Goal: Task Accomplishment & Management: Manage account settings

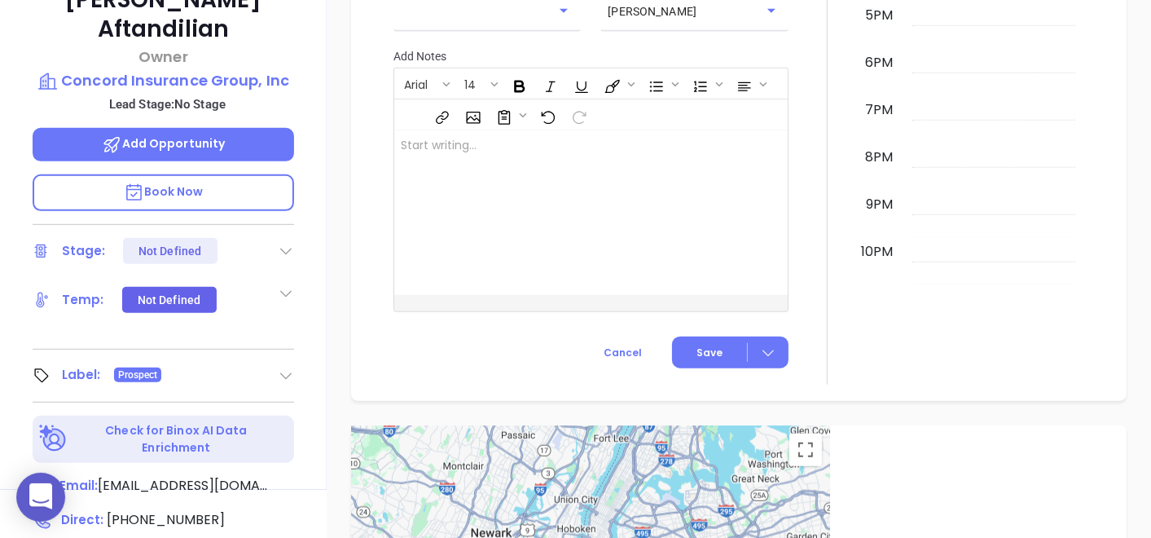
scroll to position [372, 0]
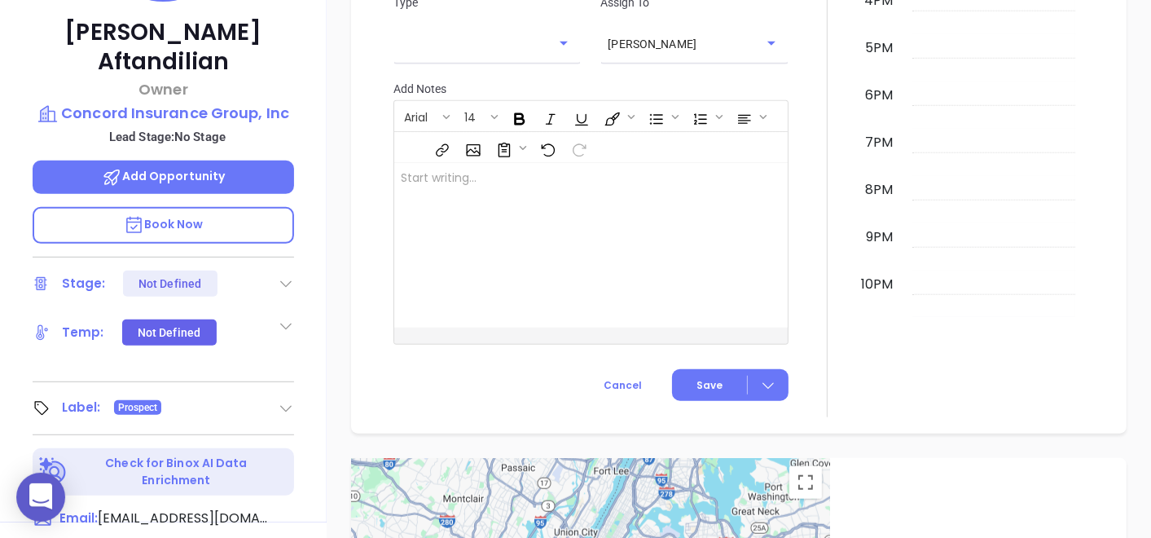
click at [129, 31] on p "John Aftandilian" at bounding box center [163, 47] width 261 height 59
click at [238, 102] on p "Concord Insurance Group, Inc" at bounding box center [163, 113] width 261 height 23
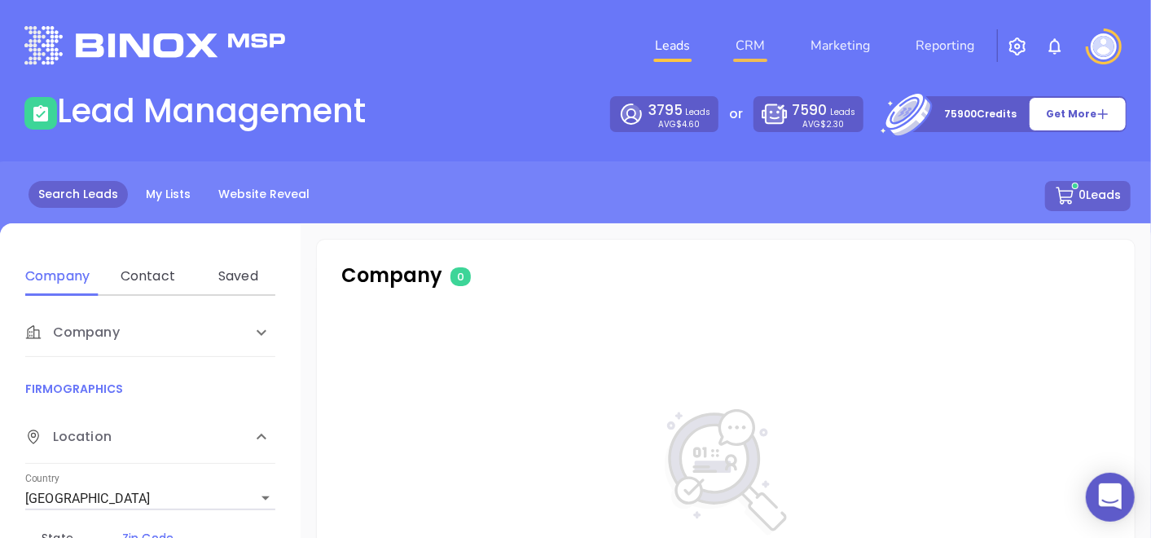
click at [768, 44] on link "CRM" at bounding box center [750, 45] width 42 height 33
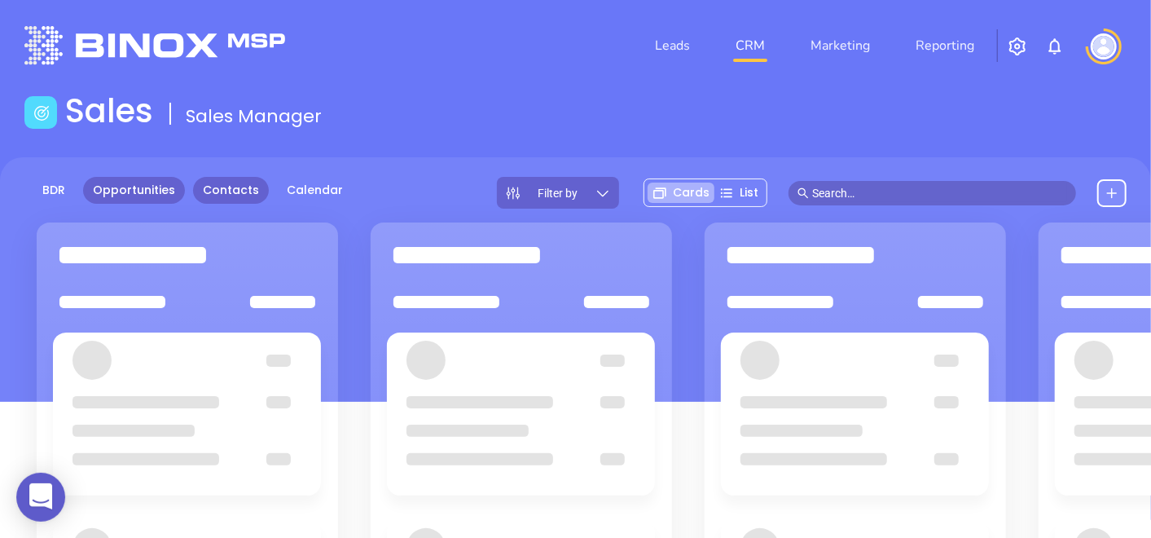
click at [228, 202] on link "Contacts" at bounding box center [231, 190] width 76 height 27
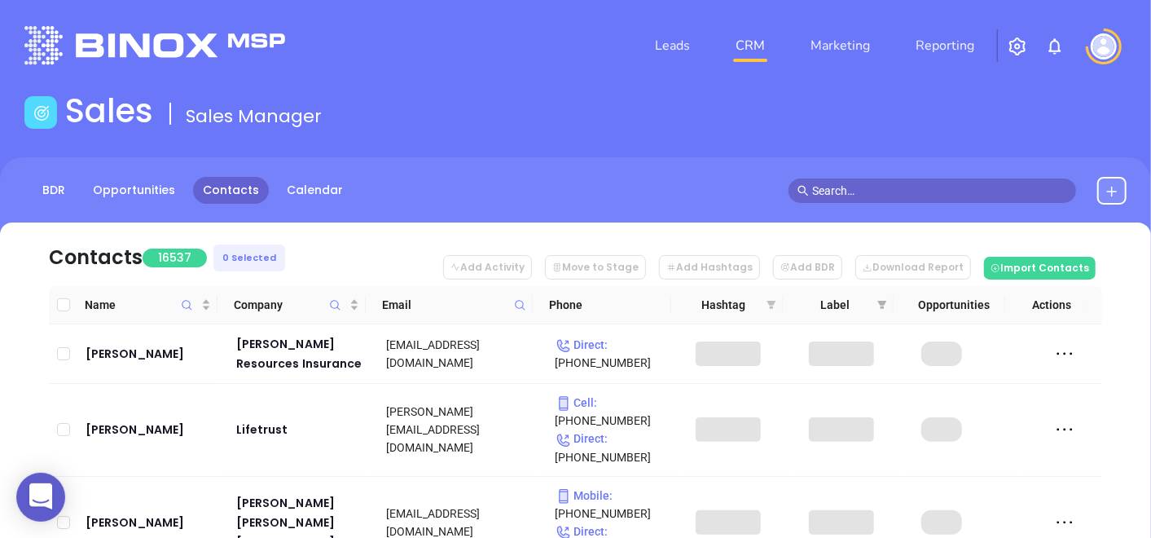
click at [771, 302] on icon "filter" at bounding box center [771, 305] width 9 height 8
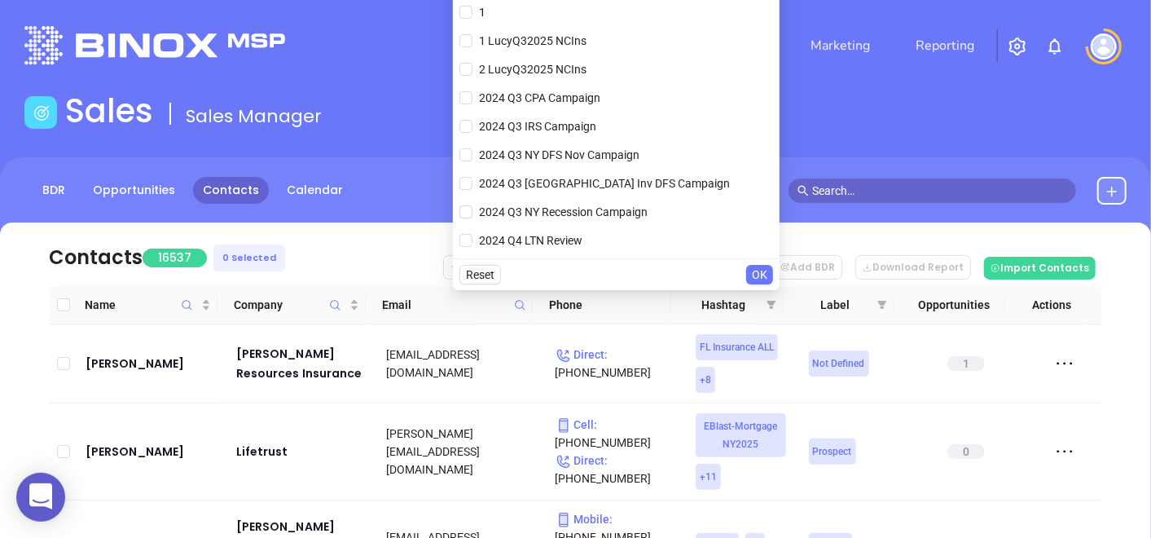
click at [380, 234] on nav "Contacts 16537 0 Selected Add Activity Move to Stage Add Hashtags Add BDR Downl…" at bounding box center [575, 254] width 1053 height 64
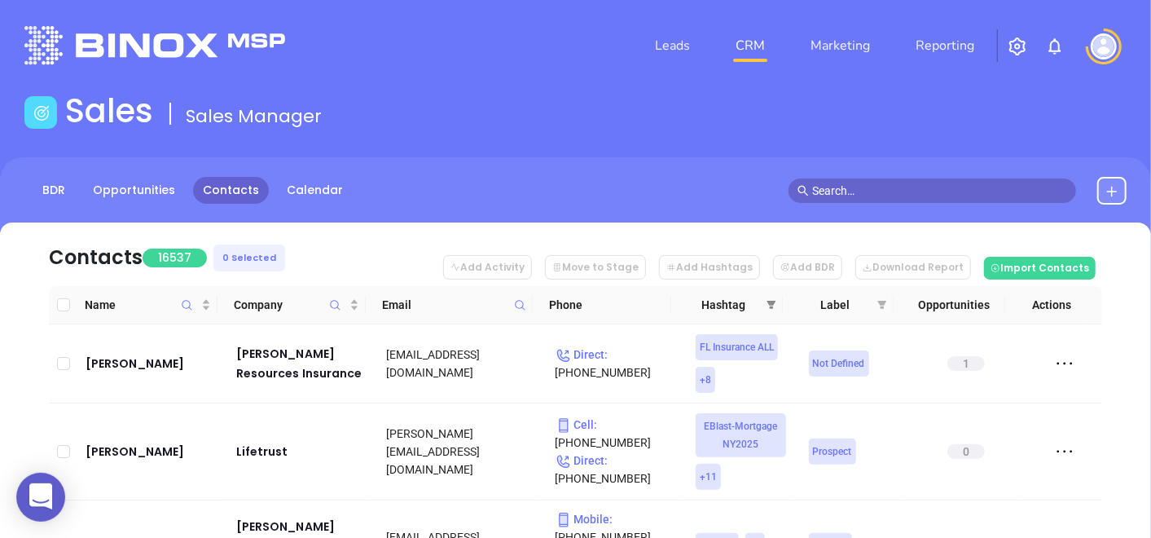
click at [766, 296] on span at bounding box center [771, 304] width 16 height 24
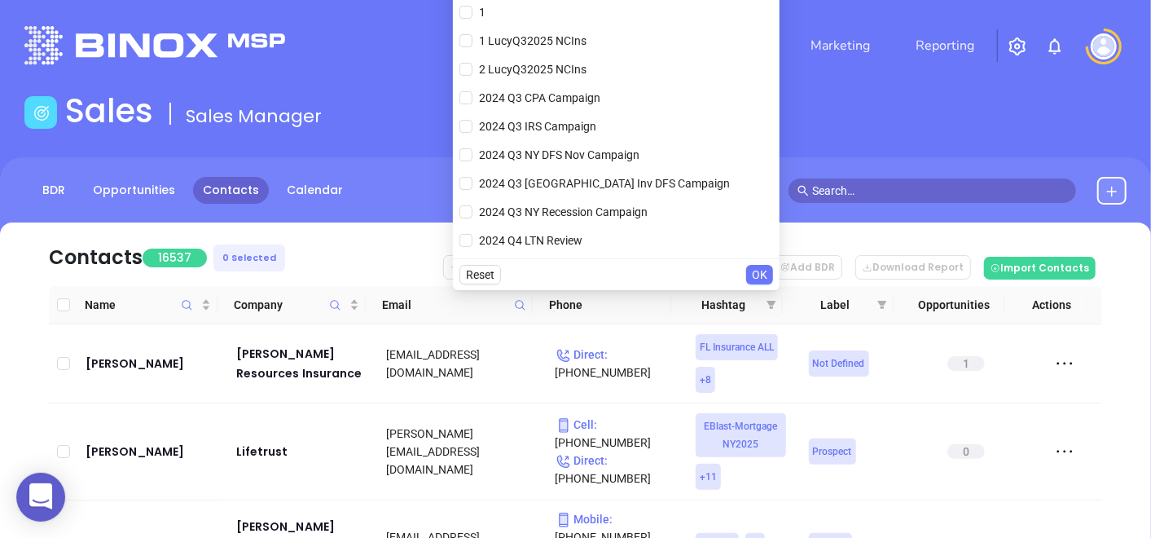
click at [343, 238] on nav "Contacts 16537 0 Selected Add Activity Move to Stage Add Hashtags Add BDR Downl…" at bounding box center [575, 254] width 1053 height 64
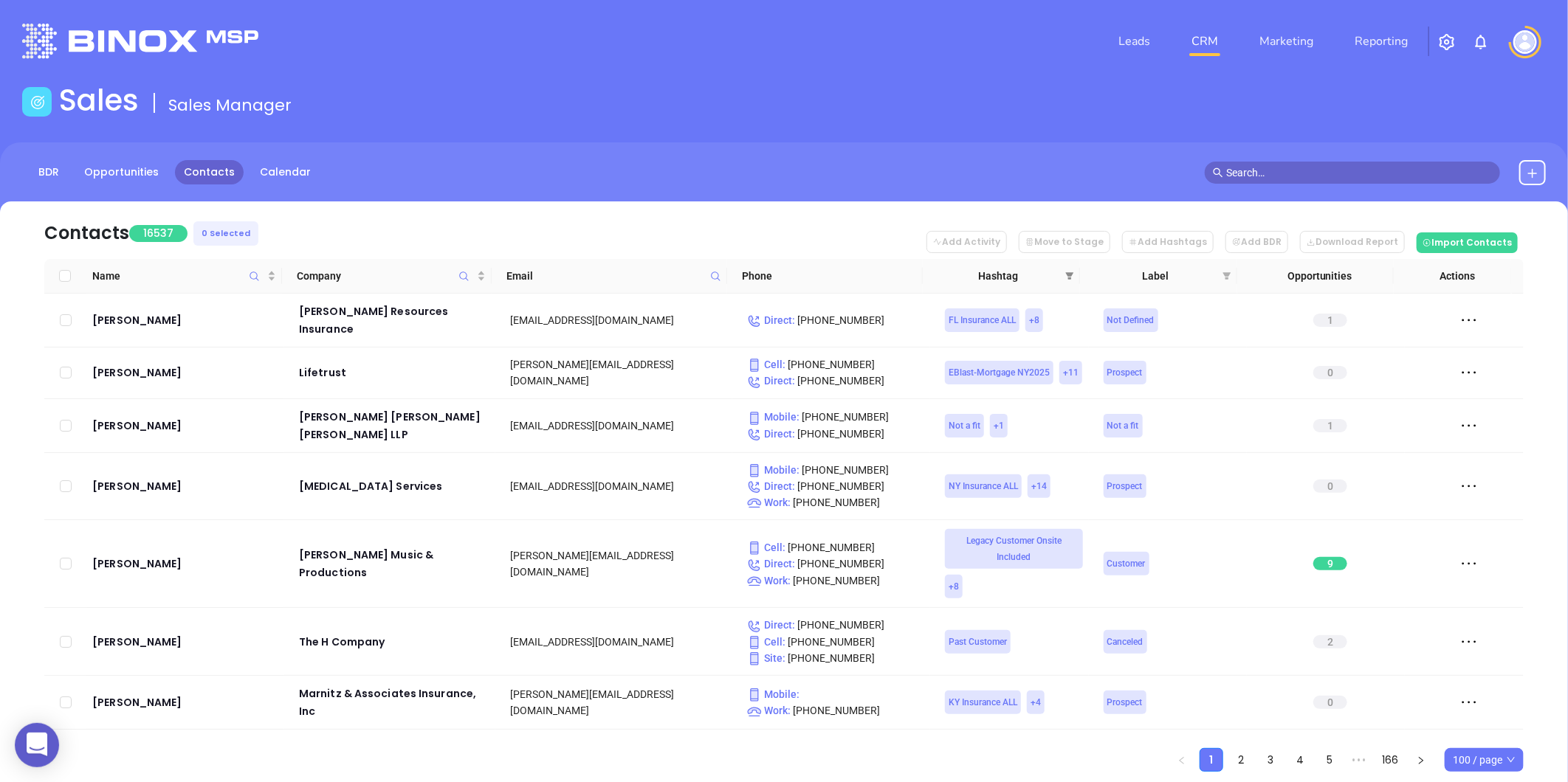
click at [1042, 277] on span at bounding box center [1070, 275] width 15 height 22
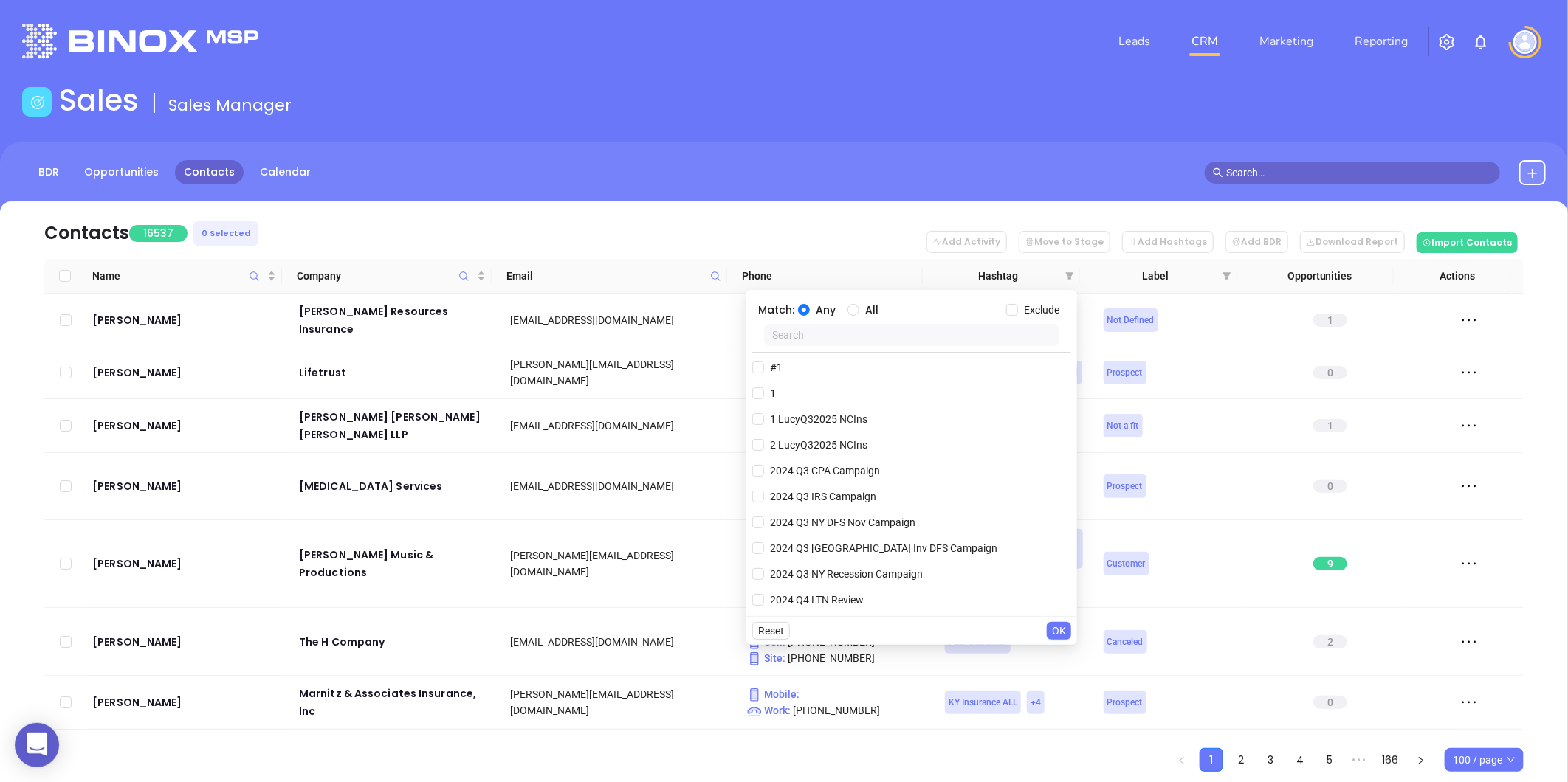
click at [825, 337] on input "text" at bounding box center [912, 335] width 295 height 22
type input "k"
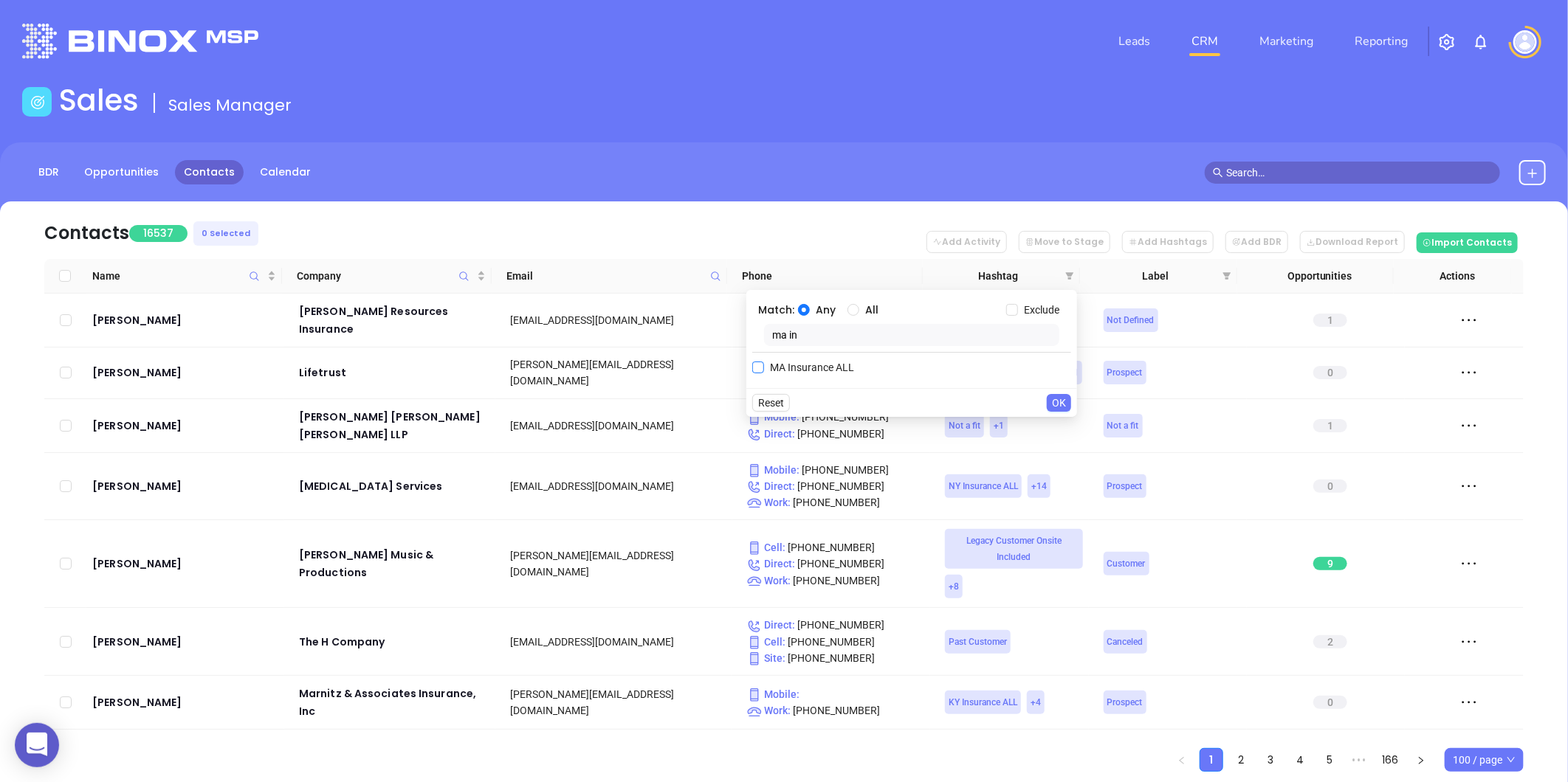
type input "ma in"
click at [791, 370] on span "MA Insurance ALL" at bounding box center [812, 368] width 96 height 16
click at [764, 370] on input "MA Insurance ALL" at bounding box center [758, 367] width 12 height 12
checkbox input "true"
drag, startPoint x: 824, startPoint y: 342, endPoint x: 750, endPoint y: 351, distance: 74.5
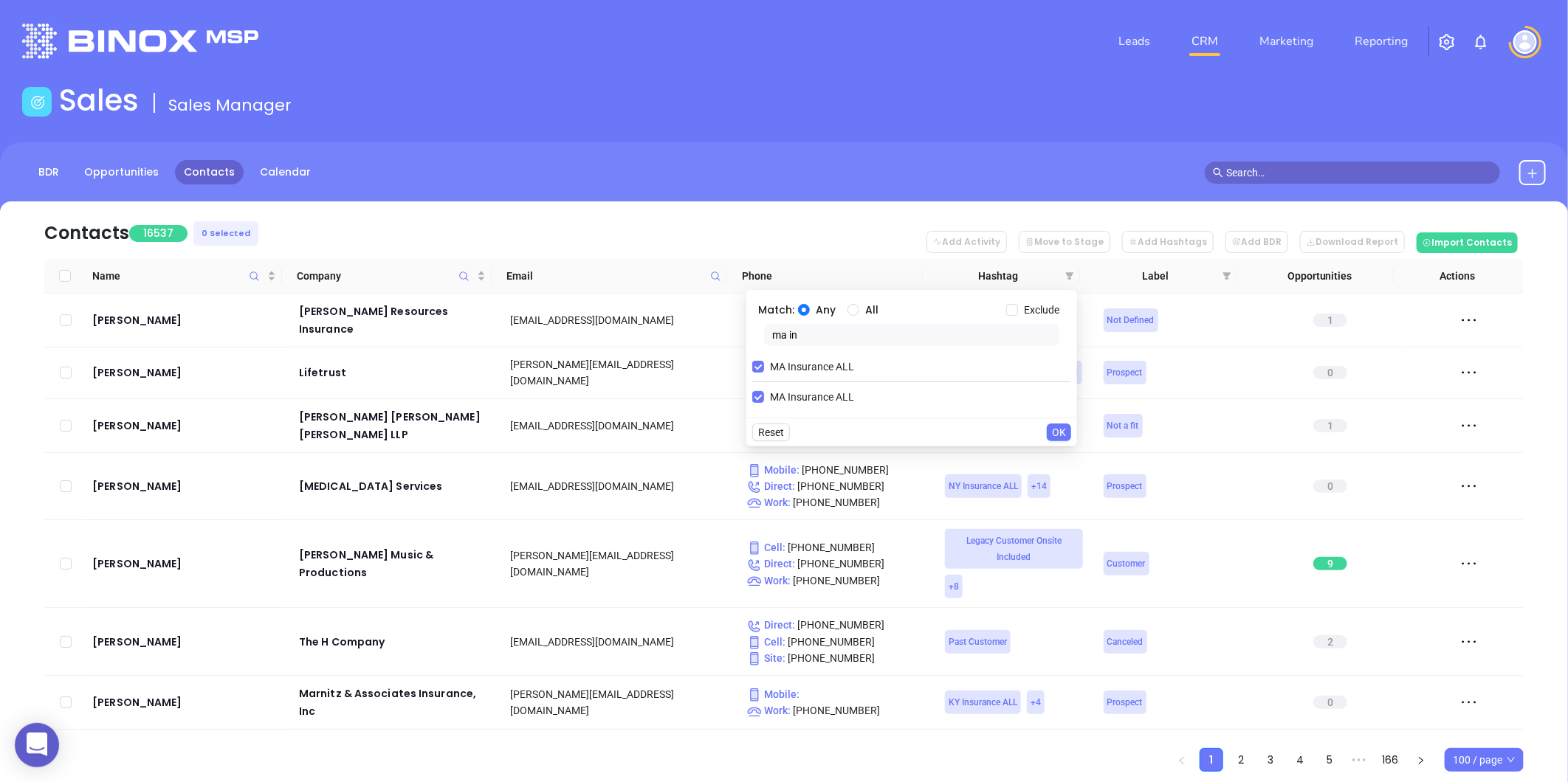
click at [750, 350] on div "Match: Any All Exclude ma in MA Insurance ALL MA Insurance ALL" at bounding box center [911, 353] width 331 height 128
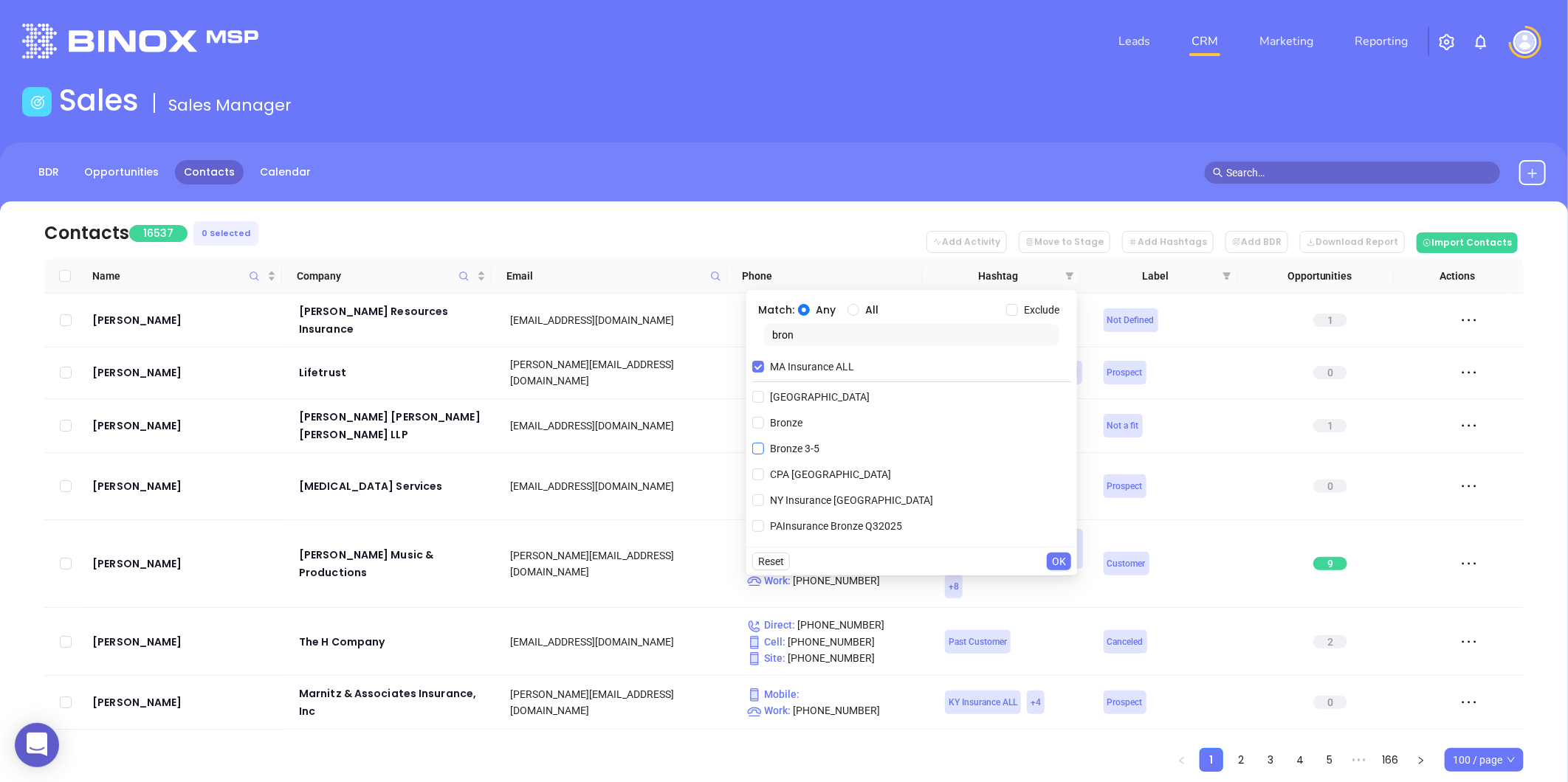
type input "bron"
click at [766, 443] on span "Bronze 3-5" at bounding box center [795, 449] width 62 height 16
click at [764, 443] on input "Bronze 3-5" at bounding box center [758, 449] width 12 height 12
checkbox input "true"
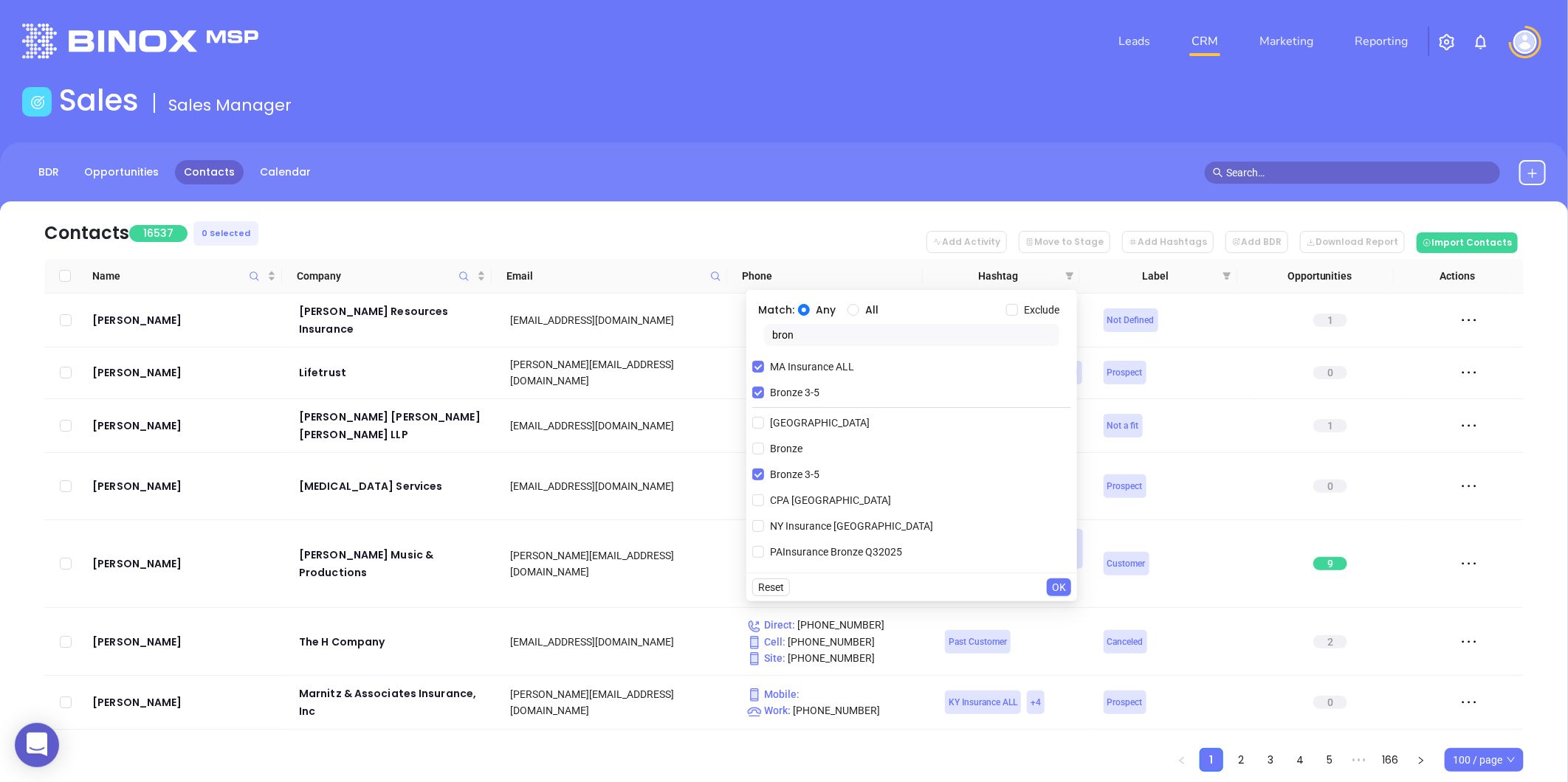
click at [1042, 487] on span "OK" at bounding box center [1059, 587] width 14 height 16
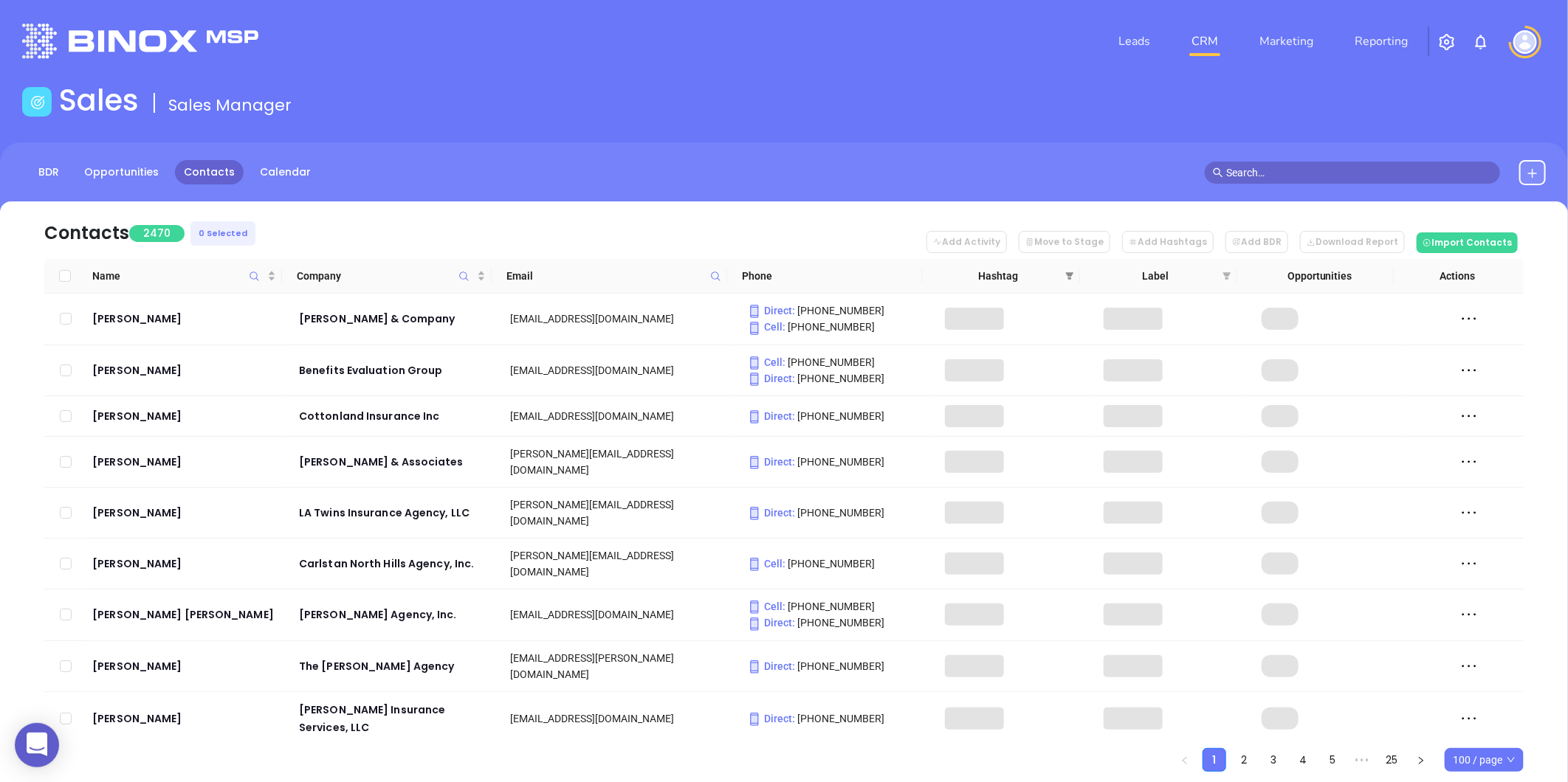
click at [1042, 272] on icon "filter" at bounding box center [1070, 276] width 9 height 9
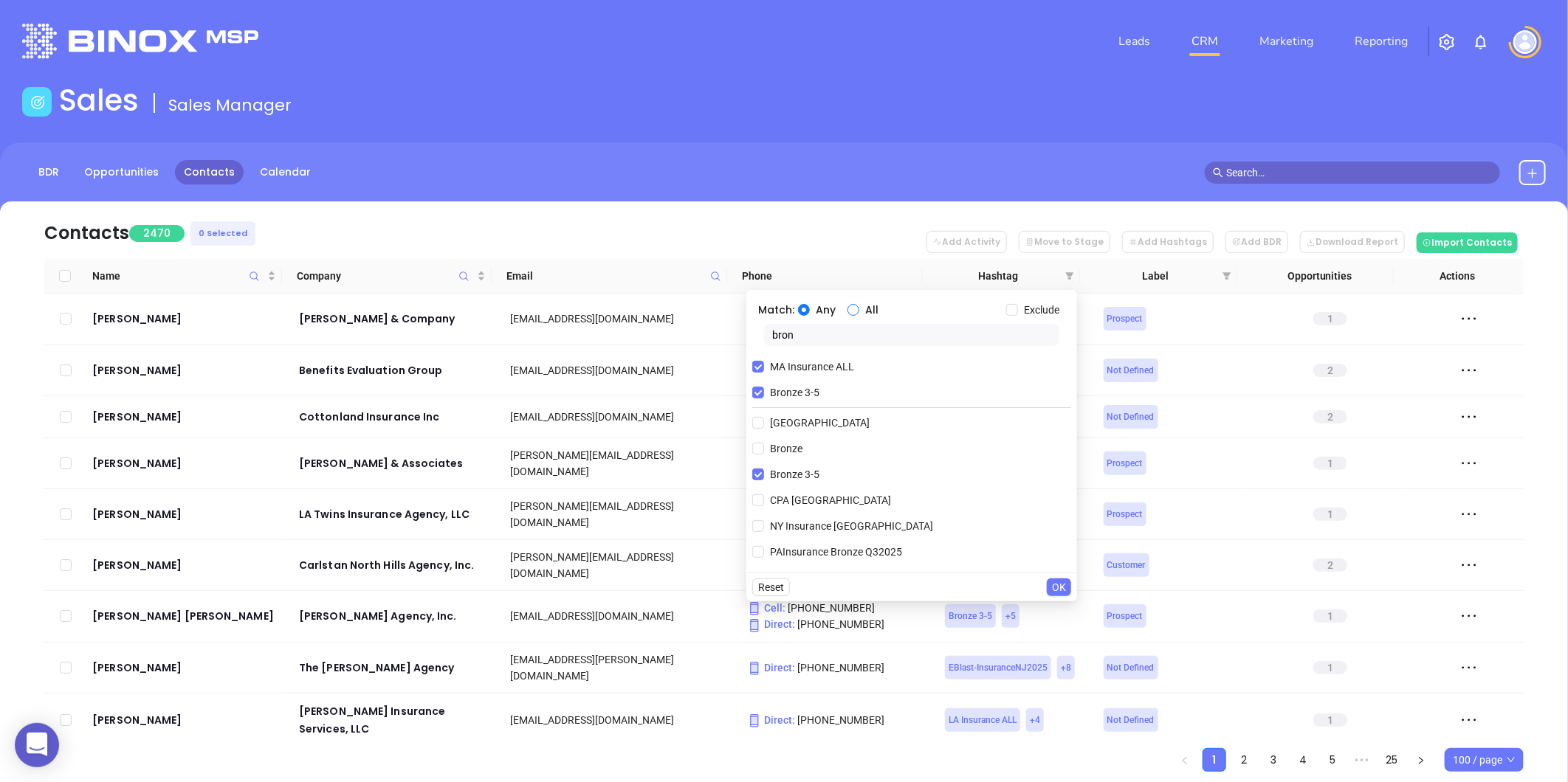
click at [849, 310] on input "All" at bounding box center [853, 310] width 12 height 12
radio input "true"
click at [1042, 487] on span "OK" at bounding box center [1059, 587] width 14 height 16
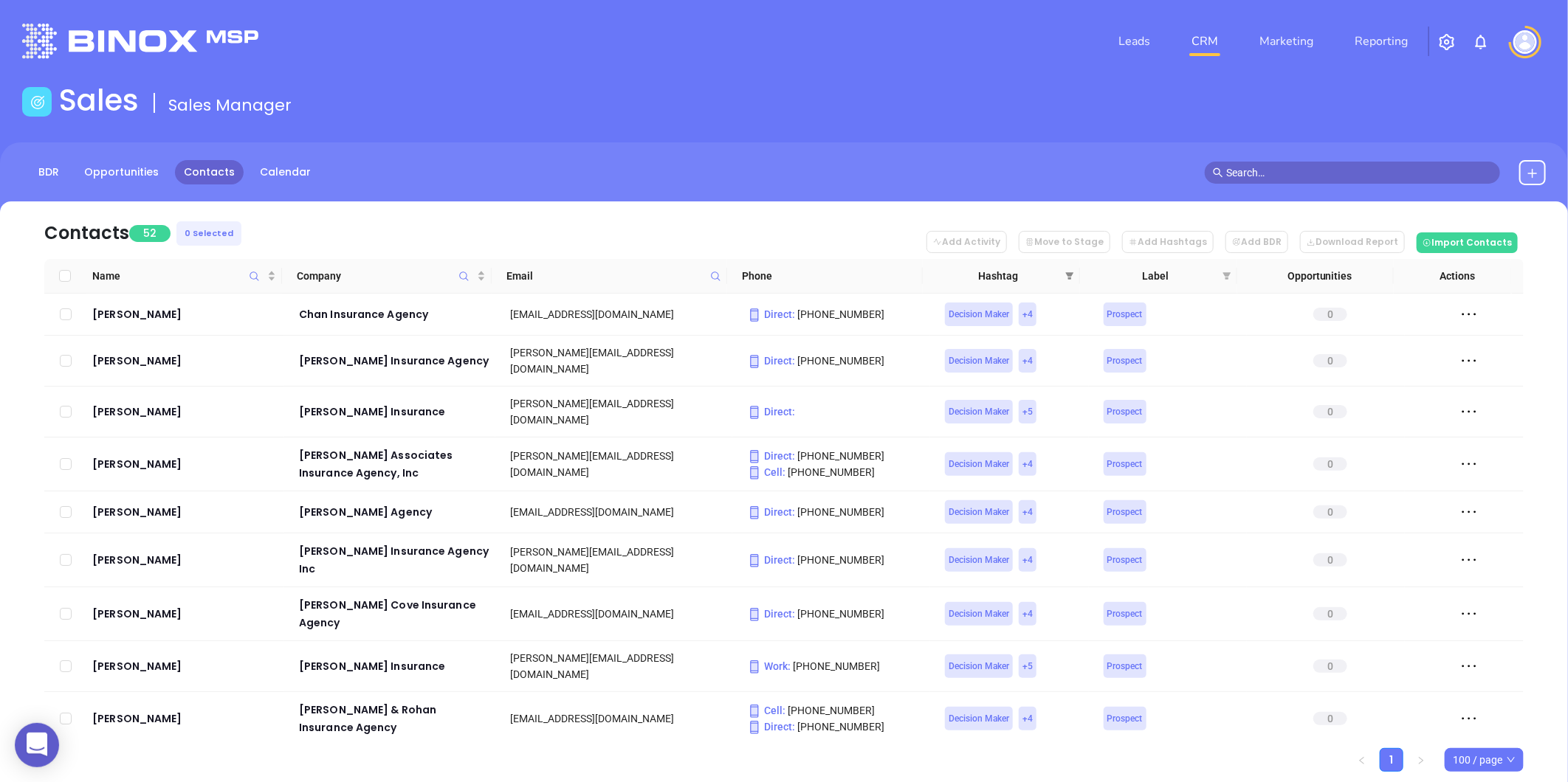
click at [1042, 280] on icon "filter" at bounding box center [1070, 276] width 9 height 9
click at [777, 222] on nav "Contacts 52 0 Selected Add Activity Move to Stage Add Hashtags Add BDR Download…" at bounding box center [784, 230] width 1479 height 58
click at [477, 273] on div "Company" at bounding box center [391, 276] width 189 height 16
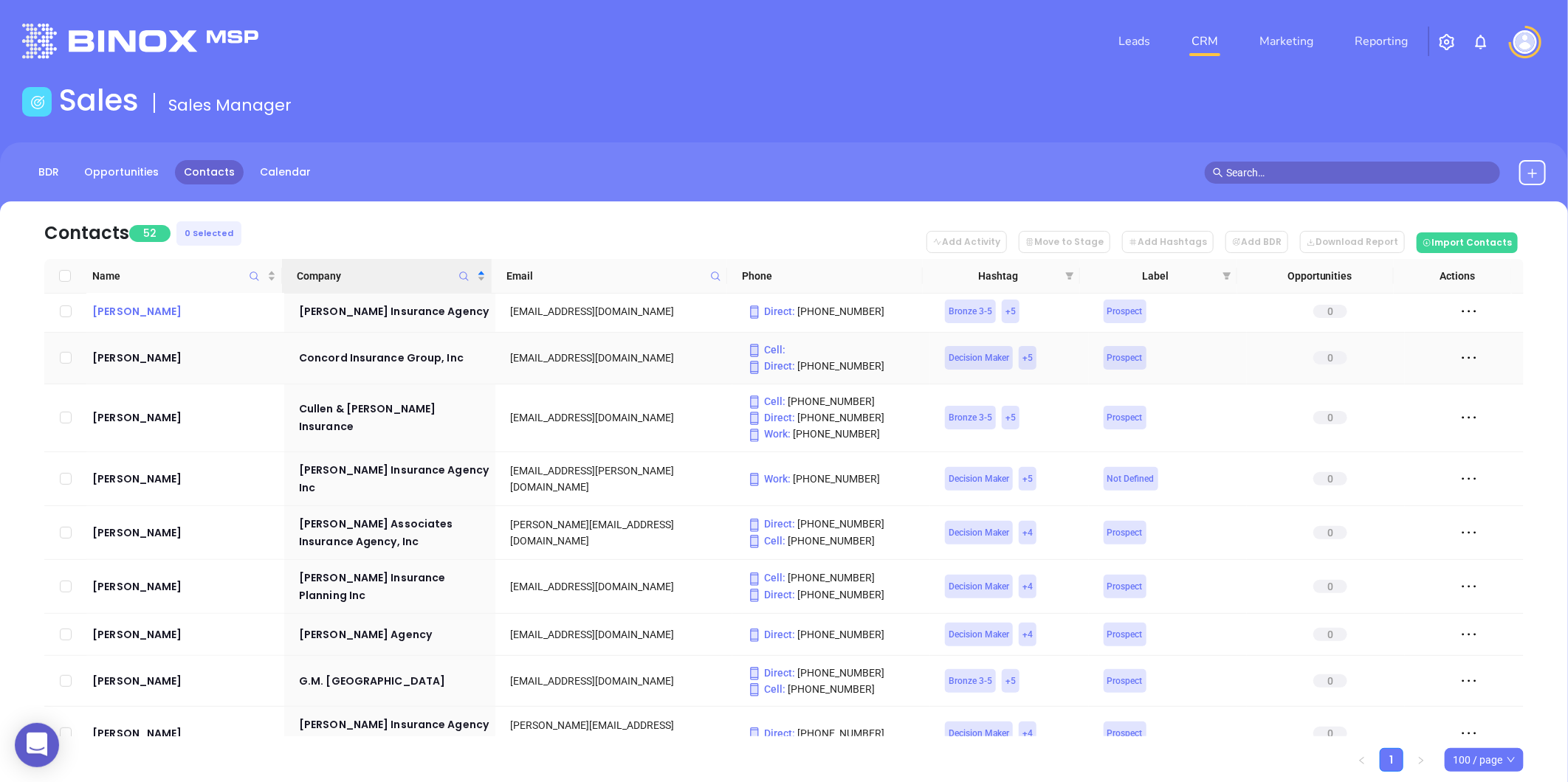
scroll to position [410, 0]
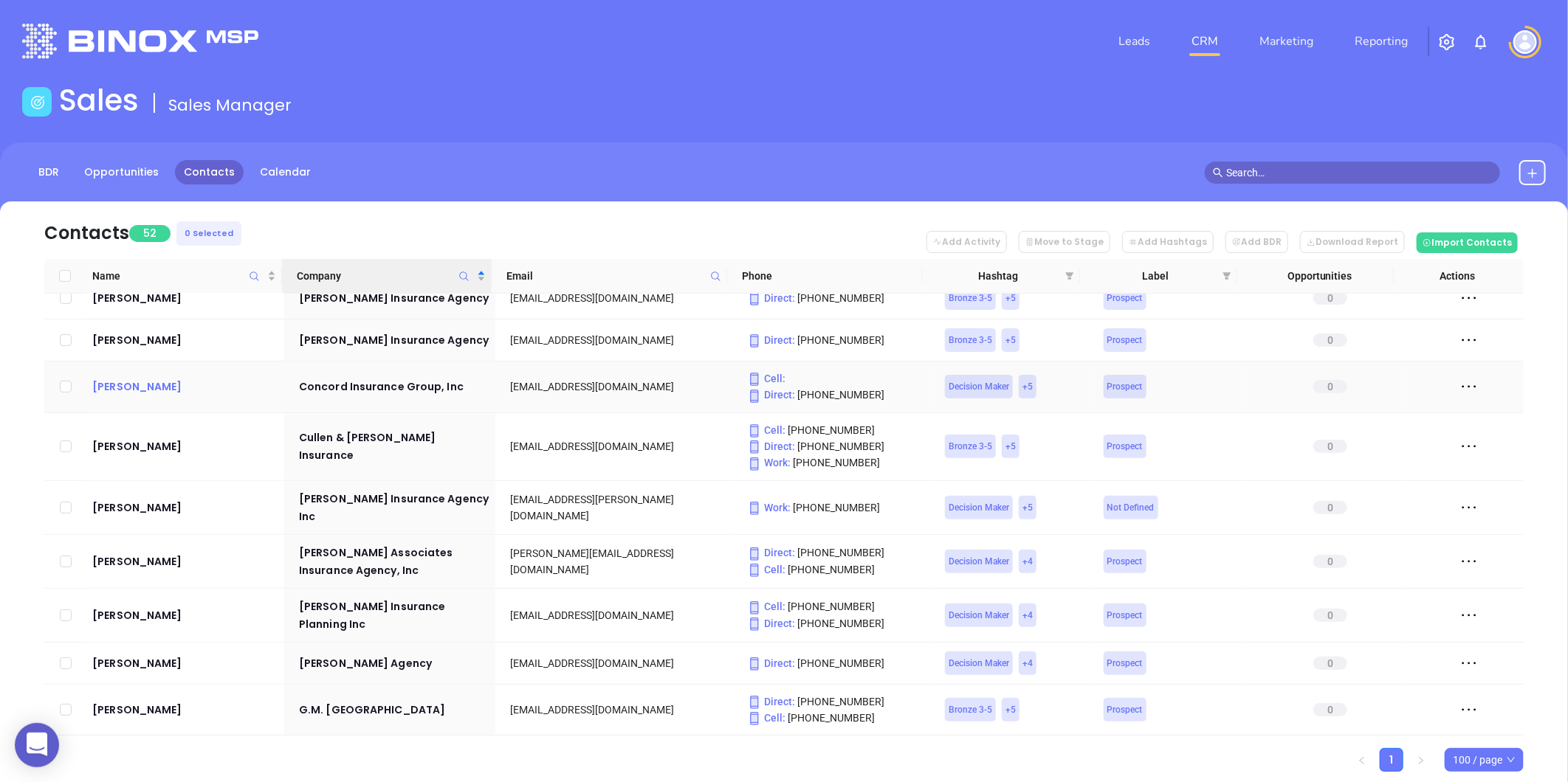
drag, startPoint x: 126, startPoint y: 364, endPoint x: 111, endPoint y: 375, distance: 18.6
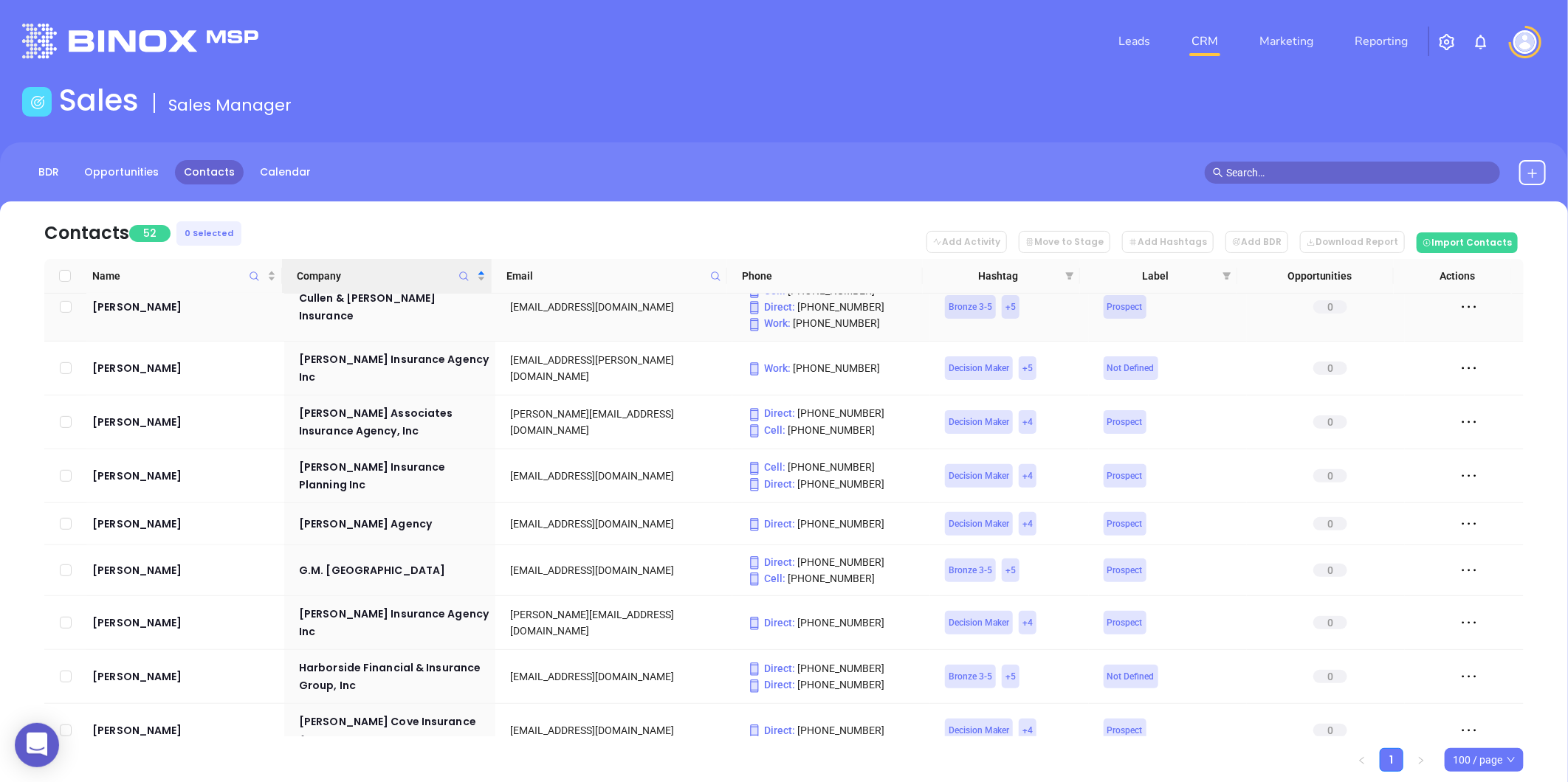
scroll to position [574, 0]
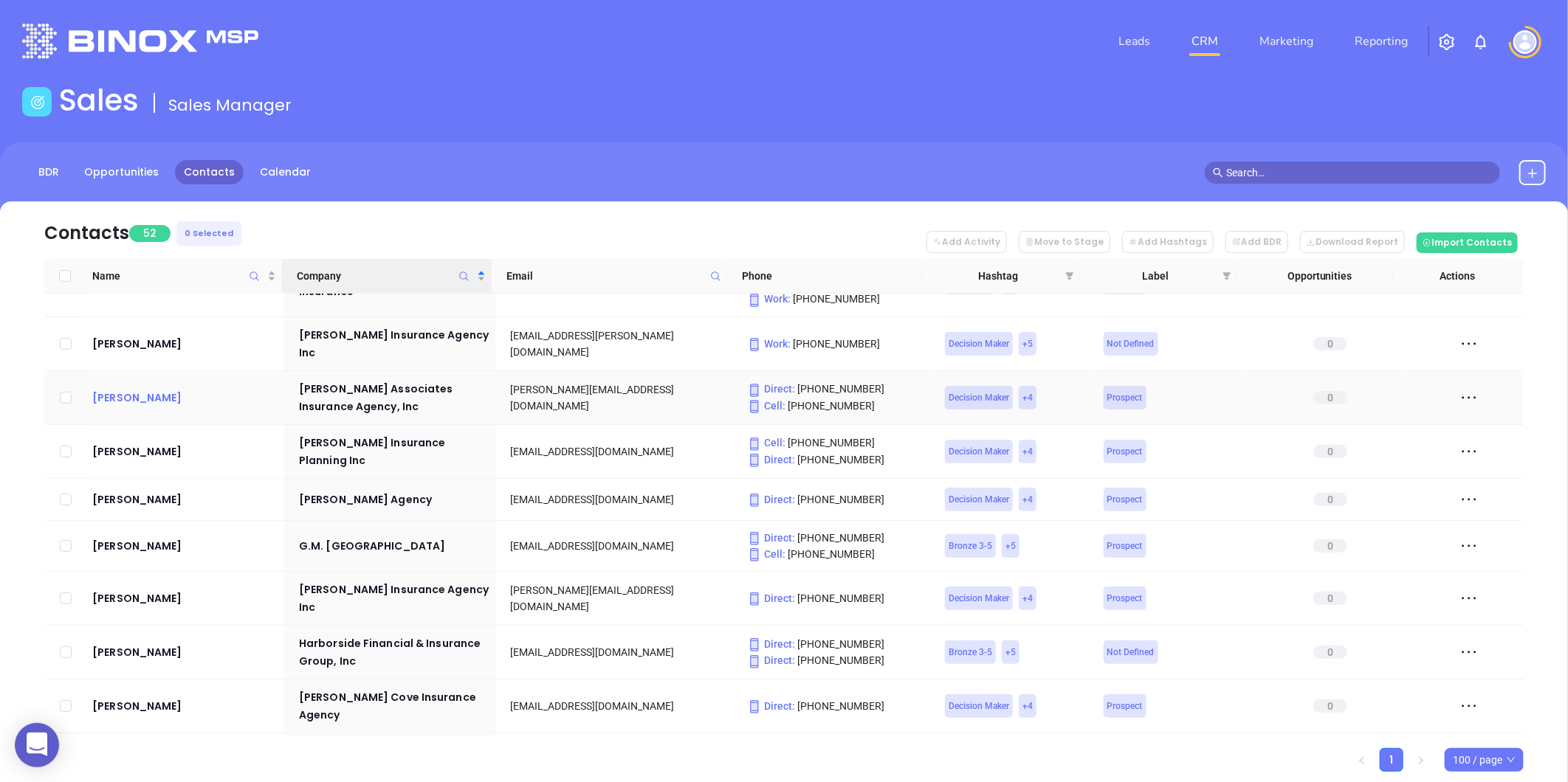
drag, startPoint x: 110, startPoint y: 379, endPoint x: 99, endPoint y: 384, distance: 12.1
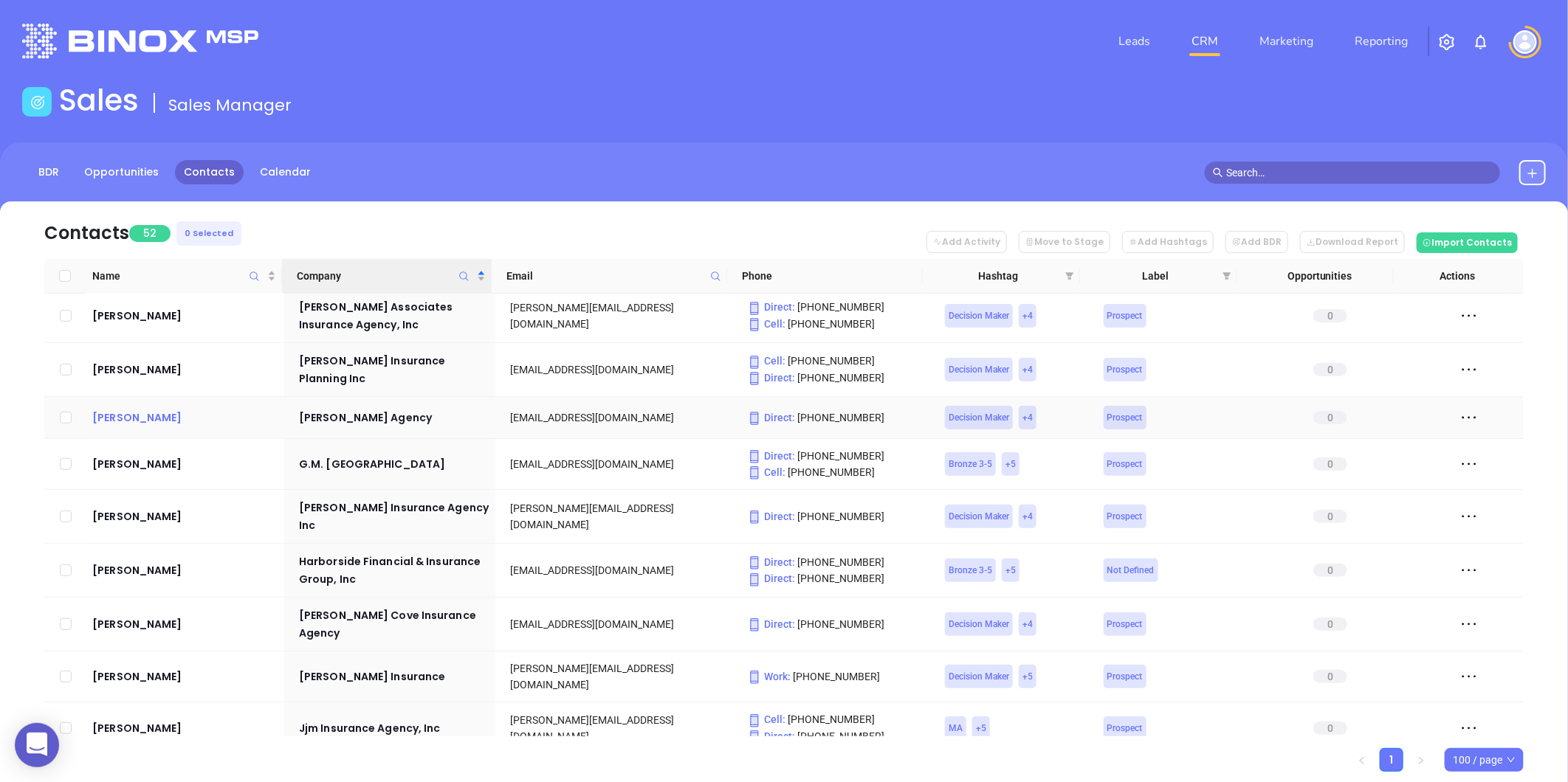
scroll to position [738, 0]
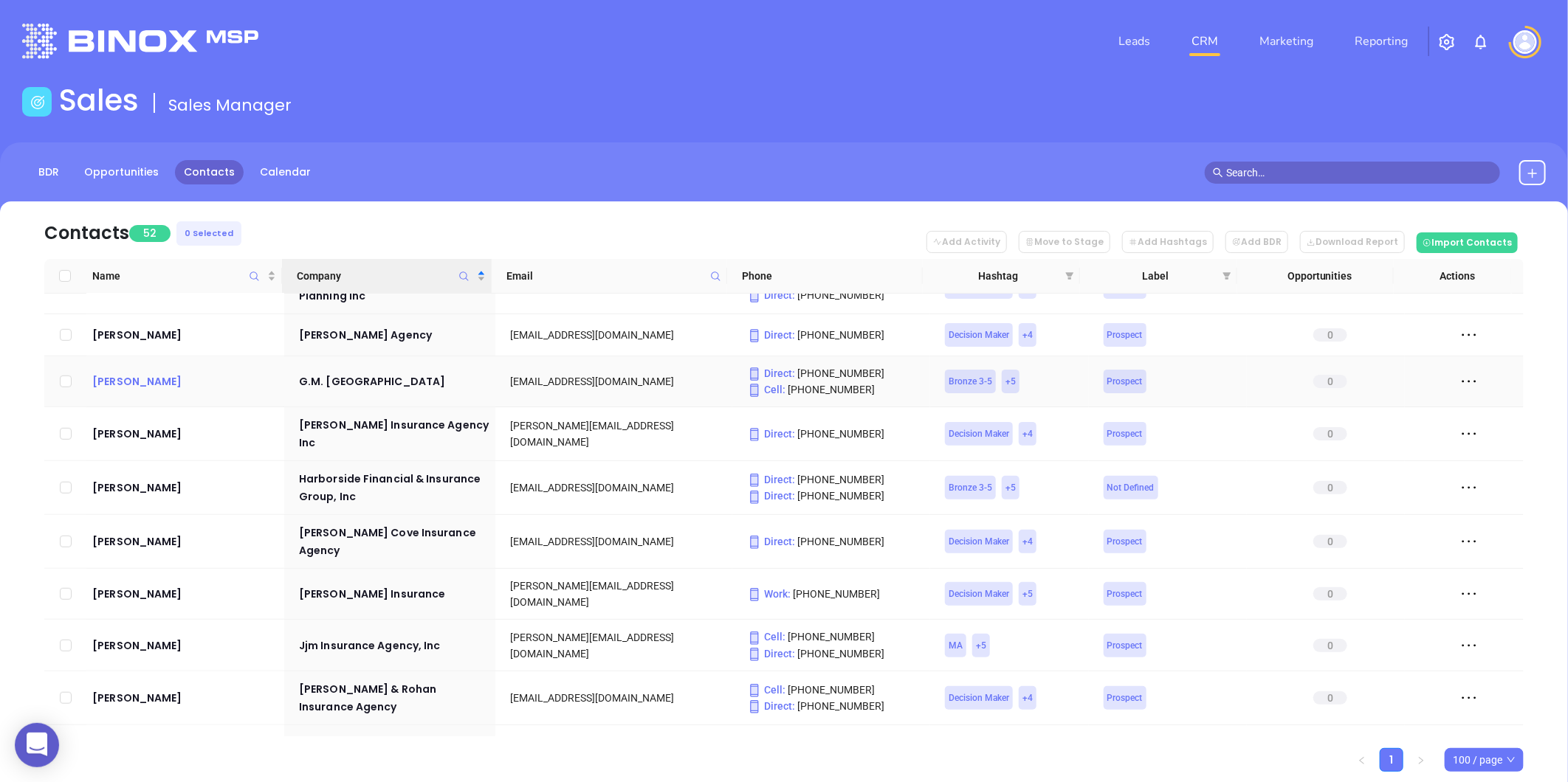
drag, startPoint x: 130, startPoint y: 384, endPoint x: 118, endPoint y: 372, distance: 17.0
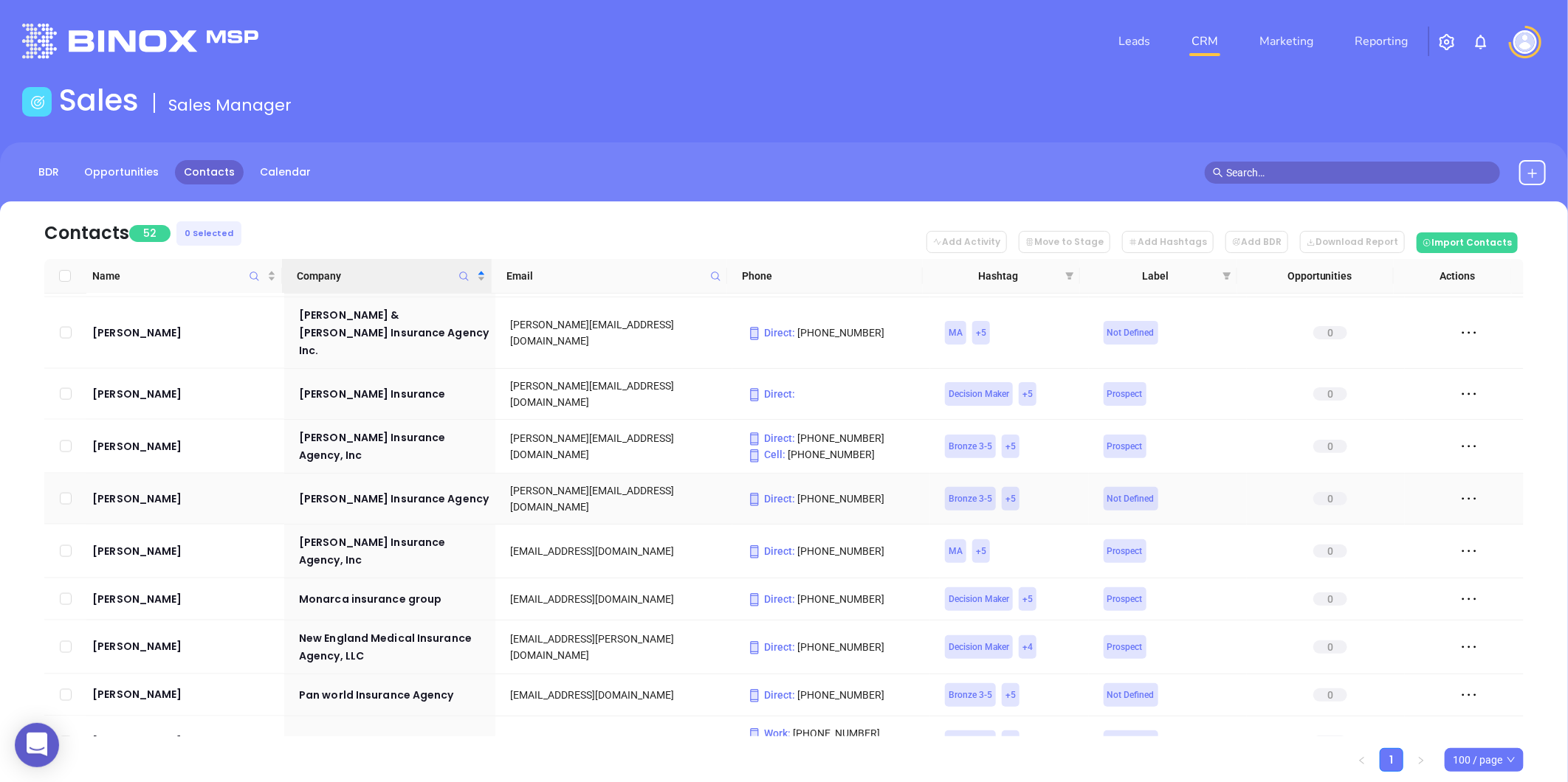
scroll to position [1476, 0]
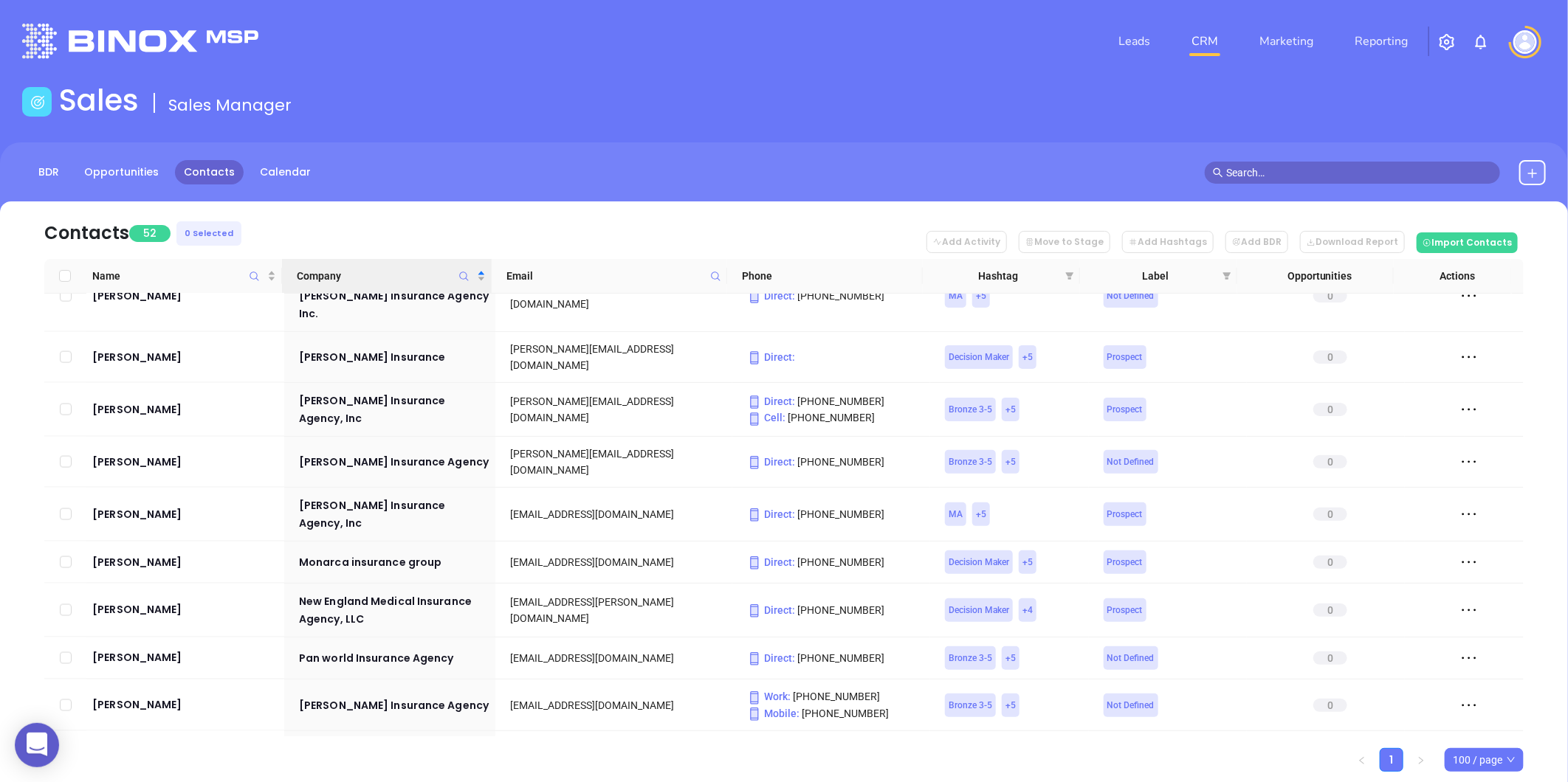
click link "Ivan Aguinaga" at bounding box center [185, 563] width 186 height 18
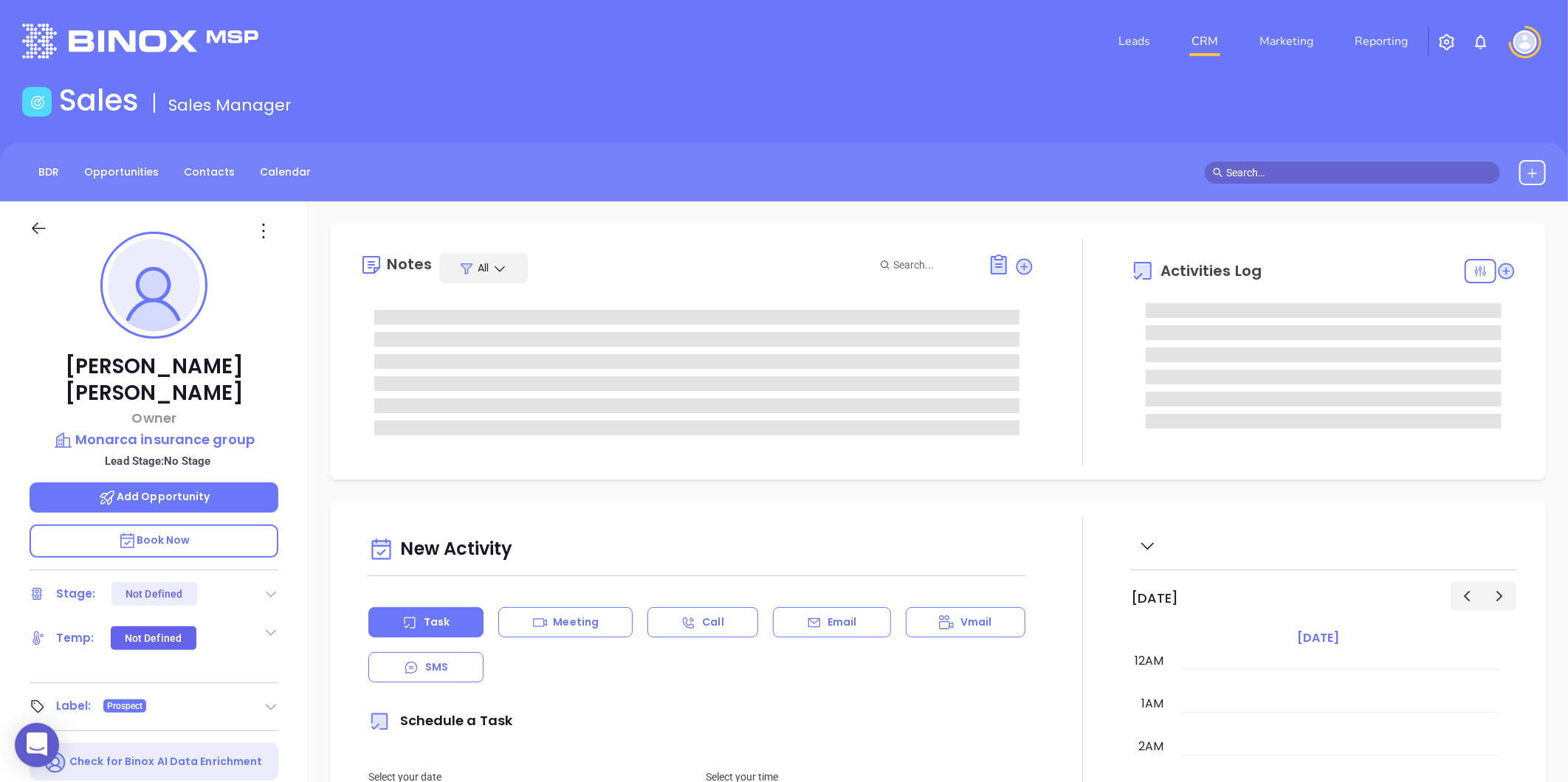
type input "[DATE]"
type input "[PERSON_NAME]"
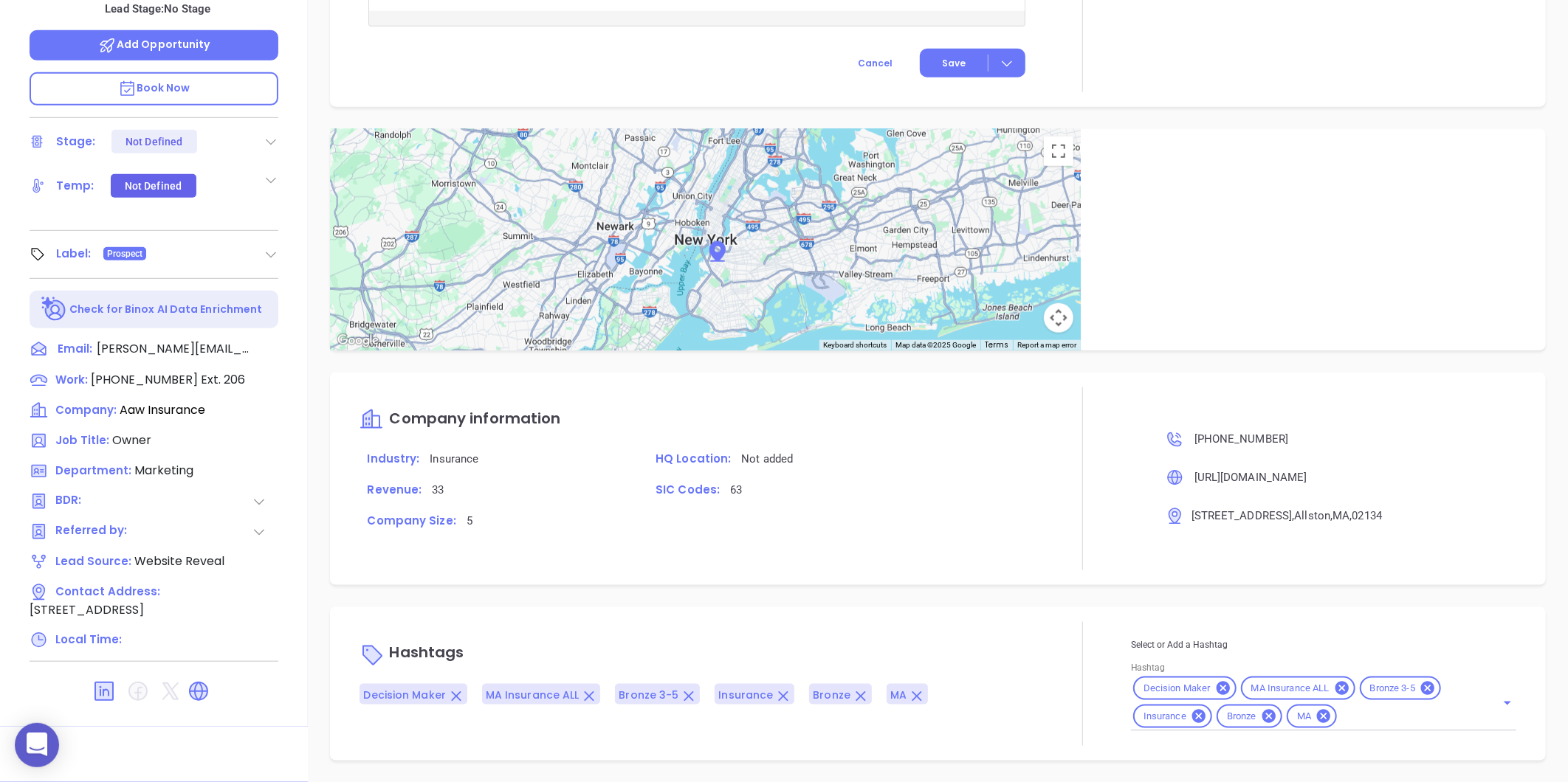
scroll to position [546, 0]
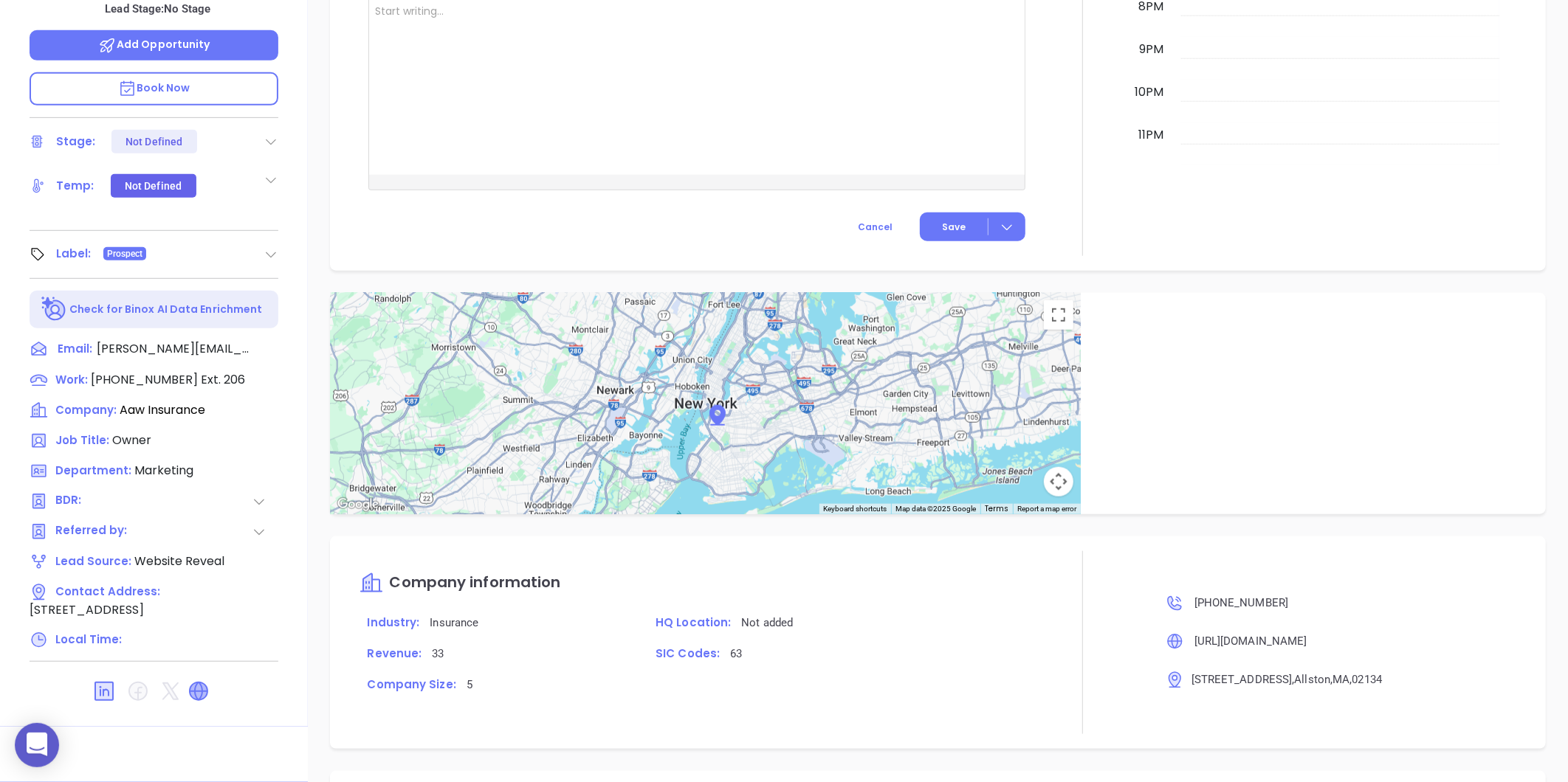
click at [199, 682] on icon at bounding box center [198, 691] width 18 height 18
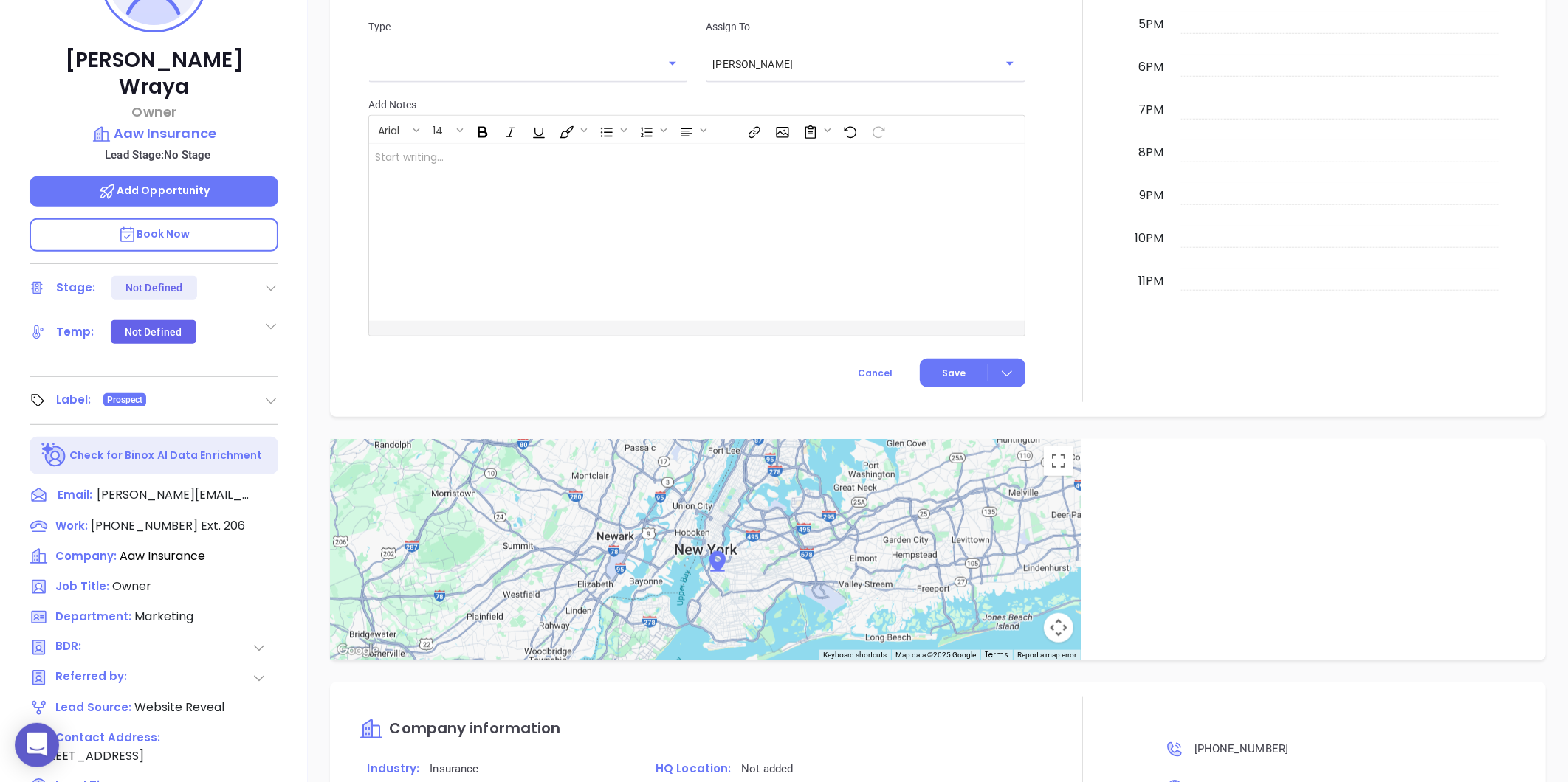
scroll to position [207, 0]
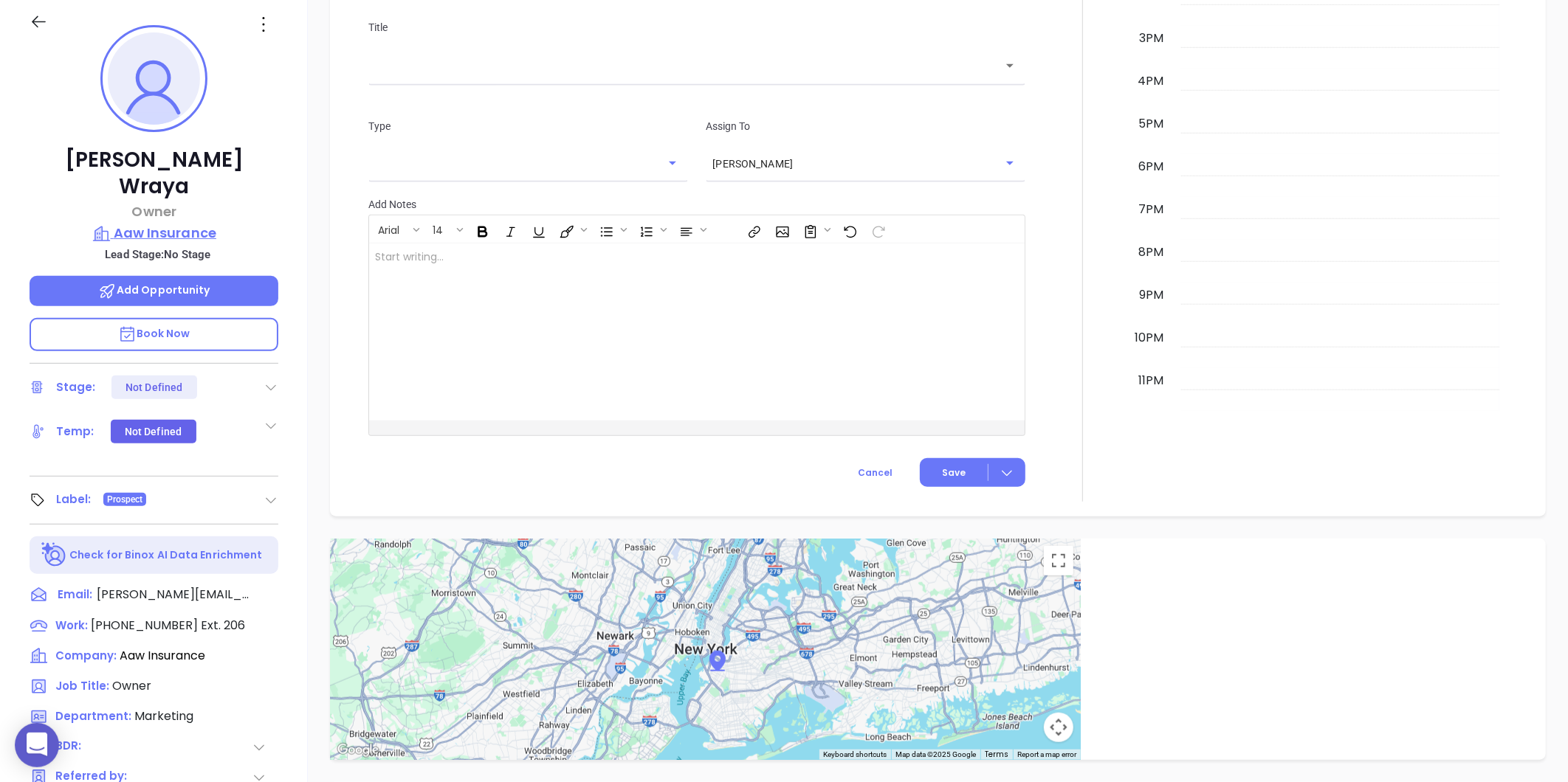
click at [158, 223] on p "Aaw Insurance" at bounding box center [154, 233] width 248 height 21
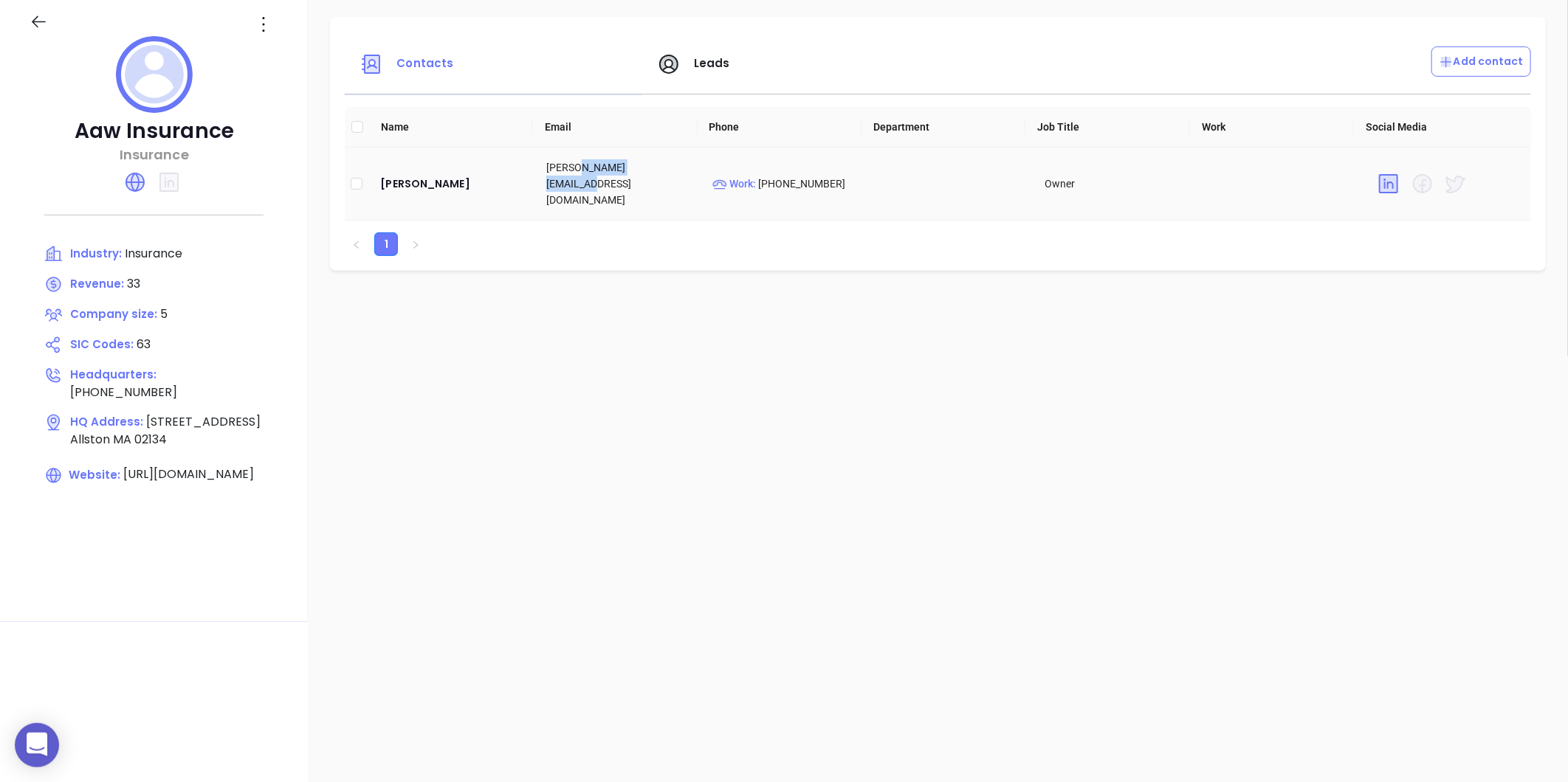
drag, startPoint x: 663, startPoint y: 179, endPoint x: 577, endPoint y: 186, distance: 86.3
click at [577, 186] on td "[PERSON_NAME][EMAIL_ADDRESS][DOMAIN_NAME]" at bounding box center [617, 184] width 166 height 73
copy td "aawinsurance.com"
click at [258, 24] on icon at bounding box center [264, 24] width 24 height 24
click at [276, 59] on div "Edit" at bounding box center [330, 53] width 133 height 16
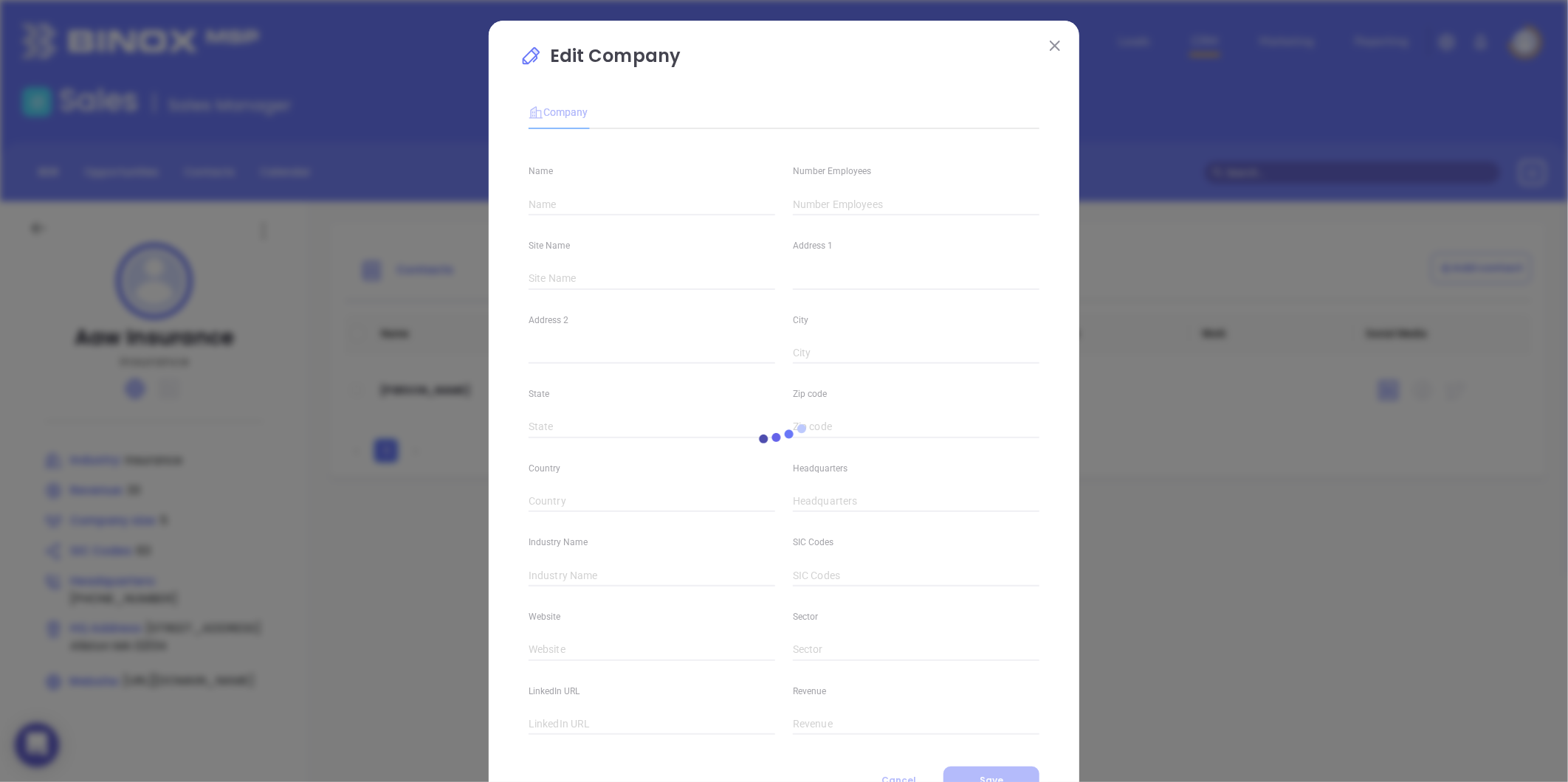
type input "Aaw Insurance"
type input "5"
type input "373 Cambridge Street"
type input "Allston"
type input "MA"
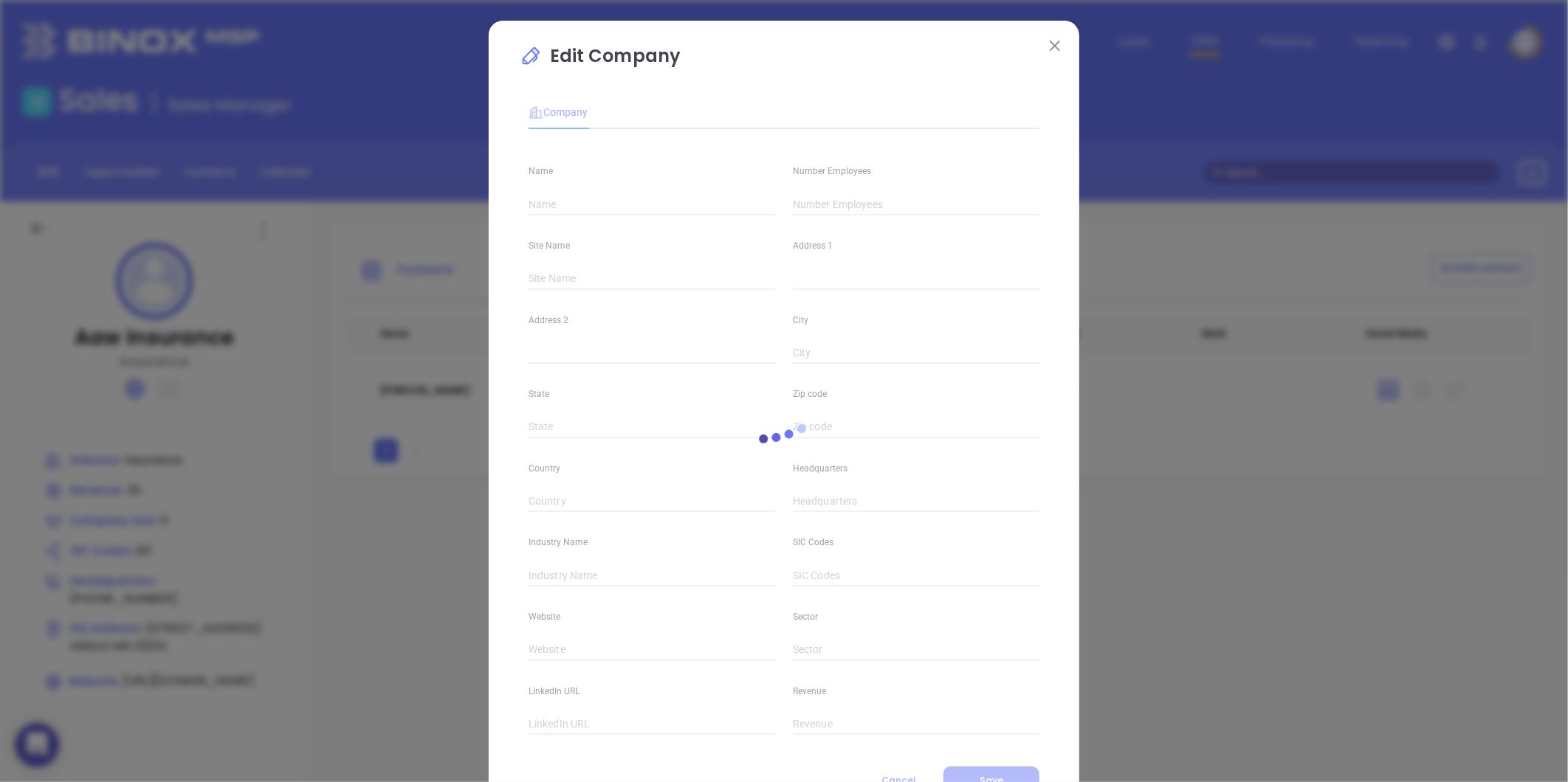
type input "02134"
type input "(617) 783-1010"
type input "Insurance"
type input "63"
type input "https://www.aawinsurance.com/"
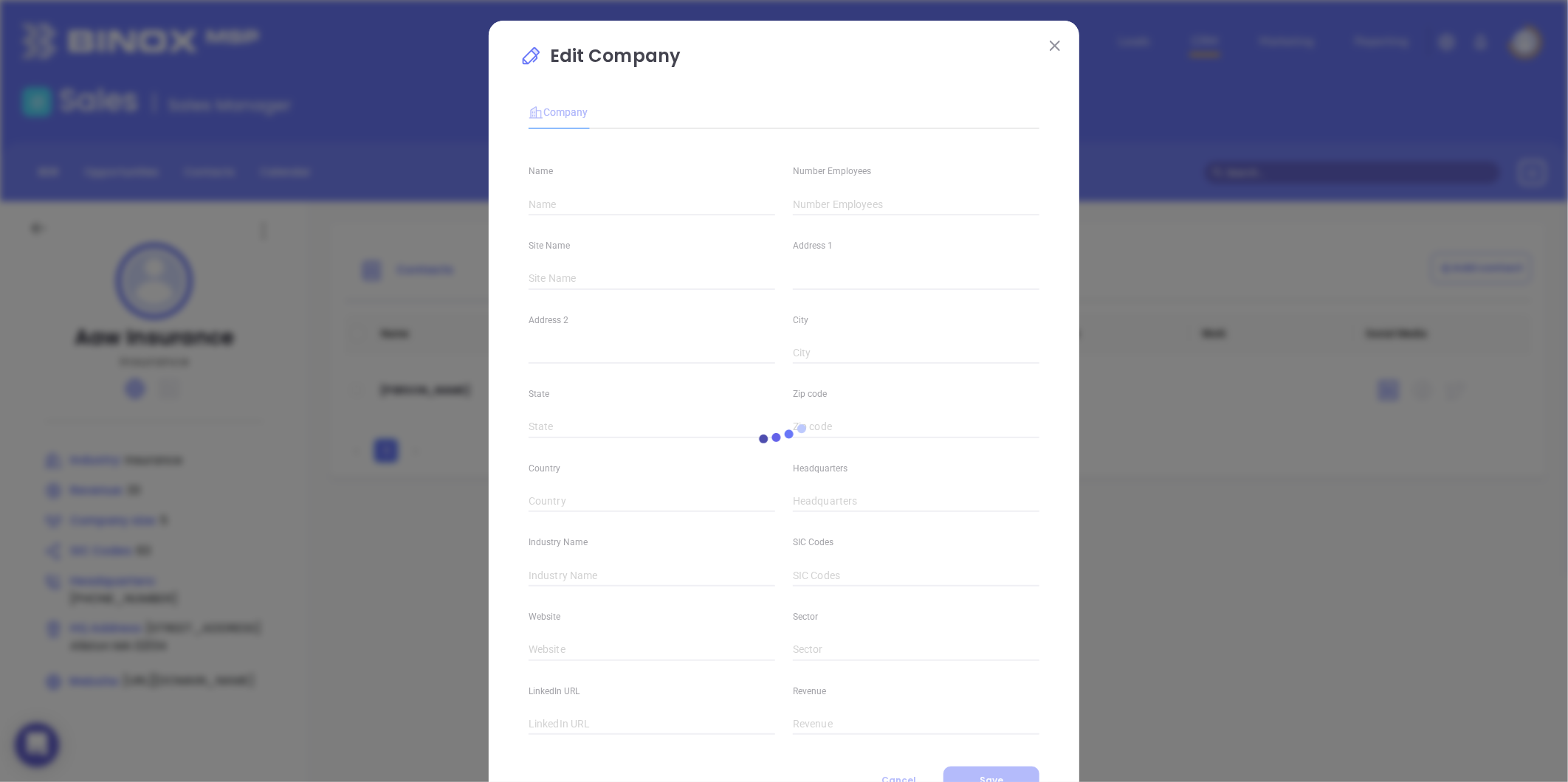
type input "Finance and Insurance"
type input "33"
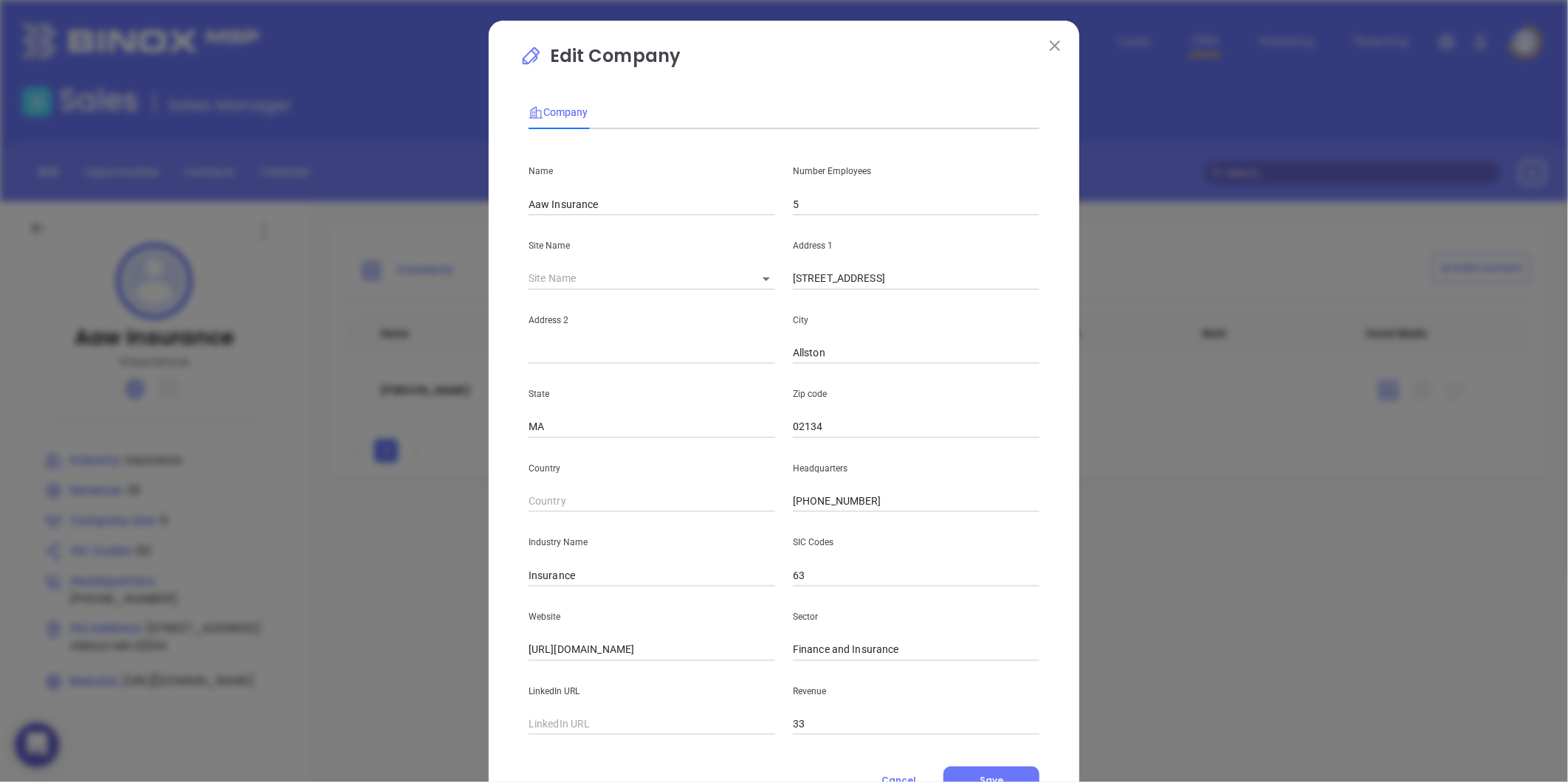
click at [824, 202] on input "5" at bounding box center [916, 204] width 247 height 22
type input "3"
click at [981, 770] on button "Save" at bounding box center [992, 780] width 96 height 28
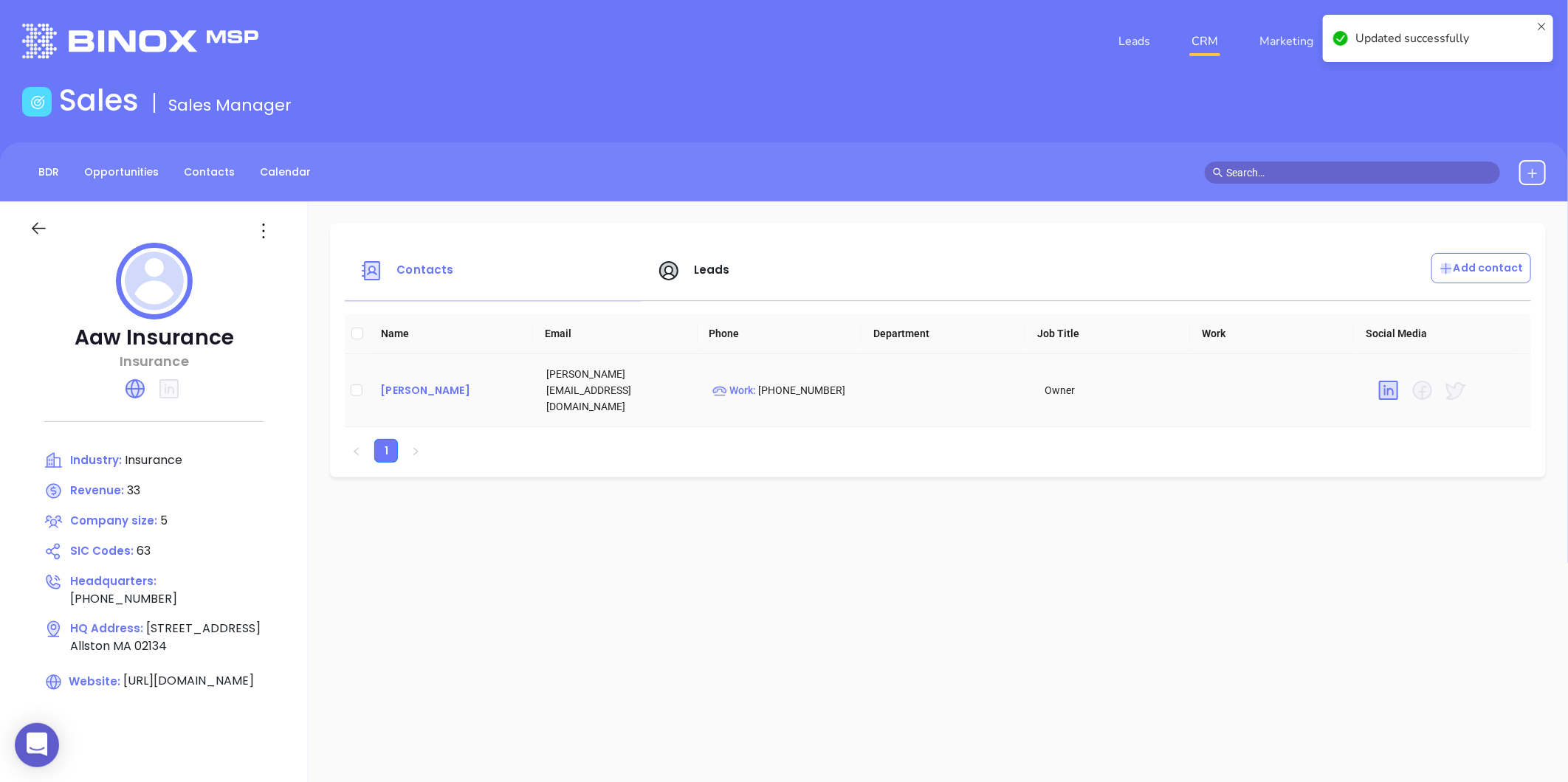
click at [423, 388] on div "Betty Wraya" at bounding box center [450, 391] width 142 height 18
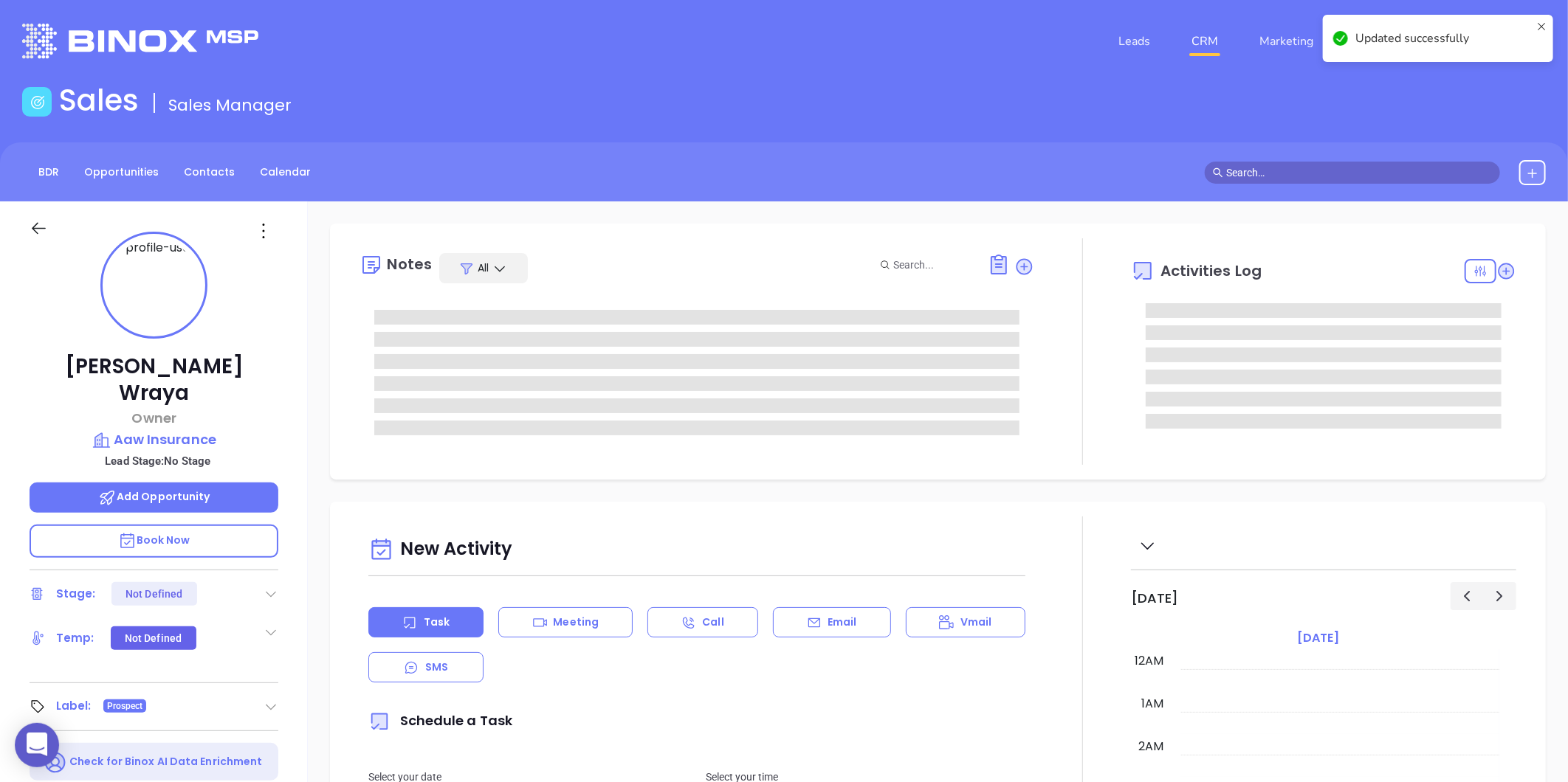
type input "[DATE]"
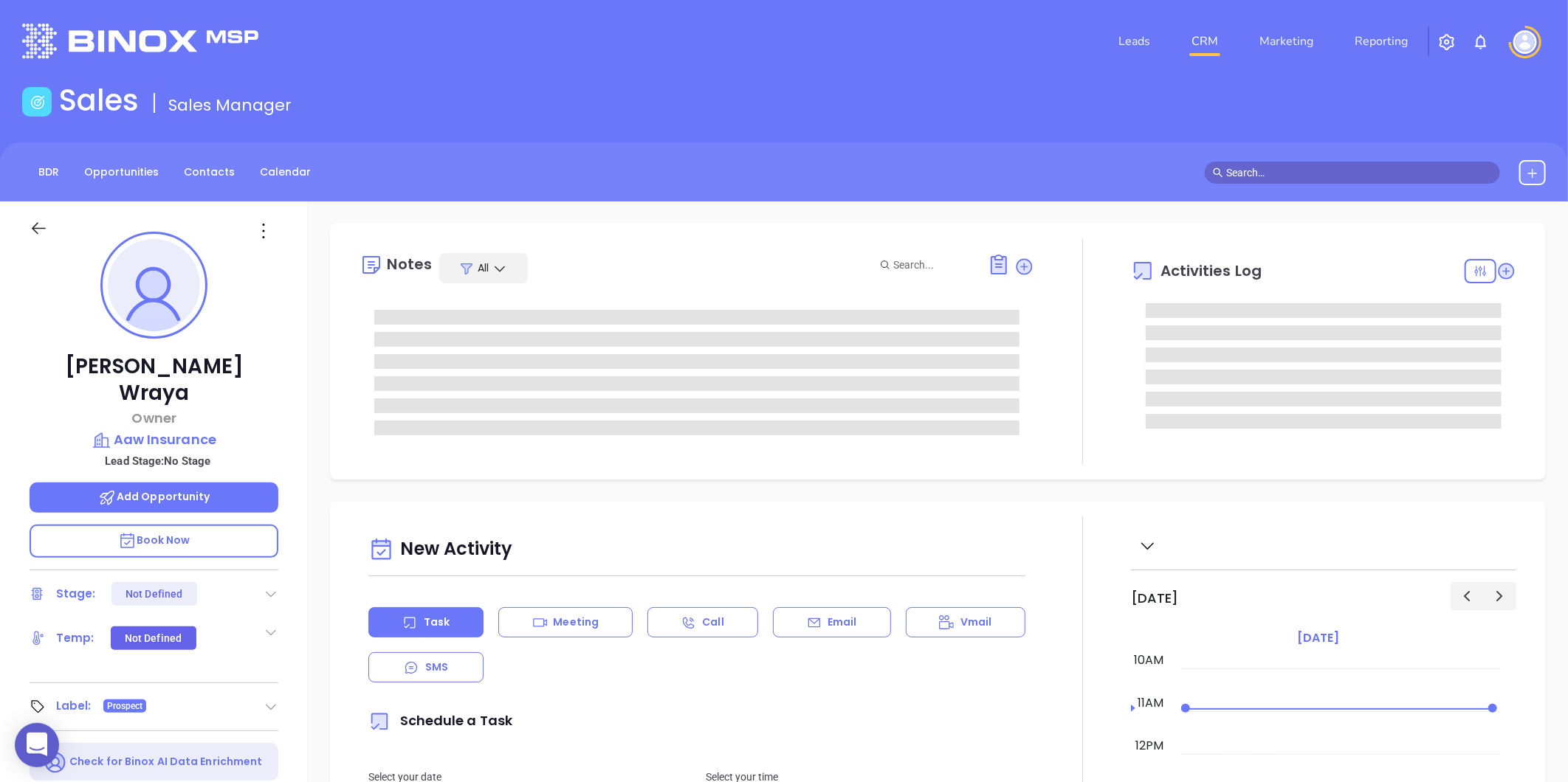
type input "[PERSON_NAME]"
type input "[DATE]"
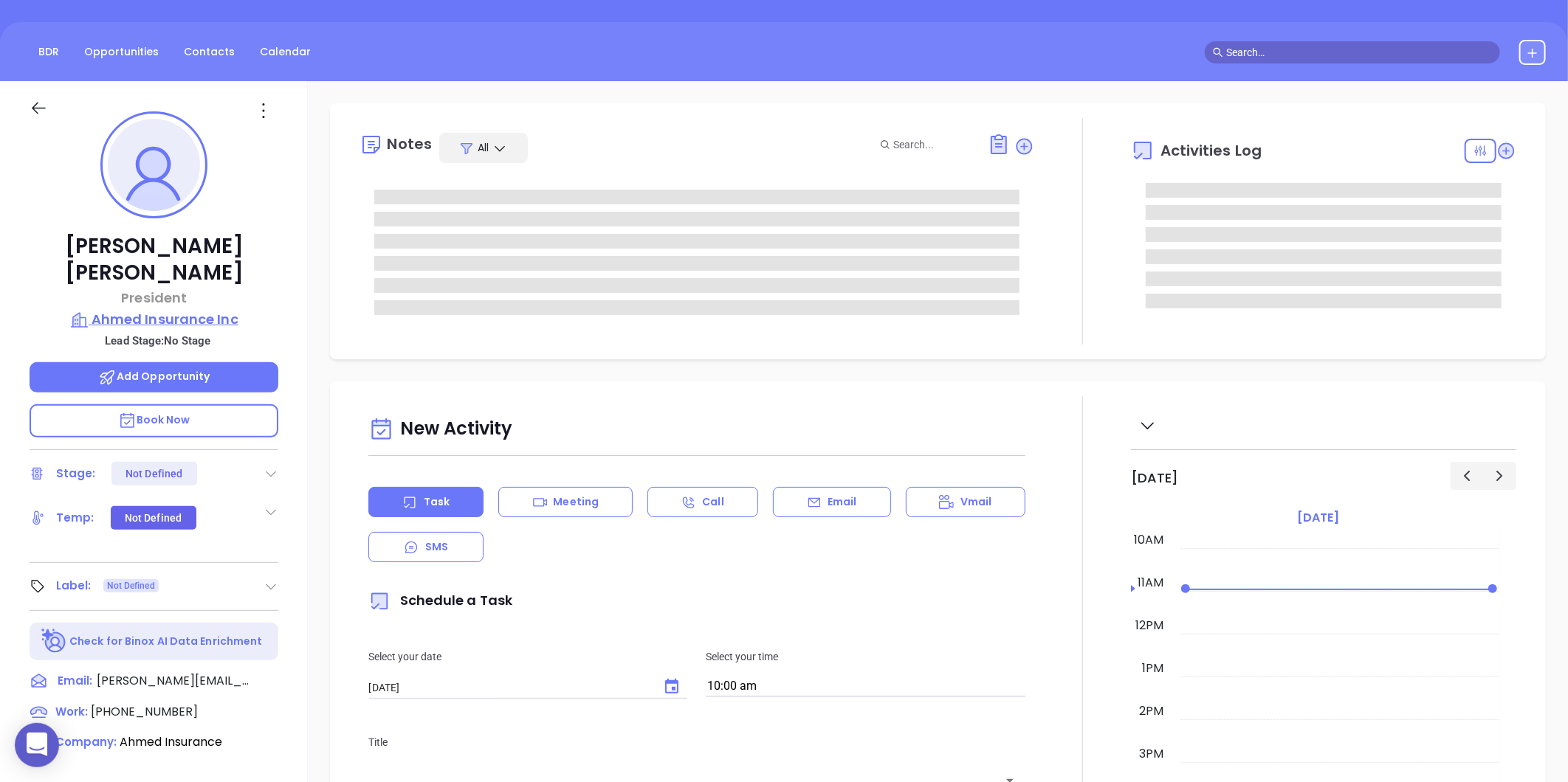
scroll to position [164, 0]
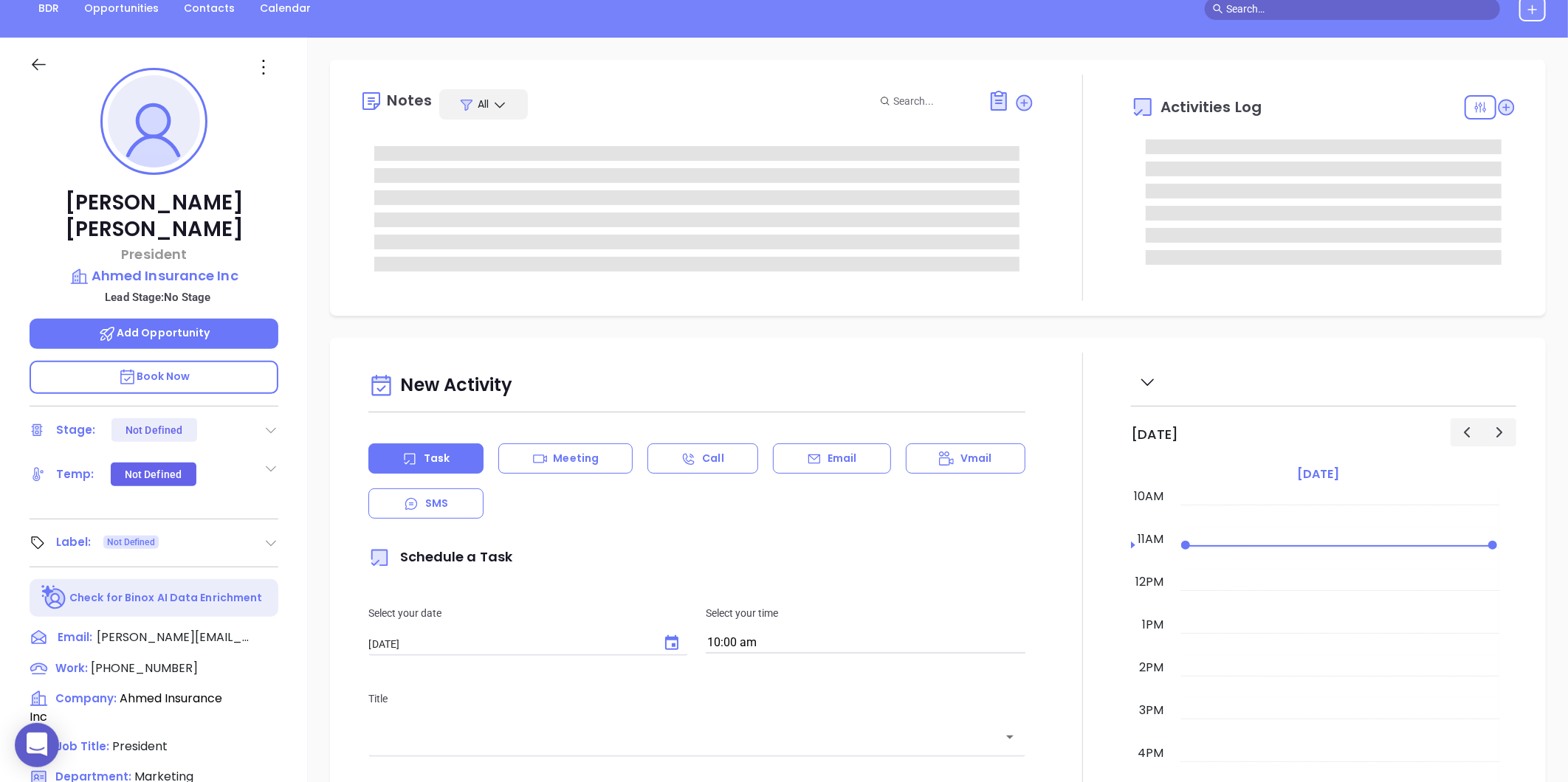
type input "[PERSON_NAME]"
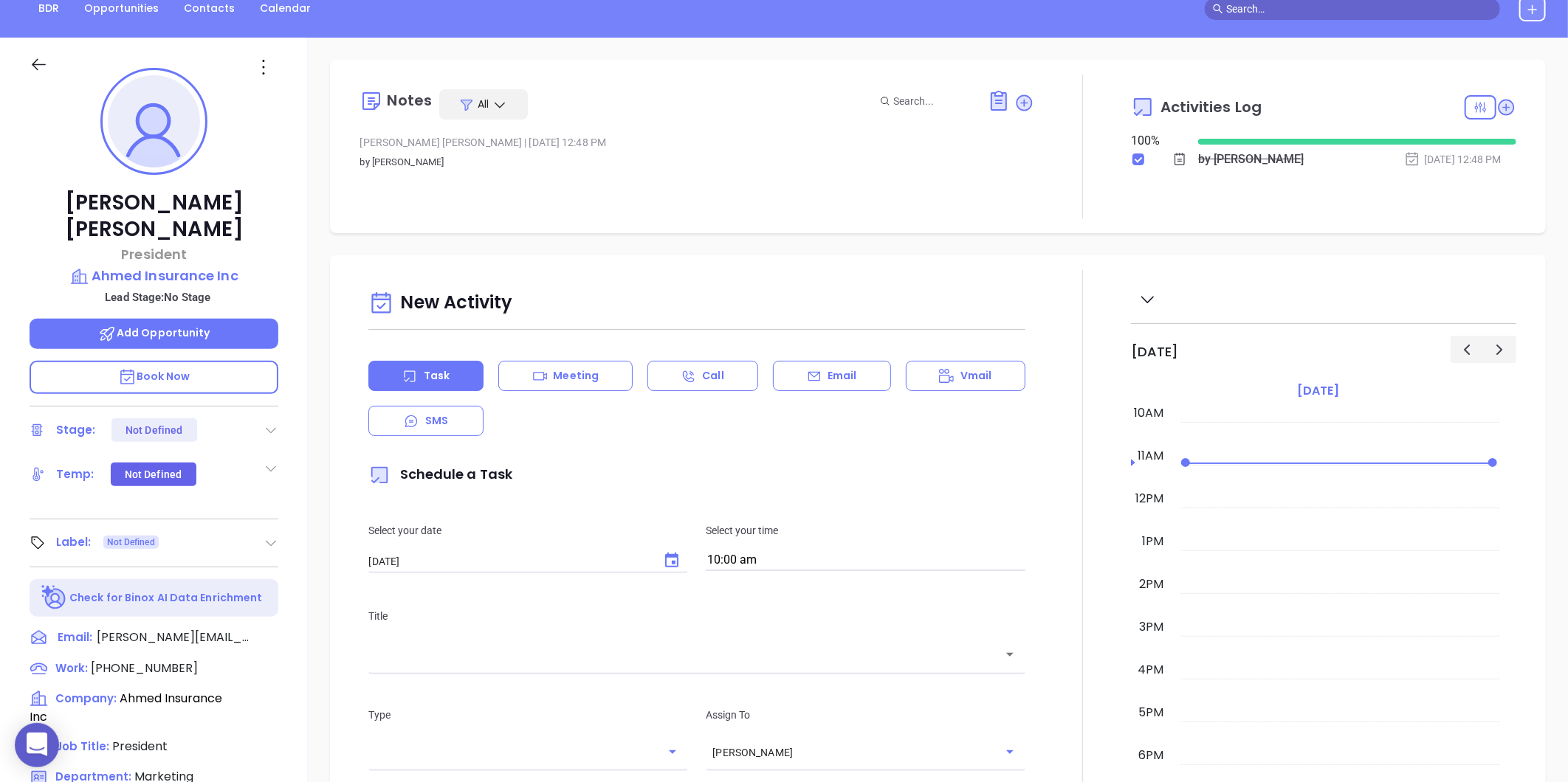
drag, startPoint x: 271, startPoint y: 511, endPoint x: 225, endPoint y: 527, distance: 48.7
click at [269, 536] on icon at bounding box center [271, 543] width 15 height 14
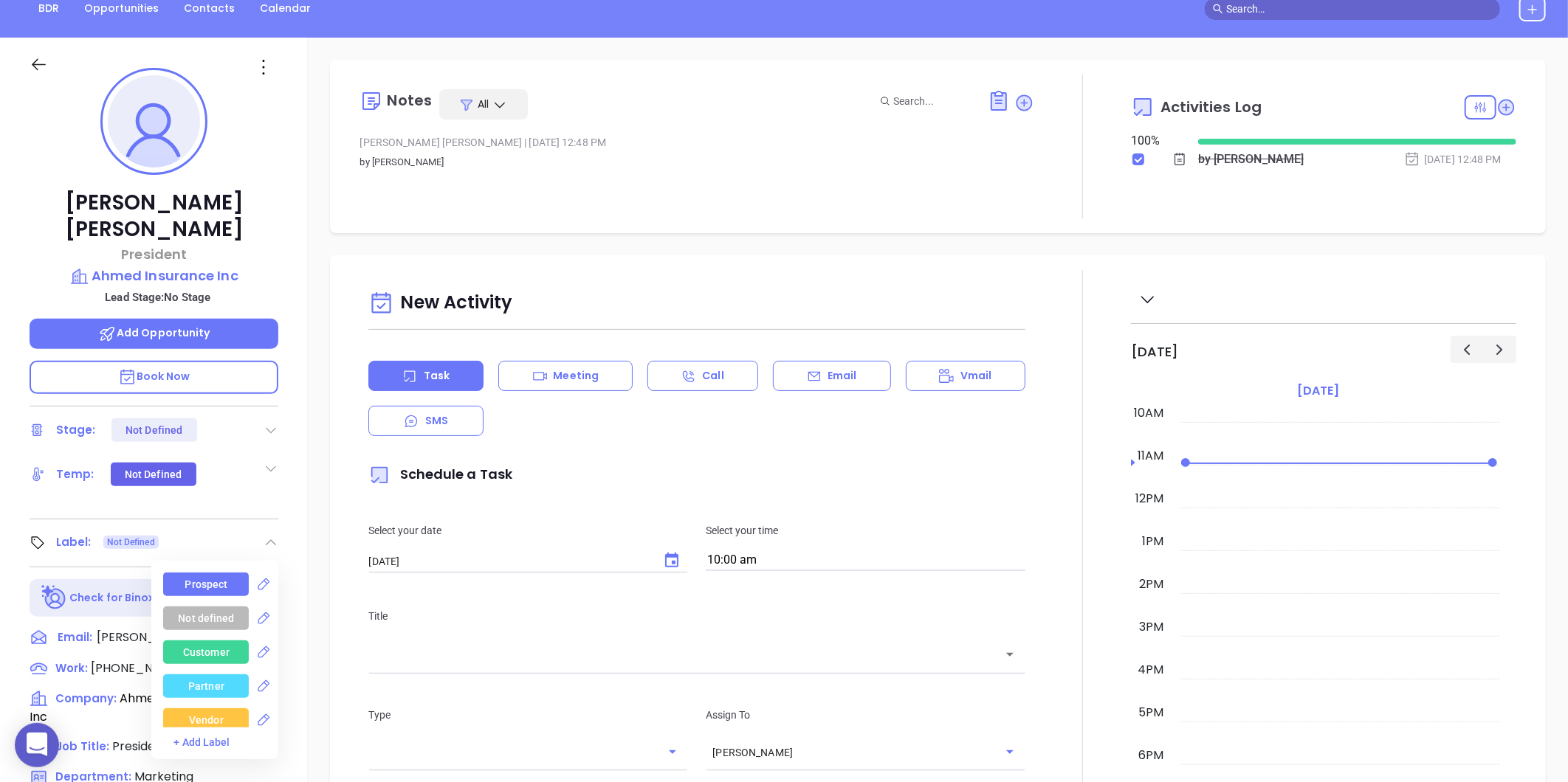
click at [172, 573] on div "Prospect" at bounding box center [206, 584] width 85 height 24
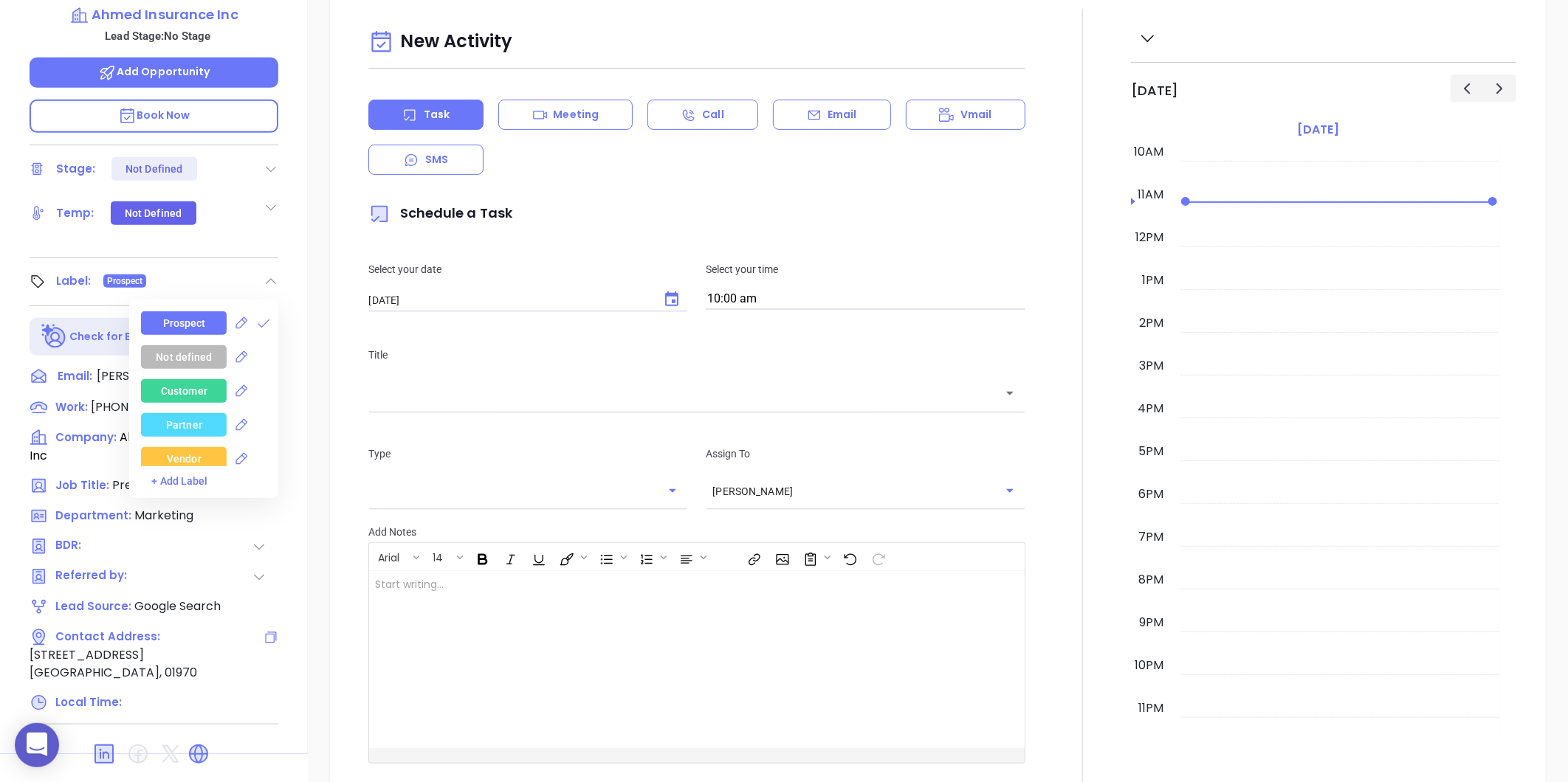
scroll to position [452, 0]
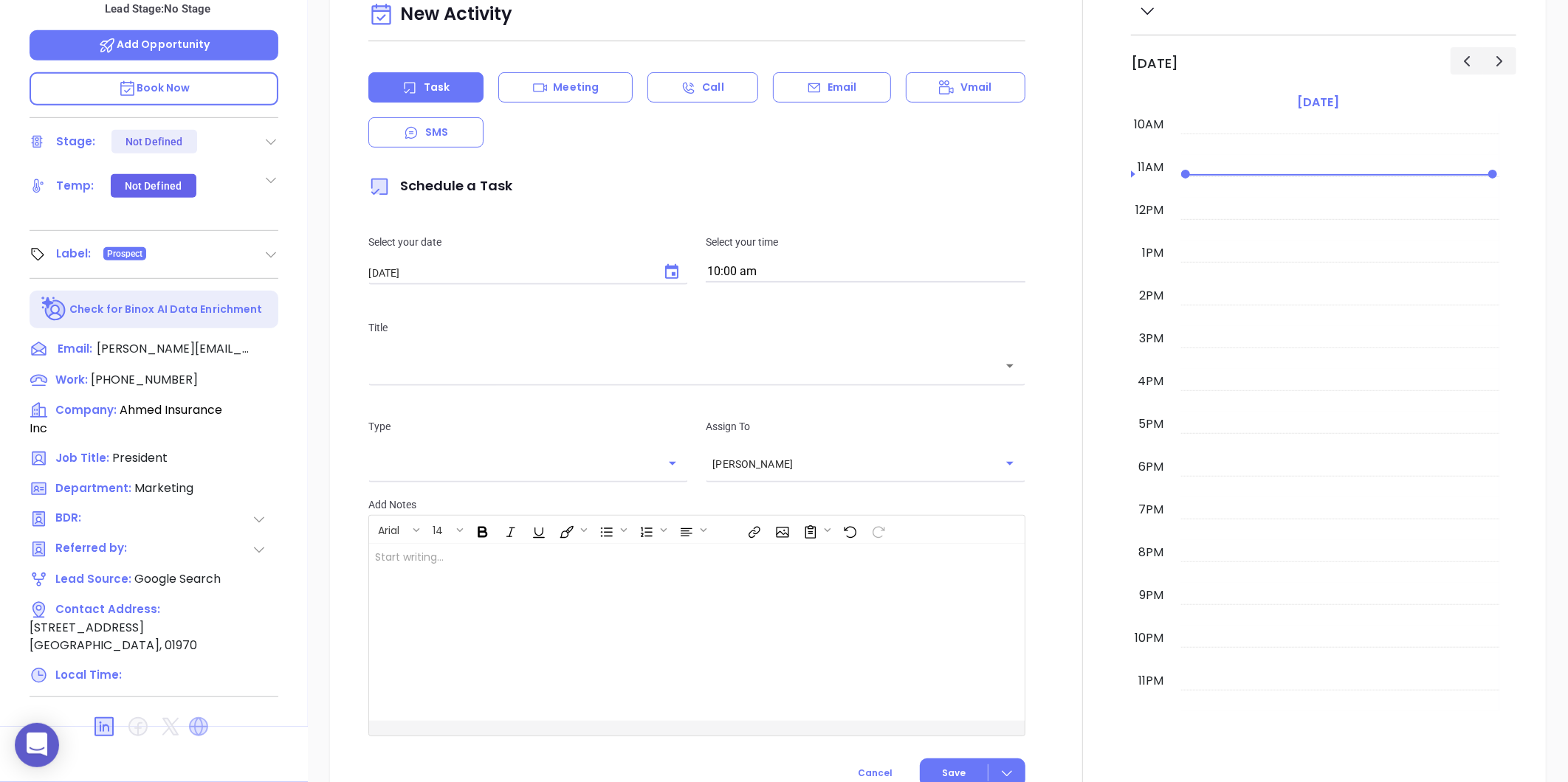
click at [201, 718] on icon at bounding box center [198, 727] width 19 height 19
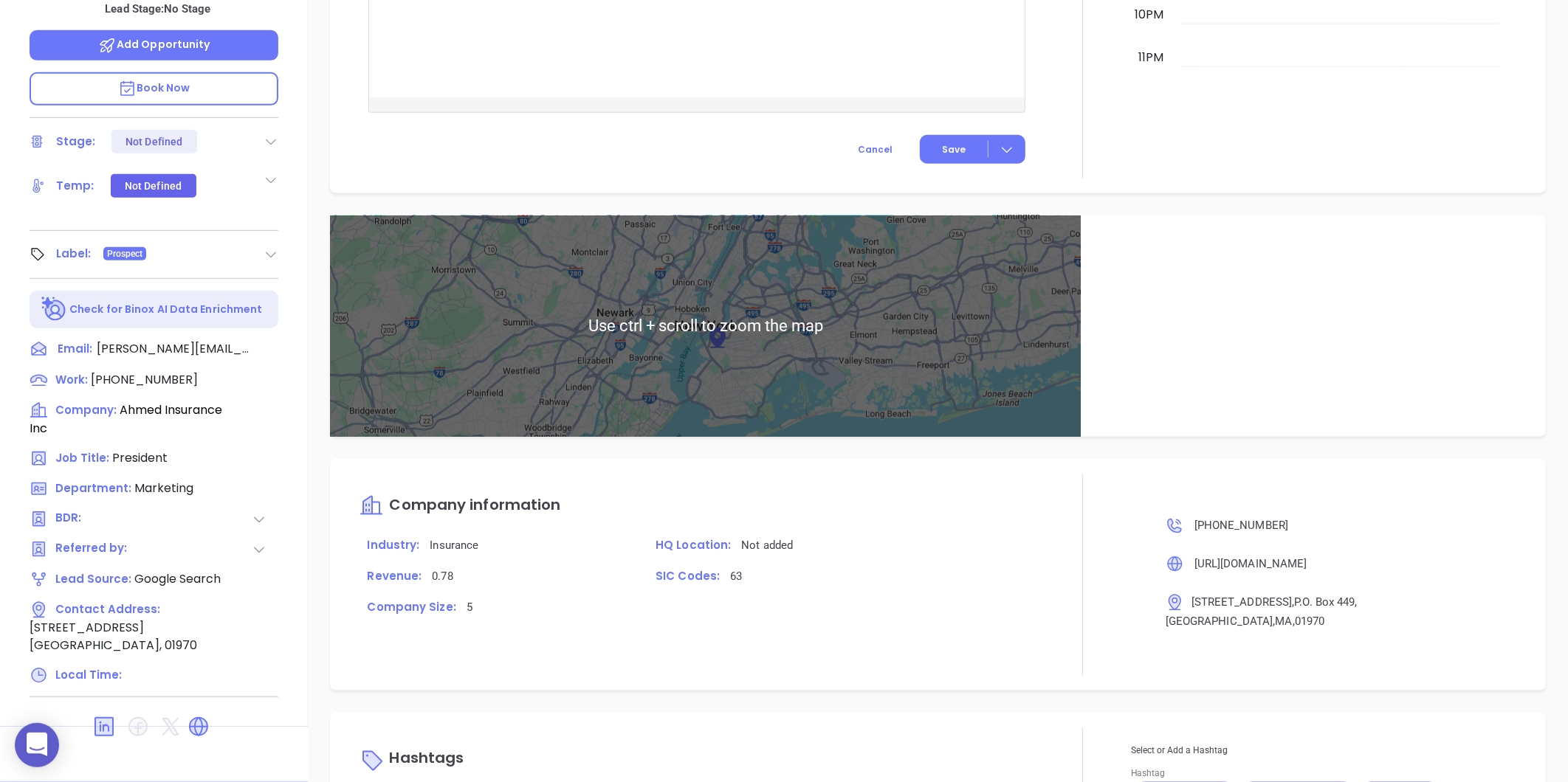
scroll to position [710, 0]
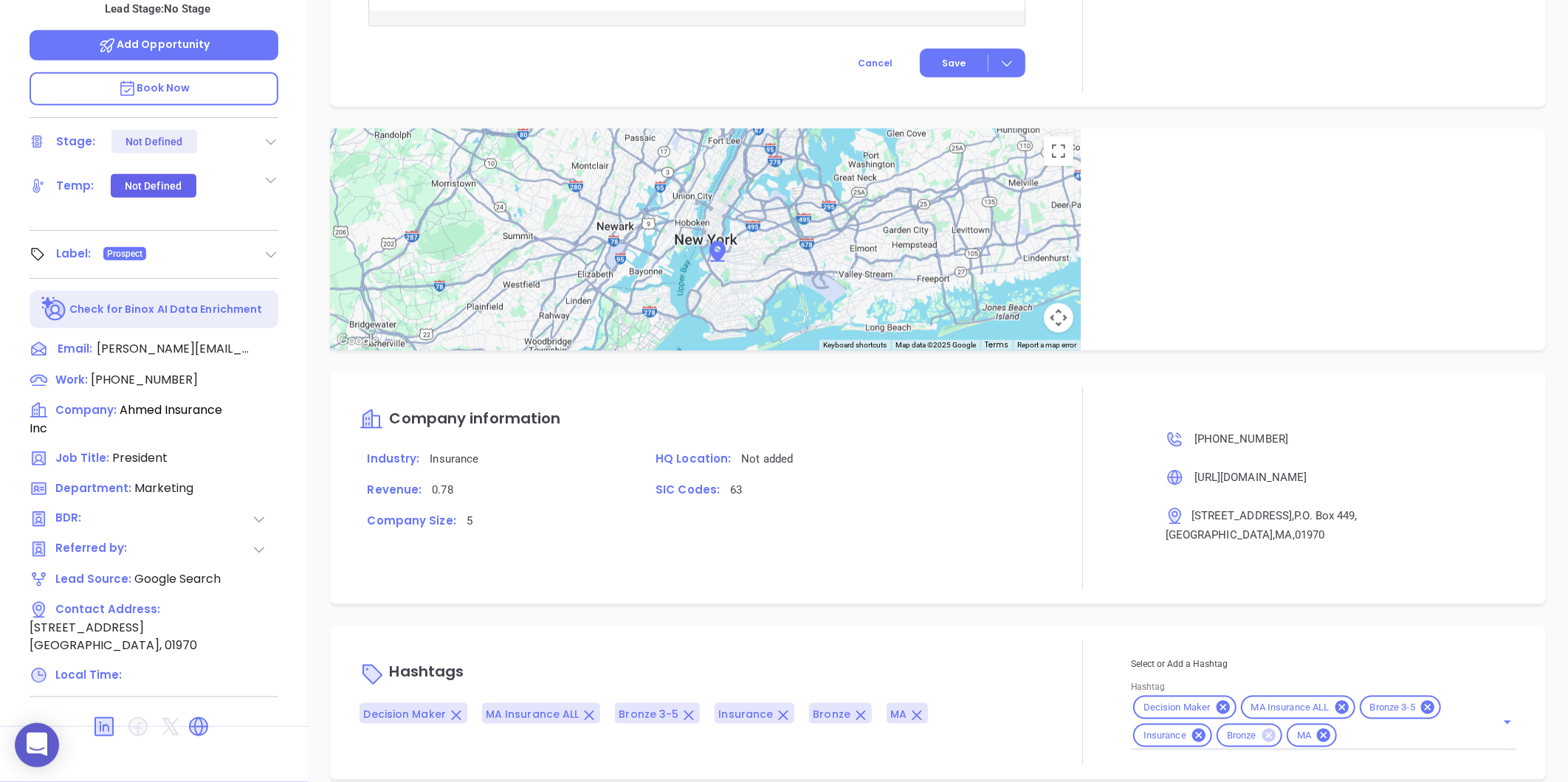
click at [1261, 728] on icon at bounding box center [1269, 736] width 16 height 16
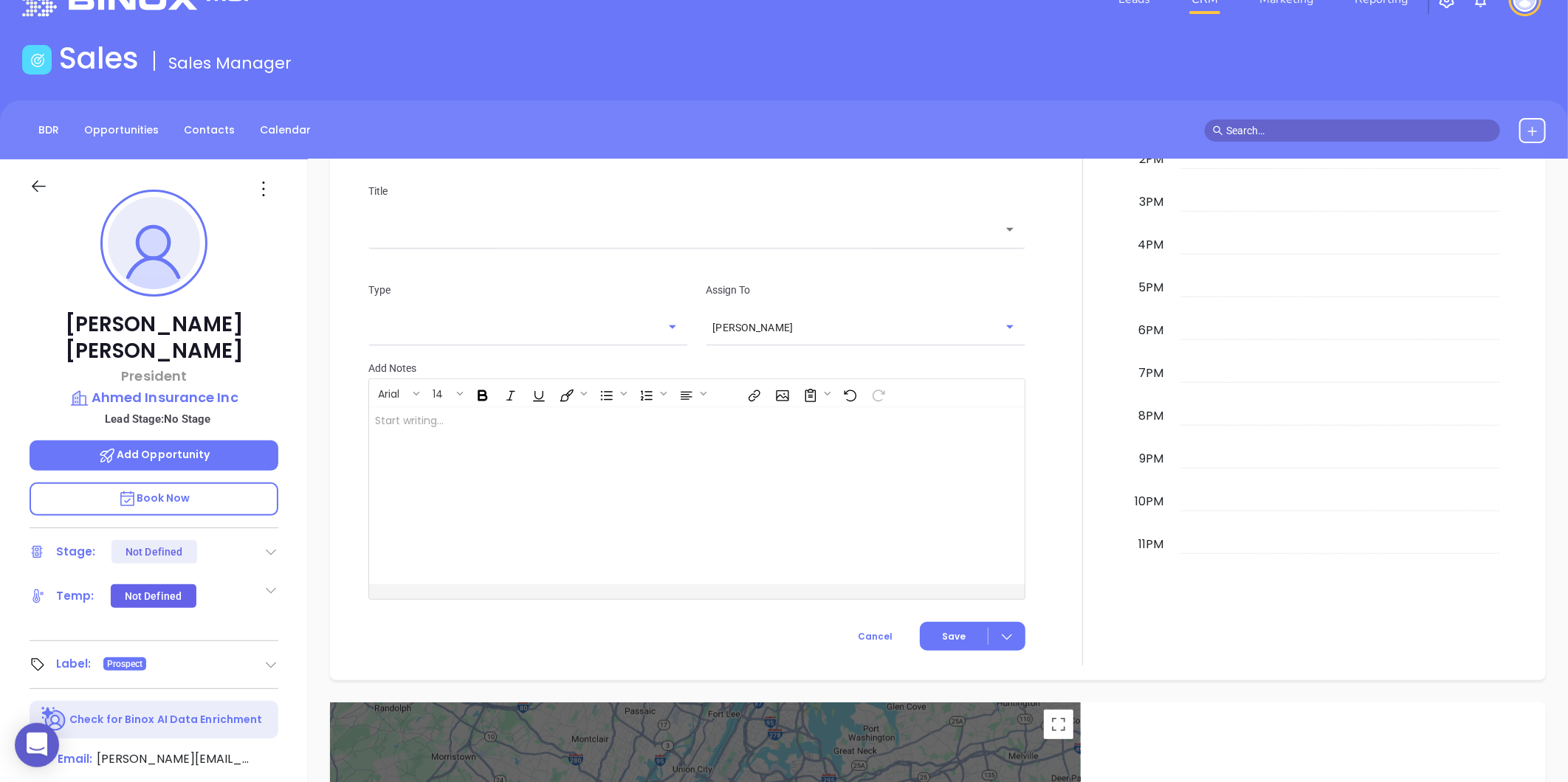
scroll to position [463, 0]
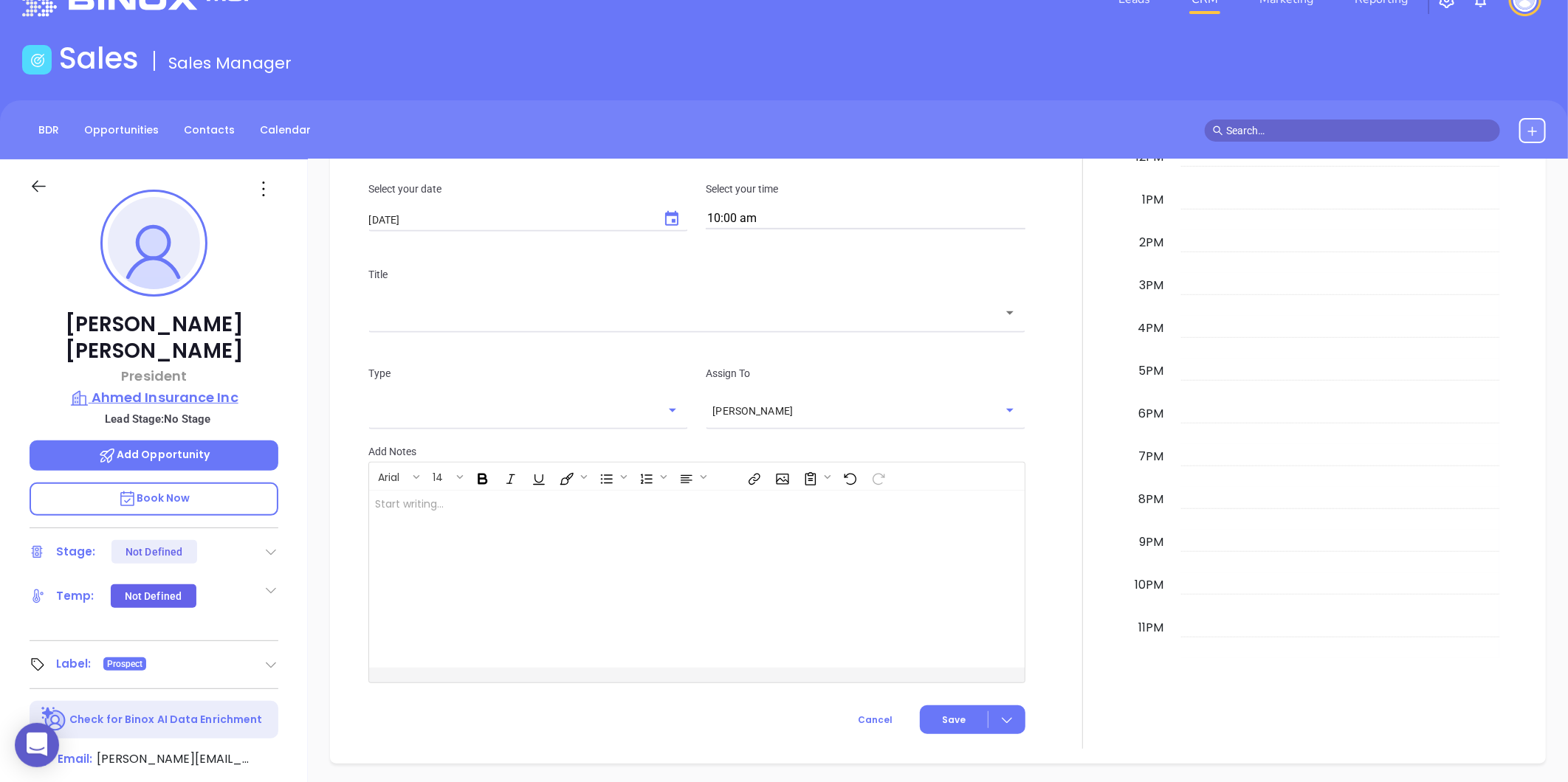
click at [161, 388] on p "Ahmed Insurance Inc" at bounding box center [154, 398] width 248 height 21
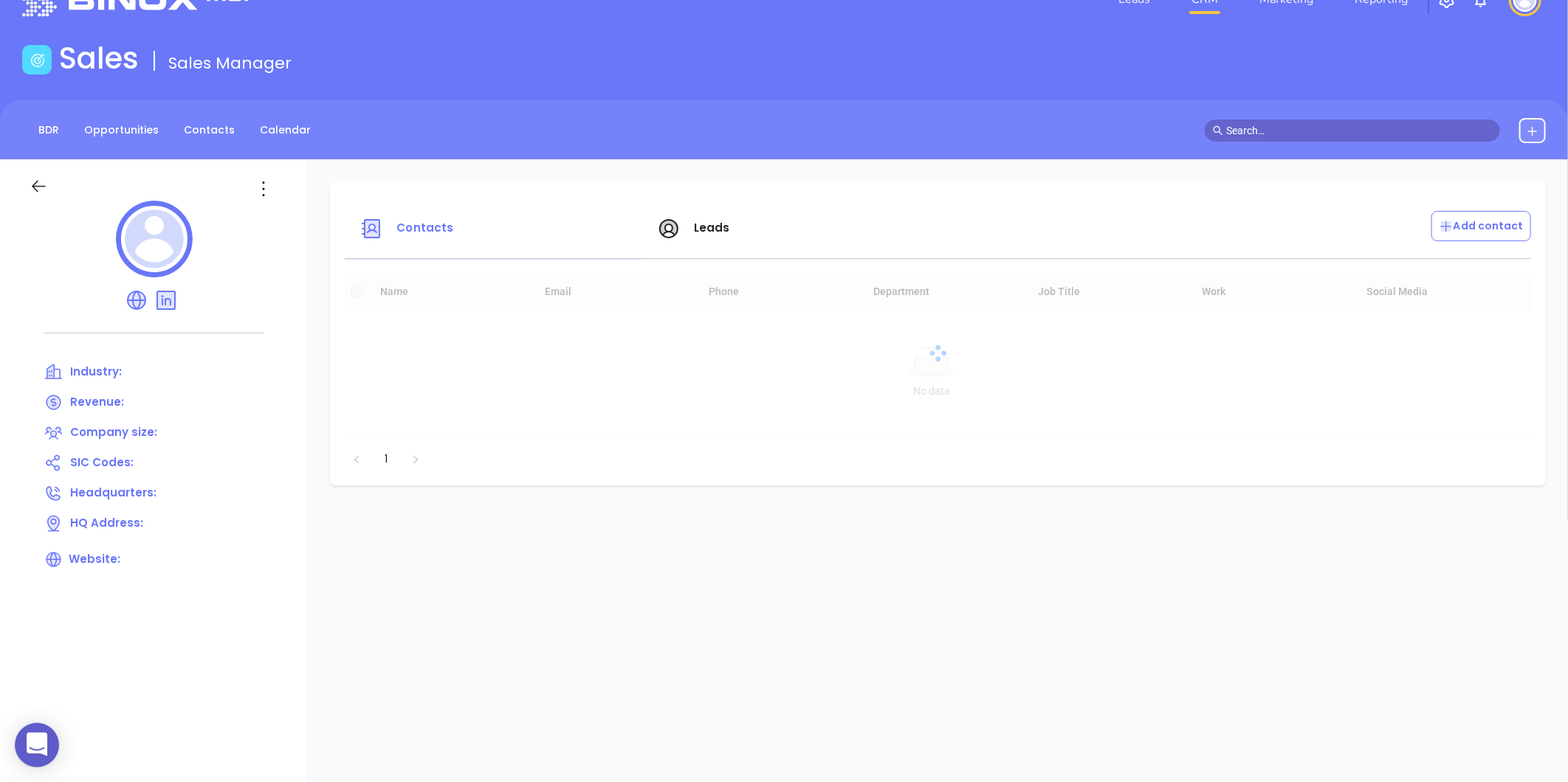
click at [253, 193] on icon at bounding box center [264, 188] width 24 height 24
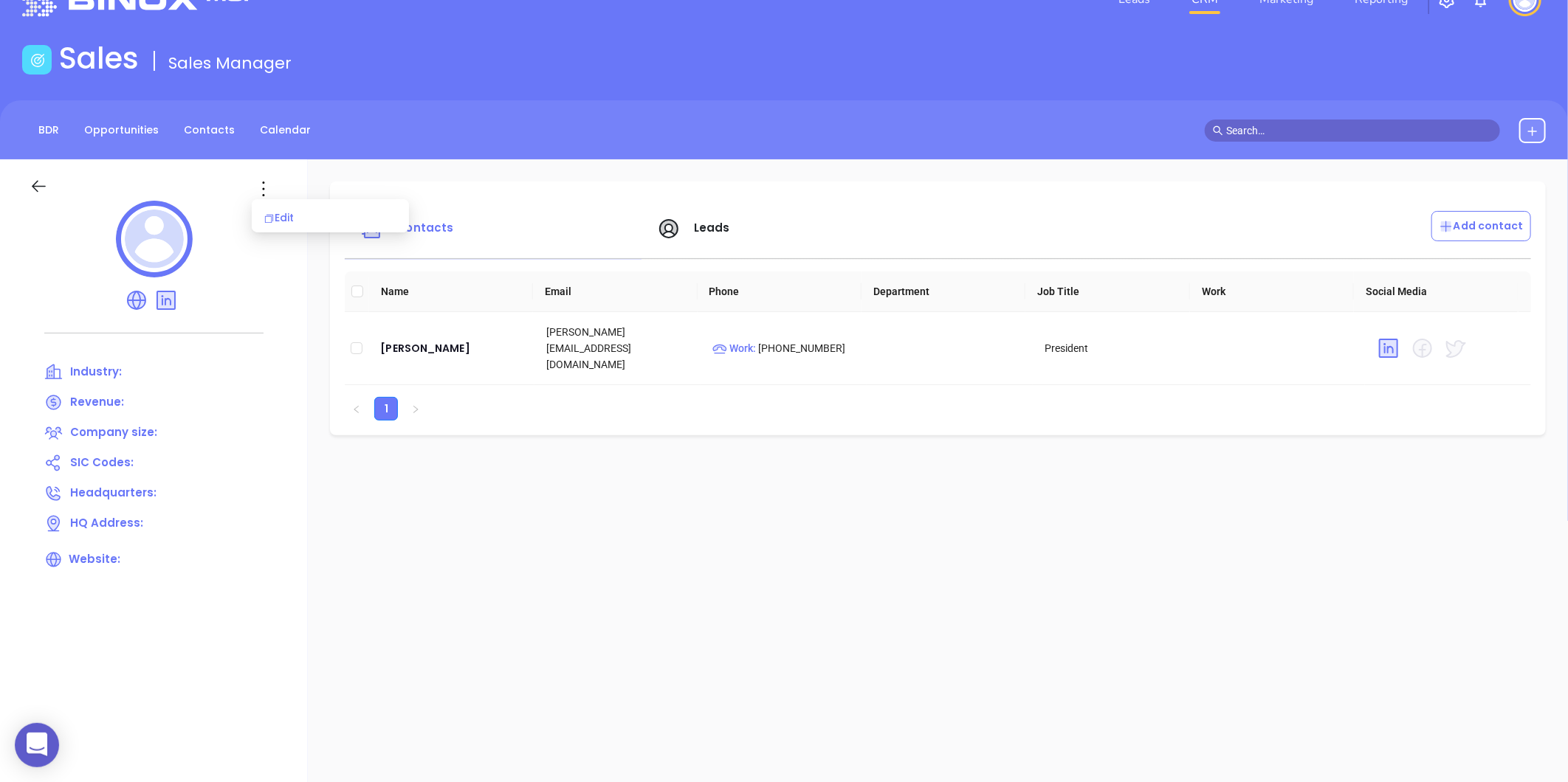
click at [281, 212] on div "Edit" at bounding box center [330, 217] width 133 height 16
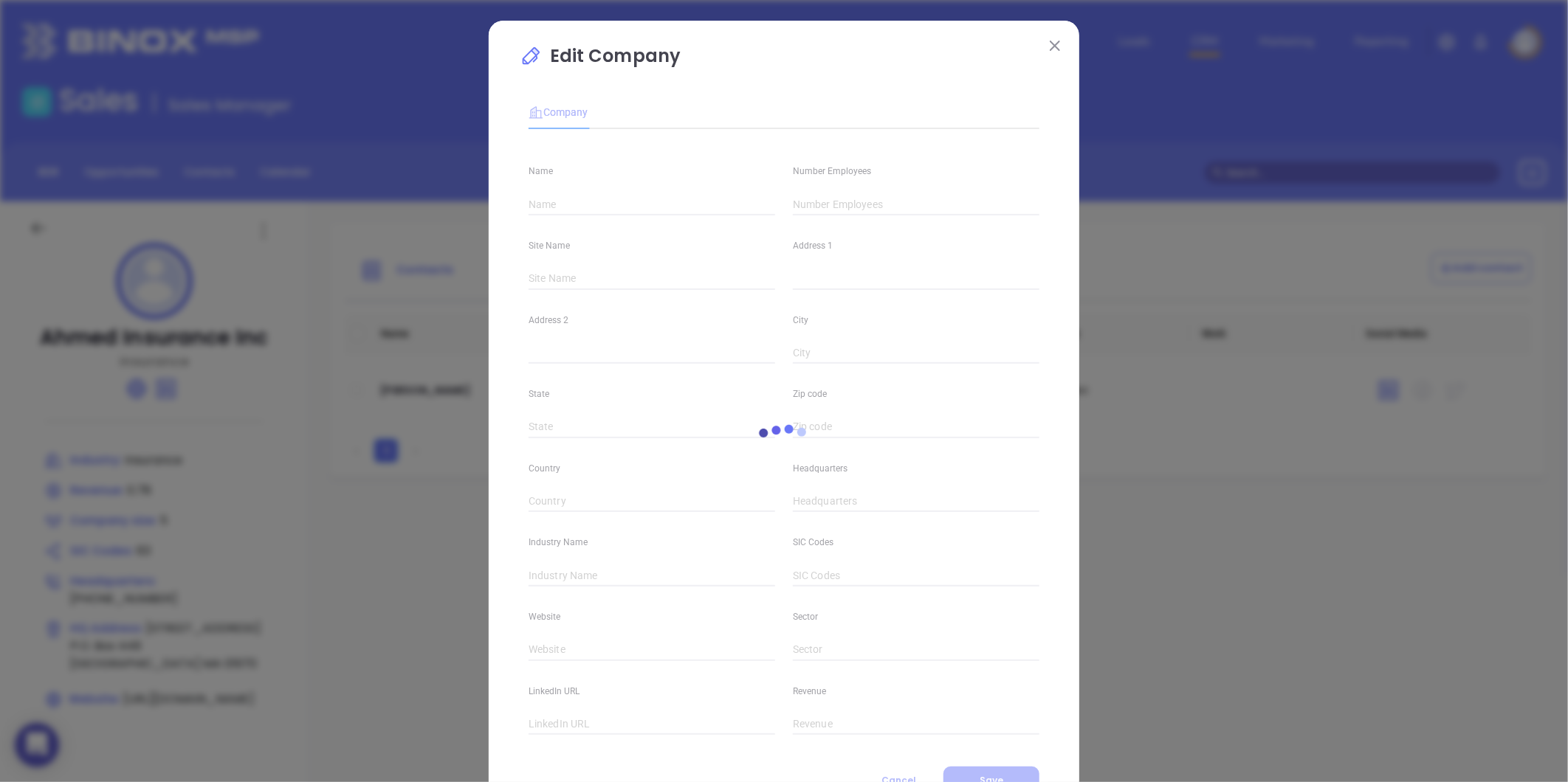
type input "Ahmed Insurance Inc"
type input "5"
type input "106 North Street"
type input "P.O. Box 449"
type input "Salem"
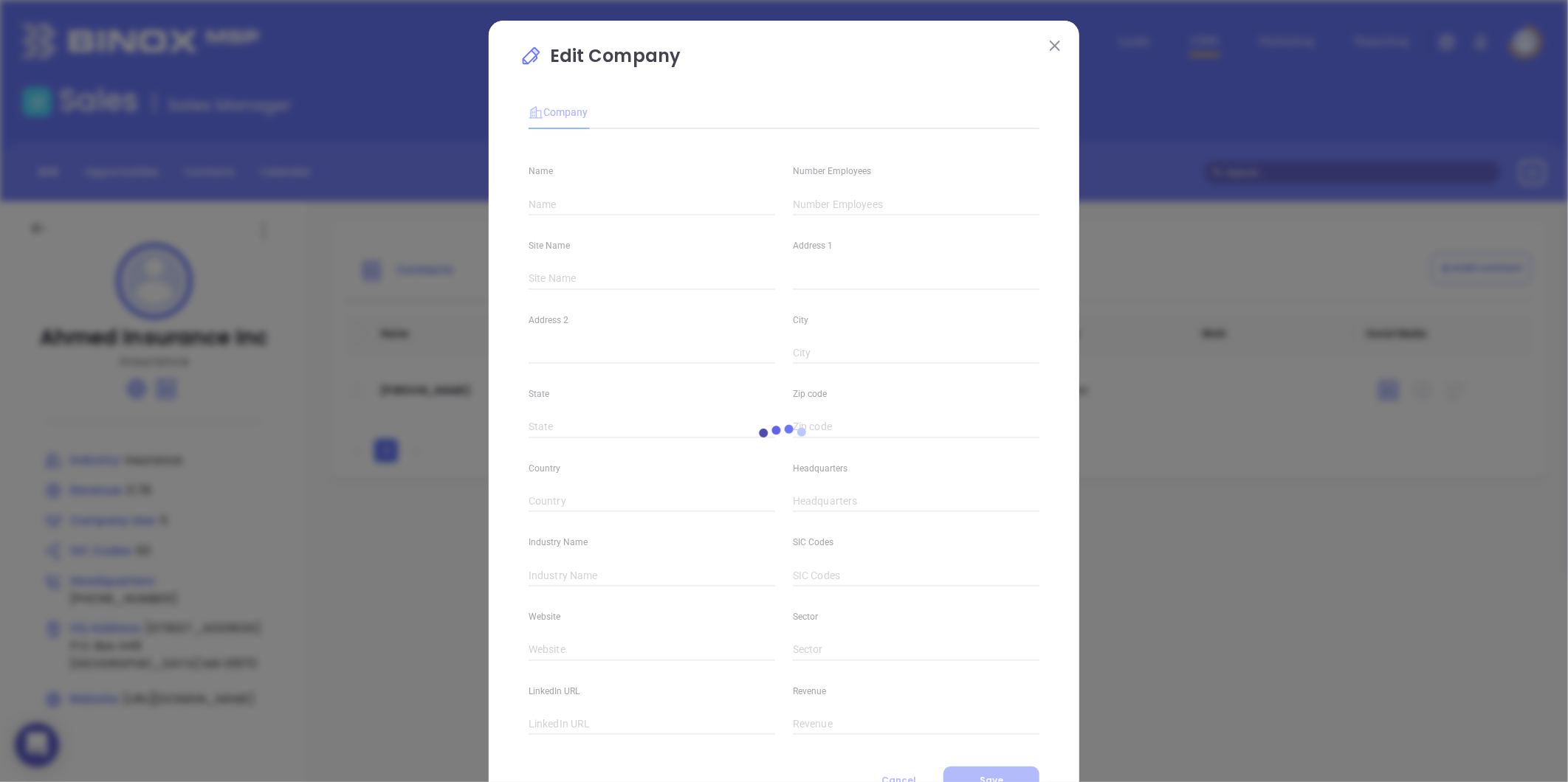
type input "MA"
type input "01970"
type input "(978) 745-8800"
type input "Insurance"
type input "63"
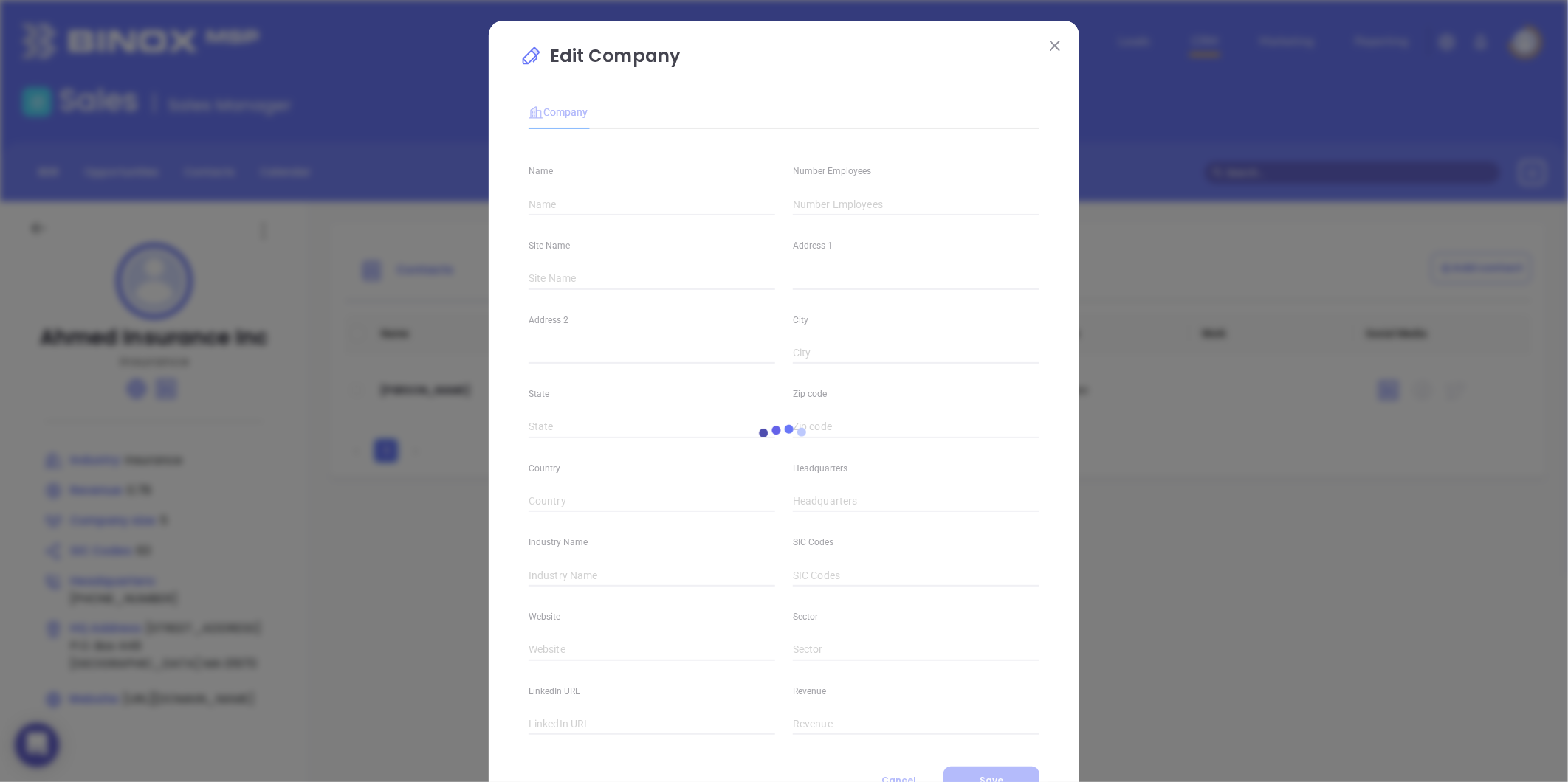
type input "https://www.ahmedinsurance.com/"
type input "Finance and Insurance"
type input "linkedin.com/company/ahmed-insurance-inc"
type input "0.78"
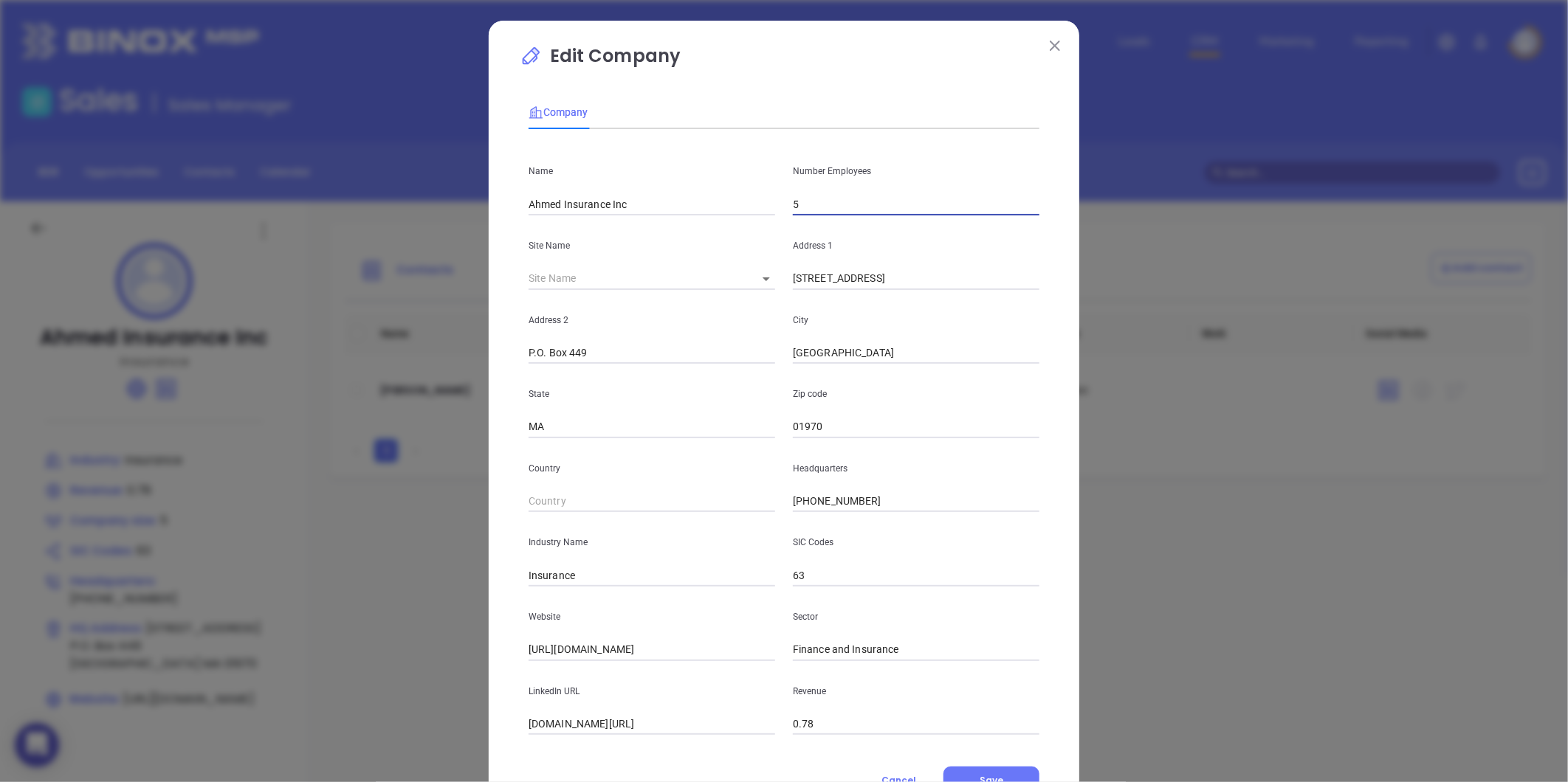
click at [801, 193] on div "Number Employees 5" at bounding box center [916, 179] width 265 height 74
type input "4"
drag, startPoint x: 743, startPoint y: 725, endPoint x: 439, endPoint y: 760, distance: 306.0
click at [439, 760] on div "Edit Company Company Name Ahmed Insurance Inc Number Employees 4 Site Name ​ 10…" at bounding box center [784, 391] width 1568 height 782
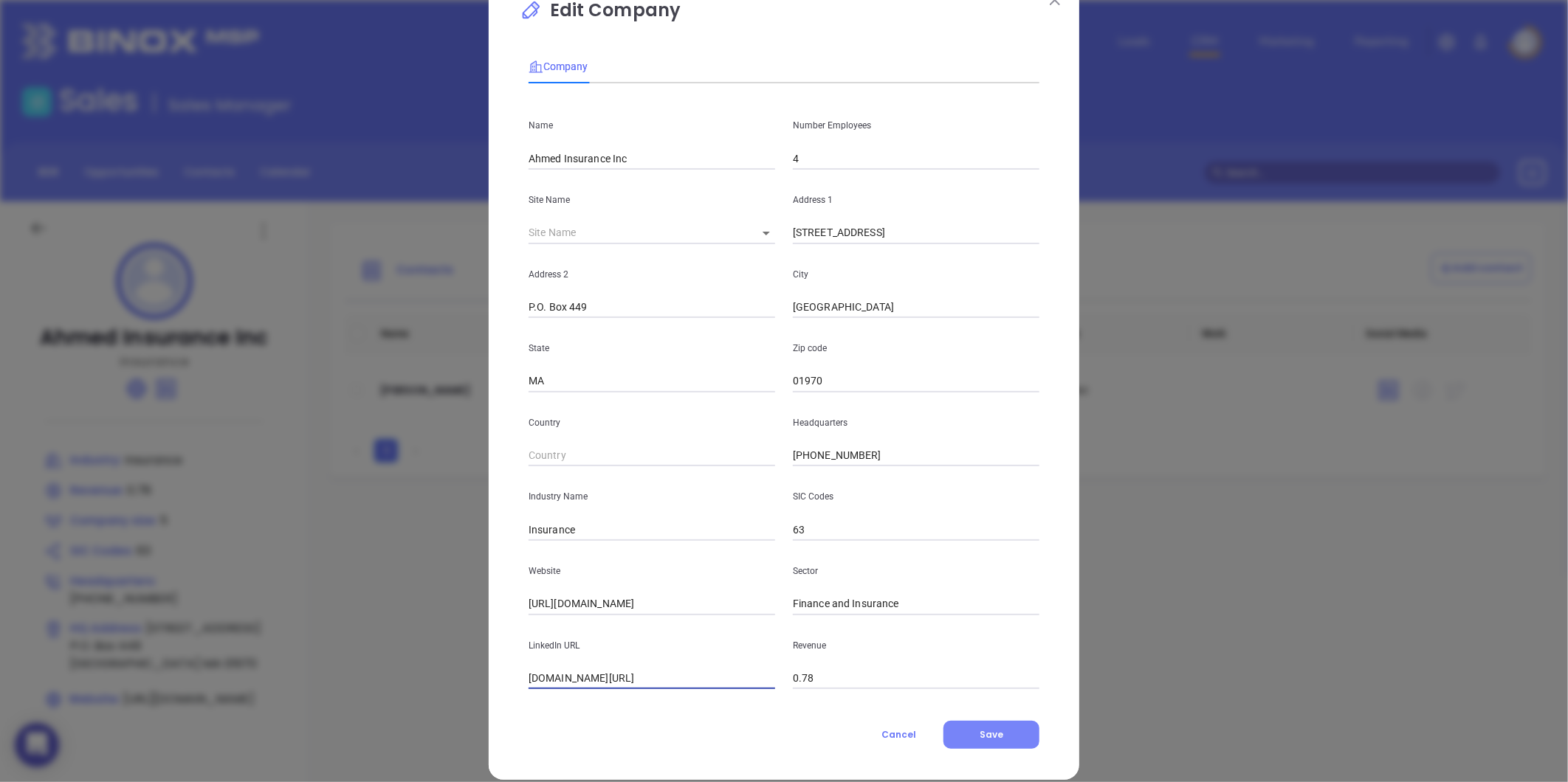
scroll to position [64, 0]
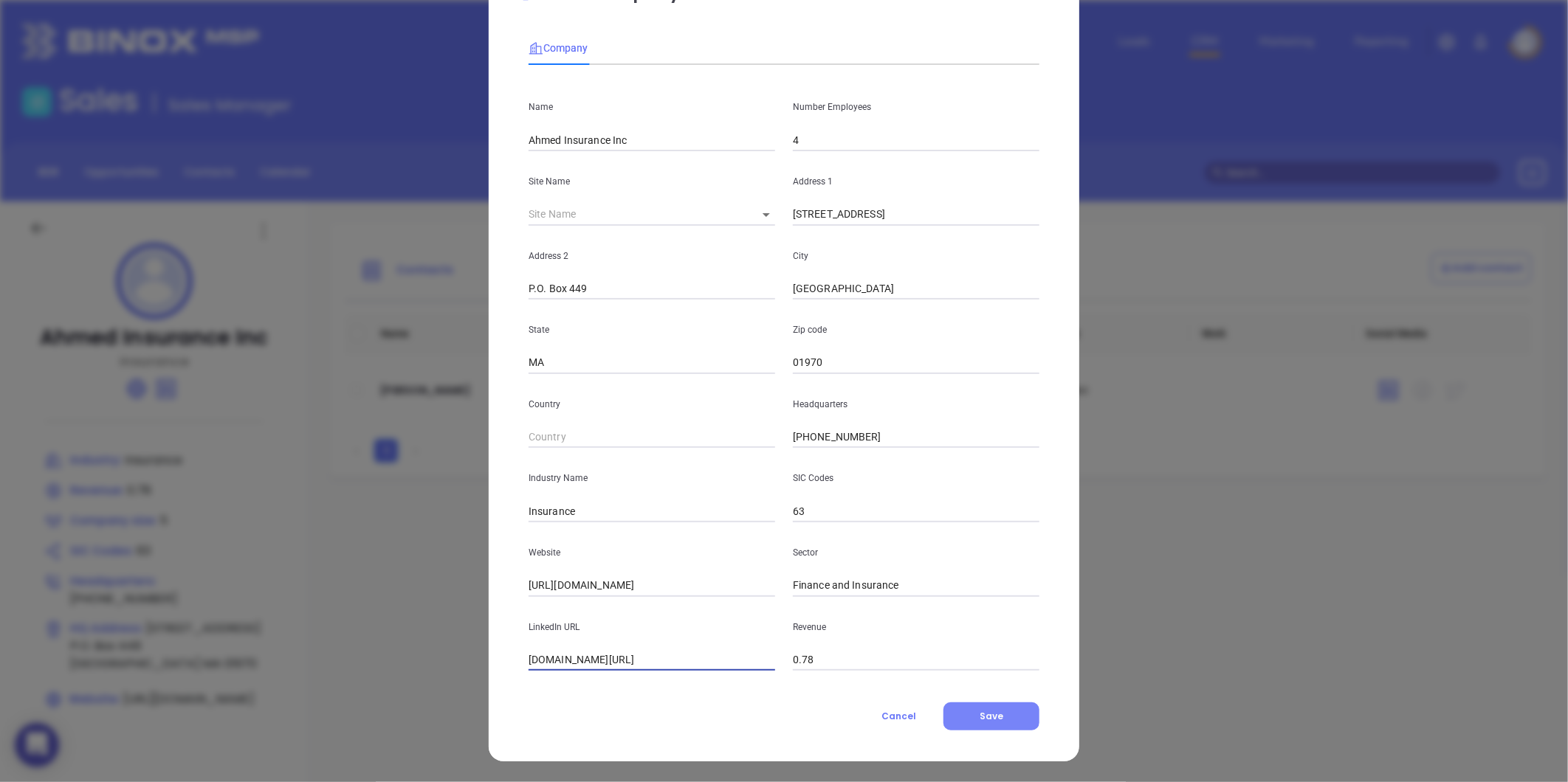
click at [995, 710] on span "Save" at bounding box center [992, 717] width 24 height 13
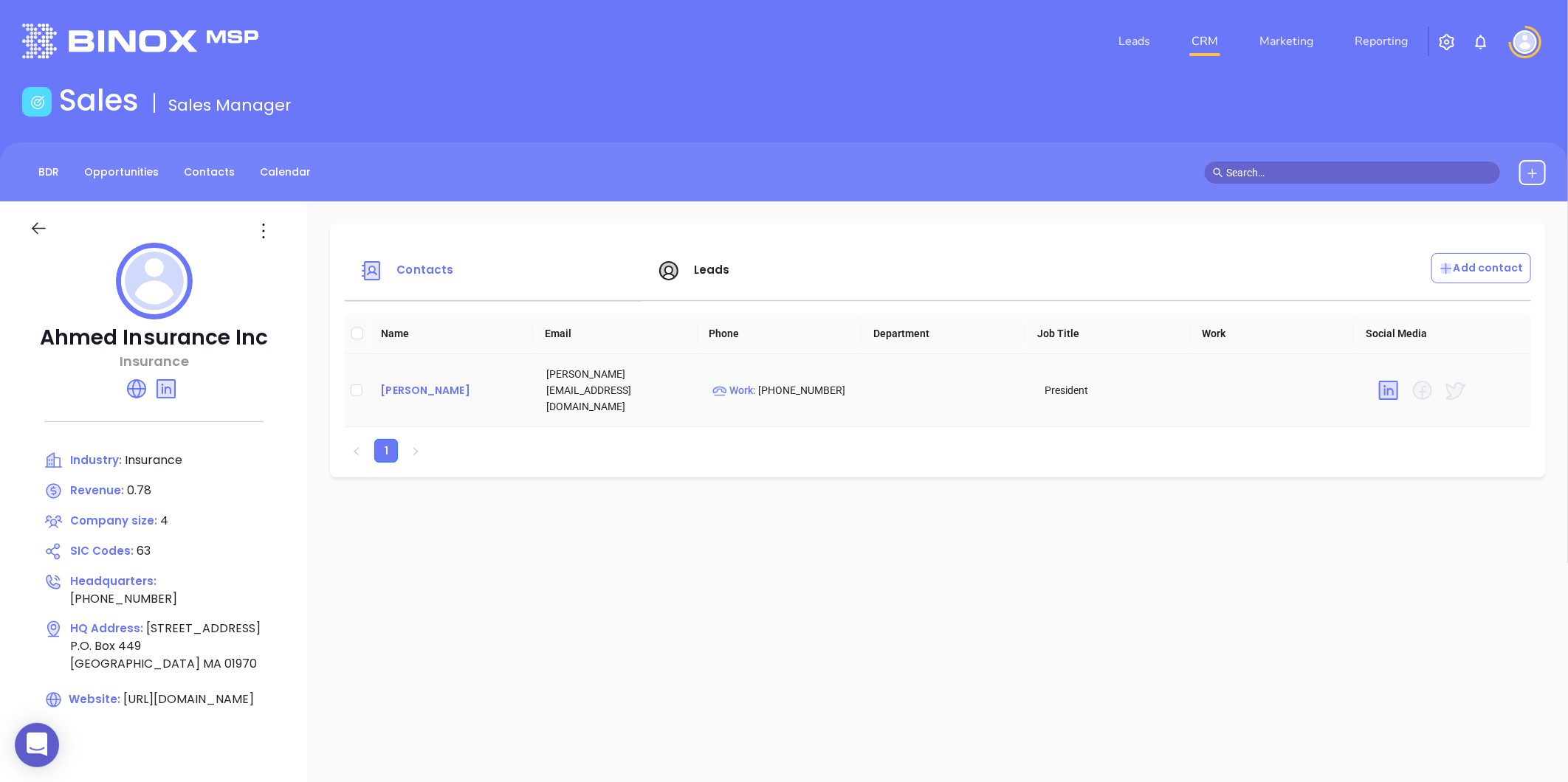
click at [449, 374] on td "Stephen Ahmed" at bounding box center [450, 391] width 166 height 73
click at [448, 384] on div "Stephen Ahmed" at bounding box center [450, 391] width 142 height 18
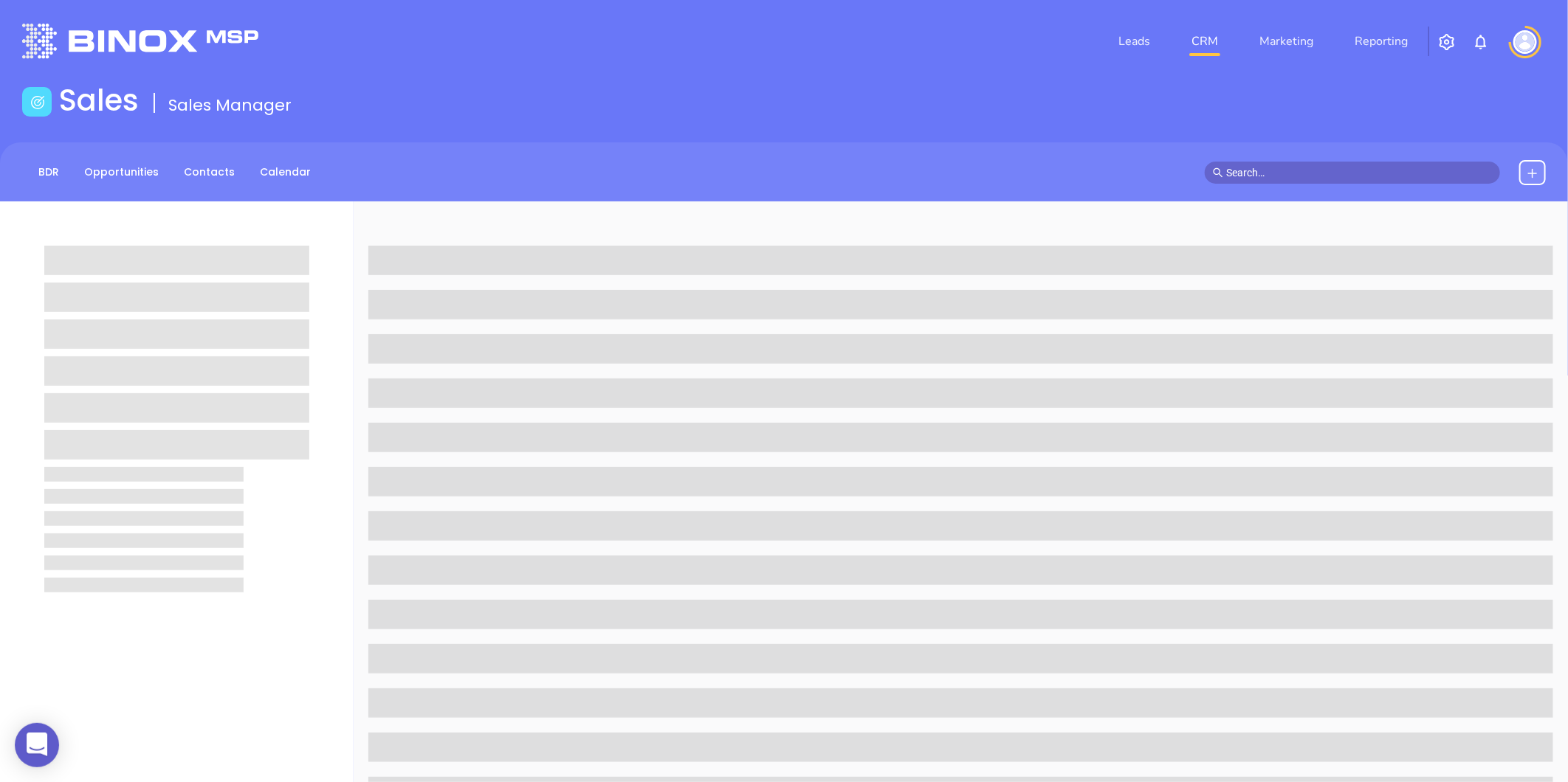
scroll to position [452, 0]
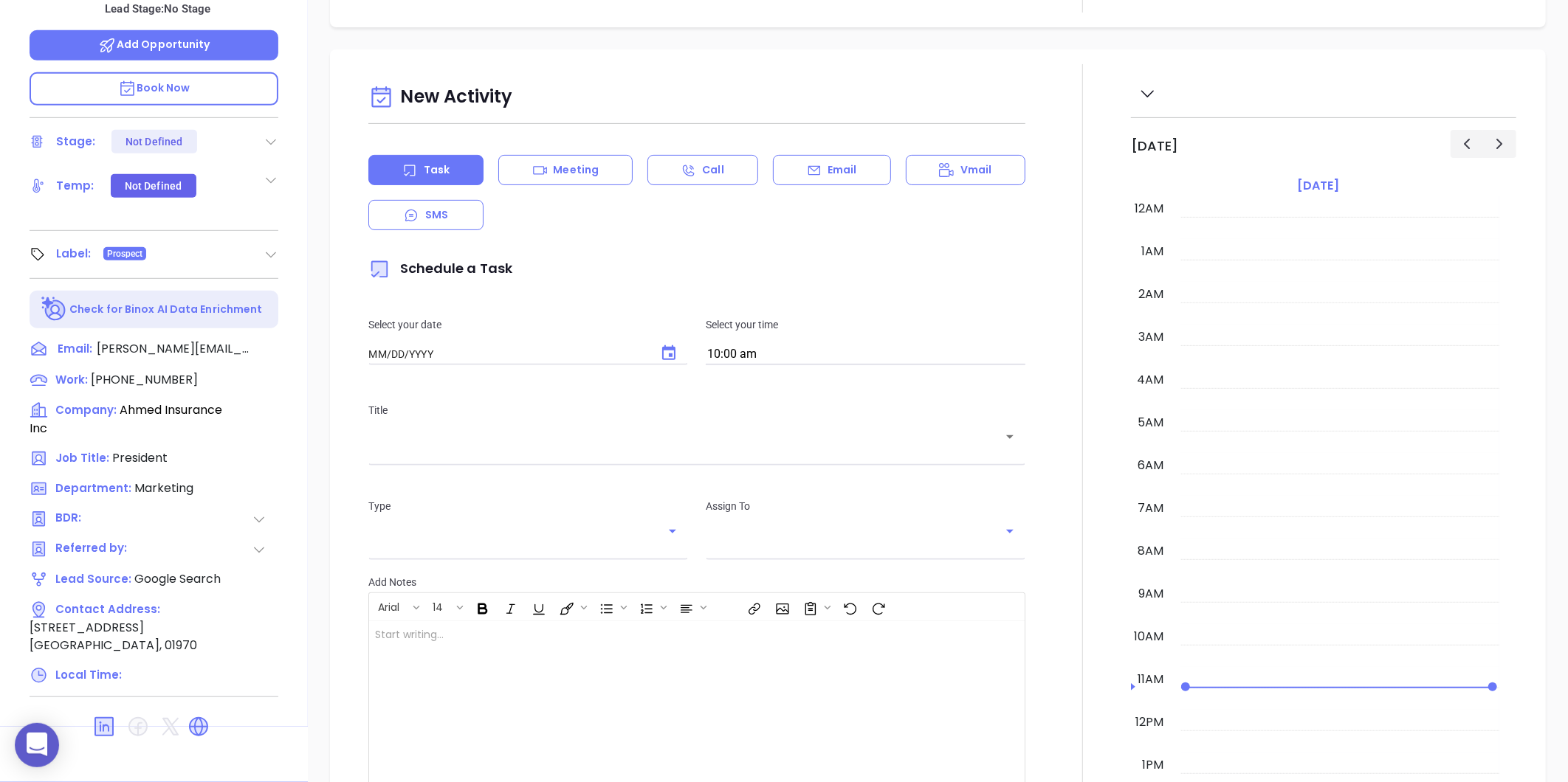
type input "[DATE]"
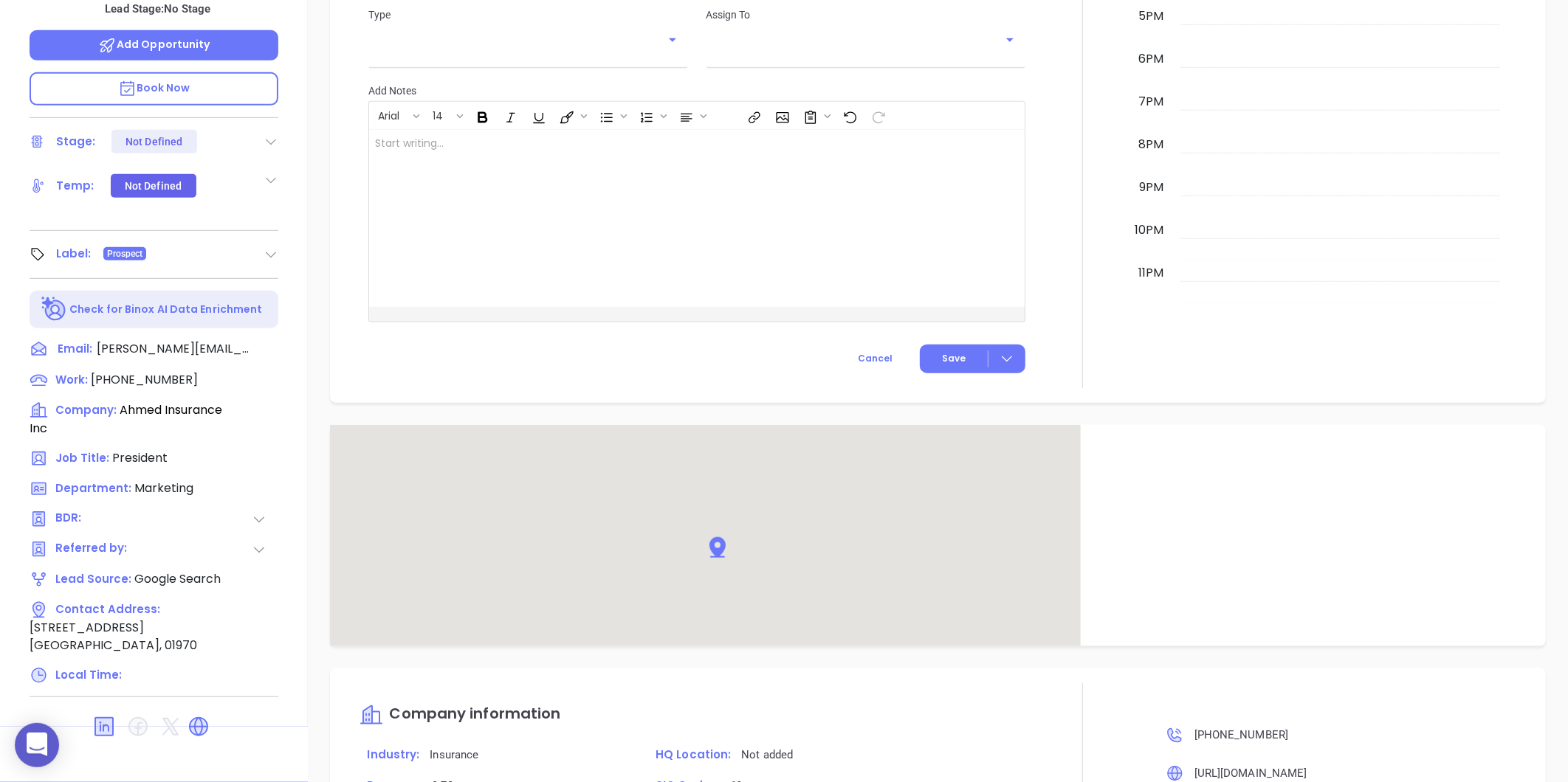
scroll to position [787, 0]
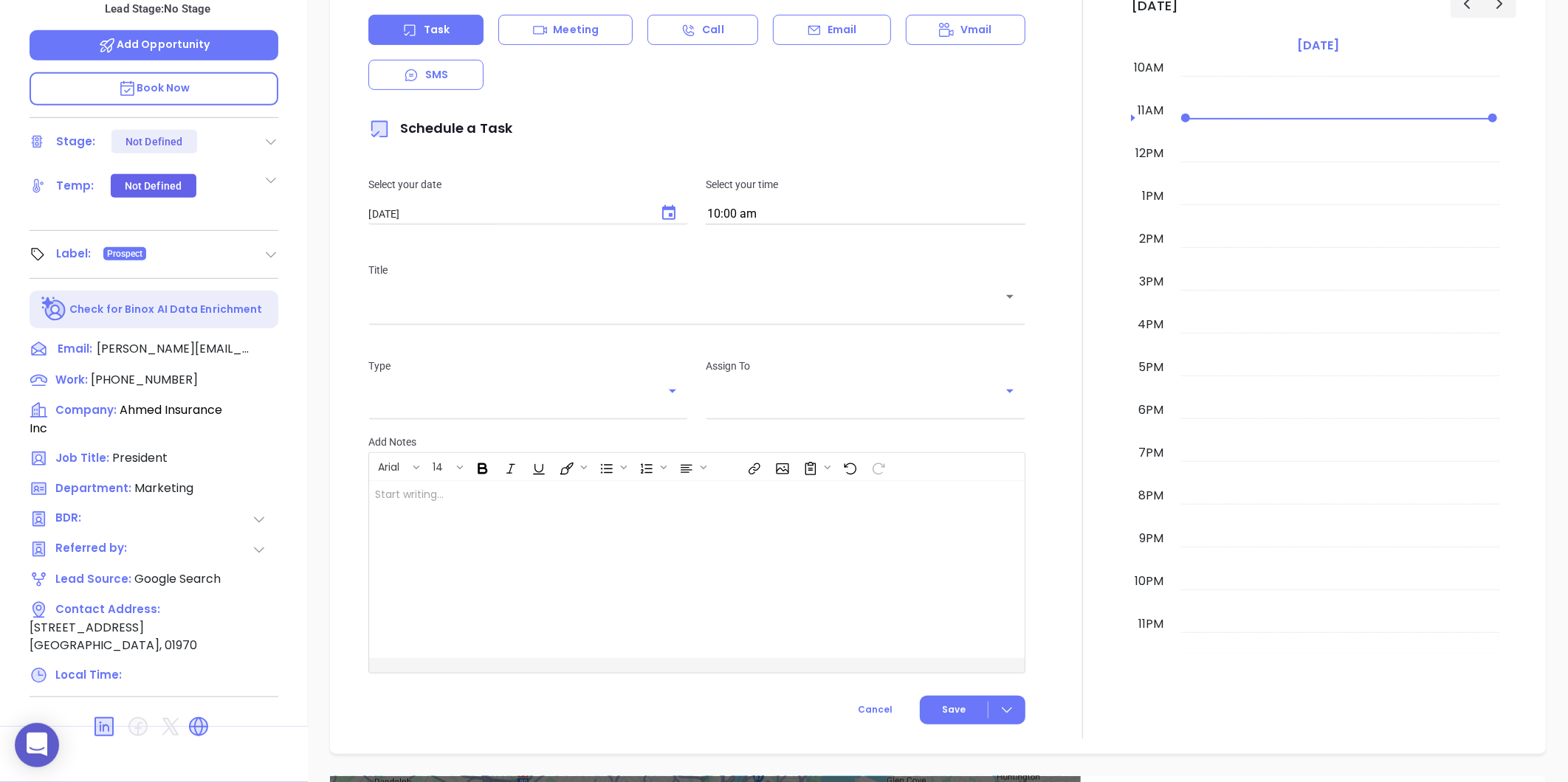
type input "[PERSON_NAME]"
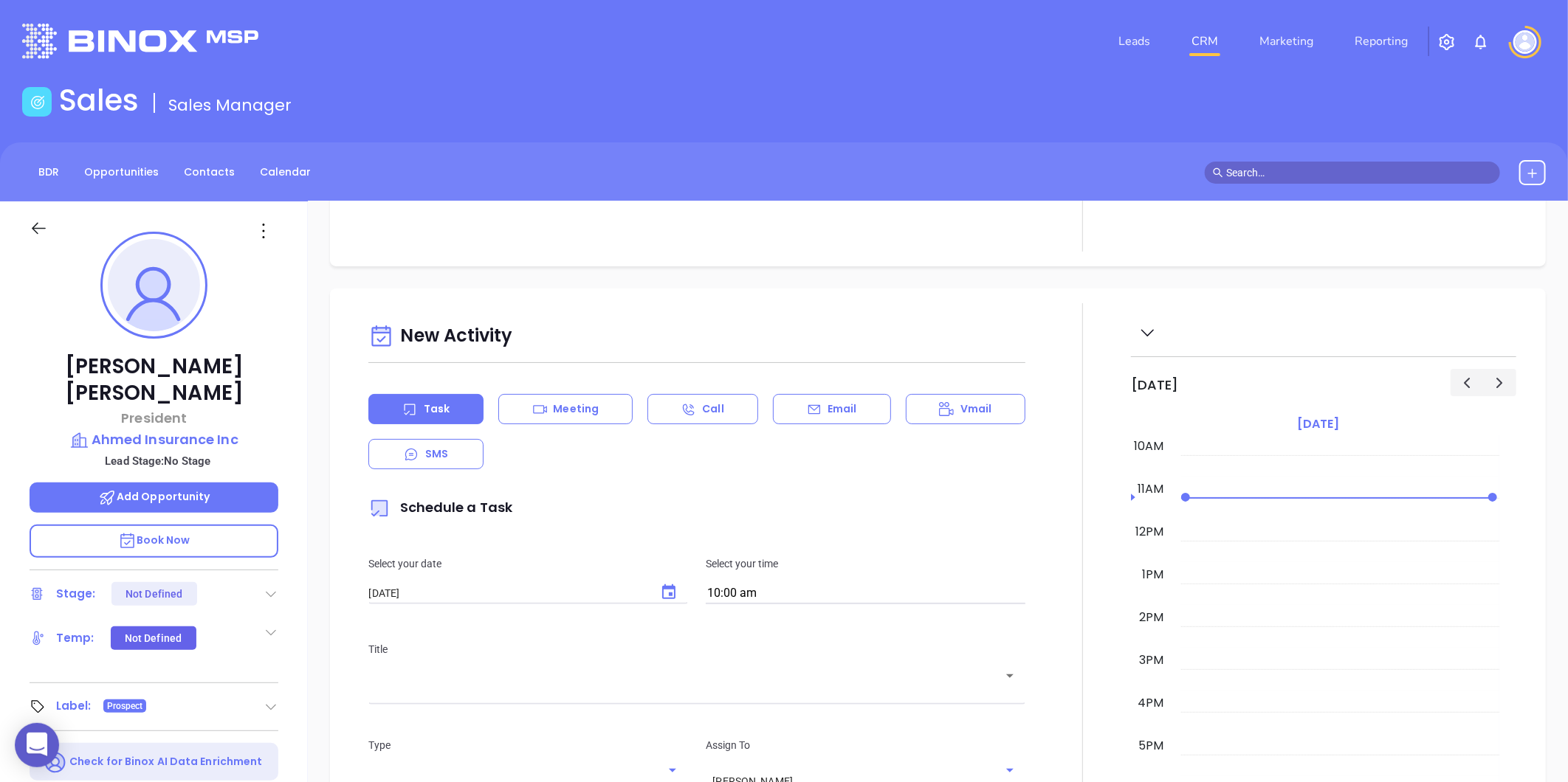
scroll to position [0, 0]
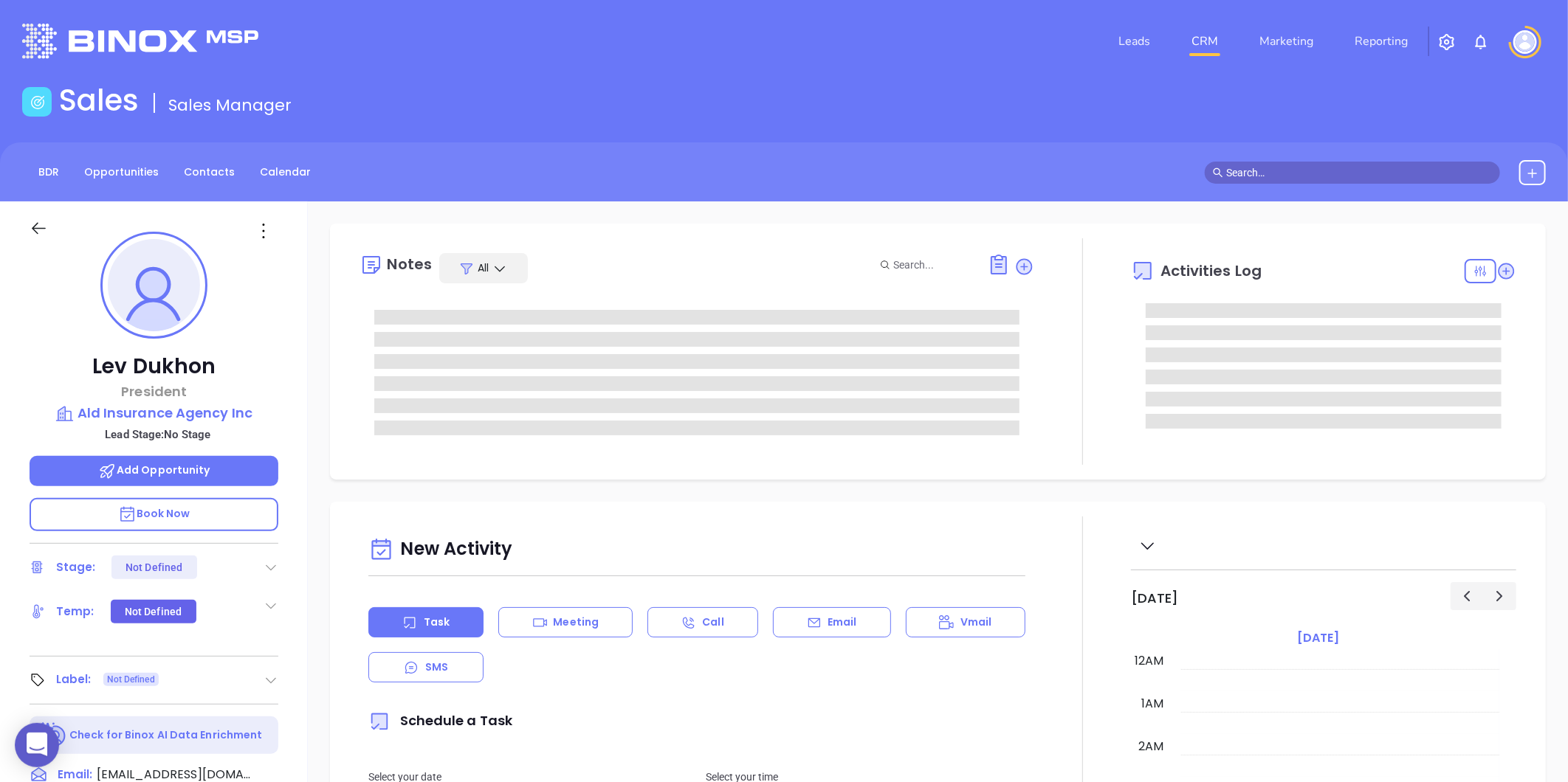
type input "[DATE]"
type input "[PERSON_NAME]"
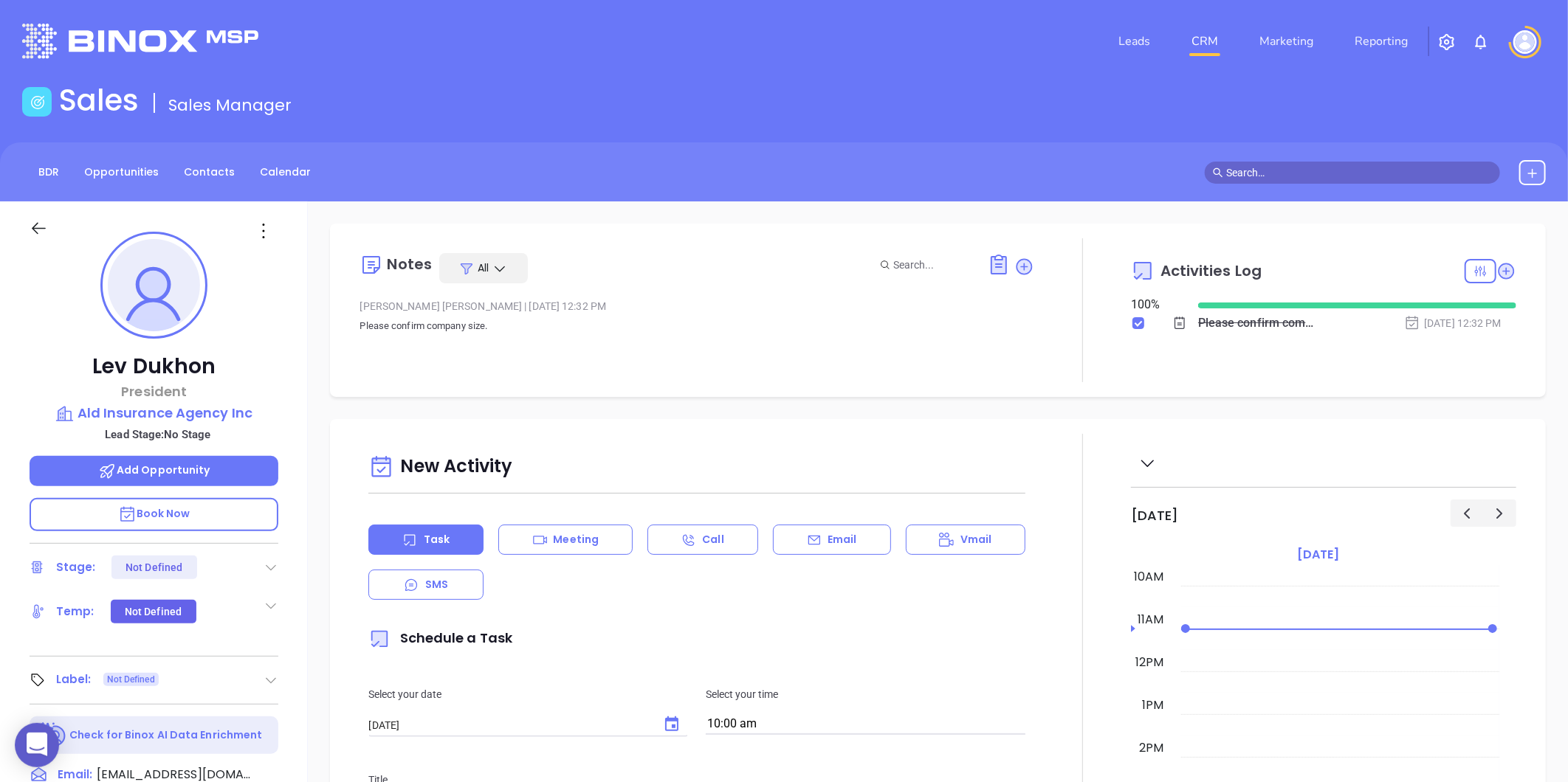
click at [274, 689] on div "Label: Not Defined" at bounding box center [154, 681] width 248 height 24
drag, startPoint x: 271, startPoint y: 680, endPoint x: 248, endPoint y: 690, distance: 25.1
click at [270, 680] on icon at bounding box center [271, 681] width 15 height 14
click at [193, 707] on div "Prospect Not defined Customer Partner Vendor Competitor Pending Approval Missed…" at bounding box center [215, 796] width 127 height 198
click at [194, 712] on div "Prospect" at bounding box center [206, 722] width 43 height 24
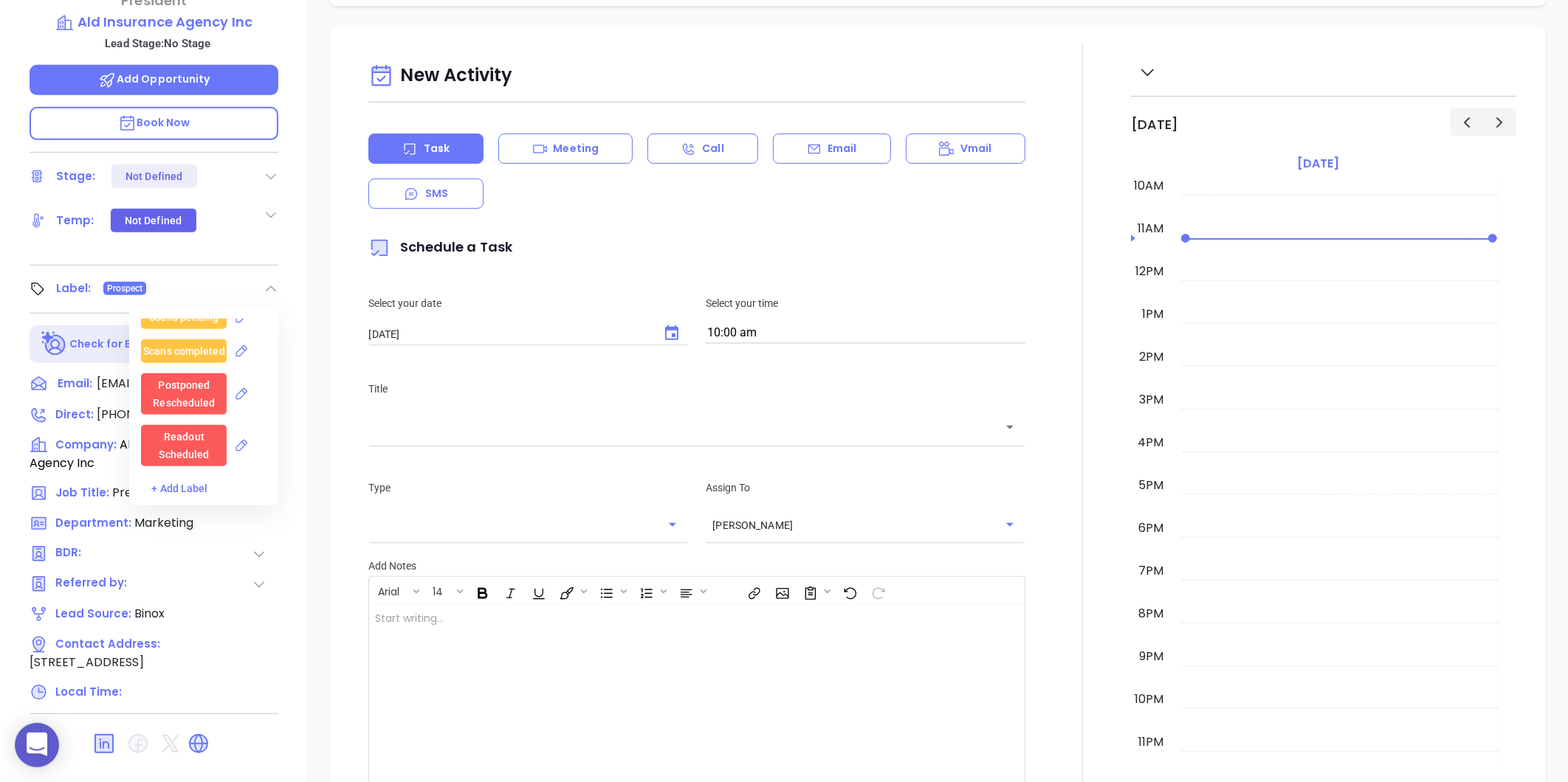
scroll to position [452, 0]
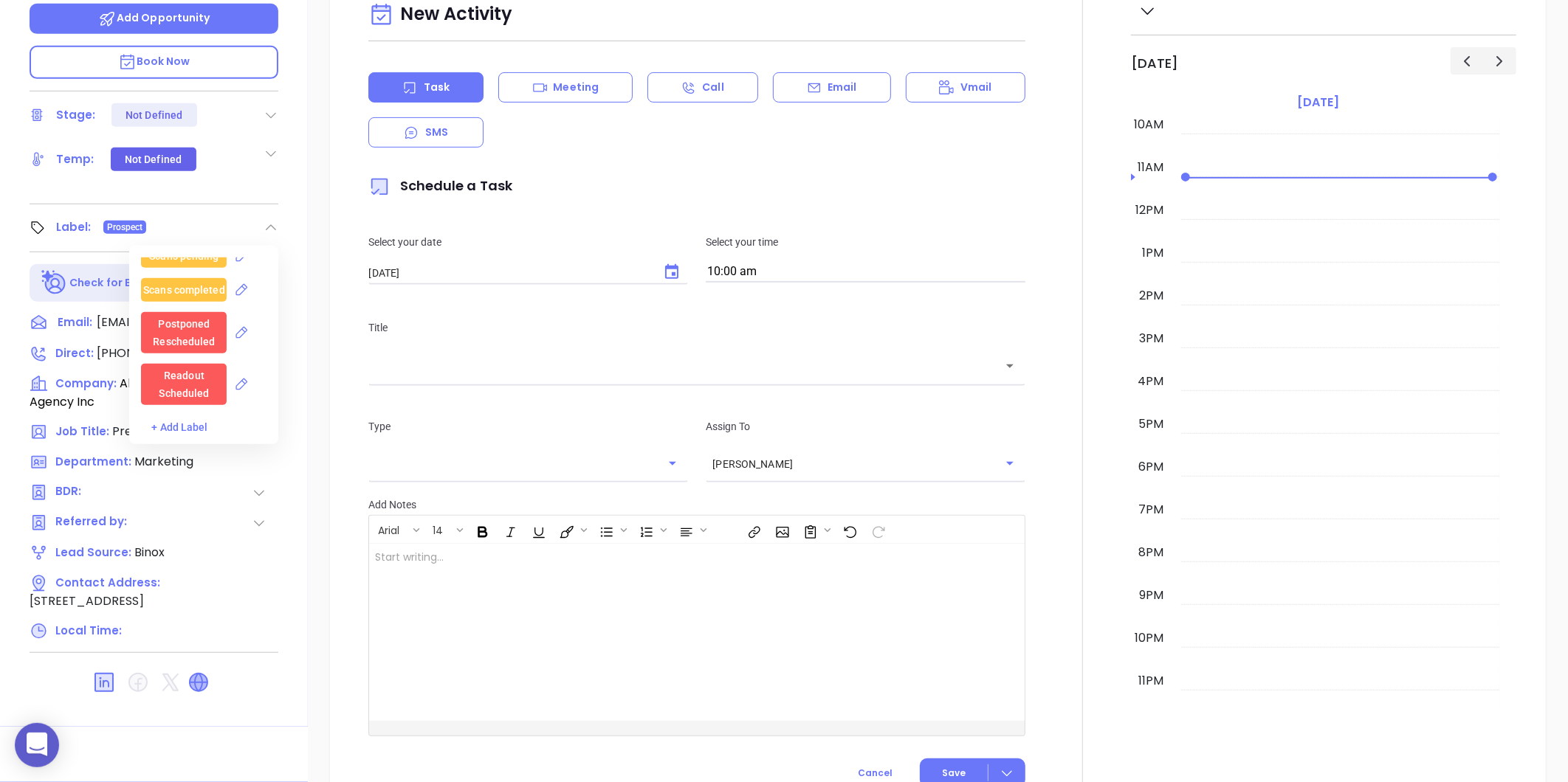
click at [194, 676] on icon at bounding box center [198, 683] width 18 height 18
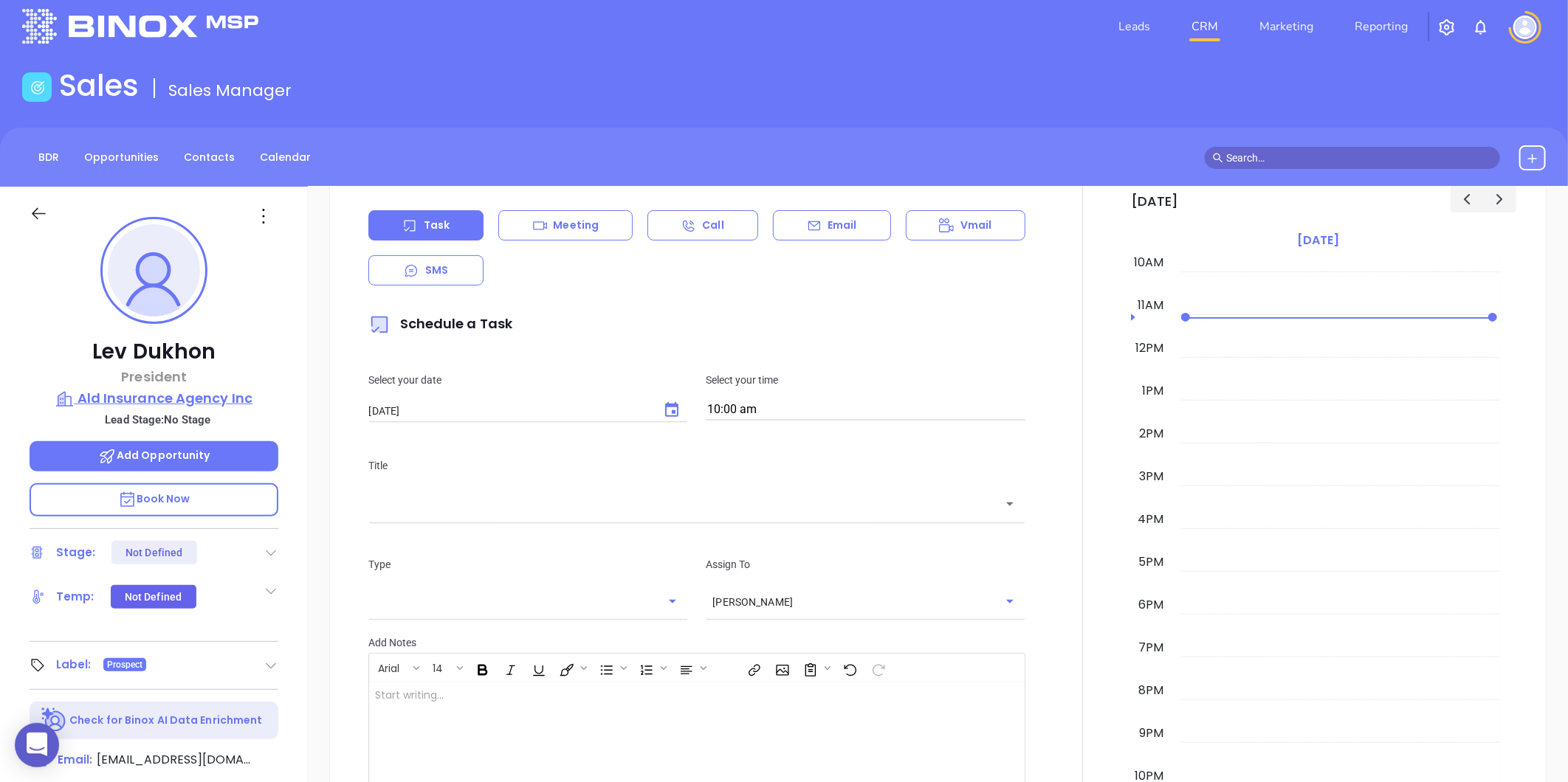
scroll to position [0, 0]
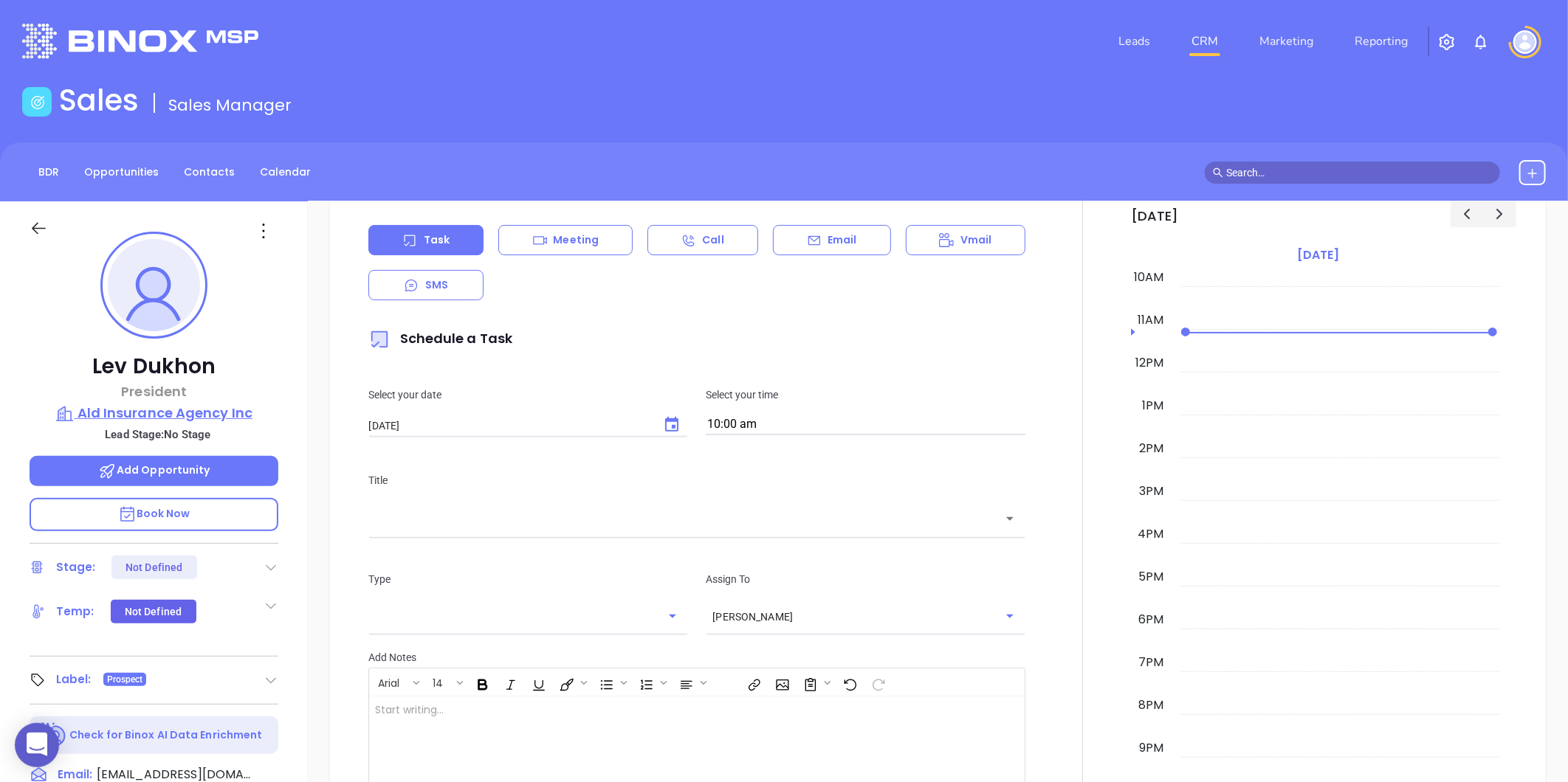
click at [219, 410] on p "Ald Insurance Agency Inc" at bounding box center [154, 413] width 248 height 21
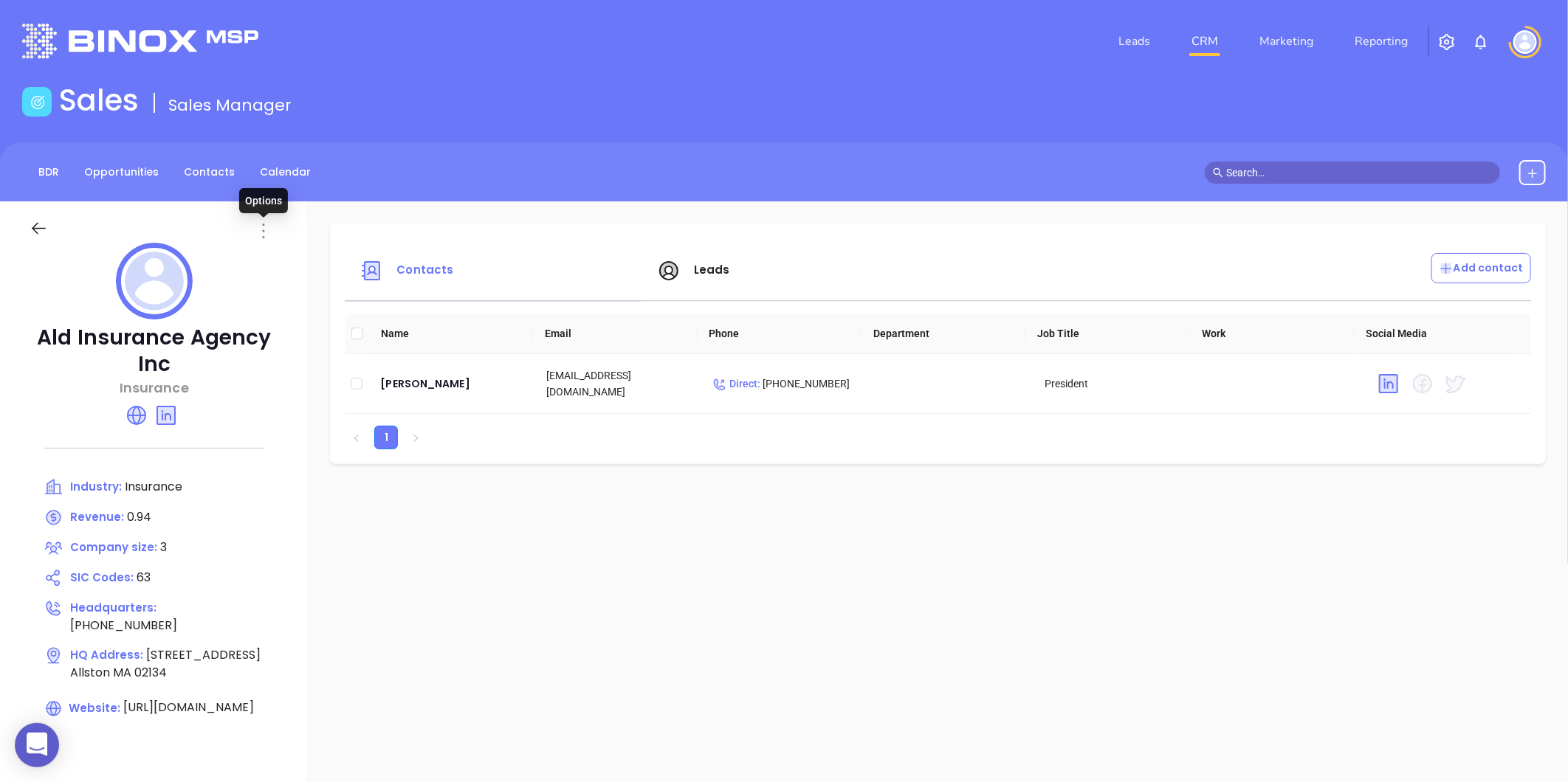
click at [264, 237] on icon at bounding box center [264, 231] width 2 height 14
click at [277, 271] on li "Edit" at bounding box center [330, 260] width 151 height 31
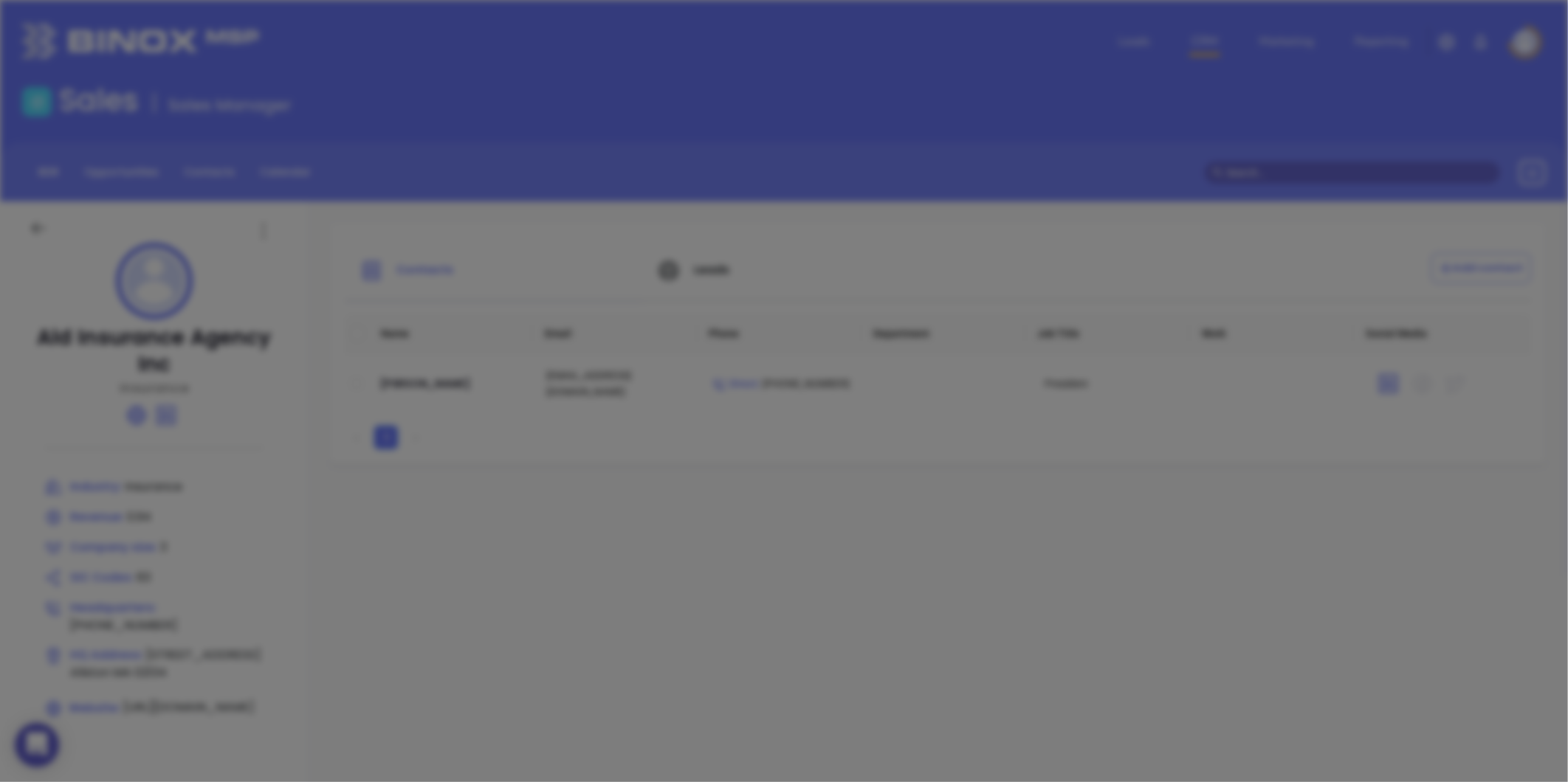
type input "Ald Insurance Agency Inc"
type input "3"
type input "60A Brighton Avenue"
type input "Allston"
type input "MA"
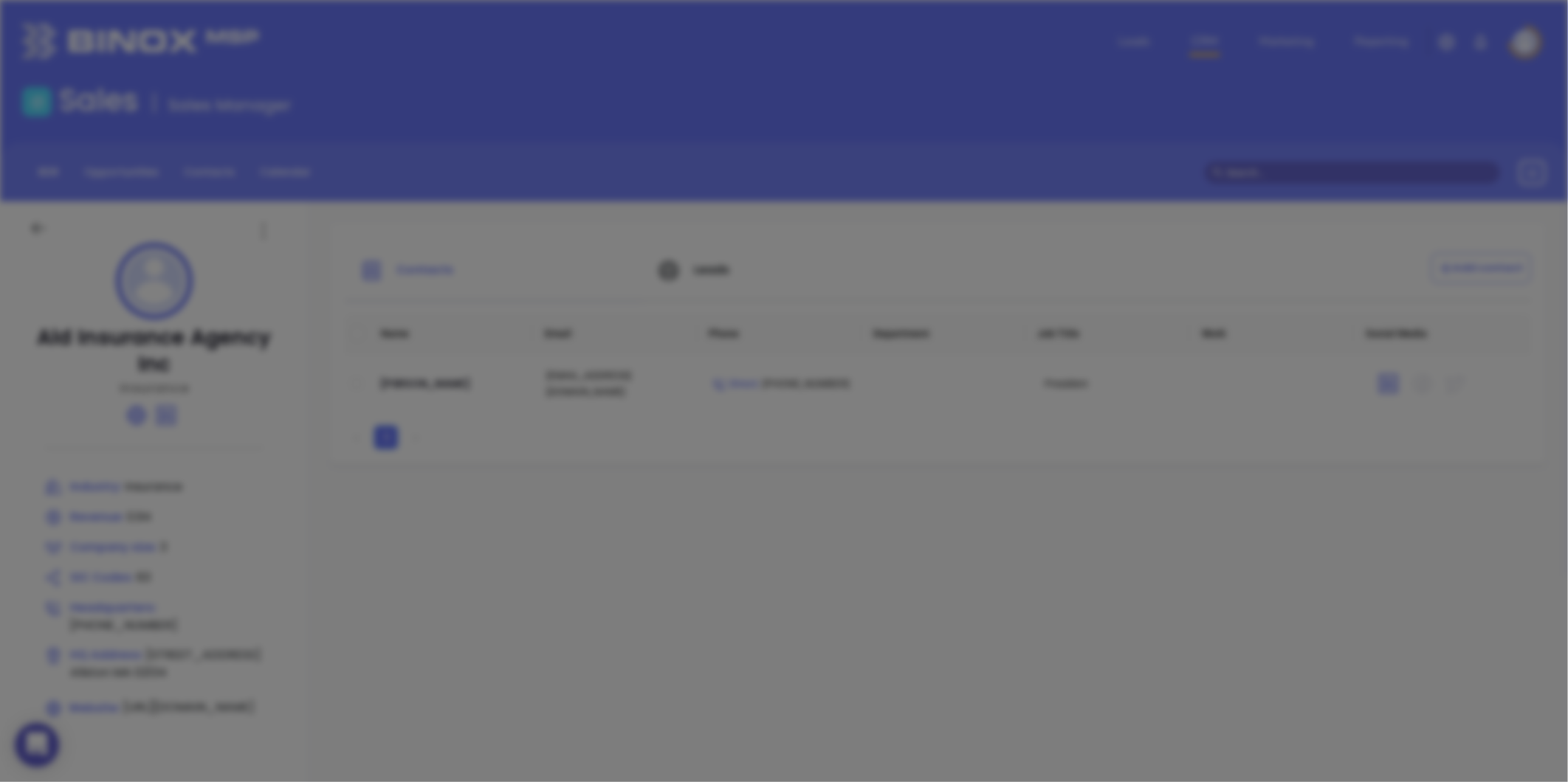
type input "02134"
type input "(617) 787-7877"
type input "Insurance"
type input "63"
type input "https://aldinsurance.com/"
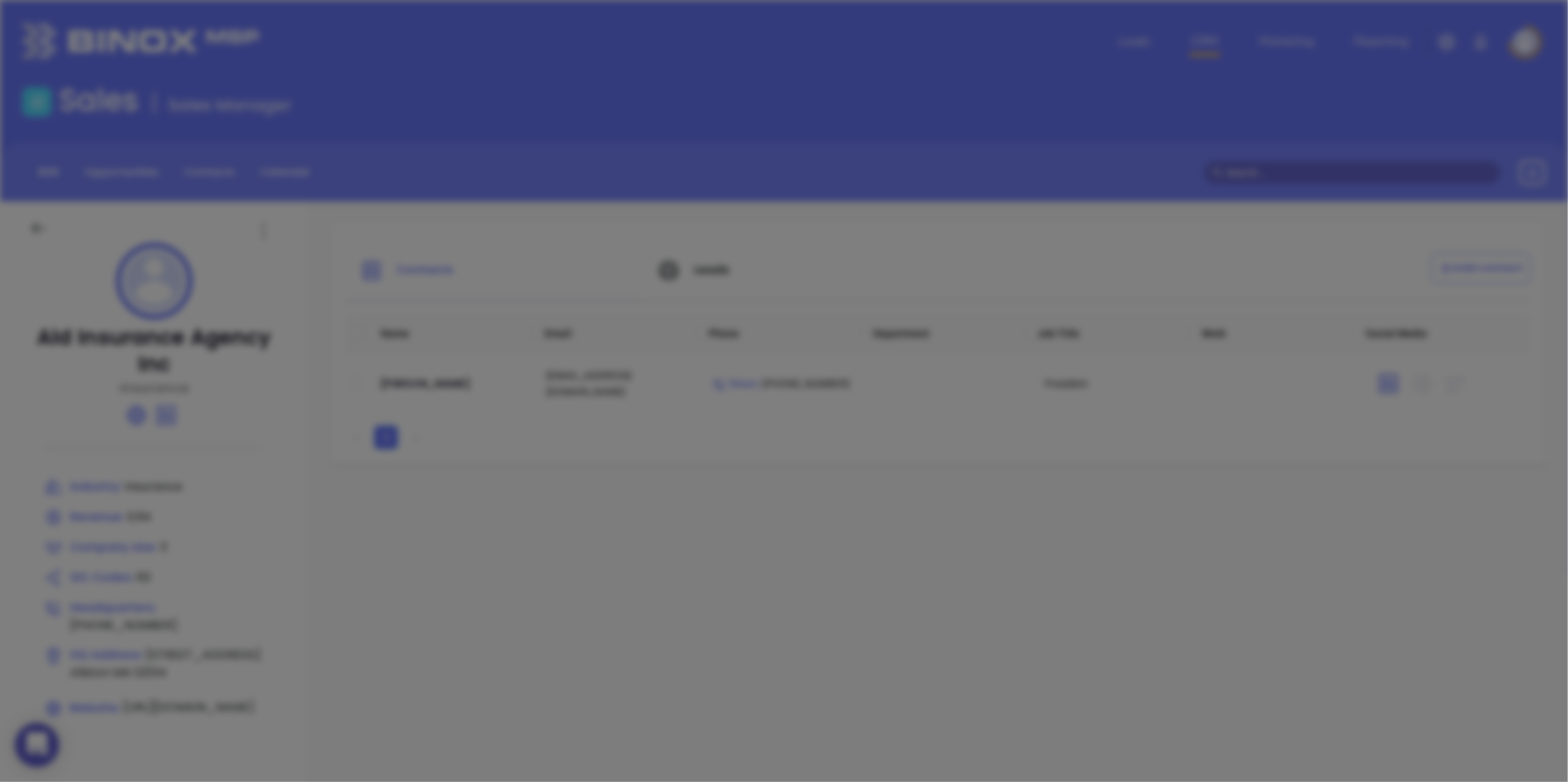
type input "Finance and Insurance"
type input "linkedin.com/company/ald-insurance-agency-inc"
type input "0.94"
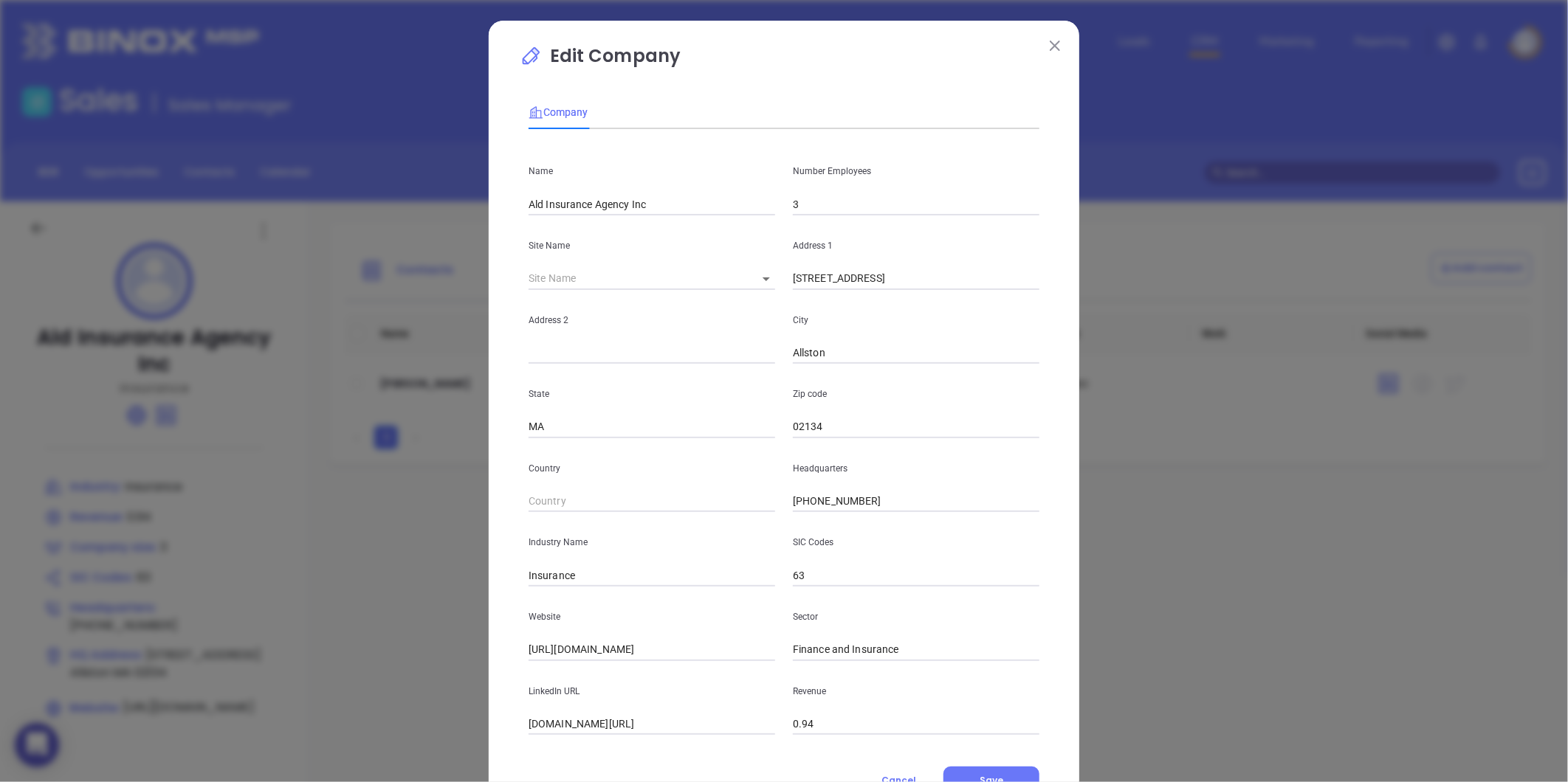
click at [846, 217] on div "Address 1 60A Brighton Avenue" at bounding box center [916, 253] width 265 height 74
click at [839, 207] on input "3" at bounding box center [916, 204] width 247 height 22
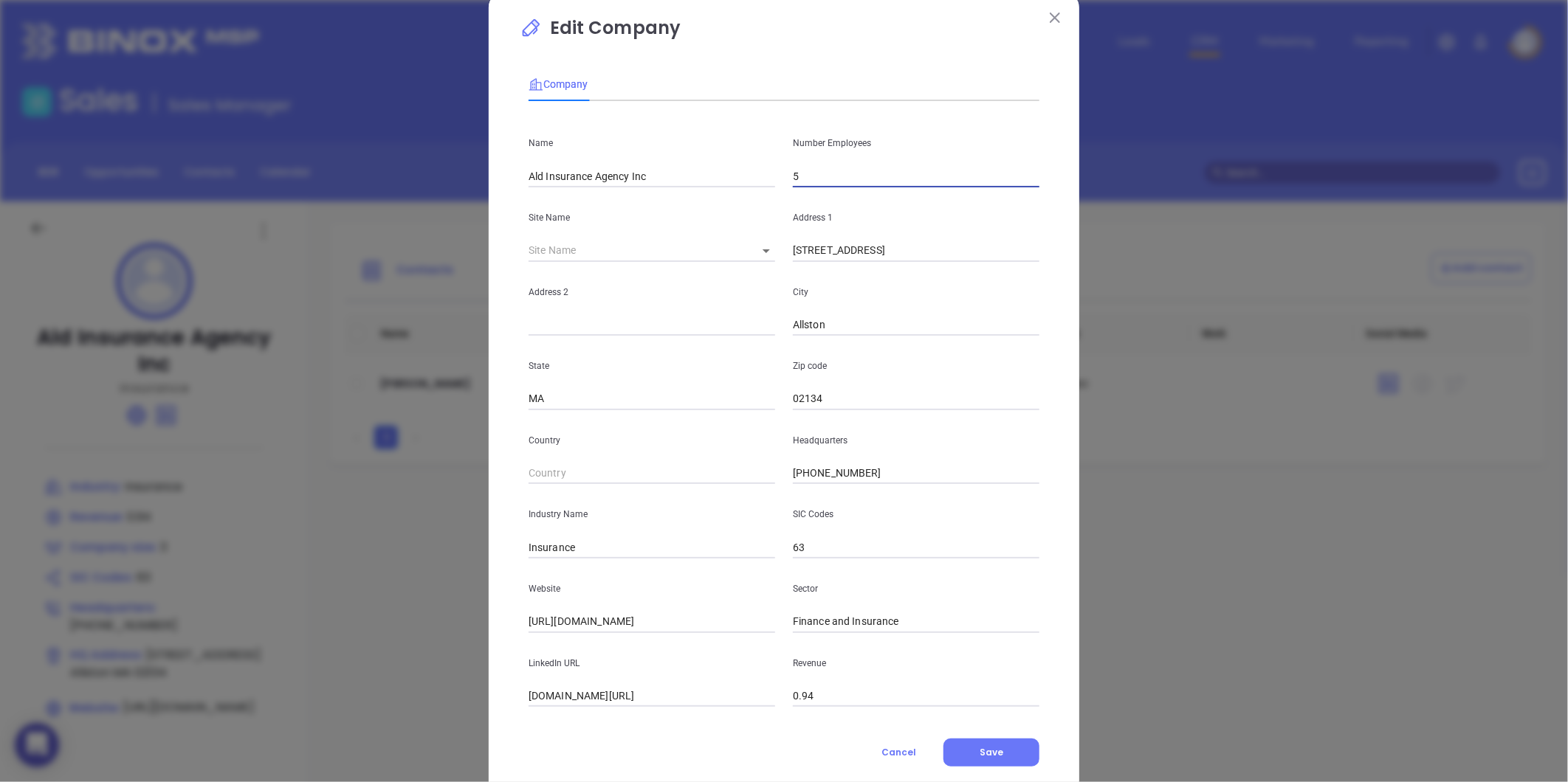
scroll to position [64, 0]
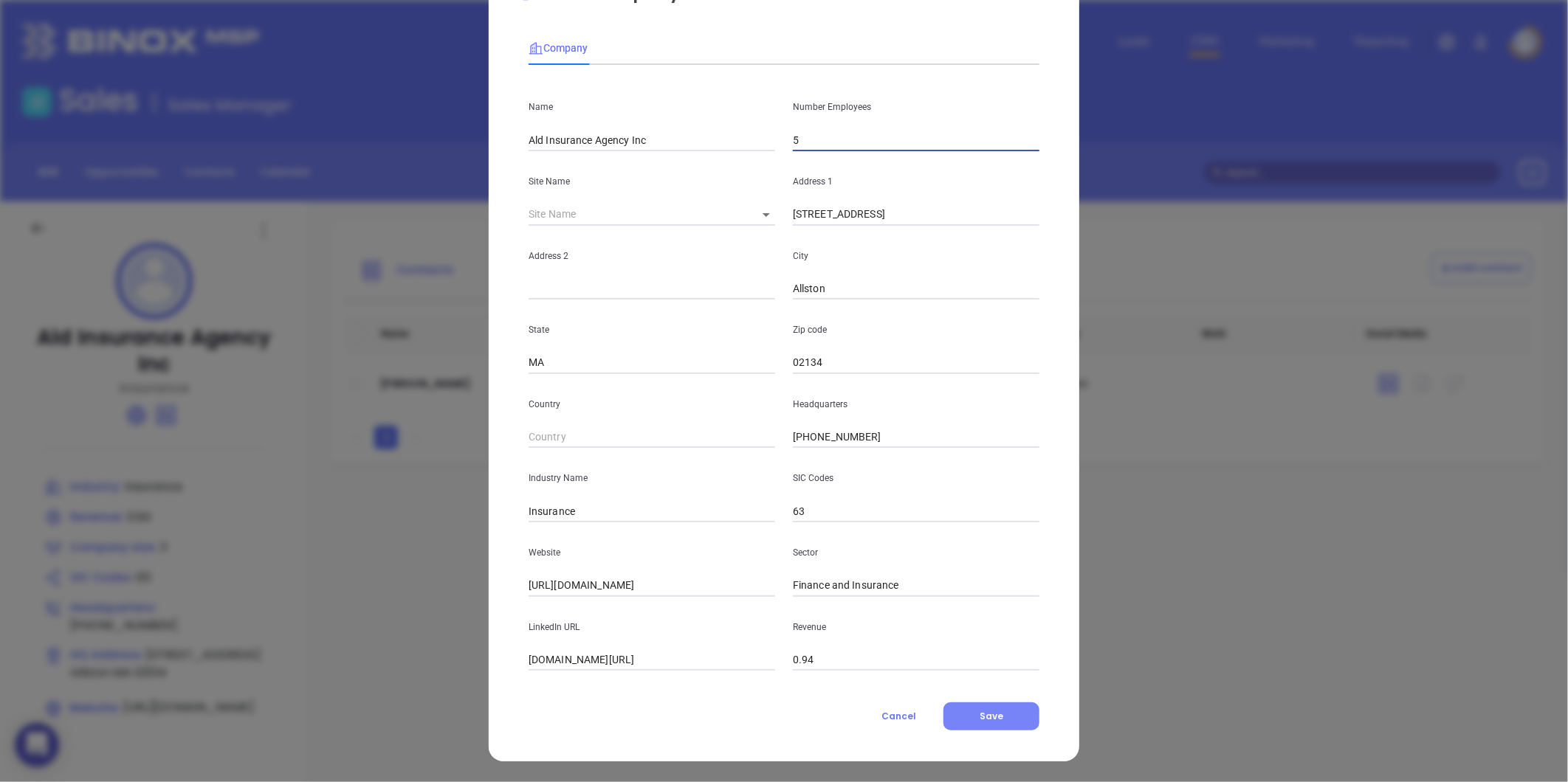
type input "5"
click at [1006, 719] on button "Save" at bounding box center [992, 716] width 96 height 28
click at [837, 119] on div "Number Employees 5" at bounding box center [916, 114] width 265 height 74
click at [821, 134] on input "5" at bounding box center [916, 140] width 247 height 22
type input "3"
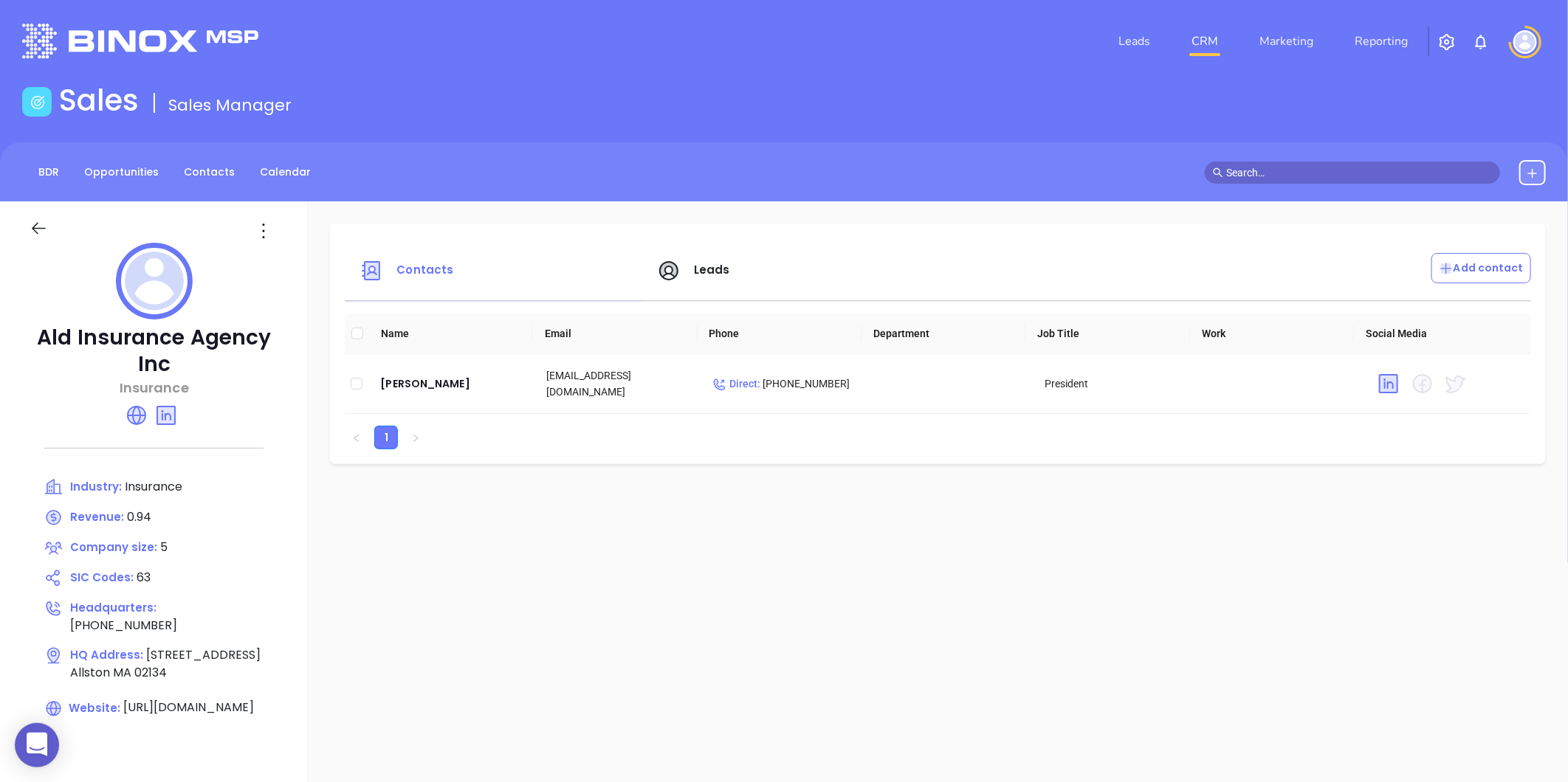
click at [264, 229] on icon at bounding box center [264, 231] width 24 height 24
click at [275, 248] on li "Edit" at bounding box center [330, 260] width 151 height 31
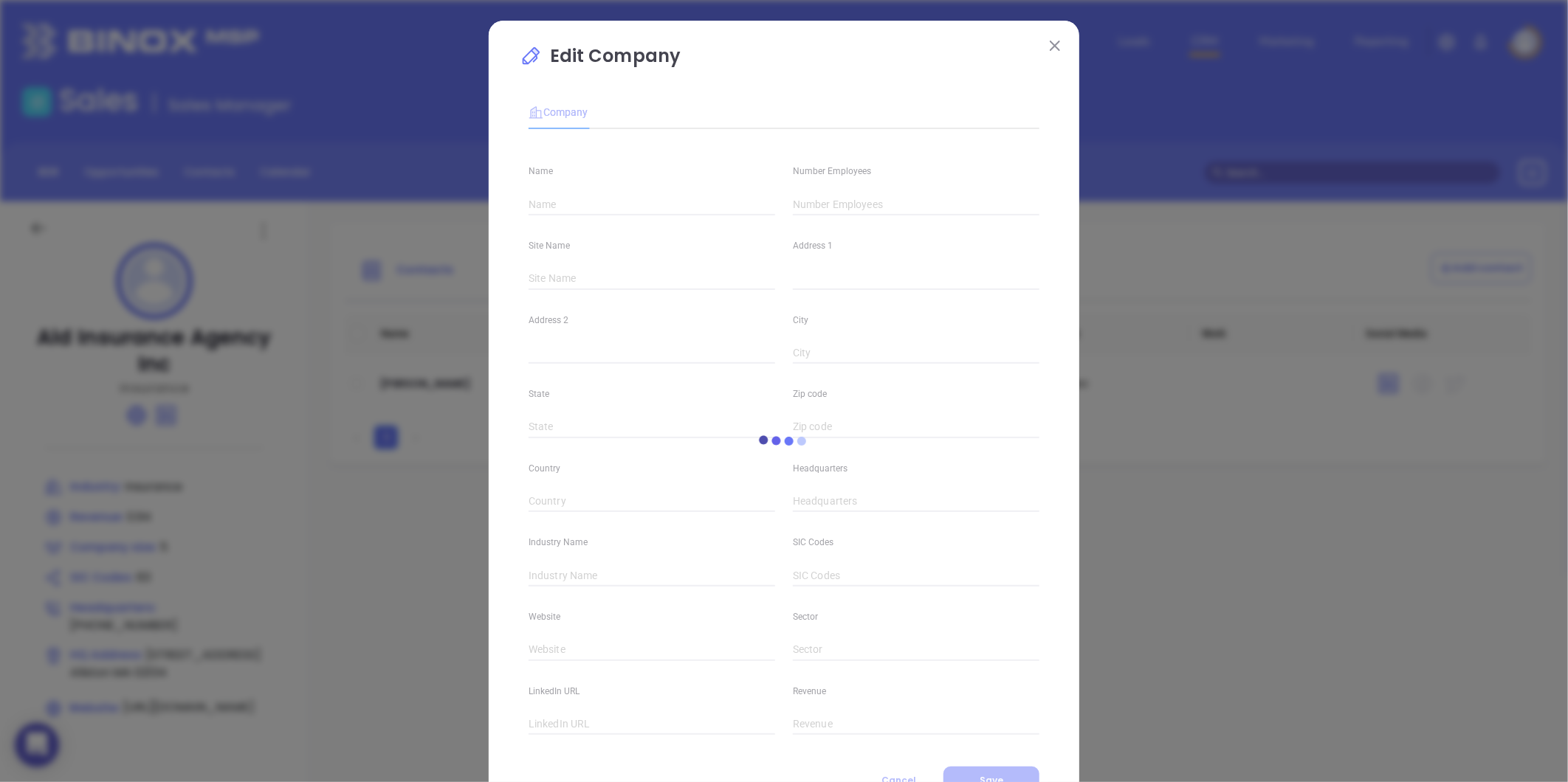
type input "Ald Insurance Agency Inc"
type input "5"
type input "60A Brighton Avenue"
type input "Allston"
type input "MA"
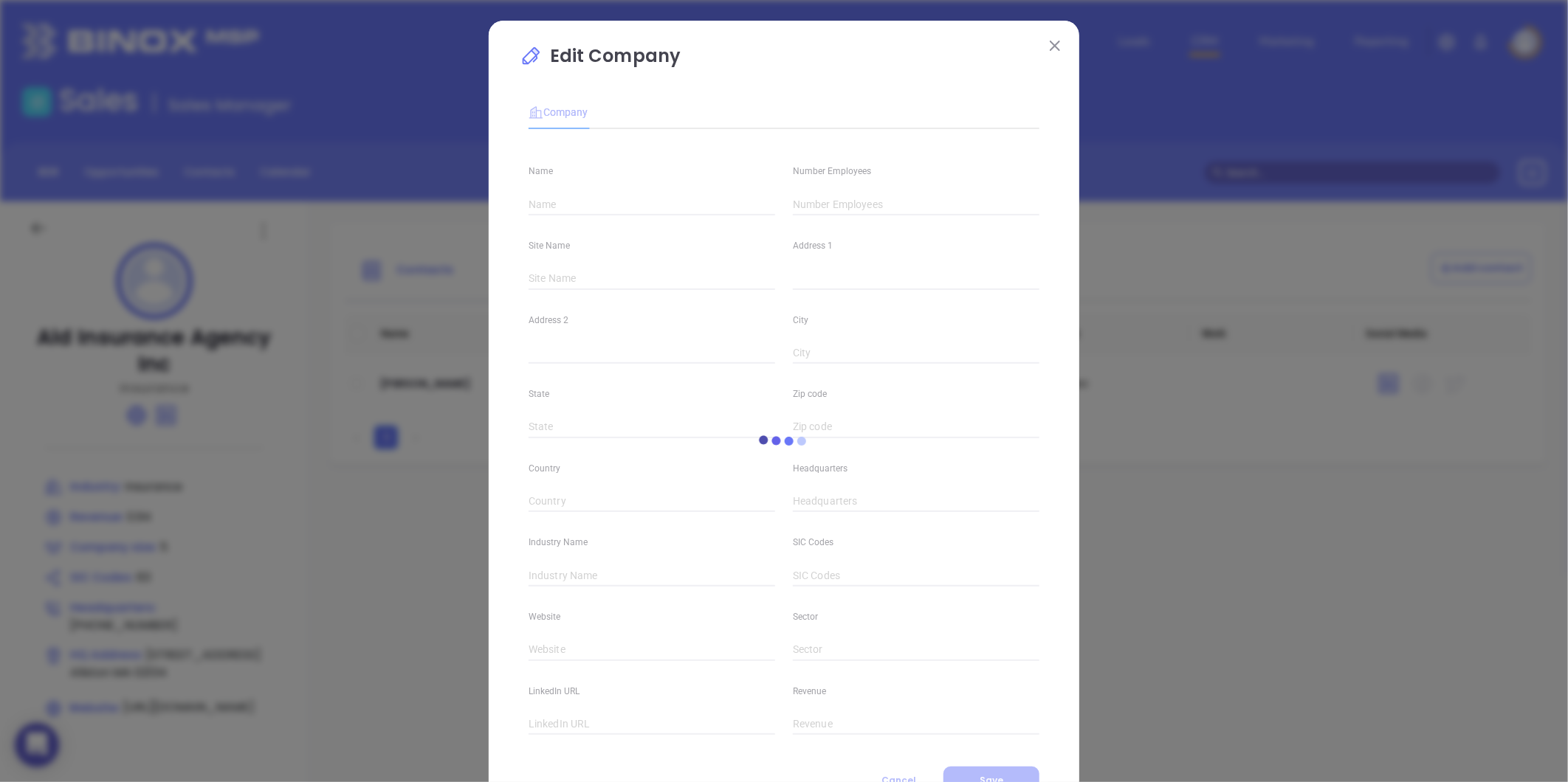
type input "02134"
type input "(617) 787-7877"
type input "Insurance"
type input "63"
type input "https://aldinsurance.com/"
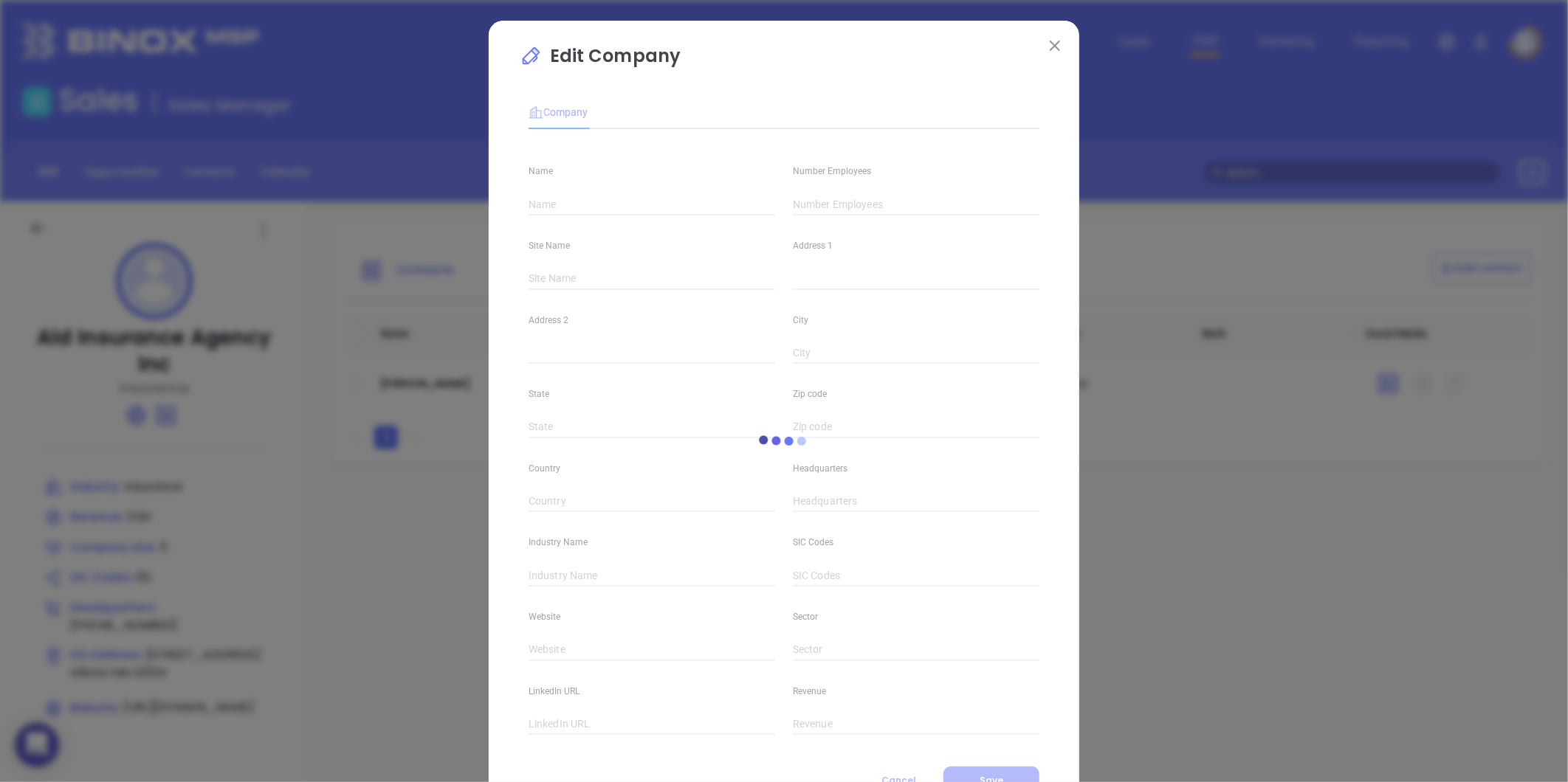
type input "Finance and Insurance"
type input "linkedin.com/company/ald-insurance-agency-inc"
type input "0.94"
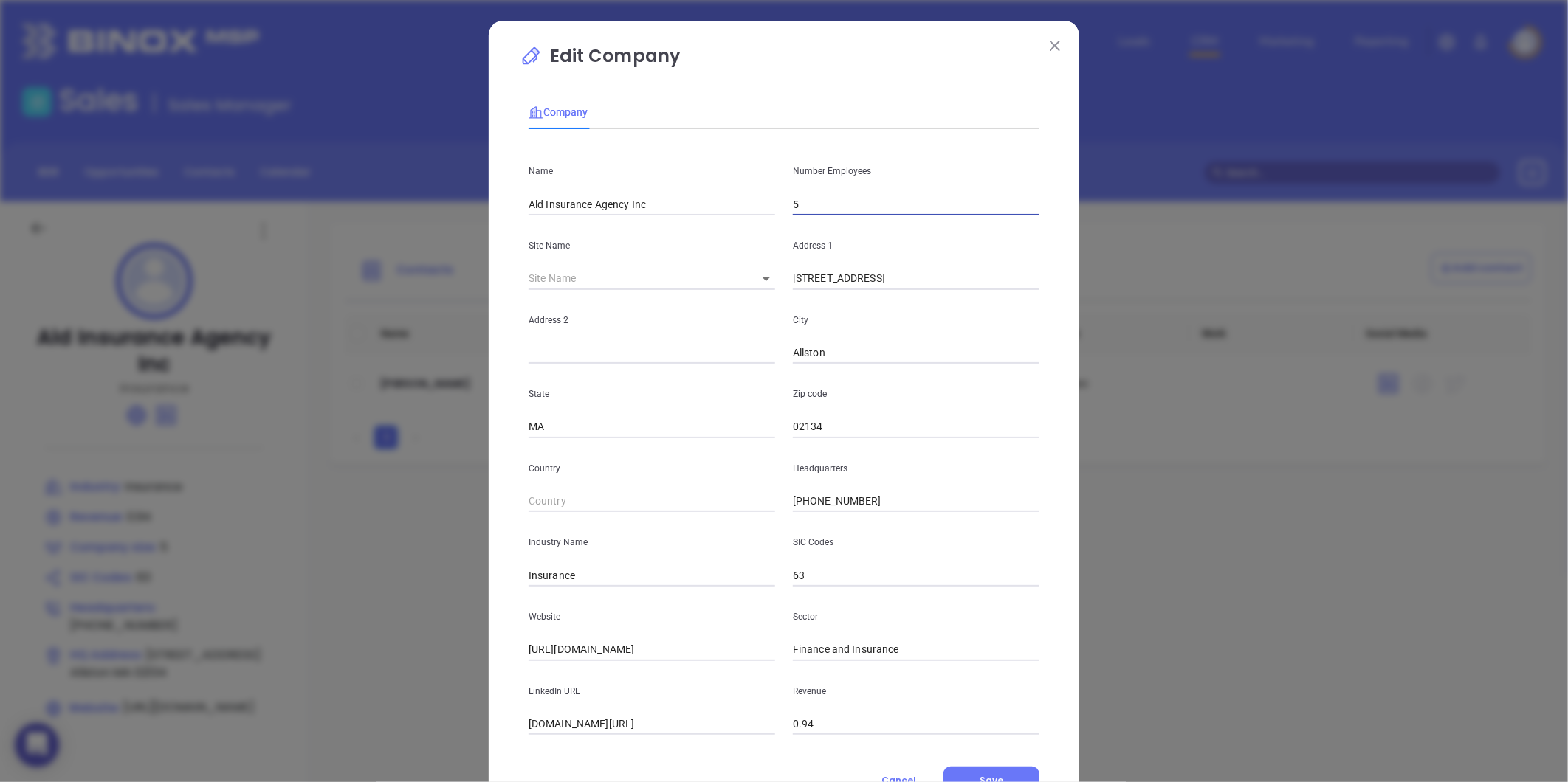
click at [826, 215] on input "5" at bounding box center [916, 204] width 247 height 22
type input "3"
click at [965, 769] on button "Save" at bounding box center [992, 780] width 96 height 28
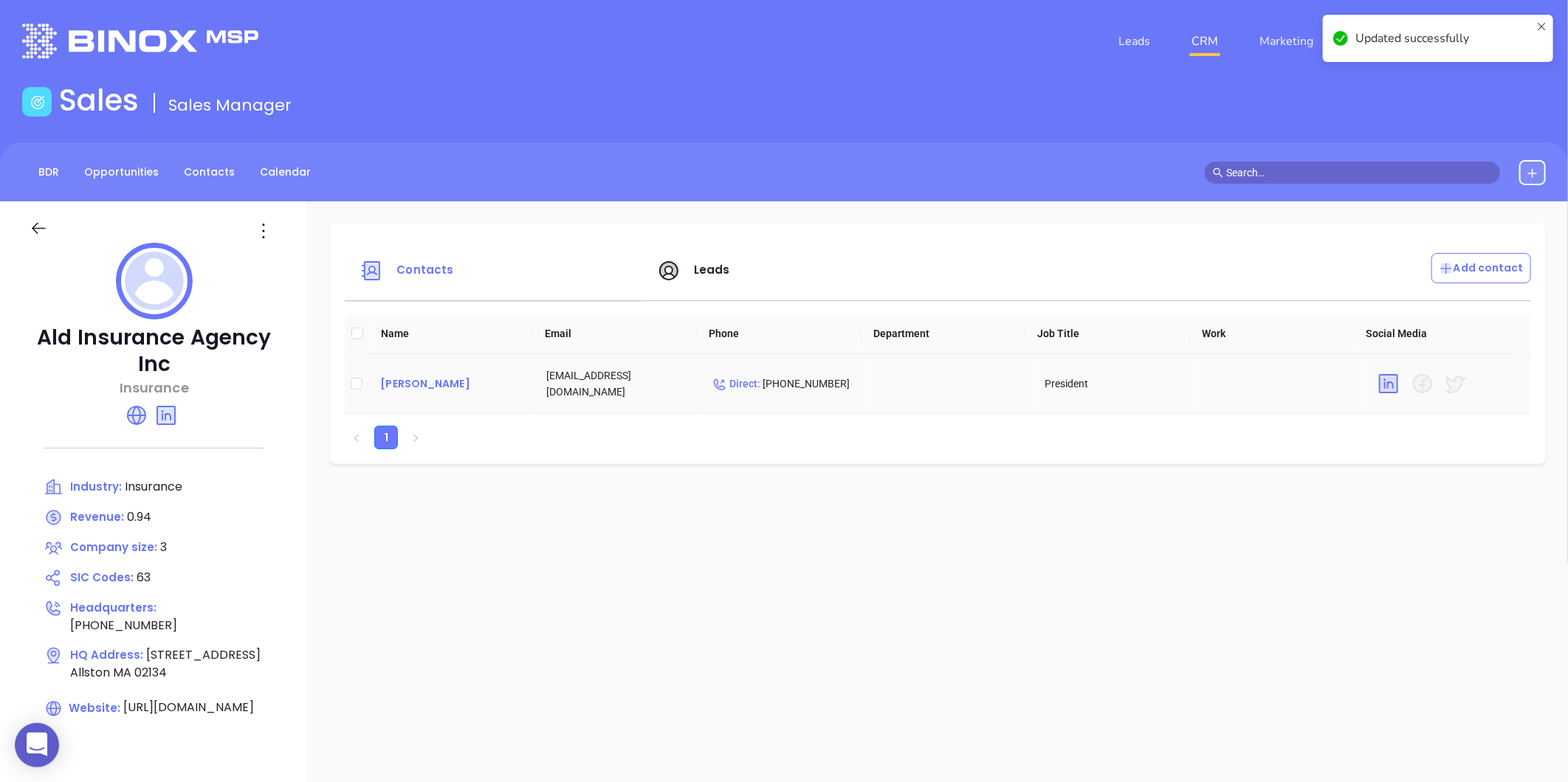
click at [422, 377] on div "Lev Dukhon" at bounding box center [450, 384] width 142 height 18
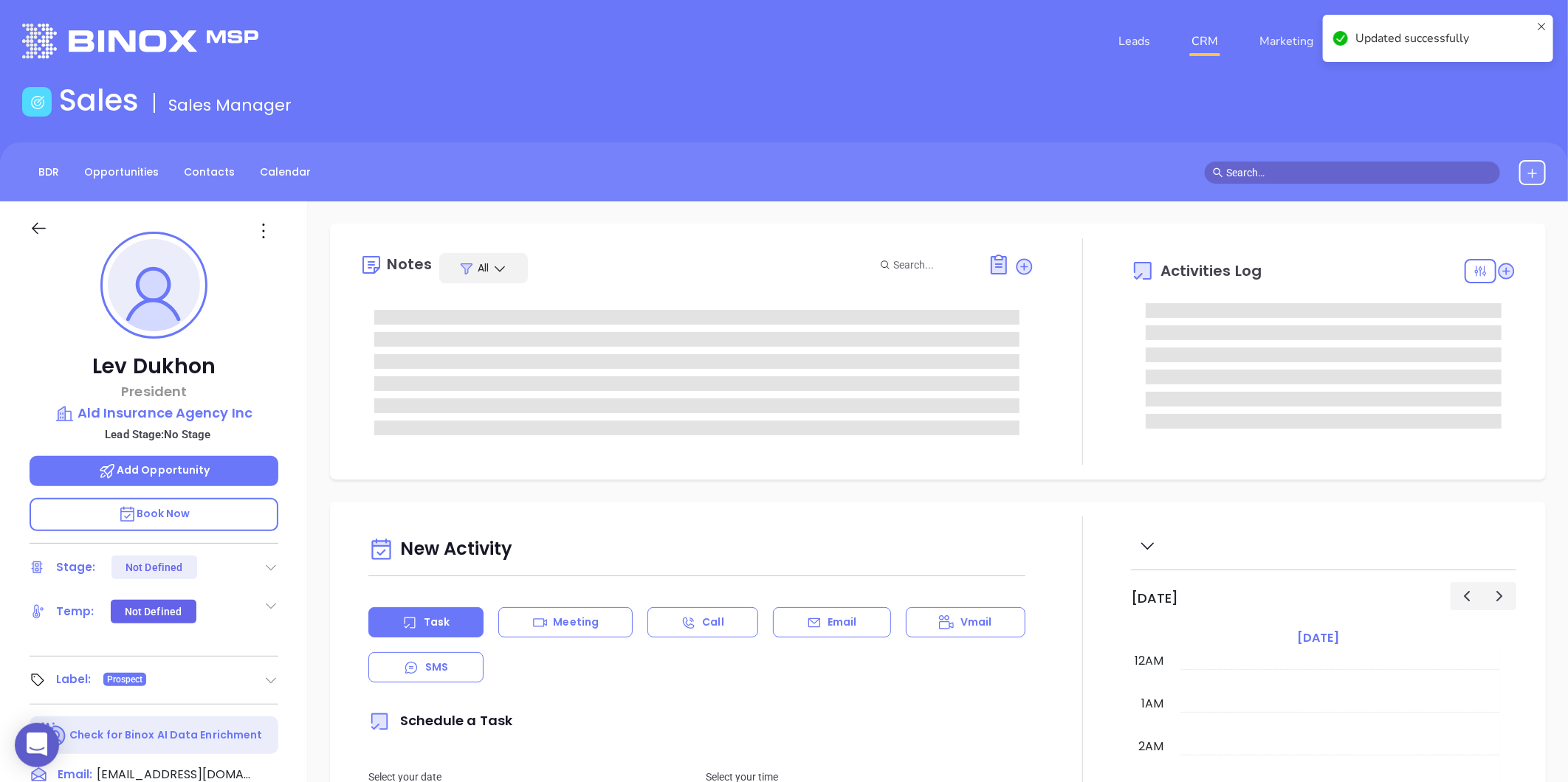
type input "[DATE]"
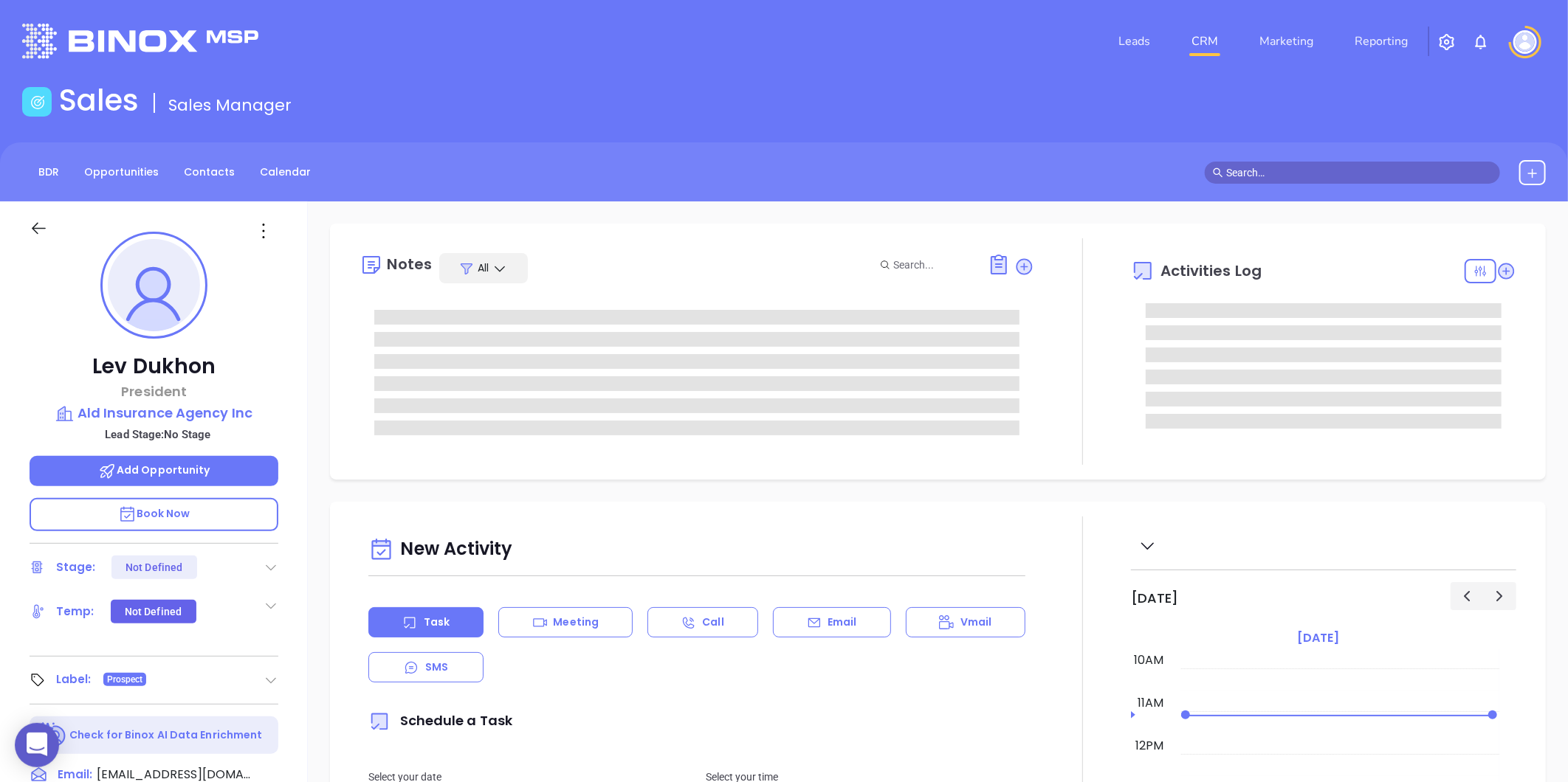
type input "[PERSON_NAME]"
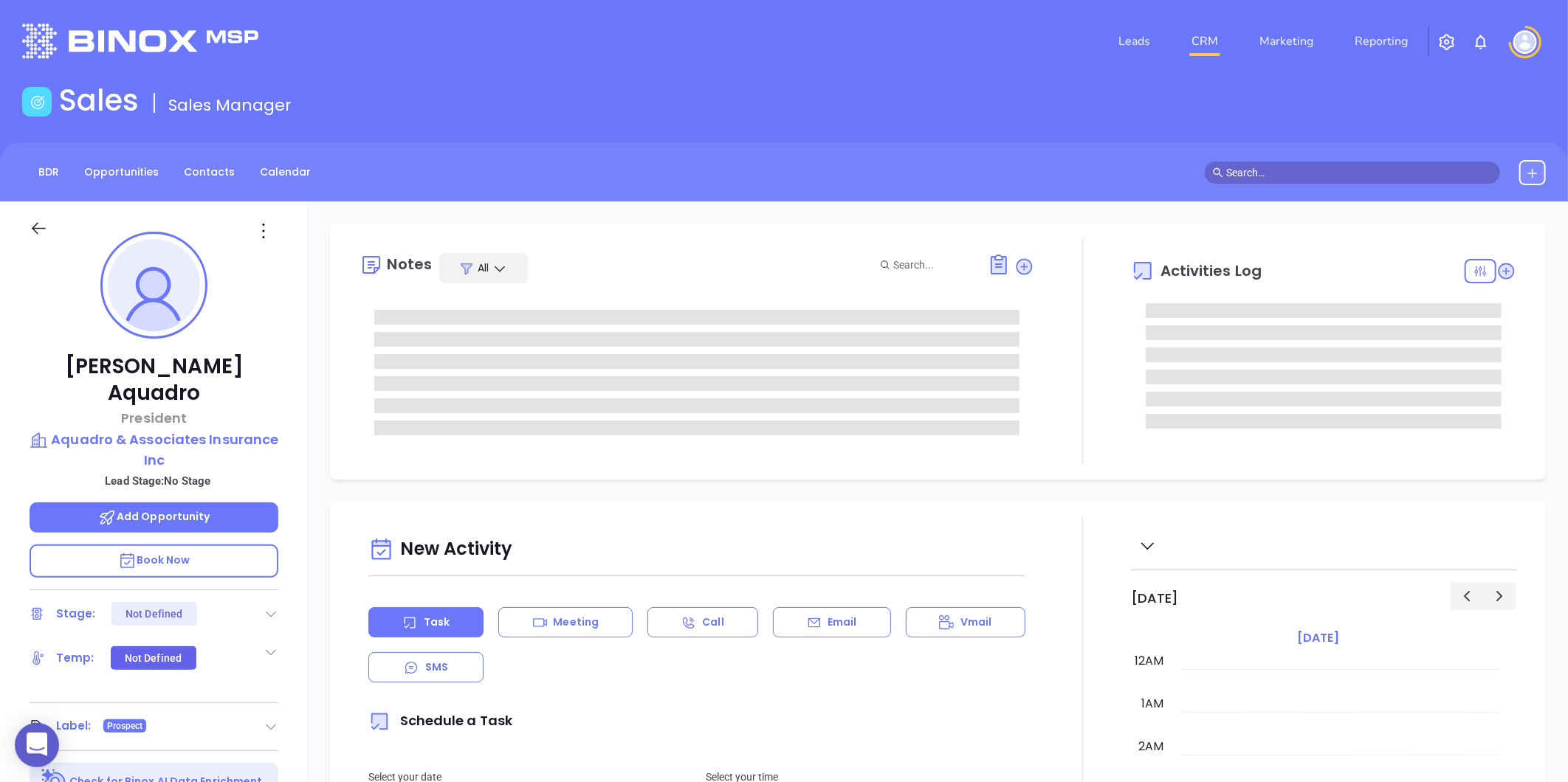
scroll to position [429, 0]
type input "[PERSON_NAME]"
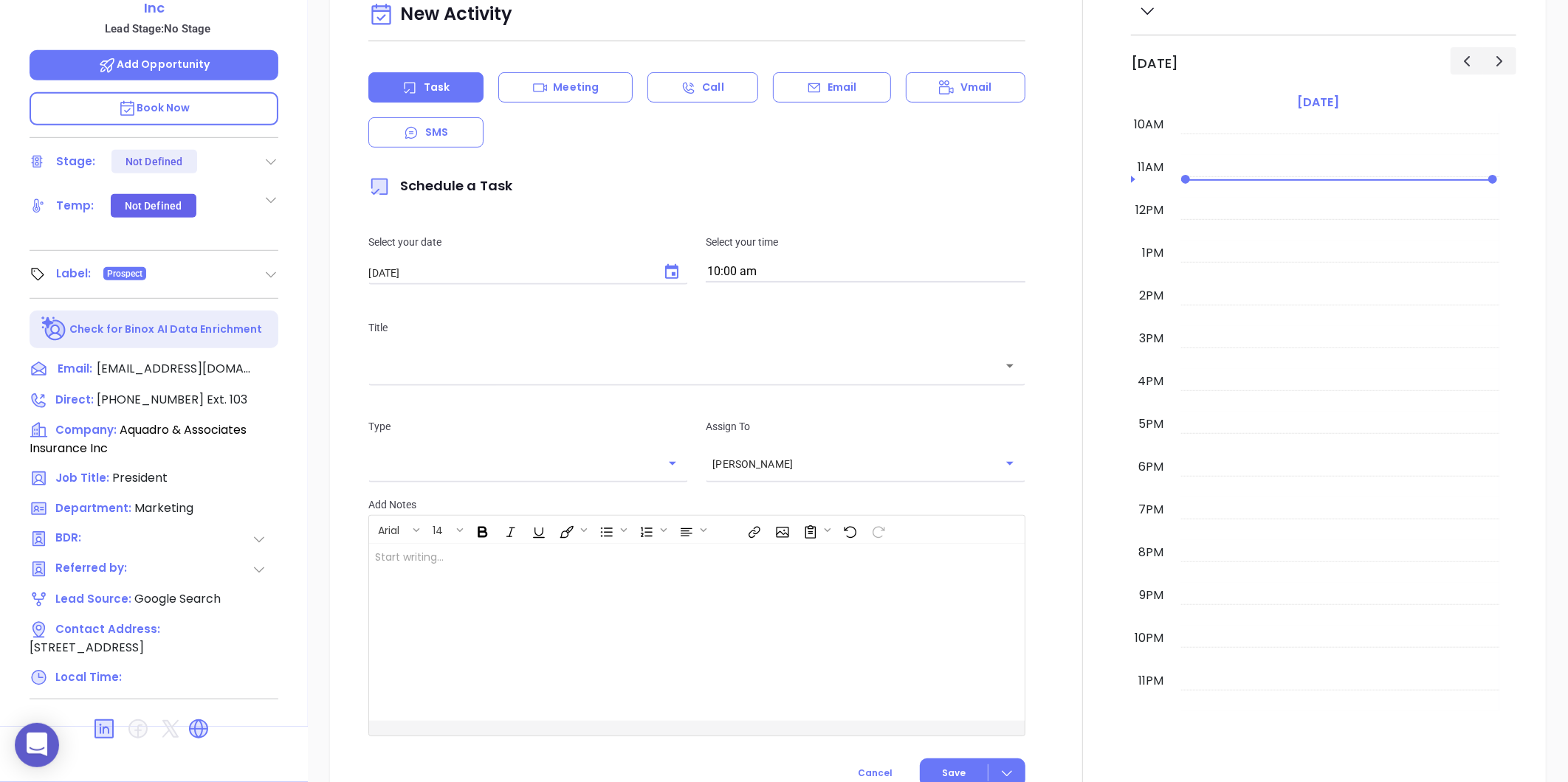
scroll to position [410, 0]
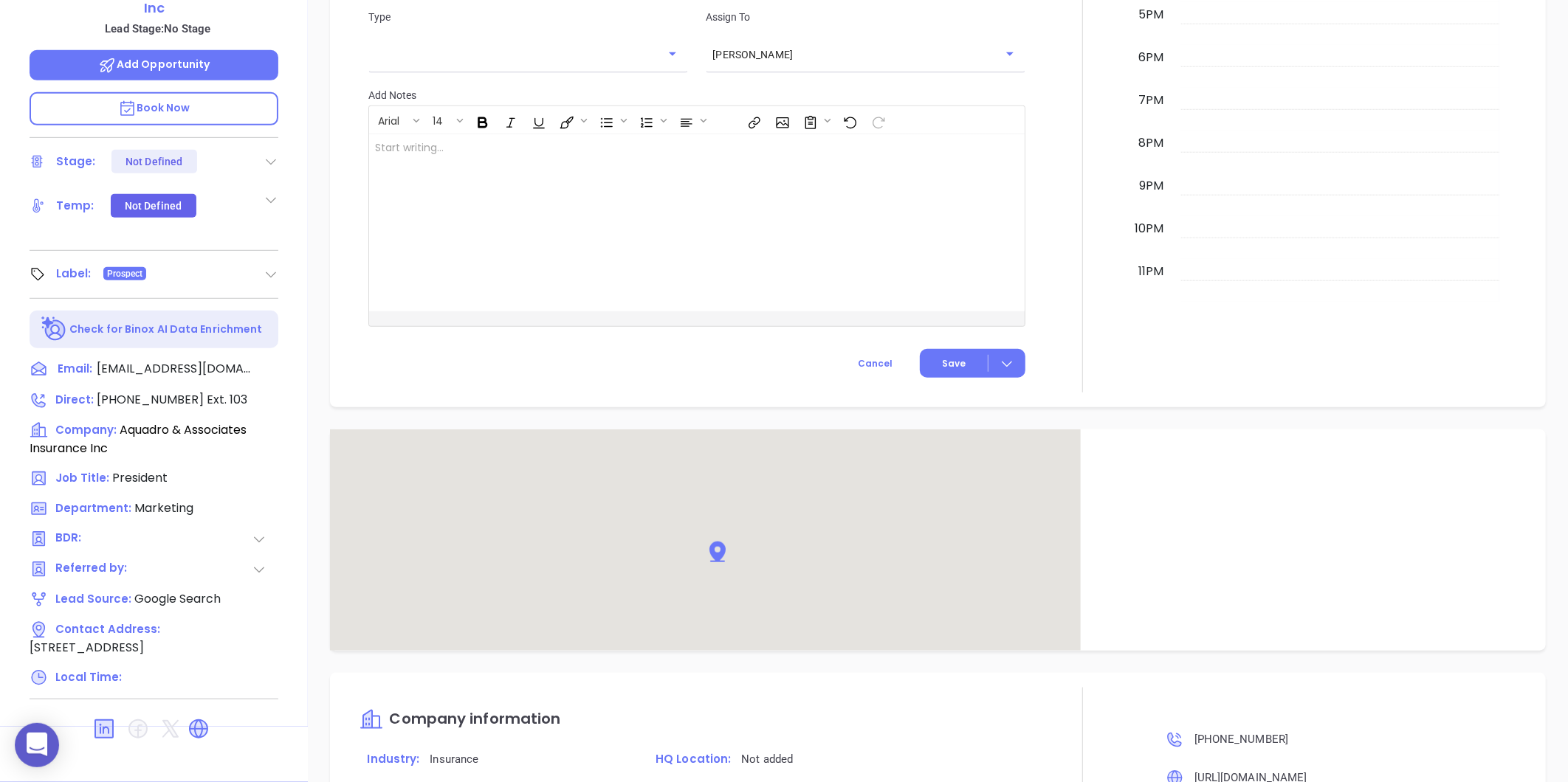
click at [207, 718] on icon at bounding box center [198, 729] width 24 height 24
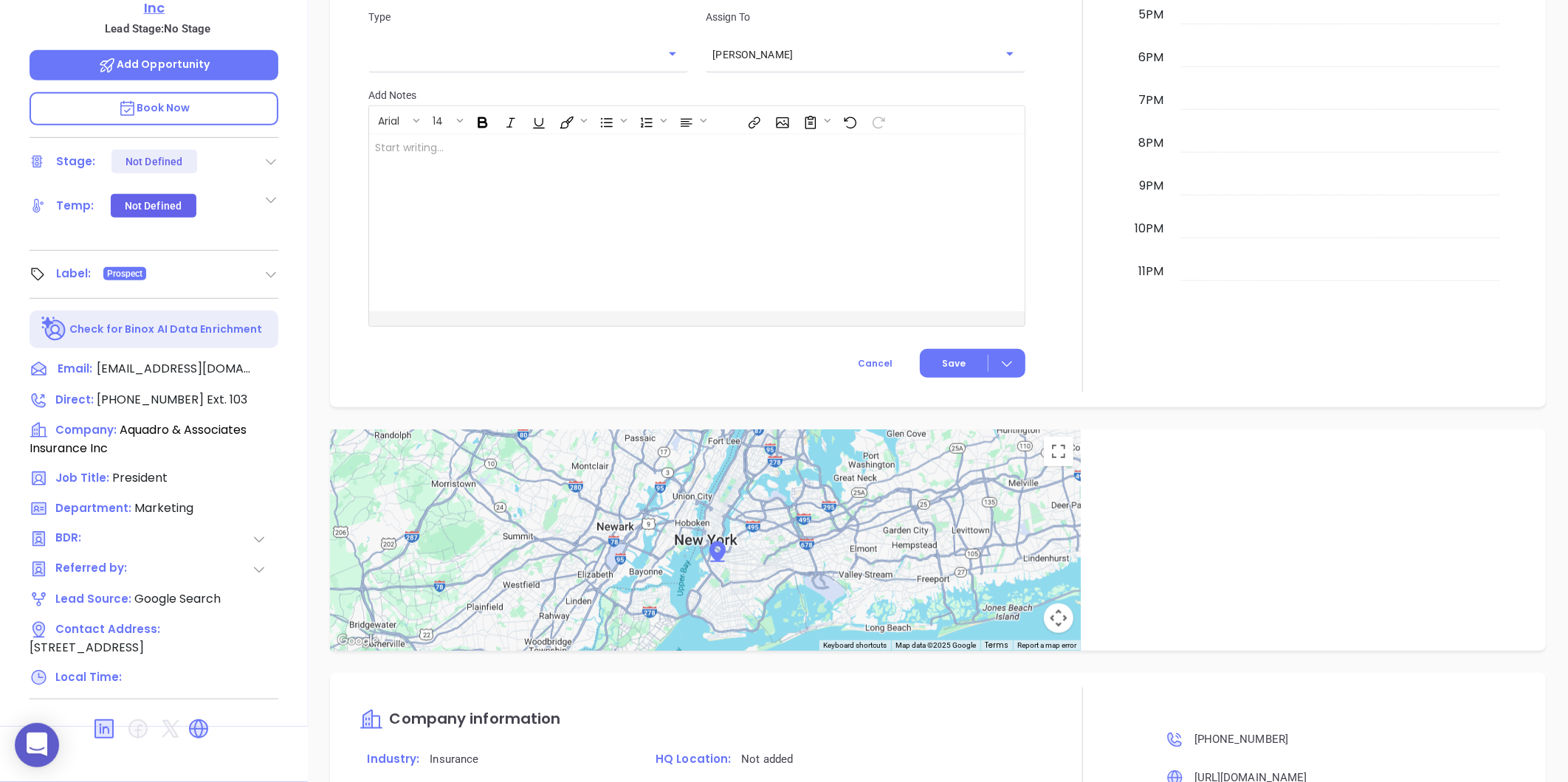
scroll to position [124, 0]
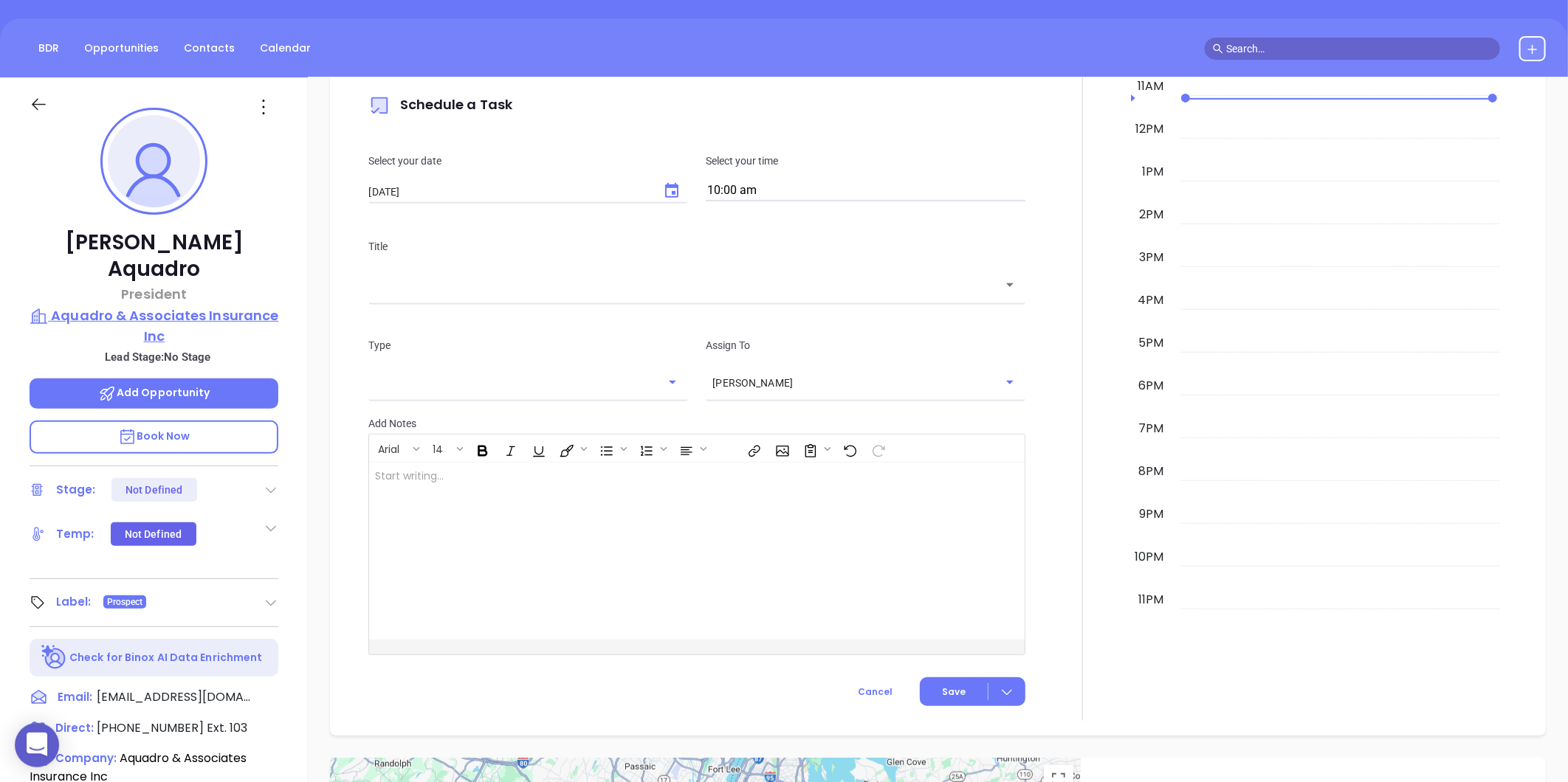
click at [169, 305] on p "Aquadro & Associates Insurance Inc" at bounding box center [154, 325] width 248 height 41
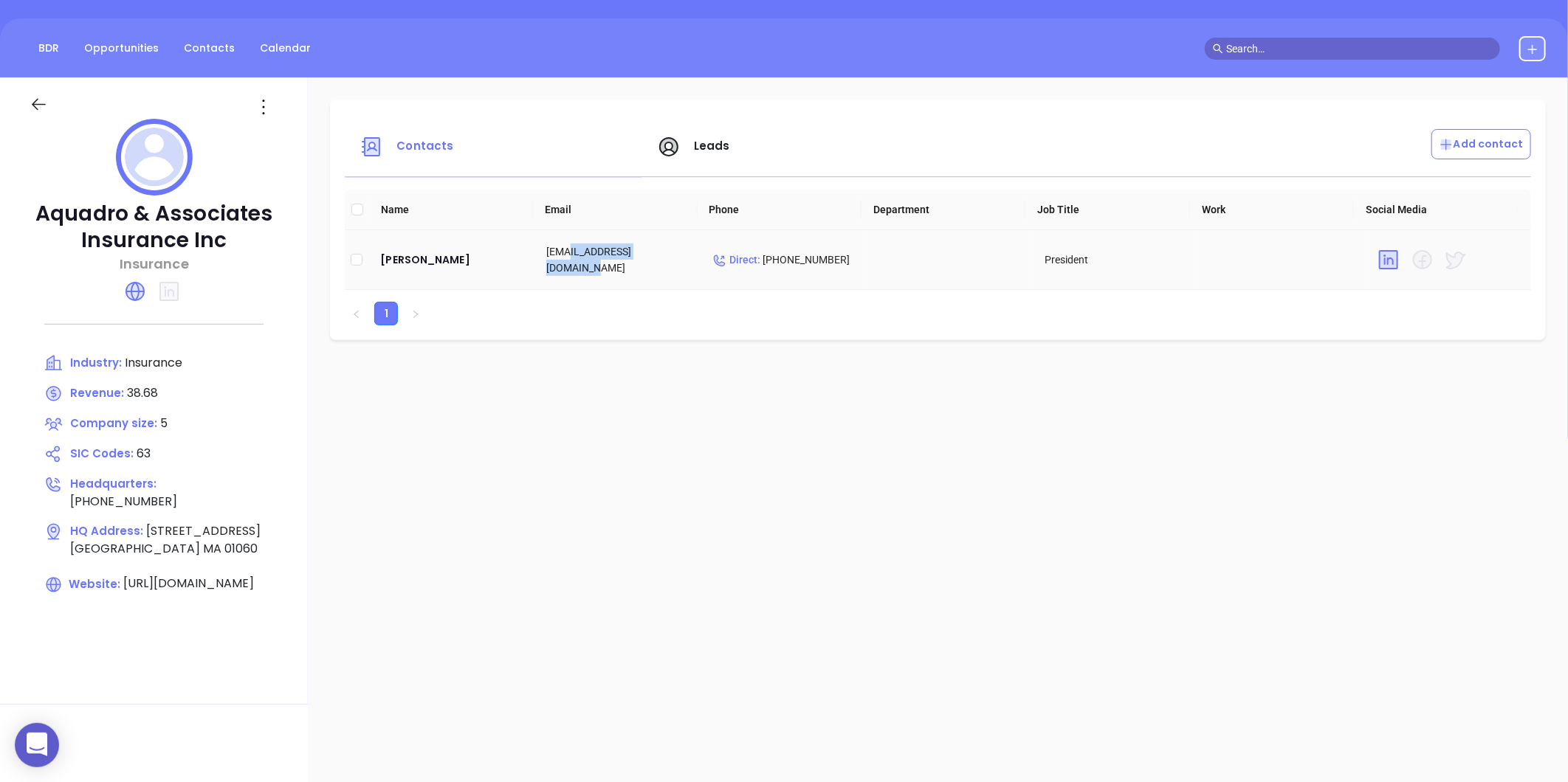
drag, startPoint x: 674, startPoint y: 256, endPoint x: 566, endPoint y: 273, distance: 109.3
click at [566, 273] on td "[EMAIL_ADDRESS][DOMAIN_NAME]" at bounding box center [617, 260] width 166 height 60
copy td "[DOMAIN_NAME]"
click at [271, 107] on icon at bounding box center [264, 107] width 24 height 24
click at [295, 139] on div "Edit" at bounding box center [331, 136] width 133 height 16
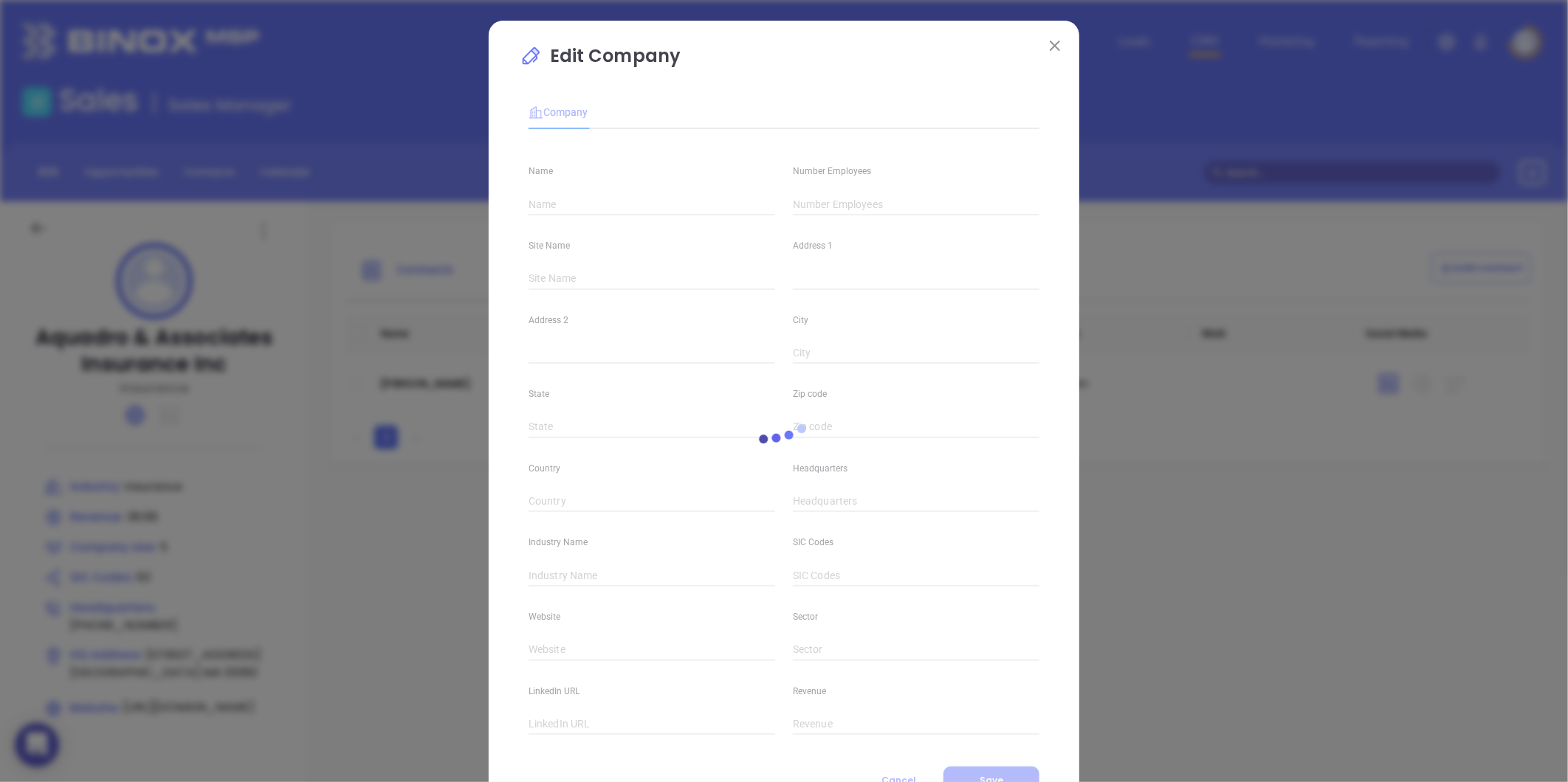
type input "Aquadro & Associates Insurance Inc"
type input "5"
type input "[STREET_ADDRESS]"
type input "[GEOGRAPHIC_DATA]"
type input "MA"
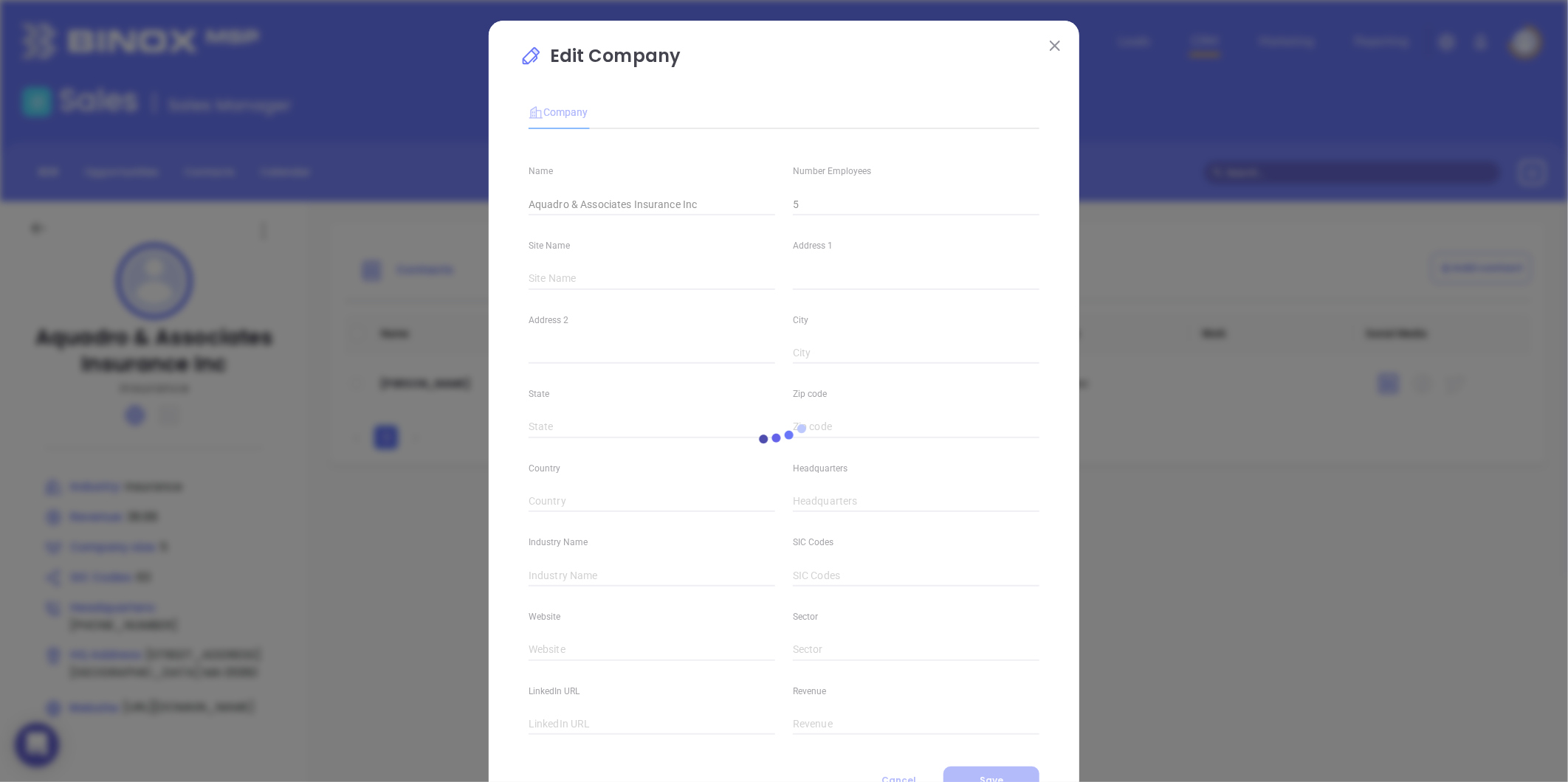
type input "01060"
type input "[PHONE_NUMBER]"
type input "Insurance"
type input "63"
type input "[URL][DOMAIN_NAME]"
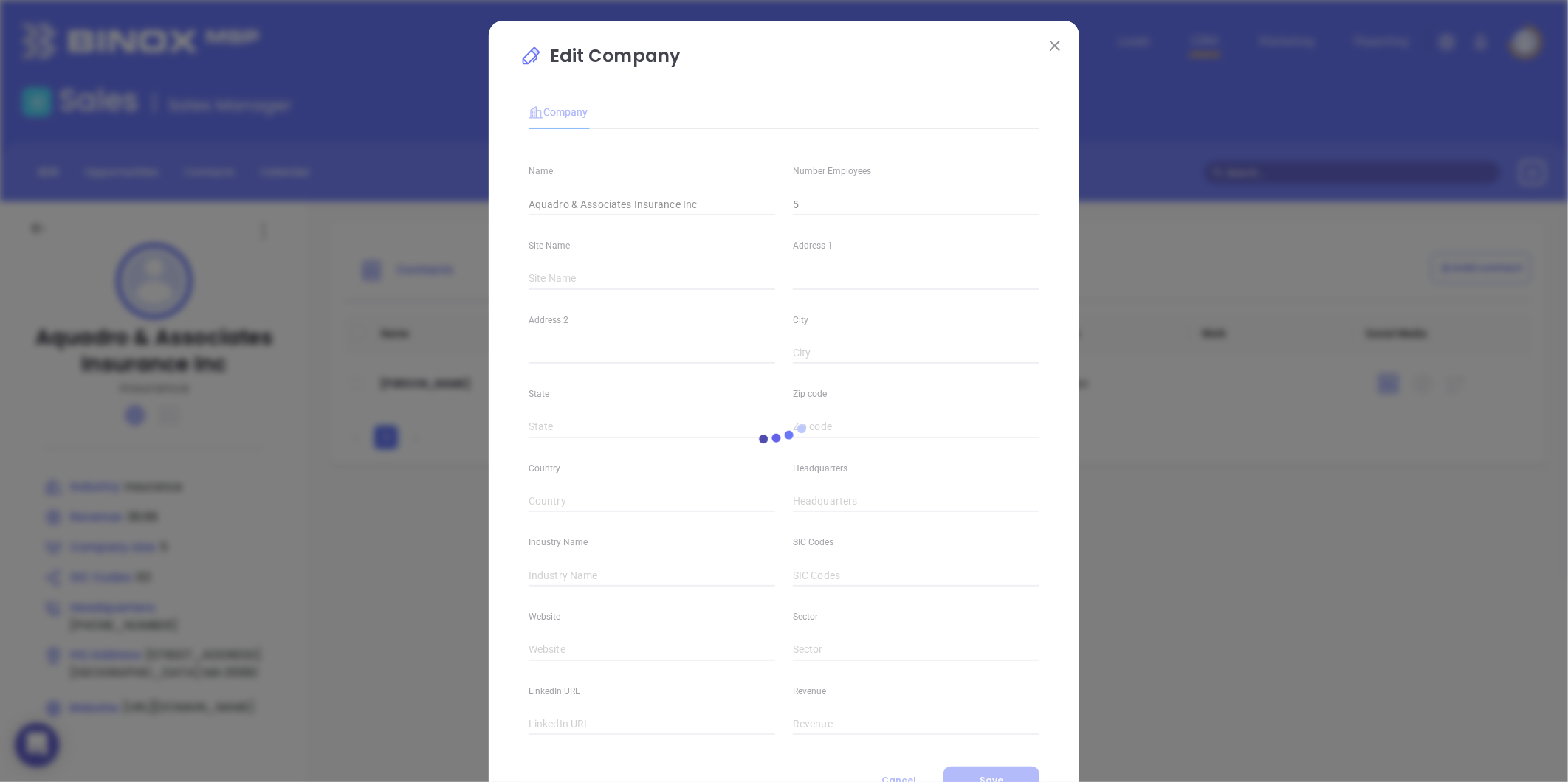
type input "Finance and Insurance"
type input "38.68"
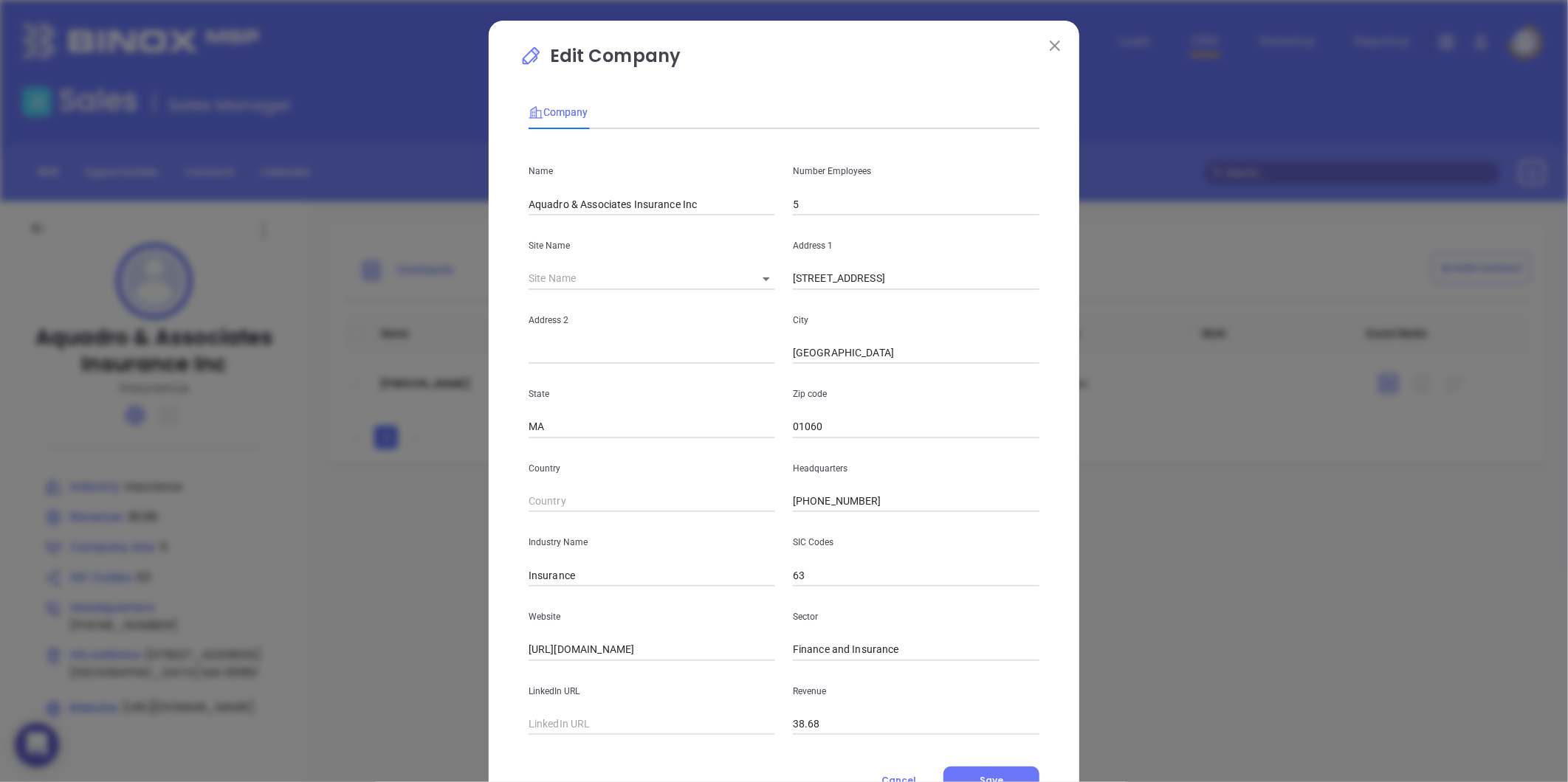
click at [813, 210] on input "5" at bounding box center [916, 204] width 247 height 22
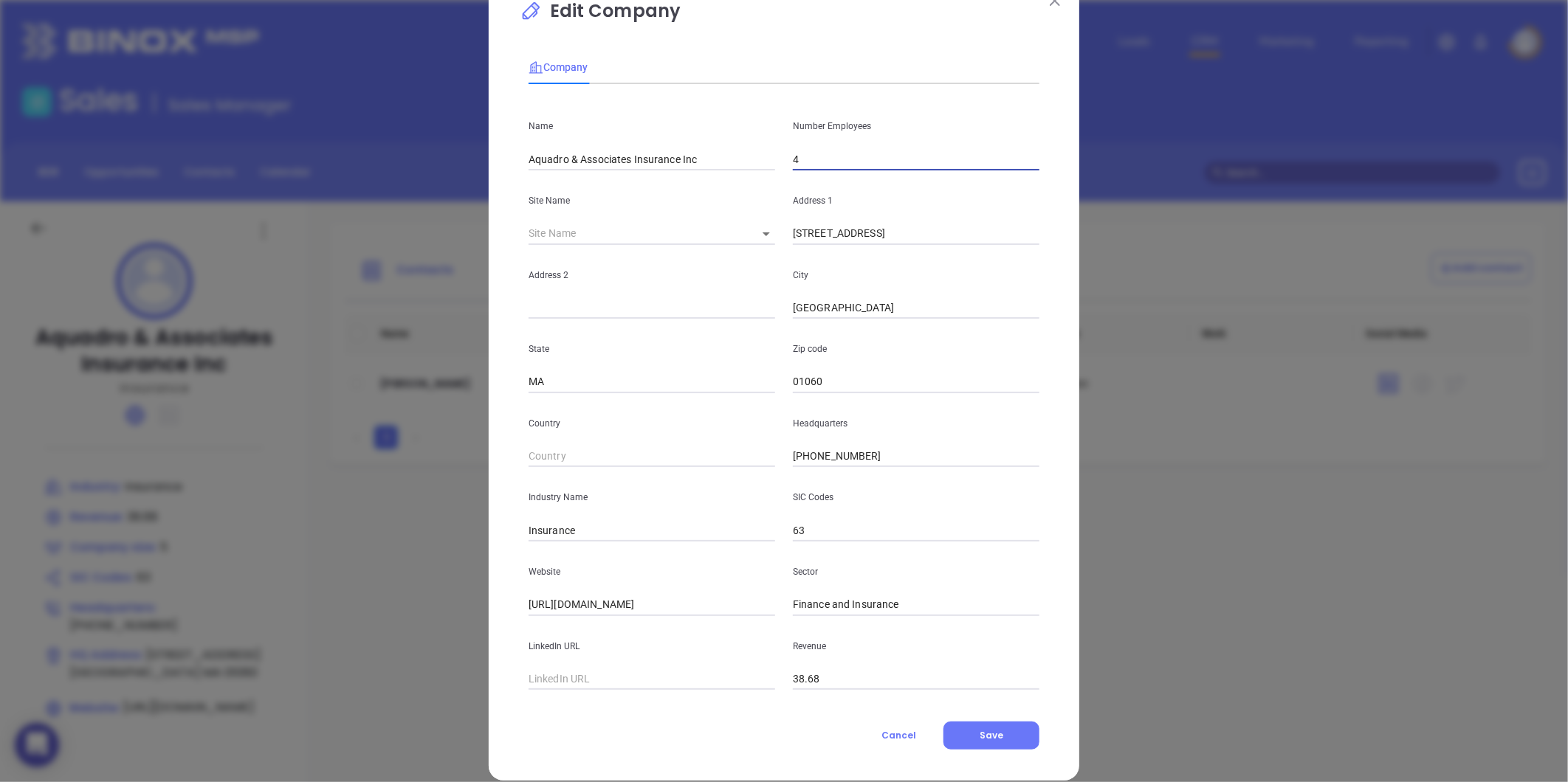
scroll to position [64, 0]
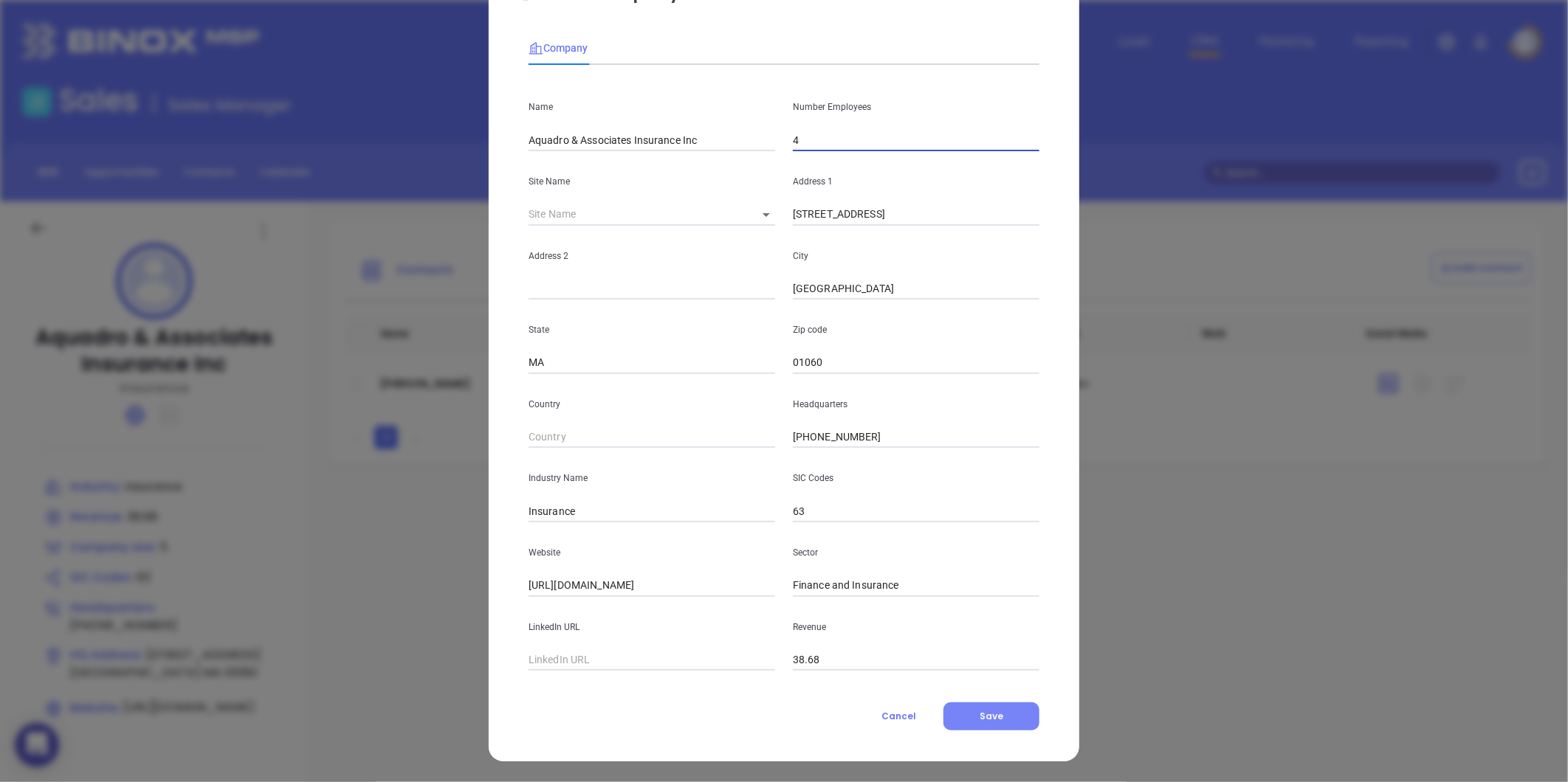
type input "4"
click at [974, 707] on button "Save" at bounding box center [992, 716] width 96 height 28
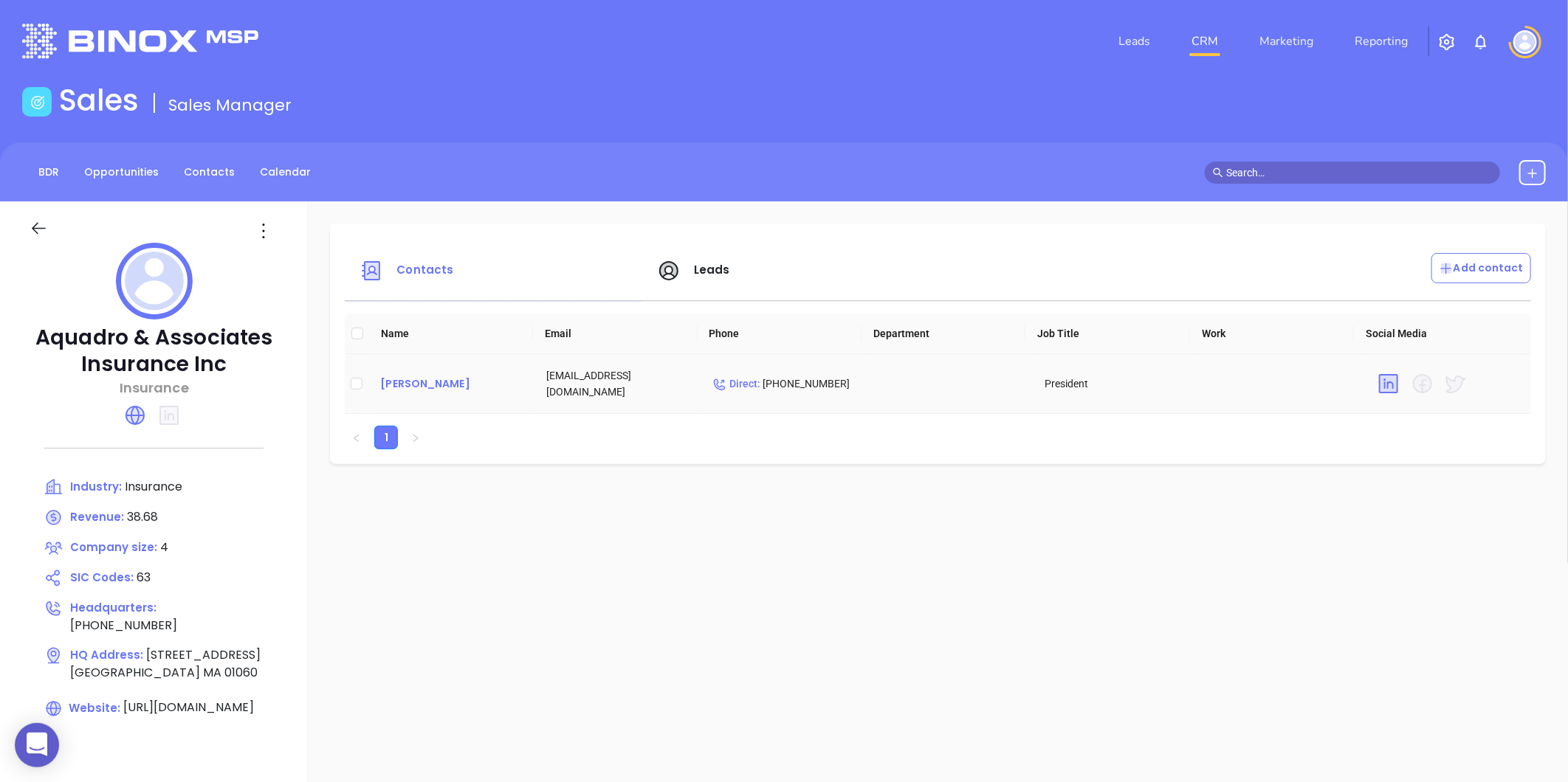
click at [419, 388] on div "[PERSON_NAME]" at bounding box center [450, 384] width 142 height 18
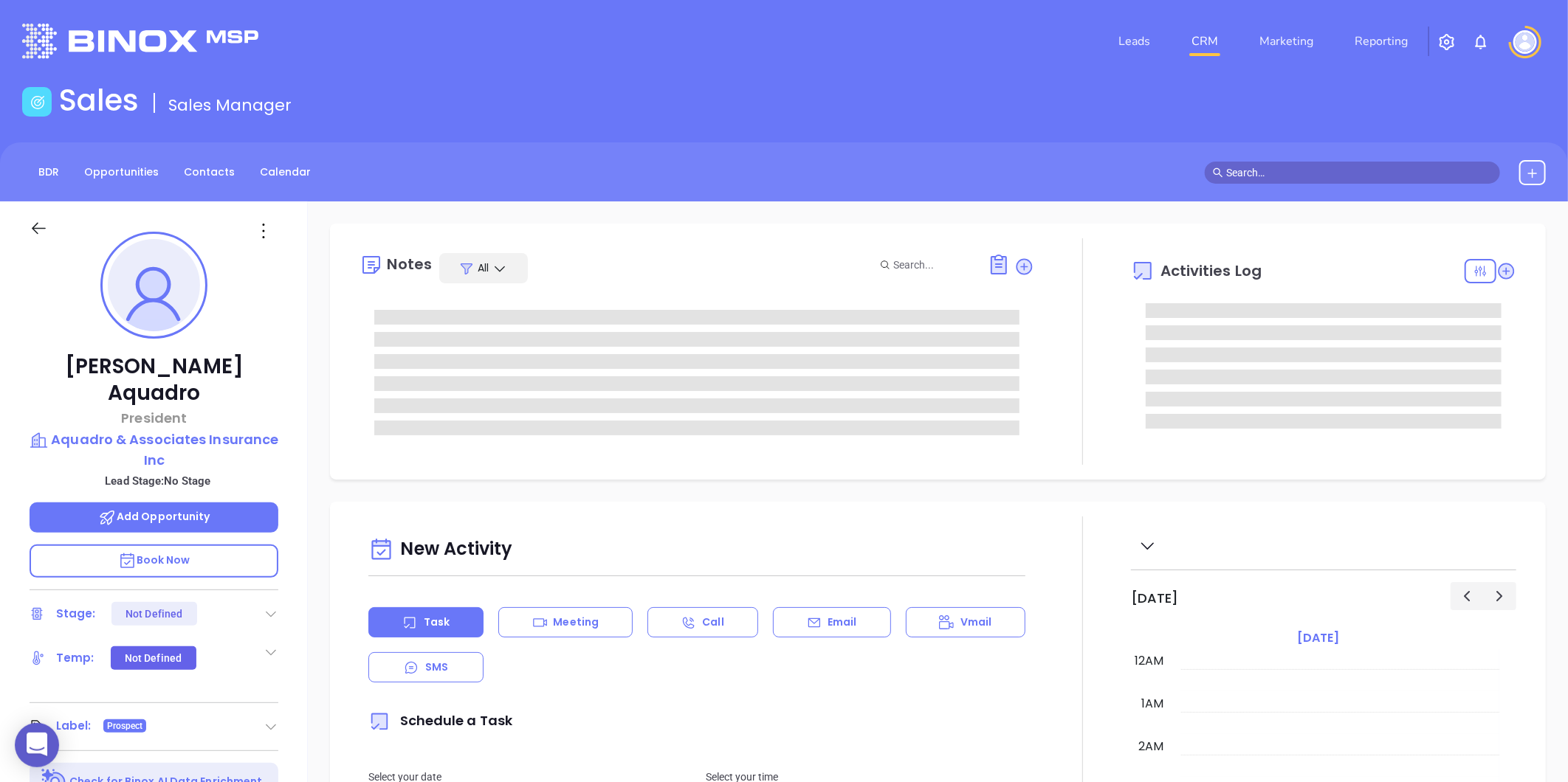
type input "[DATE]"
click at [259, 238] on icon at bounding box center [264, 231] width 24 height 24
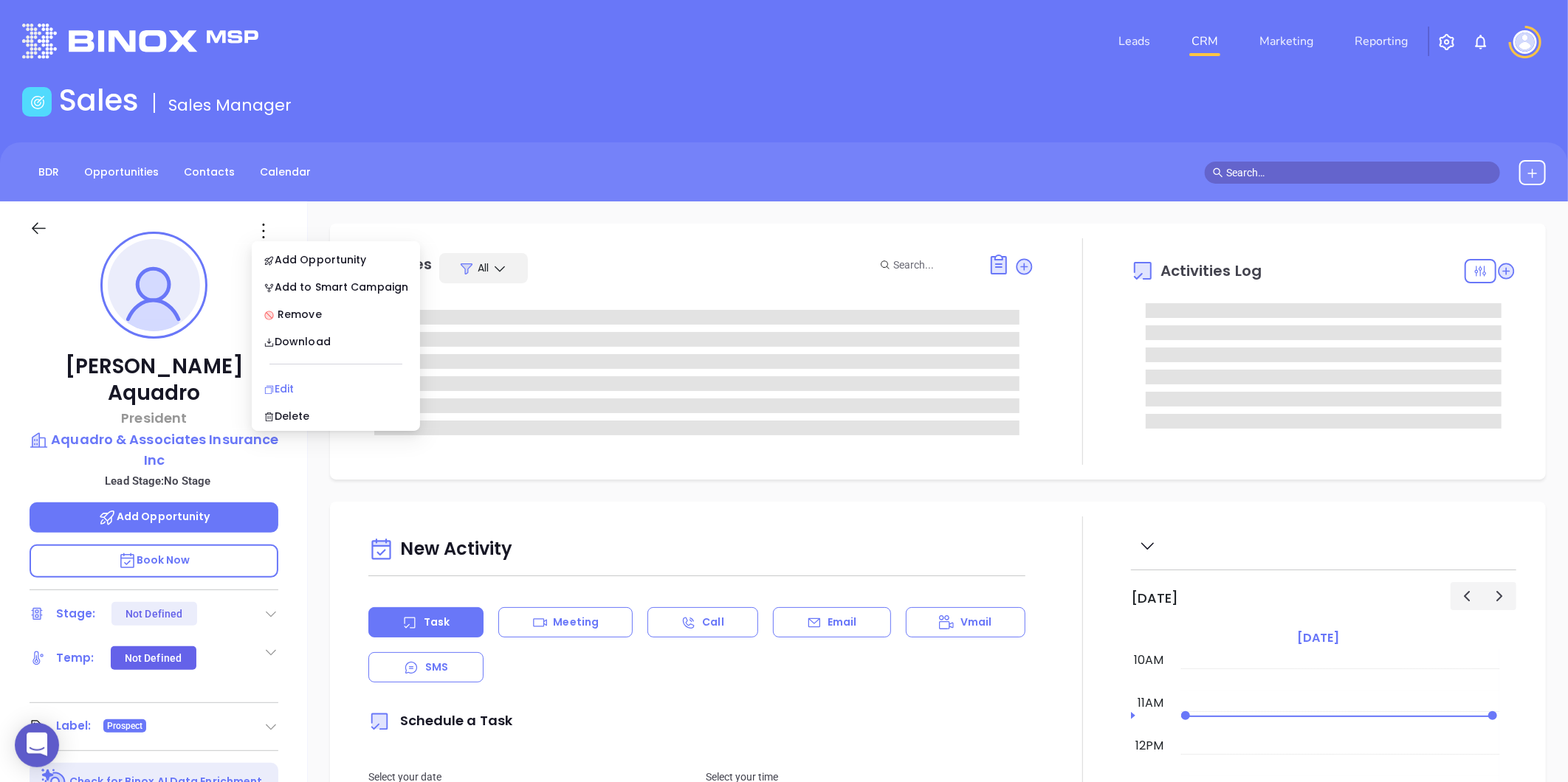
type input "[PERSON_NAME]"
click at [294, 384] on div "Edit" at bounding box center [336, 389] width 145 height 16
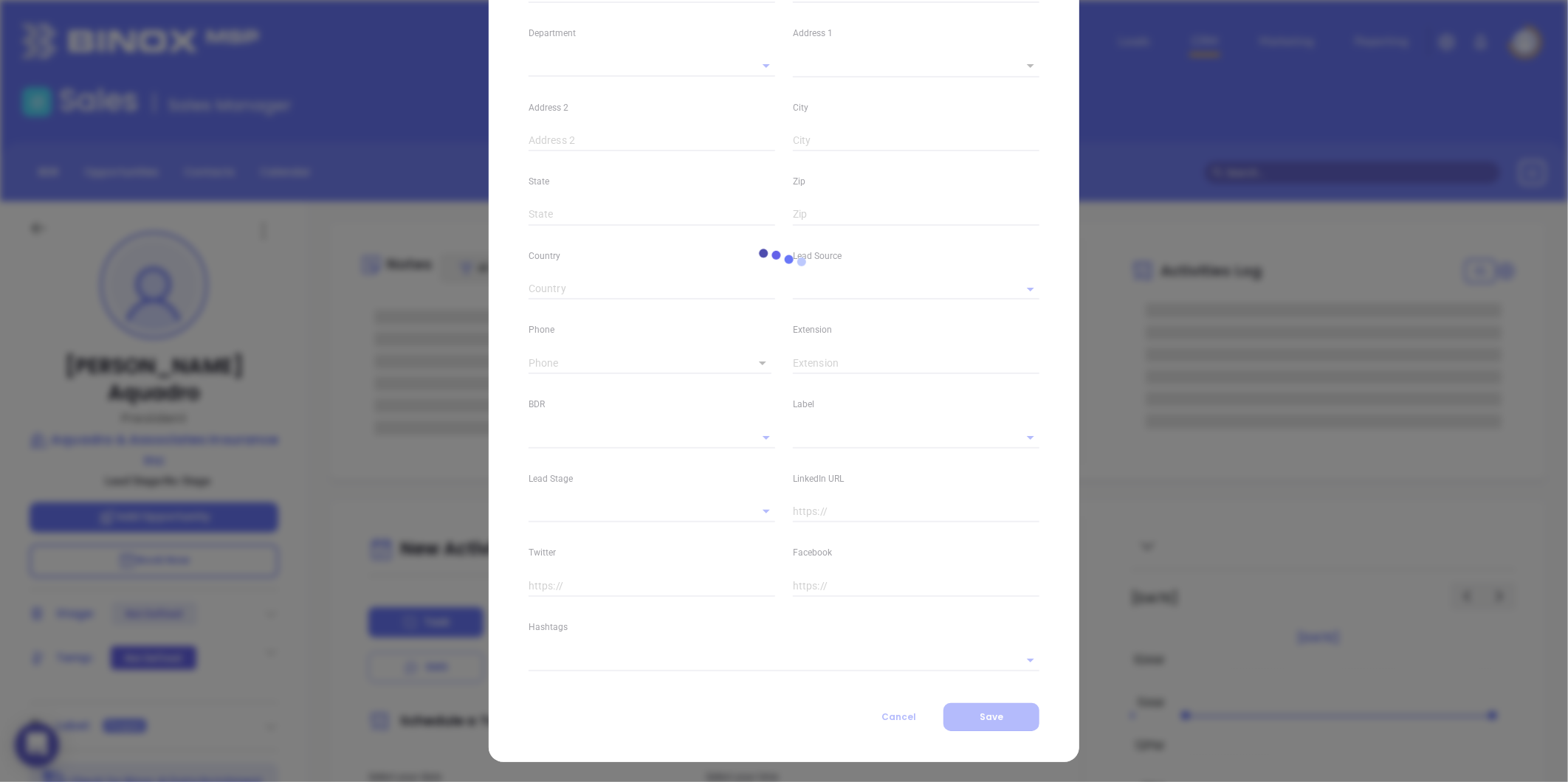
type input "[PERSON_NAME]"
type input "Aquadro"
type input "[EMAIL_ADDRESS][DOMAIN_NAME]"
type input "President"
type textarea "[STREET_ADDRESS]"
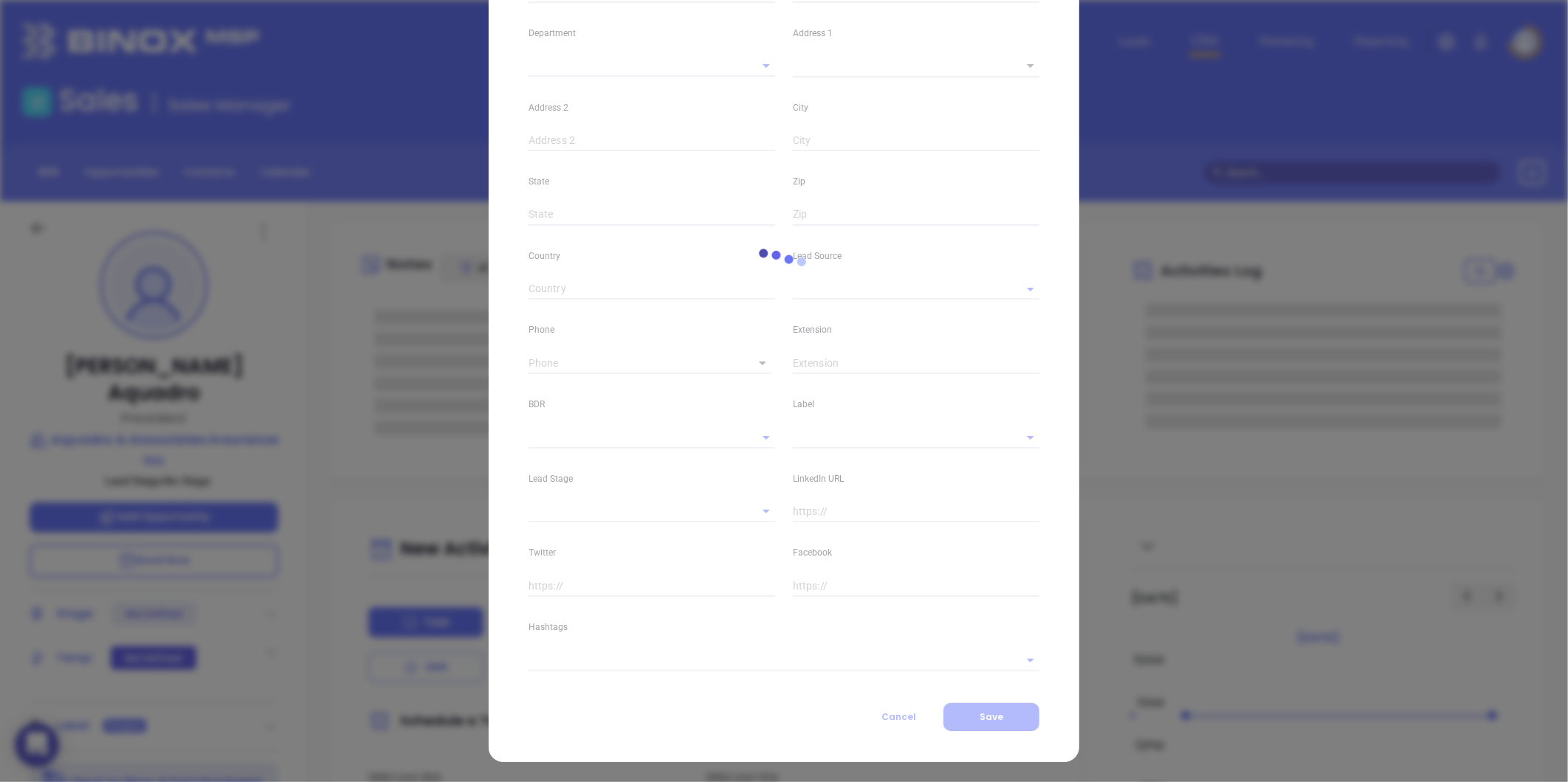
type input "1"
type input "[GEOGRAPHIC_DATA]"
type input "MA"
type input "01060"
type input "[DOMAIN_NAME][URL][PERSON_NAME]"
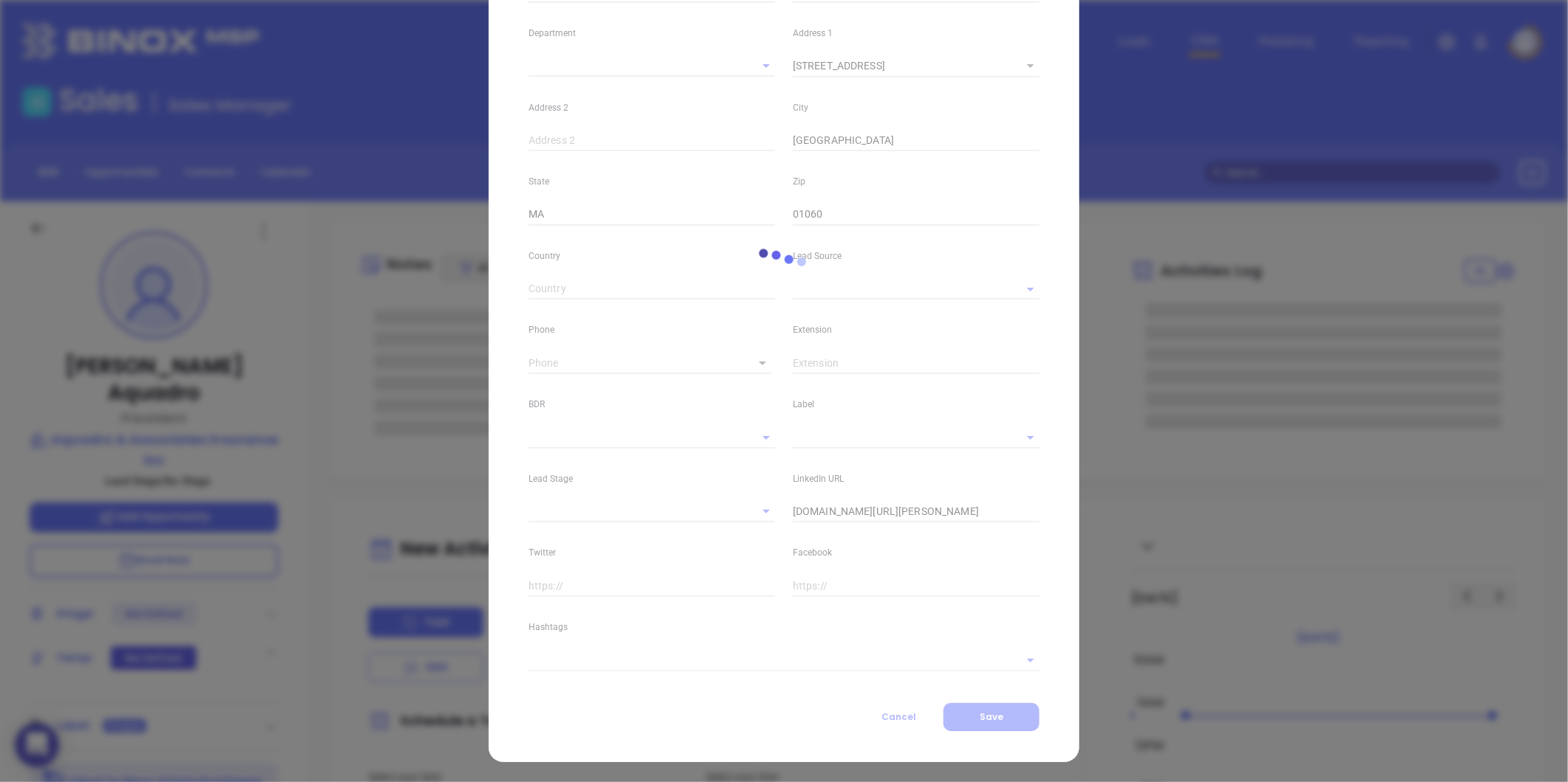
type input "Marketing"
type input "Google Search"
type input "undefined undefined"
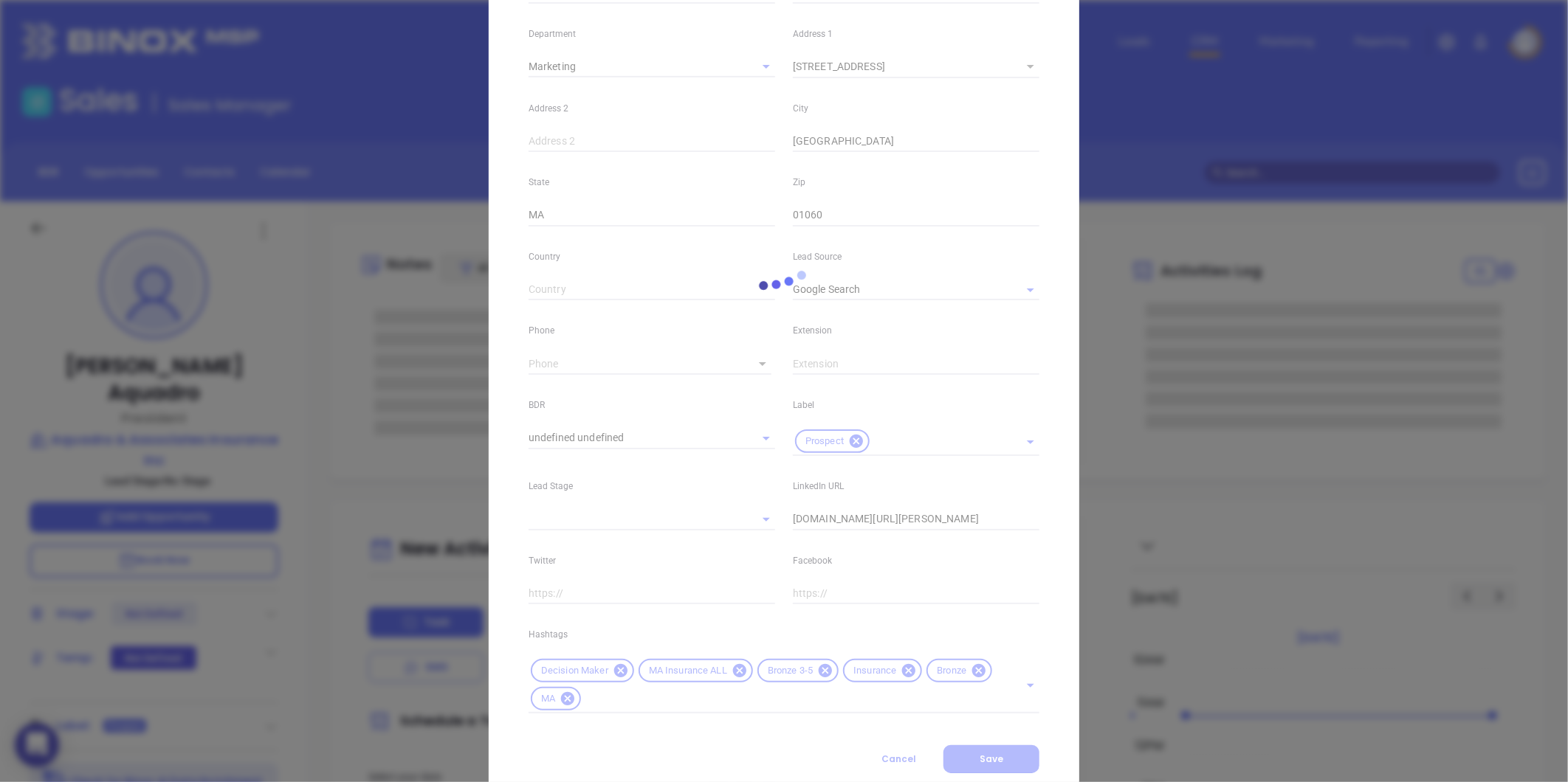
scroll to position [329, 0]
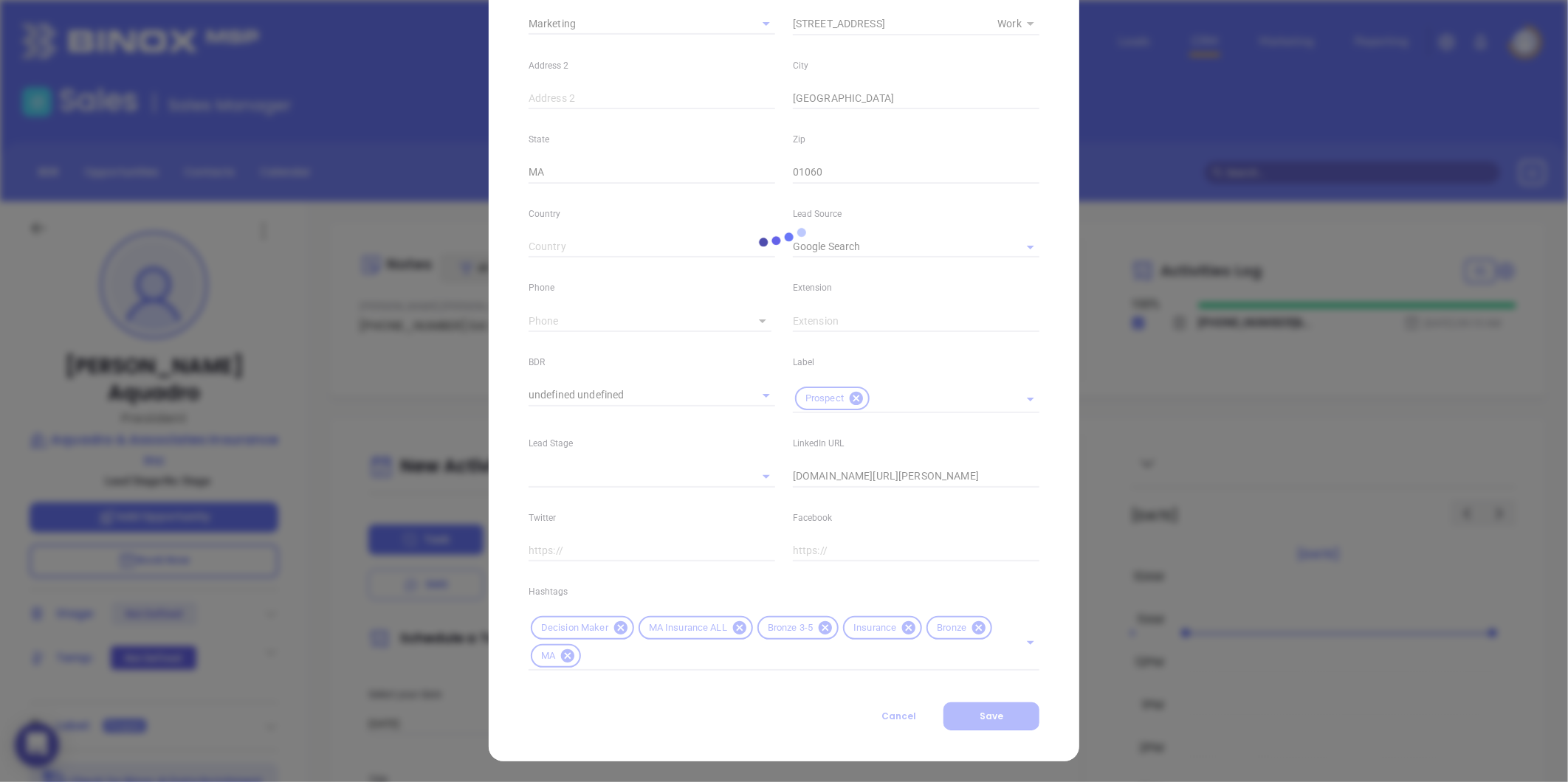
type input "1"
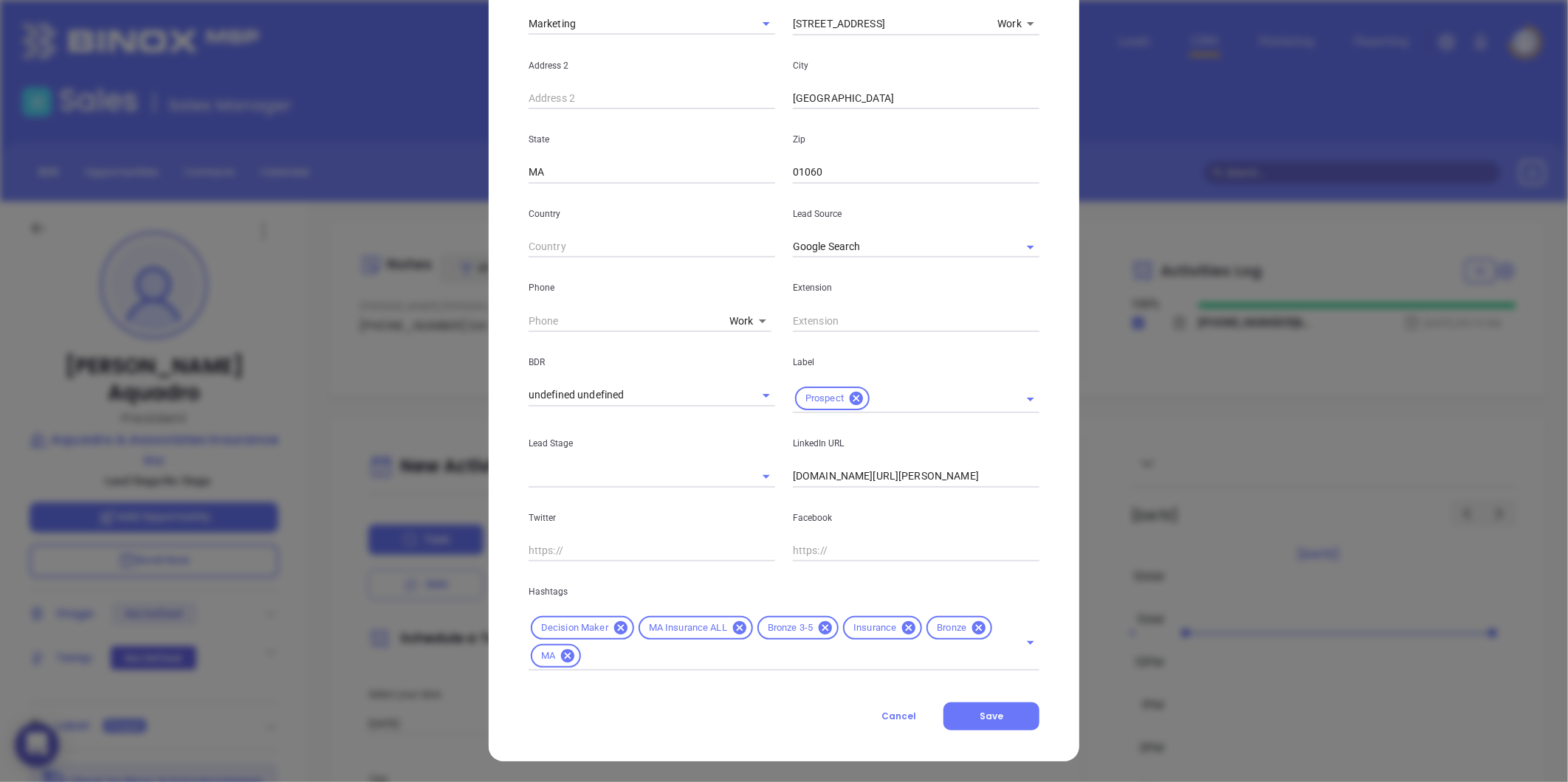
click at [973, 627] on icon at bounding box center [979, 628] width 14 height 14
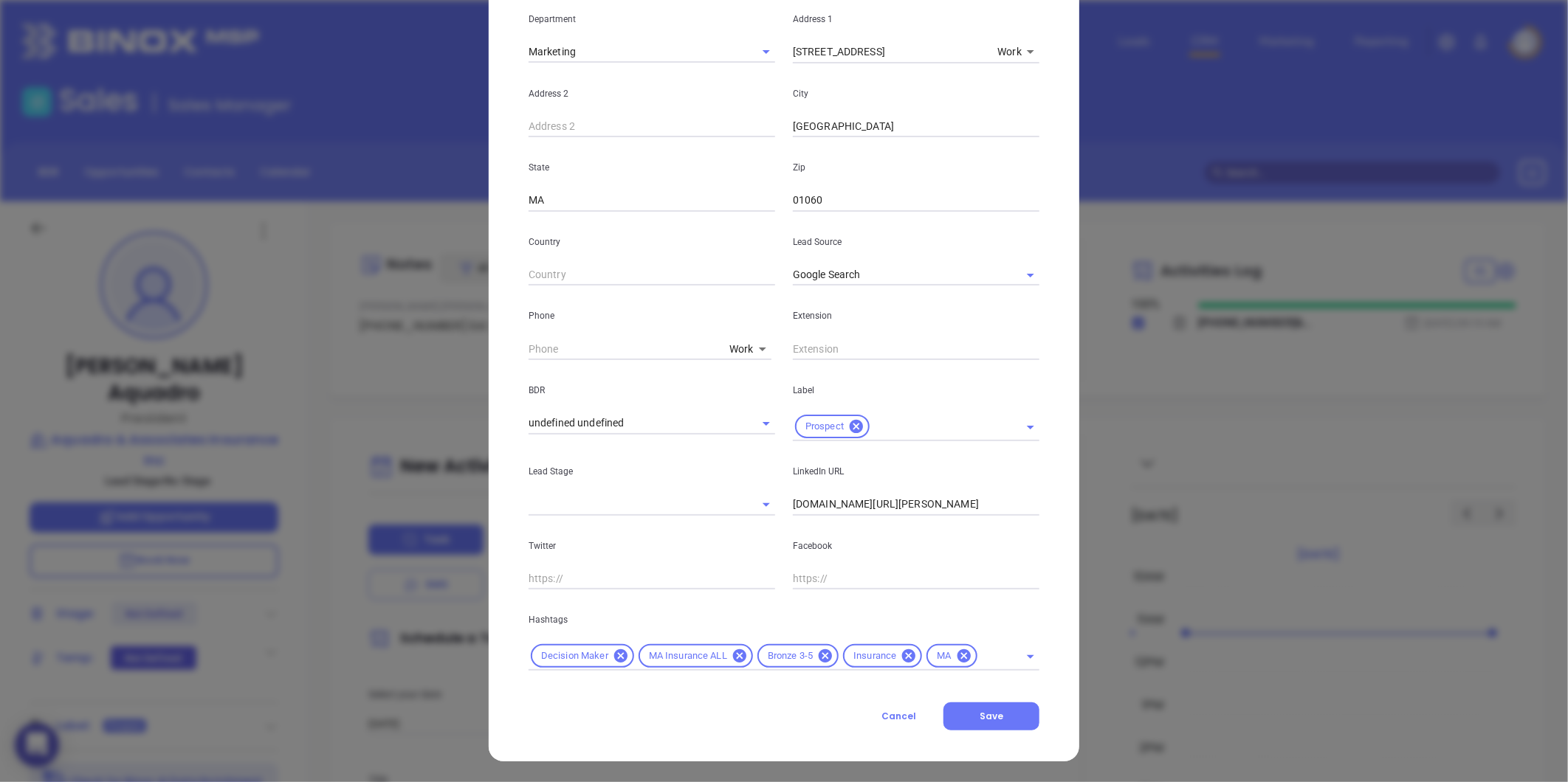
scroll to position [301, 0]
click at [1017, 705] on button "Save" at bounding box center [992, 716] width 96 height 28
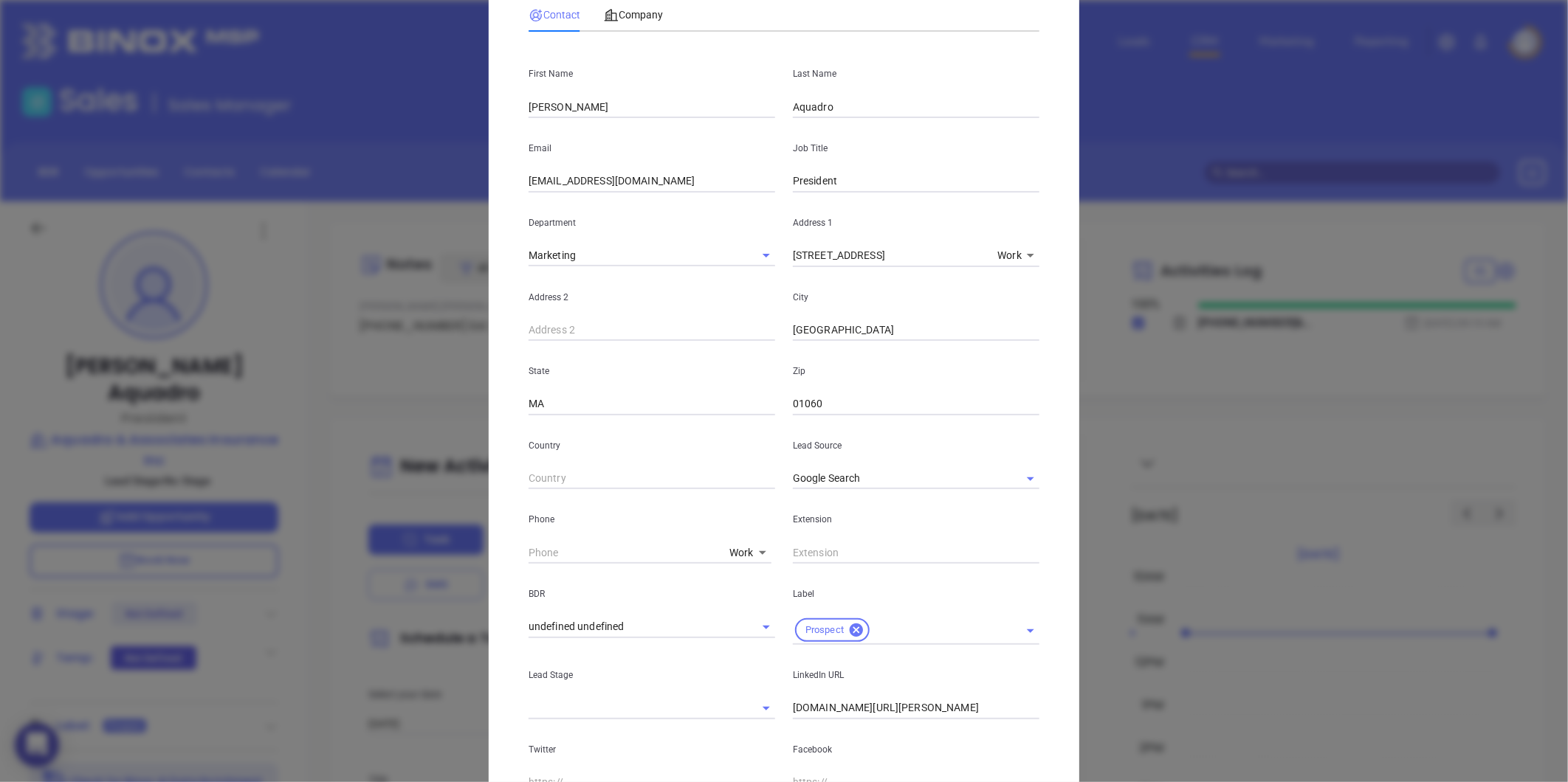
scroll to position [0, 0]
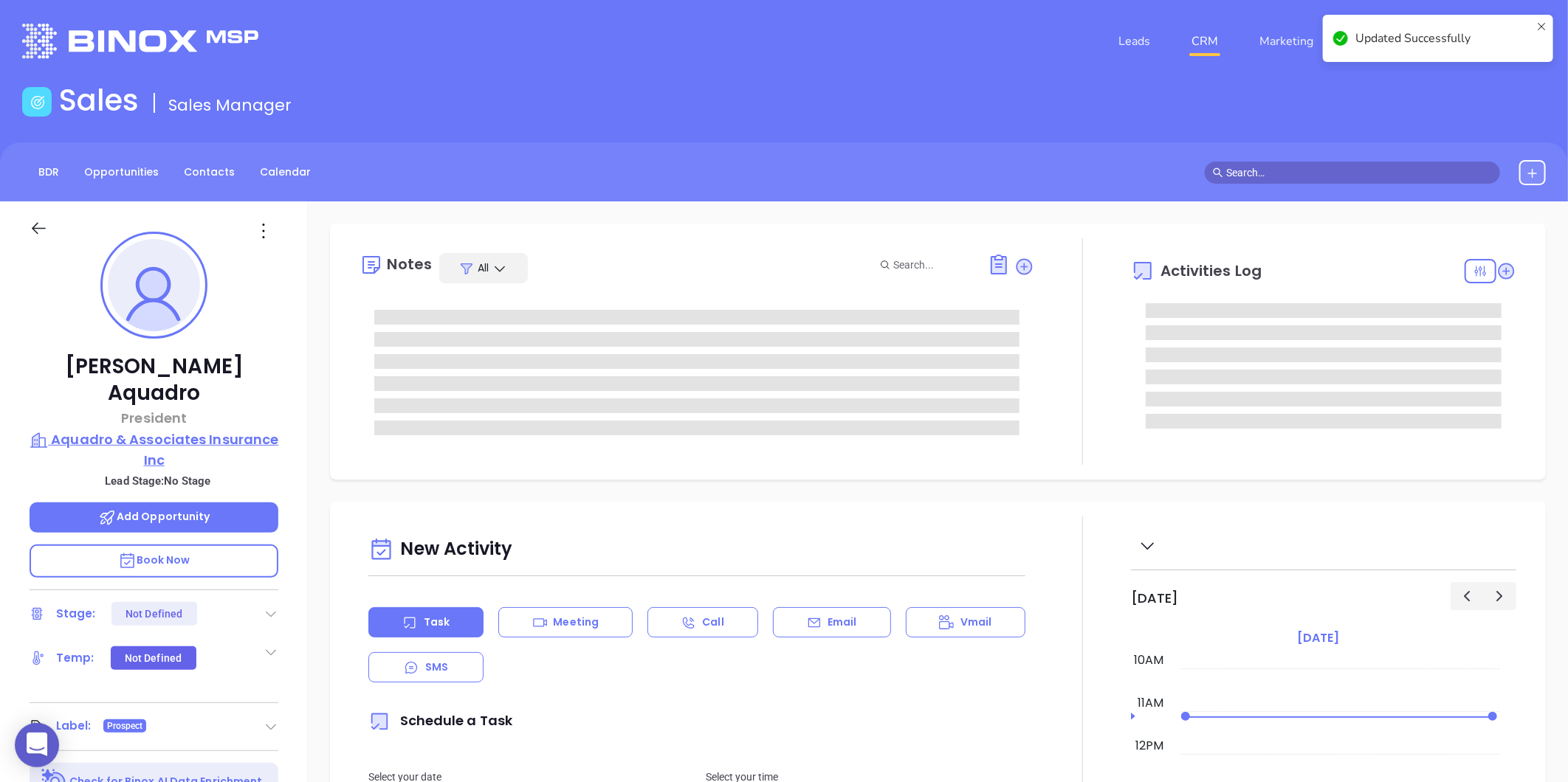
click at [175, 430] on p "Aquadro & Associates Insurance Inc" at bounding box center [154, 449] width 248 height 41
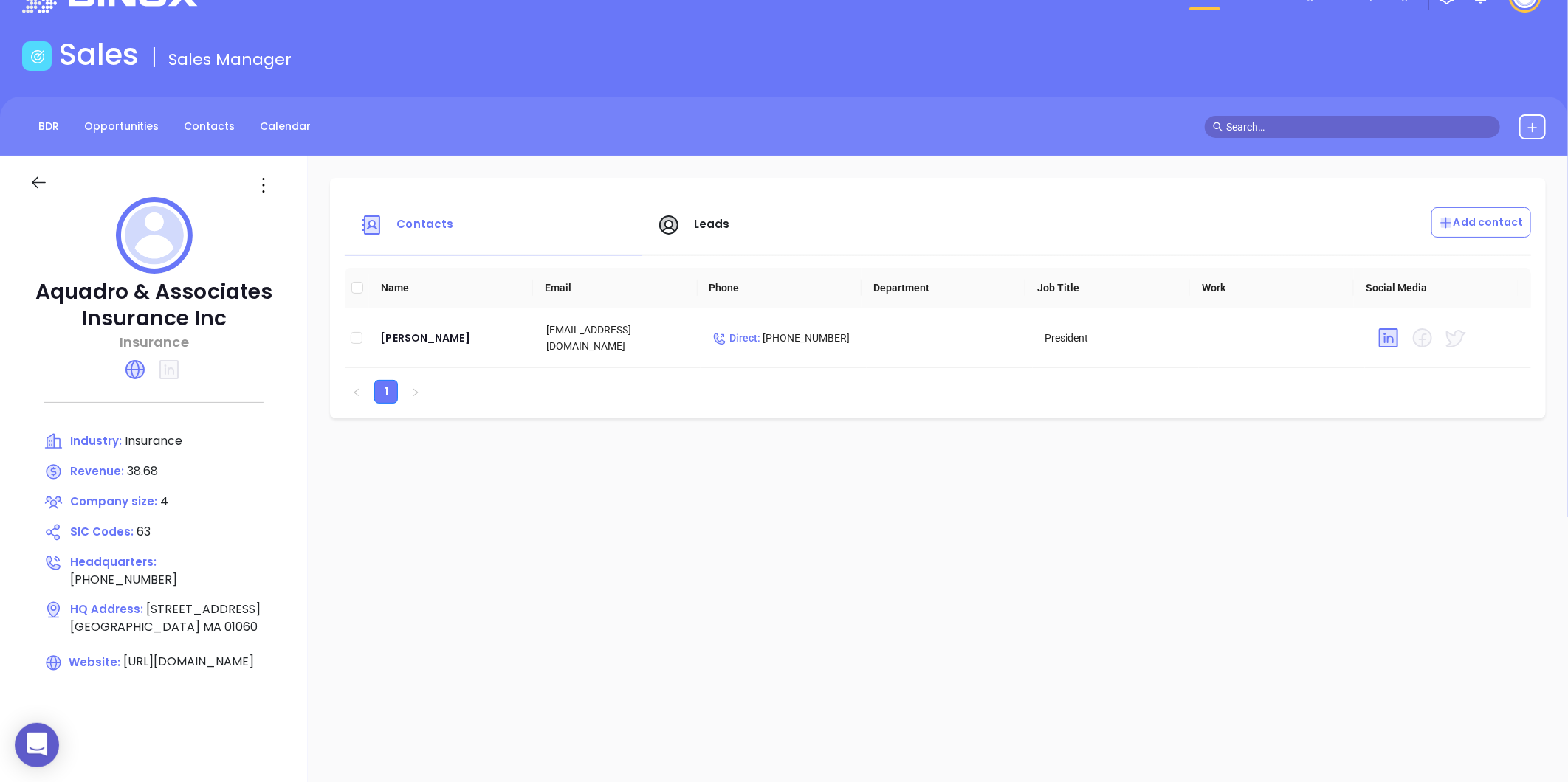
scroll to position [82, 0]
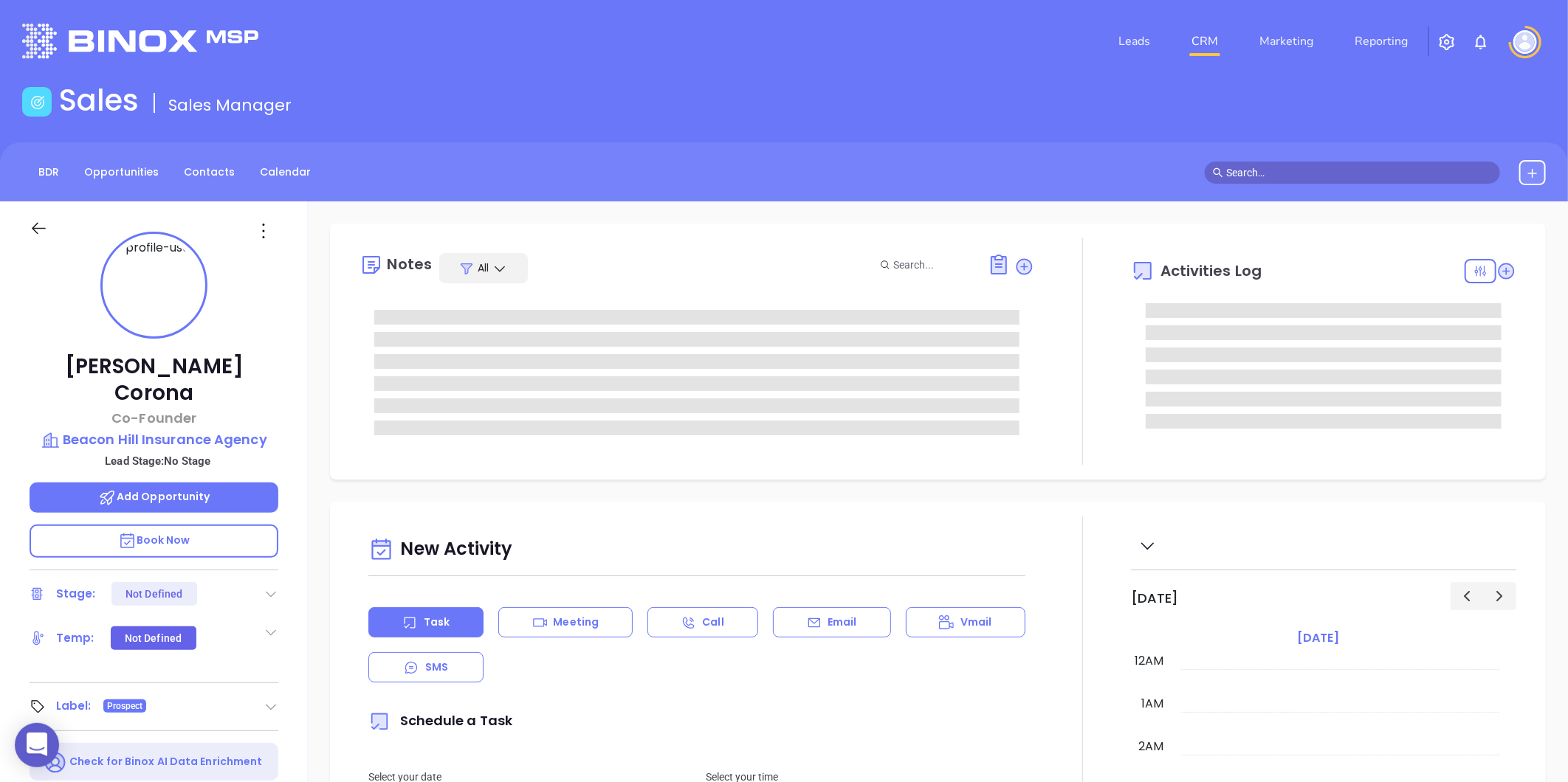
type input "[DATE]"
type input "[PERSON_NAME]"
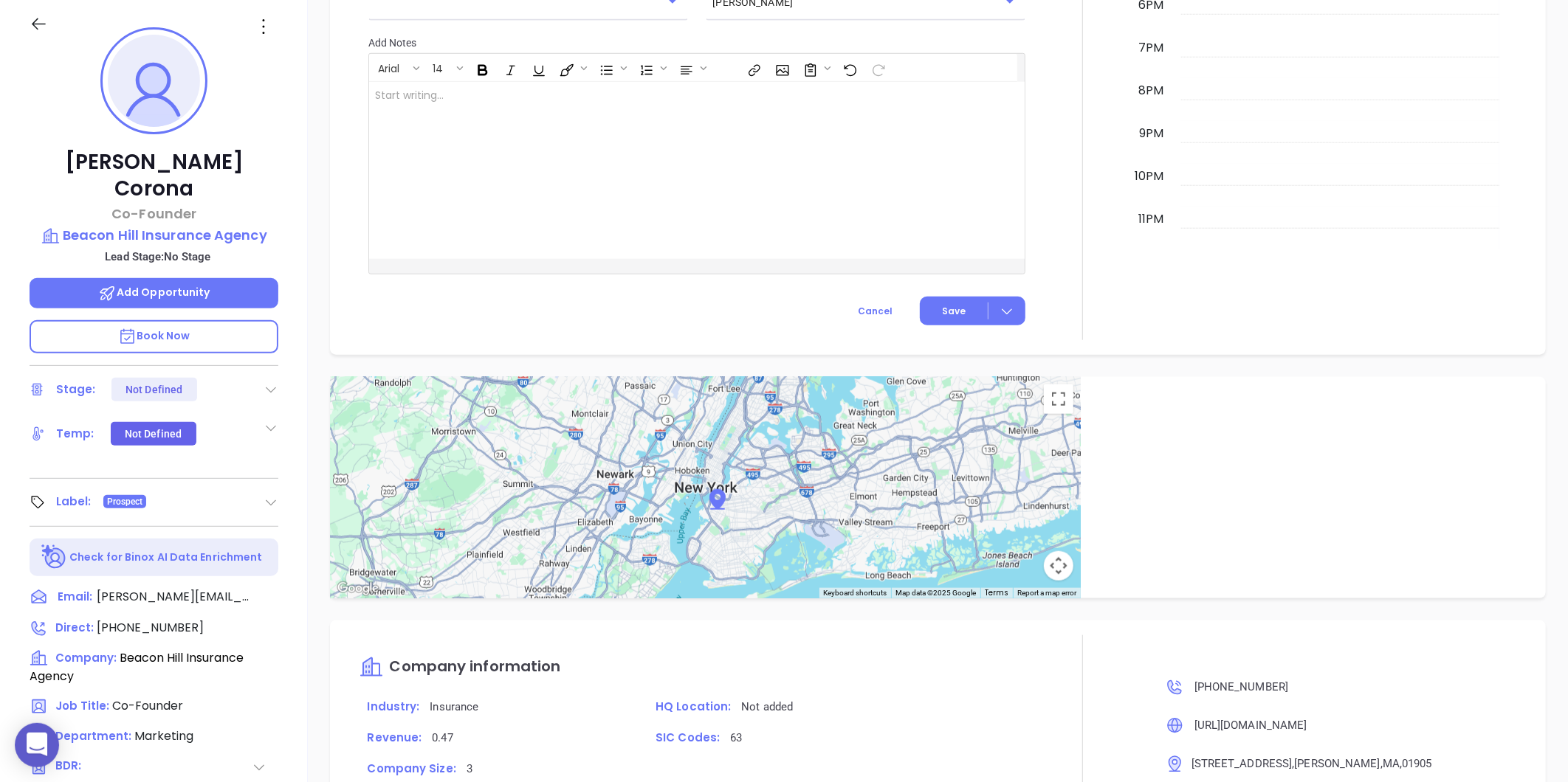
scroll to position [124, 0]
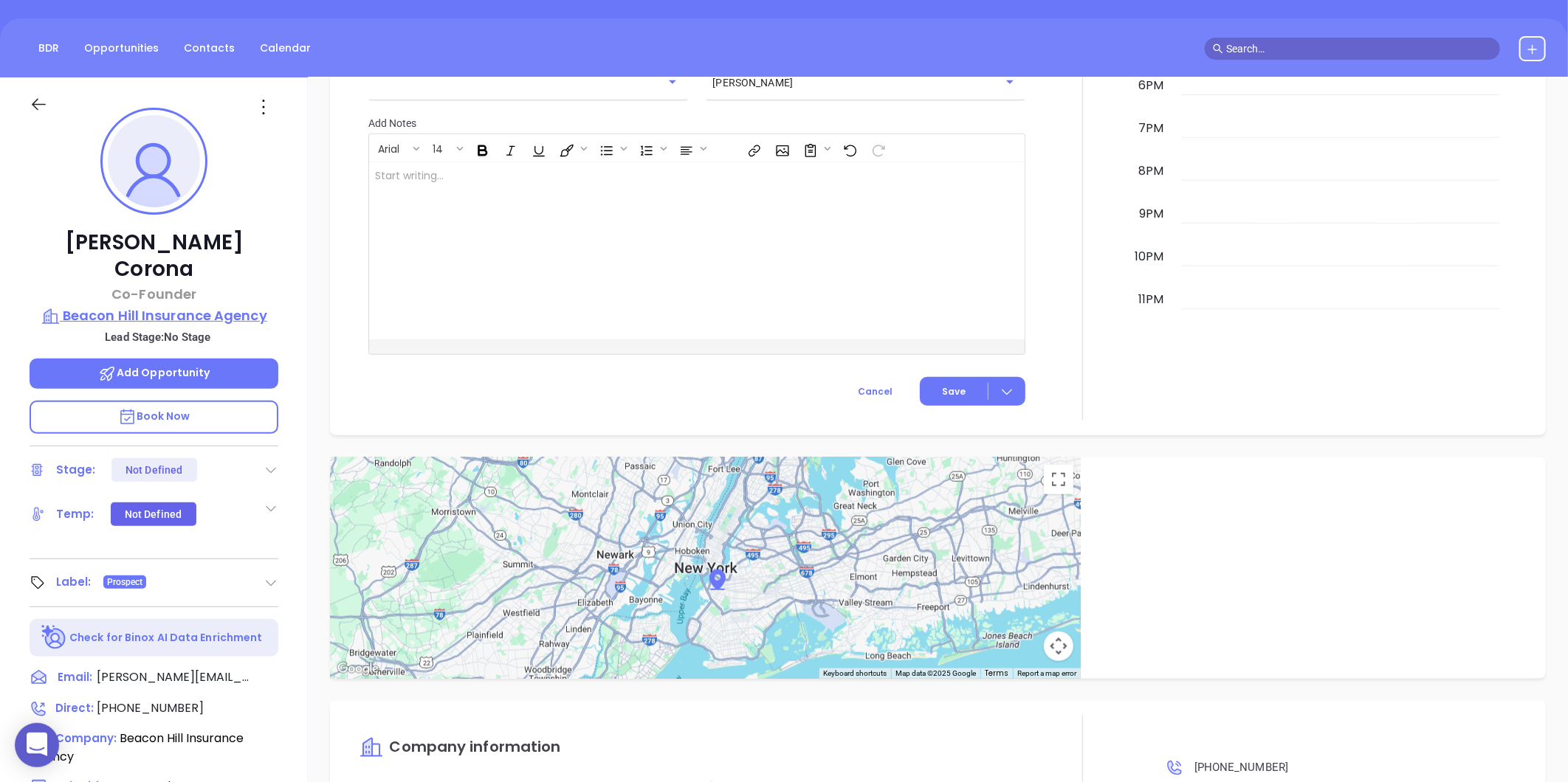
click at [192, 305] on p "Beacon Hill Insurance Agency" at bounding box center [154, 315] width 248 height 21
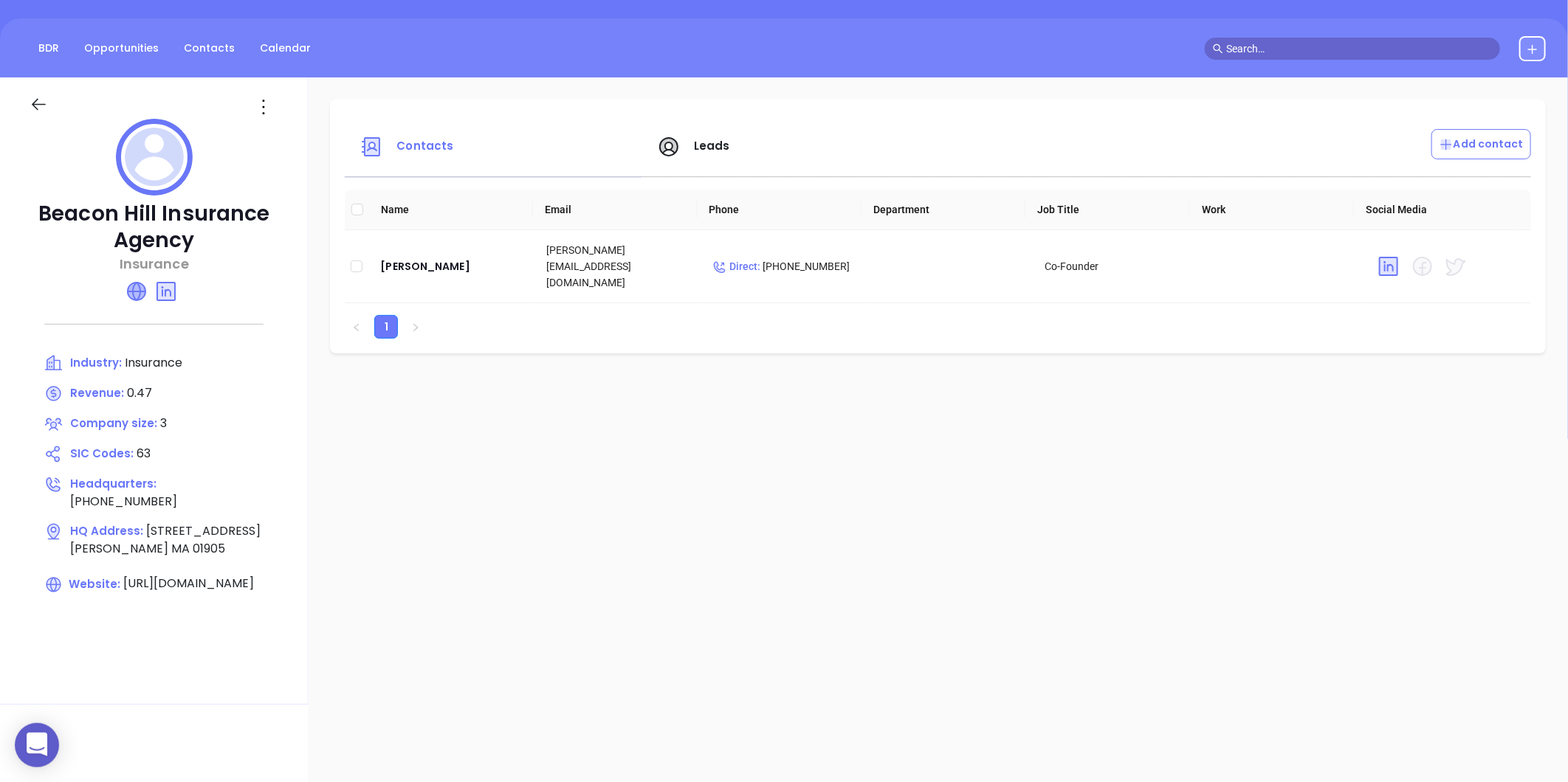
click at [141, 293] on icon at bounding box center [137, 292] width 18 height 18
click at [268, 101] on icon at bounding box center [264, 107] width 24 height 24
click at [279, 150] on li "Edit" at bounding box center [330, 136] width 151 height 31
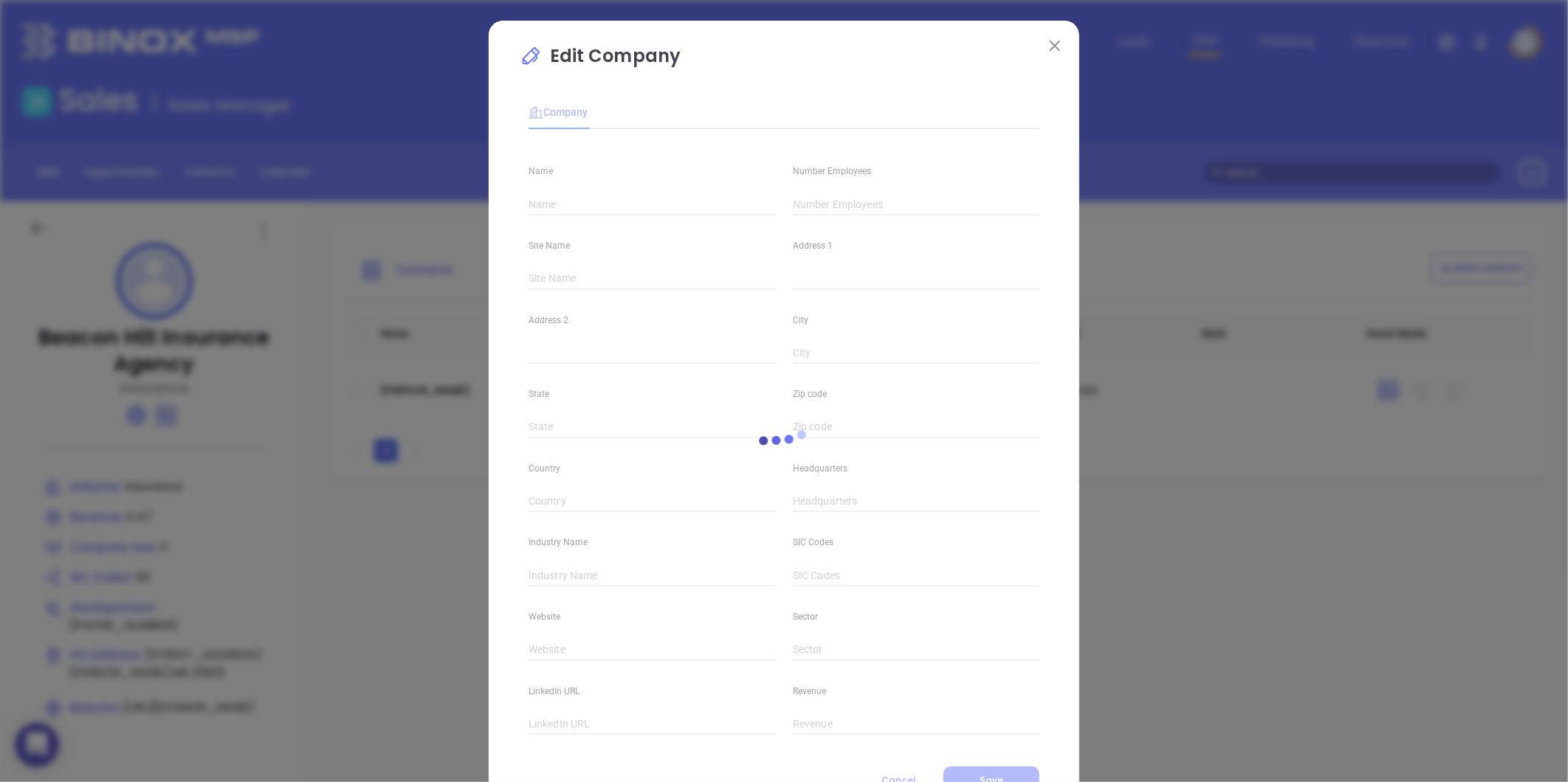
type input "Beacon Hill Insurance Agency"
type input "3"
type input "125 Commercial Street"
type input "Lynn"
type input "MA"
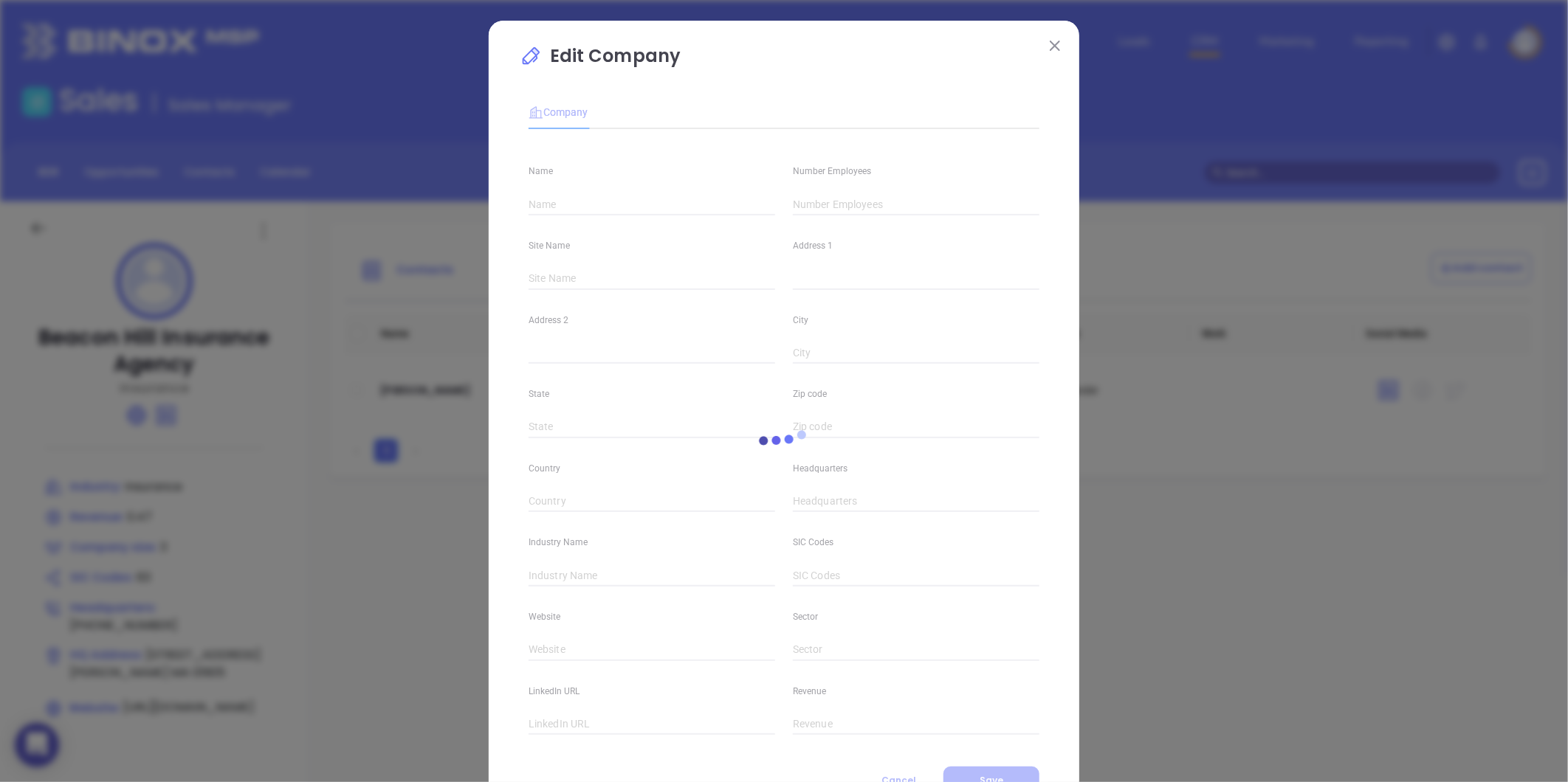
type input "01905"
type input "(800) 568-4091"
type input "Insurance"
type input "63"
type input "https://beaconhillinsured.com/"
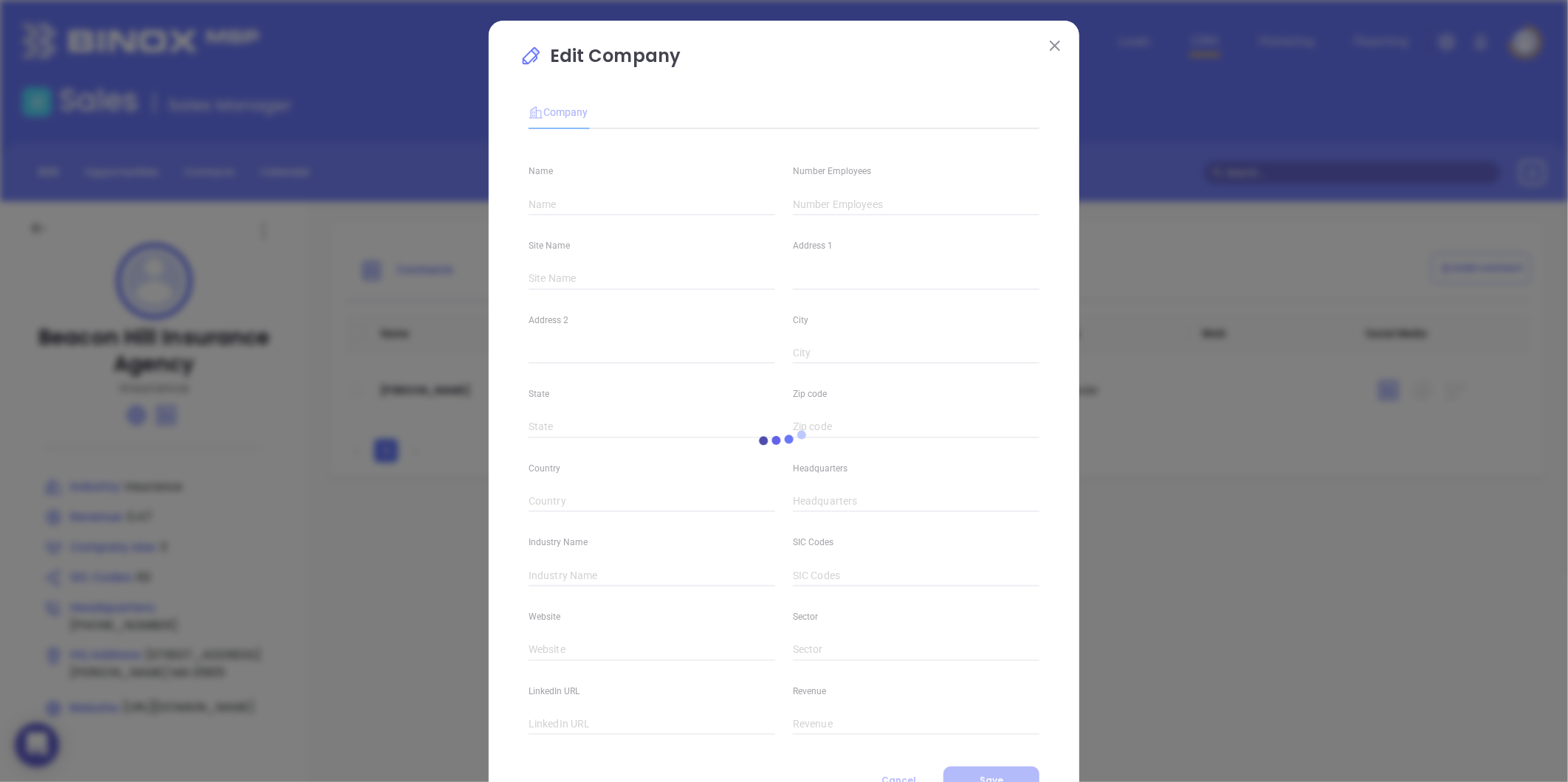
type input "Finance and Insurance"
type input "linkedin.com/company/bh-ansurance-agency"
type input "0.47"
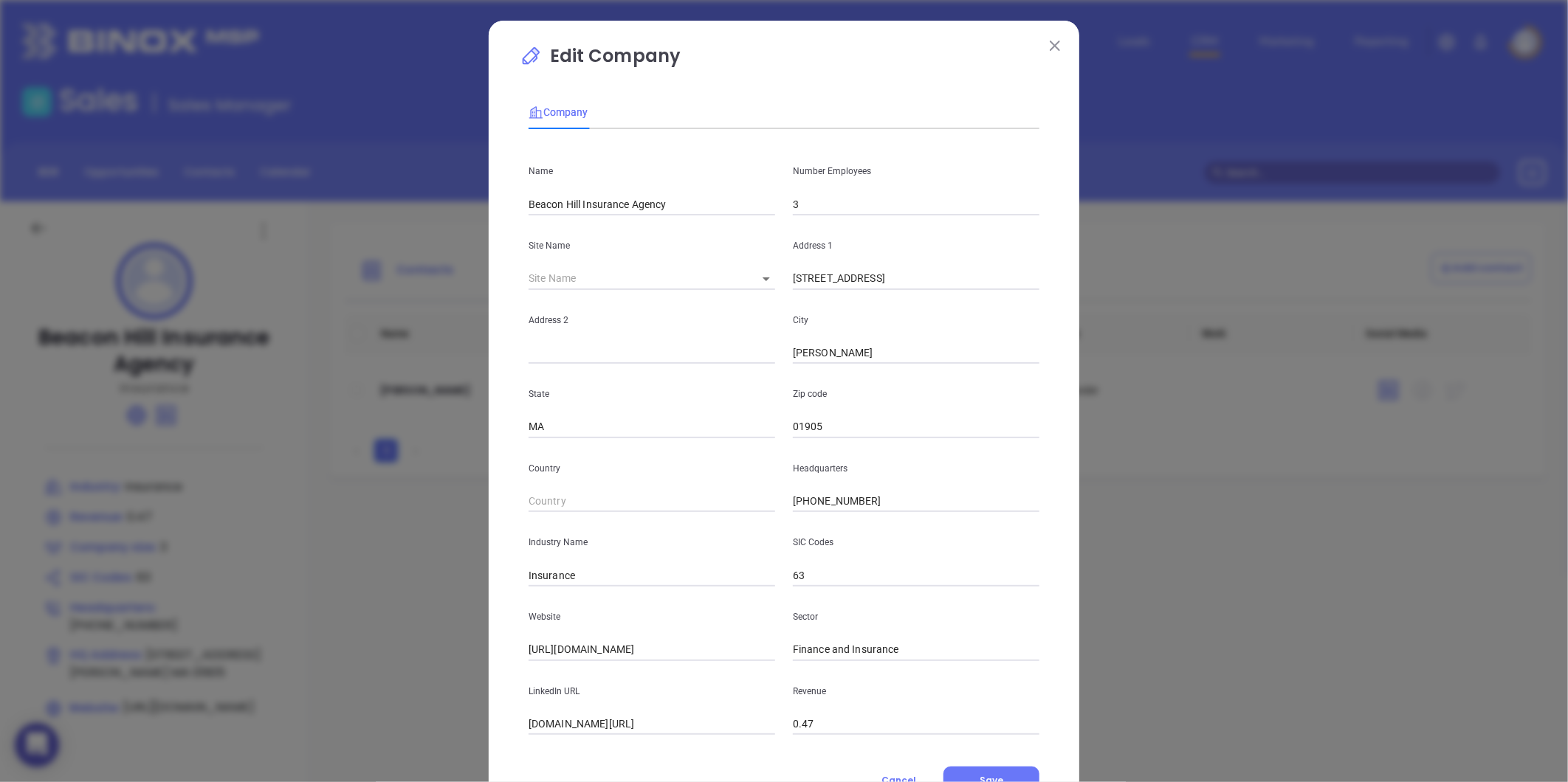
click at [854, 208] on input "3" at bounding box center [916, 204] width 247 height 22
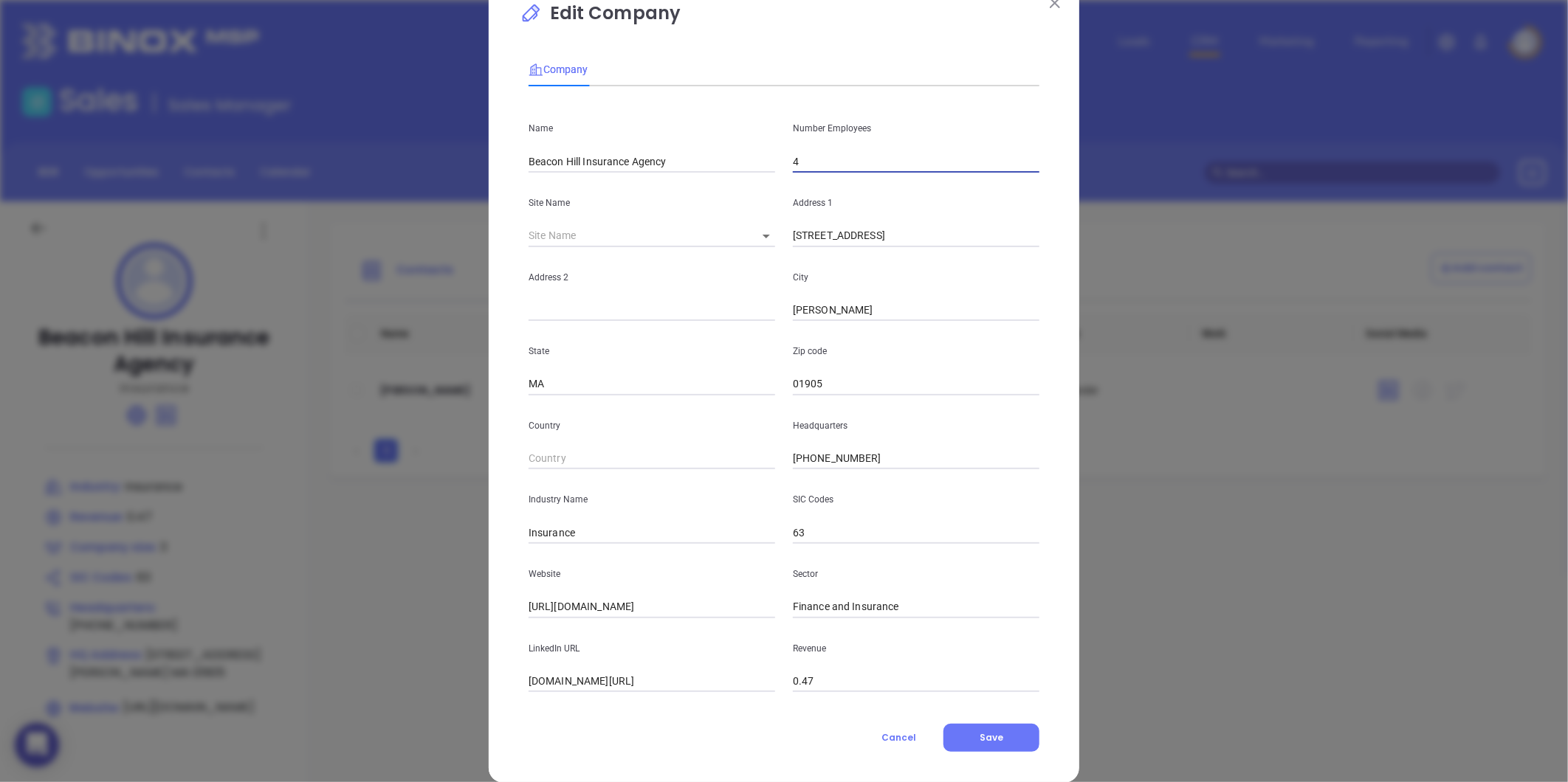
scroll to position [64, 0]
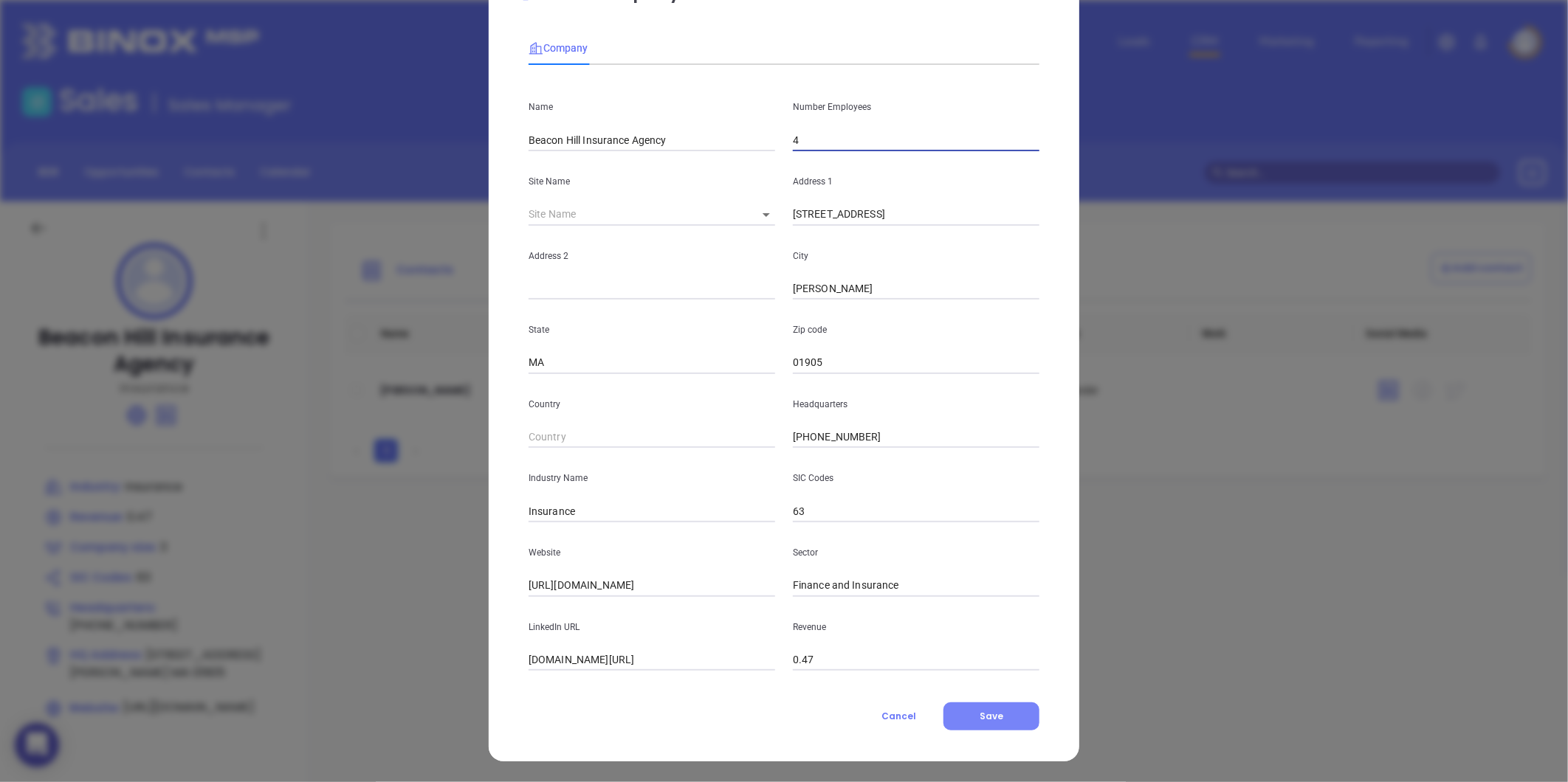
type input "4"
click at [955, 716] on button "Save" at bounding box center [992, 716] width 96 height 28
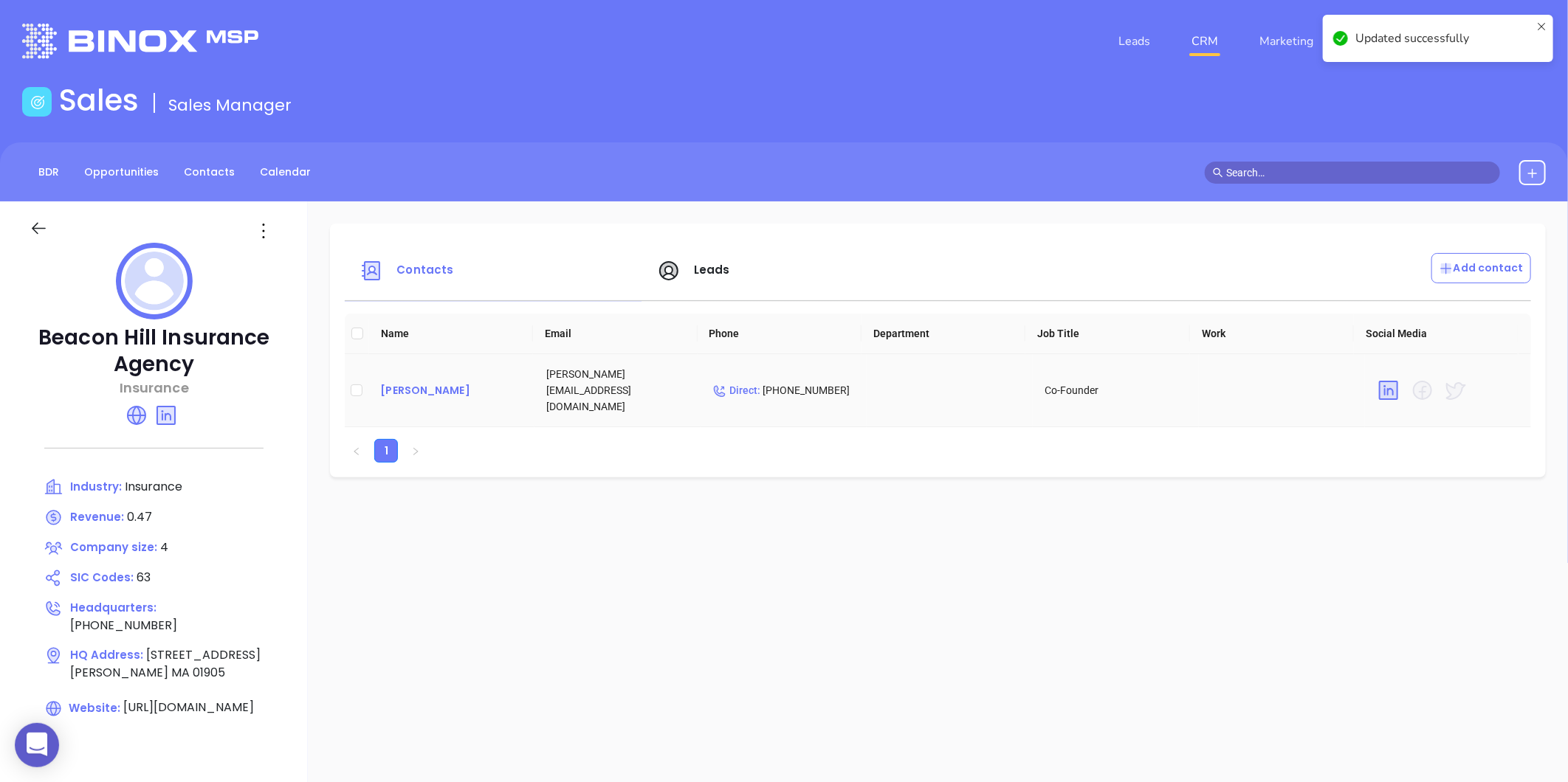
click at [417, 391] on div "Robert Corona" at bounding box center [450, 391] width 142 height 18
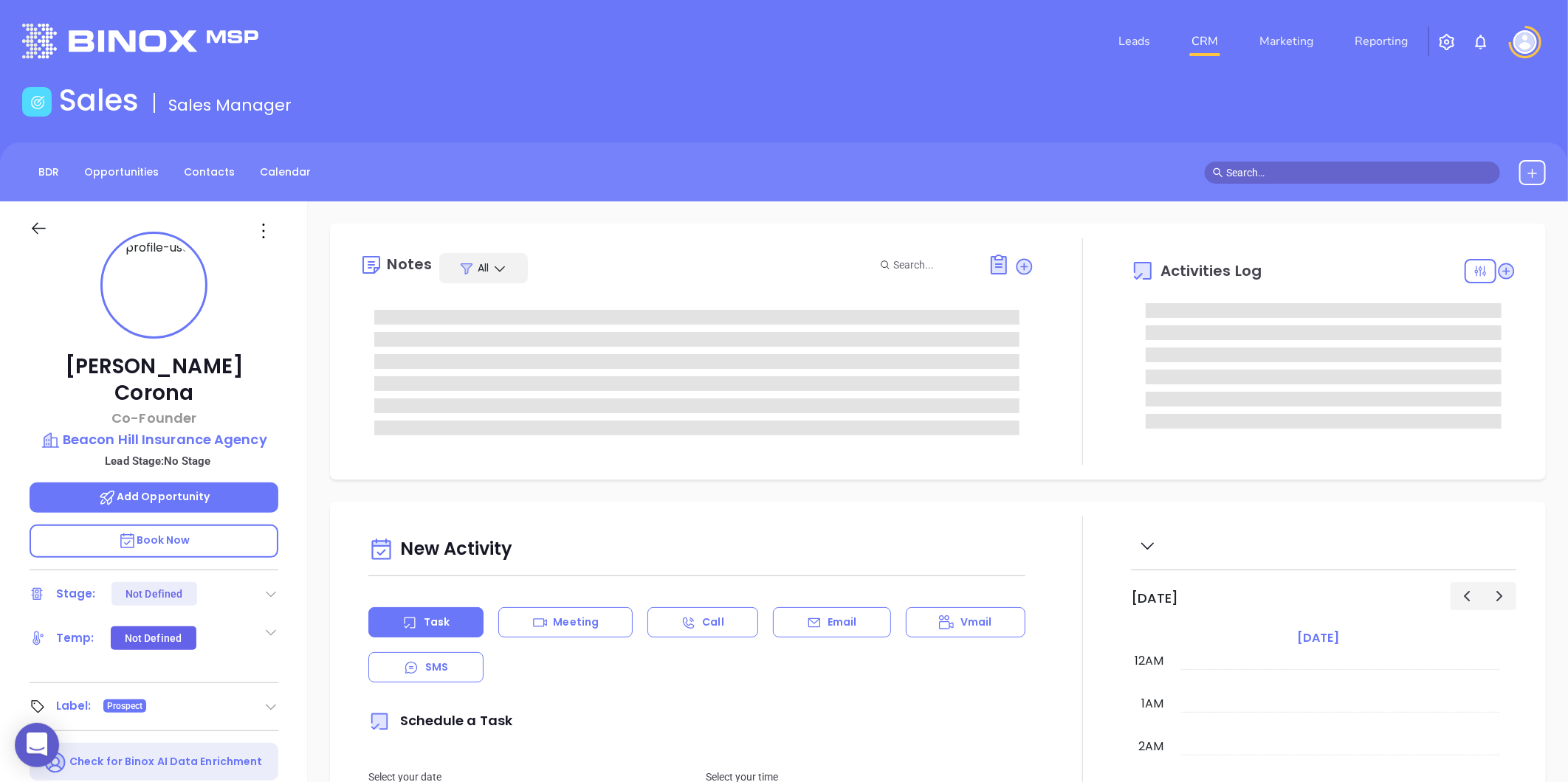
type input "[DATE]"
click at [268, 234] on icon at bounding box center [264, 231] width 24 height 24
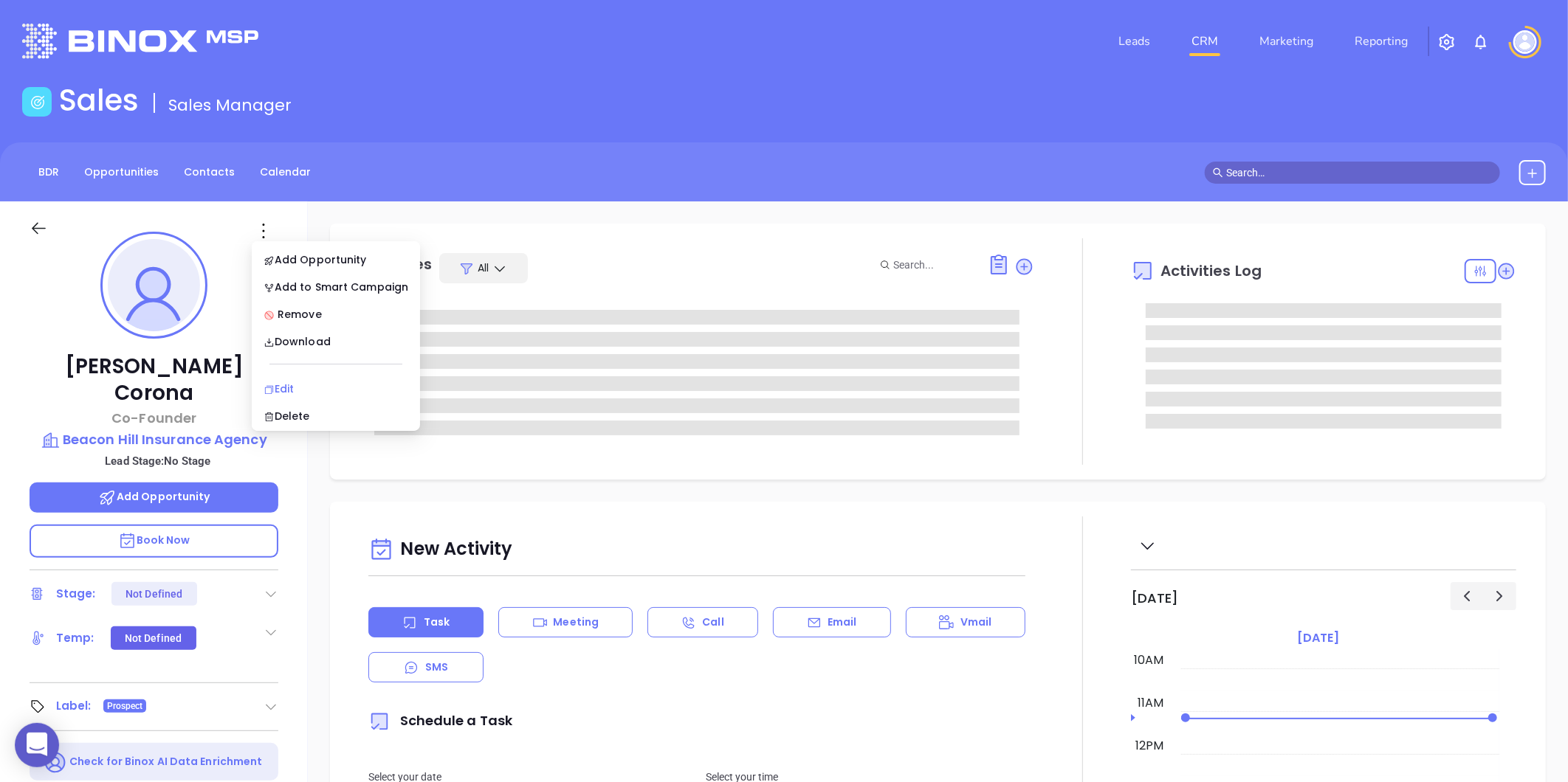
click at [292, 384] on div "Edit" at bounding box center [336, 389] width 145 height 16
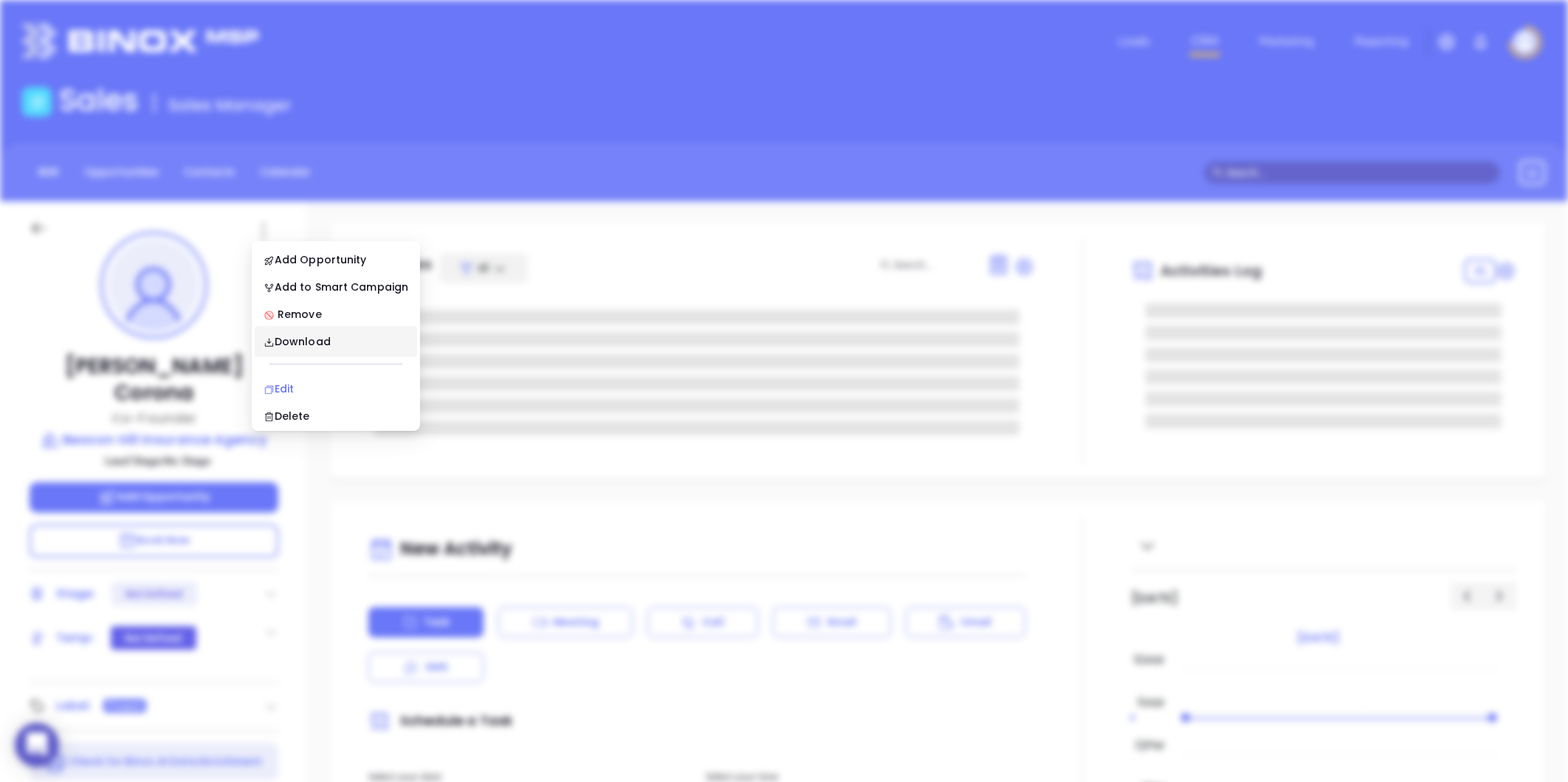
type input "[PERSON_NAME]"
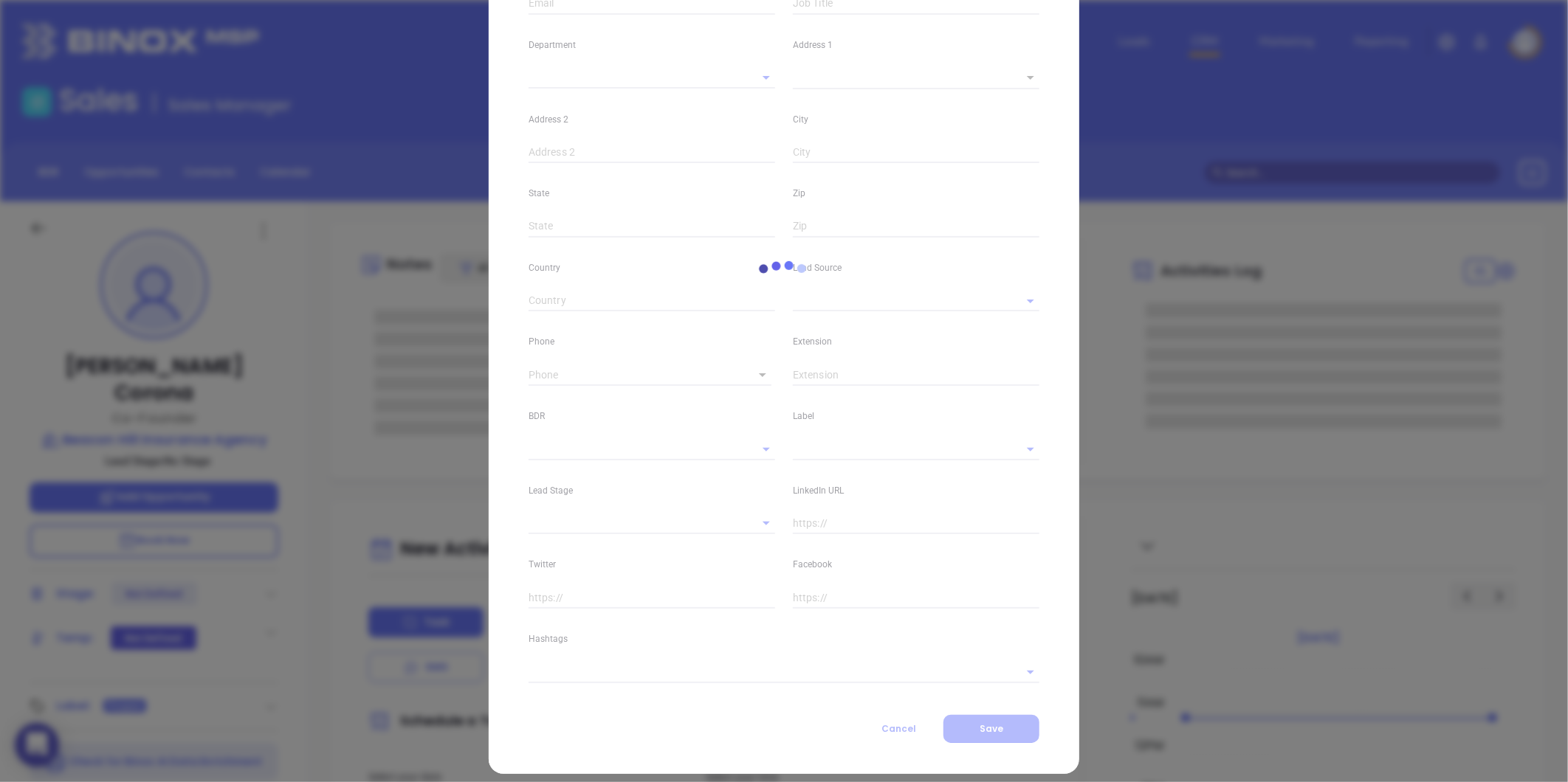
type input "Robert"
type input "Corona"
type input "robert@beaconhillinsured.com"
type input "Co-Founder"
type textarea "125 Commercial Street"
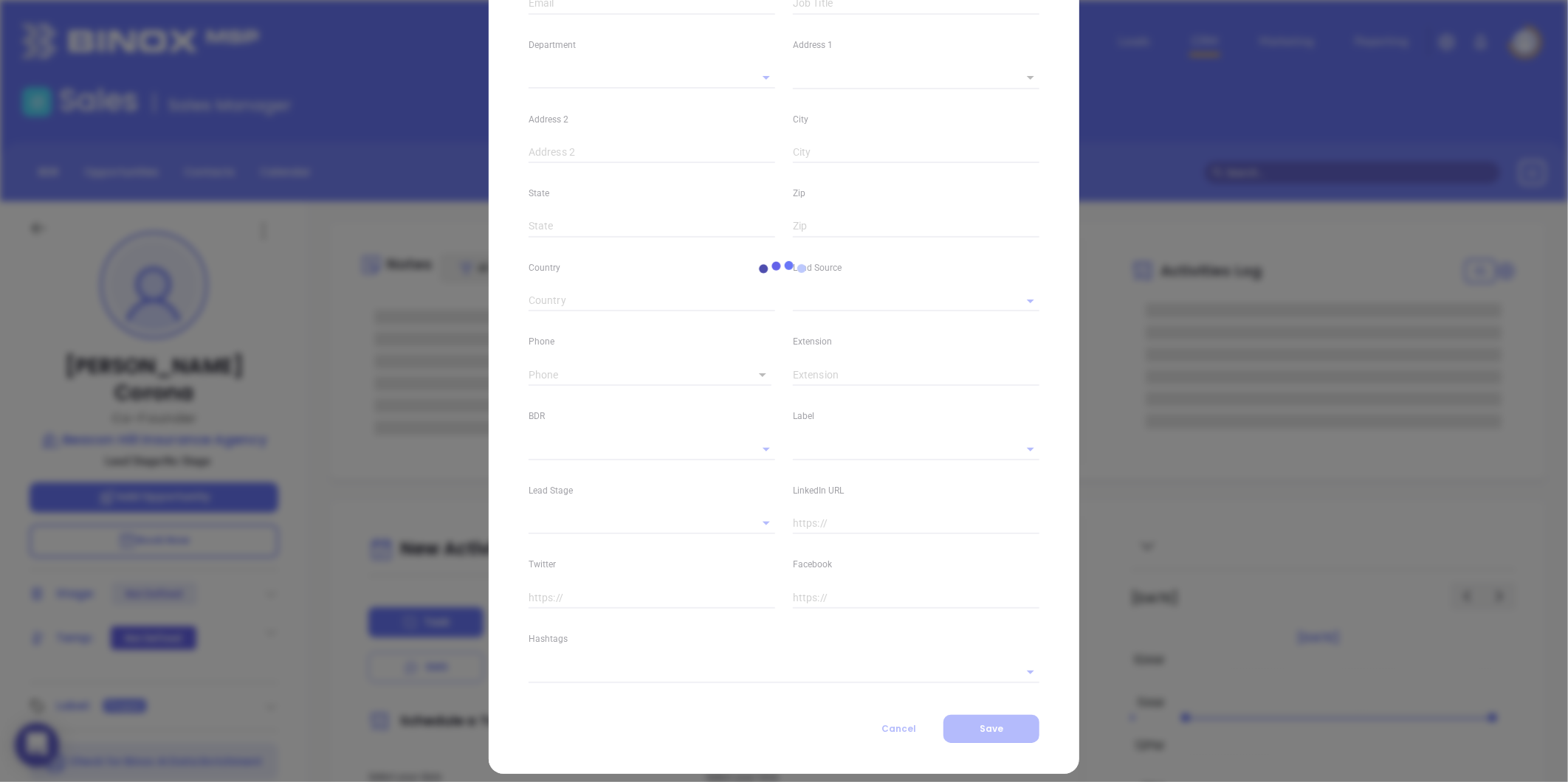
type input "1"
type input "Lynn"
type input "MA"
type input "01905"
type input "www.linkedin.com/in/robert-corona-289430170"
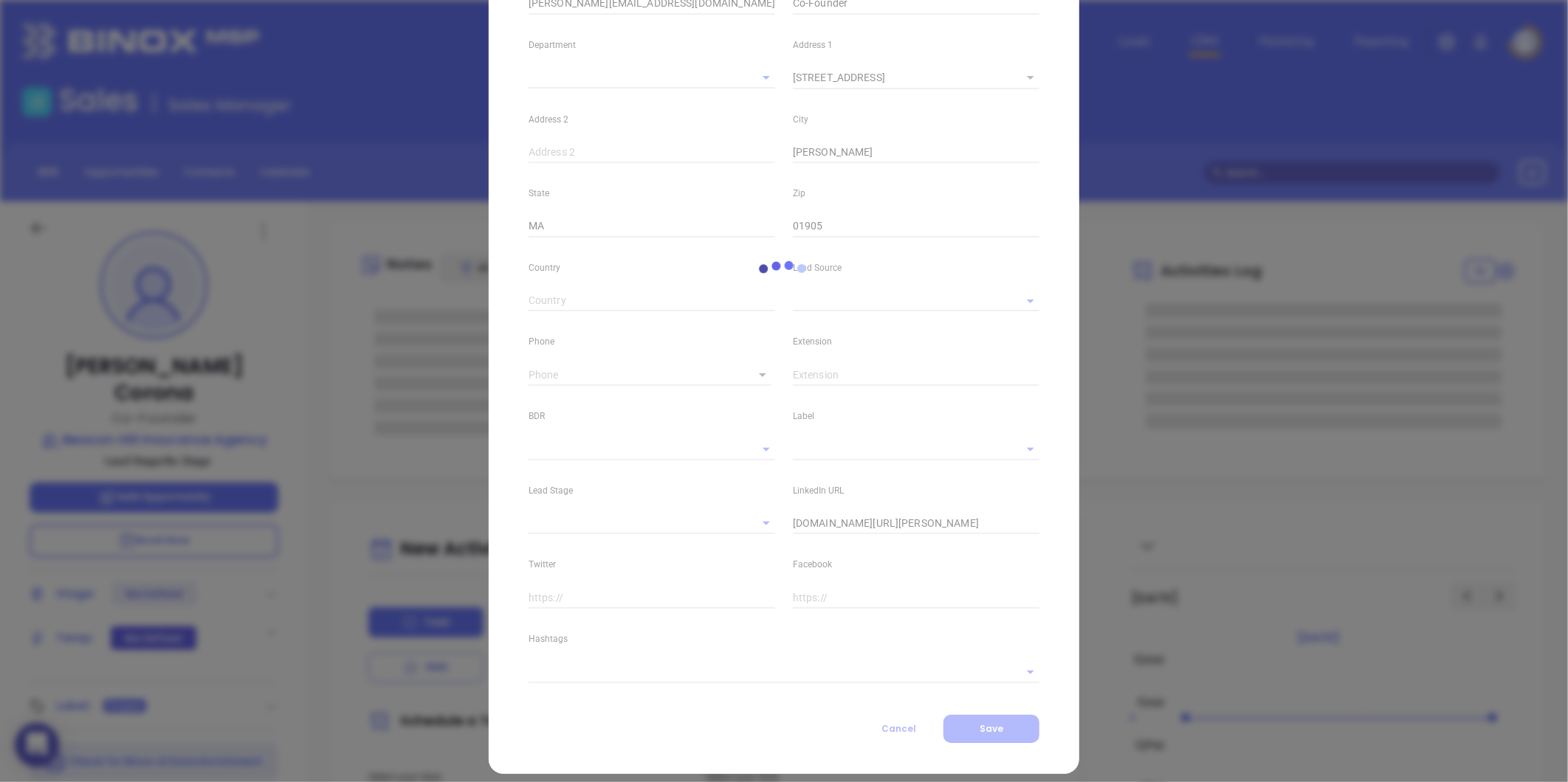
type input "Marketing"
type input "Binox"
type input "undefined undefined"
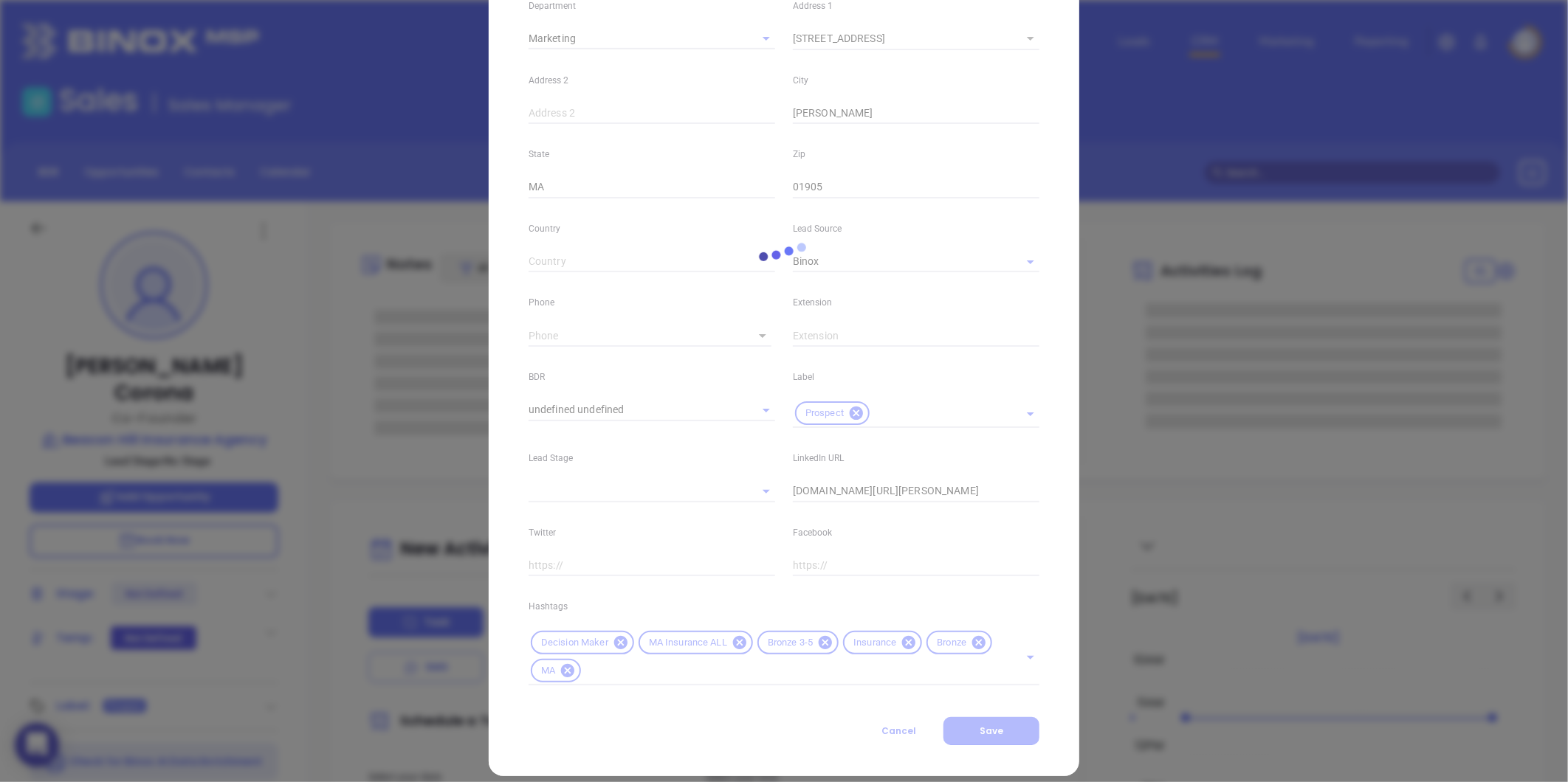
scroll to position [329, 0]
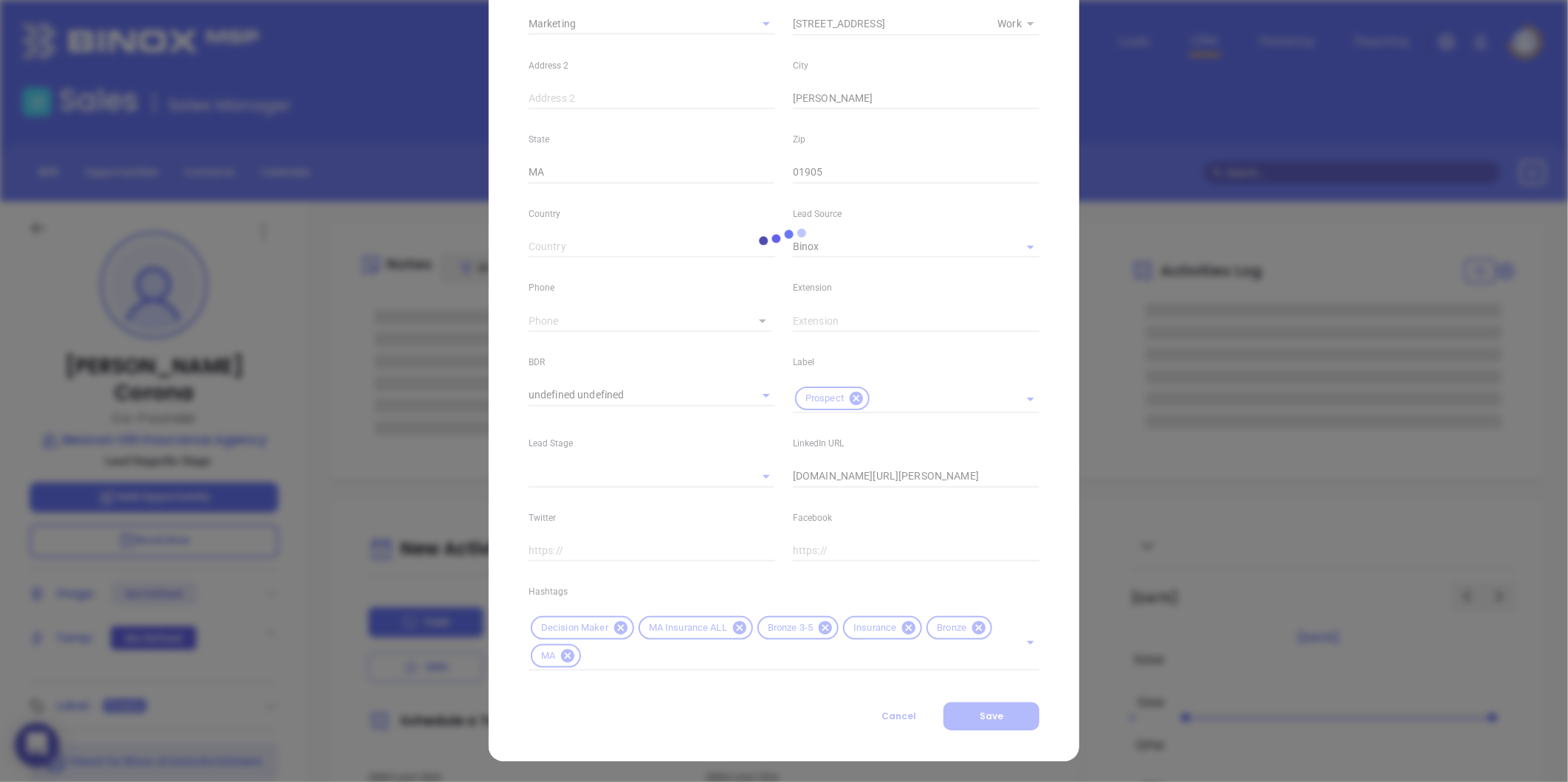
type input "1"
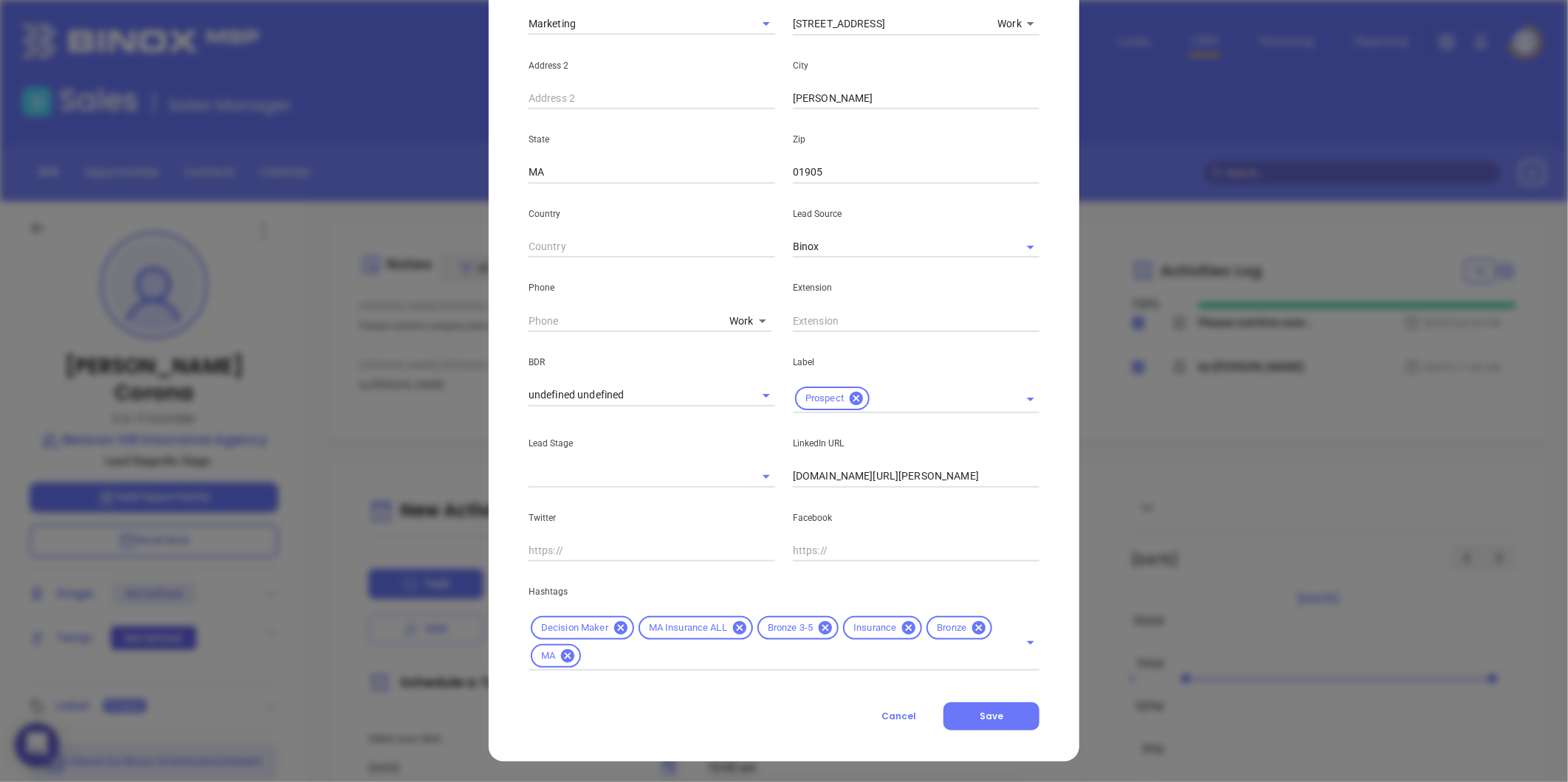
click at [973, 630] on icon at bounding box center [979, 628] width 14 height 14
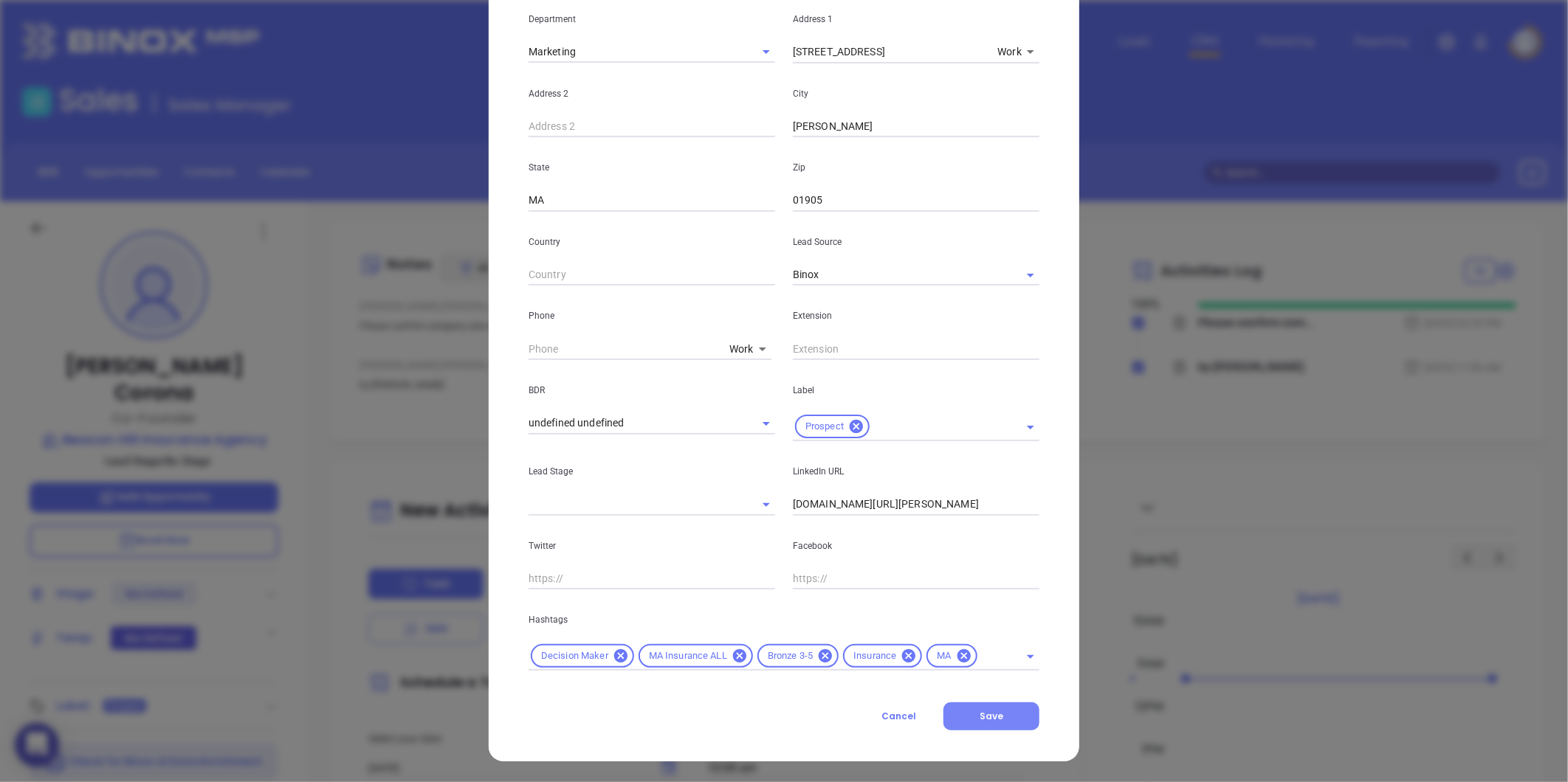
click at [974, 709] on button "Save" at bounding box center [992, 716] width 96 height 28
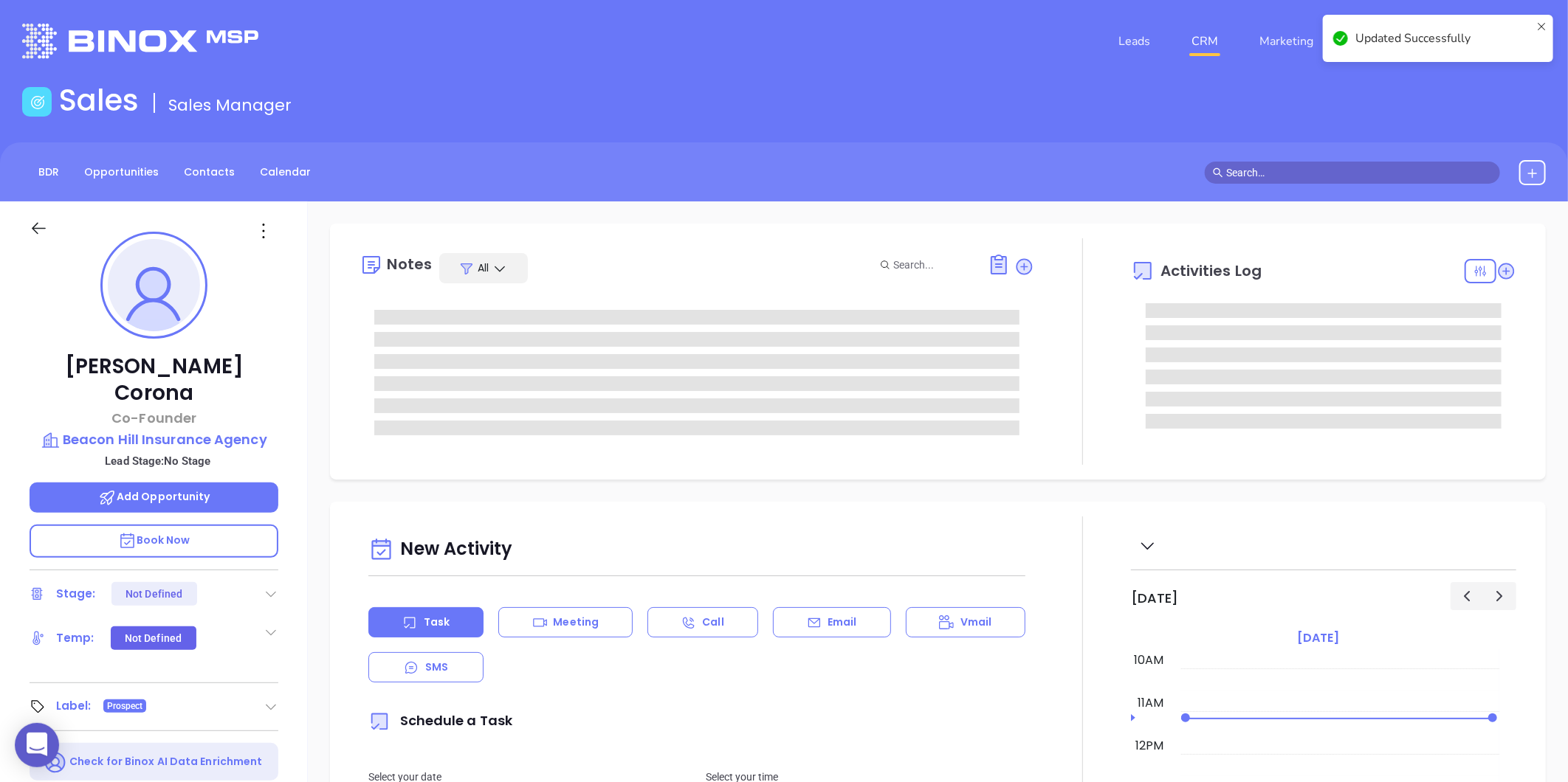
scroll to position [246, 0]
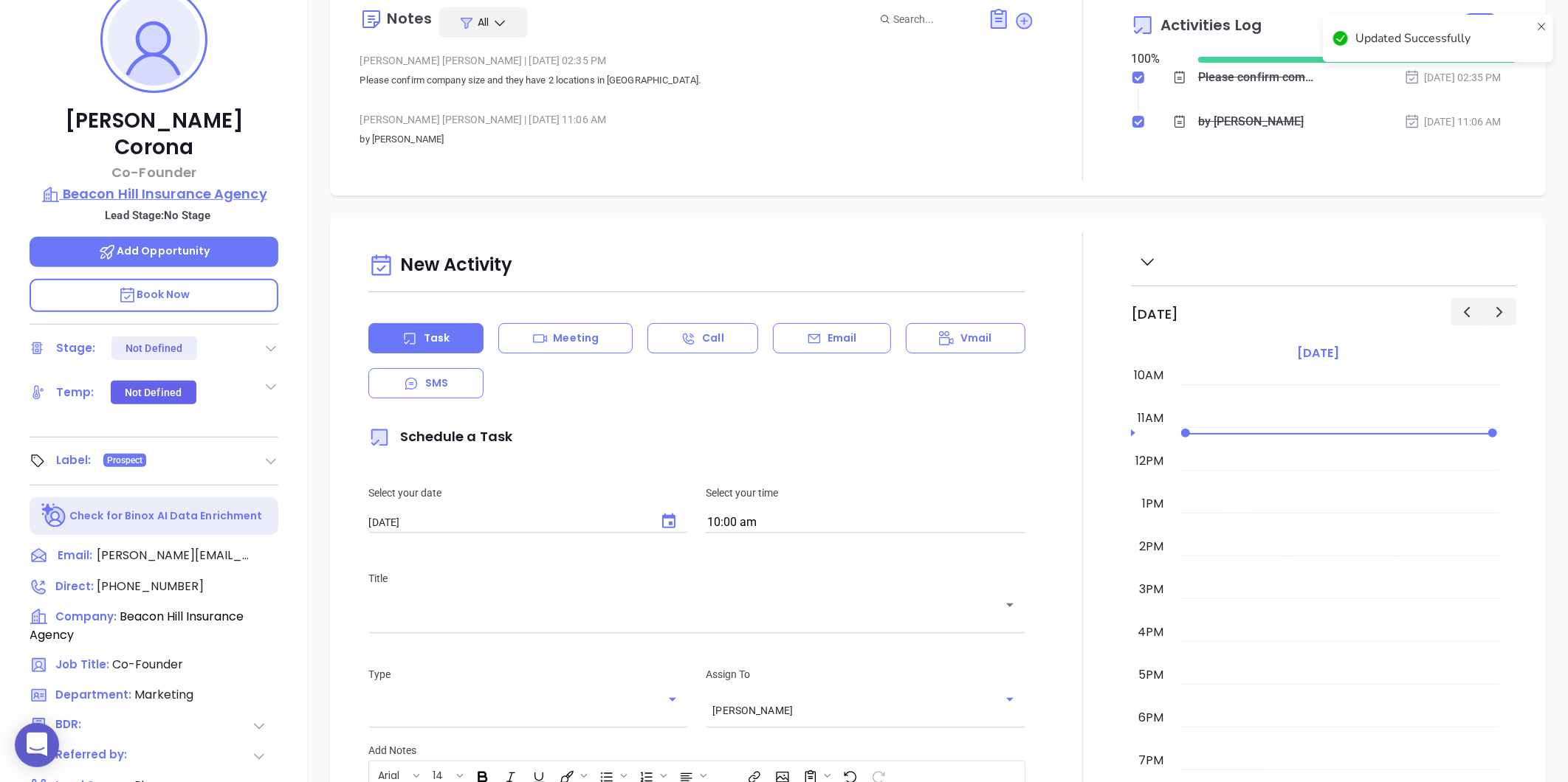
click at [187, 184] on p "Beacon Hill Insurance Agency" at bounding box center [154, 194] width 248 height 21
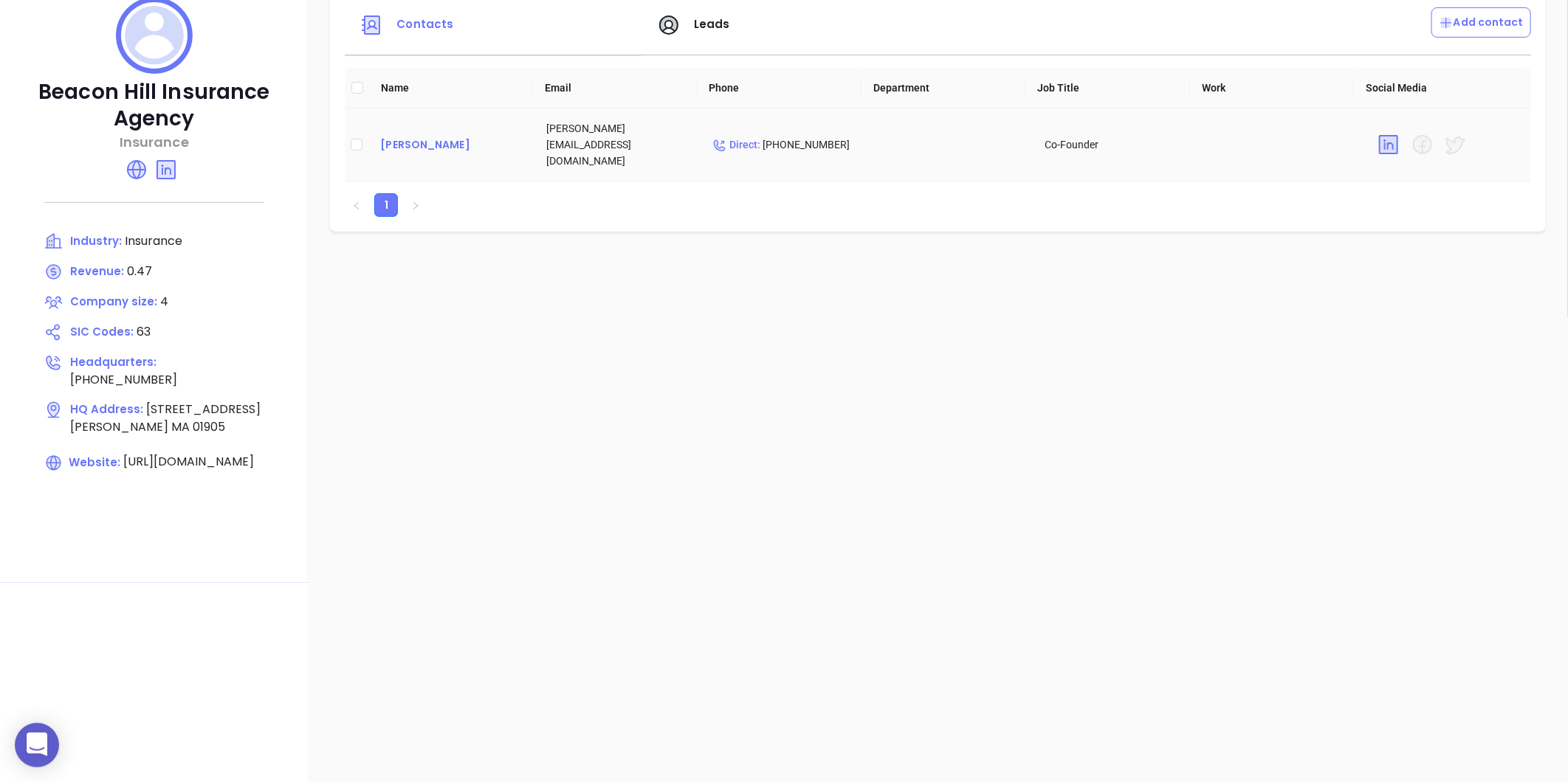
click at [443, 137] on div "Robert Corona" at bounding box center [450, 145] width 142 height 18
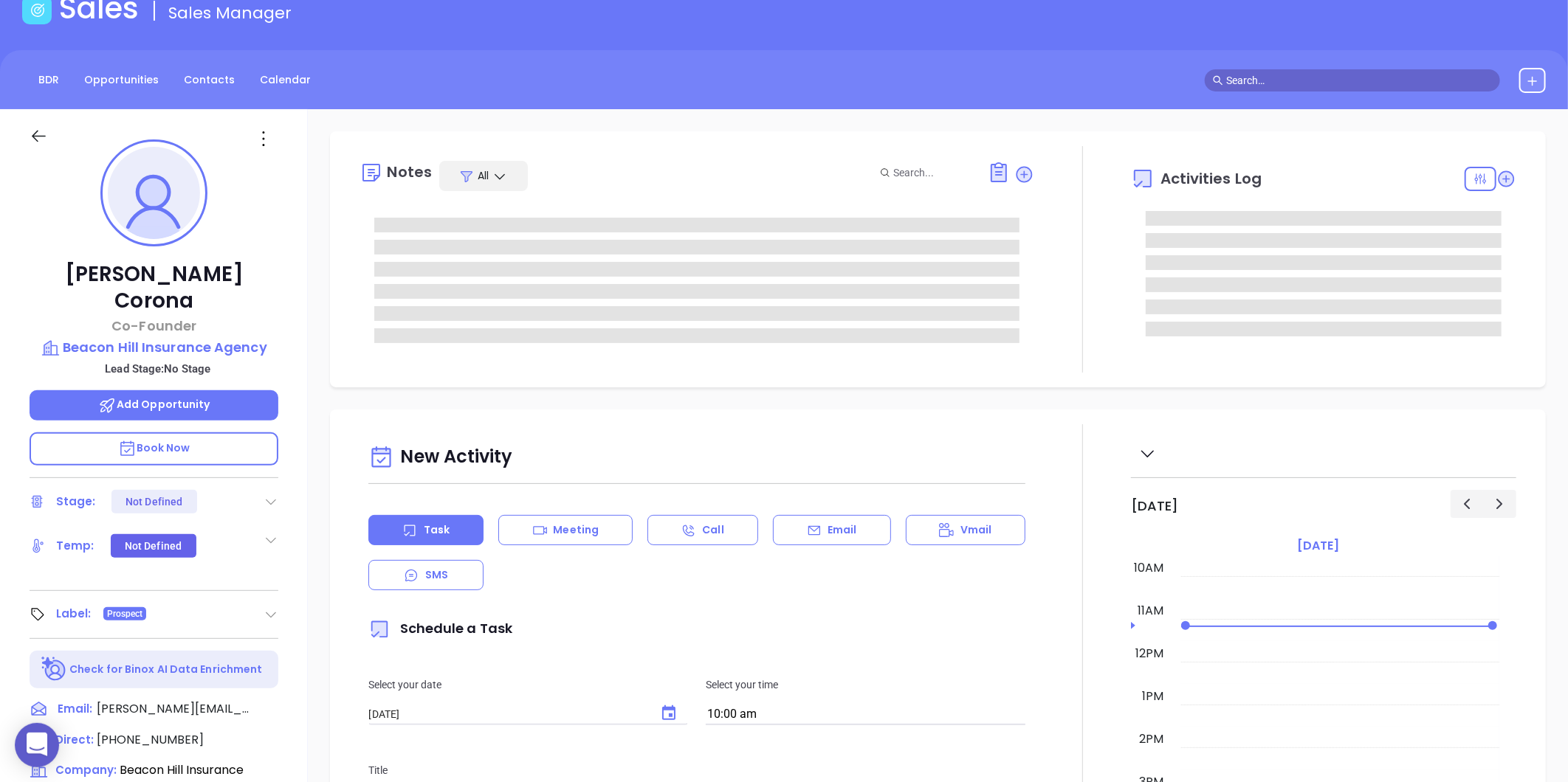
scroll to position [82, 0]
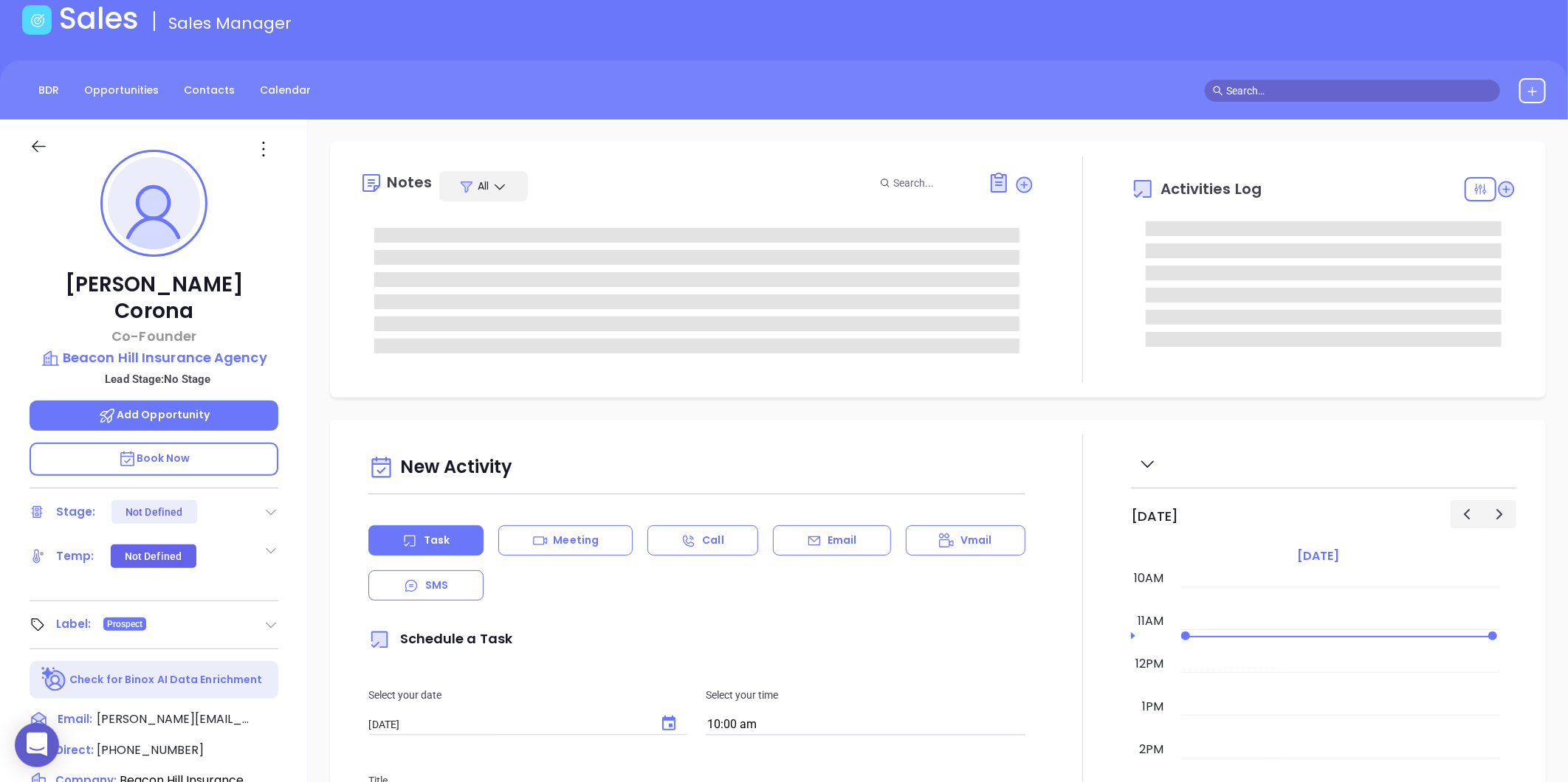
type input "[PERSON_NAME]"
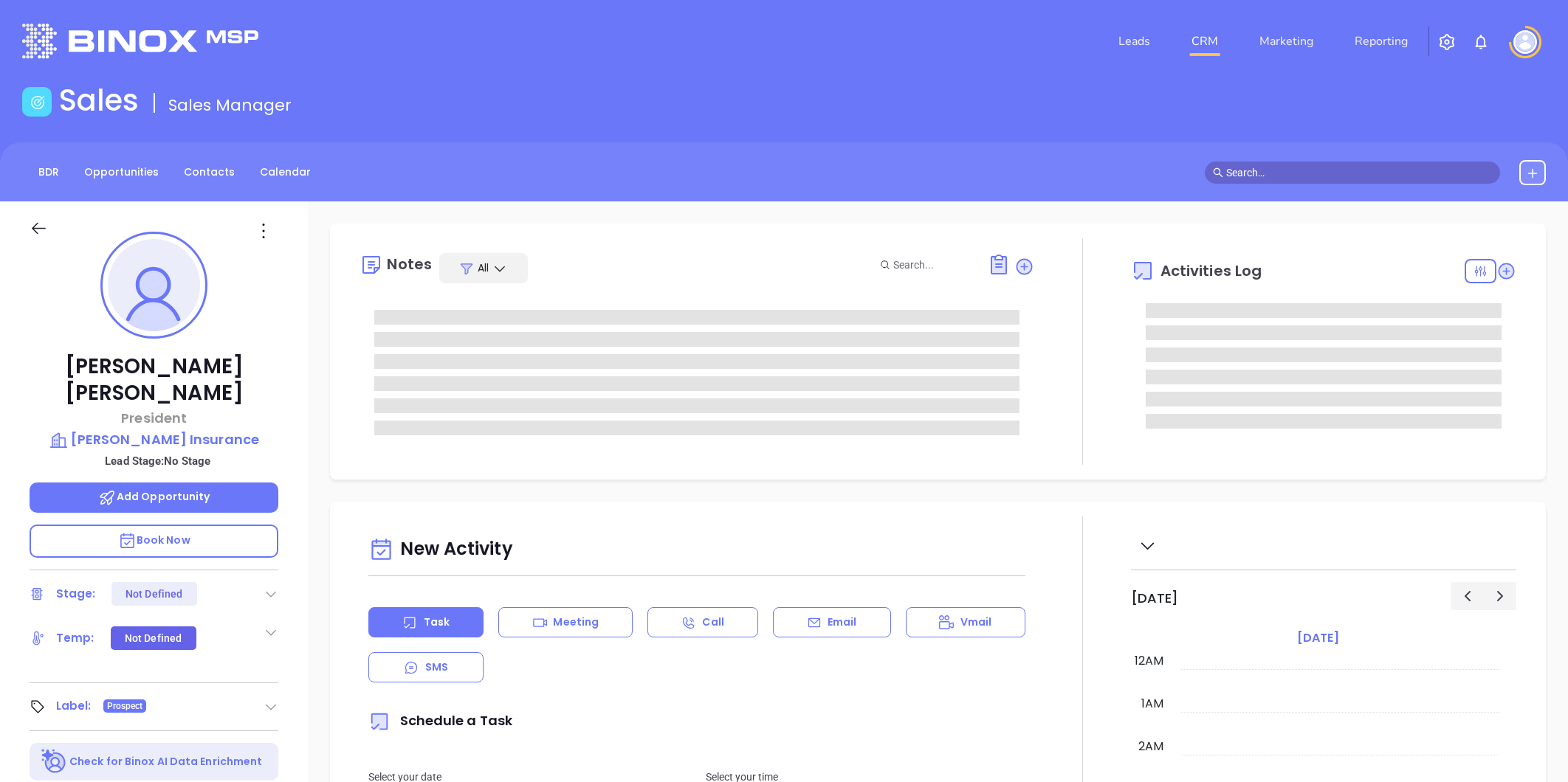
type input "[PERSON_NAME]"
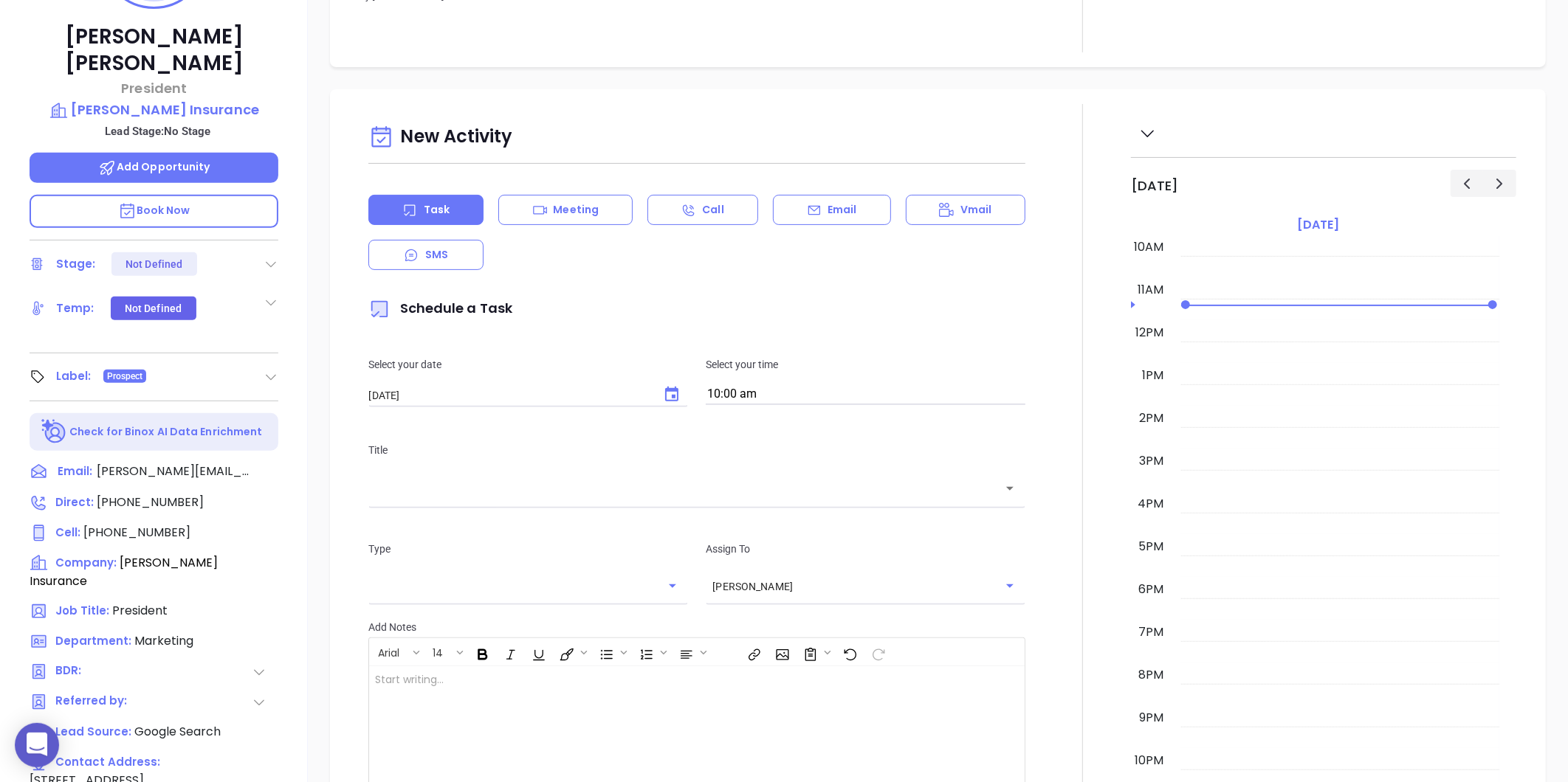
scroll to position [207, 0]
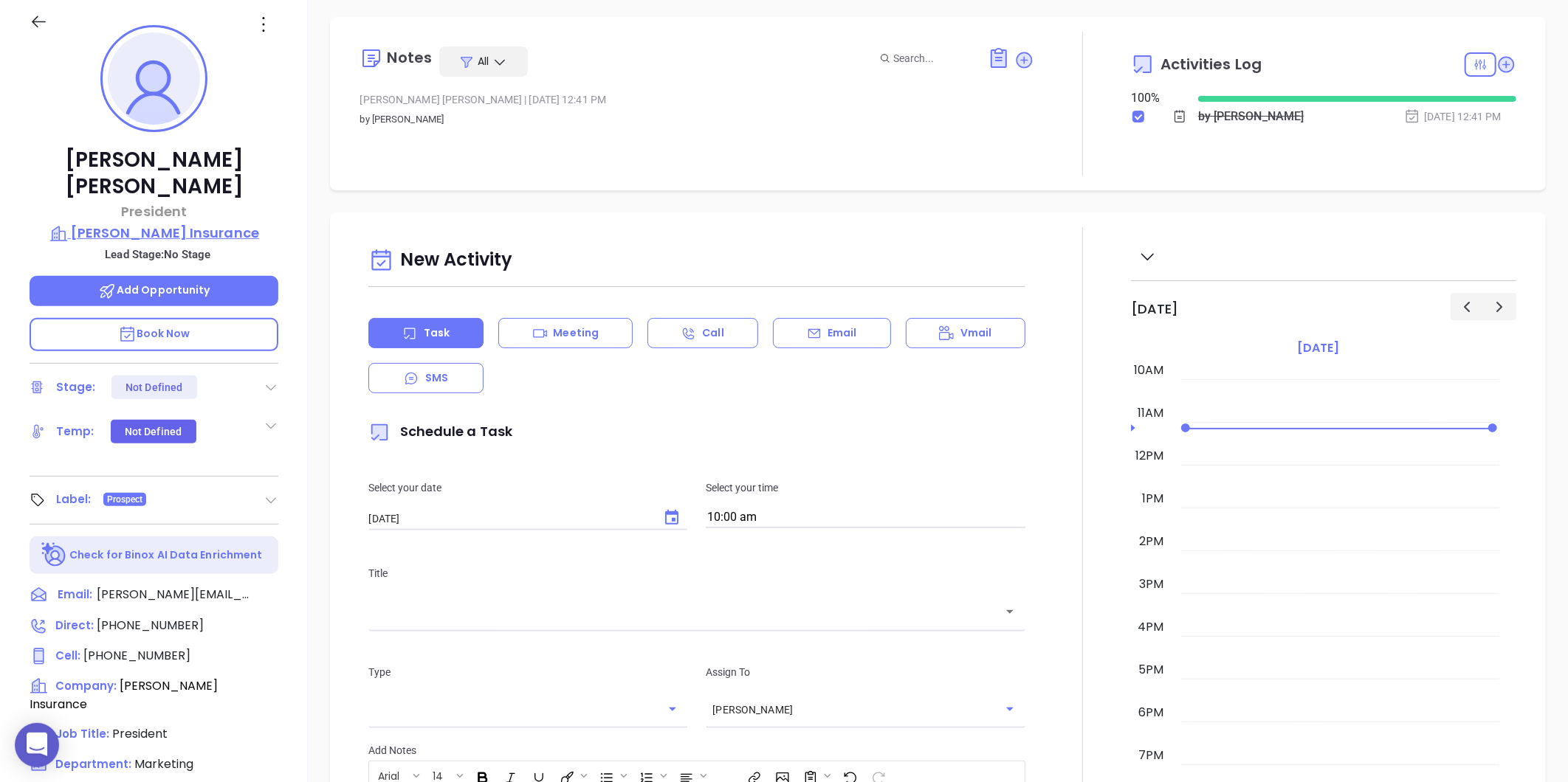
click at [200, 223] on p "[PERSON_NAME] Insurance" at bounding box center [154, 233] width 248 height 21
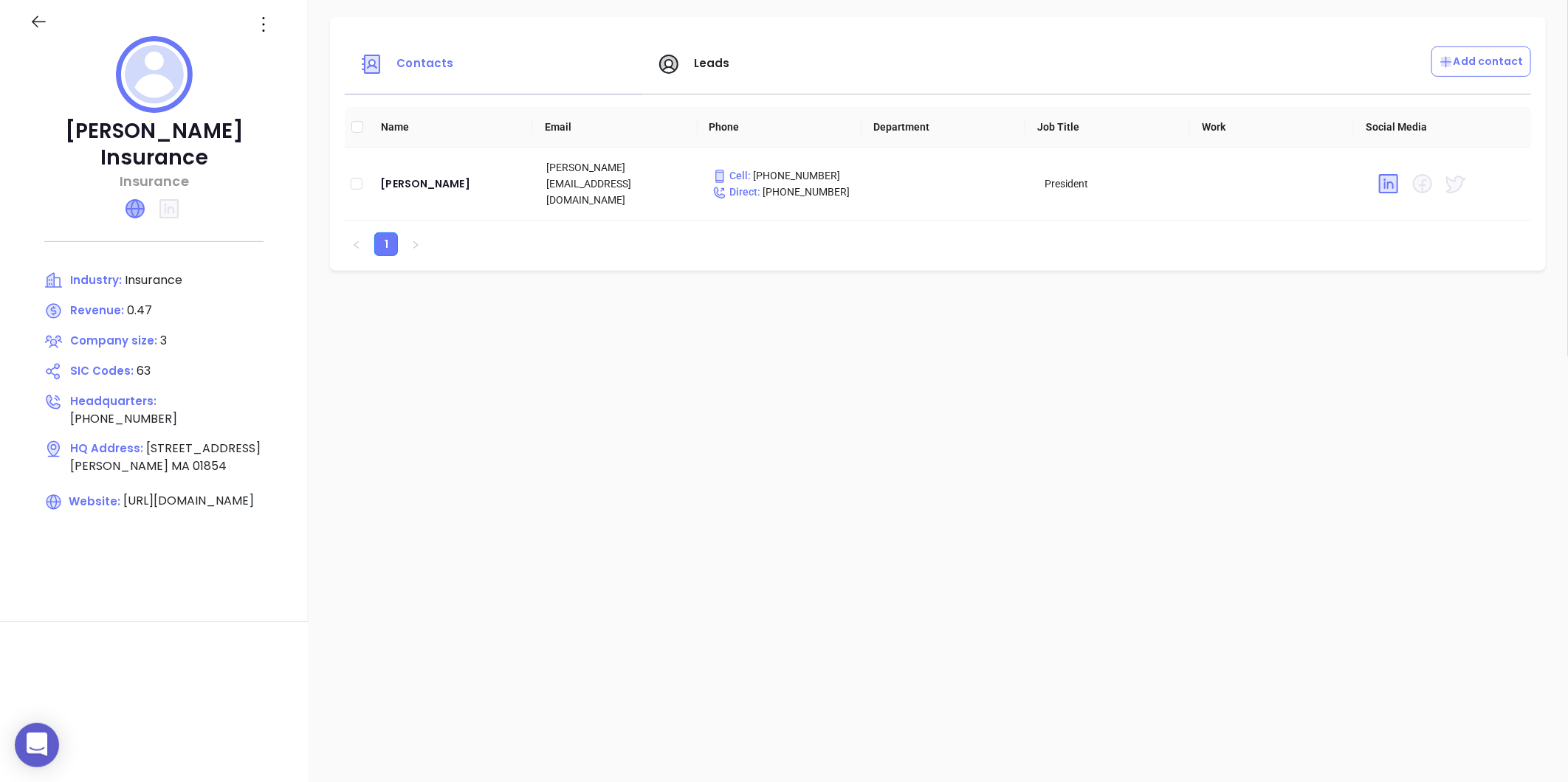
click at [129, 200] on icon at bounding box center [135, 209] width 18 height 18
click at [404, 179] on div "[PERSON_NAME]" at bounding box center [450, 184] width 142 height 18
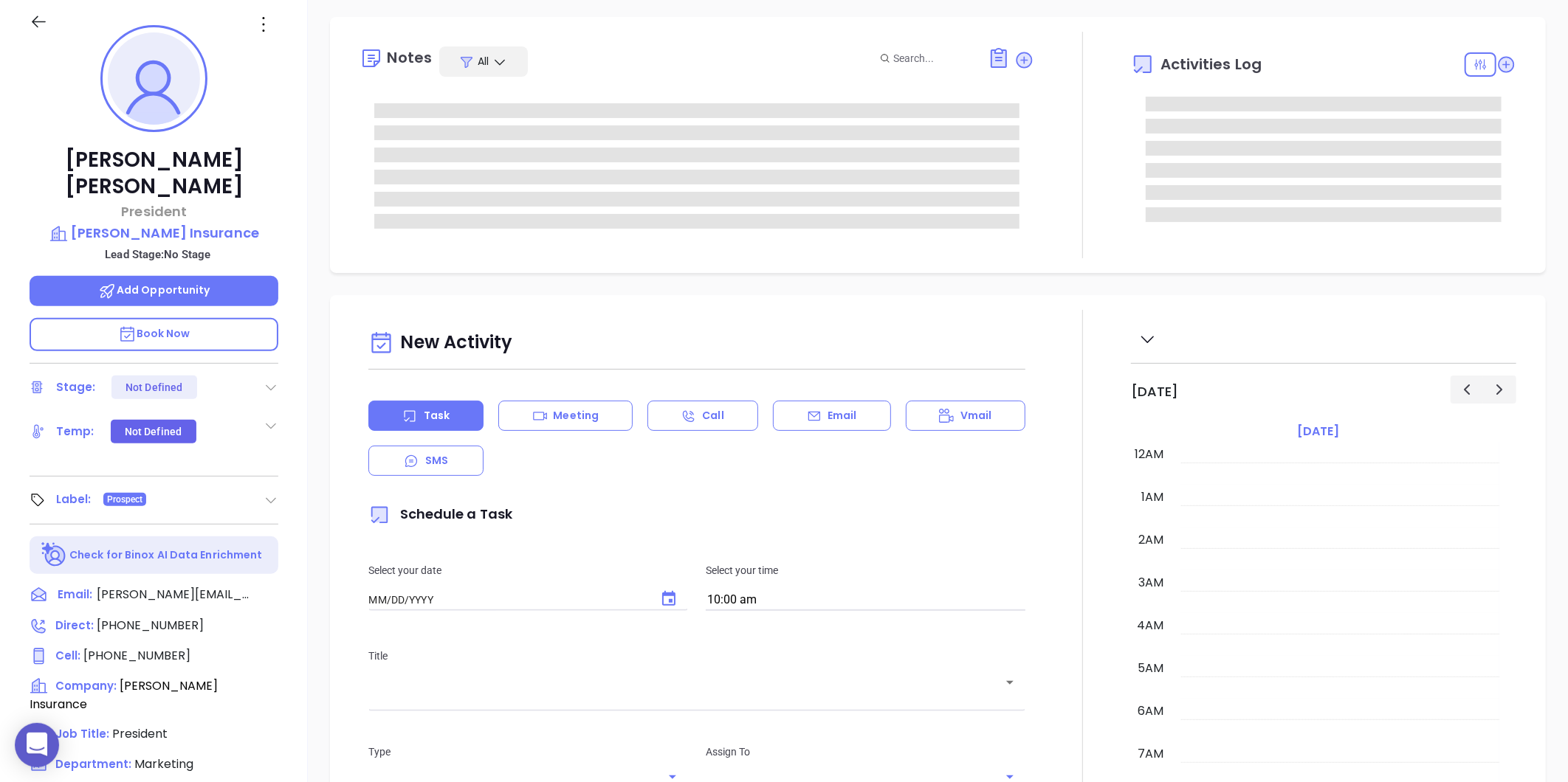
type input "[DATE]"
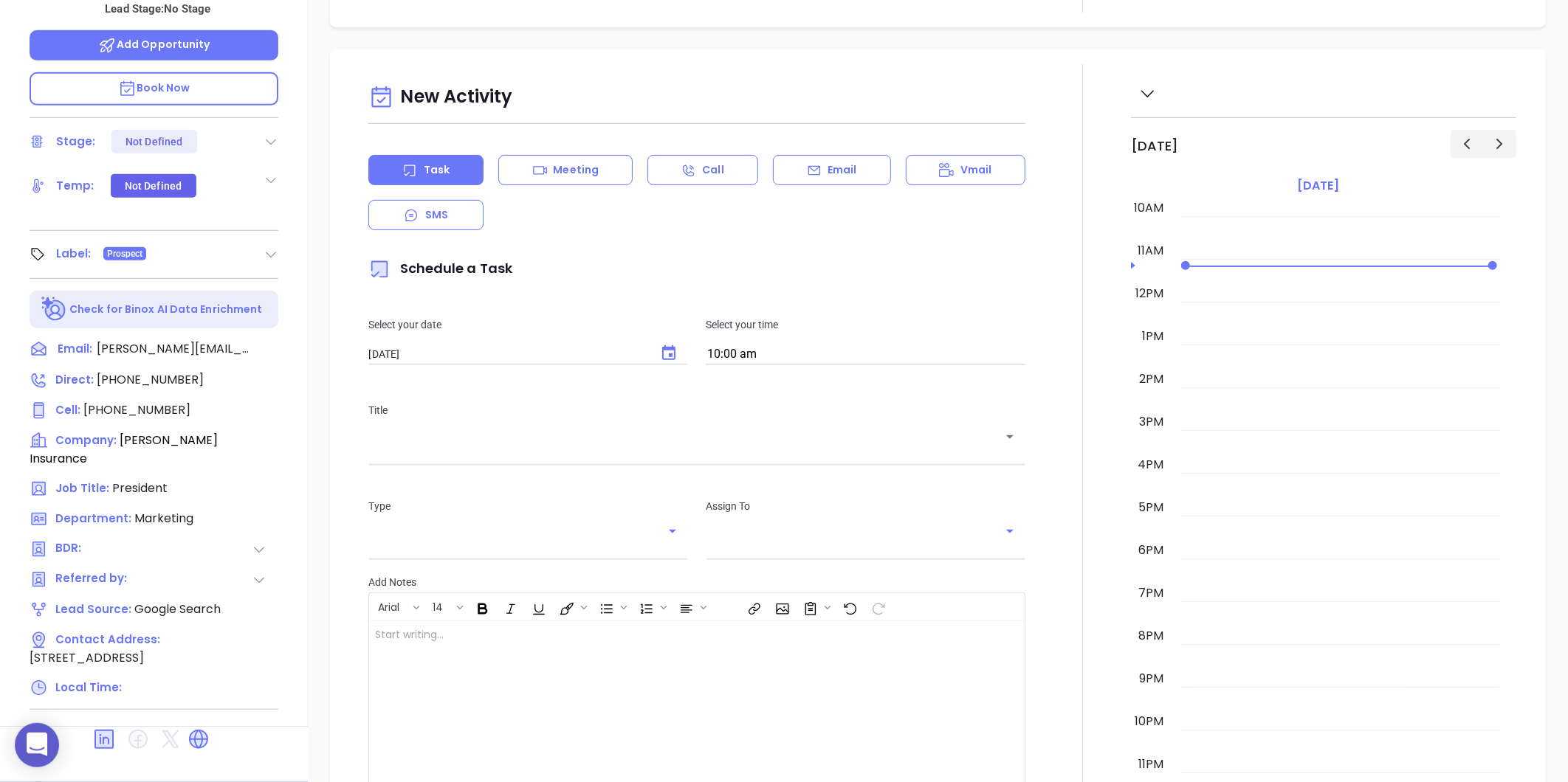
type input "[PERSON_NAME]"
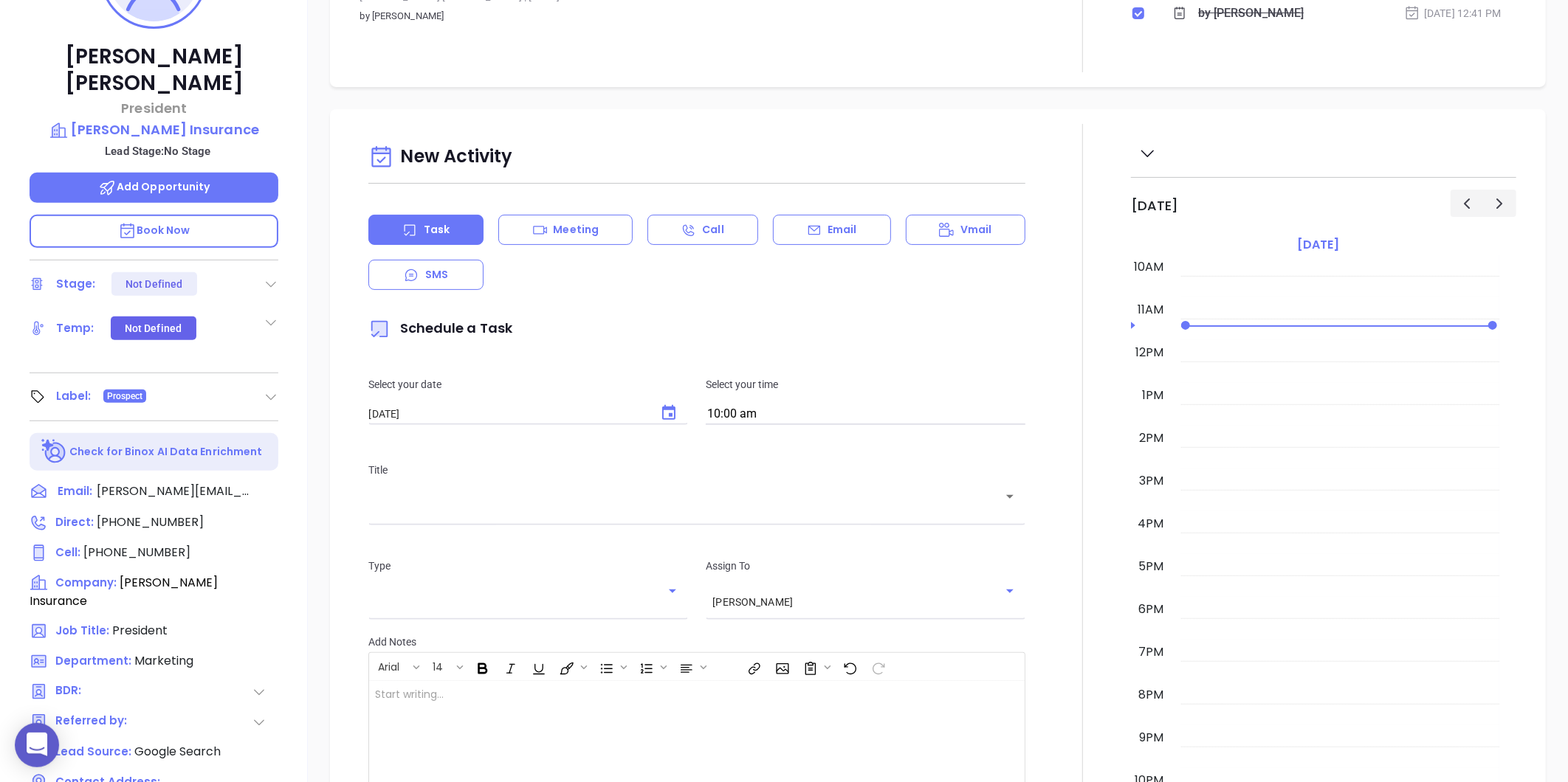
scroll to position [124, 0]
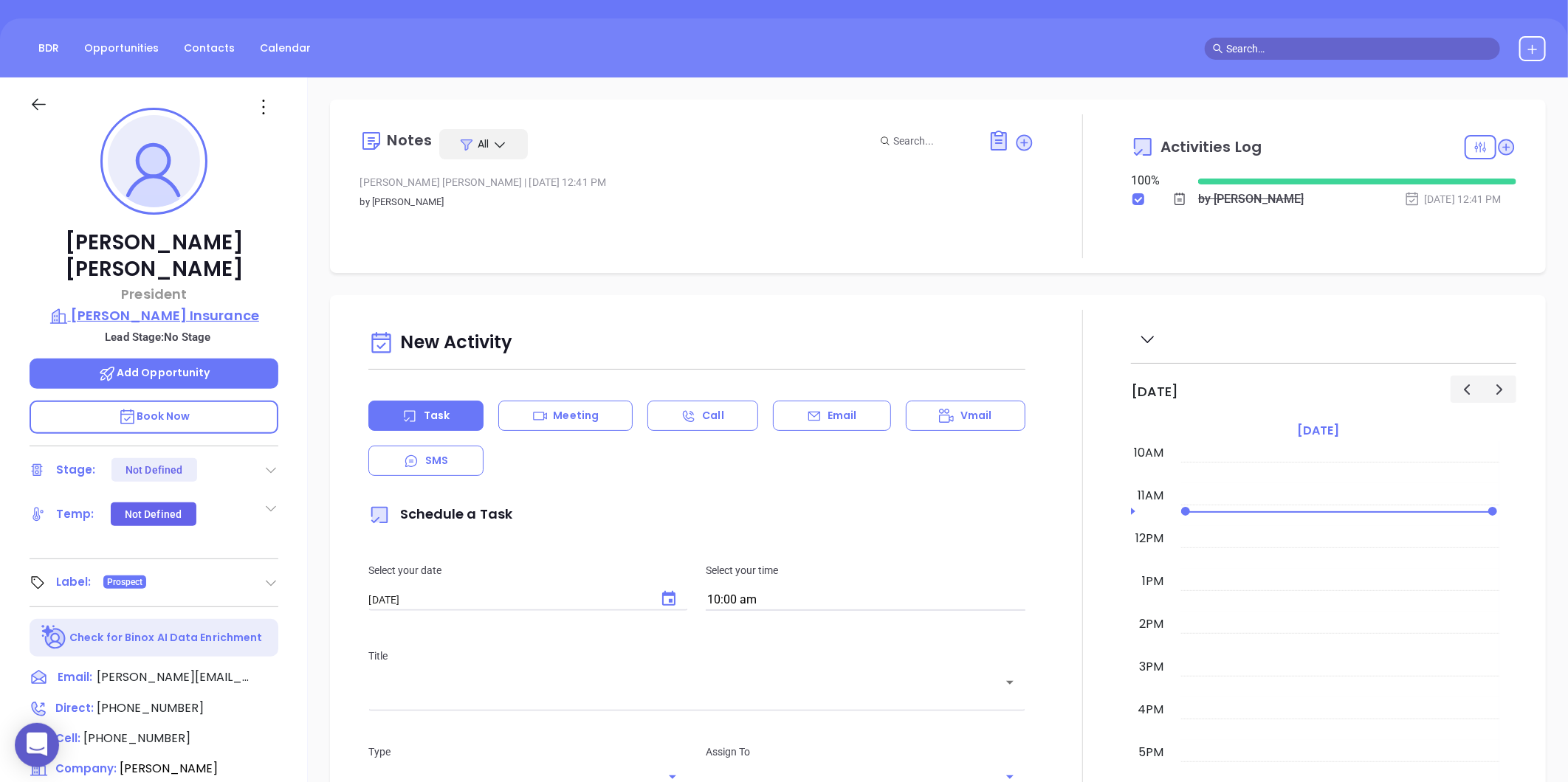
click at [178, 305] on p "[PERSON_NAME] Insurance" at bounding box center [154, 315] width 248 height 21
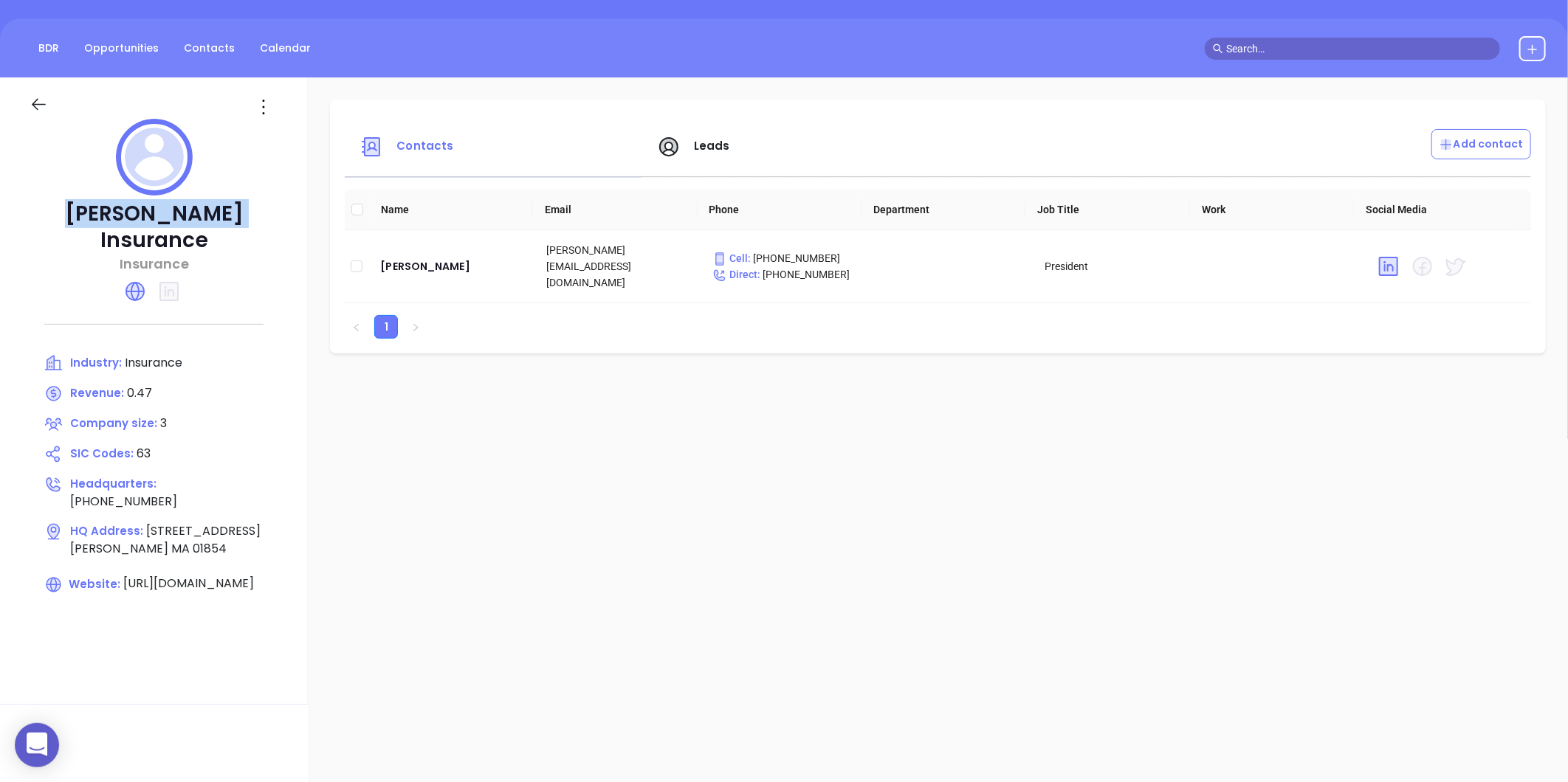
drag, startPoint x: 65, startPoint y: 212, endPoint x: 281, endPoint y: 223, distance: 216.3
click at [281, 223] on div "[PERSON_NAME] Insurance Insurance Industry: Insurance Revenue: 0.47 Company siz…" at bounding box center [154, 391] width 308 height 627
copy p "[PERSON_NAME] Insurance"
click at [421, 258] on div "[PERSON_NAME]" at bounding box center [450, 266] width 142 height 18
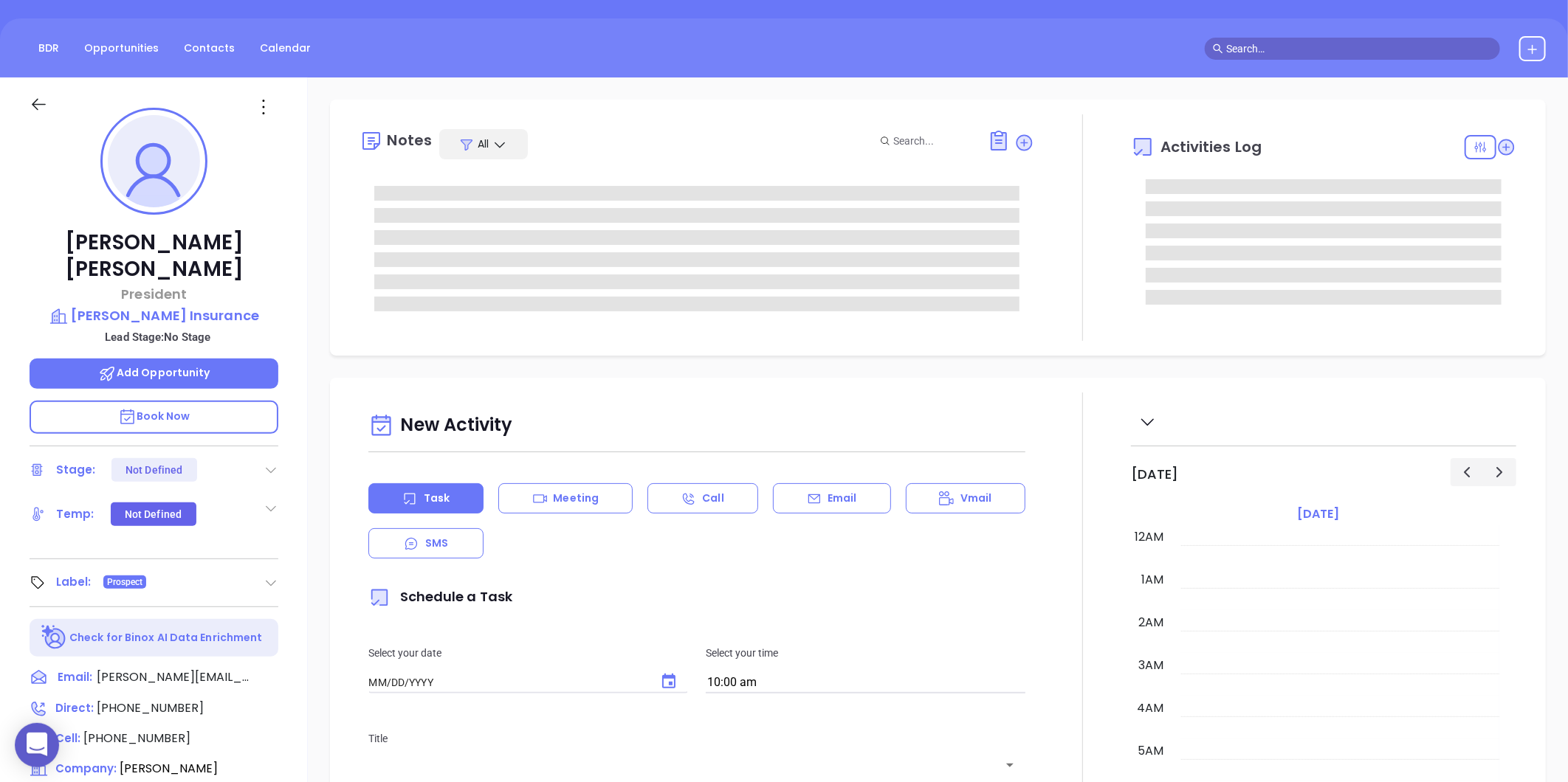
type input "[DATE]"
type input "[PERSON_NAME]"
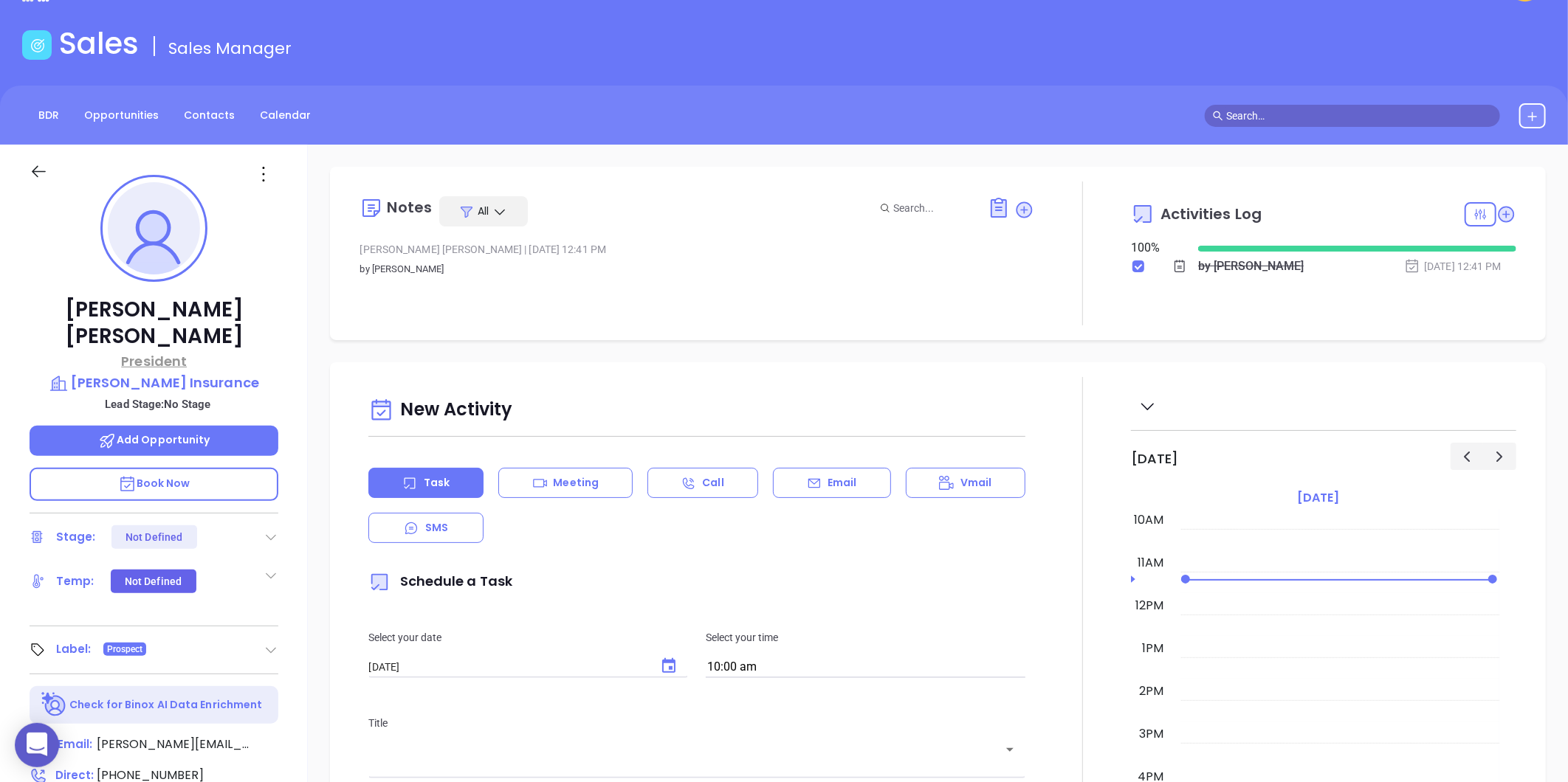
scroll to position [0, 0]
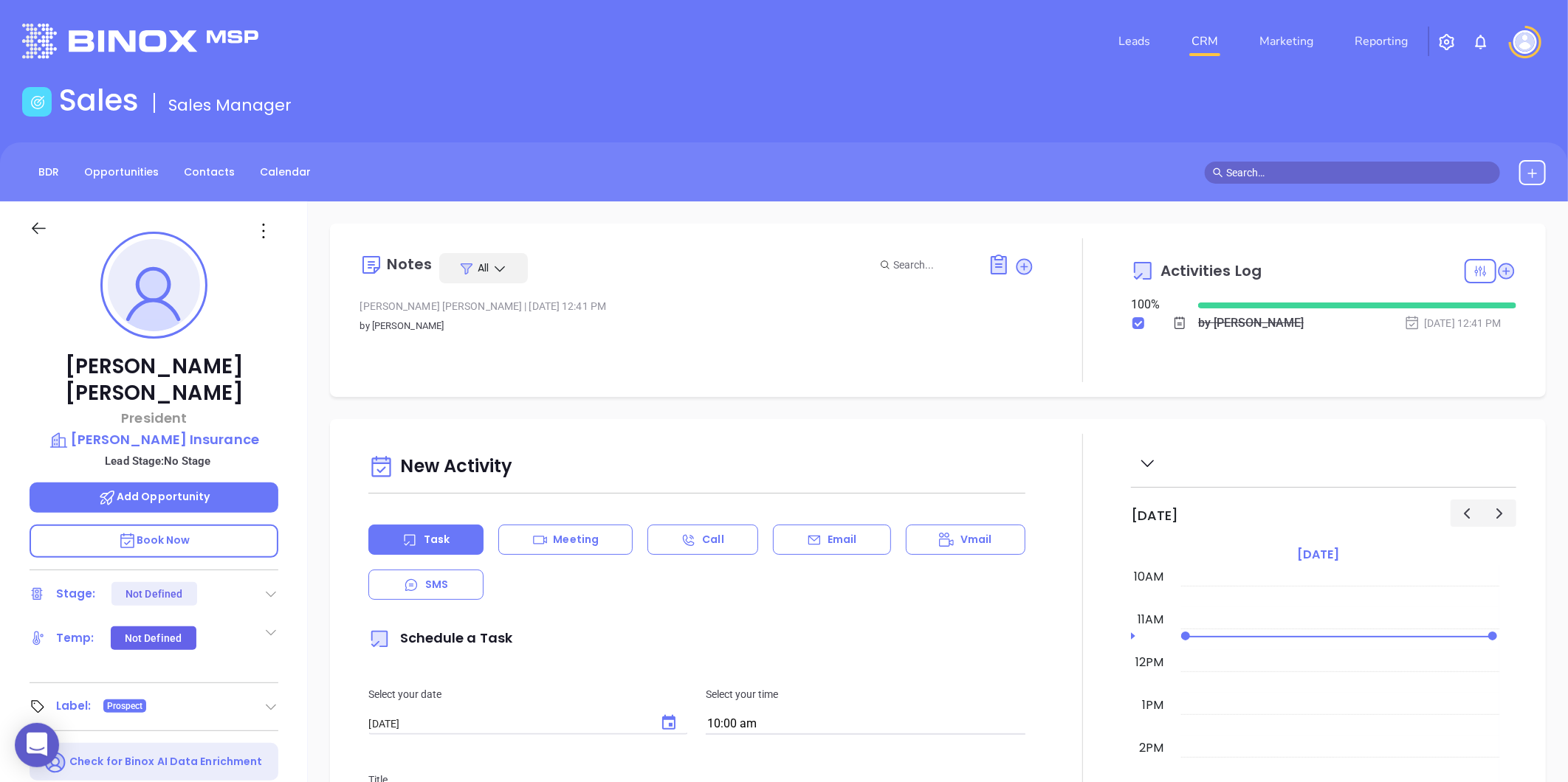
click at [268, 700] on icon at bounding box center [271, 707] width 15 height 14
click at [259, 744] on icon at bounding box center [264, 748] width 10 height 10
click at [254, 245] on div at bounding box center [154, 227] width 266 height 53
click at [273, 227] on icon at bounding box center [264, 231] width 24 height 24
click at [279, 380] on li "Edit" at bounding box center [335, 389] width 162 height 31
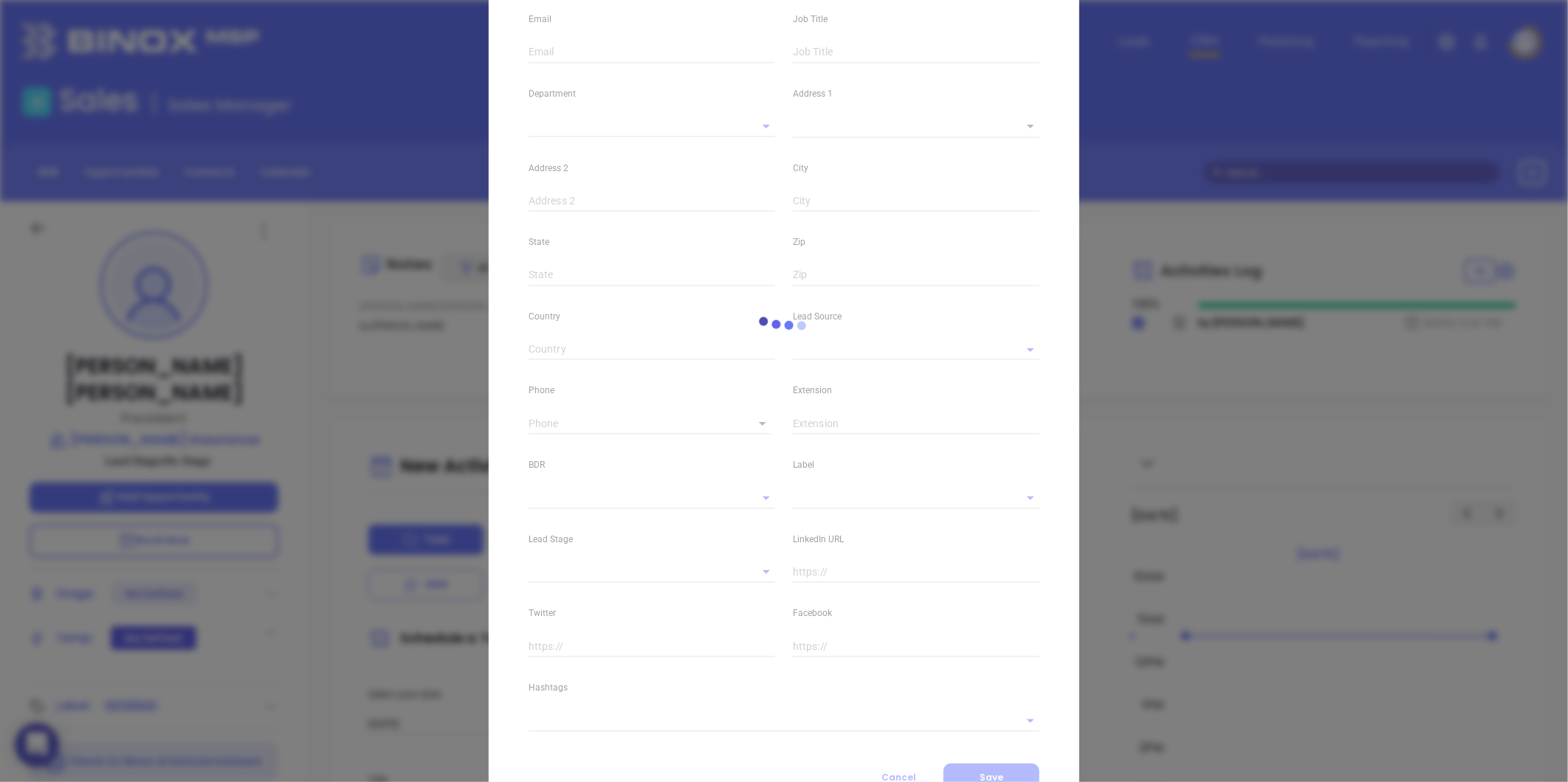
type input "[PERSON_NAME]"
type input "[PERSON_NAME][EMAIL_ADDRESS][DOMAIN_NAME]"
type input "President"
type textarea "[STREET_ADDRESS]"
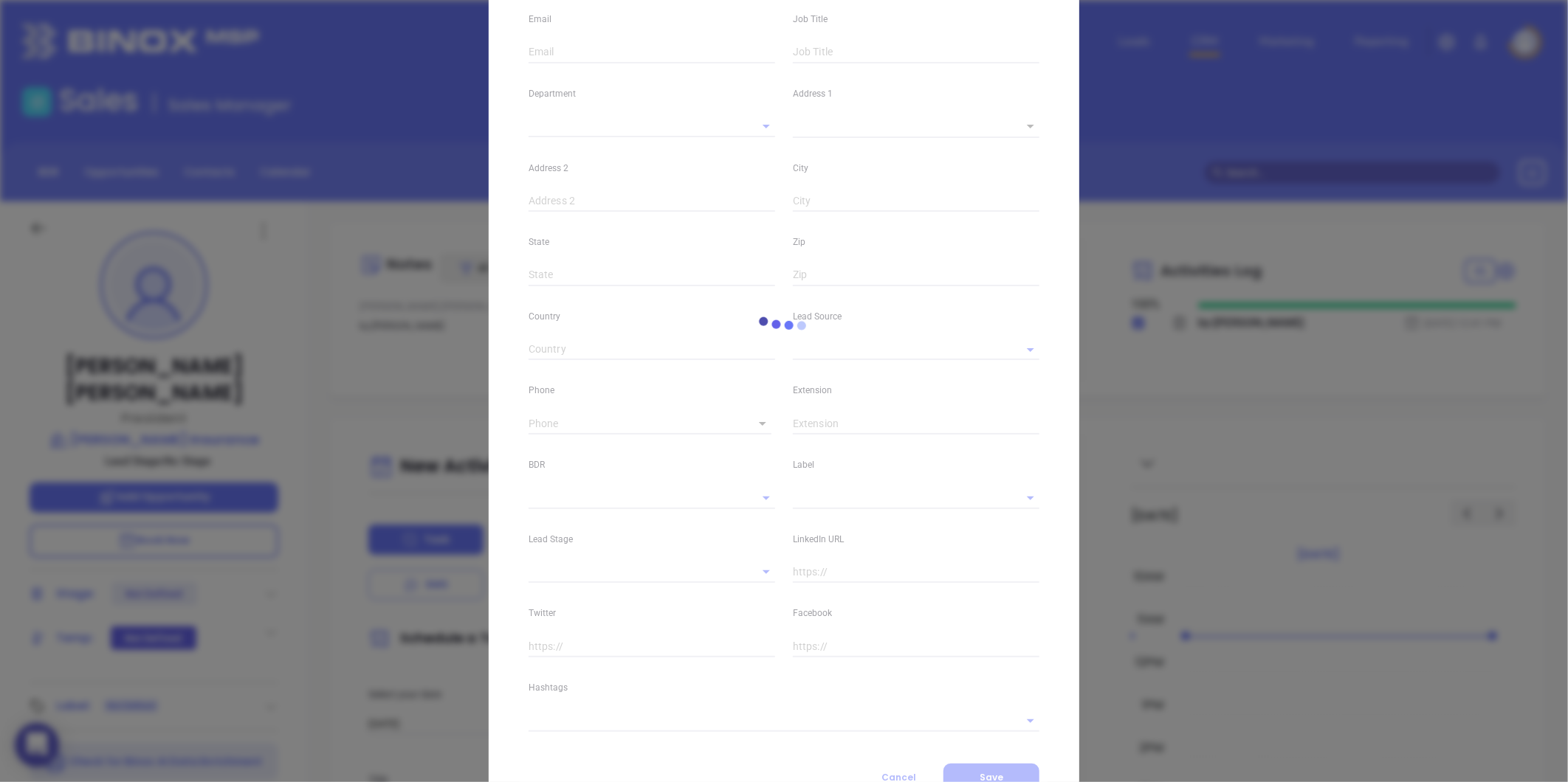
type input "1"
type input "[PERSON_NAME]"
type input "MA"
type input "01854"
type input "[DOMAIN_NAME][URL][PERSON_NAME]"
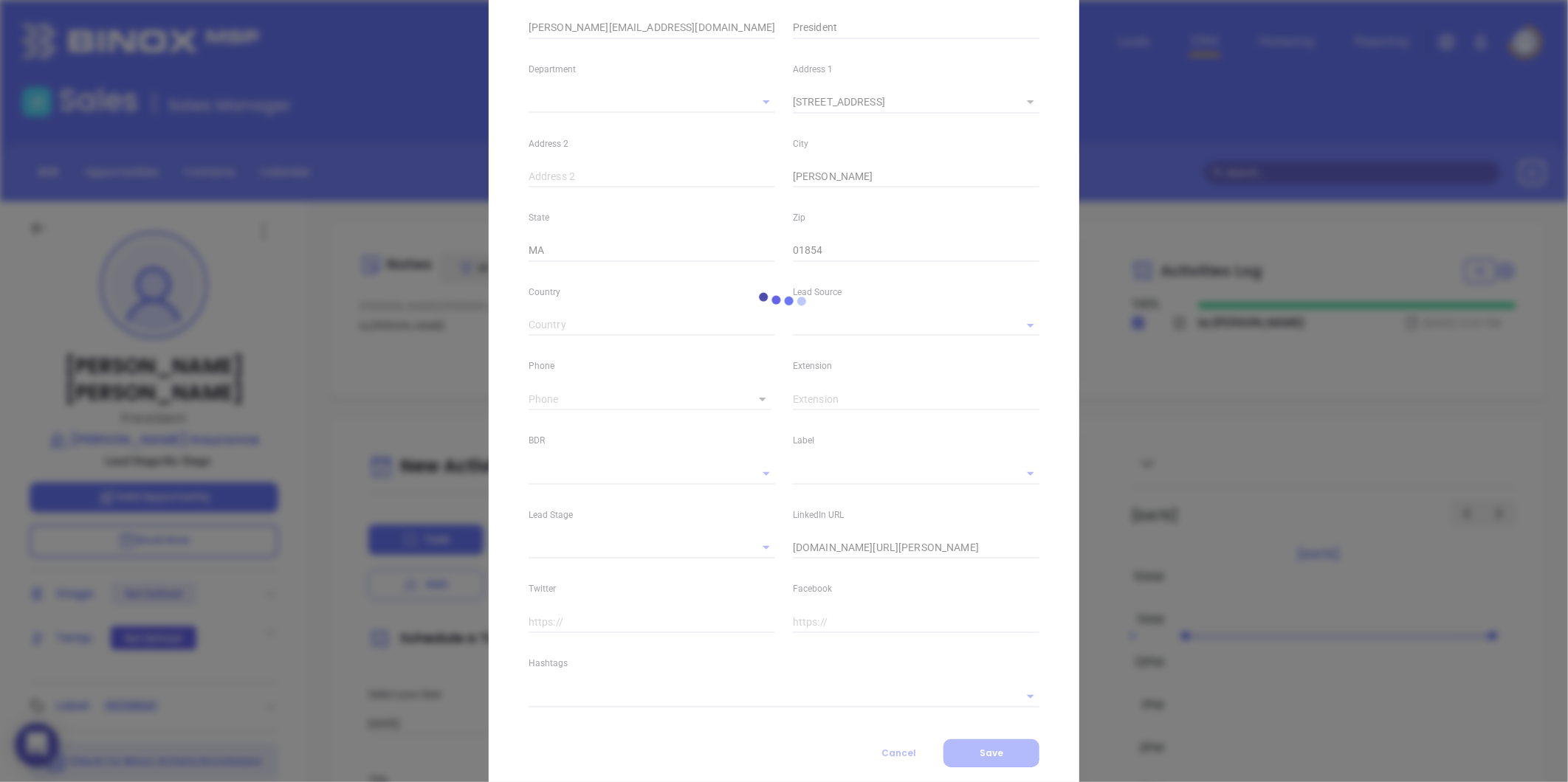
type input "Marketing"
type input "Google Search"
type input "undefined undefined"
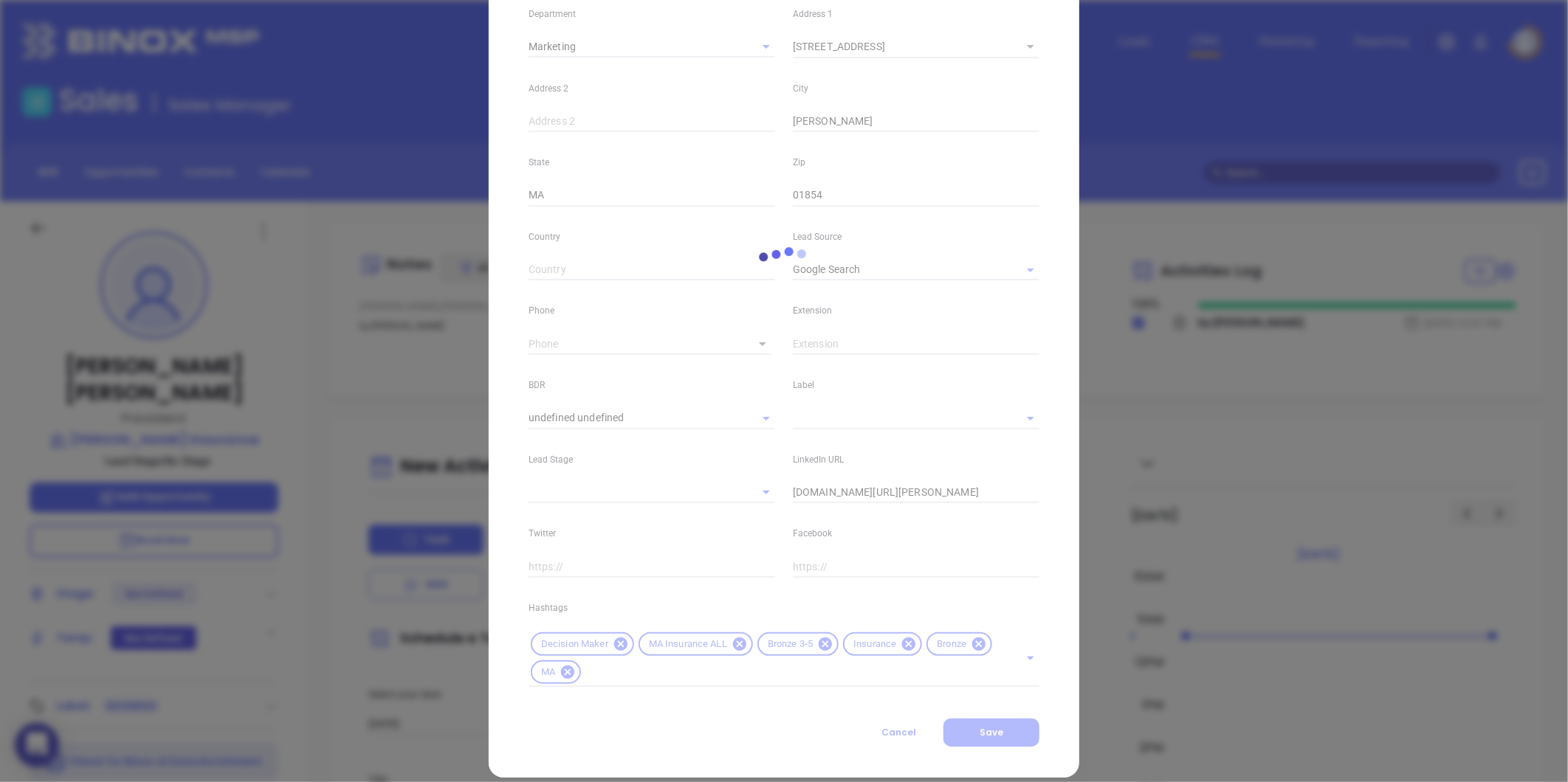
scroll to position [322, 0]
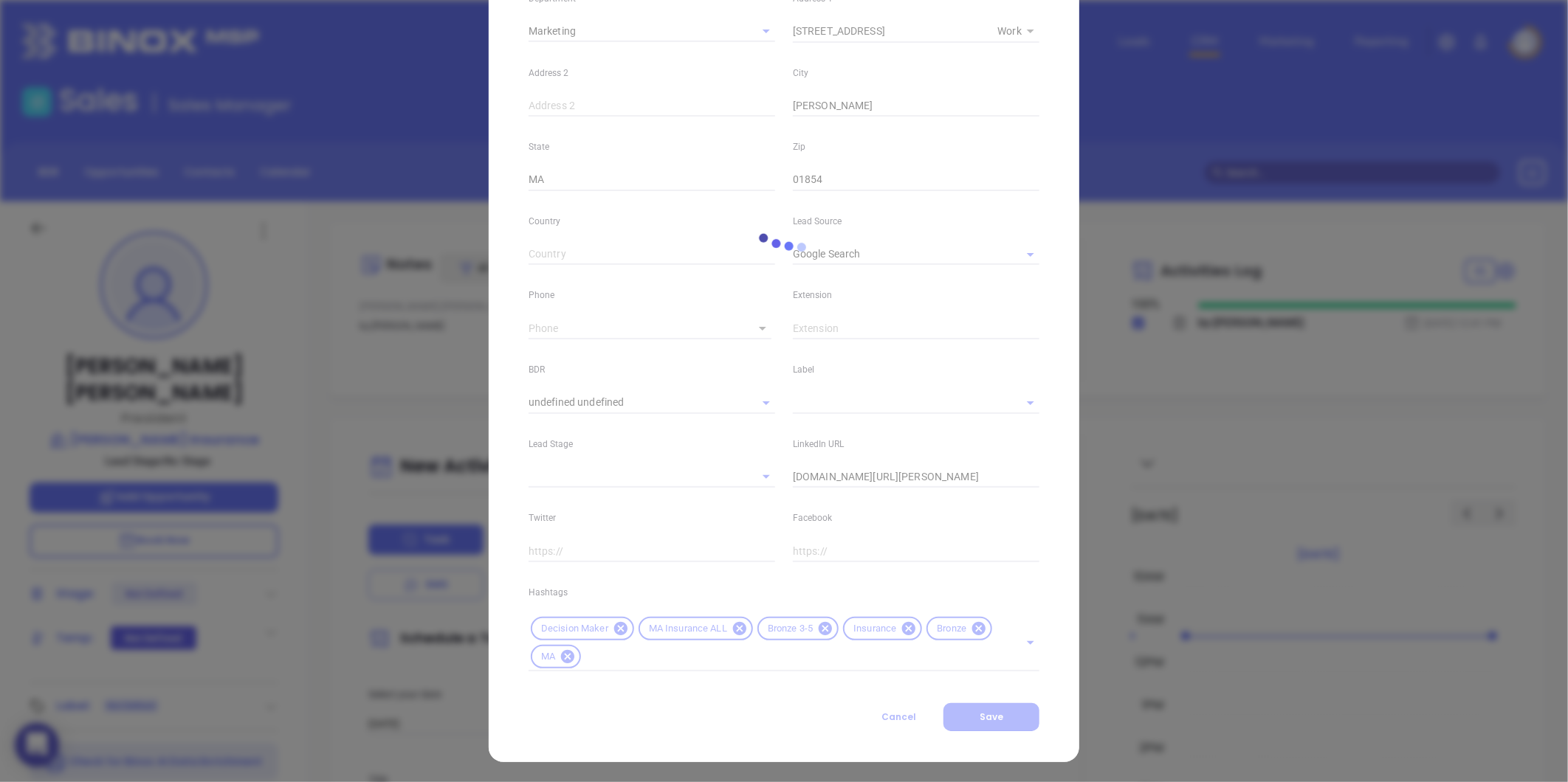
type input "1"
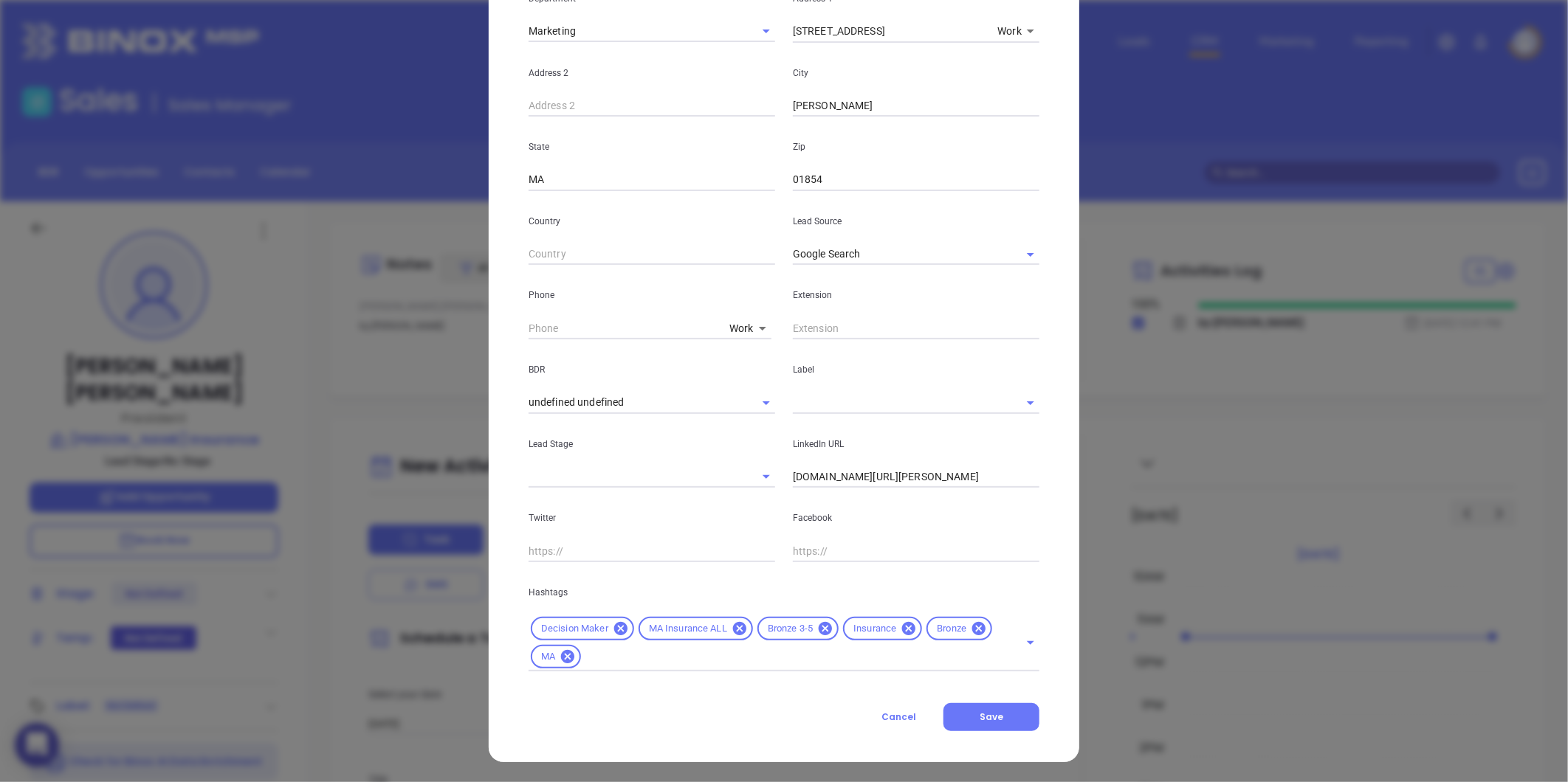
click at [973, 631] on icon at bounding box center [979, 629] width 14 height 14
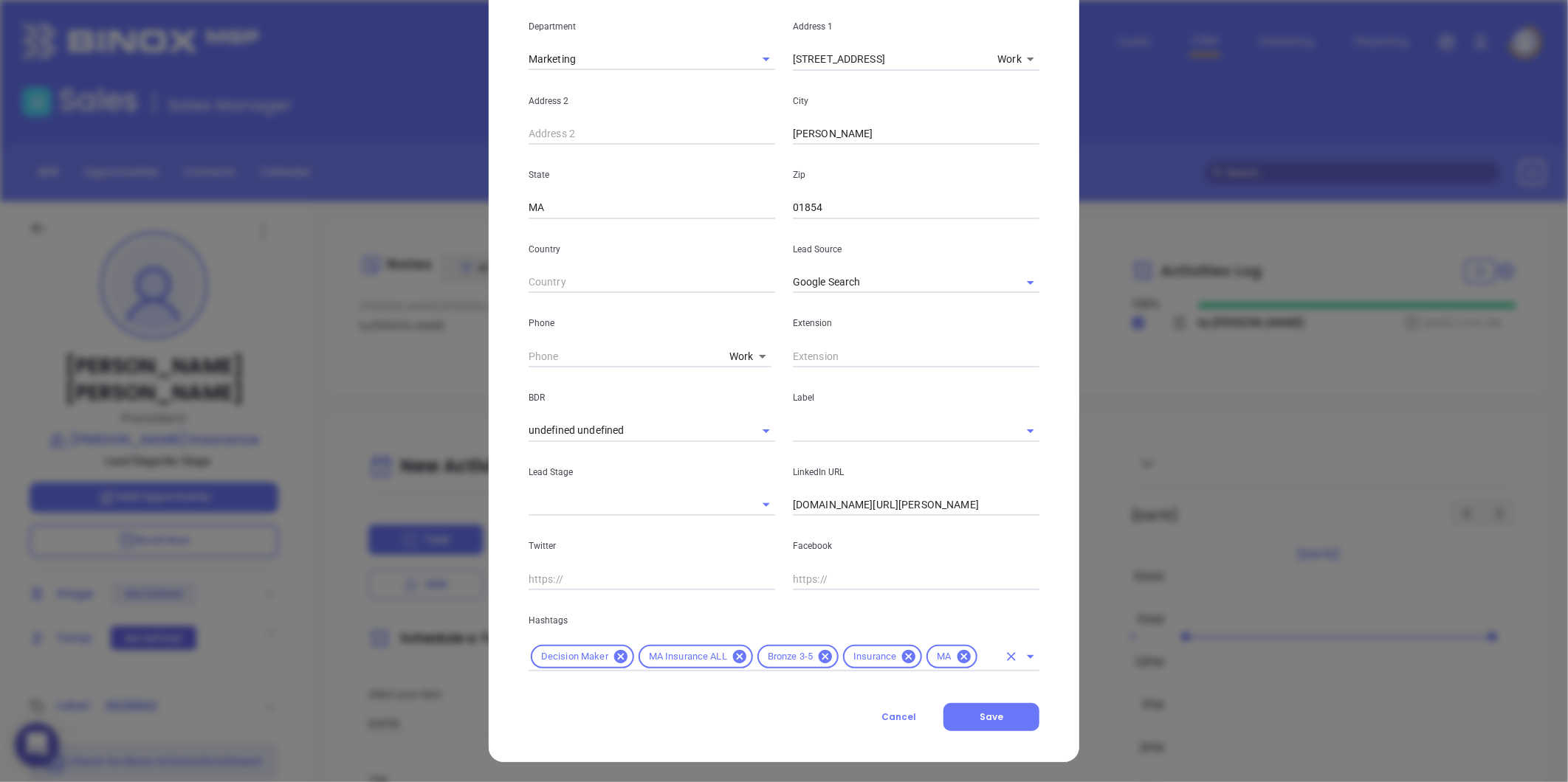
click at [980, 660] on input "text" at bounding box center [989, 657] width 18 height 18
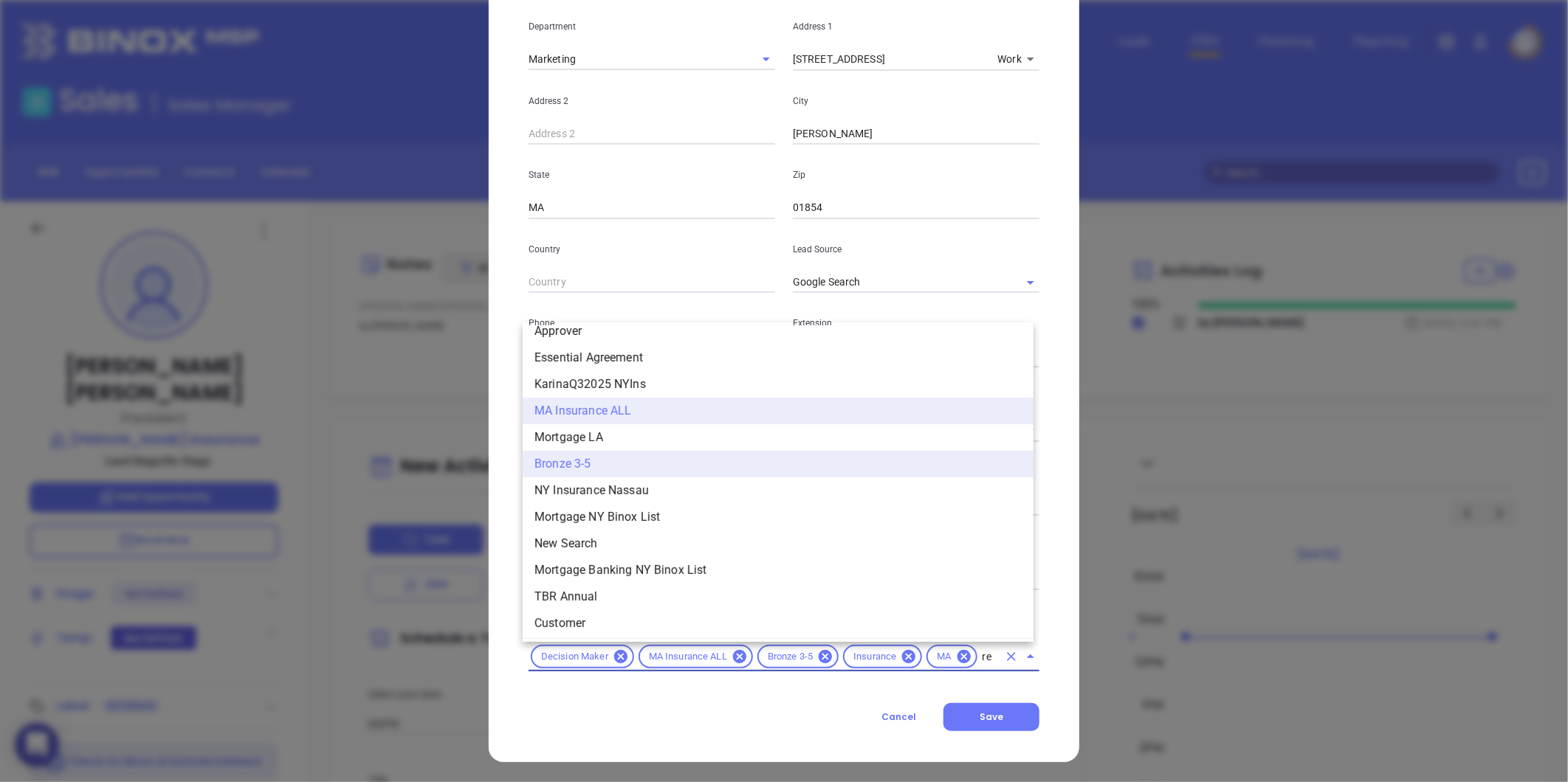
scroll to position [0, 0]
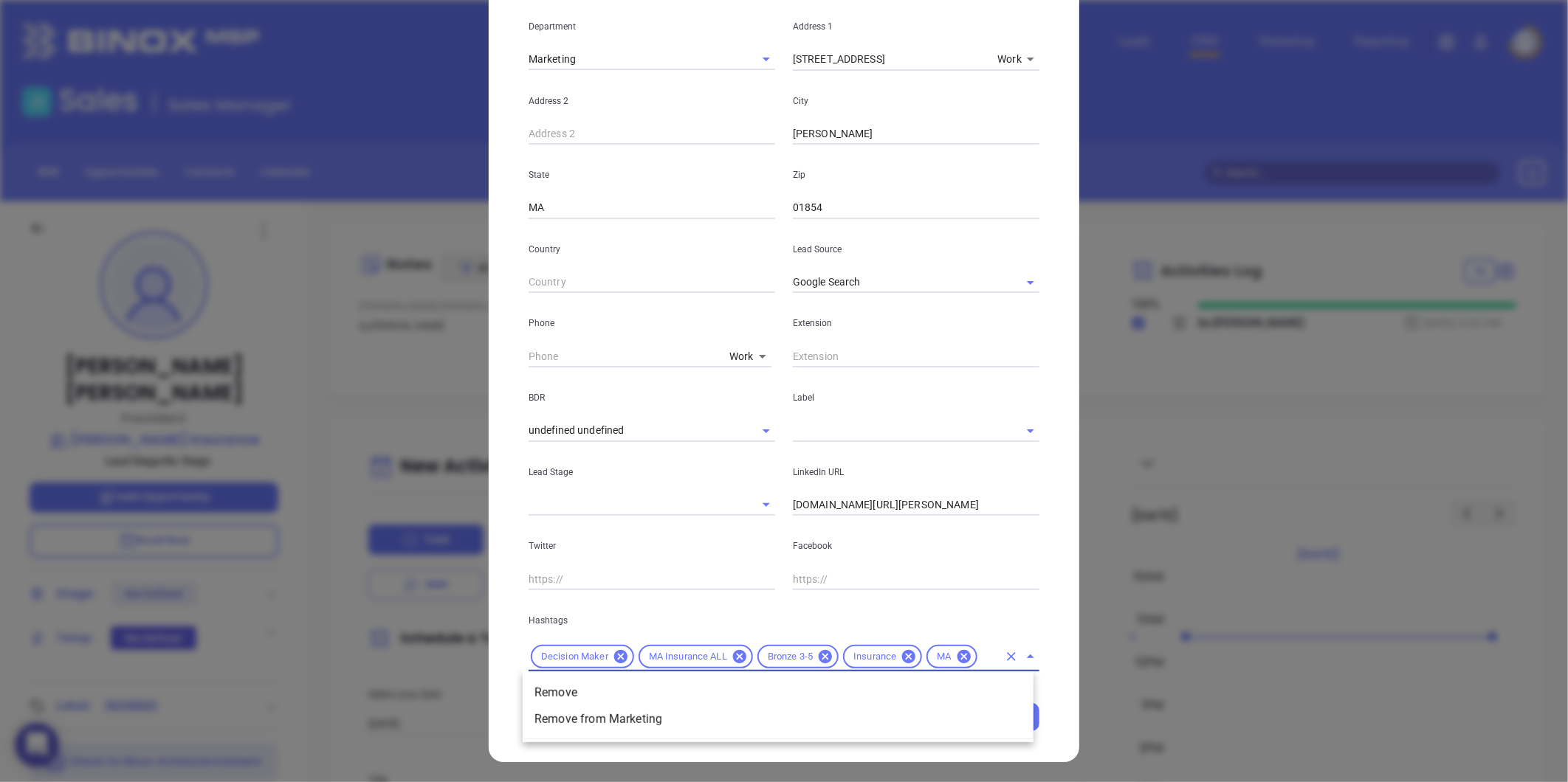
type input "remove"
click at [826, 729] on li "Remove from Marketing" at bounding box center [779, 719] width 511 height 26
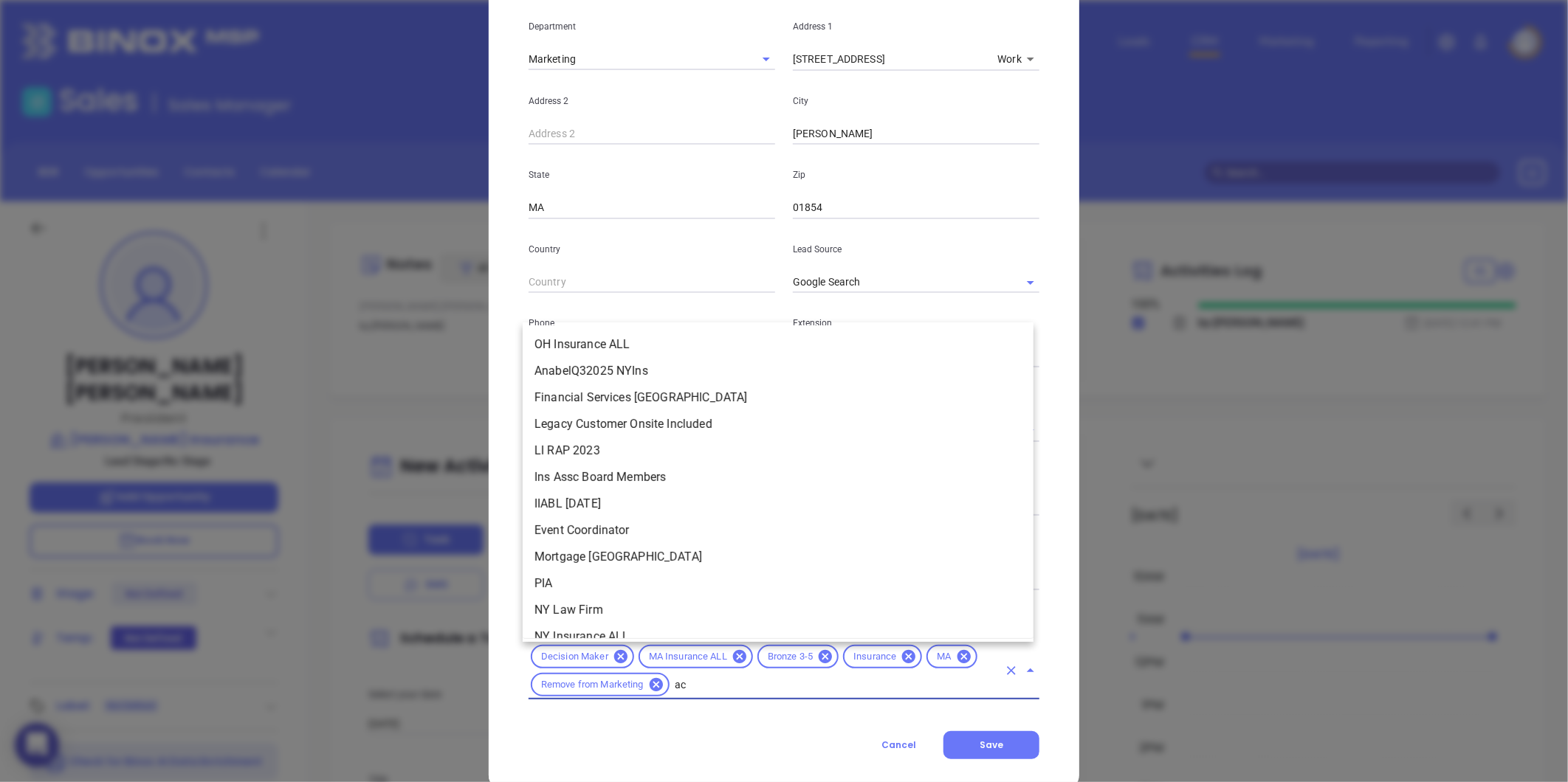
scroll to position [0, 0]
type input "acq"
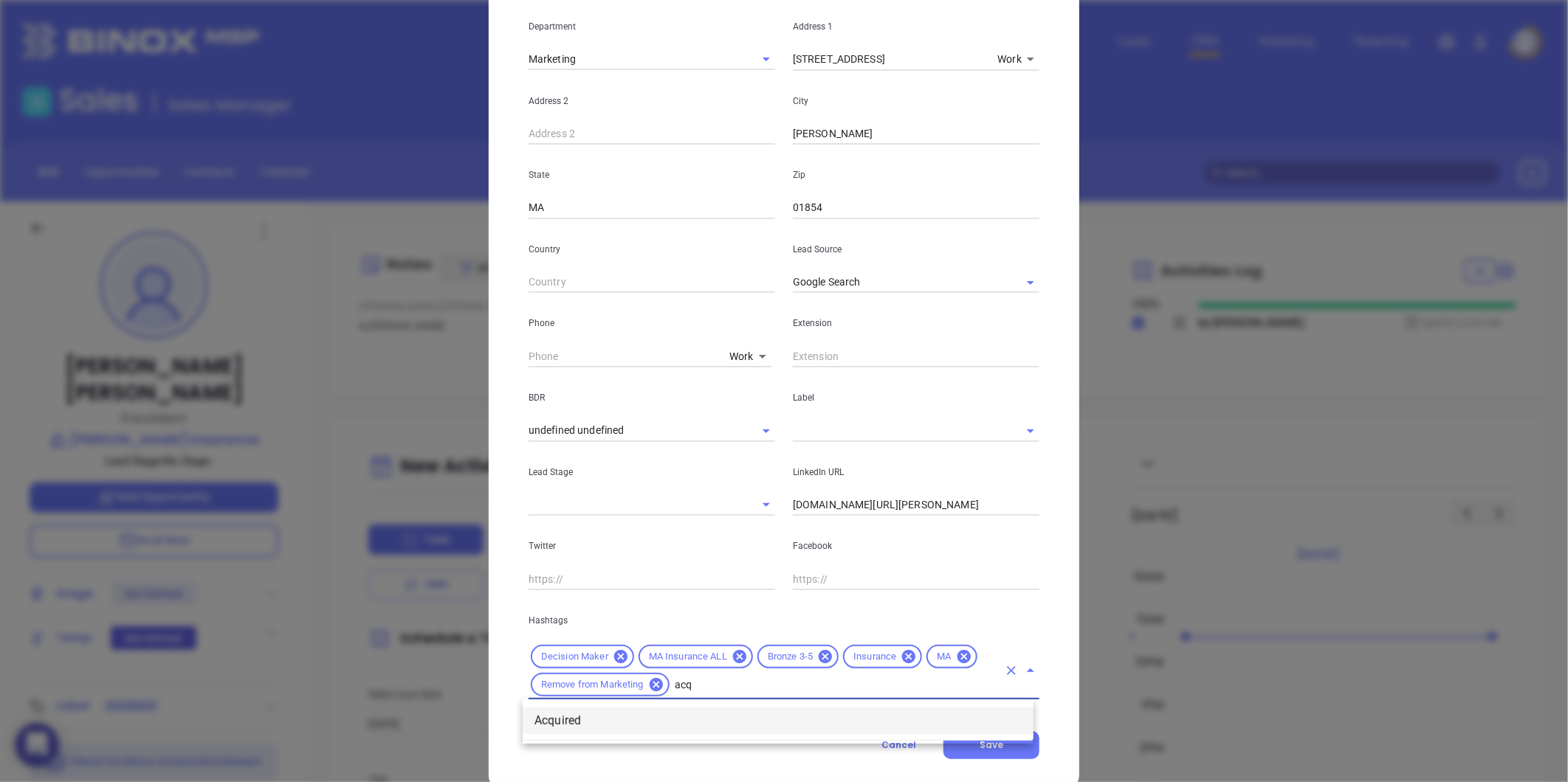
click at [659, 712] on li "Acquired" at bounding box center [779, 720] width 511 height 26
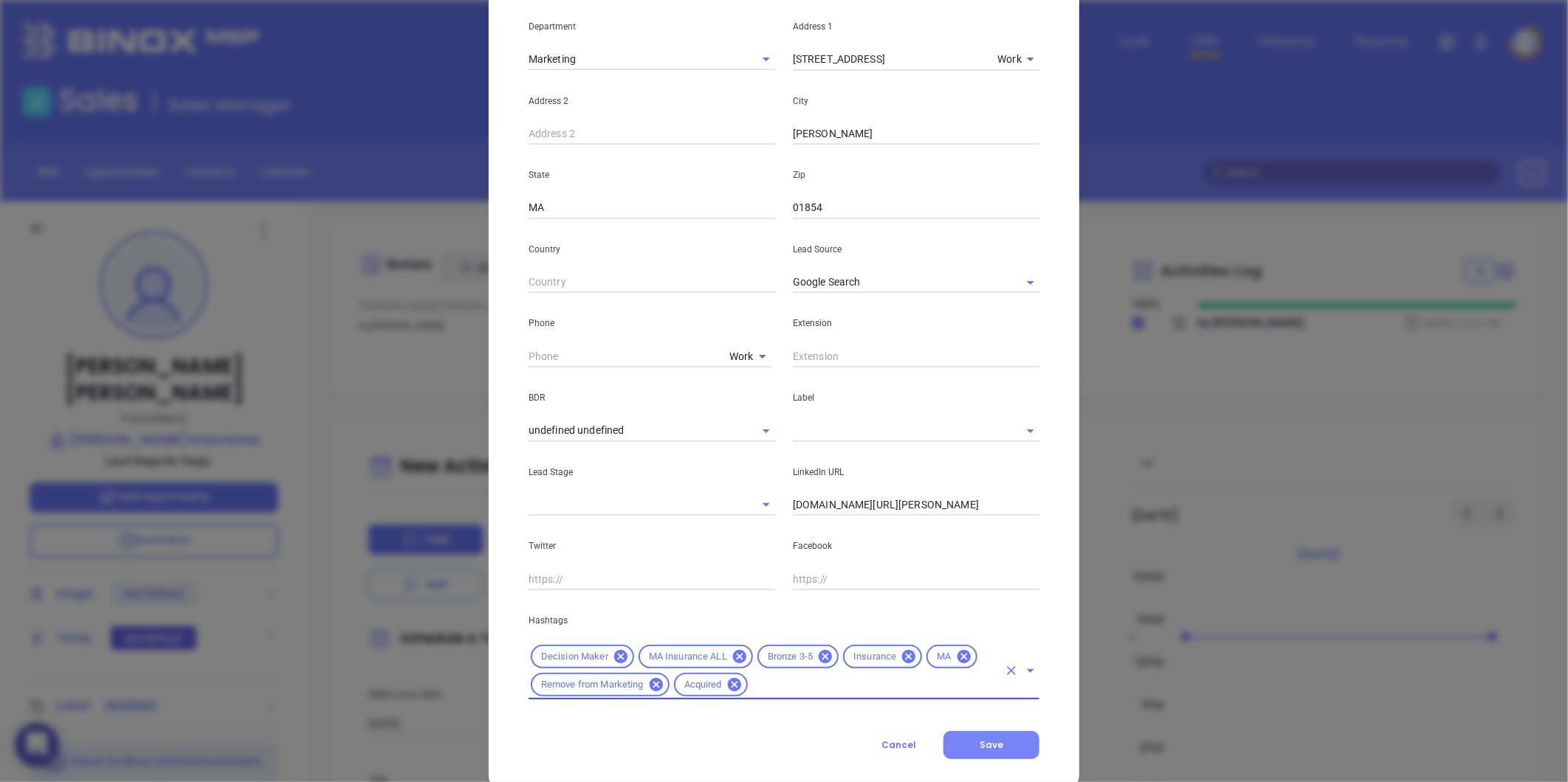
click at [980, 746] on span "Save" at bounding box center [992, 745] width 24 height 13
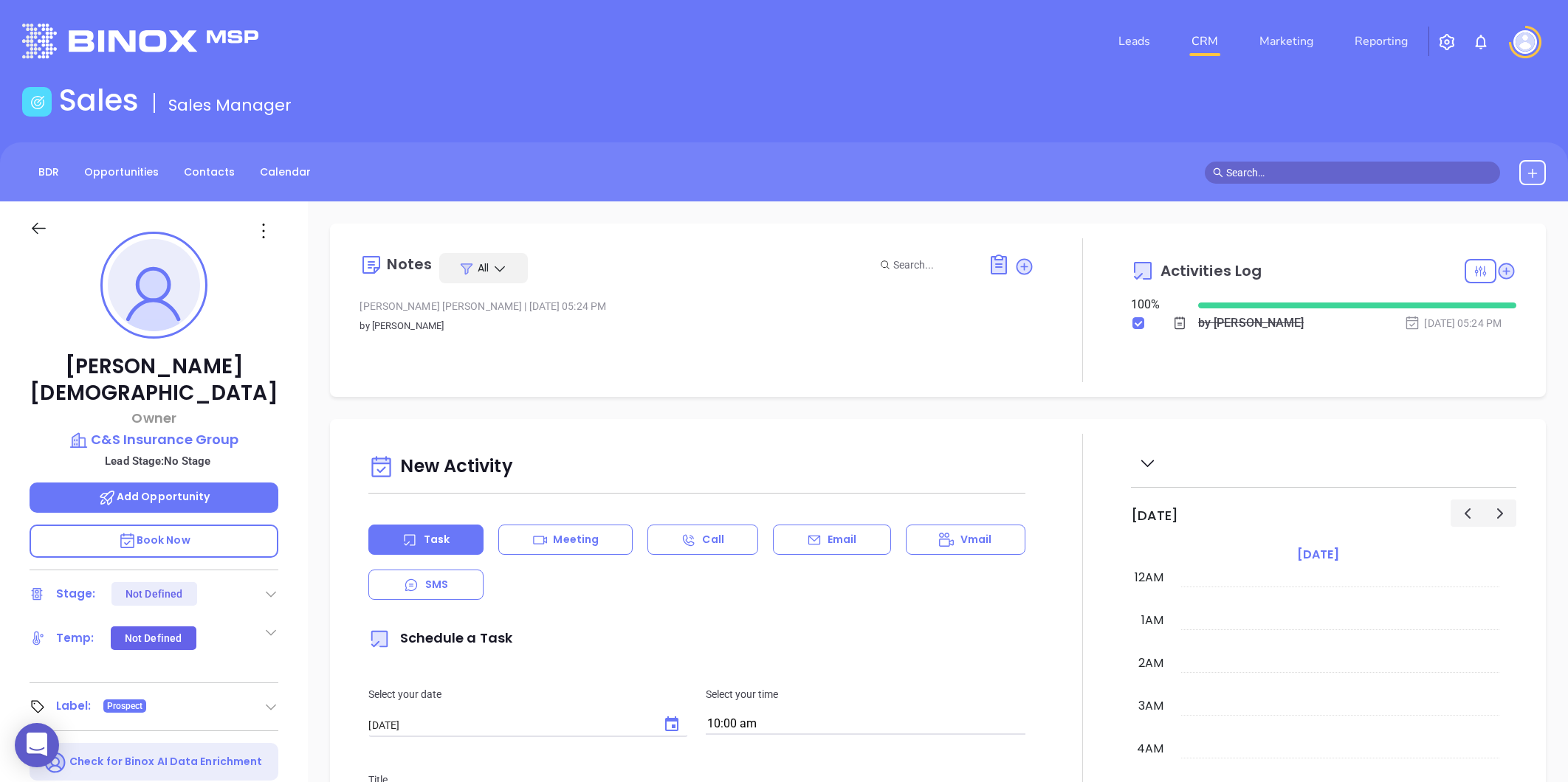
type input "[PERSON_NAME]"
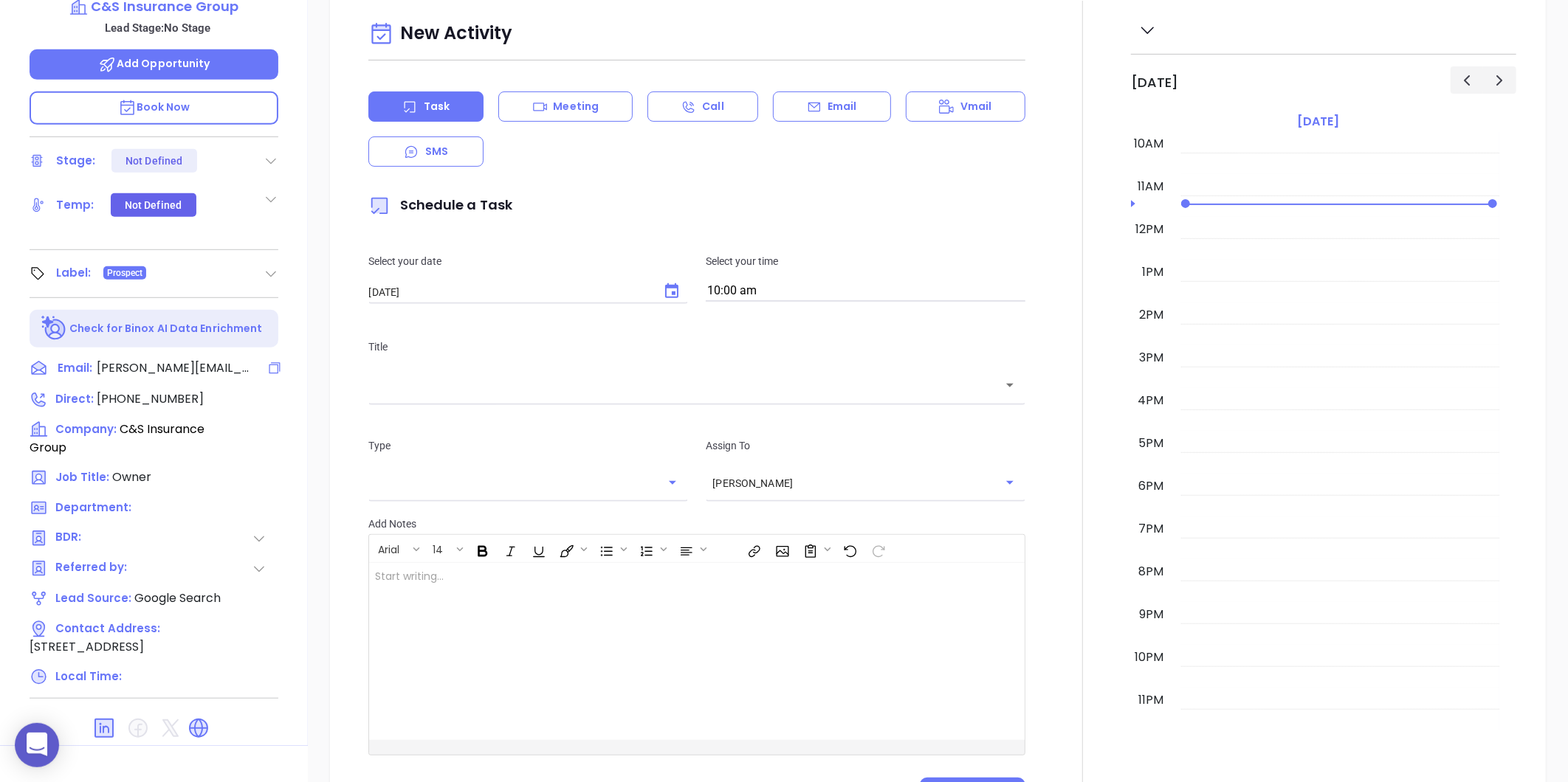
scroll to position [452, 0]
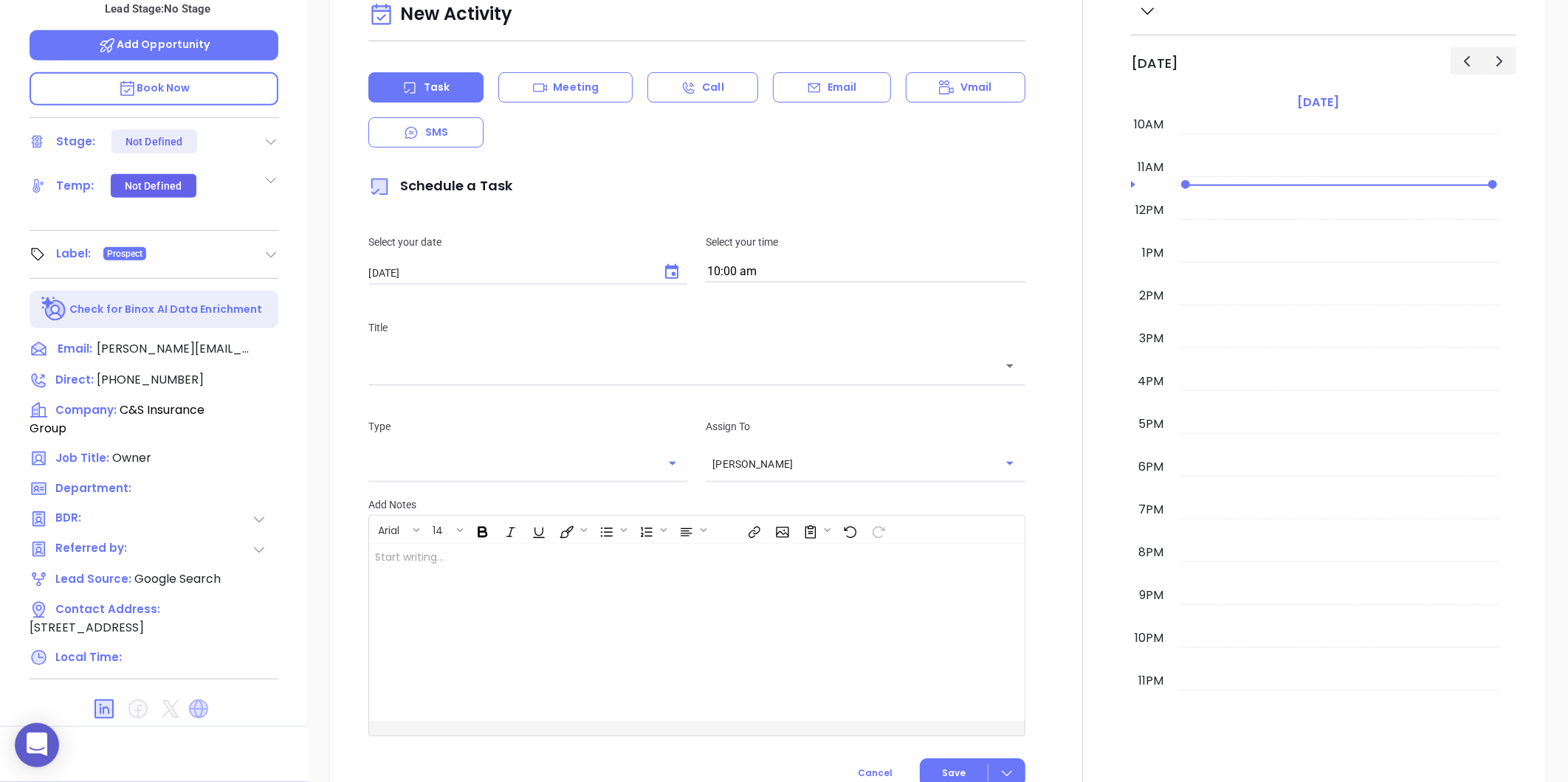
click at [193, 700] on icon at bounding box center [198, 709] width 19 height 19
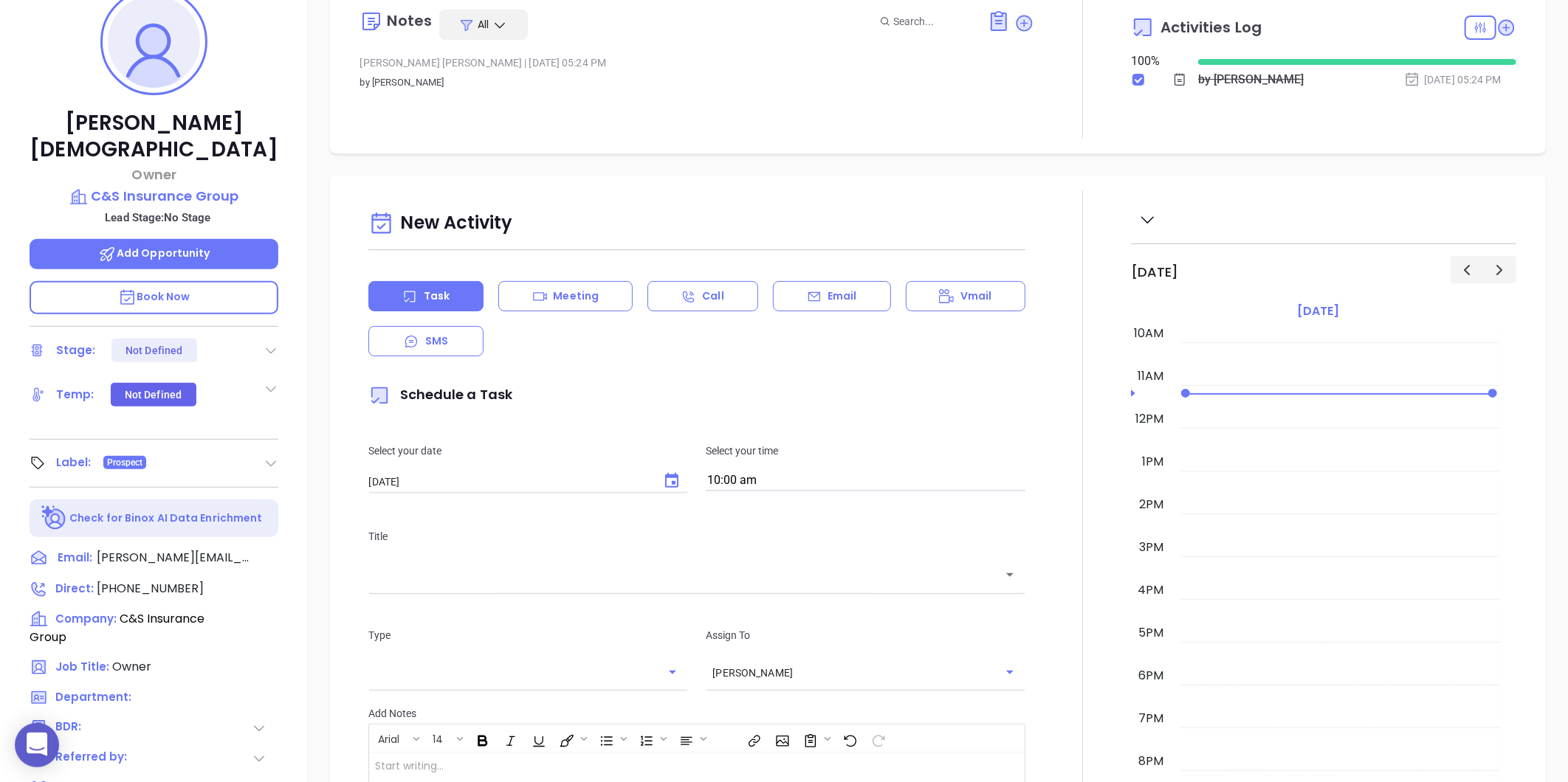
scroll to position [207, 0]
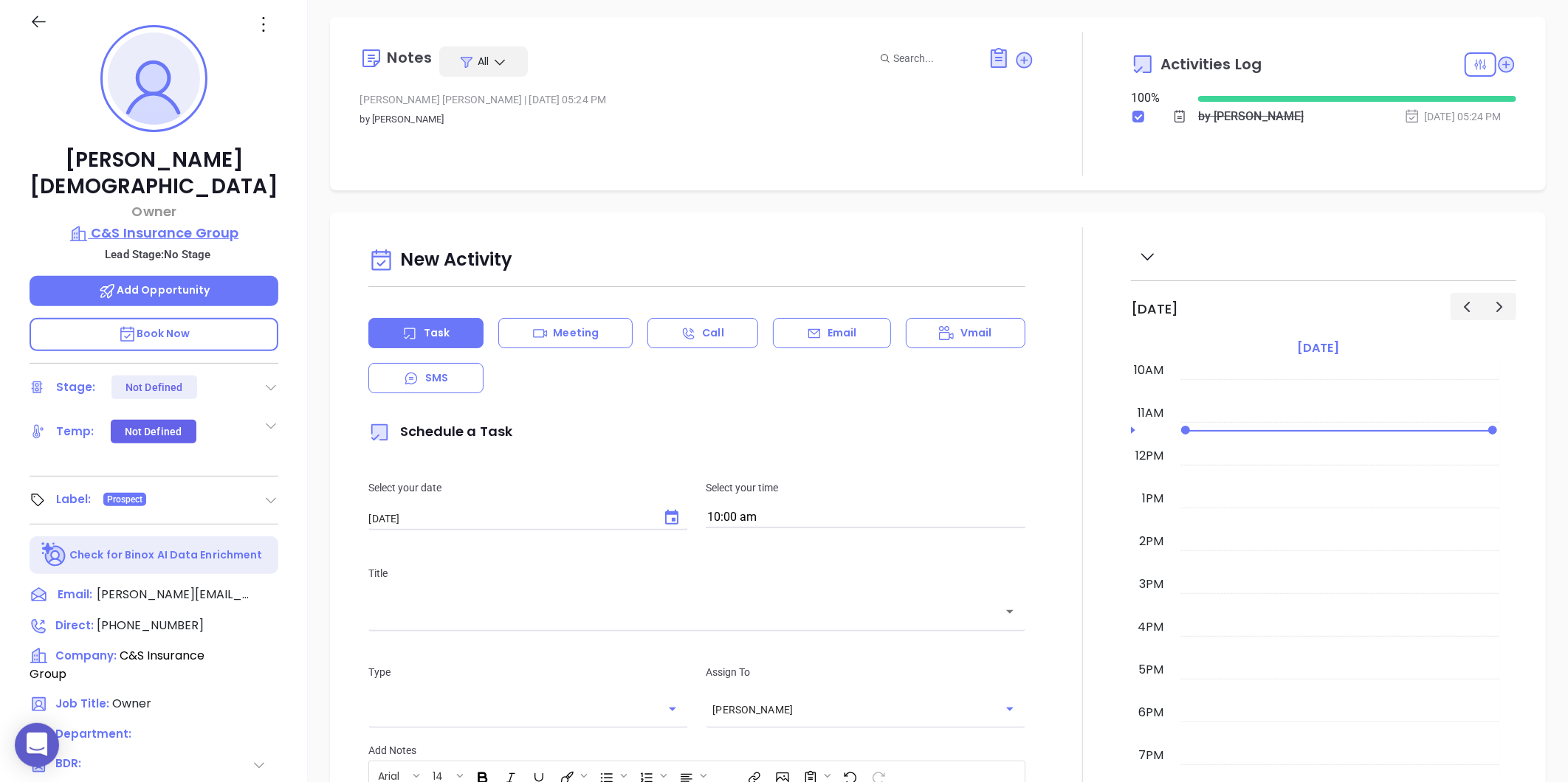
click at [174, 223] on p "C&S Insurance Group" at bounding box center [154, 233] width 248 height 21
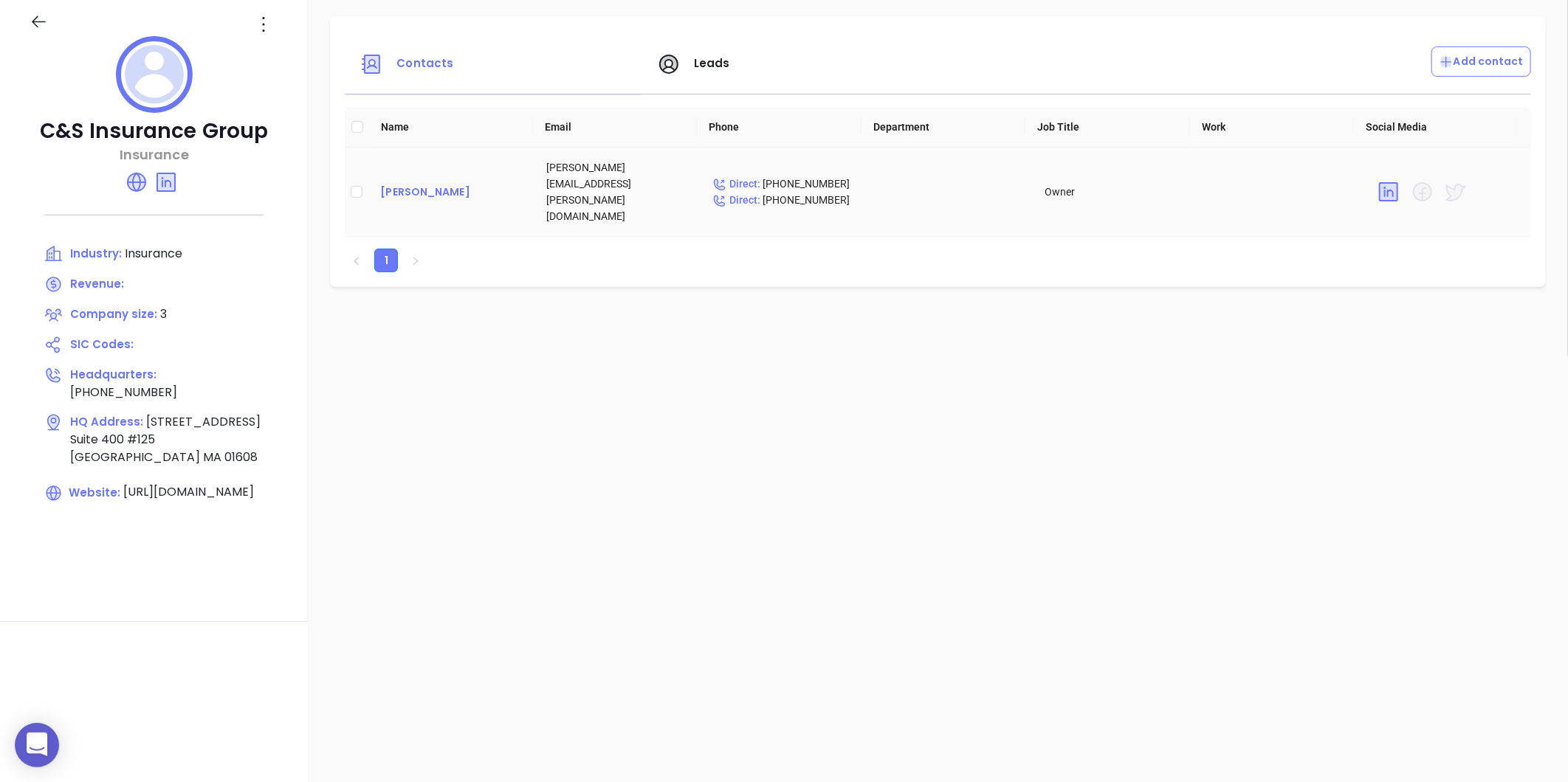
click at [389, 183] on div "Robert Bischof" at bounding box center [450, 192] width 142 height 18
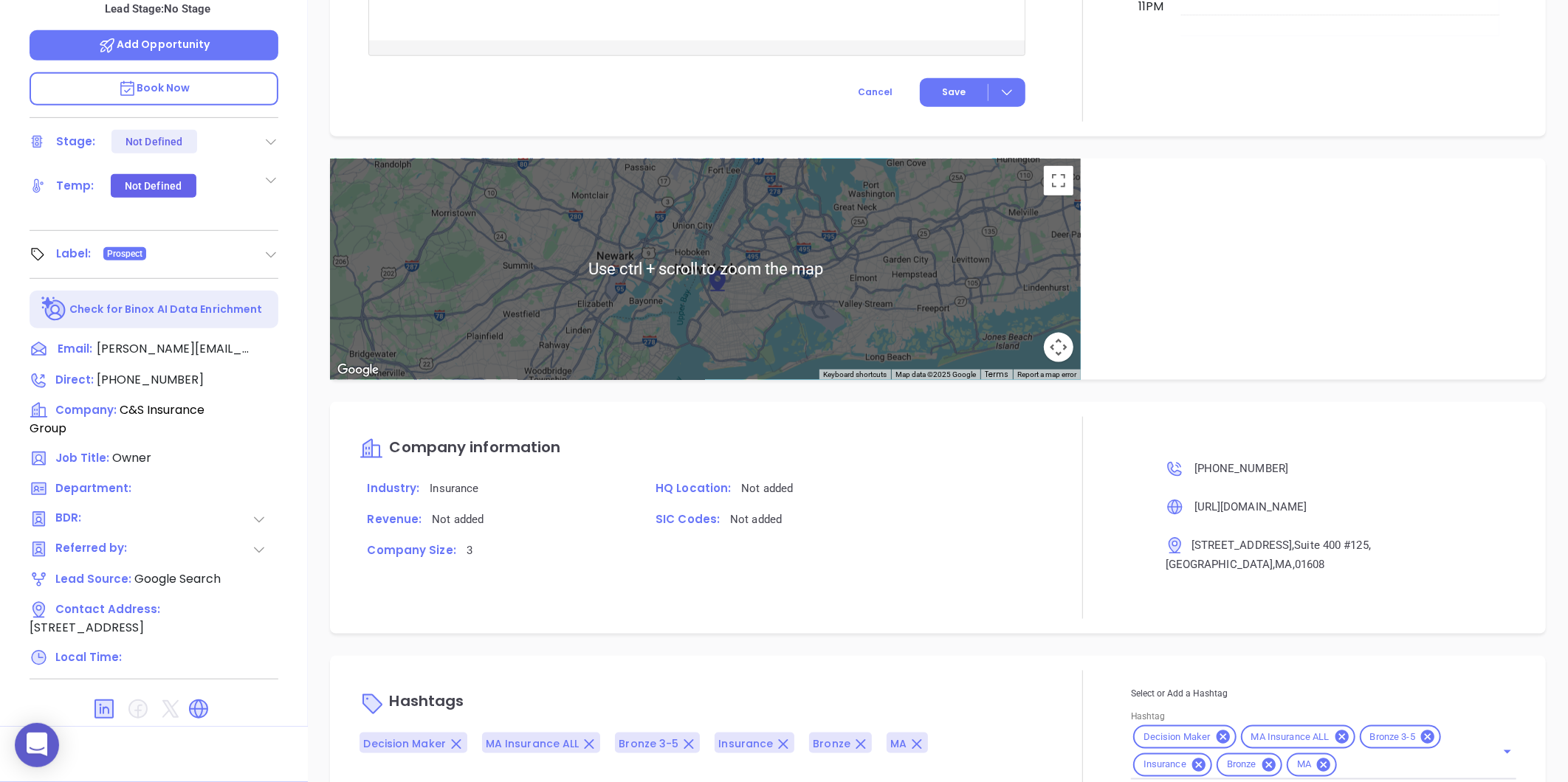
scroll to position [787, 0]
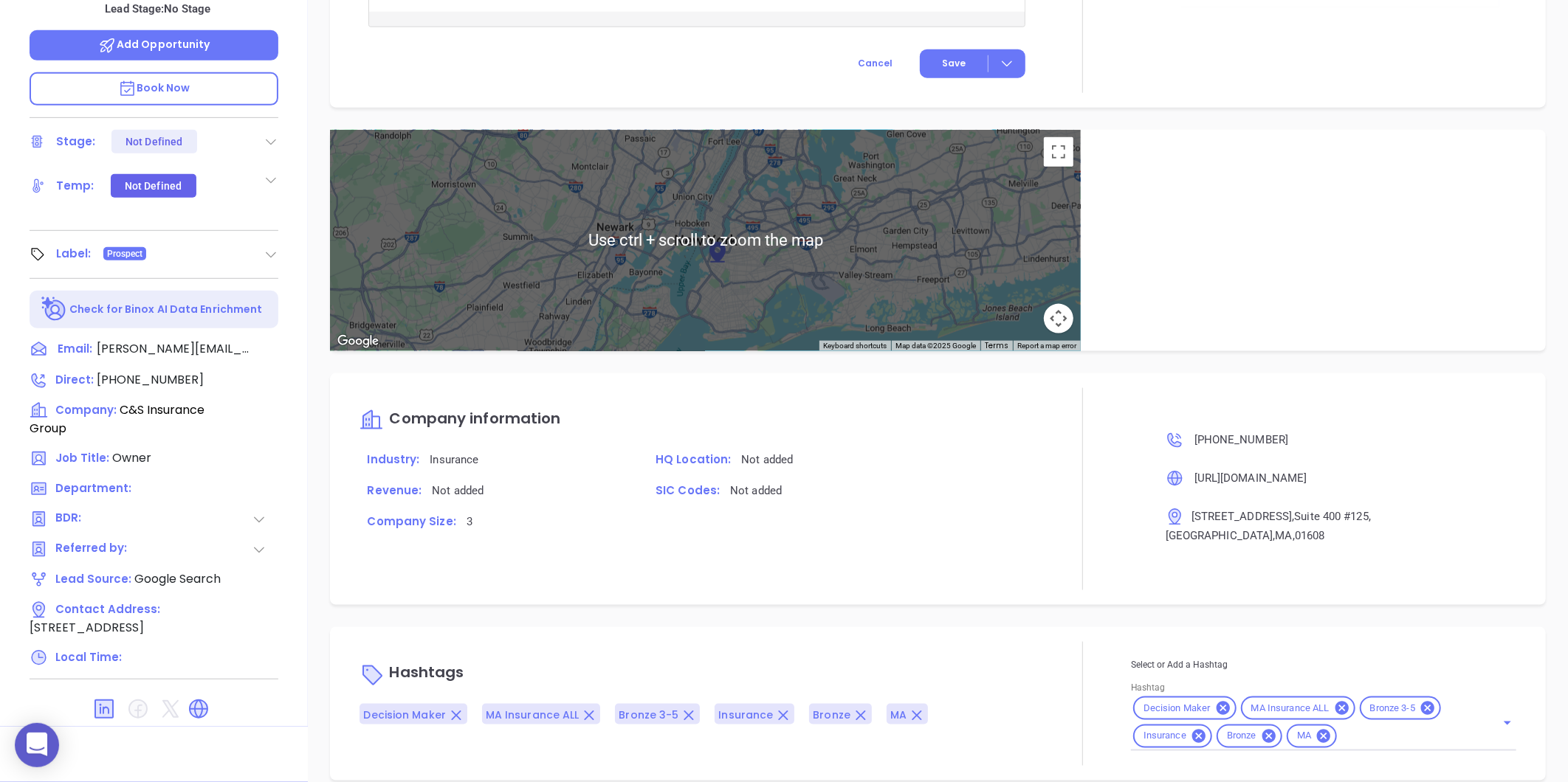
type input "[PERSON_NAME]"
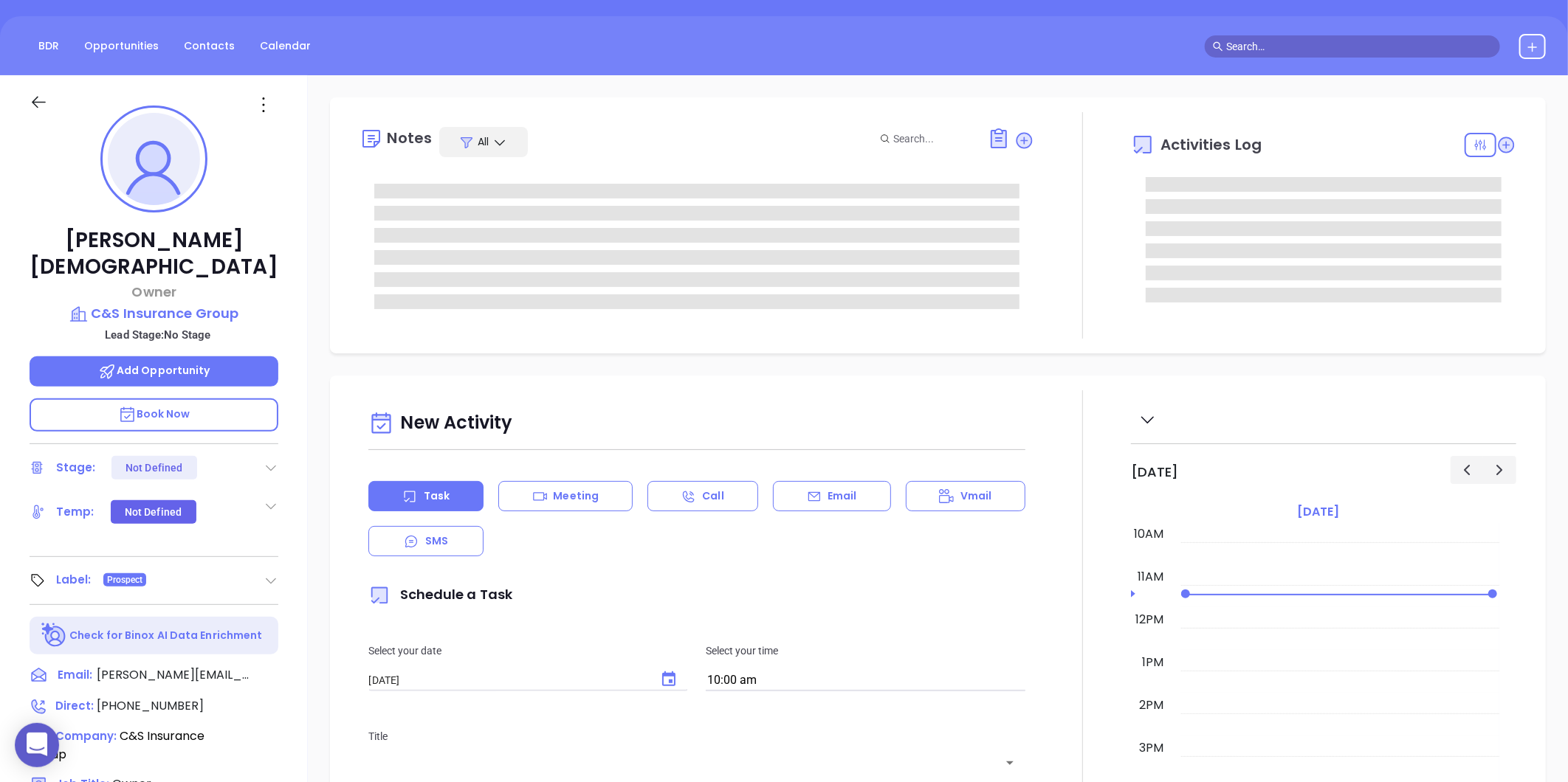
scroll to position [124, 0]
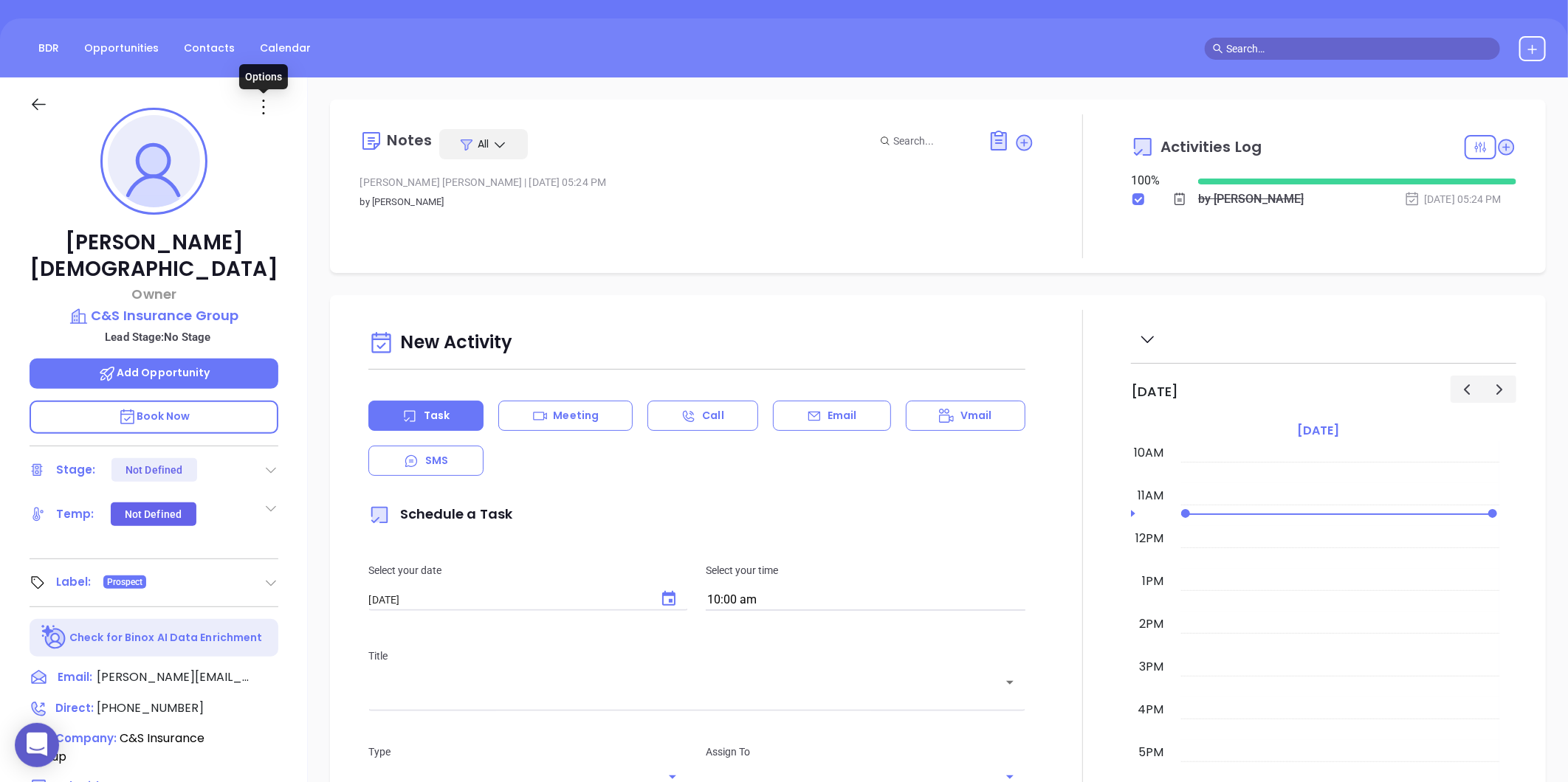
click at [261, 111] on icon at bounding box center [264, 107] width 24 height 24
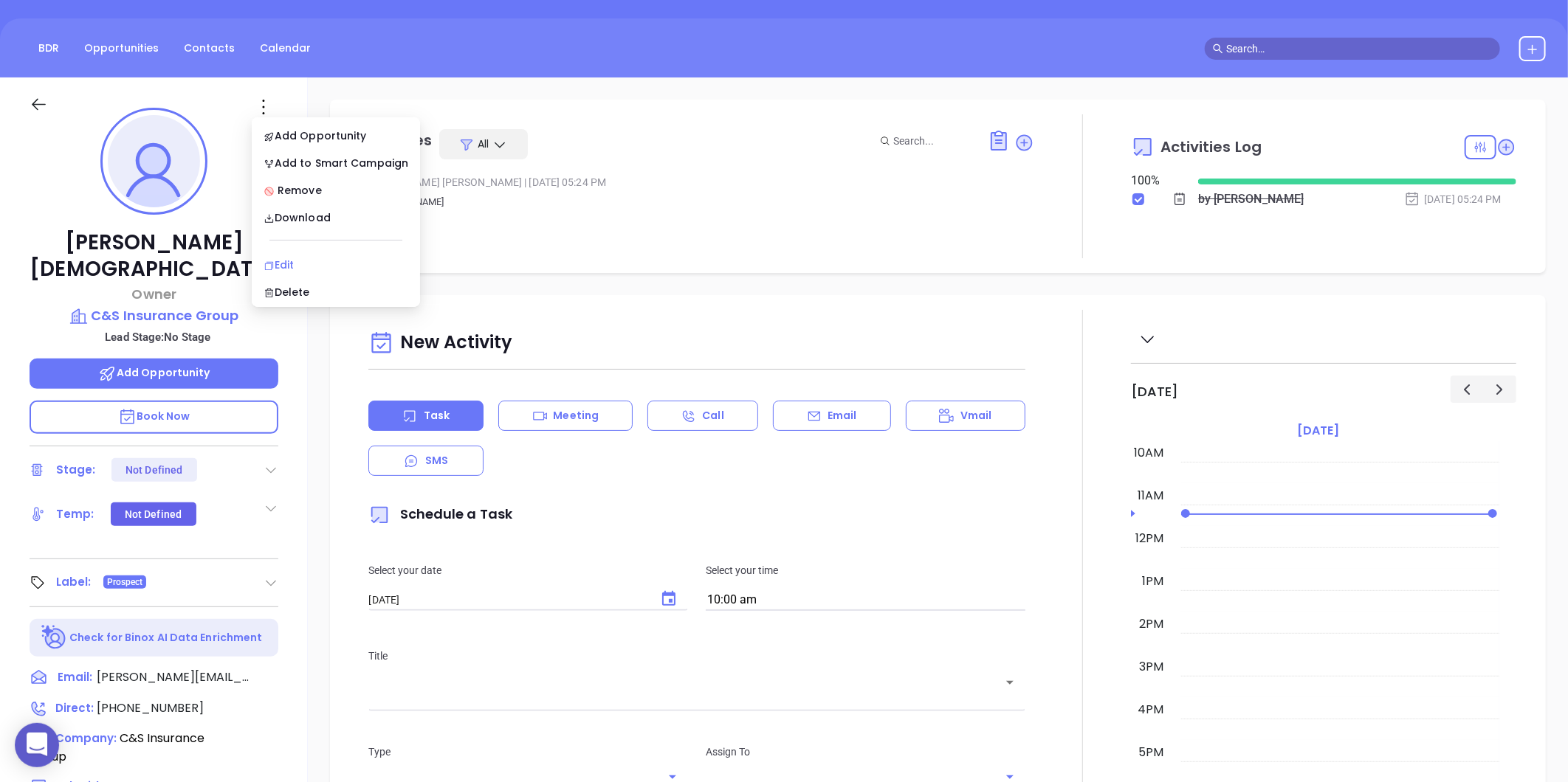
click at [291, 256] on div "Edit" at bounding box center [336, 265] width 145 height 16
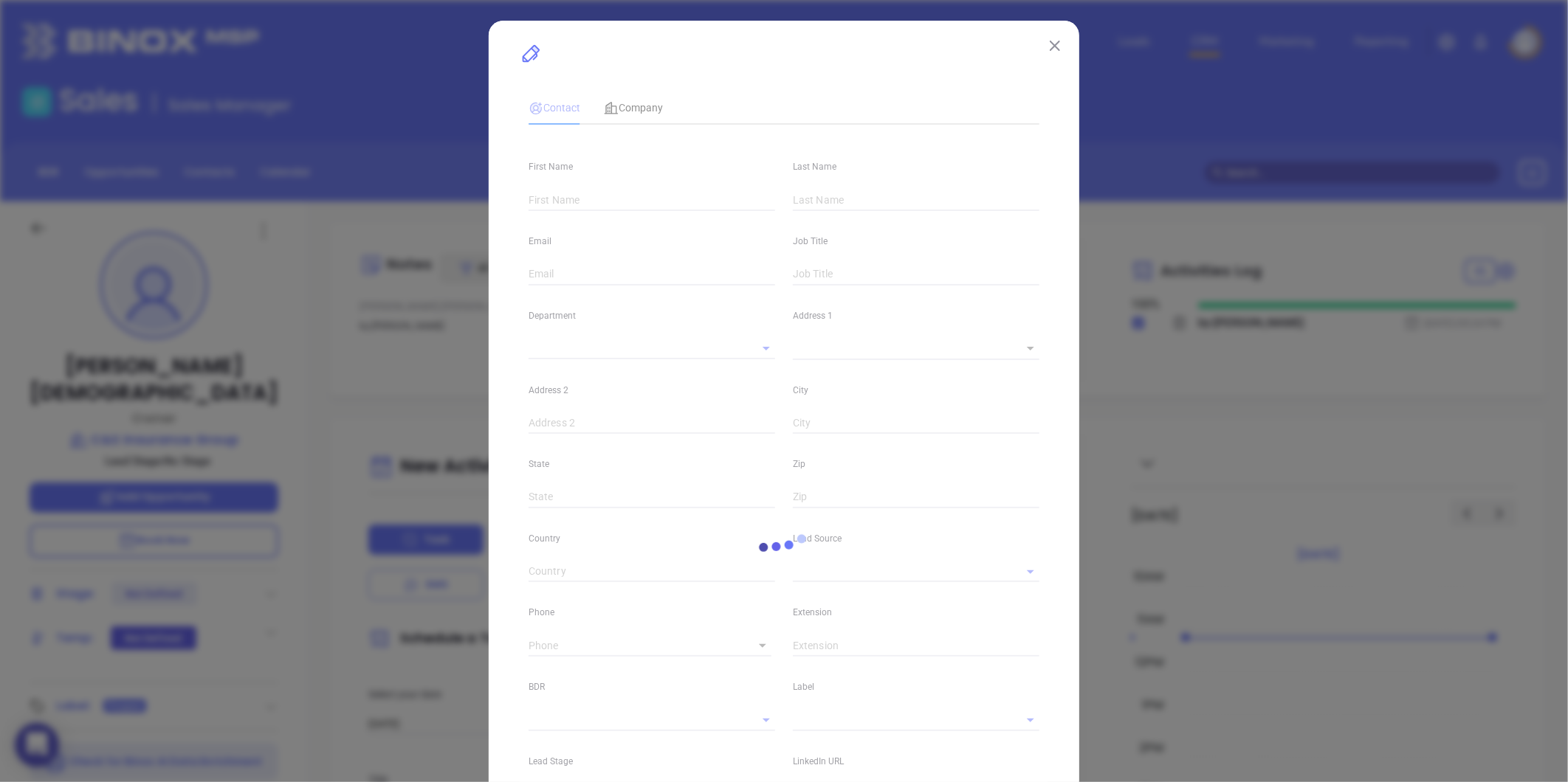
type input "Robert"
type input "Bischof"
type input "robert.bischof@csinsurancegroupllc.com"
type input "Owner"
type textarea "100 Front Street"
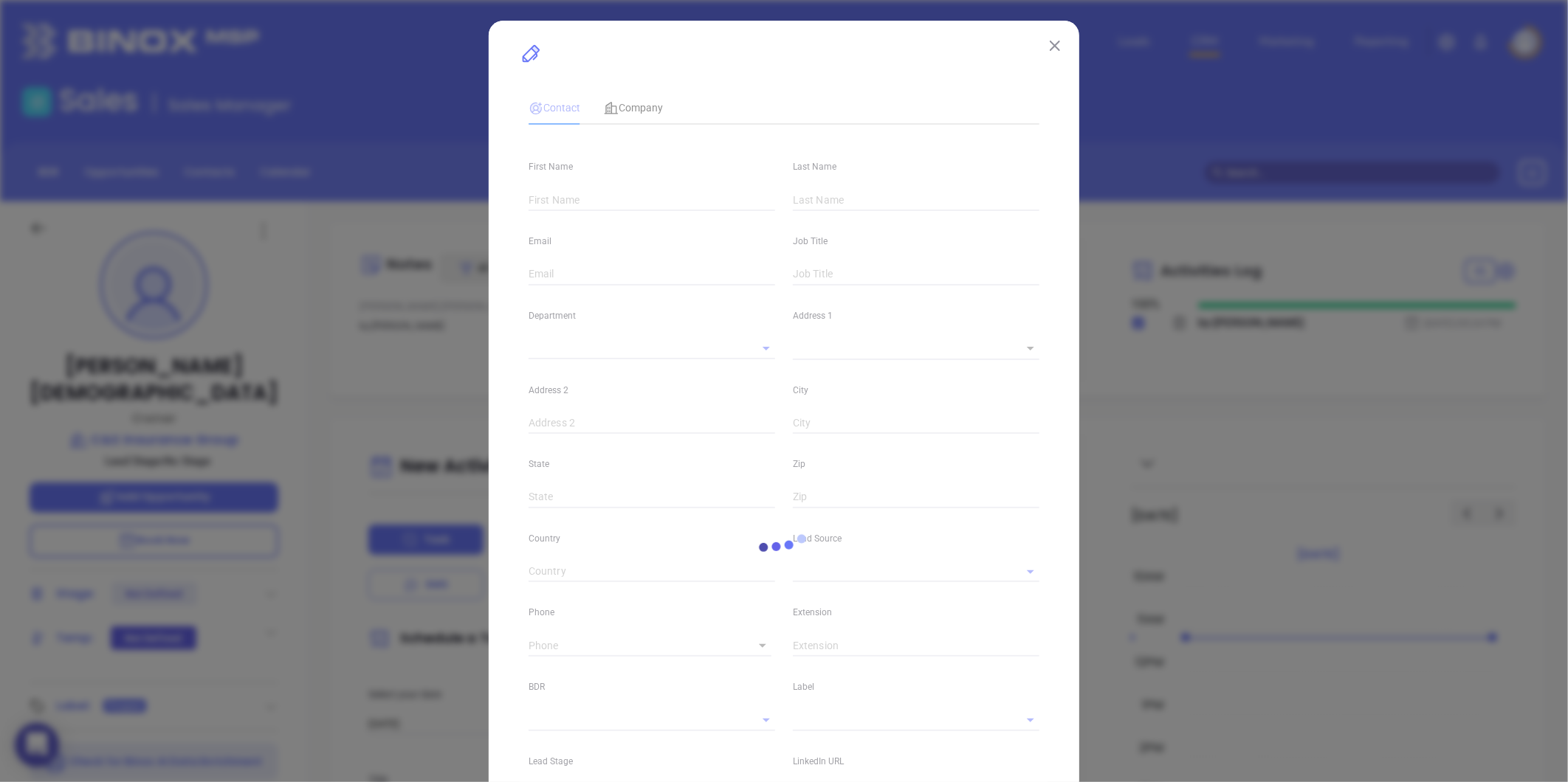
type input "1"
type input "Suite 400 #125"
type input "Worcester"
type input "MA"
type input "01608"
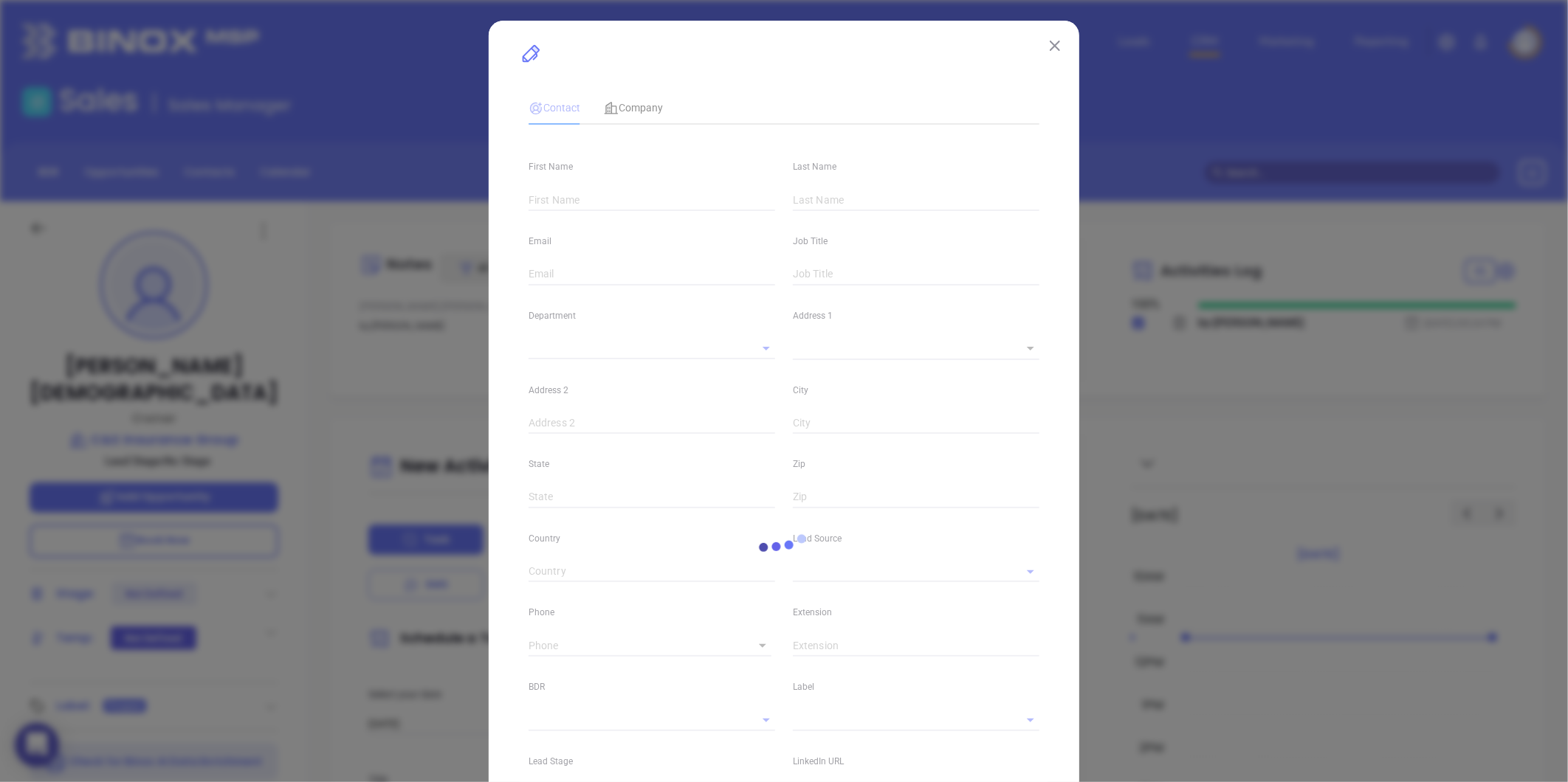
type input "www.linkedin.com/in/robert-bischof-06a7bb91"
type input "Google Search"
type input "1"
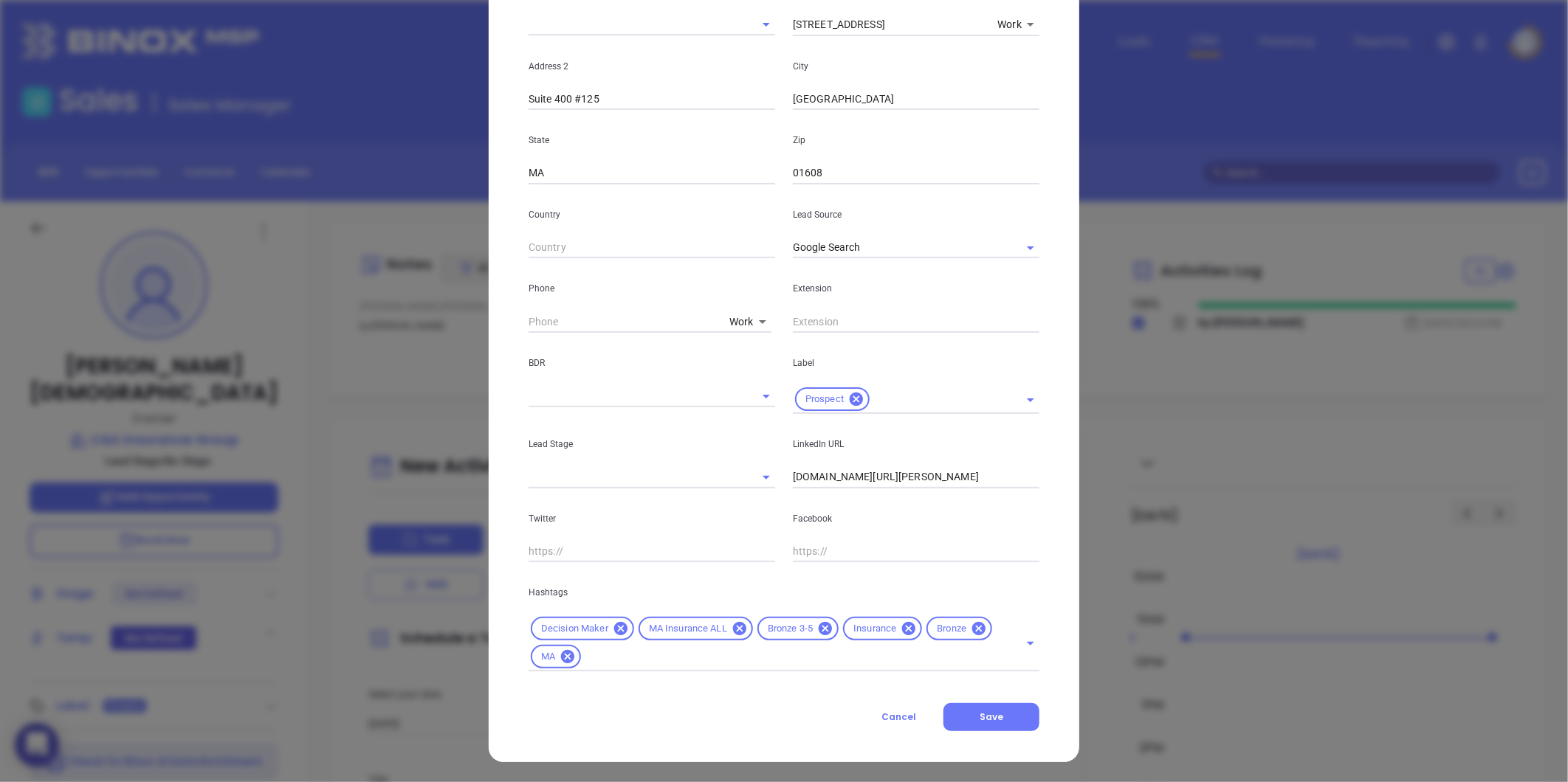
scroll to position [329, 0]
click at [972, 630] on icon at bounding box center [979, 628] width 16 height 16
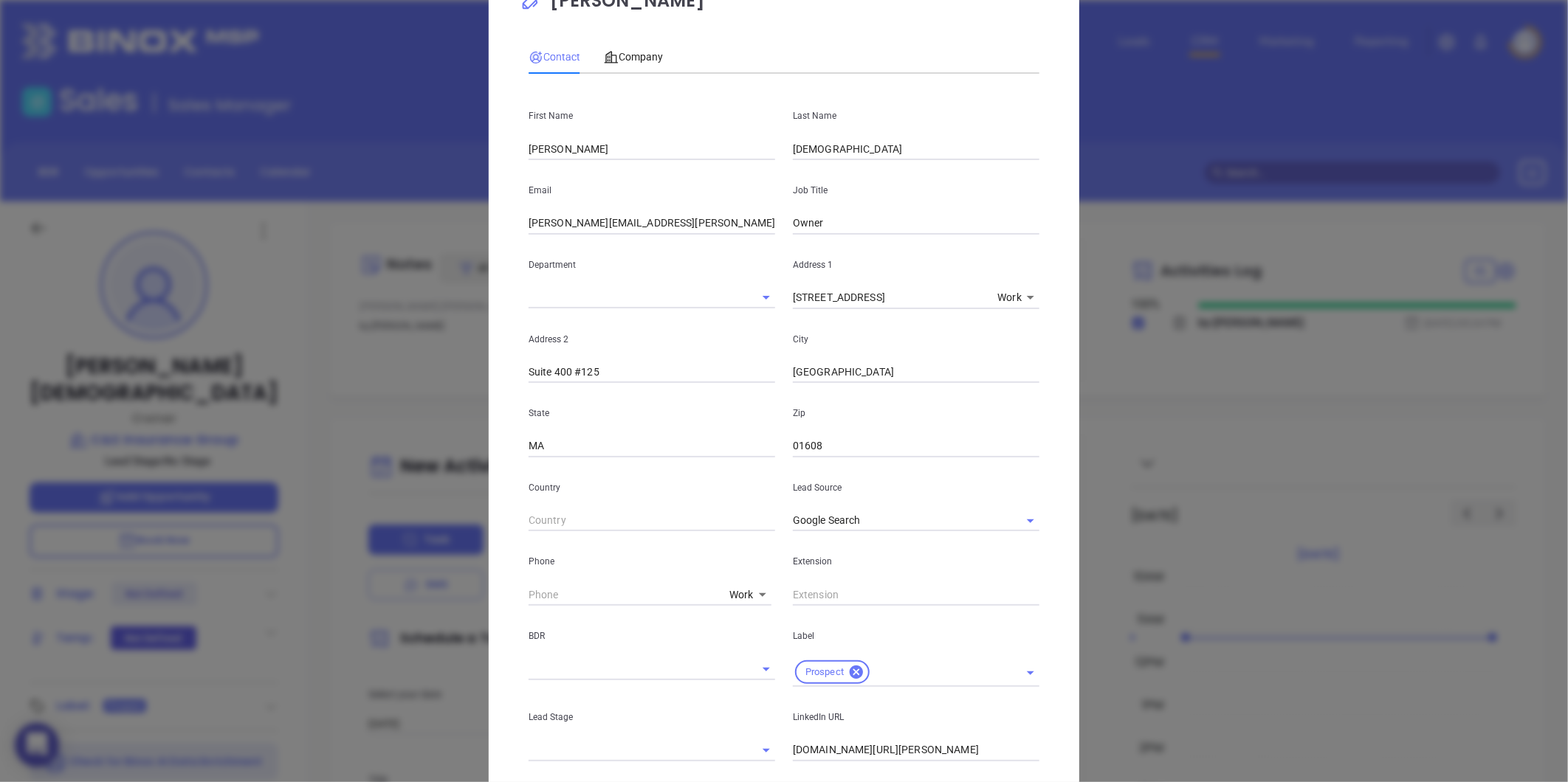
scroll to position [301, 0]
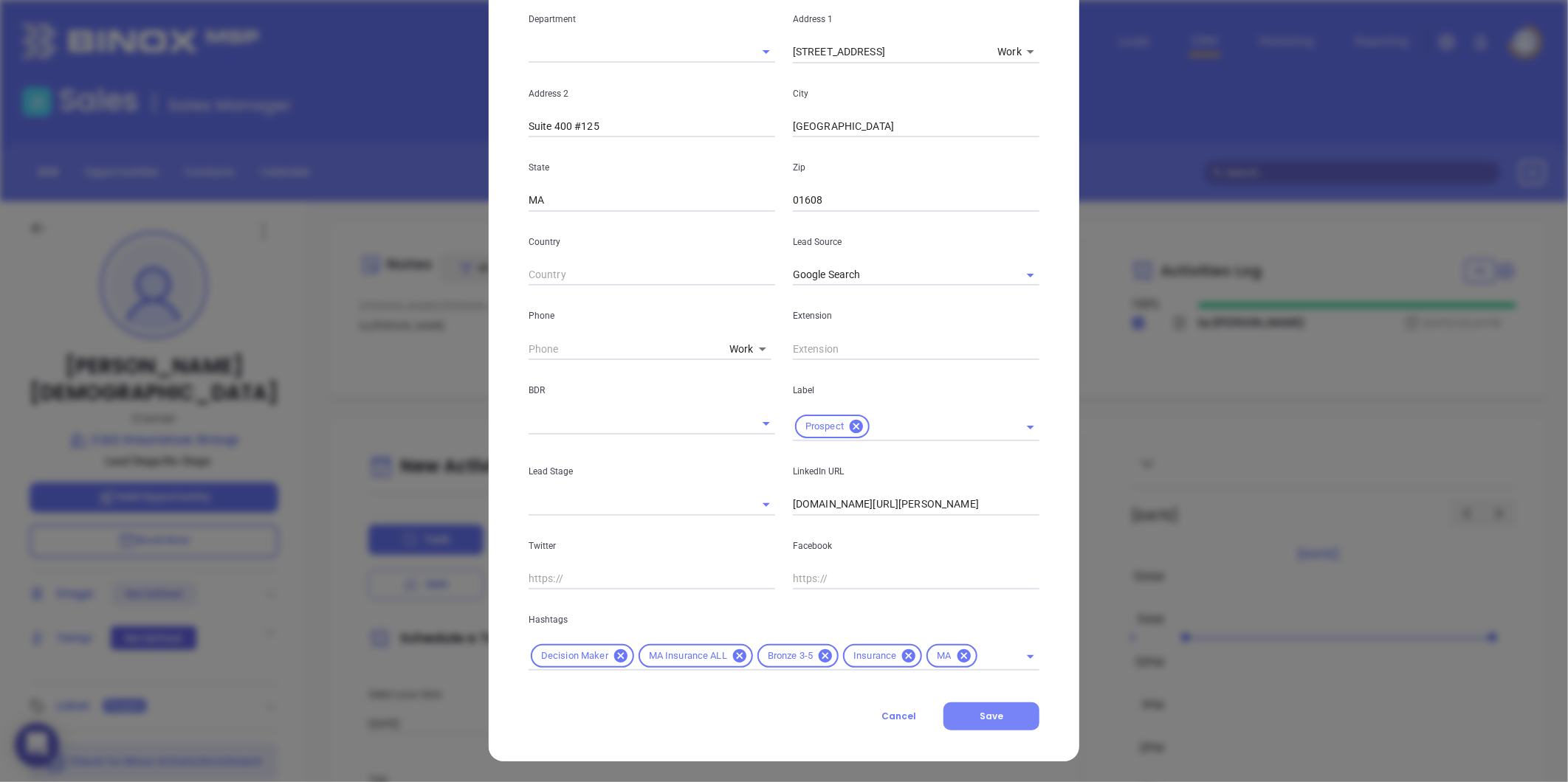
click at [973, 727] on button "Save" at bounding box center [992, 716] width 96 height 28
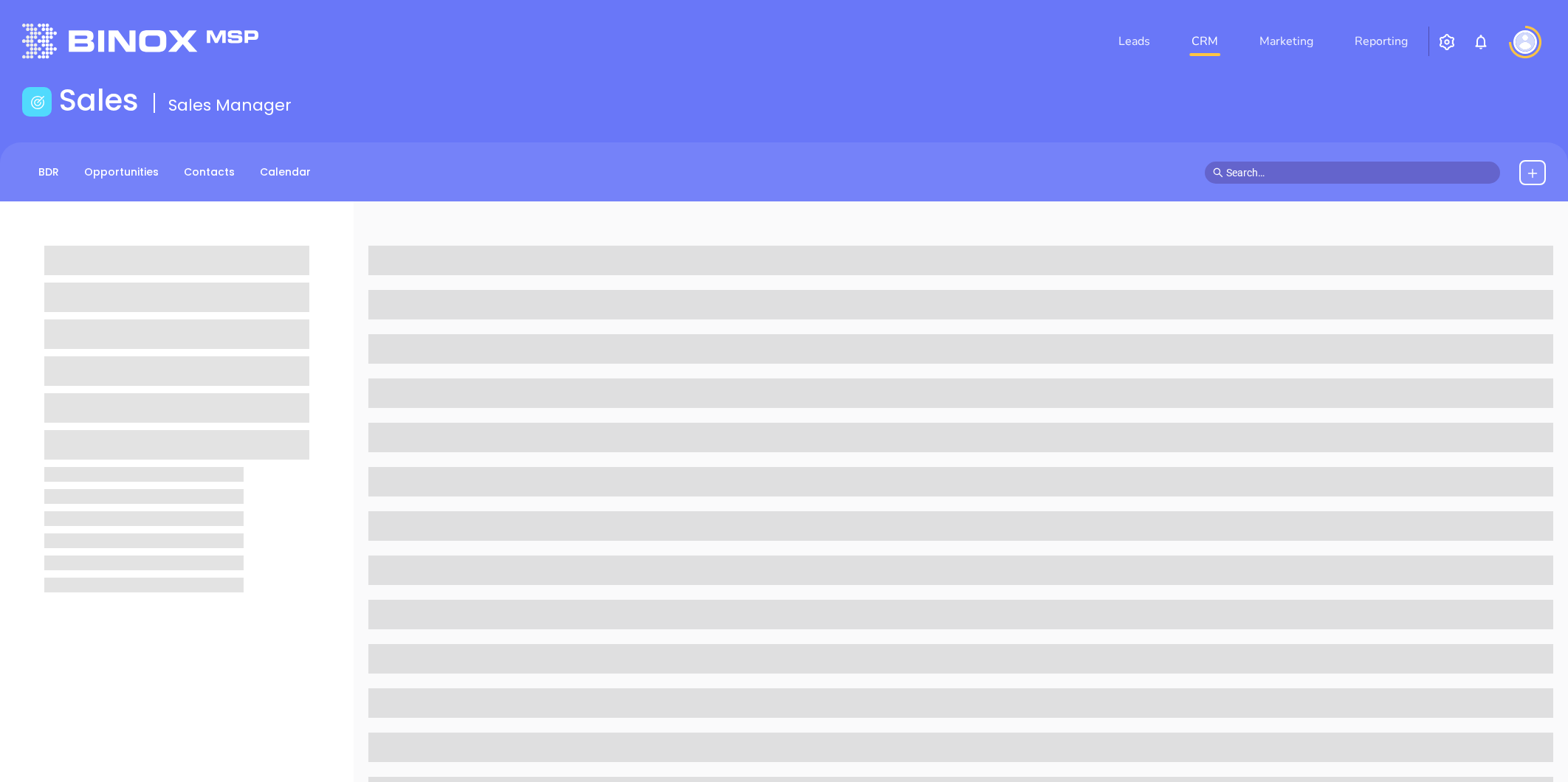
scroll to position [124, 0]
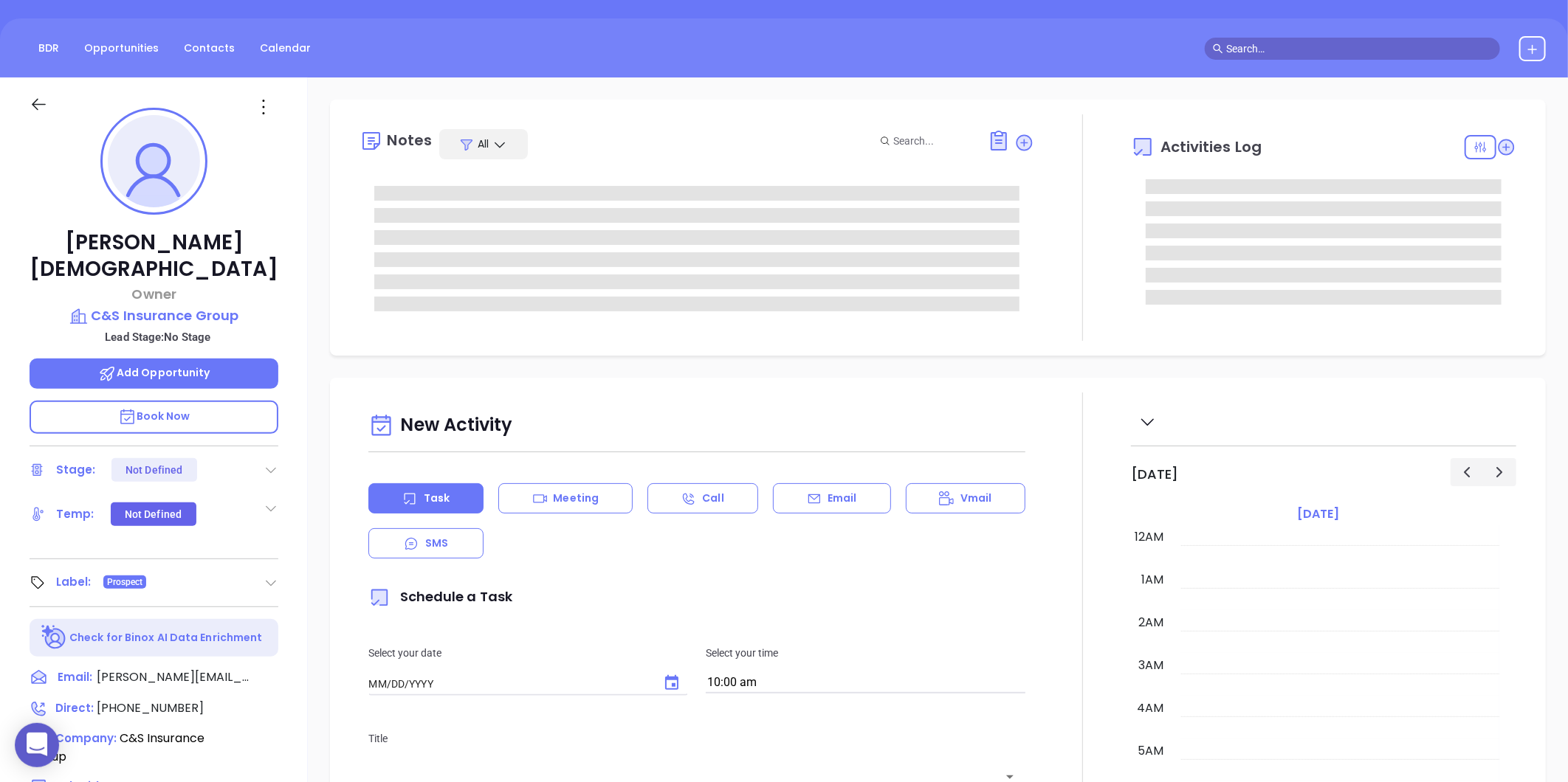
type input "[DATE]"
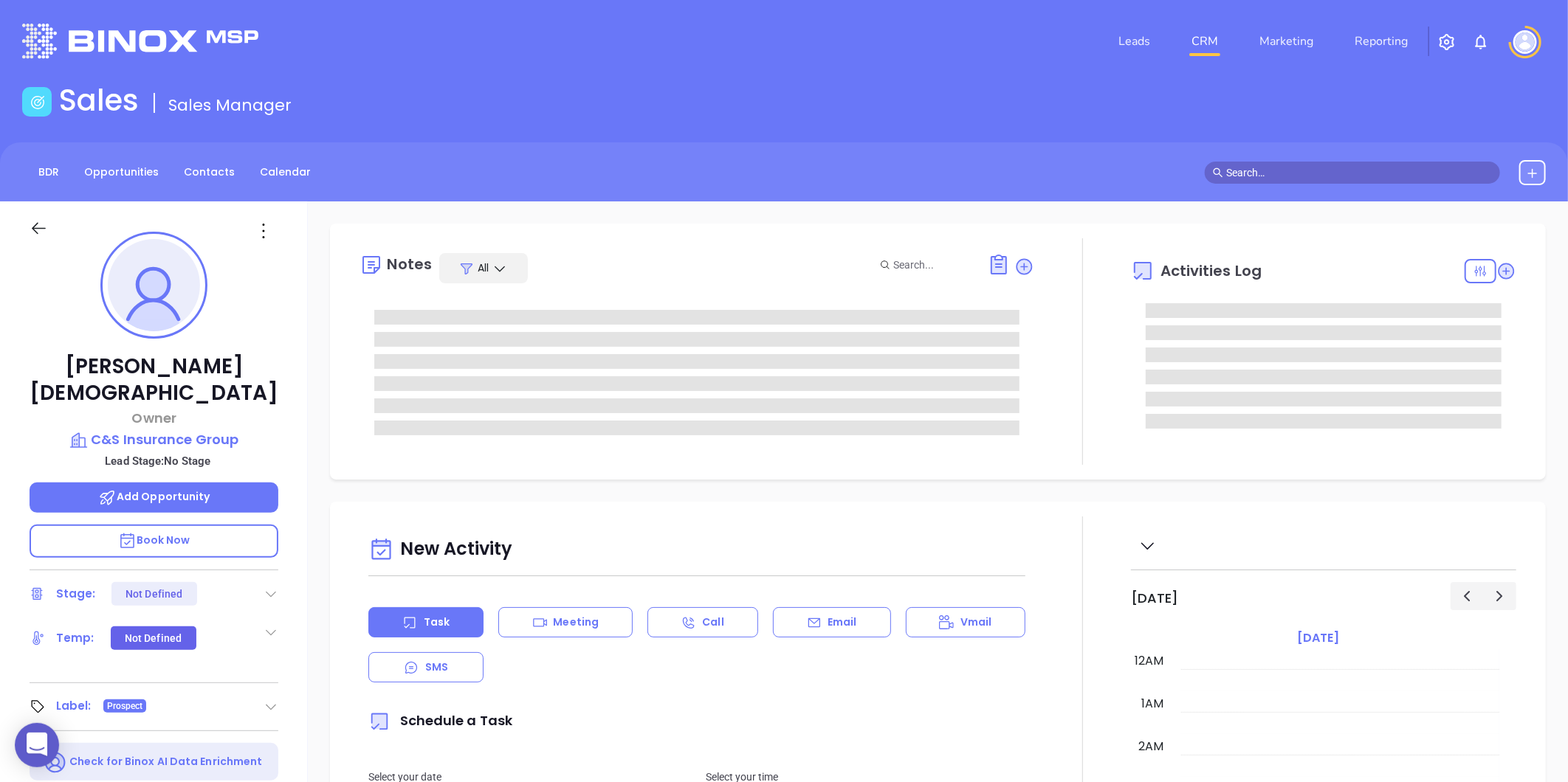
scroll to position [429, 0]
click at [217, 192] on div "BDR Opportunities Contacts Calendar" at bounding box center [784, 171] width 1568 height 59
click at [221, 178] on link "Contacts" at bounding box center [209, 172] width 69 height 24
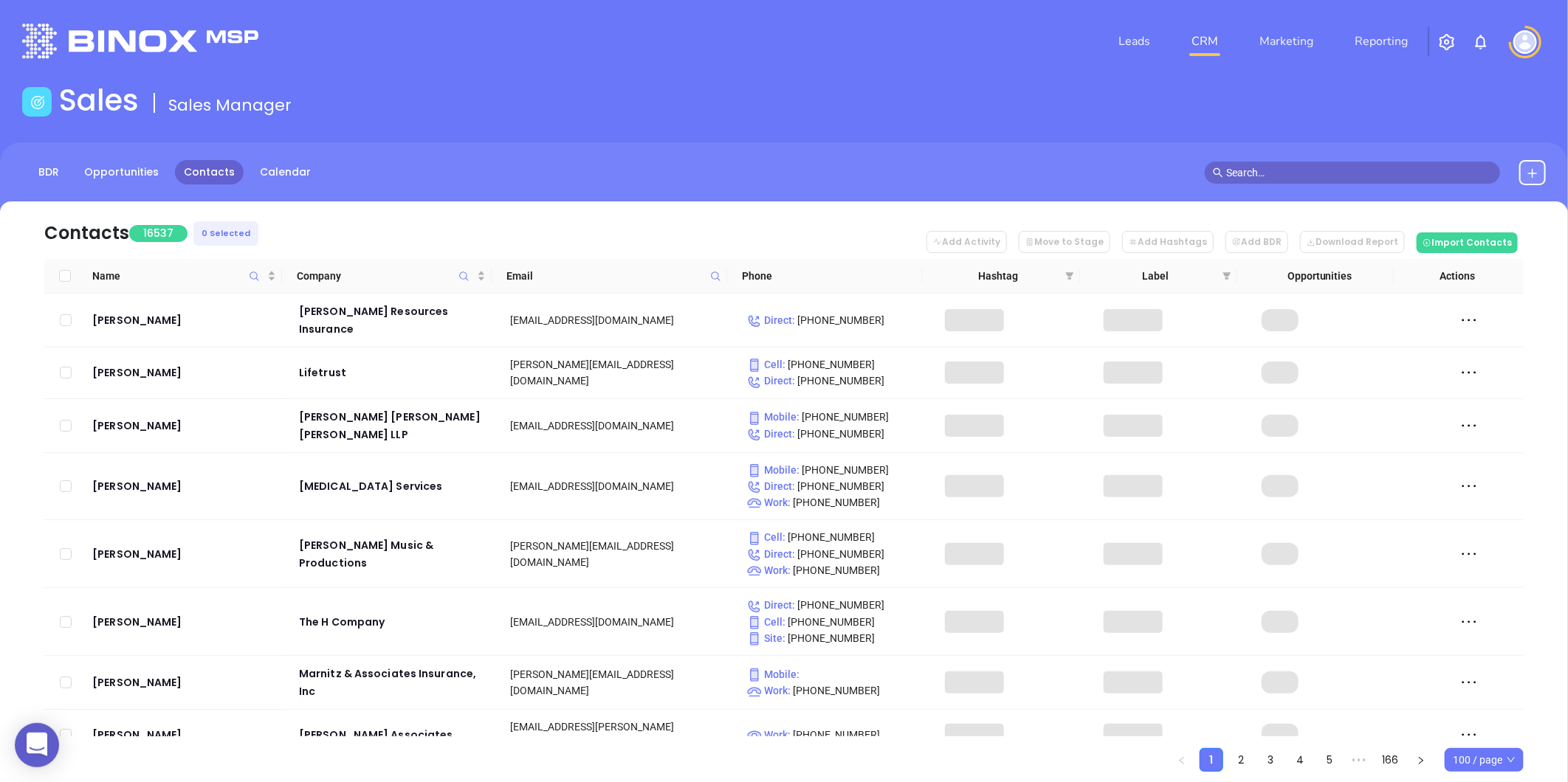
click at [704, 270] on div "Email" at bounding box center [614, 276] width 215 height 16
click at [714, 277] on icon at bounding box center [716, 276] width 11 height 11
paste input "duffyins.com"
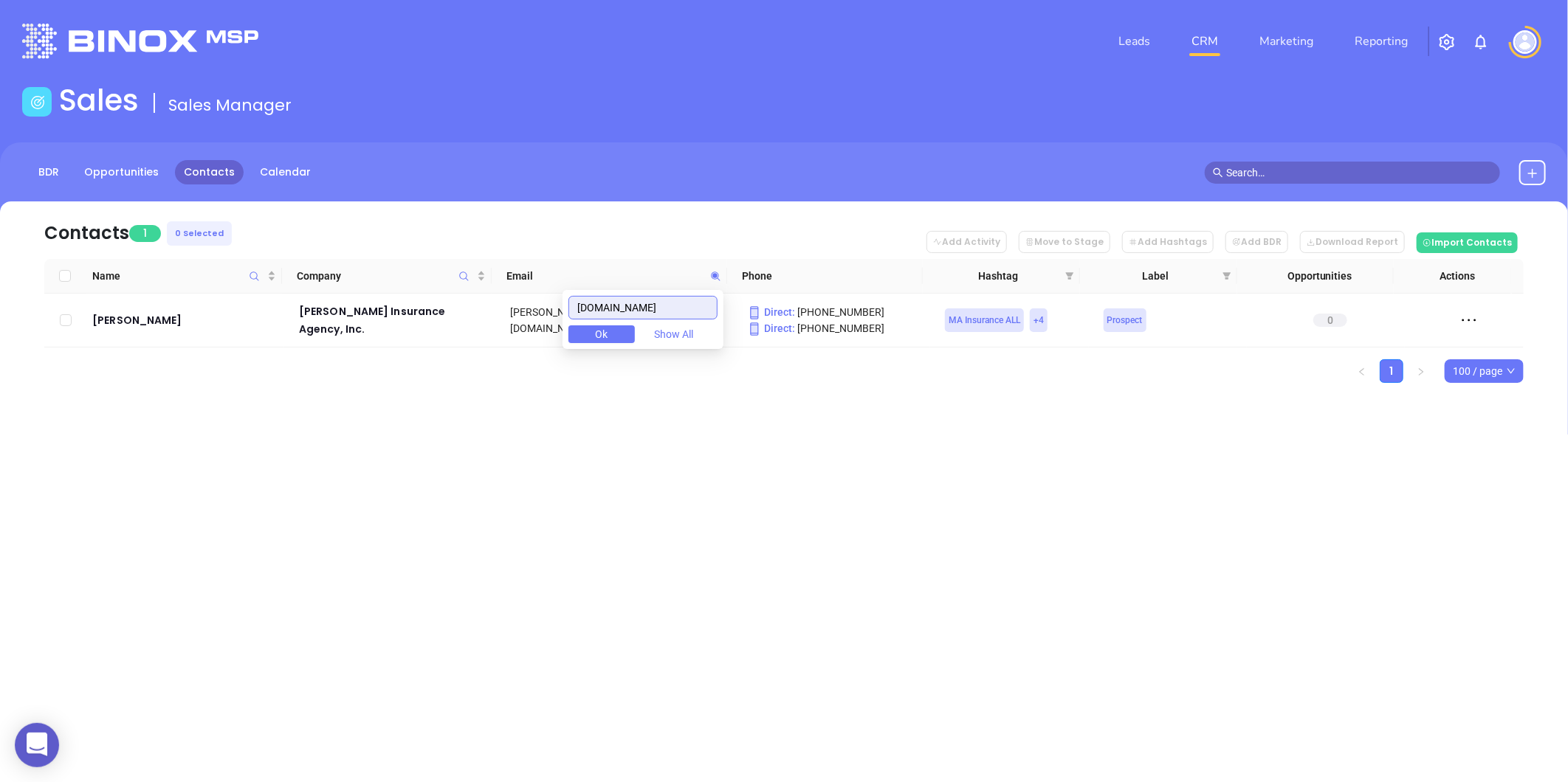
type input "duffyins.com"
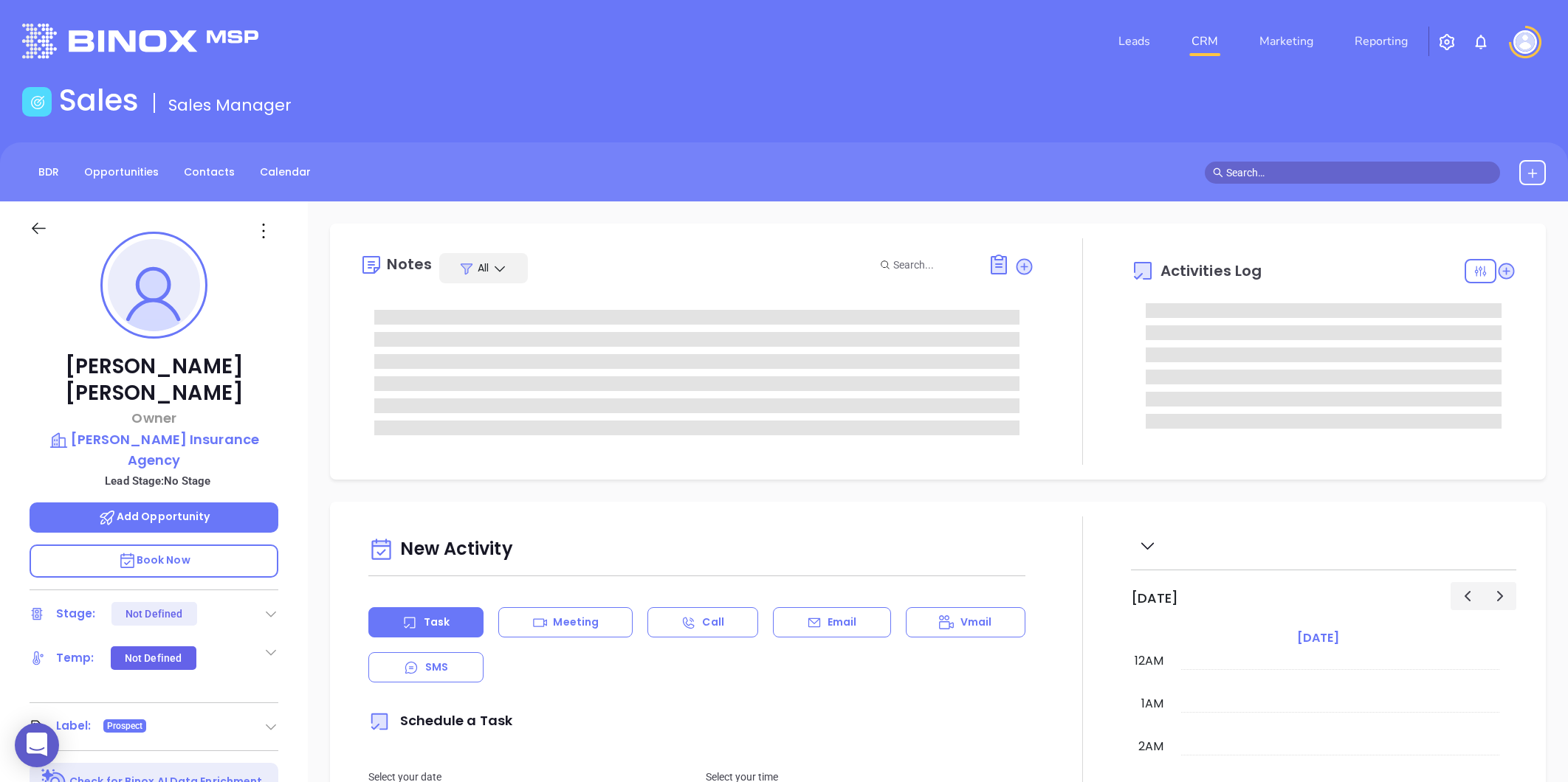
type input "[DATE]"
type input "[PERSON_NAME]"
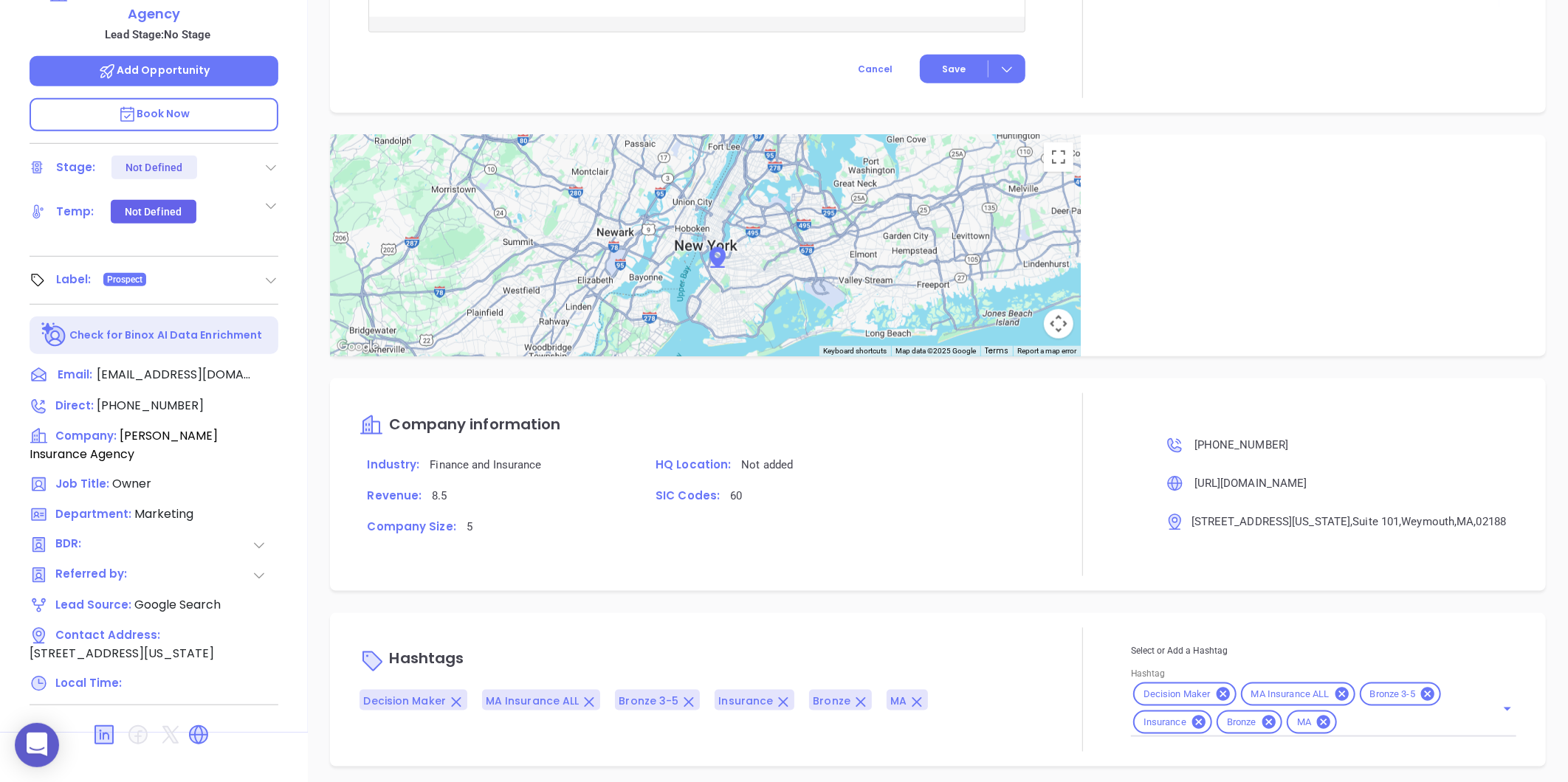
scroll to position [452, 0]
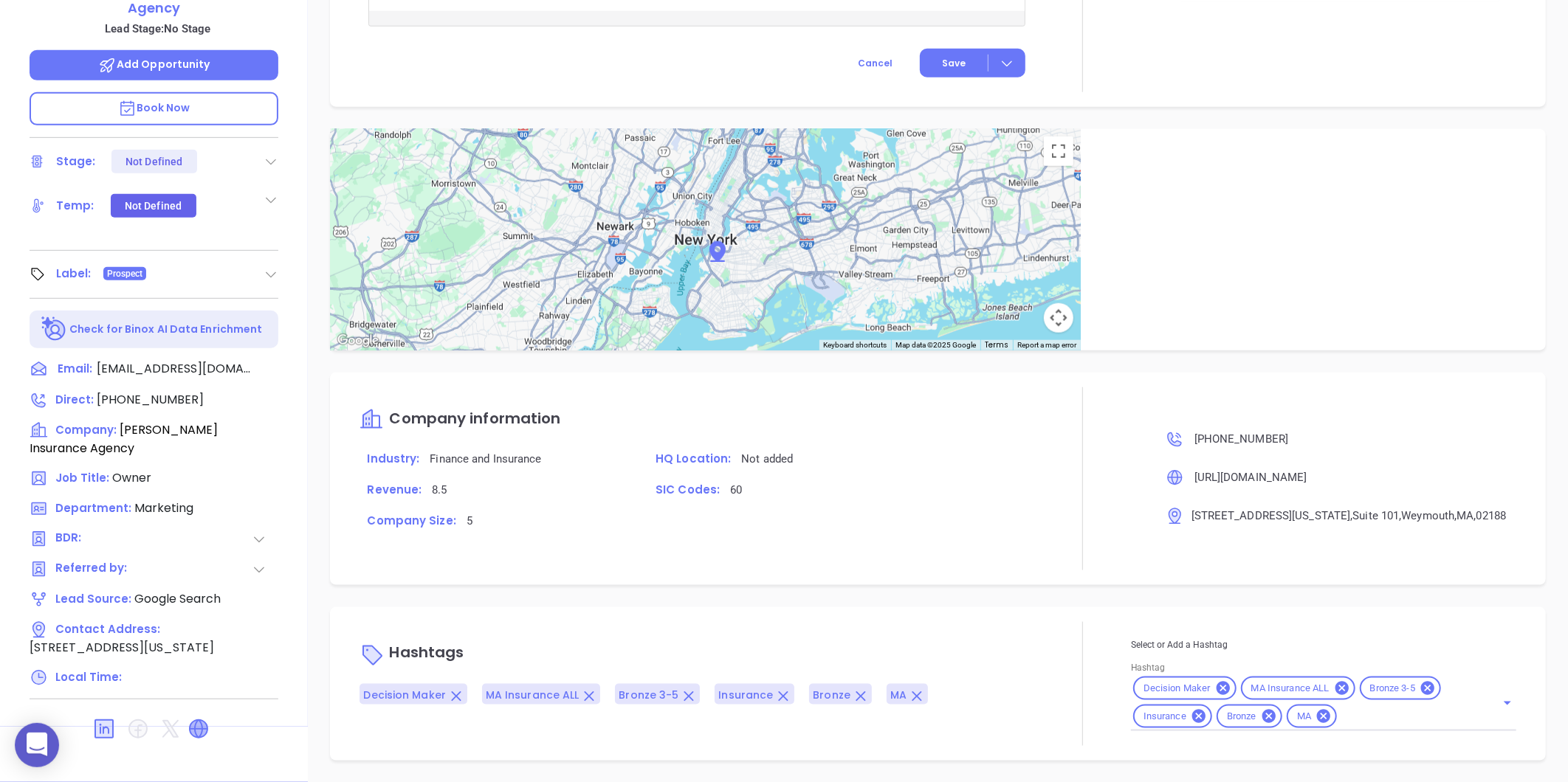
click at [198, 720] on icon at bounding box center [198, 729] width 18 height 18
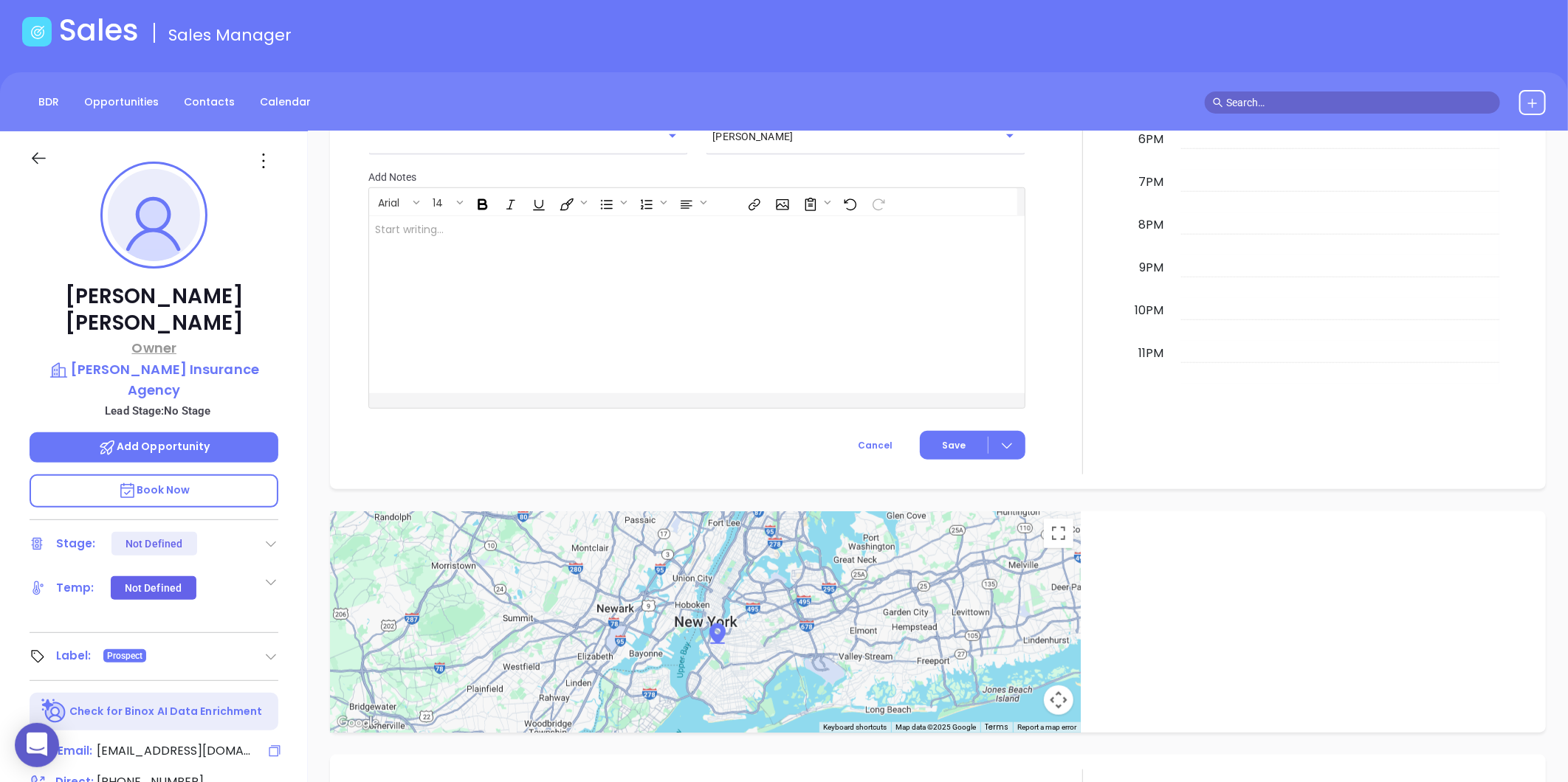
scroll to position [42, 0]
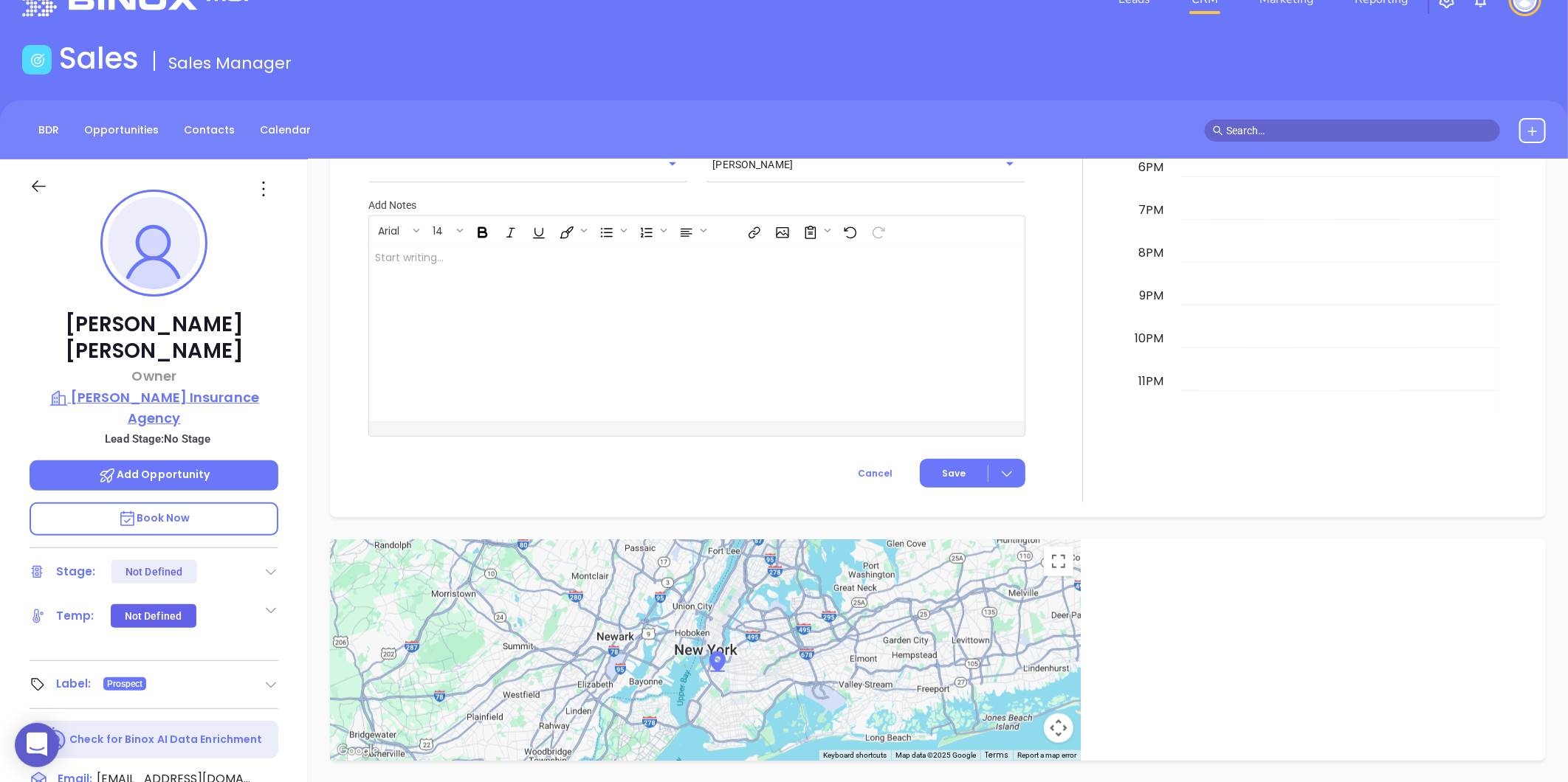
click at [165, 388] on p "[PERSON_NAME] Insurance Agency" at bounding box center [154, 408] width 248 height 41
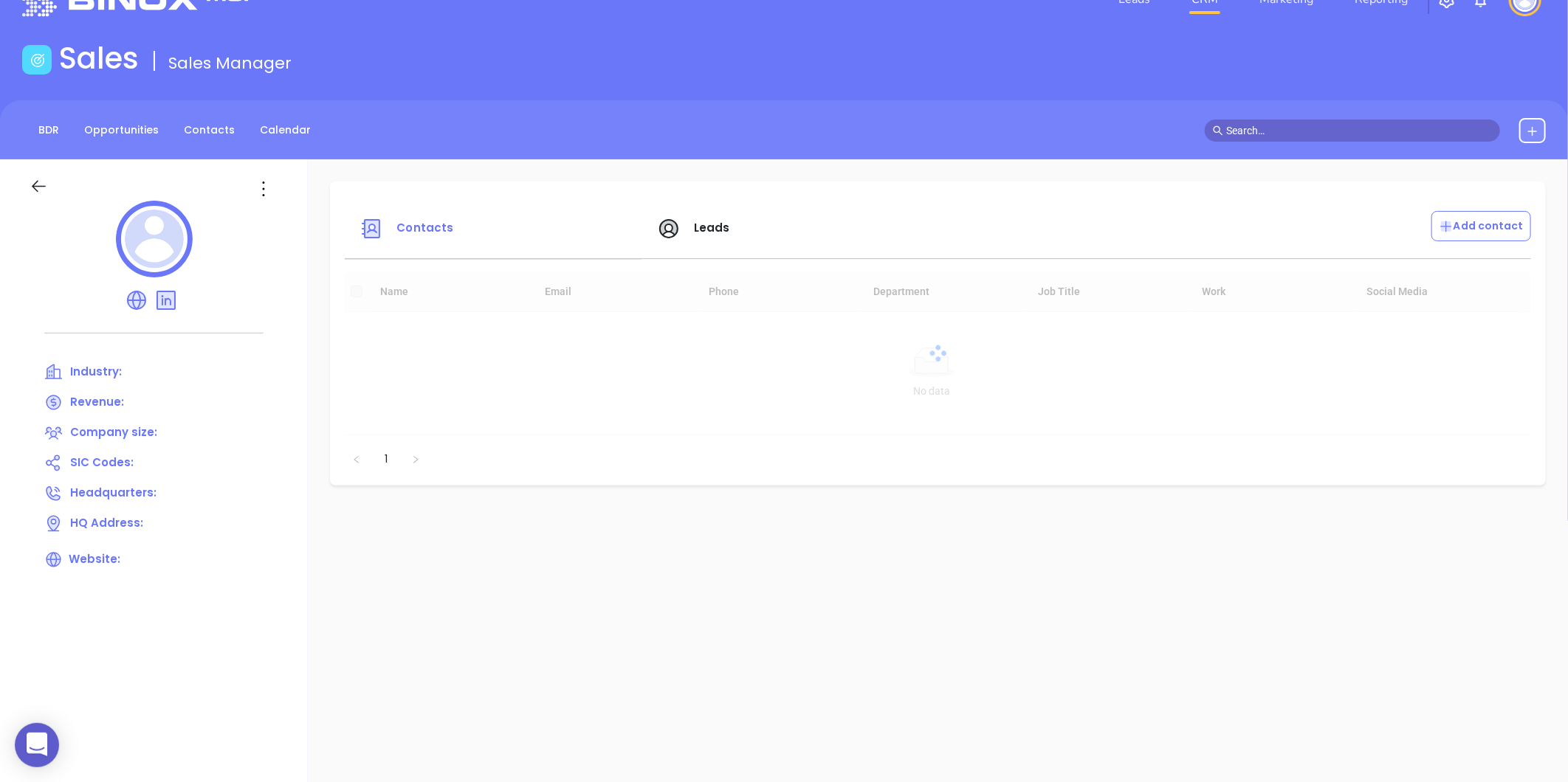
click at [270, 193] on icon at bounding box center [264, 188] width 24 height 24
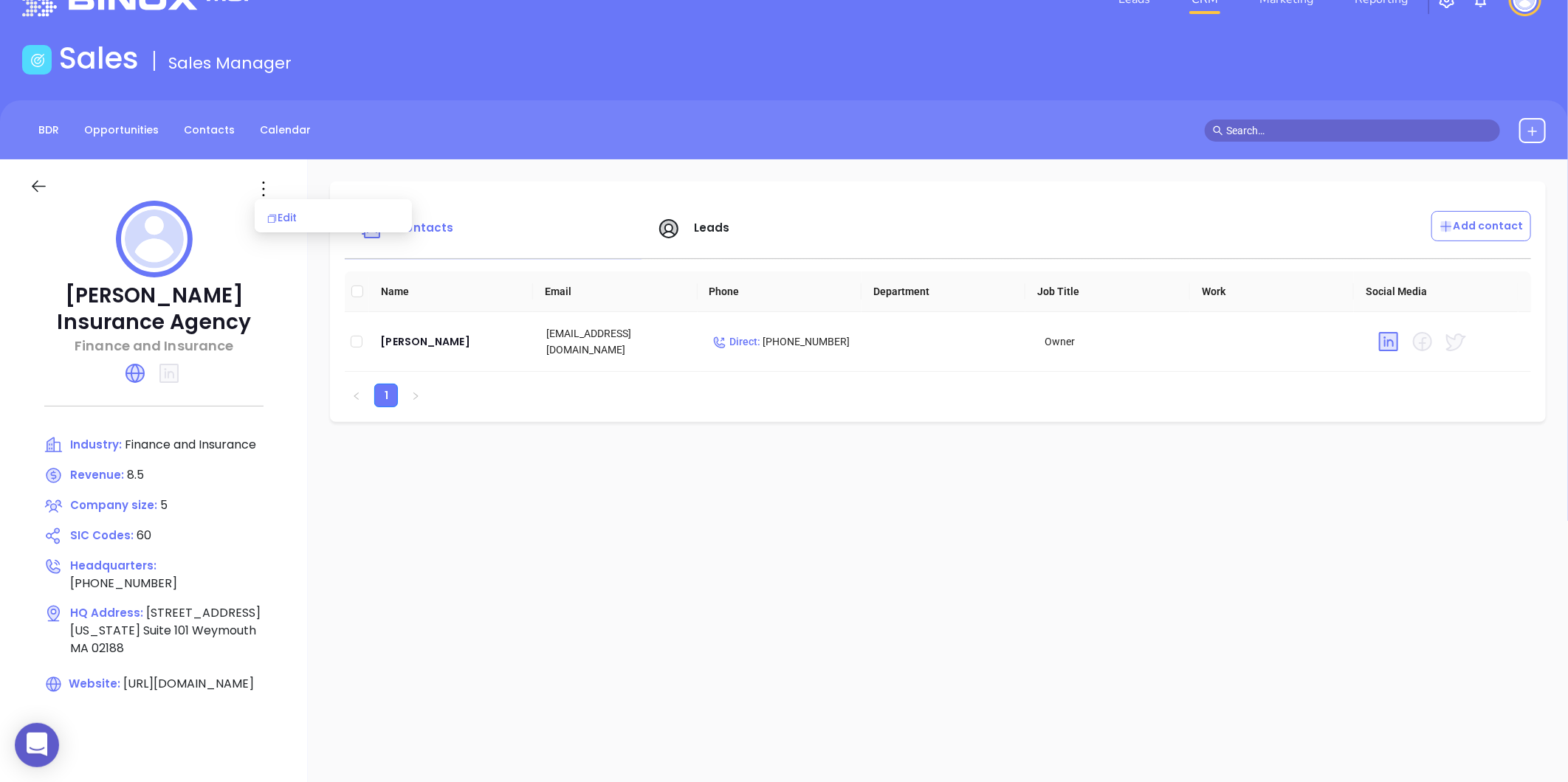
click at [286, 219] on div "Edit" at bounding box center [333, 217] width 133 height 16
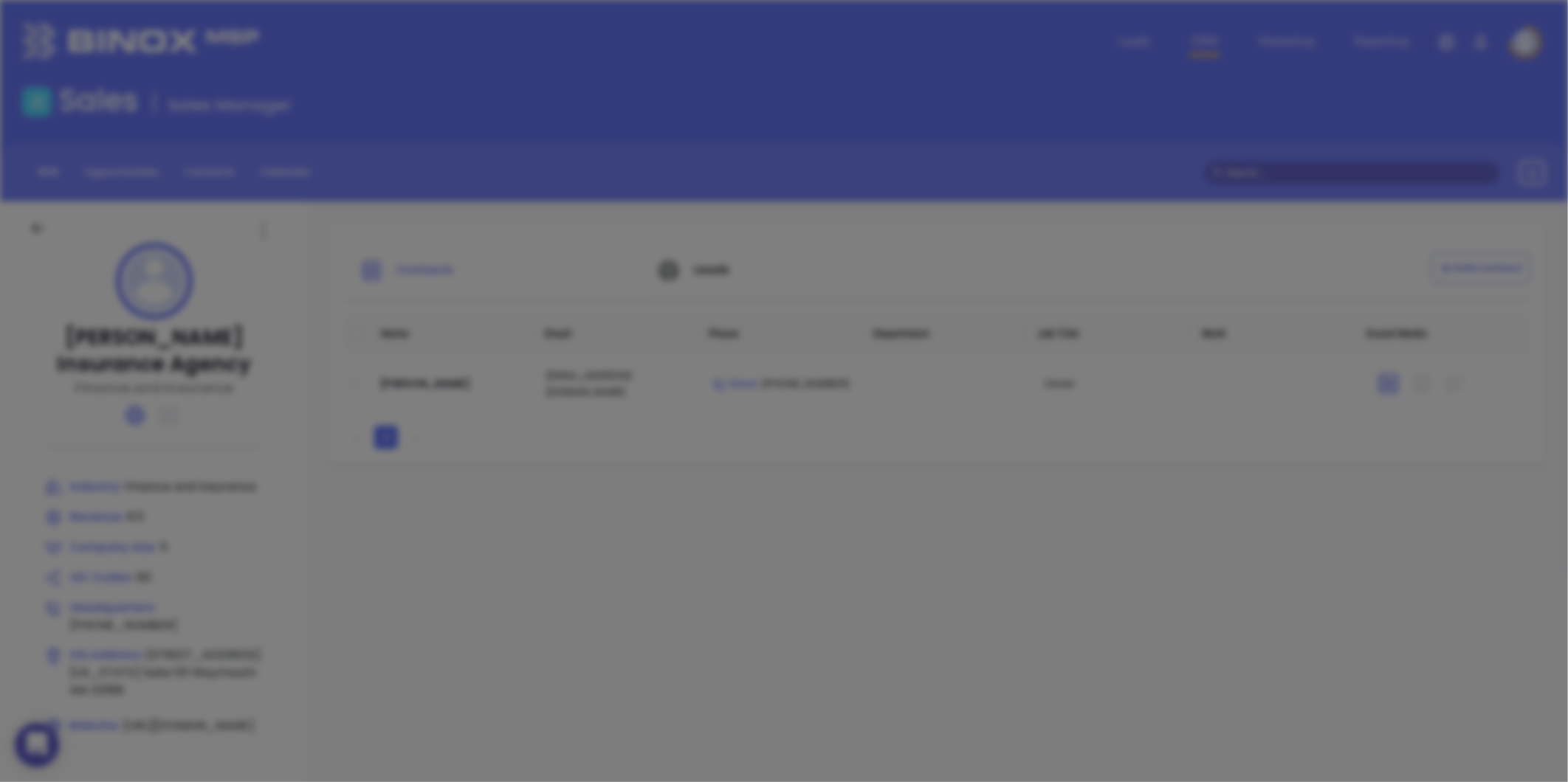
type input "[PERSON_NAME] Insurance Agency"
type input "5"
type input "440 Washington Street"
type input "Suite 101"
type input "Weymouth"
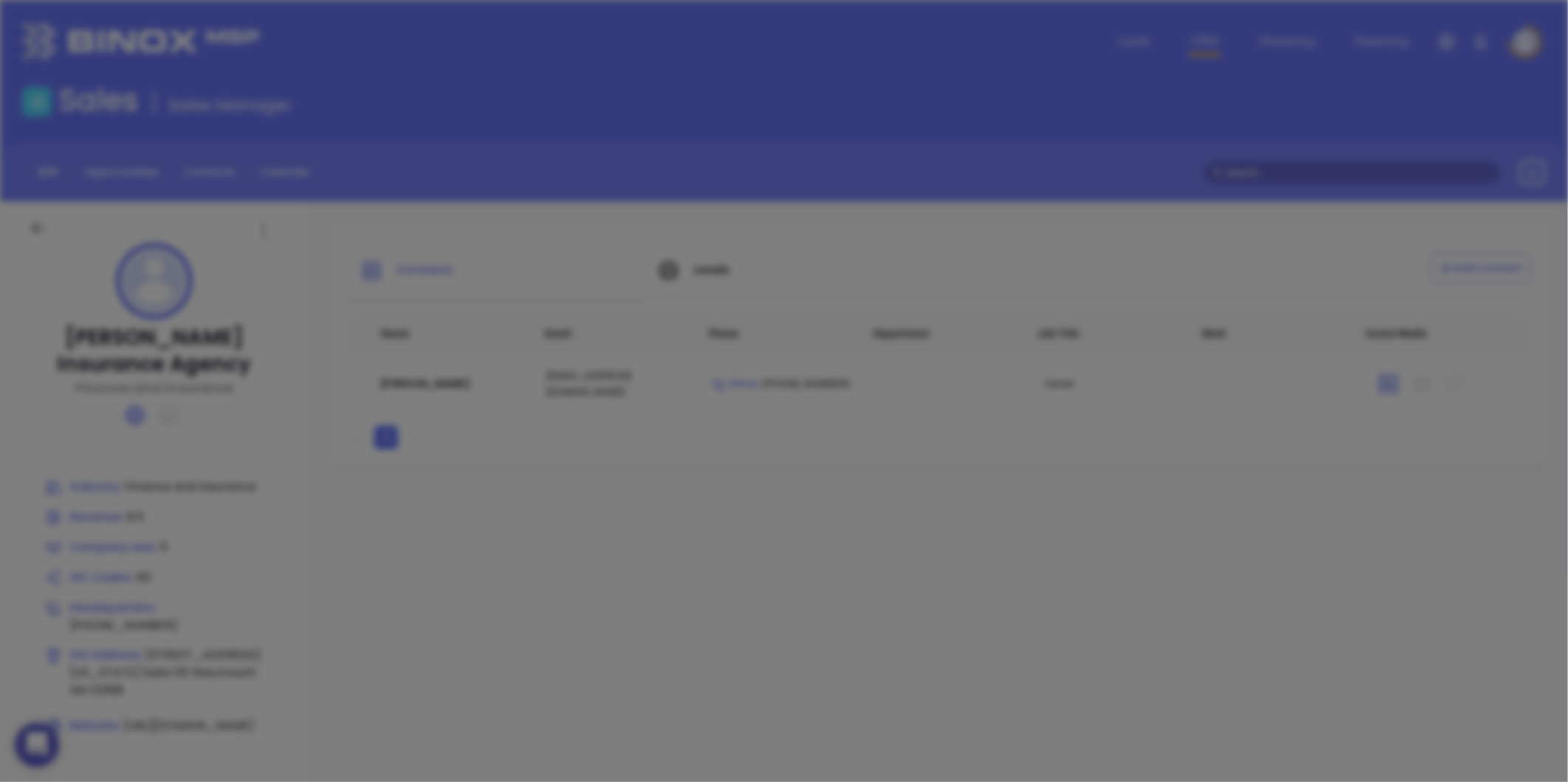
type input "MA"
type input "02188"
type input "(781) 337-0427"
type input "Finance and Insurance"
type input "60"
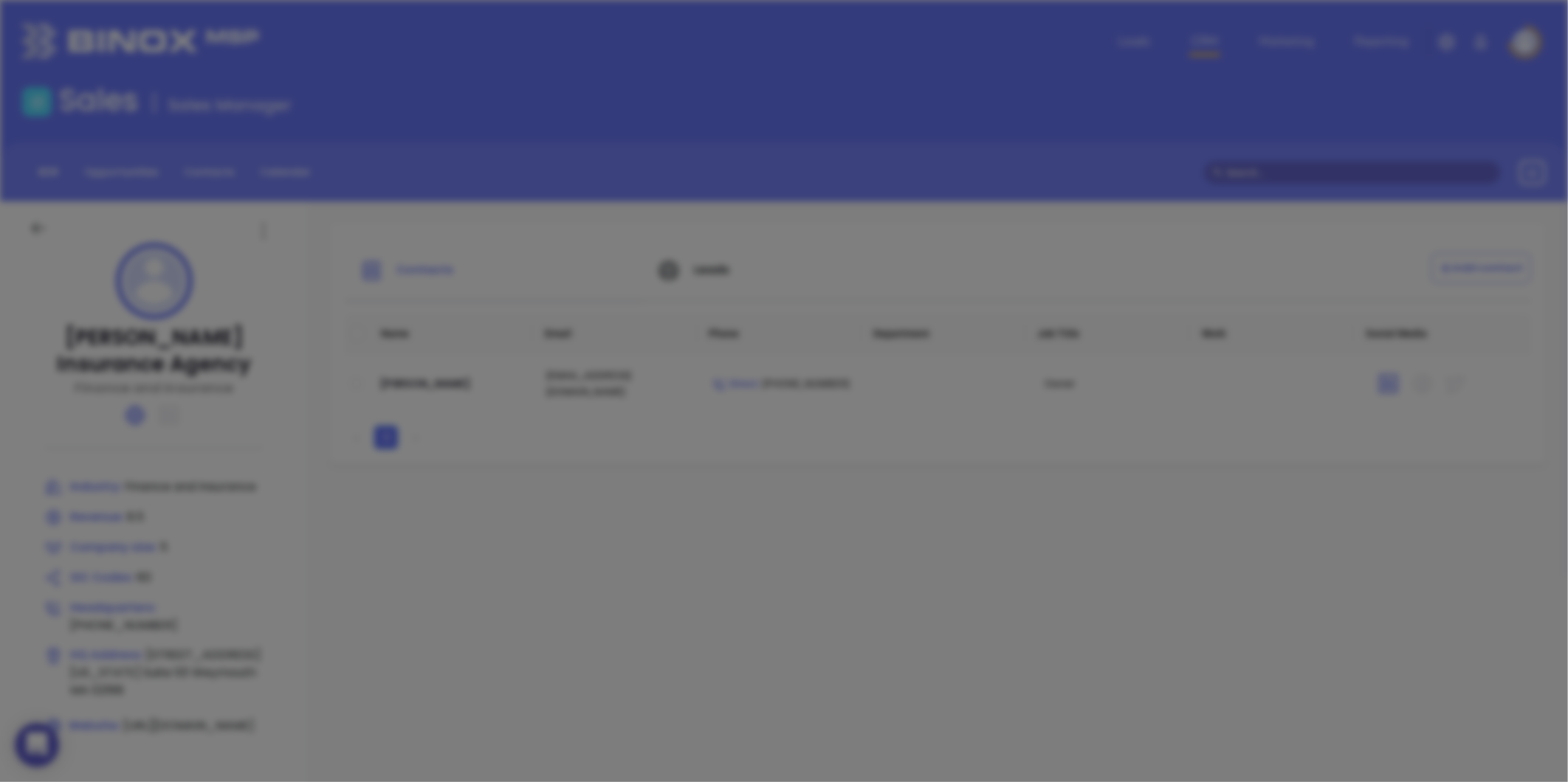
type input "https://www.cgjordaninsurance.com/"
type input "Finance and Insurance"
type input "8.5"
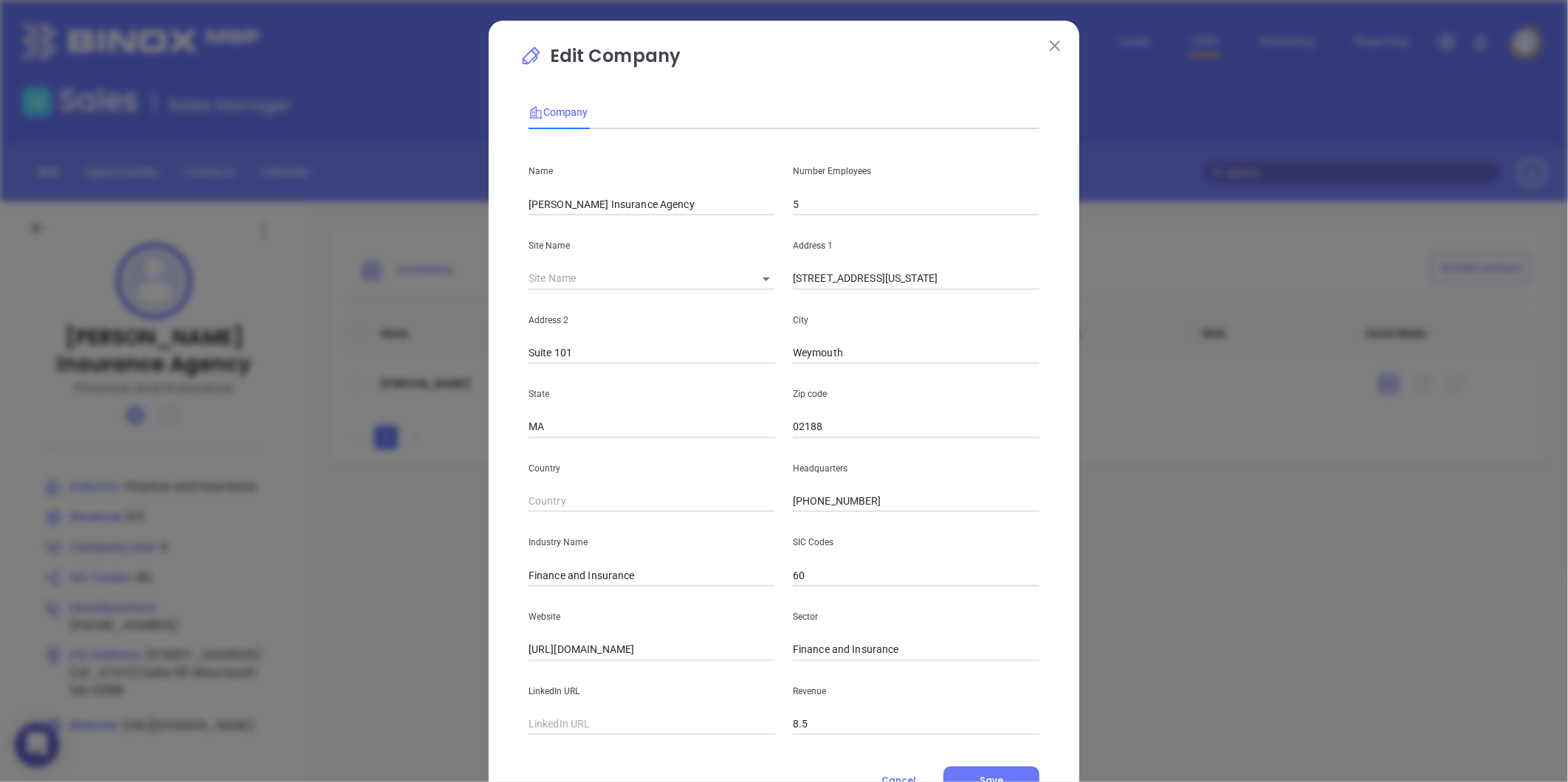
click at [1050, 43] on img at bounding box center [1054, 45] width 10 height 10
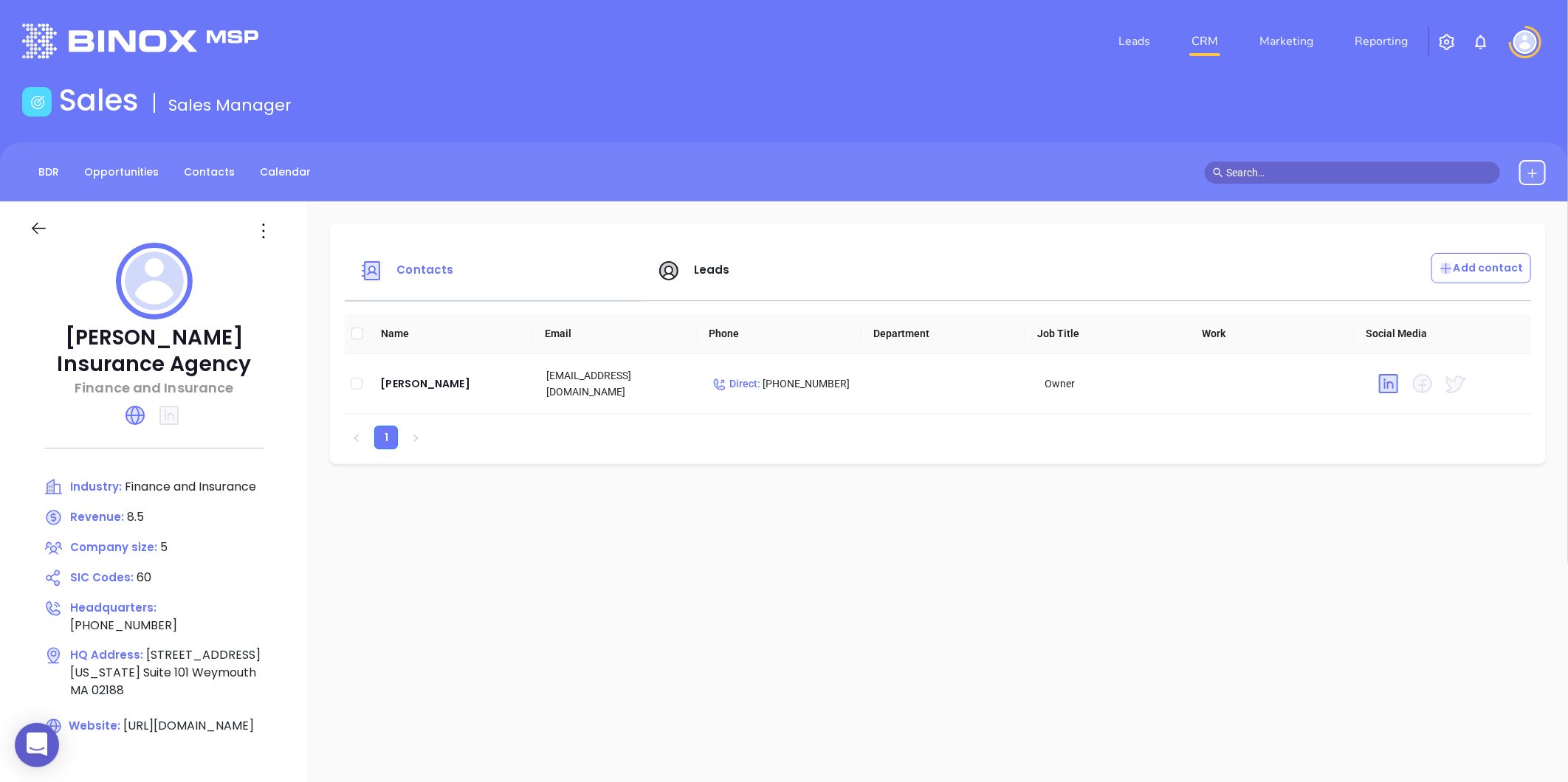
click at [268, 238] on icon at bounding box center [264, 231] width 24 height 24
click at [282, 249] on li "Edit" at bounding box center [333, 260] width 151 height 31
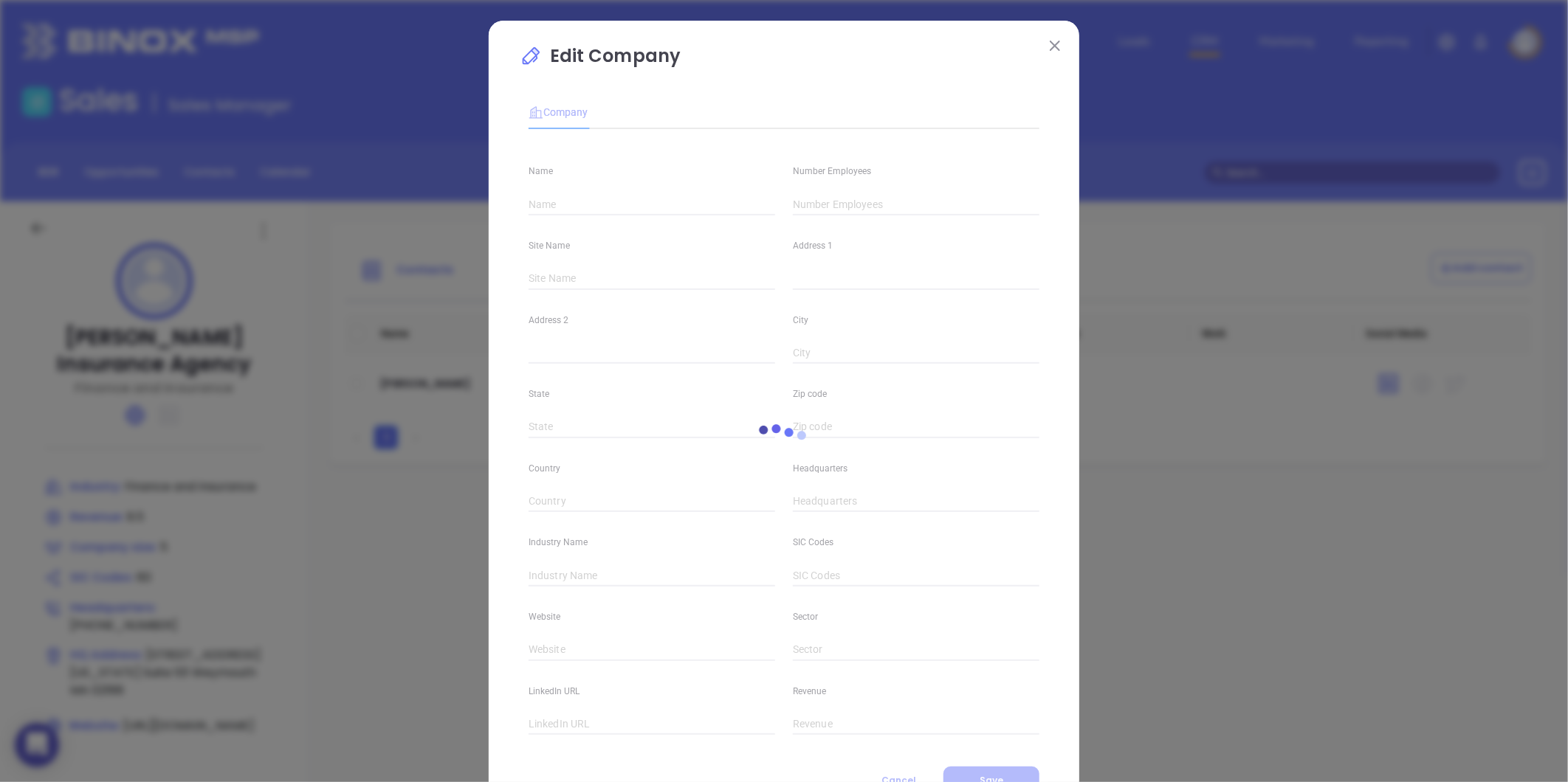
type input "Charles G. Jordan Insurance Agency"
type input "5"
type input "440 Washington Street"
type input "Suite 101"
type input "Weymouth"
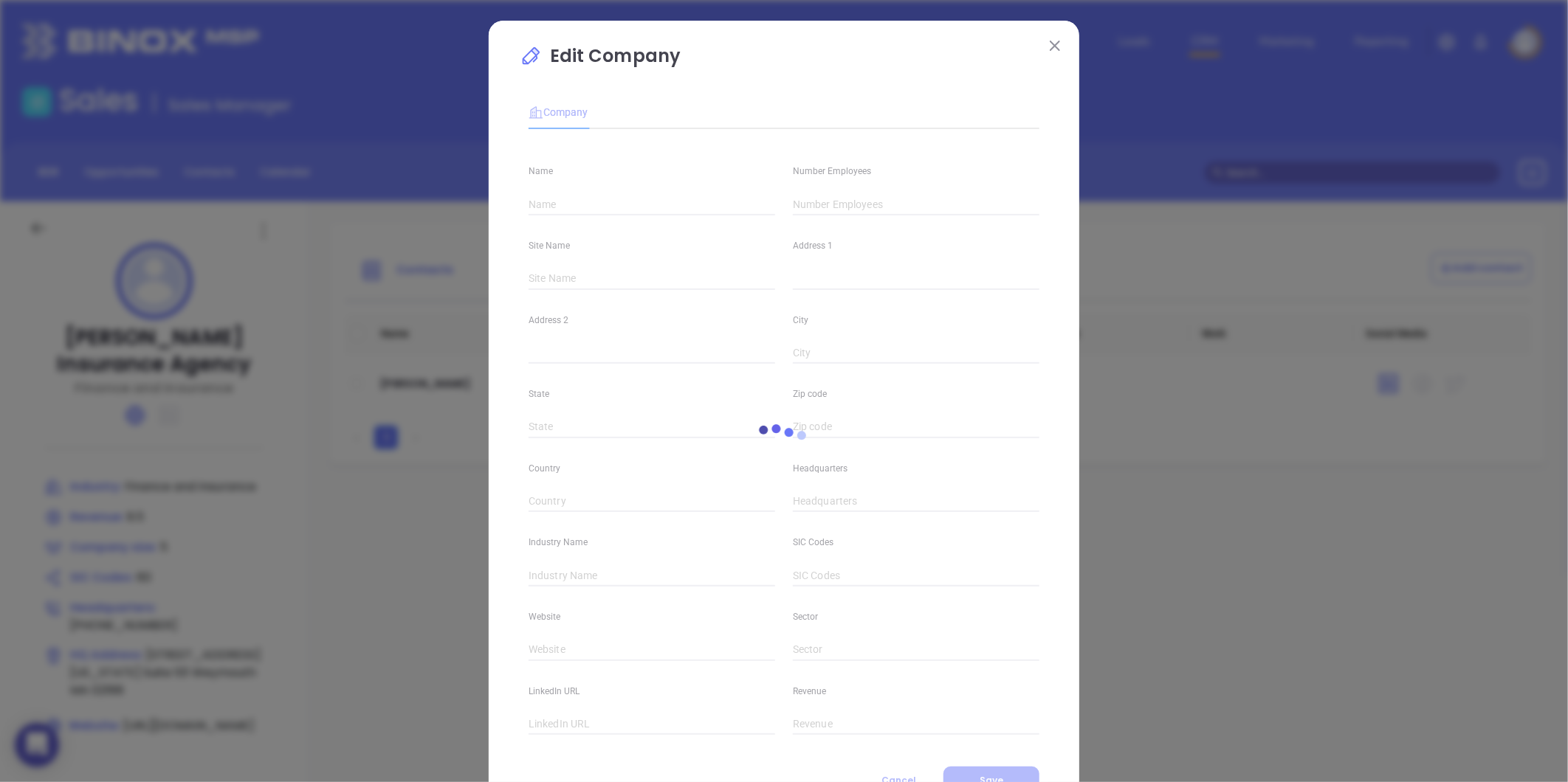
type input "MA"
type input "02188"
type input "(781) 337-0427"
type input "Finance and Insurance"
type input "60"
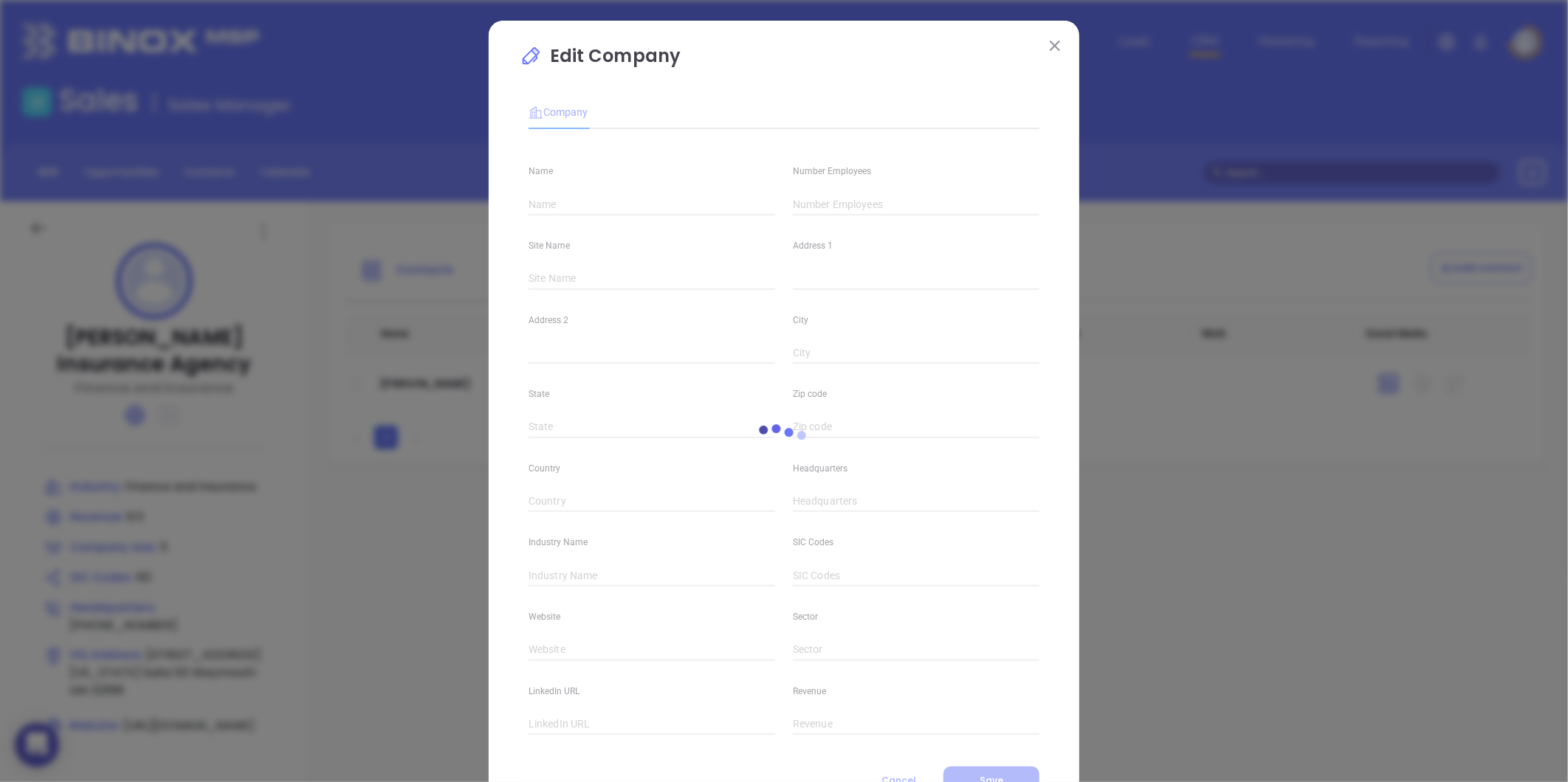
type input "https://www.cgjordaninsurance.com/"
type input "Finance and Insurance"
type input "8.5"
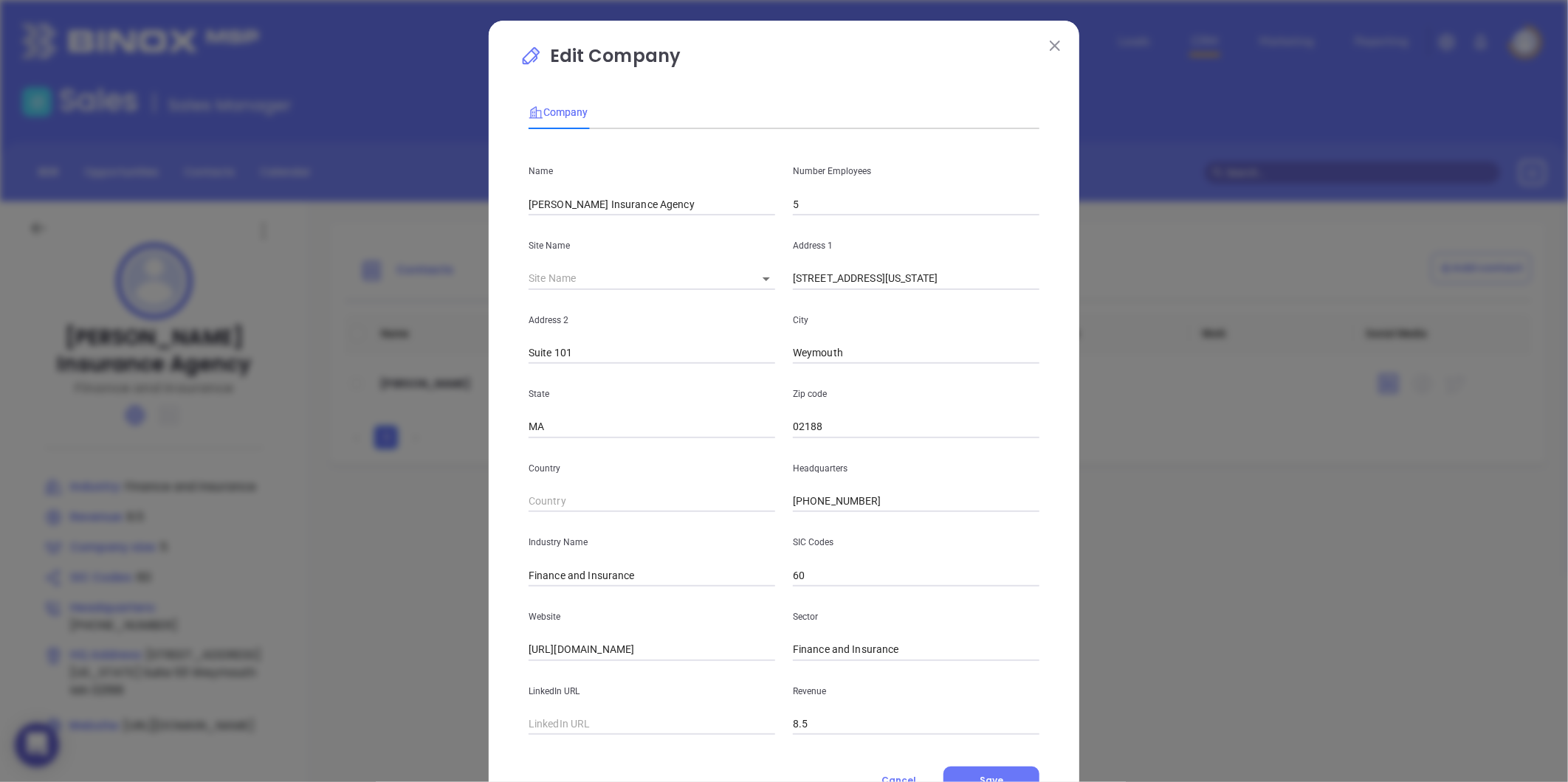
click at [849, 213] on input "5" at bounding box center [916, 204] width 247 height 22
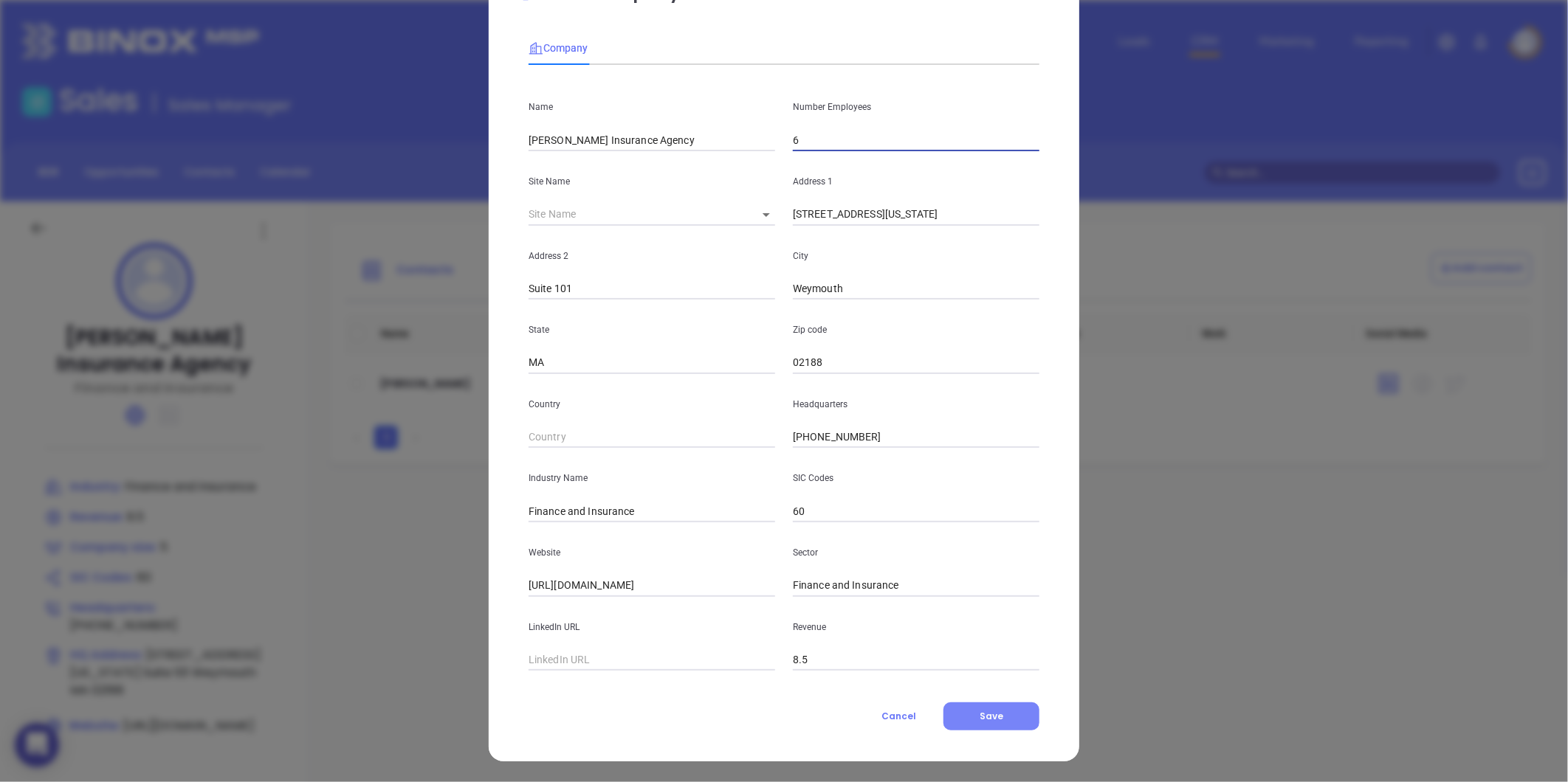
type input "6"
click at [951, 722] on button "Save" at bounding box center [992, 716] width 96 height 28
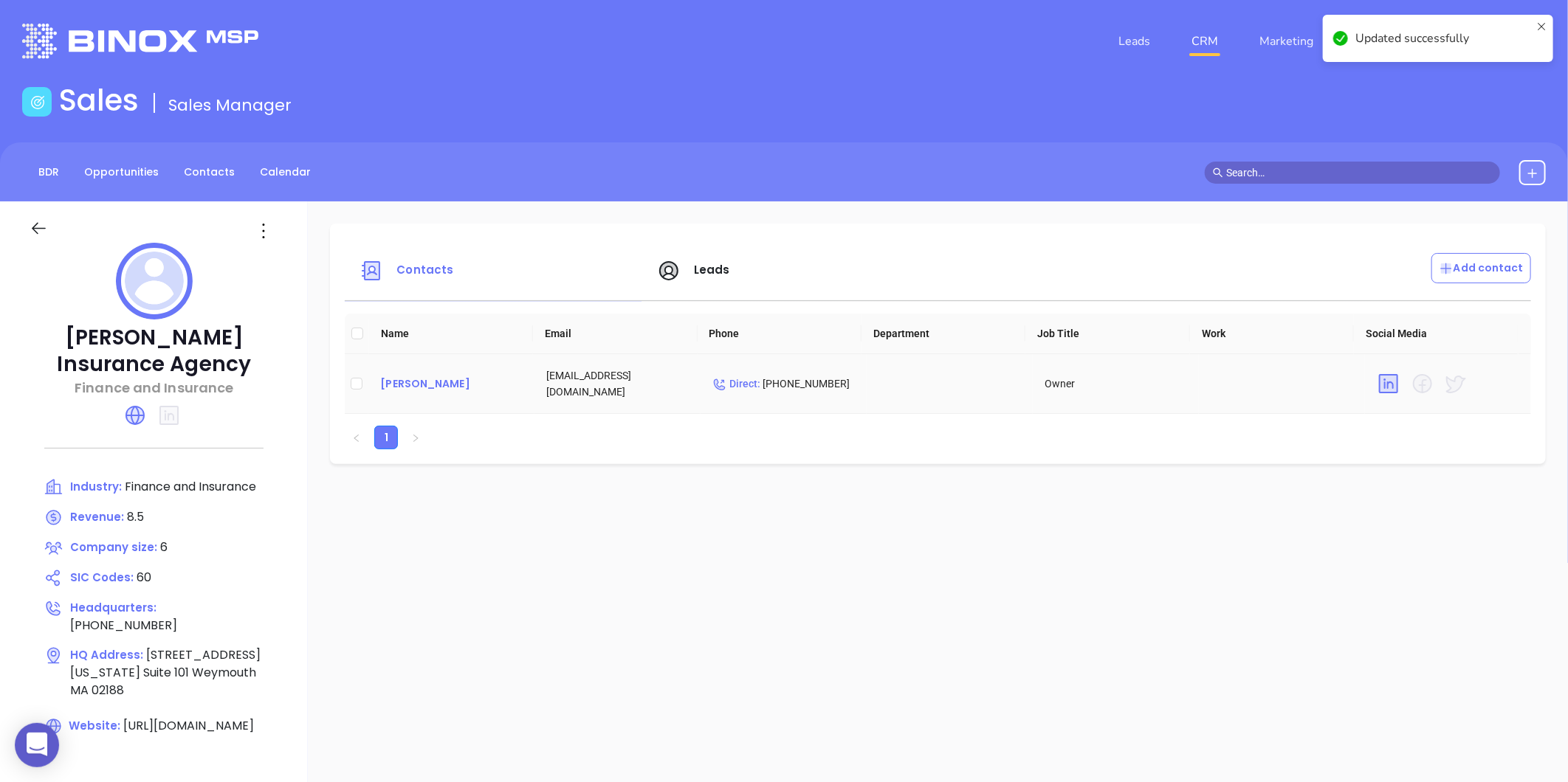
click at [396, 381] on div "Robert Parker" at bounding box center [450, 384] width 142 height 18
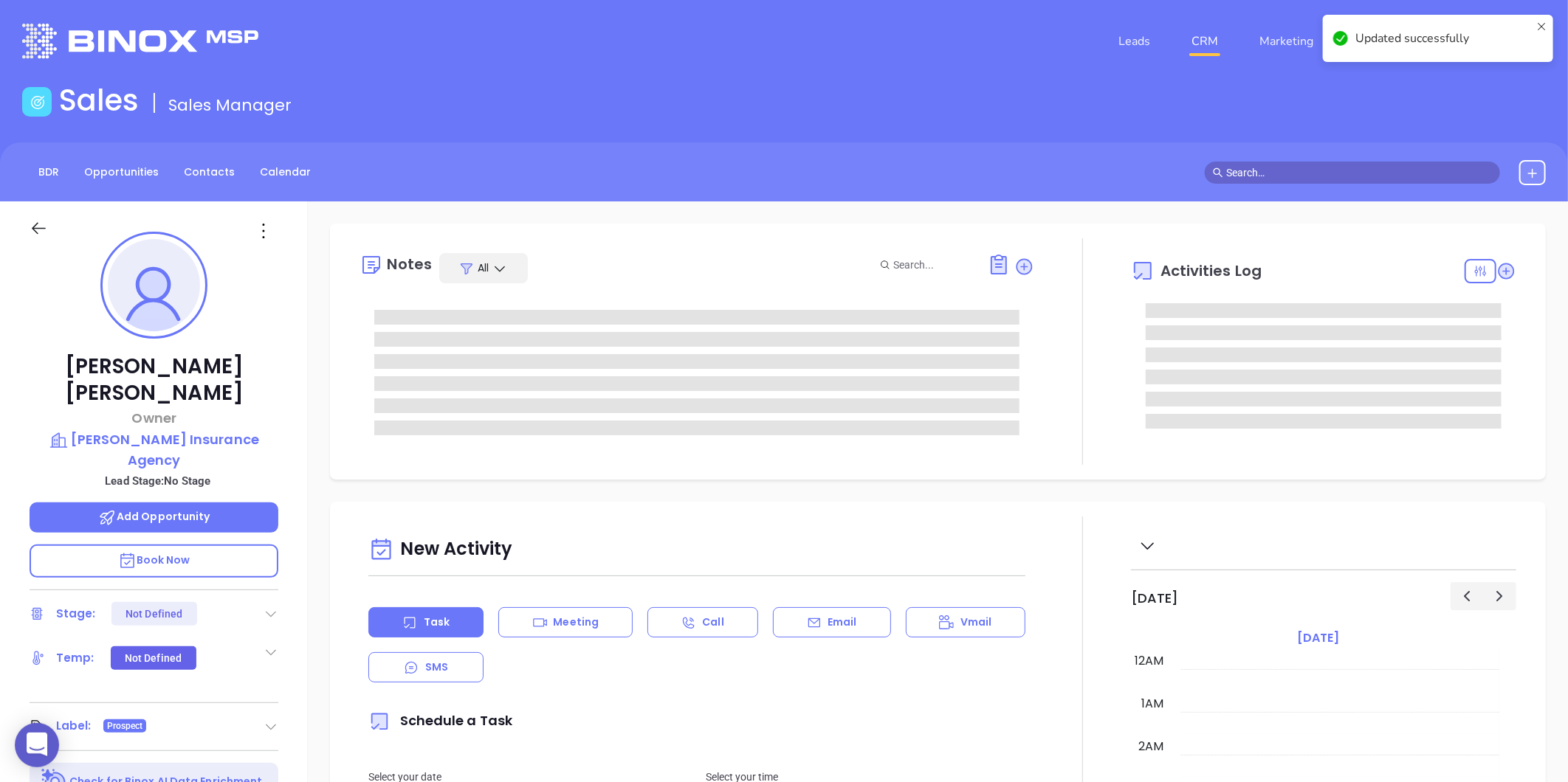
type input "[DATE]"
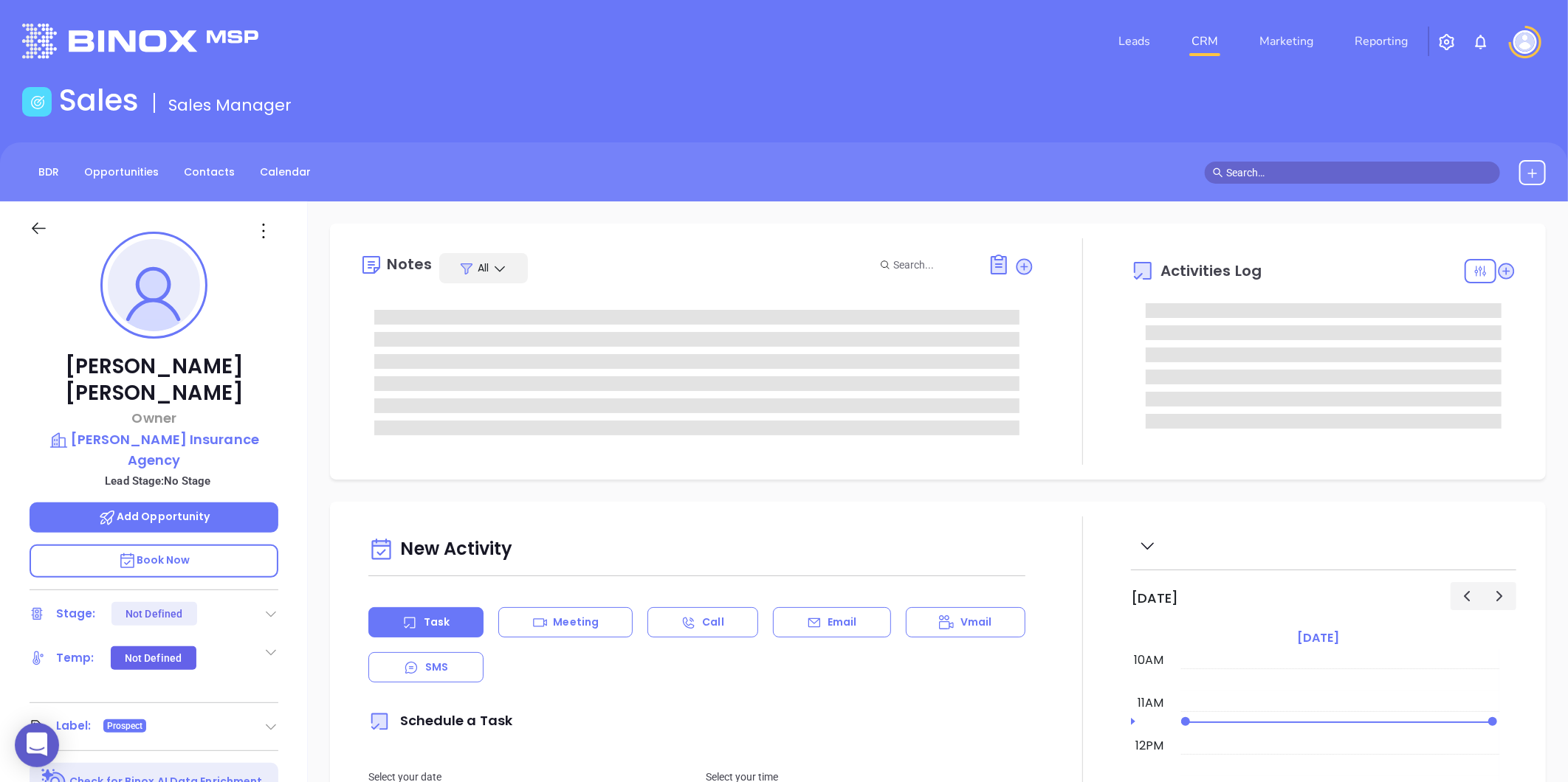
type input "[PERSON_NAME]"
click at [256, 240] on icon at bounding box center [264, 231] width 24 height 24
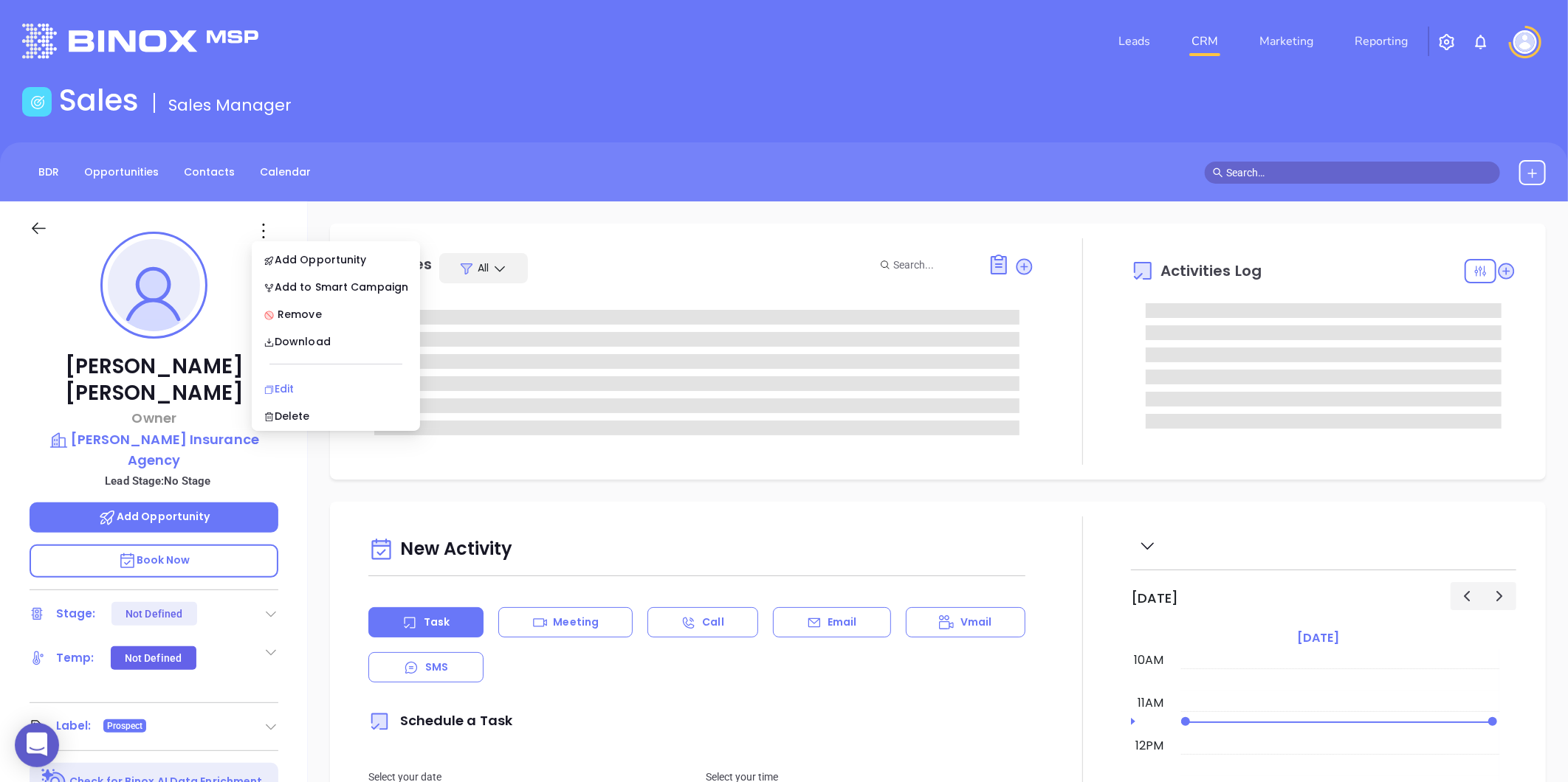
click at [288, 391] on div "Edit" at bounding box center [336, 389] width 145 height 16
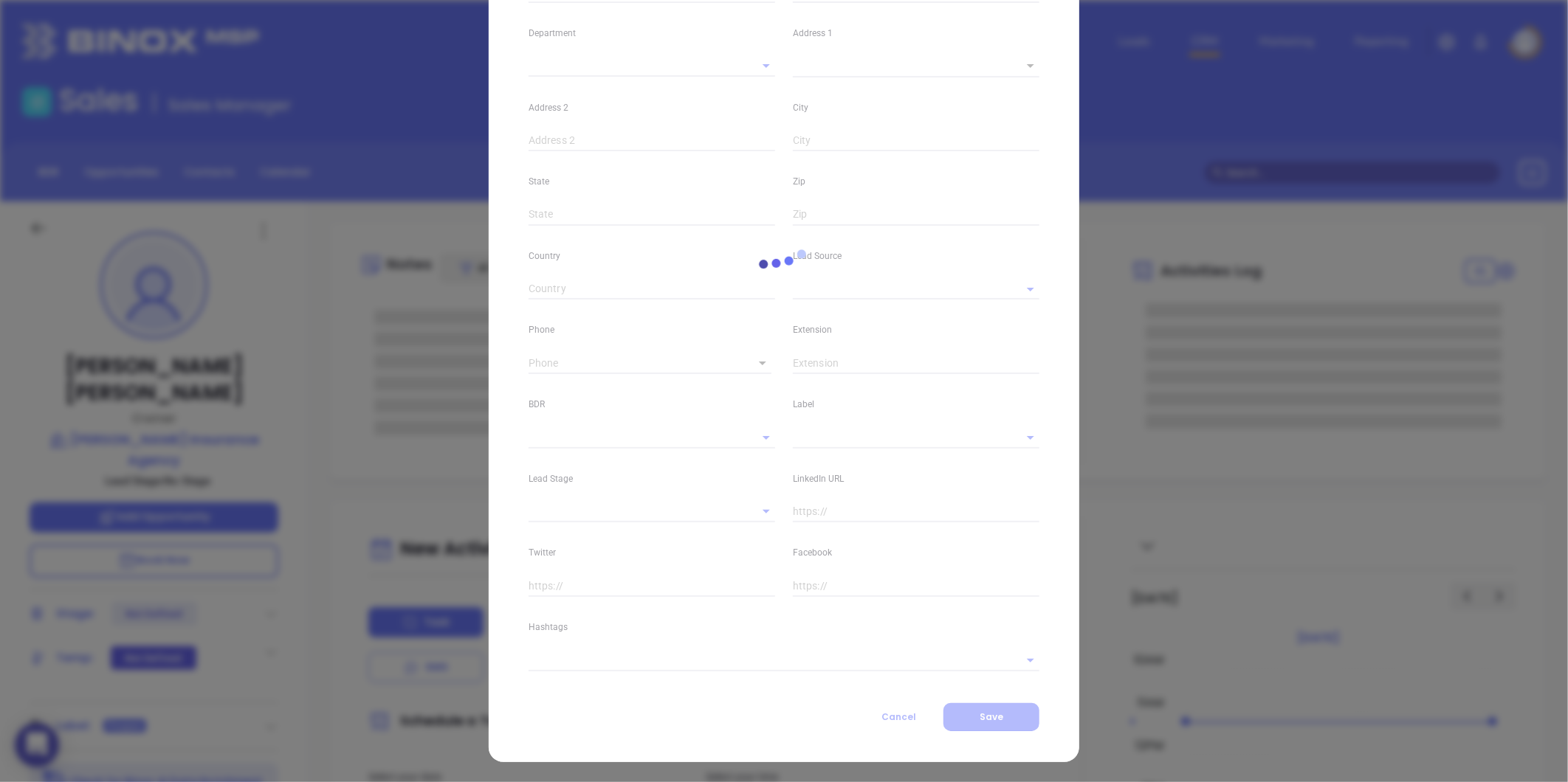
type input "Robert"
type input "Parker"
type input "rparker@cgjordaninsurance.com"
type input "Owner"
type textarea "440 Washington Street"
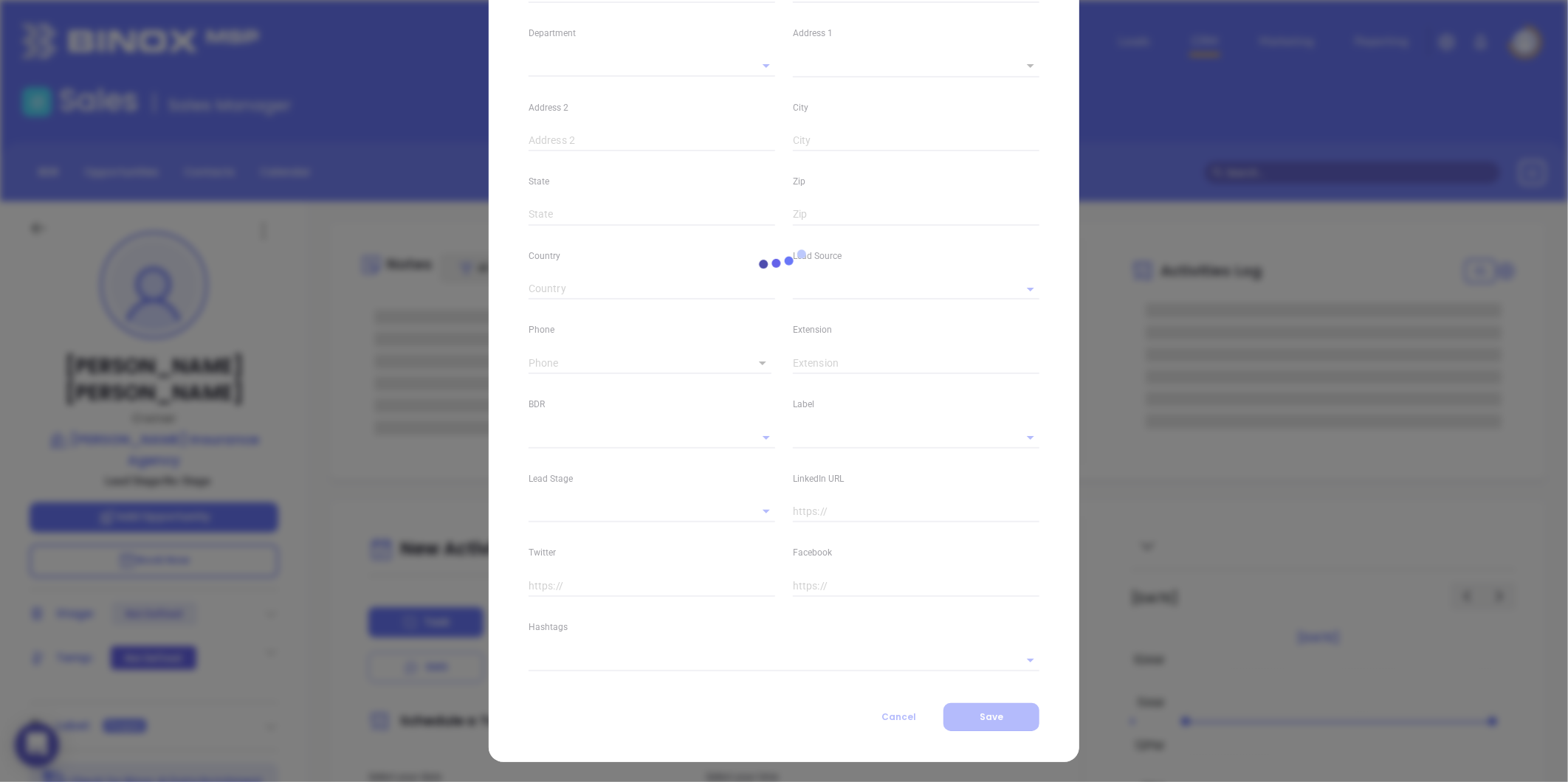
type input "1"
type input "Suite 101"
type input "Weymouth"
type input "MA"
type input "02188"
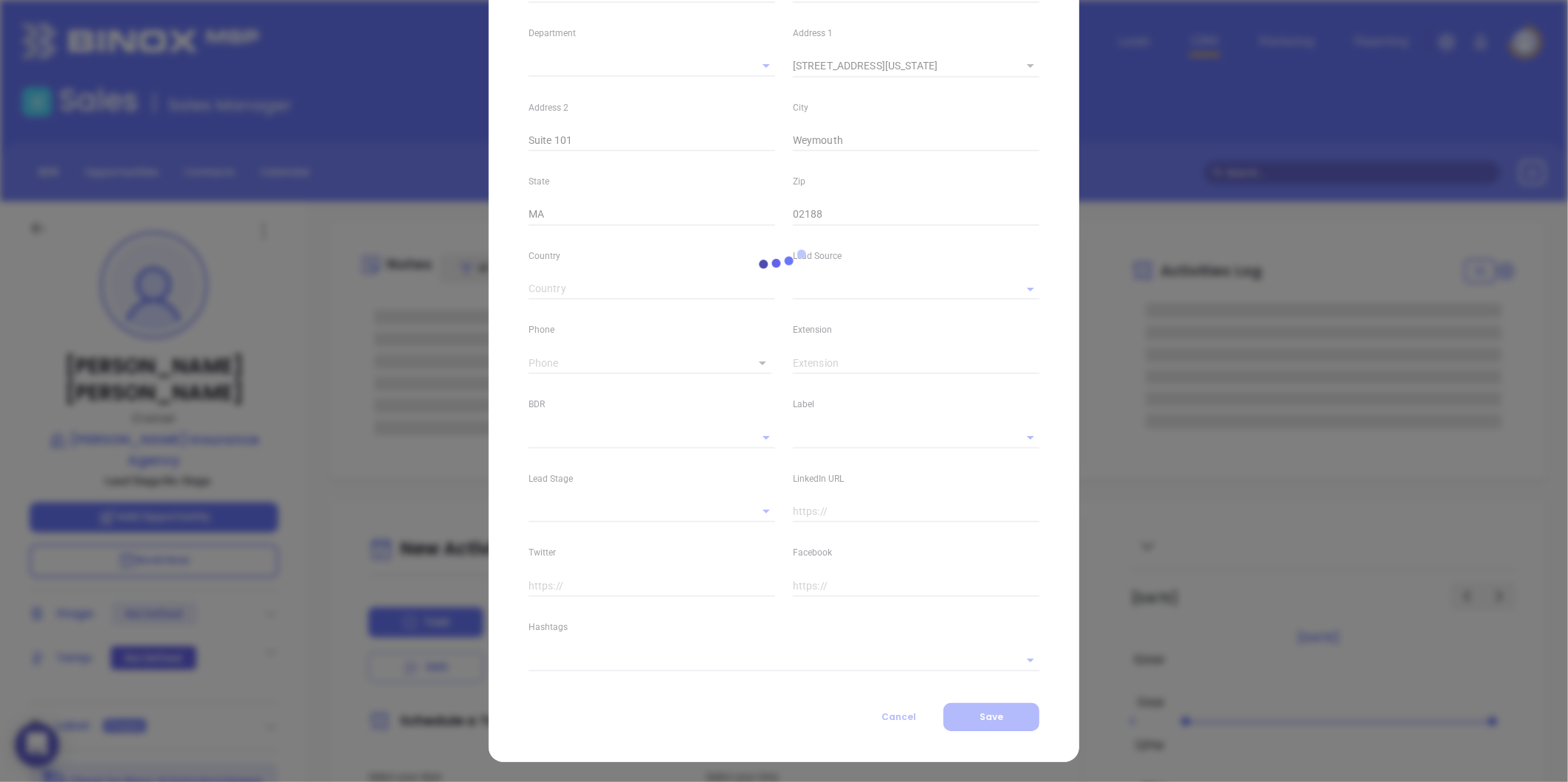
type input "www.linkedin.com/in/bob-parker-94397a5"
type input "Marketing"
type input "Google Search"
type input "undefined undefined"
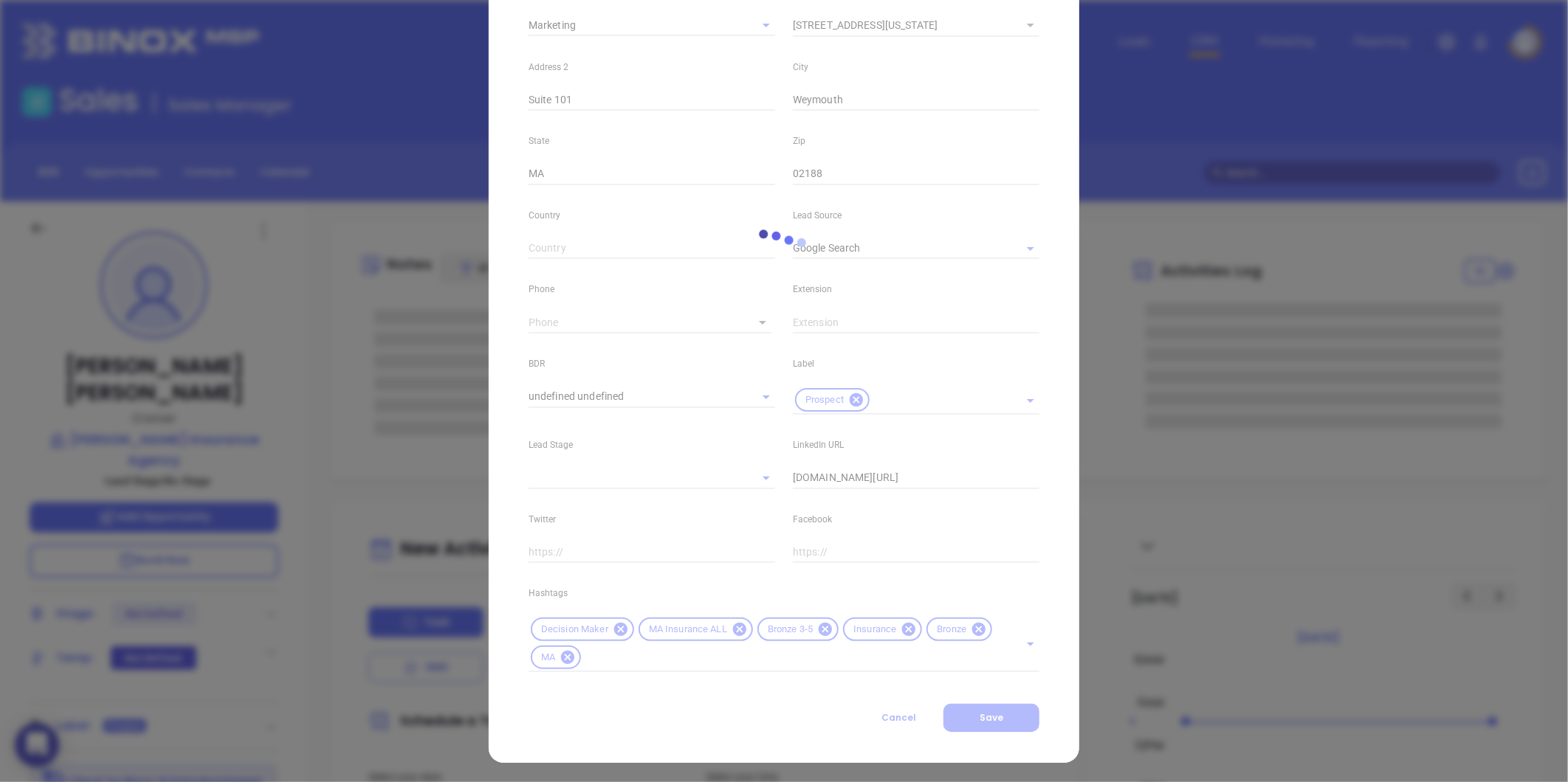
scroll to position [329, 0]
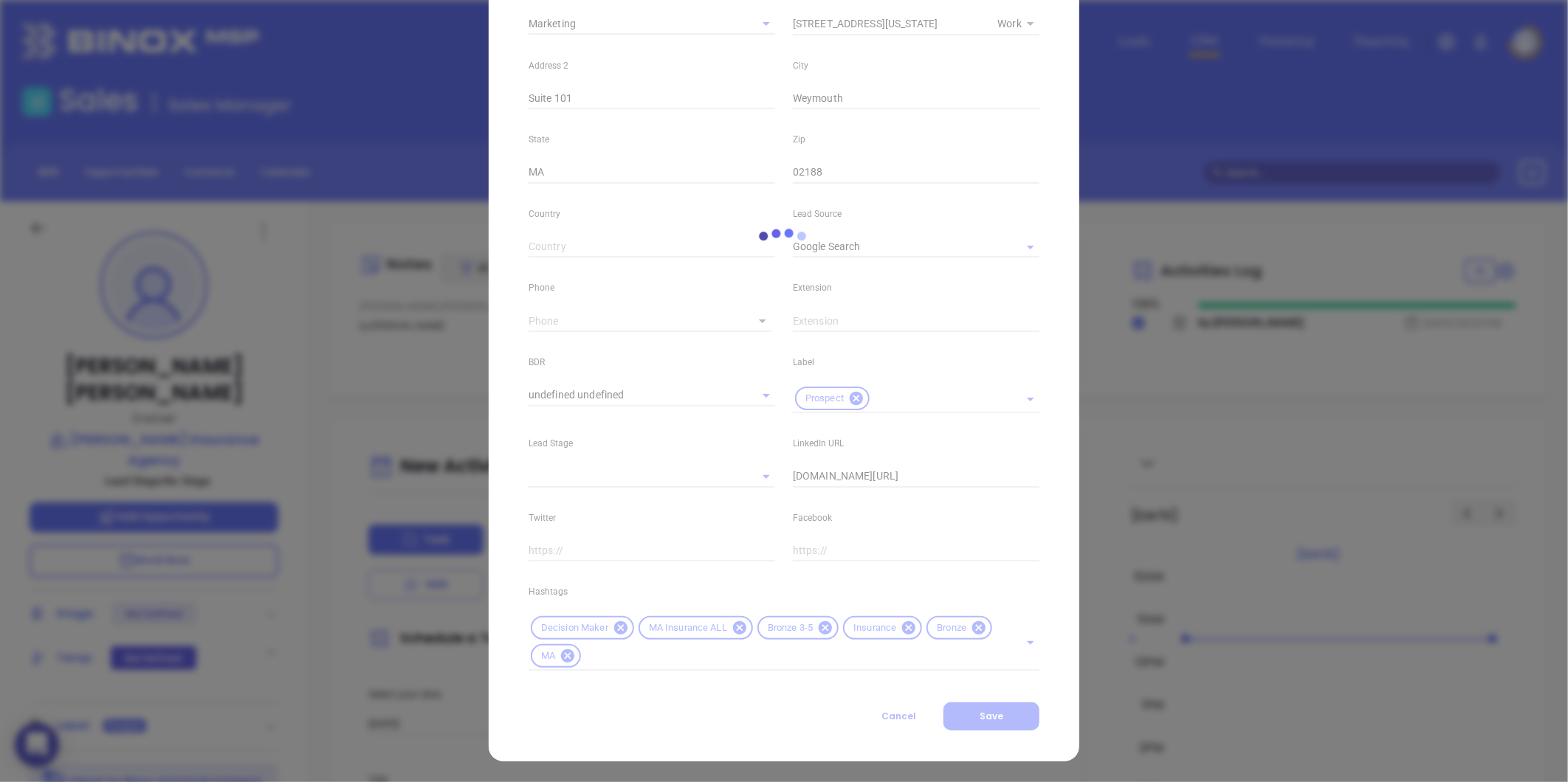
type input "1"
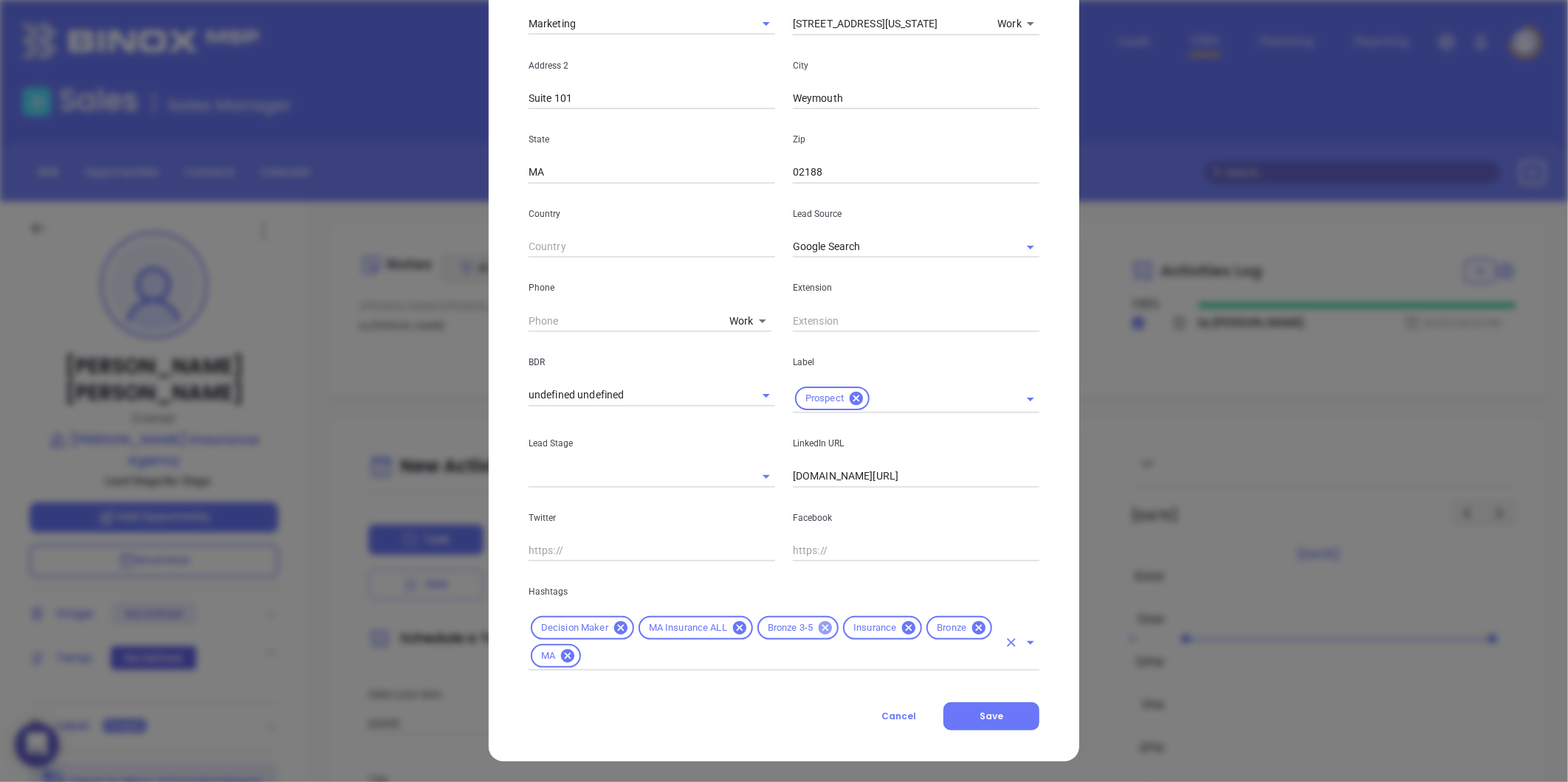
click at [818, 627] on icon at bounding box center [826, 628] width 16 height 16
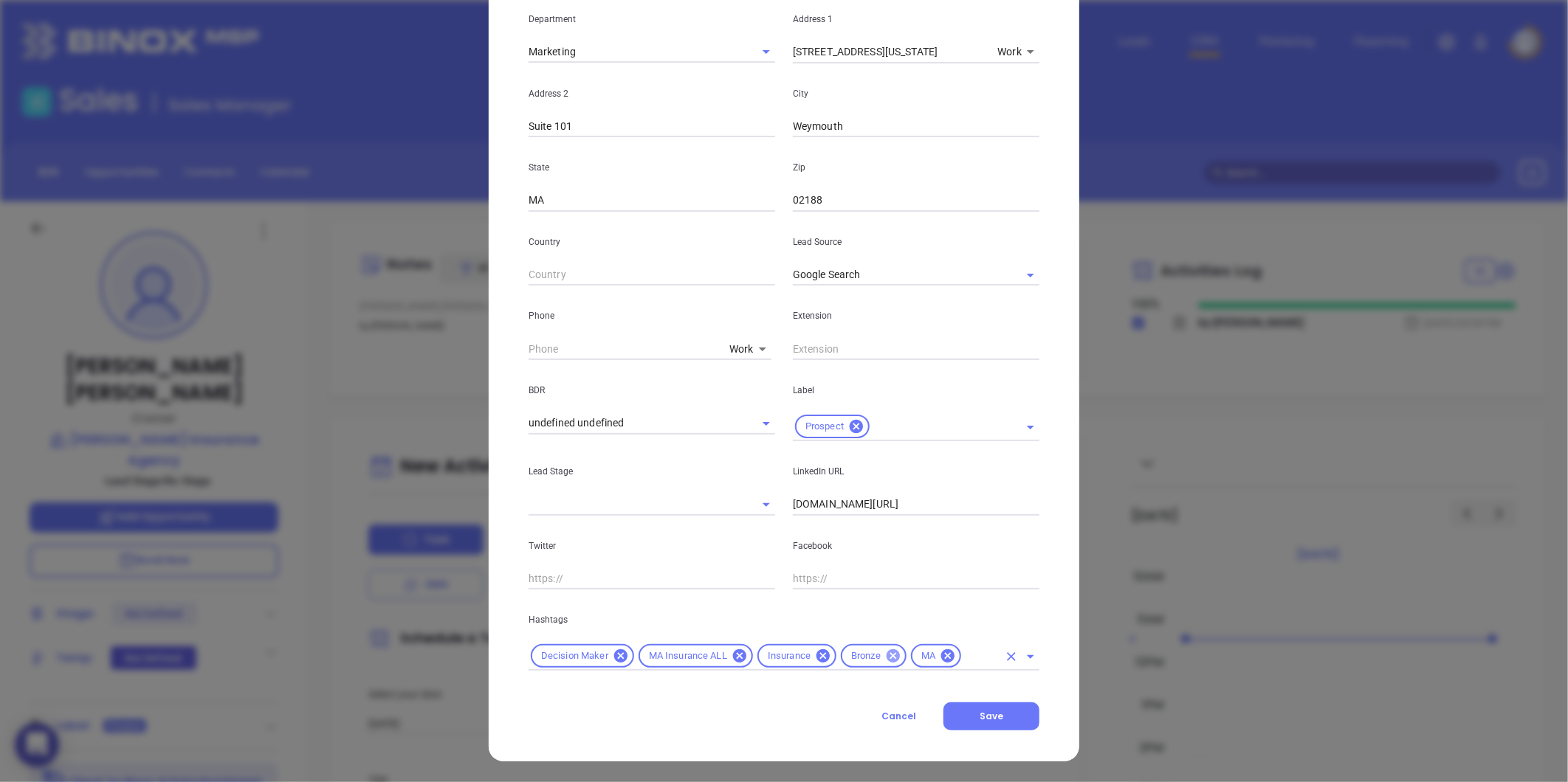
click at [886, 662] on icon at bounding box center [894, 656] width 16 height 16
click at [901, 662] on input "text" at bounding box center [945, 656] width 105 height 18
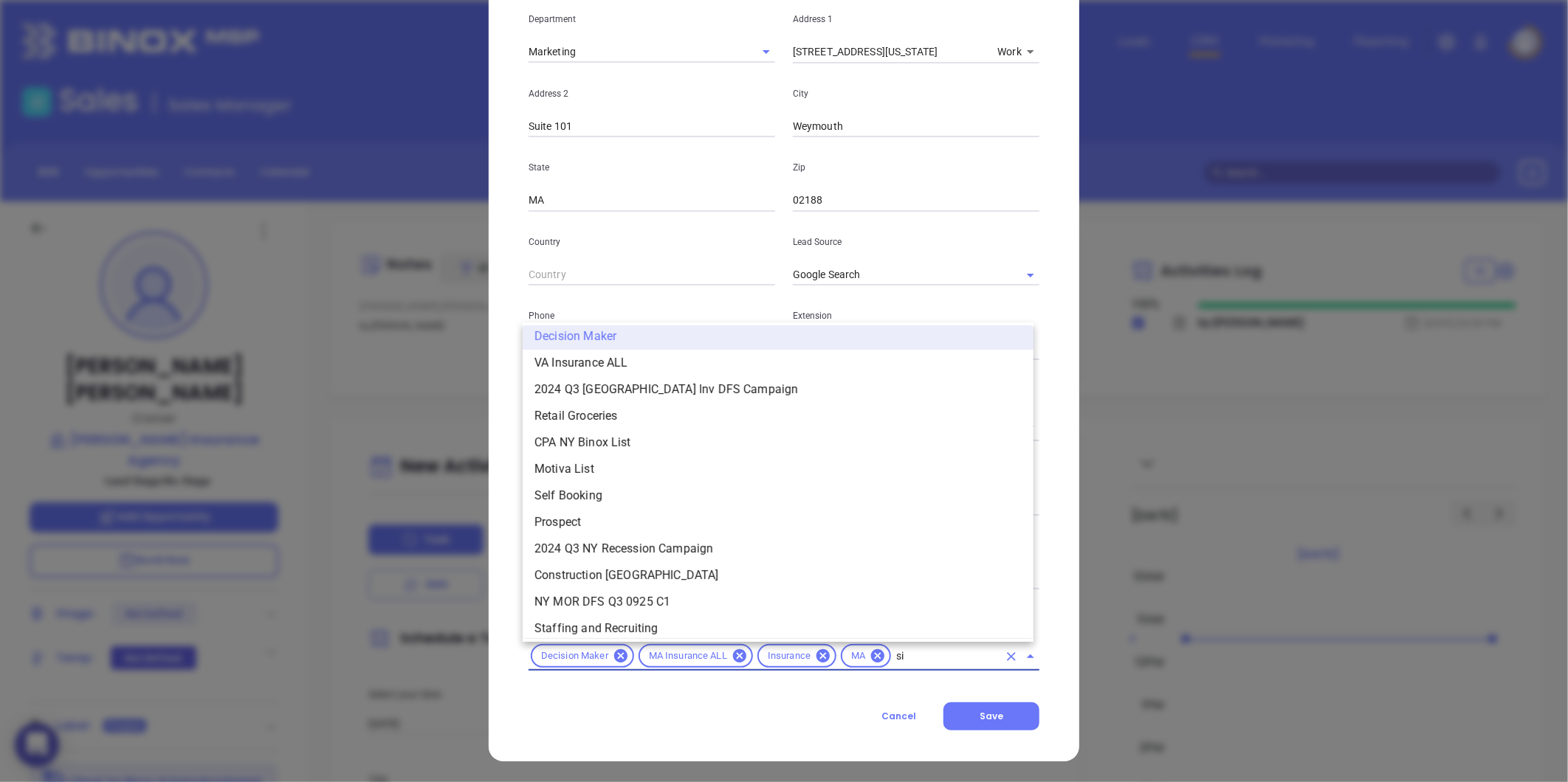
scroll to position [89, 0]
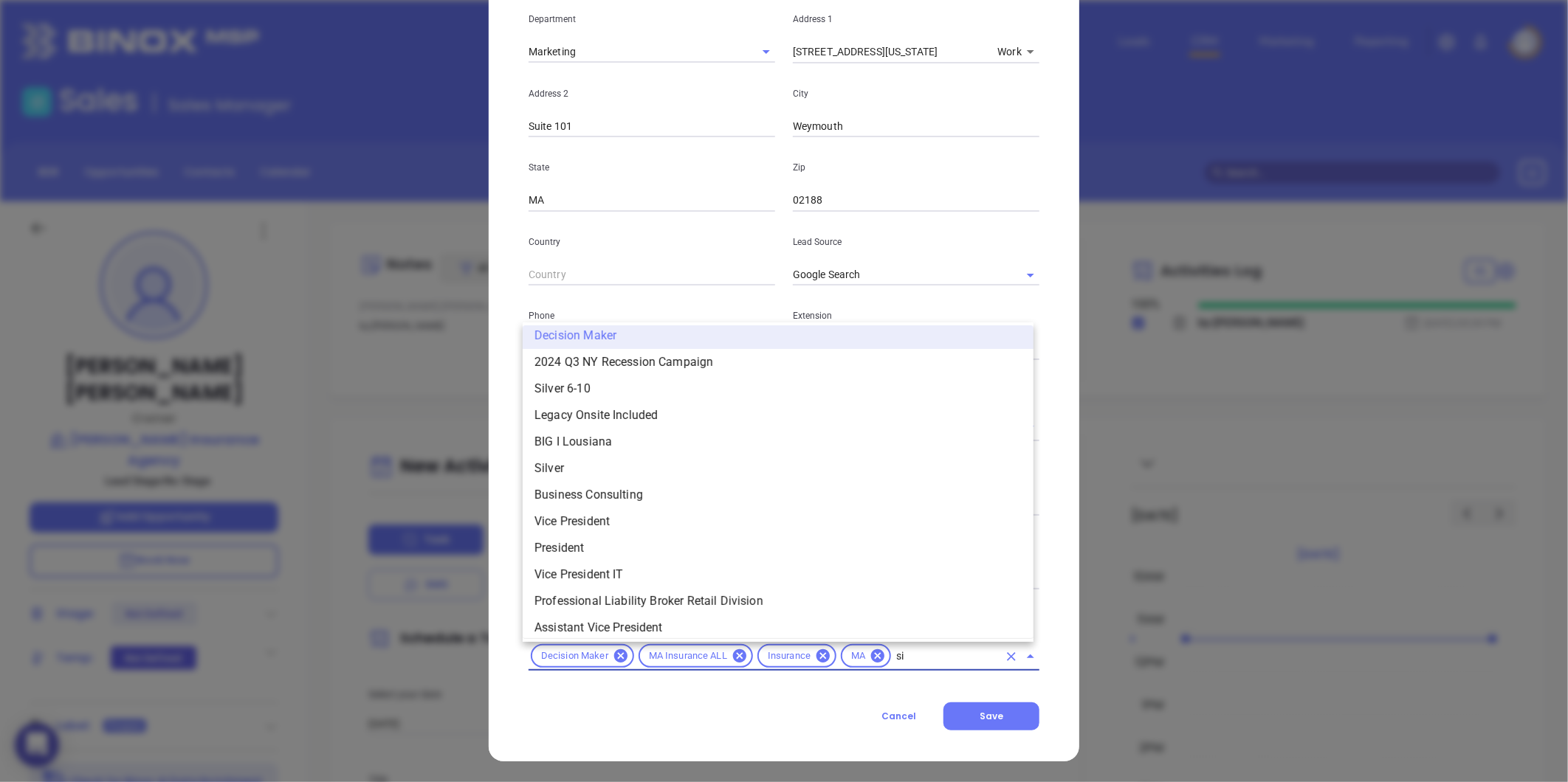
type input "sil"
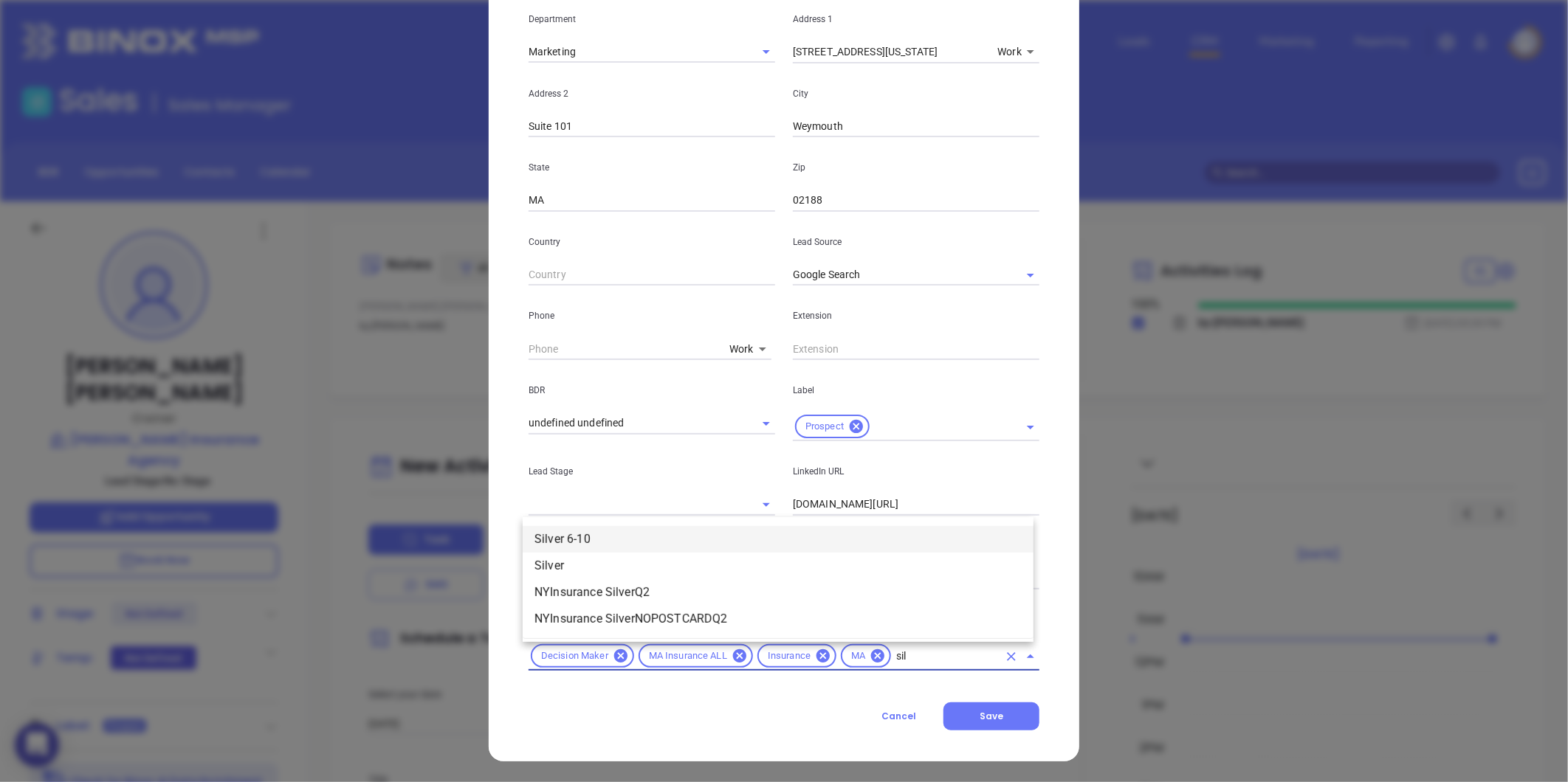
drag, startPoint x: 648, startPoint y: 536, endPoint x: 779, endPoint y: 574, distance: 136.4
click at [648, 536] on li "Silver 6-10" at bounding box center [779, 539] width 511 height 26
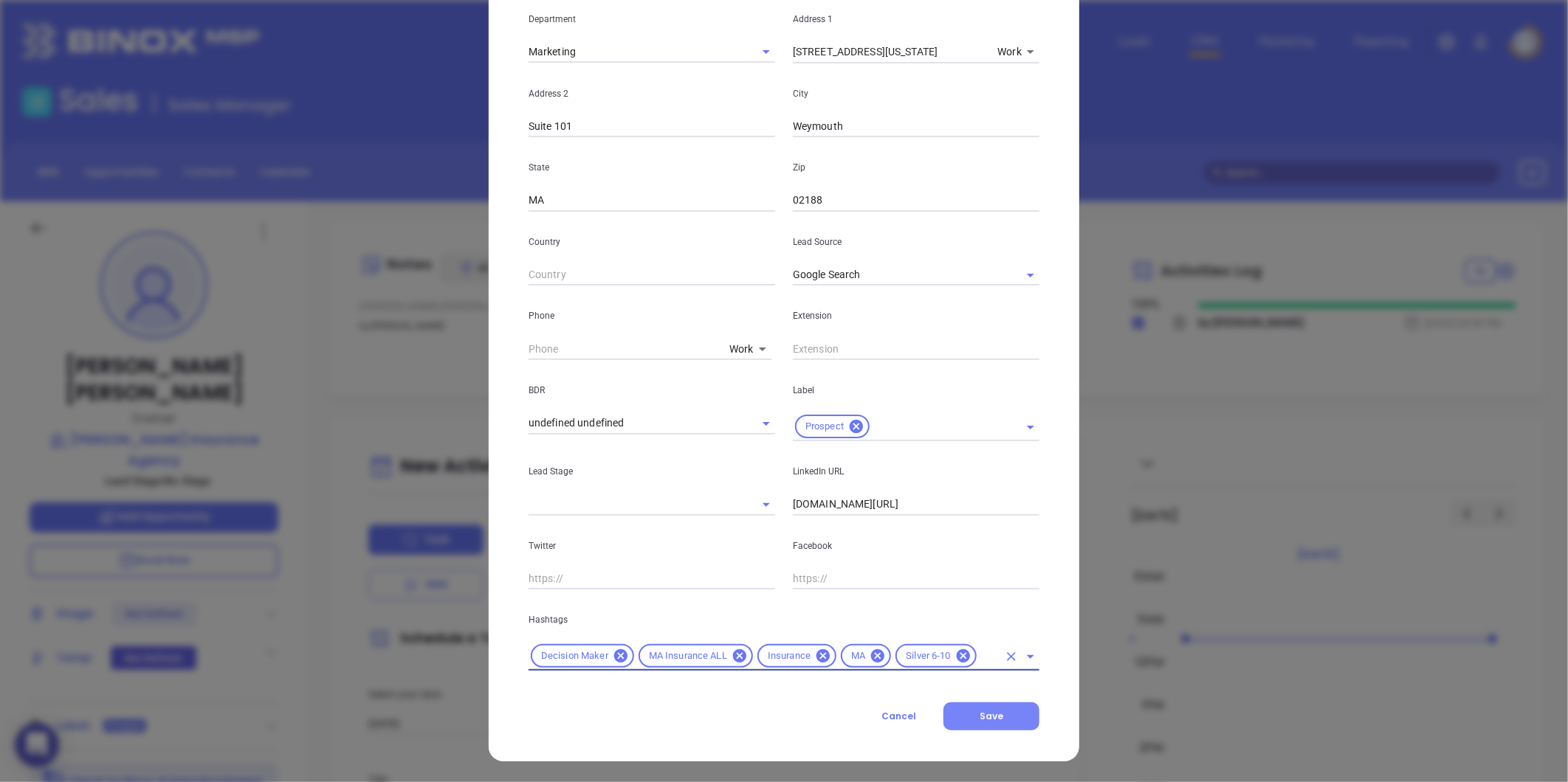
click at [961, 710] on button "Save" at bounding box center [992, 716] width 96 height 28
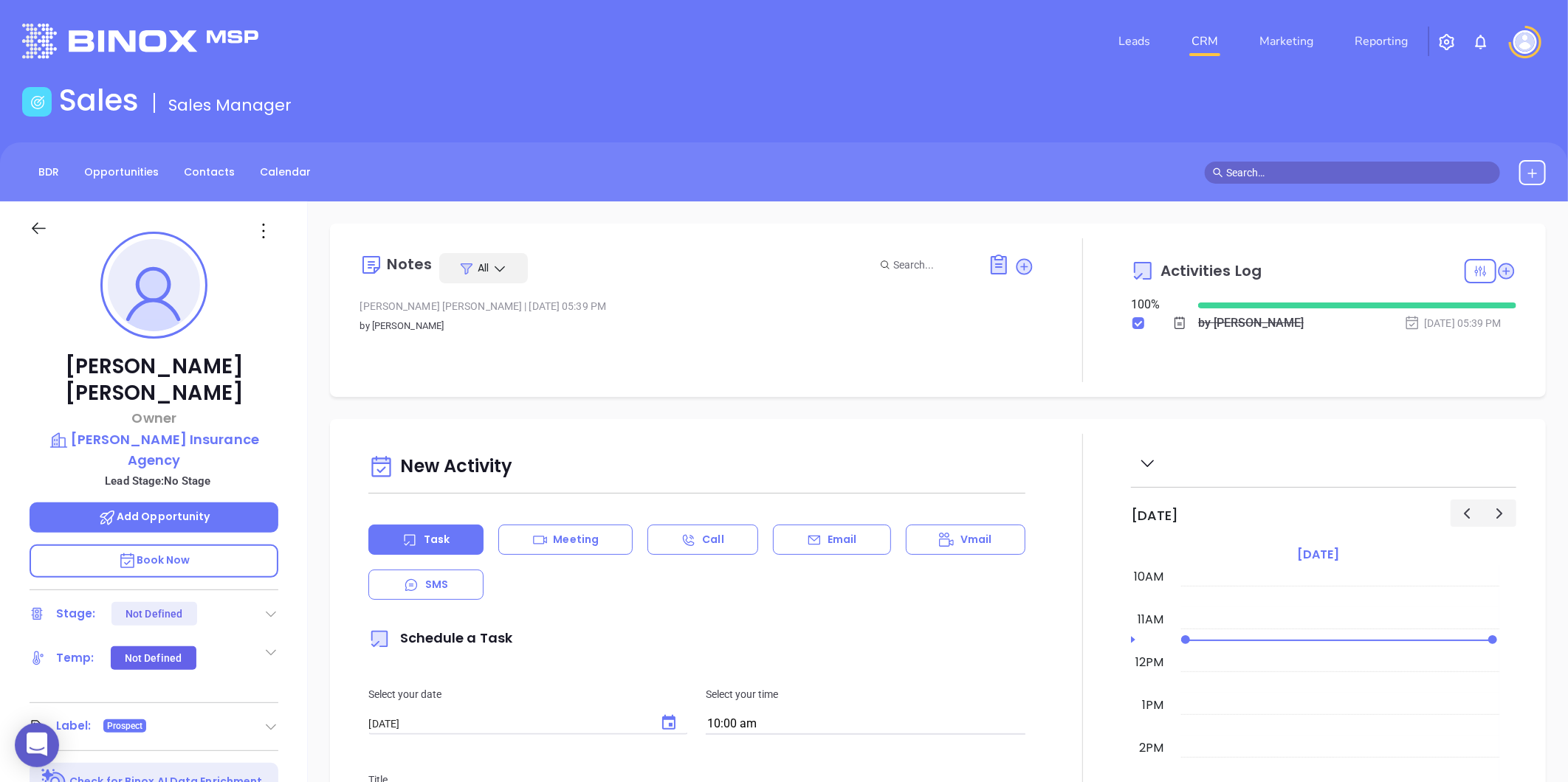
click at [1017, 265] on icon at bounding box center [1024, 266] width 16 height 16
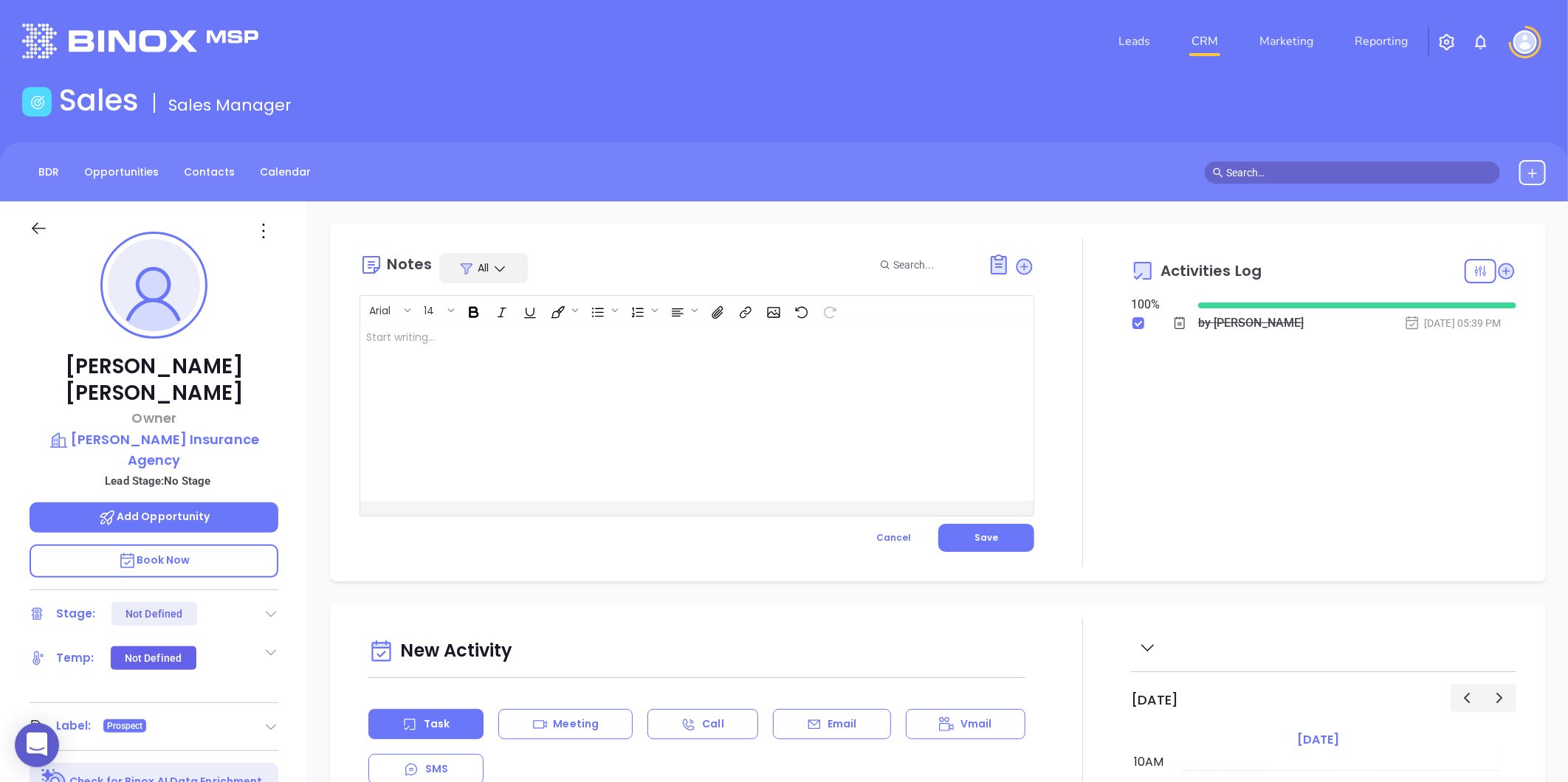
click at [519, 400] on div at bounding box center [673, 412] width 626 height 177
click at [943, 544] on button "Save" at bounding box center [986, 537] width 96 height 28
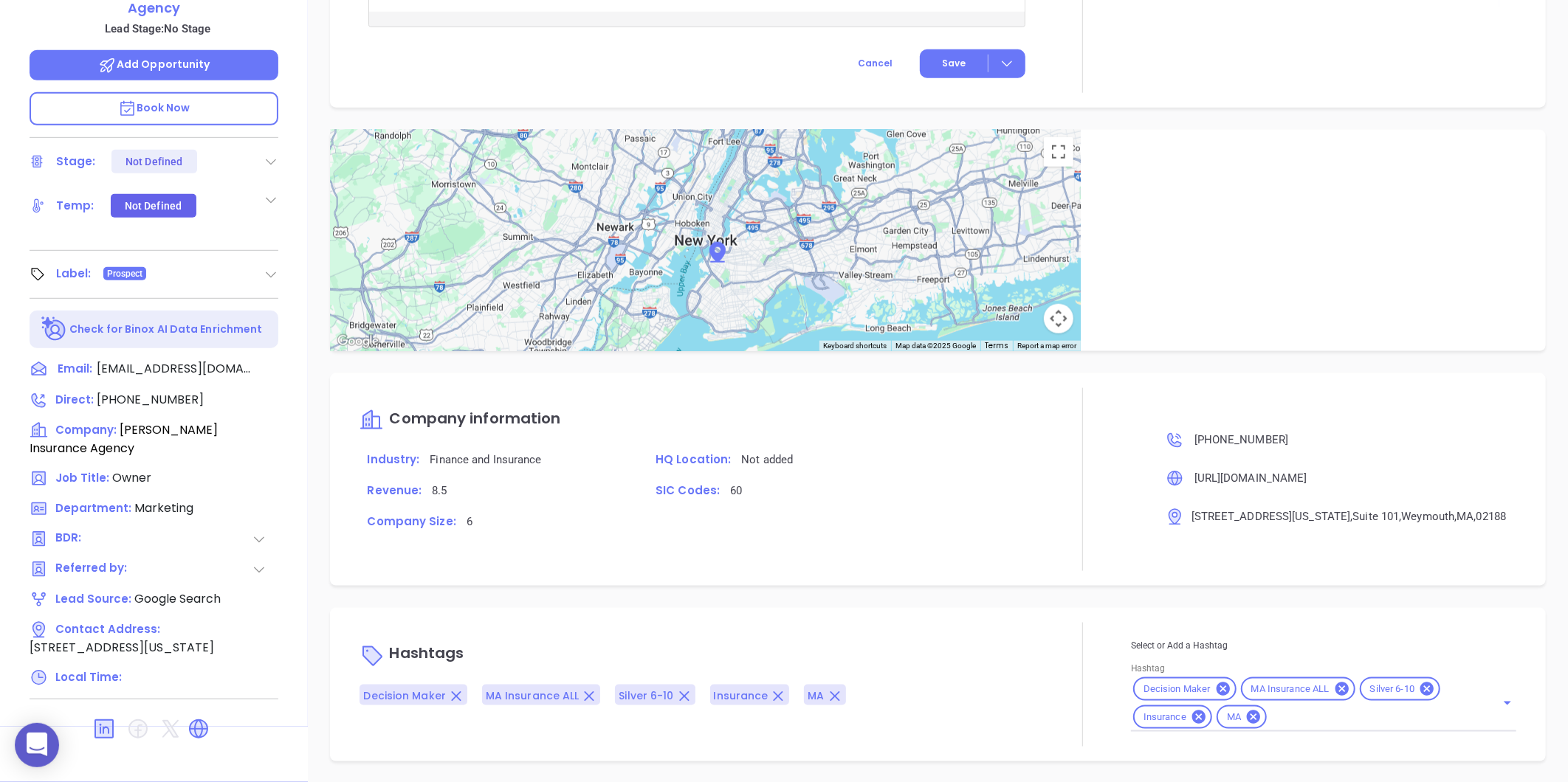
scroll to position [256, 0]
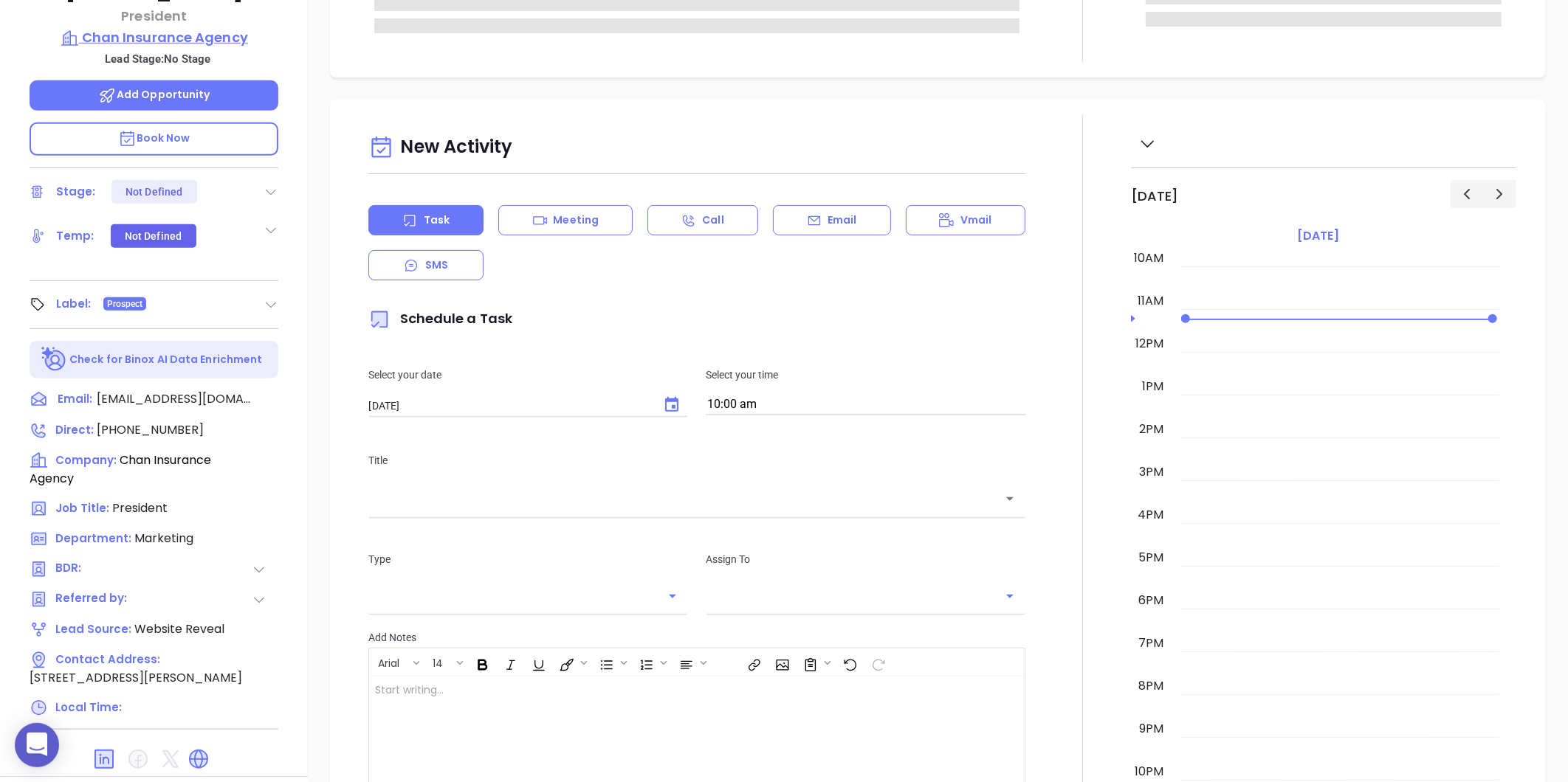
scroll to position [410, 0]
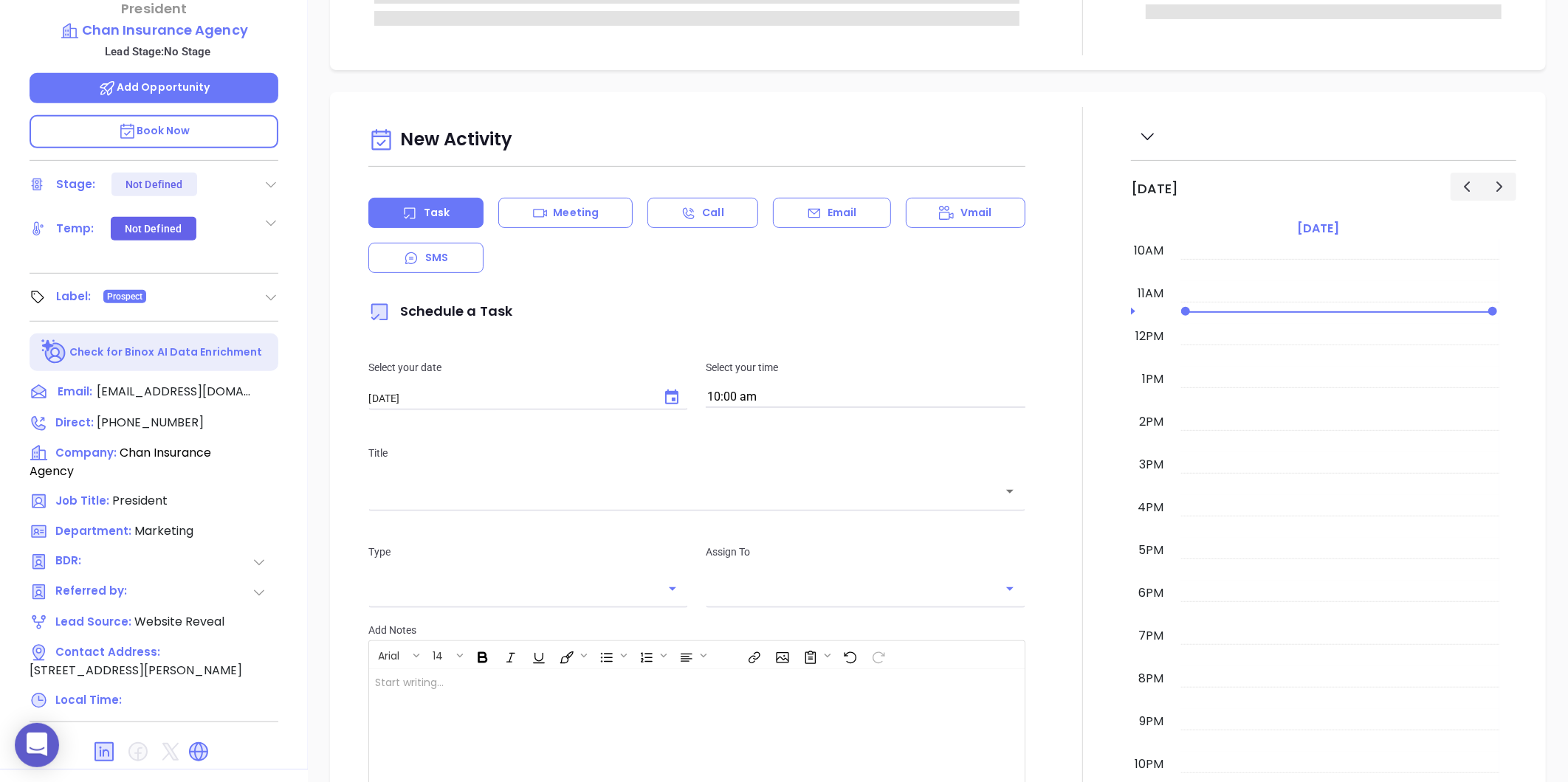
type input "[PERSON_NAME]"
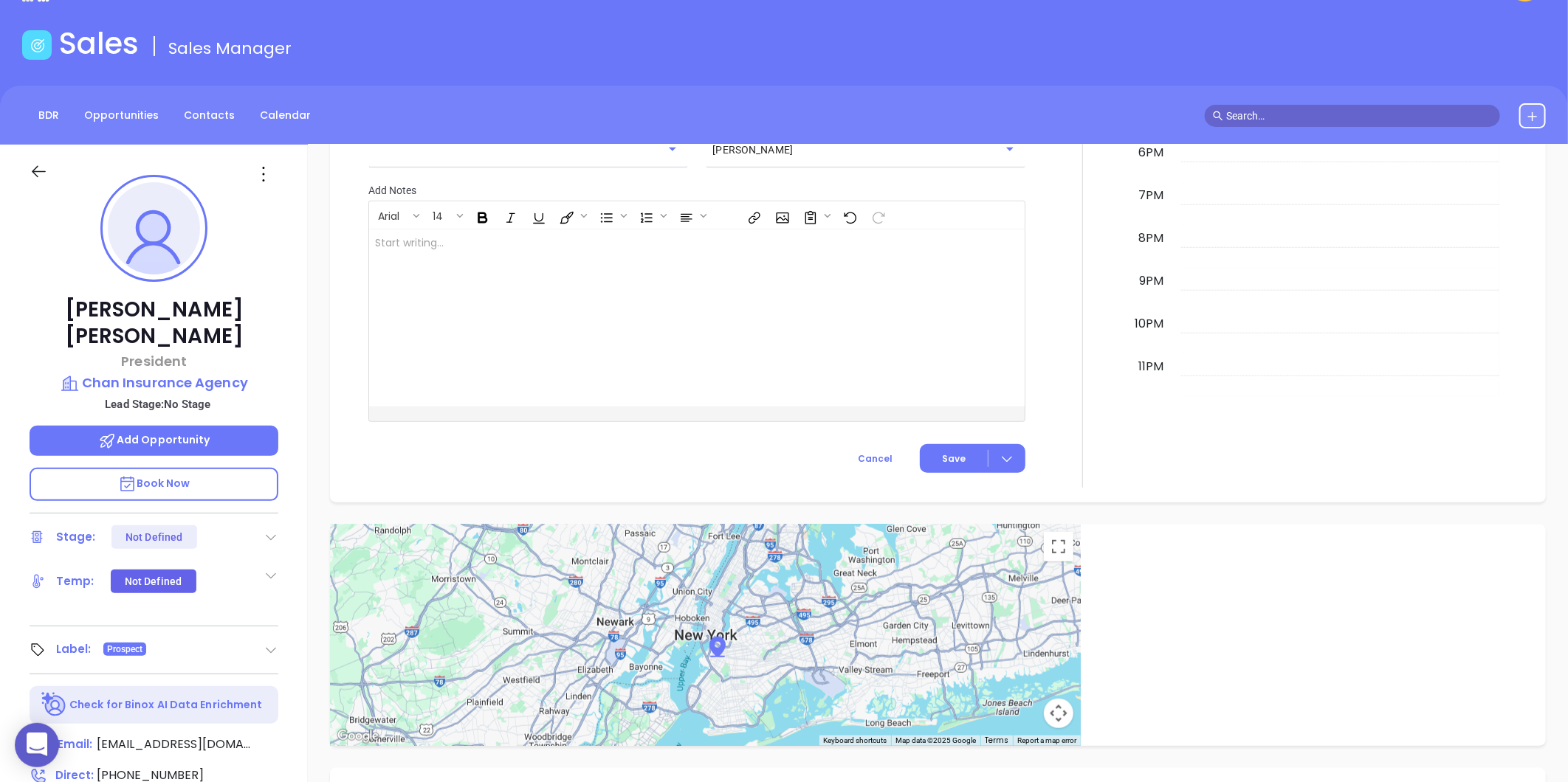
scroll to position [0, 0]
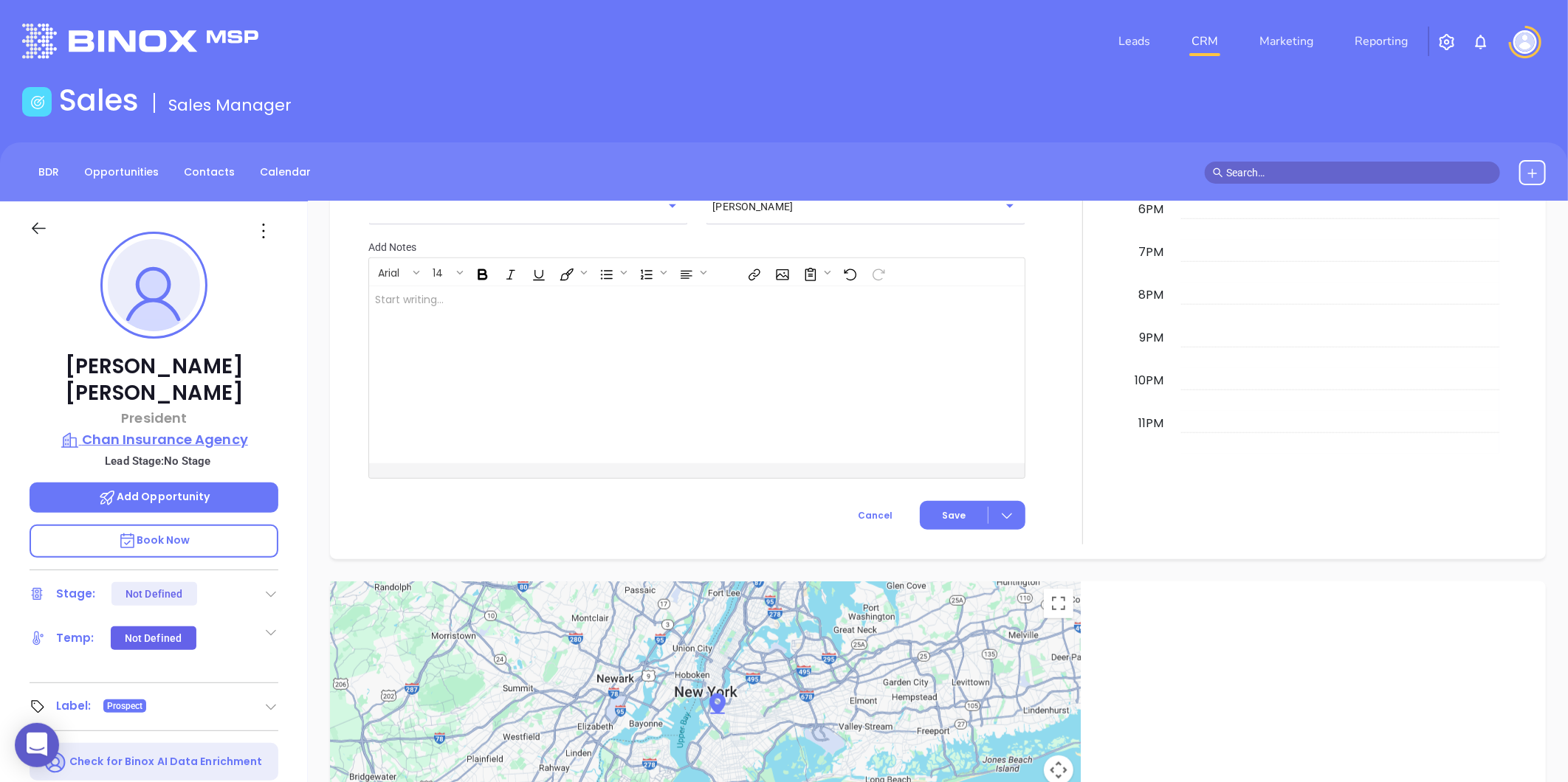
click at [193, 430] on p "Chan Insurance Agency" at bounding box center [154, 439] width 248 height 21
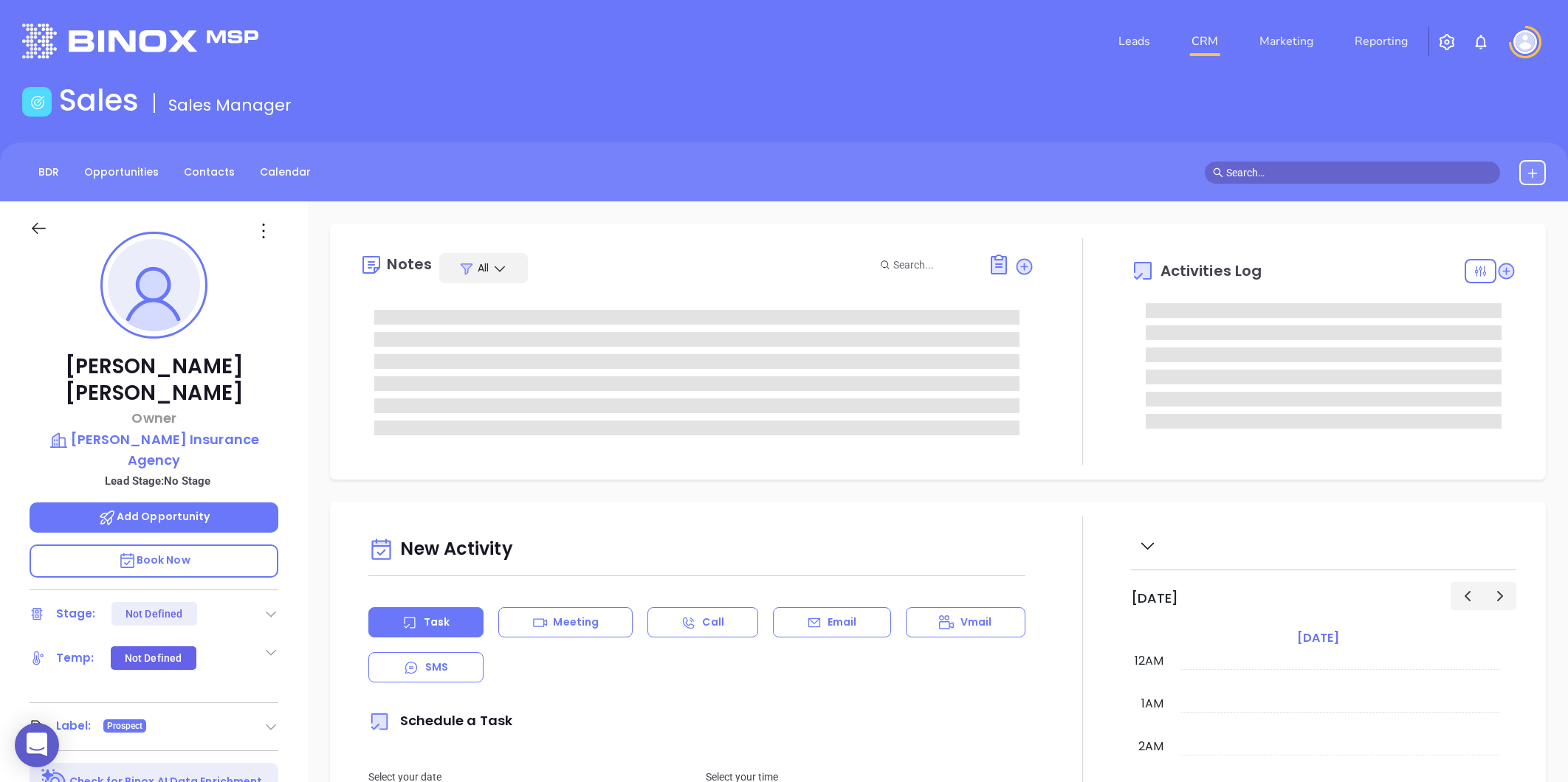
type input "[PERSON_NAME]"
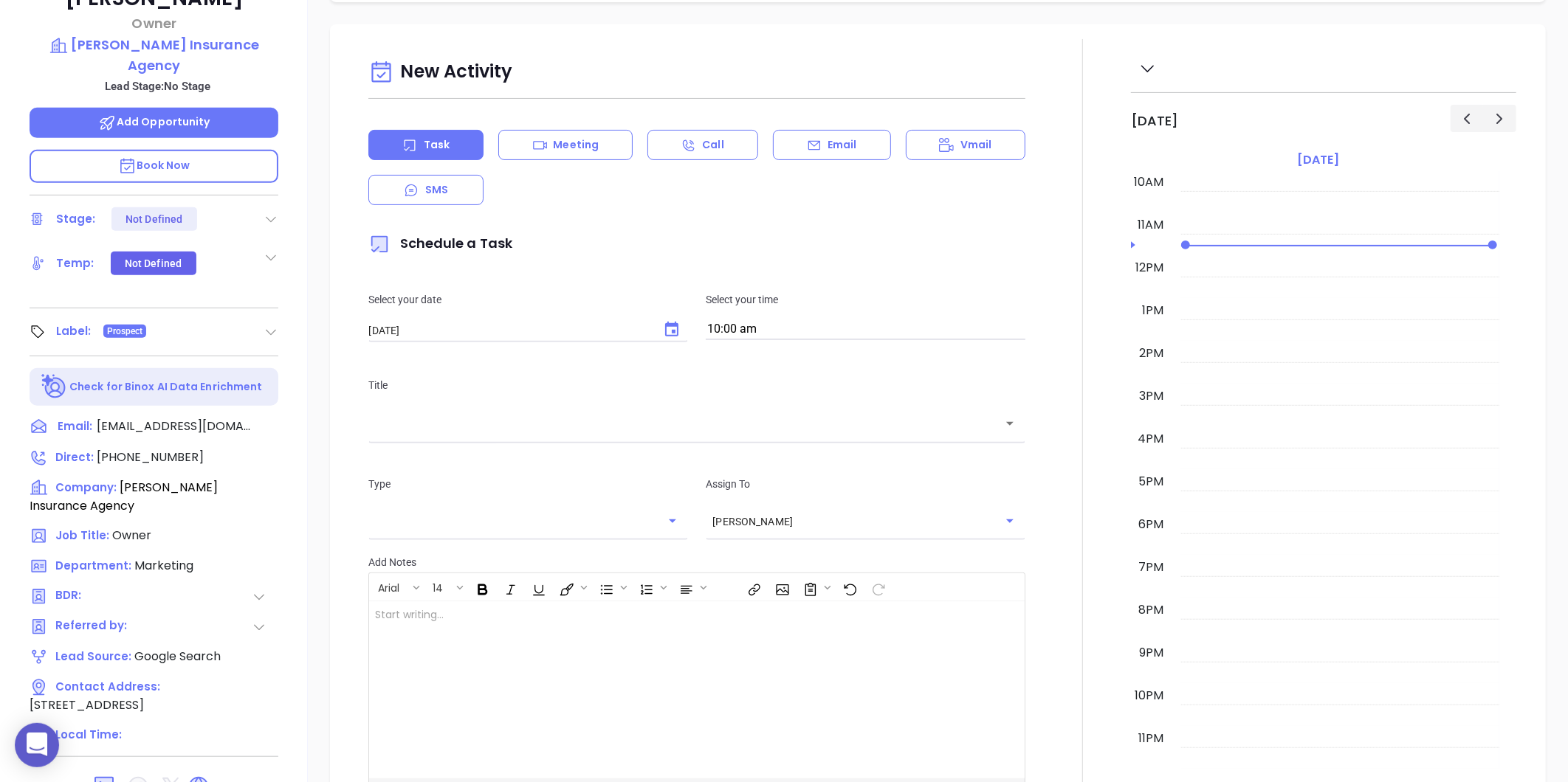
scroll to position [452, 0]
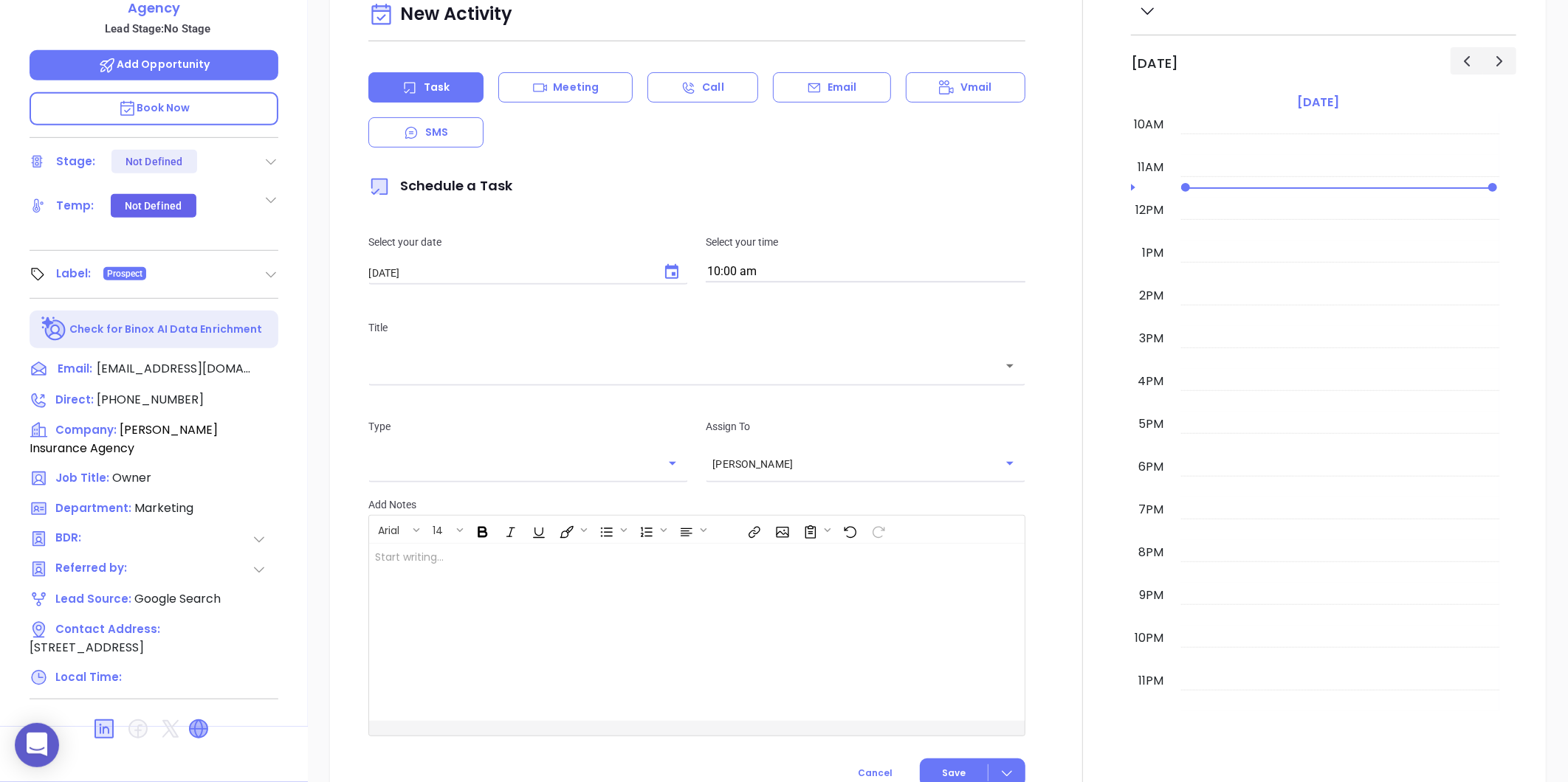
click at [195, 720] on icon at bounding box center [198, 729] width 18 height 18
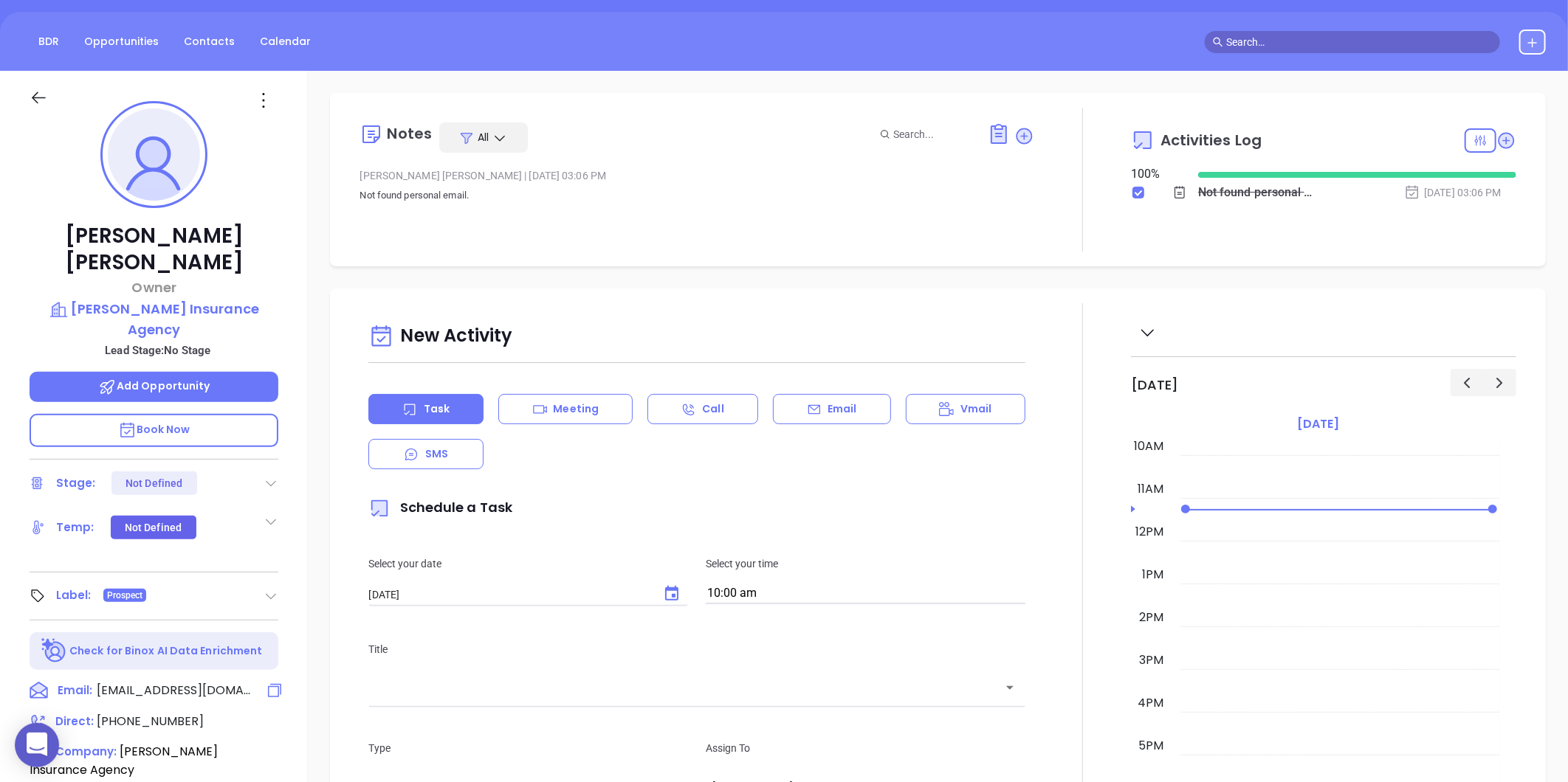
scroll to position [124, 0]
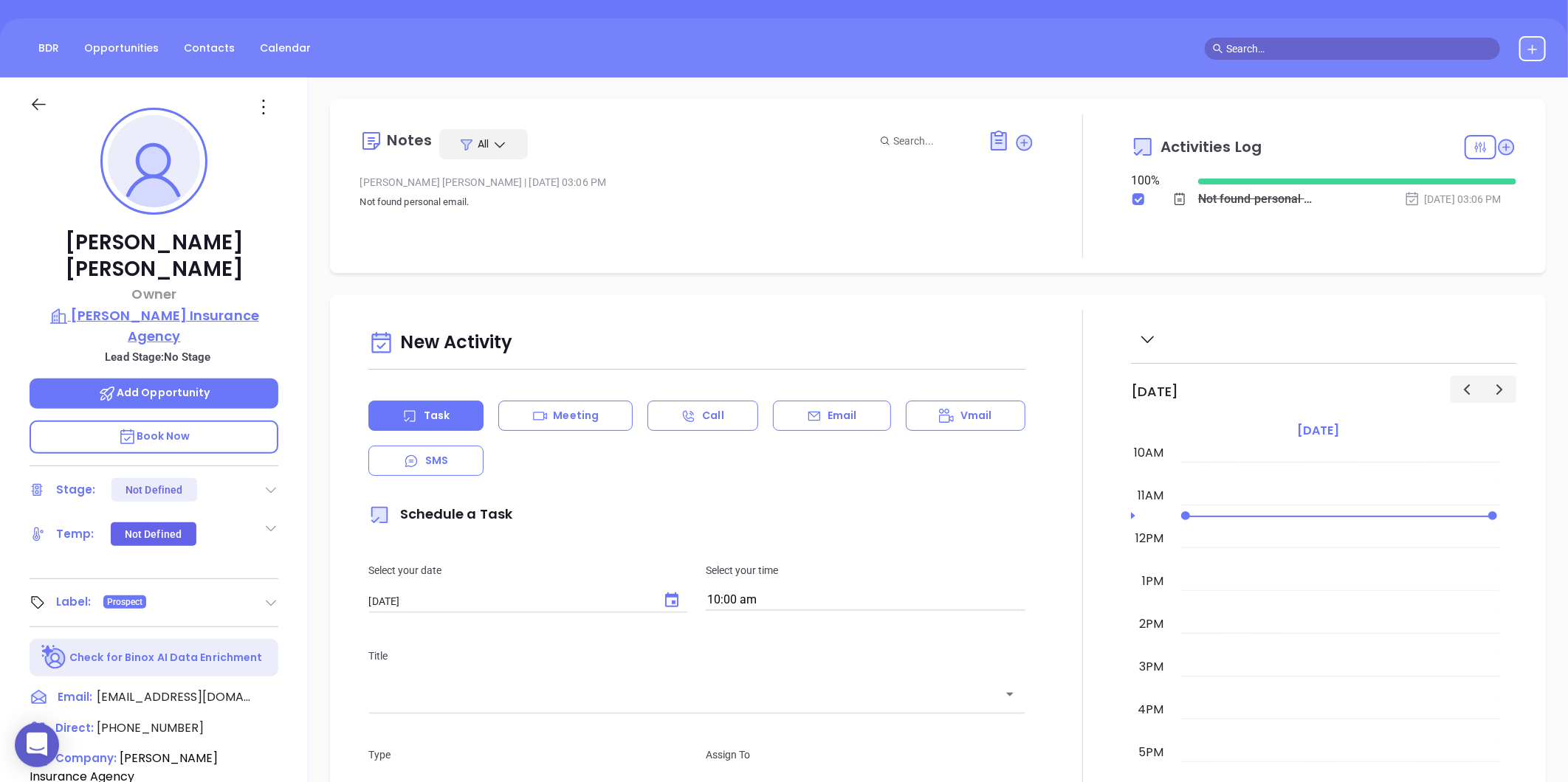
click at [177, 305] on p "[PERSON_NAME] Insurance Agency" at bounding box center [154, 325] width 248 height 41
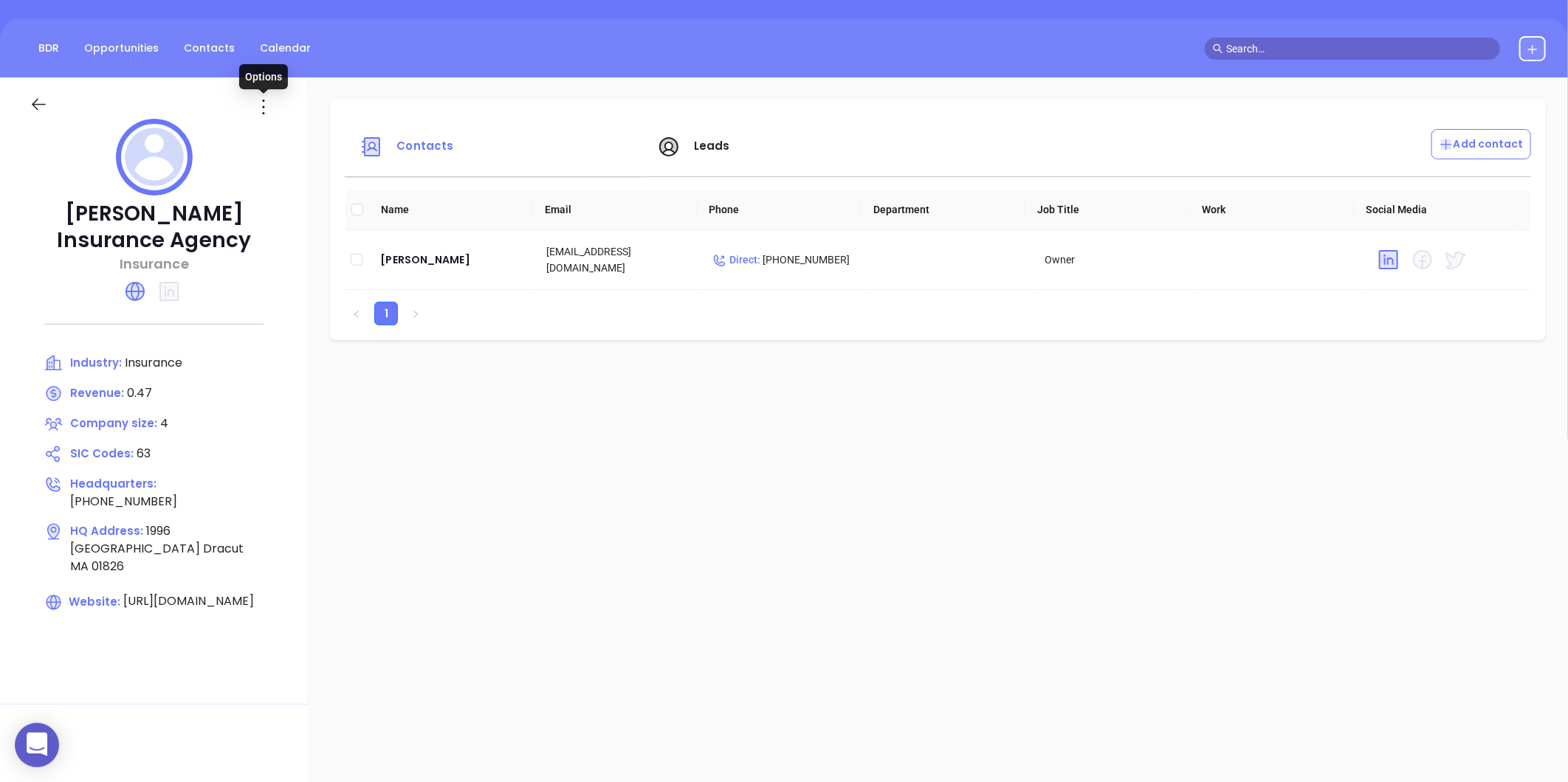
click at [270, 105] on icon at bounding box center [264, 107] width 24 height 24
click at [291, 133] on div "Edit" at bounding box center [330, 136] width 133 height 16
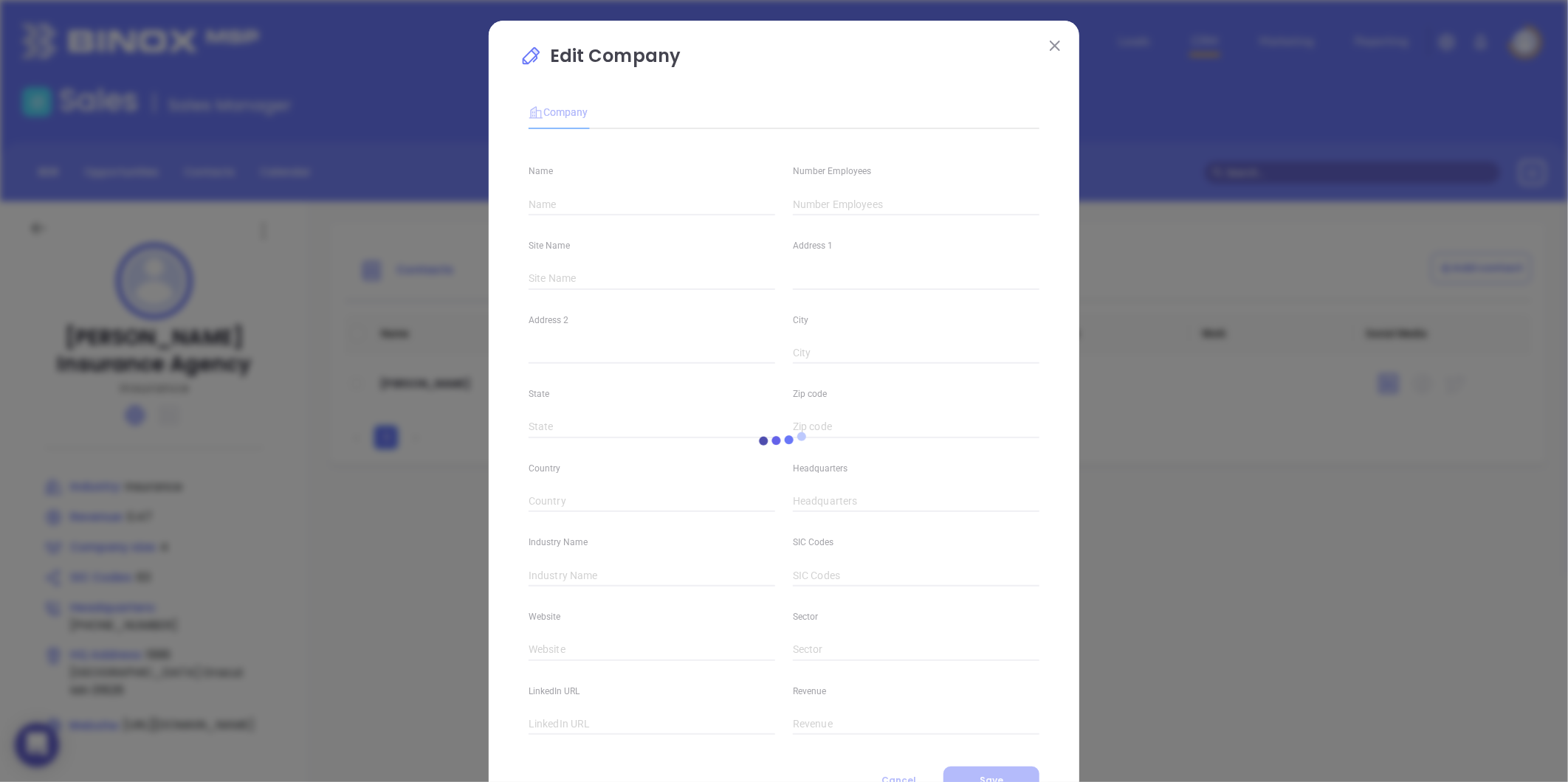
type input "[PERSON_NAME] Insurance Agency"
type input "4"
type input "1996 [GEOGRAPHIC_DATA]"
type input "Dracut"
type input "MA"
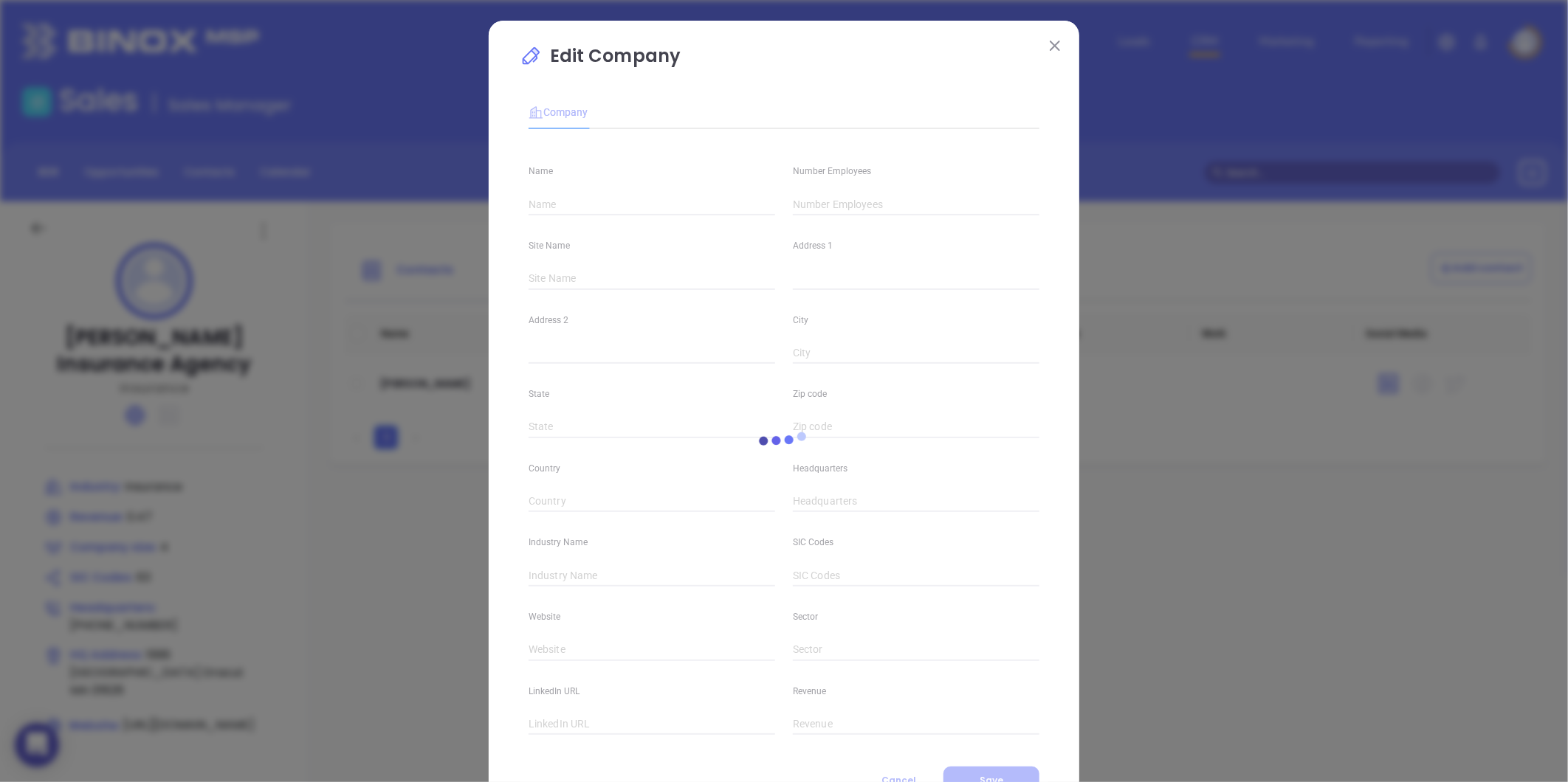
type input "01826"
type input "[PHONE_NUMBER]"
type input "Insurance"
type input "63"
type input "[URL][DOMAIN_NAME]"
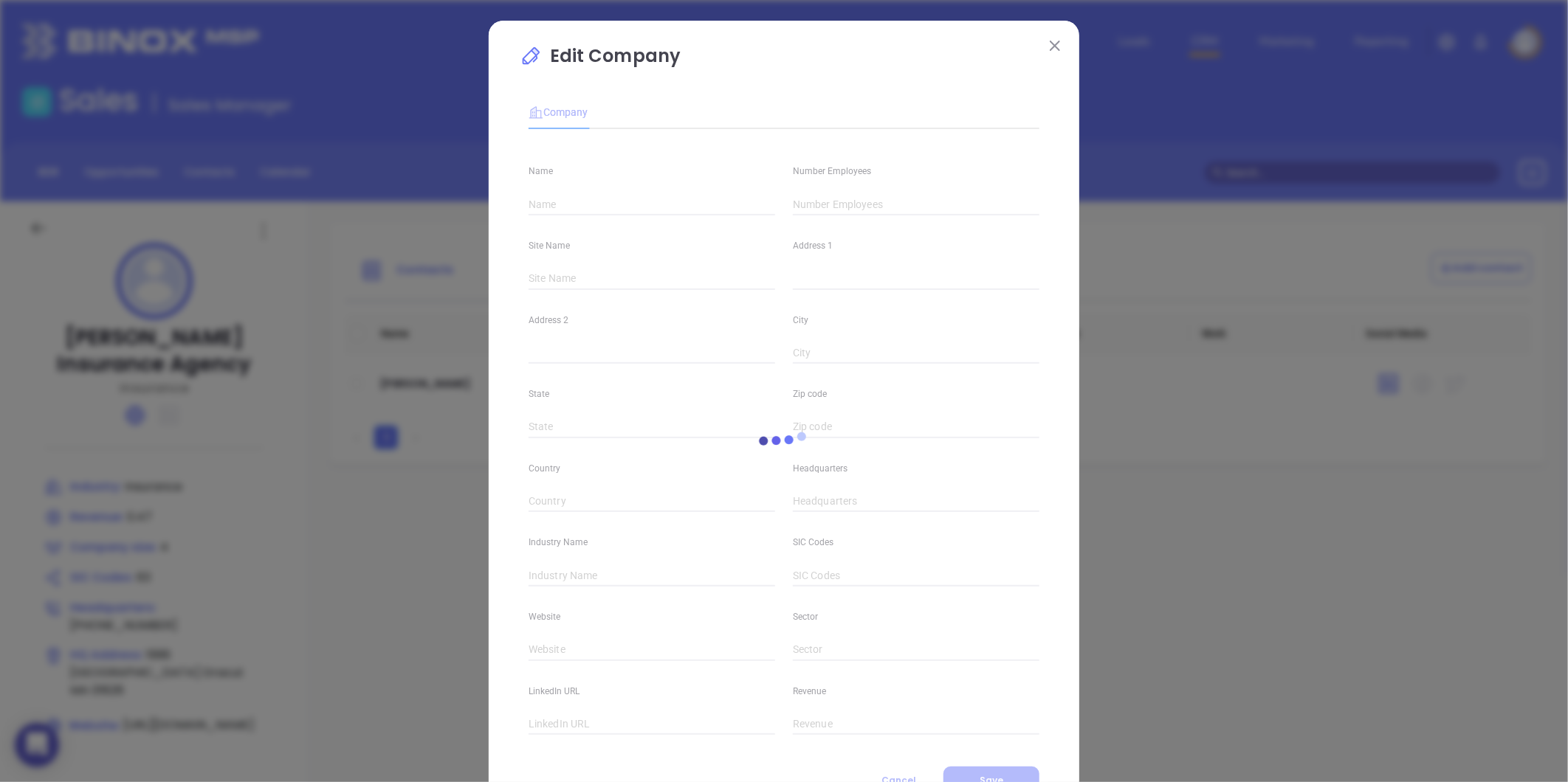
type input "Finance and Insurance"
type input "0.47"
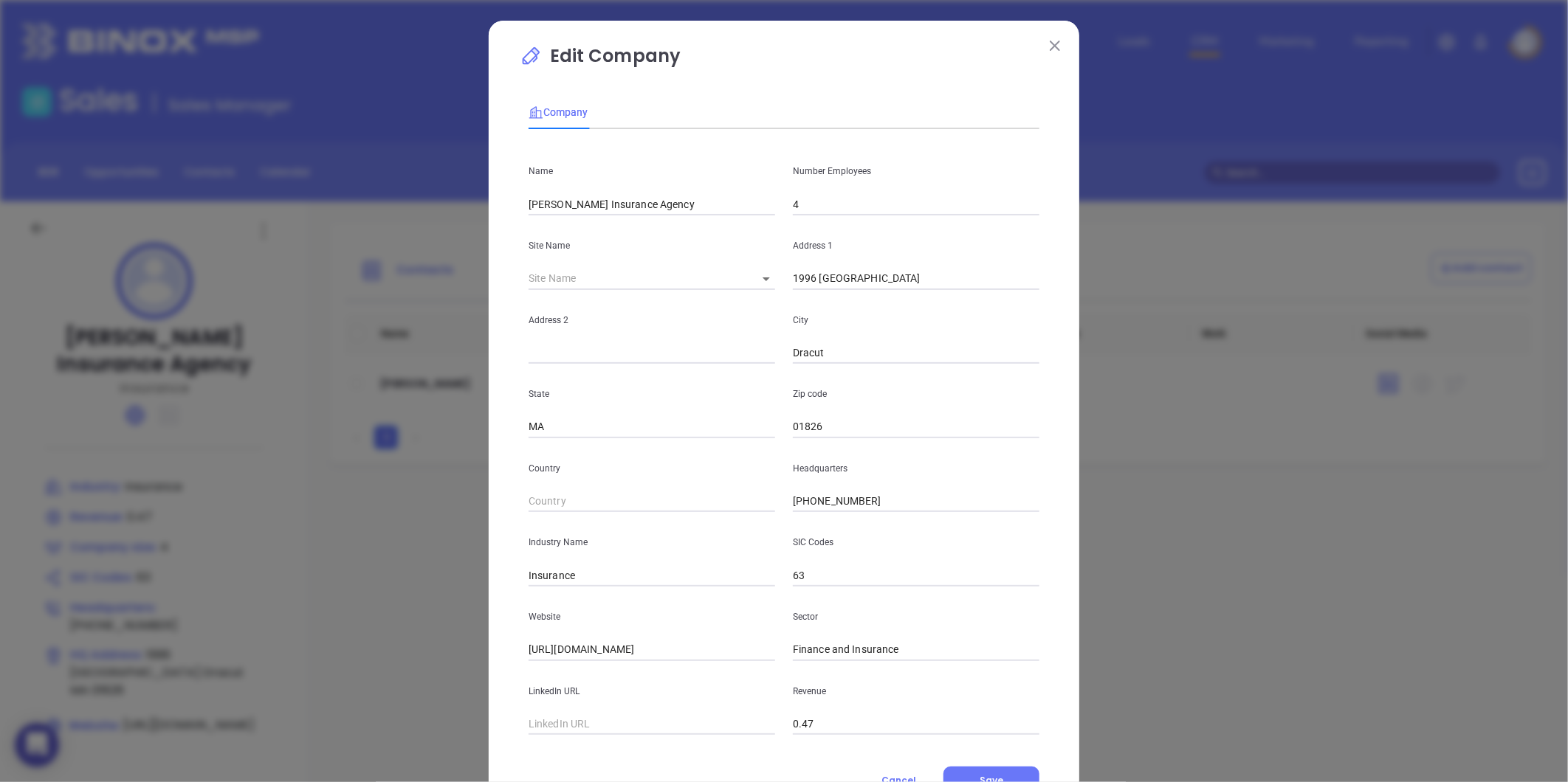
click at [809, 212] on input "4" at bounding box center [916, 204] width 247 height 22
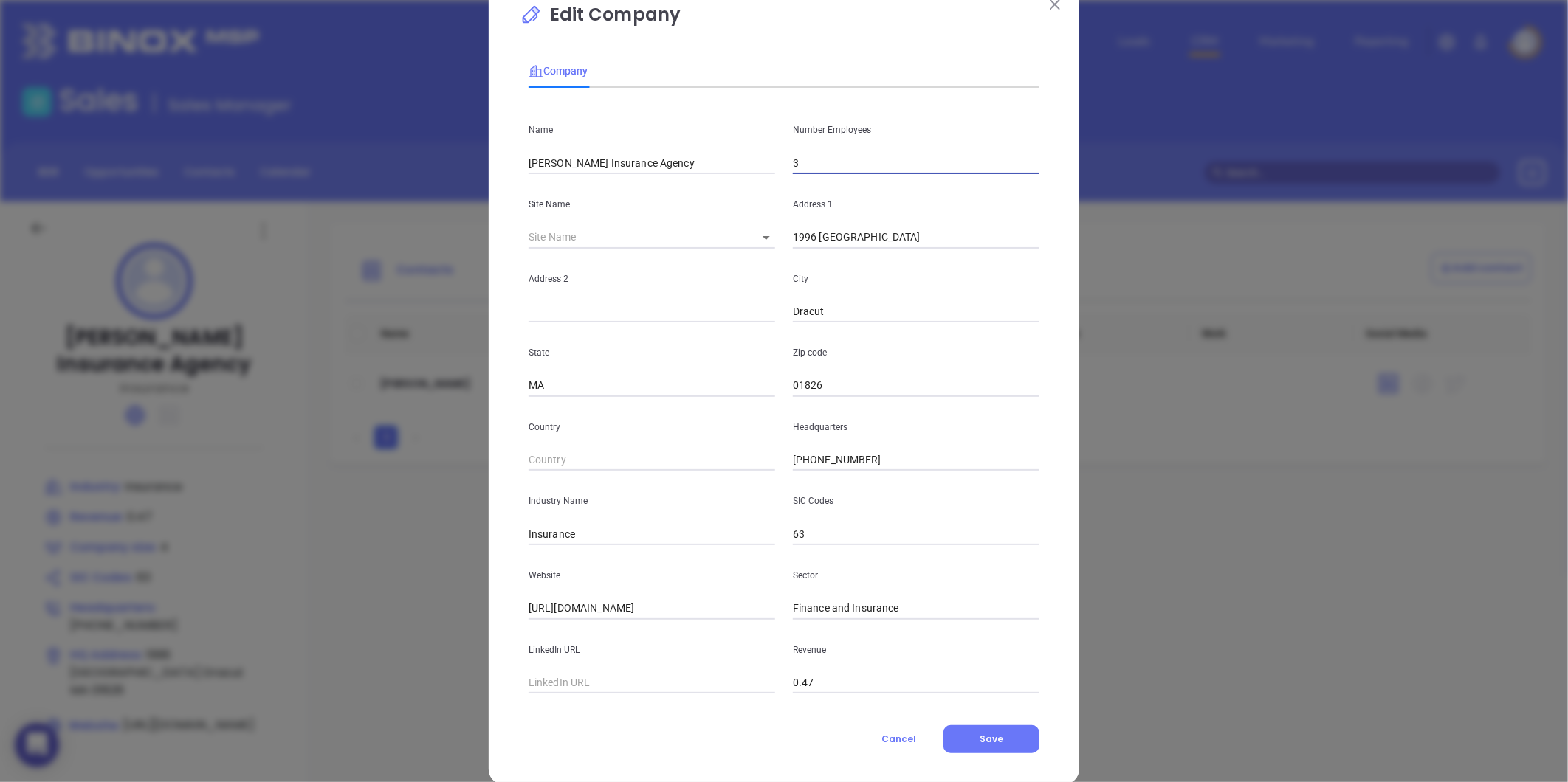
scroll to position [64, 0]
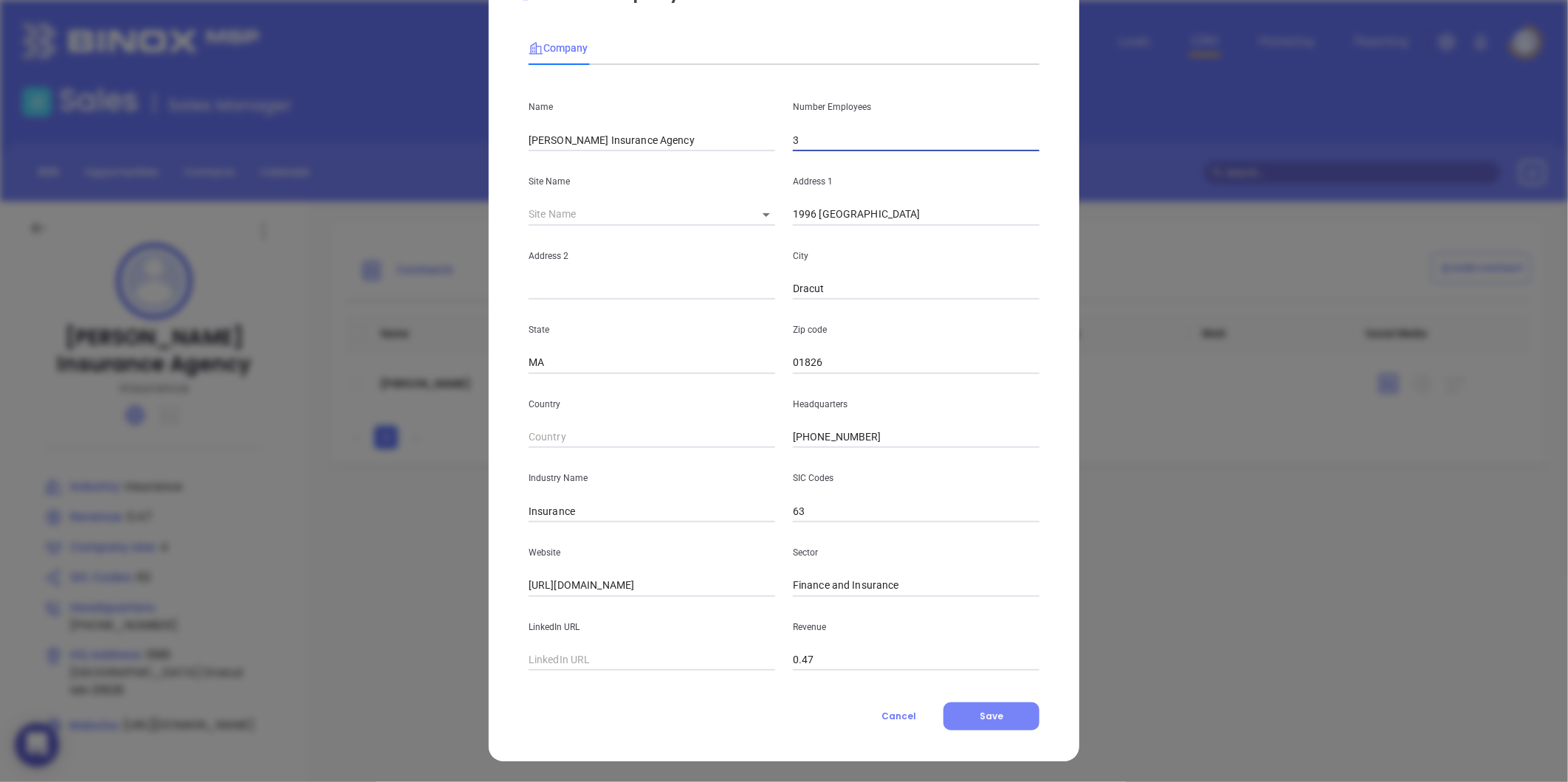
type input "3"
click at [964, 717] on button "Save" at bounding box center [992, 716] width 96 height 28
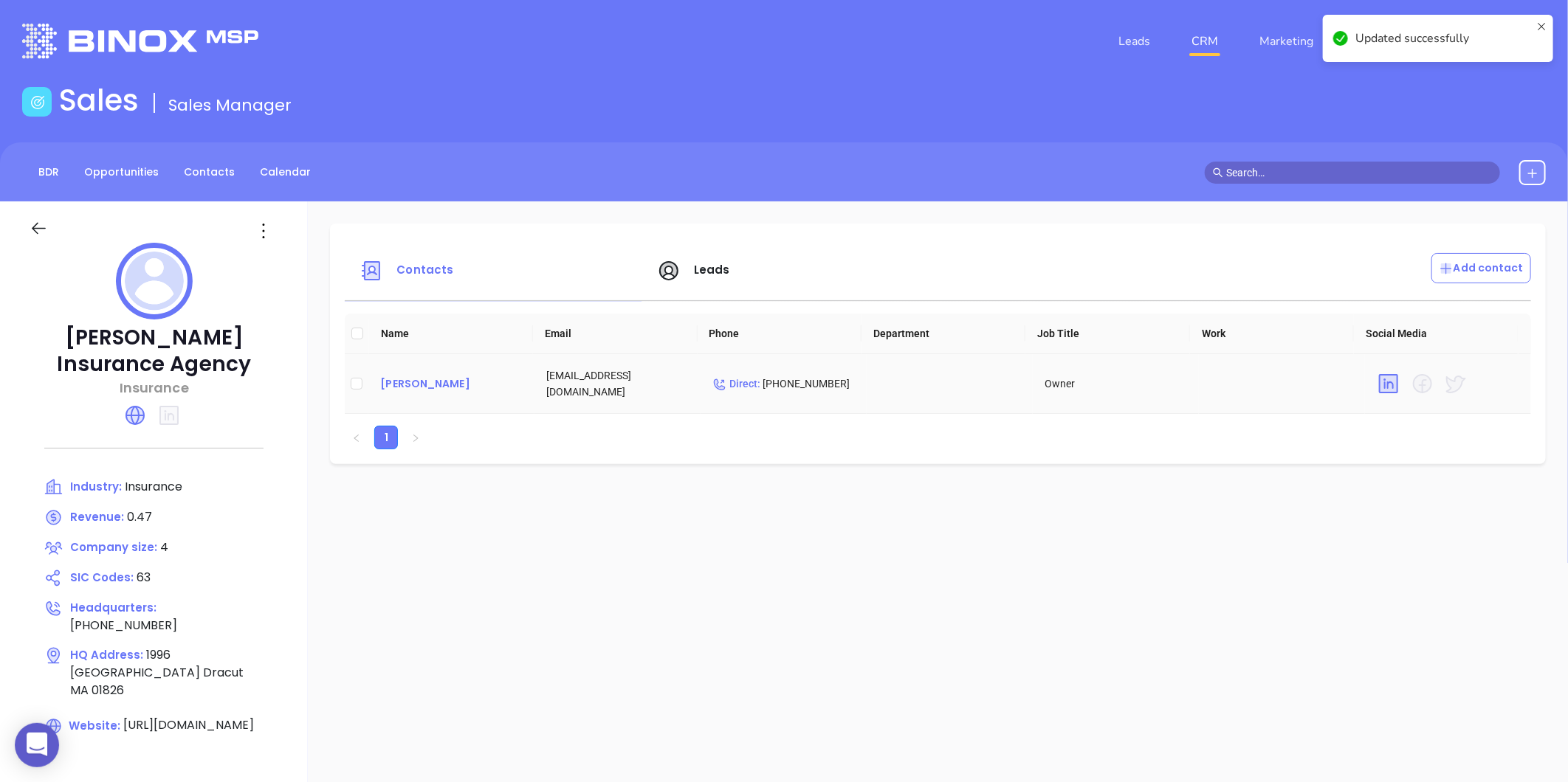
click at [433, 375] on div "[PERSON_NAME]" at bounding box center [450, 384] width 142 height 18
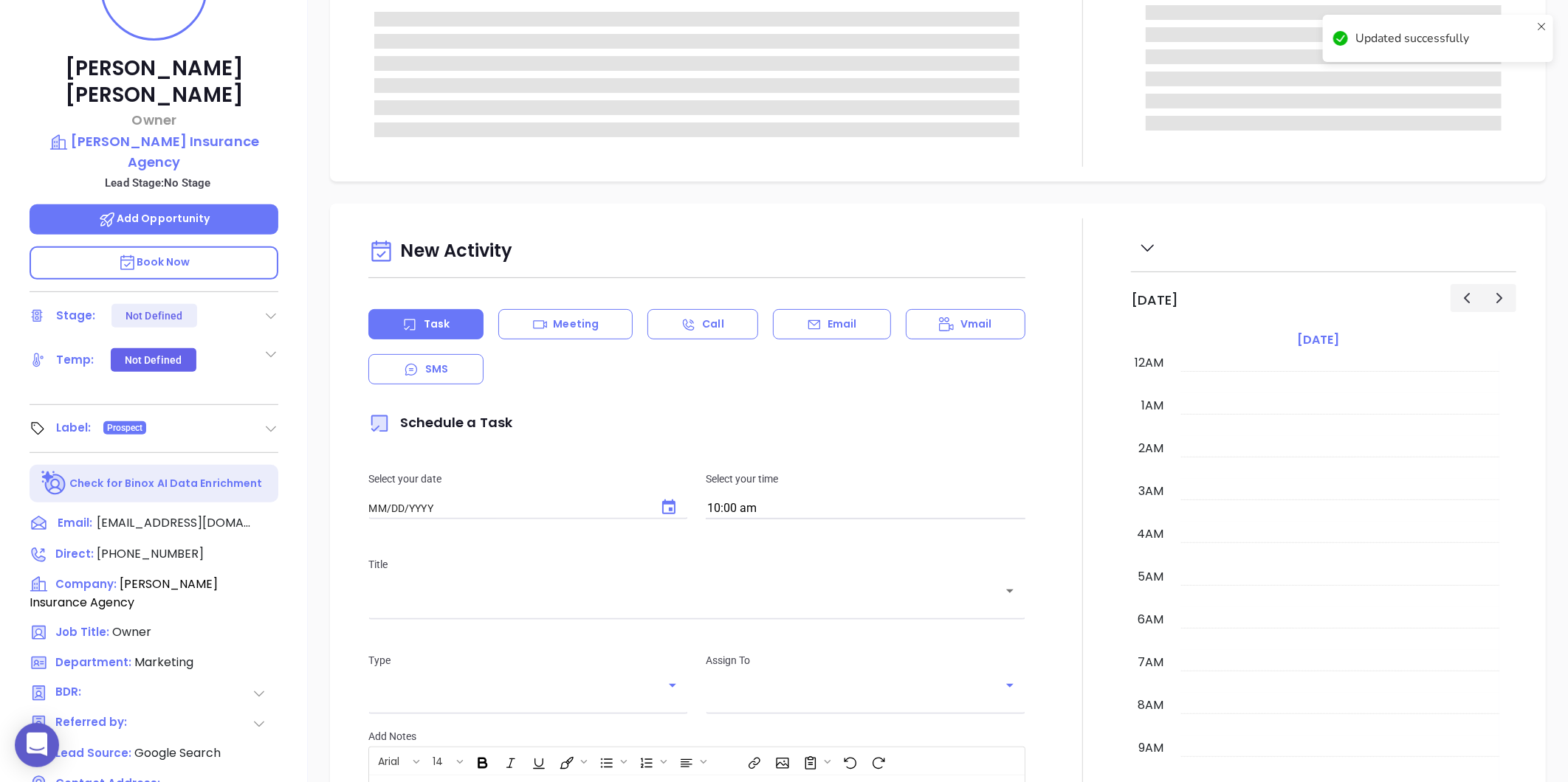
scroll to position [410, 0]
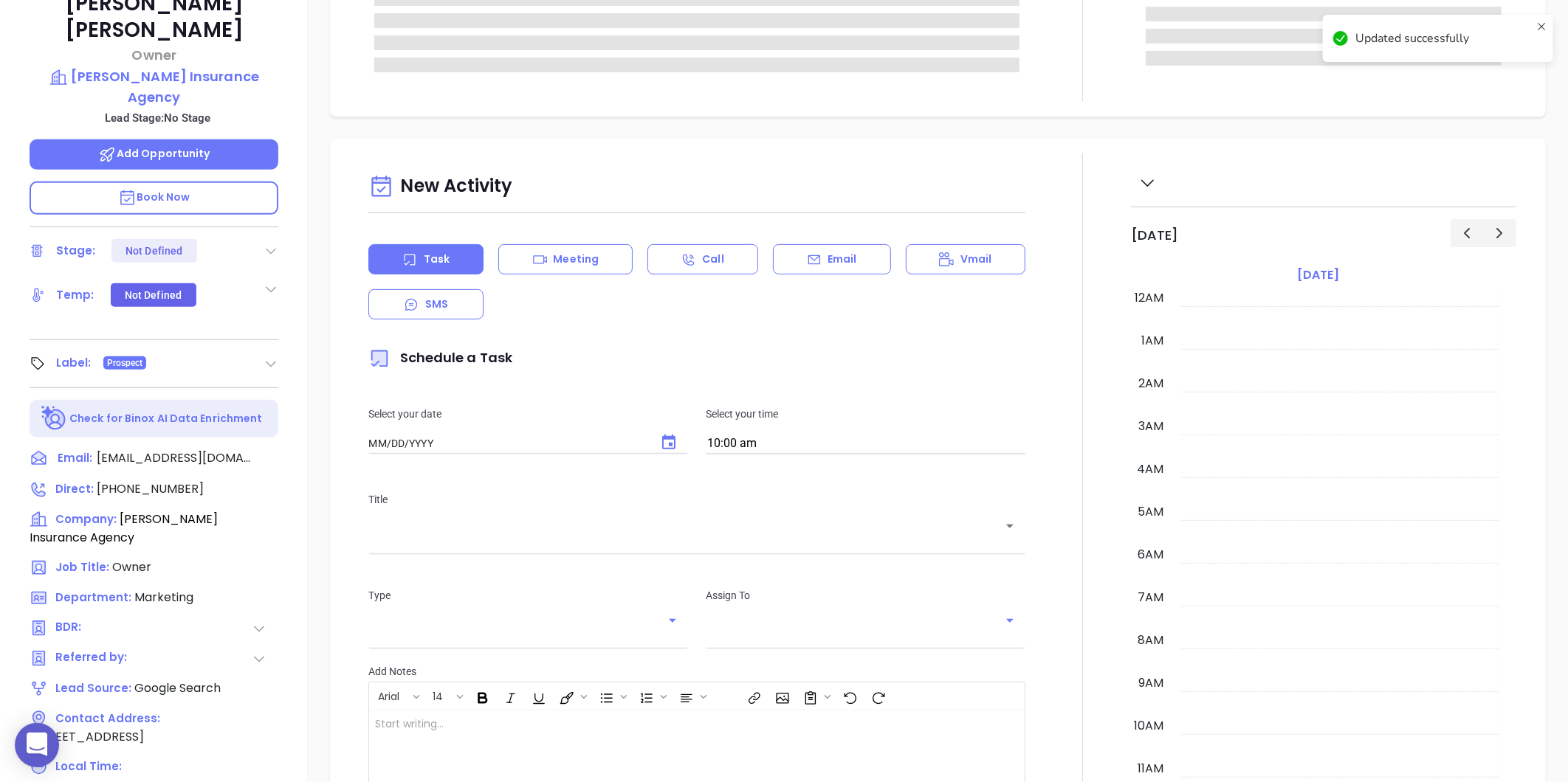
type input "[DATE]"
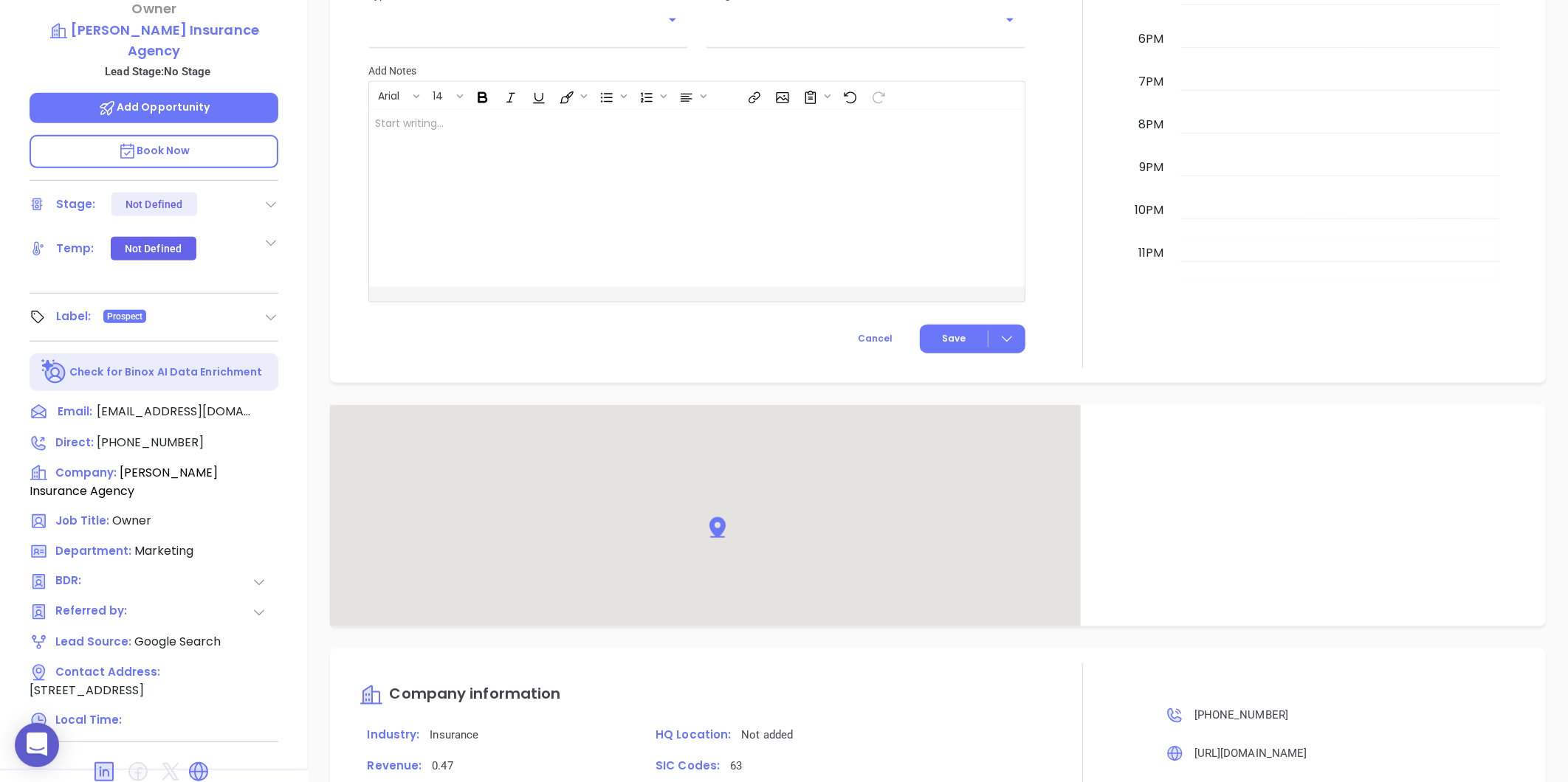
scroll to position [787, 0]
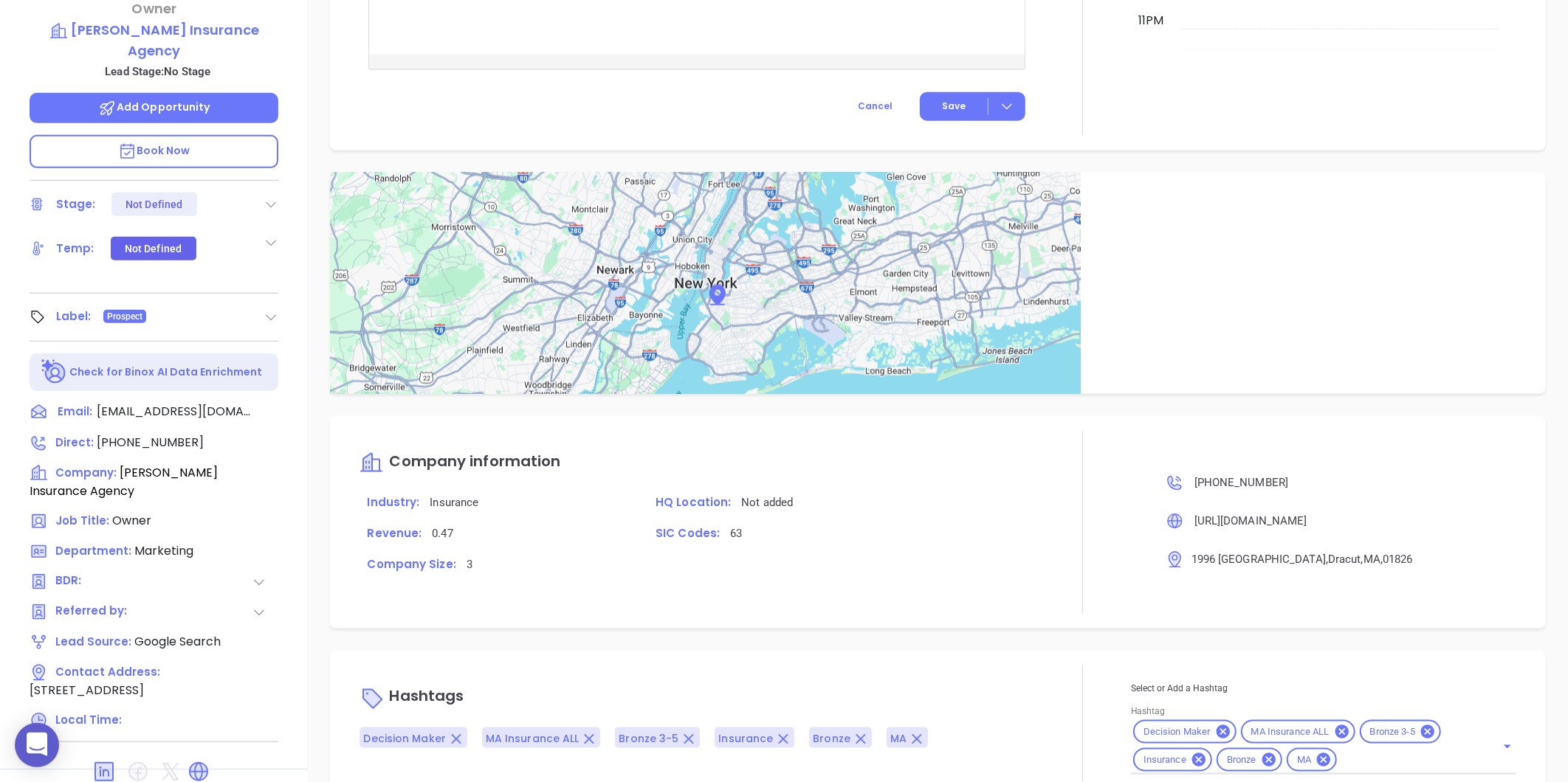
type input "[PERSON_NAME]"
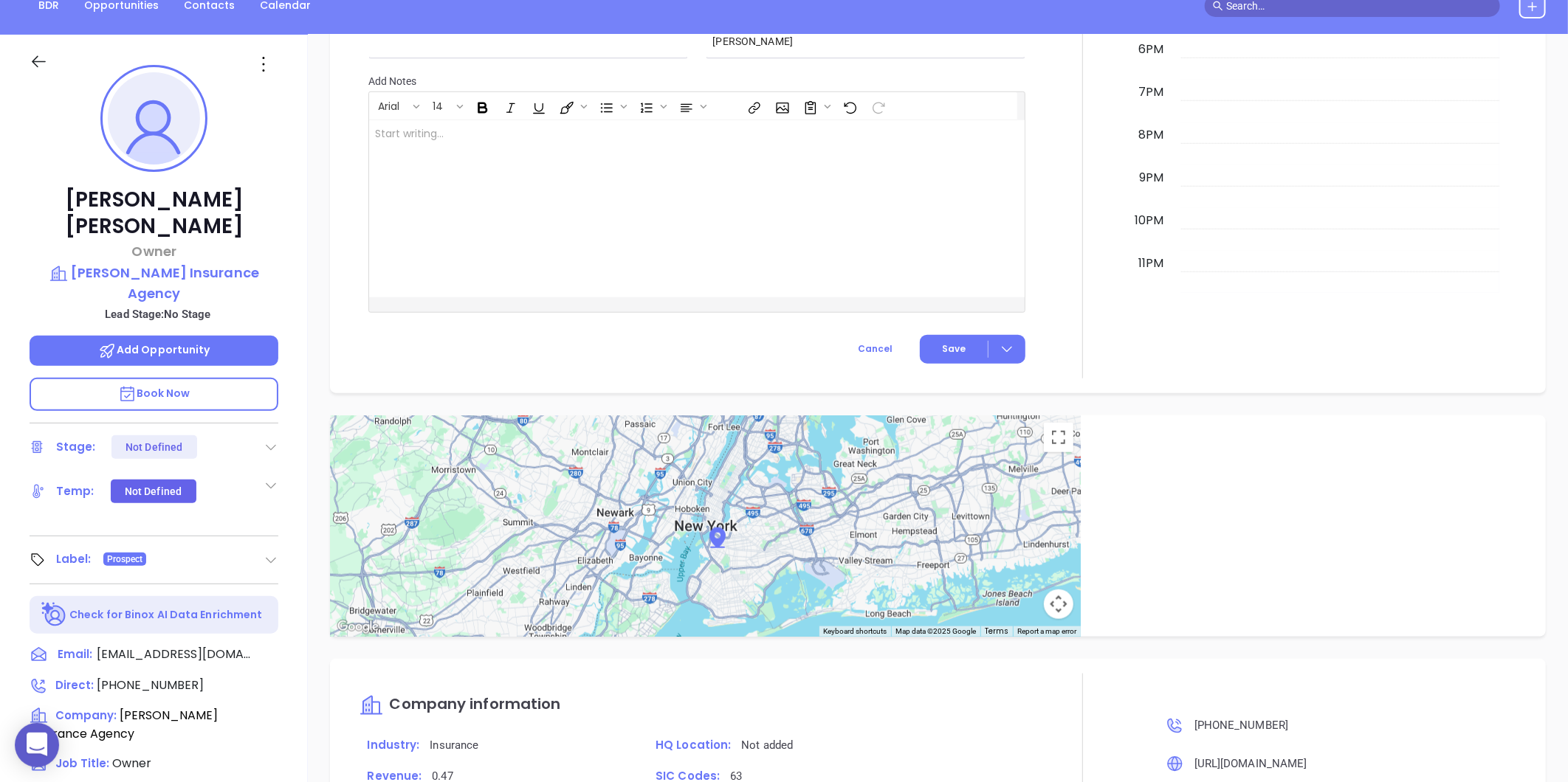
scroll to position [0, 0]
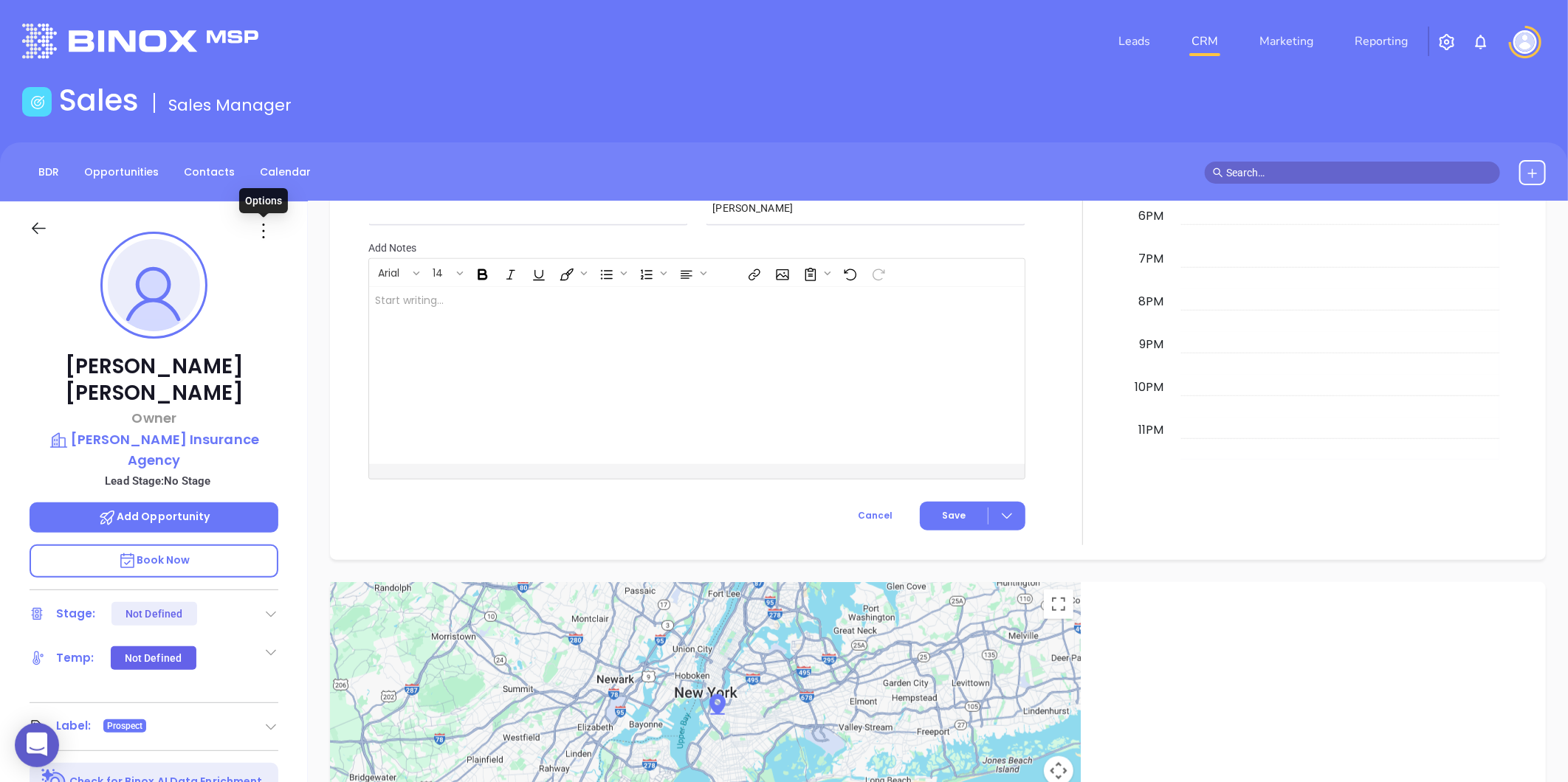
click at [267, 239] on icon at bounding box center [264, 231] width 24 height 24
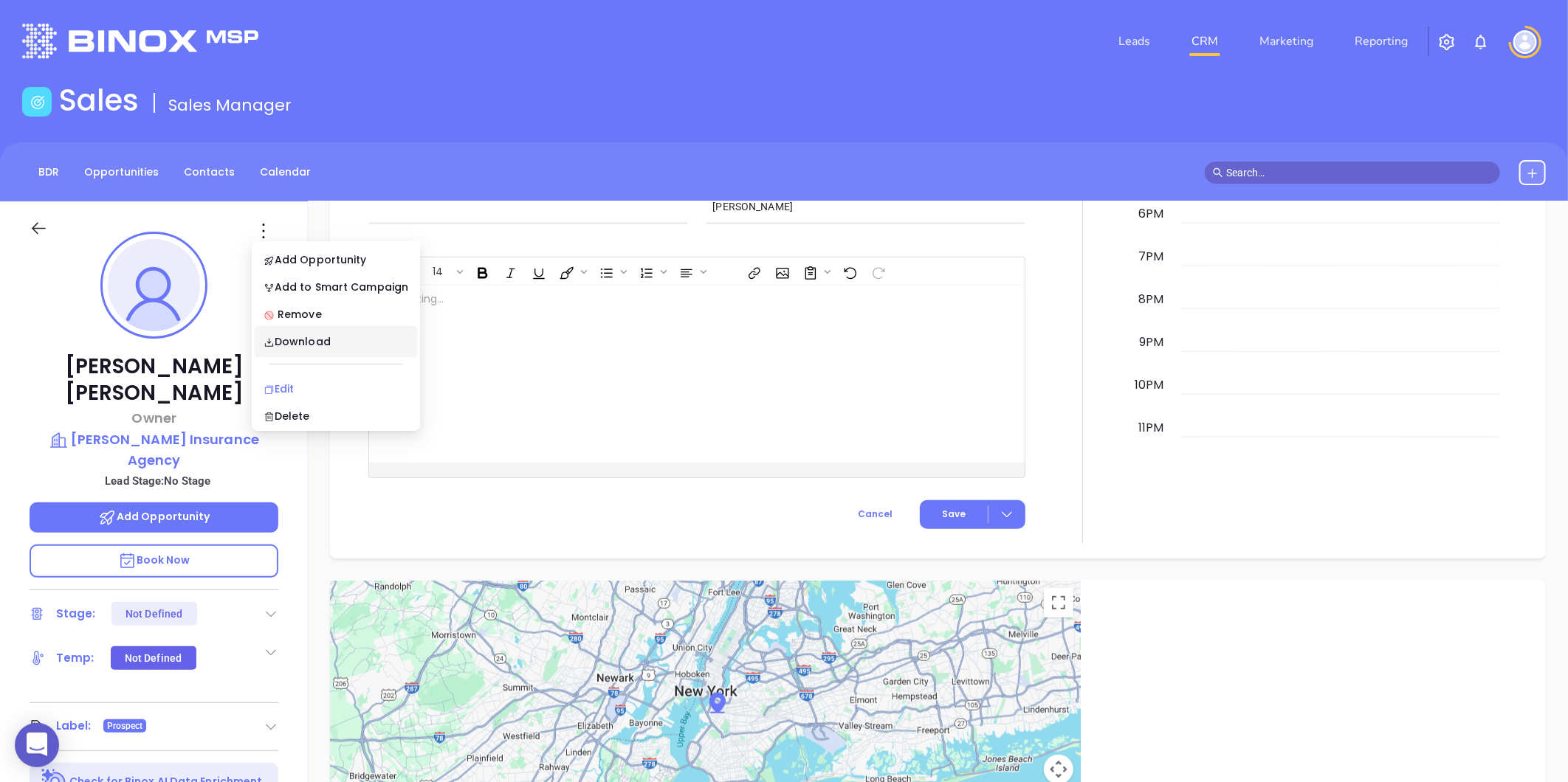
scroll to position [704, 0]
click at [274, 381] on div "Edit" at bounding box center [336, 389] width 145 height 16
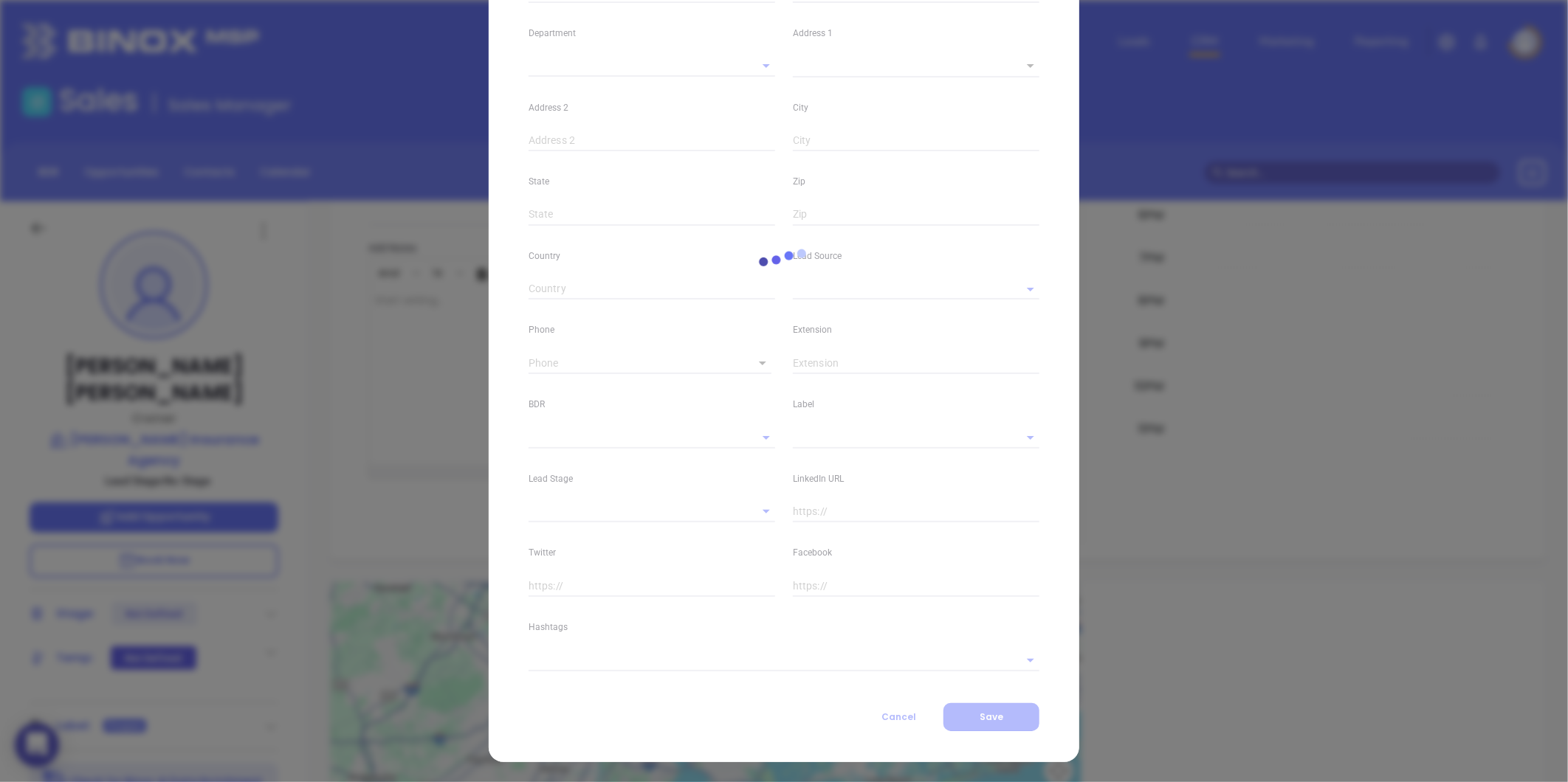
type input "[PERSON_NAME]"
type input "[EMAIL_ADDRESS][DOMAIN_NAME]"
type input "Owner"
type textarea "1996 [GEOGRAPHIC_DATA]"
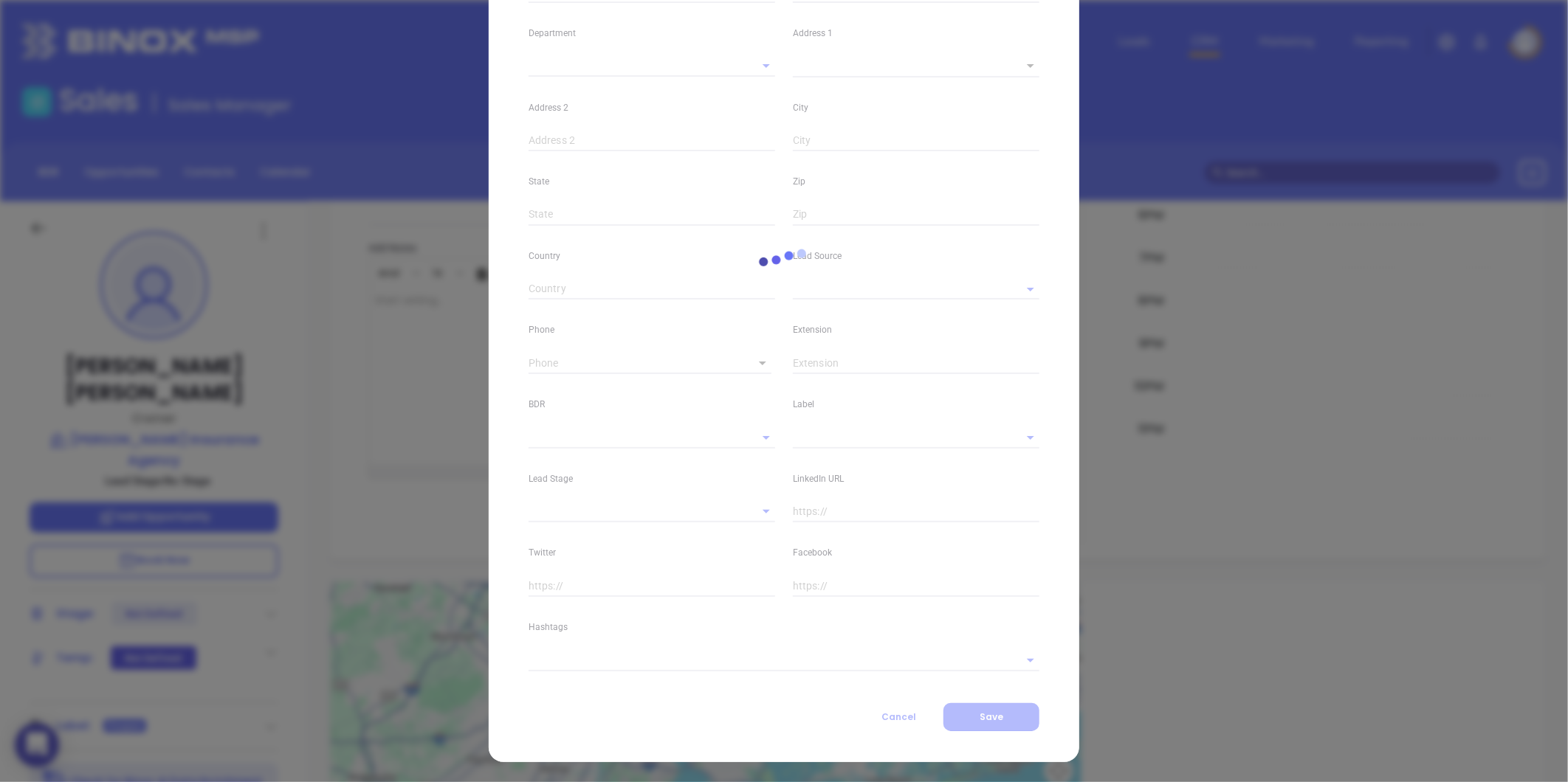
type input "1"
type input "Dracut"
type input "MA"
type input "01826"
type input "[DOMAIN_NAME][URL][PERSON_NAME]"
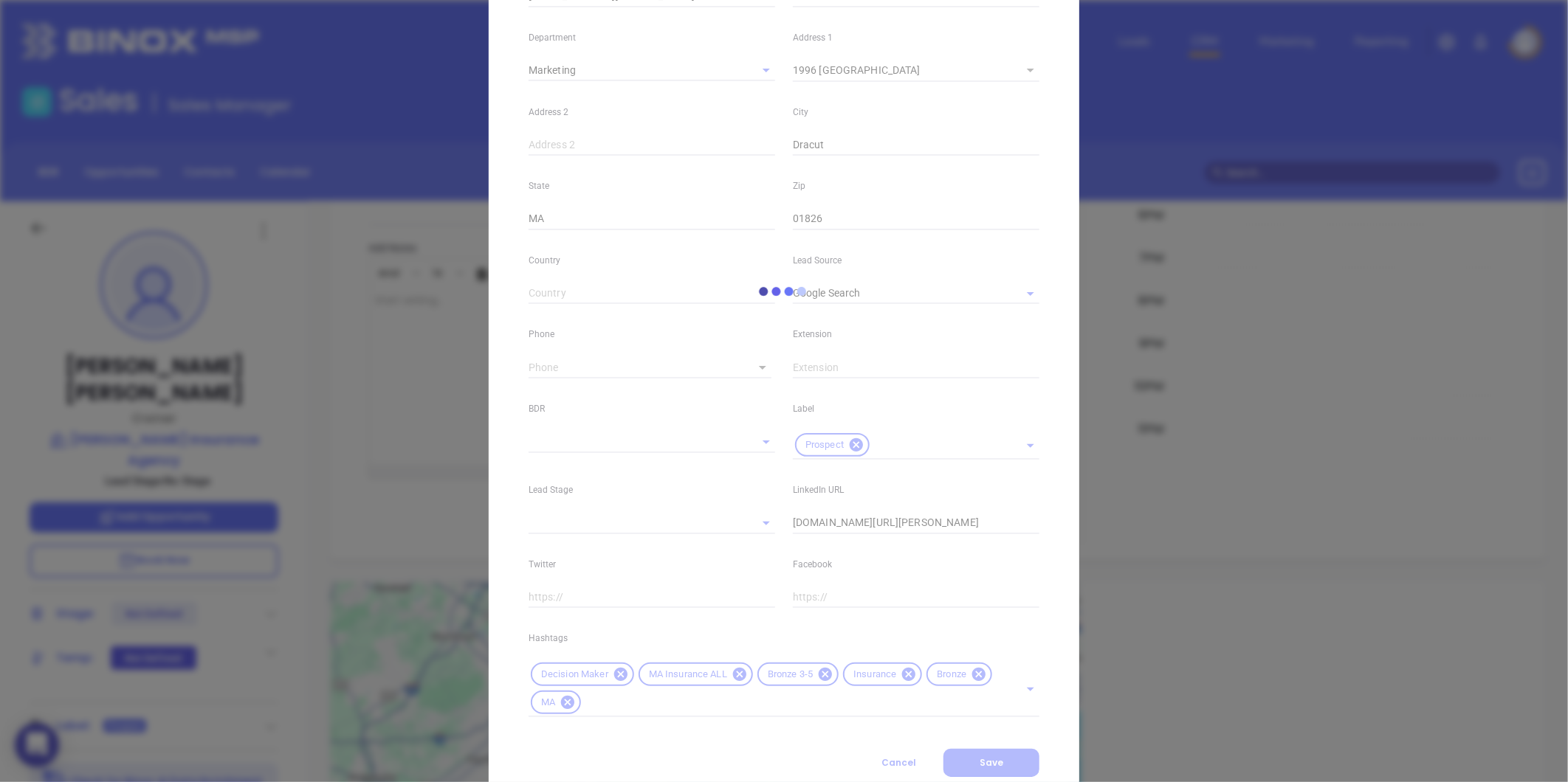
type input "Marketing"
type input "Google Search"
type input "undefined undefined"
type input "1"
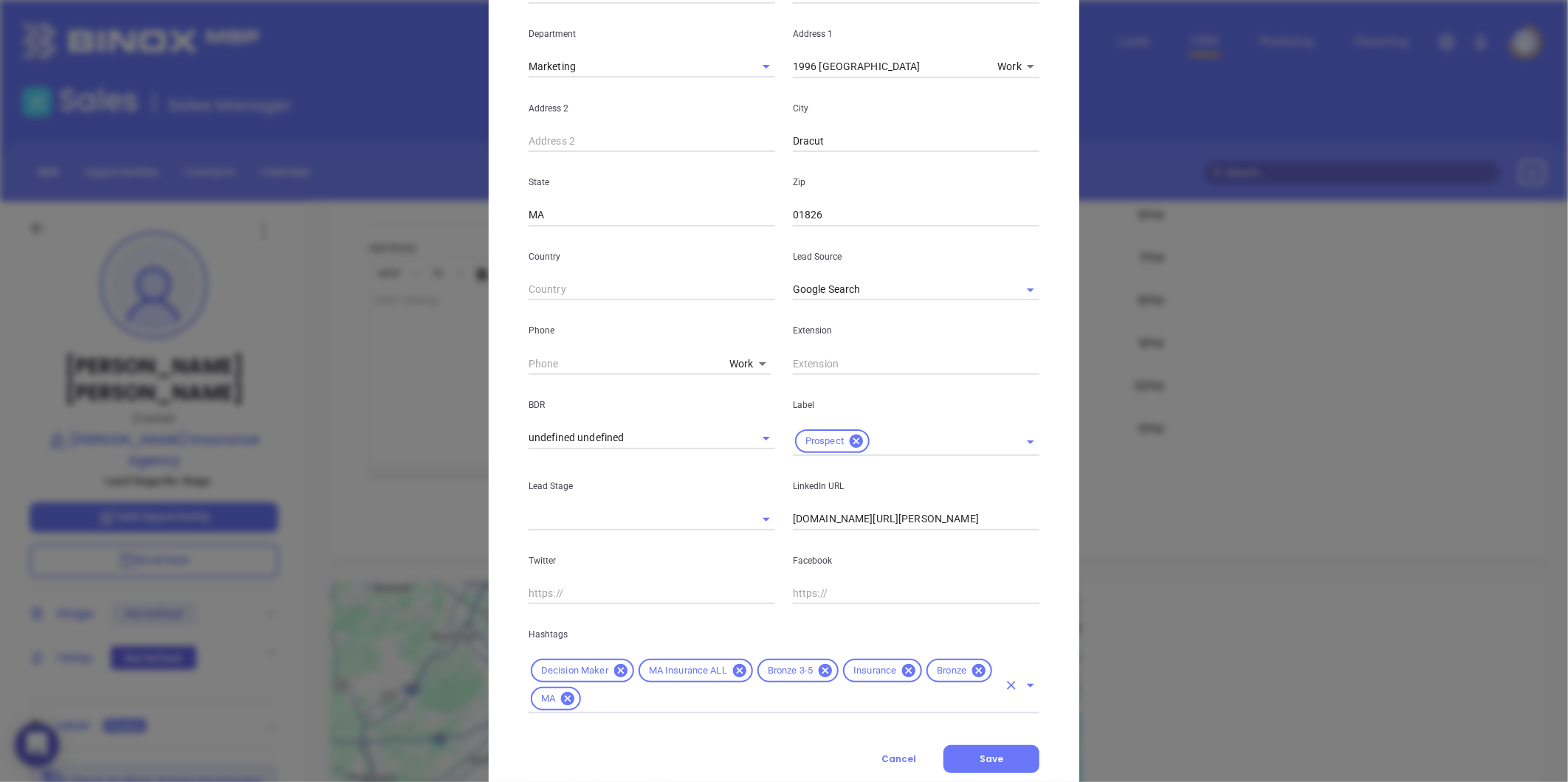
click at [972, 668] on icon at bounding box center [979, 671] width 16 height 16
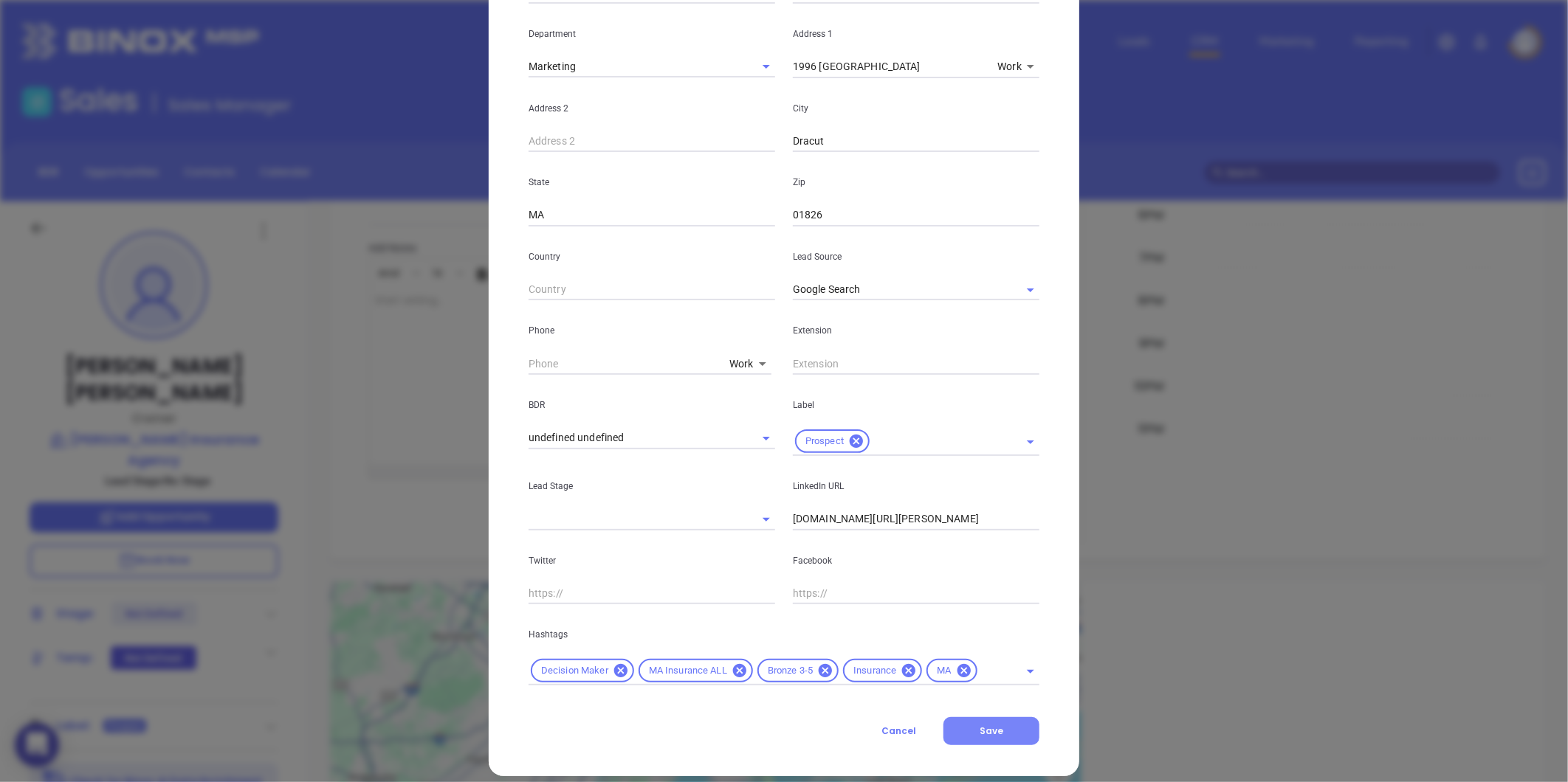
click at [980, 733] on span "Save" at bounding box center [992, 731] width 24 height 13
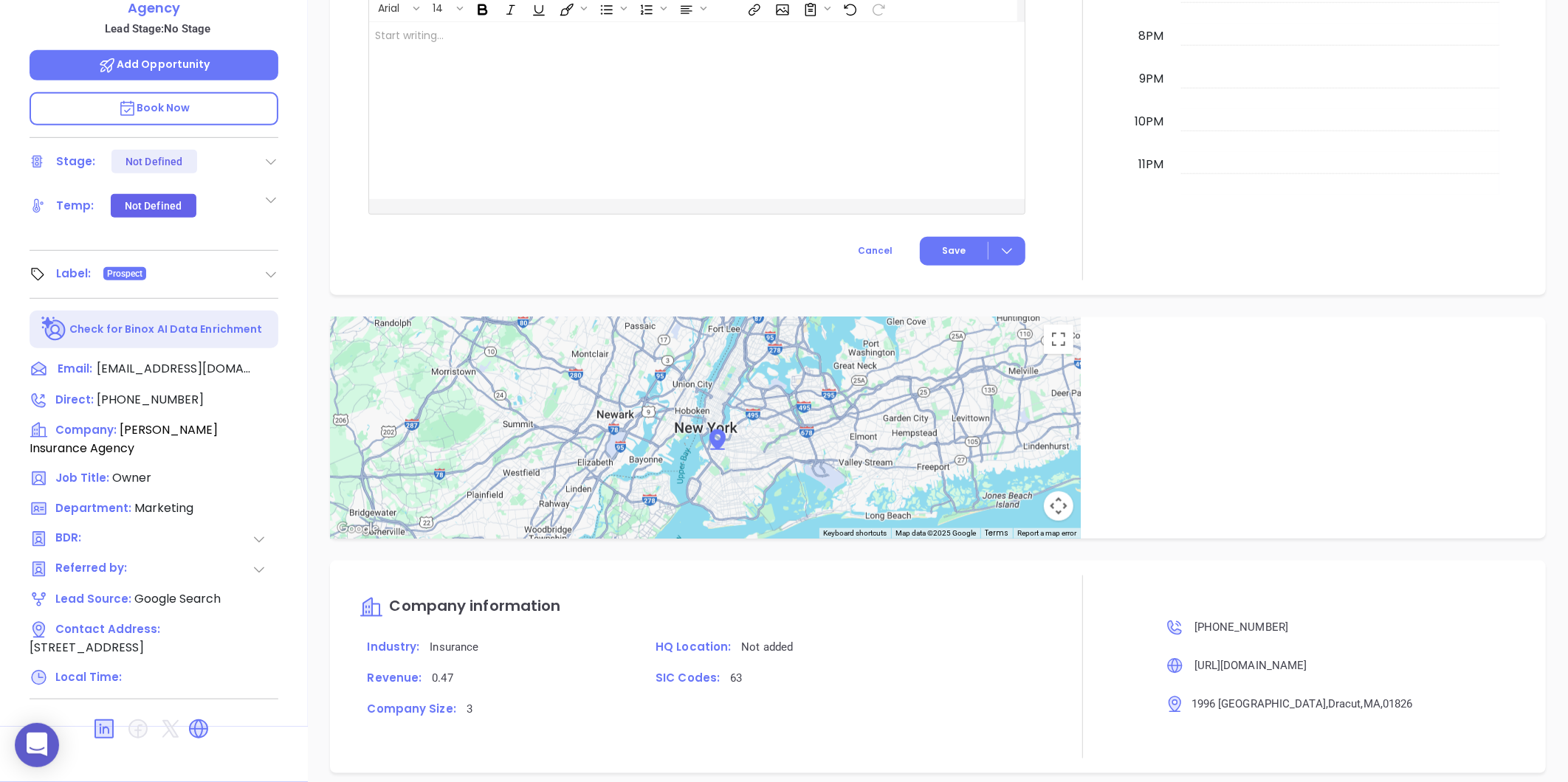
scroll to position [376, 0]
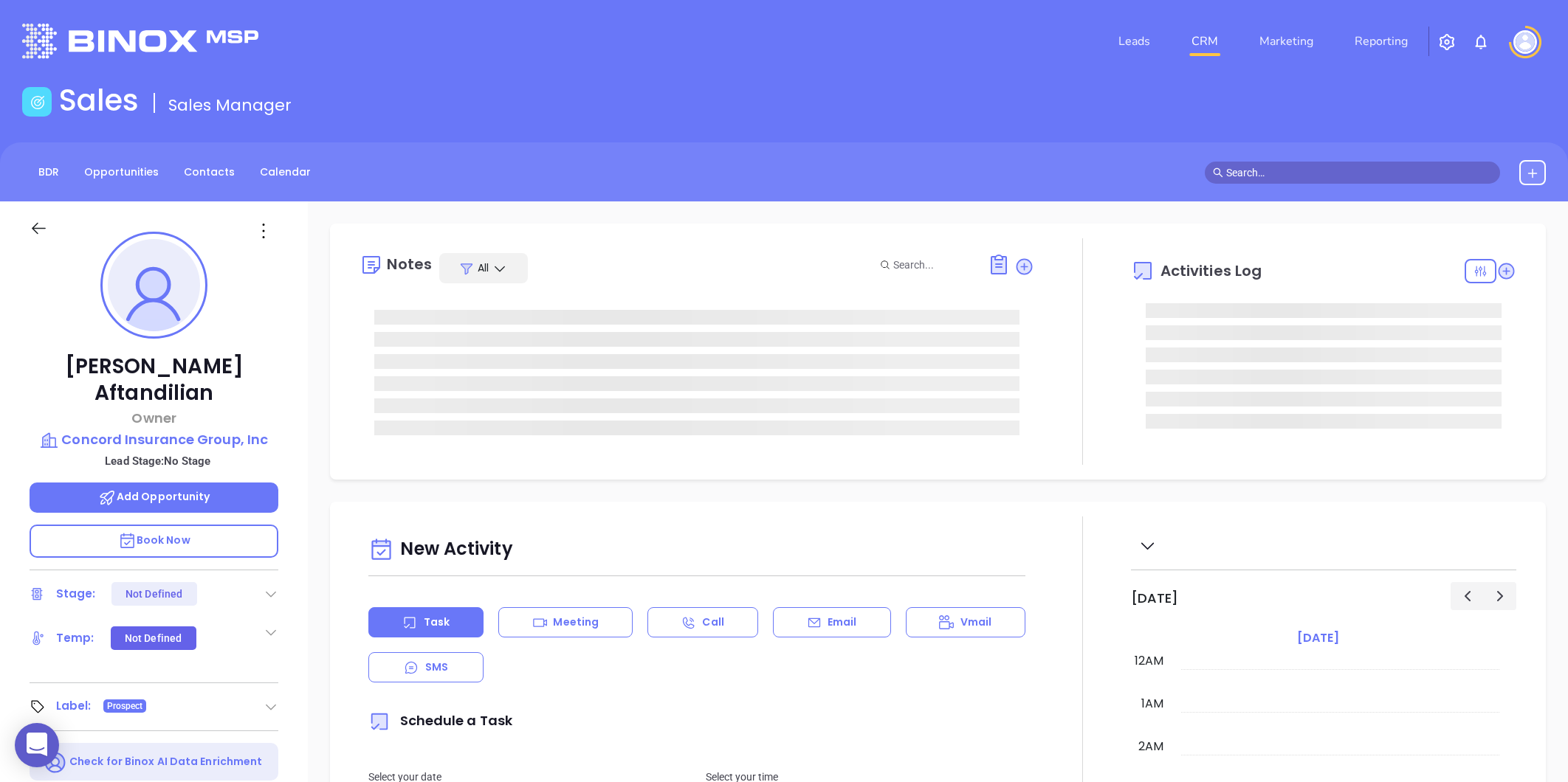
type input "[PERSON_NAME]"
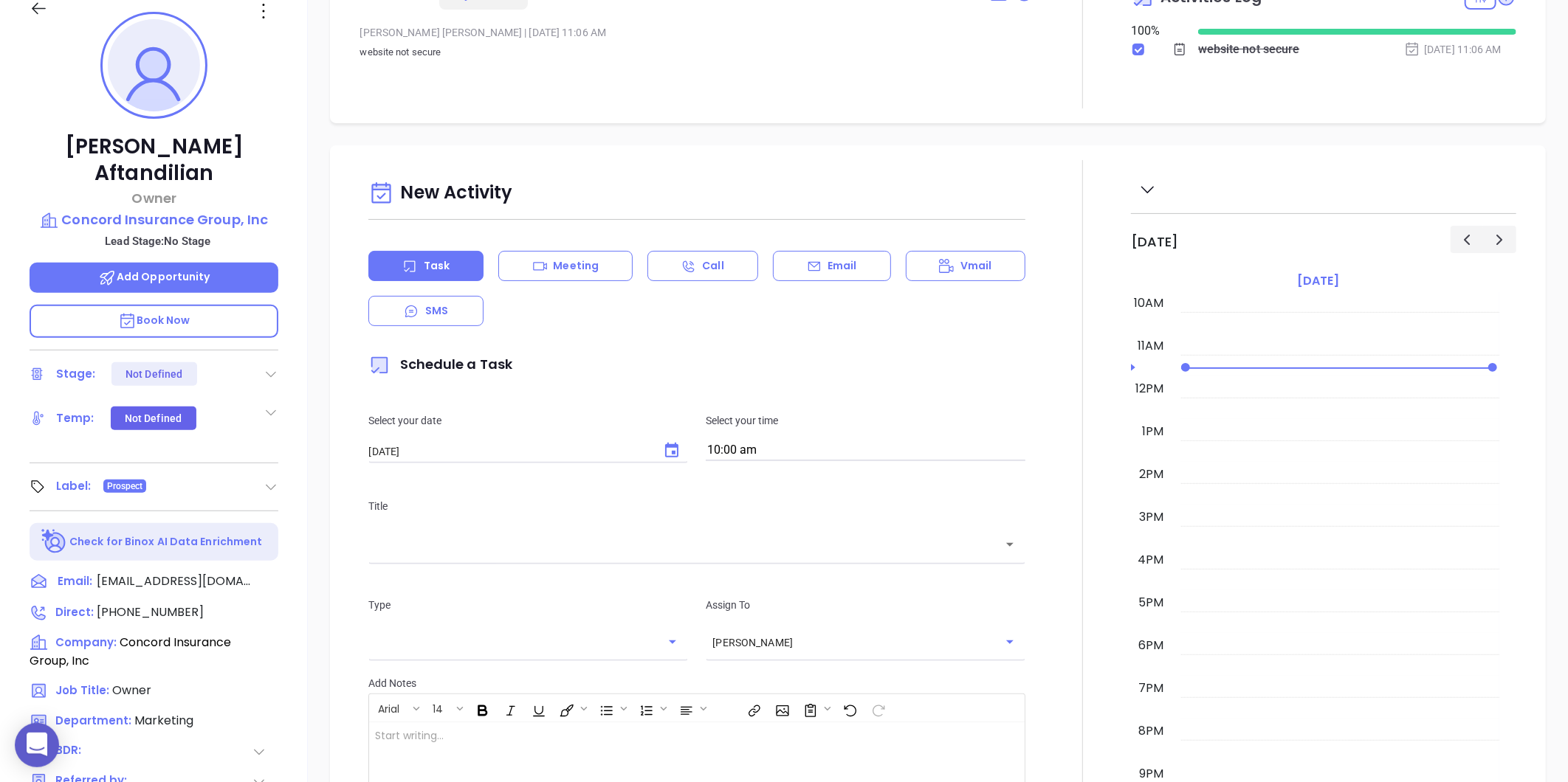
scroll to position [124, 0]
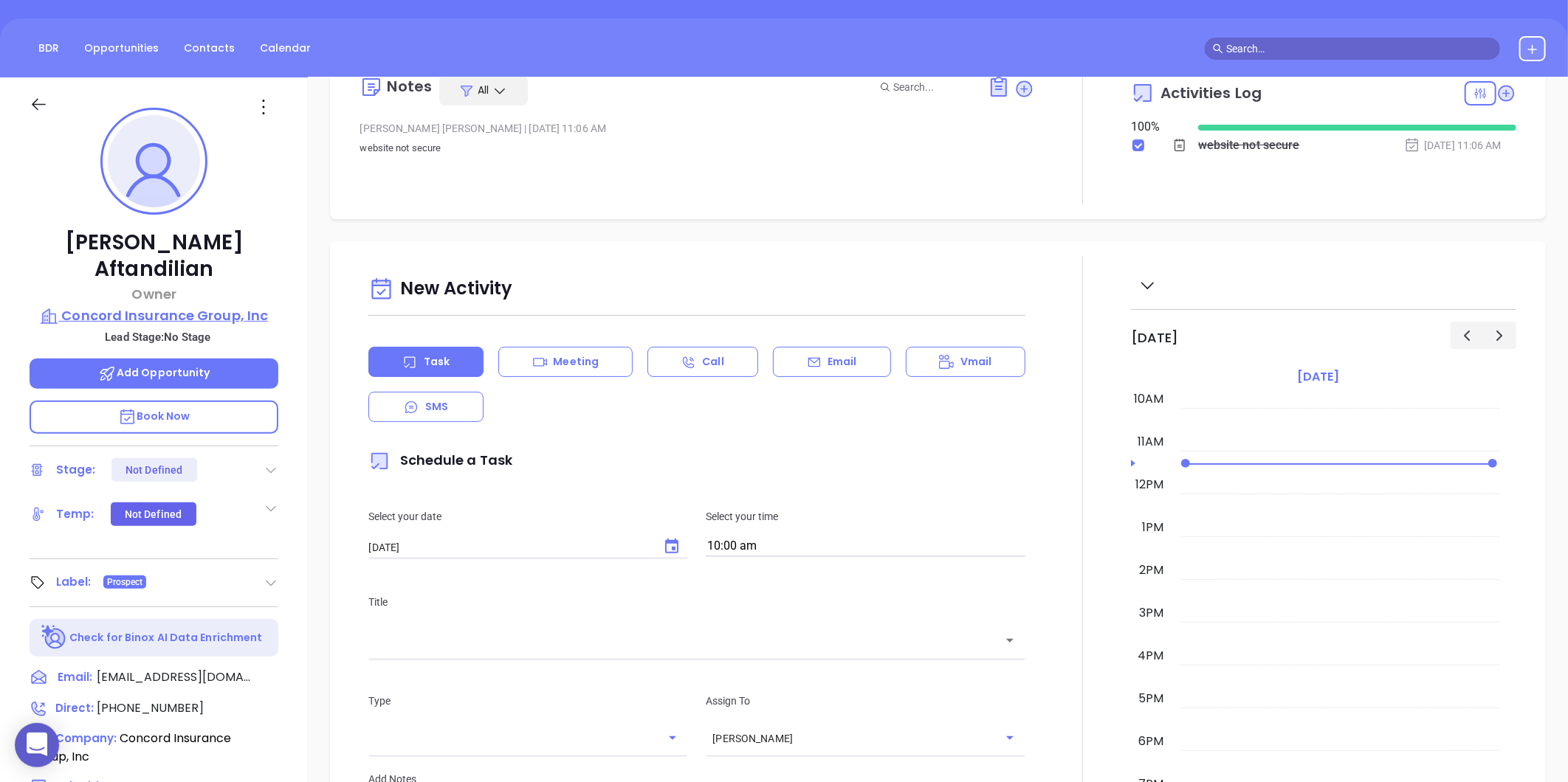
click at [142, 305] on p "Concord Insurance Group, Inc" at bounding box center [154, 315] width 248 height 21
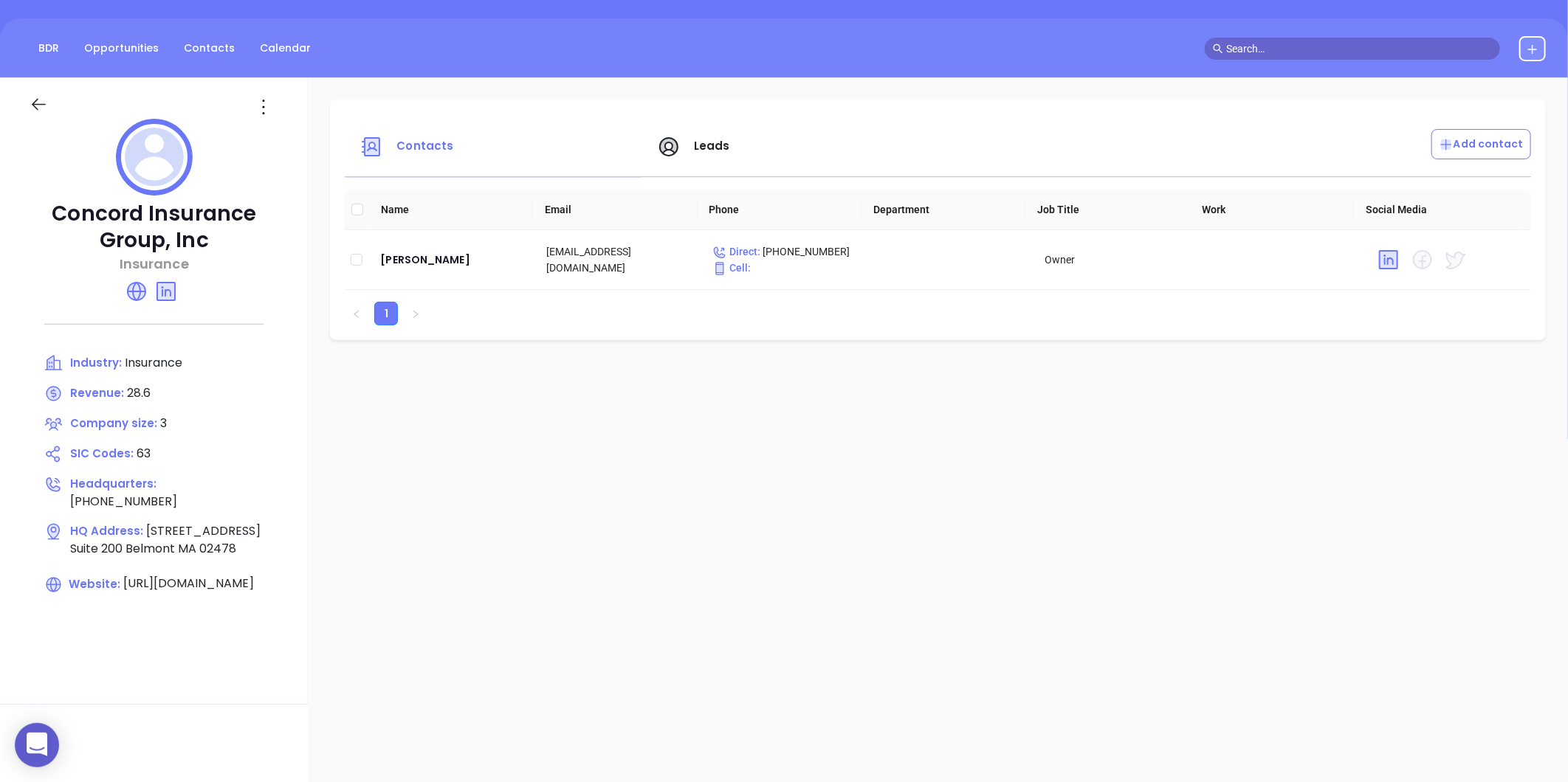
click at [195, 461] on div "SIC Codes: 63" at bounding box center [154, 454] width 219 height 18
click at [409, 255] on div "John Aftandilian" at bounding box center [450, 260] width 142 height 18
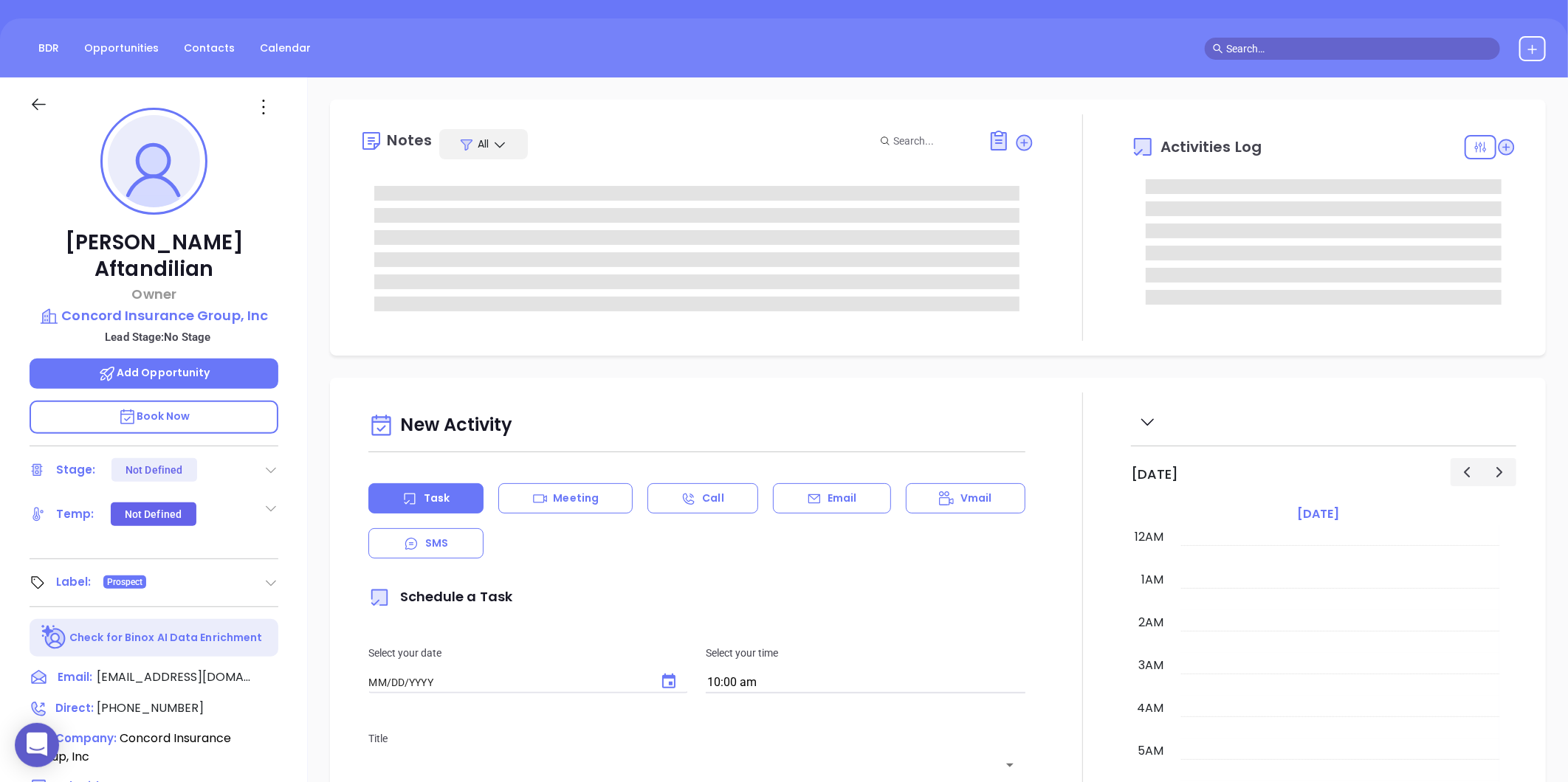
type input "[DATE]"
type input "[PERSON_NAME]"
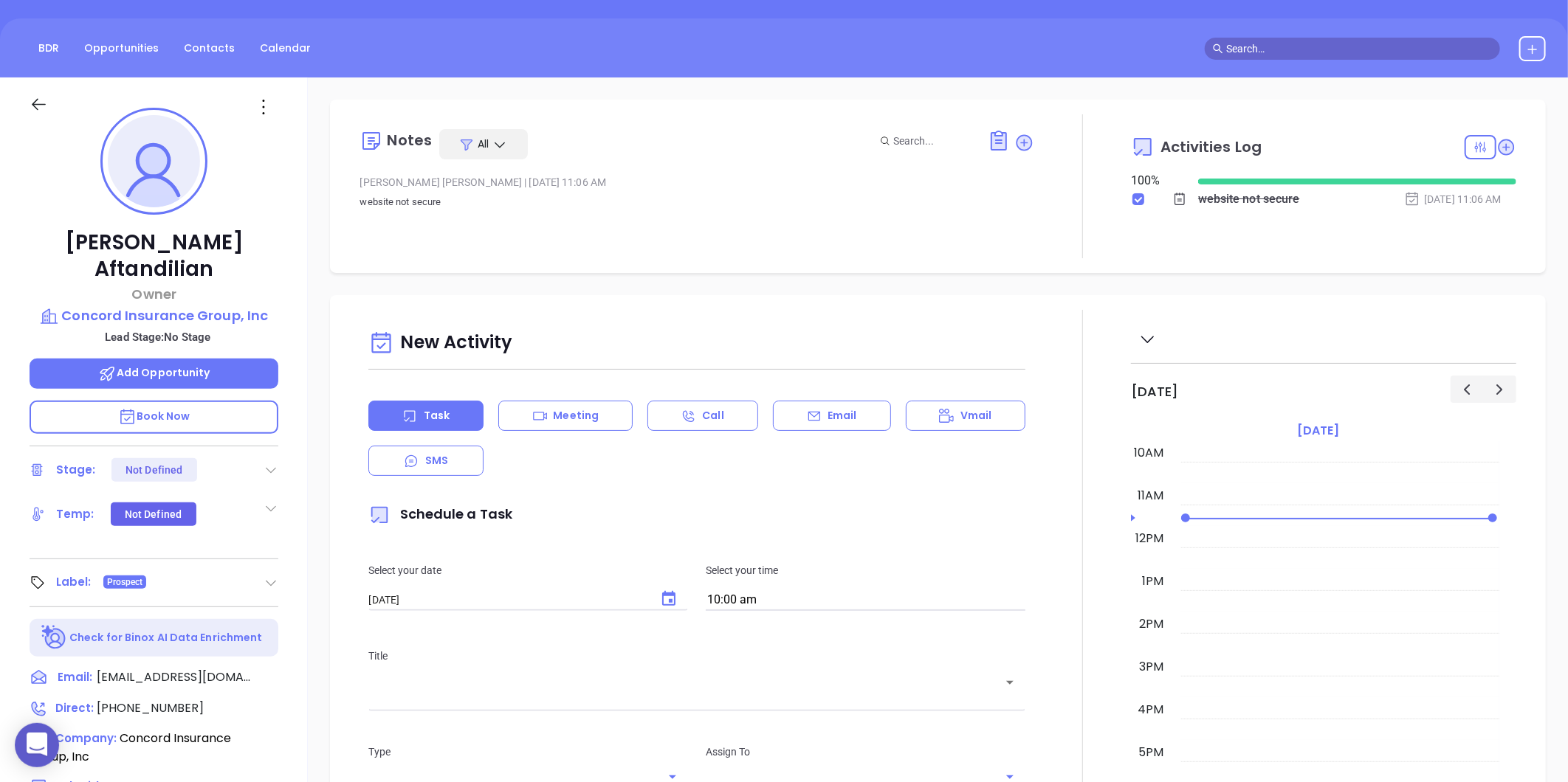
click at [266, 113] on icon at bounding box center [264, 107] width 24 height 24
click at [277, 260] on div "Edit" at bounding box center [336, 265] width 145 height 16
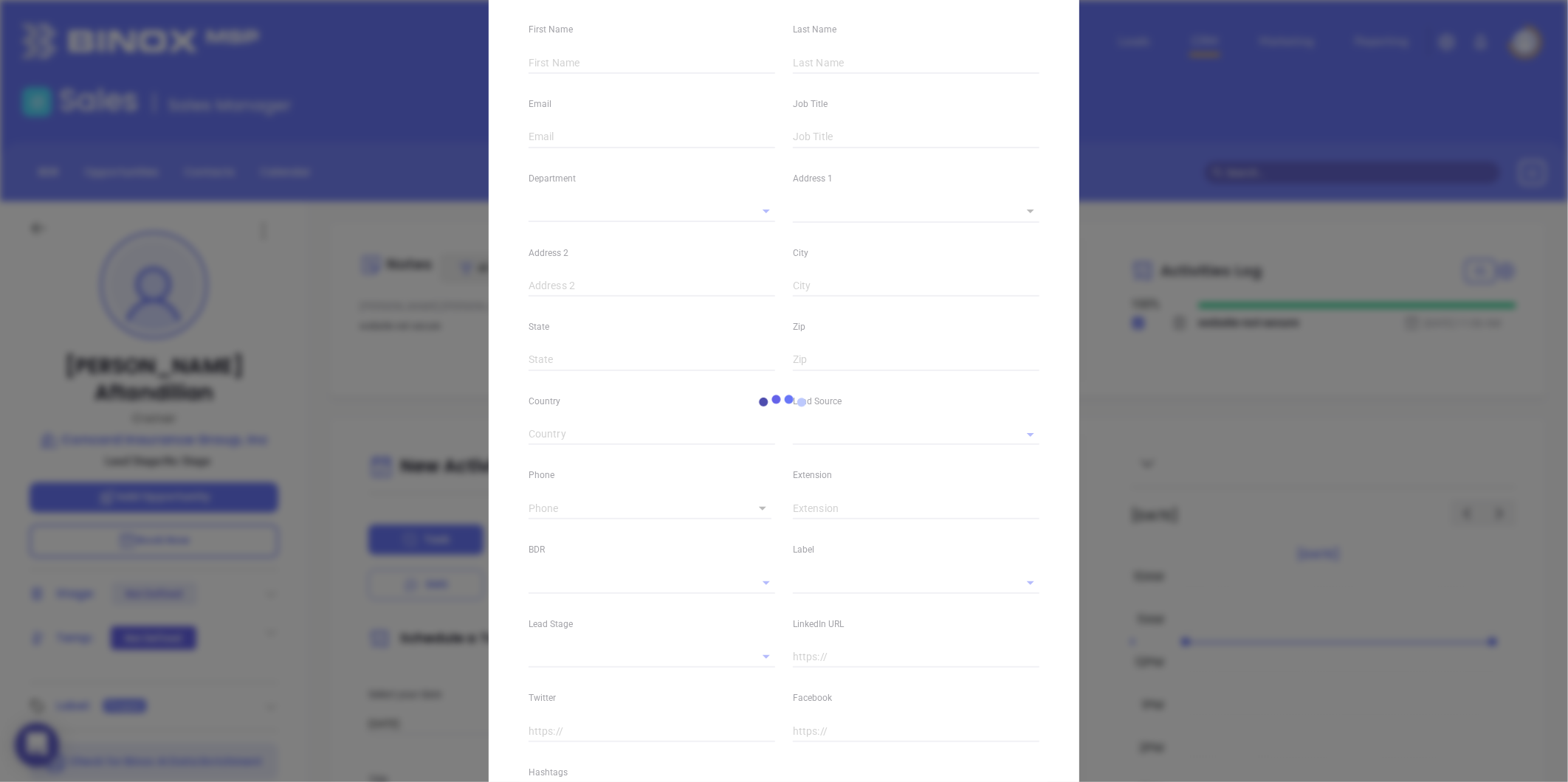
scroll to position [283, 0]
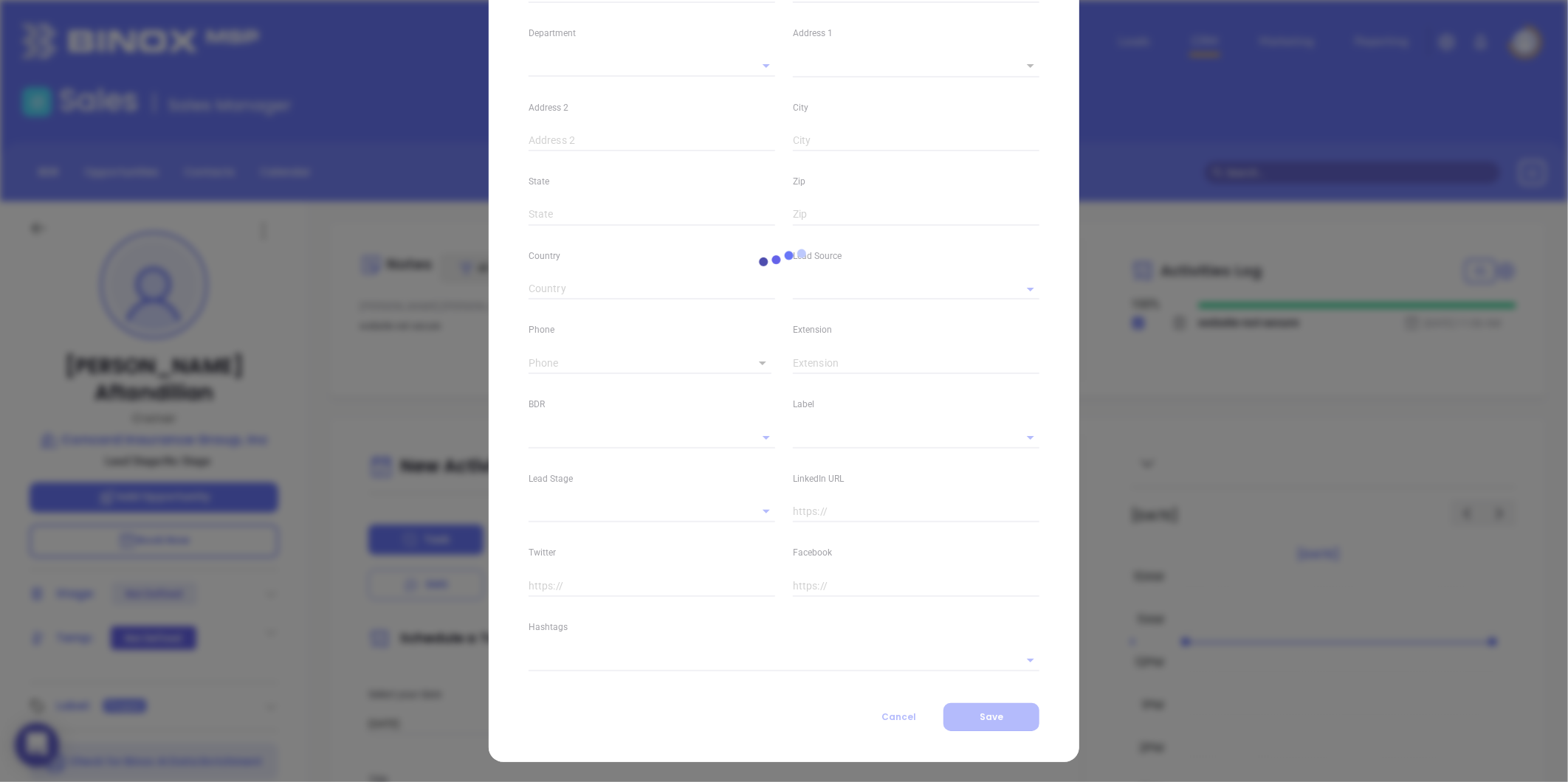
type input "John"
type input "Aftandilian"
type input "jaa@concins.com"
type input "Owner"
type textarea "385 Concord Avenue"
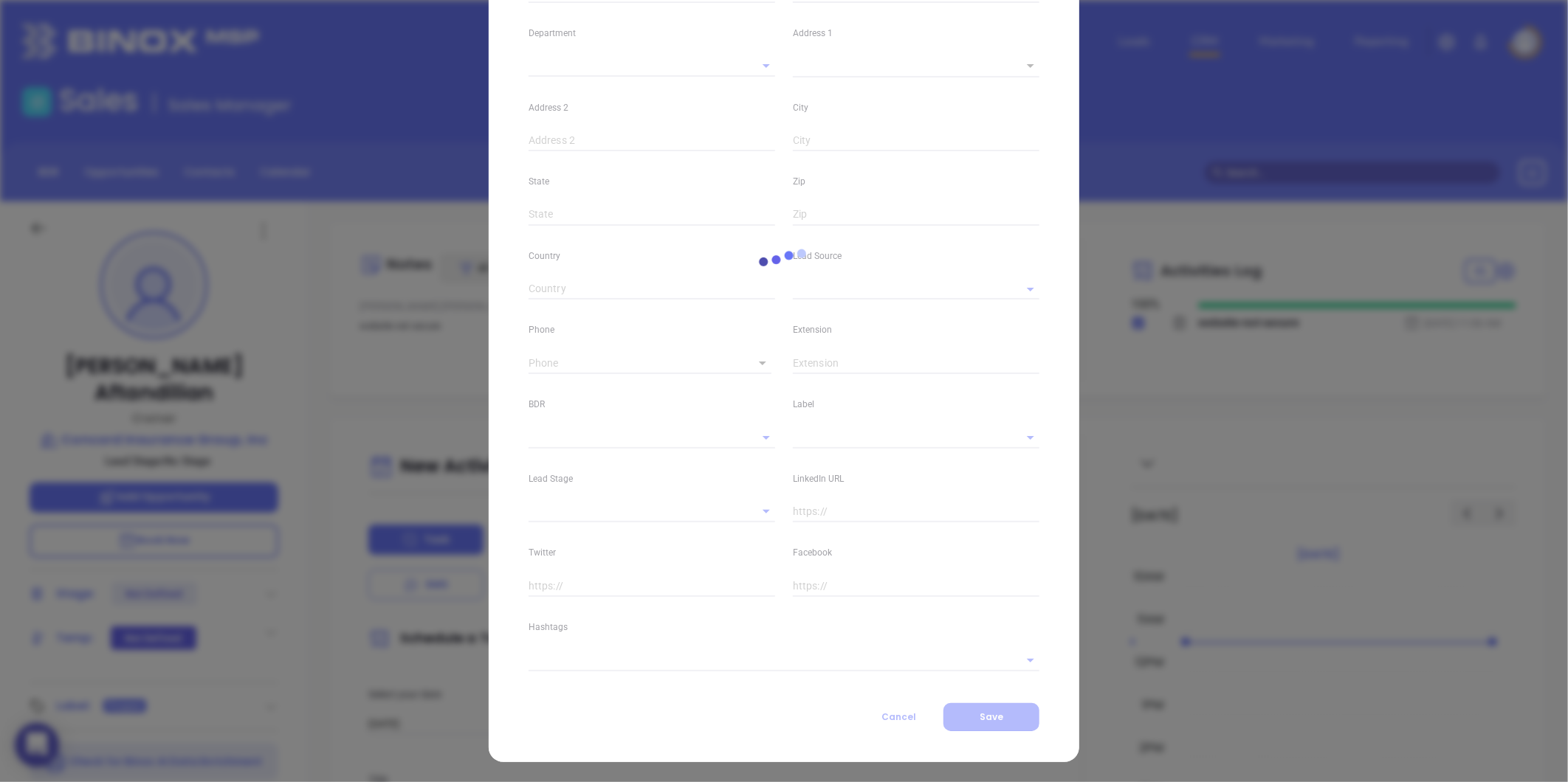
type input "1"
type input "Suite 200"
type input "Belmont"
type input "MA"
type input "02478"
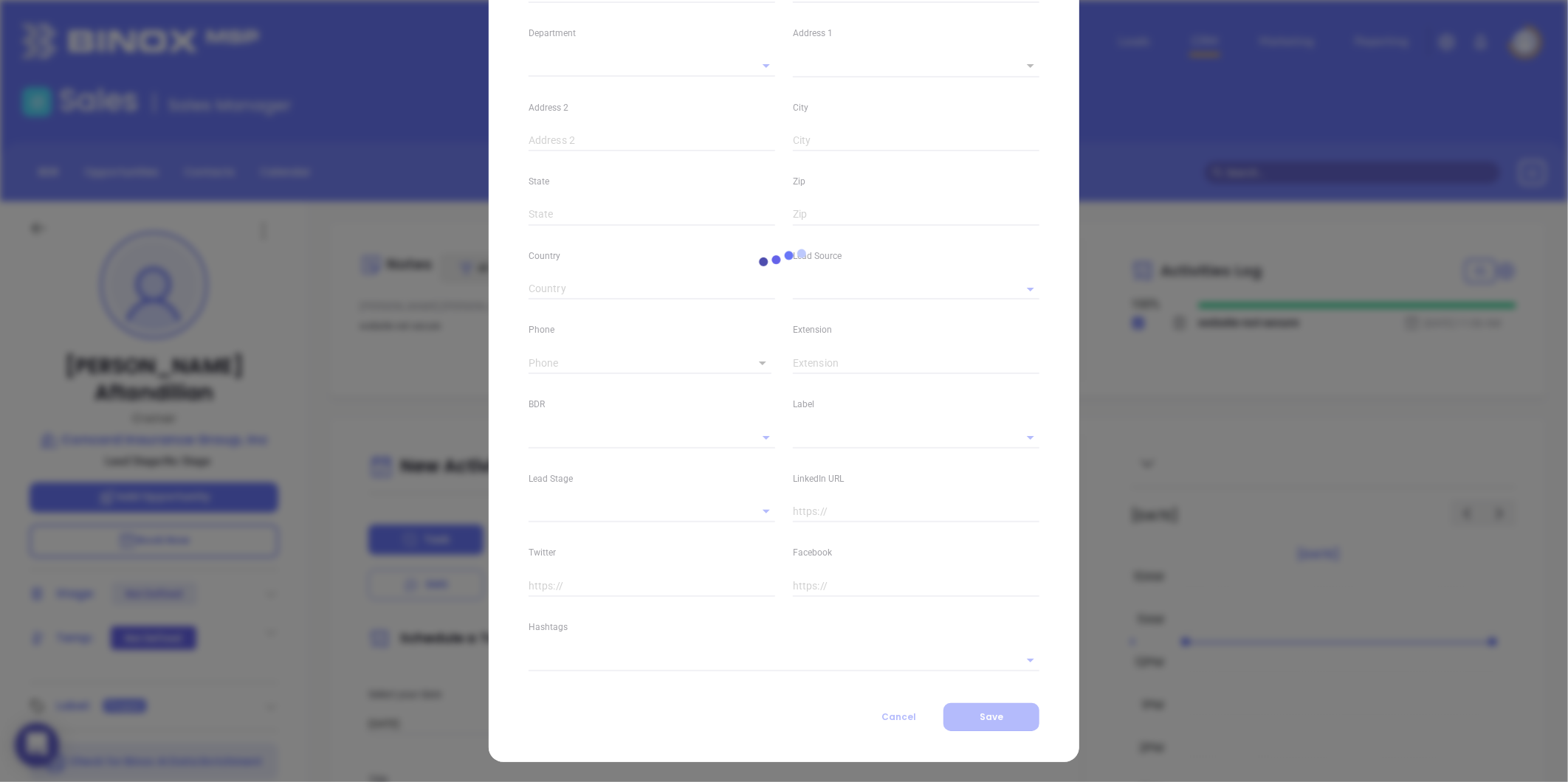
type input "www.linkedin.com/in/john-aftandilian-3a0a906"
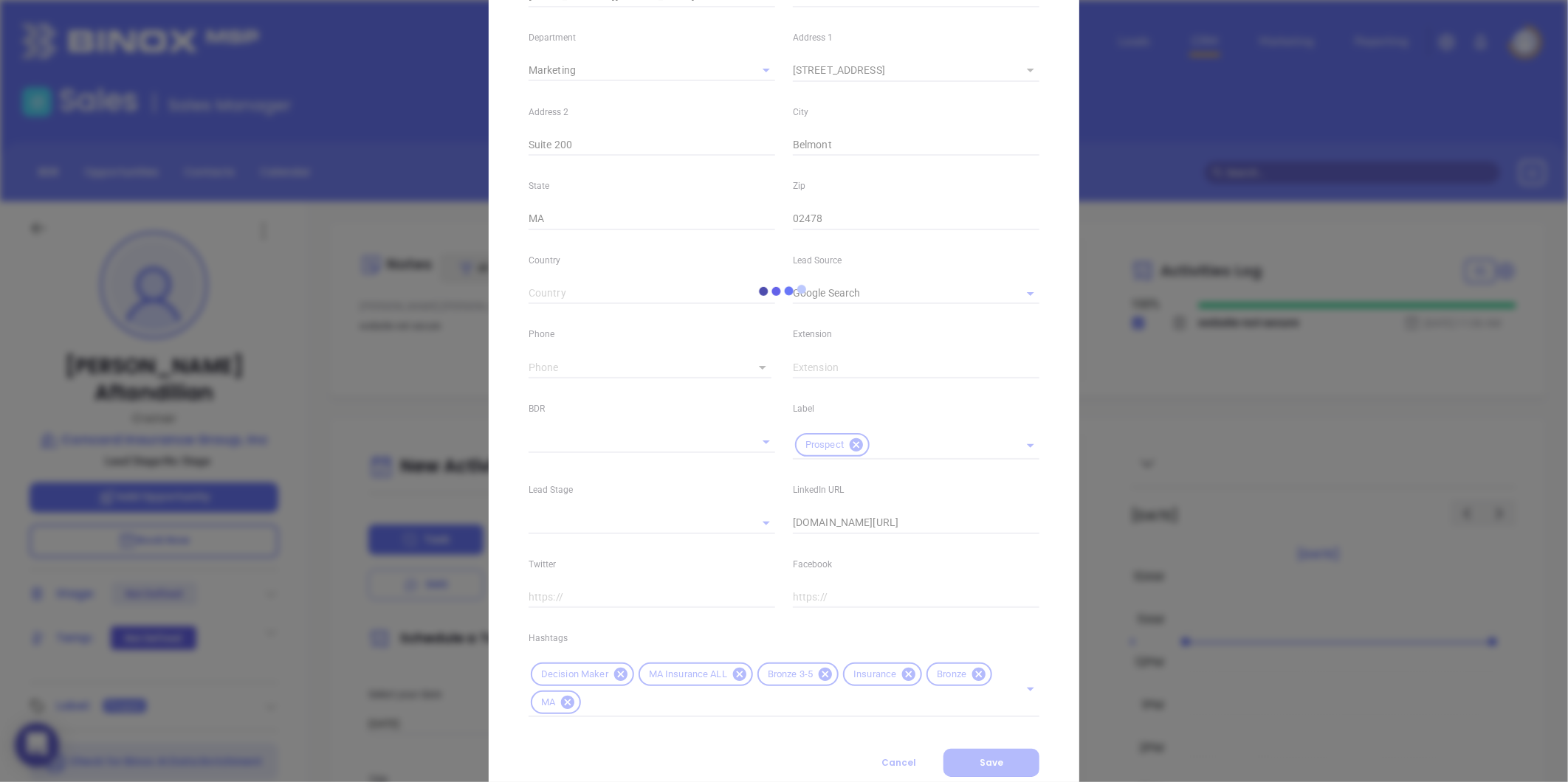
type input "Marketing"
type input "Google Search"
type input "undefined undefined"
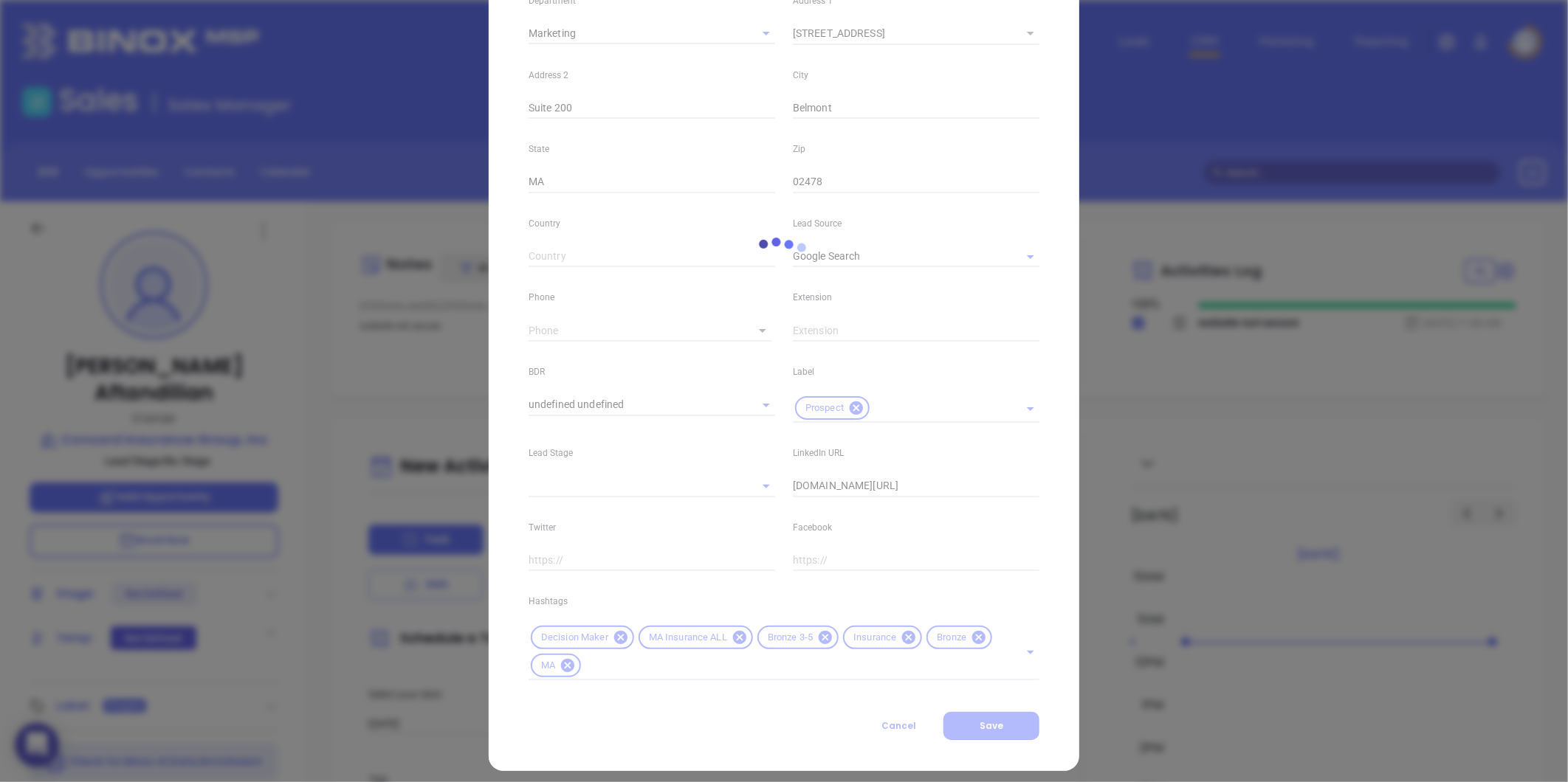
scroll to position [329, 0]
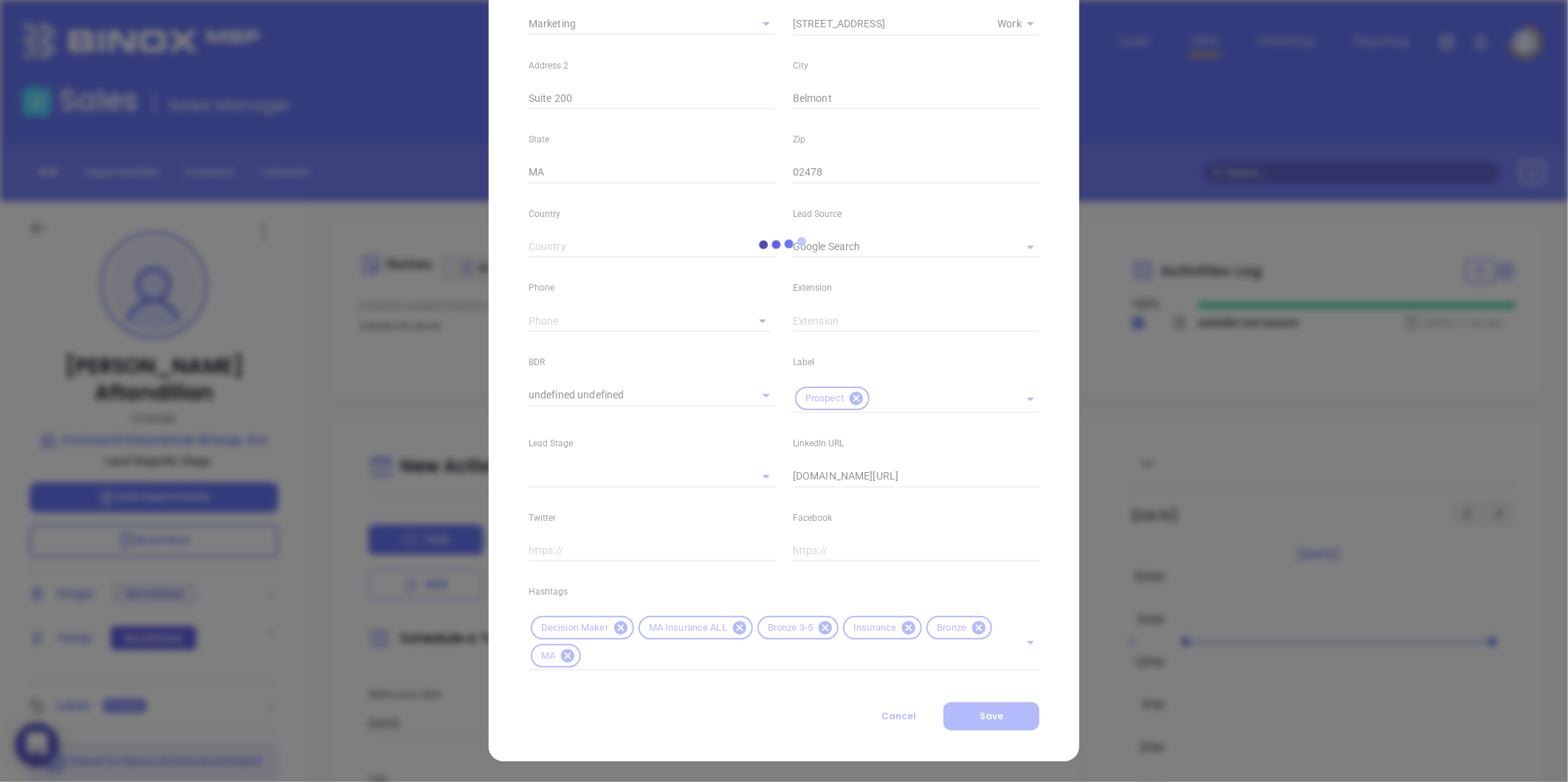
type input "1"
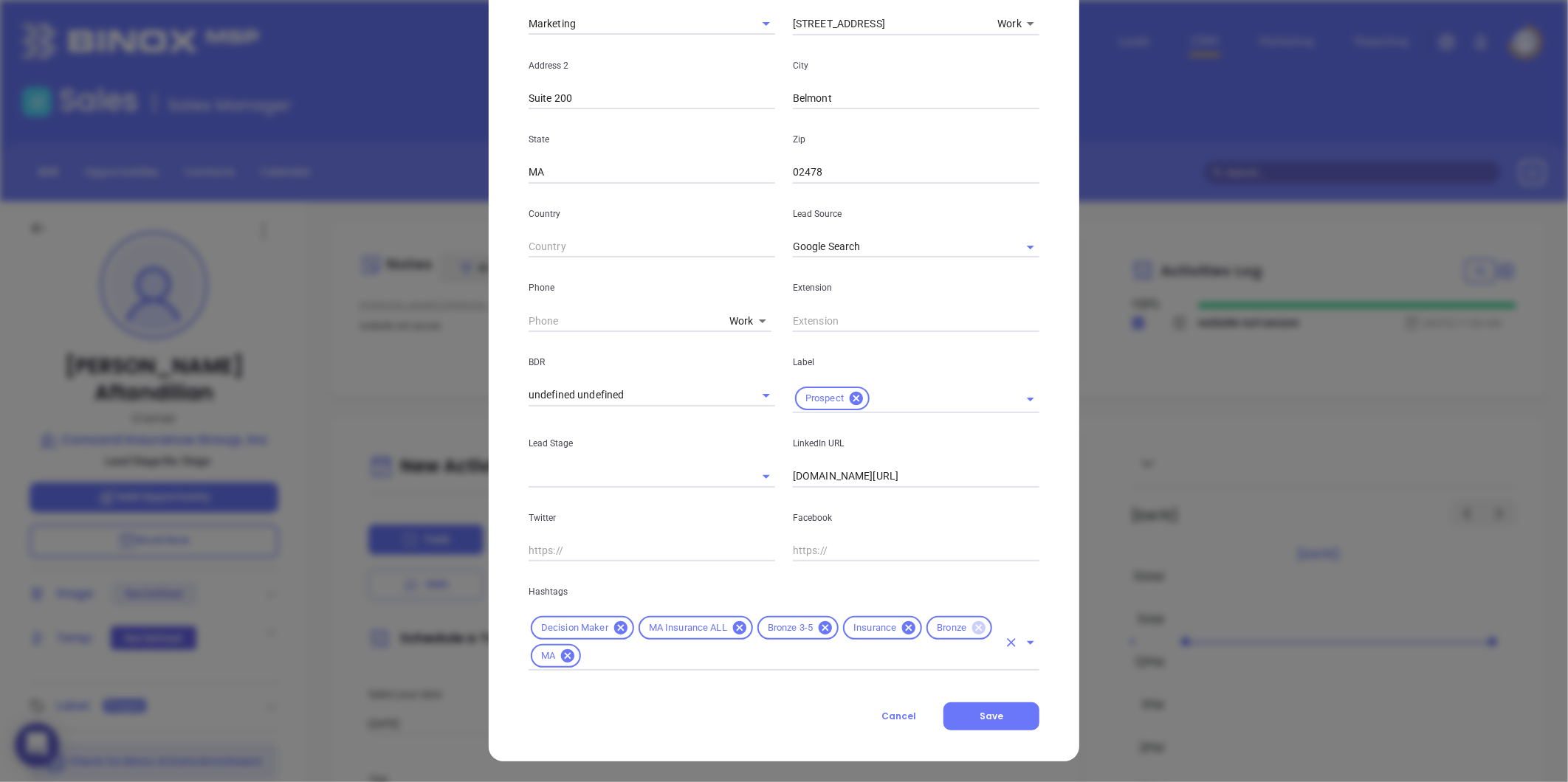
click at [973, 628] on icon at bounding box center [979, 628] width 14 height 14
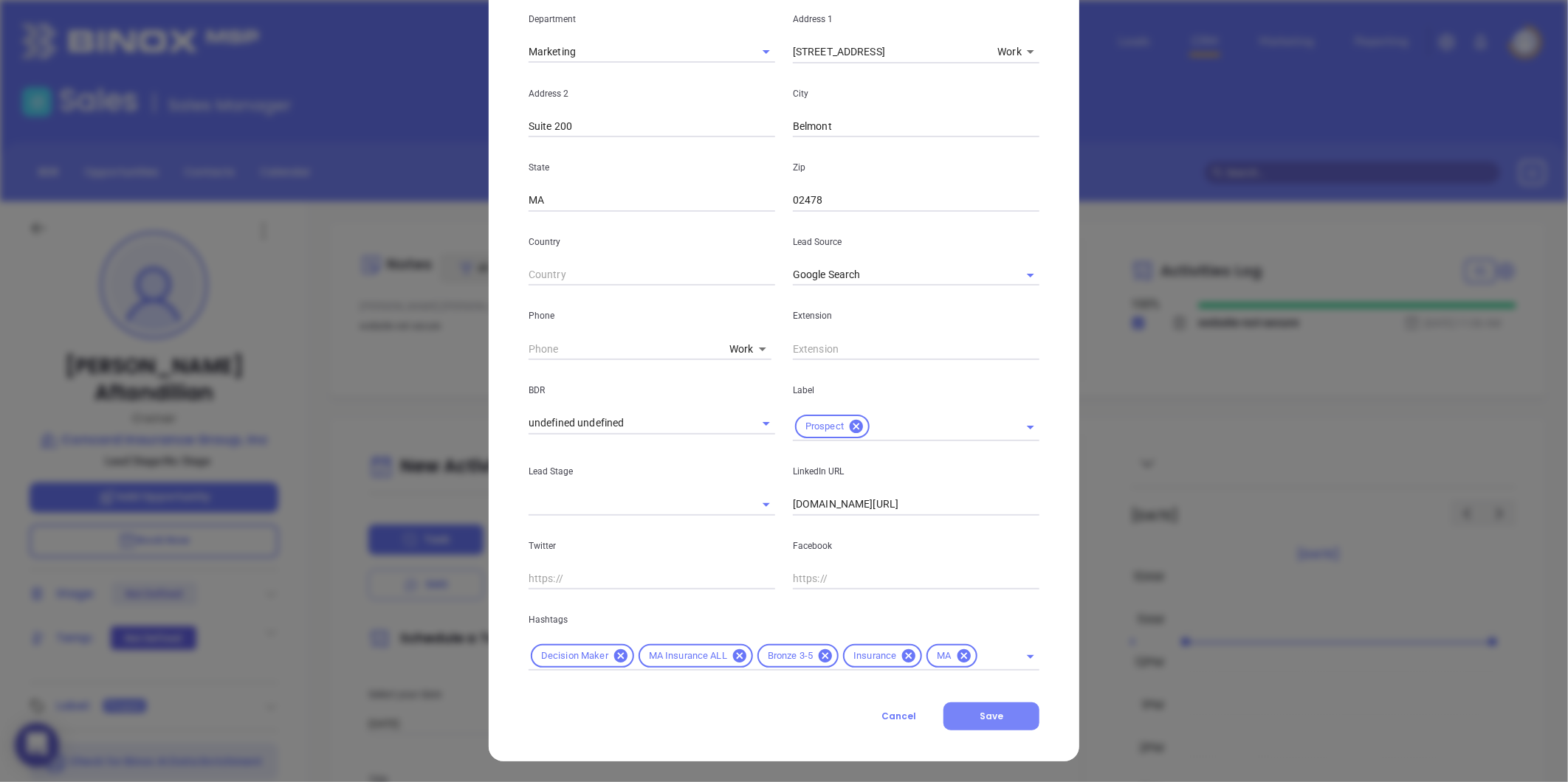
click at [968, 717] on button "Save" at bounding box center [992, 716] width 96 height 28
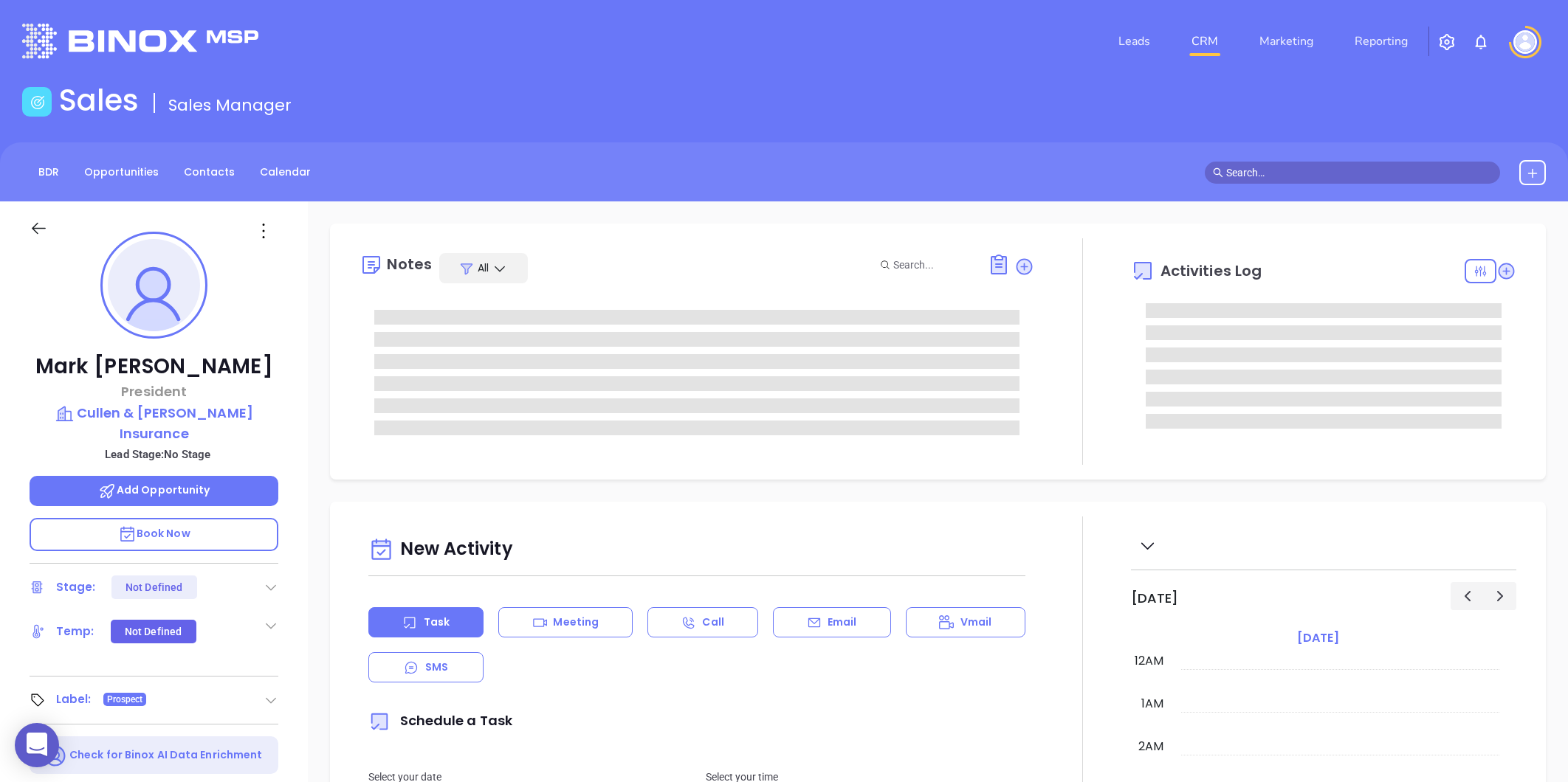
type input "[DATE]"
type input "[PERSON_NAME]"
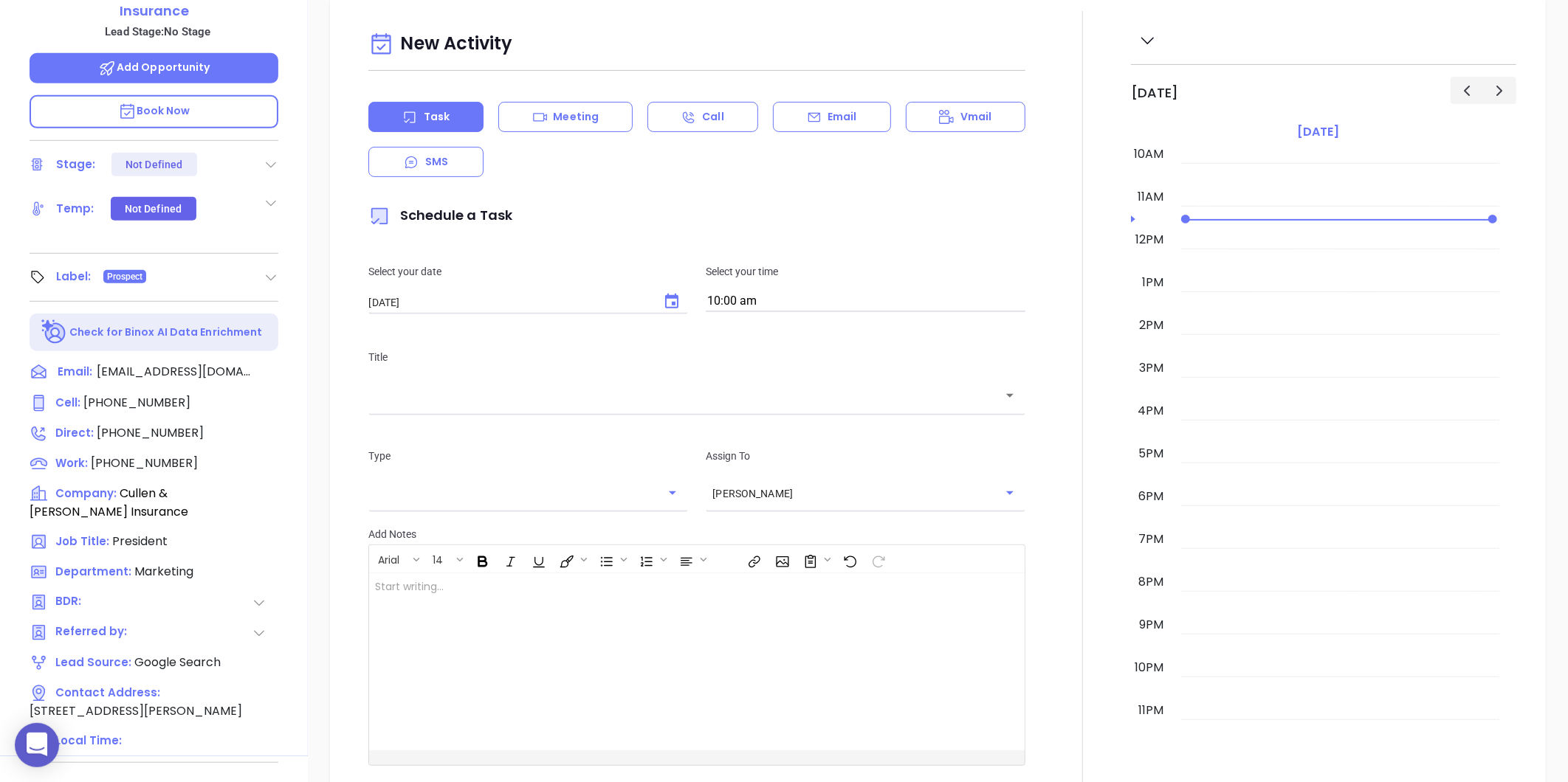
scroll to position [452, 0]
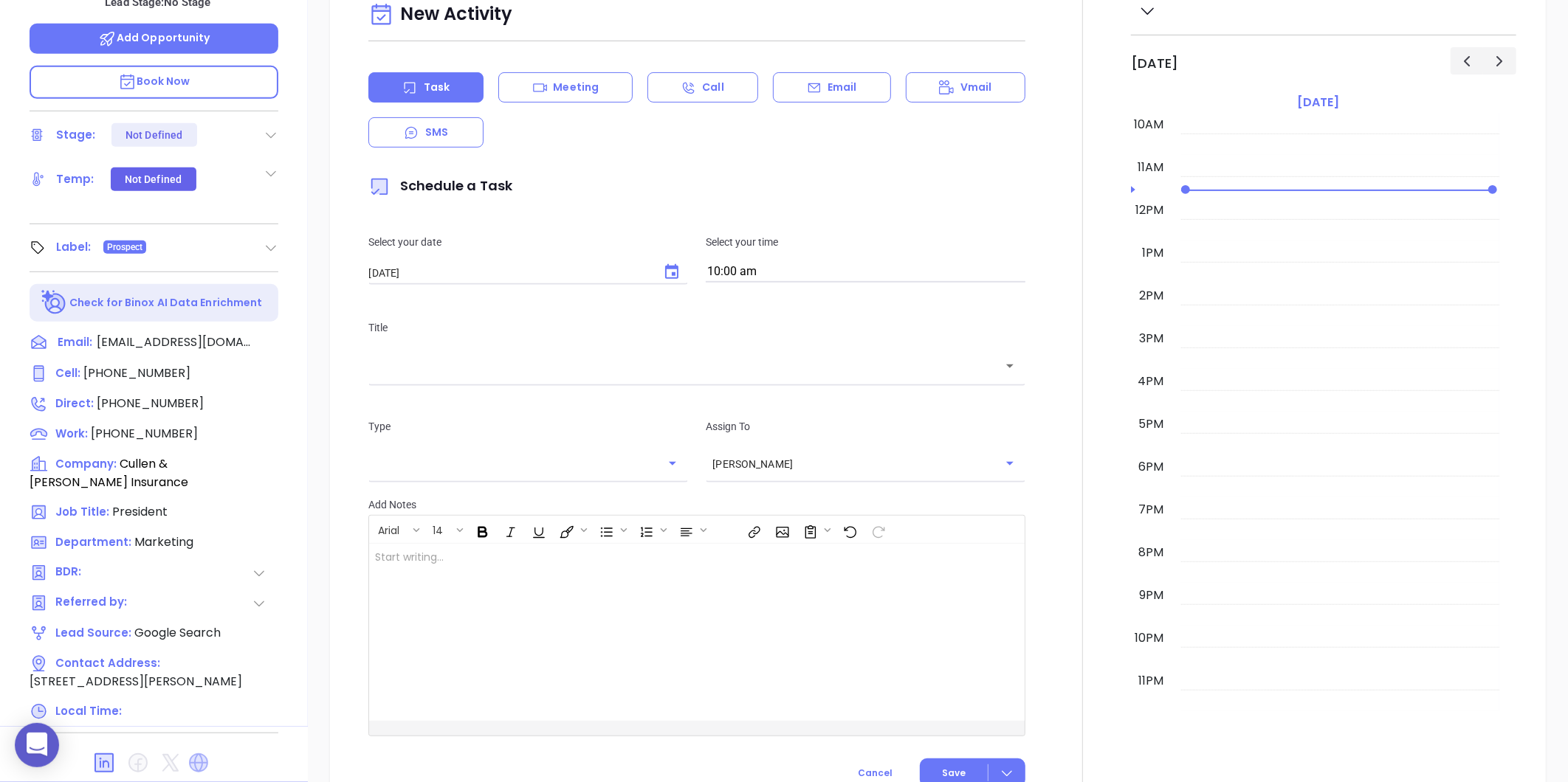
click at [201, 754] on icon at bounding box center [198, 763] width 19 height 19
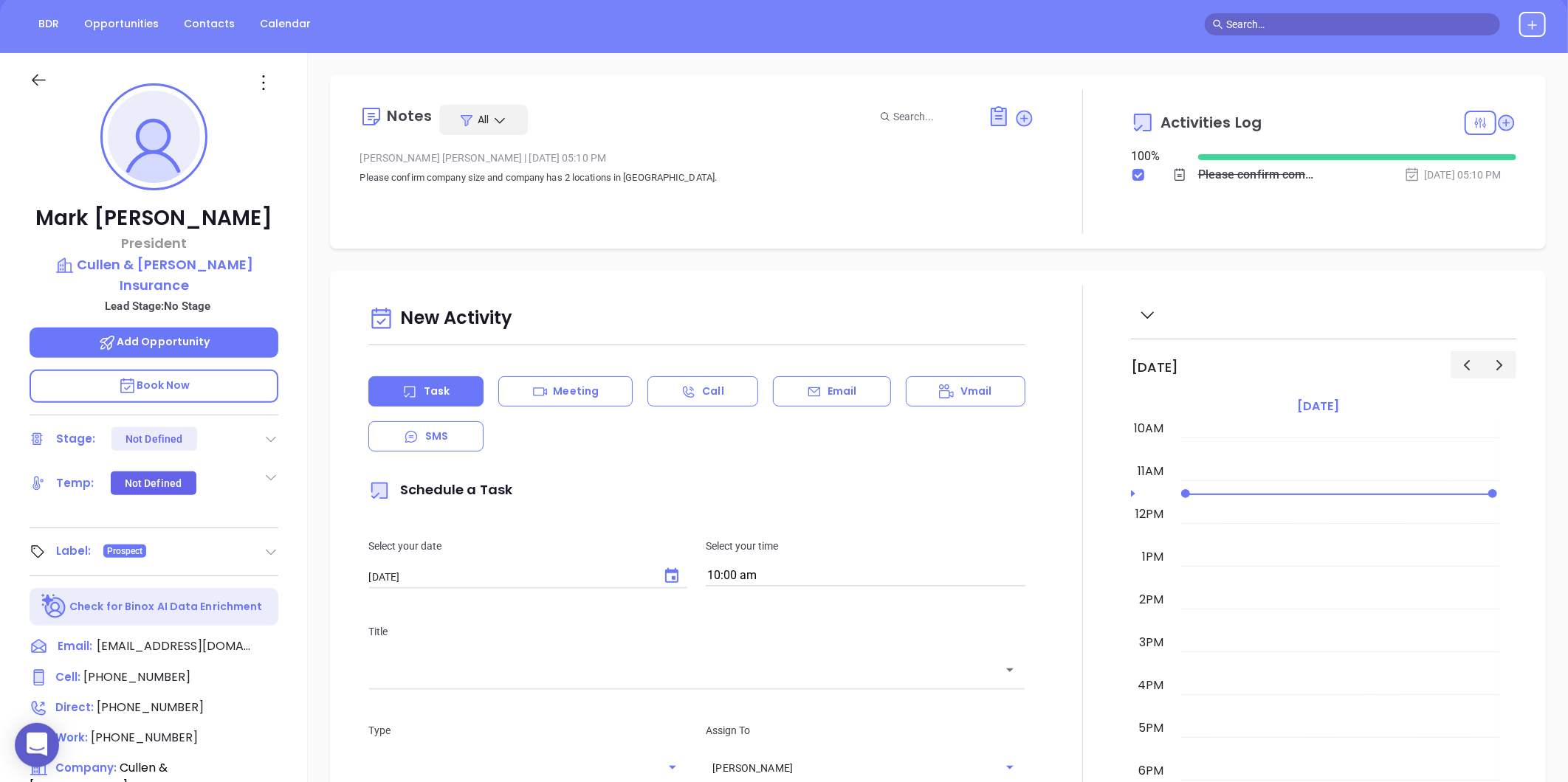
scroll to position [124, 0]
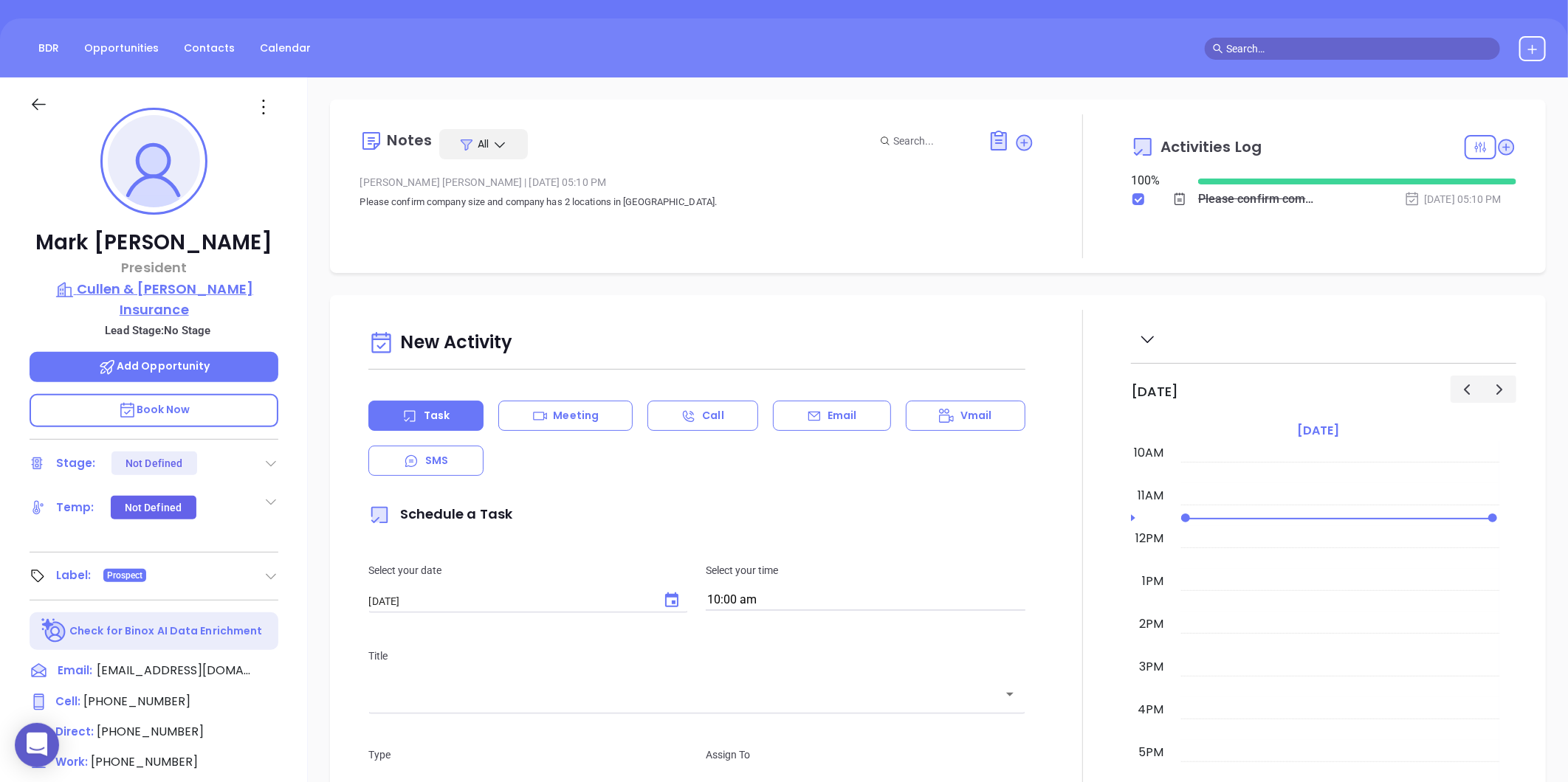
click at [133, 285] on p "Cullen & Townsend Insurance" at bounding box center [154, 299] width 248 height 41
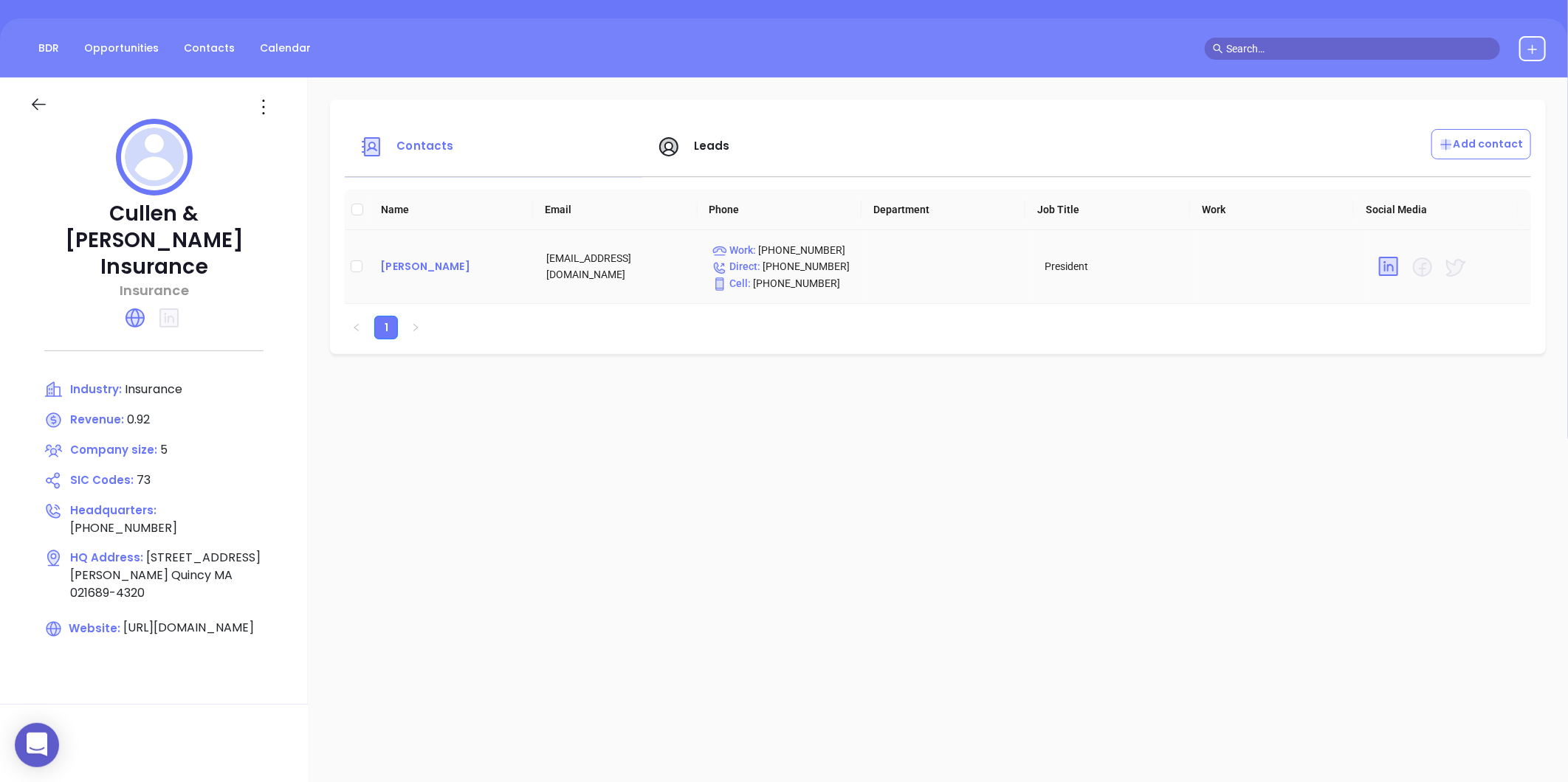
click at [387, 256] on td "Mark Townsend" at bounding box center [450, 266] width 166 height 73
click at [392, 262] on div "Mark Townsend" at bounding box center [450, 266] width 142 height 18
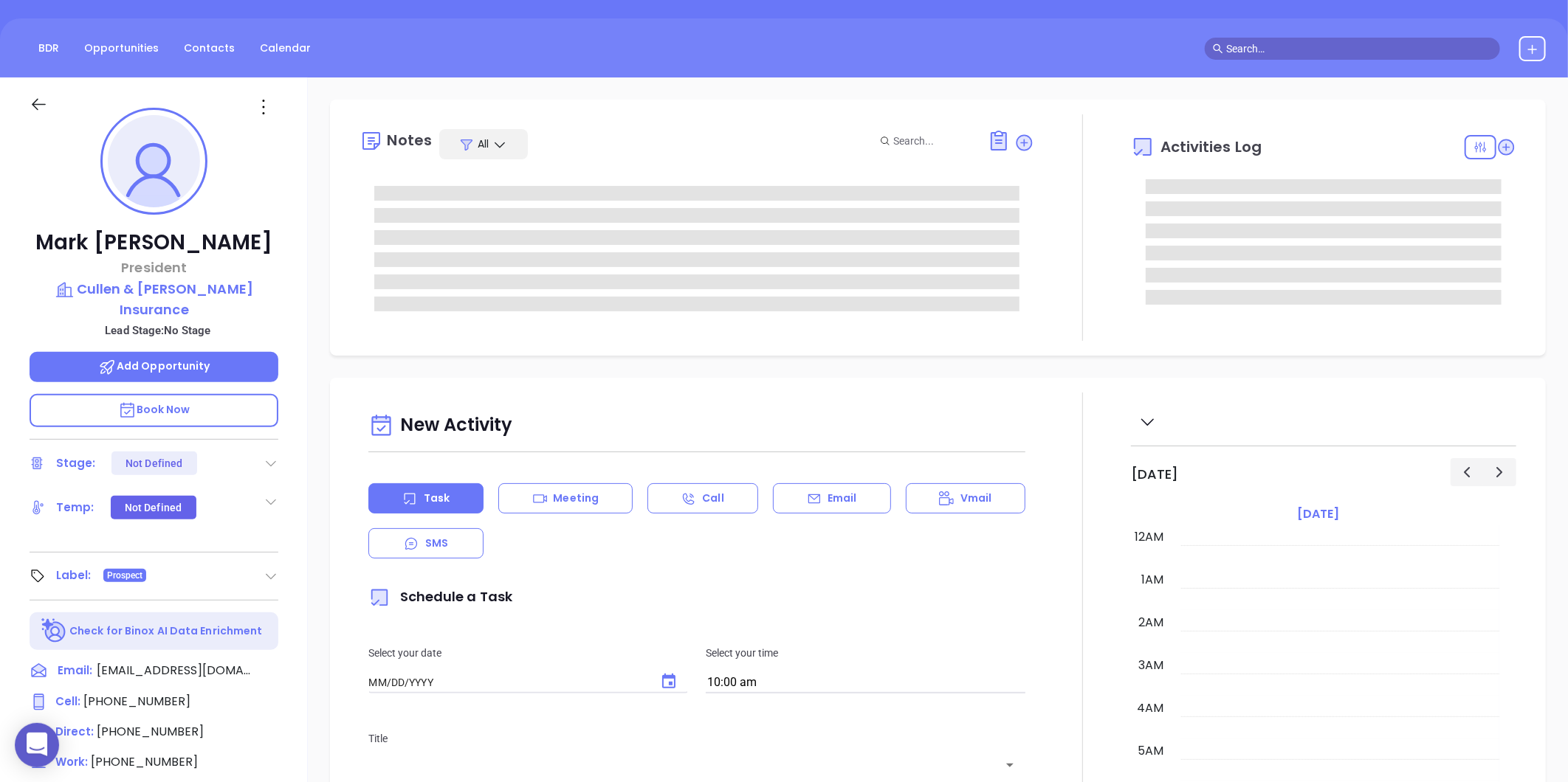
type input "[DATE]"
type input "[PERSON_NAME]"
click at [261, 105] on icon at bounding box center [264, 107] width 24 height 24
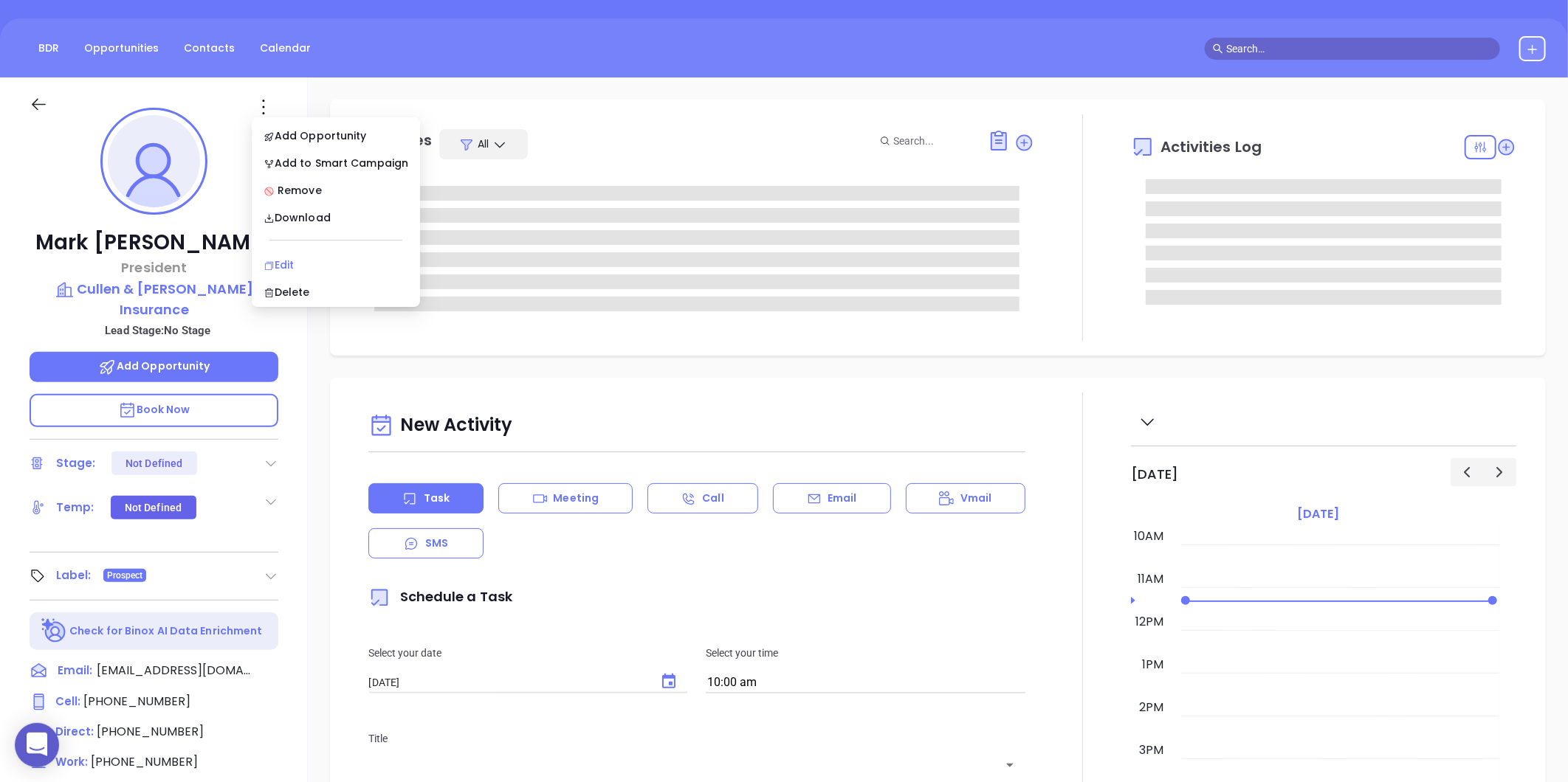
click at [286, 268] on div "Edit" at bounding box center [336, 265] width 145 height 16
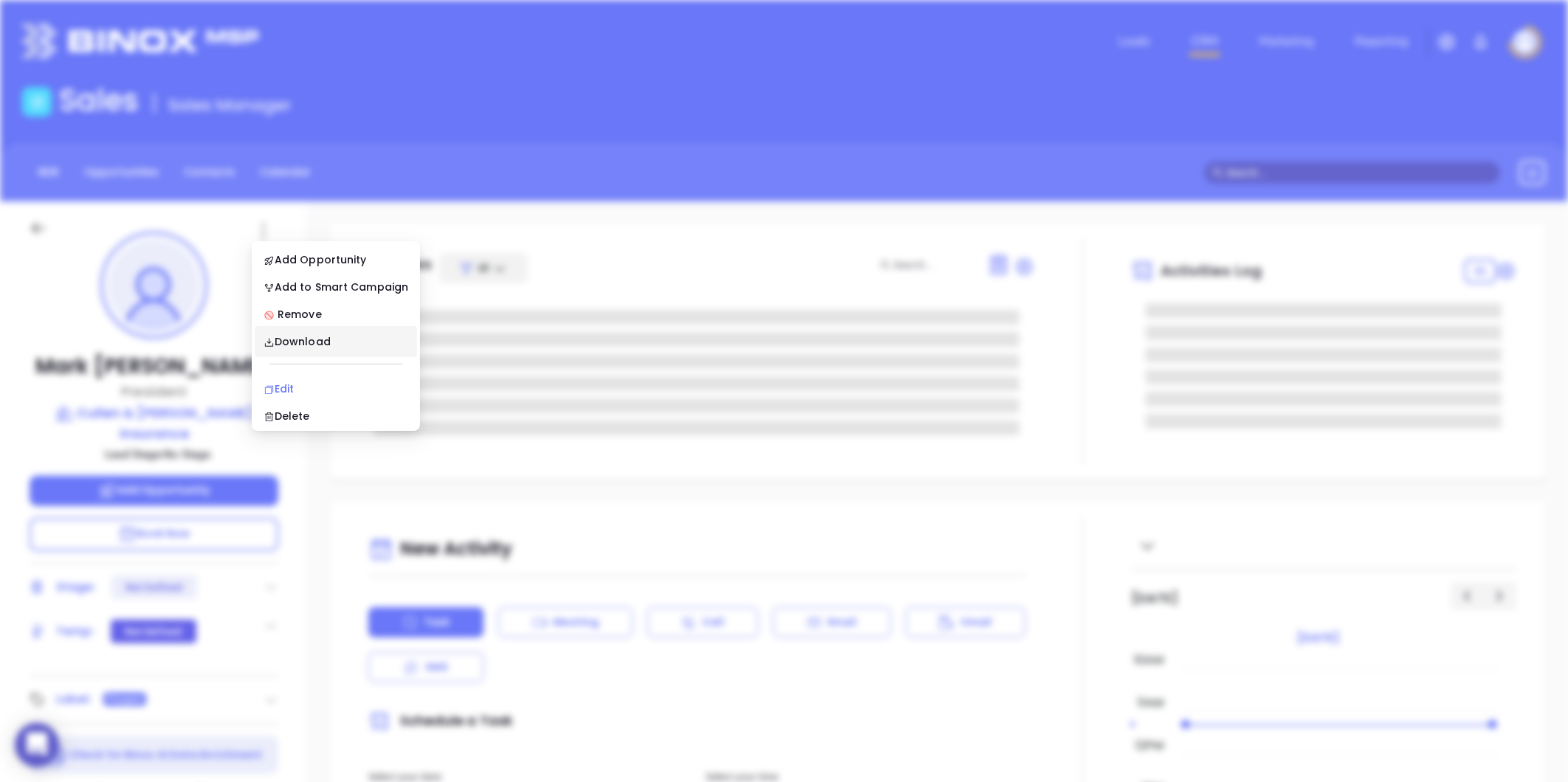
scroll to position [0, 0]
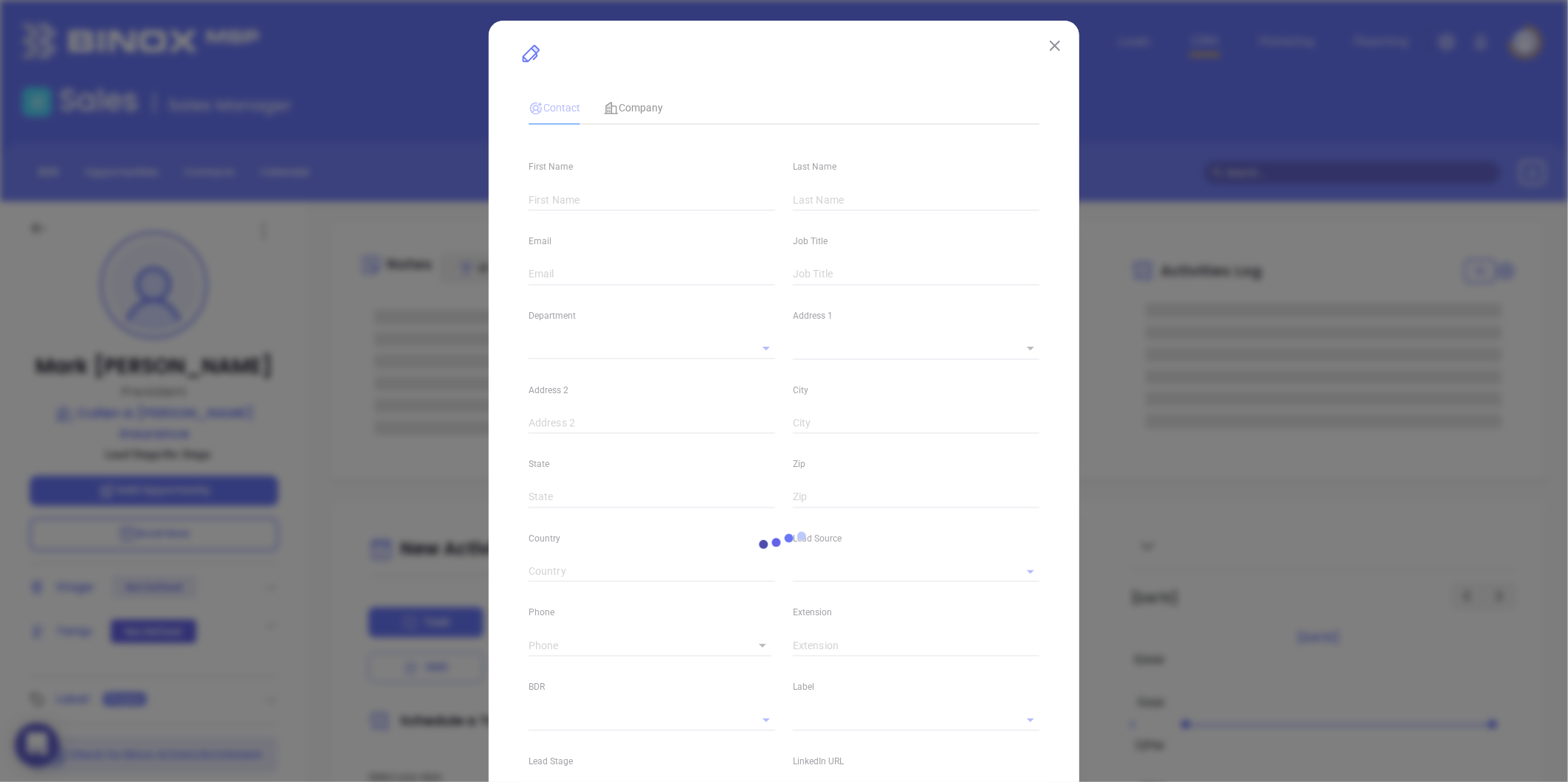
type input "Mark"
type input "Townsend"
type input "marktownsend@cullentownsend.com"
type input "President"
type textarea "1245 Hancock Street"
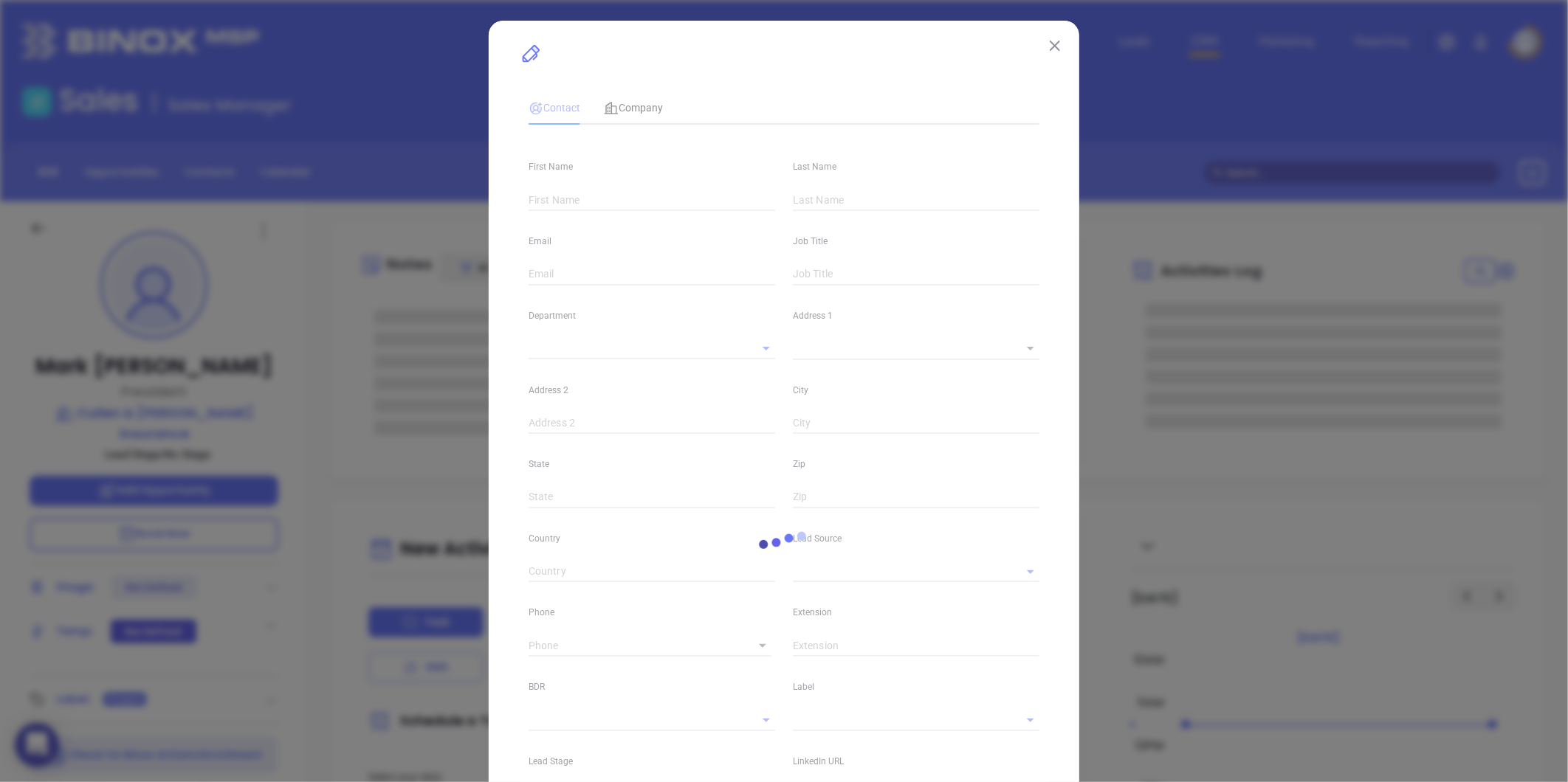
type input "1"
type input "Quincy"
type input "MA"
type input "021689-4320"
type input "www.linkedin.com/in/mark-townsend-aa17b864"
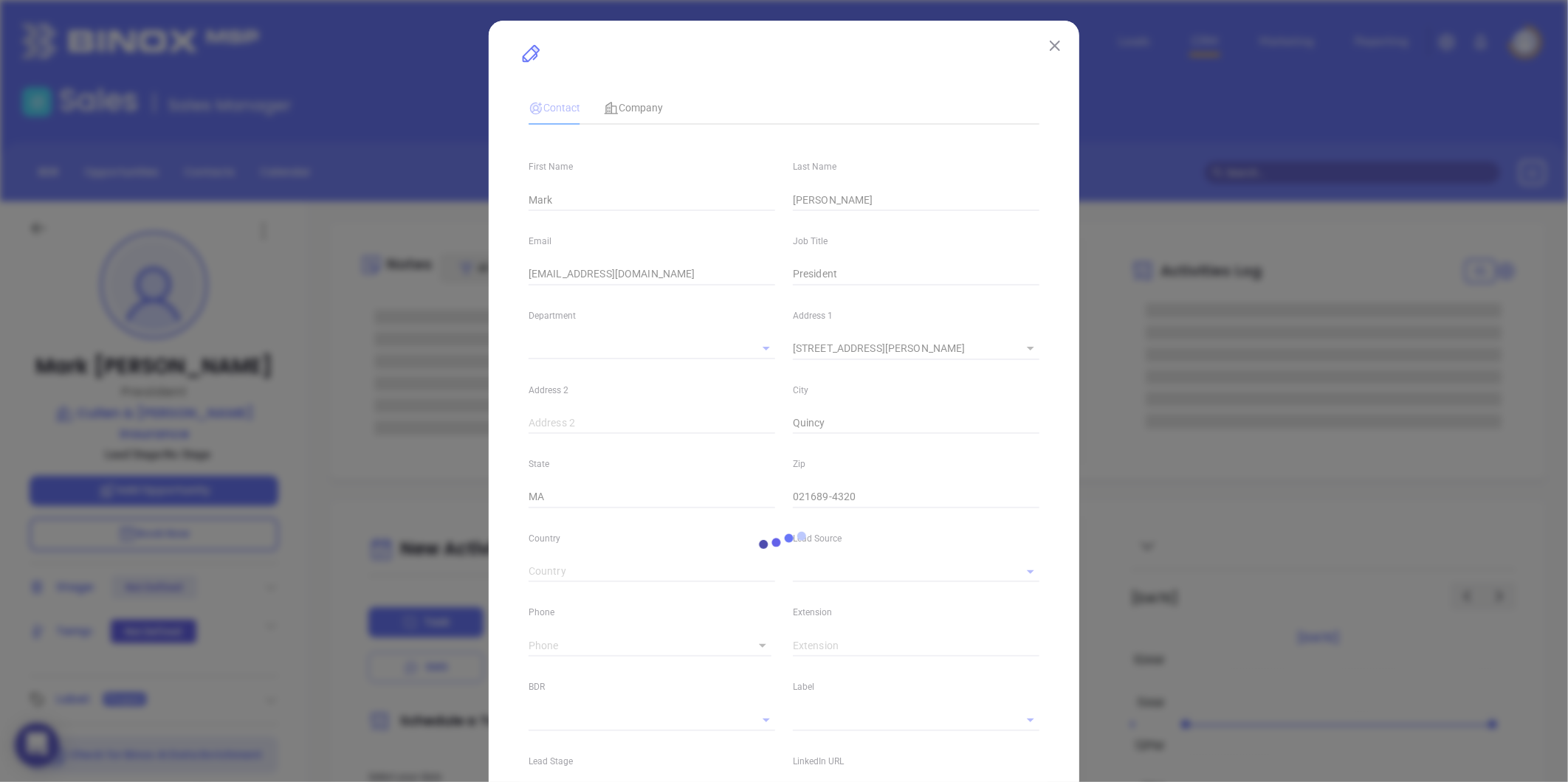
type input "Marketing"
type input "Google Search"
type input "undefined undefined"
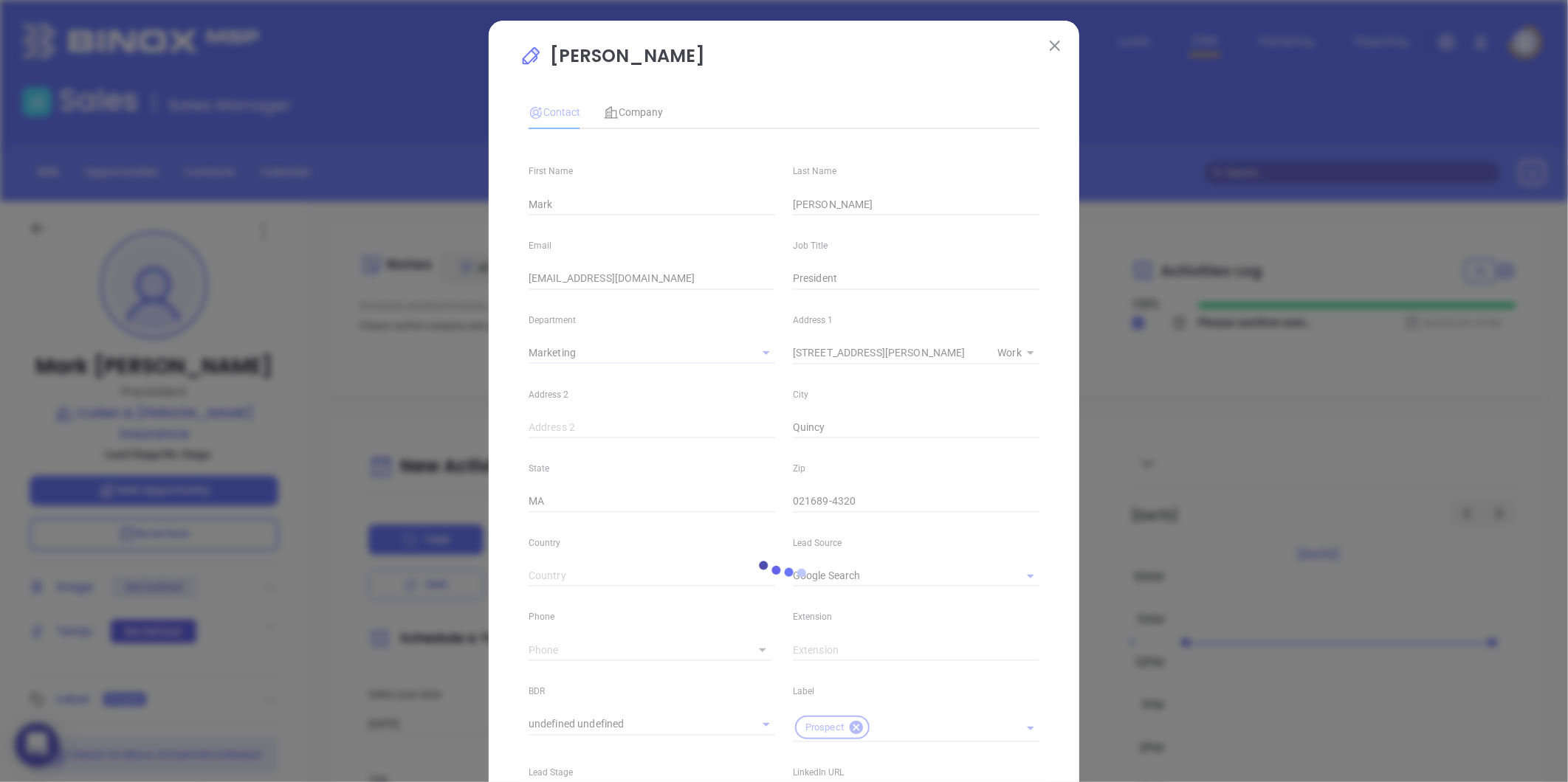
type input "(617) 770-3455"
type input "1"
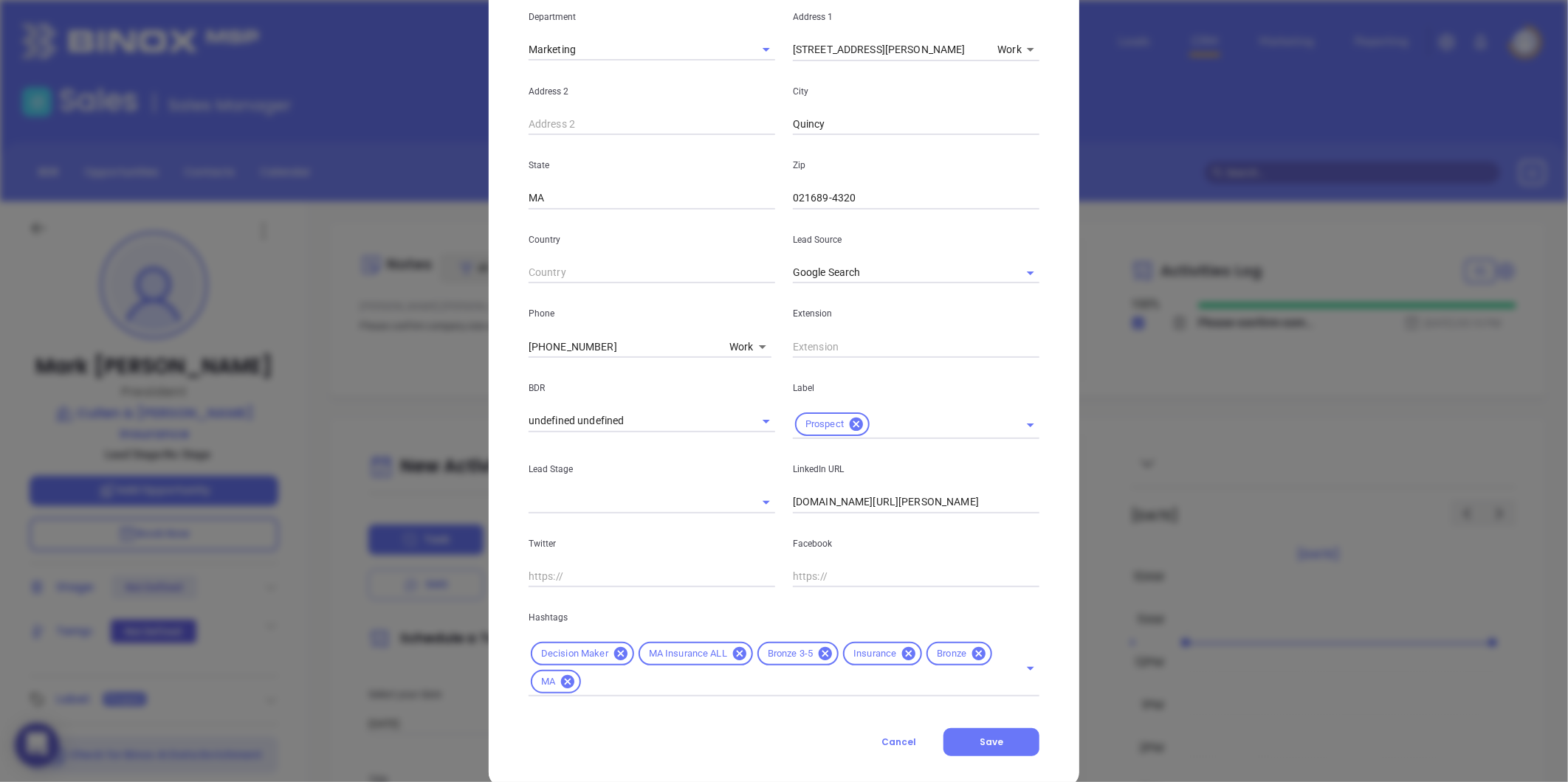
scroll to position [329, 0]
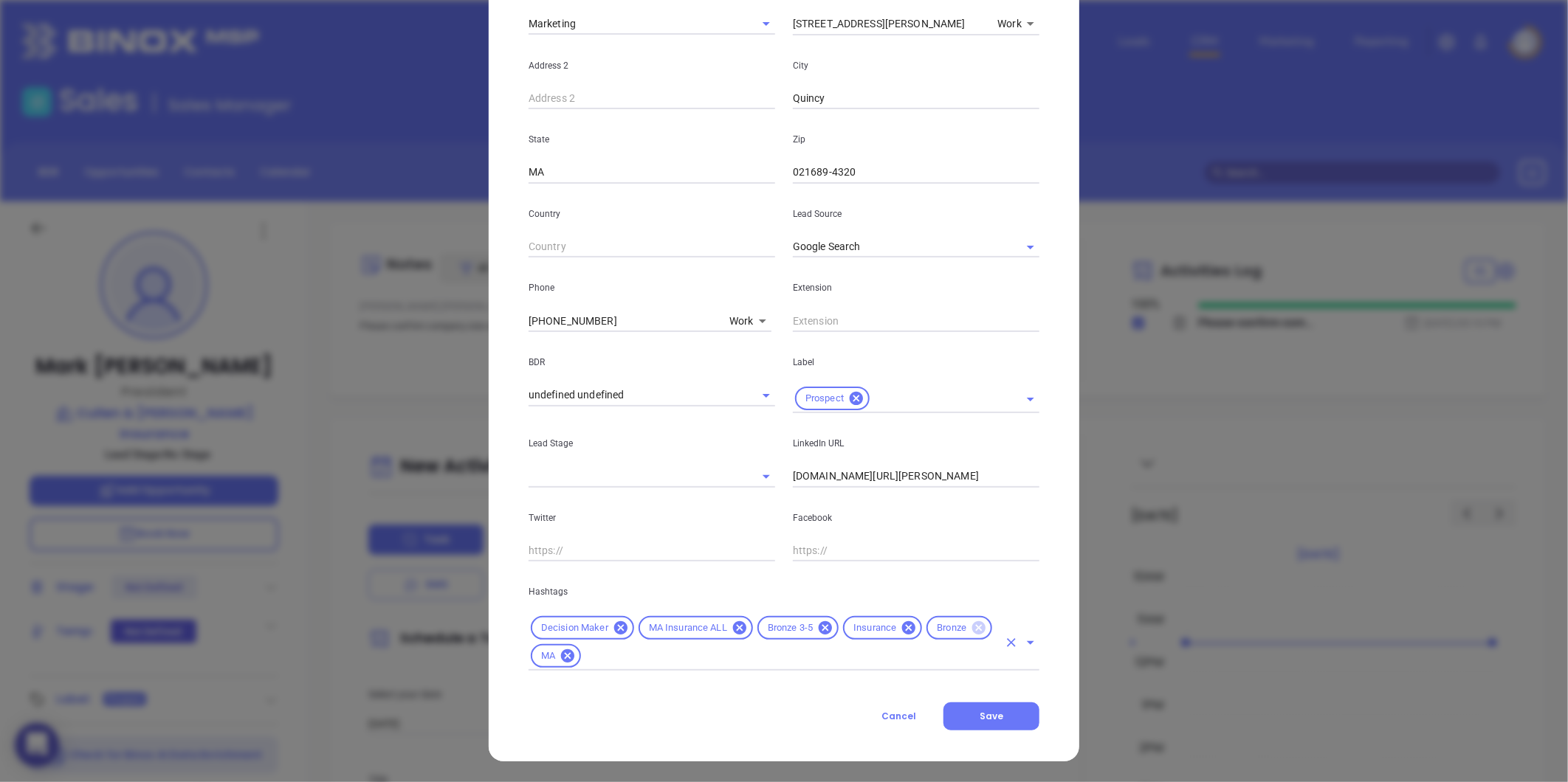
click at [973, 624] on icon at bounding box center [979, 628] width 14 height 14
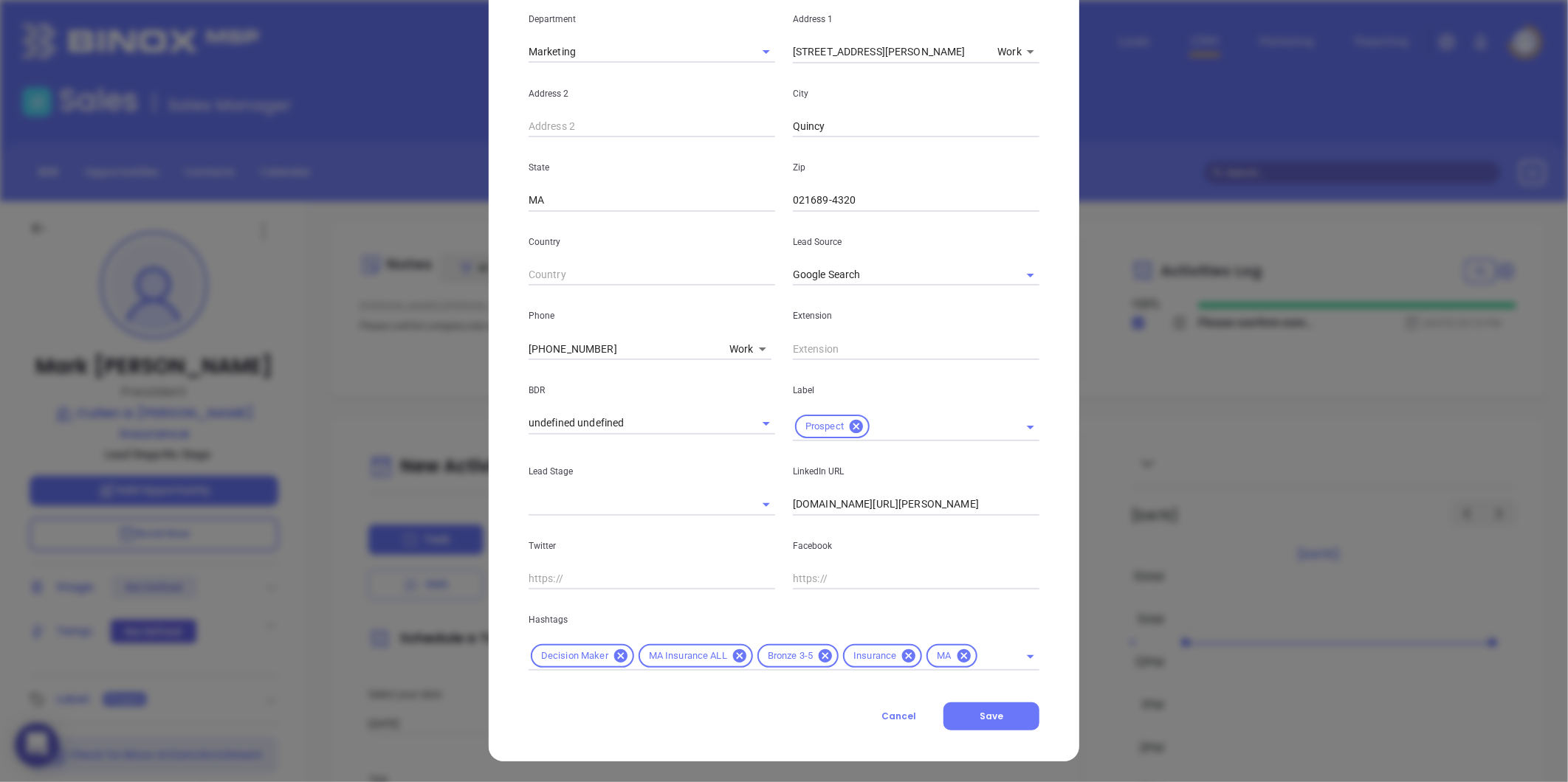
scroll to position [301, 0]
click at [819, 657] on icon at bounding box center [826, 656] width 16 height 16
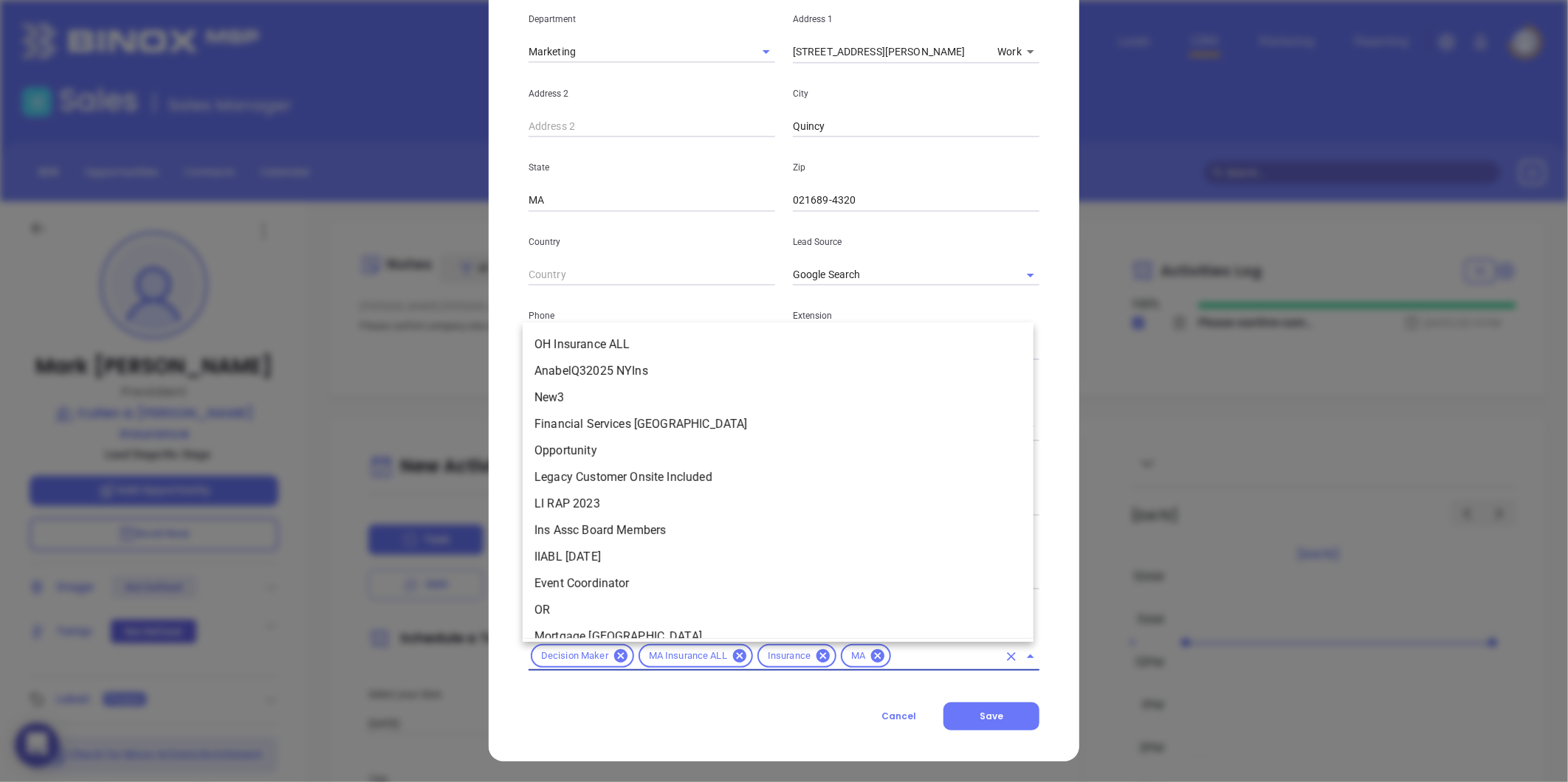
click at [910, 650] on input "text" at bounding box center [945, 656] width 105 height 18
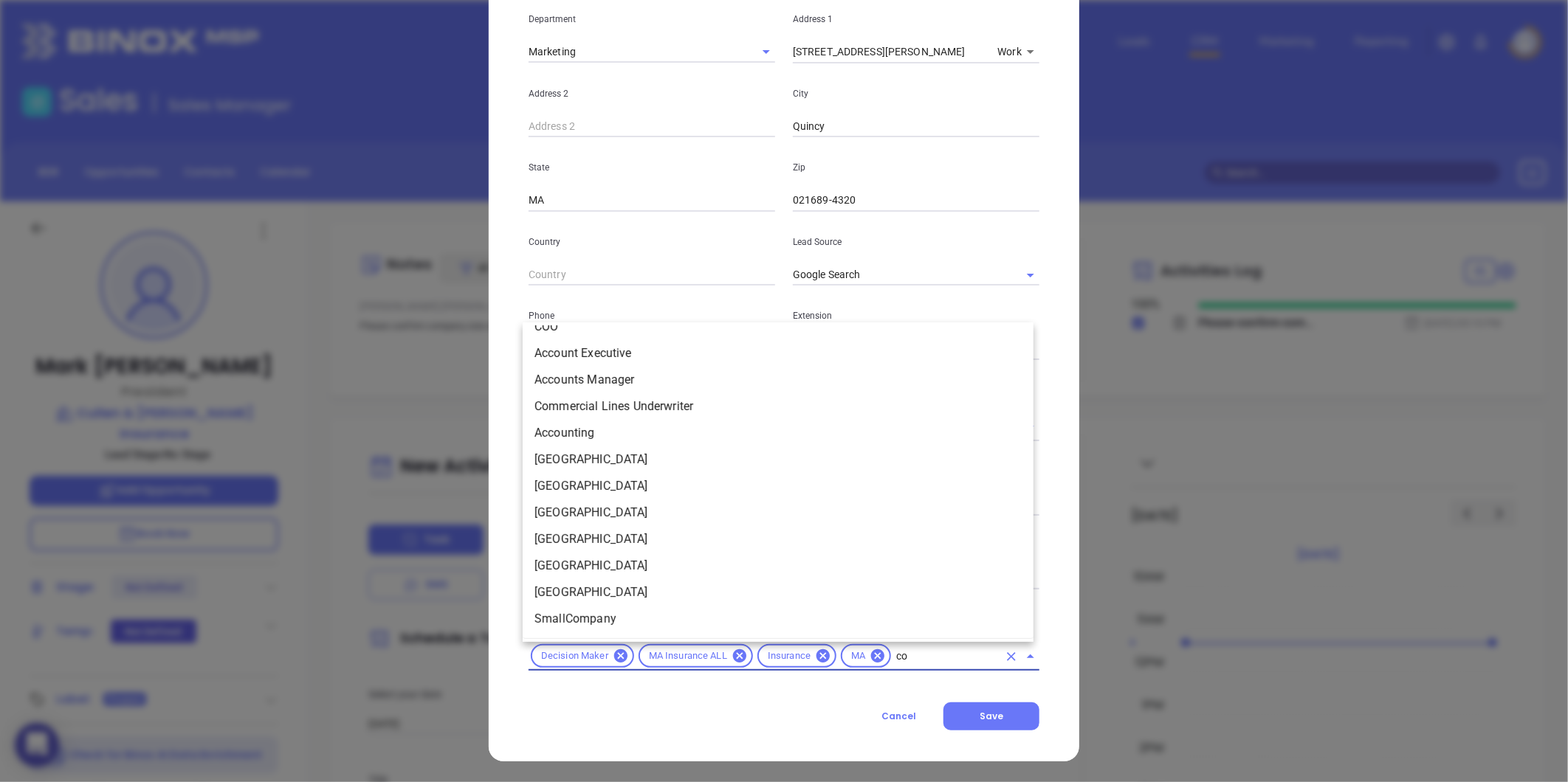
scroll to position [0, 0]
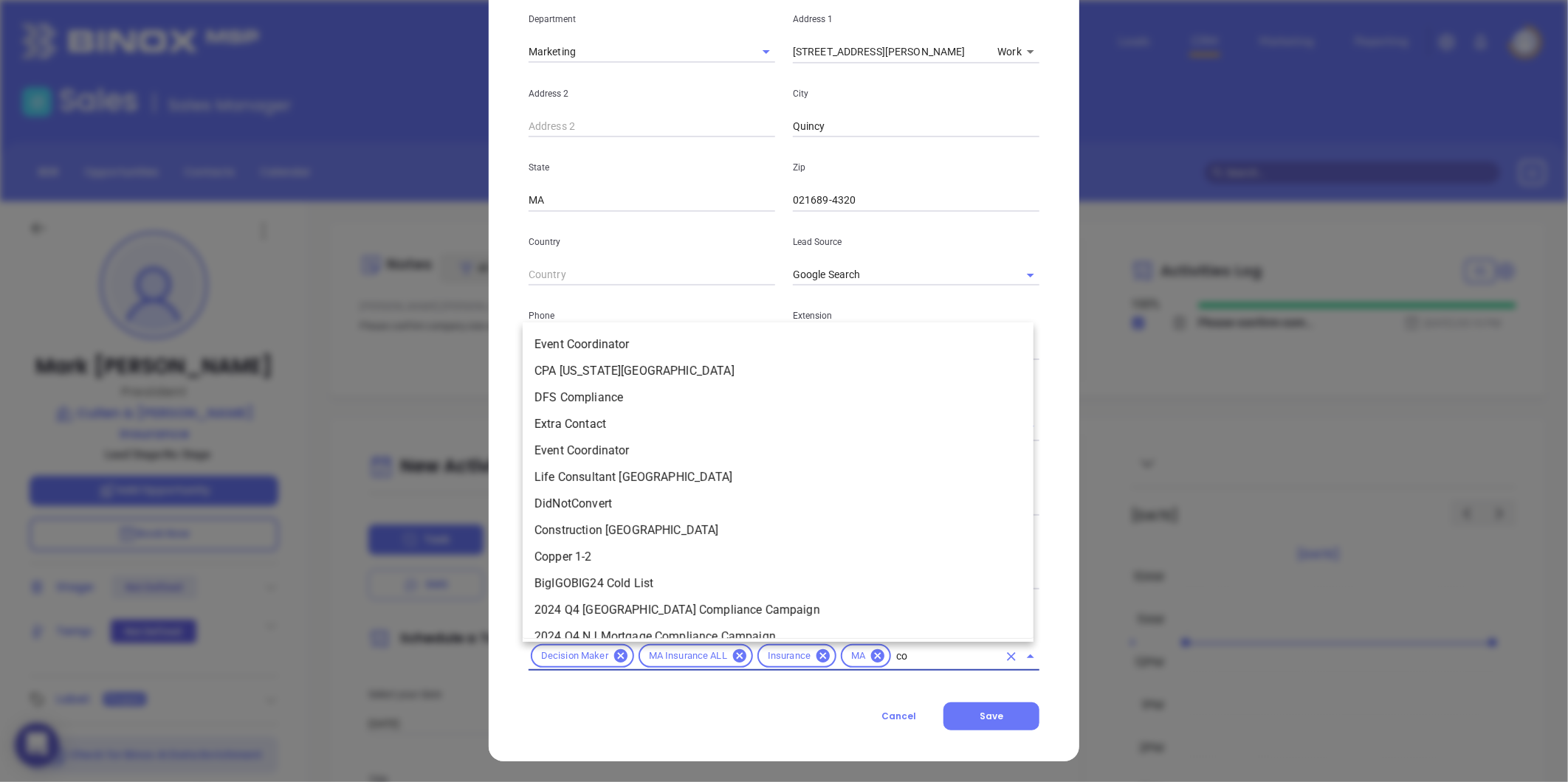
type input "cop"
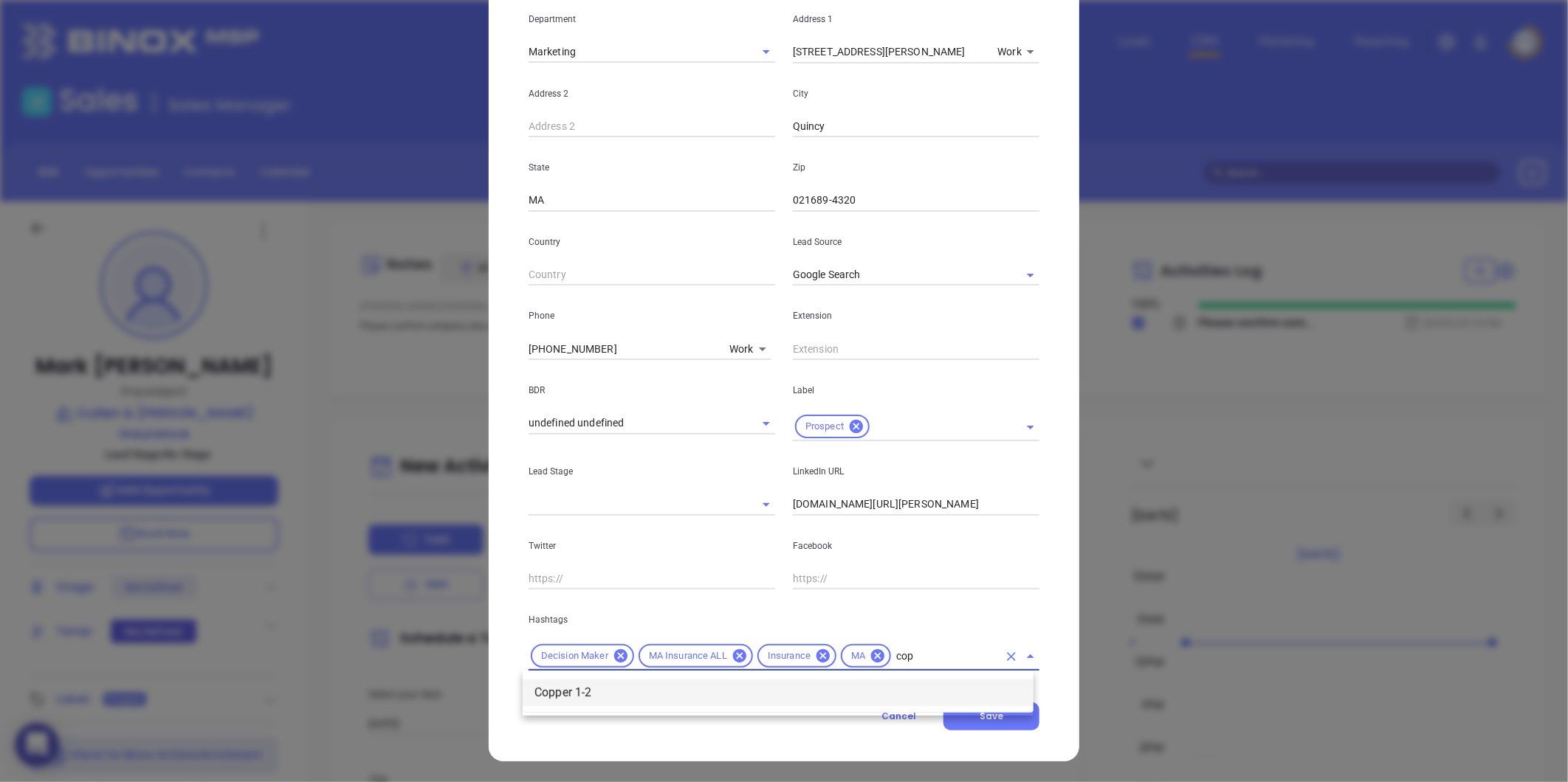
click at [799, 690] on li "Copper 1-2" at bounding box center [779, 692] width 511 height 26
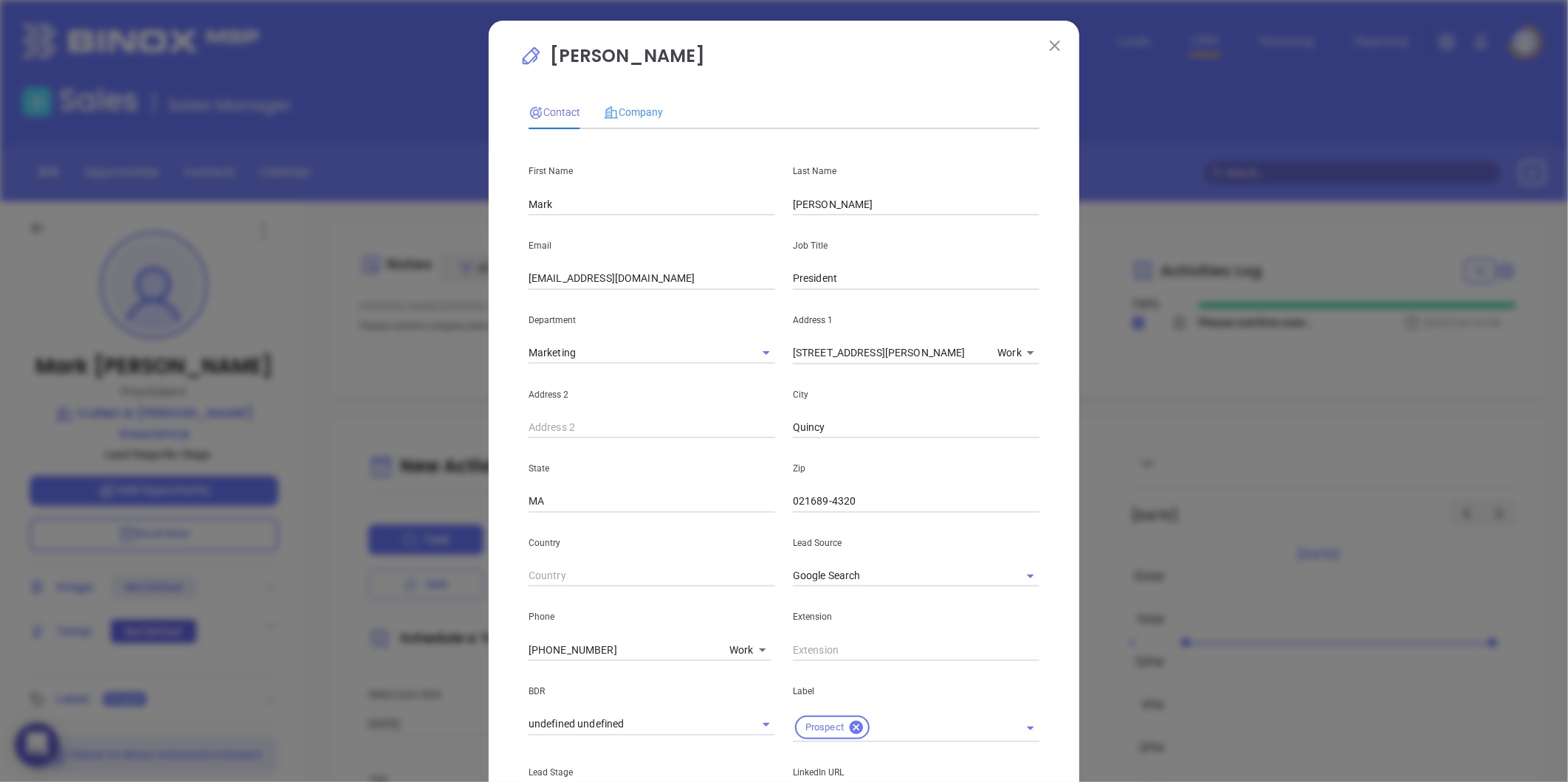
click at [611, 123] on div "Company" at bounding box center [633, 111] width 59 height 34
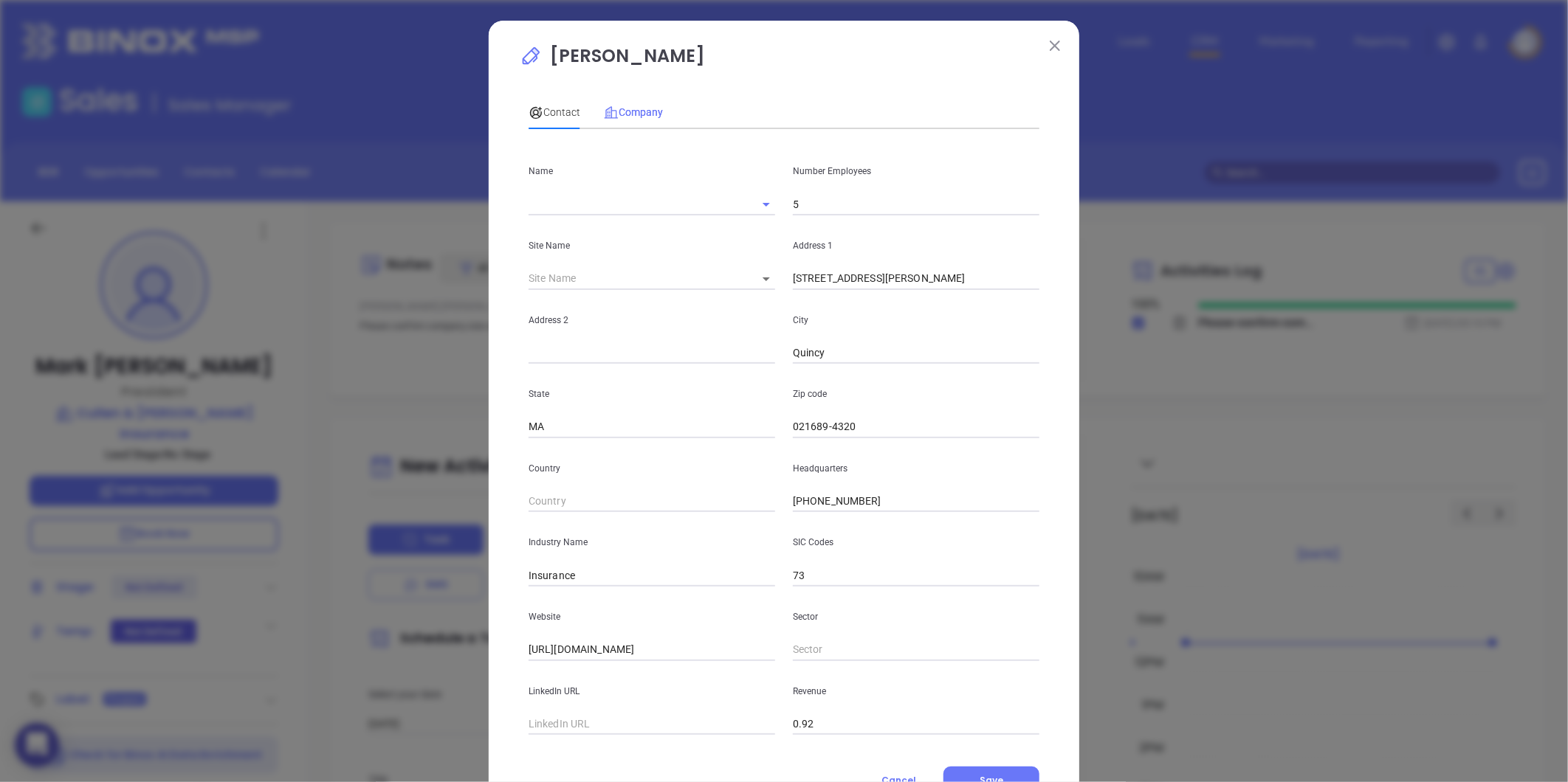
type input "Cullen & Townsend Insurance"
click at [795, 199] on input "5" at bounding box center [916, 204] width 247 height 22
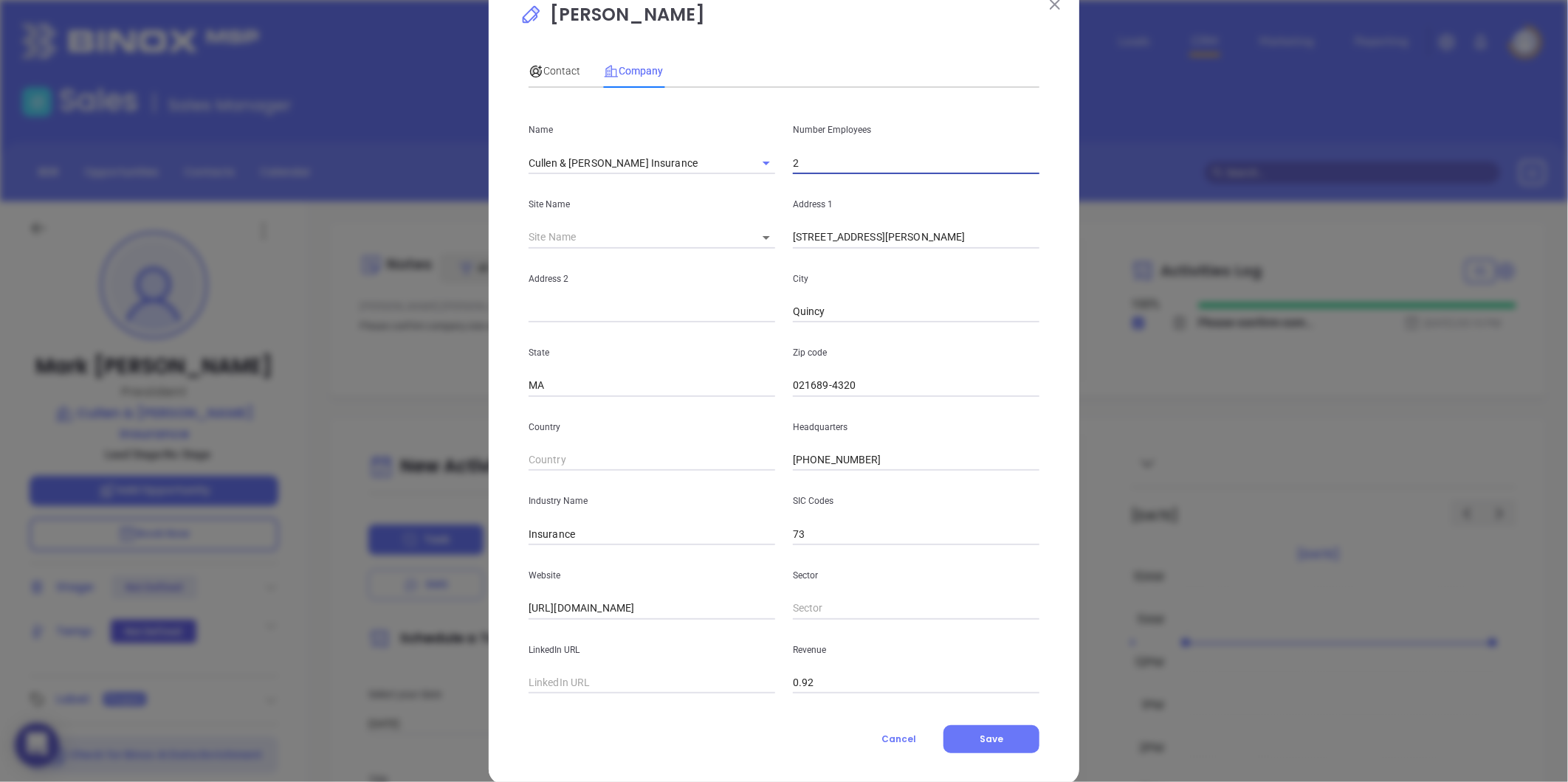
scroll to position [64, 0]
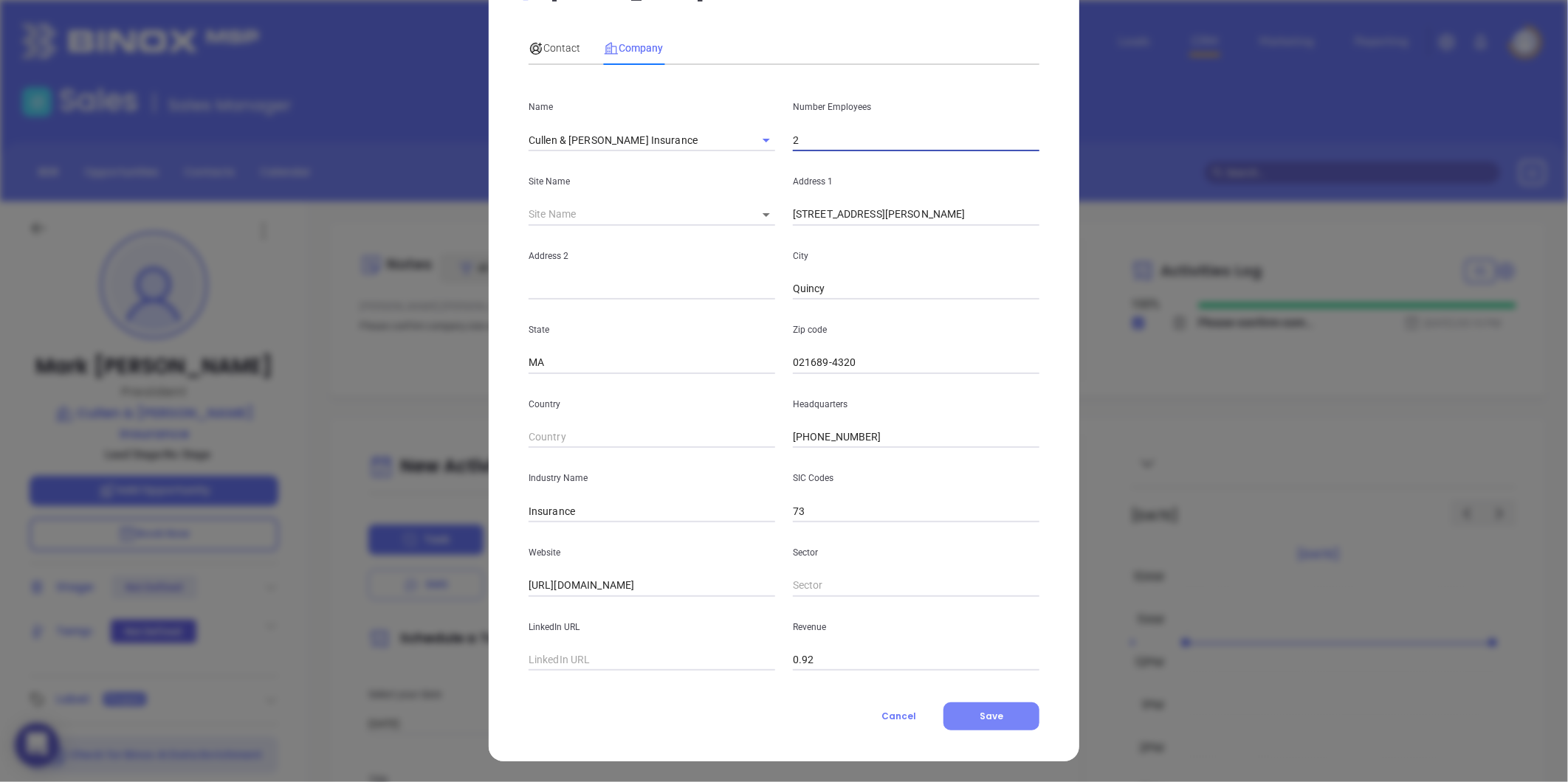
type input "2"
click at [968, 718] on button "Save" at bounding box center [992, 716] width 96 height 28
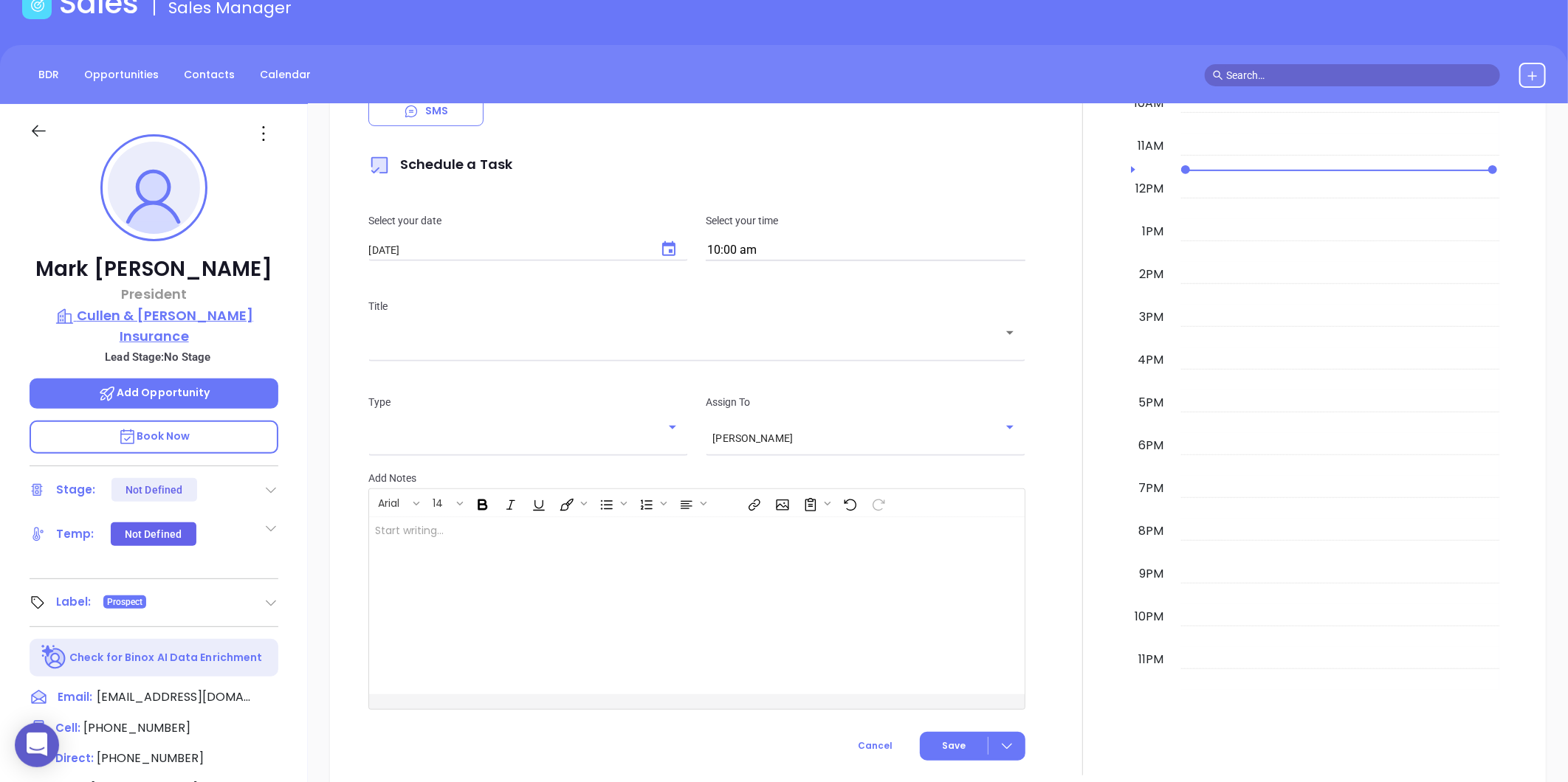
scroll to position [42, 0]
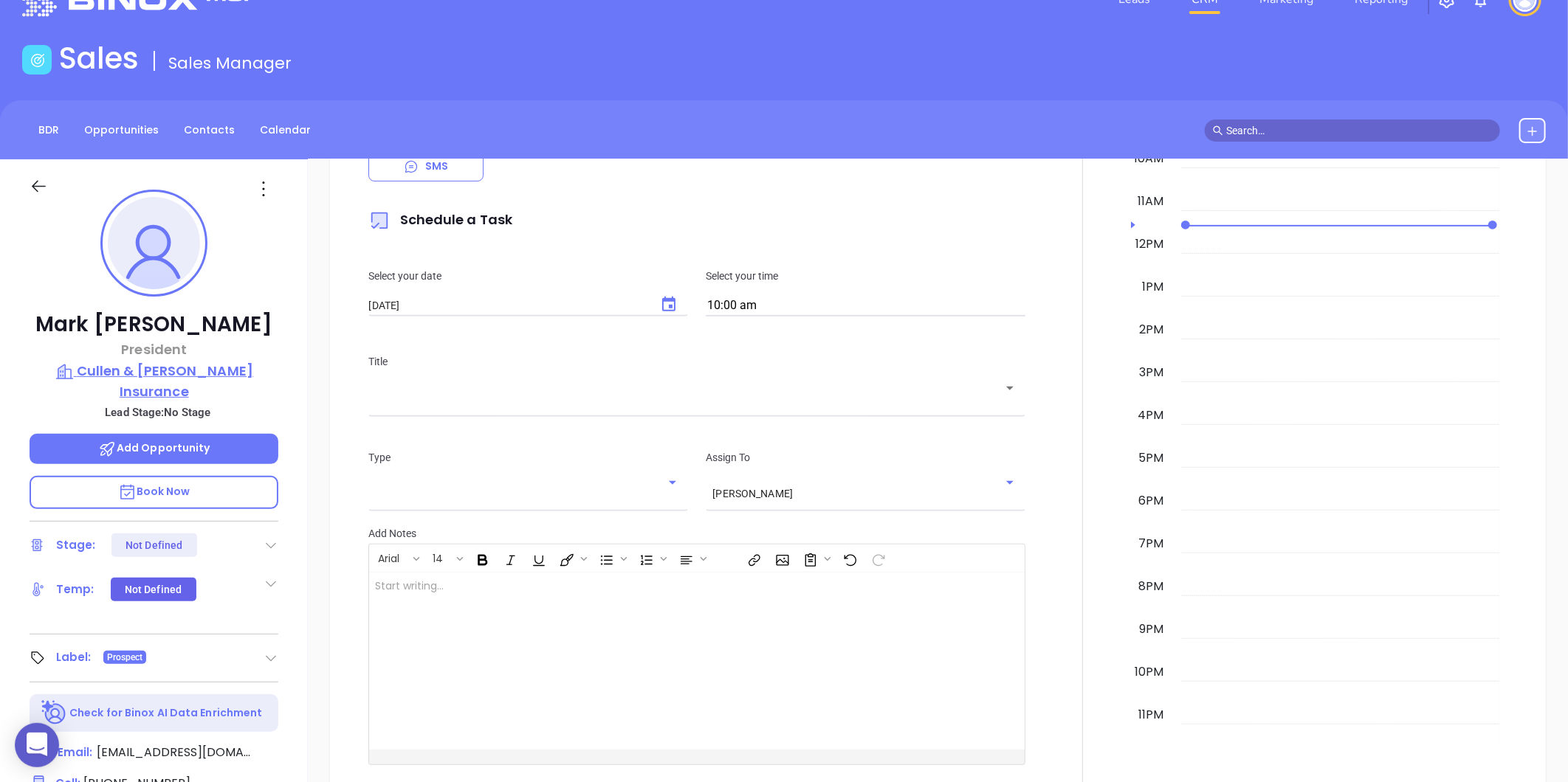
click at [135, 370] on p "Cullen & Townsend Insurance" at bounding box center [154, 381] width 248 height 41
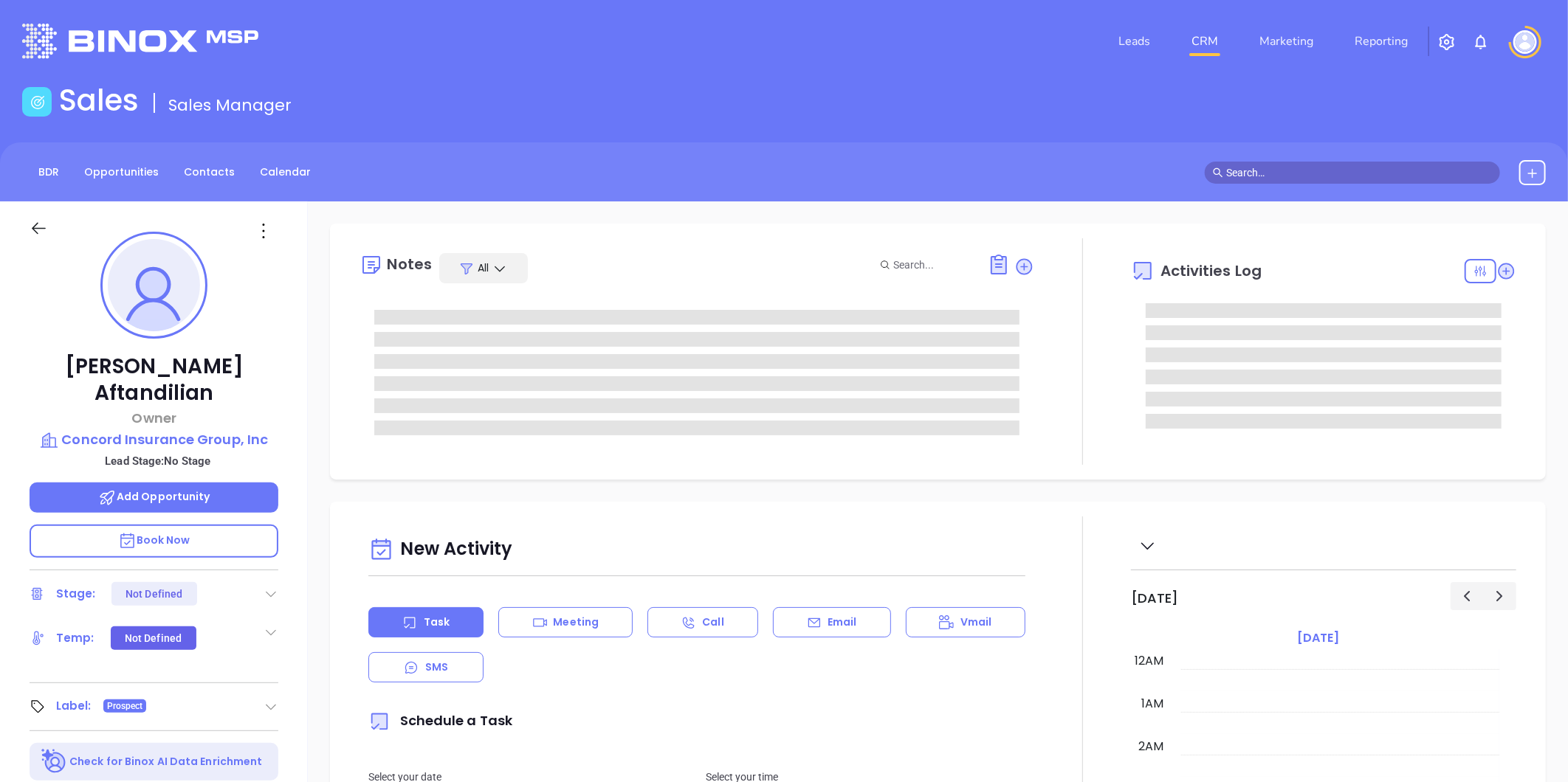
type input "[DATE]"
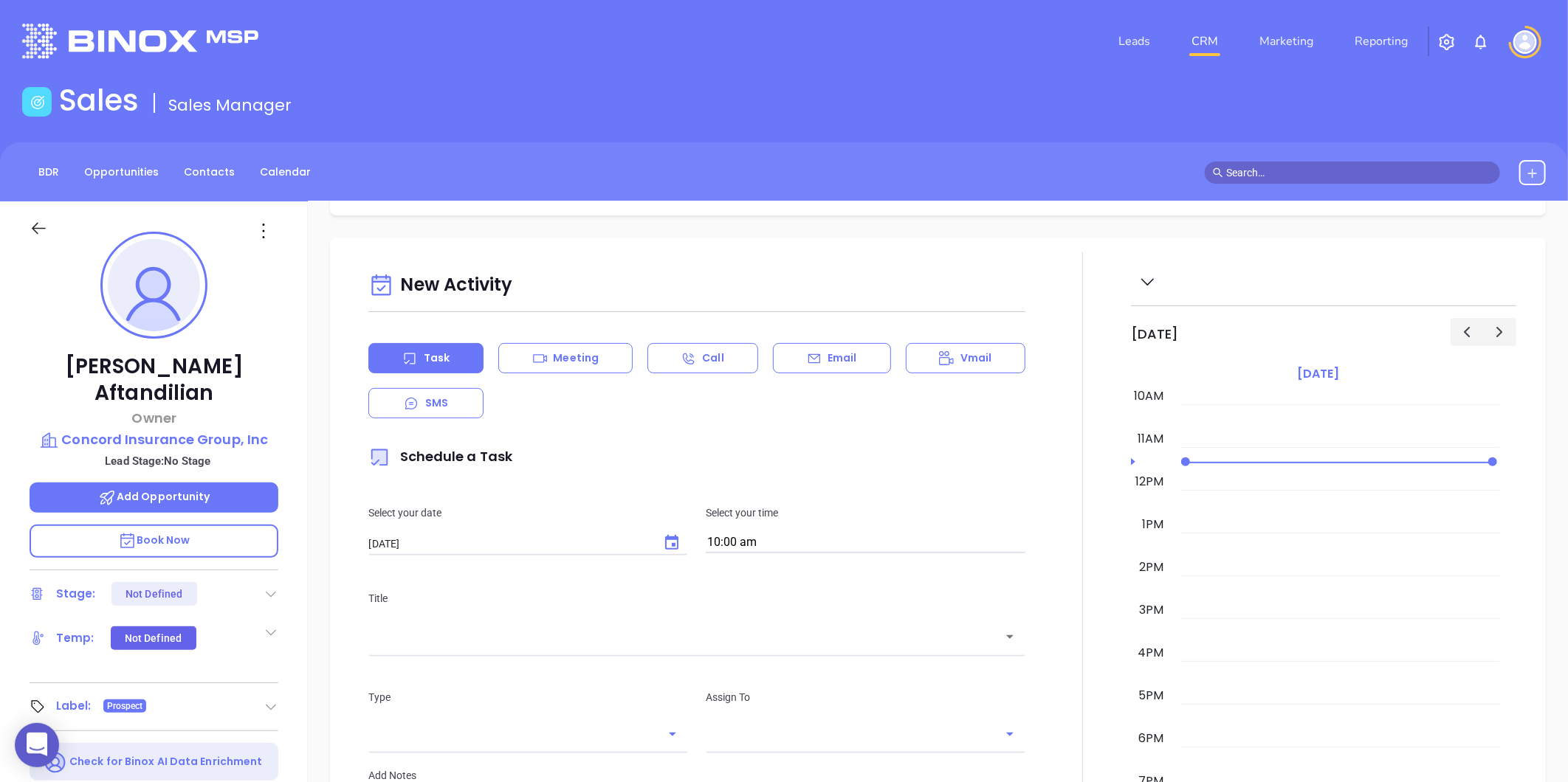
type input "[PERSON_NAME]"
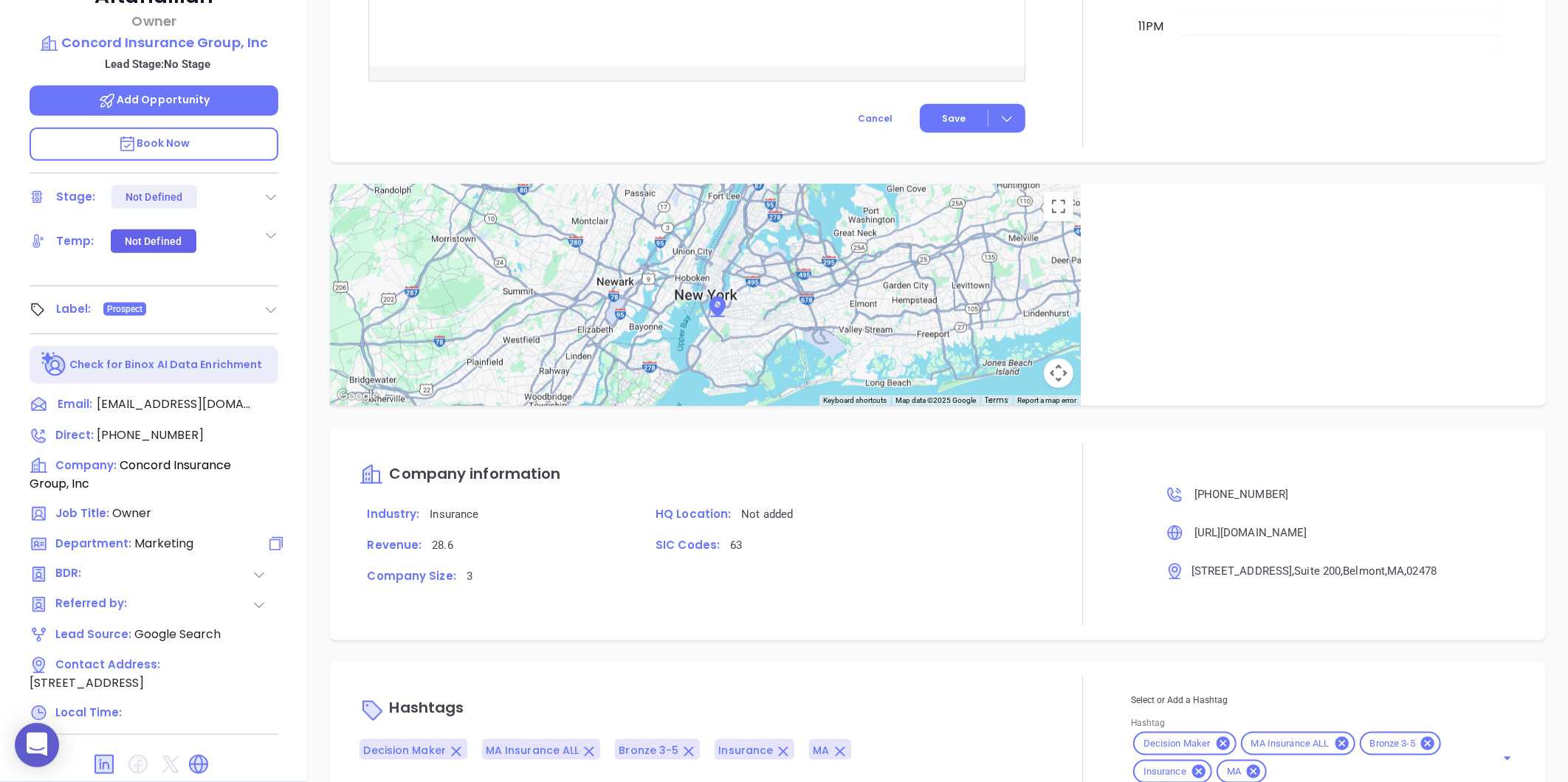
scroll to position [207, 0]
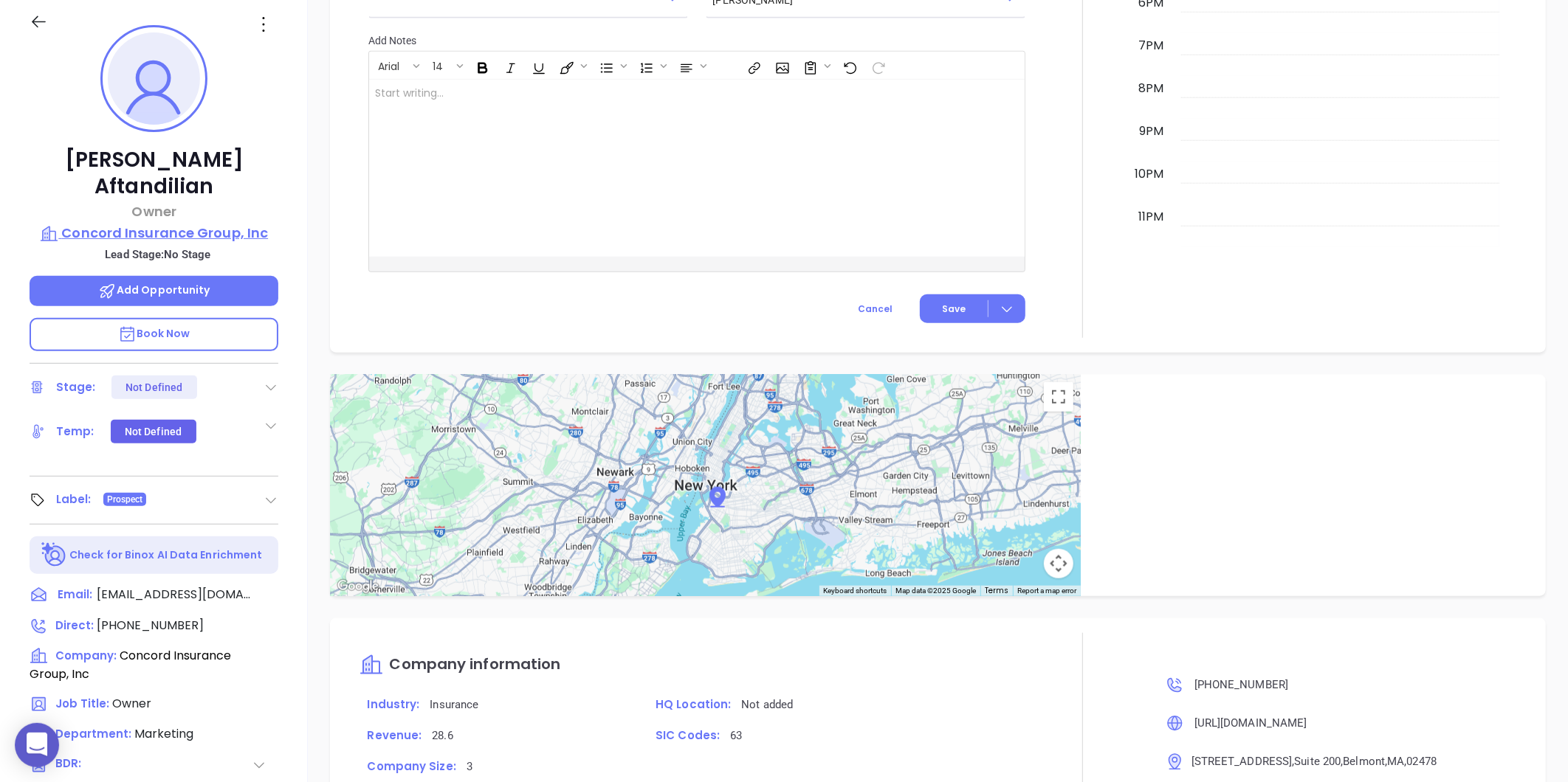
click at [165, 223] on p "Concord Insurance Group, Inc" at bounding box center [154, 233] width 248 height 21
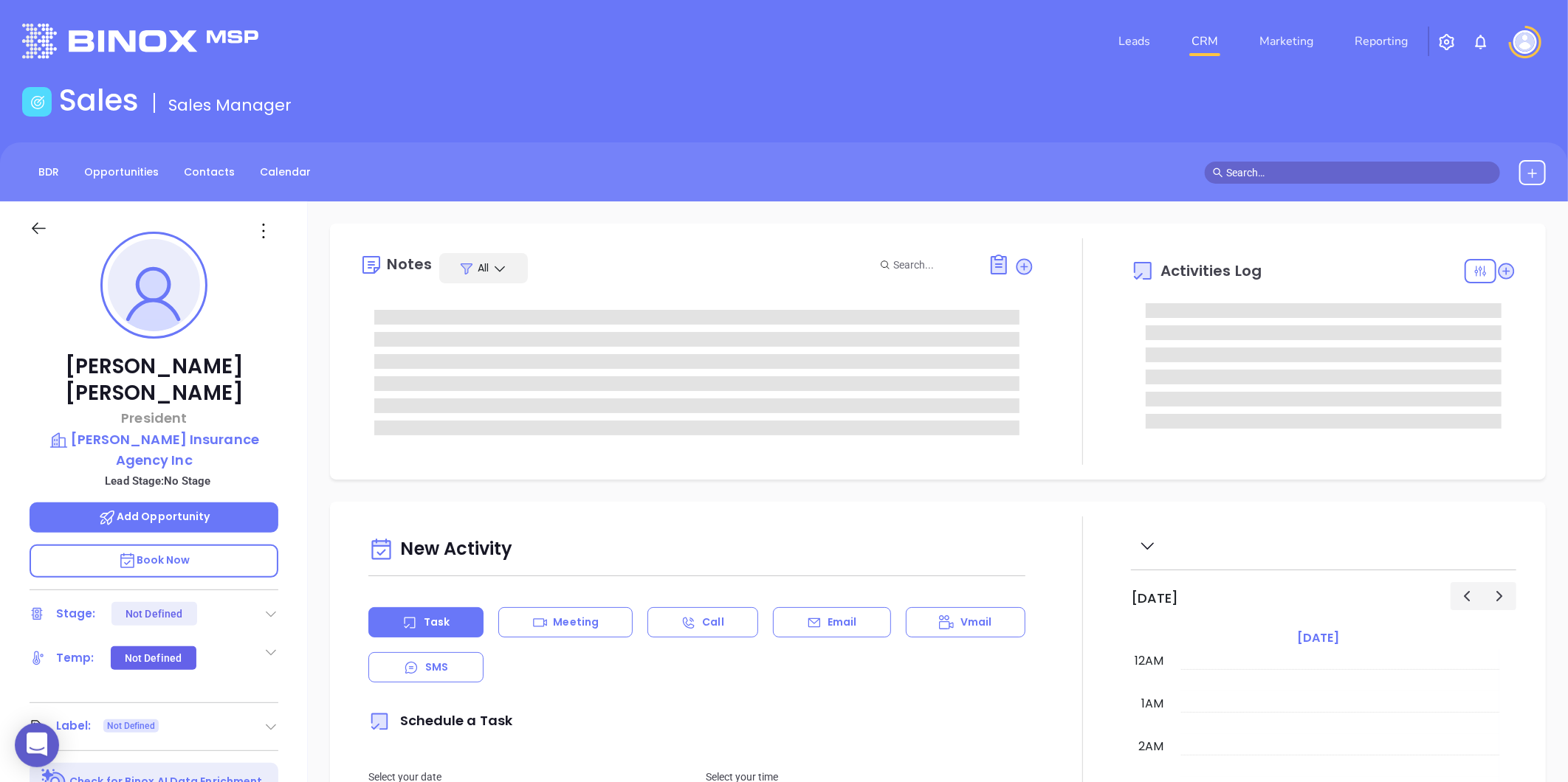
scroll to position [429, 0]
type input "[PERSON_NAME]"
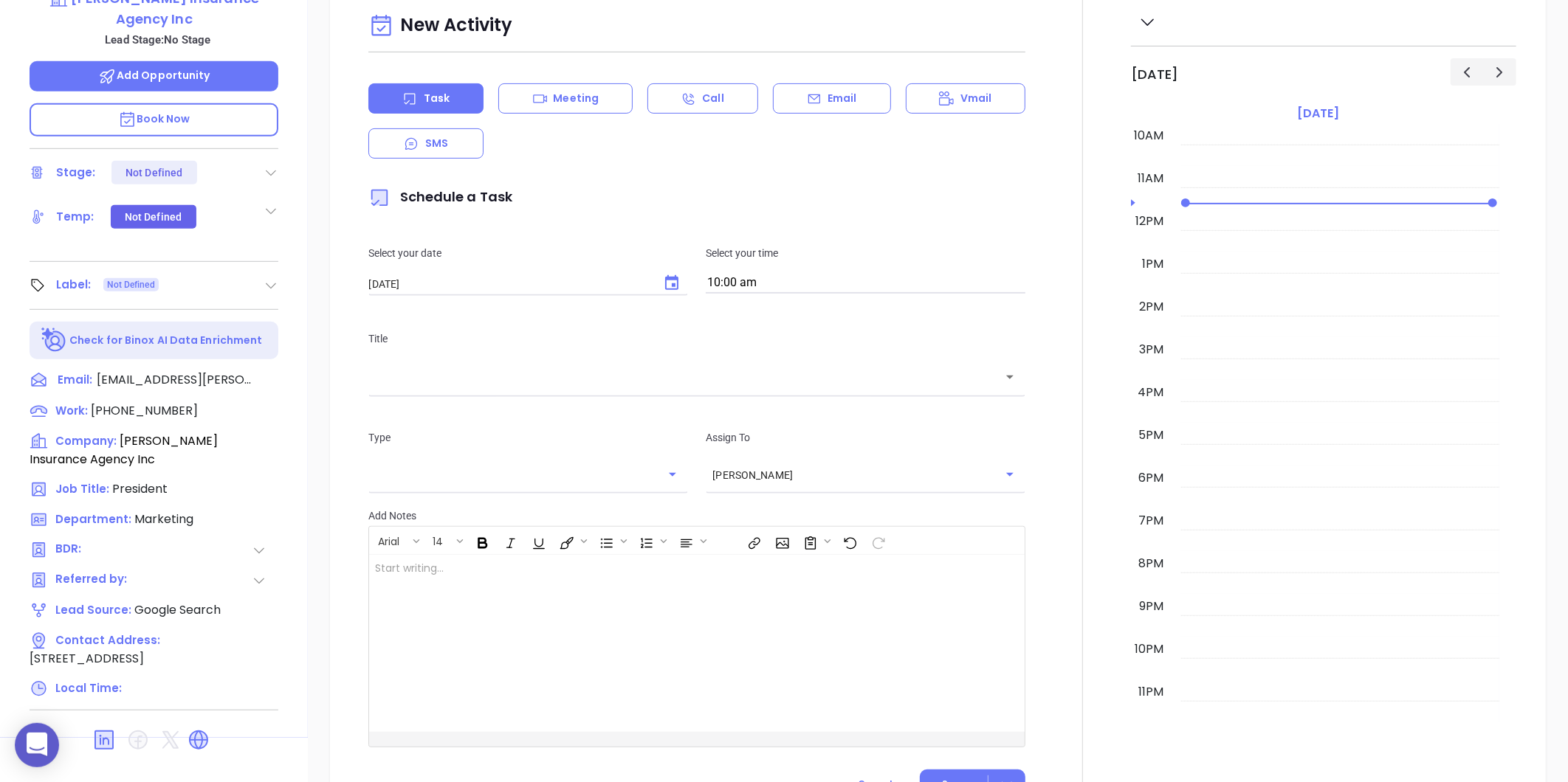
scroll to position [452, 0]
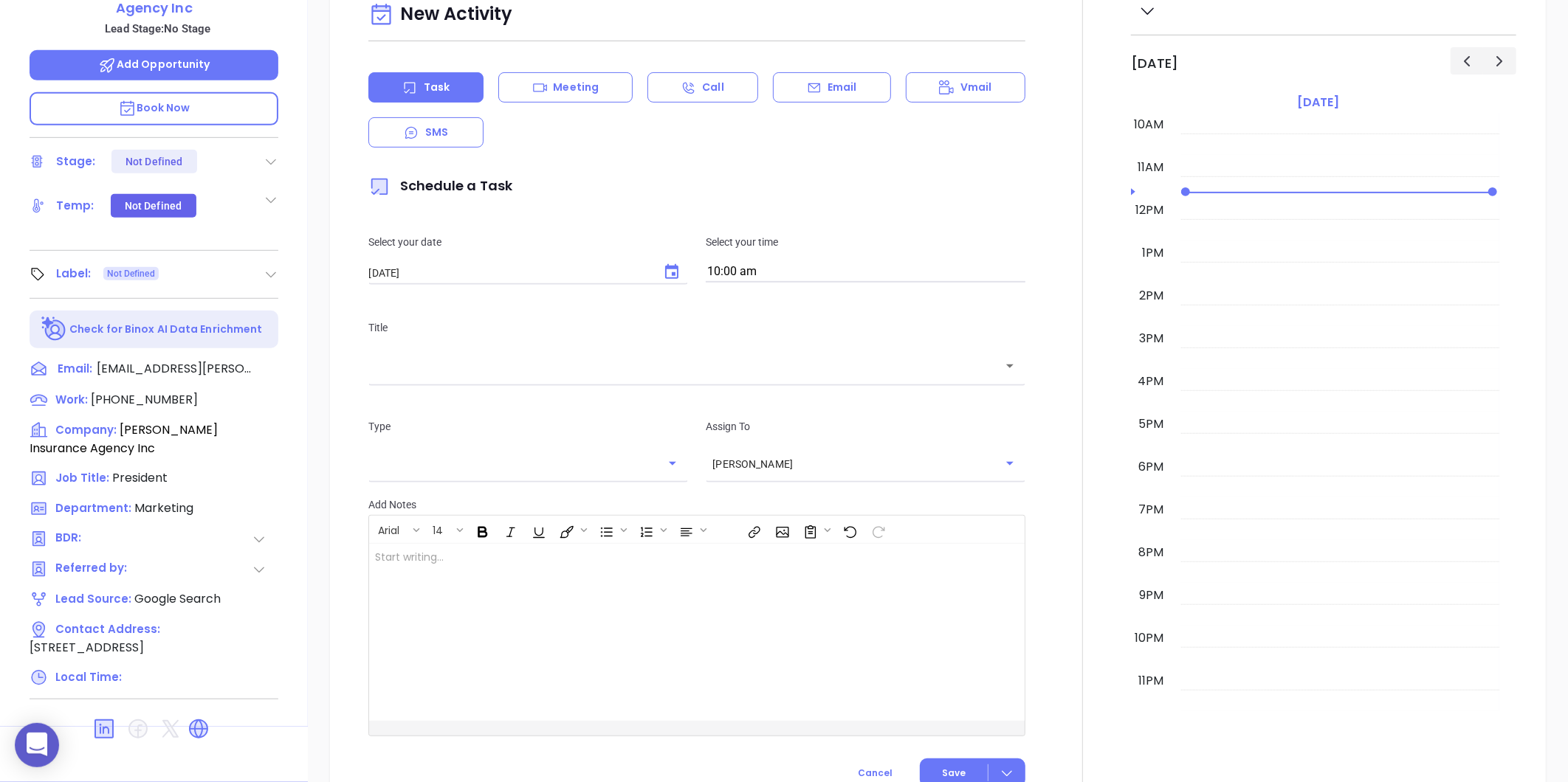
click at [268, 267] on icon at bounding box center [271, 275] width 15 height 14
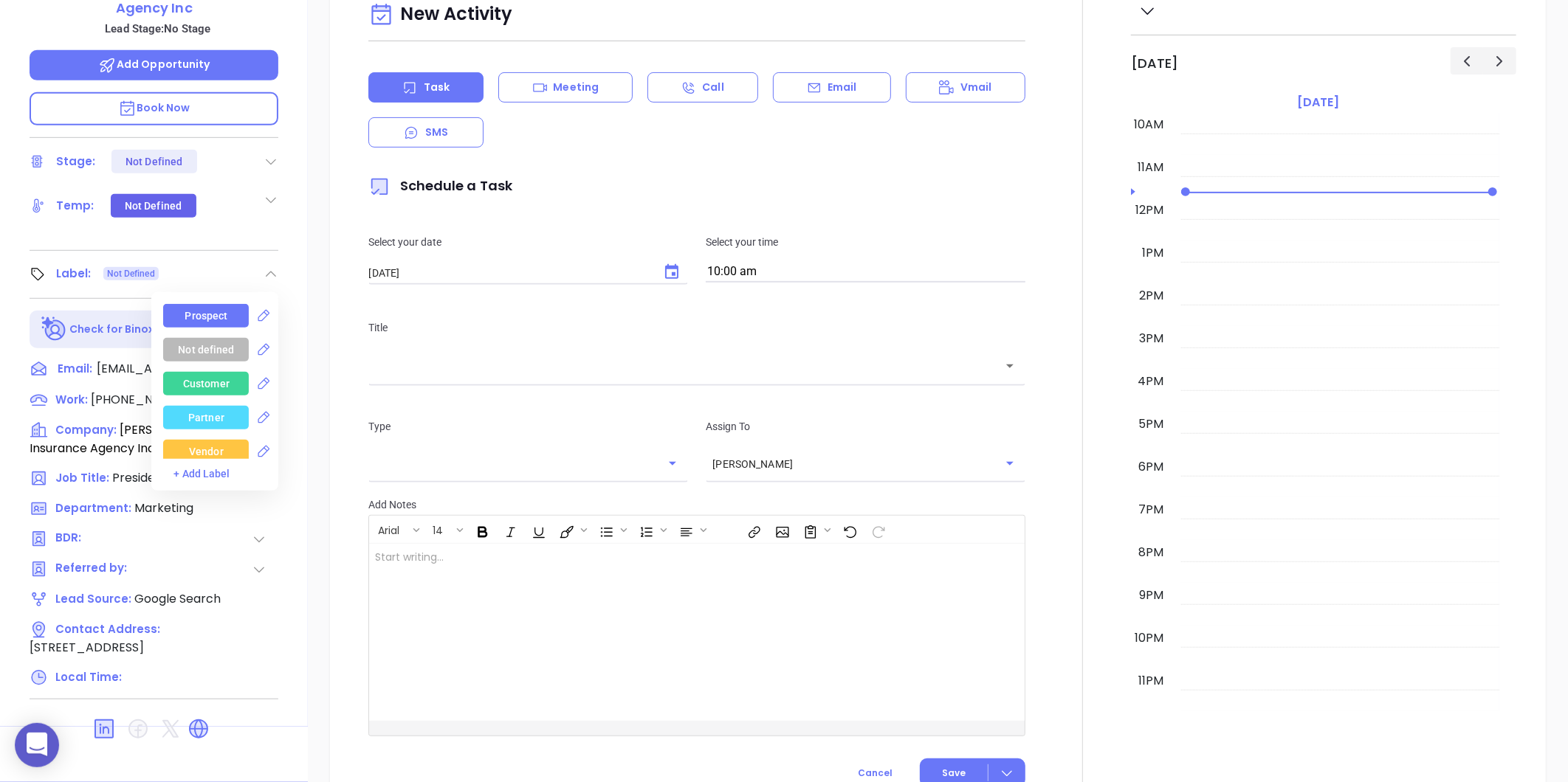
click at [218, 304] on div "Prospect" at bounding box center [206, 316] width 43 height 24
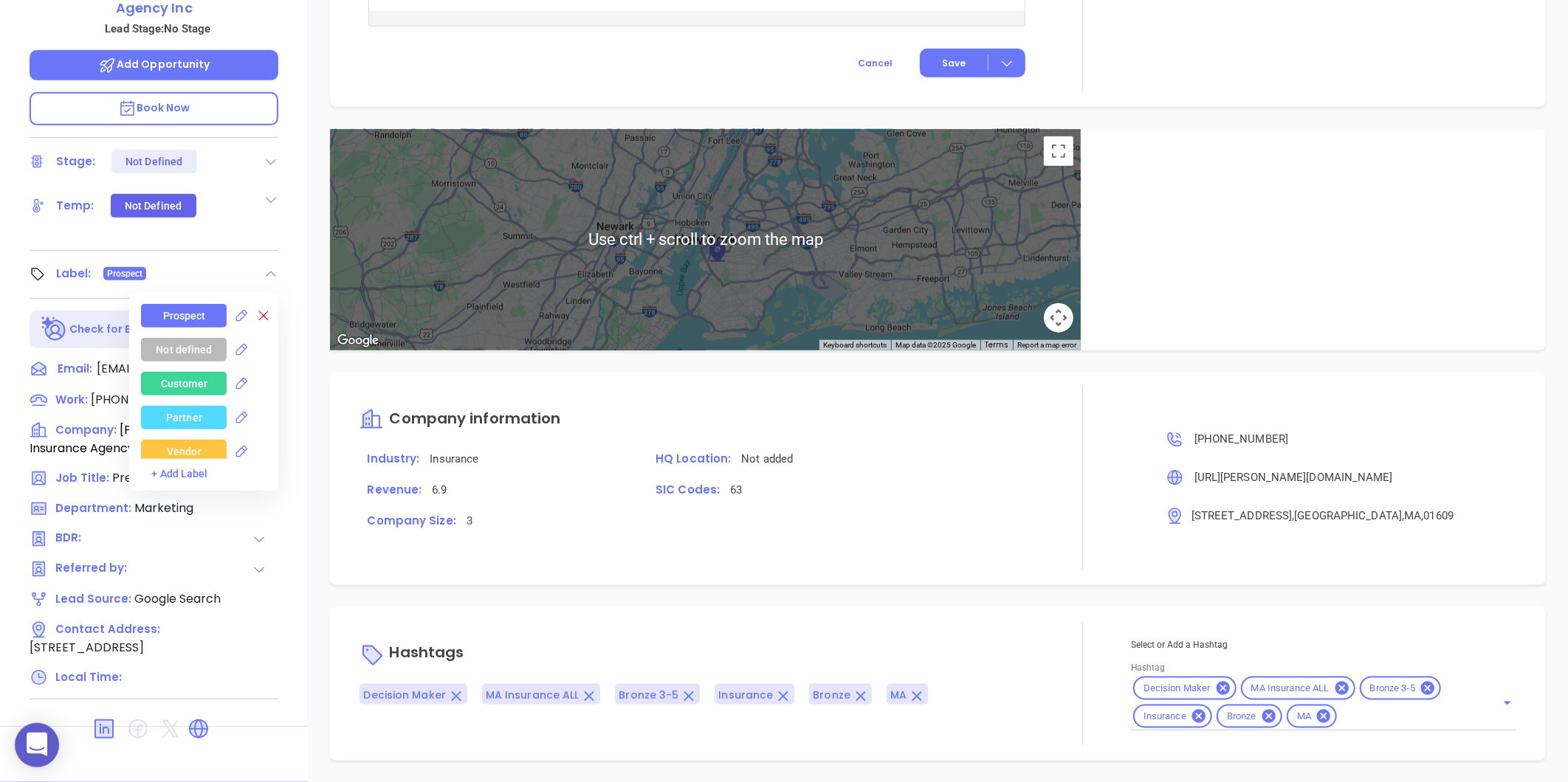
scroll to position [124, 0]
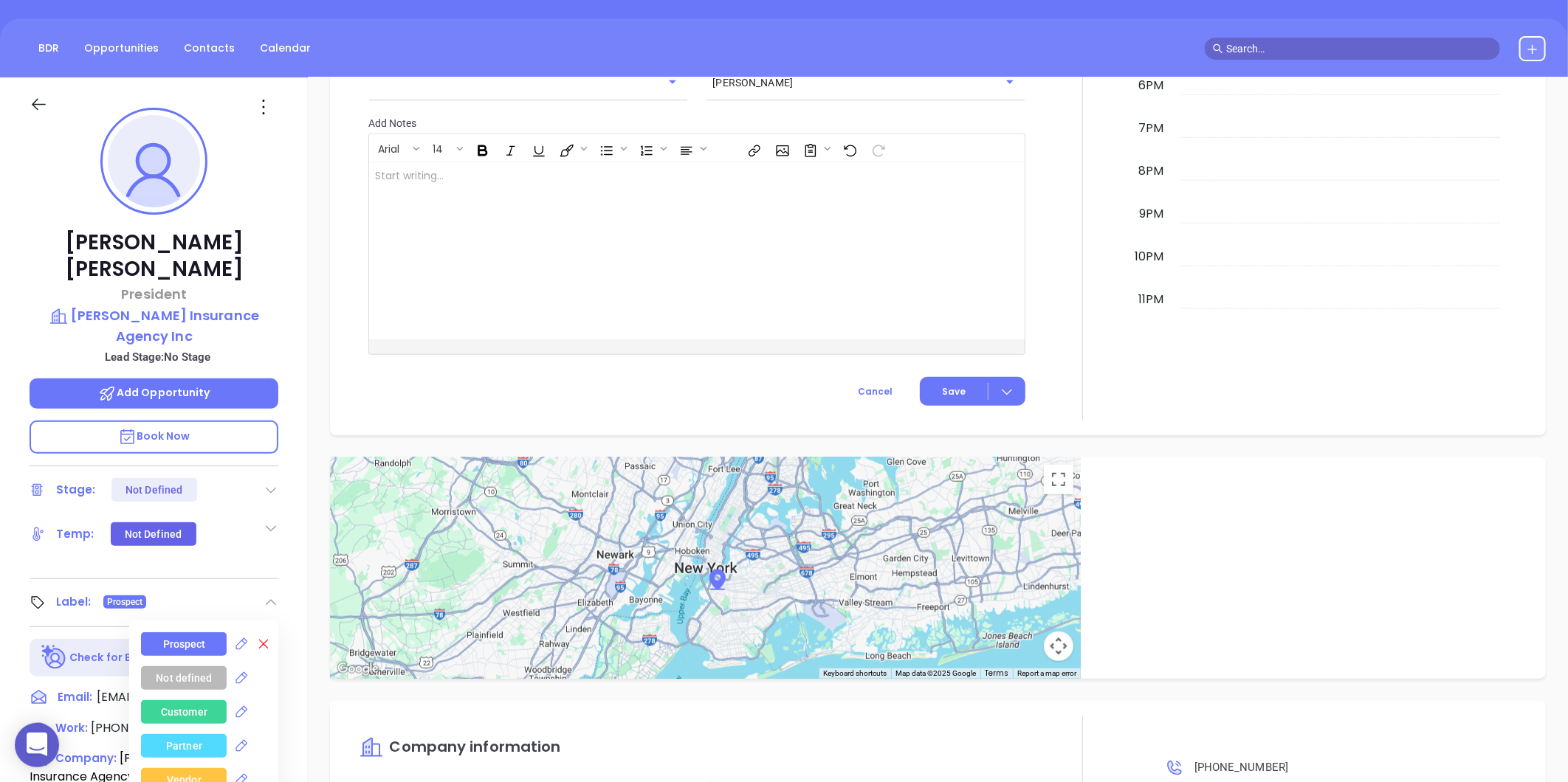
click at [151, 348] on p "Lead Stage: No Stage" at bounding box center [158, 357] width 241 height 19
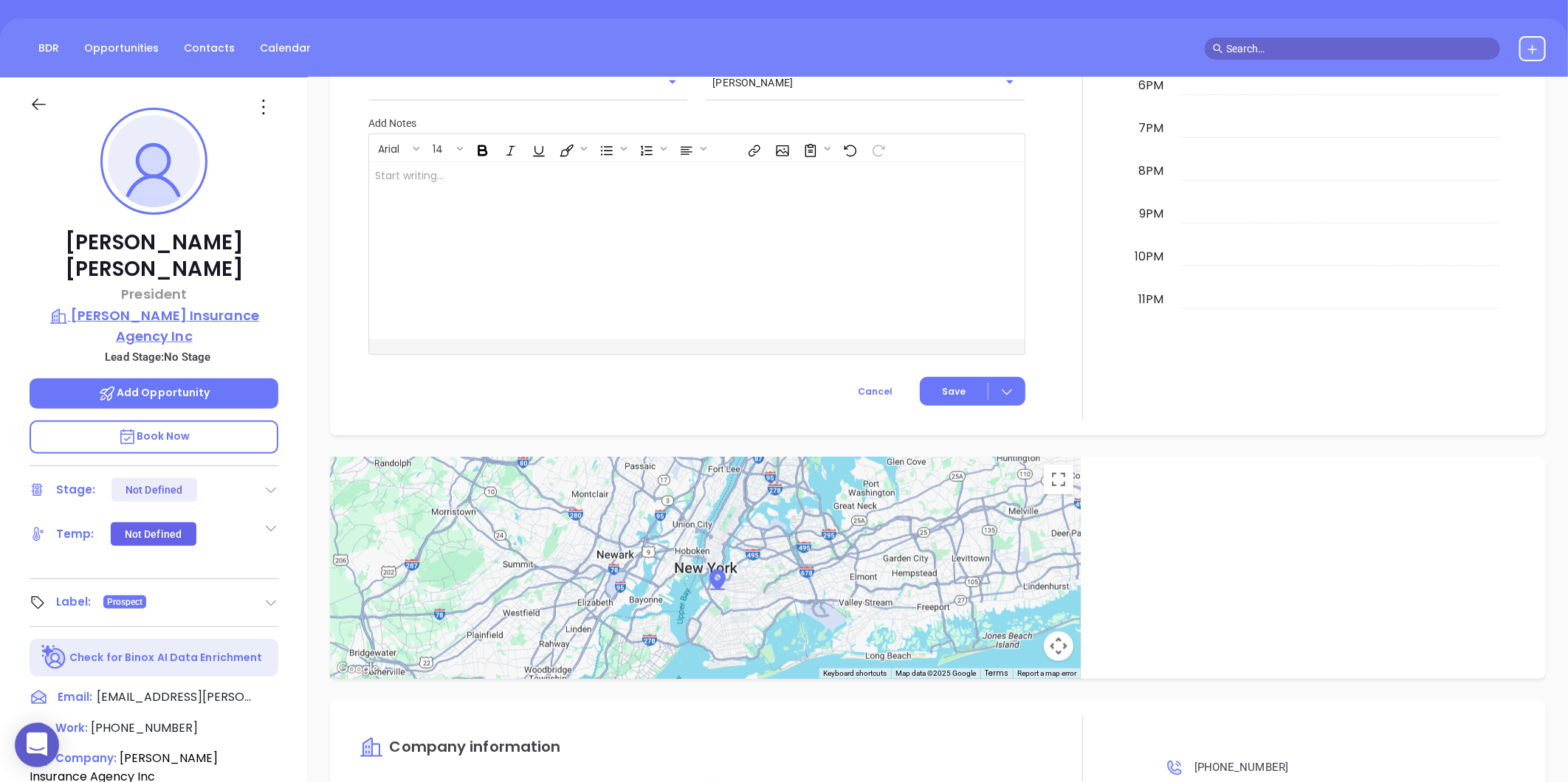
click at [153, 310] on p "[PERSON_NAME] Insurance Agency Inc" at bounding box center [154, 325] width 248 height 41
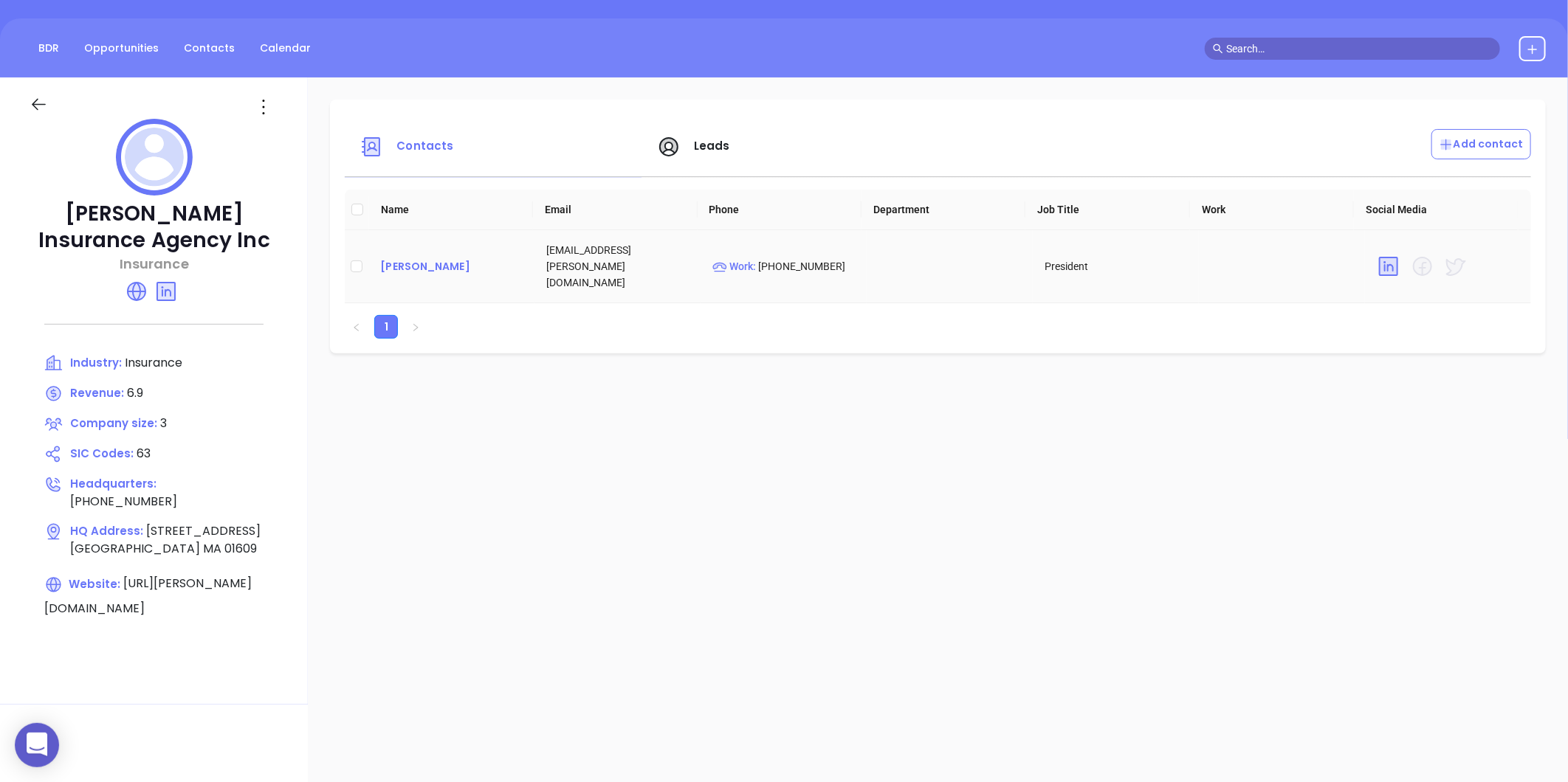
click at [411, 260] on div "[PERSON_NAME]" at bounding box center [450, 266] width 142 height 18
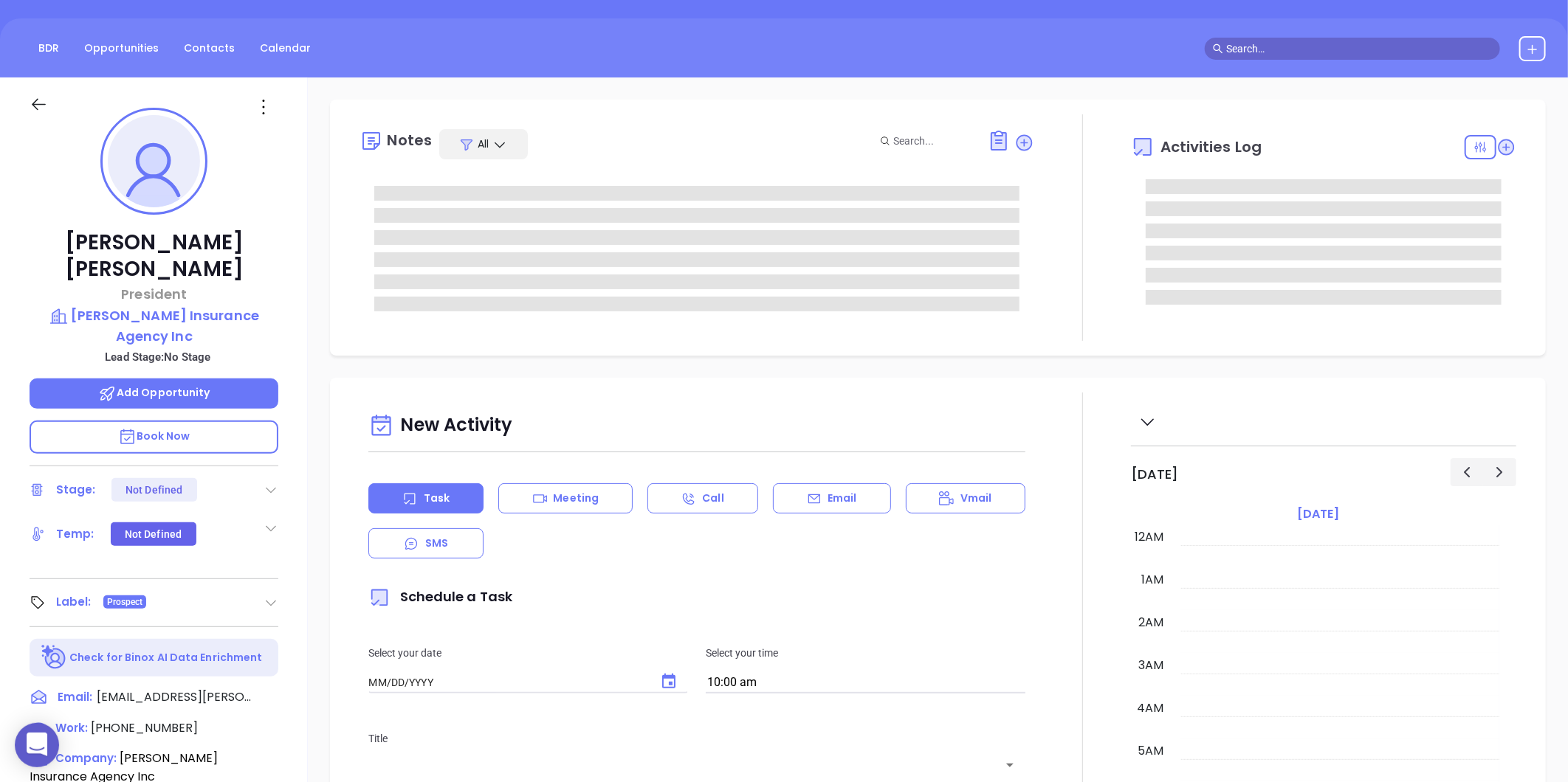
type input "[DATE]"
type input "[PERSON_NAME]"
click at [266, 114] on icon at bounding box center [264, 107] width 24 height 24
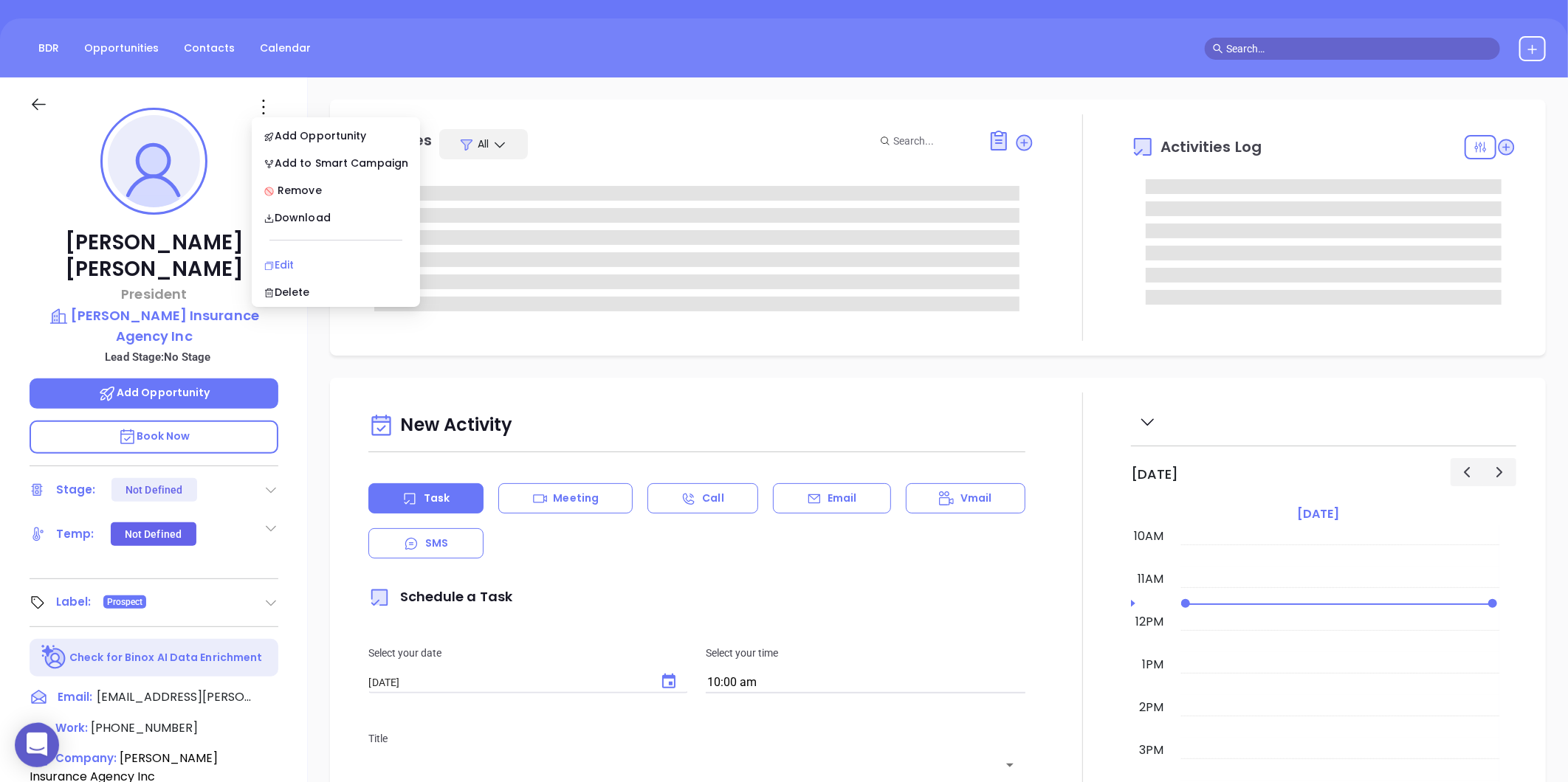
click at [292, 264] on div "Edit" at bounding box center [336, 265] width 145 height 16
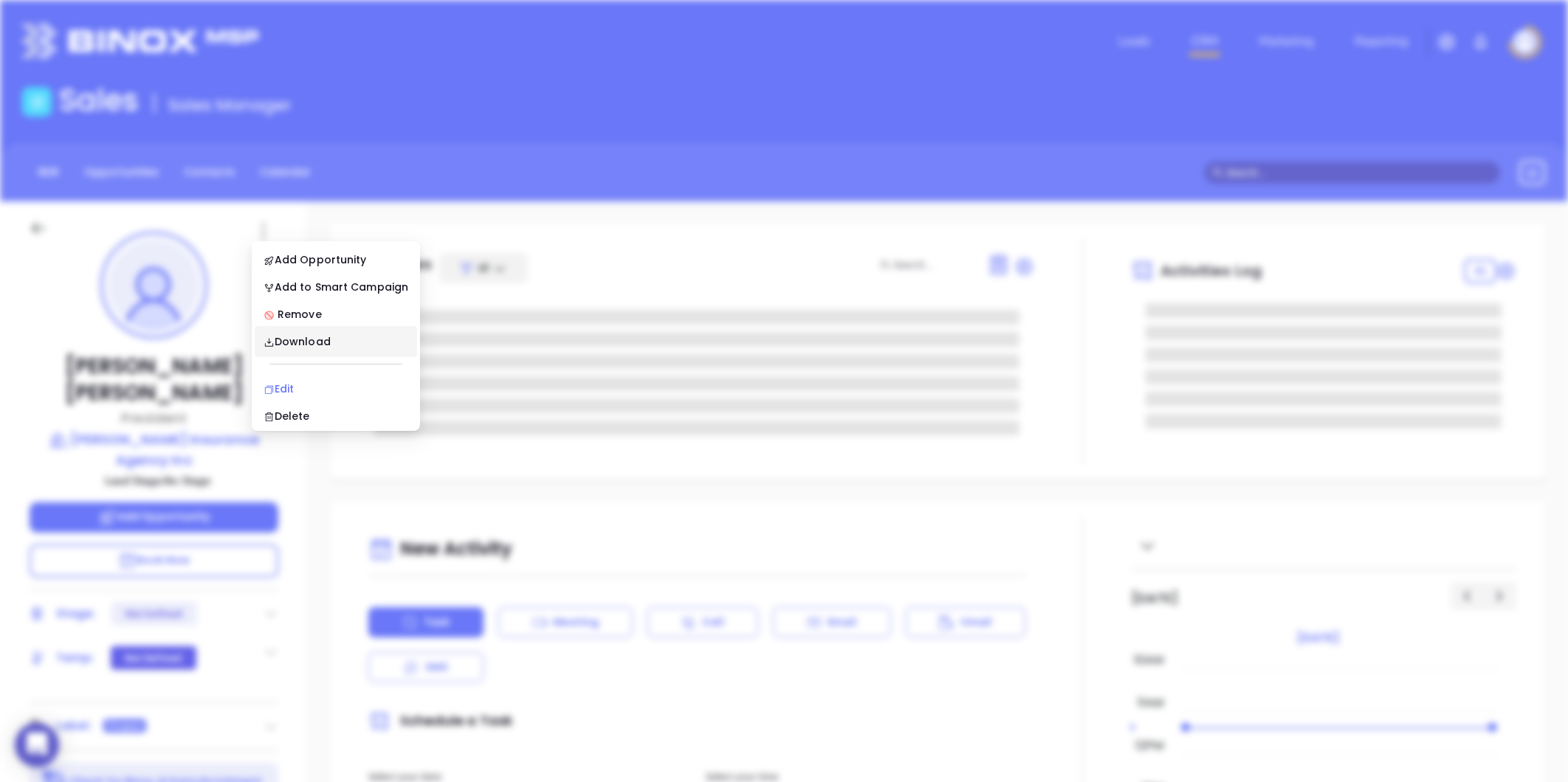
scroll to position [0, 0]
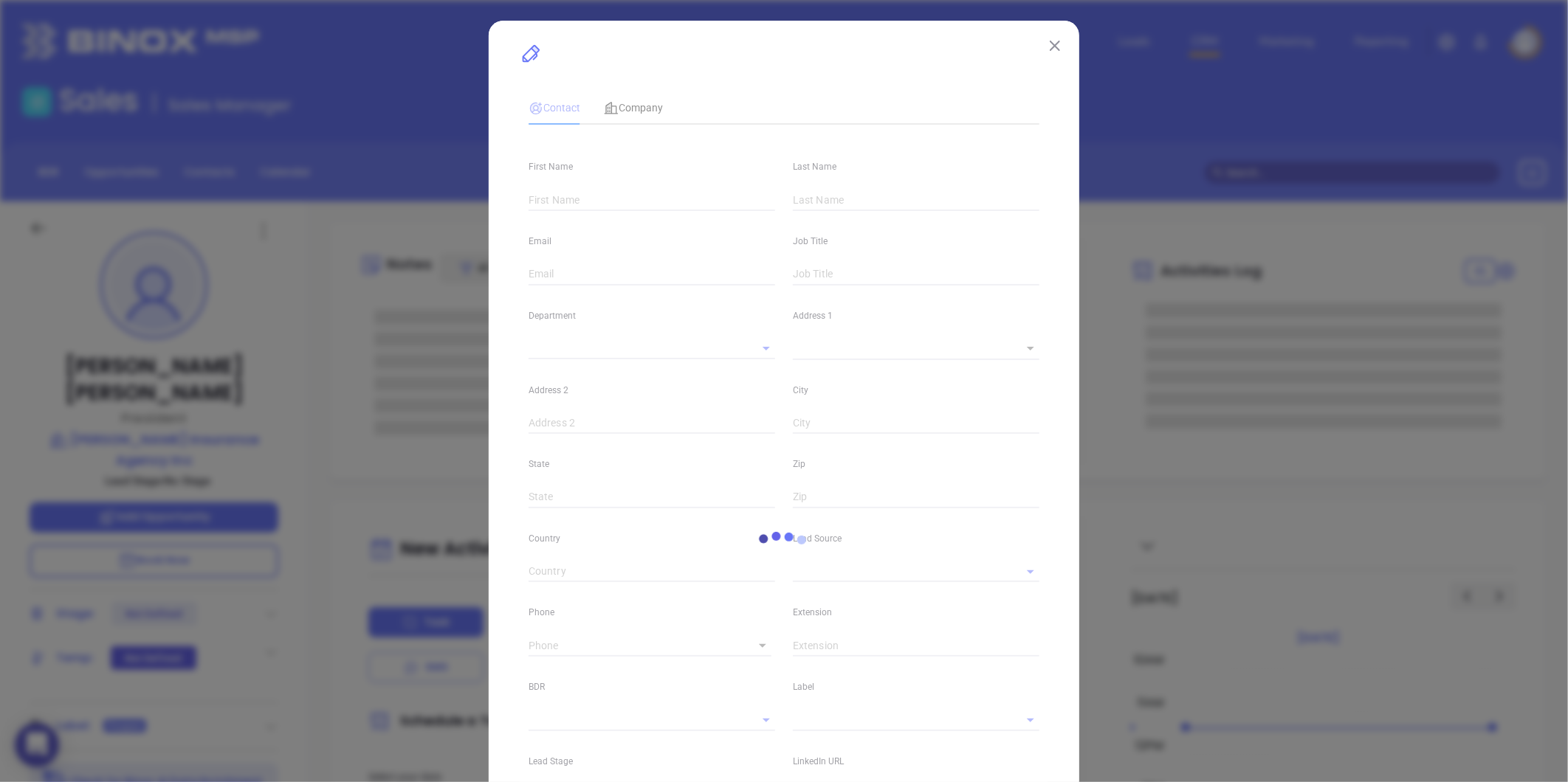
type input "[PERSON_NAME]"
type input "[EMAIL_ADDRESS][PERSON_NAME][DOMAIN_NAME]"
type input "President"
type textarea "[STREET_ADDRESS]"
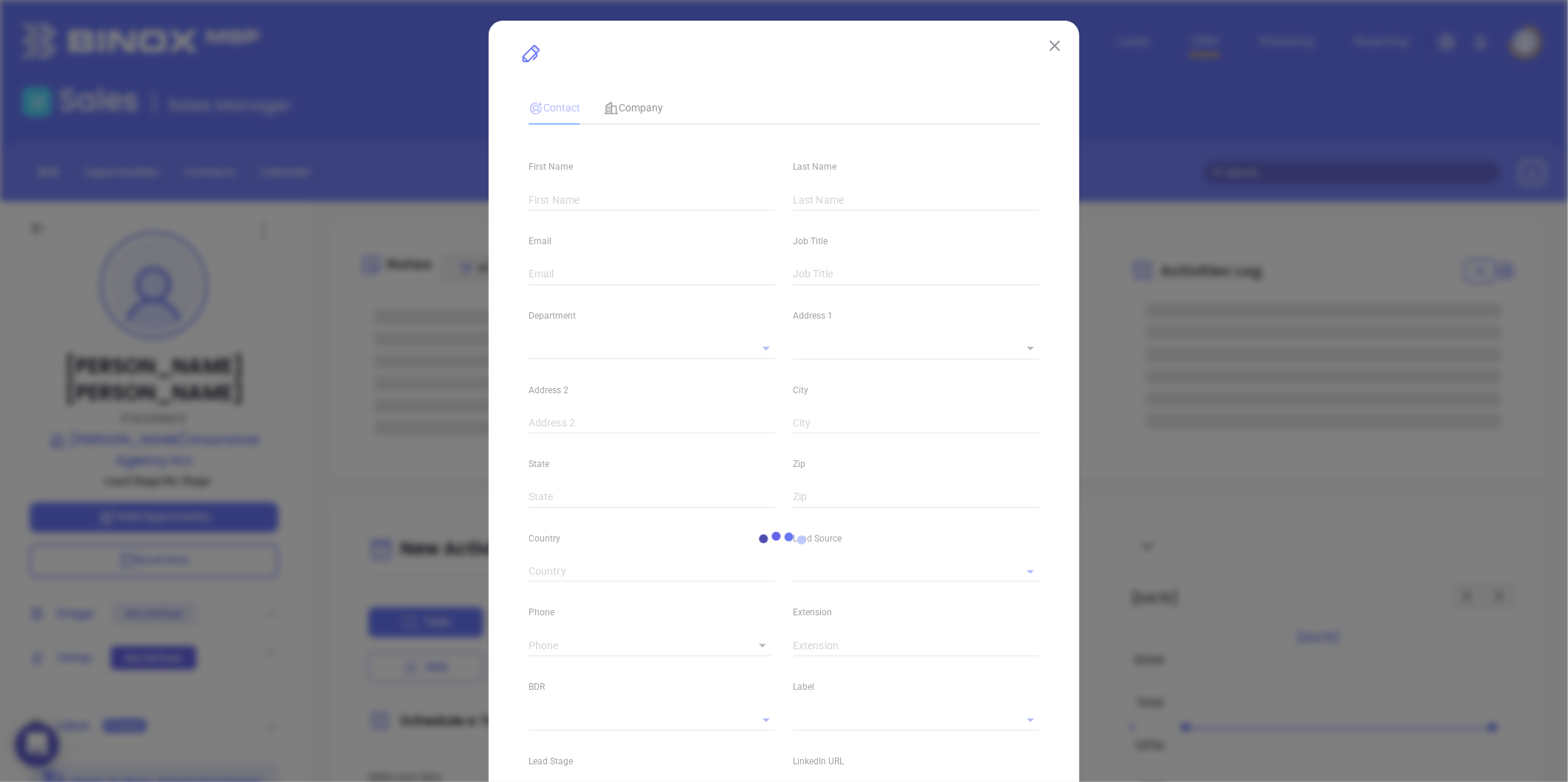
type input "1"
type input "[GEOGRAPHIC_DATA]"
type input "MA"
type input "01609"
type input "[DOMAIN_NAME][URL][PERSON_NAME]"
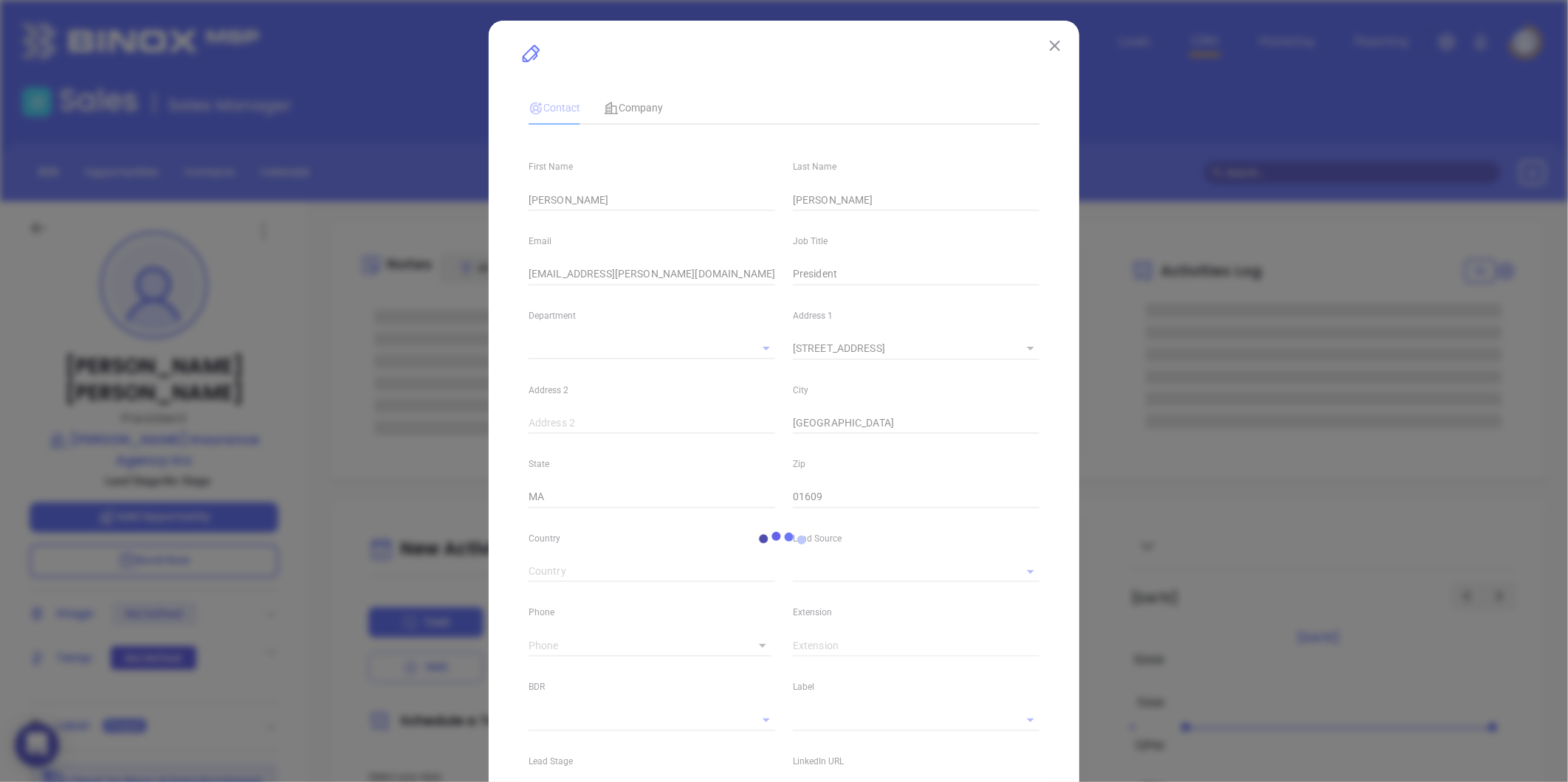
type input "Marketing"
type input "Google Search"
type input "undefined undefined"
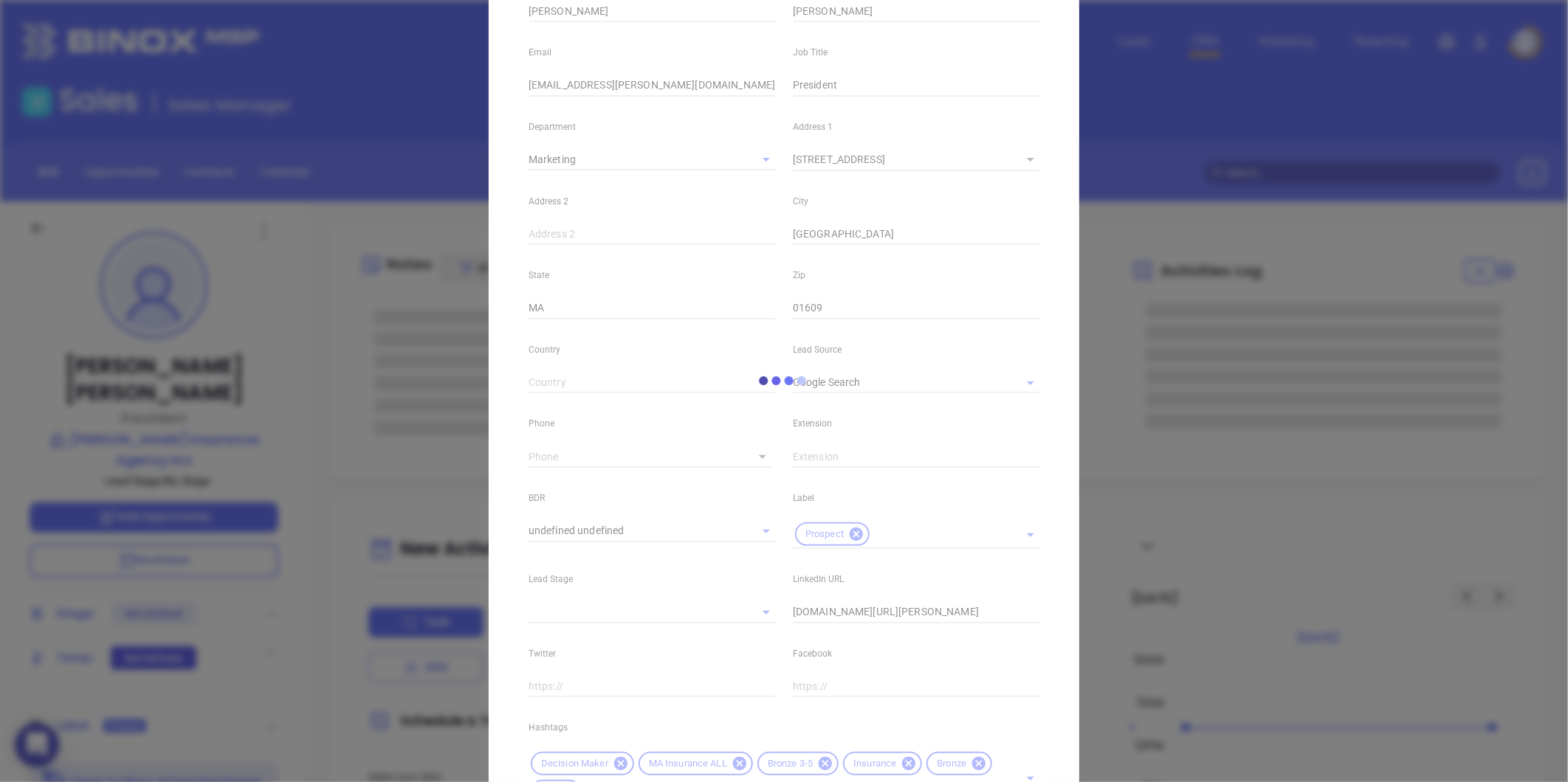
scroll to position [329, 0]
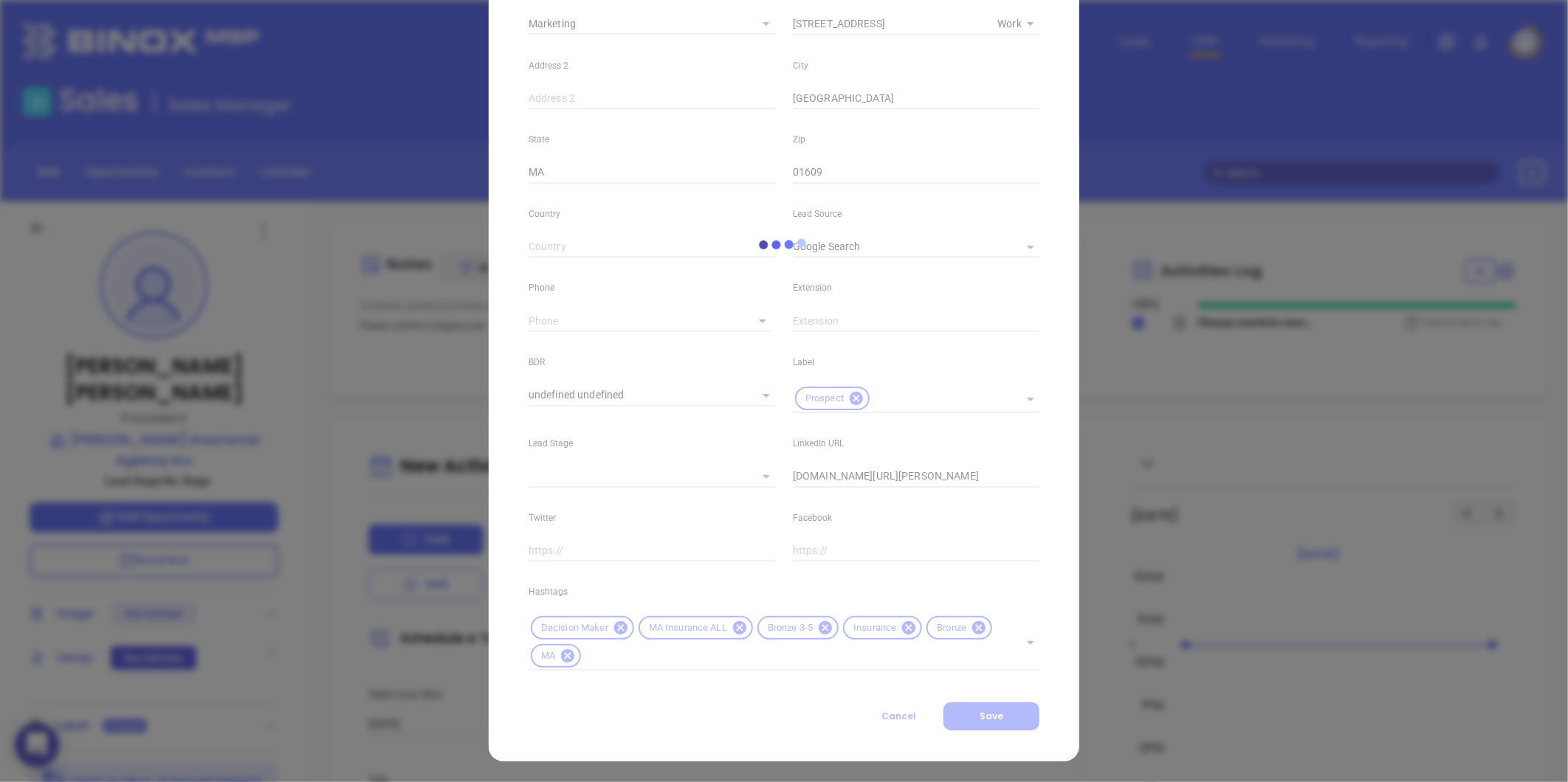
type input "[PHONE_NUMBER]"
type input "1"
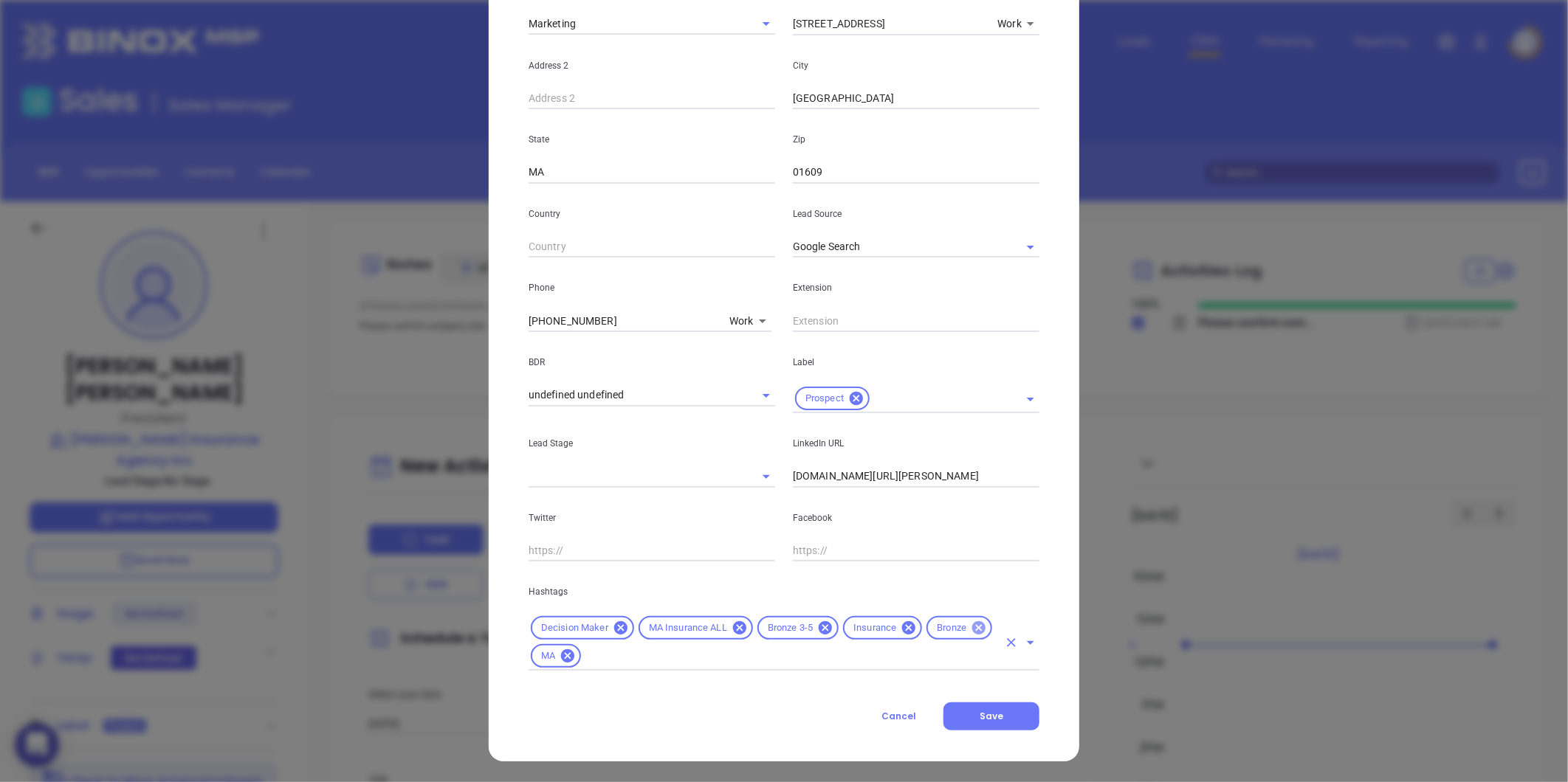
click at [971, 623] on icon at bounding box center [979, 628] width 16 height 16
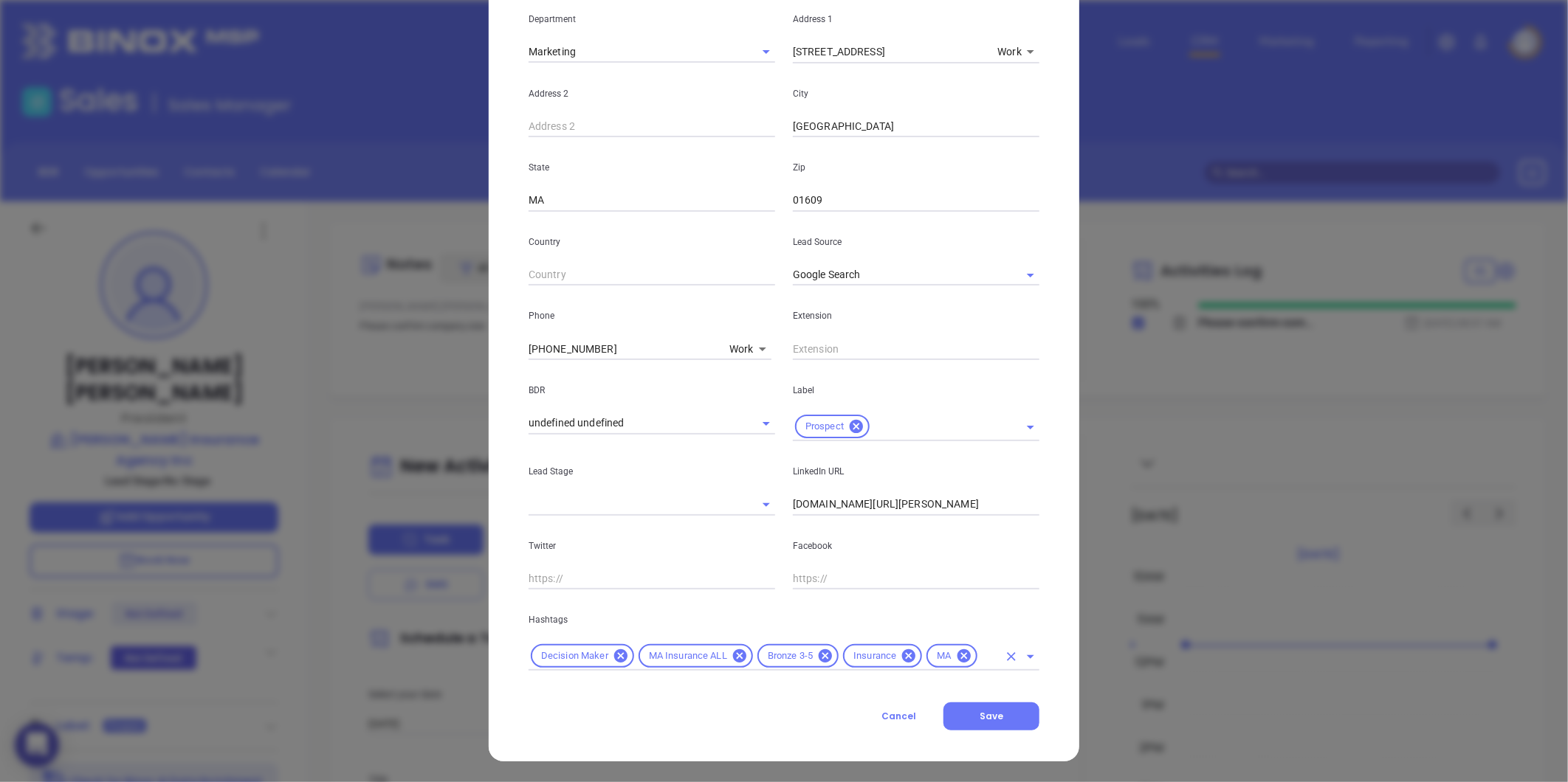
scroll to position [301, 0]
click at [963, 710] on button "Save" at bounding box center [992, 716] width 96 height 28
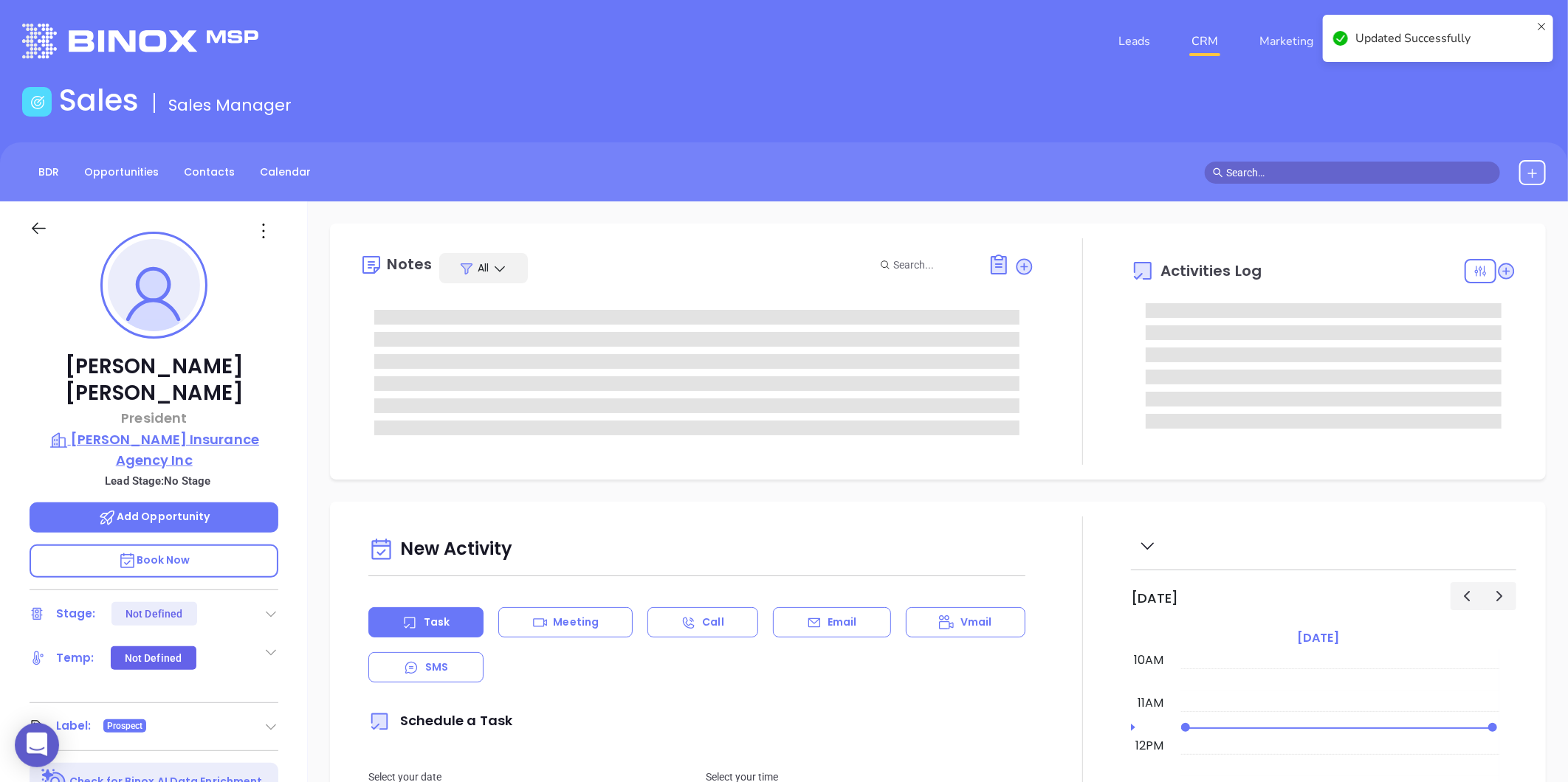
click at [188, 430] on p "[PERSON_NAME] Insurance Agency Inc" at bounding box center [154, 449] width 248 height 41
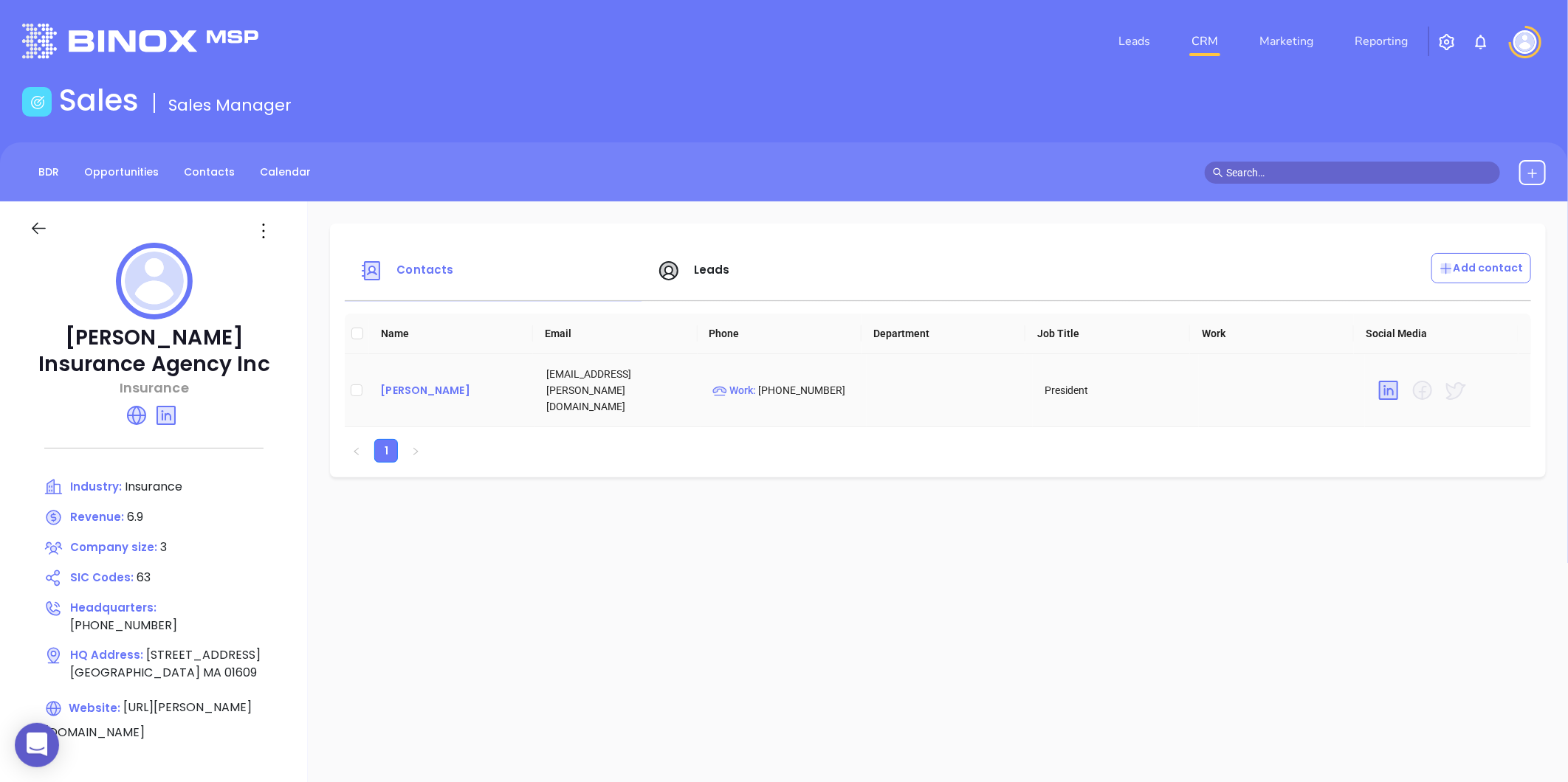
click at [416, 384] on div "[PERSON_NAME]" at bounding box center [450, 391] width 142 height 18
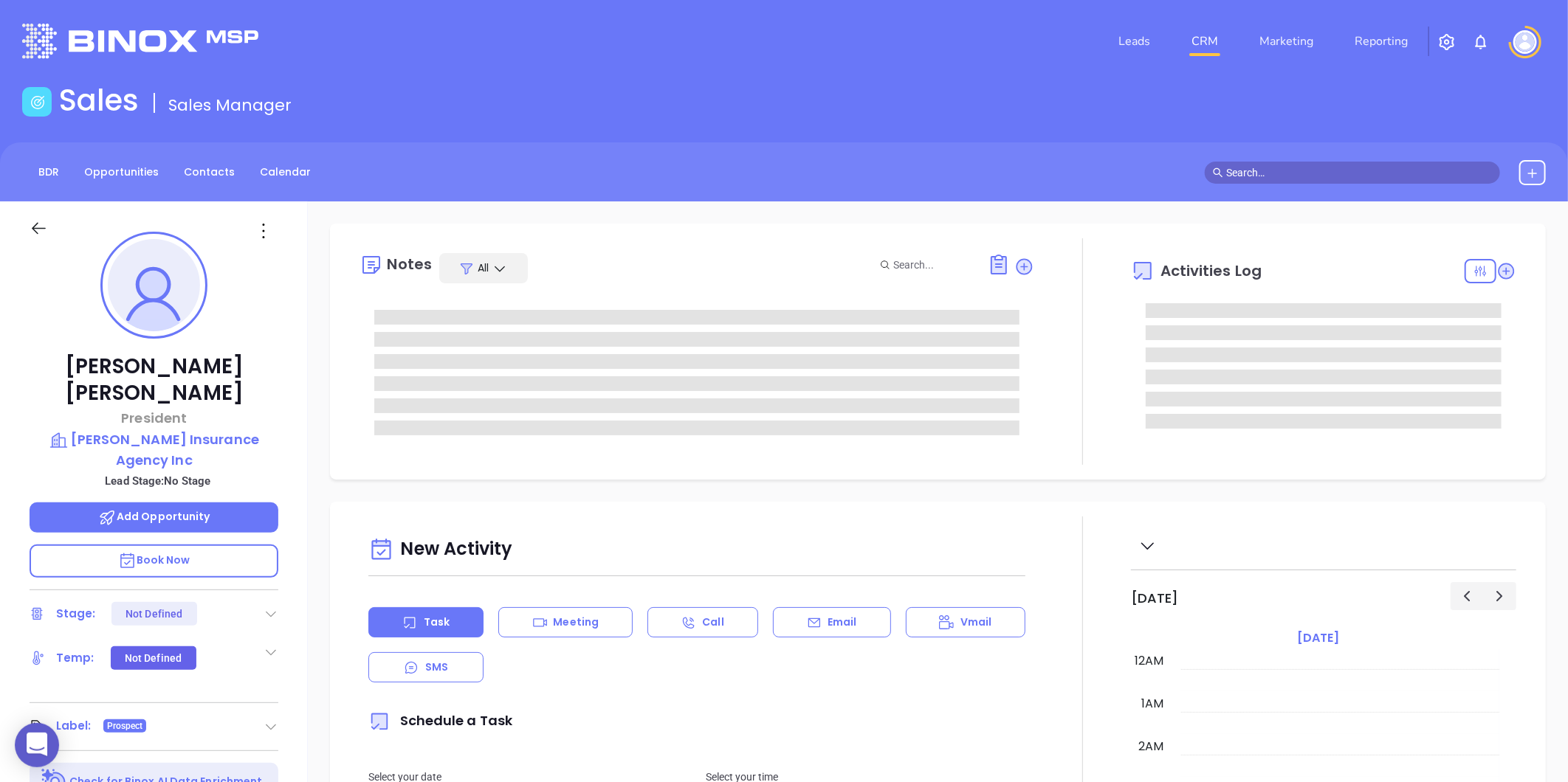
scroll to position [429, 0]
type input "[PERSON_NAME]"
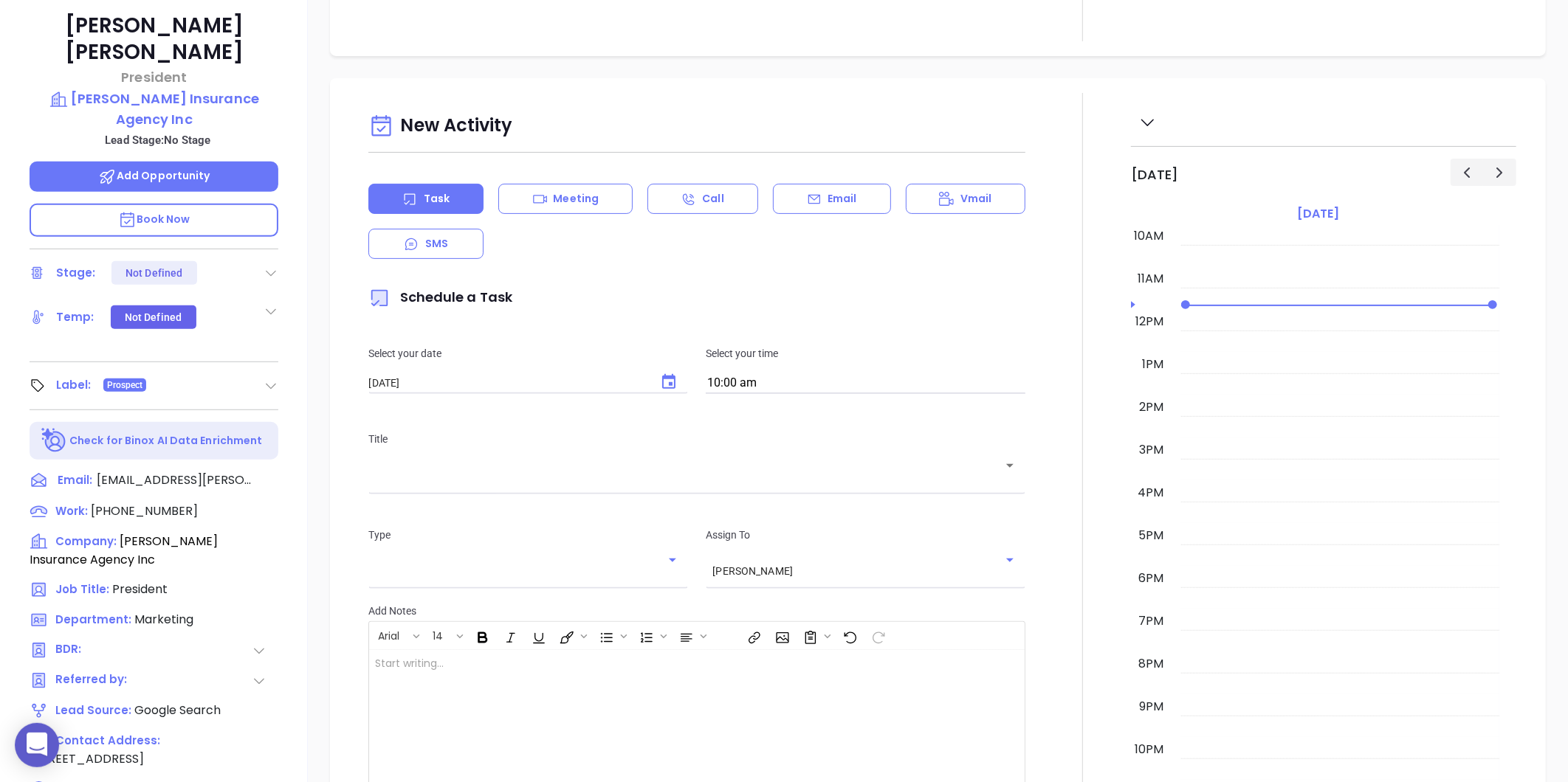
scroll to position [207, 0]
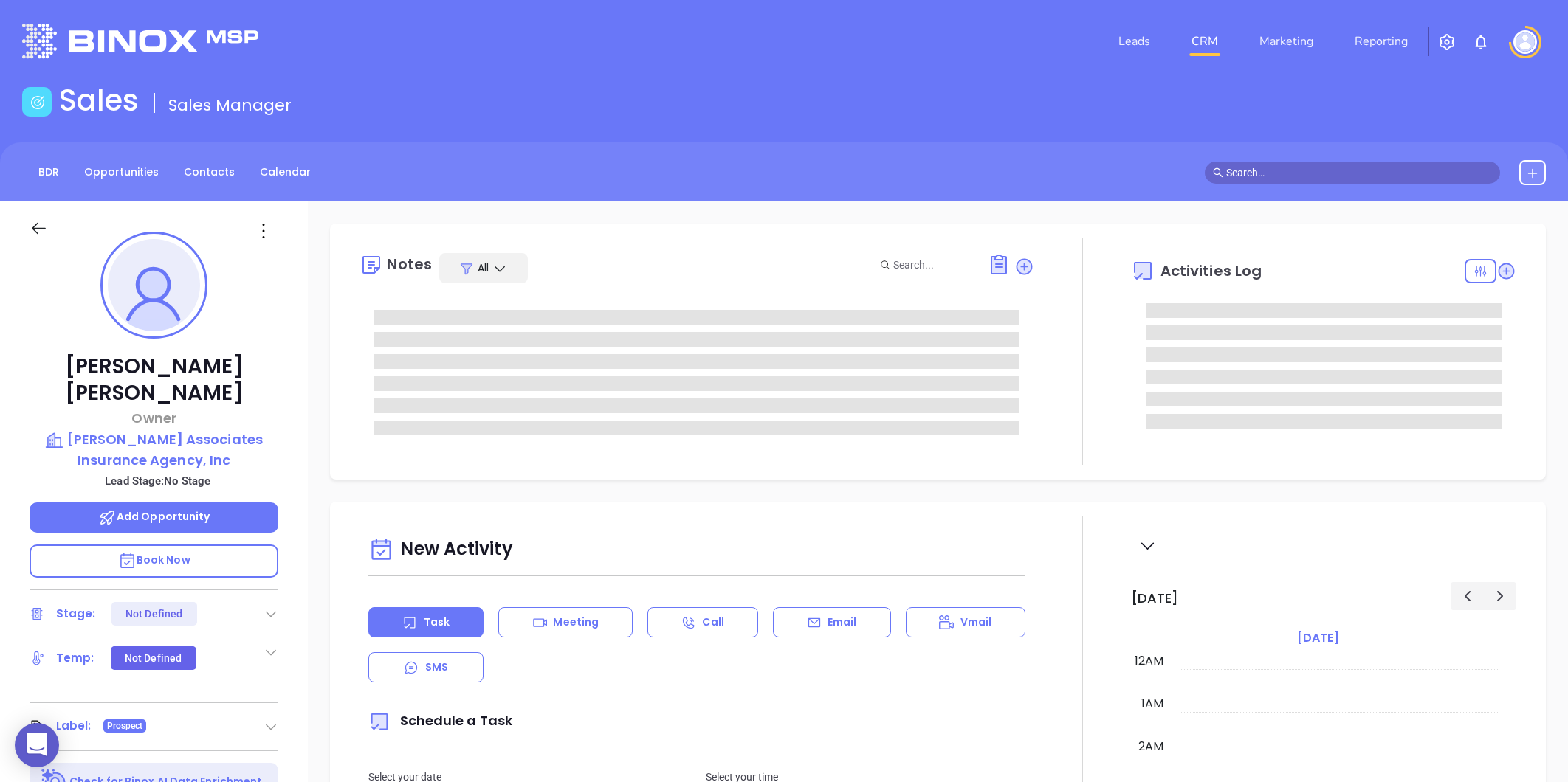
type input "[PERSON_NAME]"
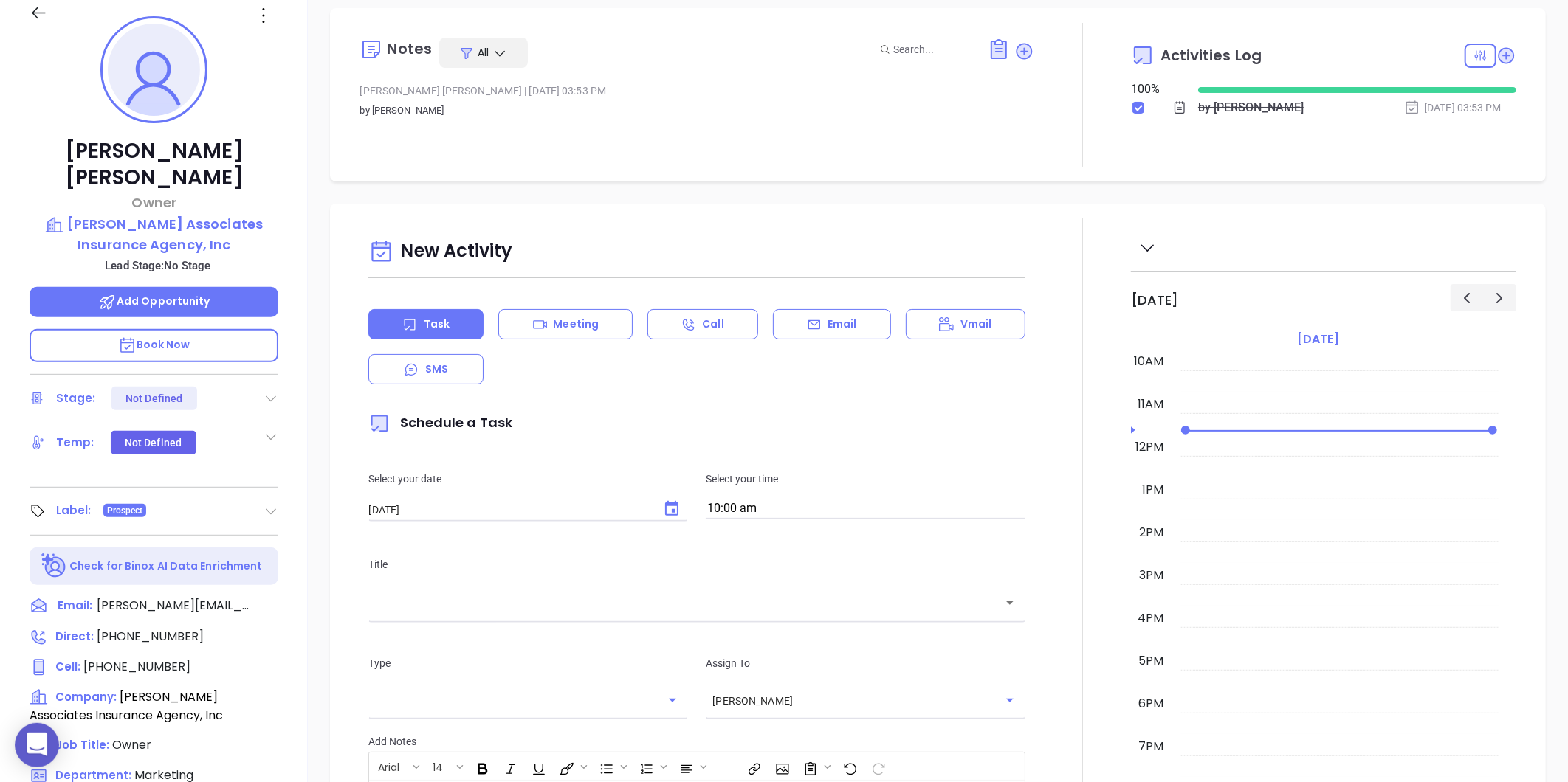
scroll to position [207, 0]
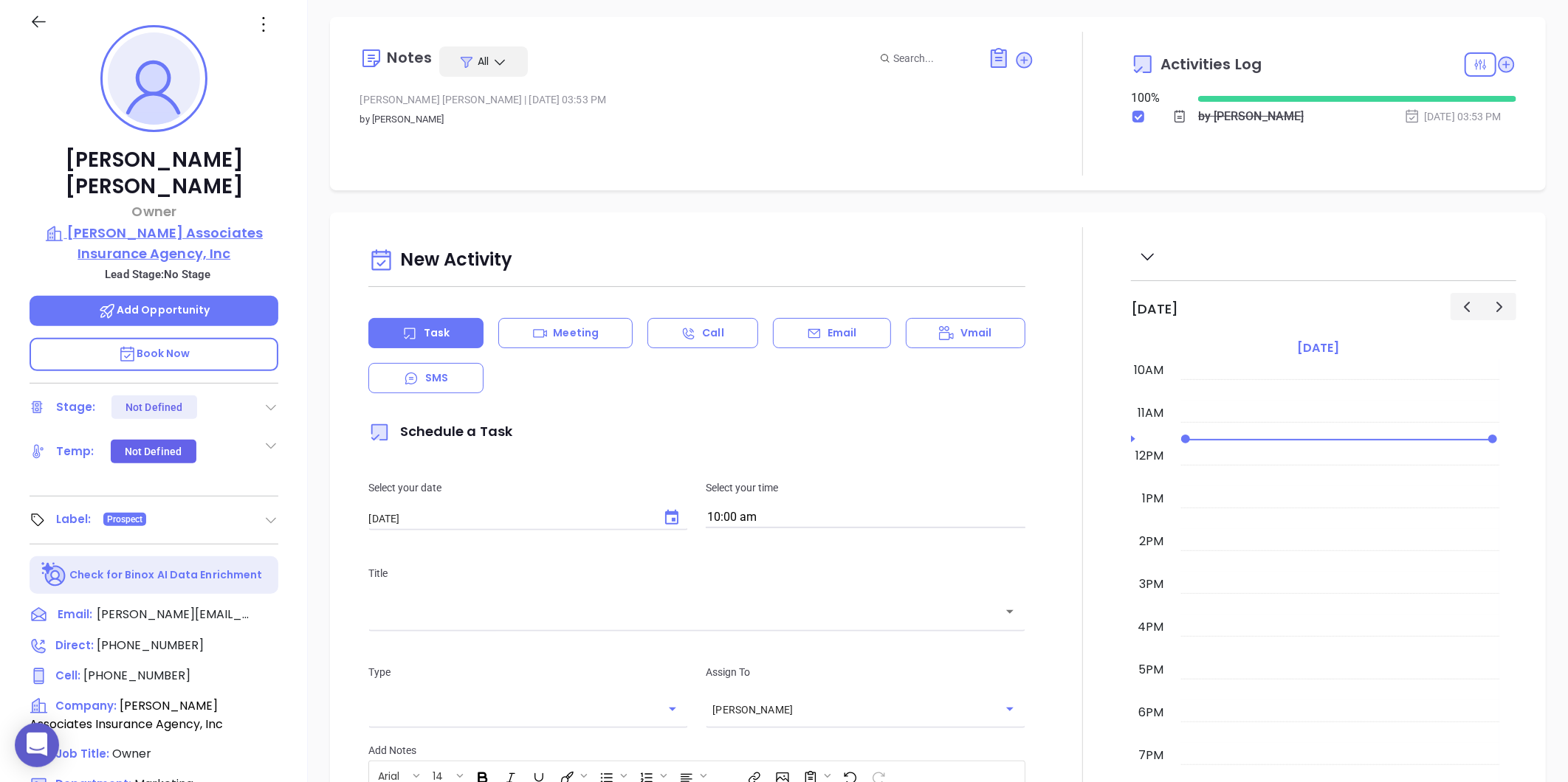
click at [131, 224] on p "[PERSON_NAME] Associates Insurance Agency, Inc" at bounding box center [154, 243] width 248 height 41
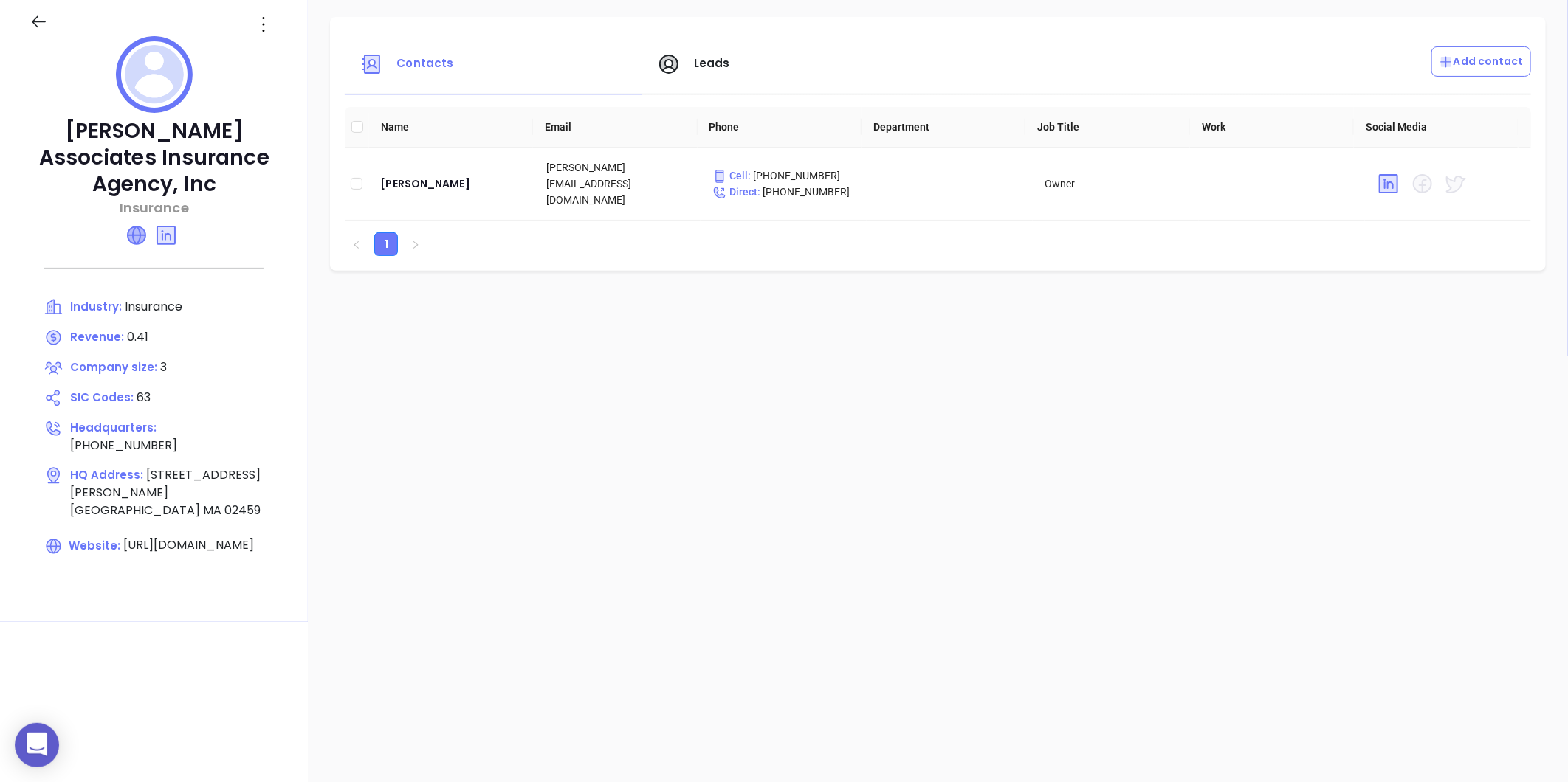
click at [130, 227] on icon at bounding box center [137, 236] width 18 height 18
click at [402, 181] on div "[PERSON_NAME]" at bounding box center [450, 184] width 142 height 18
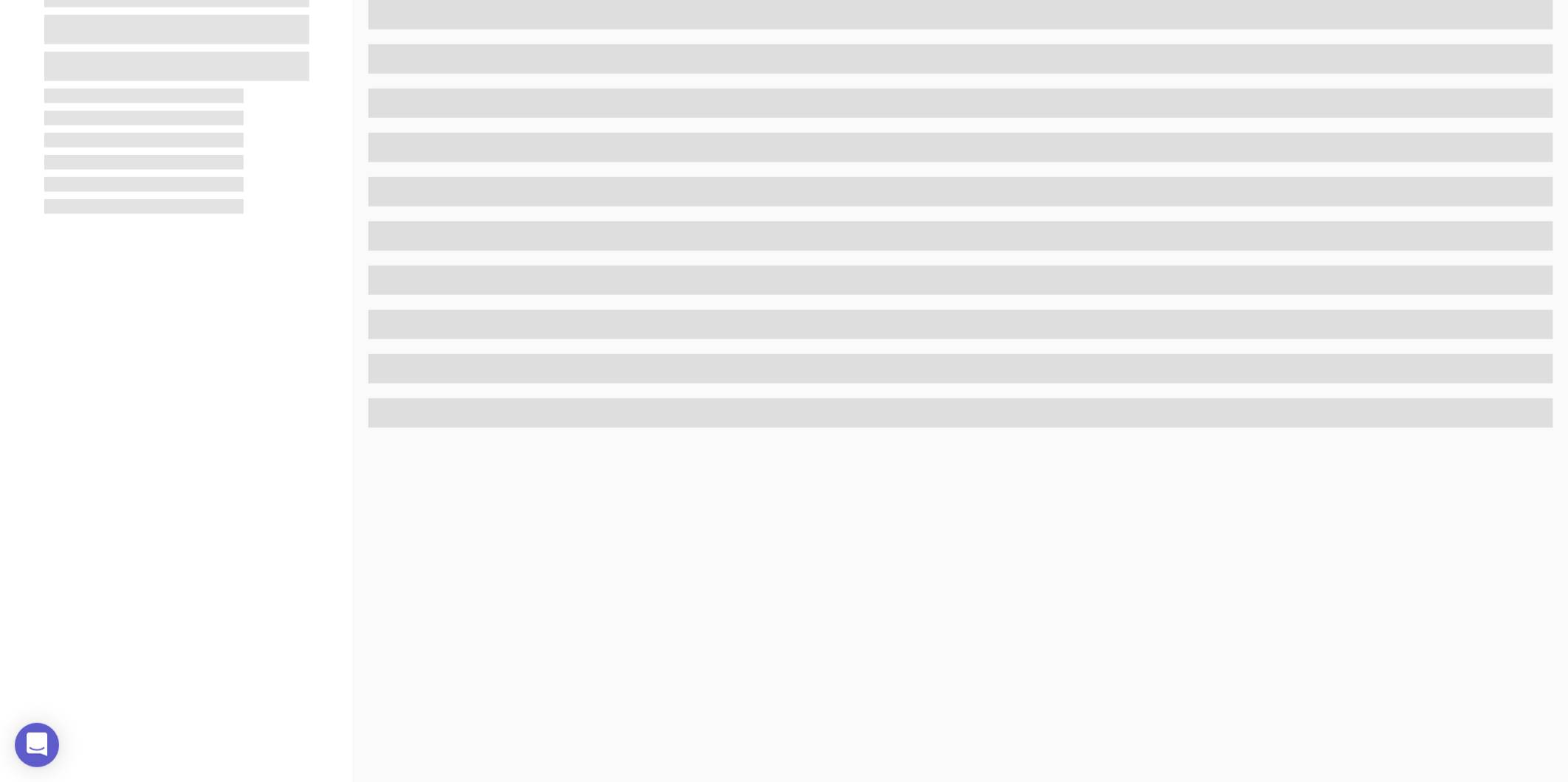
scroll to position [452, 0]
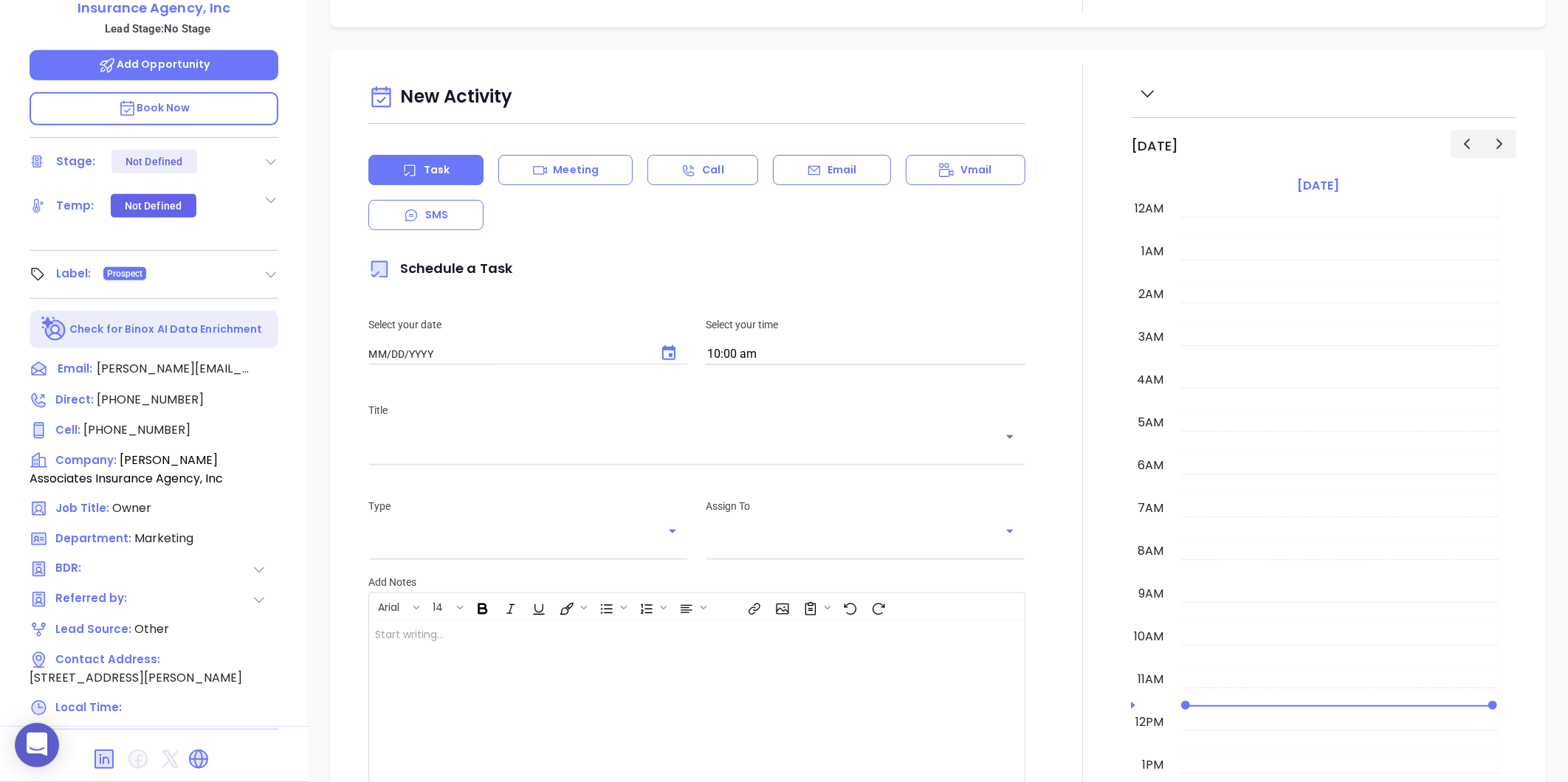
type input "[DATE]"
type input "[PERSON_NAME]"
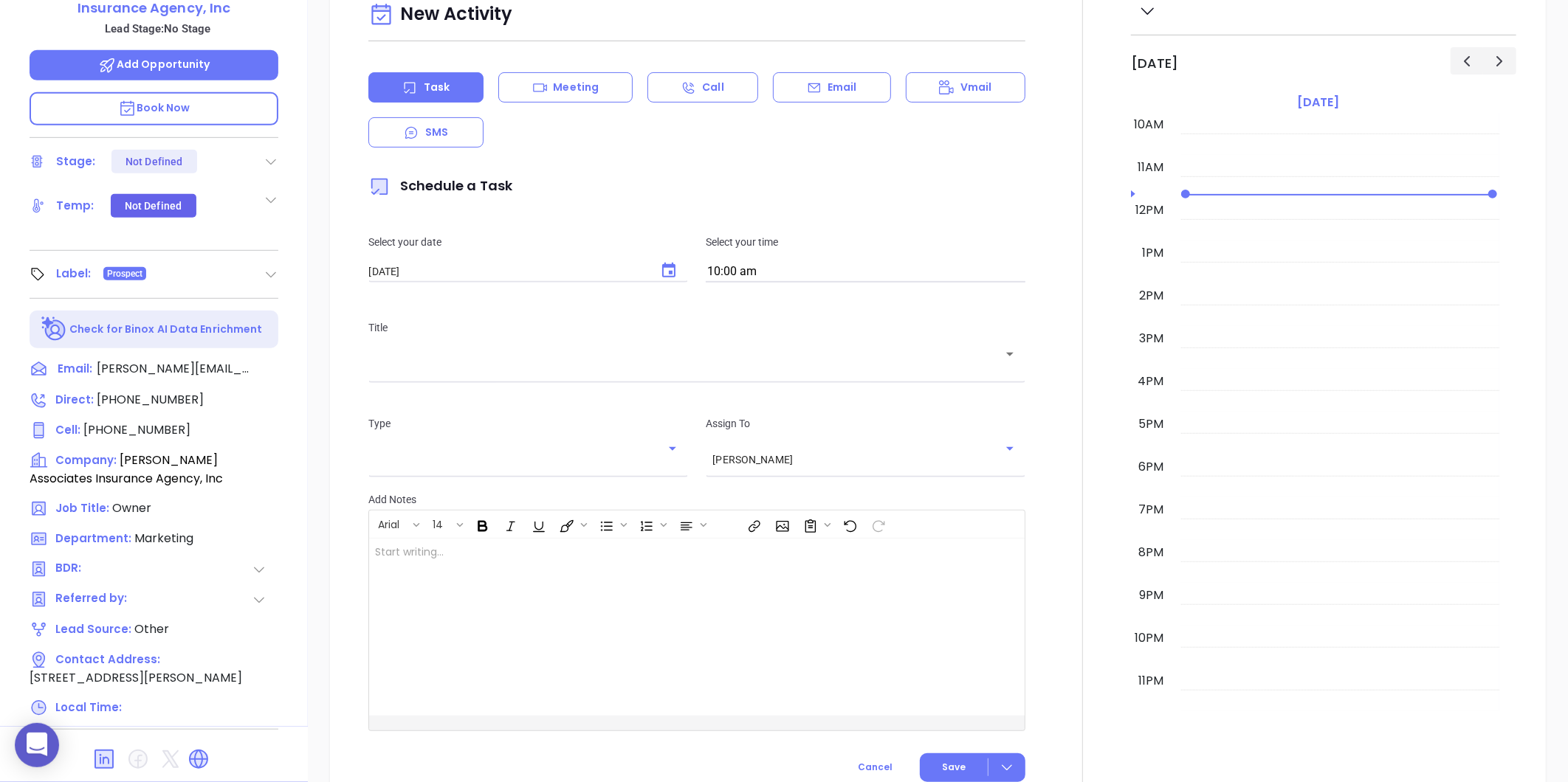
scroll to position [124, 0]
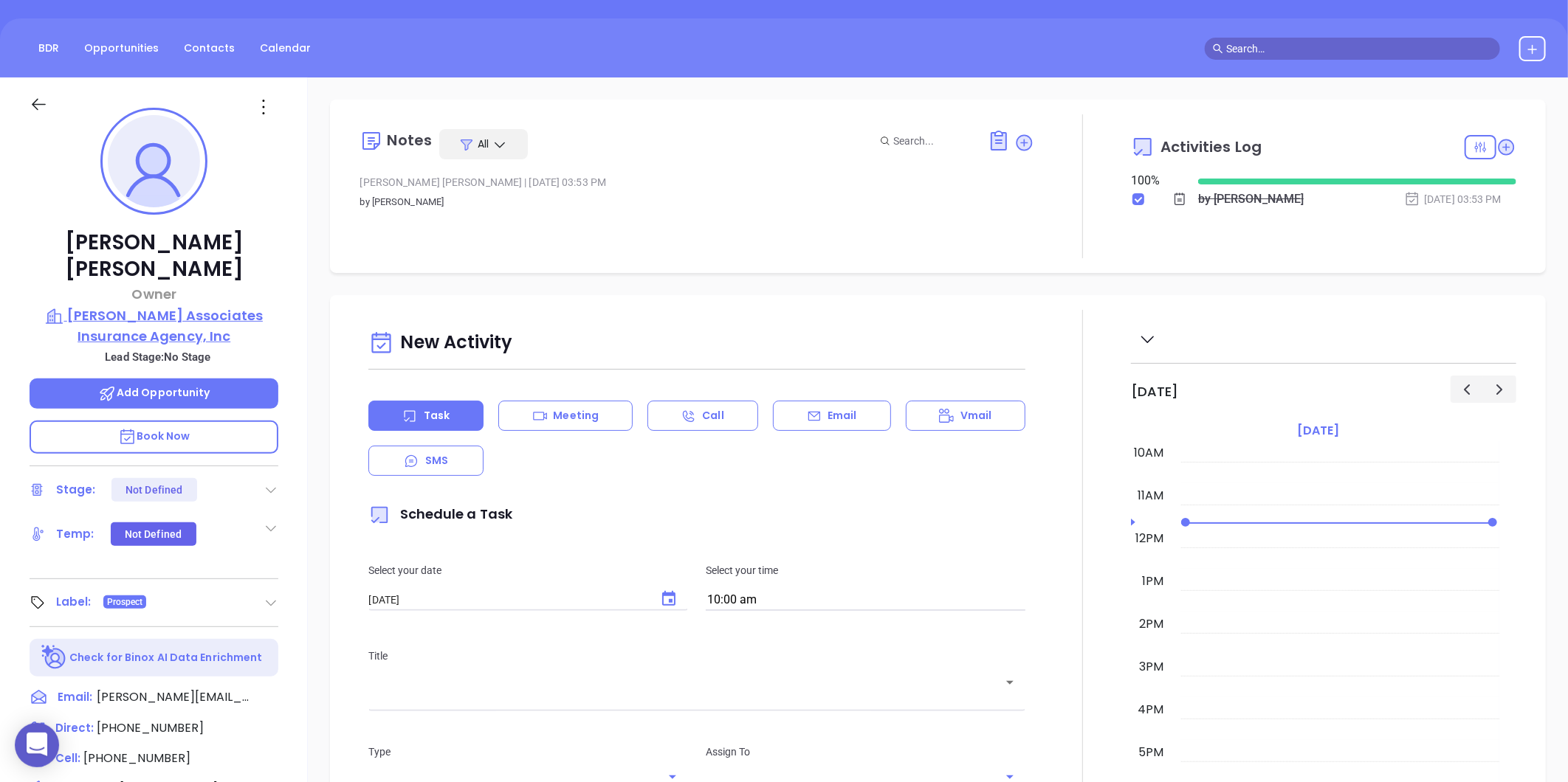
click at [168, 305] on p "[PERSON_NAME] Associates Insurance Agency, Inc" at bounding box center [154, 325] width 248 height 41
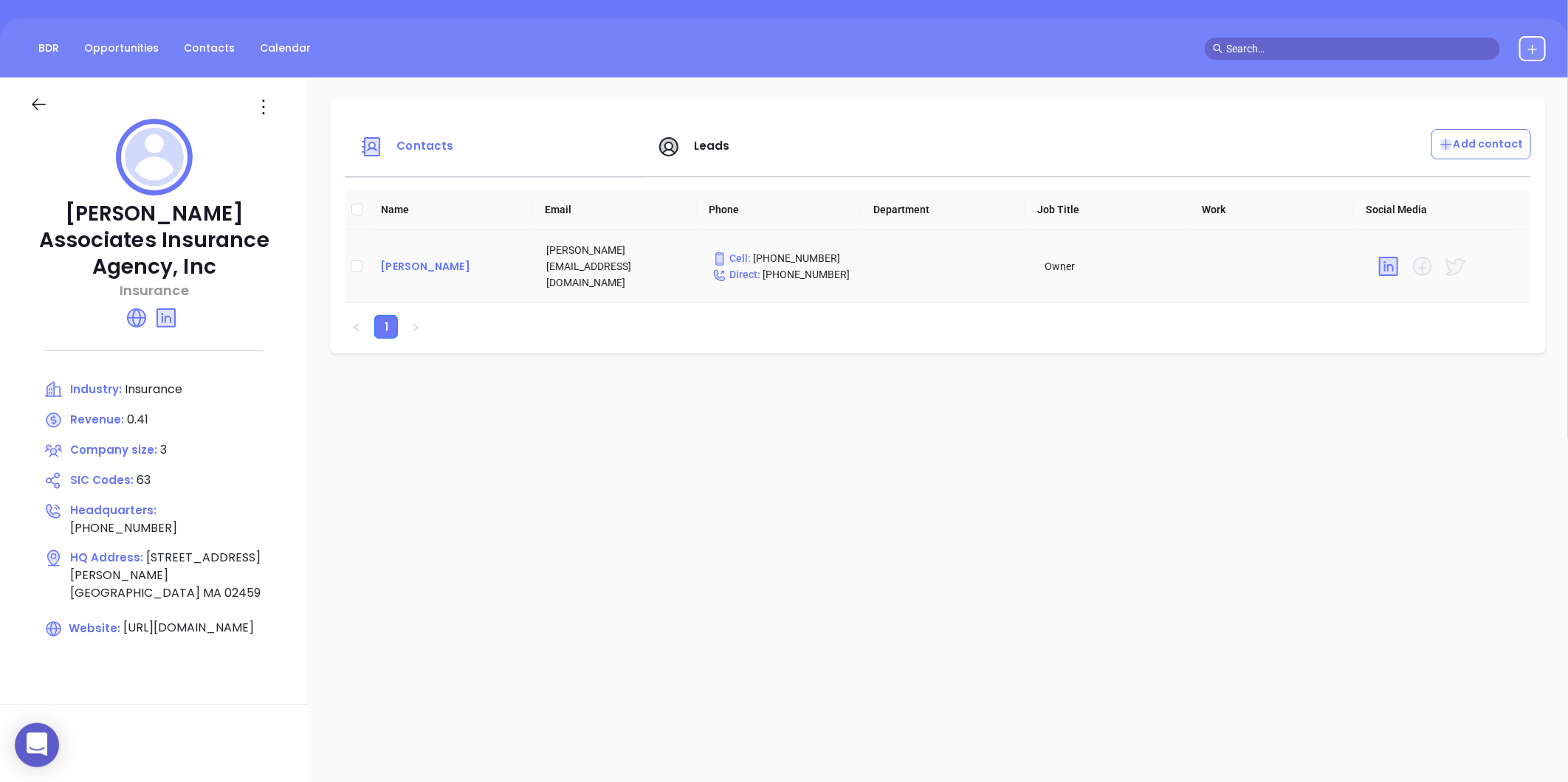
click at [460, 257] on div "[PERSON_NAME]" at bounding box center [450, 266] width 142 height 18
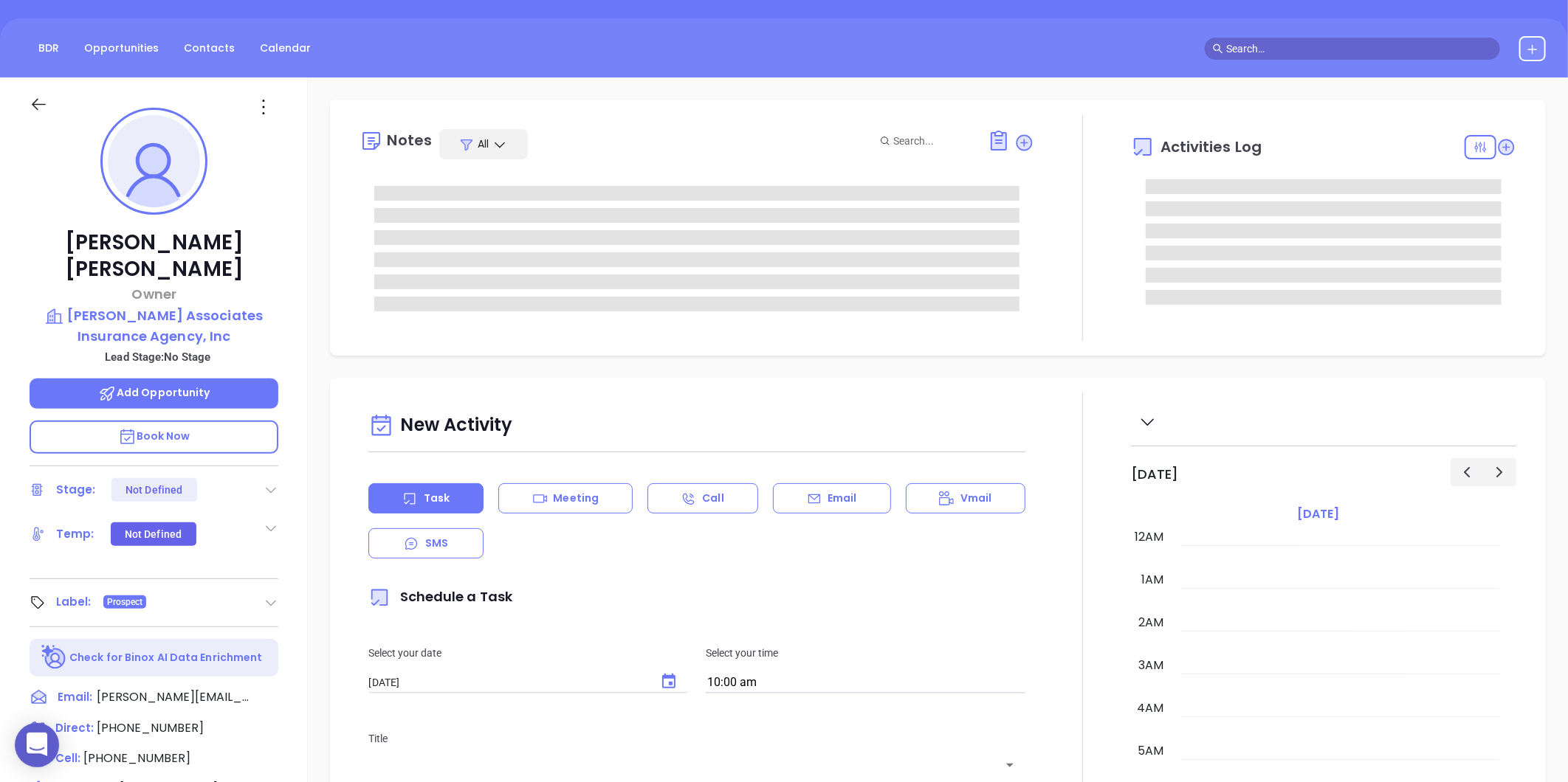
scroll to position [429, 0]
click at [271, 106] on icon at bounding box center [264, 107] width 24 height 24
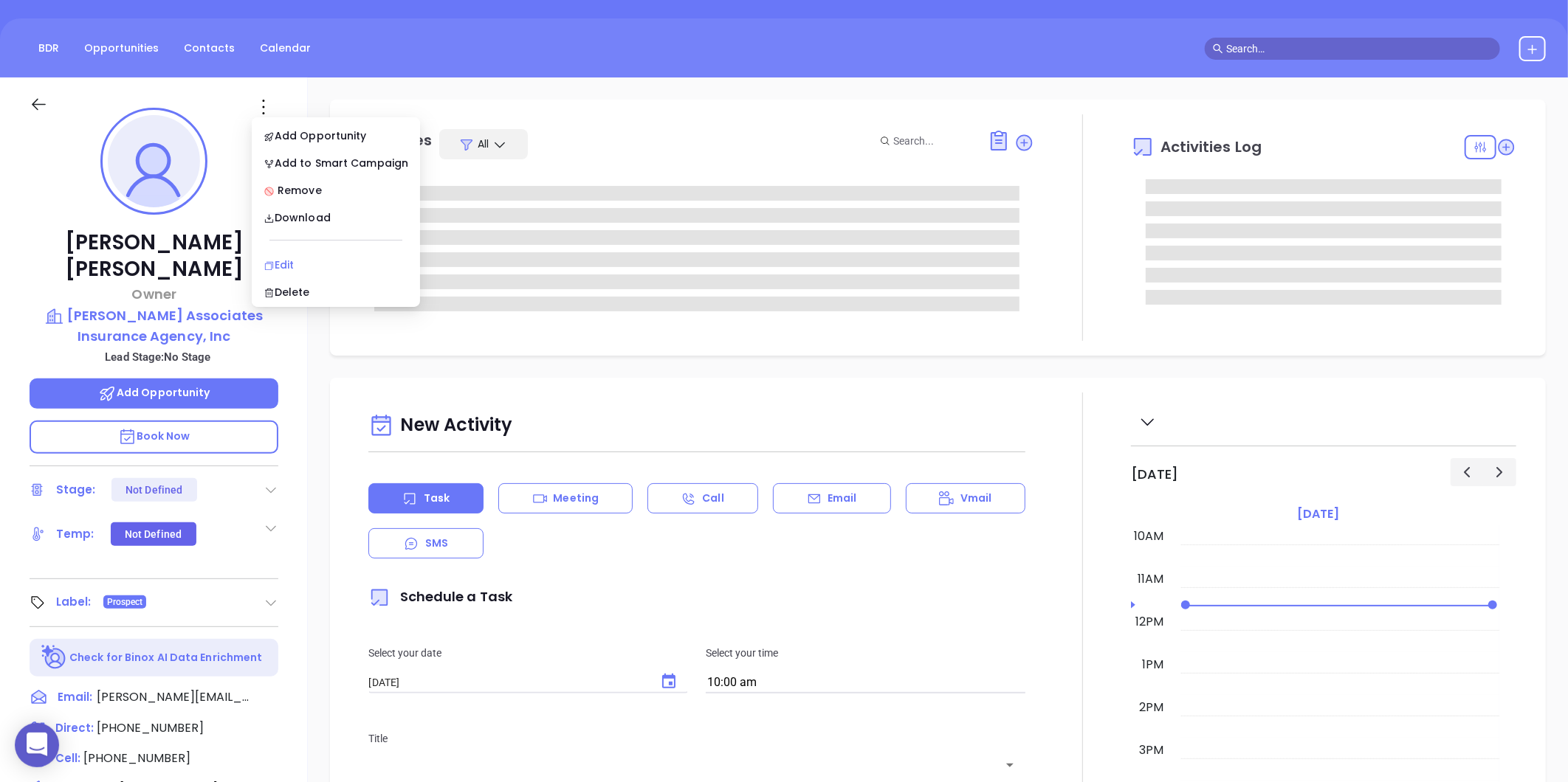
click at [293, 256] on div "Edit" at bounding box center [336, 265] width 145 height 16
type input "[PERSON_NAME]"
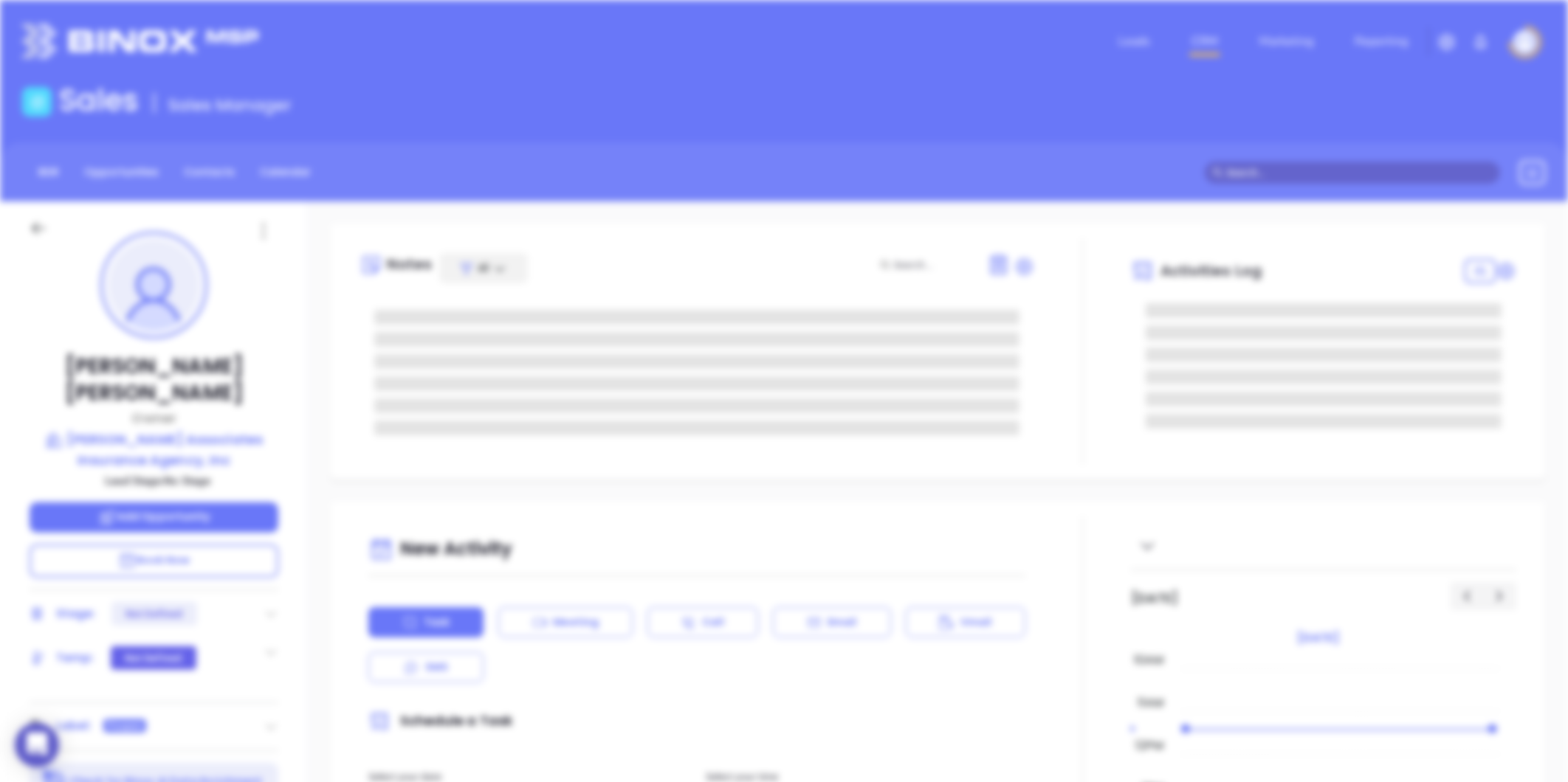
scroll to position [0, 0]
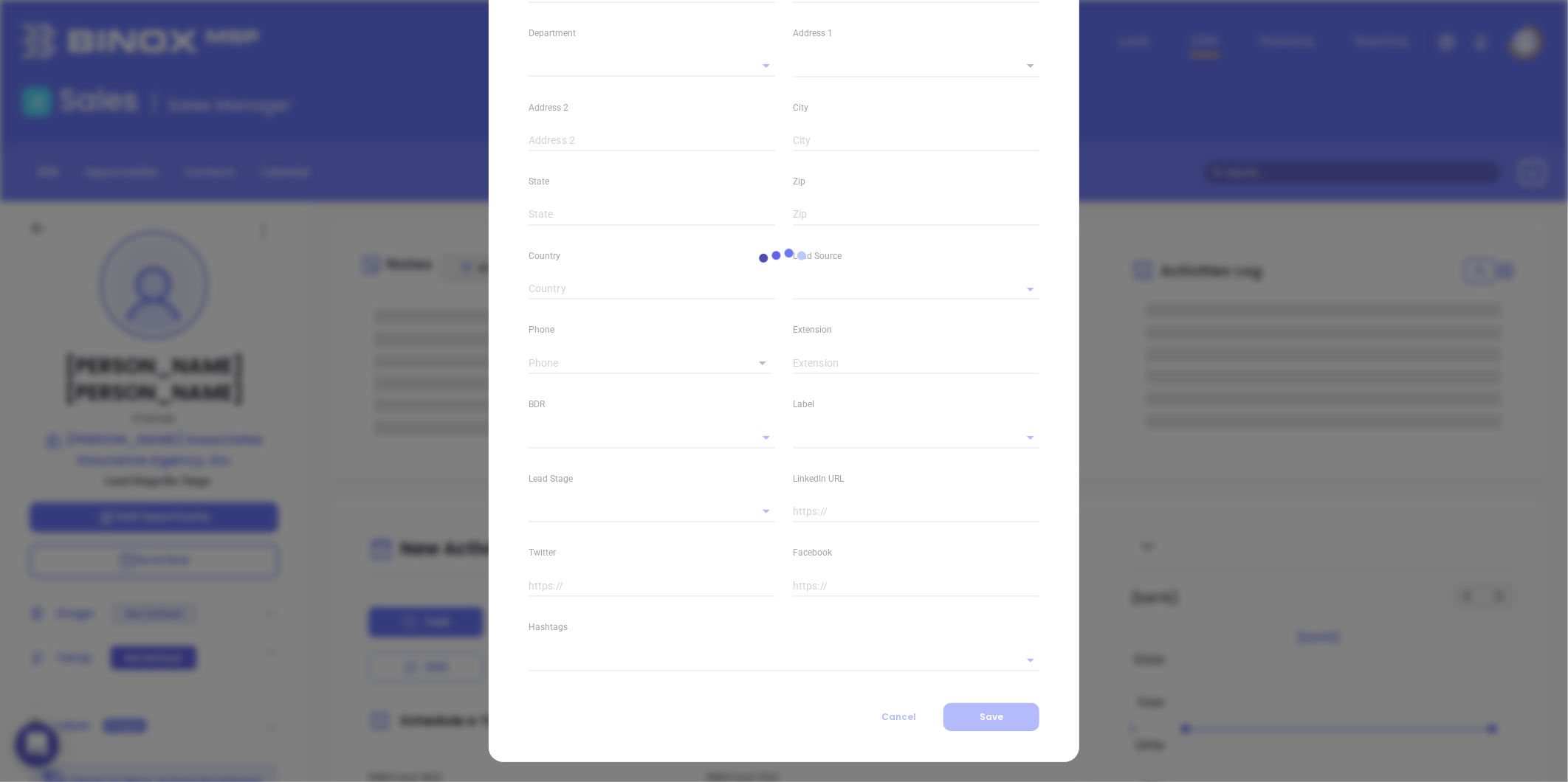
type input "[PERSON_NAME]"
type input "[PERSON_NAME][EMAIL_ADDRESS][DOMAIN_NAME]"
type input "Owner"
type textarea "[STREET_ADDRESS]"
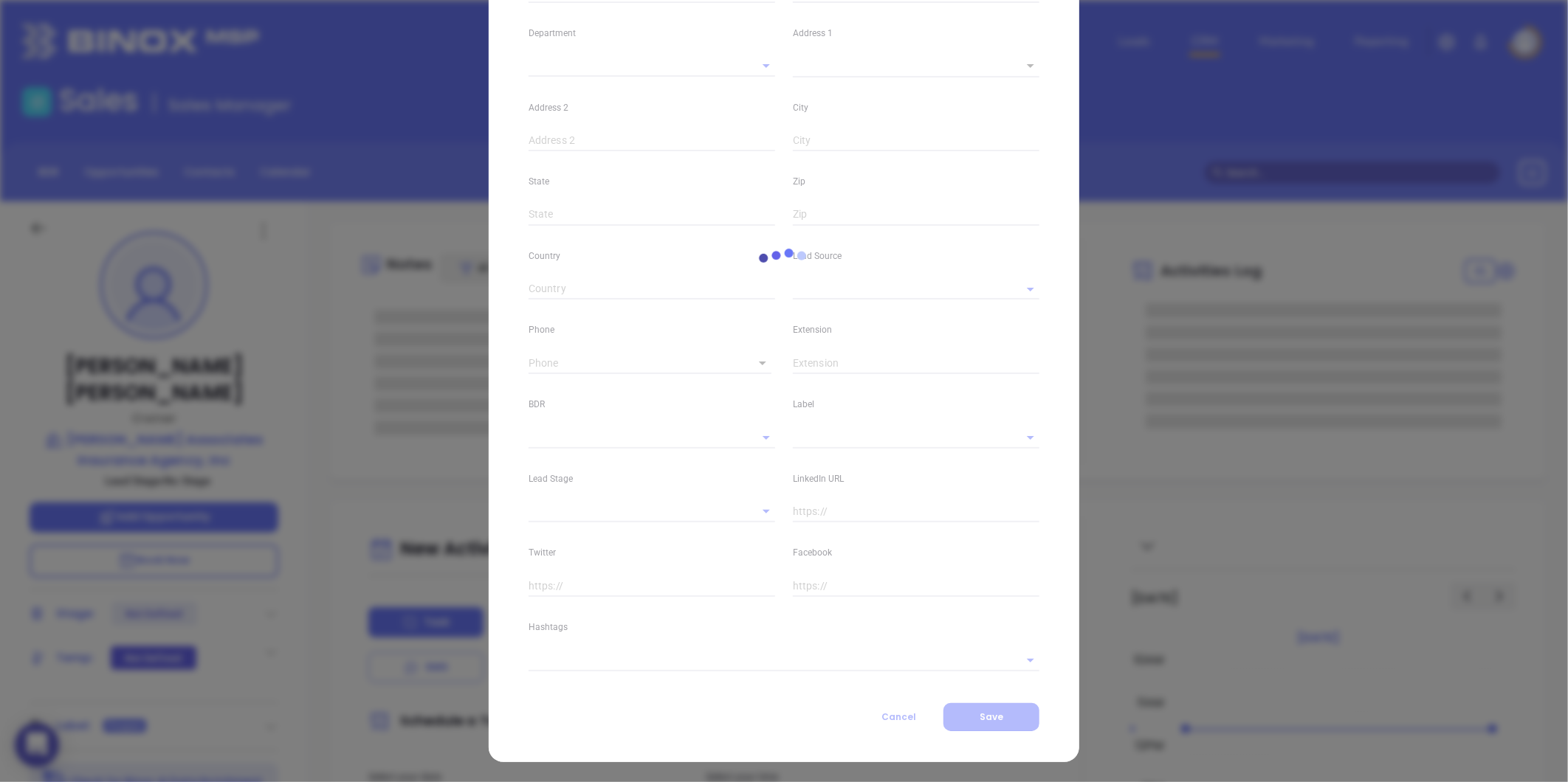
type input "1"
type input "[PERSON_NAME][GEOGRAPHIC_DATA]"
type input "MA"
type input "02459"
type input "[DOMAIN_NAME][URL][PERSON_NAME]"
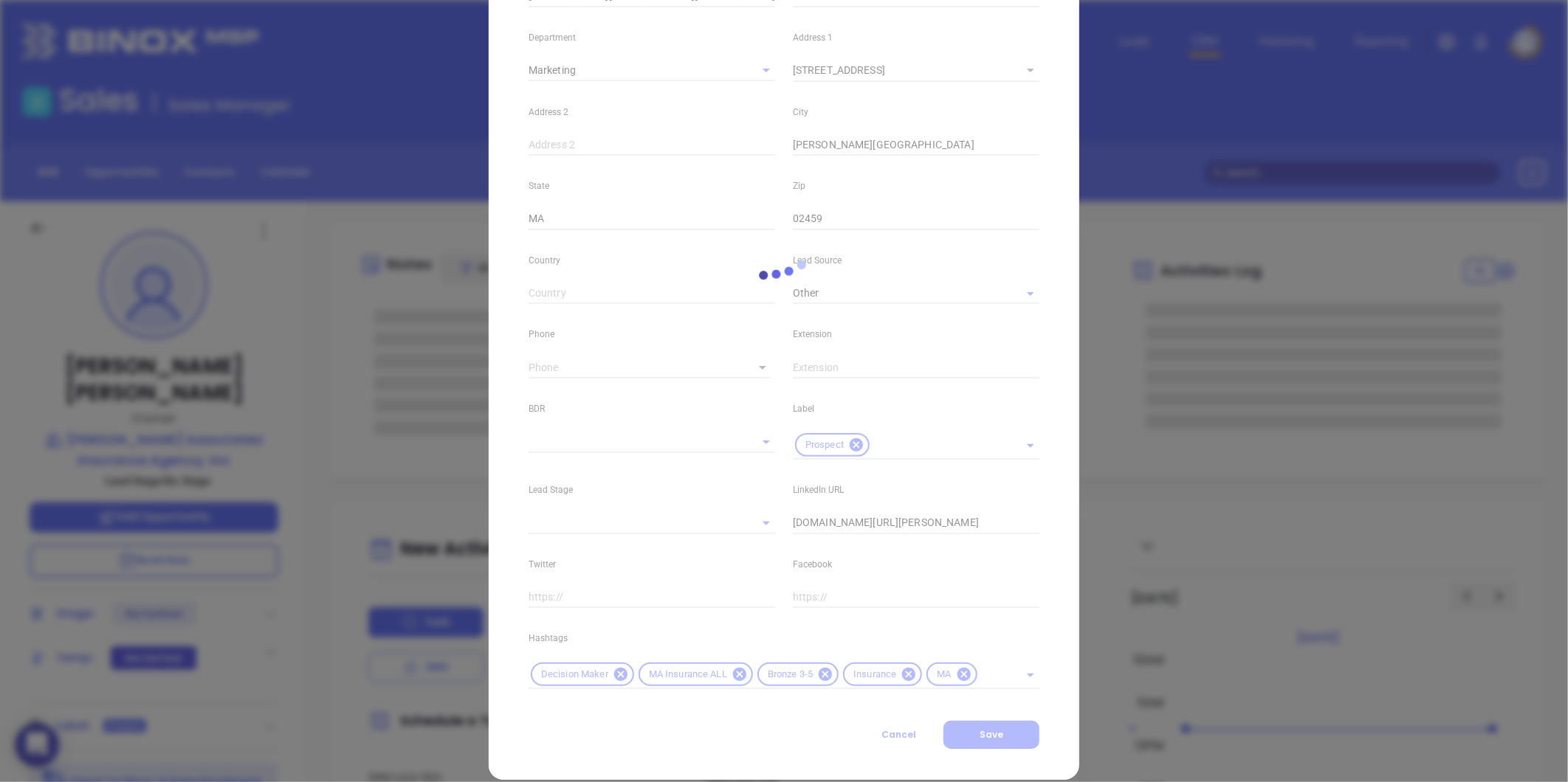
type input "Marketing"
type input "Other"
type input "undefined undefined"
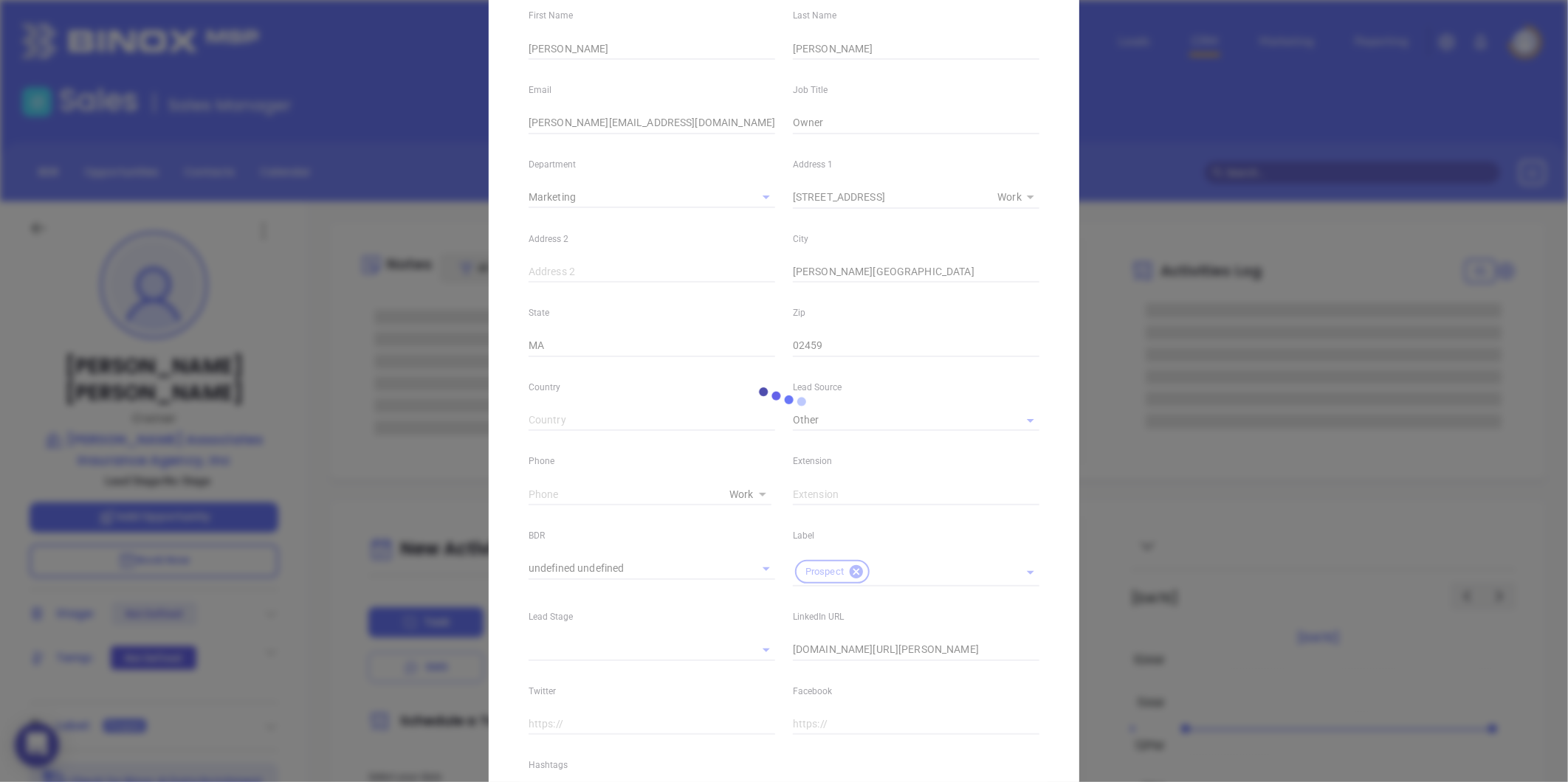
type input "1"
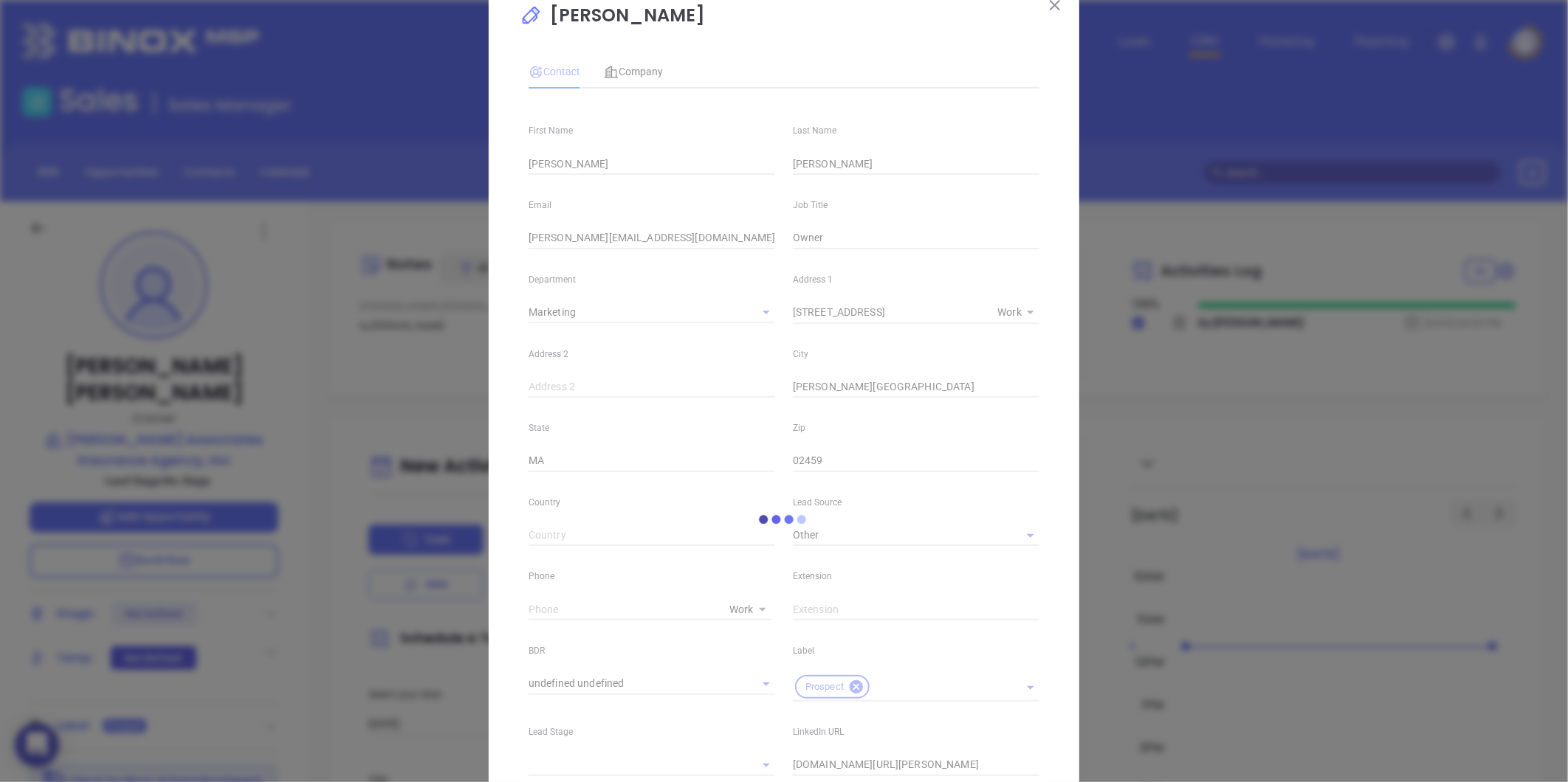
scroll to position [0, 0]
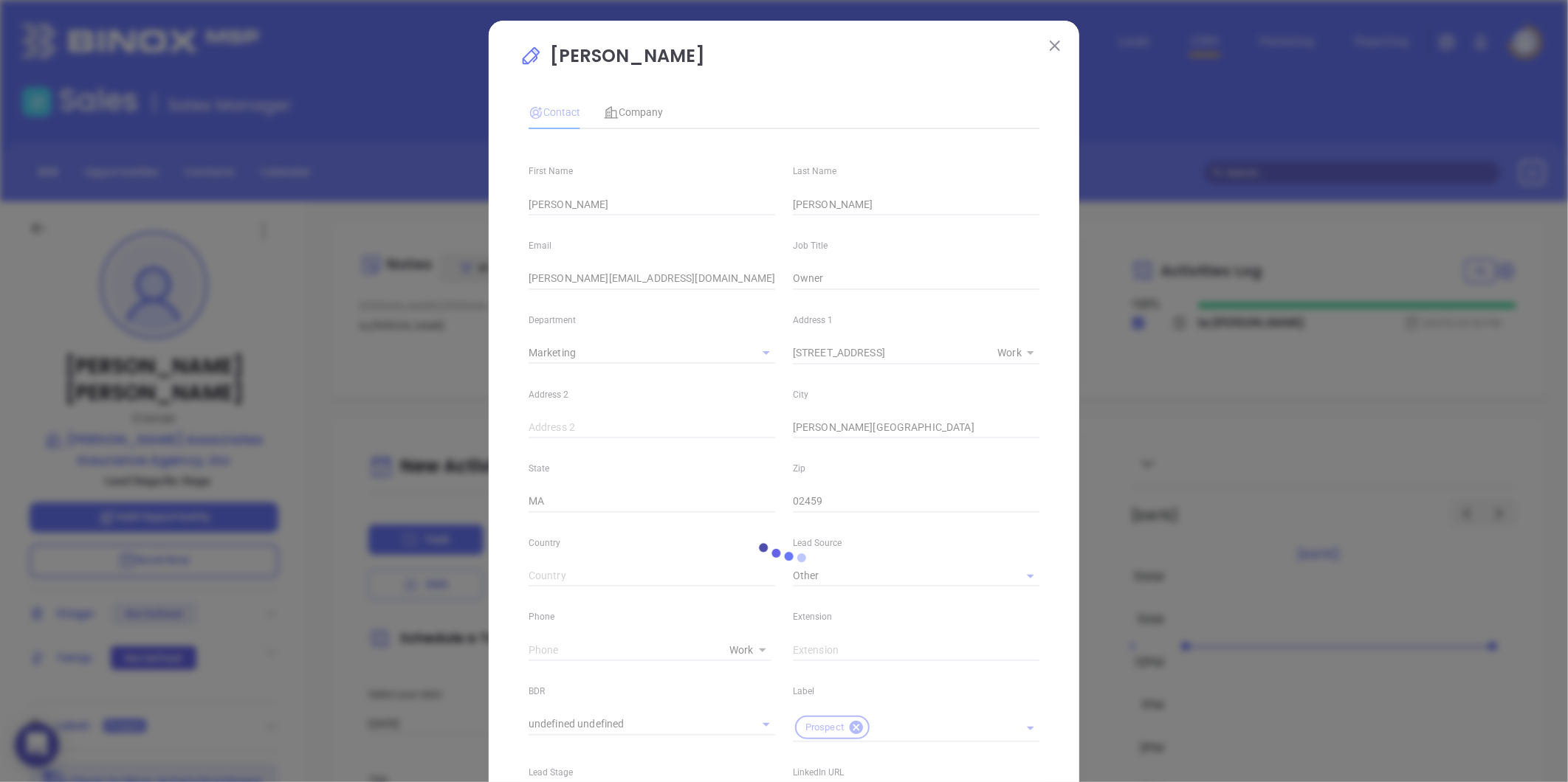
click at [1056, 46] on button at bounding box center [1054, 44] width 19 height 19
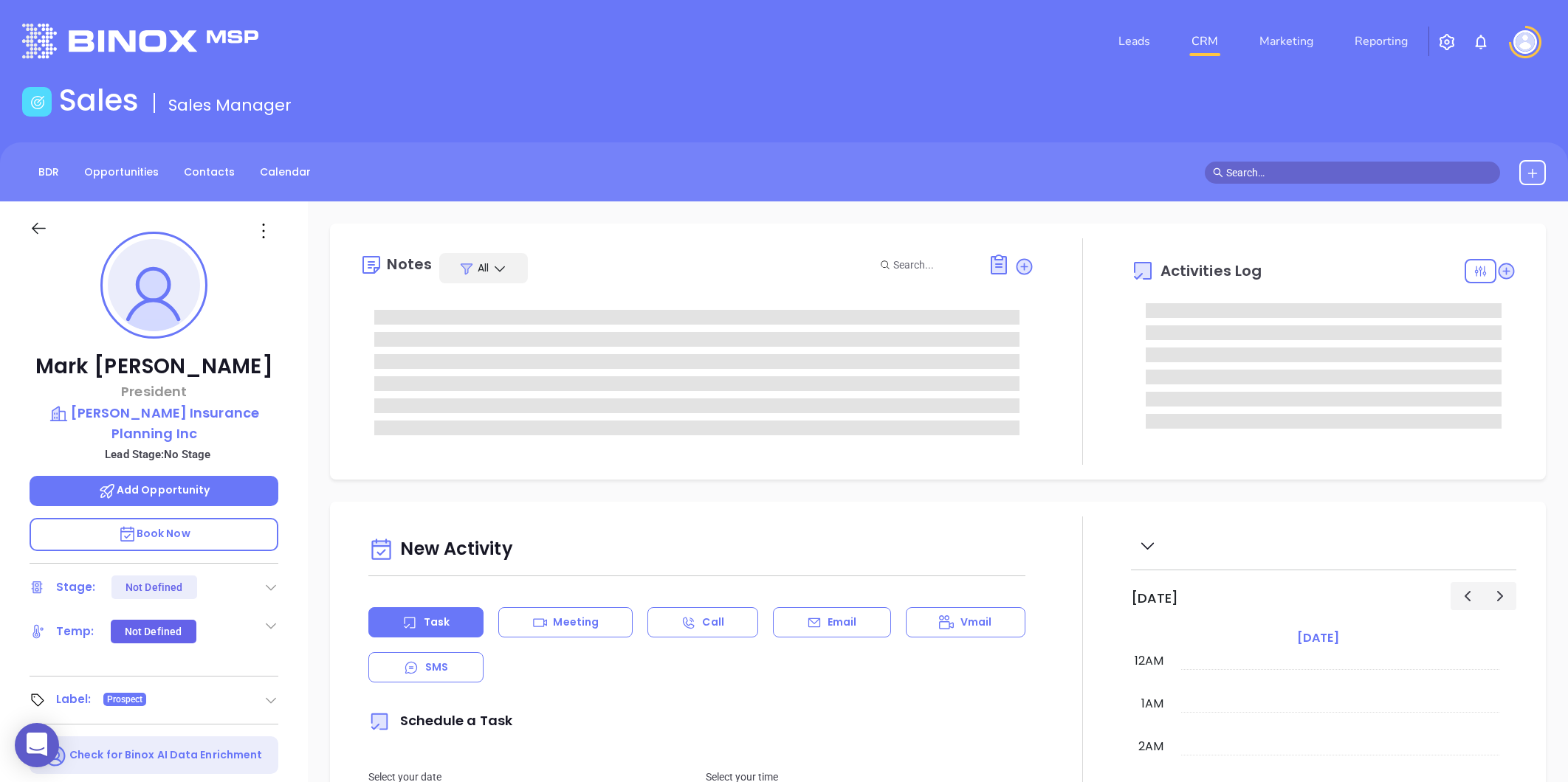
type input "[DATE]"
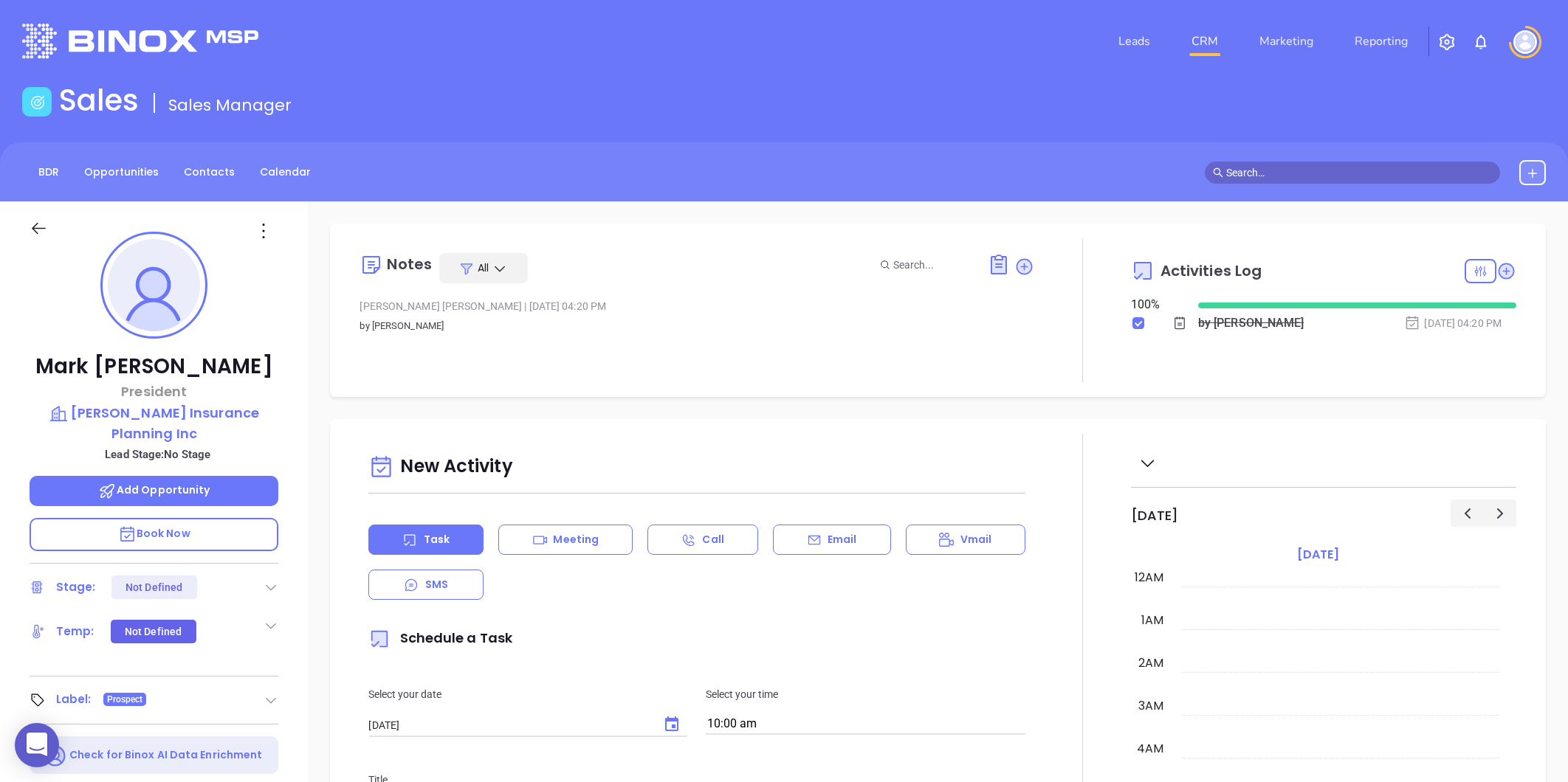
type input "[PERSON_NAME]"
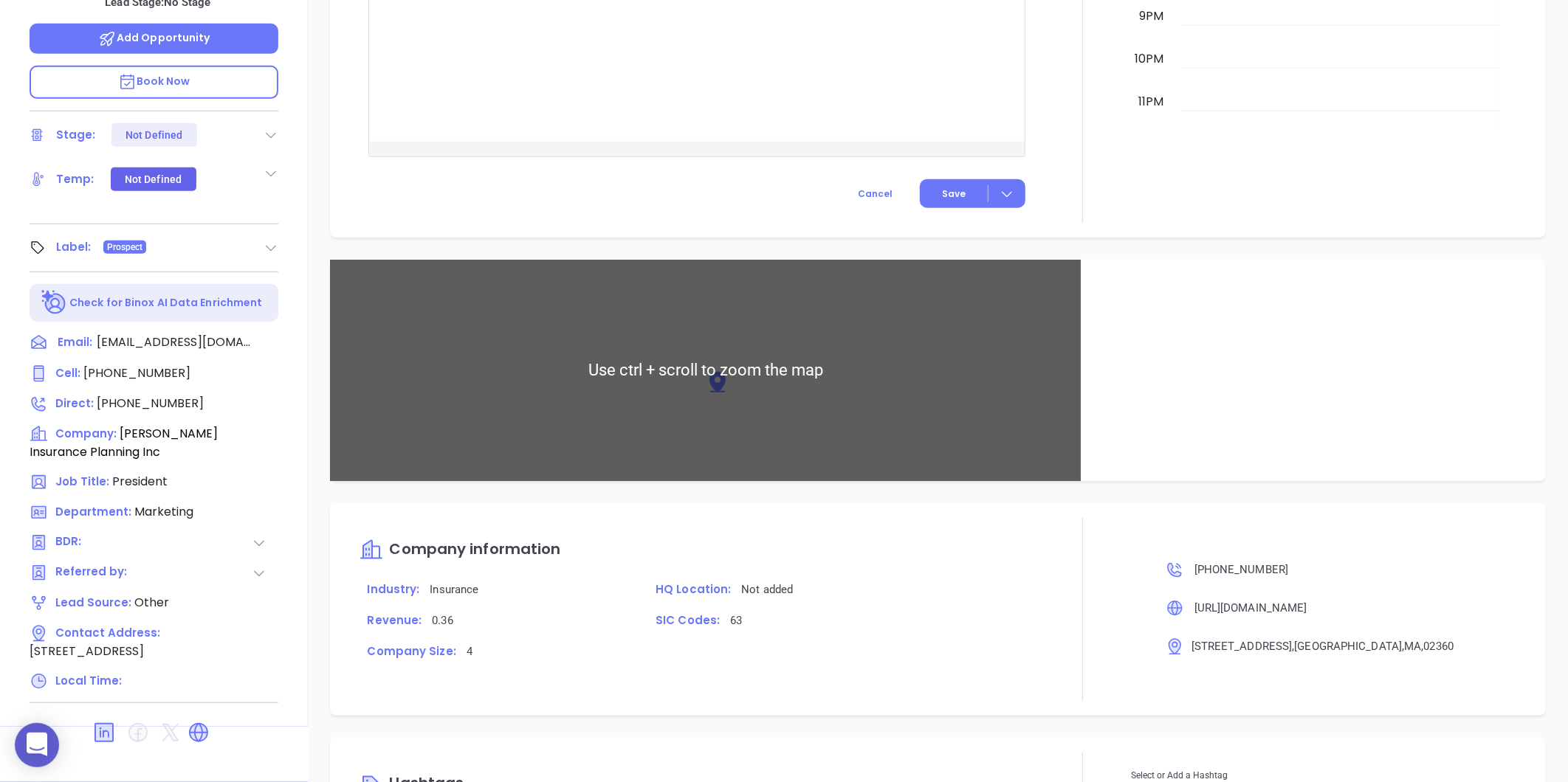
scroll to position [710, 0]
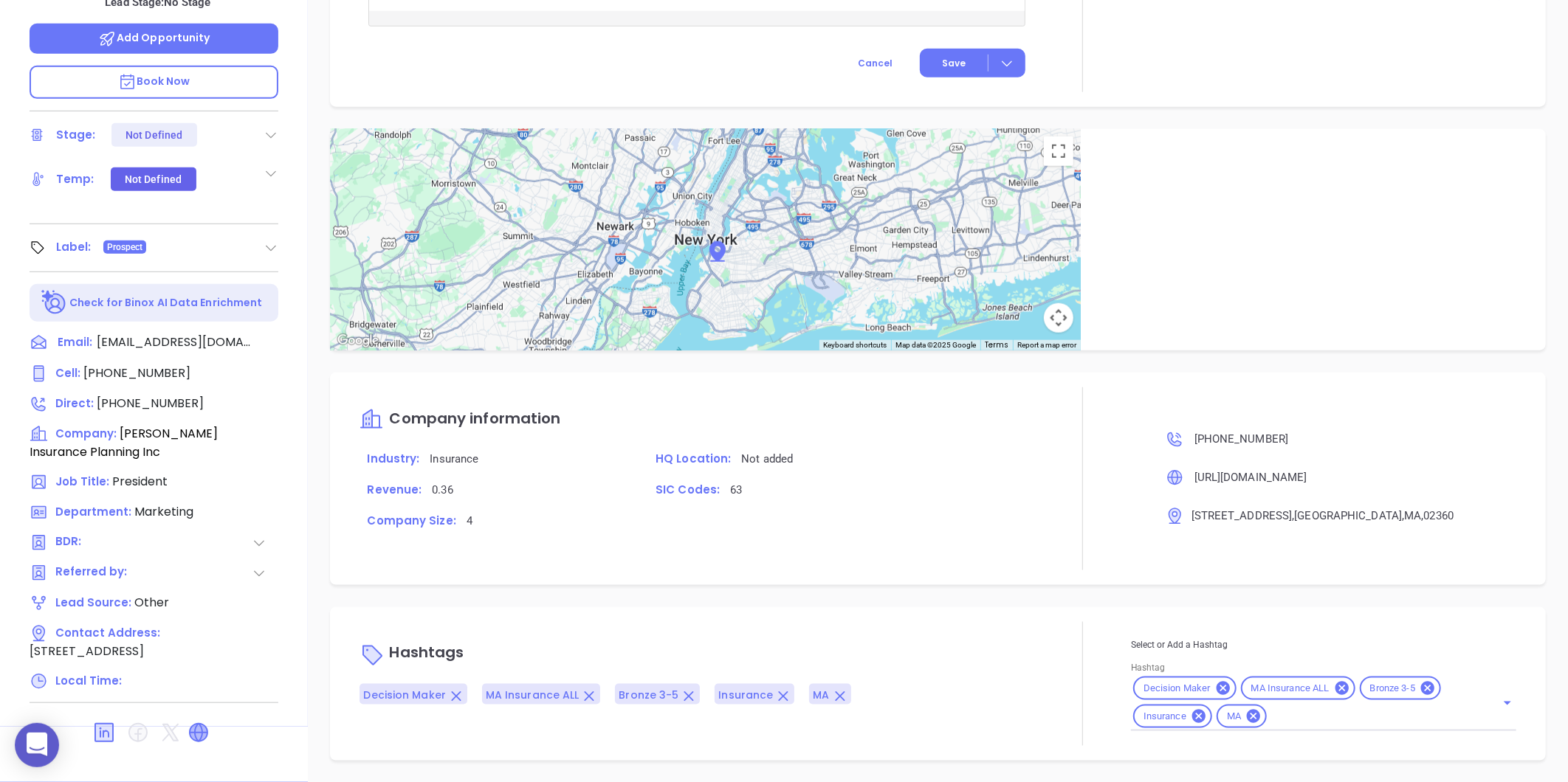
click at [193, 724] on icon at bounding box center [198, 733] width 18 height 18
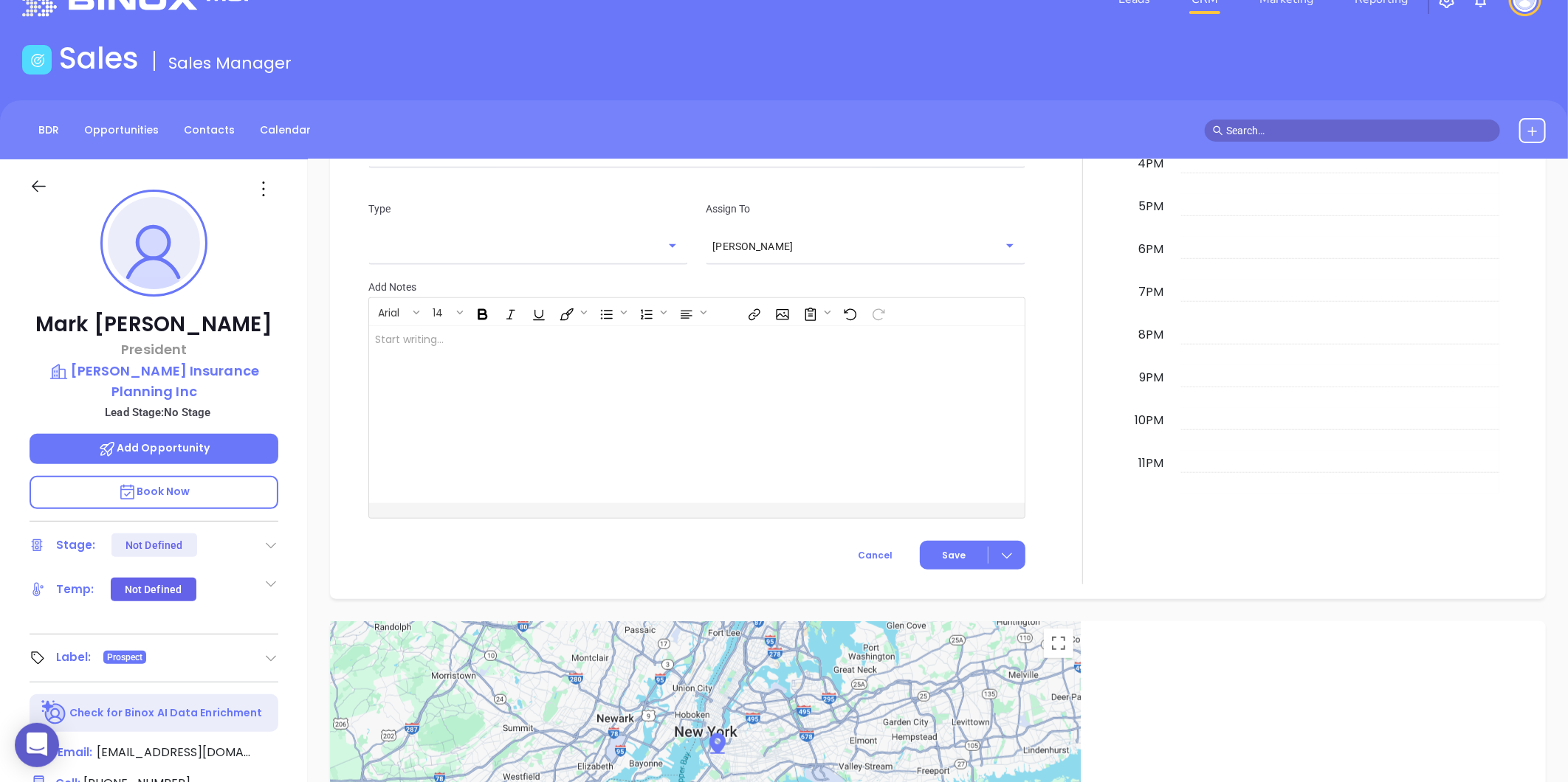
scroll to position [0, 0]
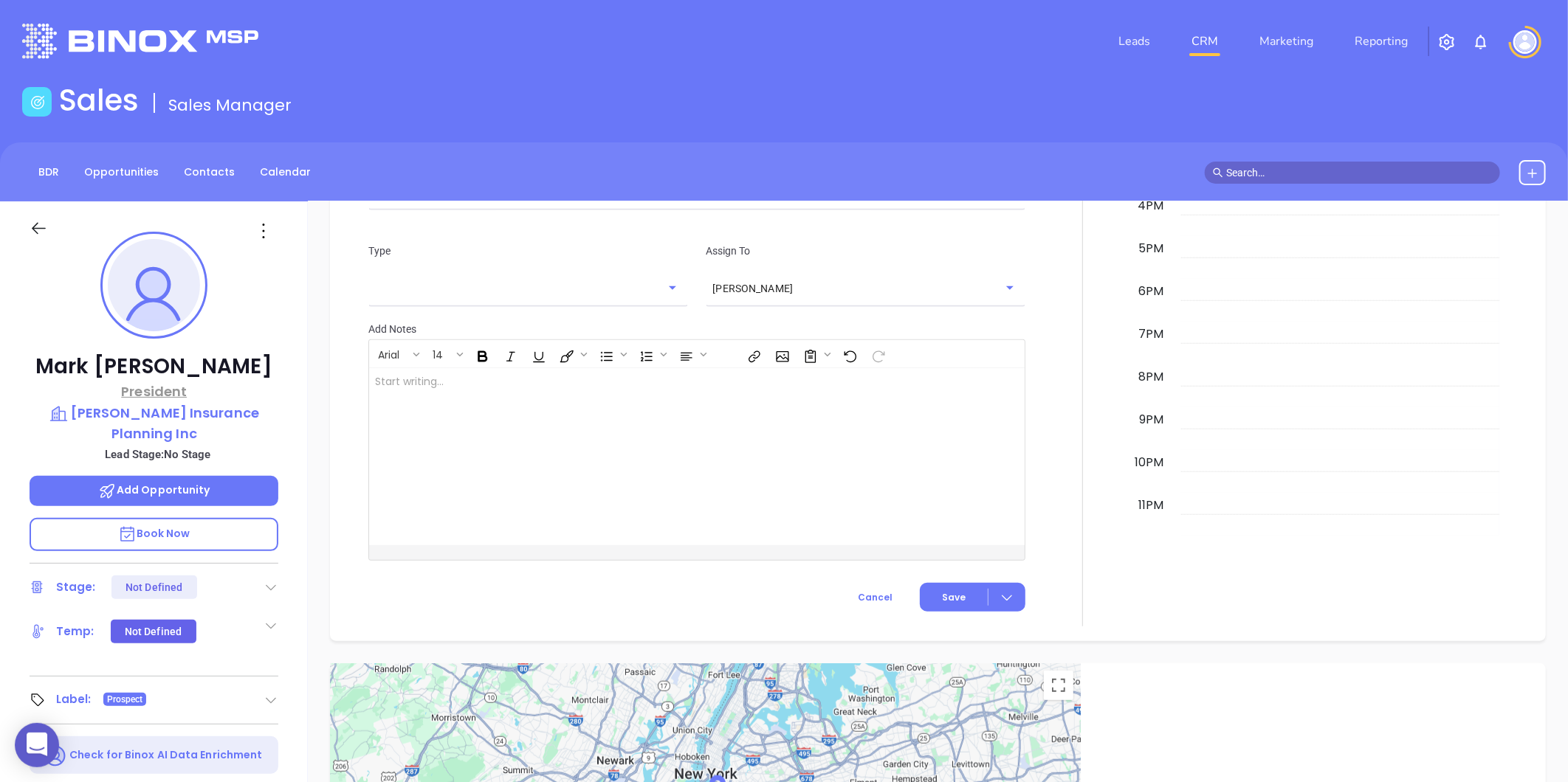
click at [225, 397] on p "President" at bounding box center [154, 391] width 248 height 20
click at [215, 414] on p "Forsberg Insurance Planning Inc" at bounding box center [154, 423] width 248 height 41
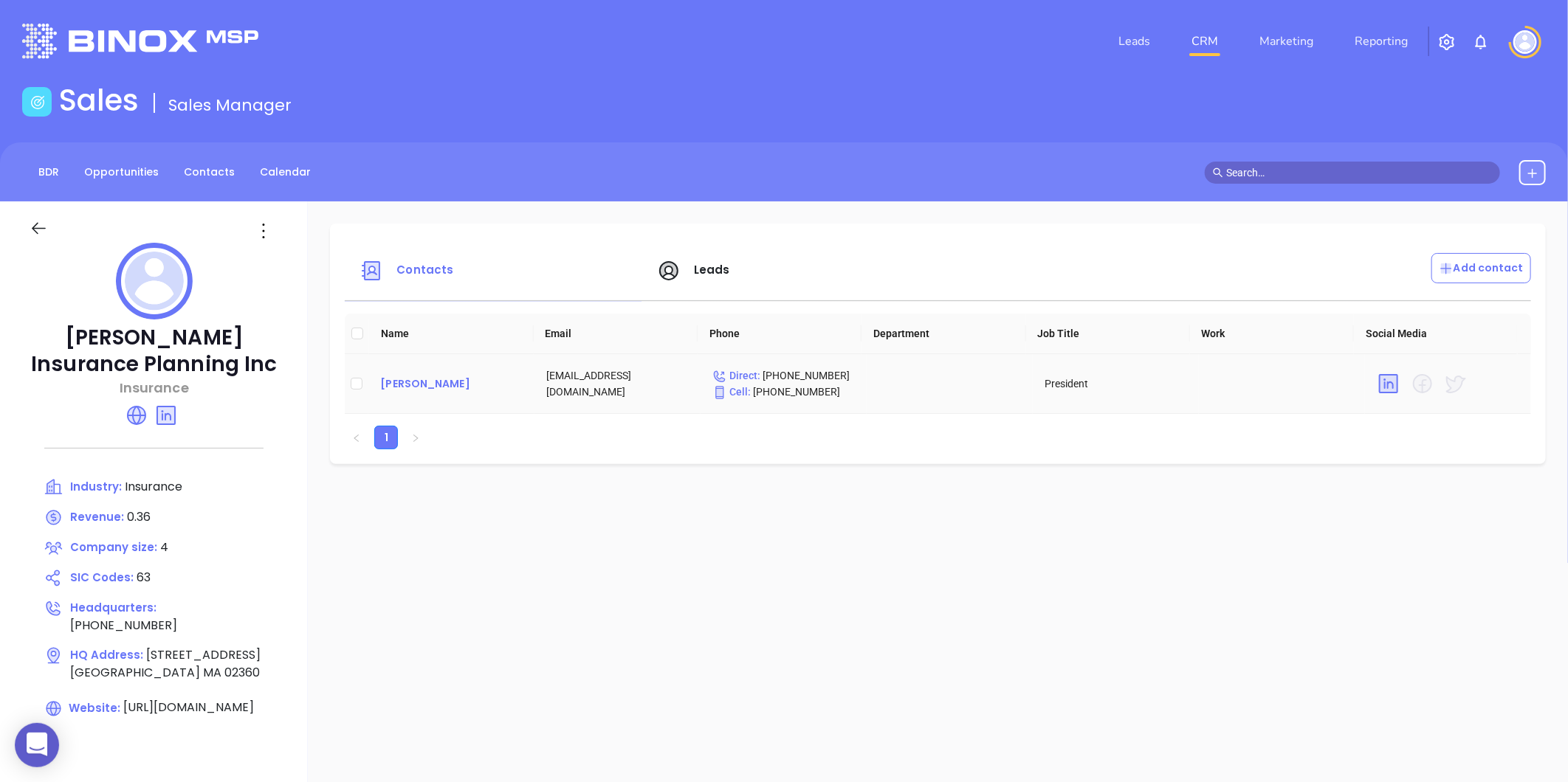
click at [441, 384] on div "Mark Forsberg" at bounding box center [450, 384] width 142 height 18
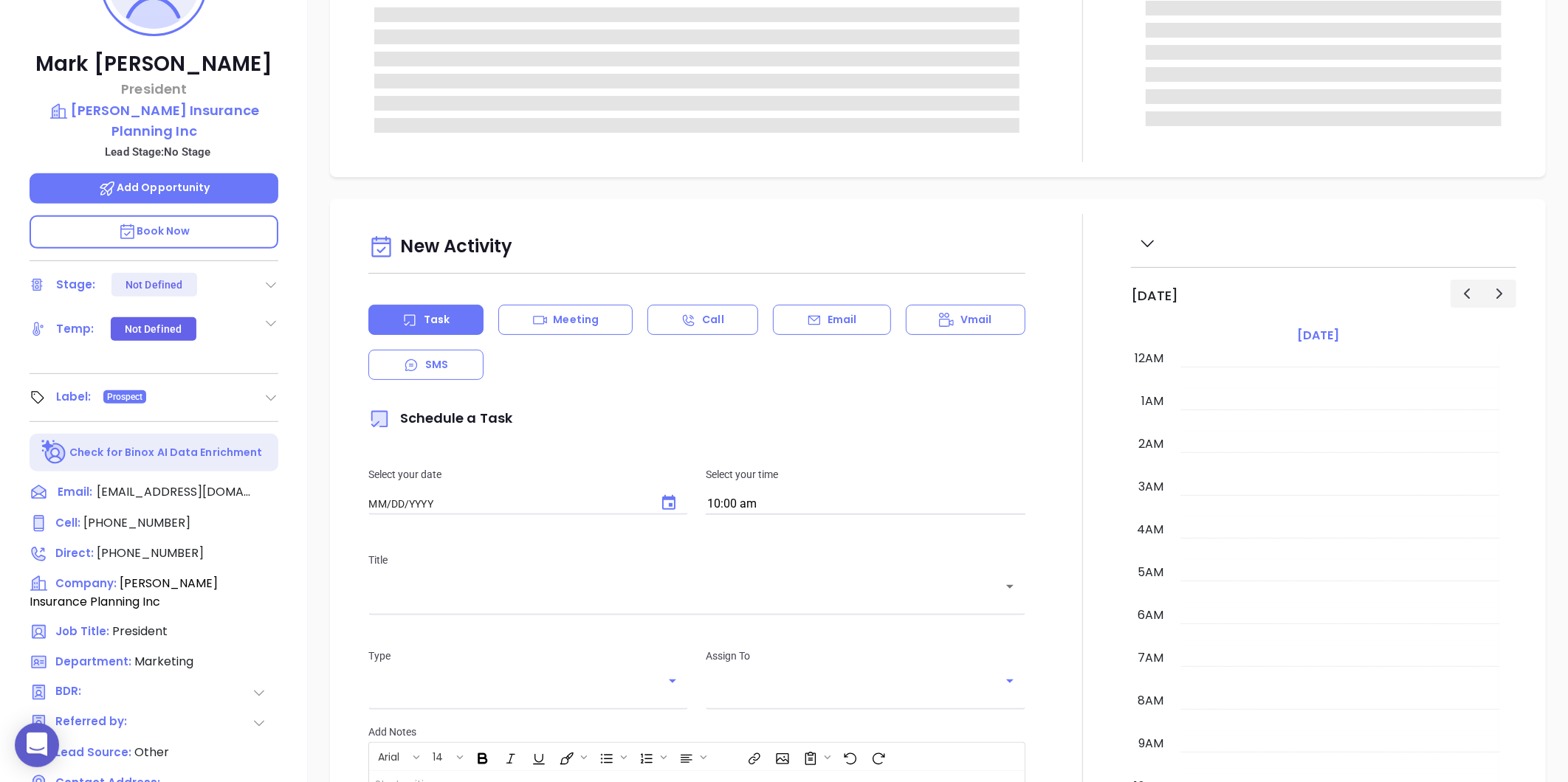
type input "[DATE]"
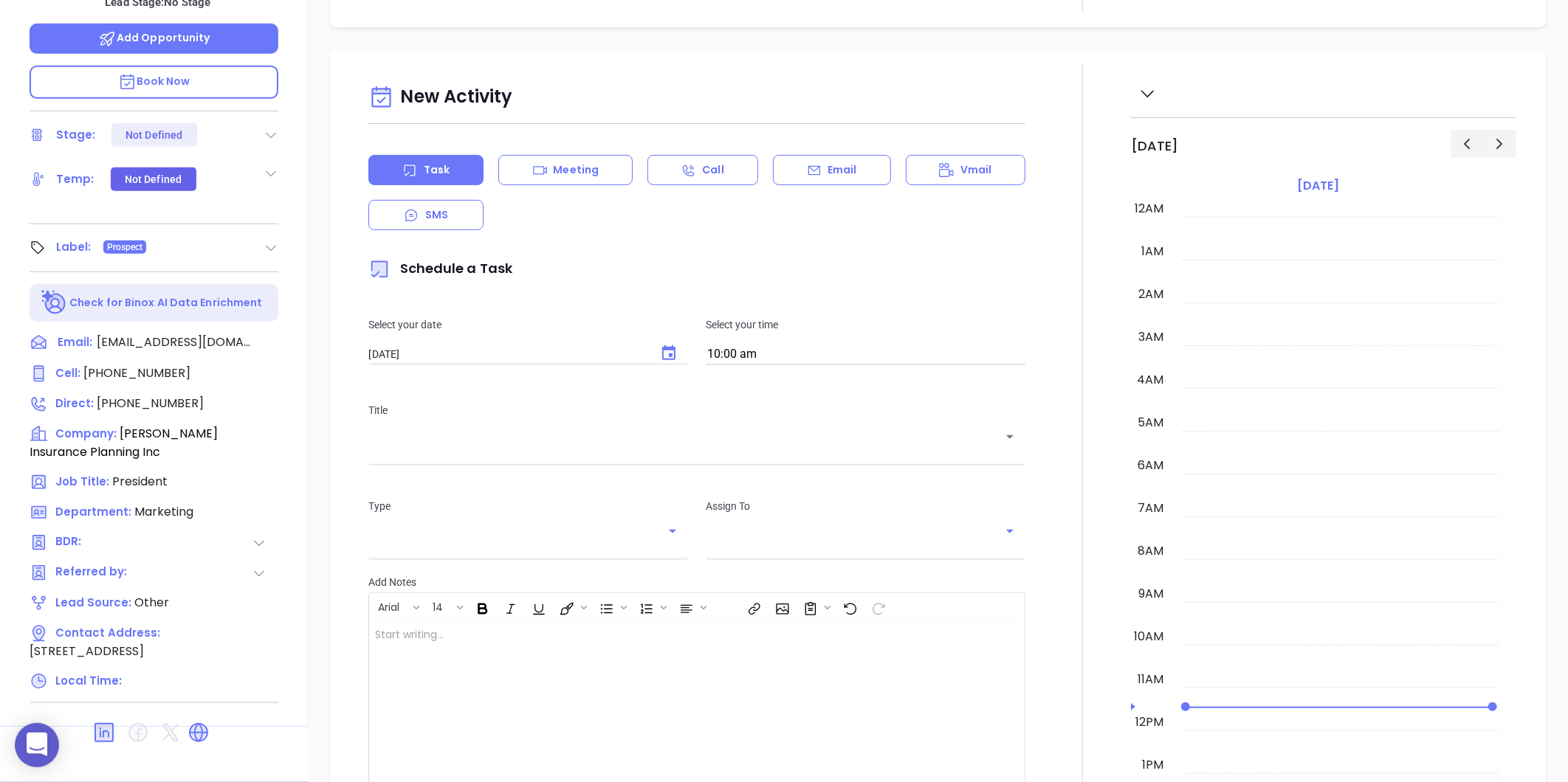
scroll to position [429, 0]
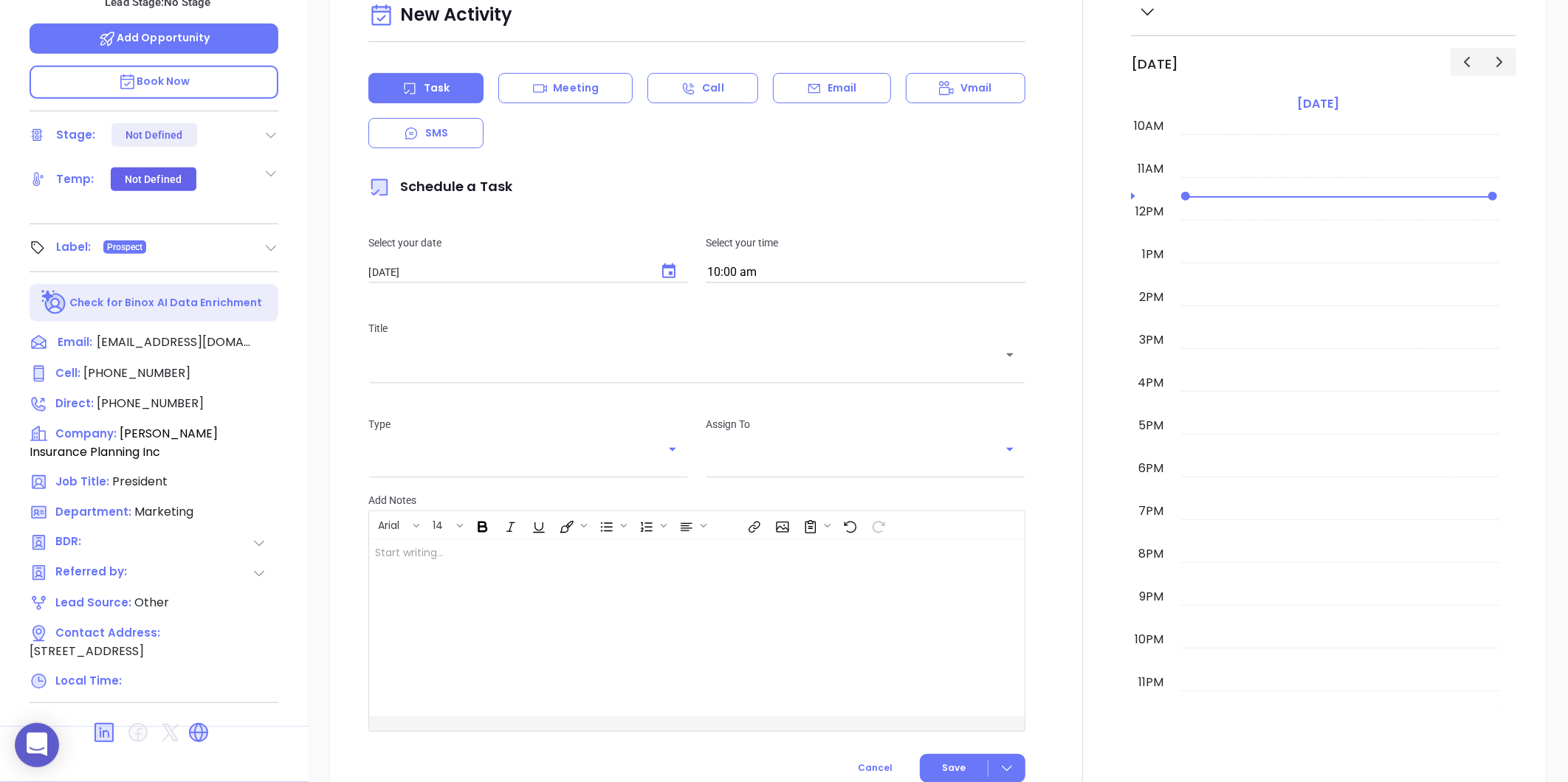
type input "[PERSON_NAME]"
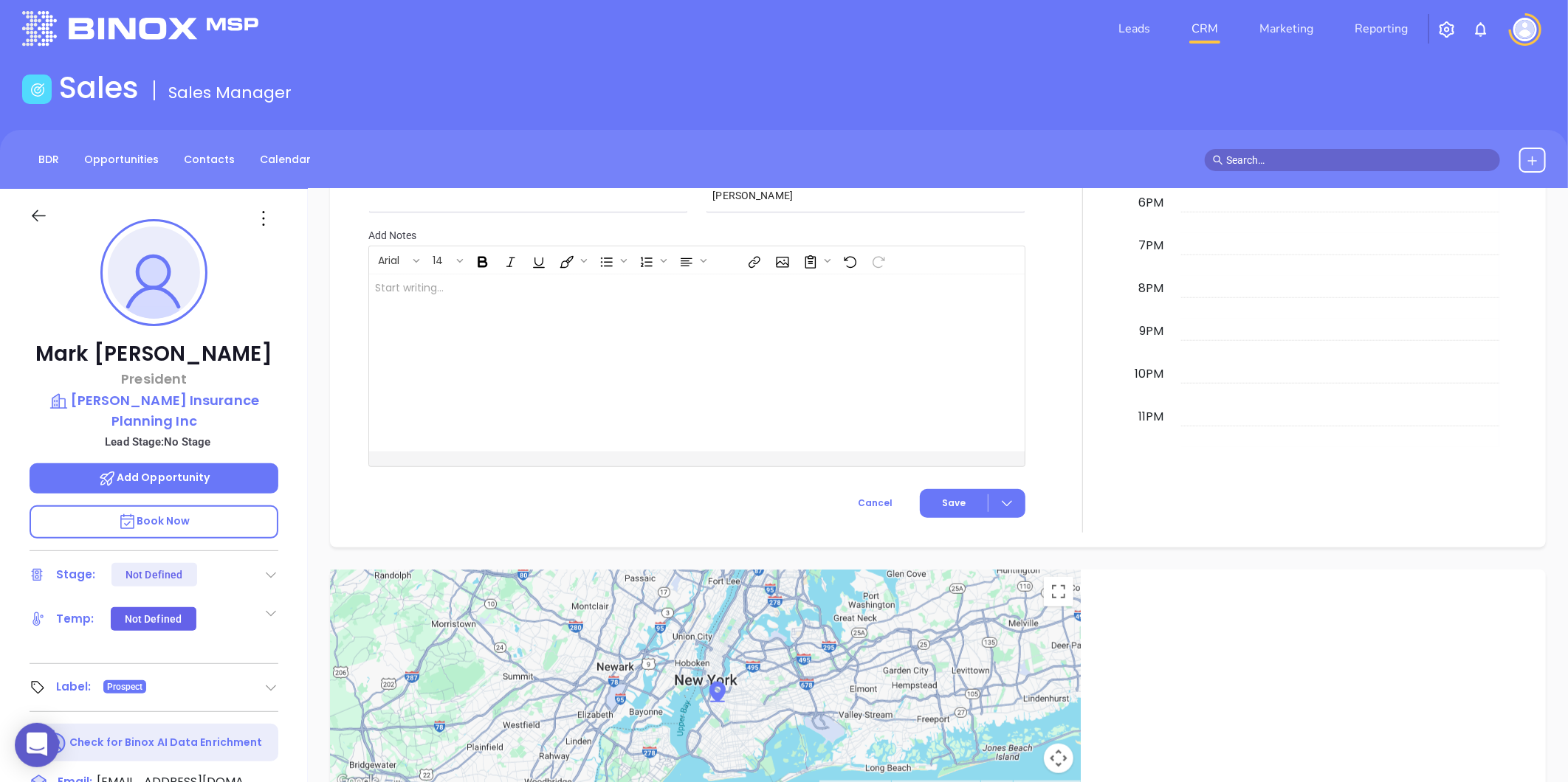
scroll to position [0, 0]
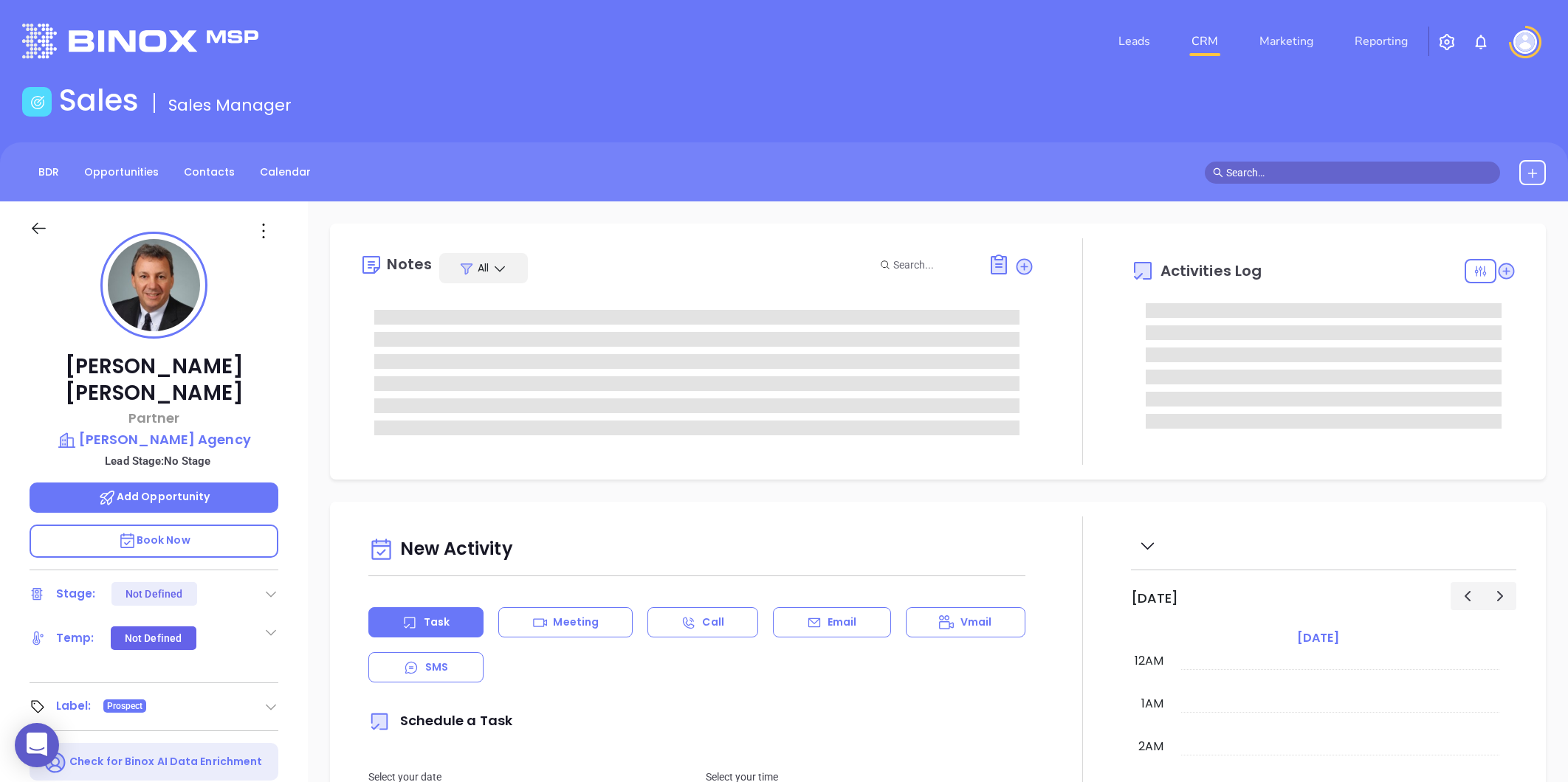
type input "[PERSON_NAME]"
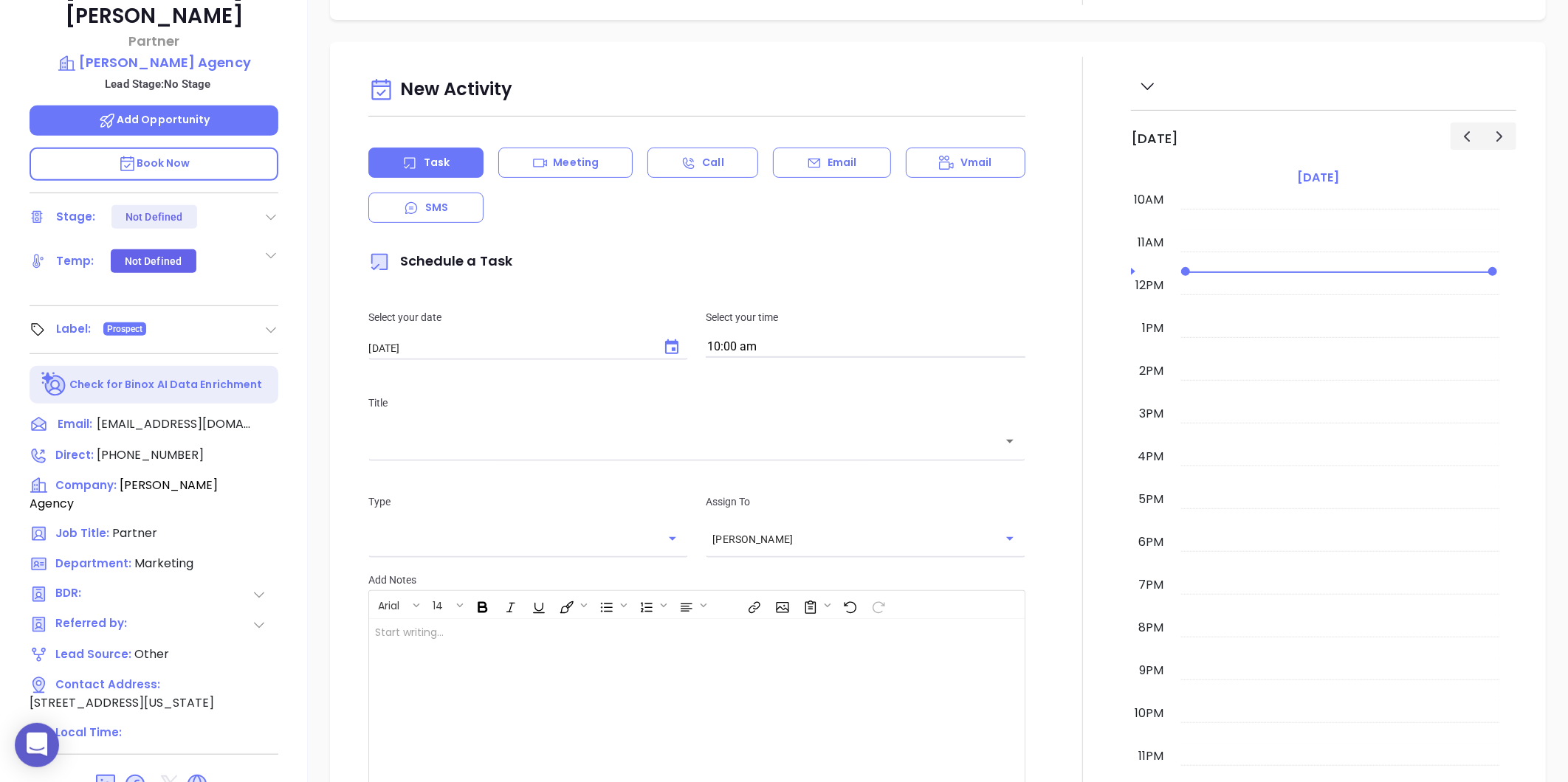
scroll to position [410, 0]
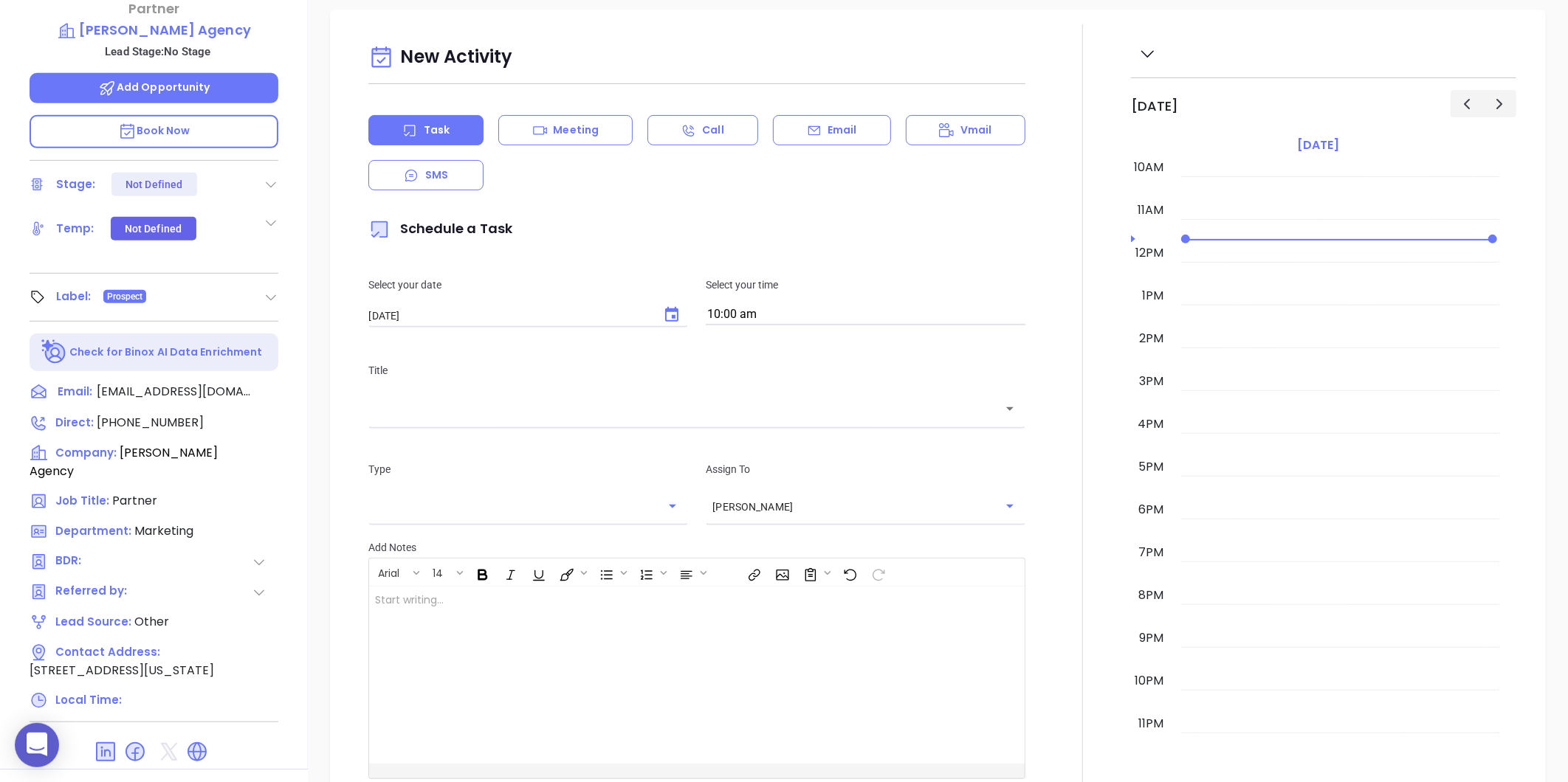
click at [187, 740] on icon at bounding box center [197, 752] width 24 height 24
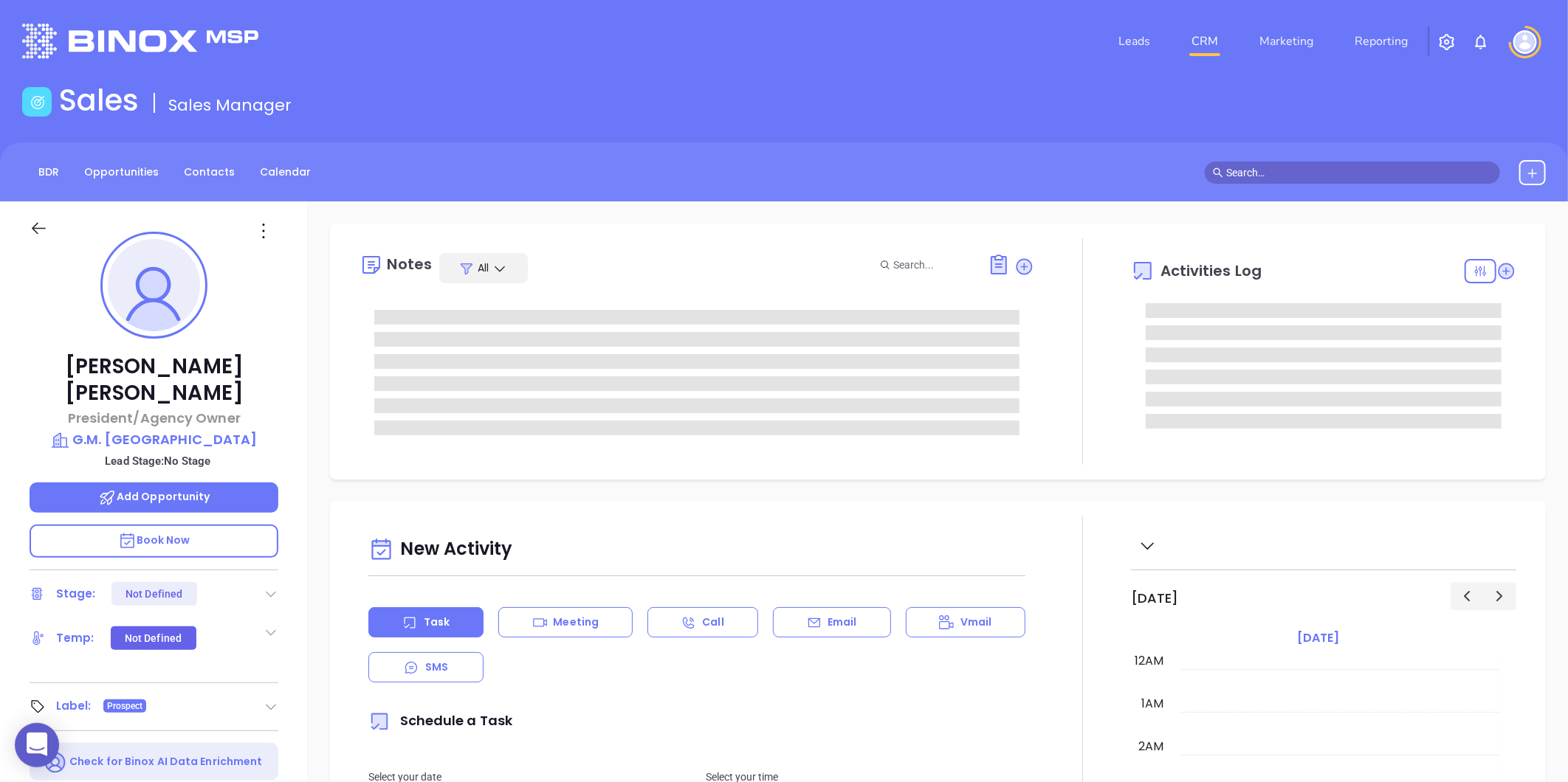
scroll to position [429, 0]
type input "[PERSON_NAME]"
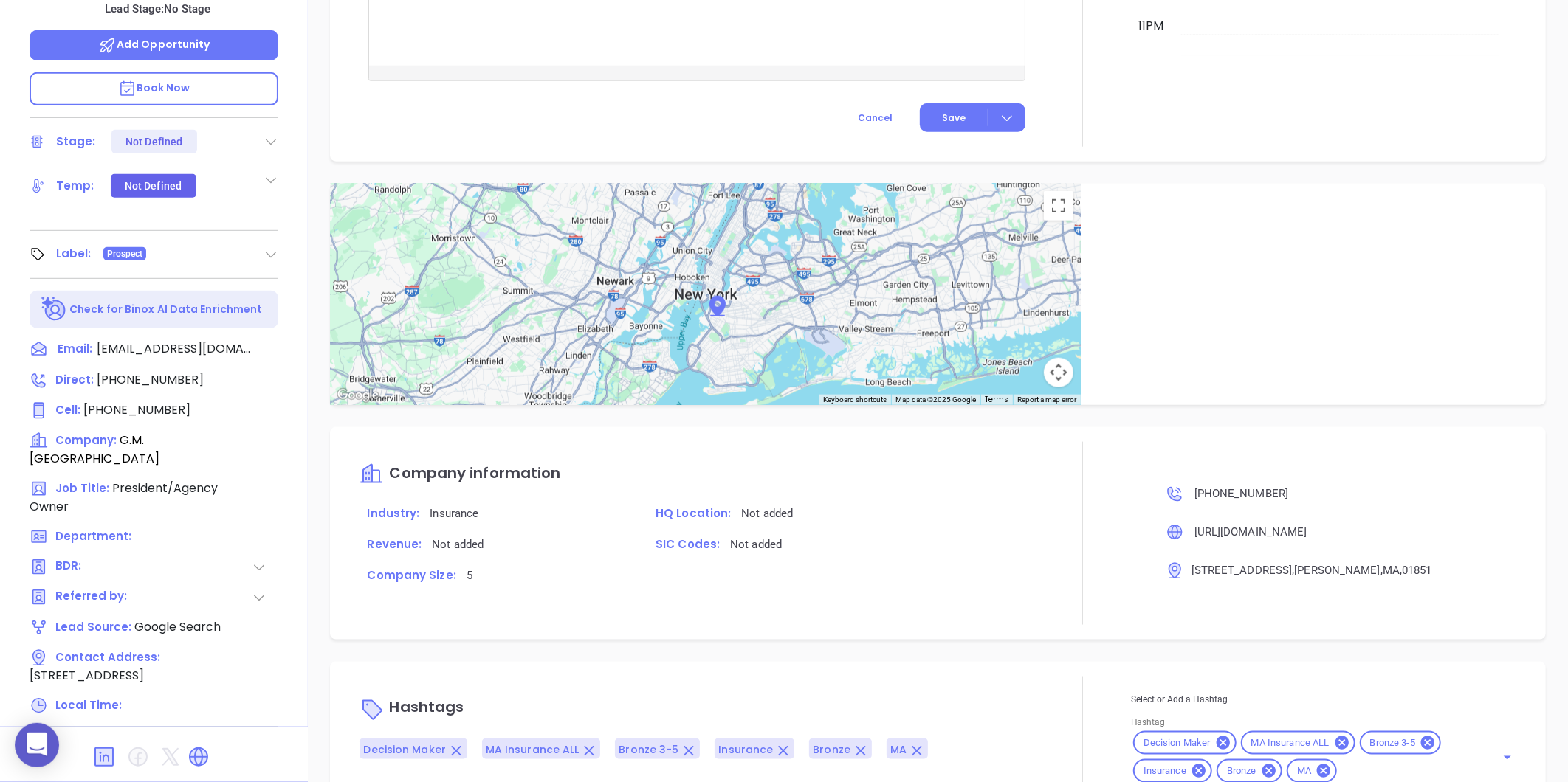
scroll to position [710, 0]
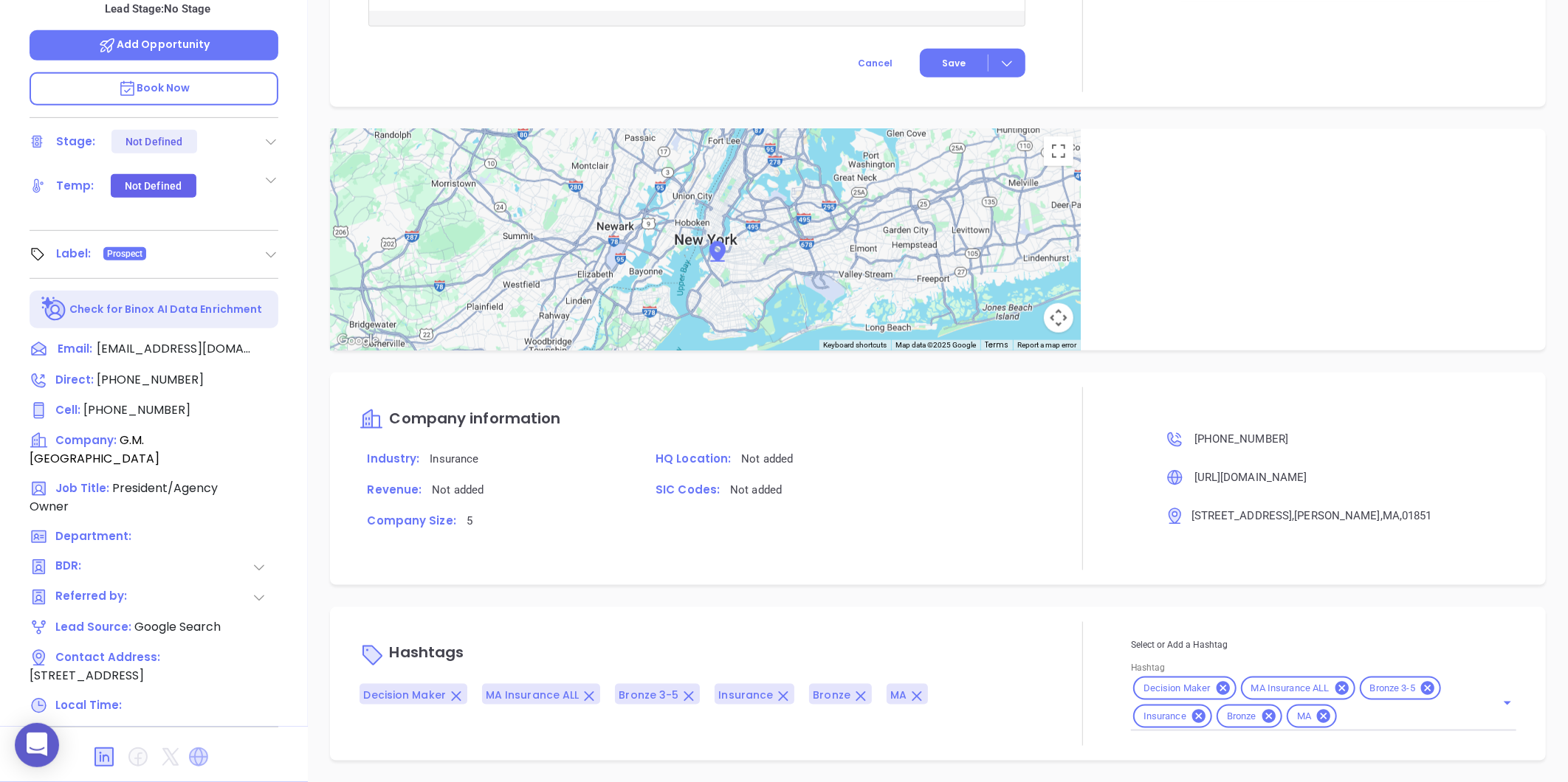
click at [198, 748] on icon at bounding box center [198, 757] width 19 height 19
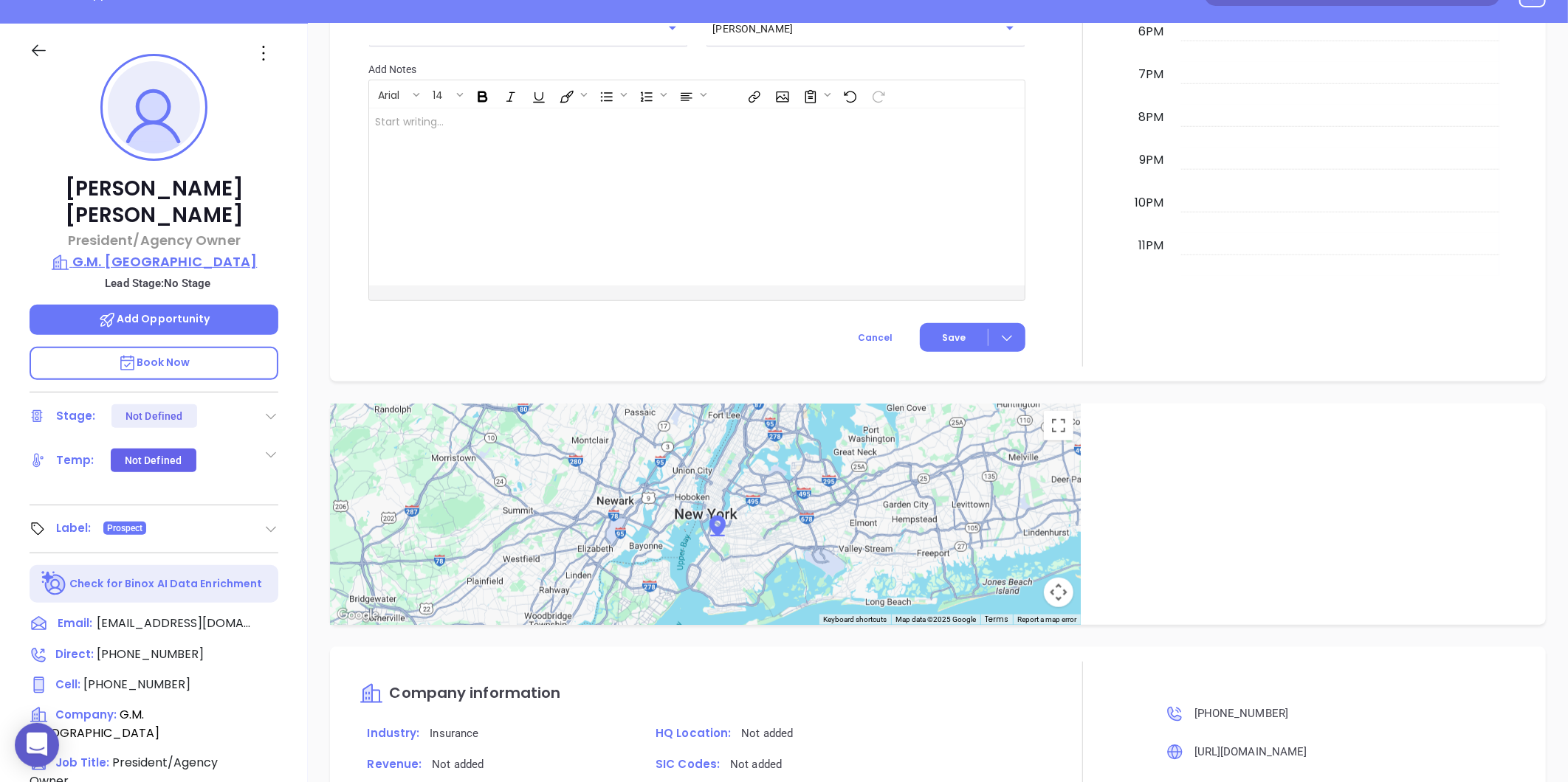
scroll to position [124, 0]
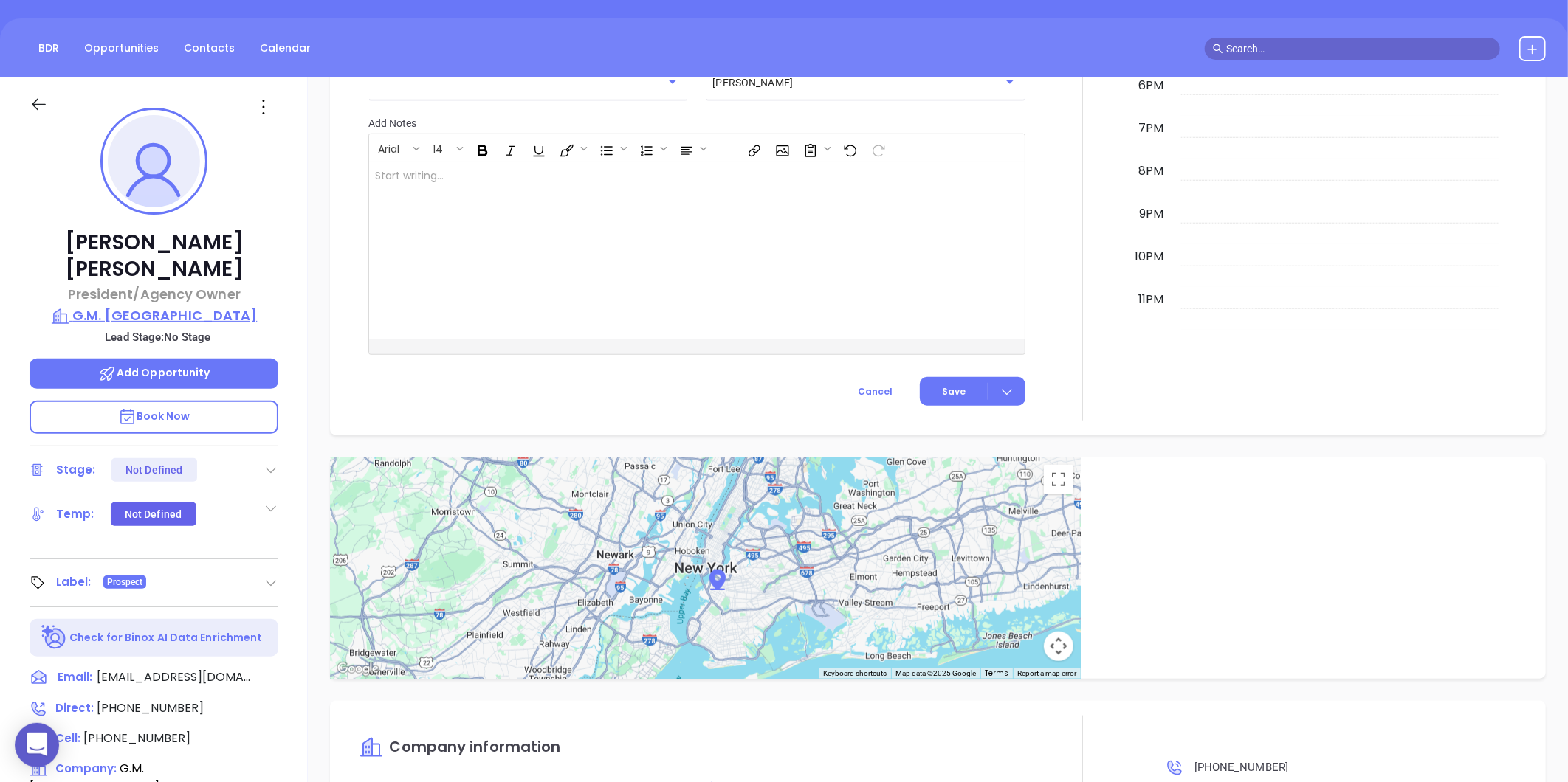
click at [214, 305] on p "G.M. [GEOGRAPHIC_DATA]" at bounding box center [154, 315] width 248 height 21
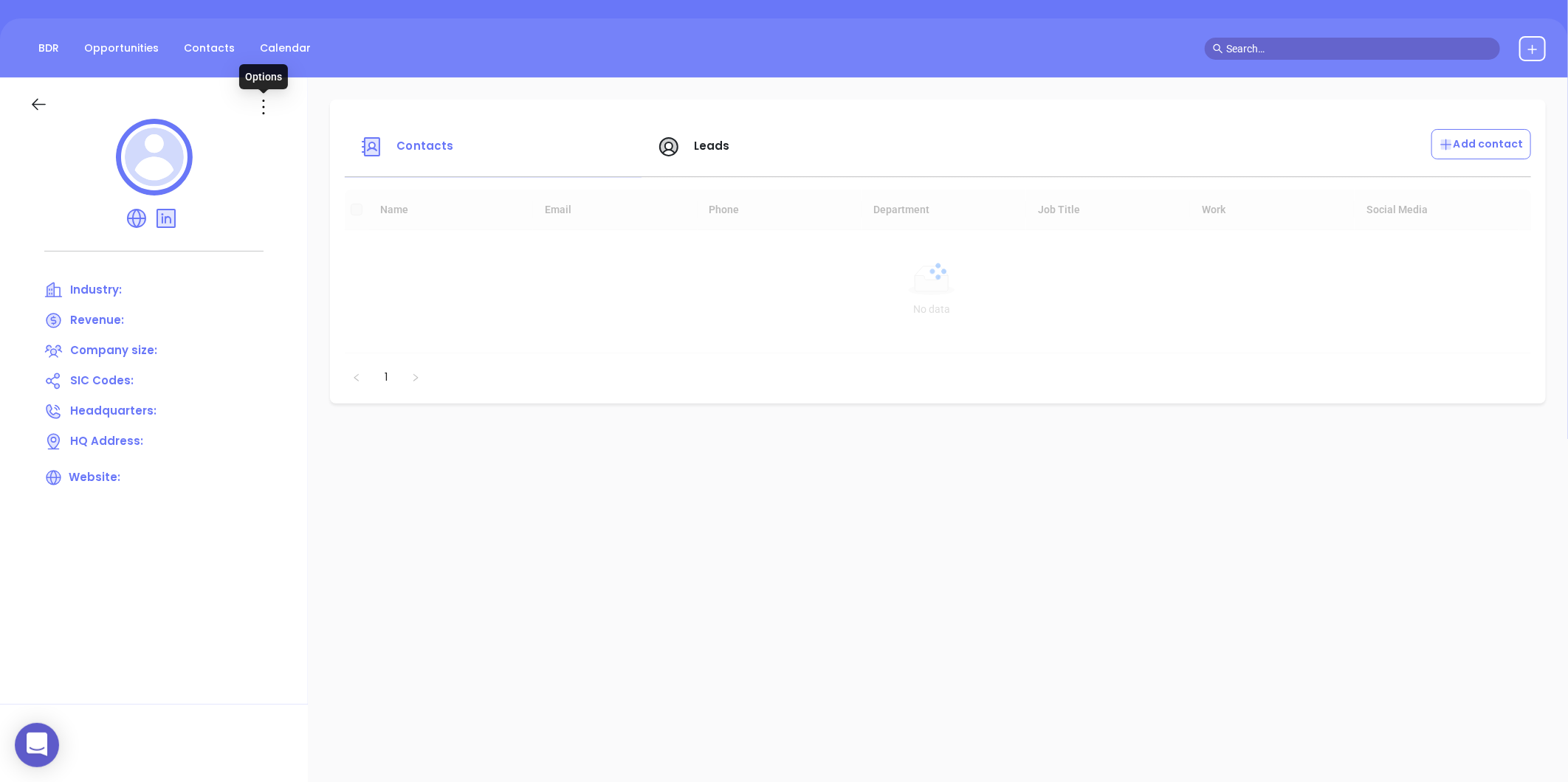
click at [260, 116] on icon at bounding box center [264, 107] width 24 height 24
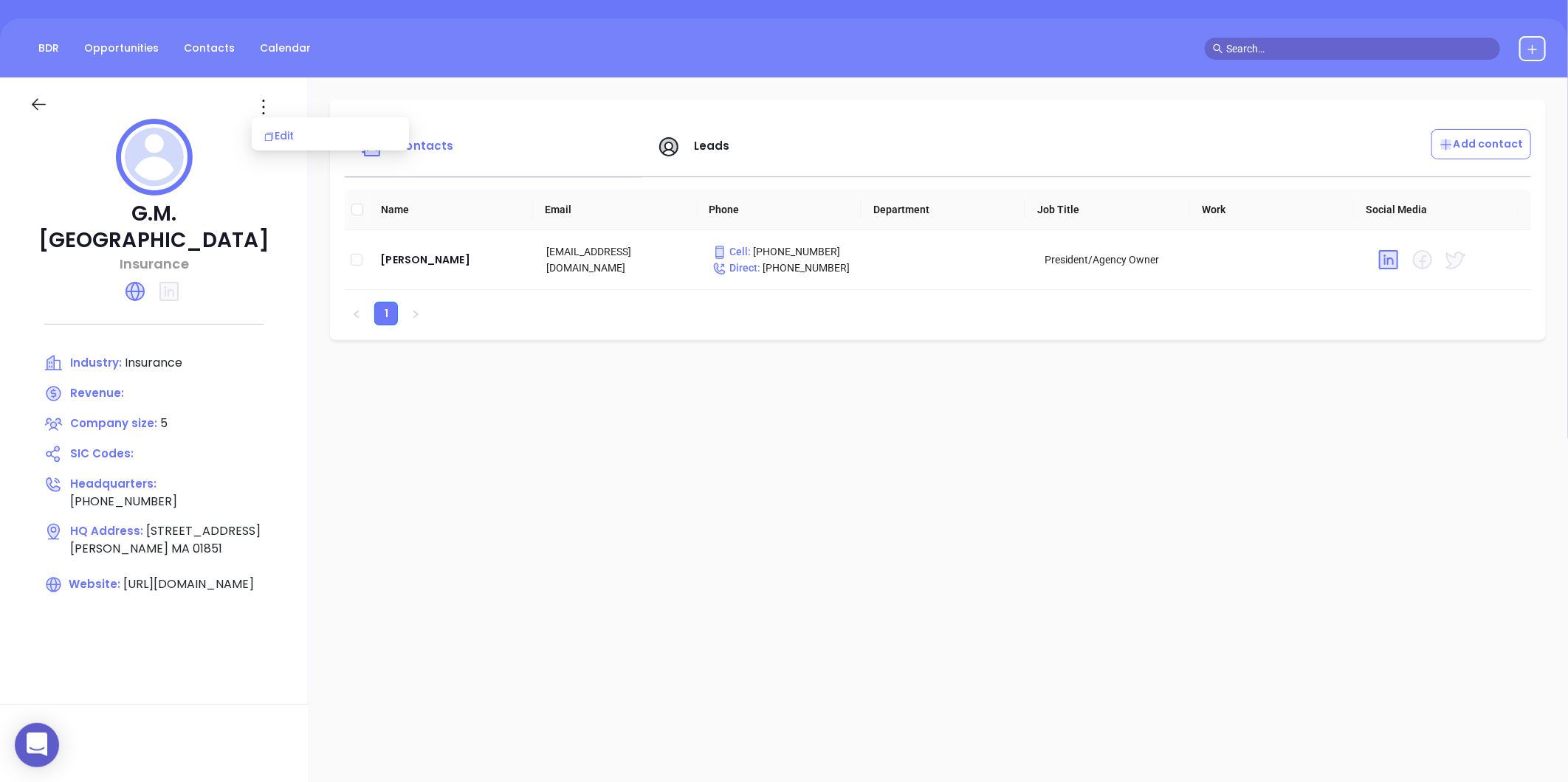
click at [296, 143] on li "Edit" at bounding box center [330, 136] width 151 height 31
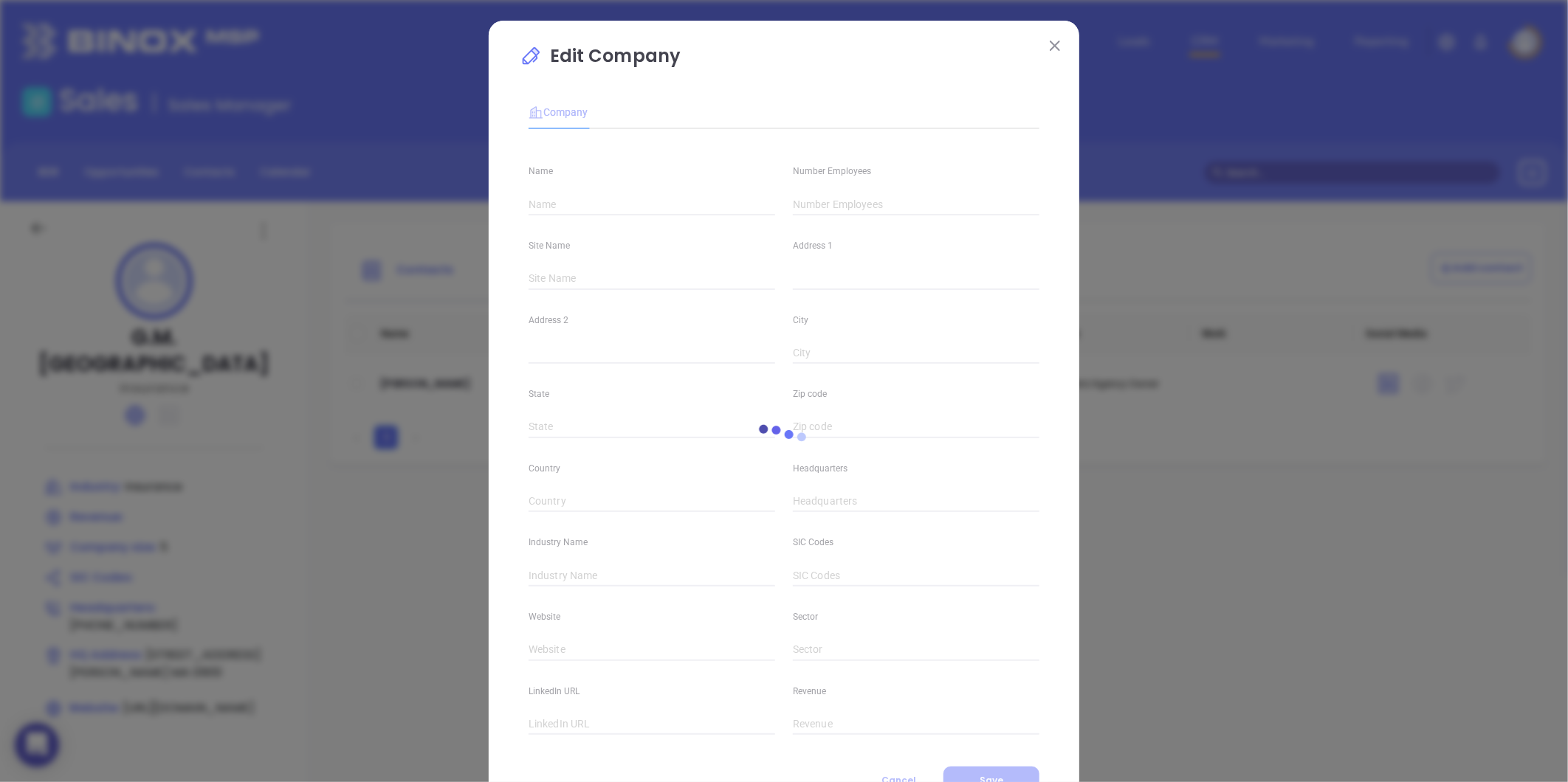
type input "G.M. [GEOGRAPHIC_DATA]"
type input "5"
type input "[STREET_ADDRESS]"
type input "[PERSON_NAME]"
type input "MA"
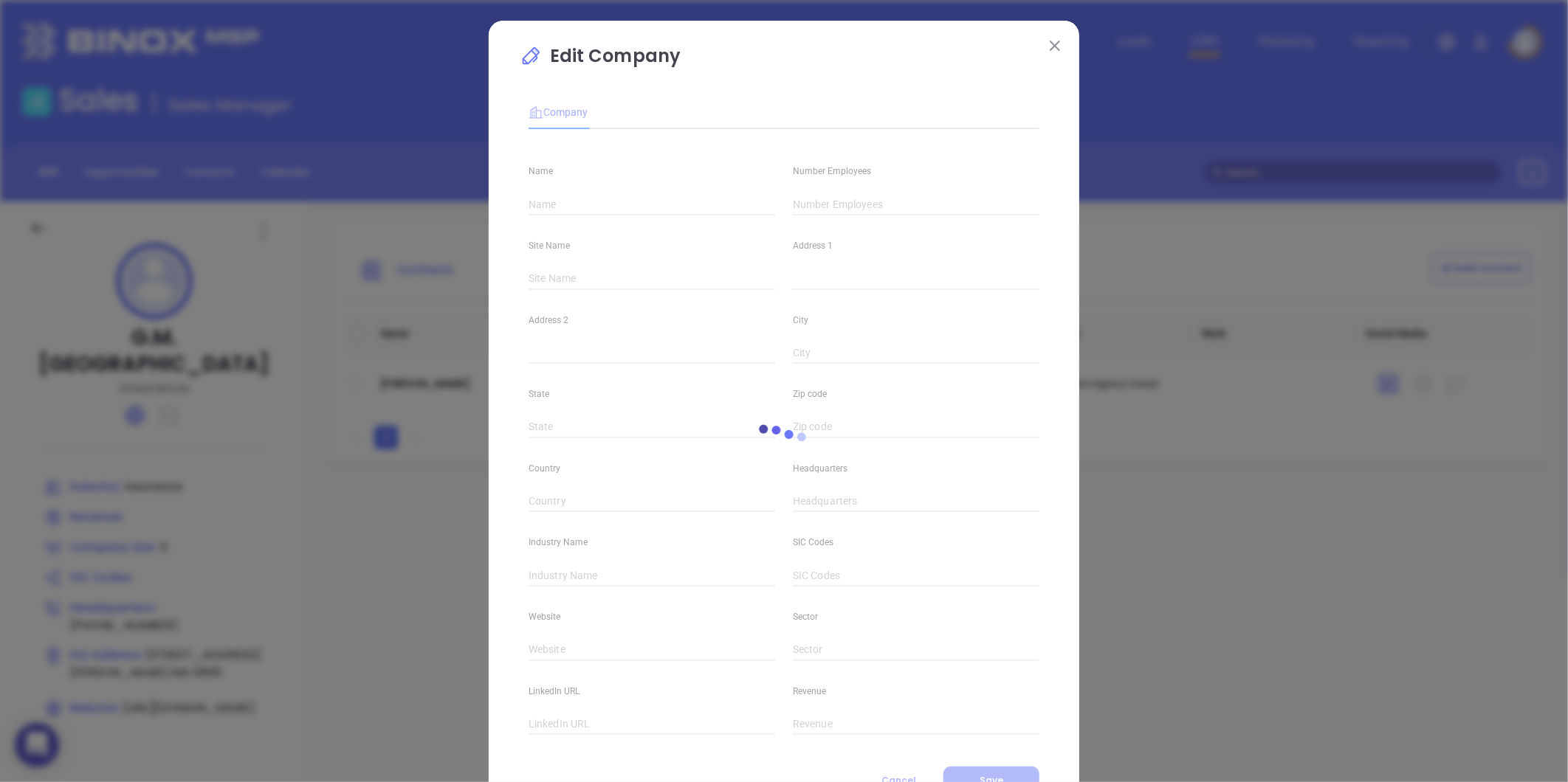
type input "01851"
type input "[PHONE_NUMBER]"
type input "Insurance"
type input "[URL][DOMAIN_NAME]"
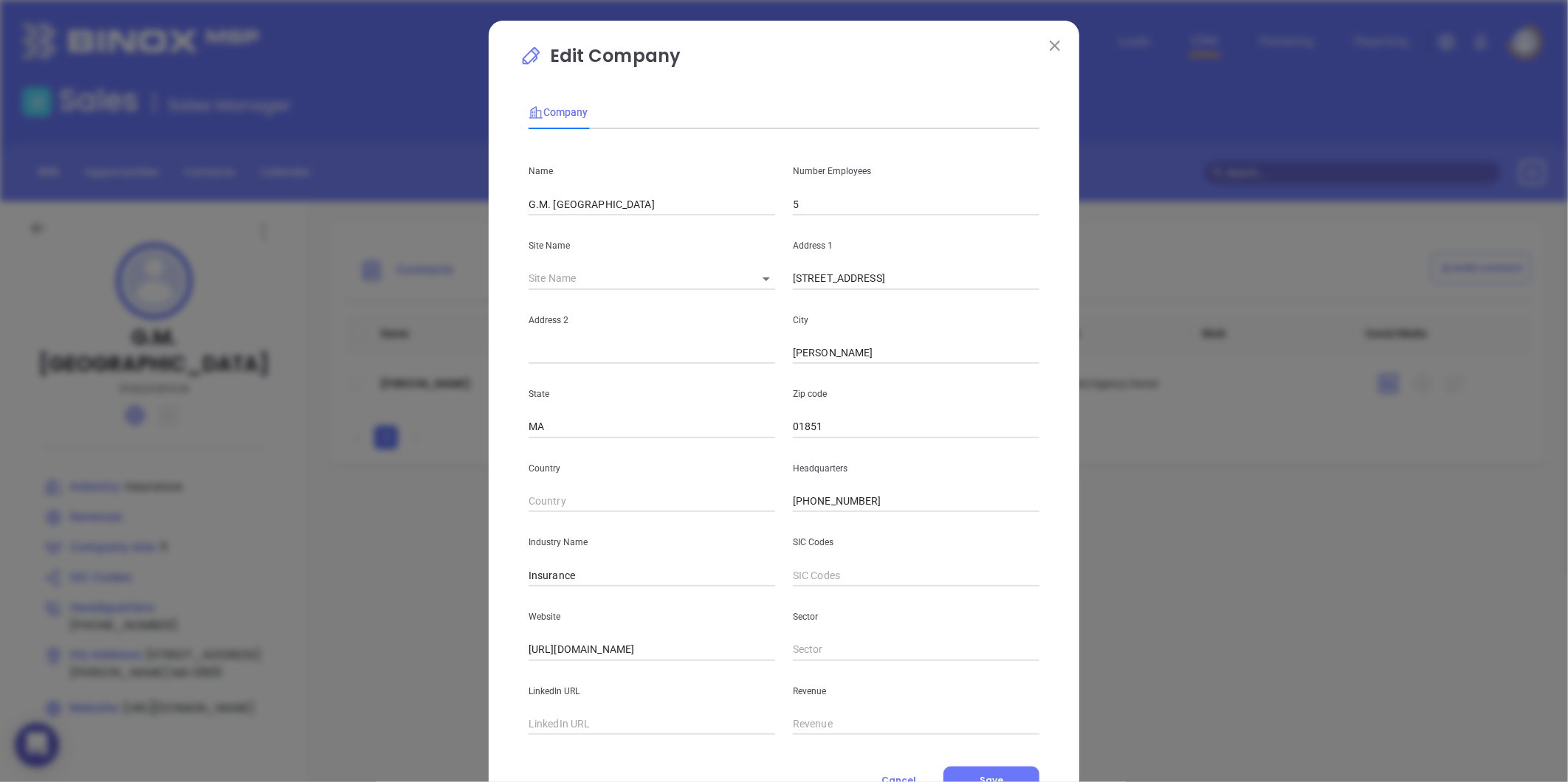
click at [819, 194] on input "5" at bounding box center [916, 204] width 247 height 22
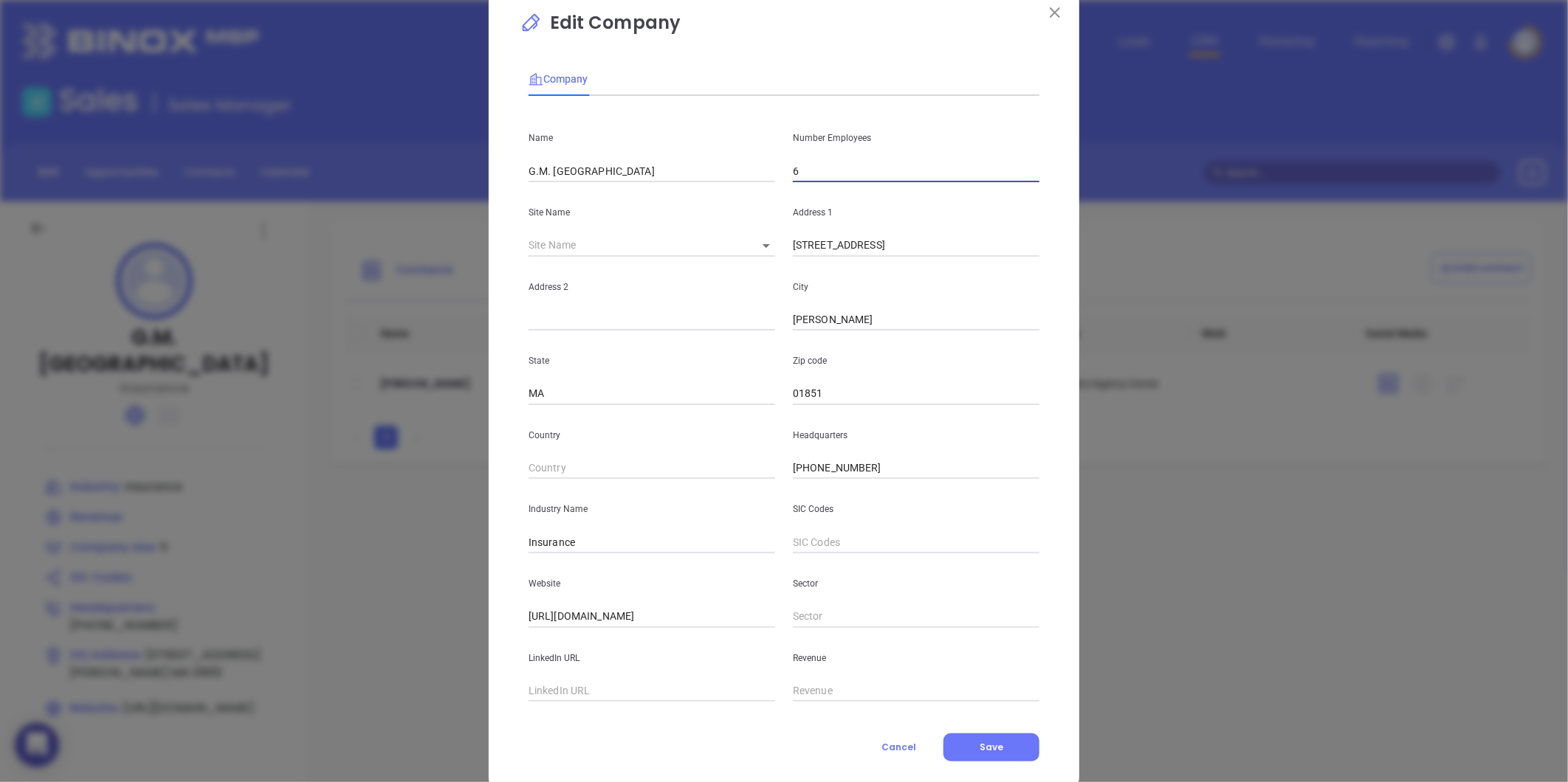
scroll to position [64, 0]
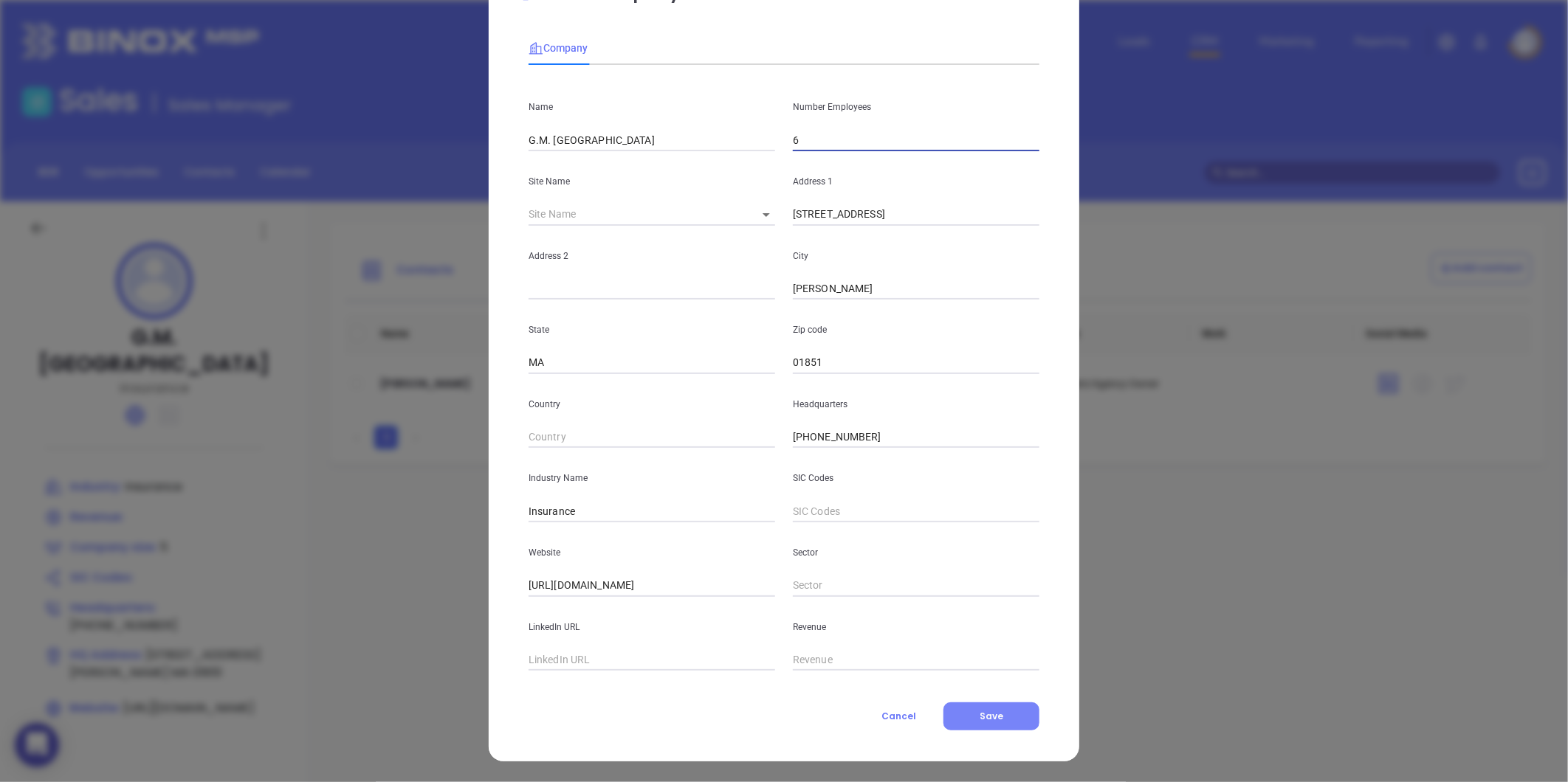
type input "6"
click at [973, 729] on button "Save" at bounding box center [992, 716] width 96 height 28
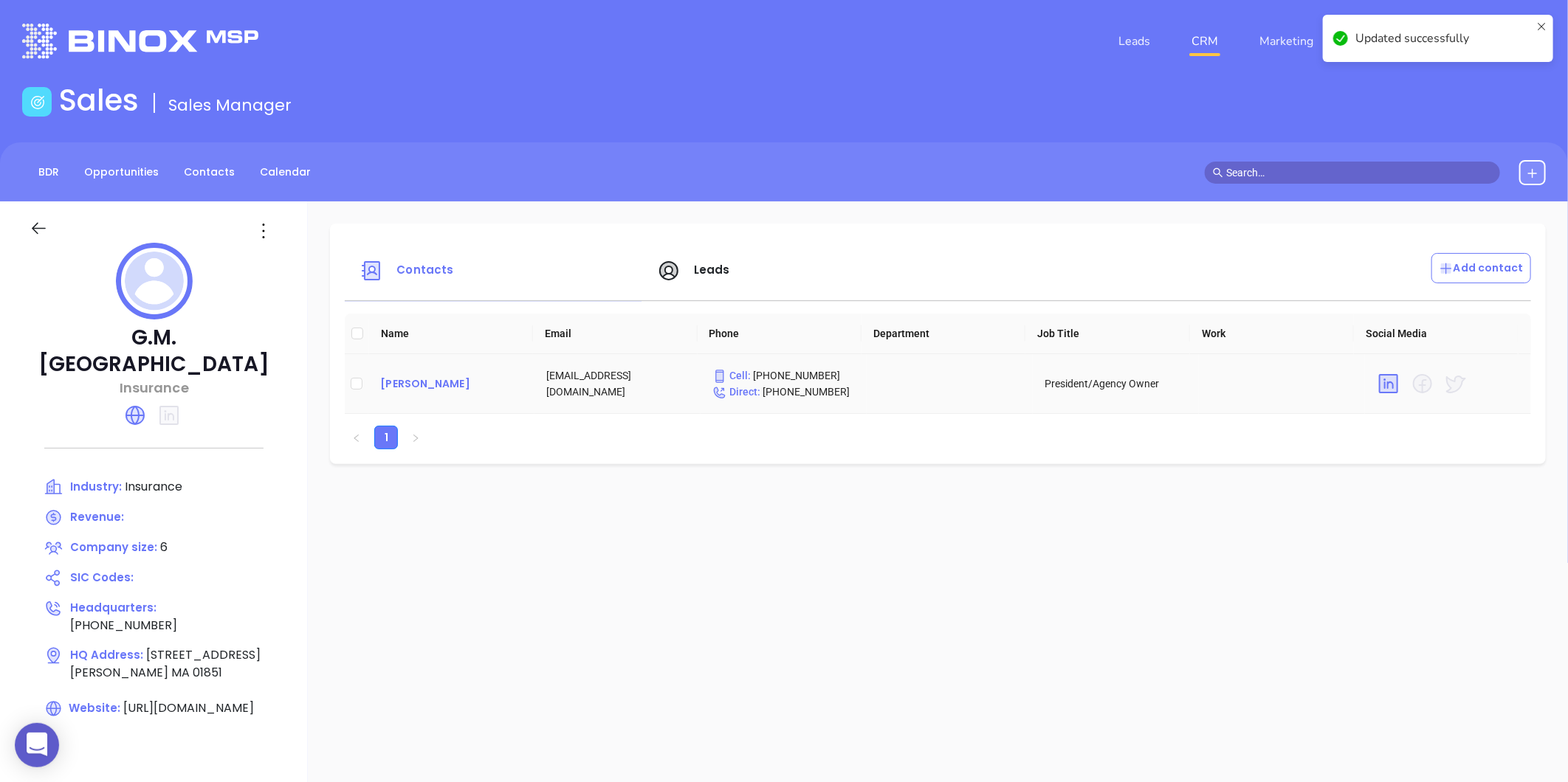
click at [382, 380] on div "[PERSON_NAME]" at bounding box center [450, 384] width 142 height 18
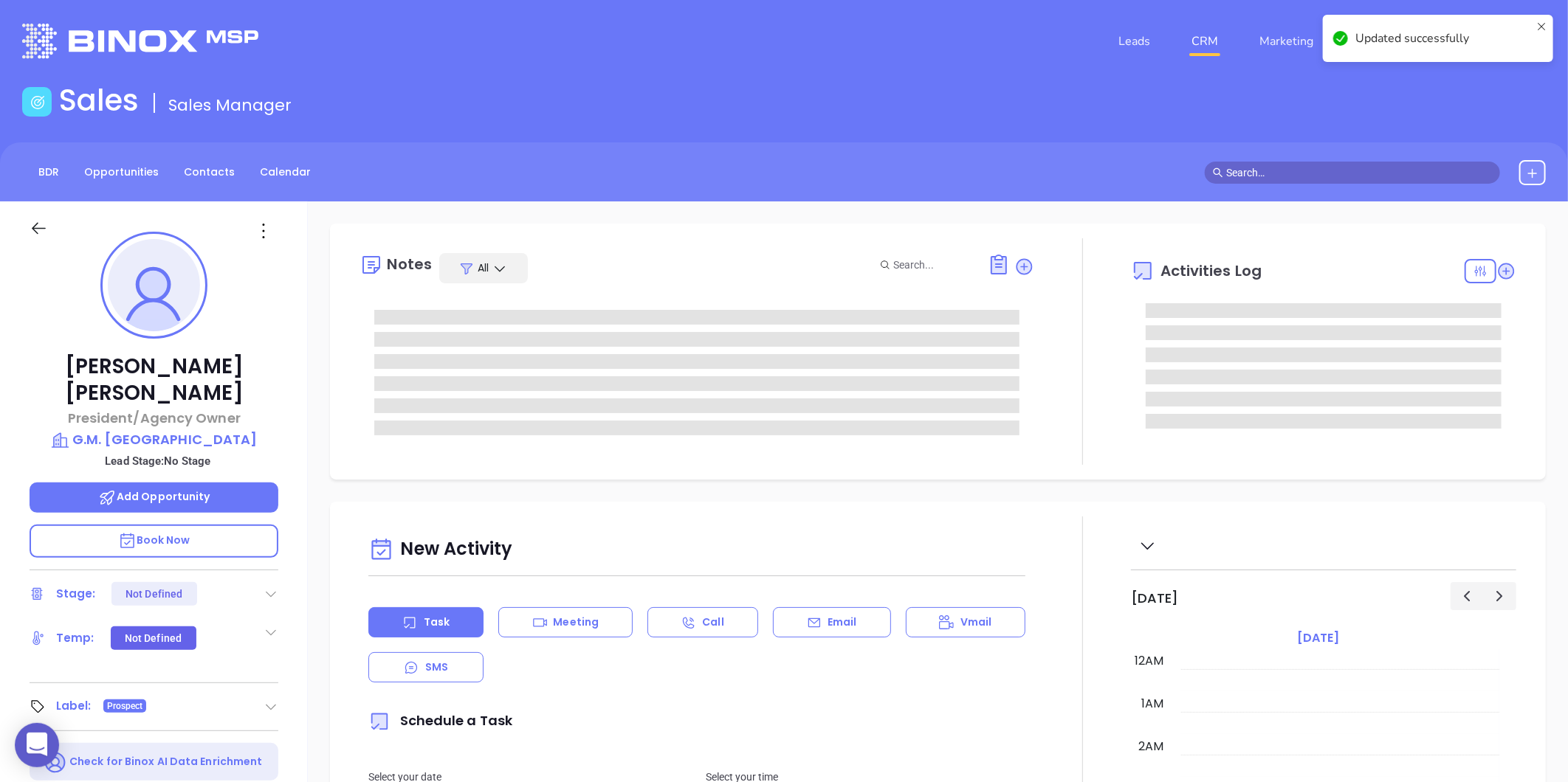
scroll to position [429, 0]
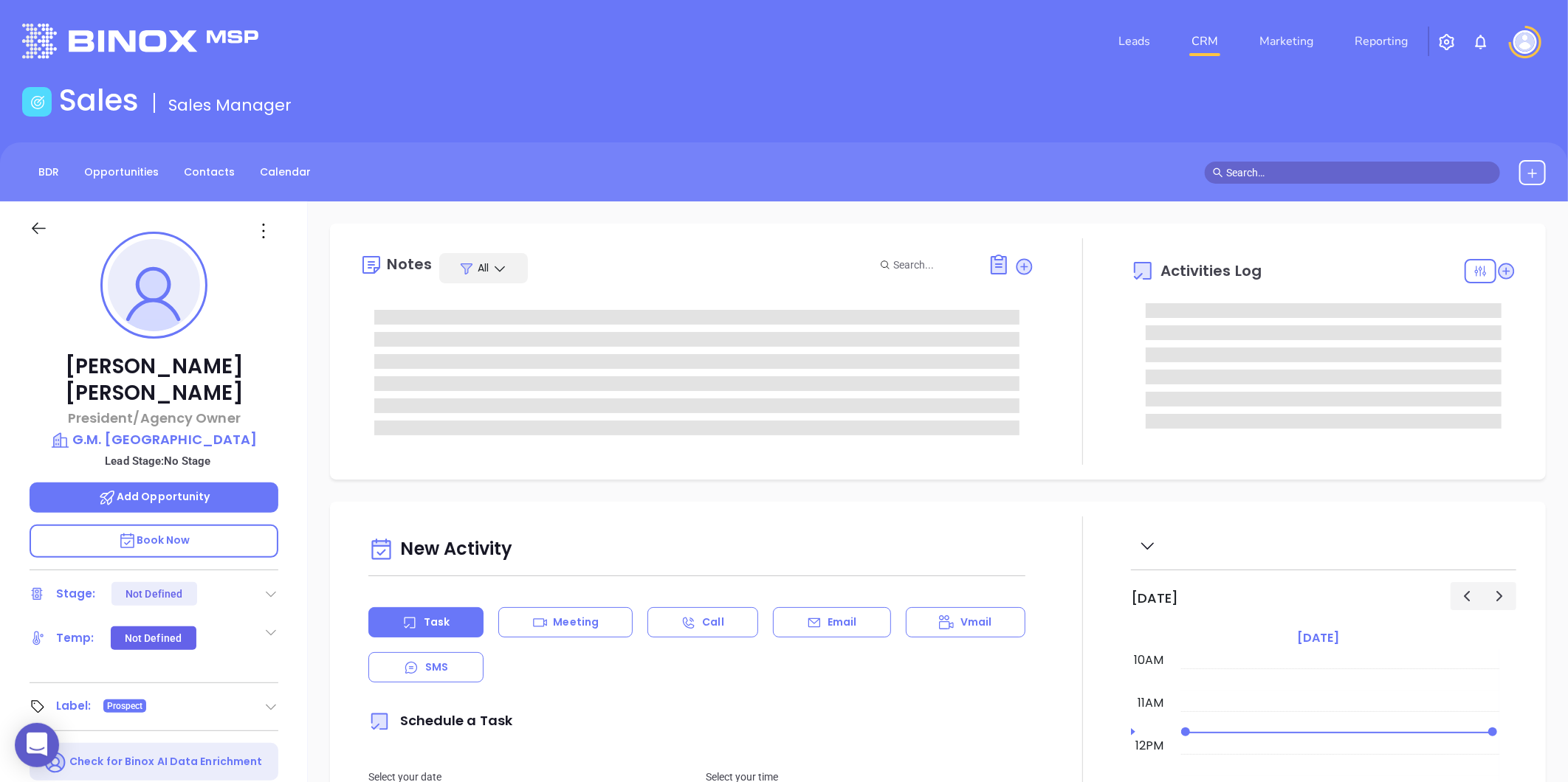
click at [266, 238] on icon at bounding box center [264, 231] width 24 height 24
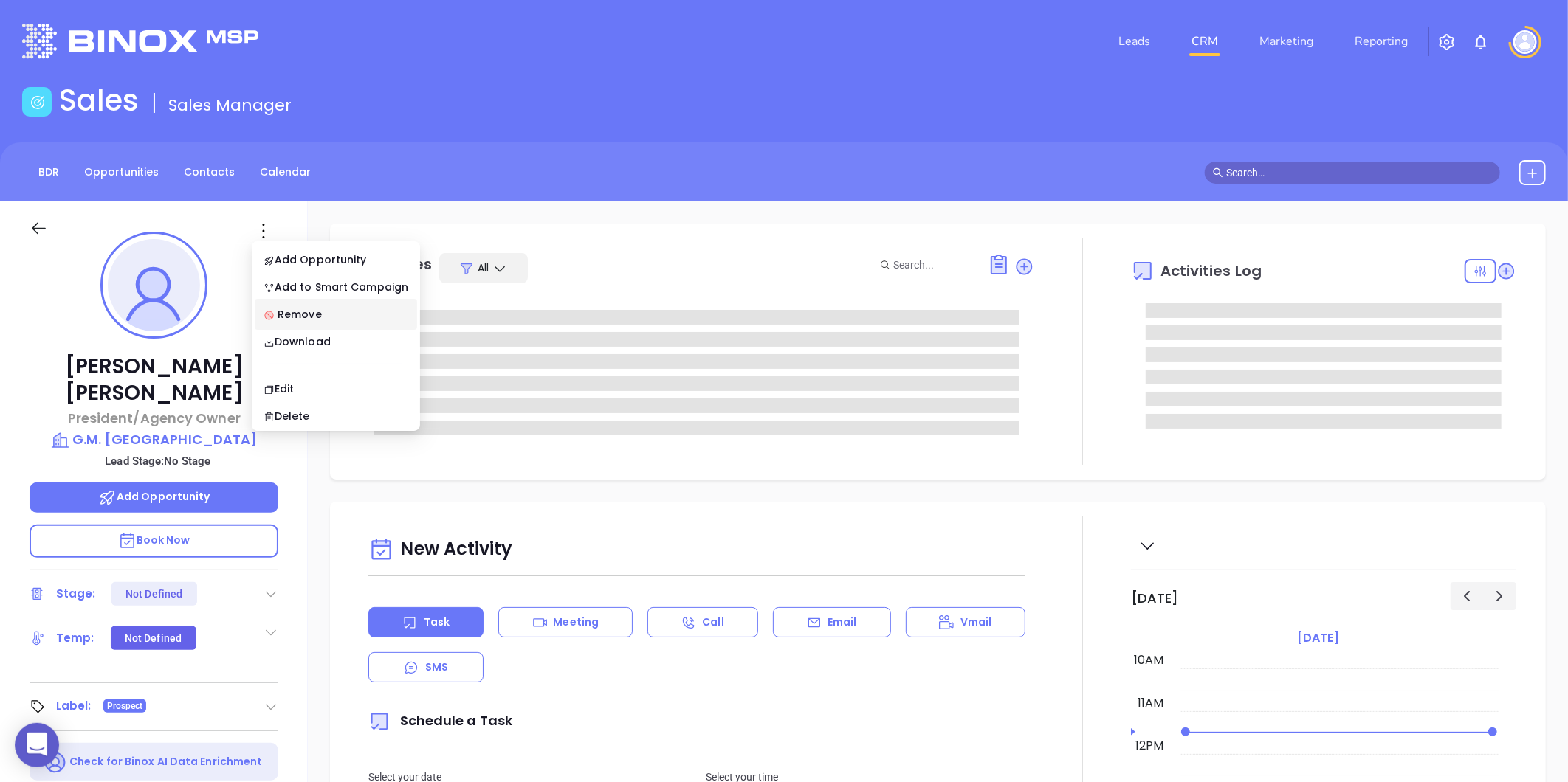
type input "[PERSON_NAME]"
click at [278, 378] on li "Edit" at bounding box center [335, 389] width 162 height 31
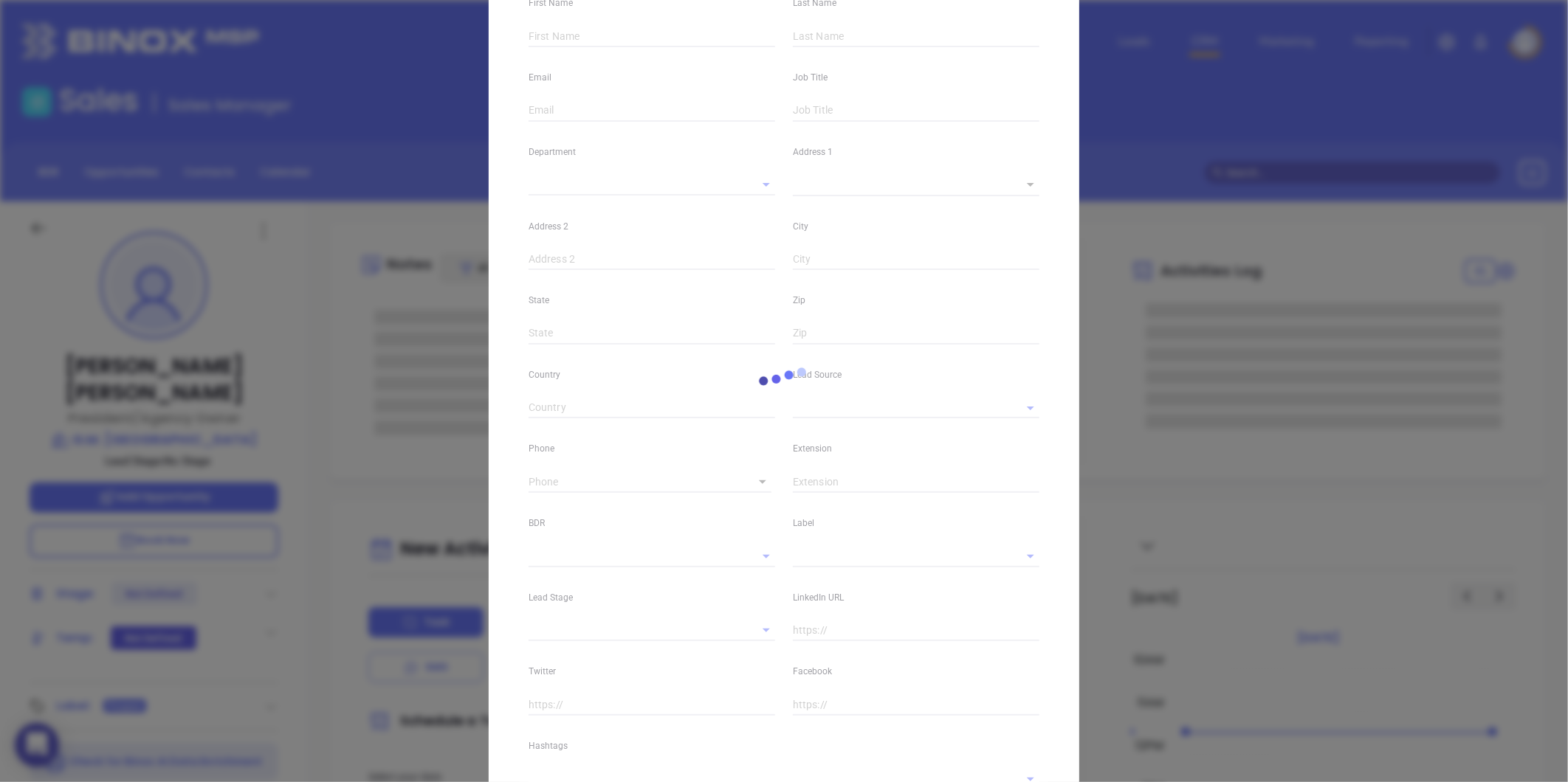
type input "[PERSON_NAME]"
type input "[EMAIL_ADDRESS][DOMAIN_NAME]"
type input "President/Agency Owner"
type textarea "[STREET_ADDRESS]"
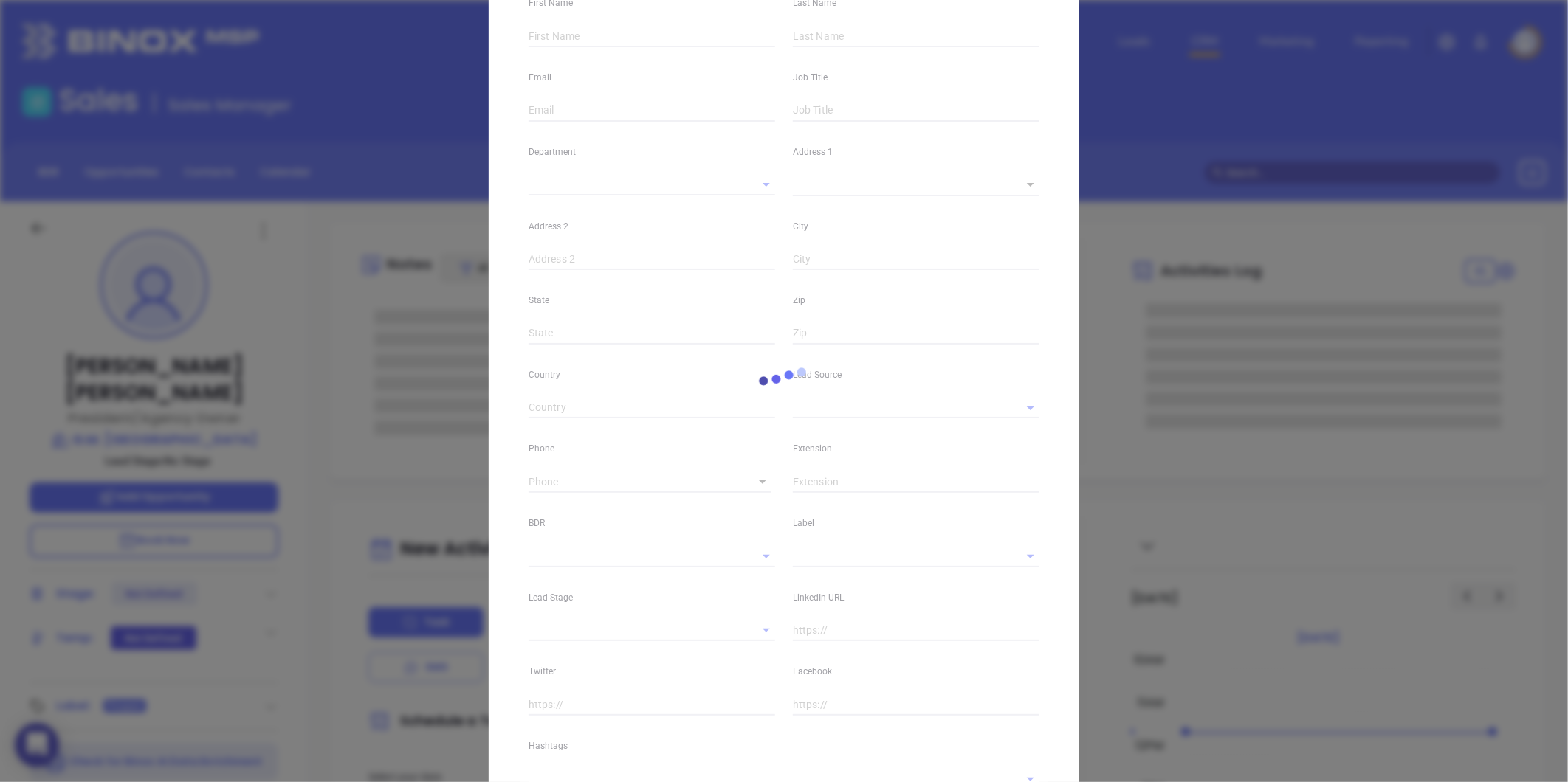
type input "1"
type input "[PERSON_NAME]"
type input "MA"
type input "01851"
type input "[DOMAIN_NAME][URL]"
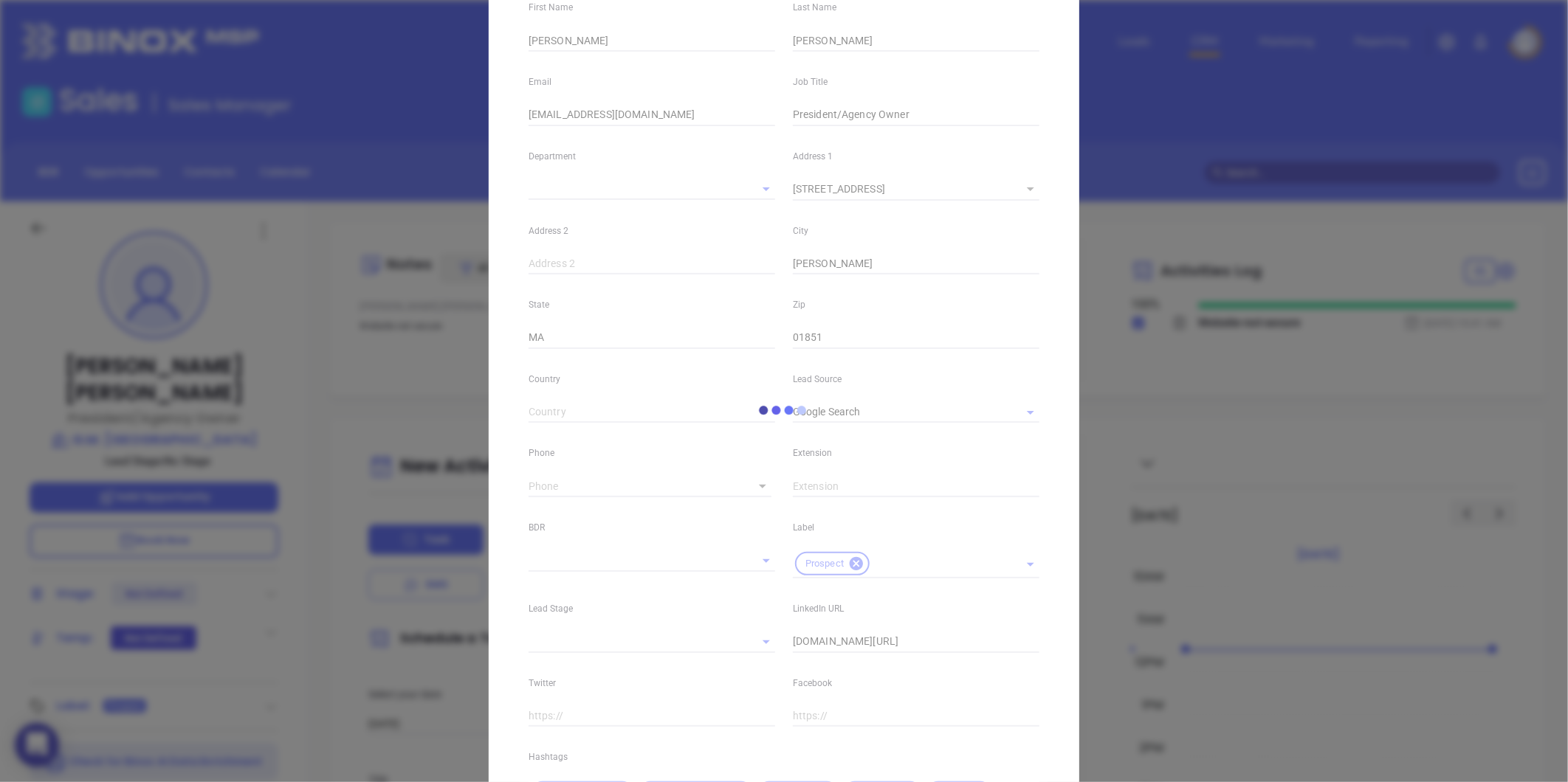
type input "Google Search"
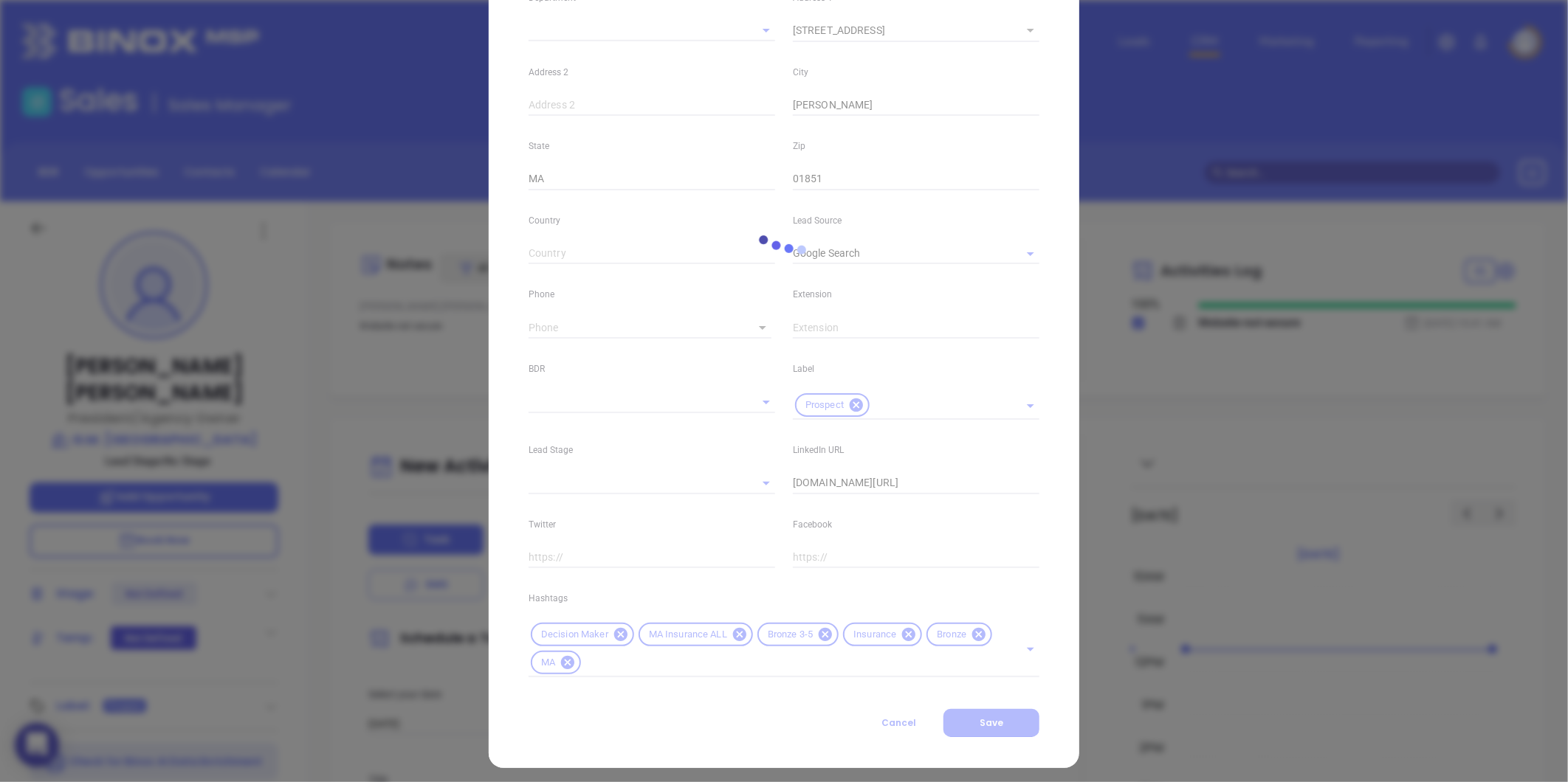
scroll to position [329, 0]
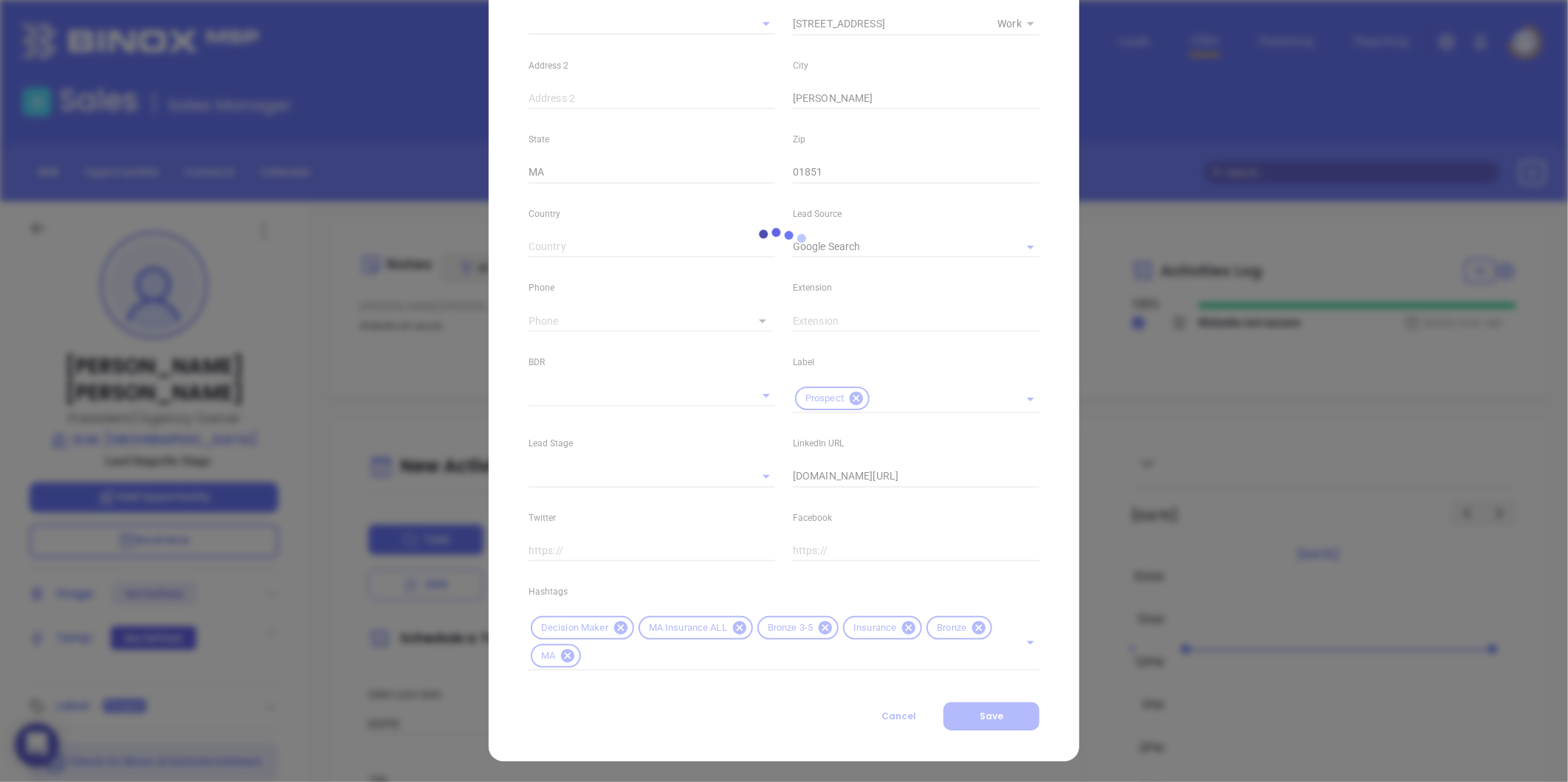
type input "1"
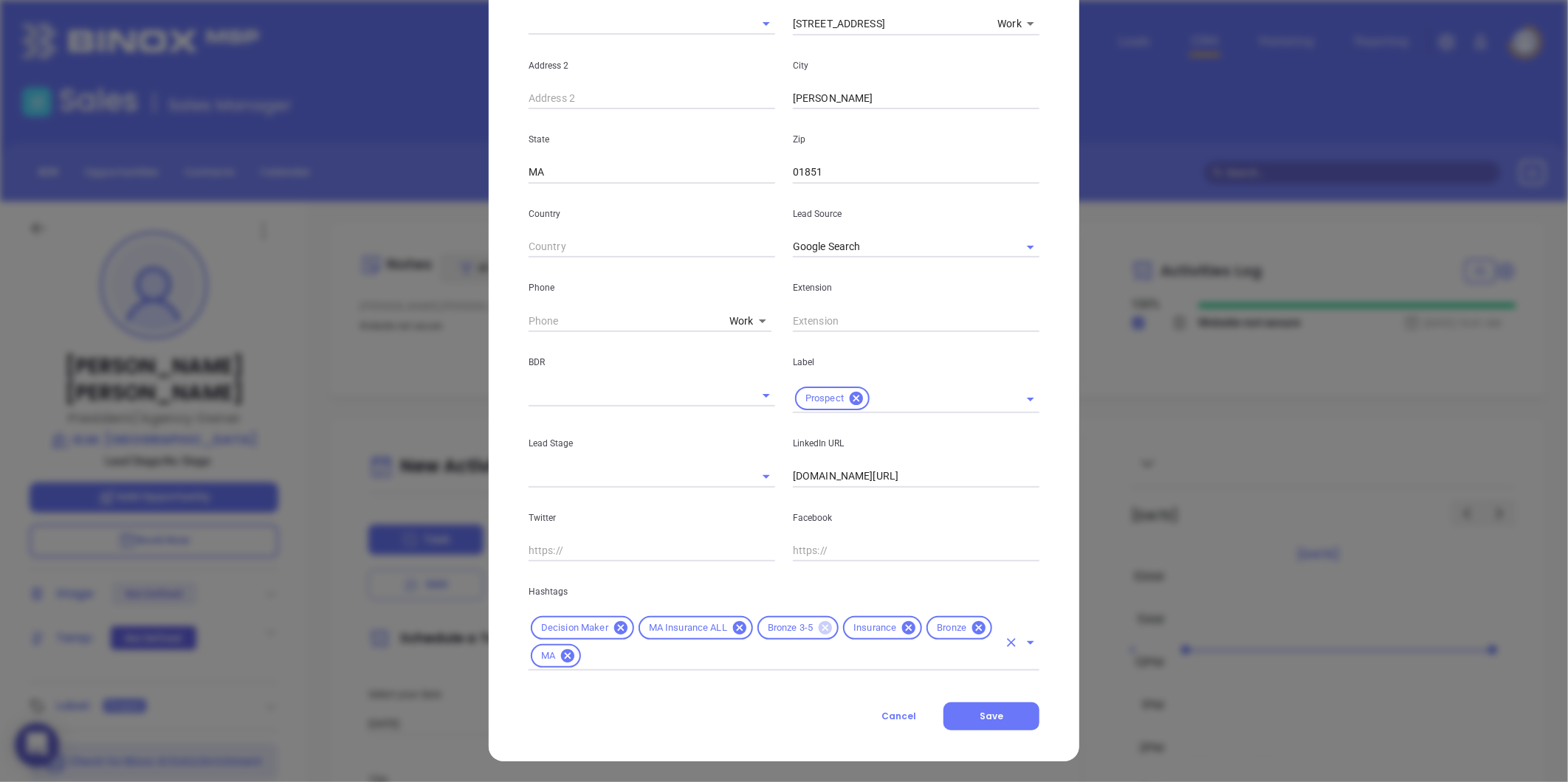
click at [822, 625] on icon at bounding box center [825, 628] width 14 height 14
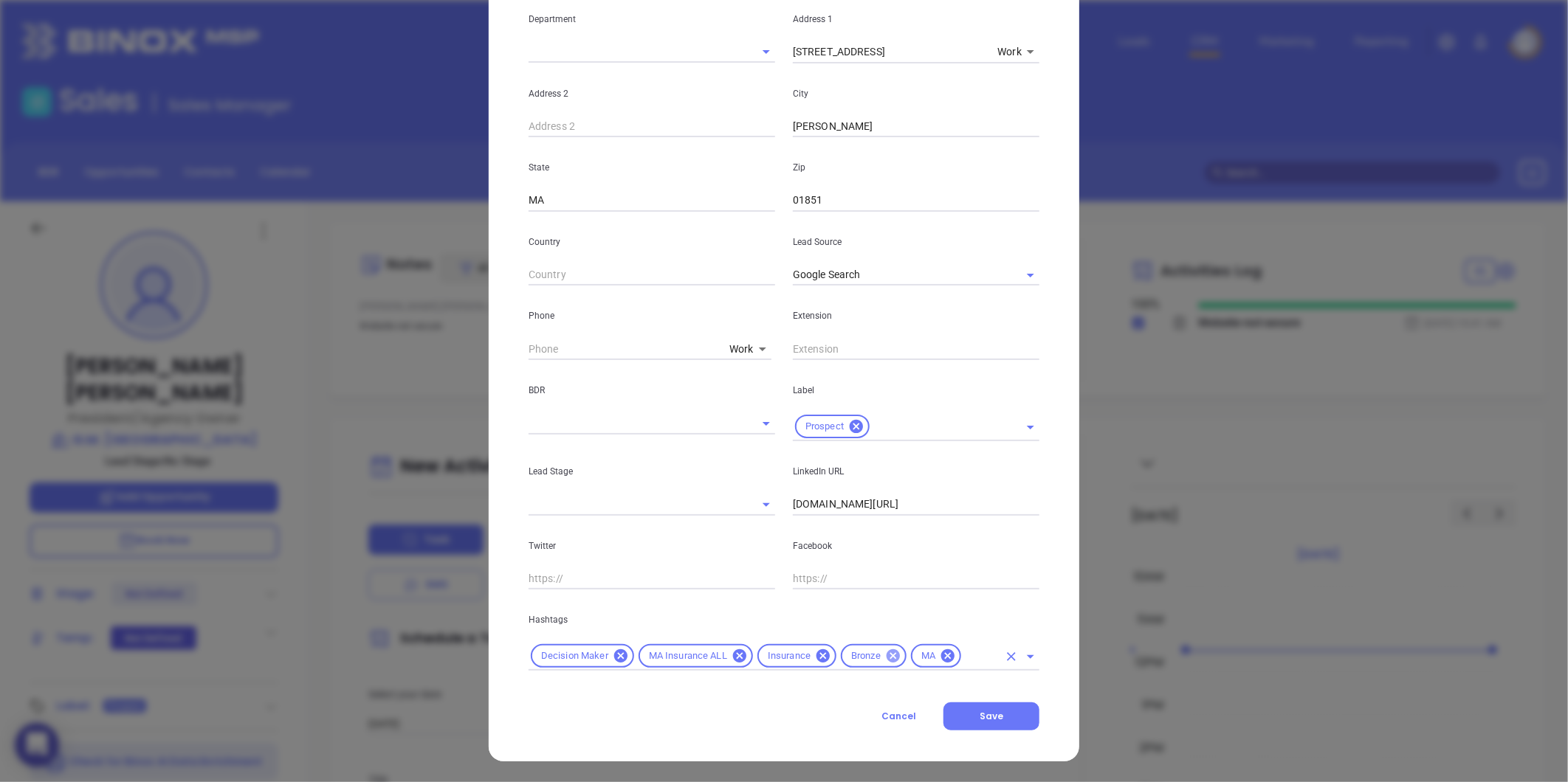
click at [886, 662] on icon at bounding box center [894, 656] width 16 height 16
click at [918, 668] on div "Decision Maker MA Insurance ALL Insurance MA" at bounding box center [784, 657] width 511 height 29
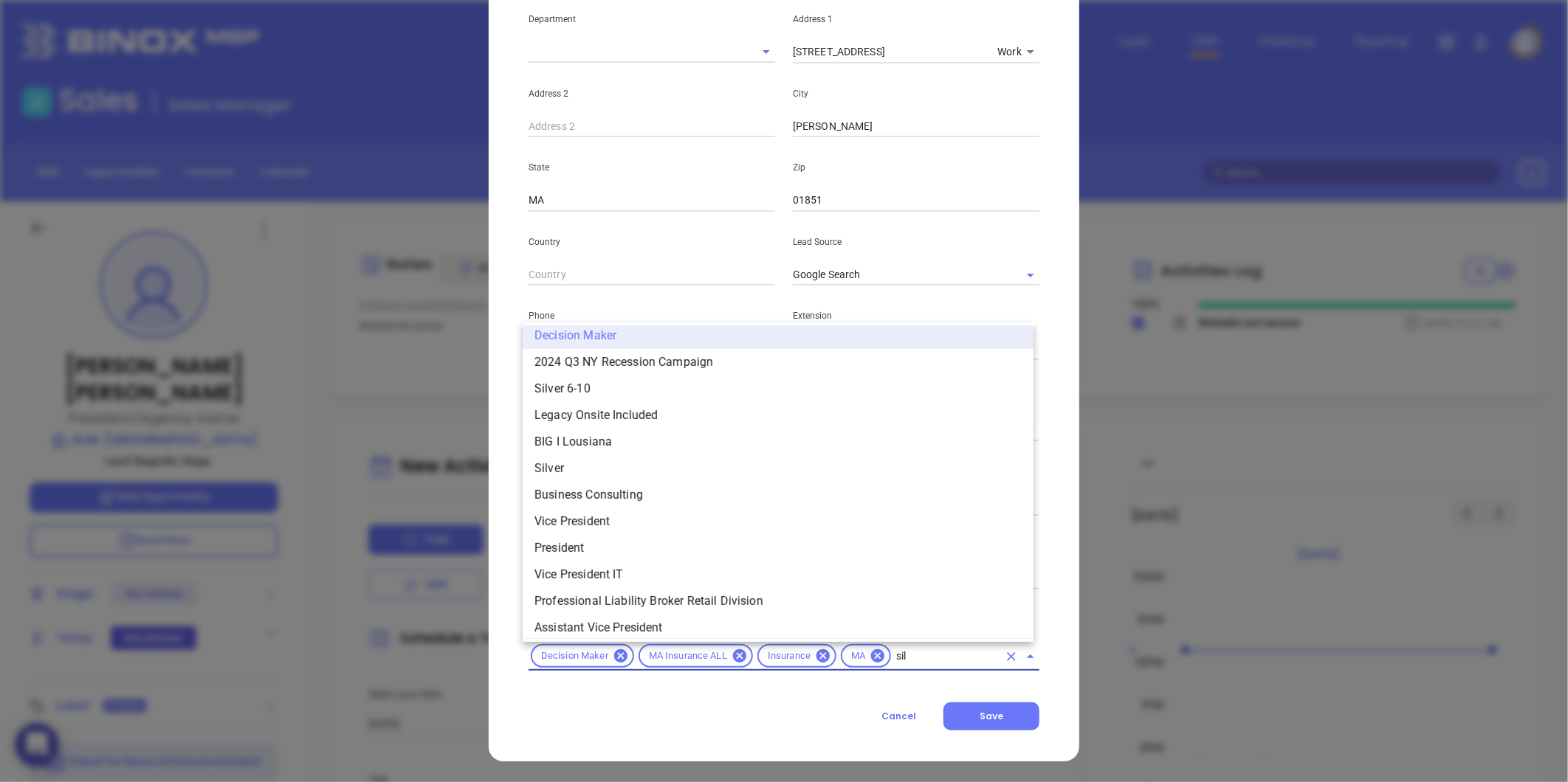
scroll to position [0, 0]
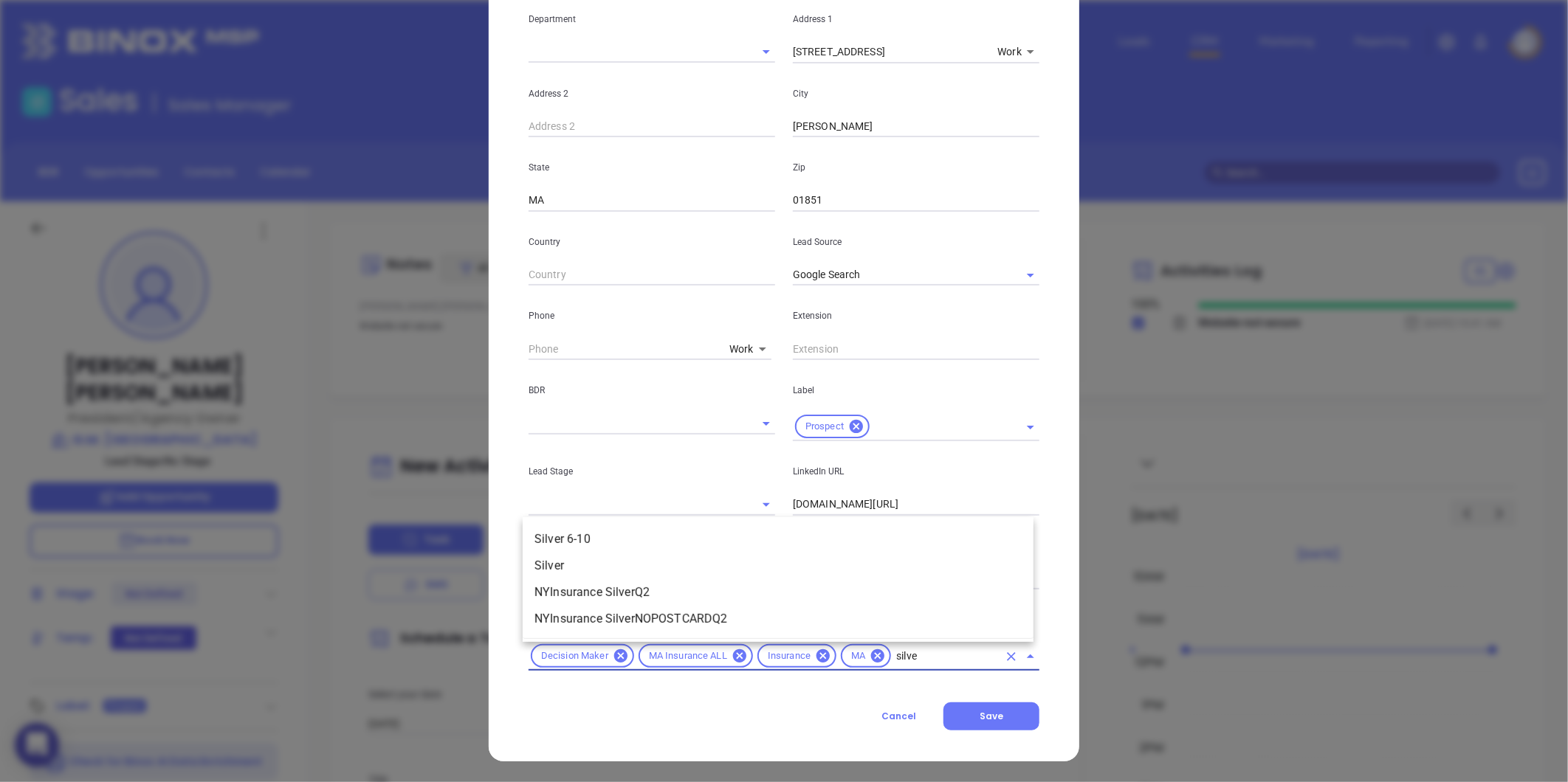
type input "silver"
click at [824, 536] on li "Silver 6-10" at bounding box center [779, 539] width 511 height 26
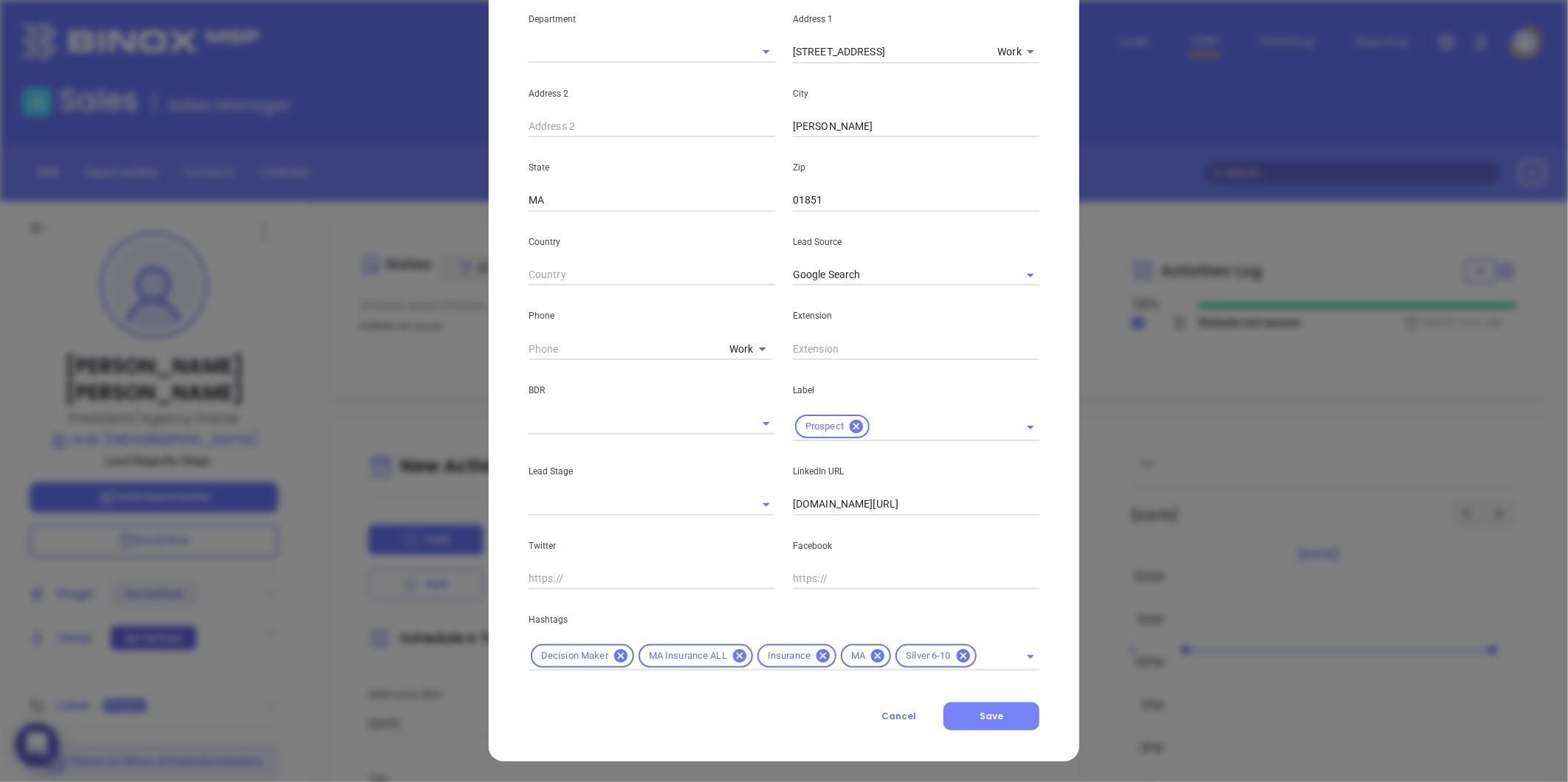
click at [971, 720] on button "Save" at bounding box center [992, 716] width 96 height 28
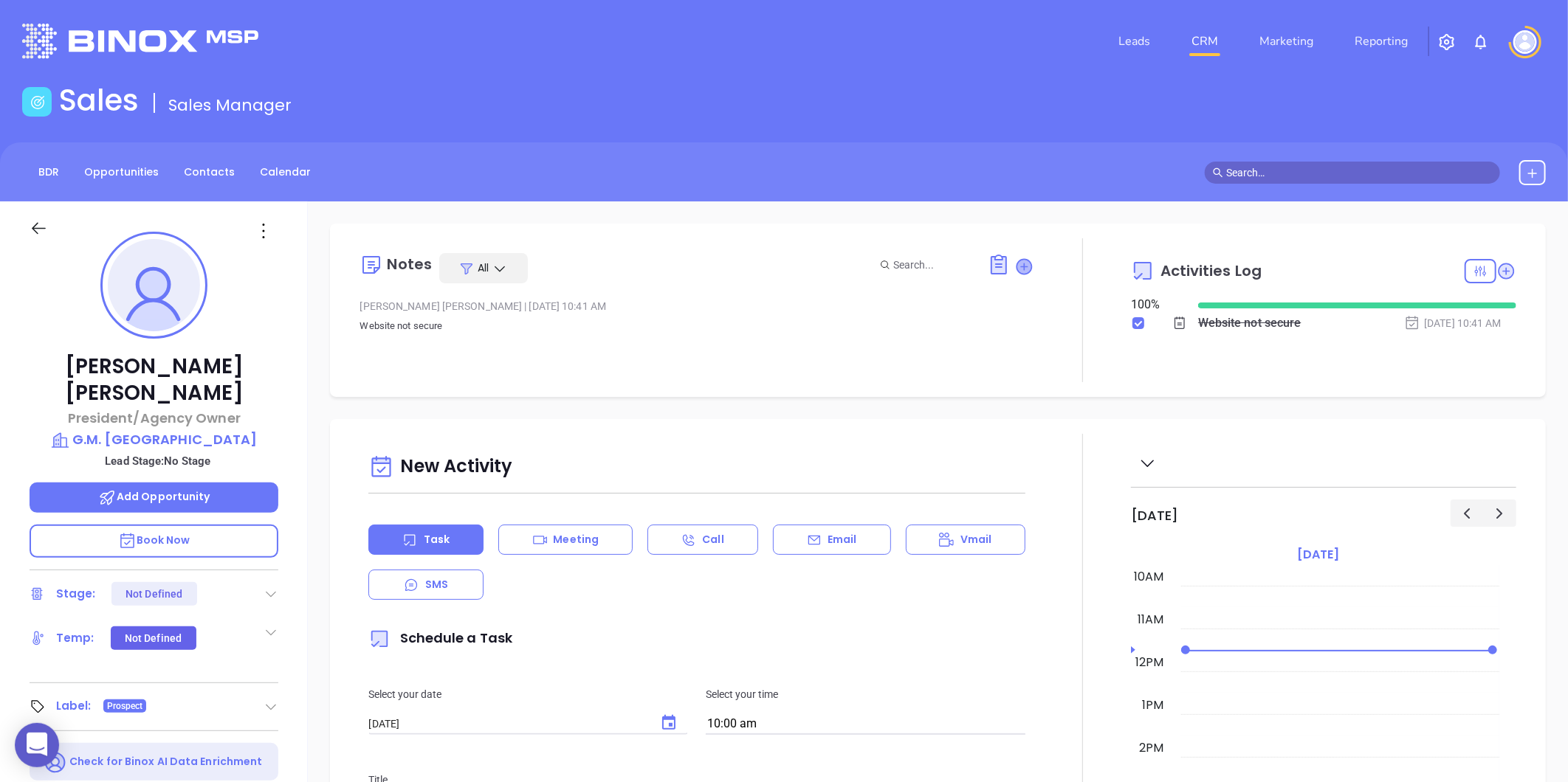
click at [1017, 265] on icon at bounding box center [1024, 266] width 15 height 14
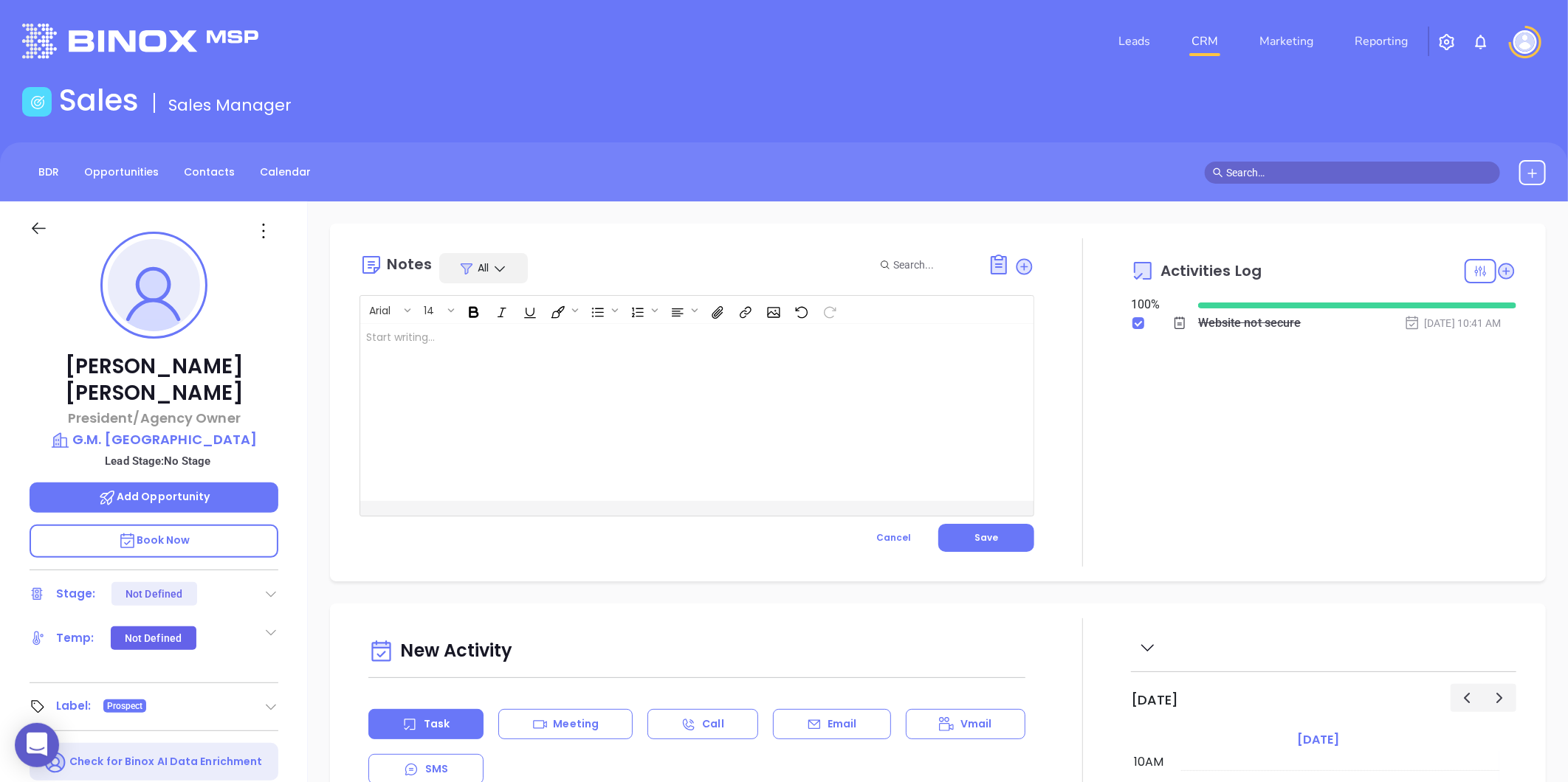
click at [460, 408] on div at bounding box center [673, 412] width 626 height 177
click at [991, 551] on button "Save" at bounding box center [986, 537] width 96 height 28
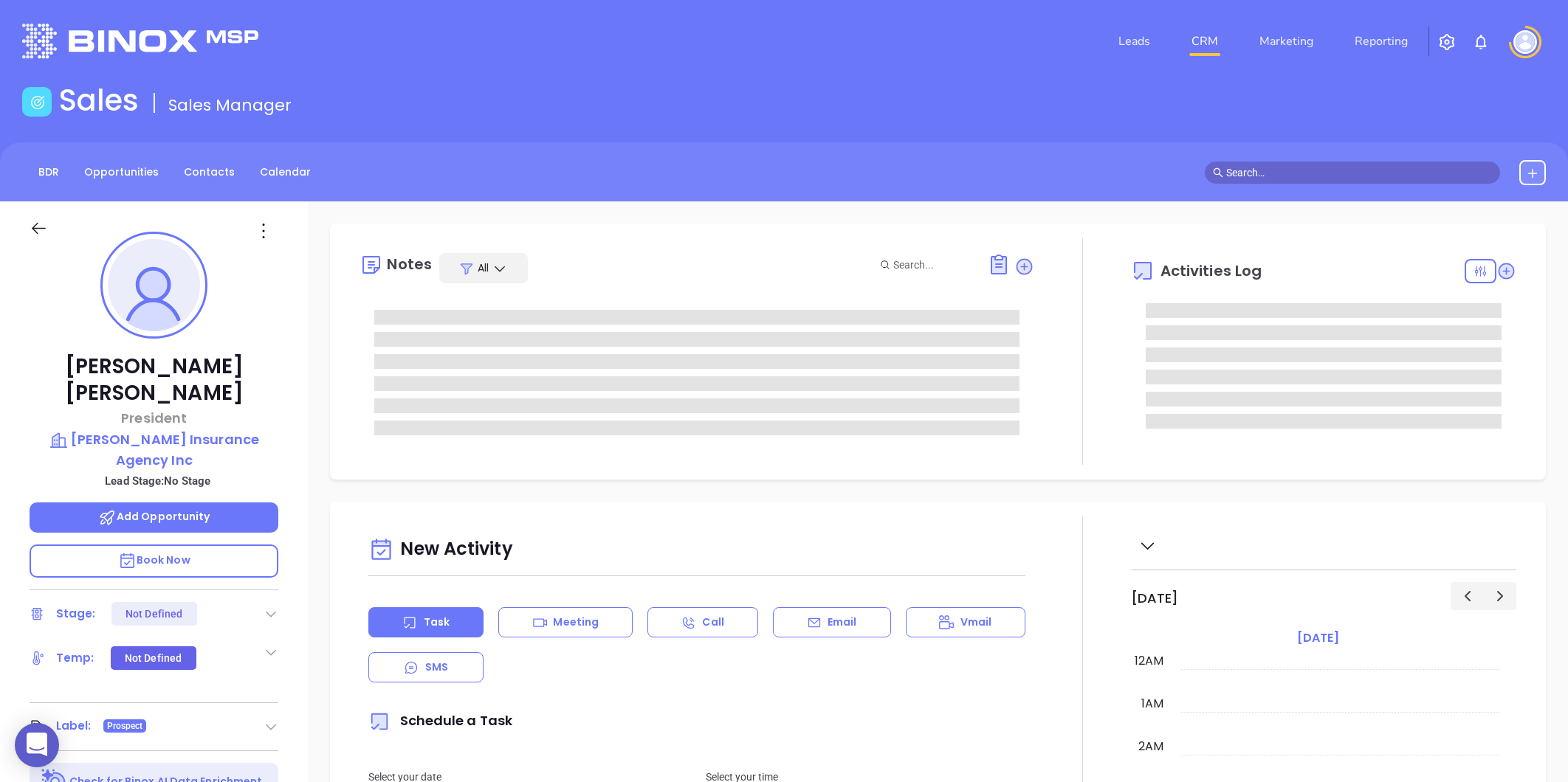
type input "[PERSON_NAME]"
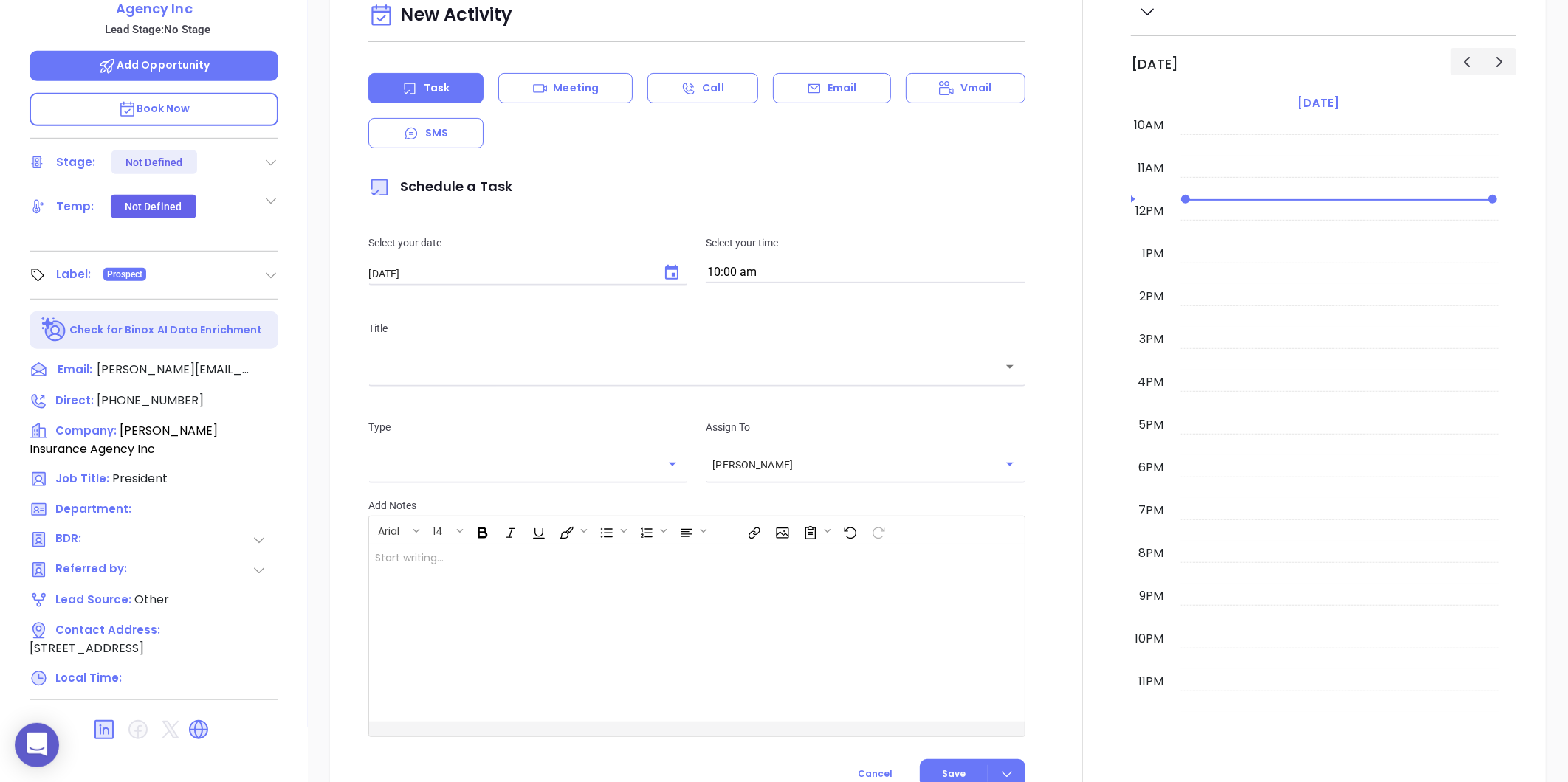
scroll to position [452, 0]
click at [205, 719] on icon at bounding box center [198, 729] width 19 height 19
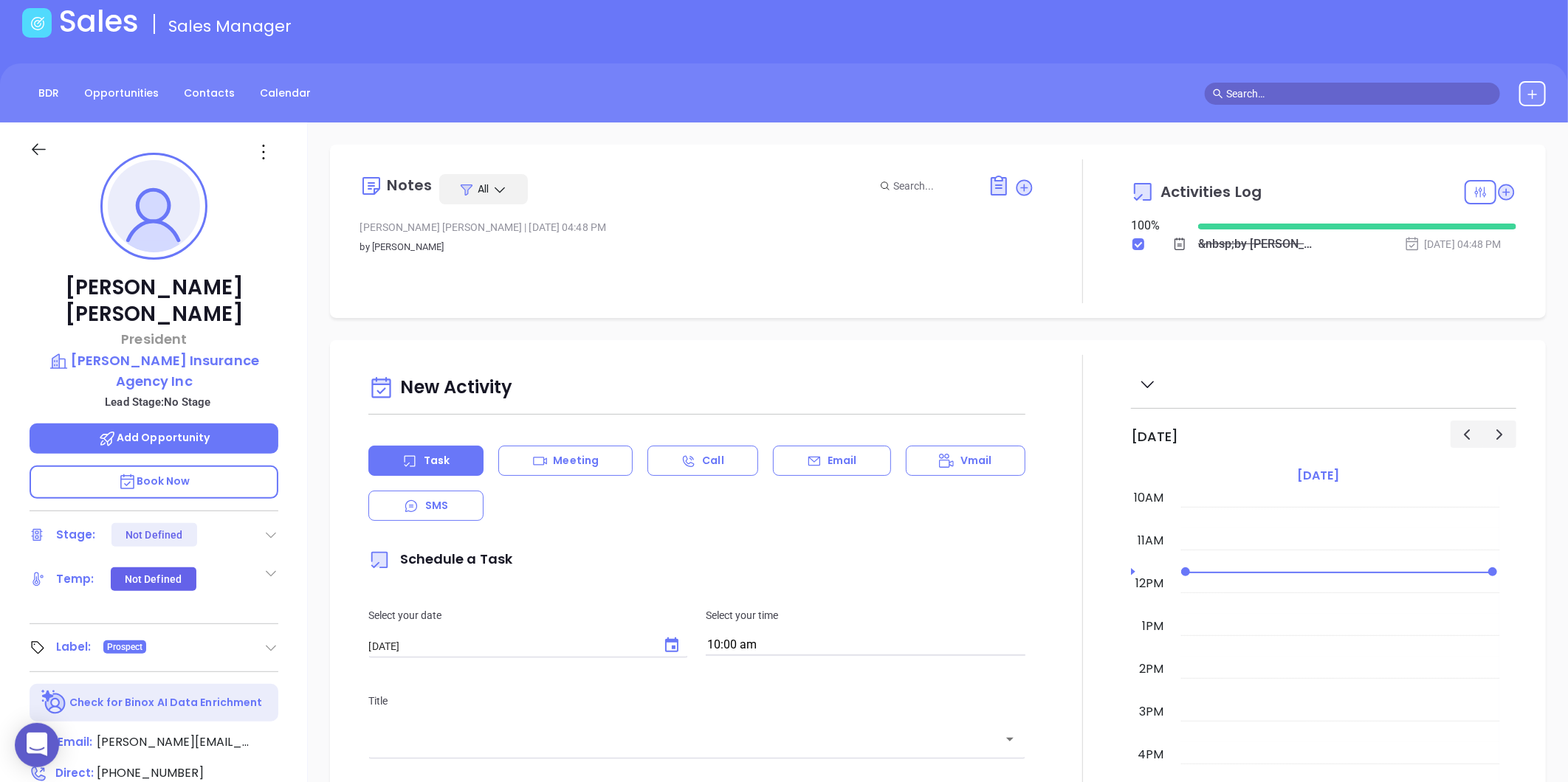
scroll to position [42, 0]
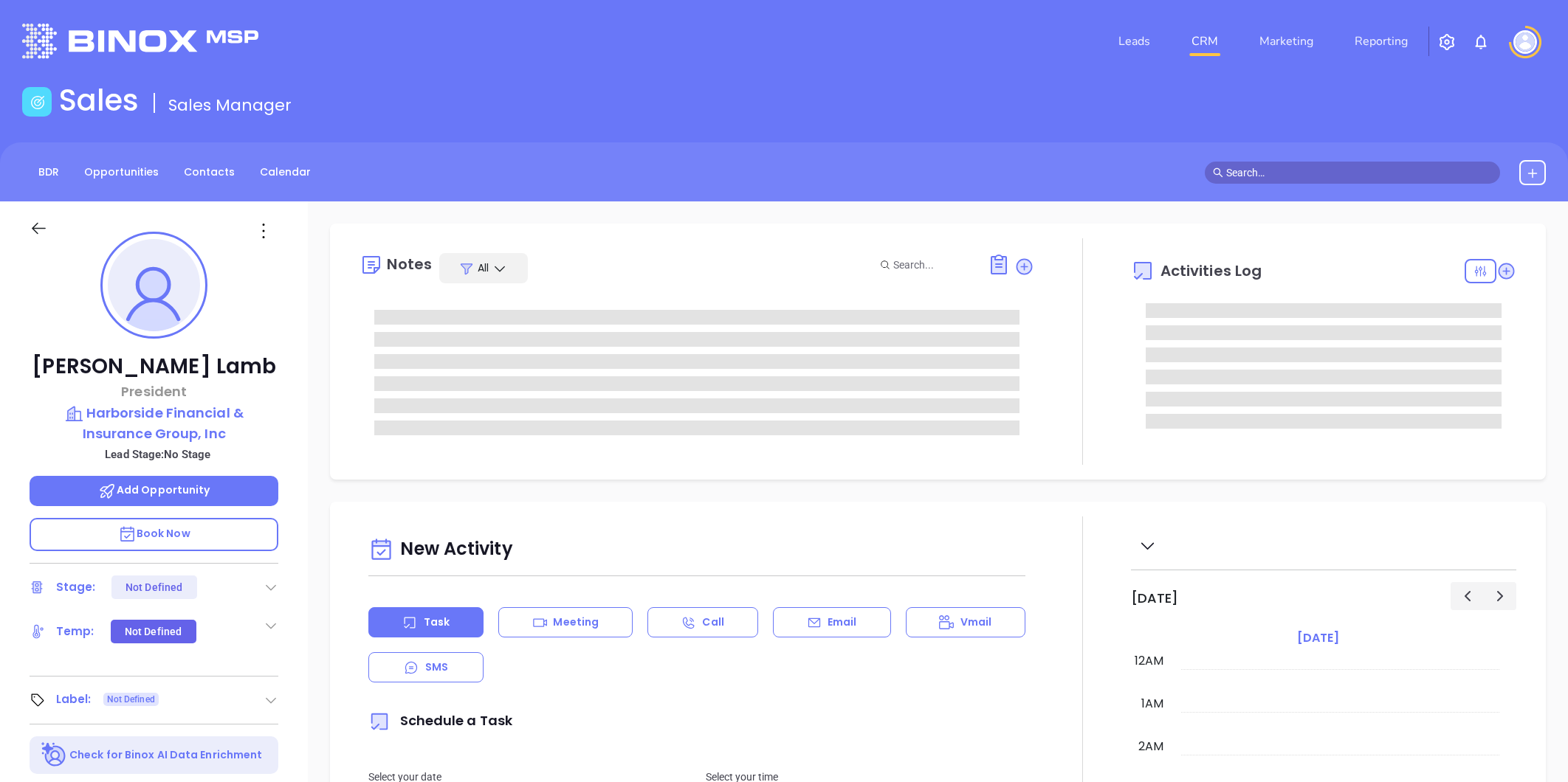
type input "[PERSON_NAME]"
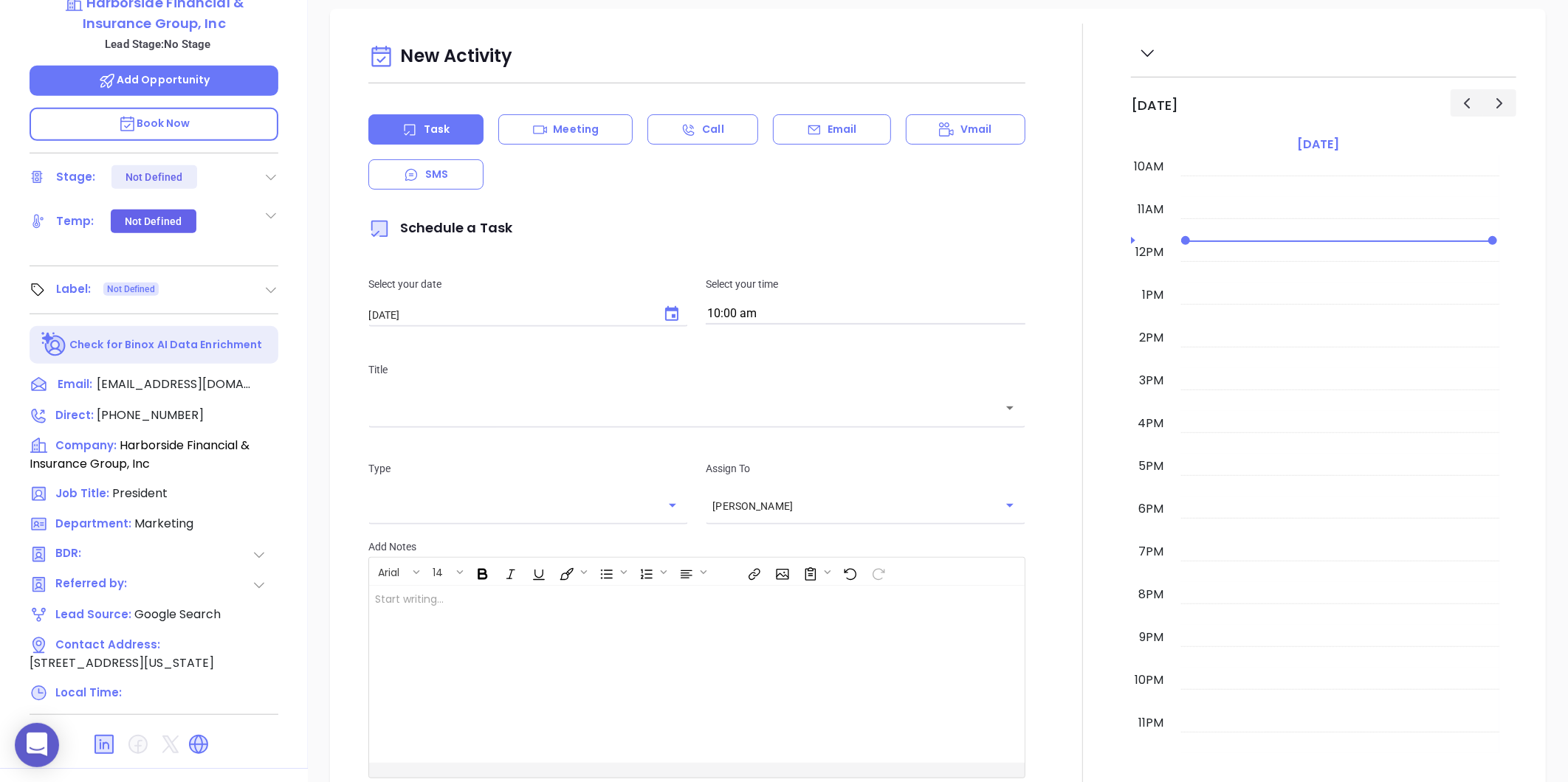
scroll to position [452, 0]
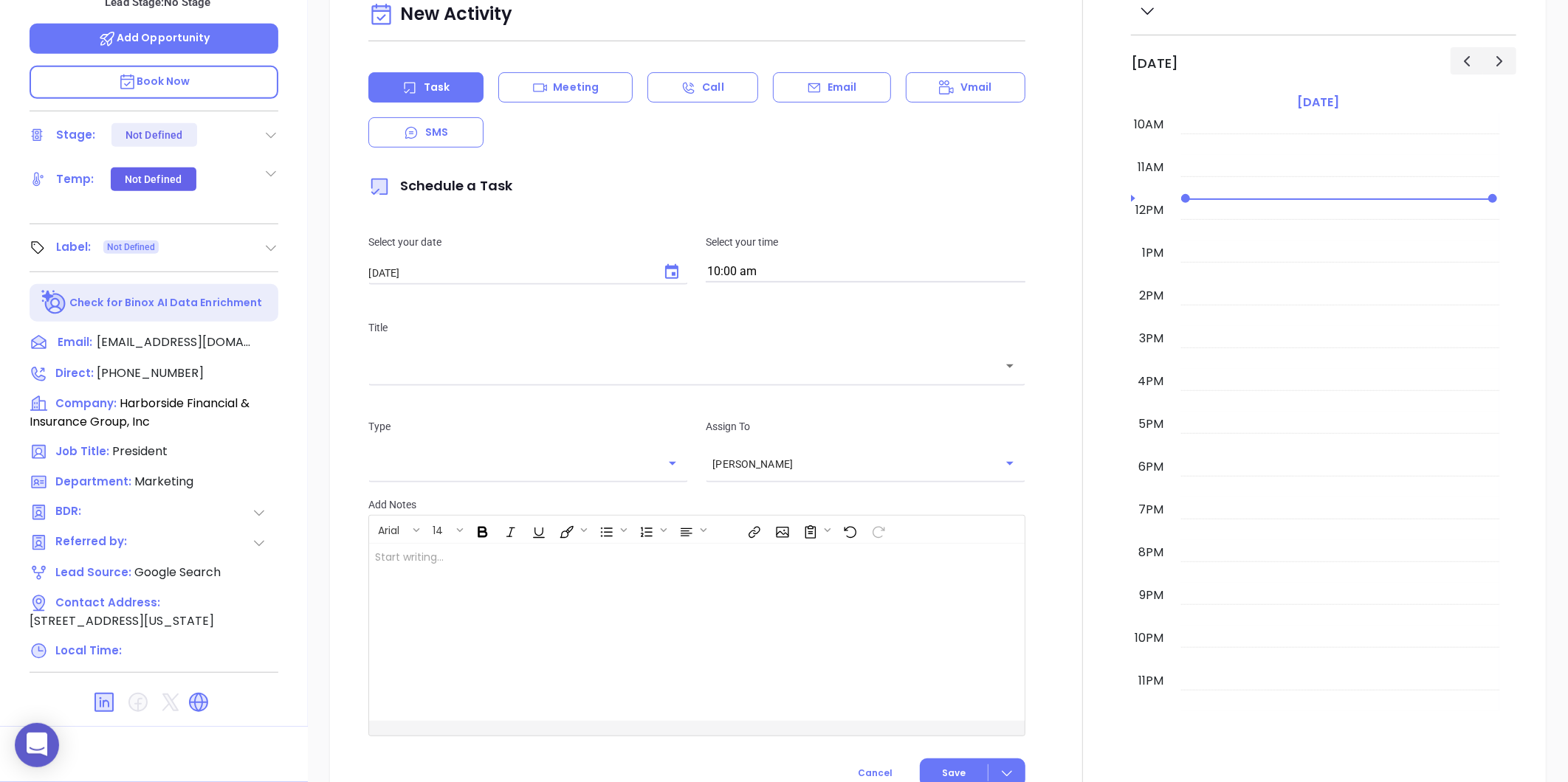
click at [264, 245] on icon at bounding box center [271, 248] width 15 height 14
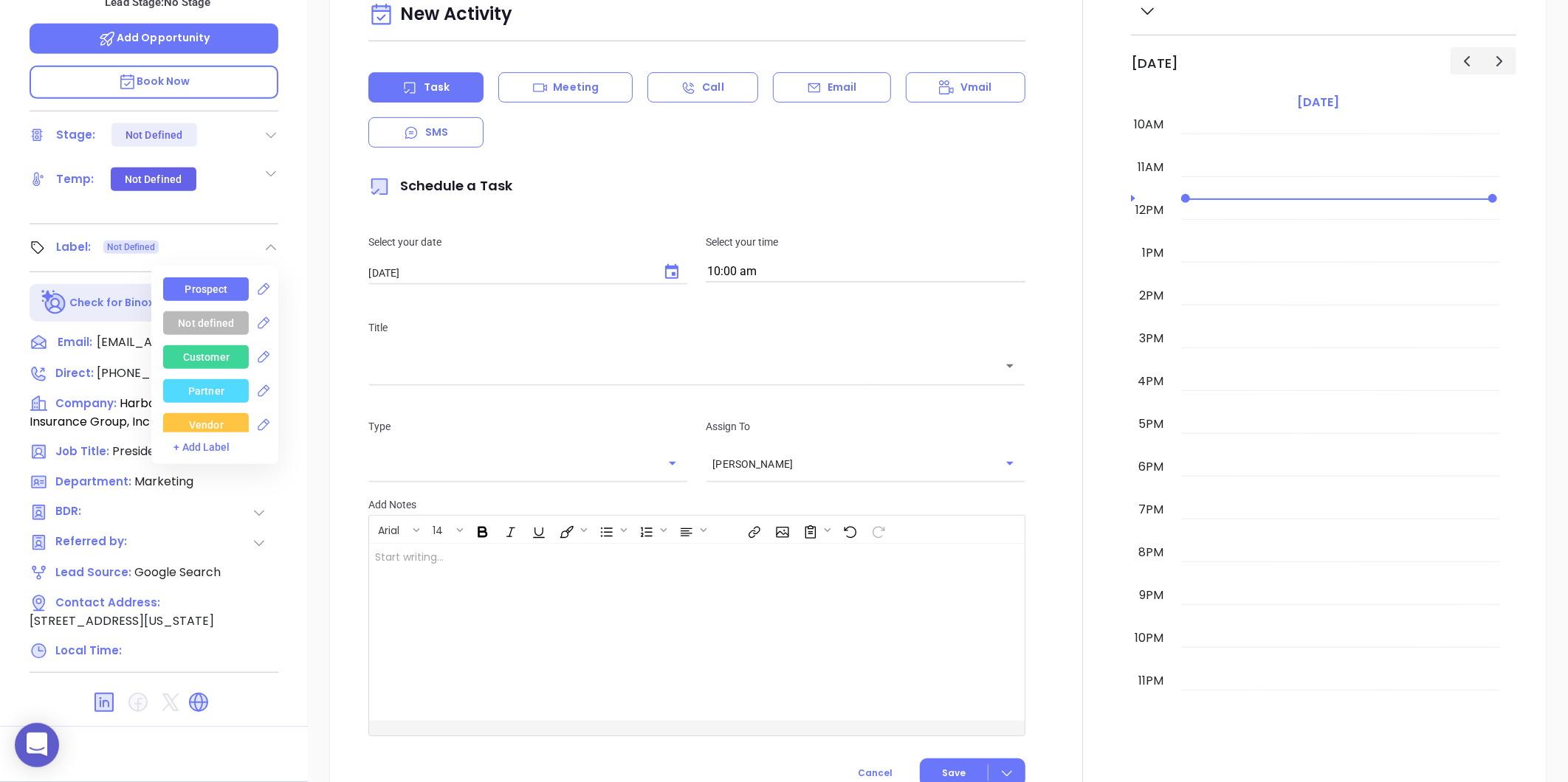
click at [218, 289] on div "Prospect" at bounding box center [206, 289] width 43 height 24
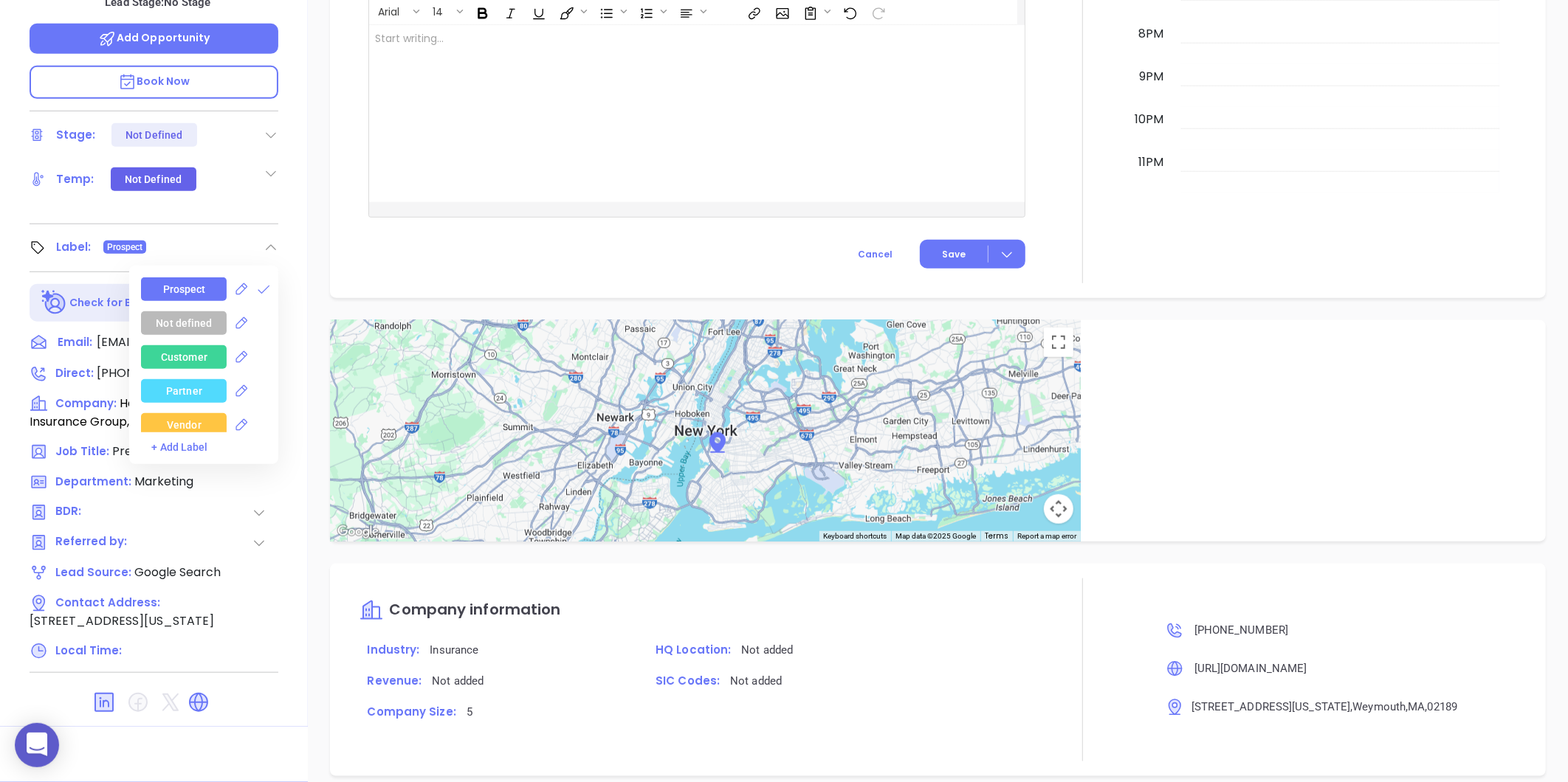
scroll to position [463, 0]
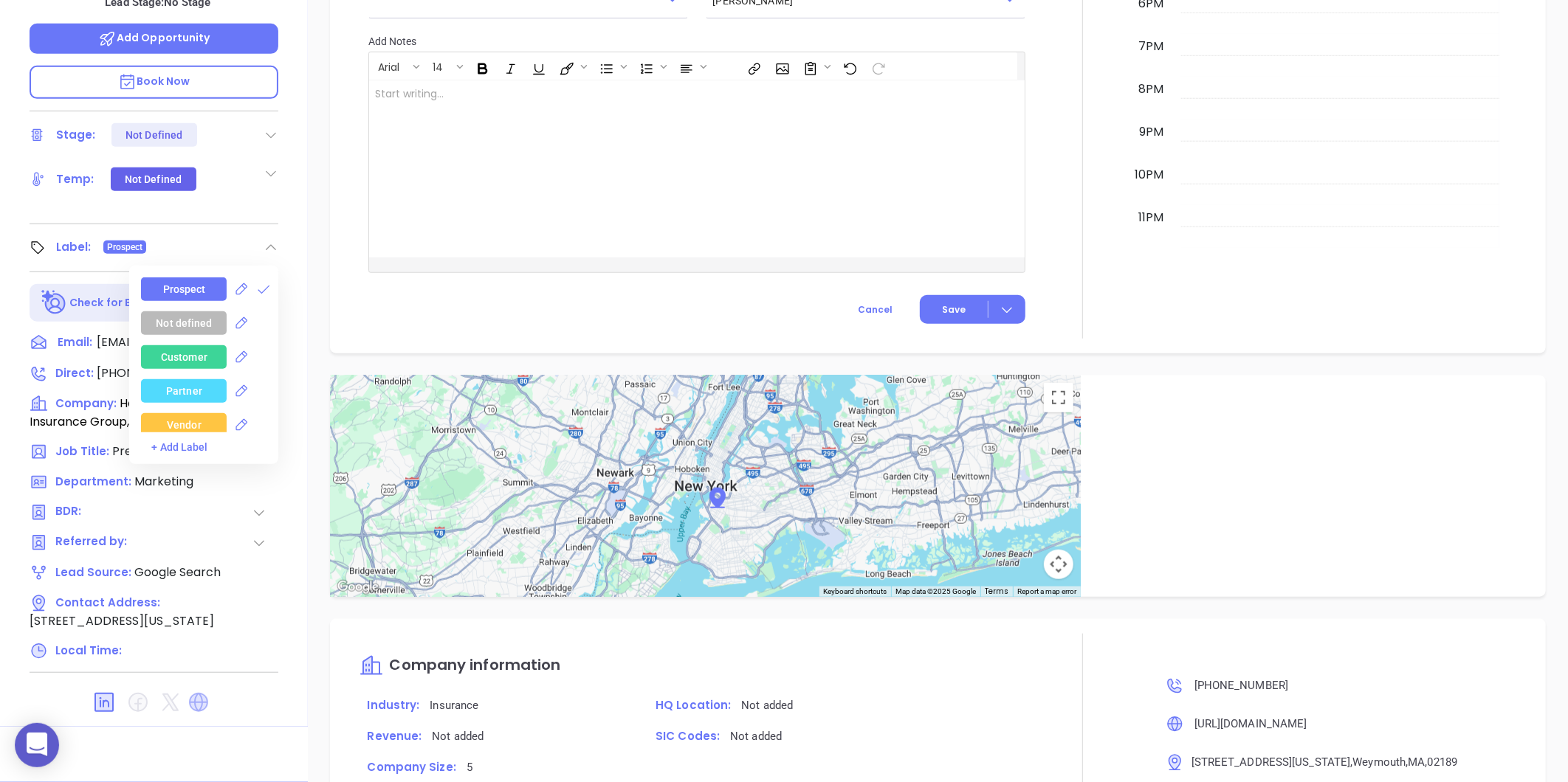
click at [196, 694] on icon at bounding box center [198, 702] width 24 height 24
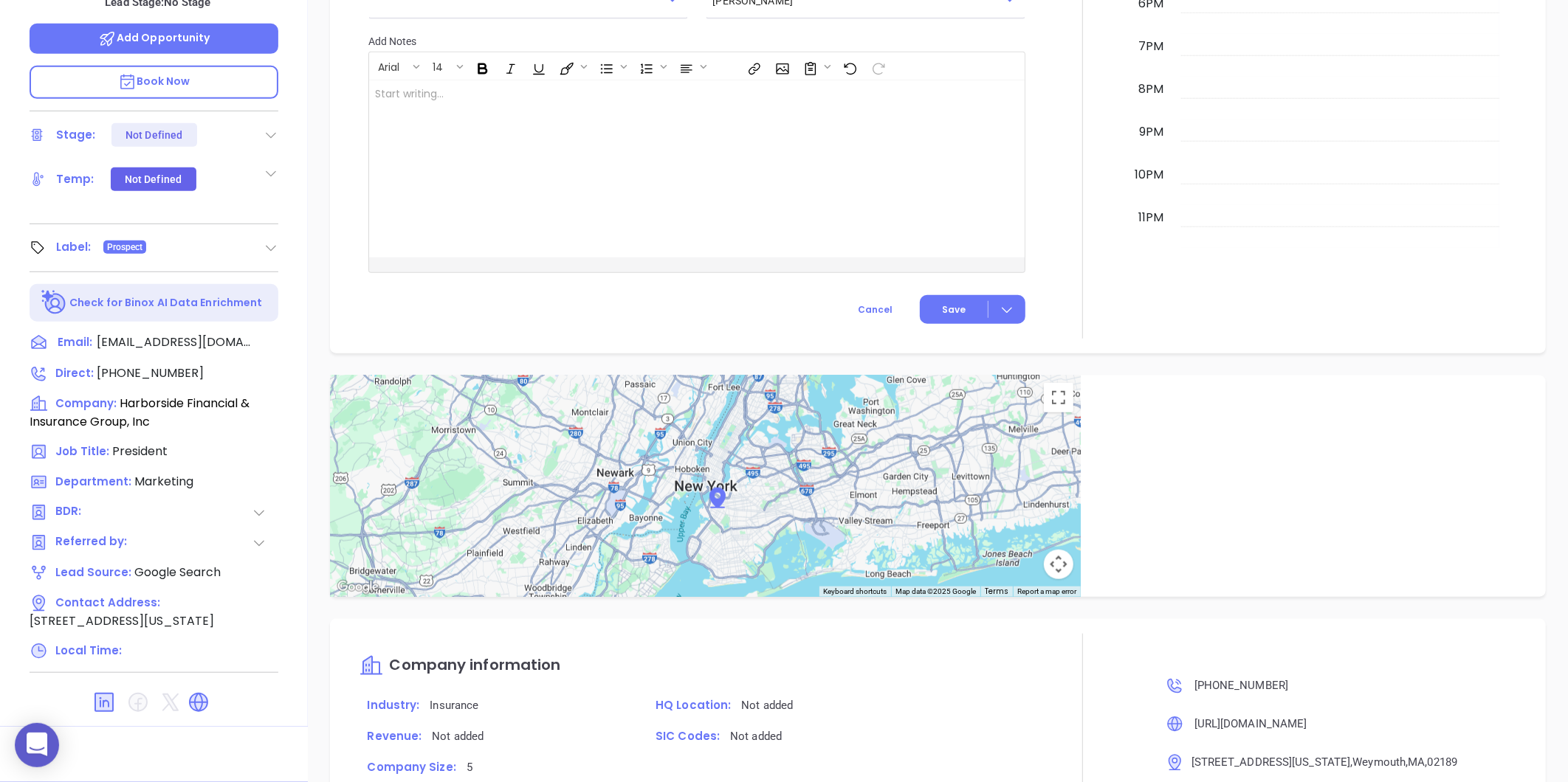
scroll to position [207, 0]
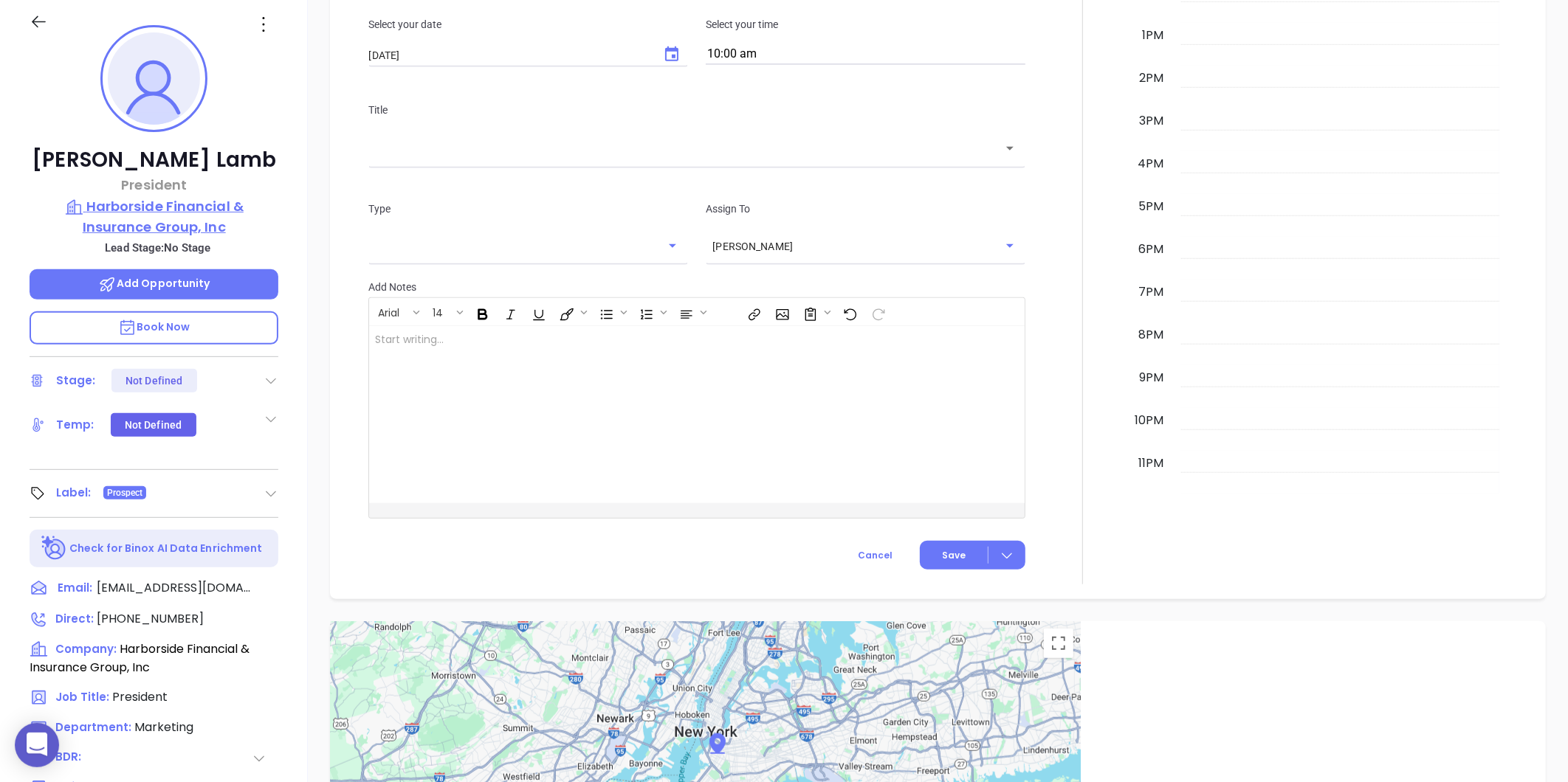
click at [119, 218] on p "Harborside Financial & Insurance Group, Inc" at bounding box center [154, 217] width 248 height 41
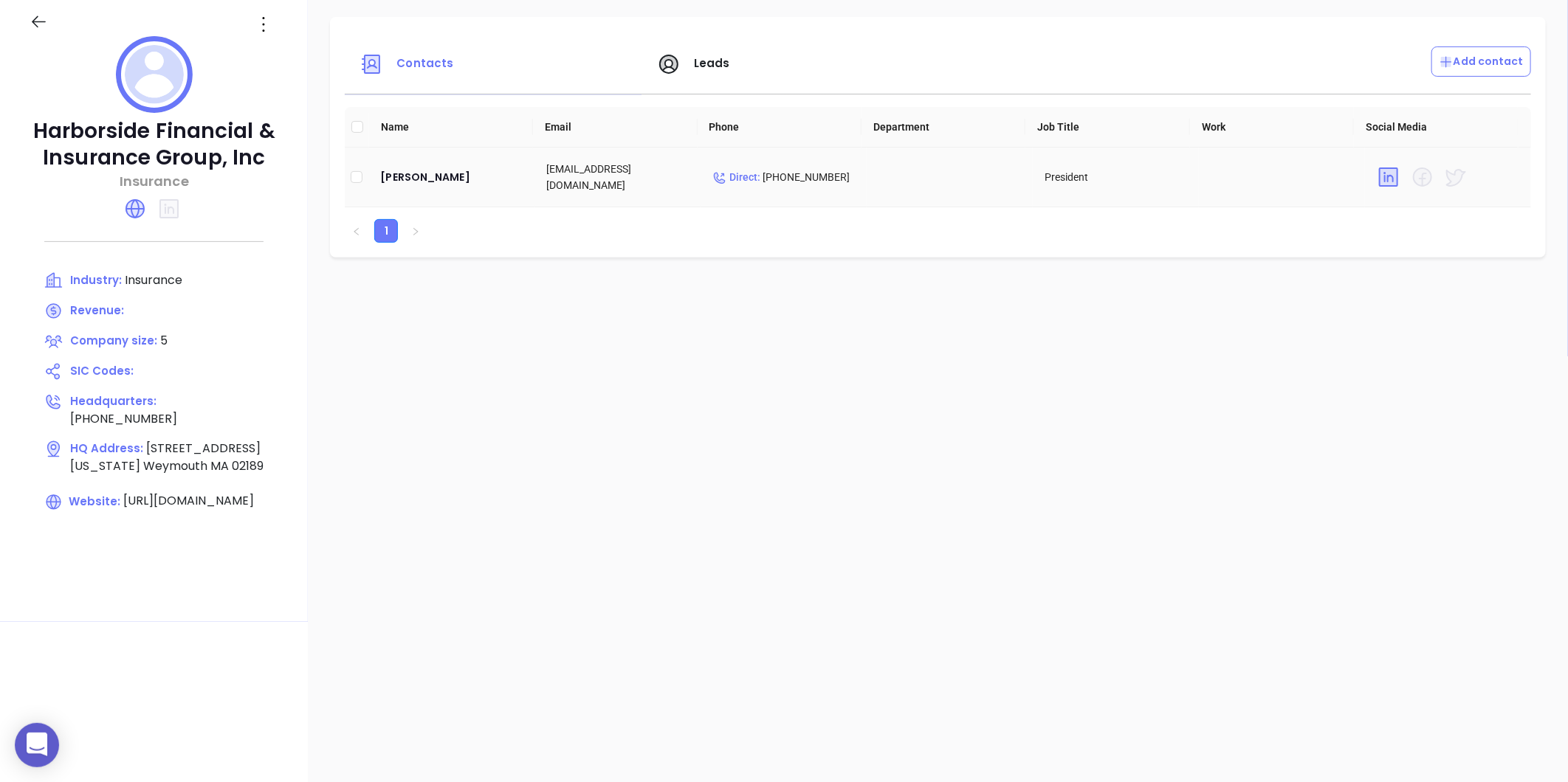
click at [400, 189] on td "Richard Lamb" at bounding box center [450, 178] width 166 height 60
click at [396, 169] on div "Richard Lamb" at bounding box center [450, 178] width 142 height 18
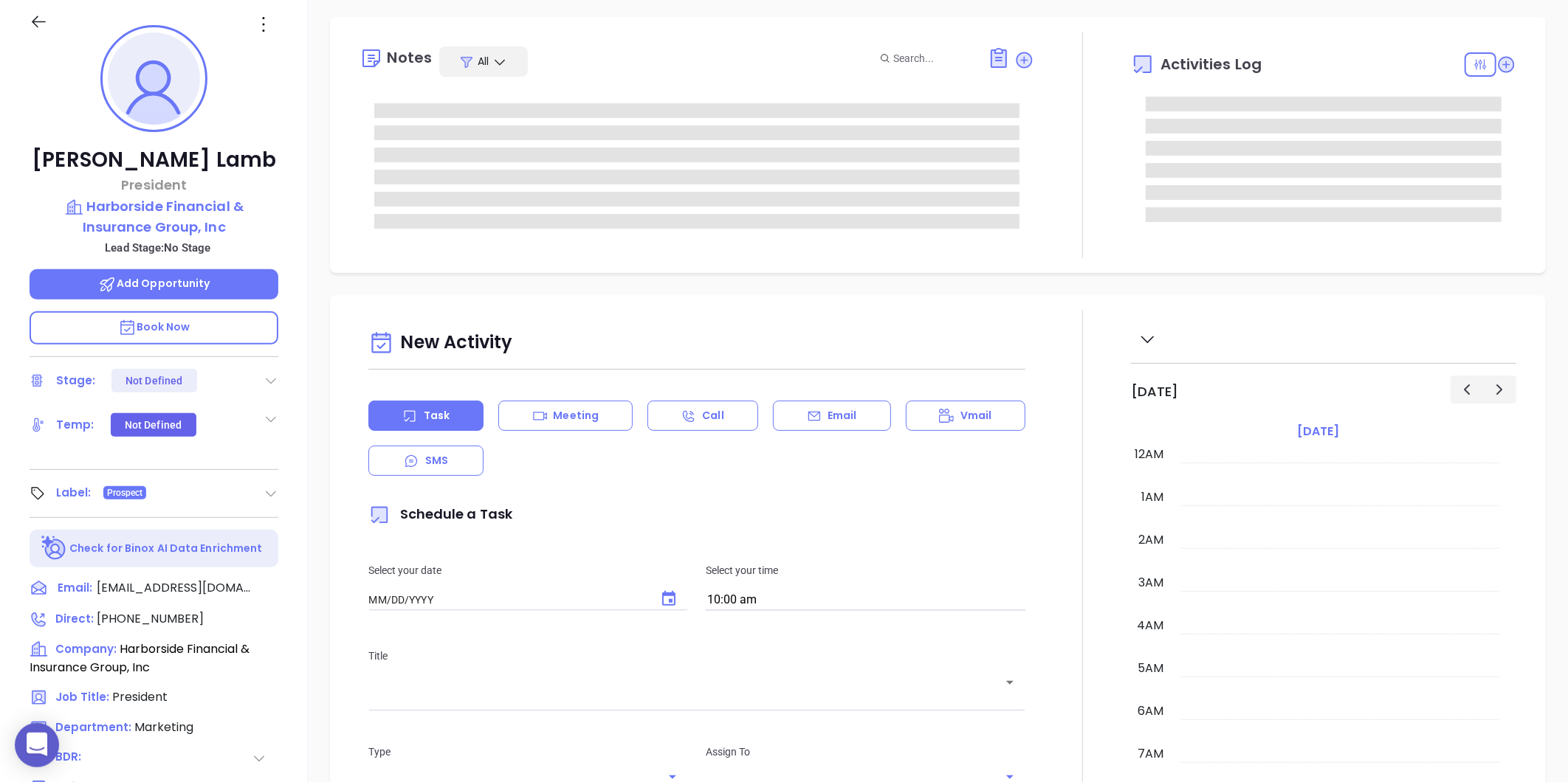
type input "[DATE]"
type input "[PERSON_NAME]"
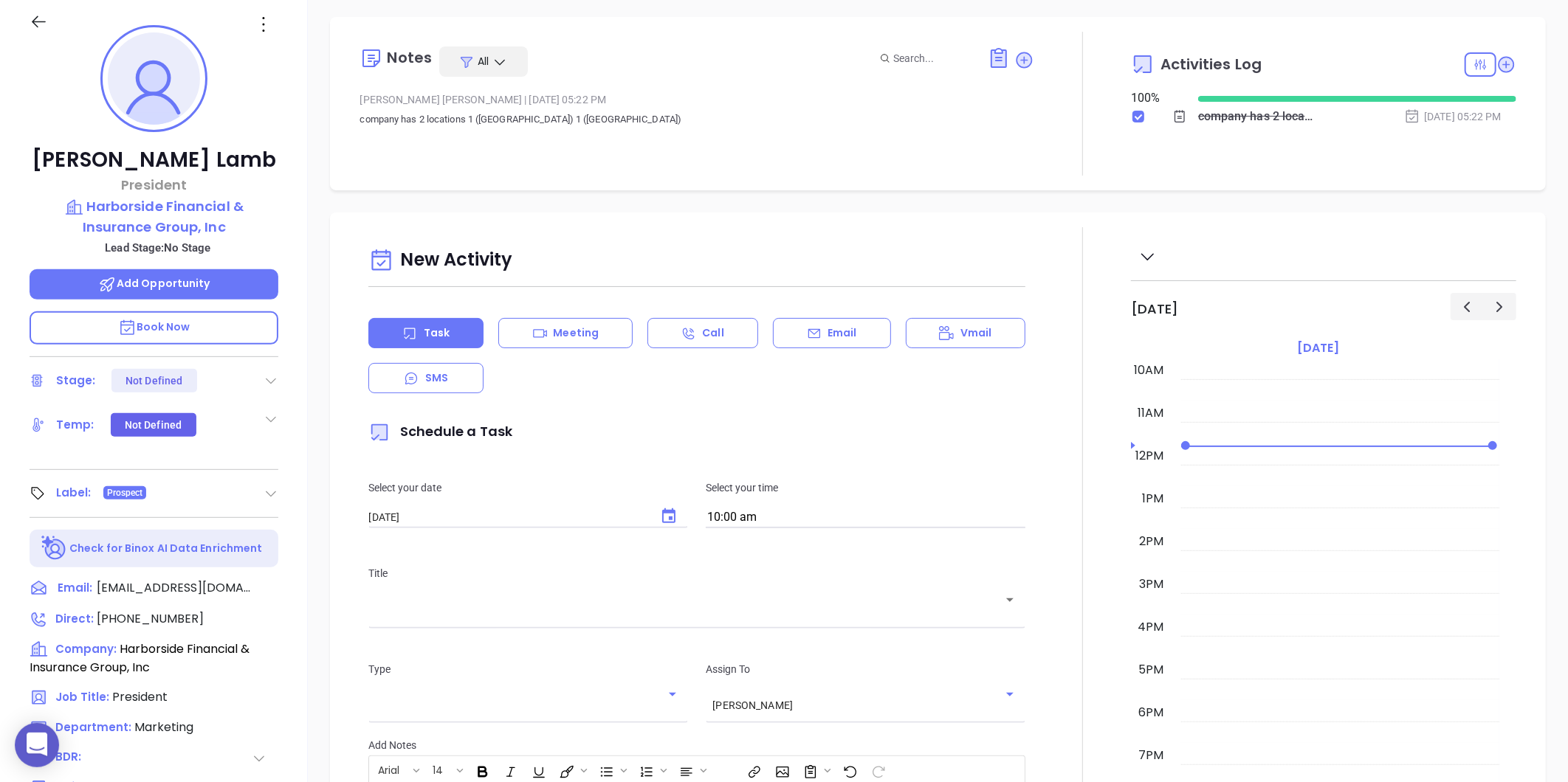
click at [268, 38] on div at bounding box center [154, 21] width 266 height 53
click at [265, 30] on icon at bounding box center [264, 24] width 24 height 24
click at [279, 185] on div "Edit" at bounding box center [336, 182] width 145 height 16
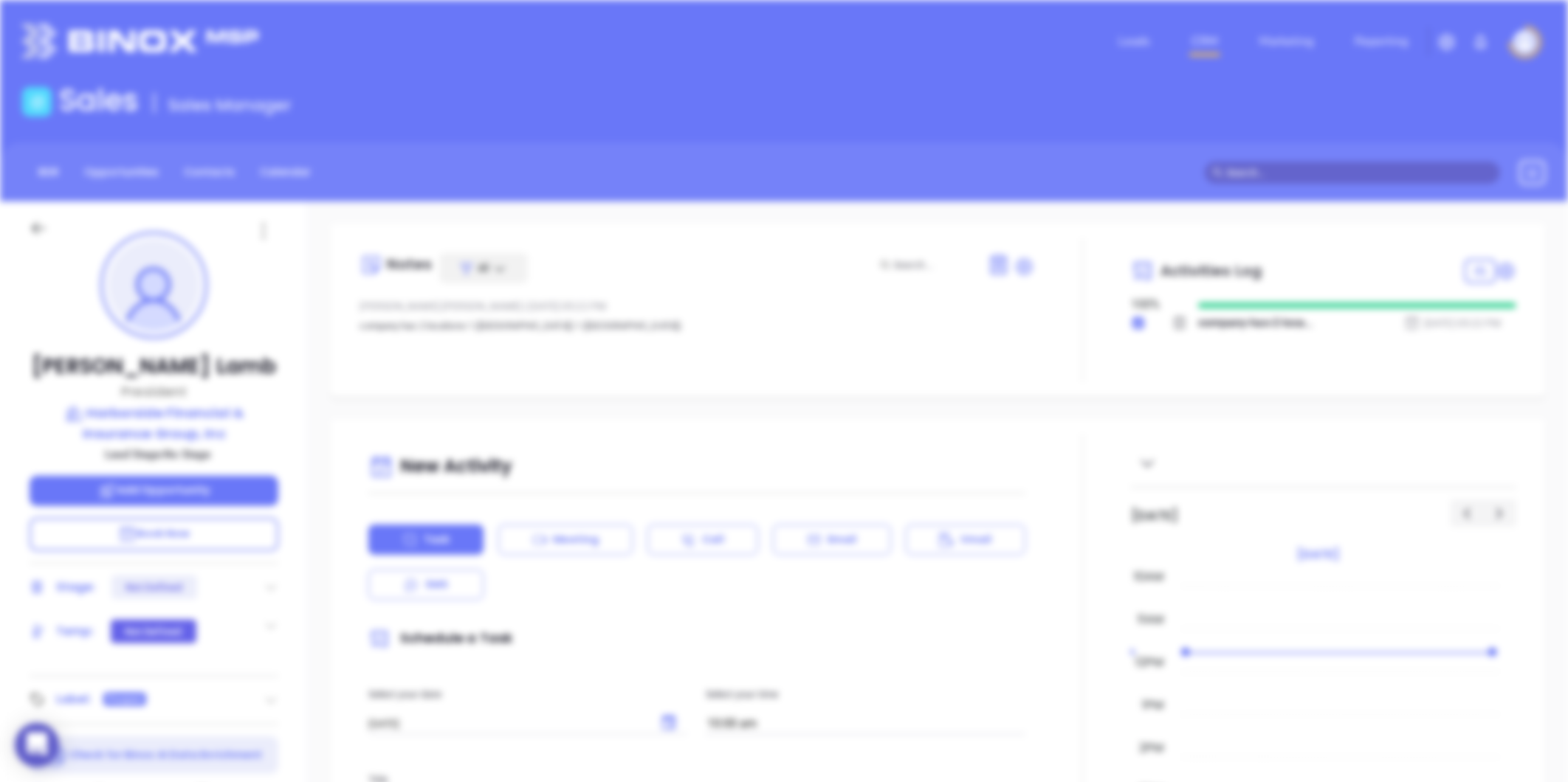
scroll to position [0, 0]
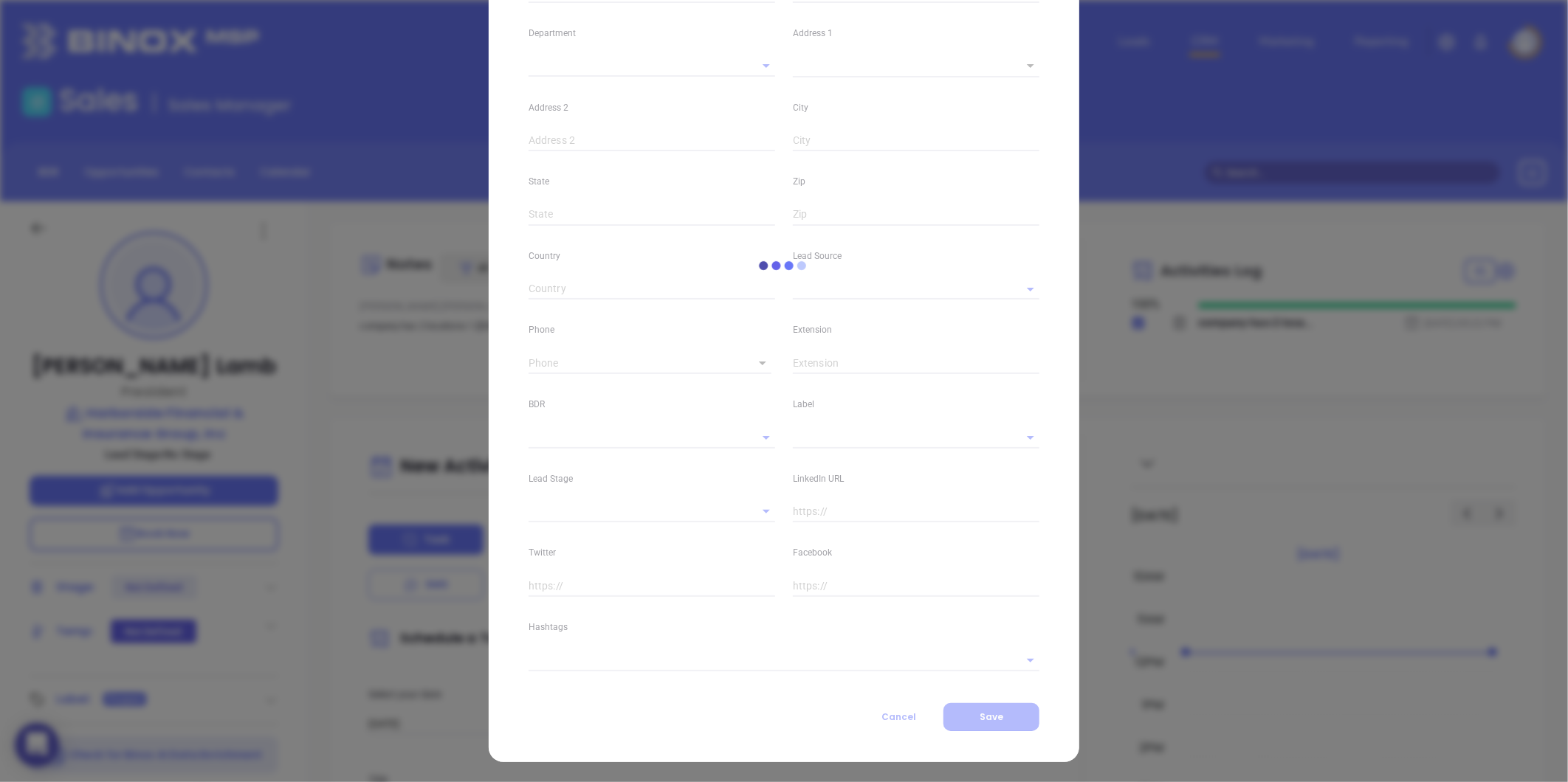
type input "Richard"
type input "Lamb"
type input "rich@harborsideins.com"
type input "President"
type textarea "1194 Washington Street"
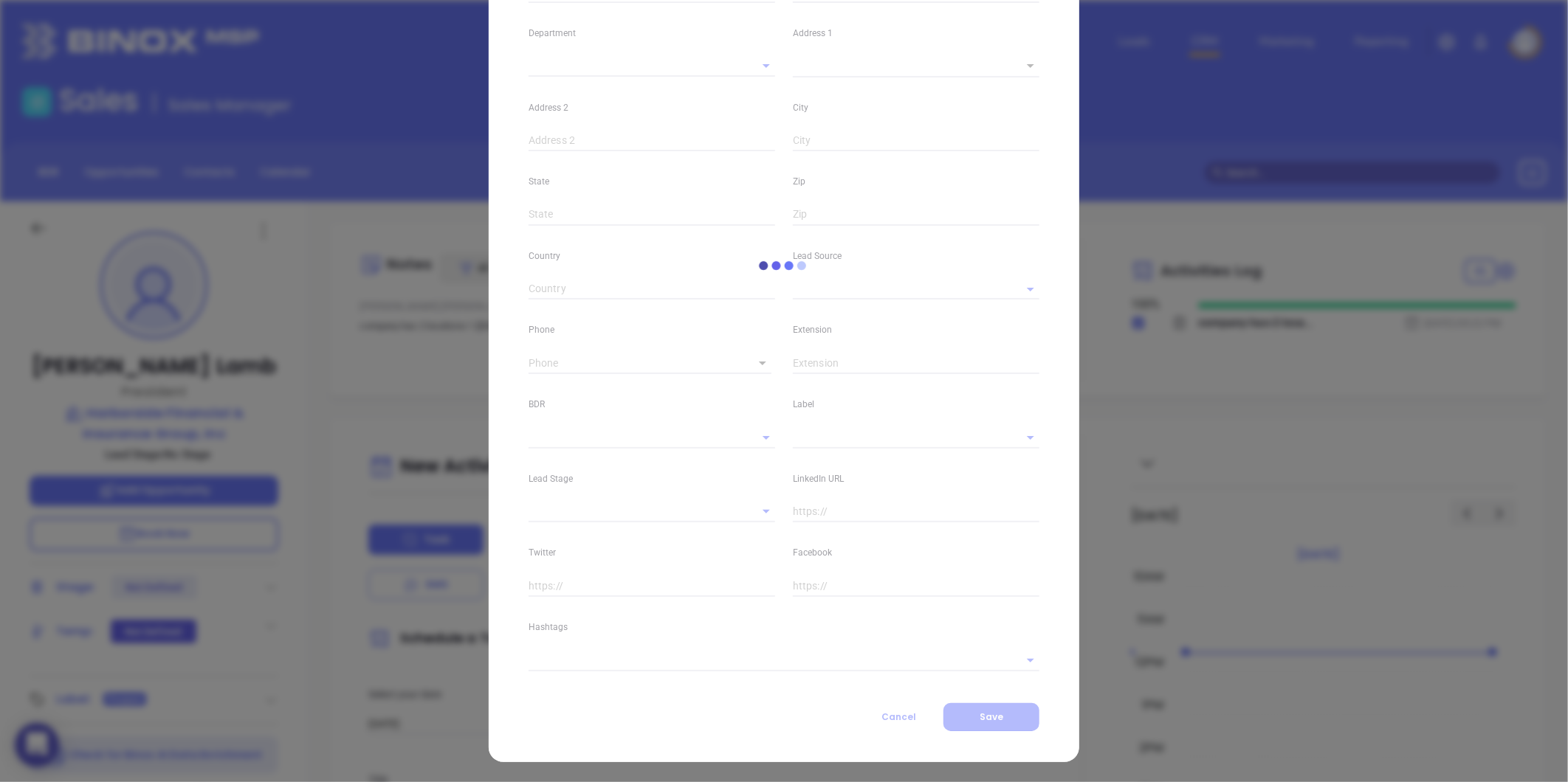
type input "1"
type input "Weymouth"
type input "MA"
type input "02189"
type input "www.linkedin.com/in/richard-lamb-02948825b"
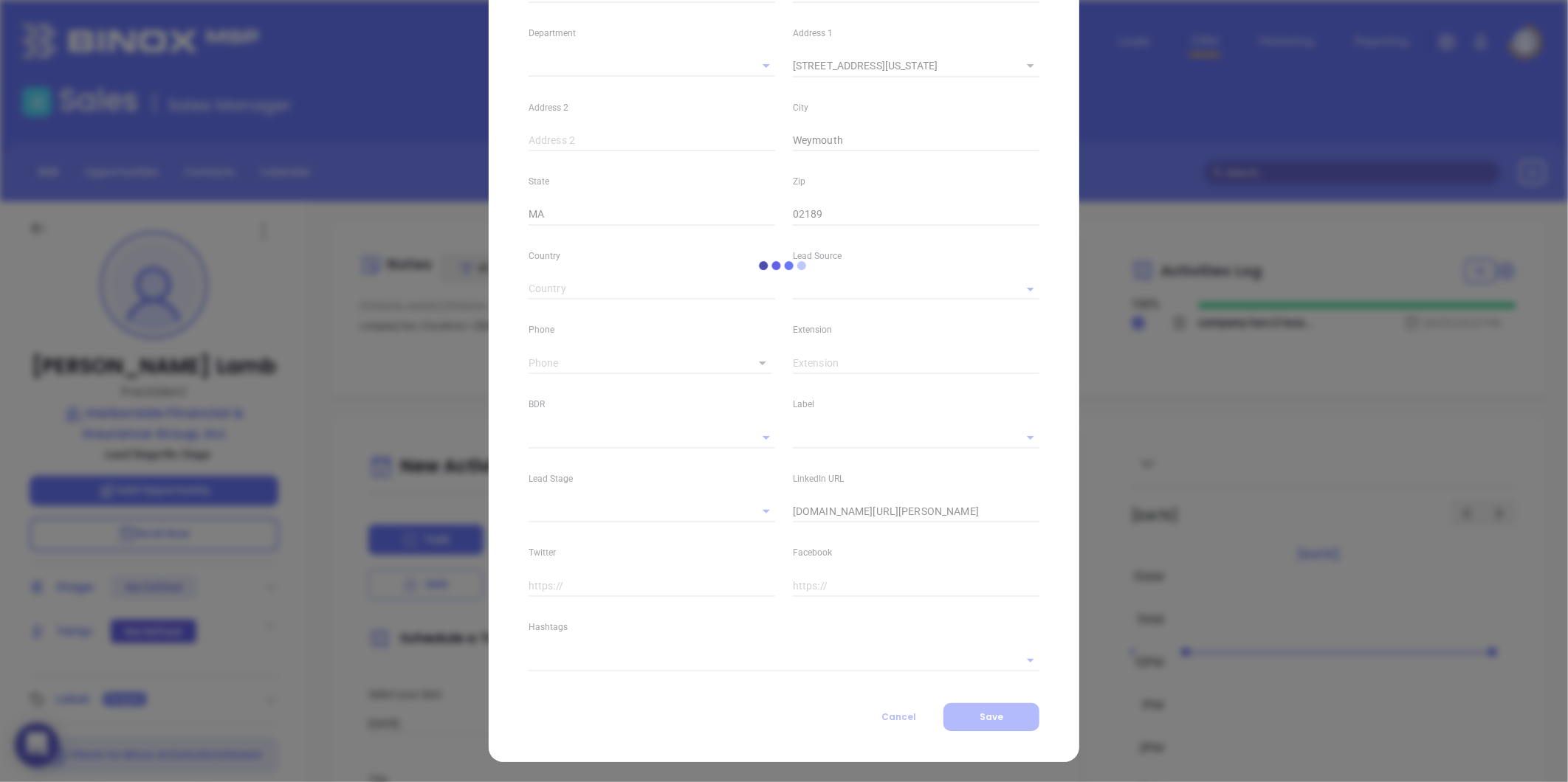
type input "Marketing"
type input "Google Search"
type input "undefined undefined"
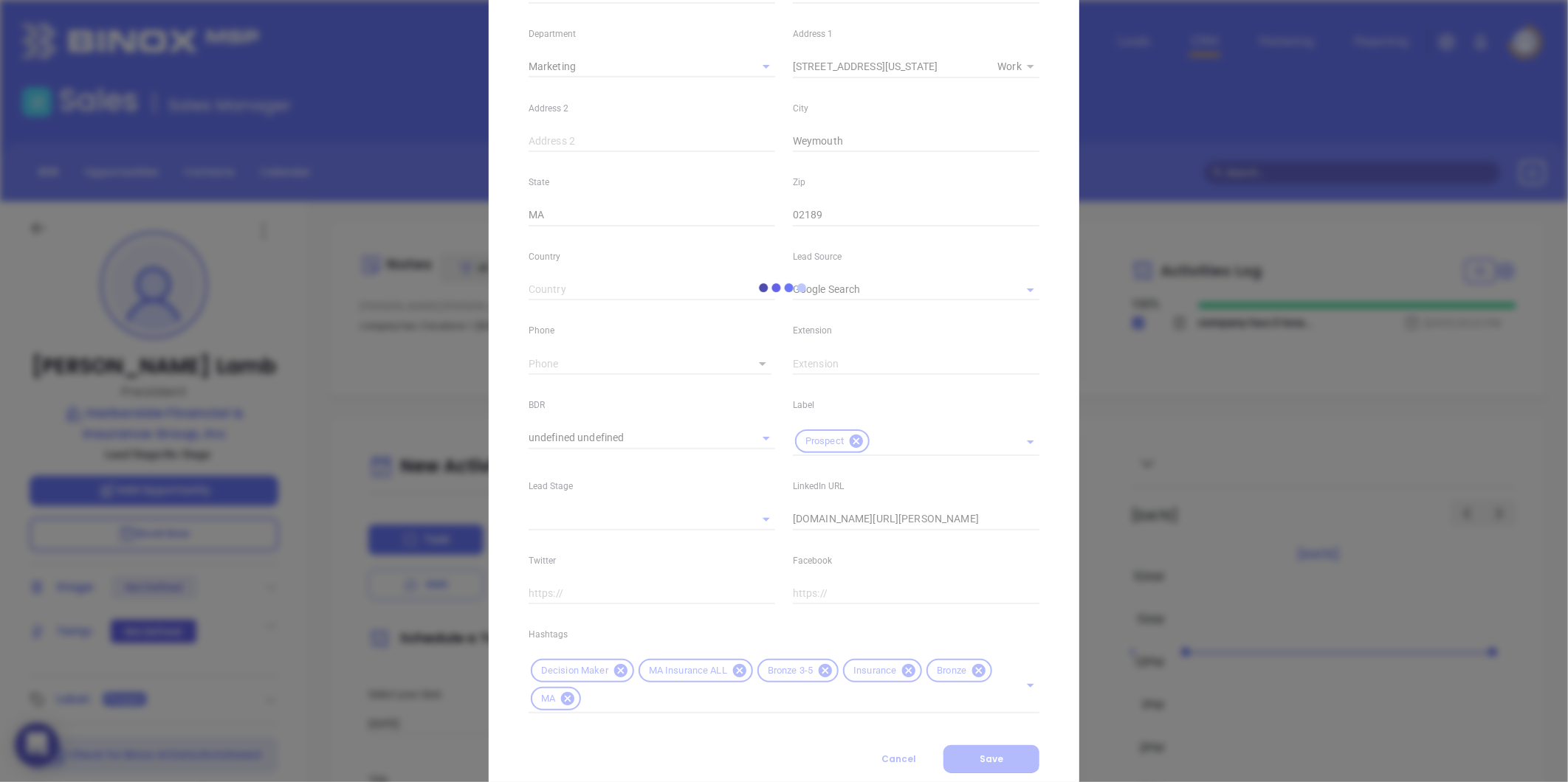
type input "1"
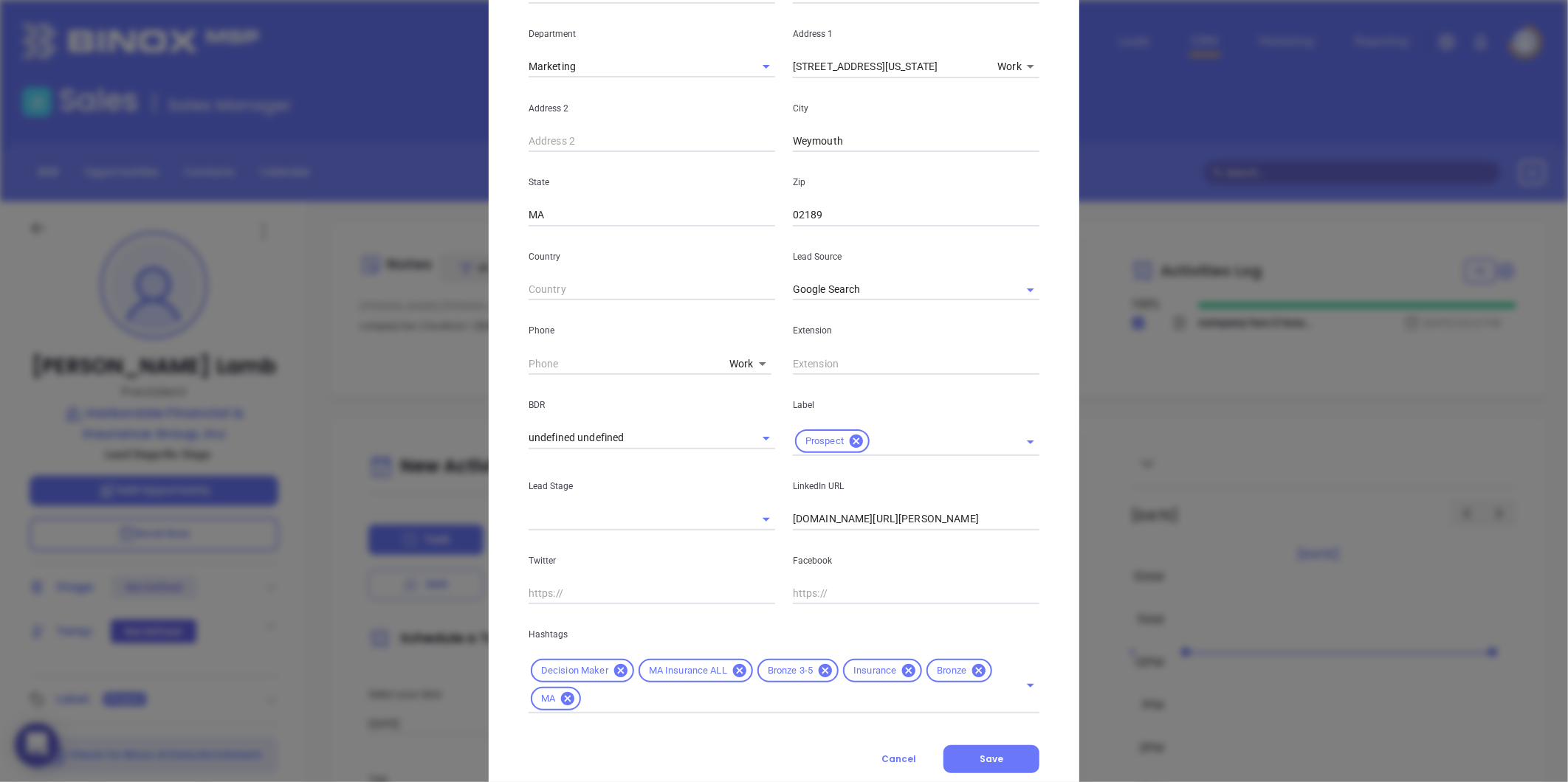
click at [818, 669] on icon at bounding box center [825, 671] width 14 height 14
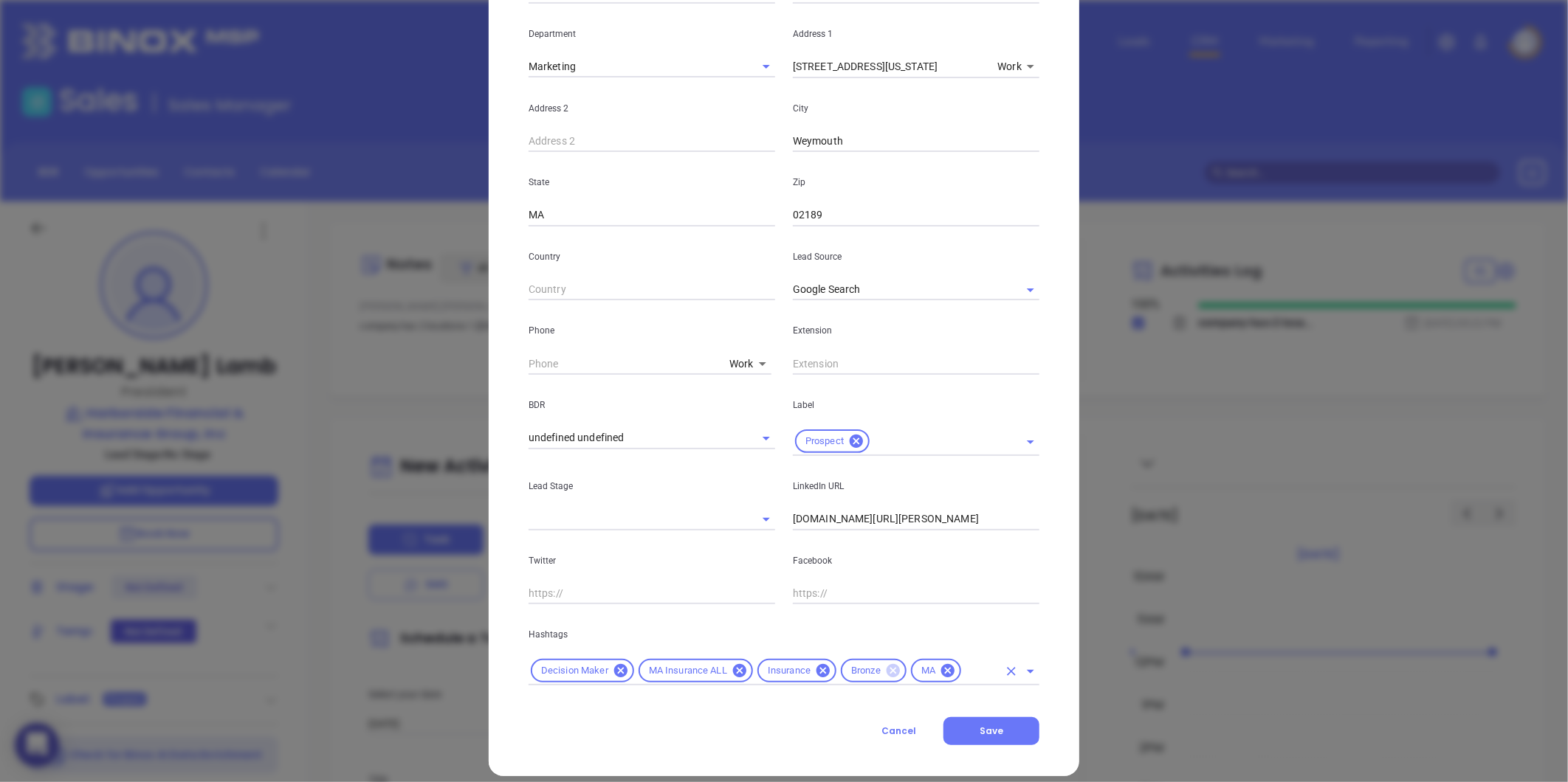
click at [888, 668] on icon at bounding box center [893, 671] width 14 height 14
click at [939, 676] on input "text" at bounding box center [945, 671] width 105 height 18
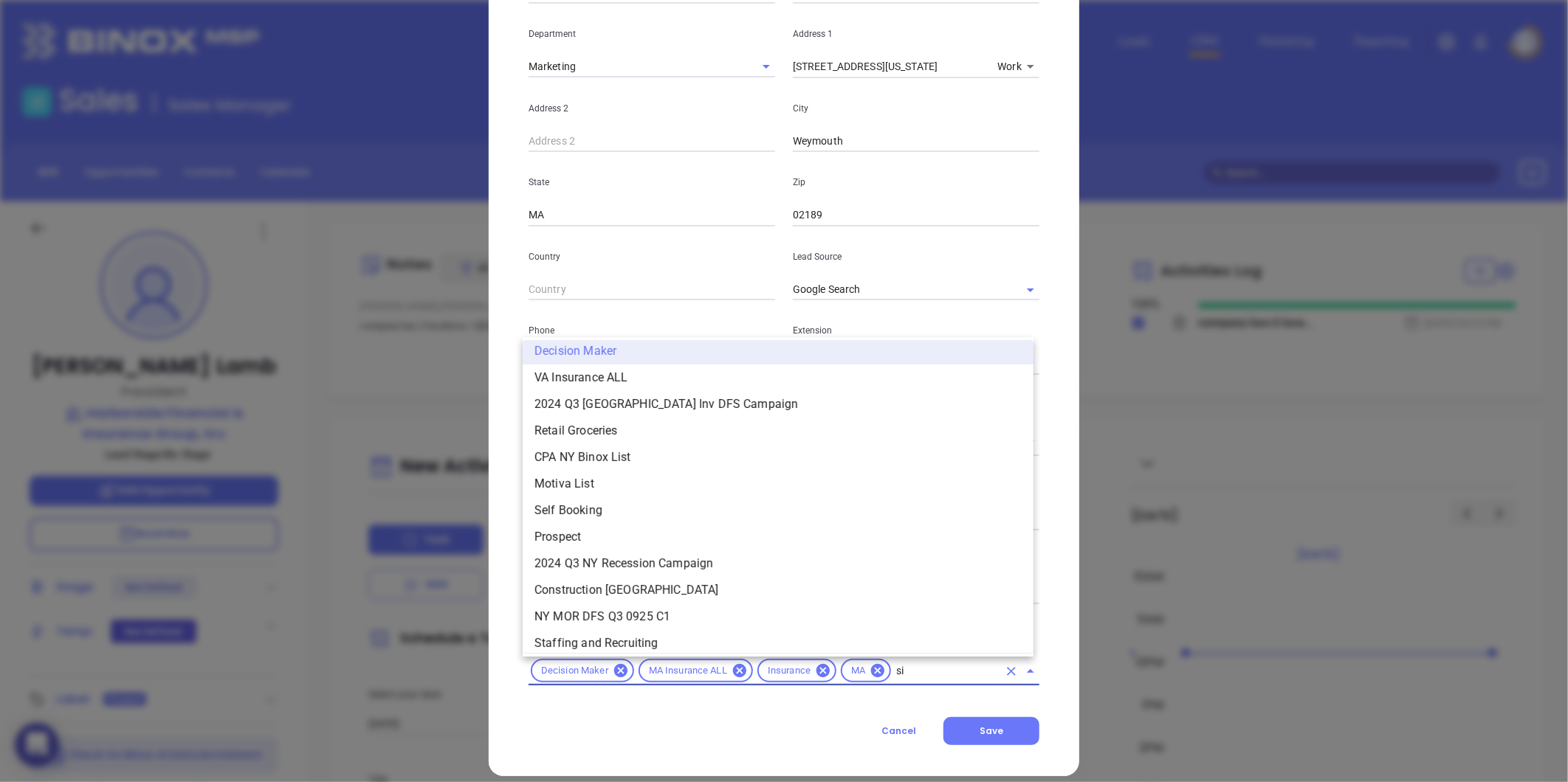
scroll to position [89, 0]
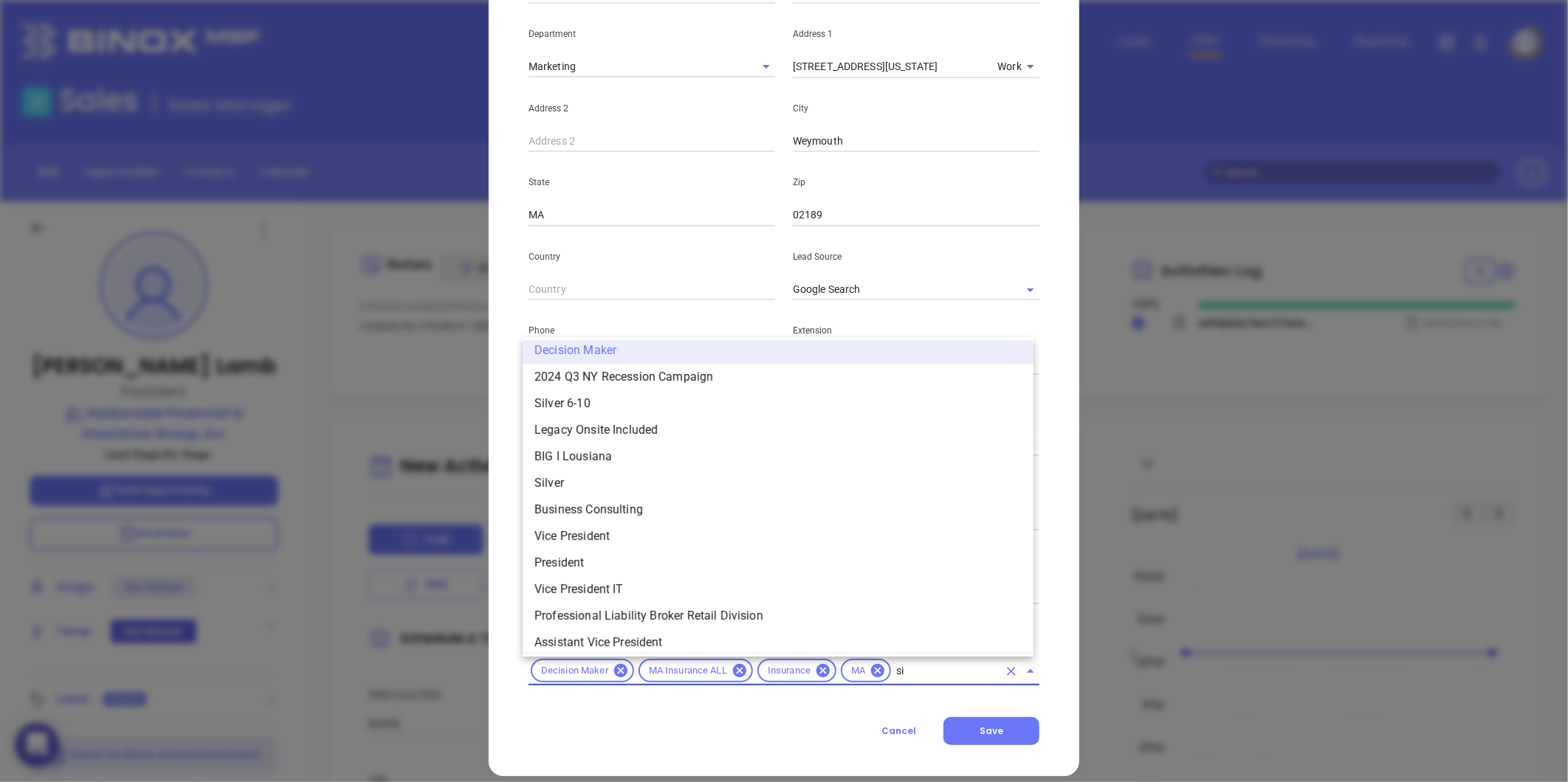
type input "sil"
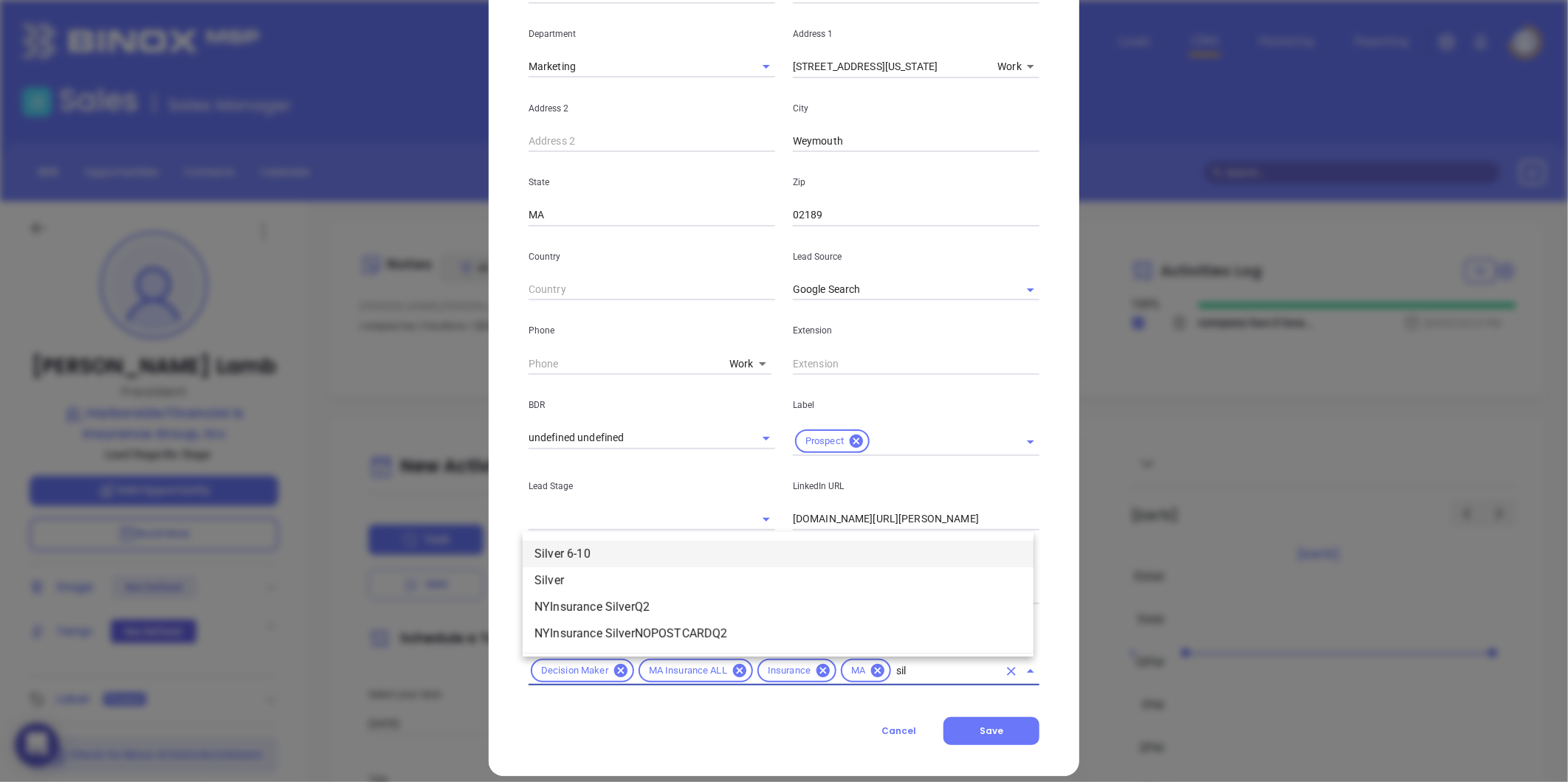
click at [562, 548] on li "Silver 6-10" at bounding box center [779, 554] width 511 height 26
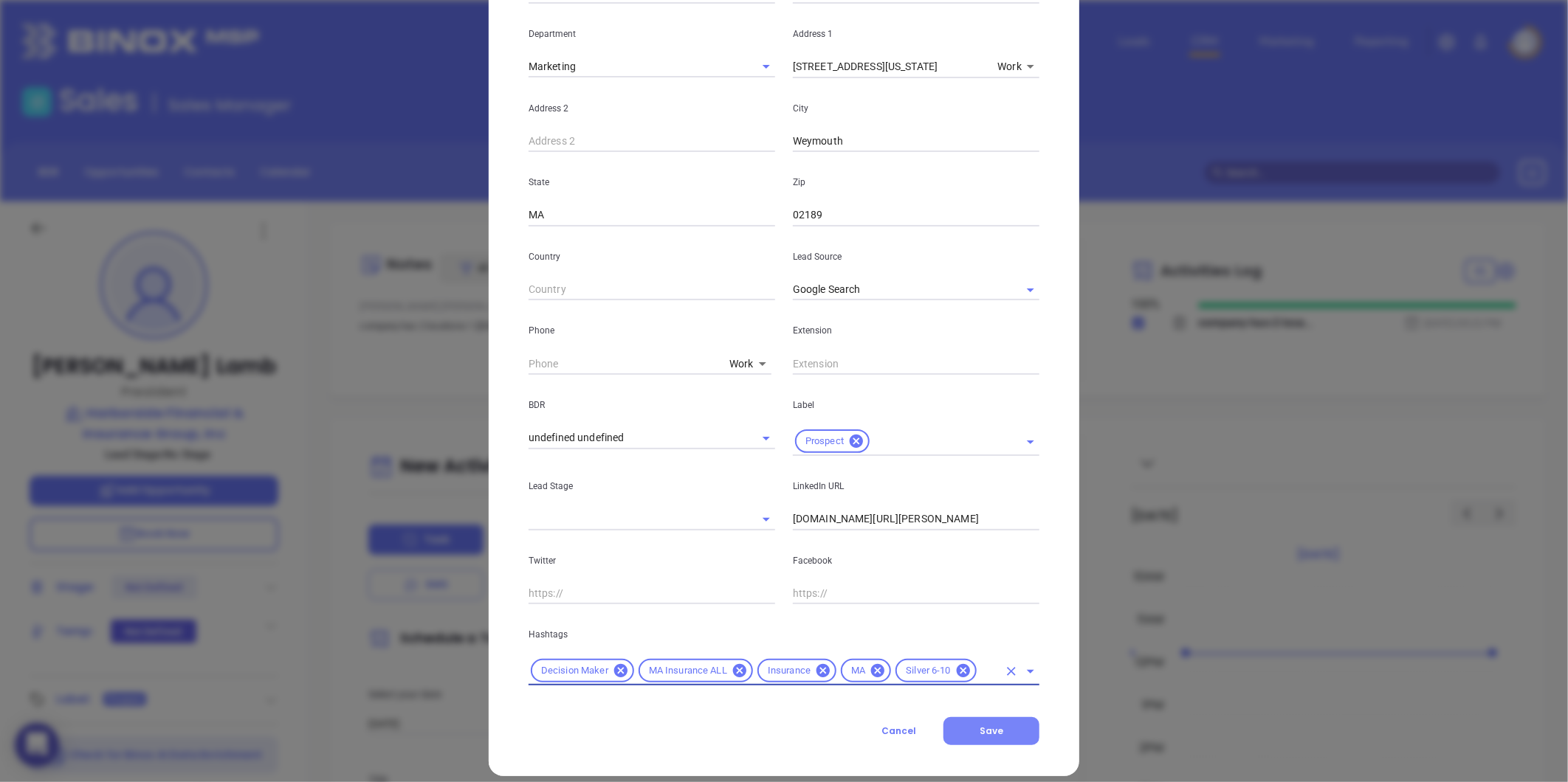
click at [989, 721] on button "Save" at bounding box center [992, 731] width 96 height 28
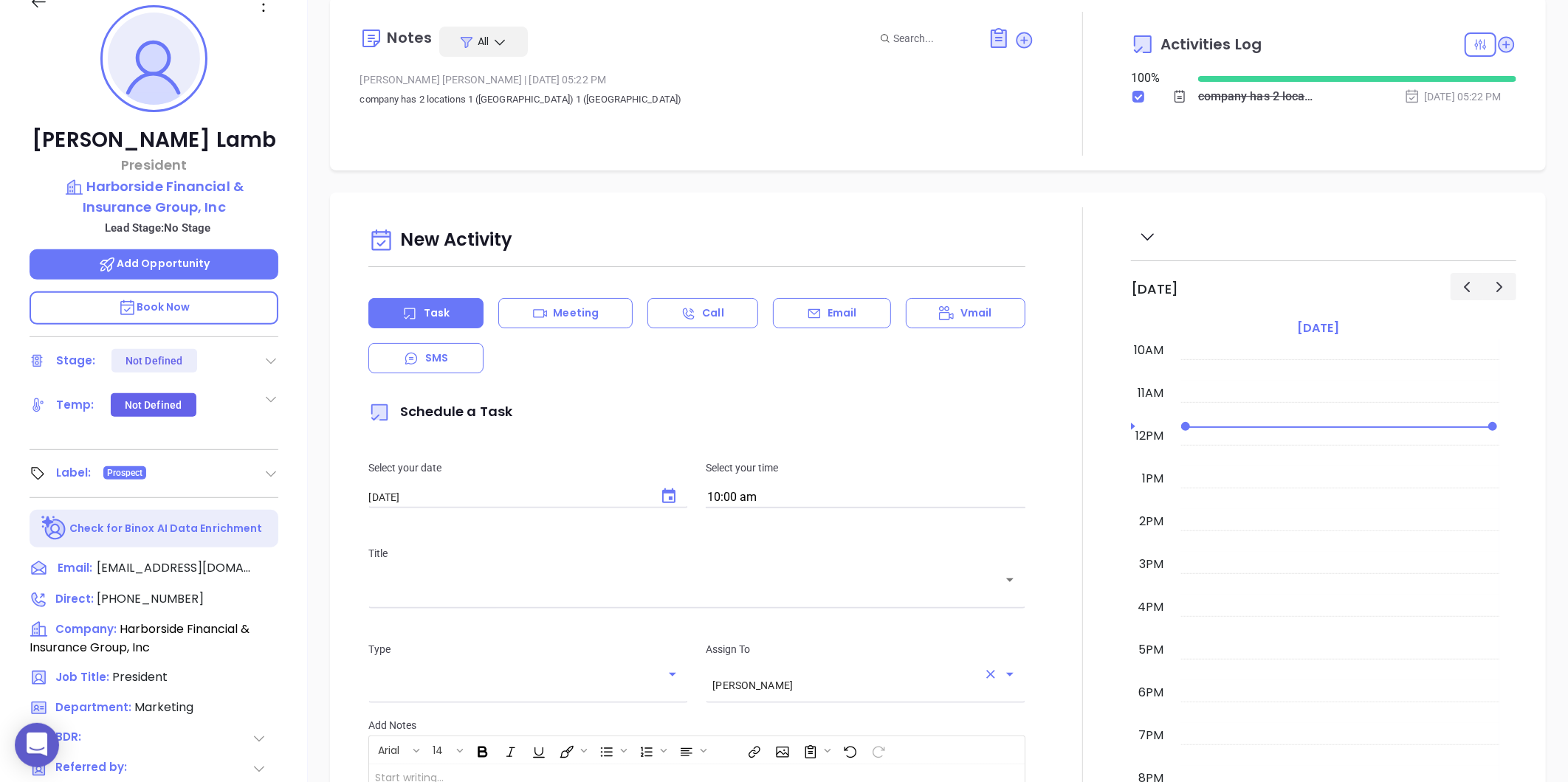
scroll to position [42, 0]
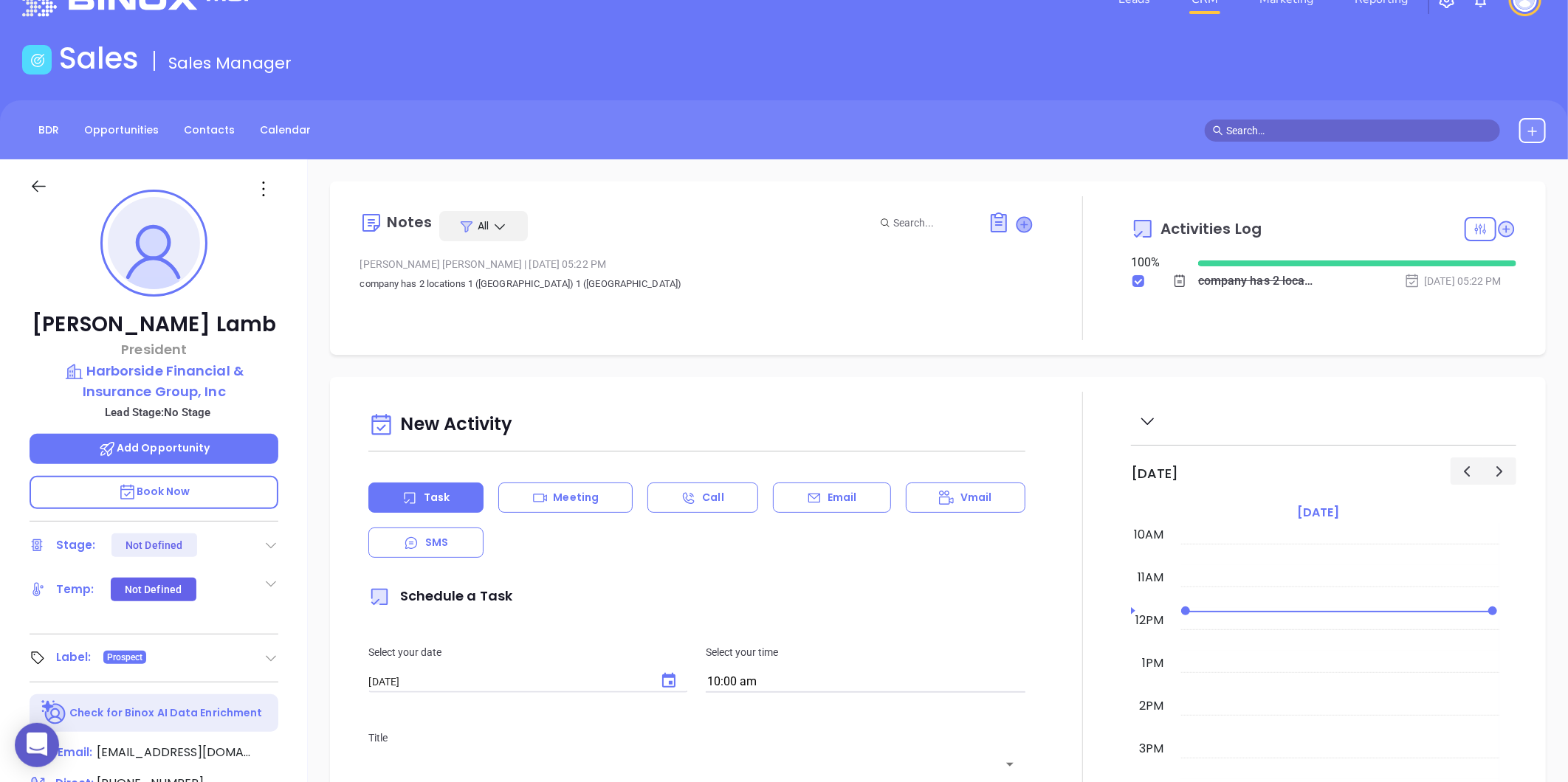
click at [1017, 217] on icon at bounding box center [1024, 224] width 15 height 14
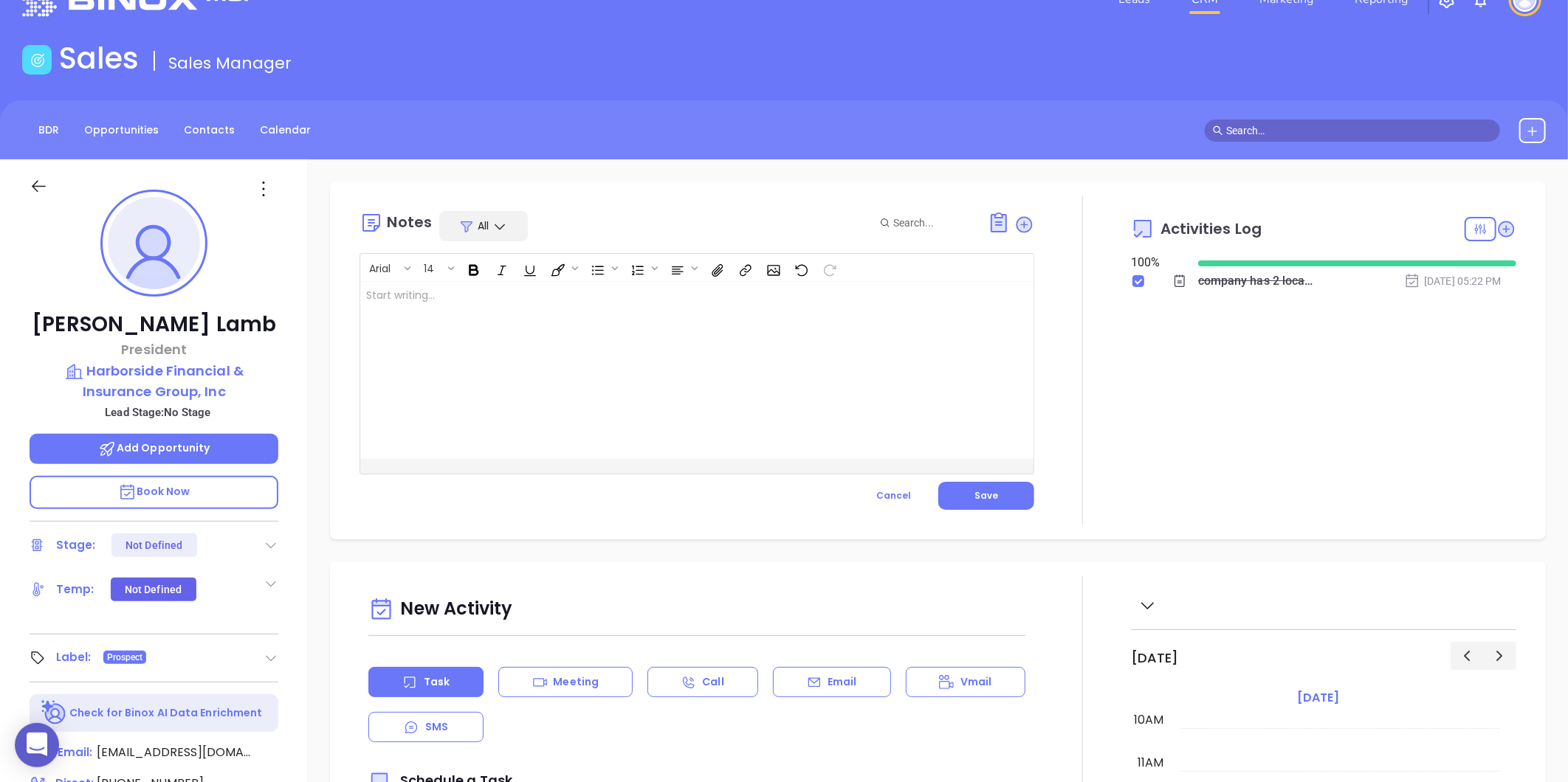
click at [557, 352] on div at bounding box center [673, 370] width 626 height 177
click at [944, 496] on button "Save" at bounding box center [986, 496] width 96 height 28
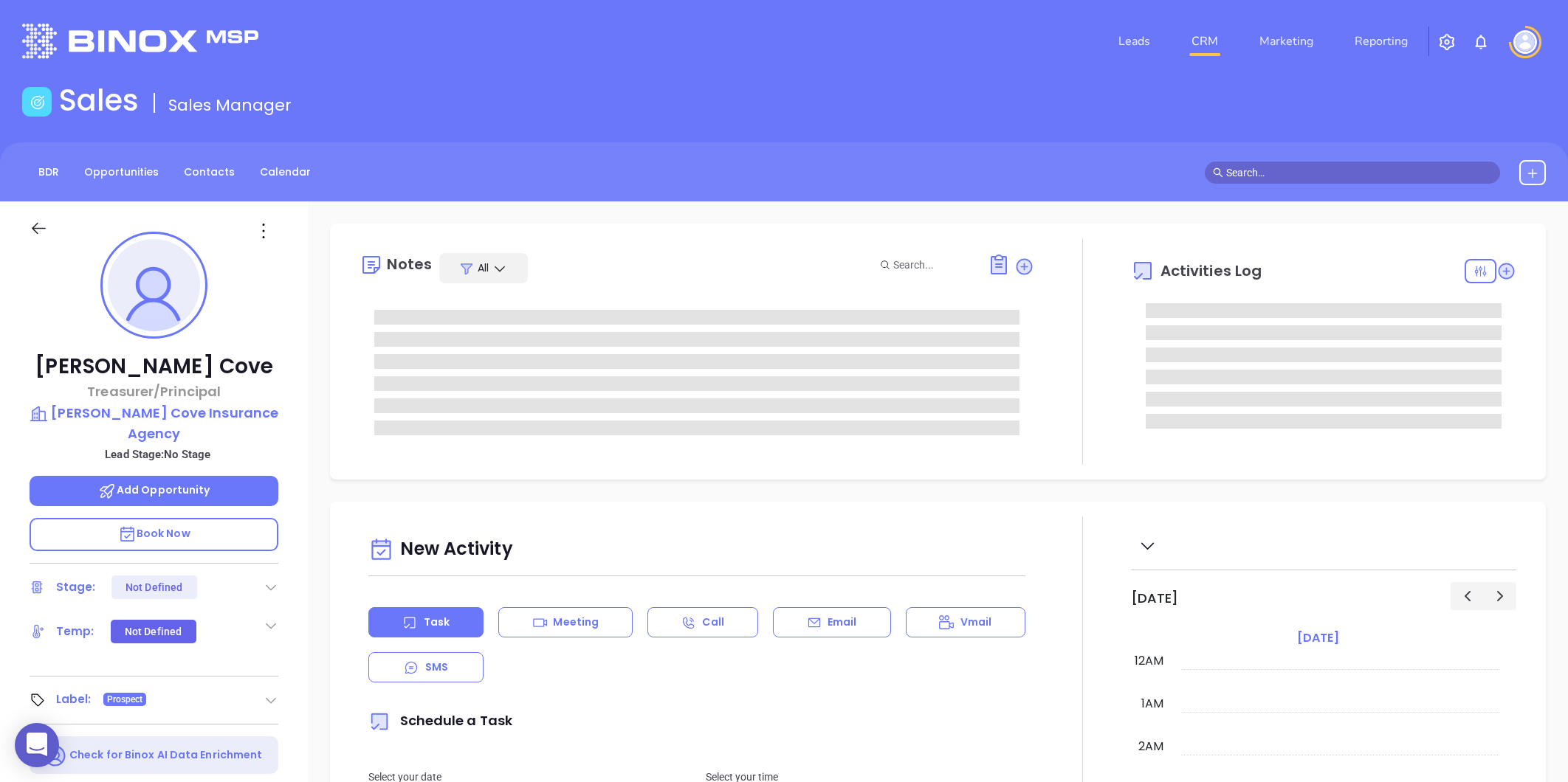
type input "[PERSON_NAME]"
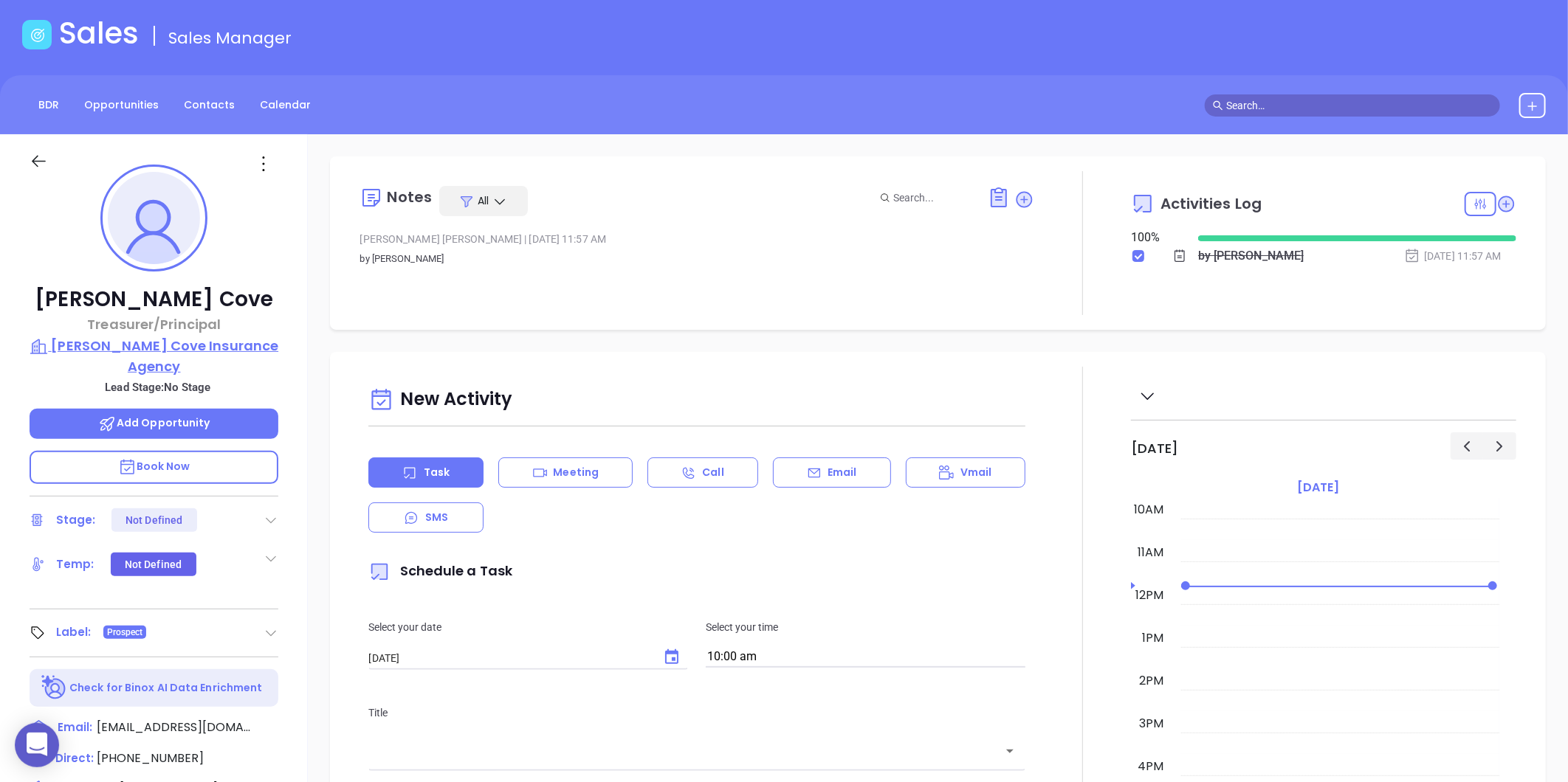
scroll to position [42, 0]
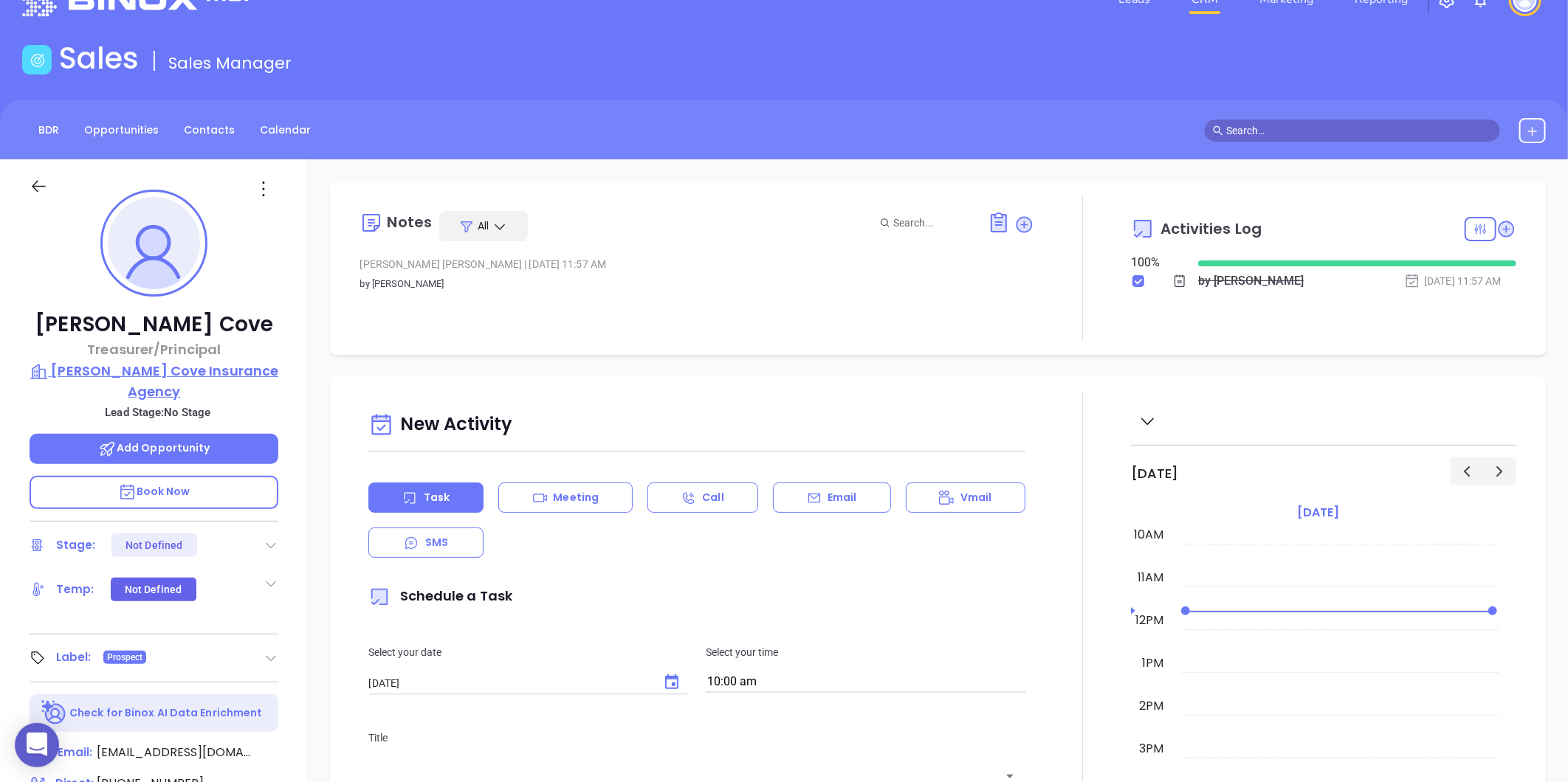
click at [155, 366] on p "[PERSON_NAME] Cove Insurance Agency" at bounding box center [154, 381] width 248 height 41
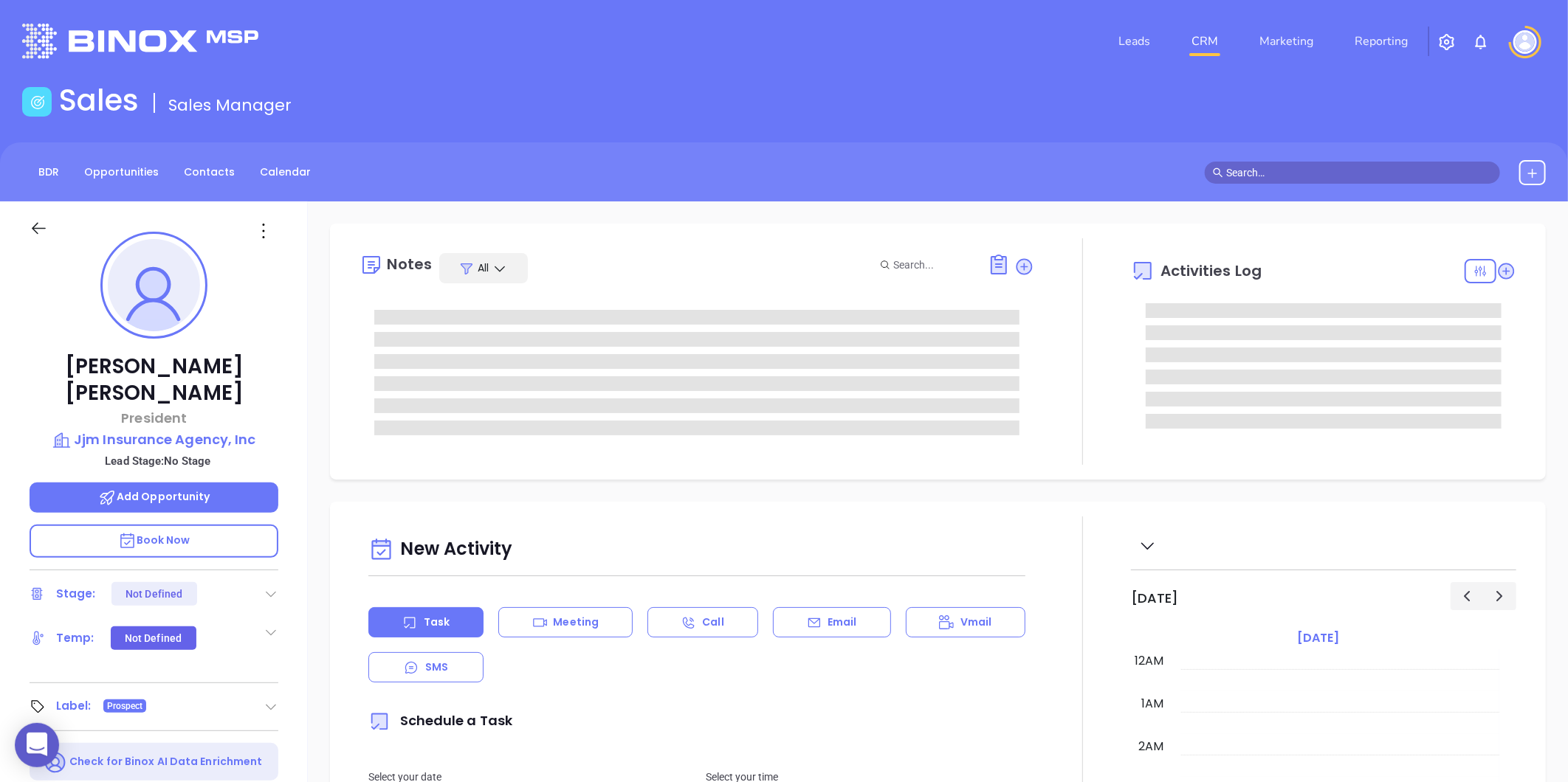
type input "[DATE]"
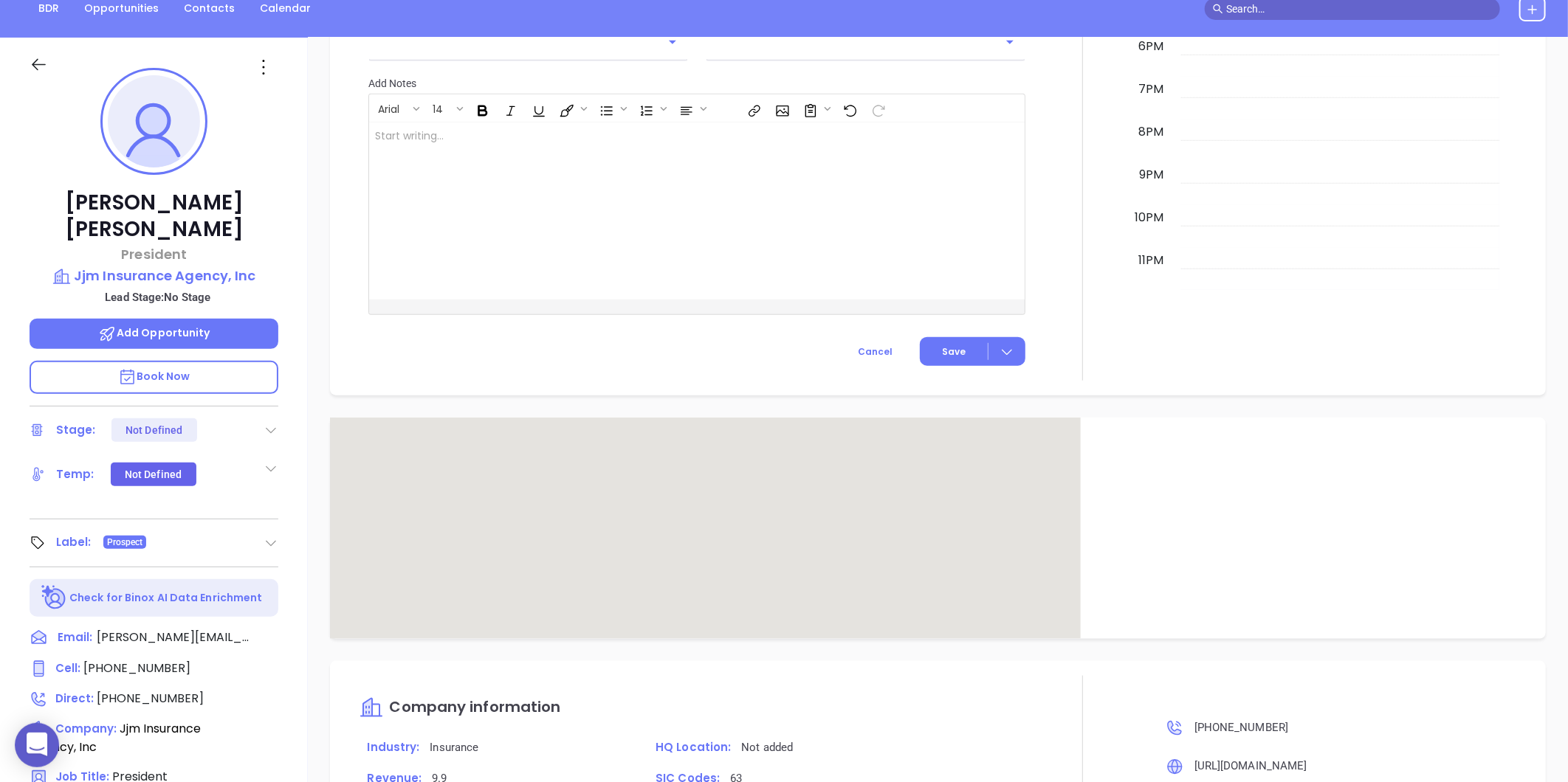
scroll to position [452, 0]
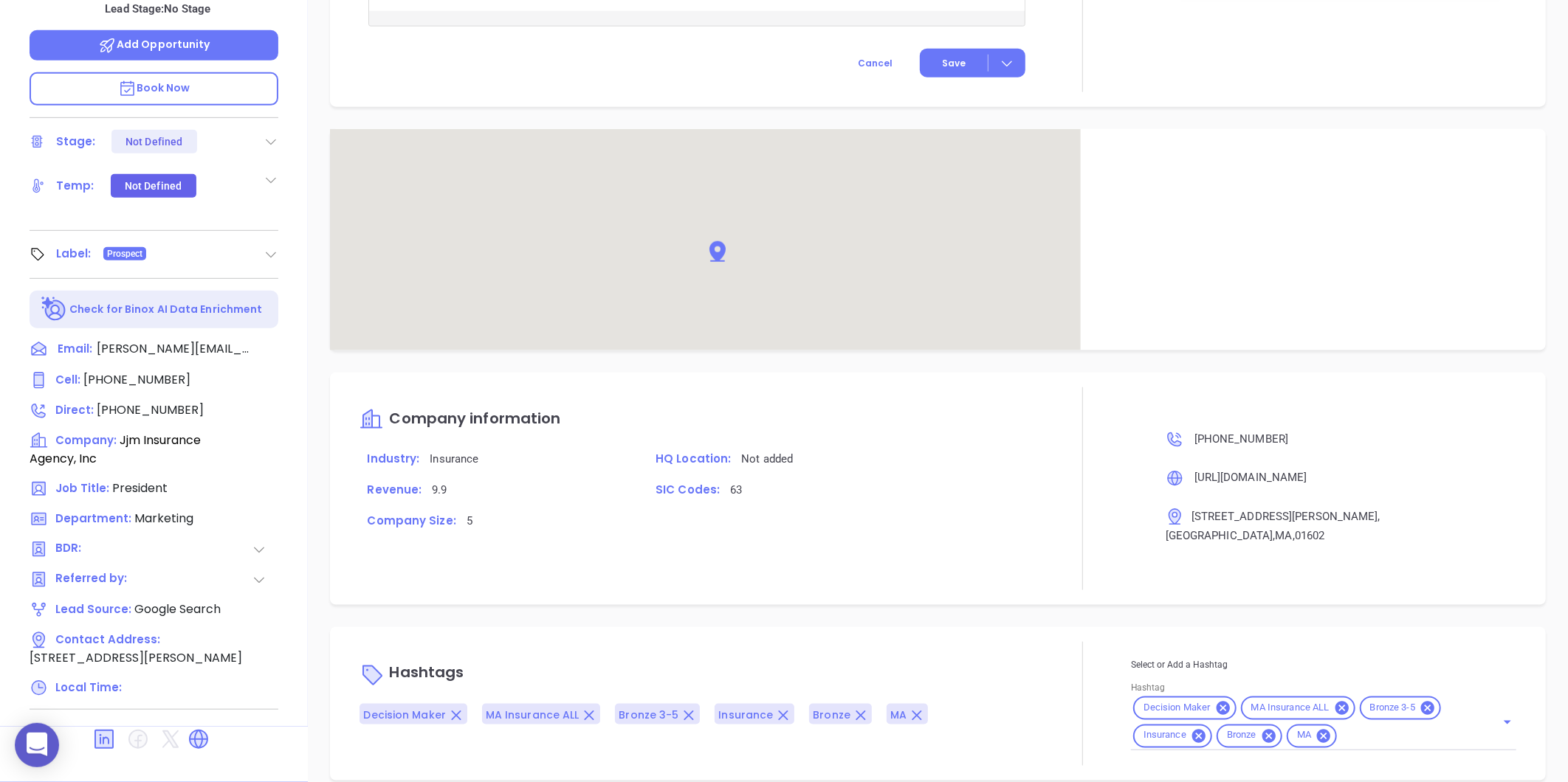
type input "[PERSON_NAME]"
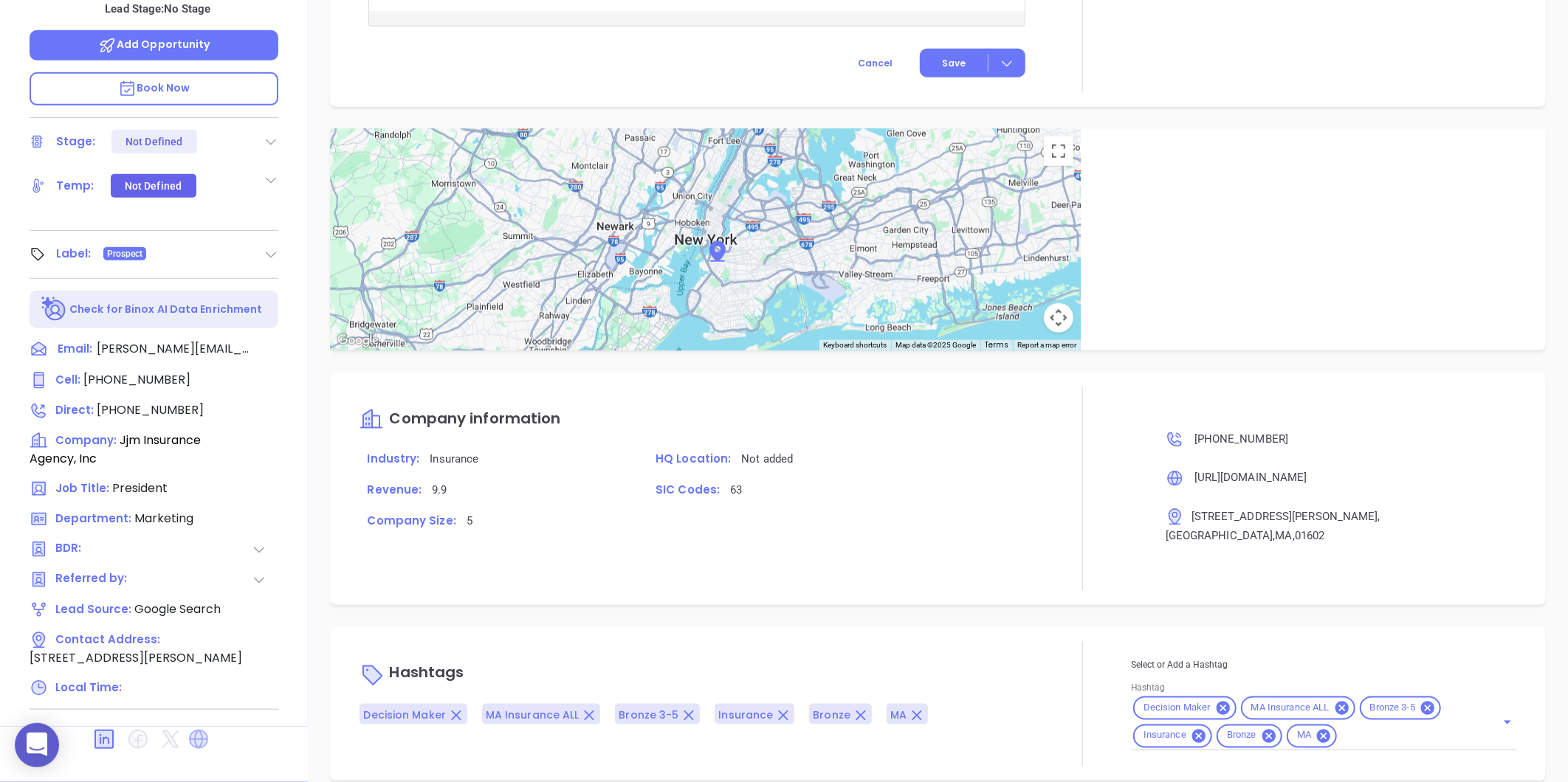
click at [197, 729] on icon at bounding box center [198, 739] width 19 height 19
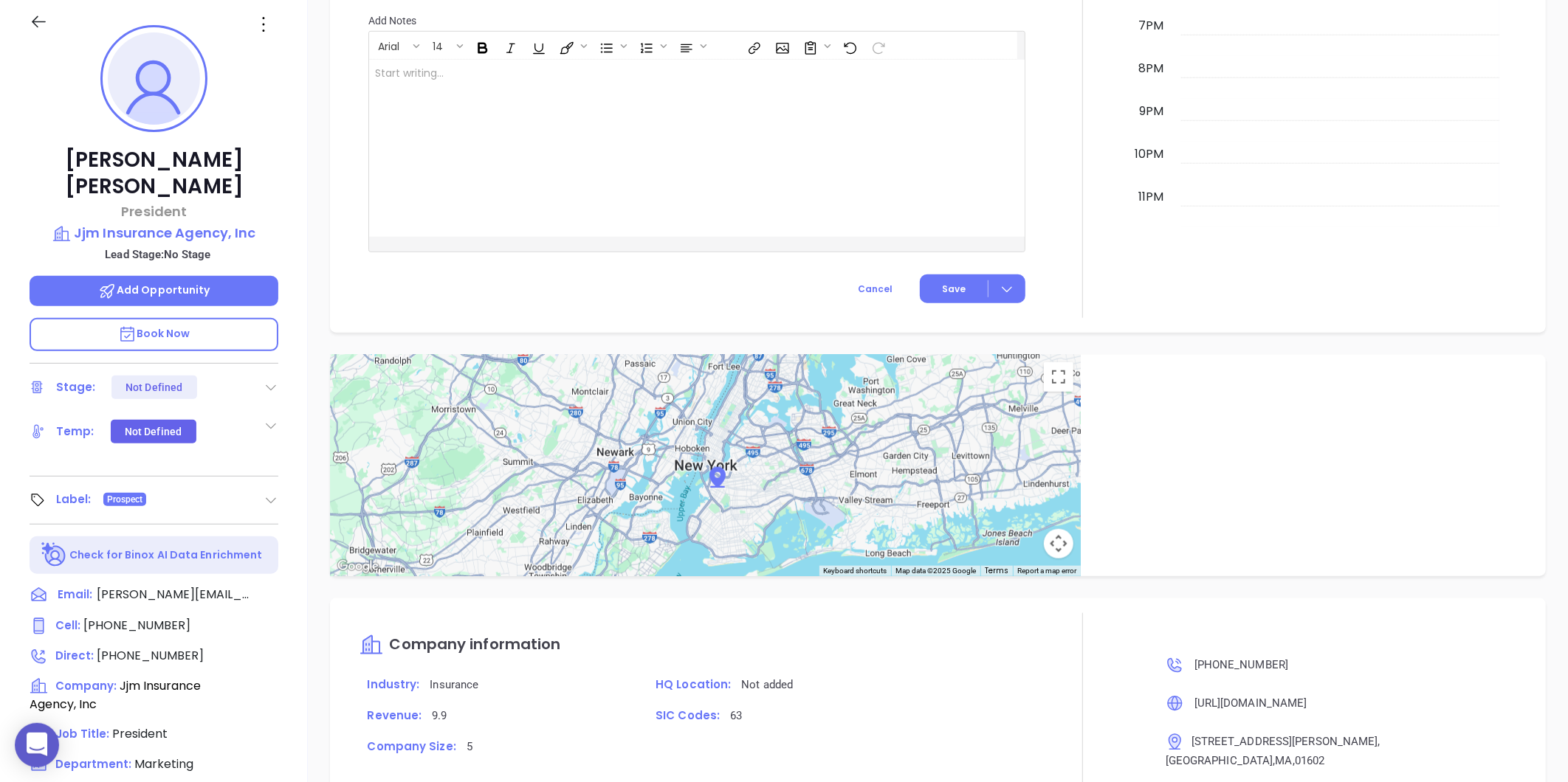
scroll to position [710, 0]
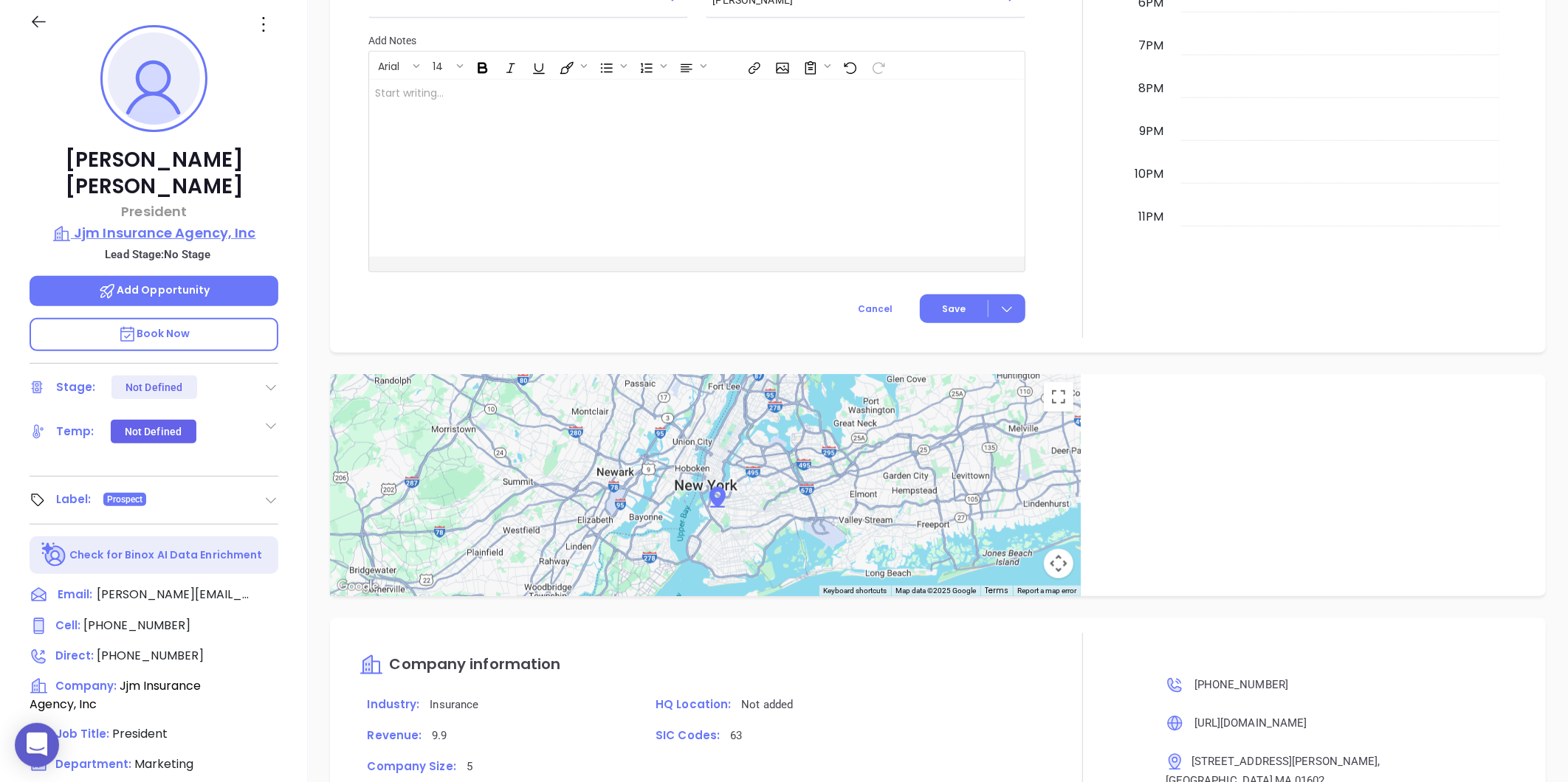
click at [160, 223] on p "Jjm Insurance Agency, Inc" at bounding box center [154, 233] width 248 height 21
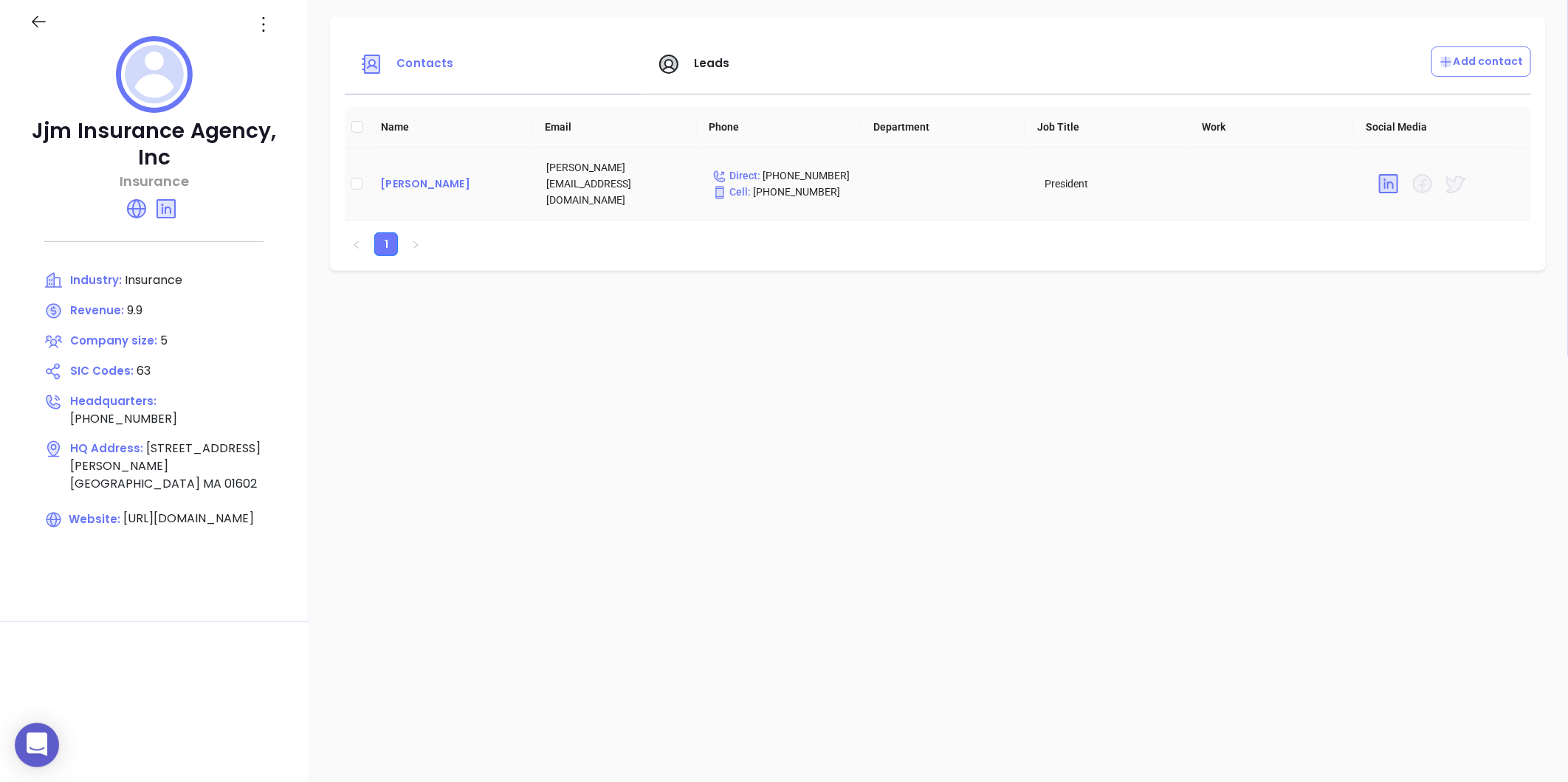
click at [420, 175] on div "[PERSON_NAME]" at bounding box center [450, 184] width 142 height 18
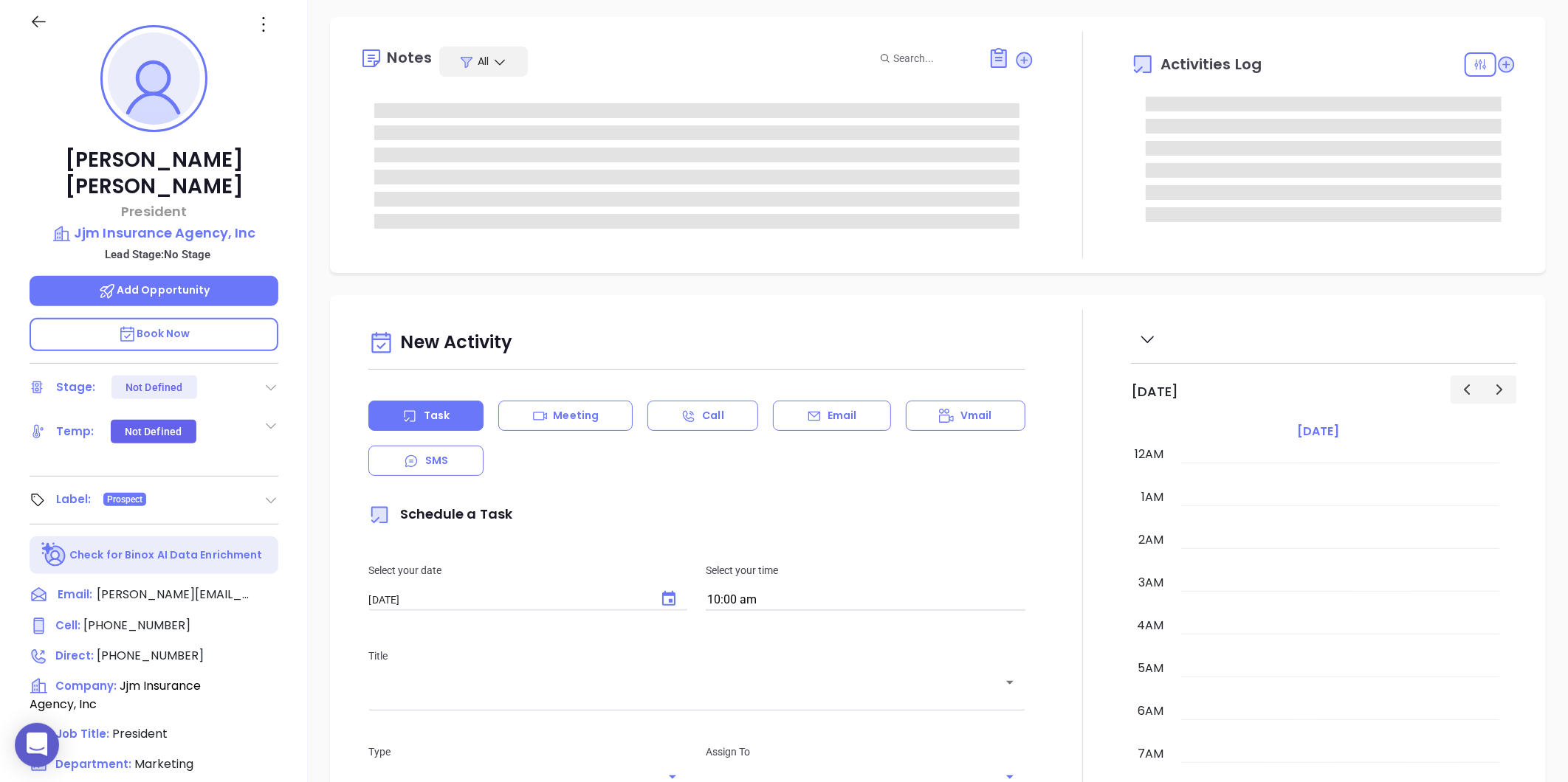
scroll to position [429, 0]
type input "[PERSON_NAME]"
click at [268, 26] on icon at bounding box center [264, 24] width 24 height 24
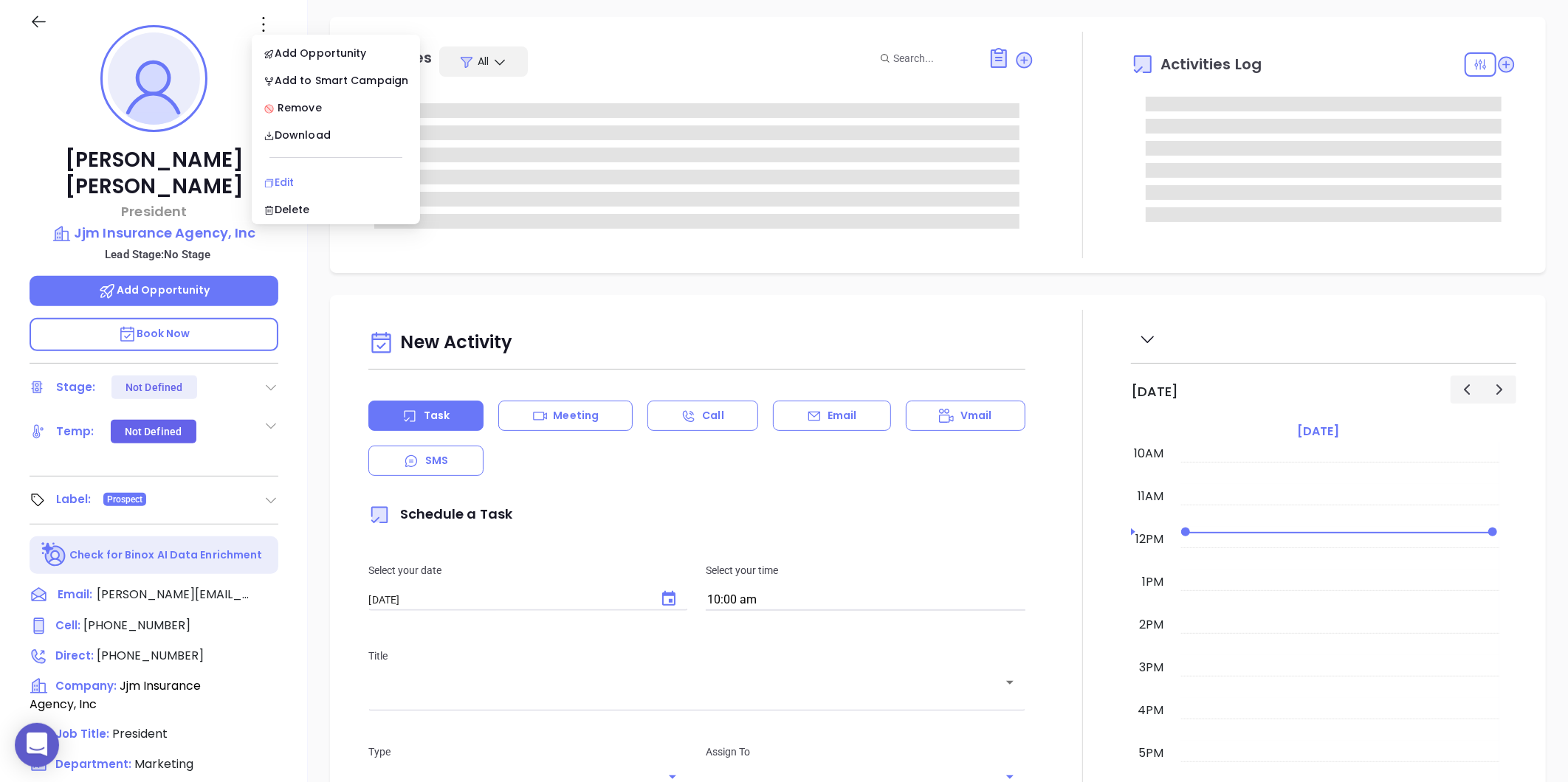
click at [300, 173] on li "Edit" at bounding box center [335, 182] width 162 height 31
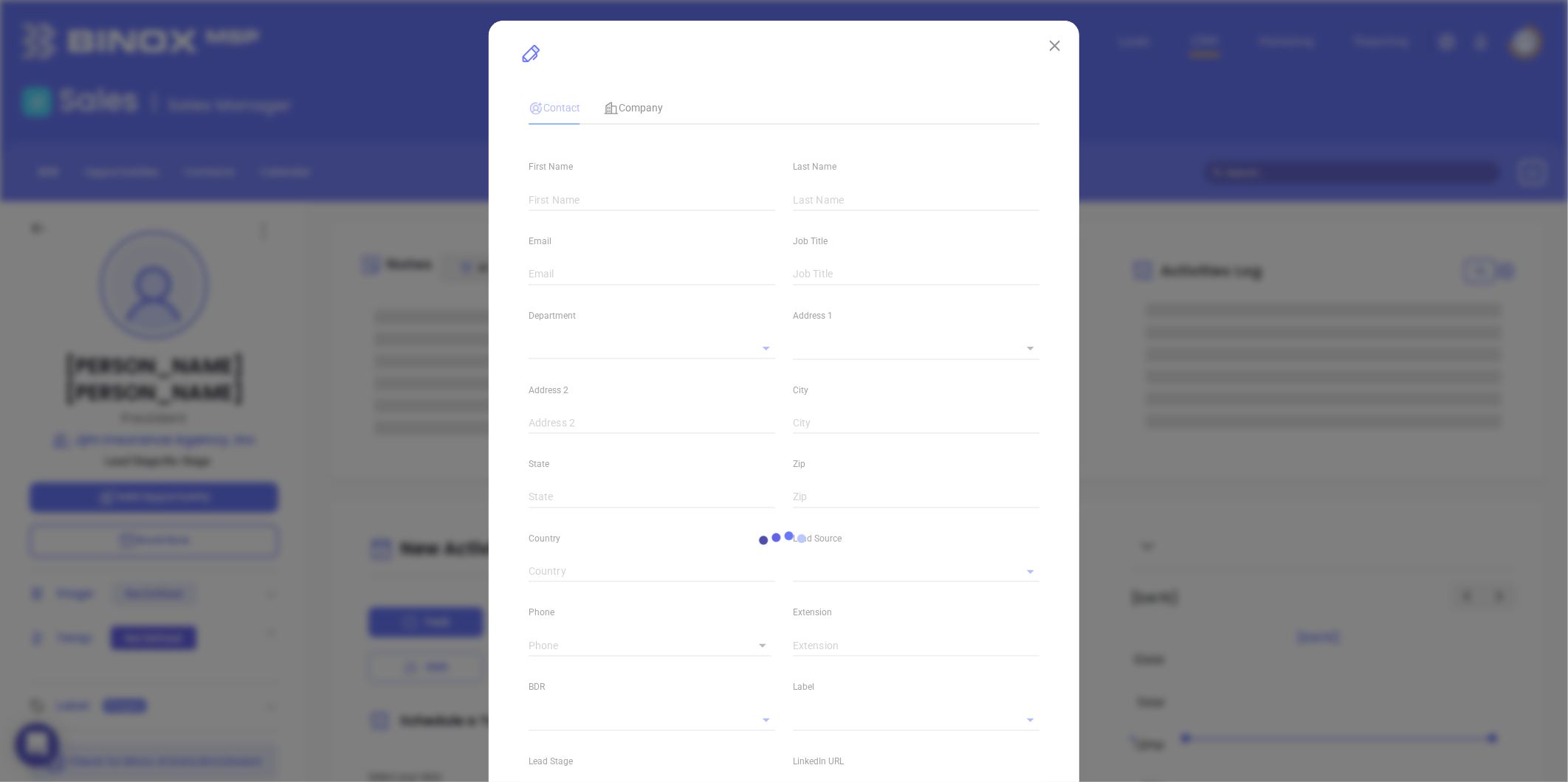
type input "[PERSON_NAME]"
type input "[PERSON_NAME][EMAIL_ADDRESS][DOMAIN_NAME]"
type input "President"
type textarea "[STREET_ADDRESS][PERSON_NAME]"
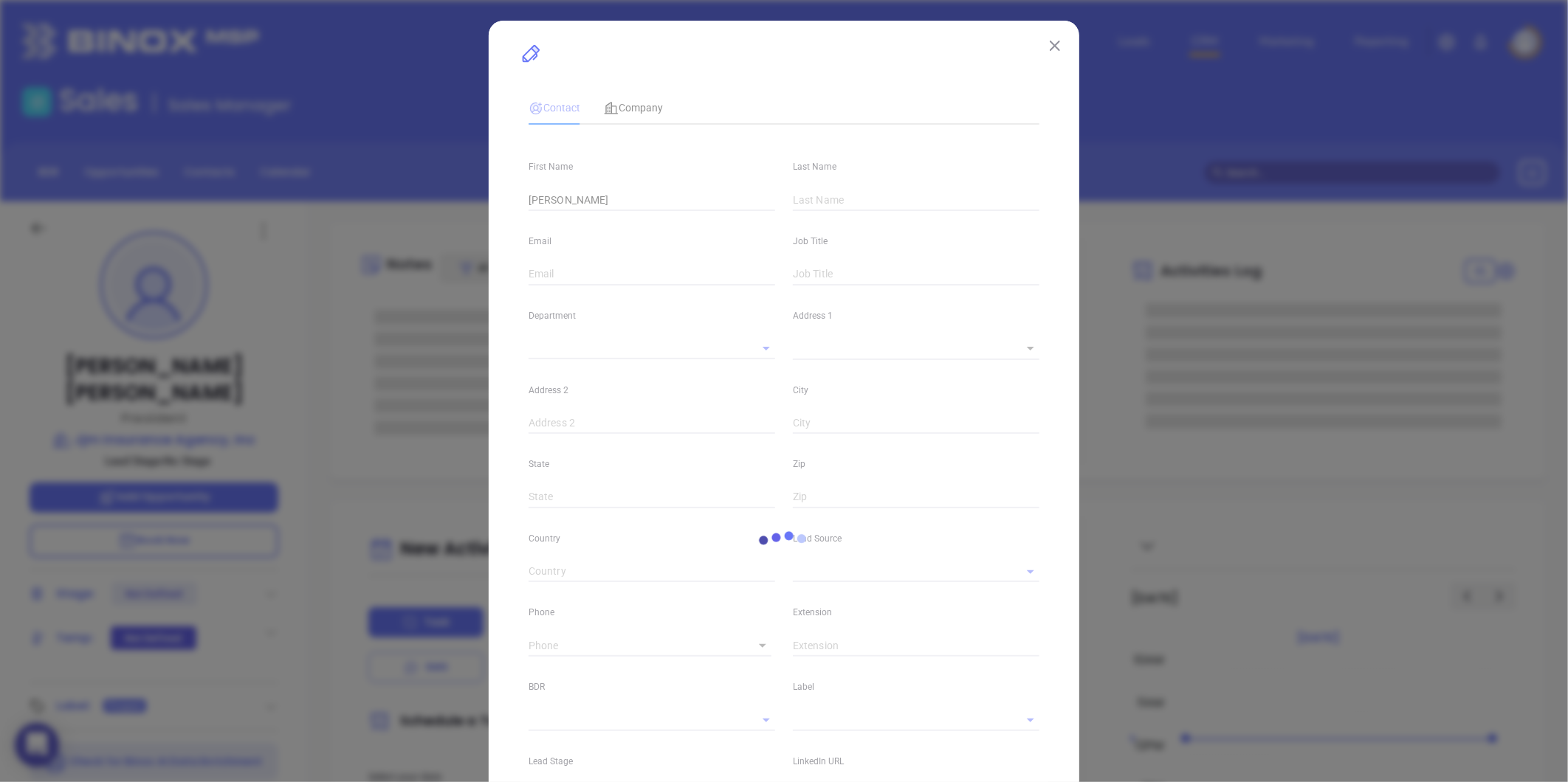
type input "1"
type input "[GEOGRAPHIC_DATA]"
type input "MA"
type input "01602"
type input "[DOMAIN_NAME][URL][PERSON_NAME]"
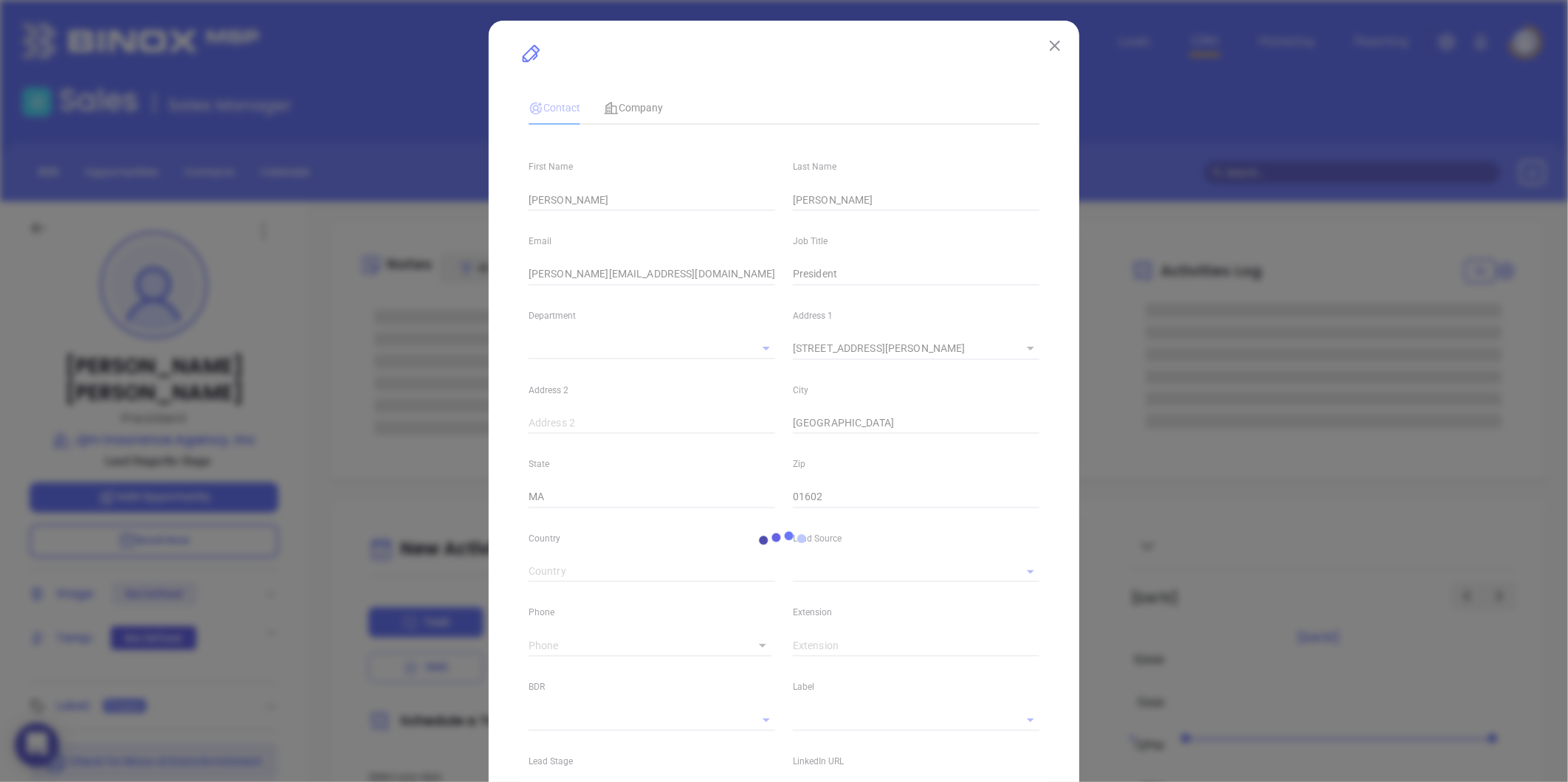
type input "Marketing"
type input "Google Search"
type input "undefined undefined"
type input "1"
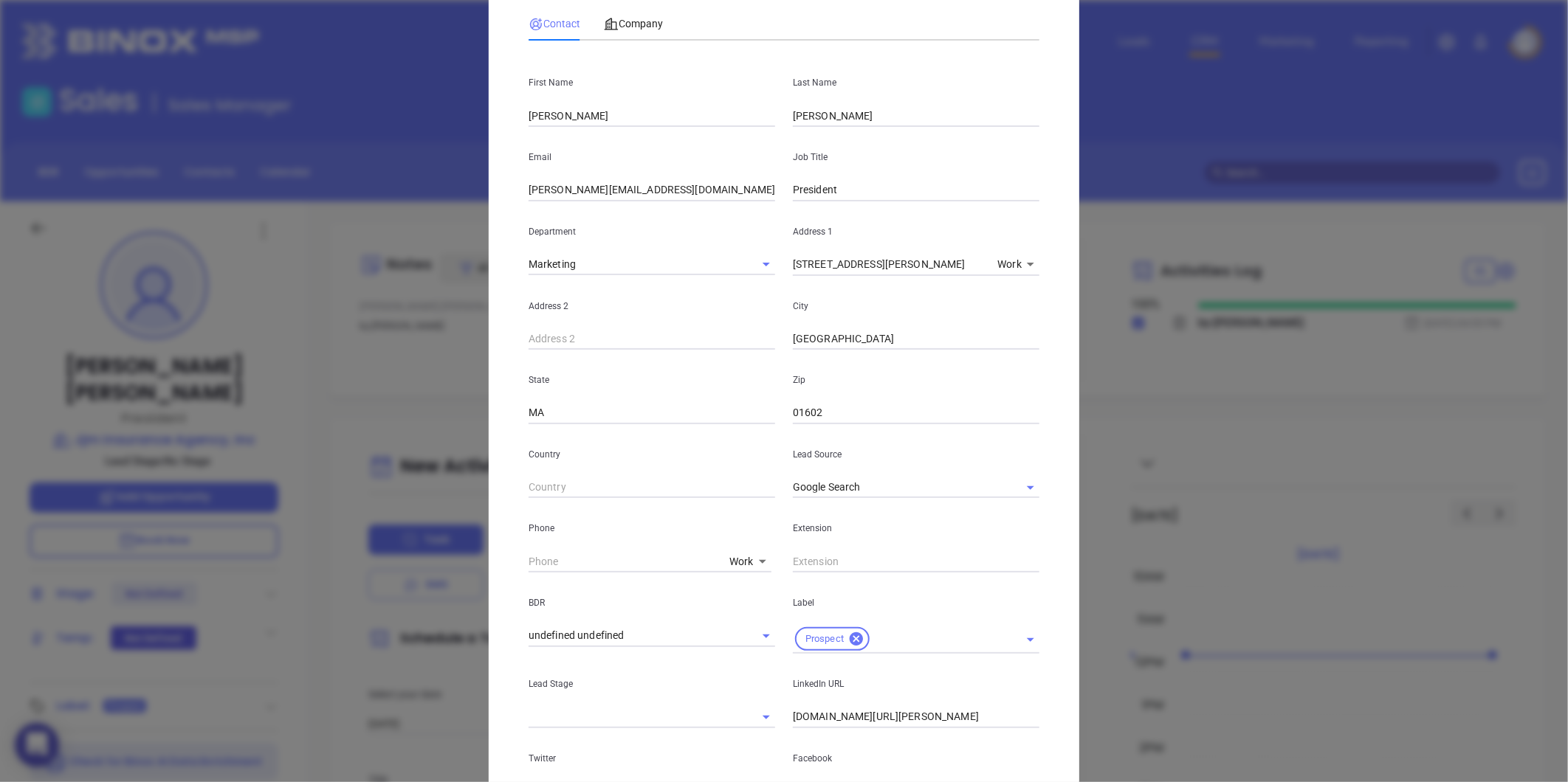
scroll to position [246, 0]
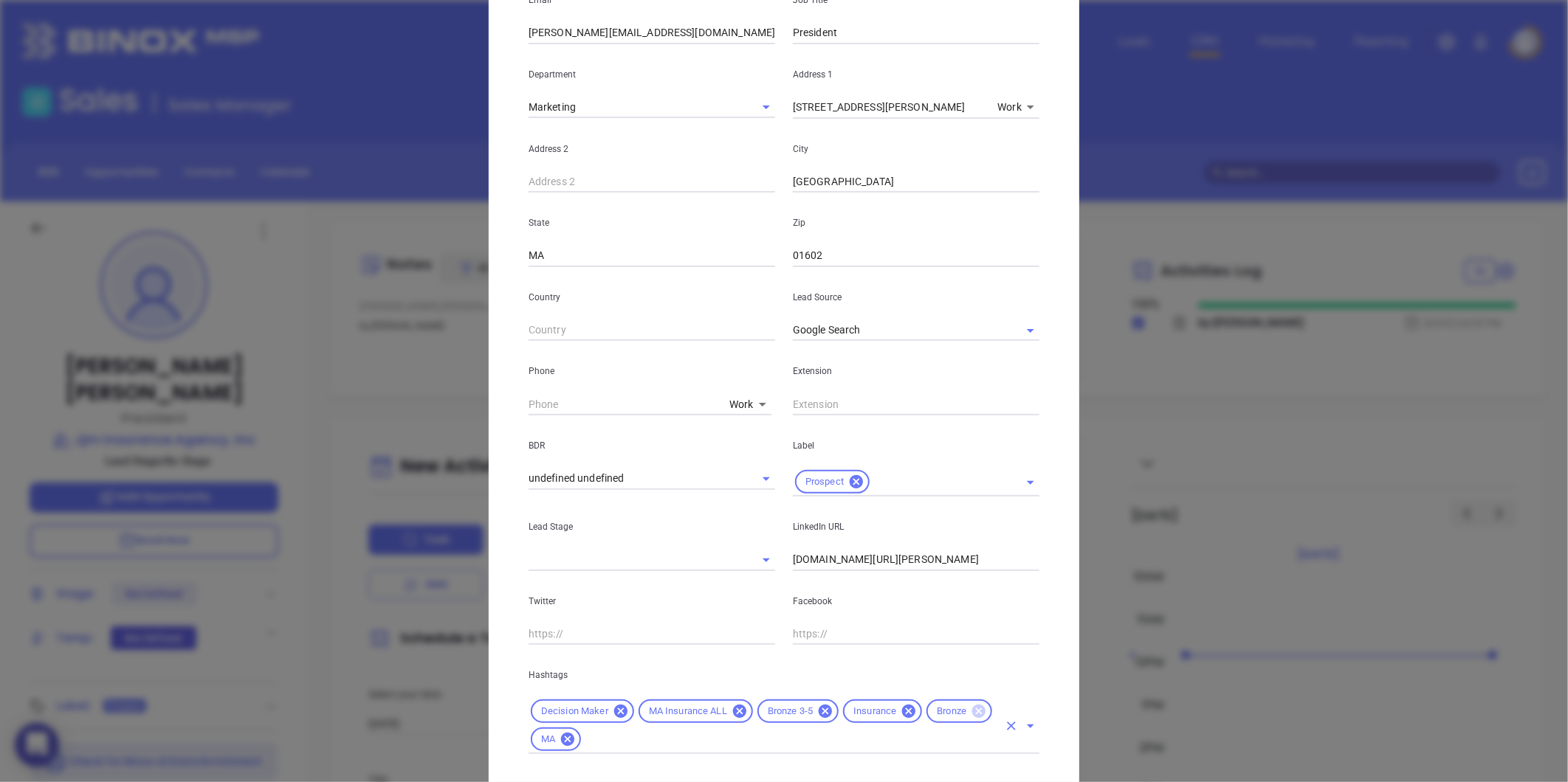
click at [973, 713] on icon at bounding box center [979, 711] width 14 height 14
click at [820, 711] on icon at bounding box center [825, 711] width 14 height 14
click at [901, 714] on input "text" at bounding box center [945, 711] width 105 height 18
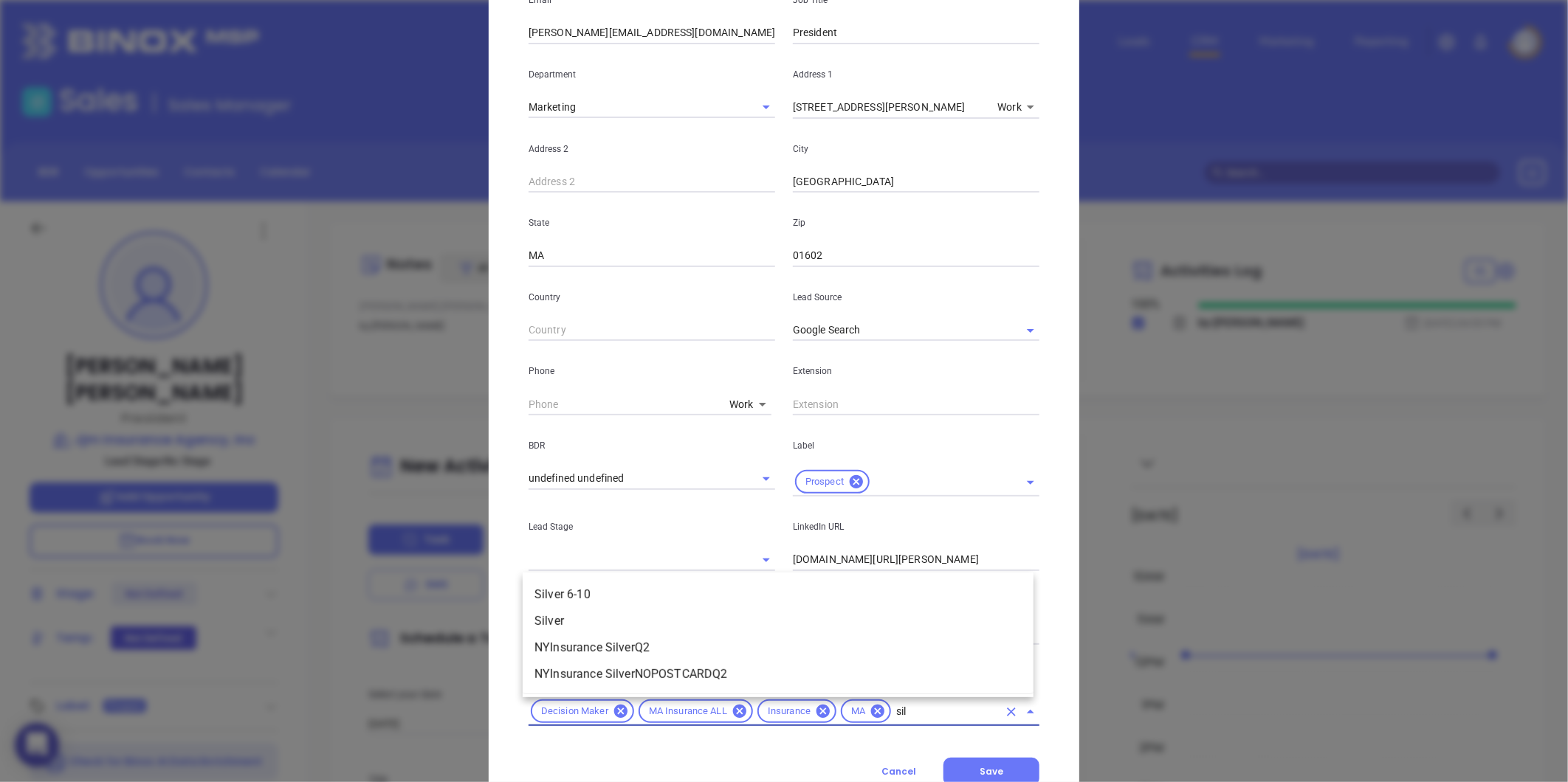
scroll to position [0, 0]
type input "silver"
click at [633, 598] on li "Silver 6-10" at bounding box center [779, 594] width 511 height 26
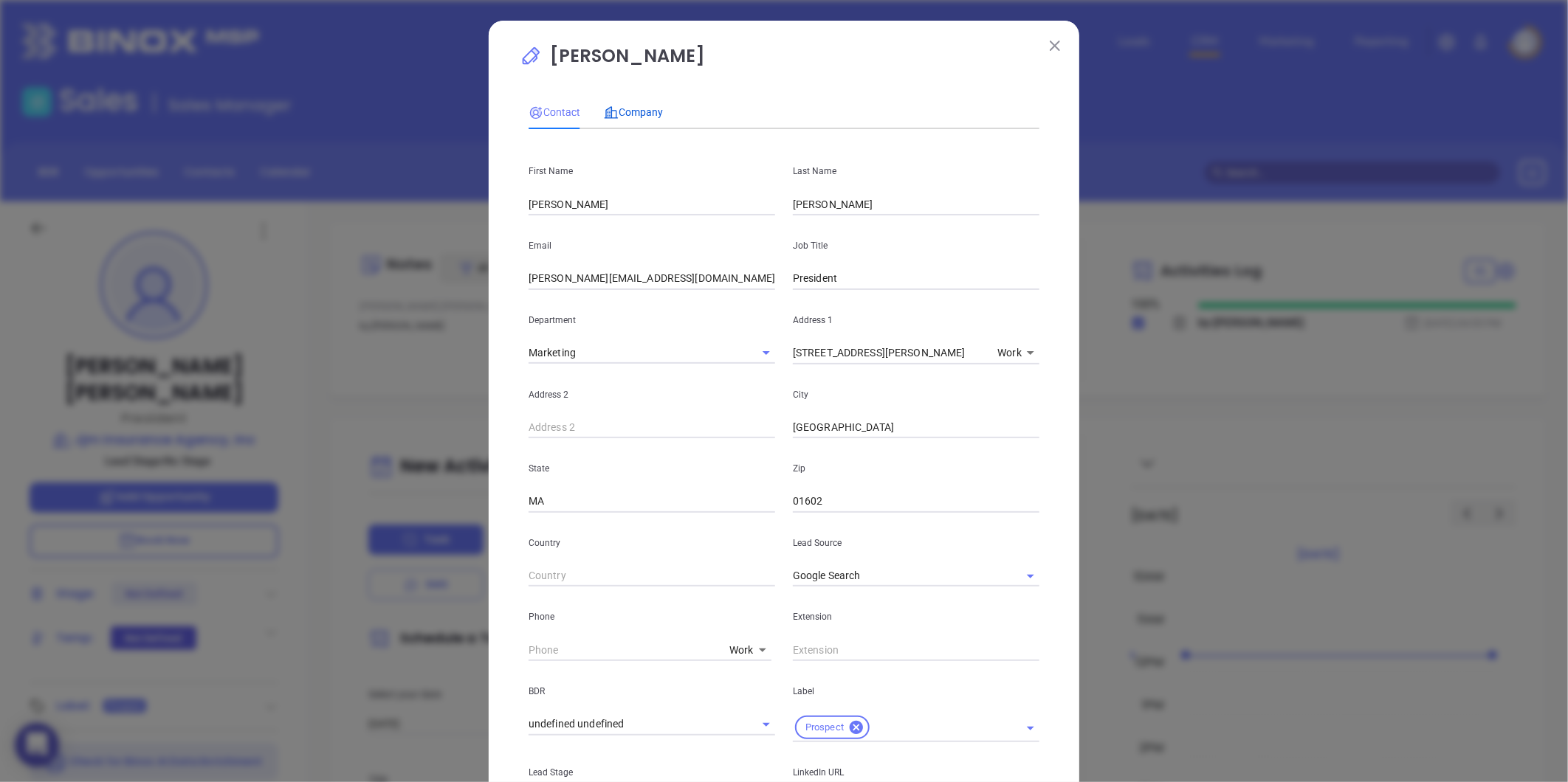
click at [633, 106] on span "Company" at bounding box center [633, 111] width 59 height 12
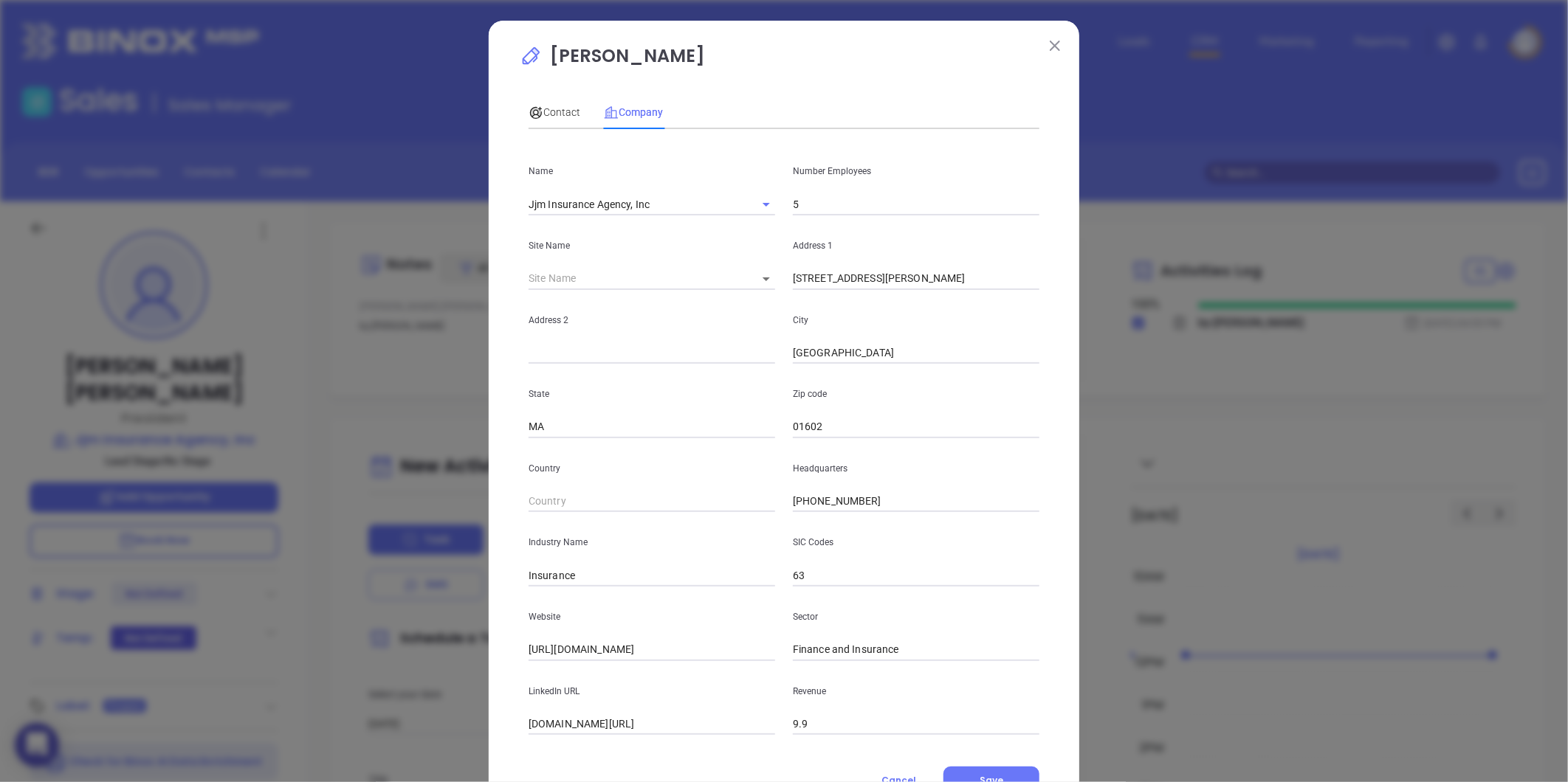
click at [799, 208] on input "5" at bounding box center [916, 204] width 247 height 22
type input "6"
click at [575, 121] on div "Contact Company" at bounding box center [595, 111] width 134 height 34
click at [571, 113] on span "Contact" at bounding box center [554, 111] width 52 height 12
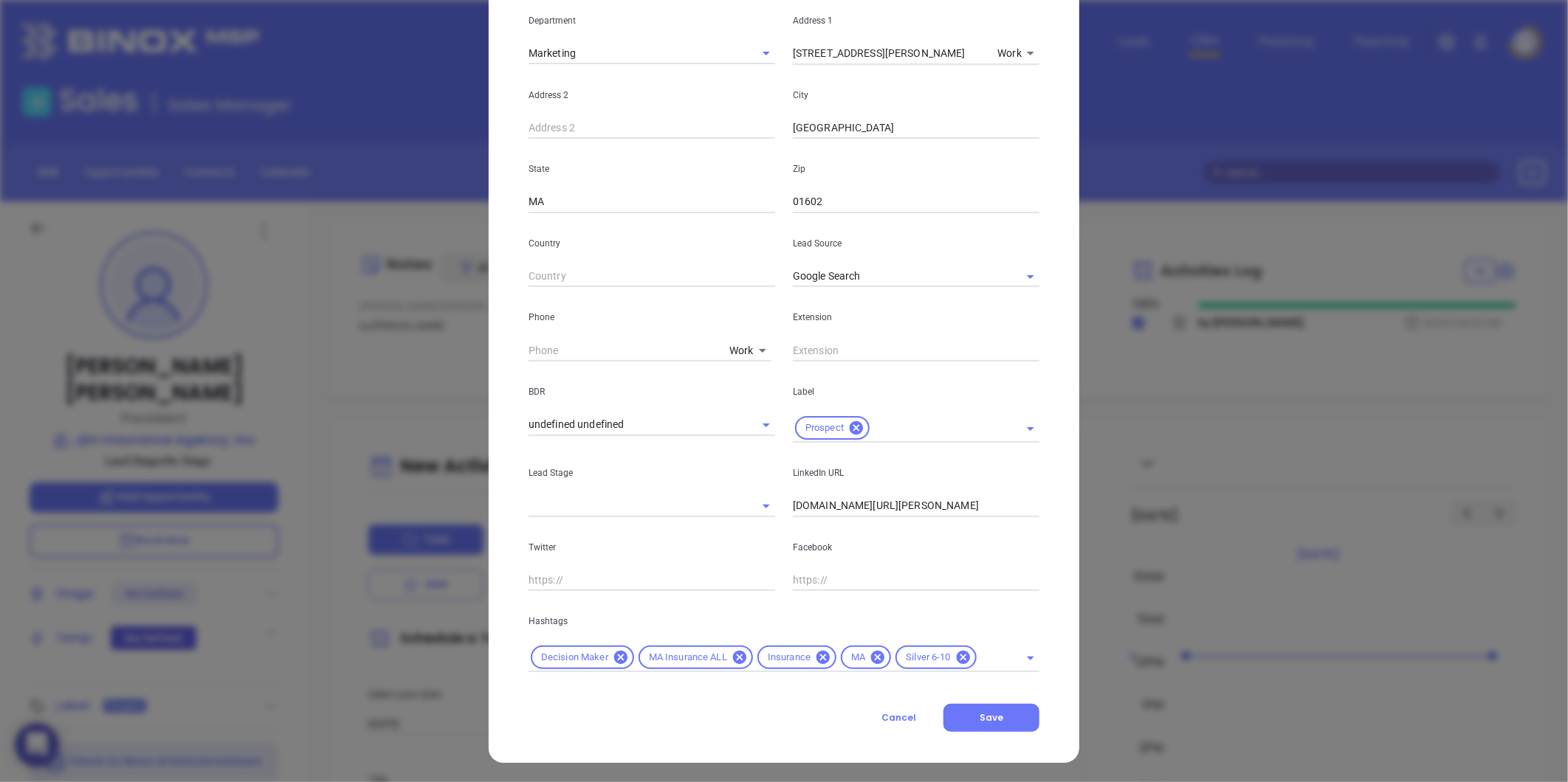
scroll to position [301, 0]
click at [999, 720] on button "Save" at bounding box center [992, 716] width 96 height 28
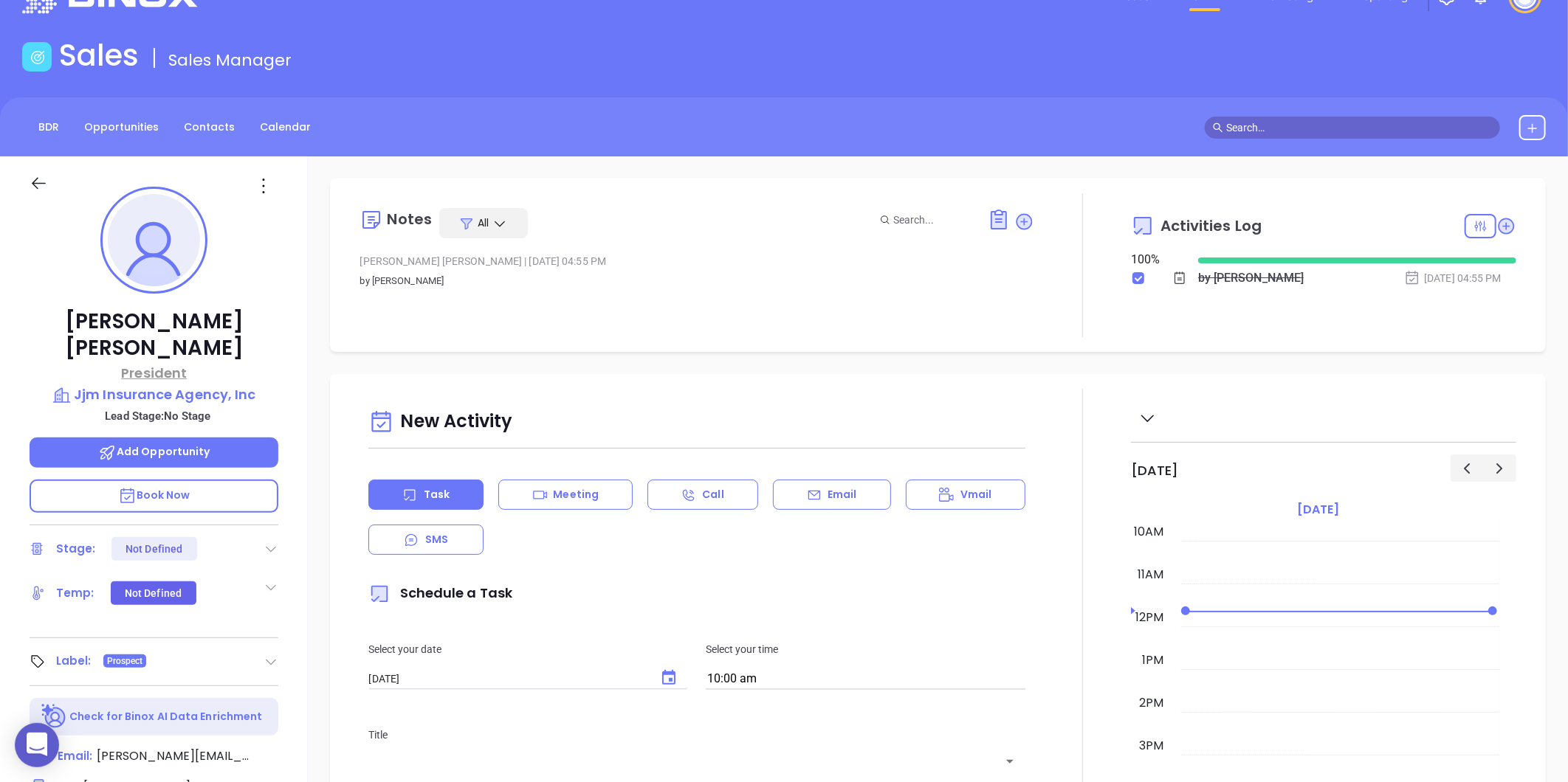
scroll to position [82, 0]
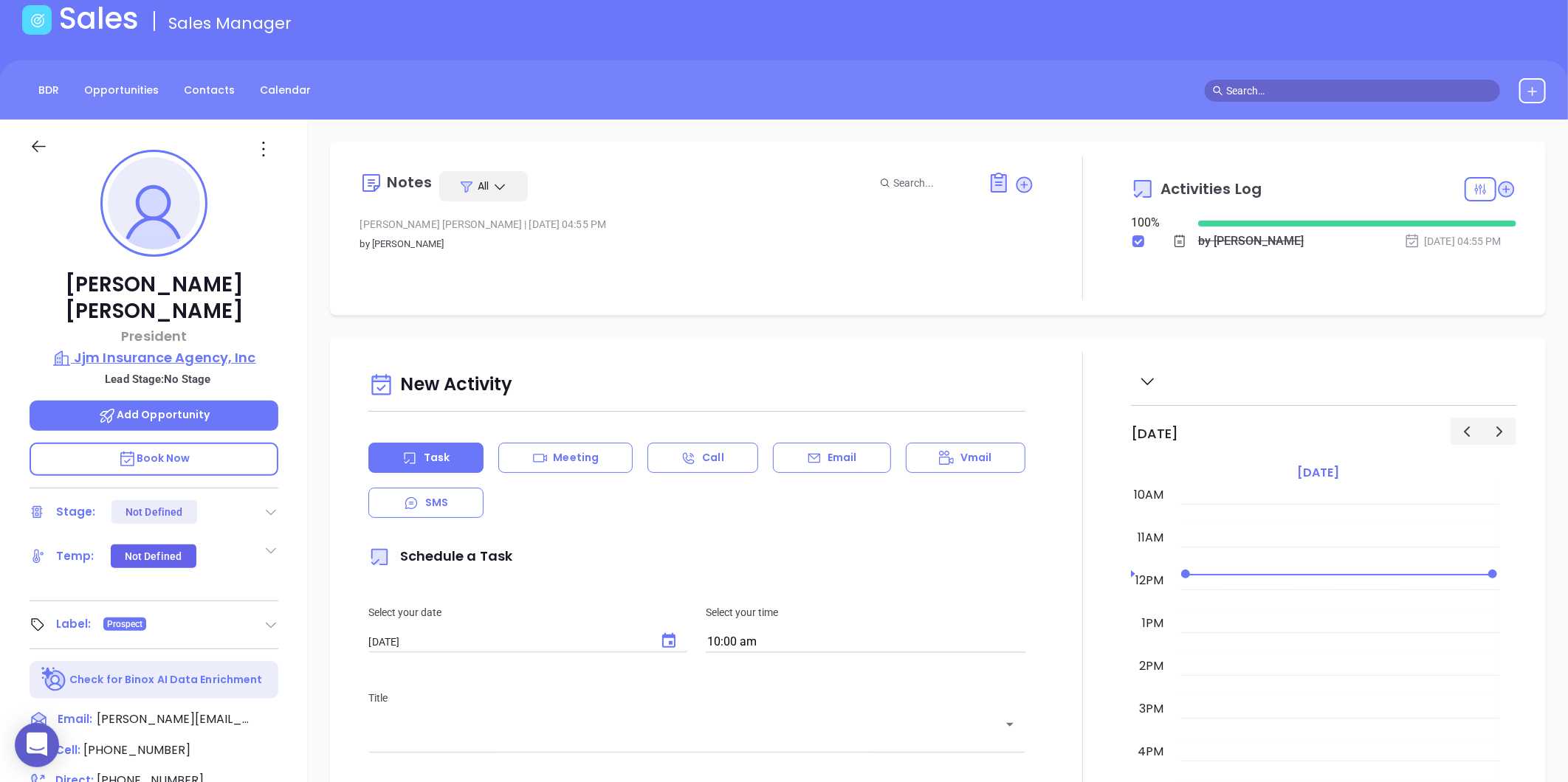
click at [167, 348] on p "Jjm Insurance Agency, Inc" at bounding box center [154, 358] width 248 height 21
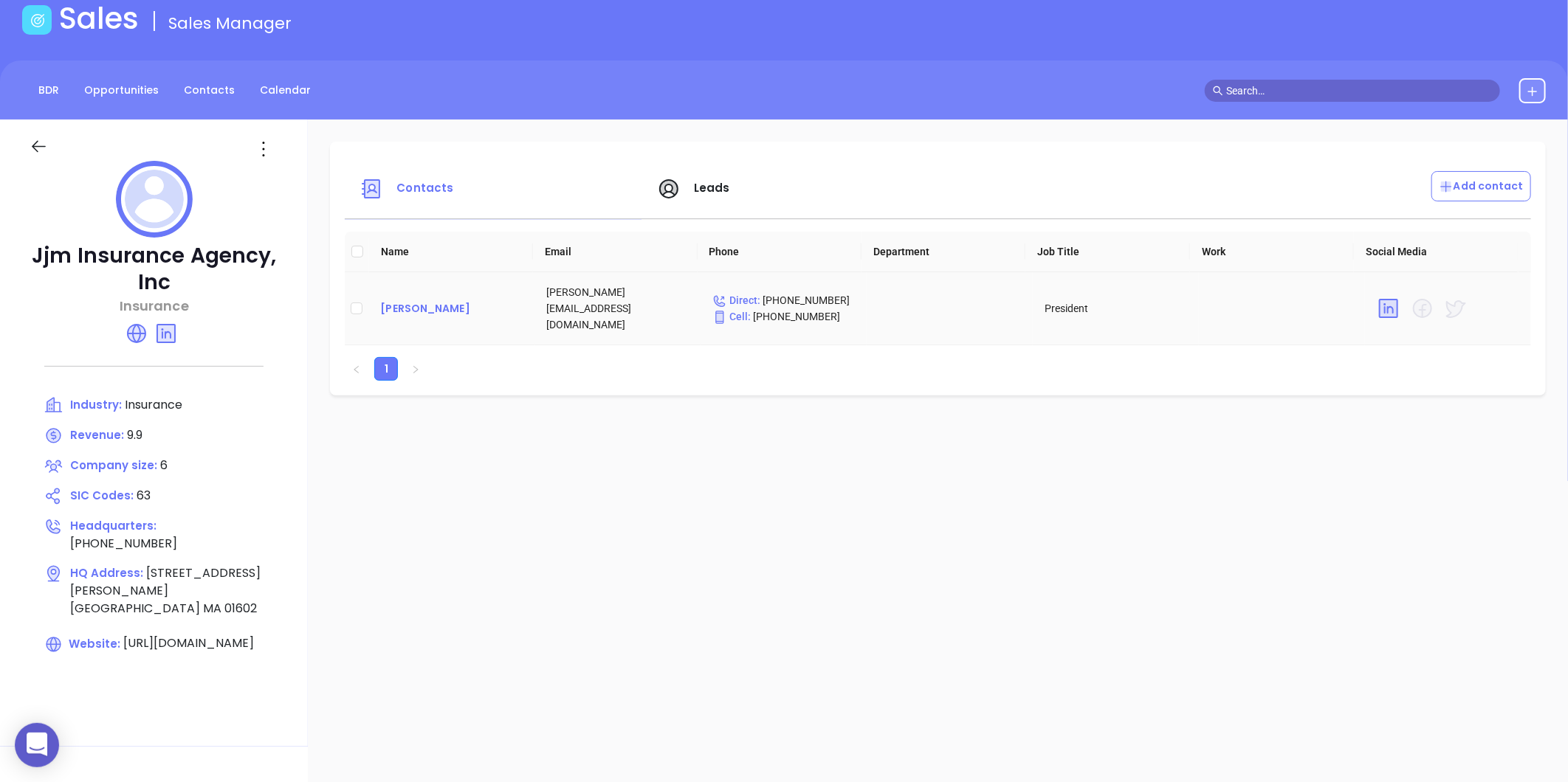
click at [430, 300] on div "Micheal Marshall" at bounding box center [450, 309] width 142 height 18
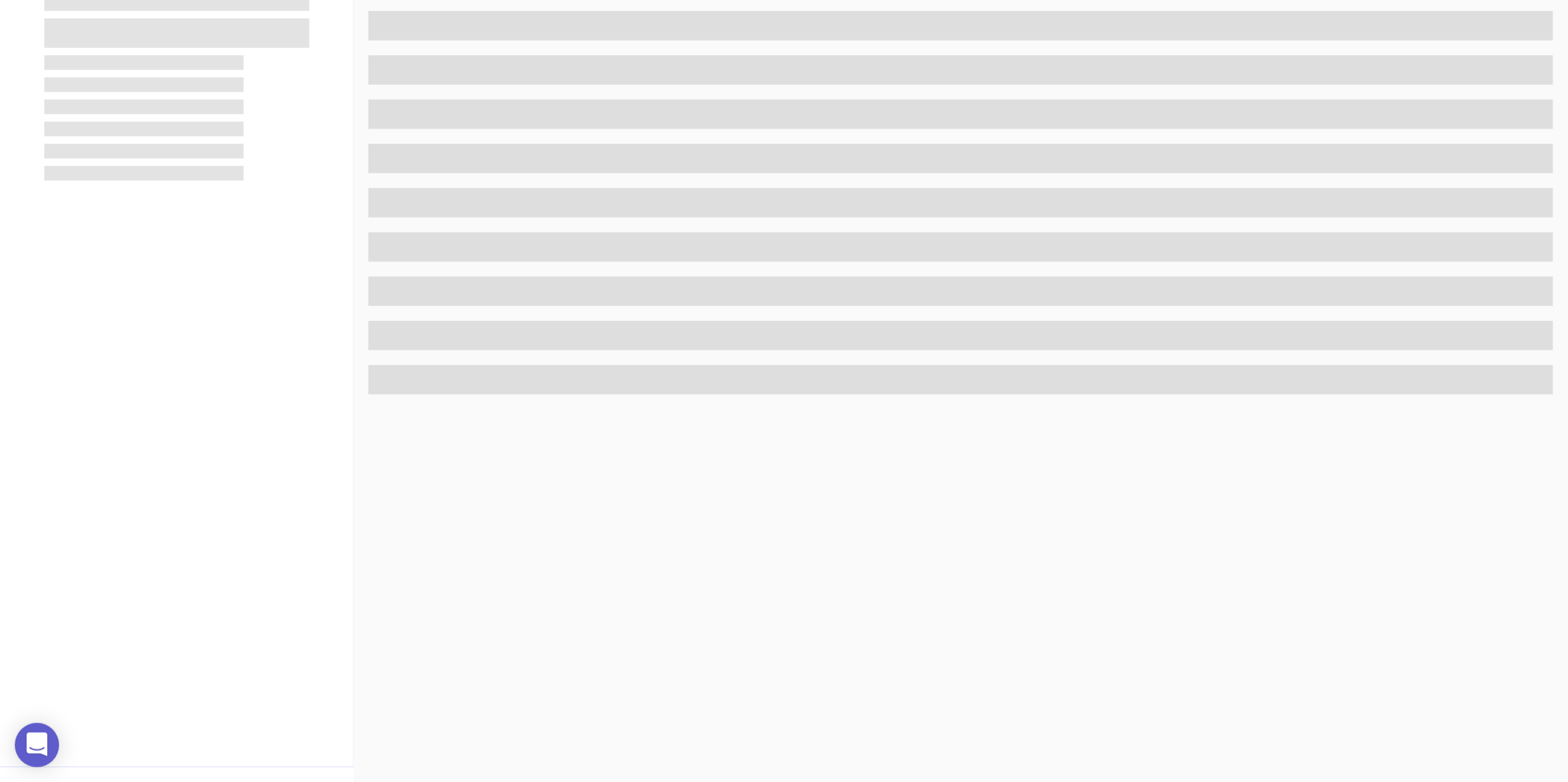
scroll to position [452, 0]
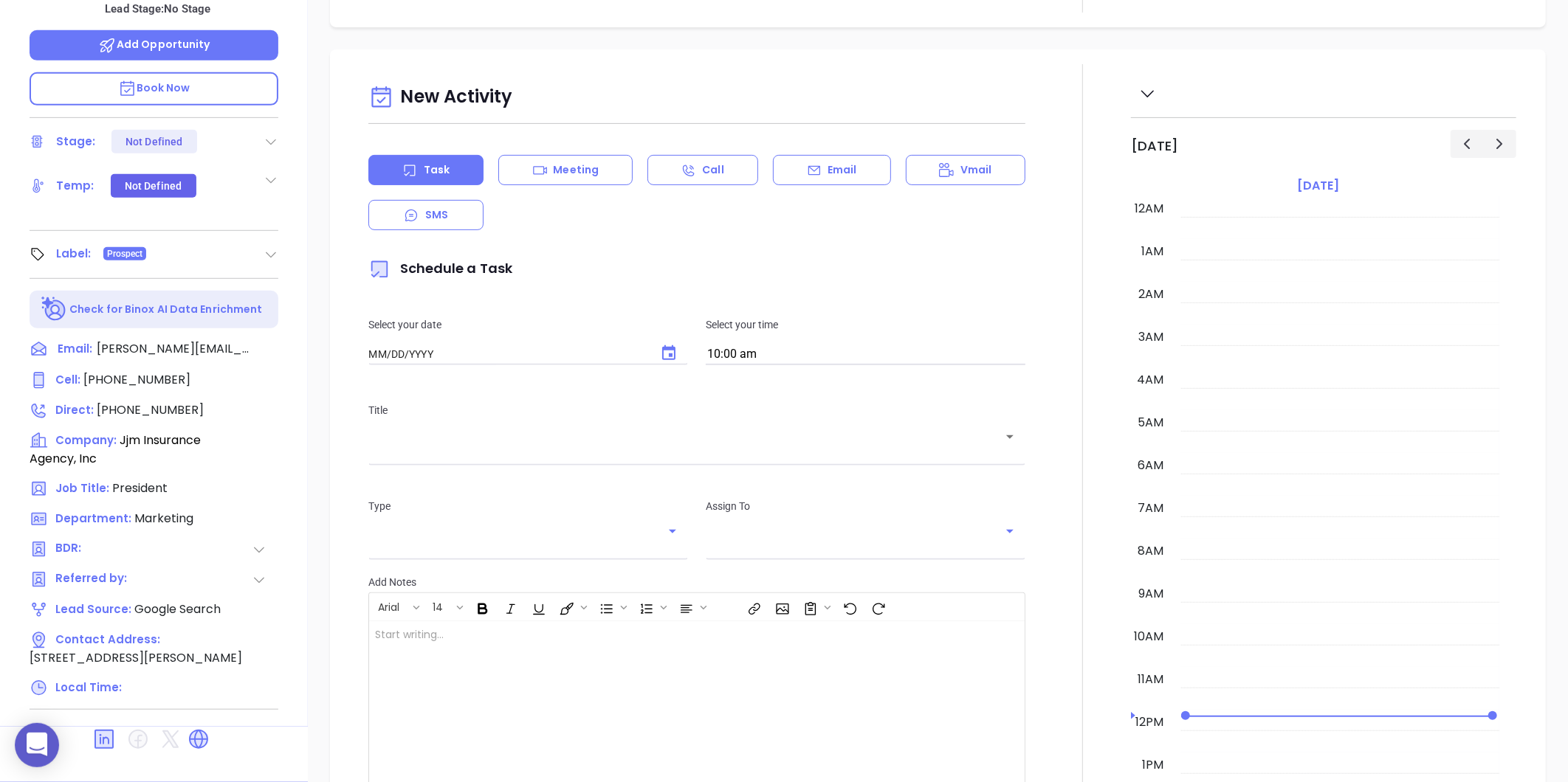
type input "[DATE]"
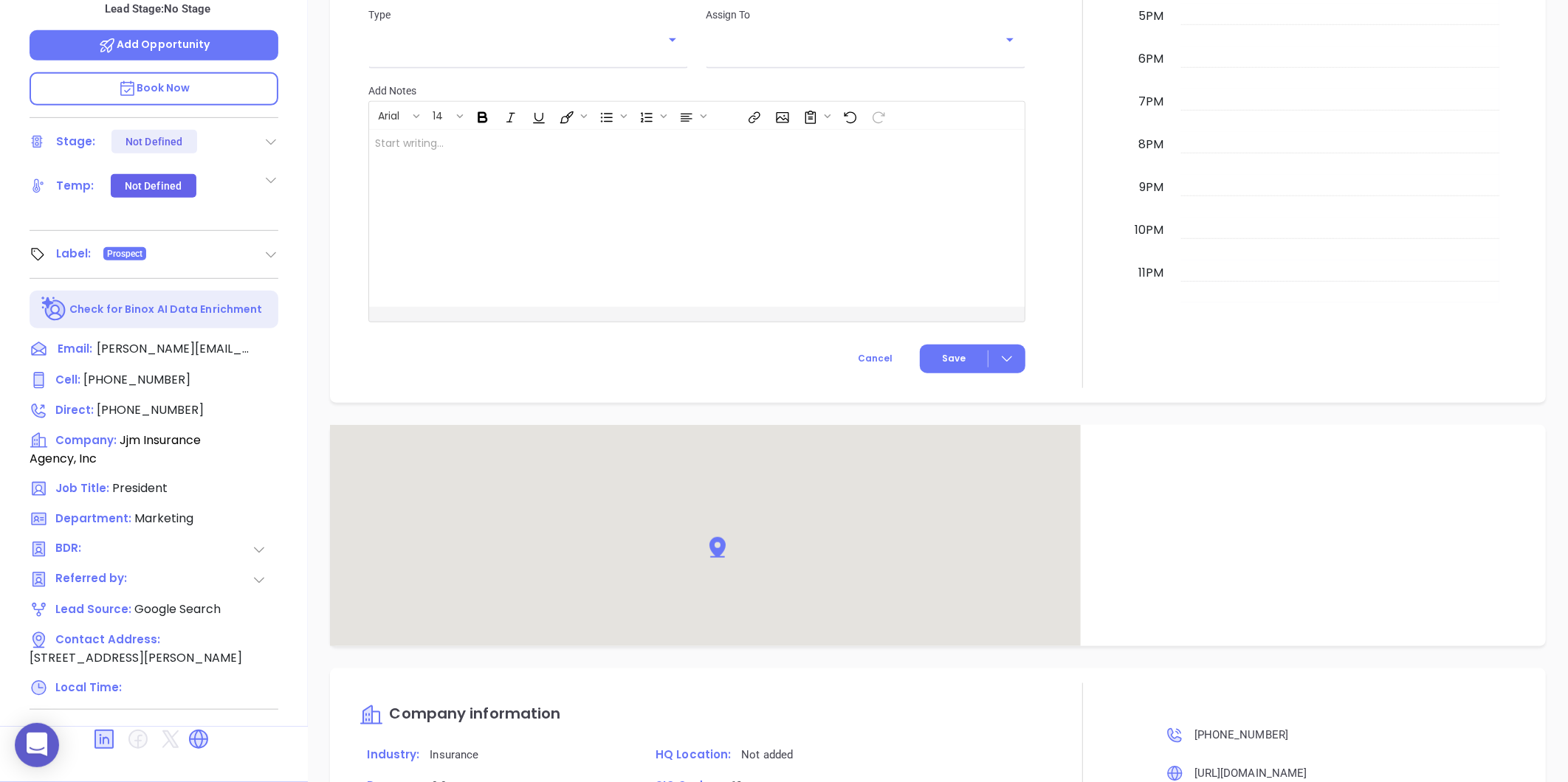
scroll to position [787, 0]
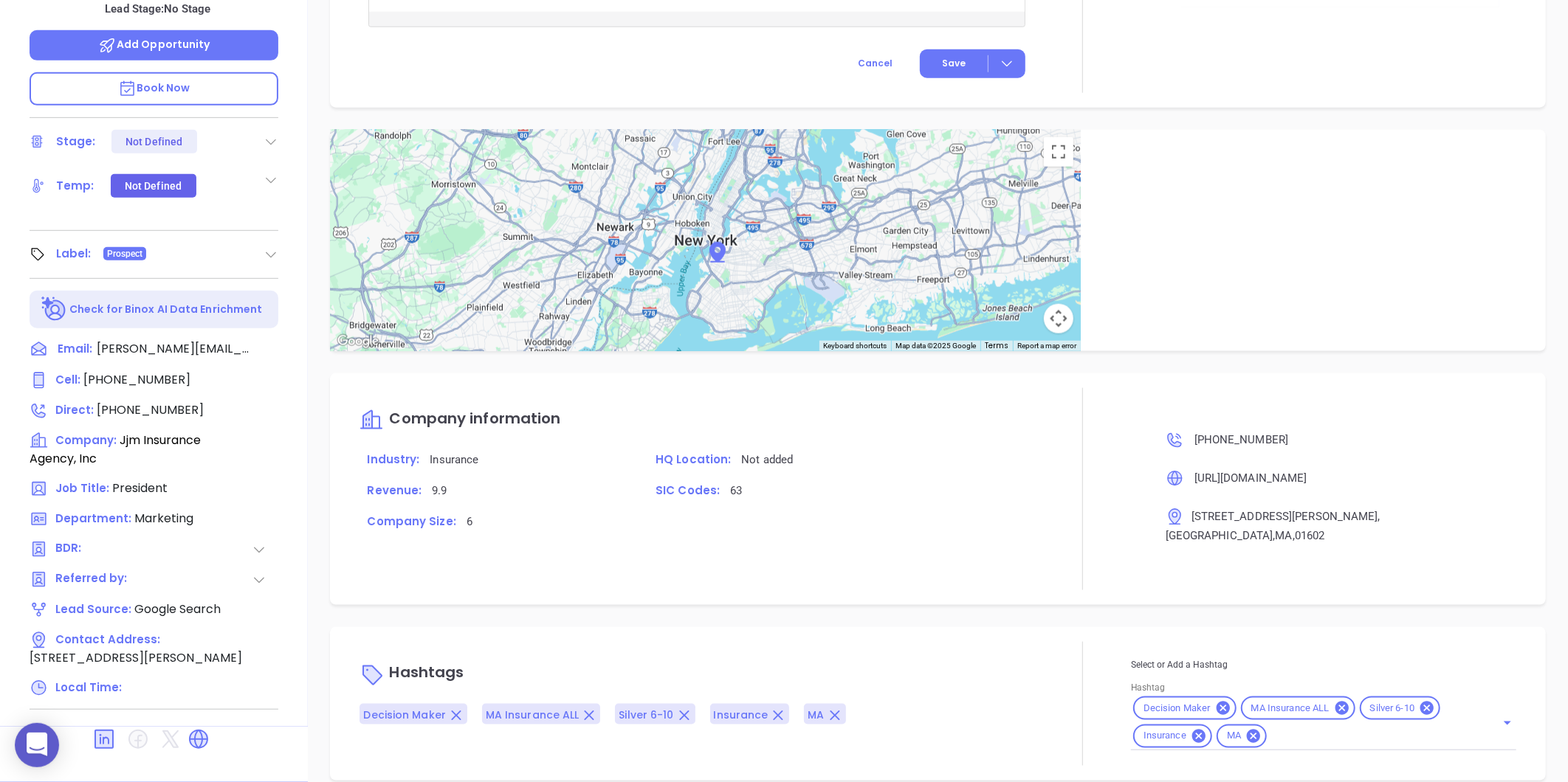
type input "[PERSON_NAME]"
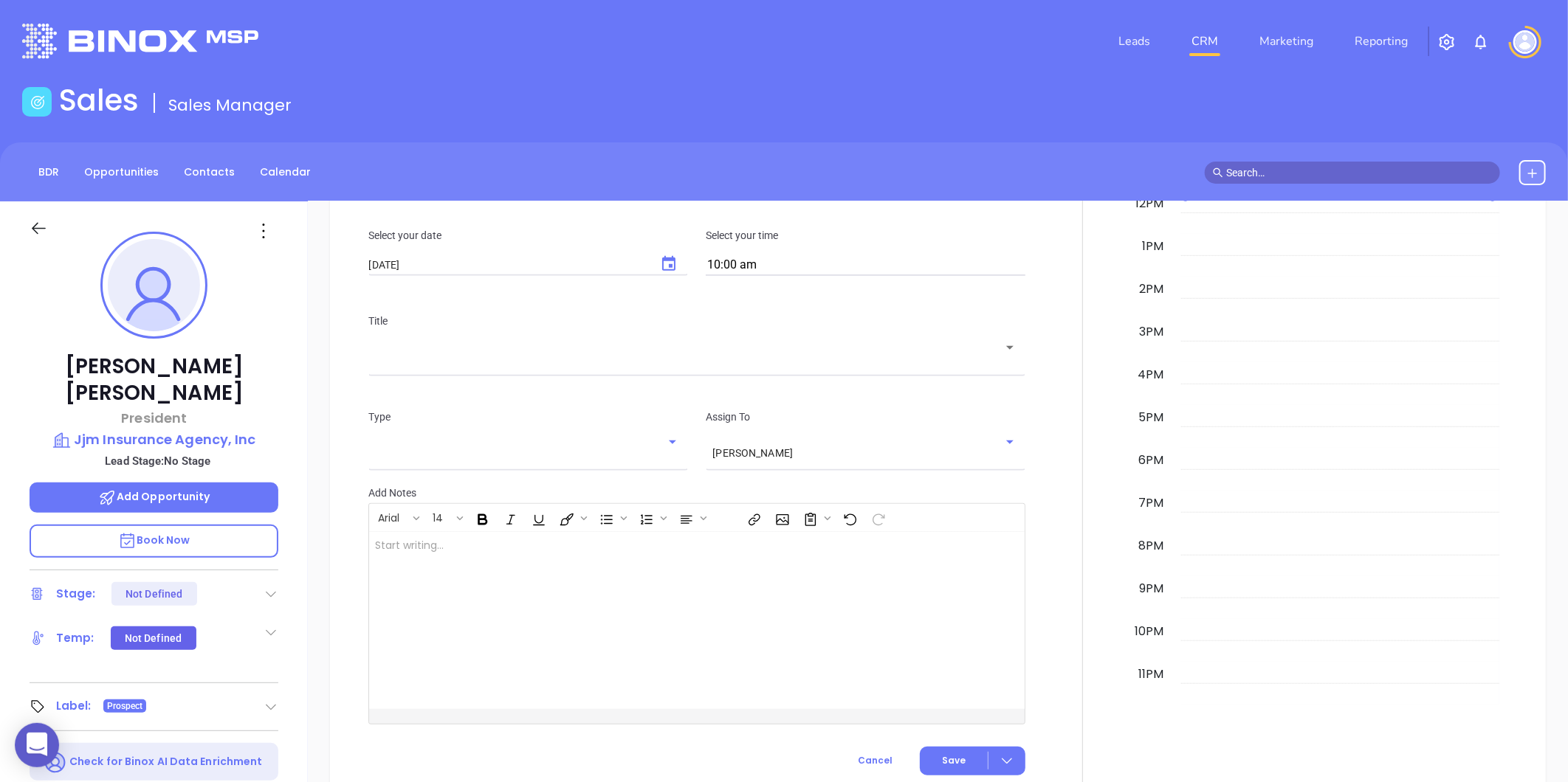
scroll to position [376, 0]
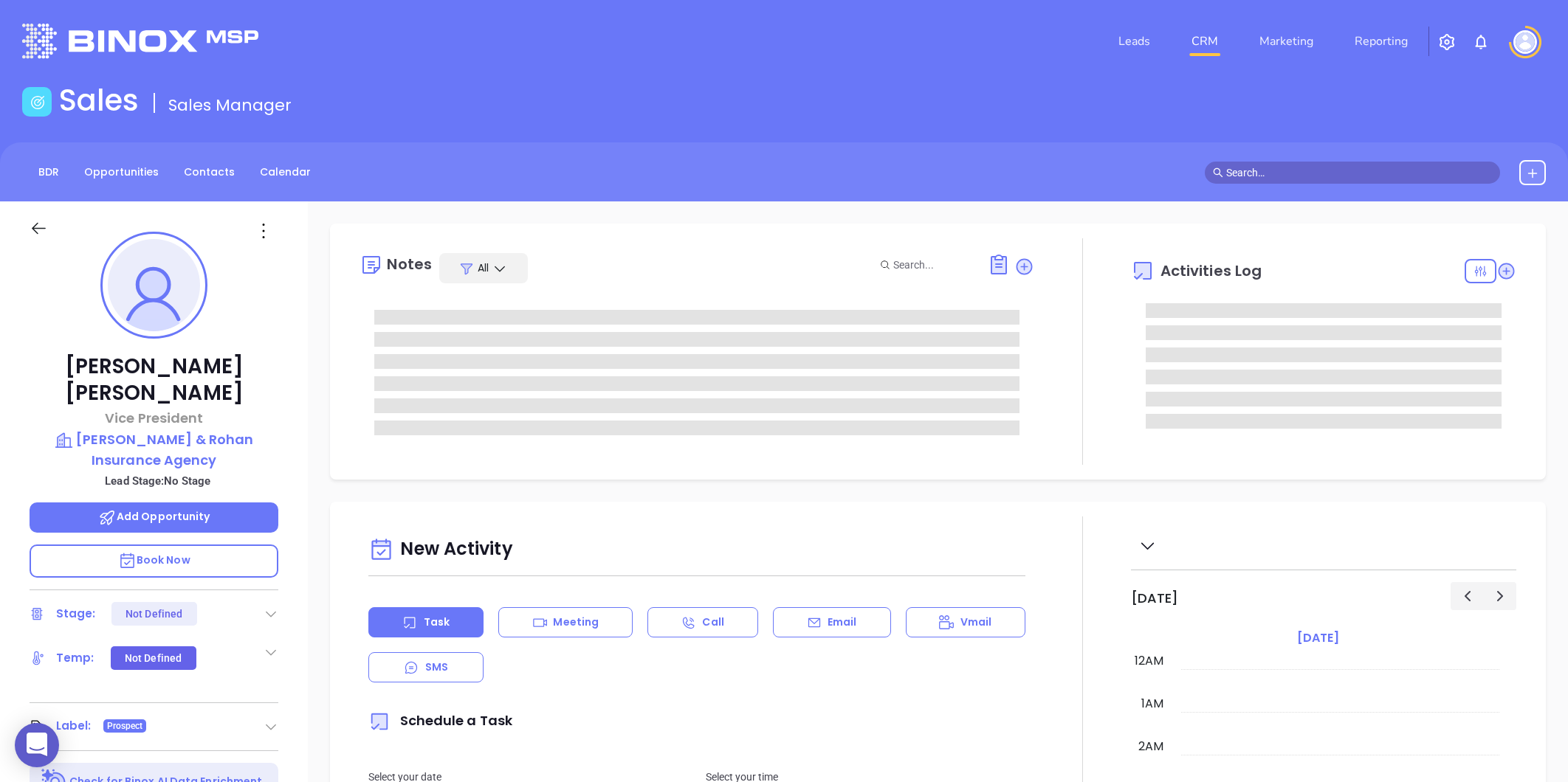
type input "[PERSON_NAME]"
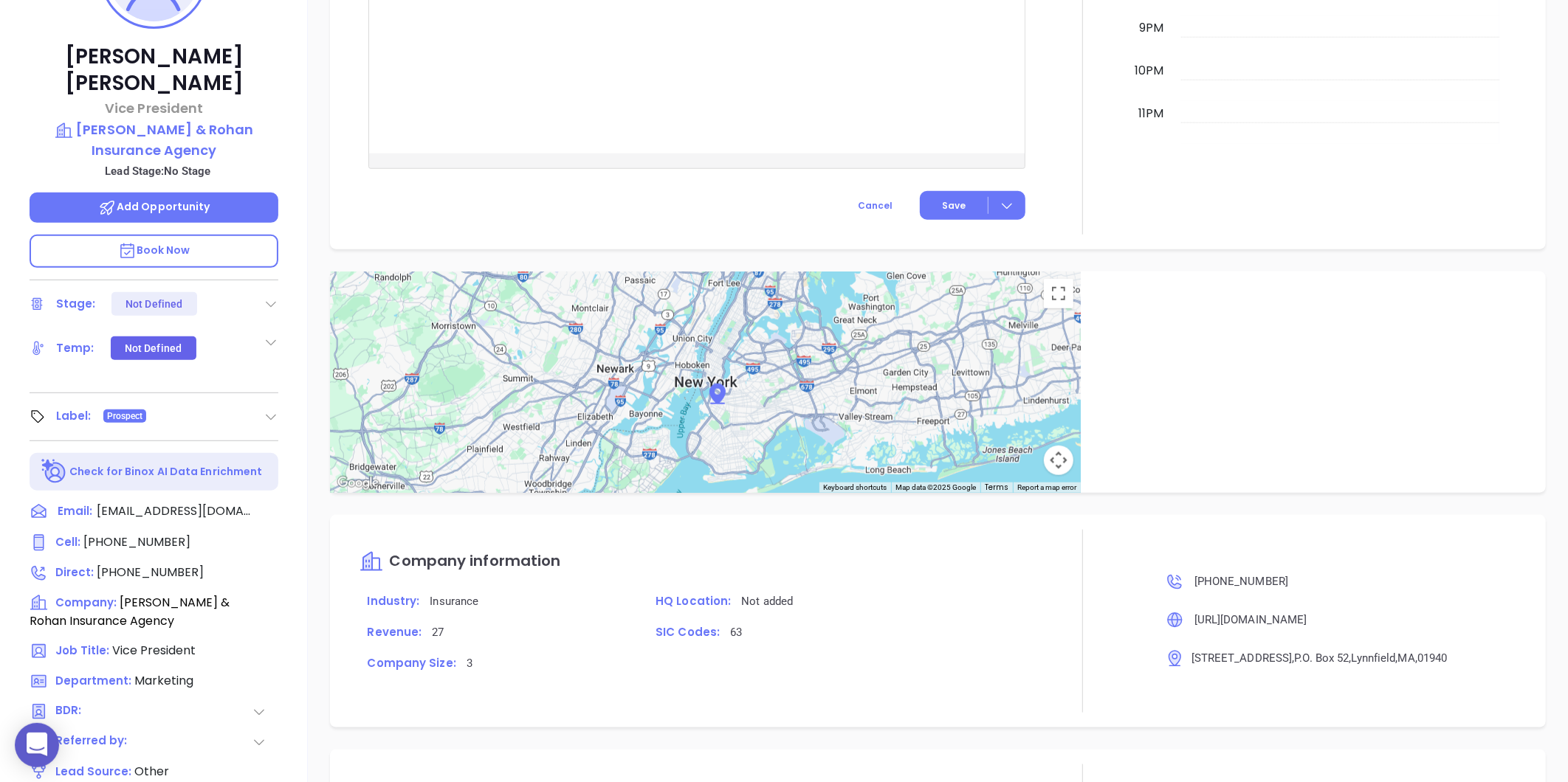
scroll to position [164, 0]
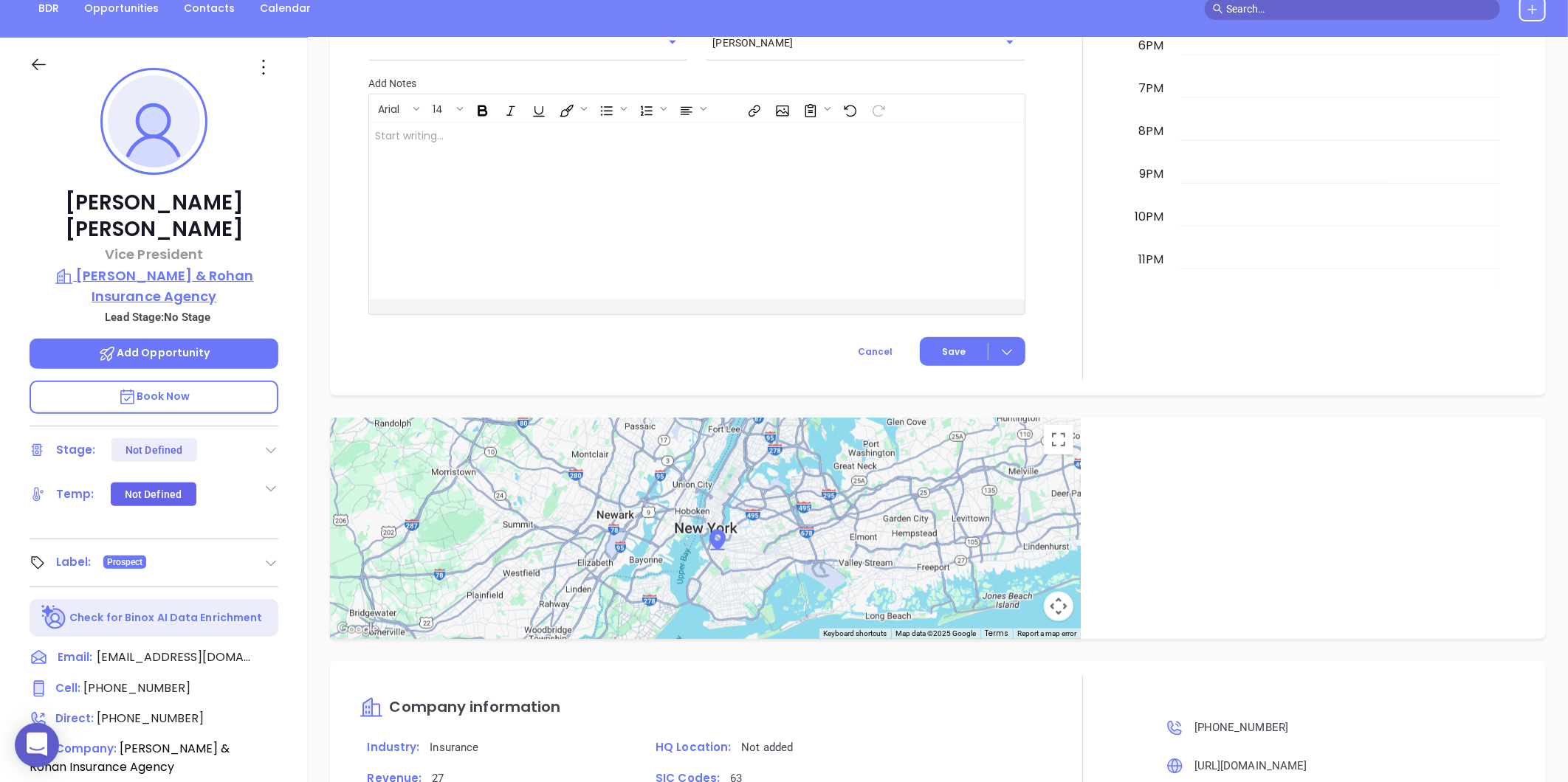
click at [151, 265] on p "[PERSON_NAME] & Rohan Insurance Agency" at bounding box center [154, 285] width 248 height 41
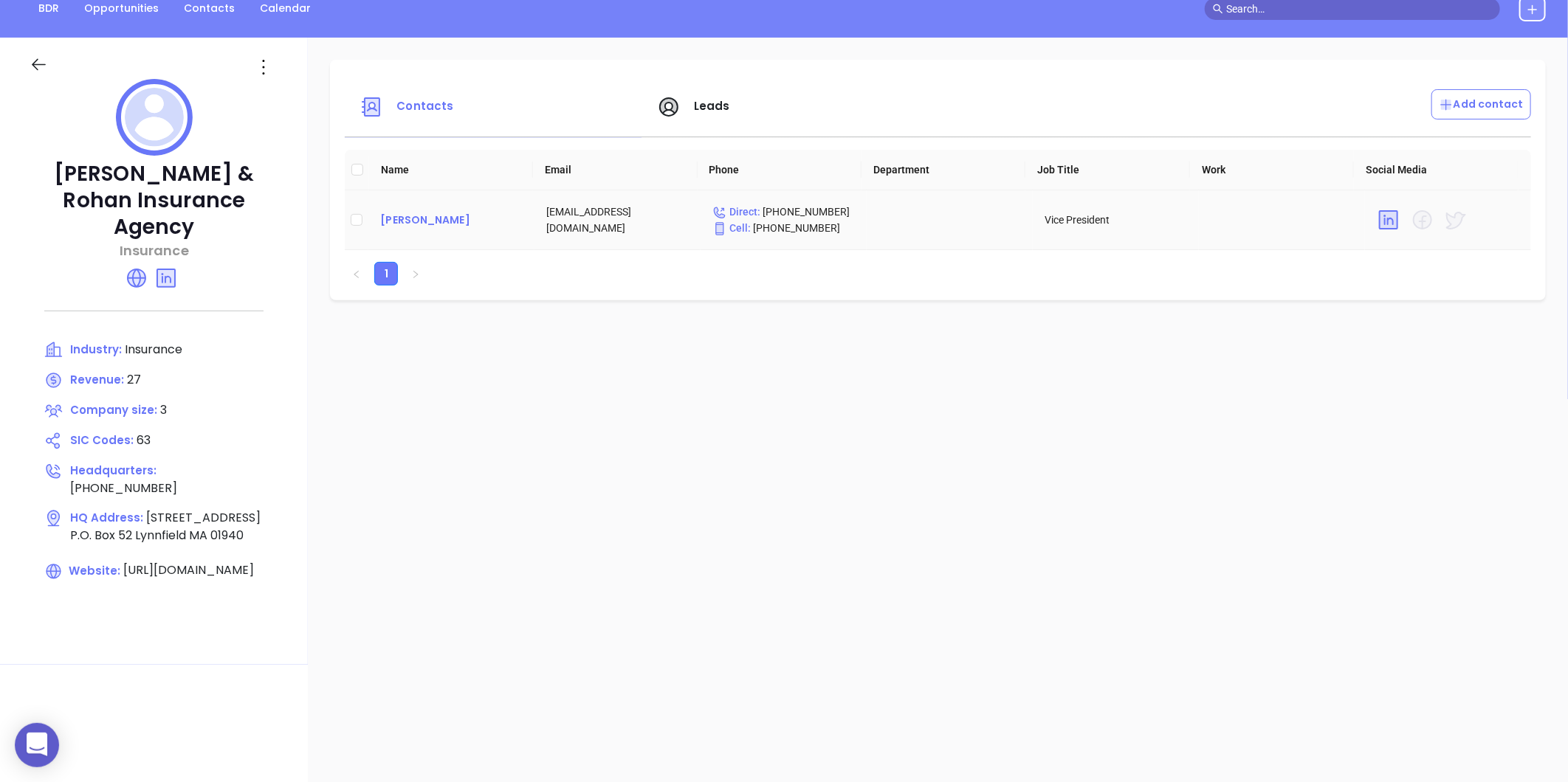
click at [406, 224] on div "[PERSON_NAME]" at bounding box center [450, 220] width 142 height 18
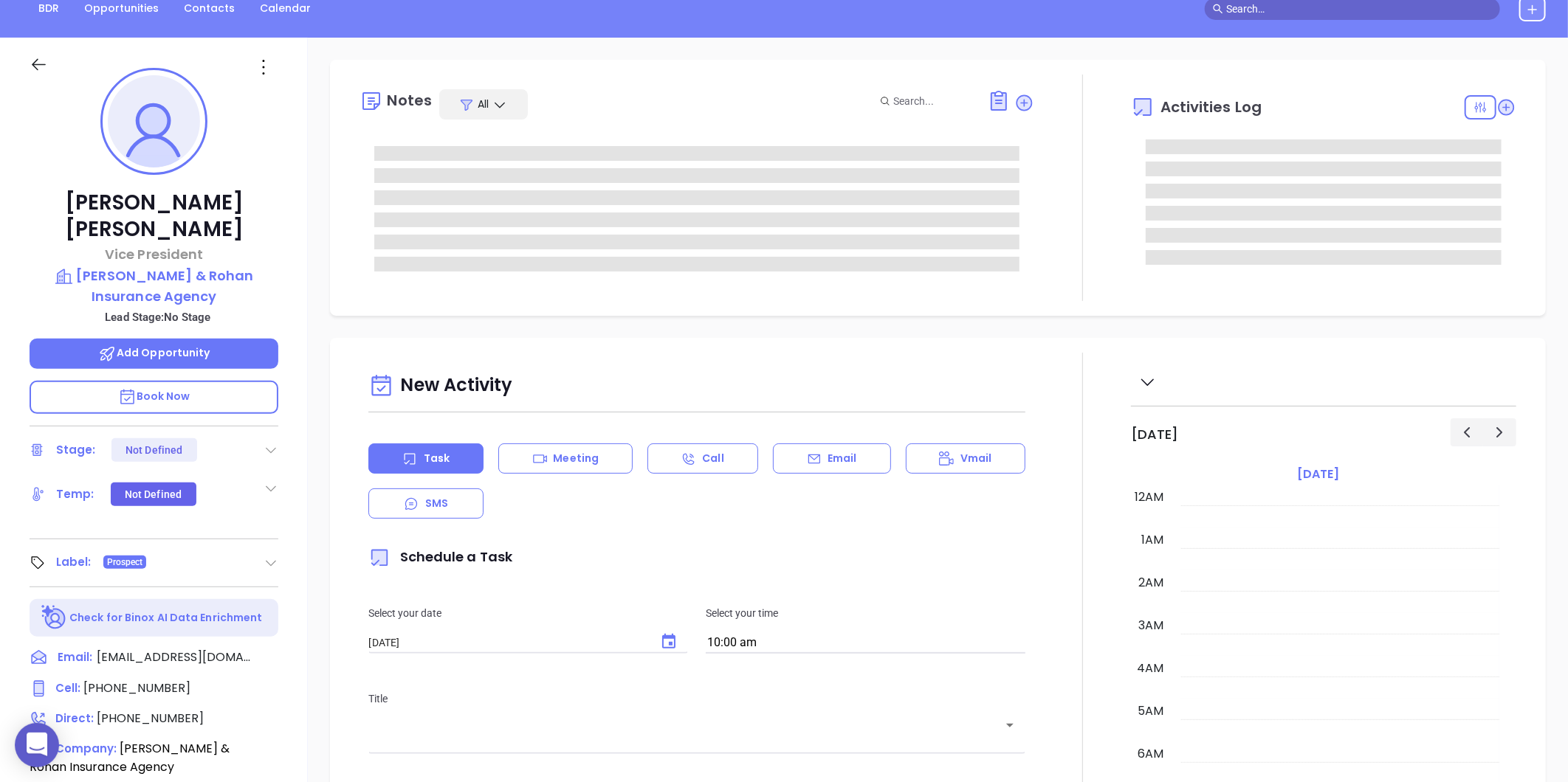
type input "[PERSON_NAME]"
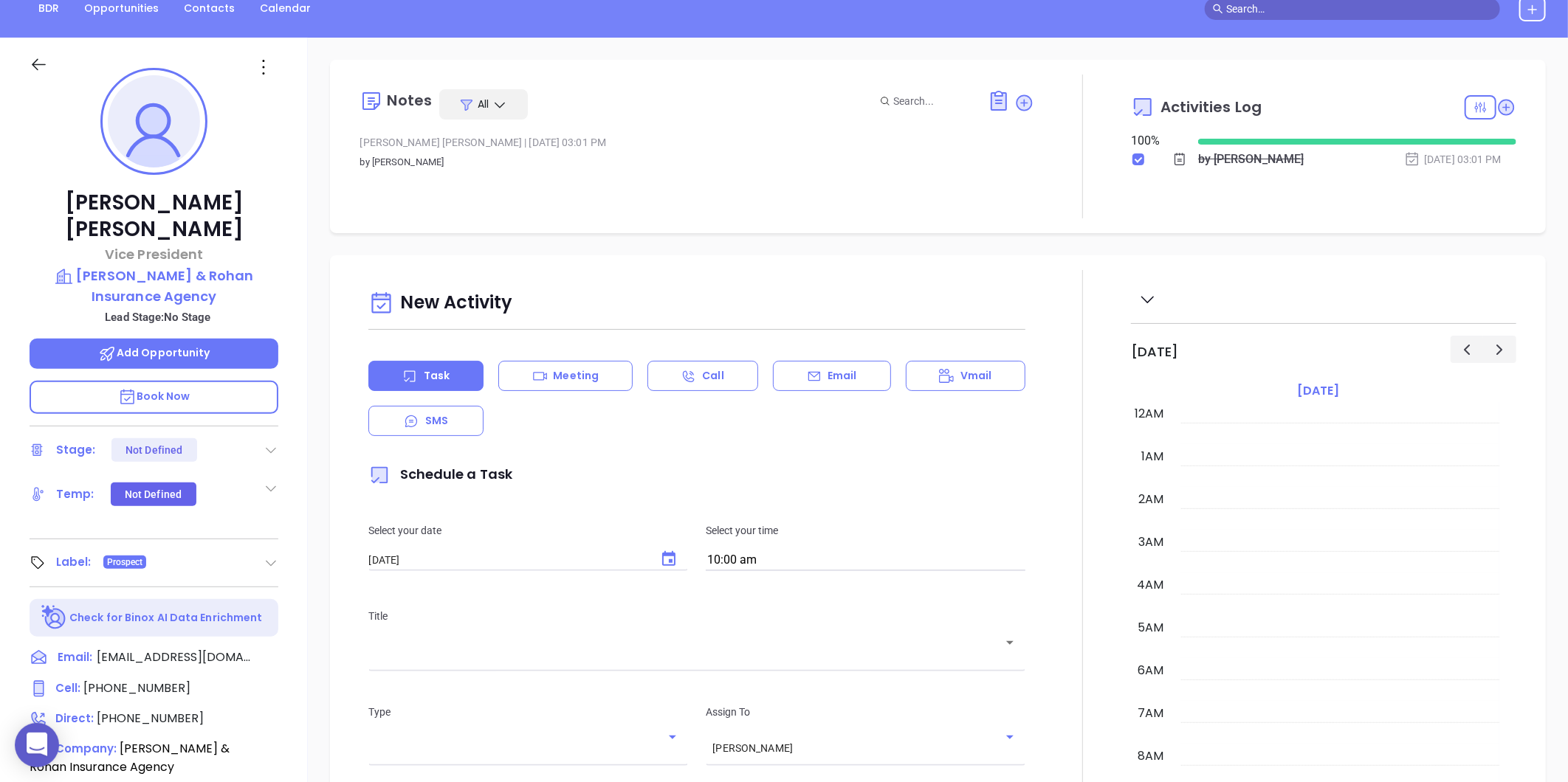
scroll to position [429, 0]
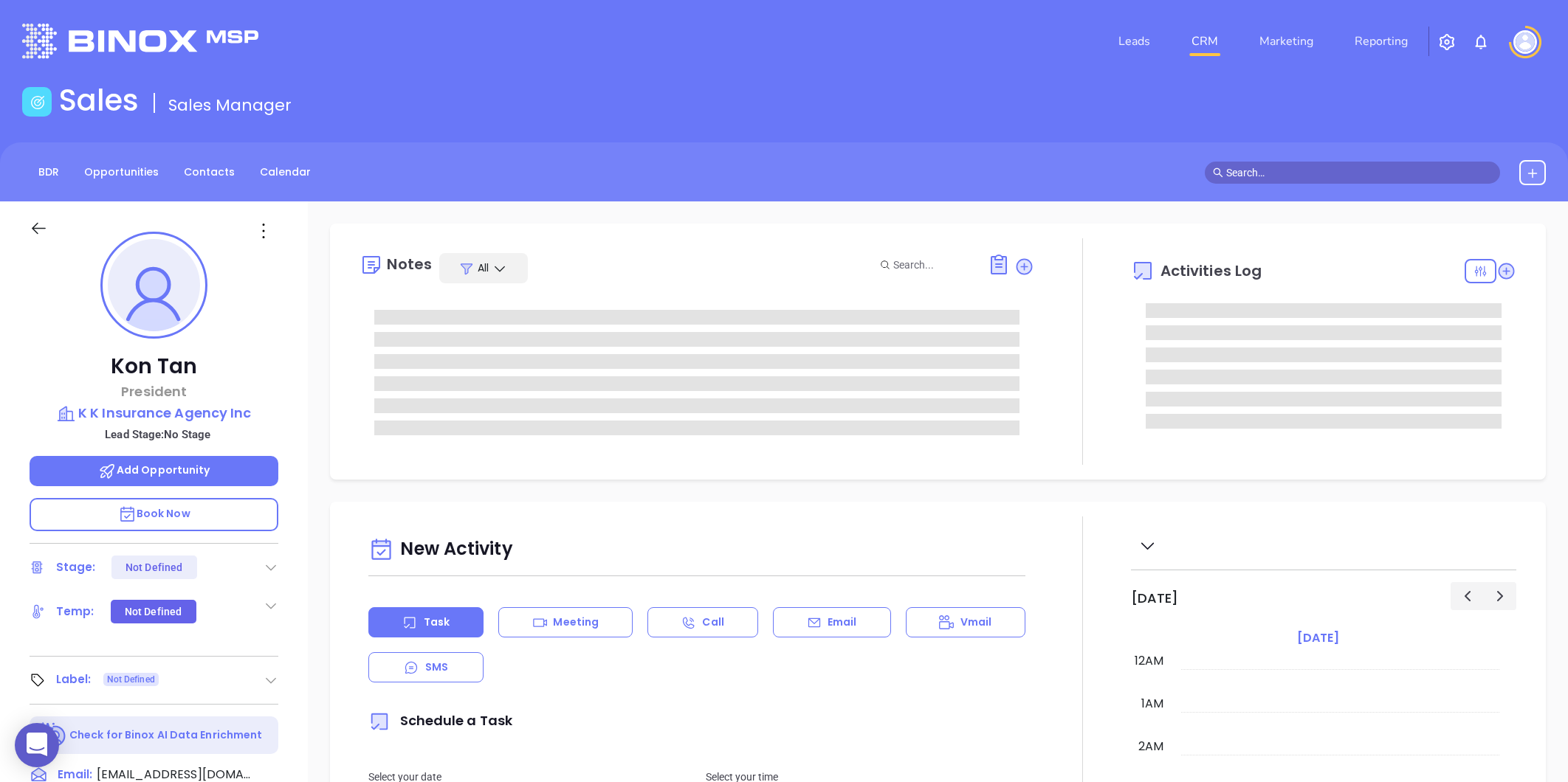
type input "[PERSON_NAME]"
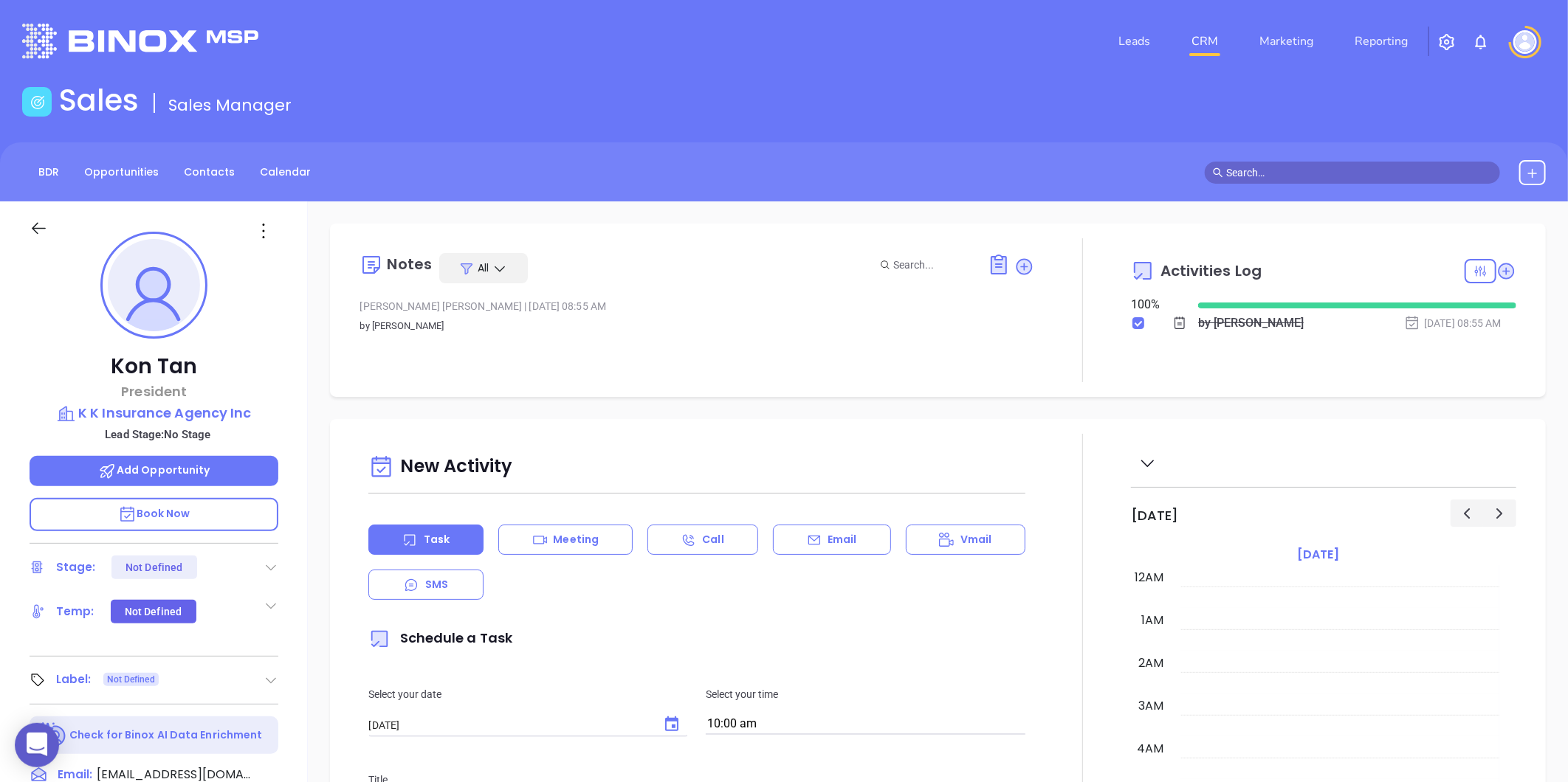
scroll to position [429, 0]
click at [267, 682] on icon at bounding box center [271, 681] width 15 height 14
click at [200, 716] on div "Prospect" at bounding box center [206, 722] width 43 height 24
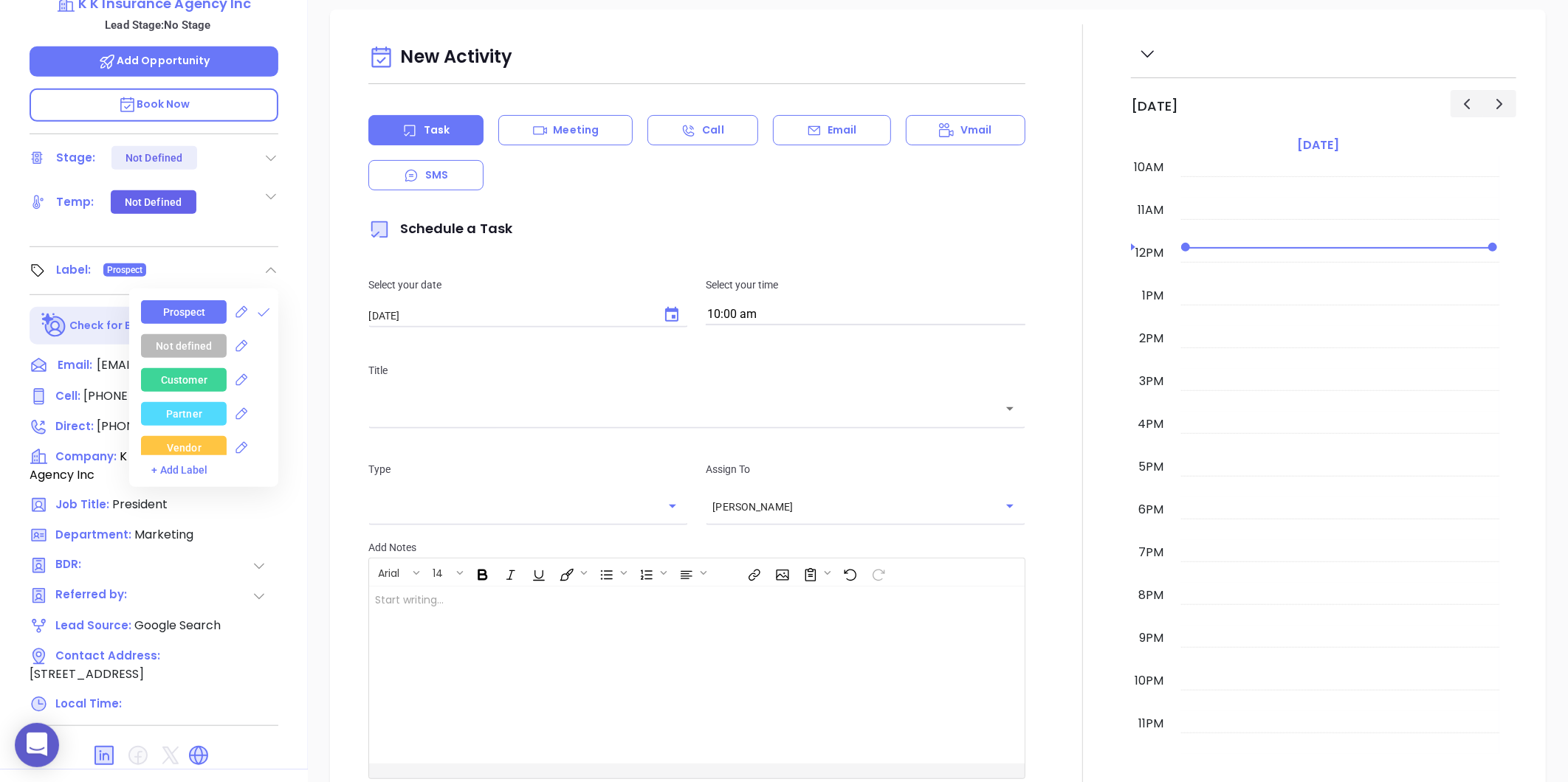
scroll to position [452, 0]
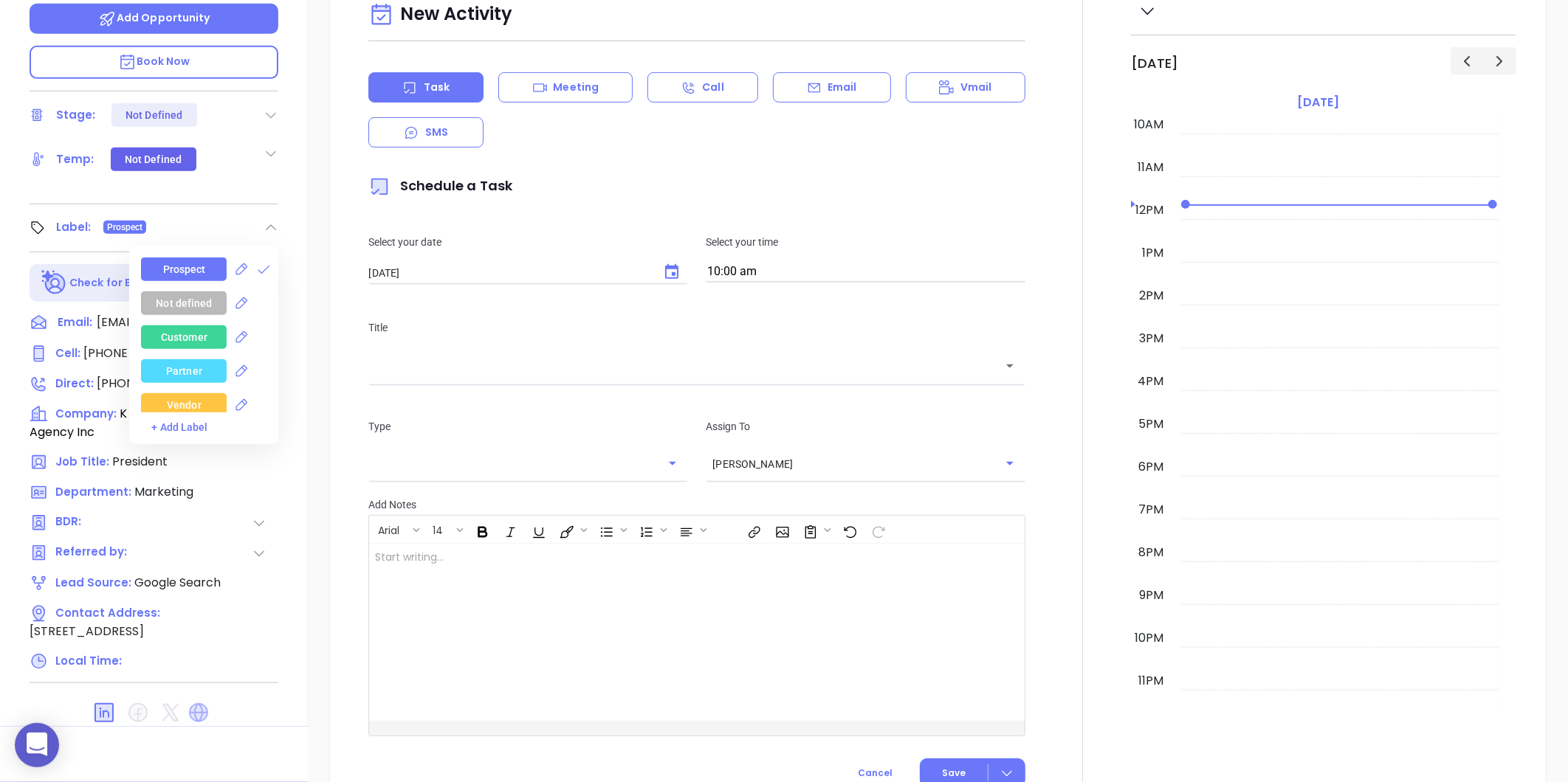
click at [196, 703] on icon at bounding box center [198, 713] width 24 height 24
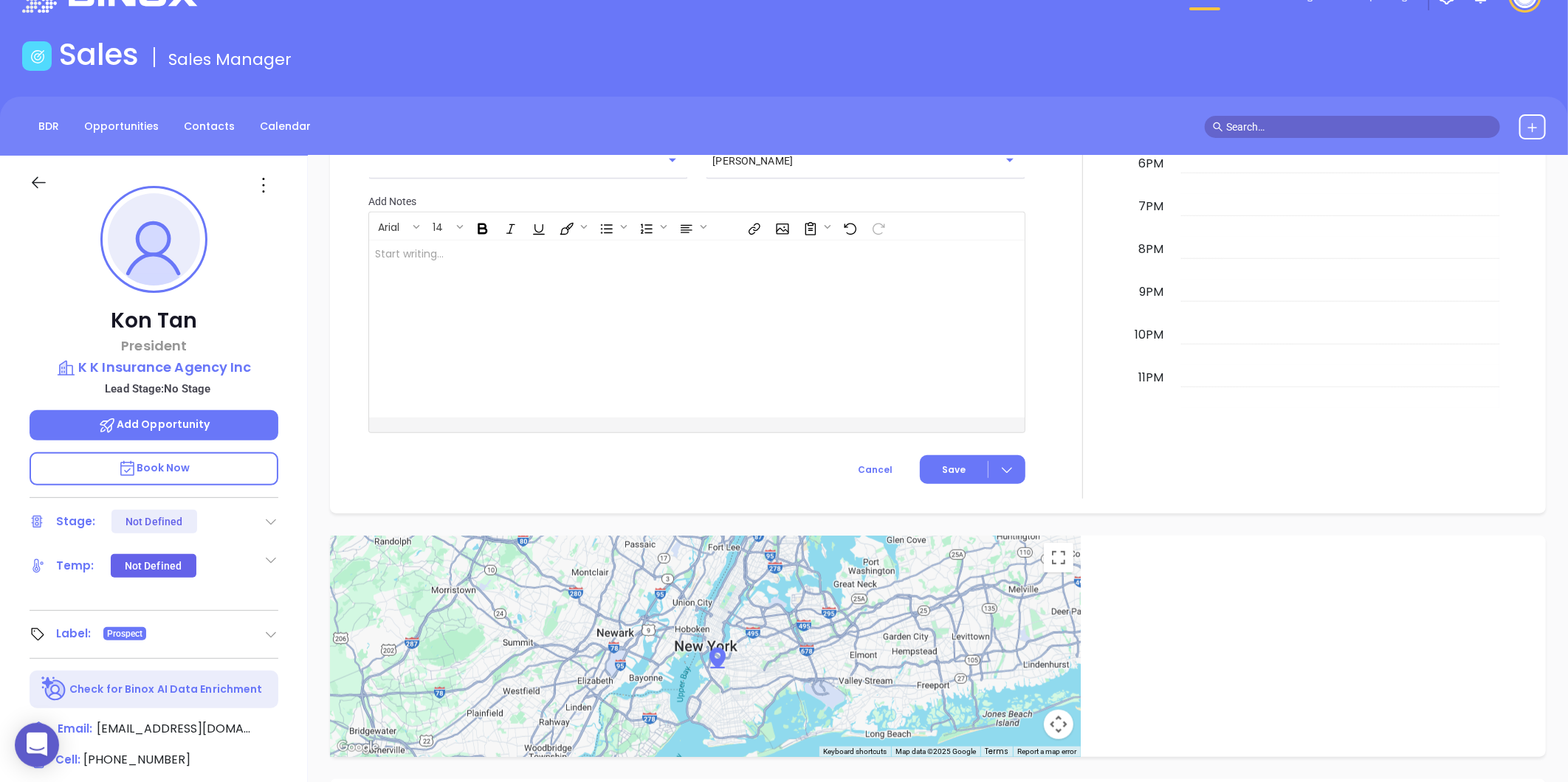
scroll to position [42, 0]
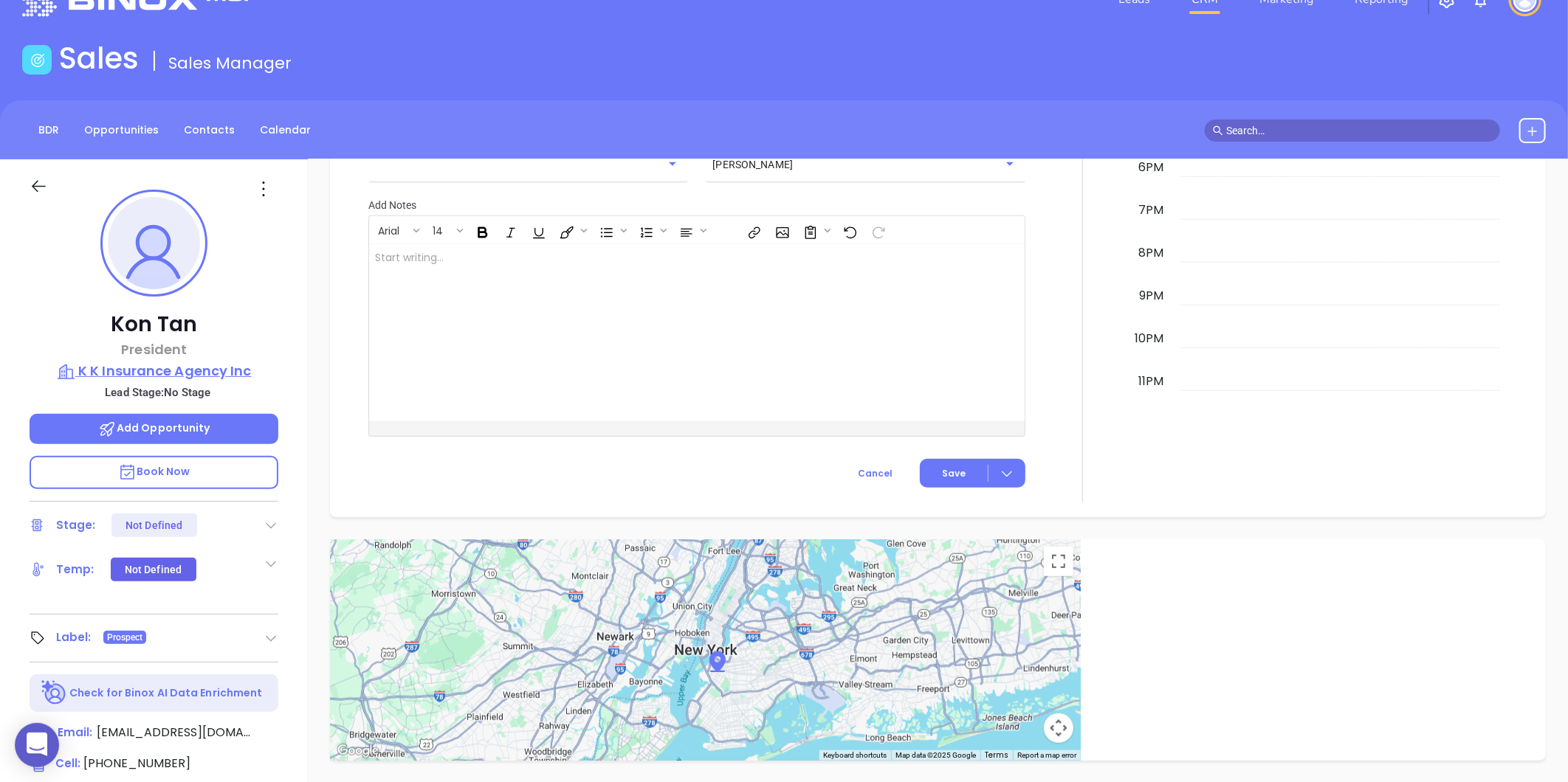
click at [136, 371] on p "K K Insurance Agency Inc" at bounding box center [154, 371] width 248 height 21
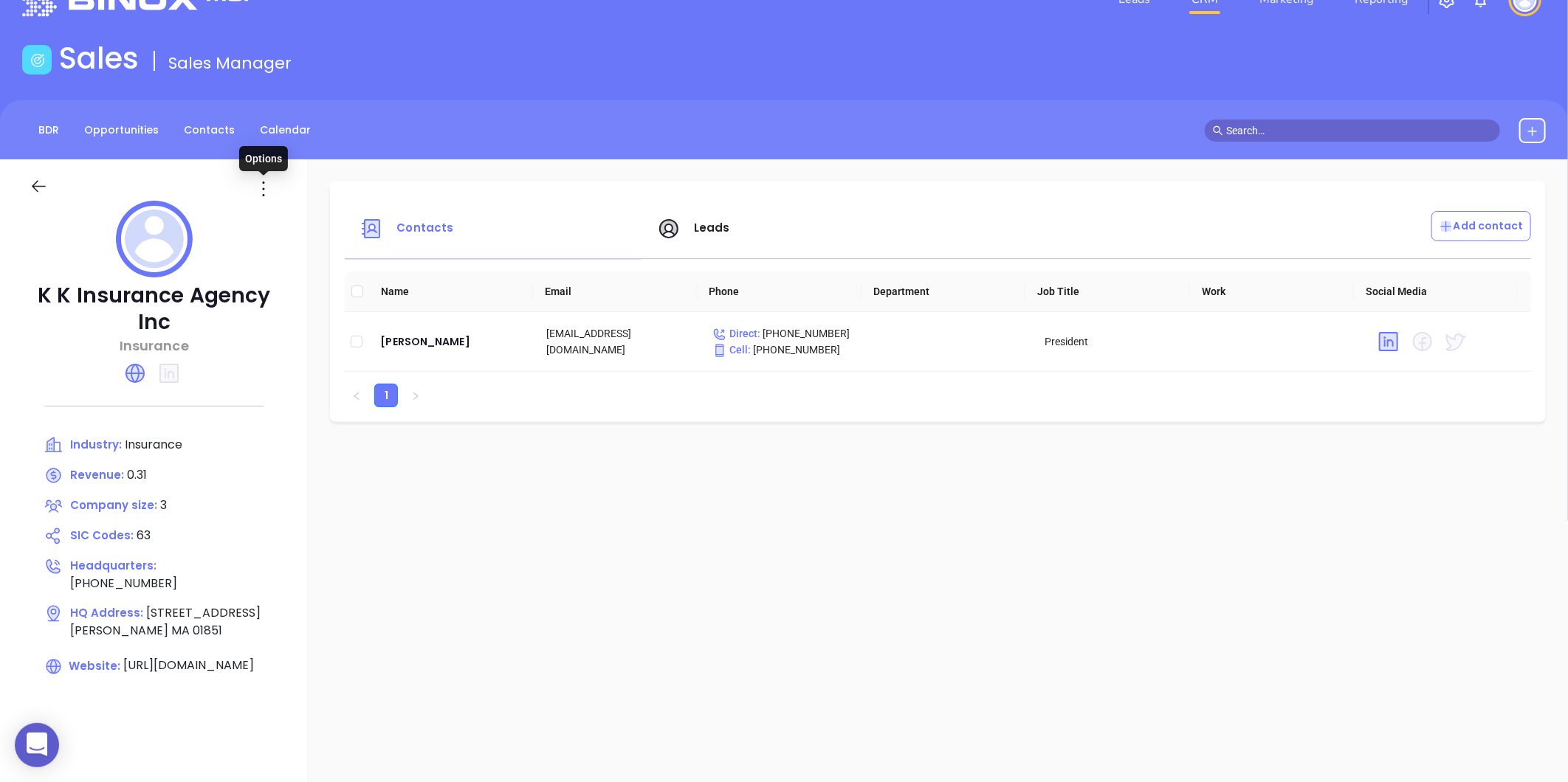
click at [259, 188] on icon at bounding box center [264, 188] width 24 height 24
click at [280, 209] on div "Edit" at bounding box center [330, 217] width 133 height 16
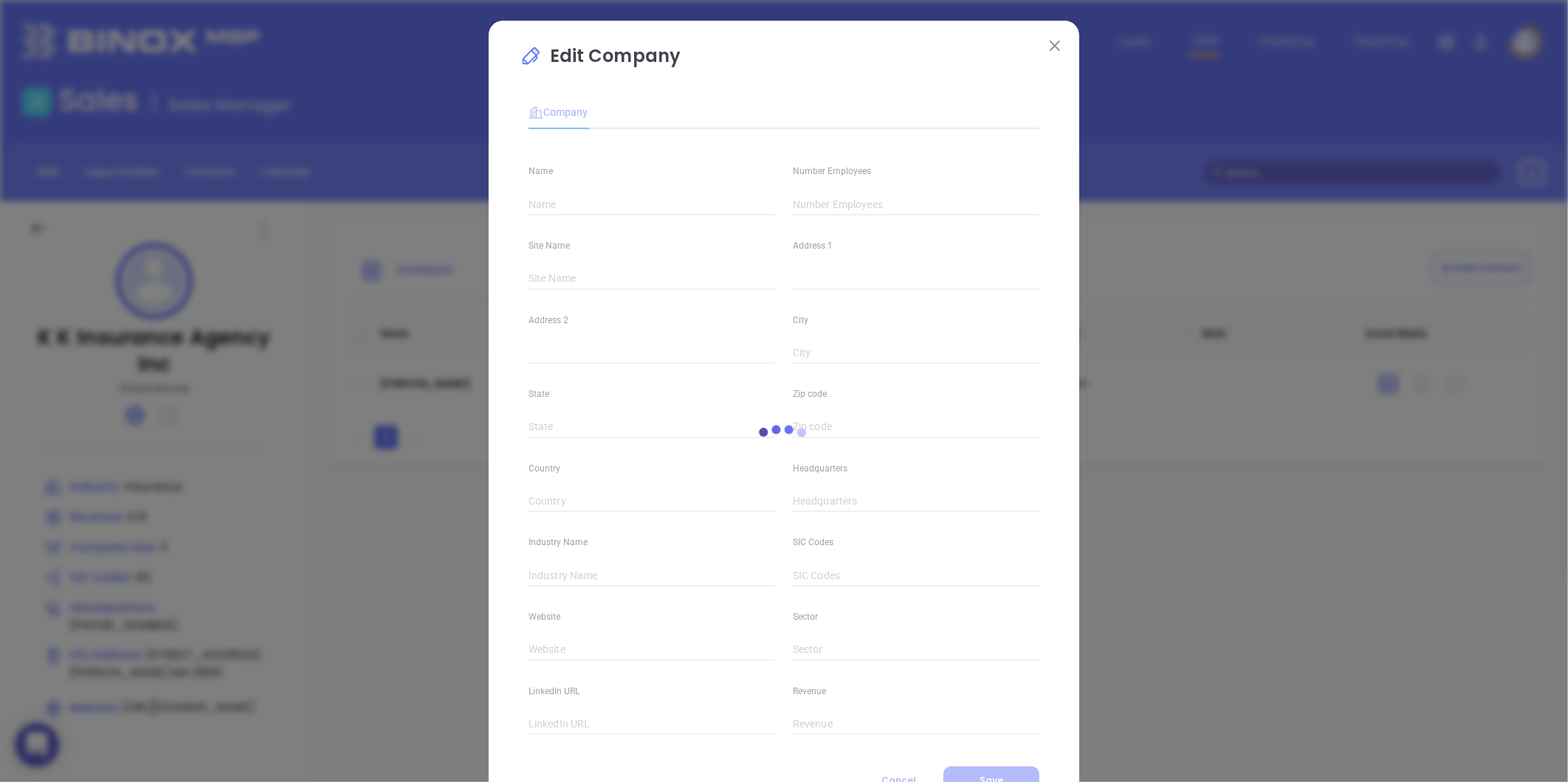
type input "K K Insurance Agency Inc"
type input "3"
type input "508 Westford Street"
type input "Lowell"
type input "MA"
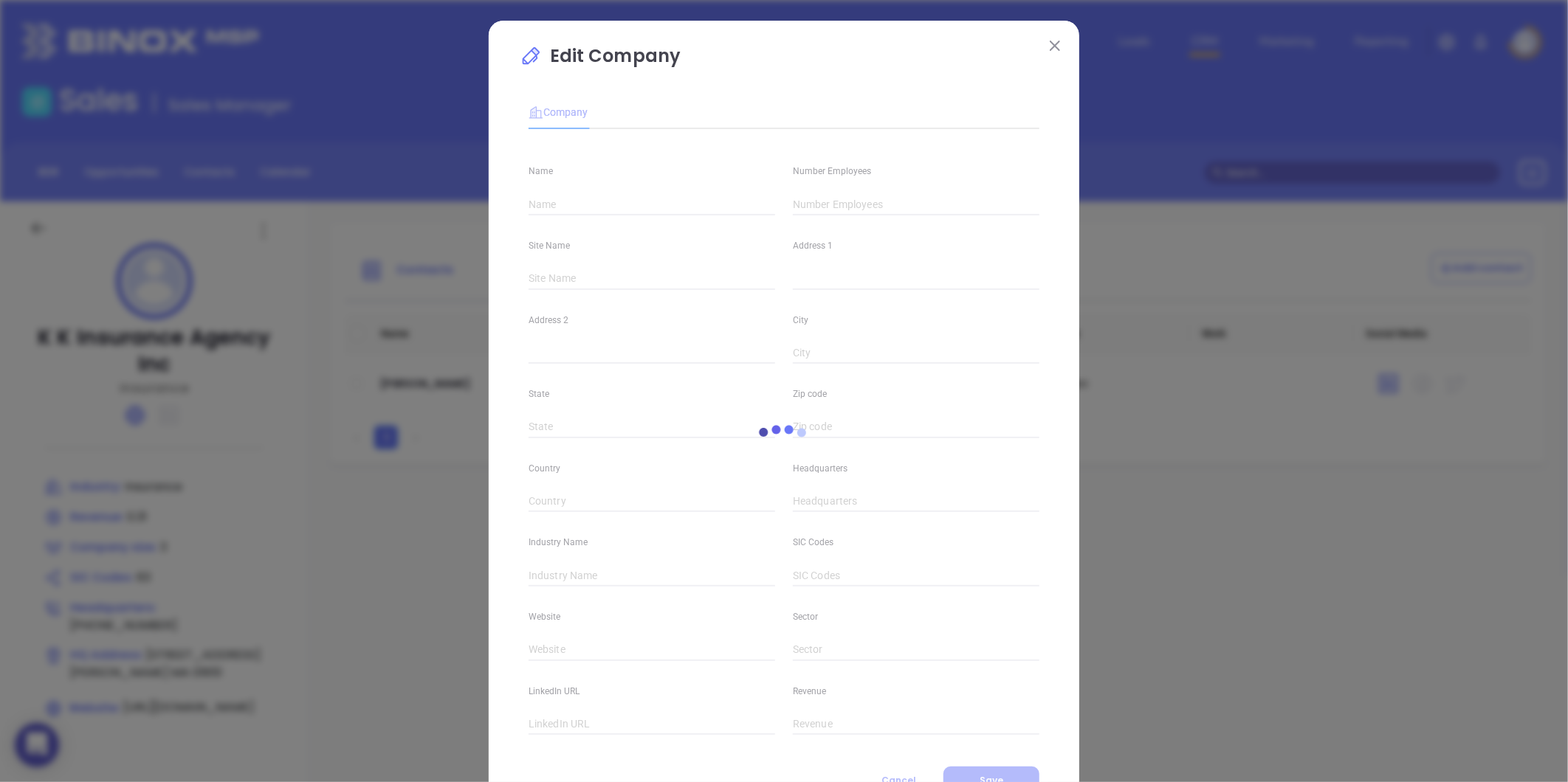
type input "01851"
type input "(978) 970-2212"
type input "Insurance"
type input "63"
type input "https://www.kkinsurancema.com/"
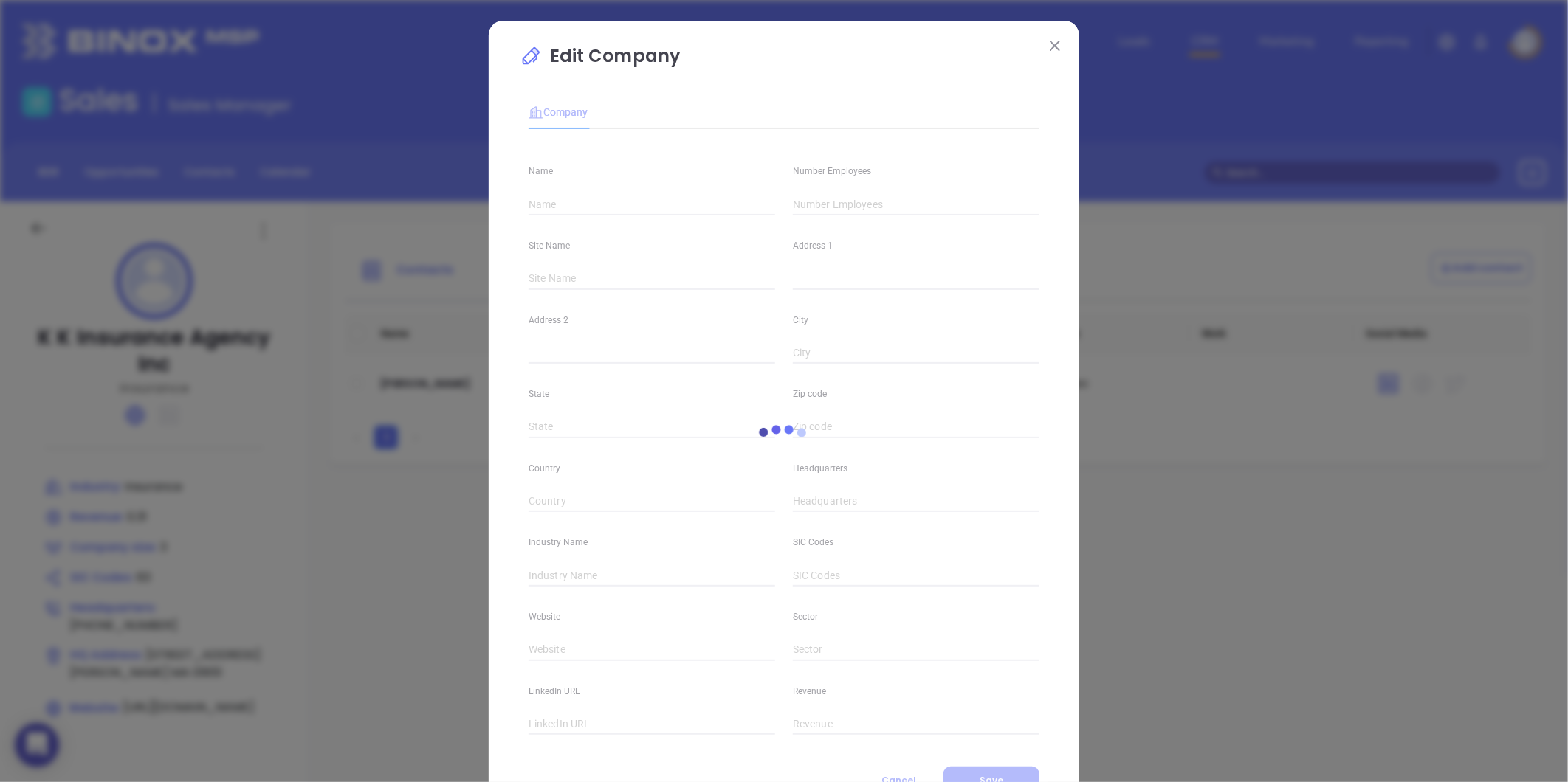
type input "Finance and Insurance"
type input "0.31"
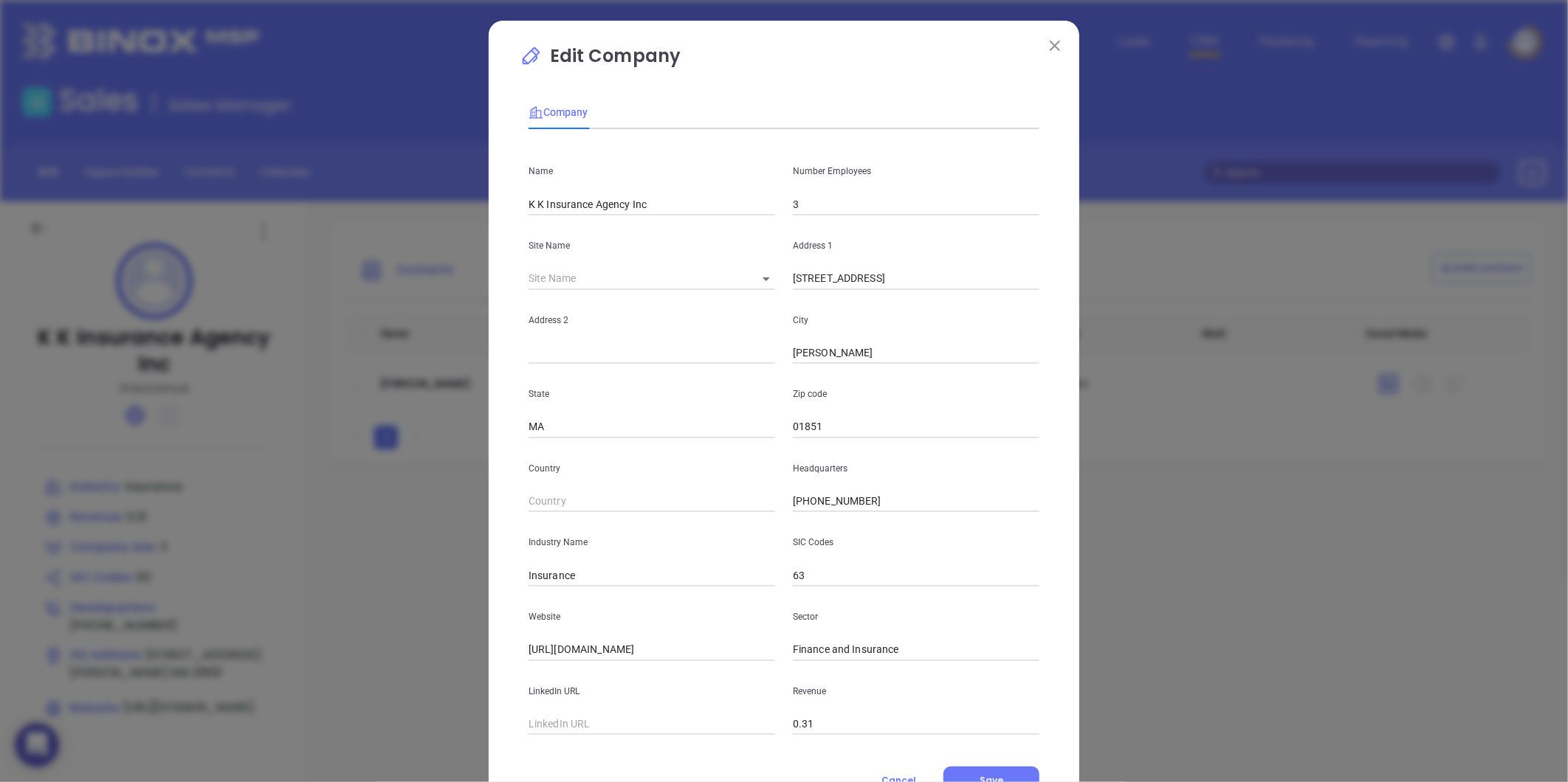
click at [858, 204] on input "3" at bounding box center [916, 204] width 247 height 22
type input "2"
click at [1020, 777] on button "Save" at bounding box center [992, 780] width 96 height 28
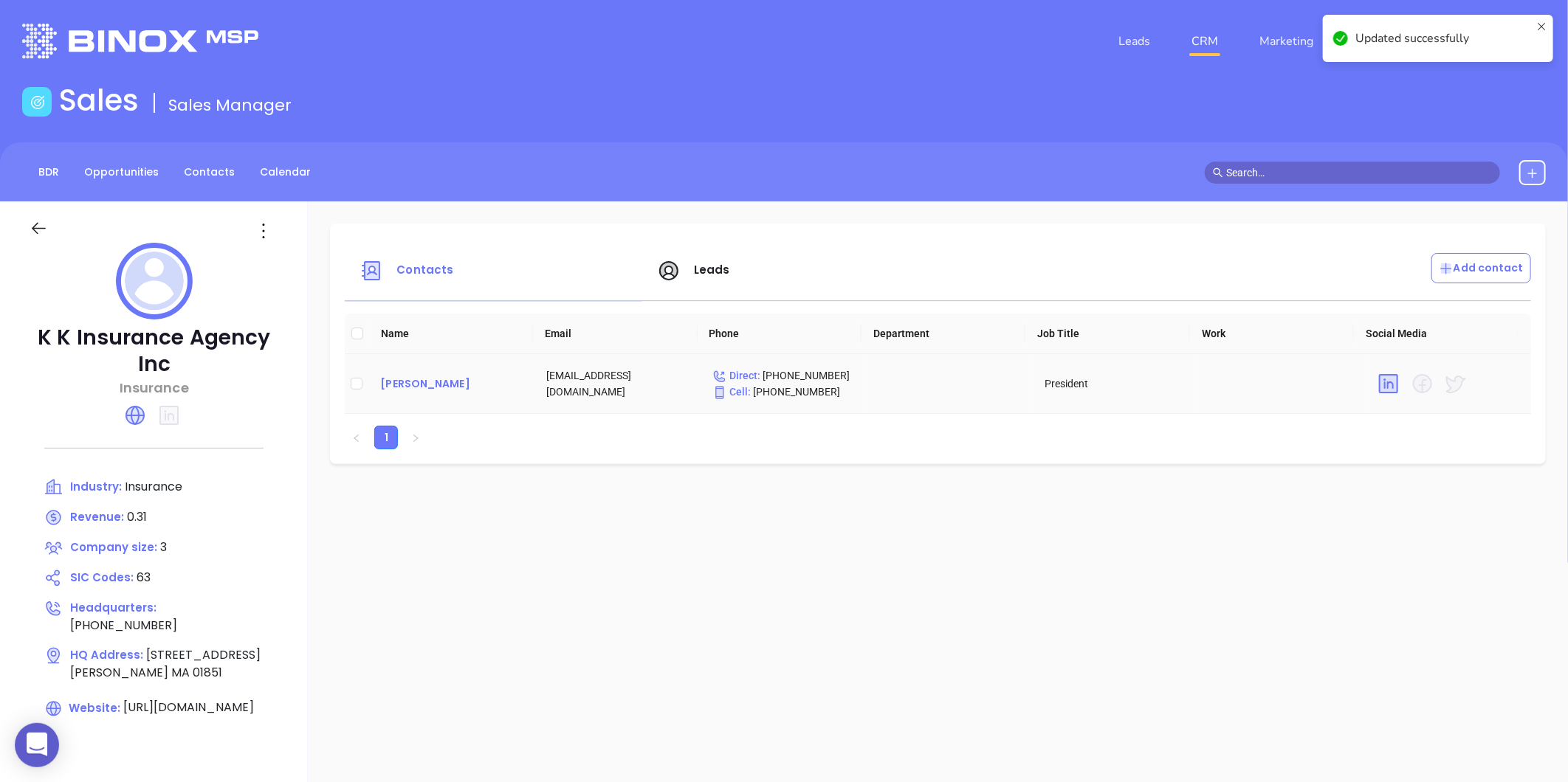
click at [409, 388] on div "Kon Tan" at bounding box center [450, 384] width 142 height 18
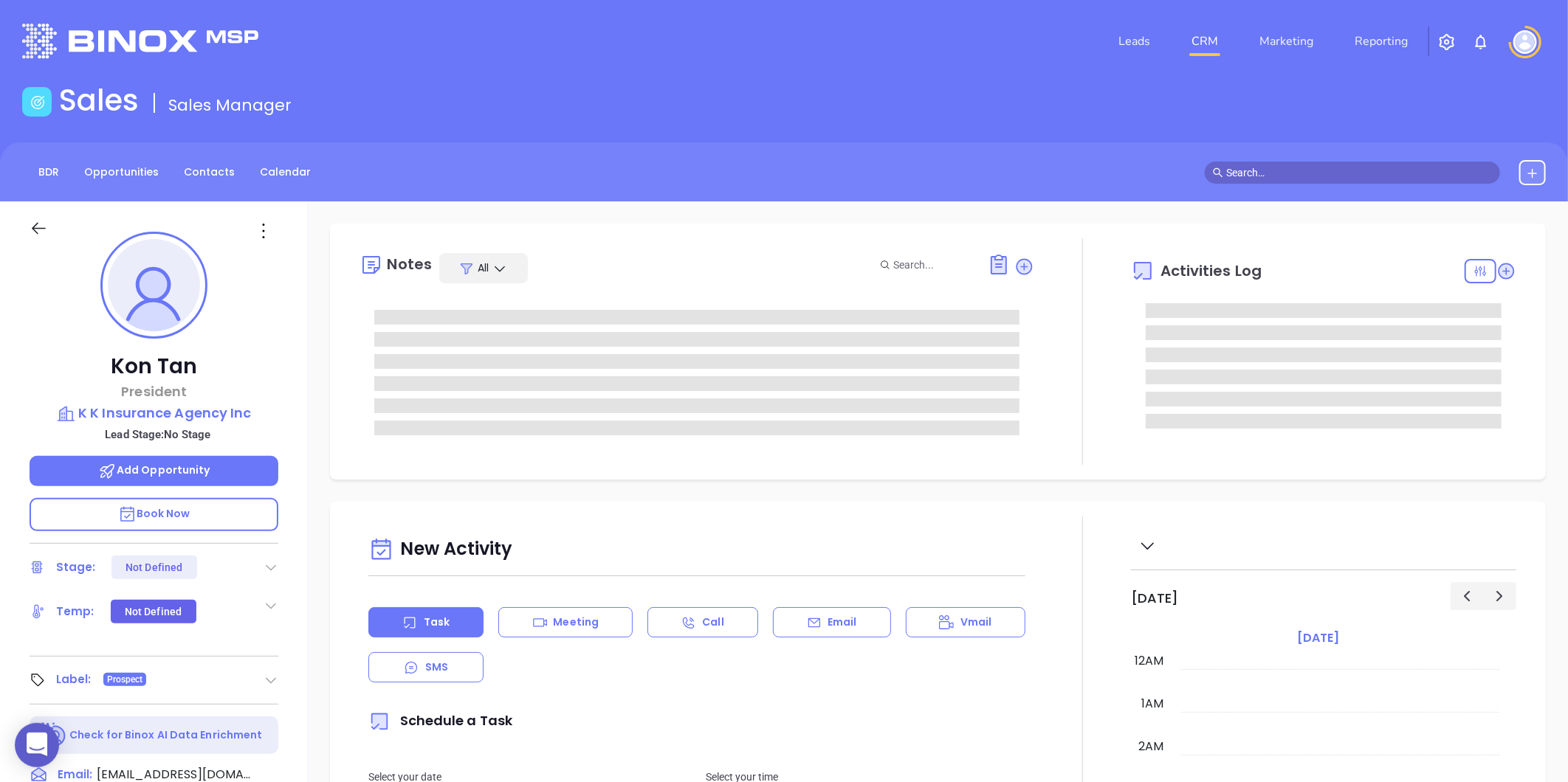
scroll to position [429, 0]
type input "[PERSON_NAME]"
click at [261, 233] on icon at bounding box center [264, 231] width 24 height 24
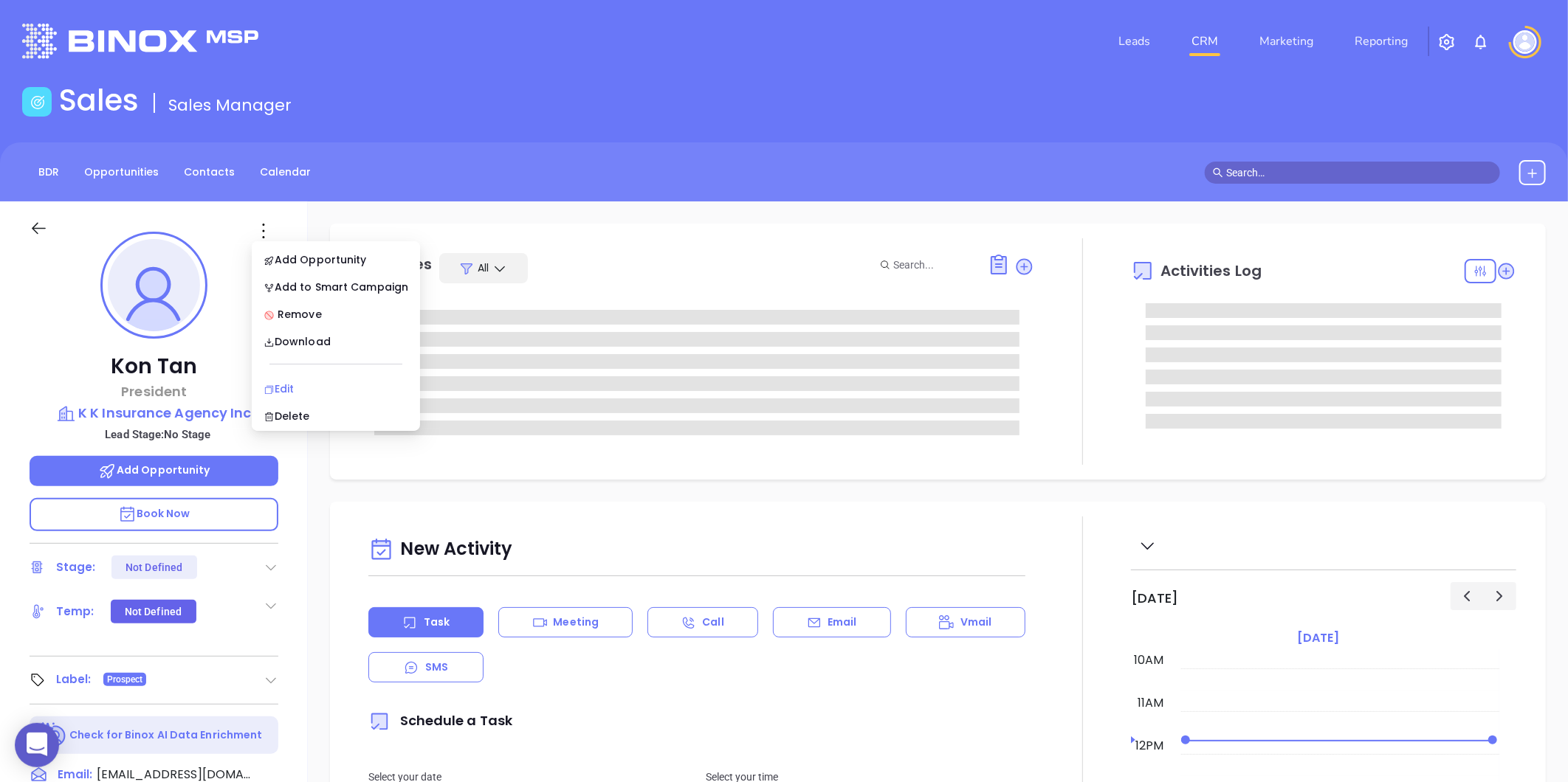
click at [289, 382] on div "Edit" at bounding box center [336, 389] width 145 height 16
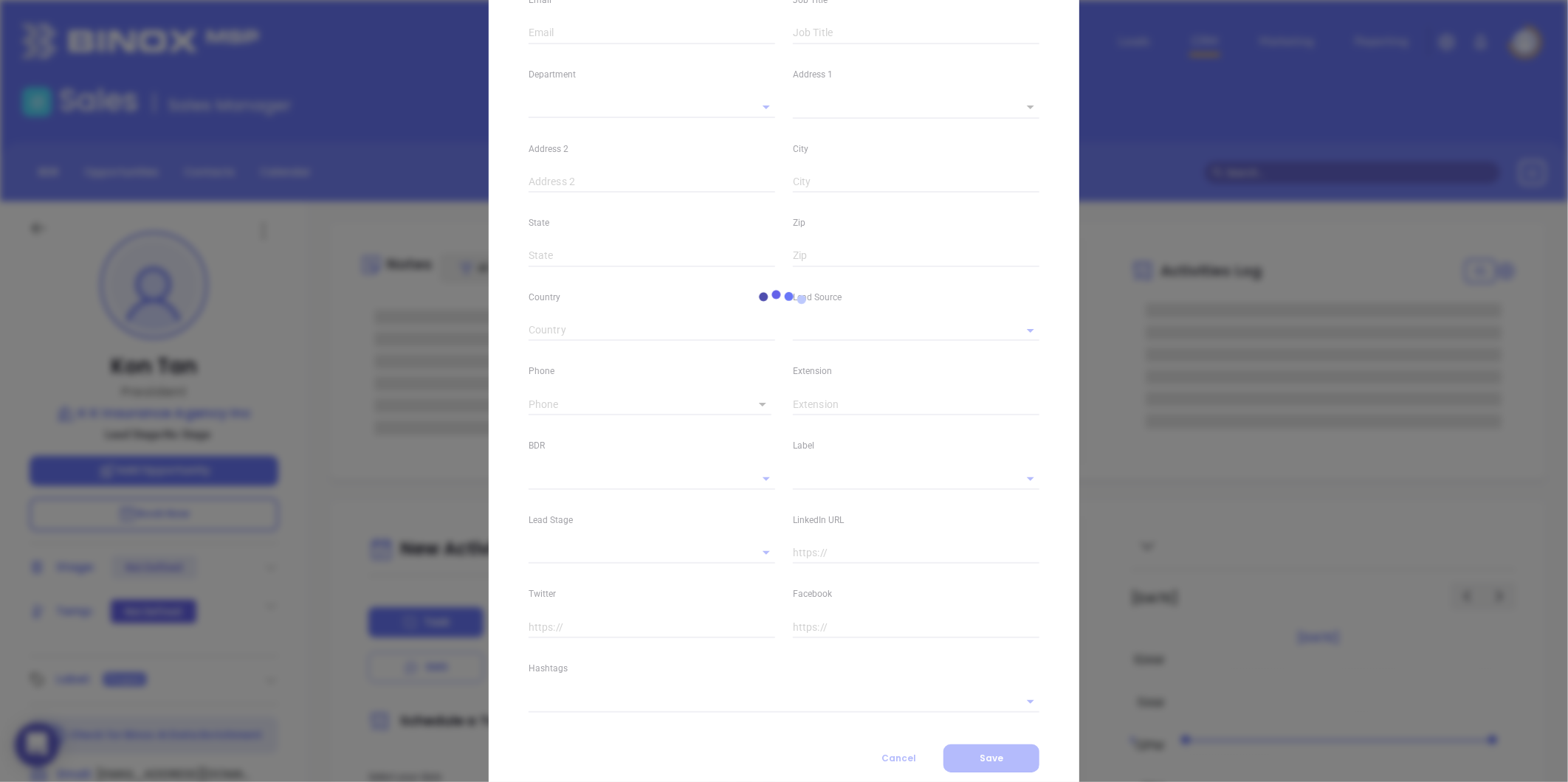
scroll to position [283, 0]
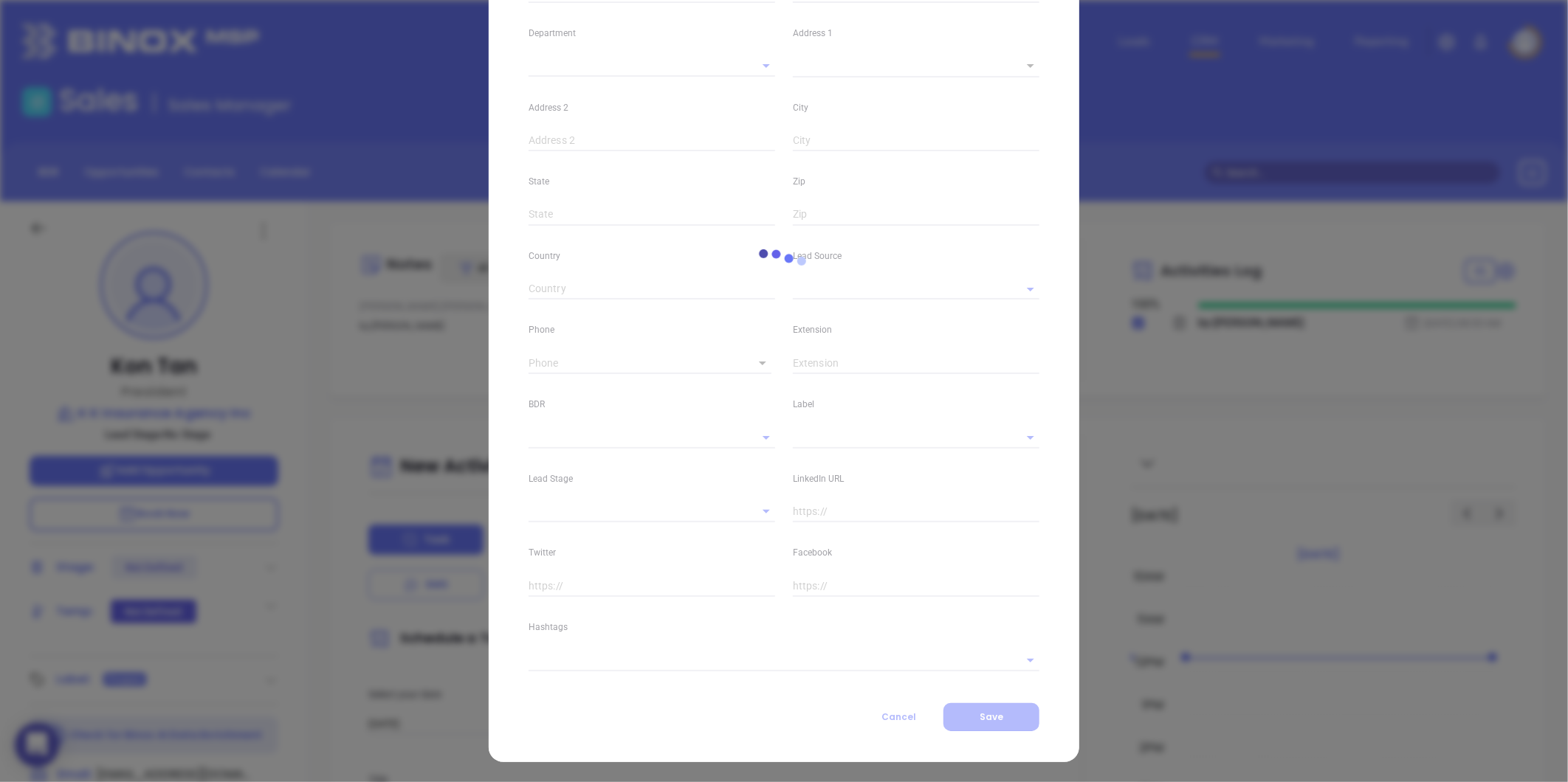
type input "Kon"
type input "Tan"
type input "kont@kkinsurancema.com"
type input "President"
type textarea "508 Westford Street"
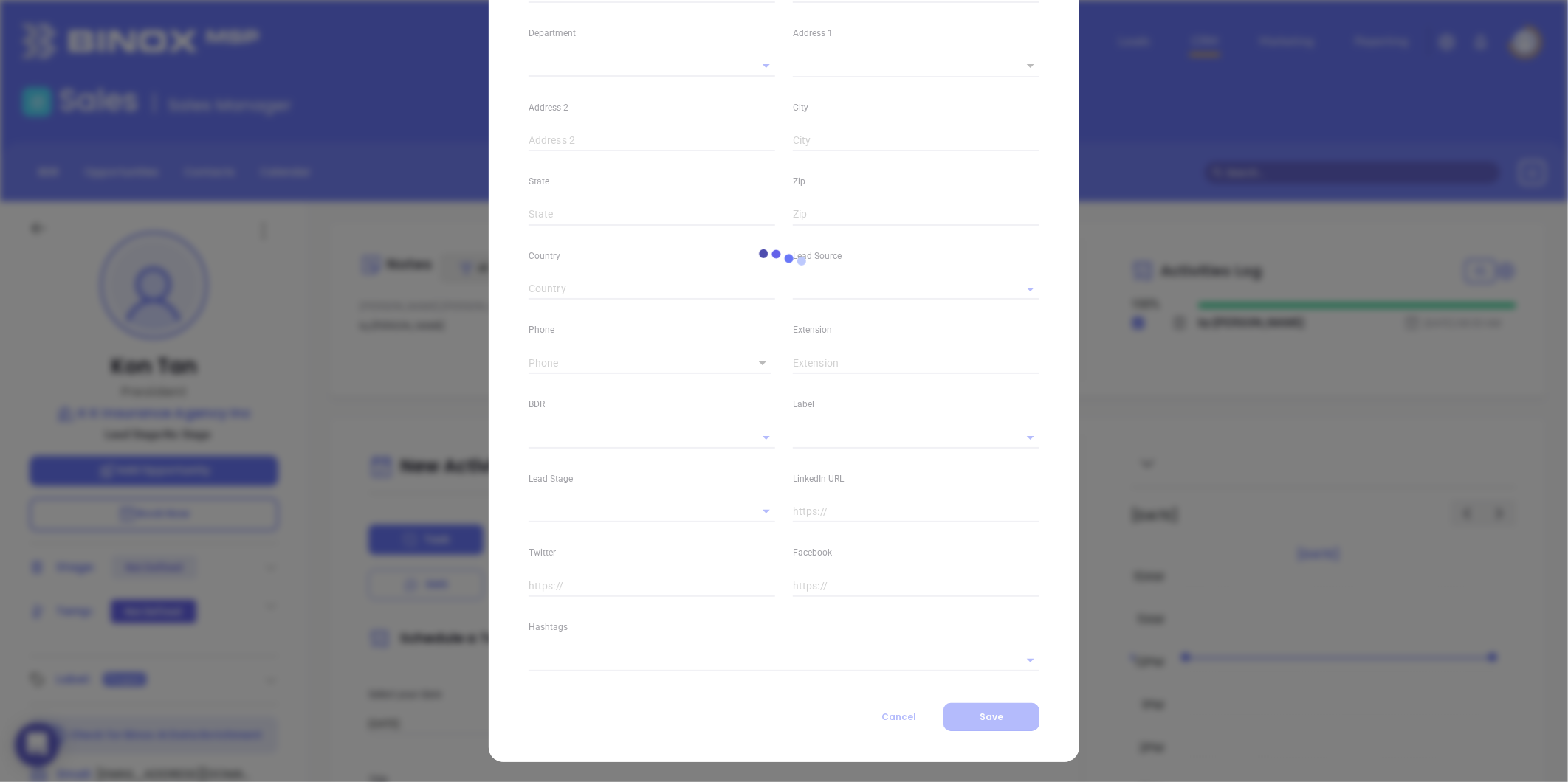
type input "1"
type input "Lowell"
type input "MA"
type input "01851"
type input "www.linkedin.com/in/kon-tan-70093027"
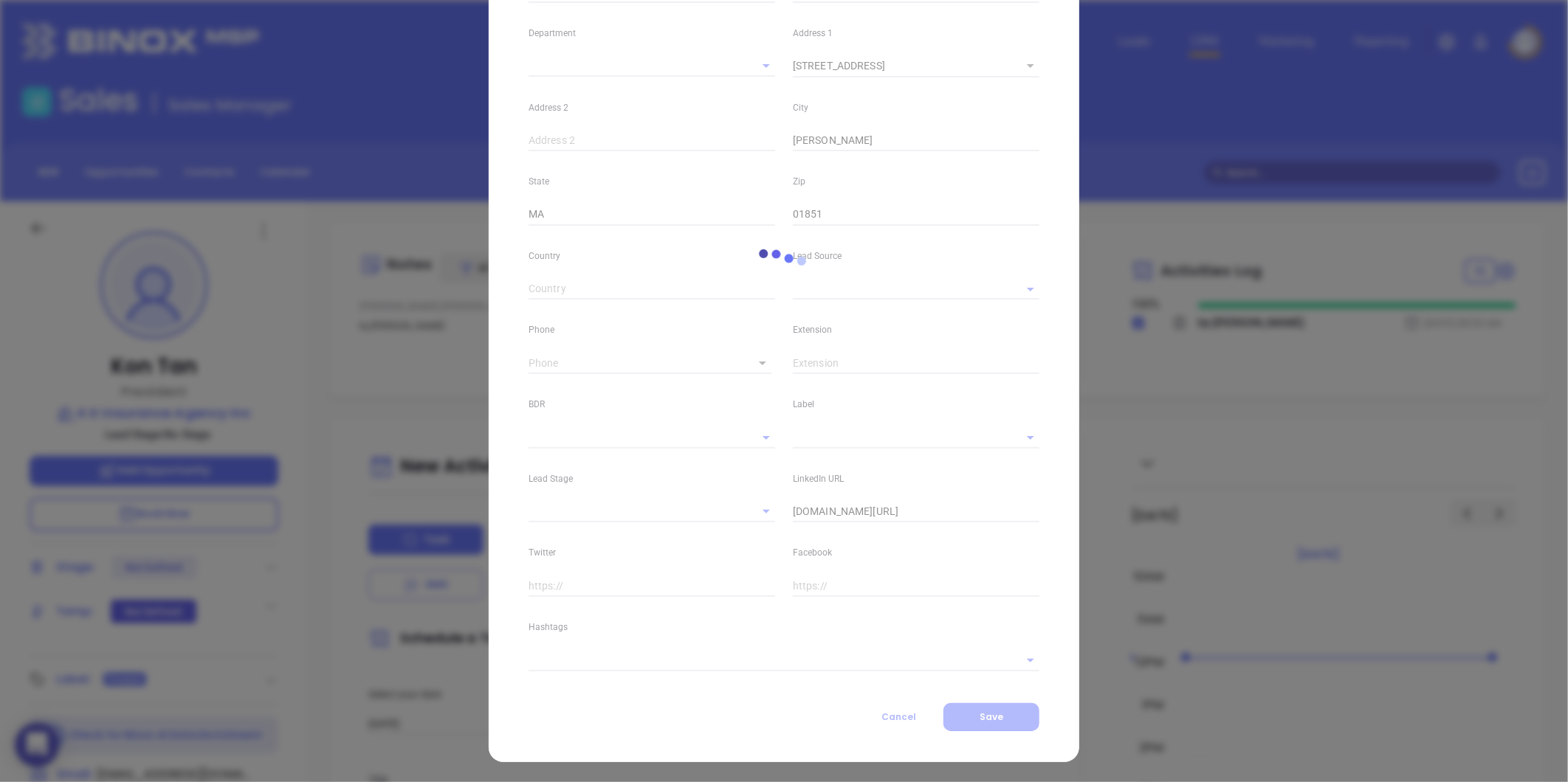
type input "Marketing"
type input "Google Search"
type input "undefined undefined"
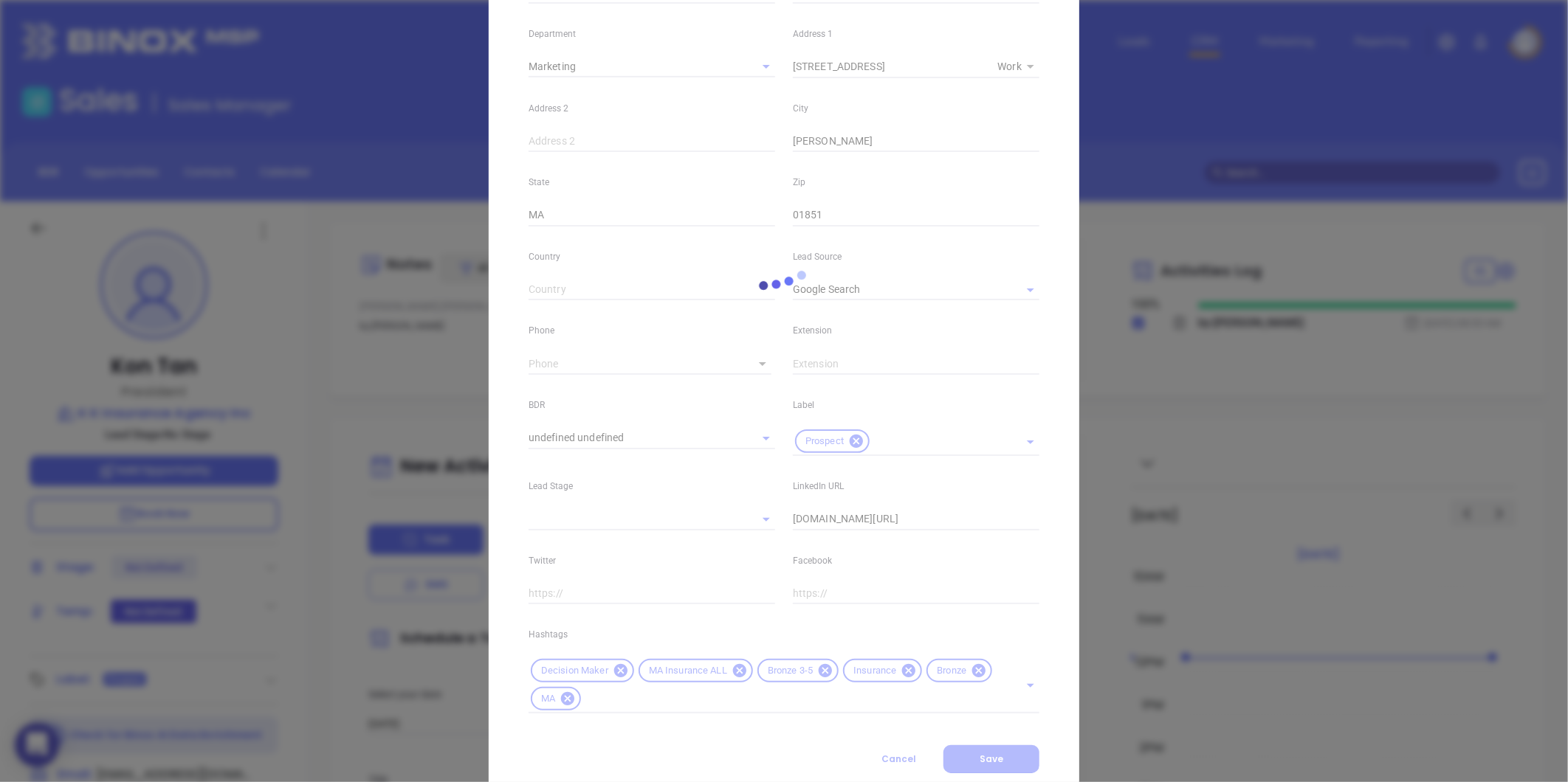
type input "1"
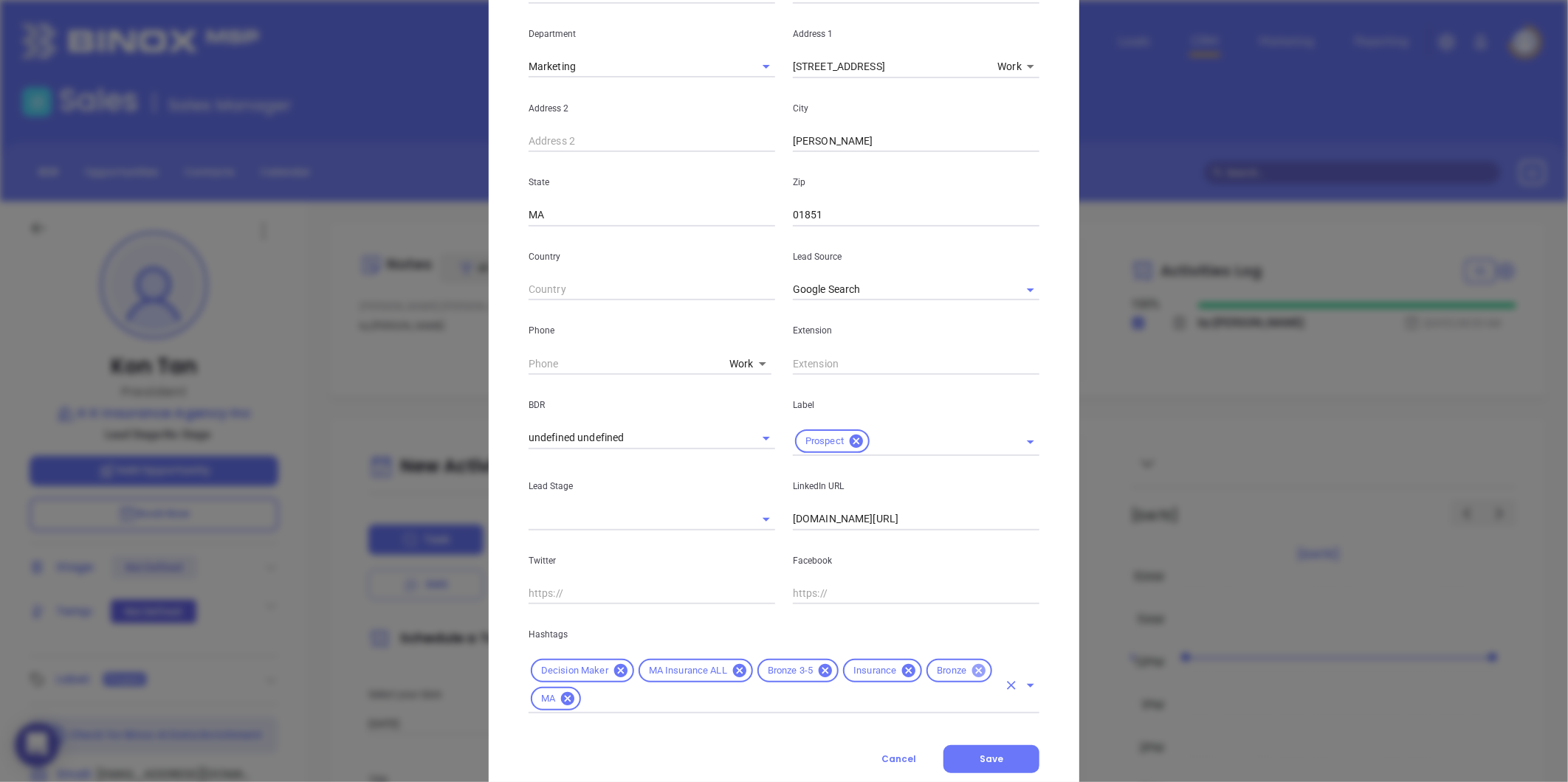
click at [971, 668] on icon at bounding box center [979, 671] width 16 height 16
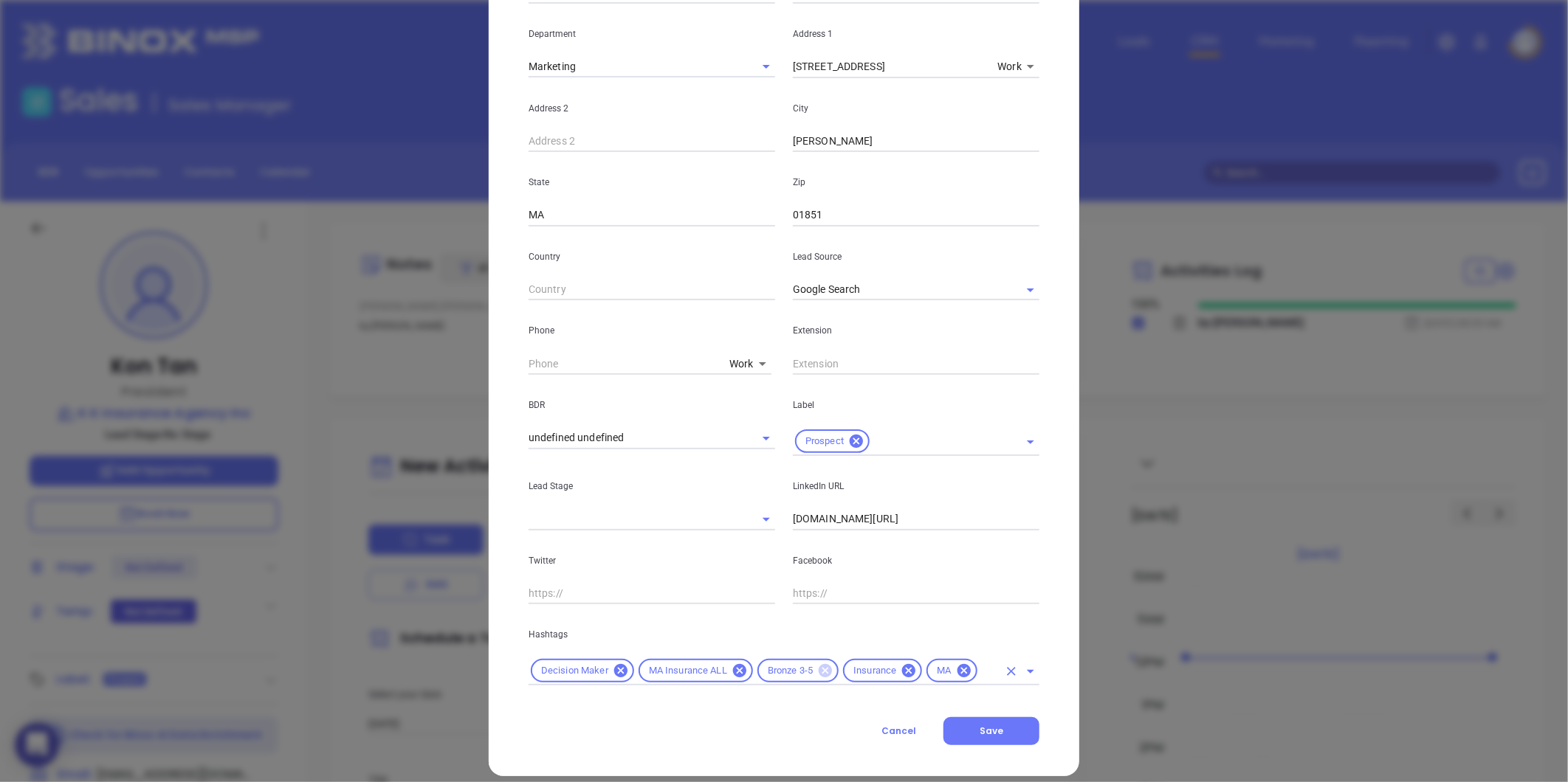
click at [818, 667] on icon at bounding box center [825, 671] width 14 height 14
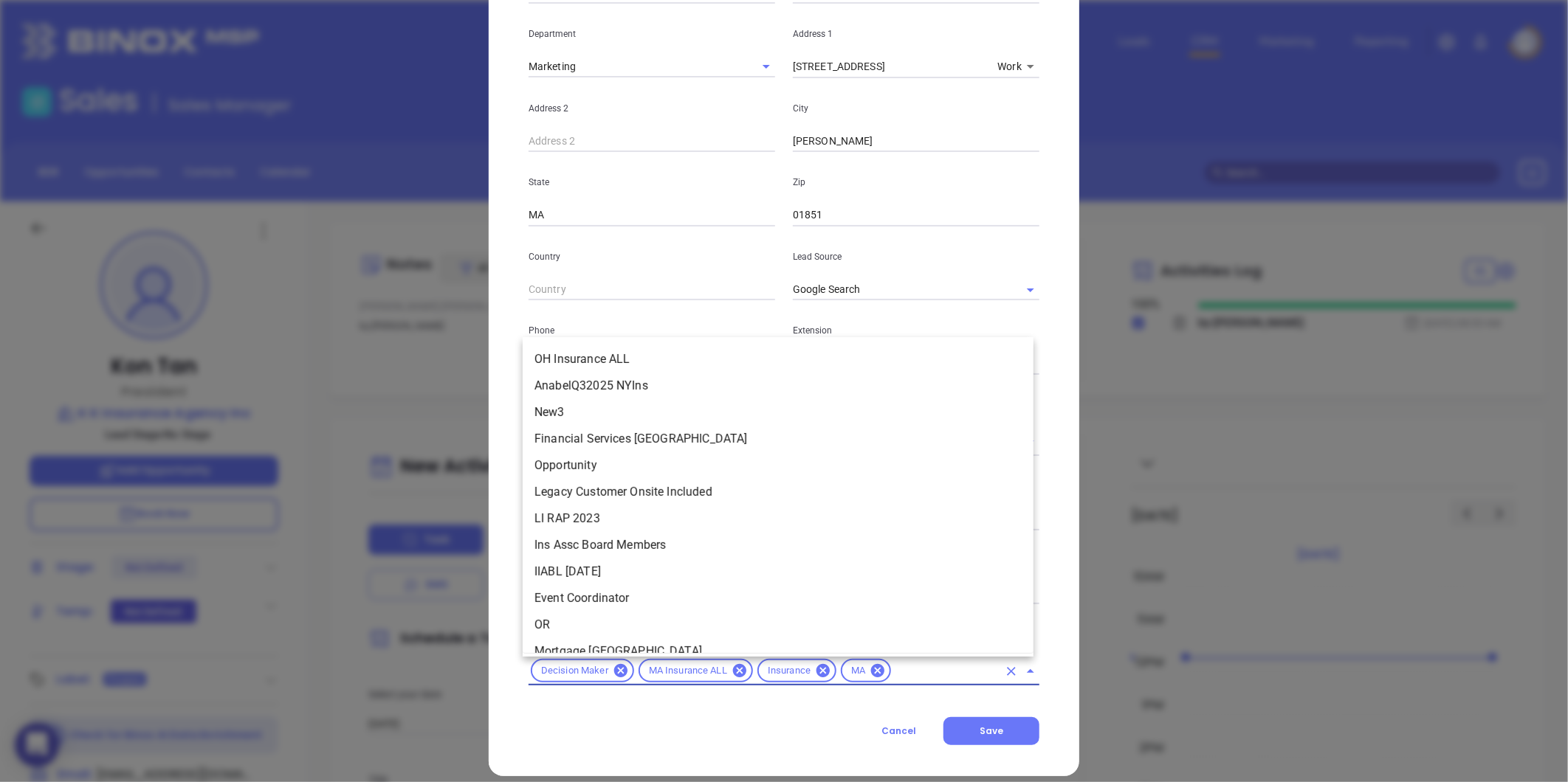
click at [893, 667] on input "text" at bounding box center [945, 671] width 105 height 18
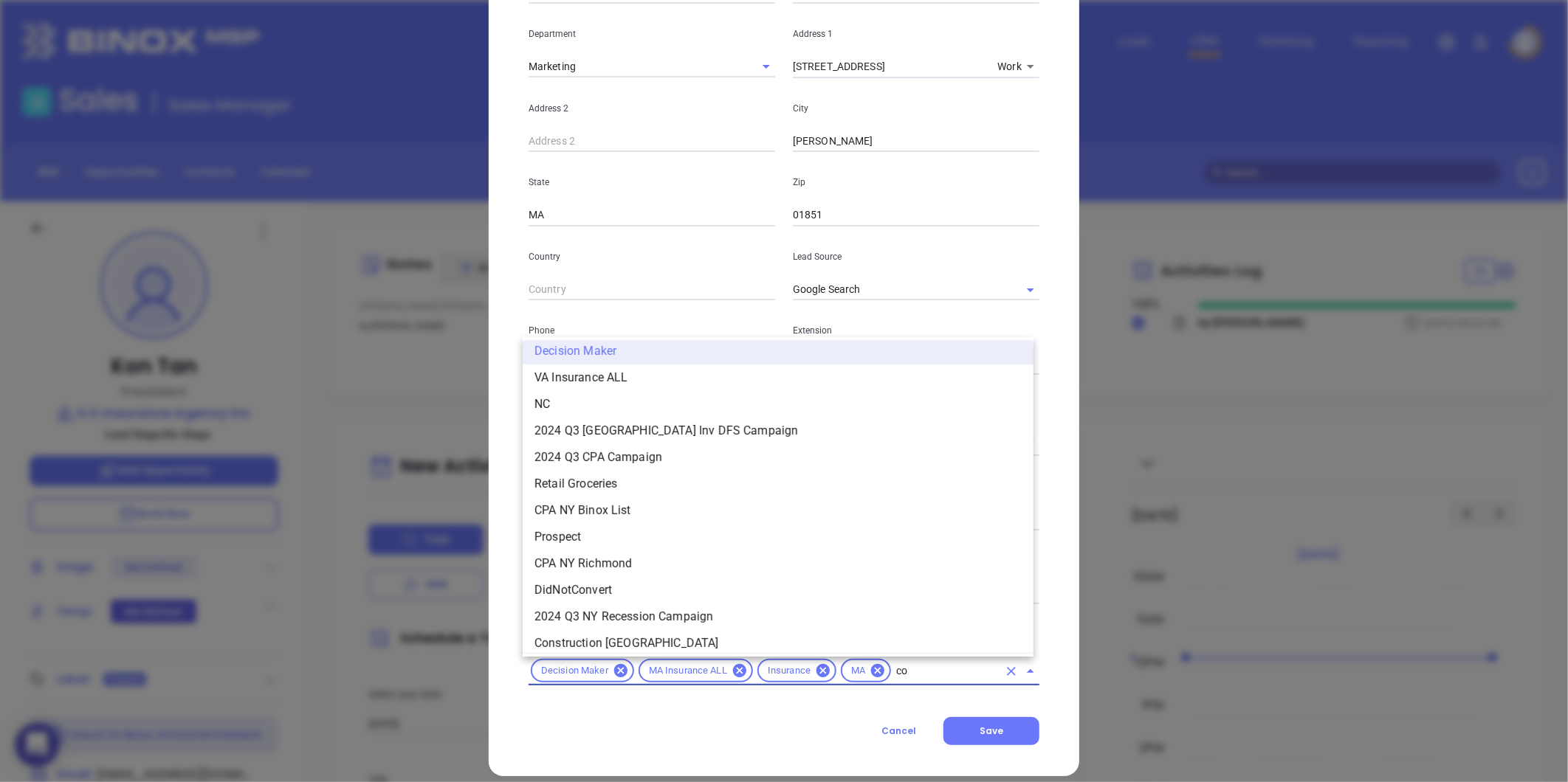
scroll to position [0, 0]
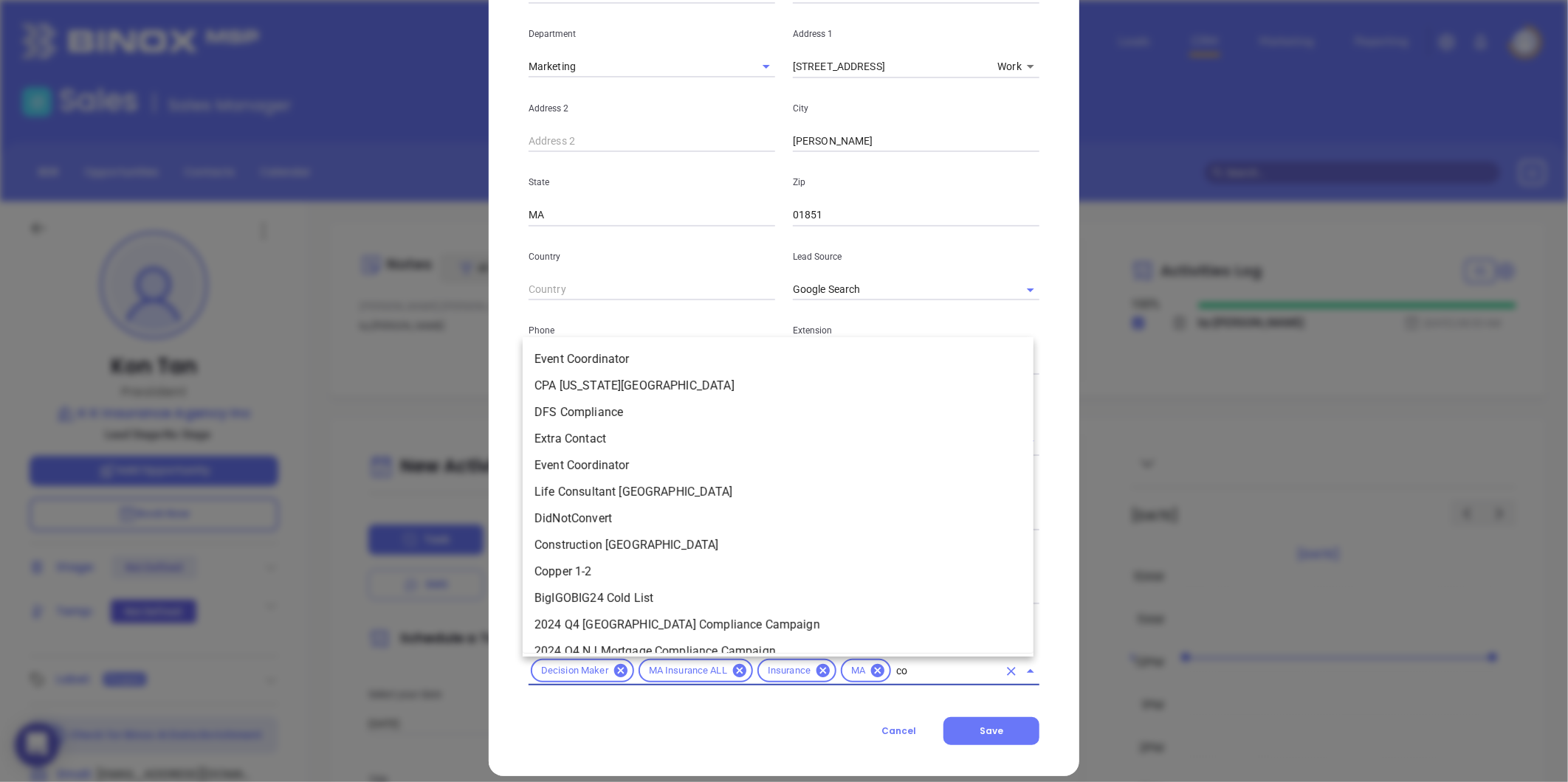
type input "cop"
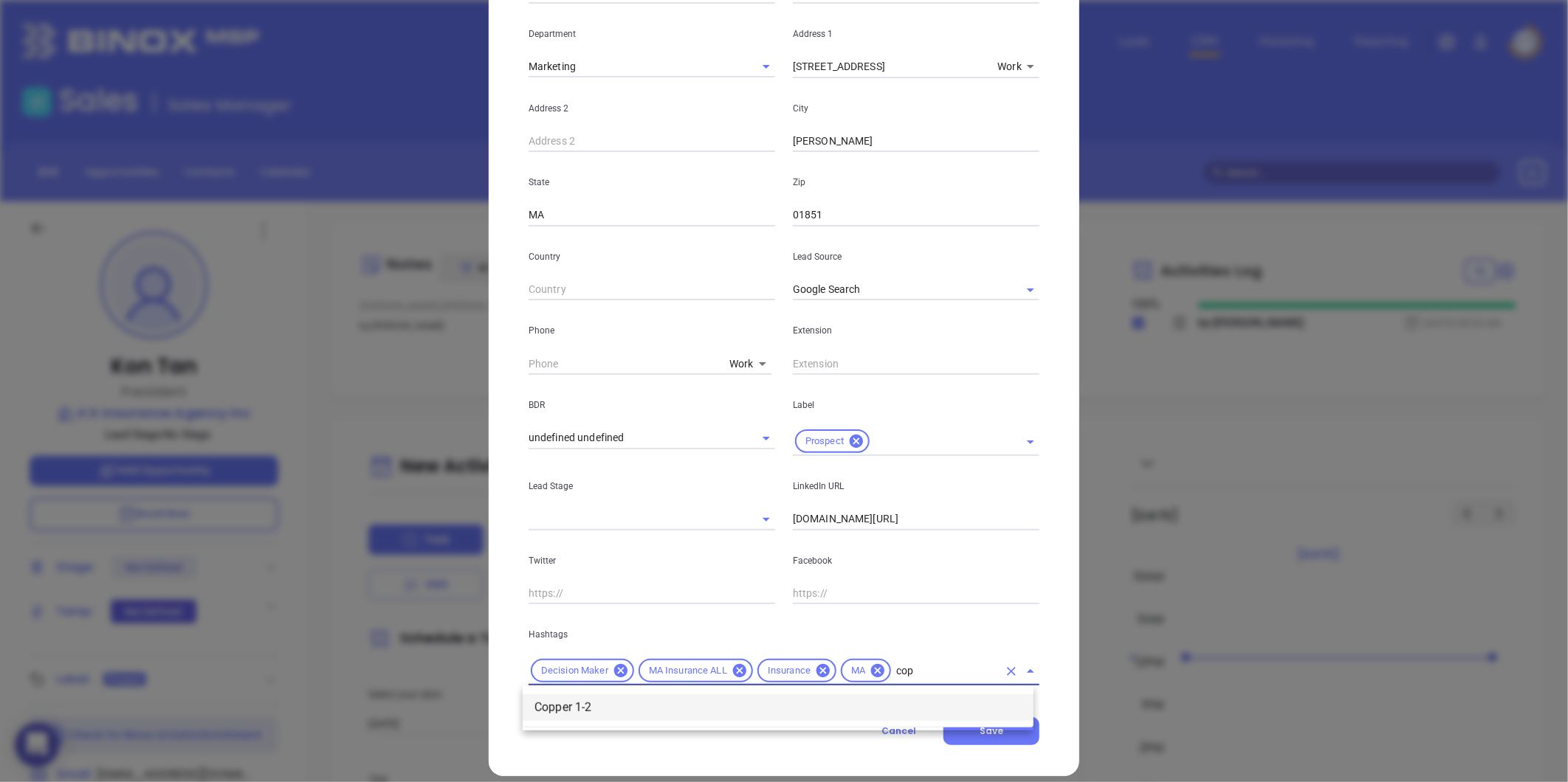
click at [866, 694] on li "Copper 1-2" at bounding box center [779, 707] width 511 height 26
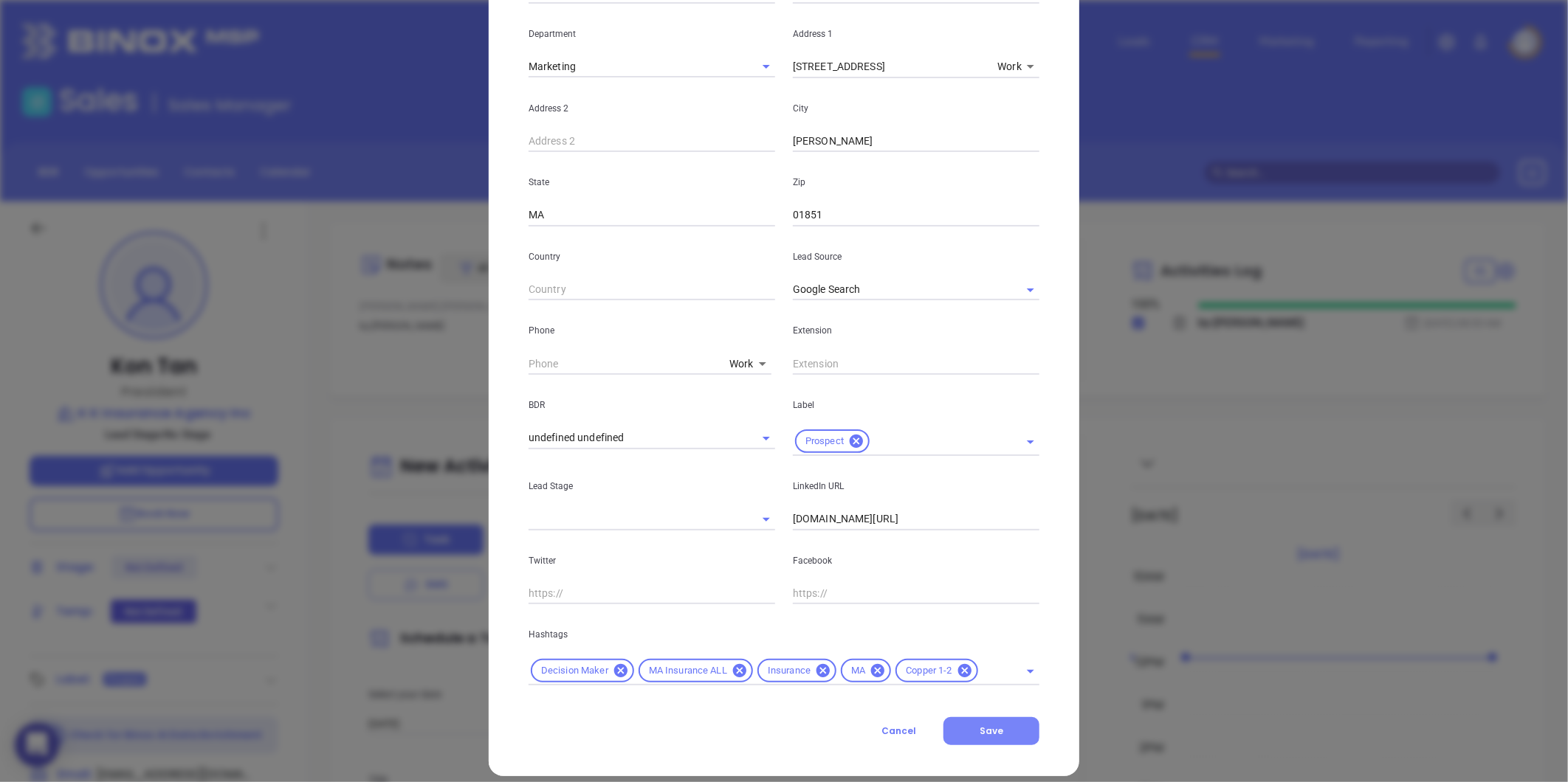
click at [986, 734] on span "Save" at bounding box center [992, 731] width 24 height 13
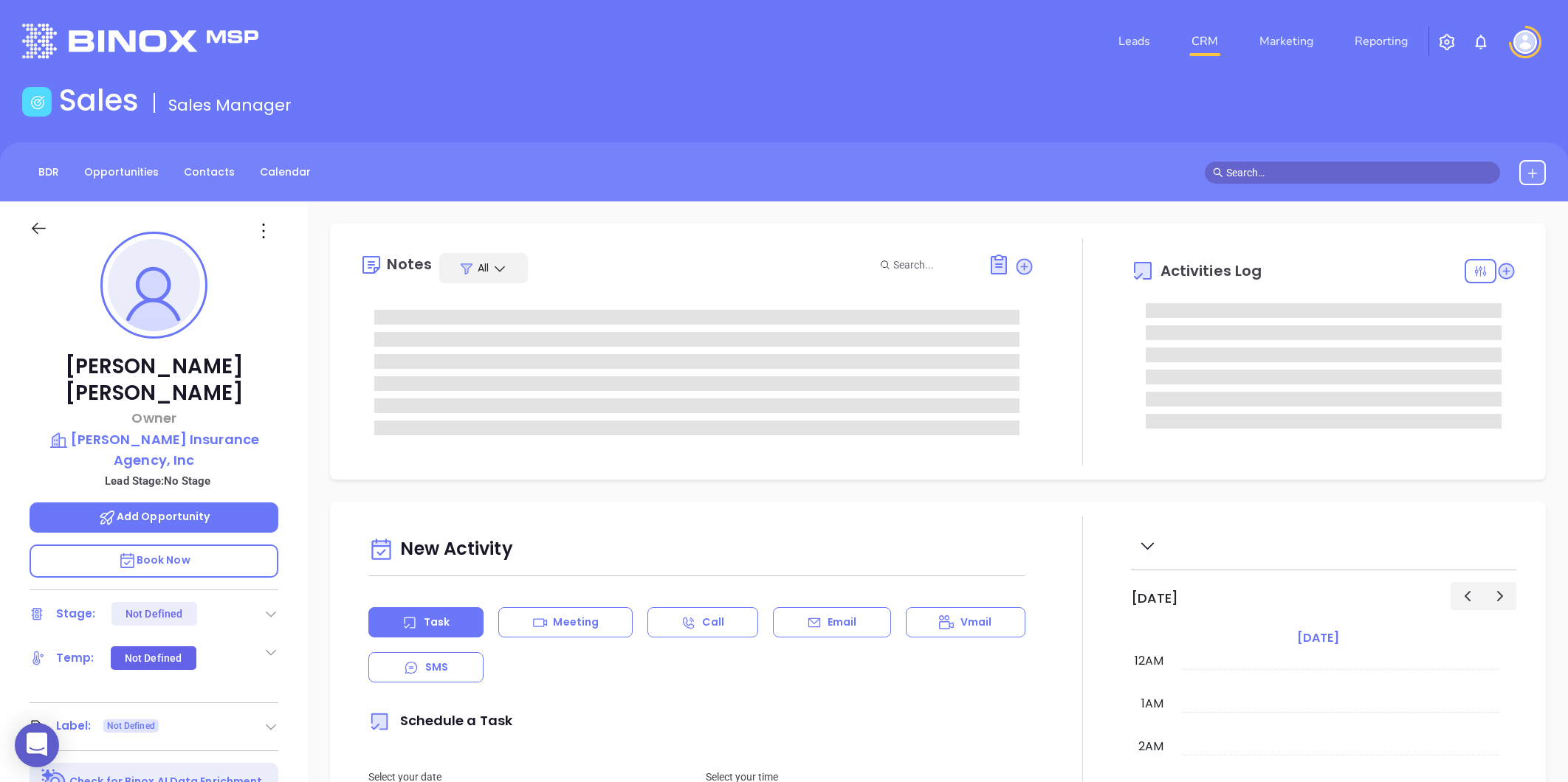
type input "[DATE]"
type input "[PERSON_NAME]"
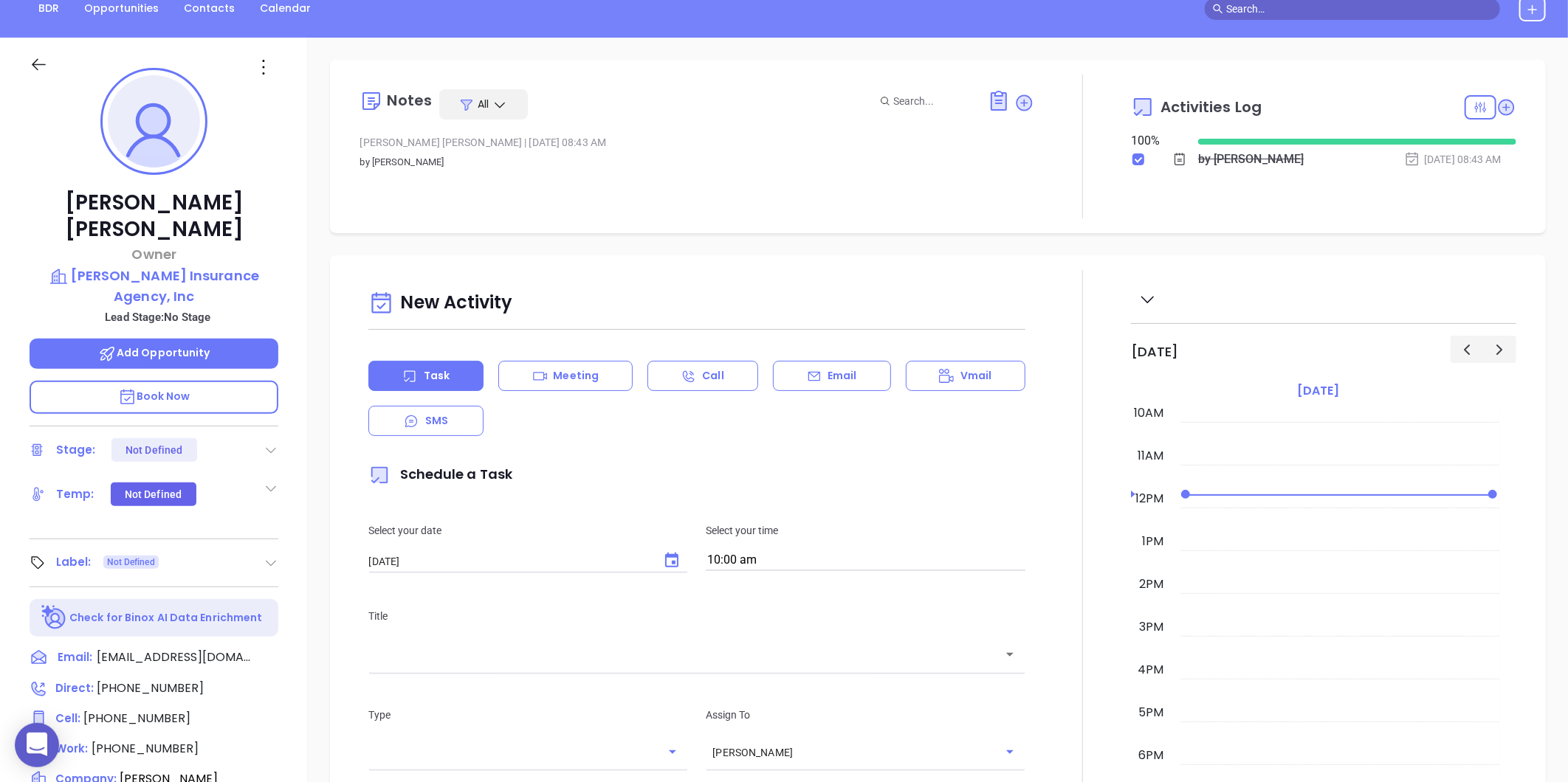
scroll to position [246, 0]
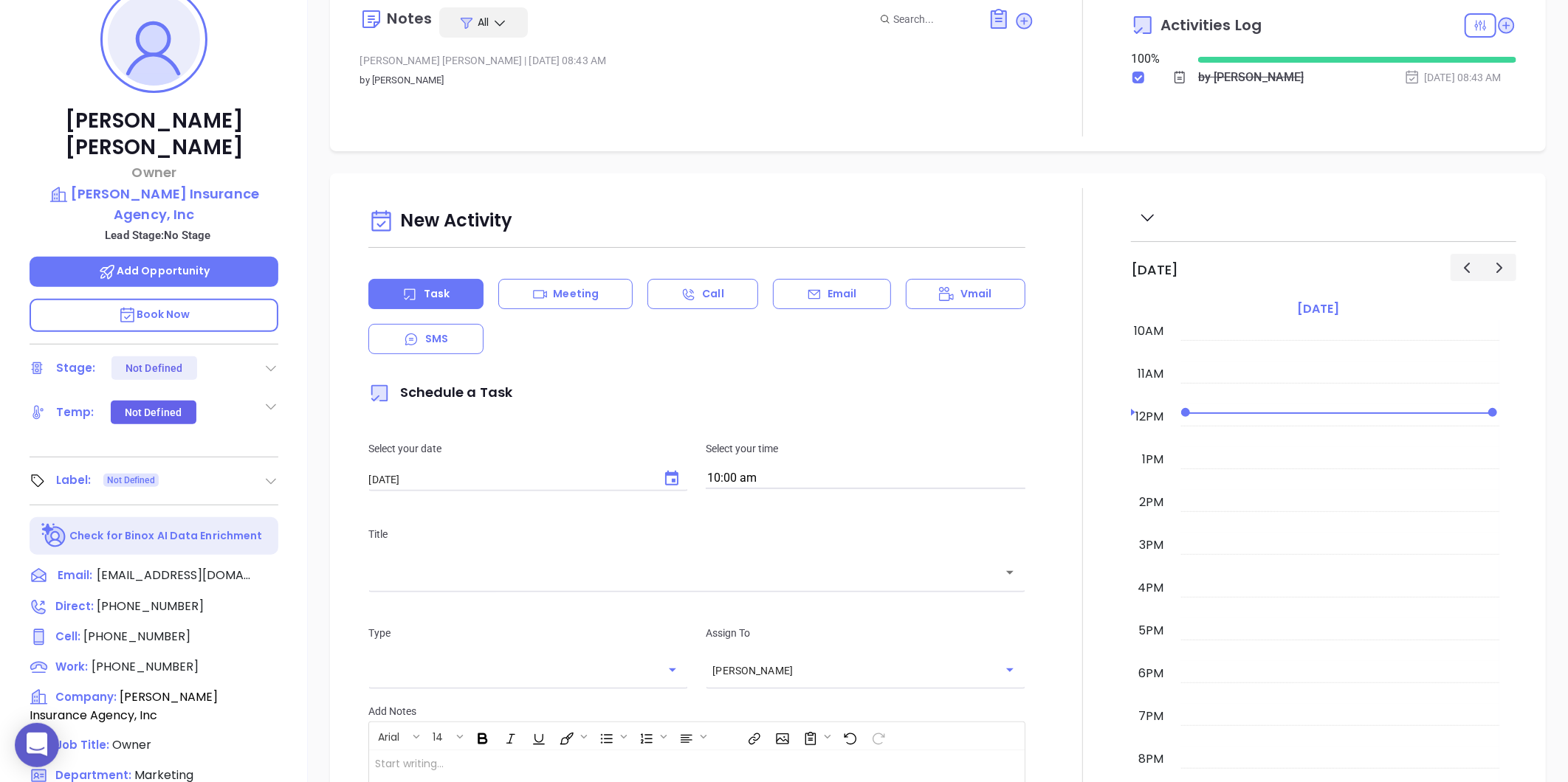
click at [266, 474] on icon at bounding box center [271, 481] width 15 height 14
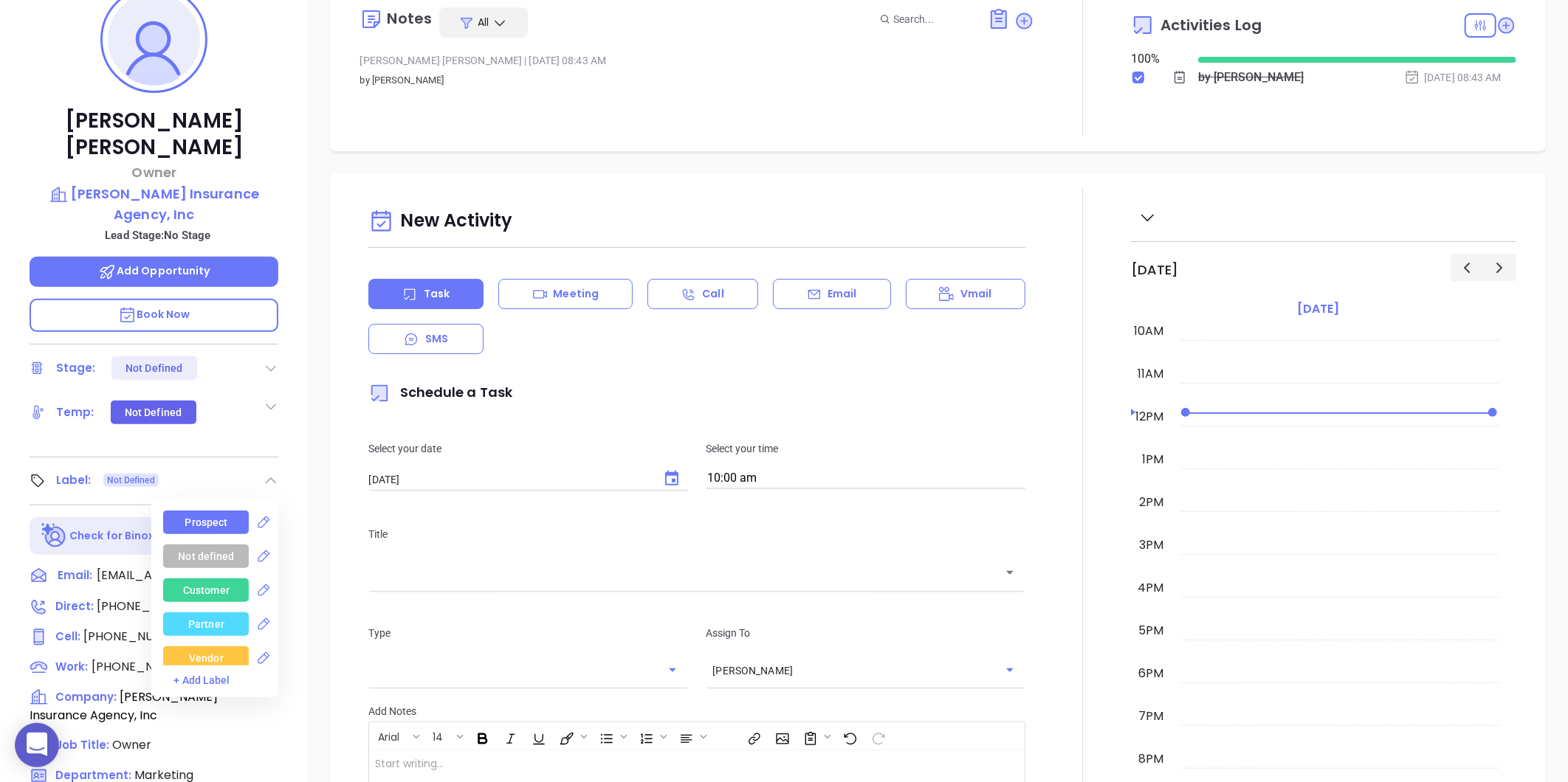
click at [209, 511] on div "Prospect" at bounding box center [206, 523] width 43 height 24
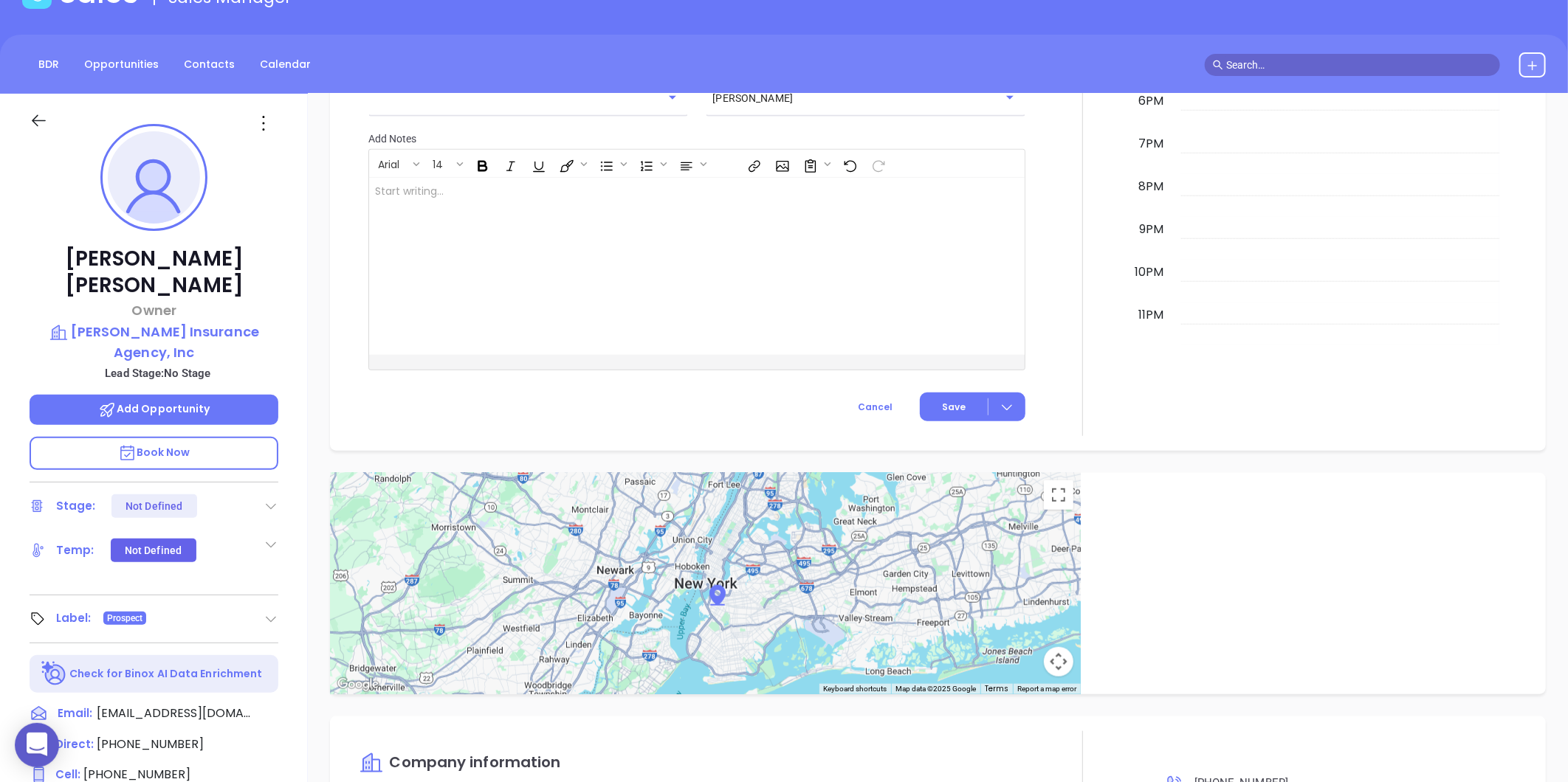
scroll to position [710, 0]
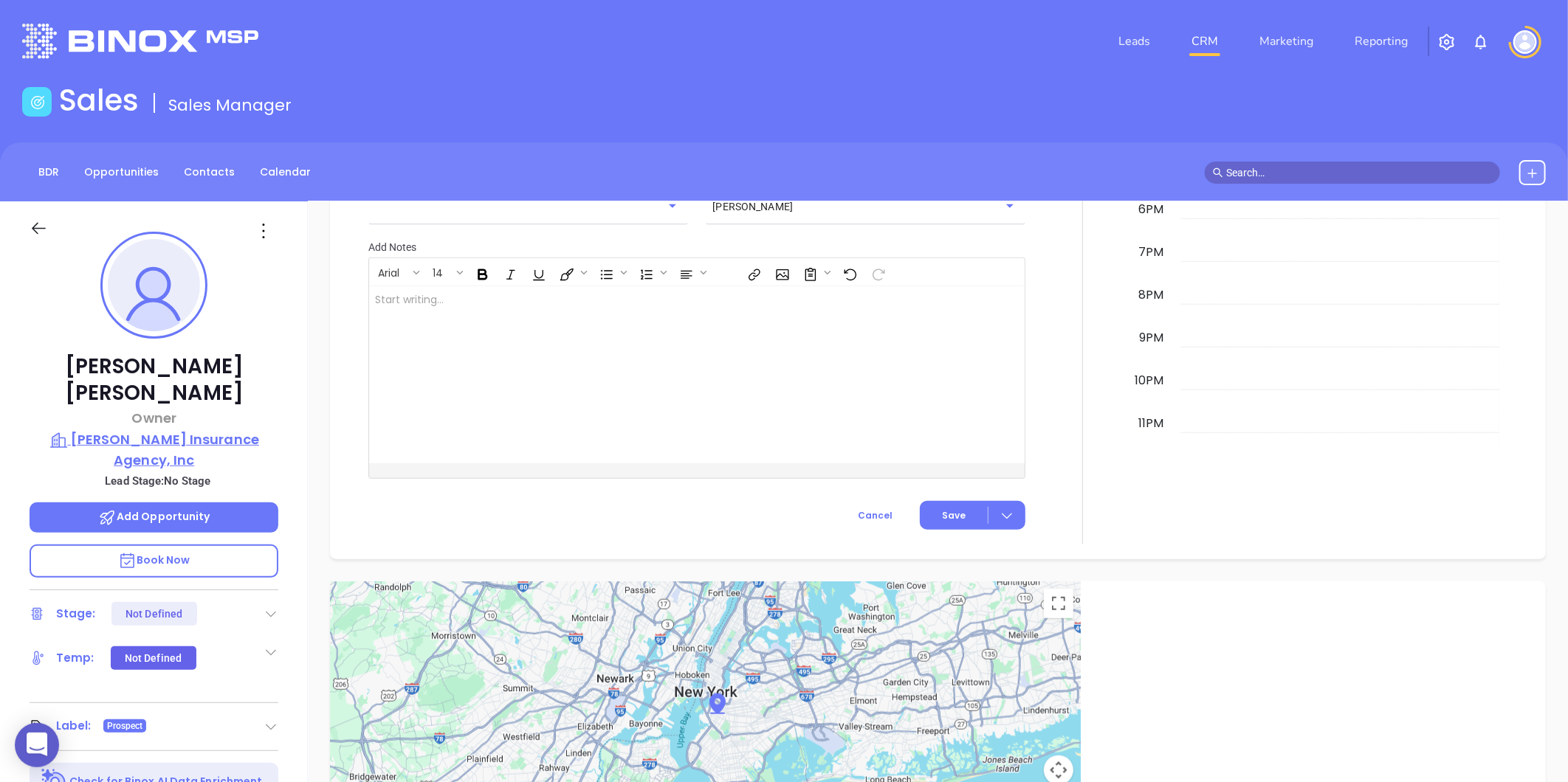
click at [144, 431] on p "Karlene A. Valente Insurance Agency, Inc" at bounding box center [154, 449] width 248 height 41
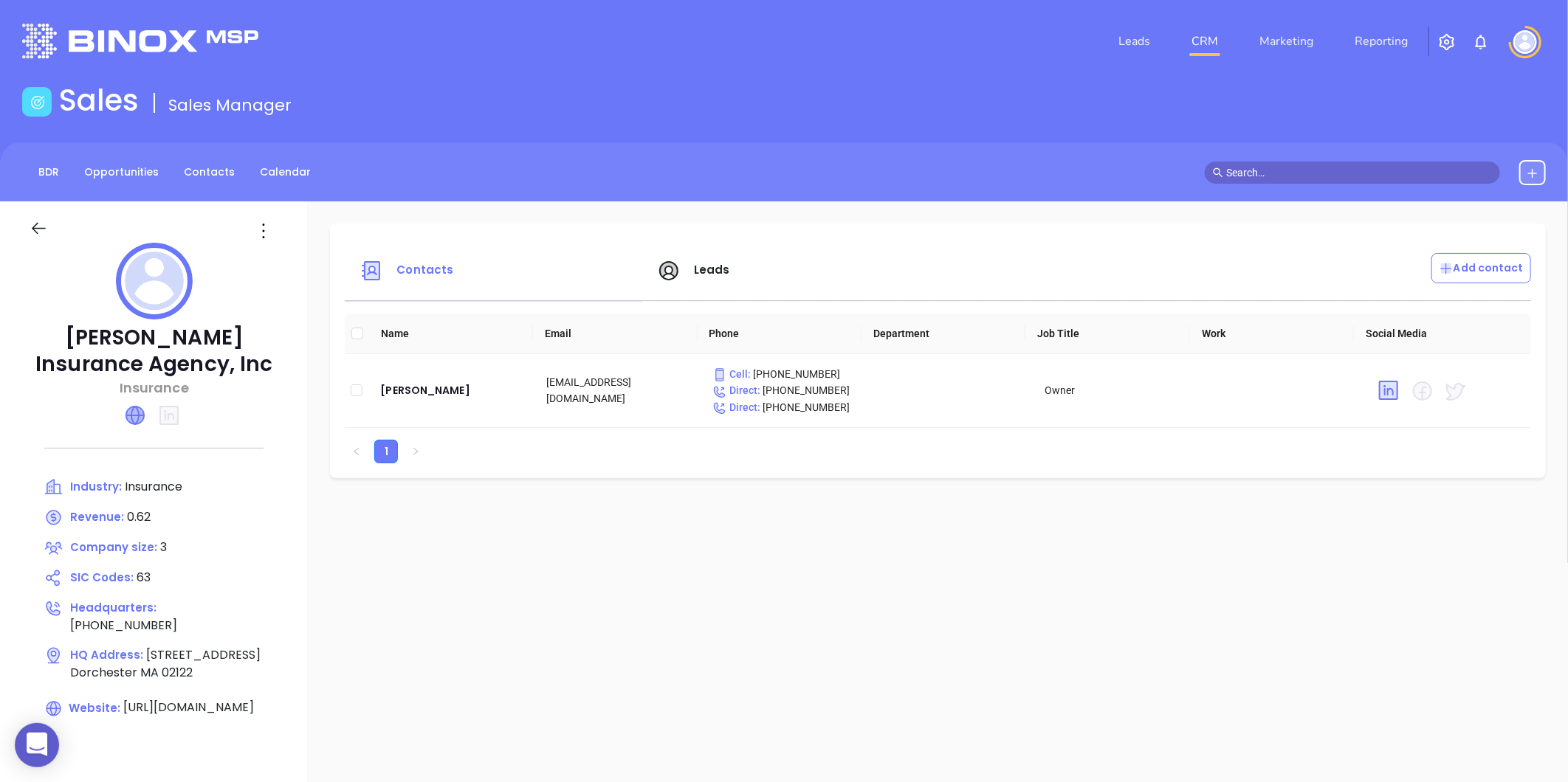
click at [137, 422] on icon at bounding box center [135, 416] width 18 height 18
click at [408, 391] on div "Karlene Valente" at bounding box center [450, 391] width 142 height 18
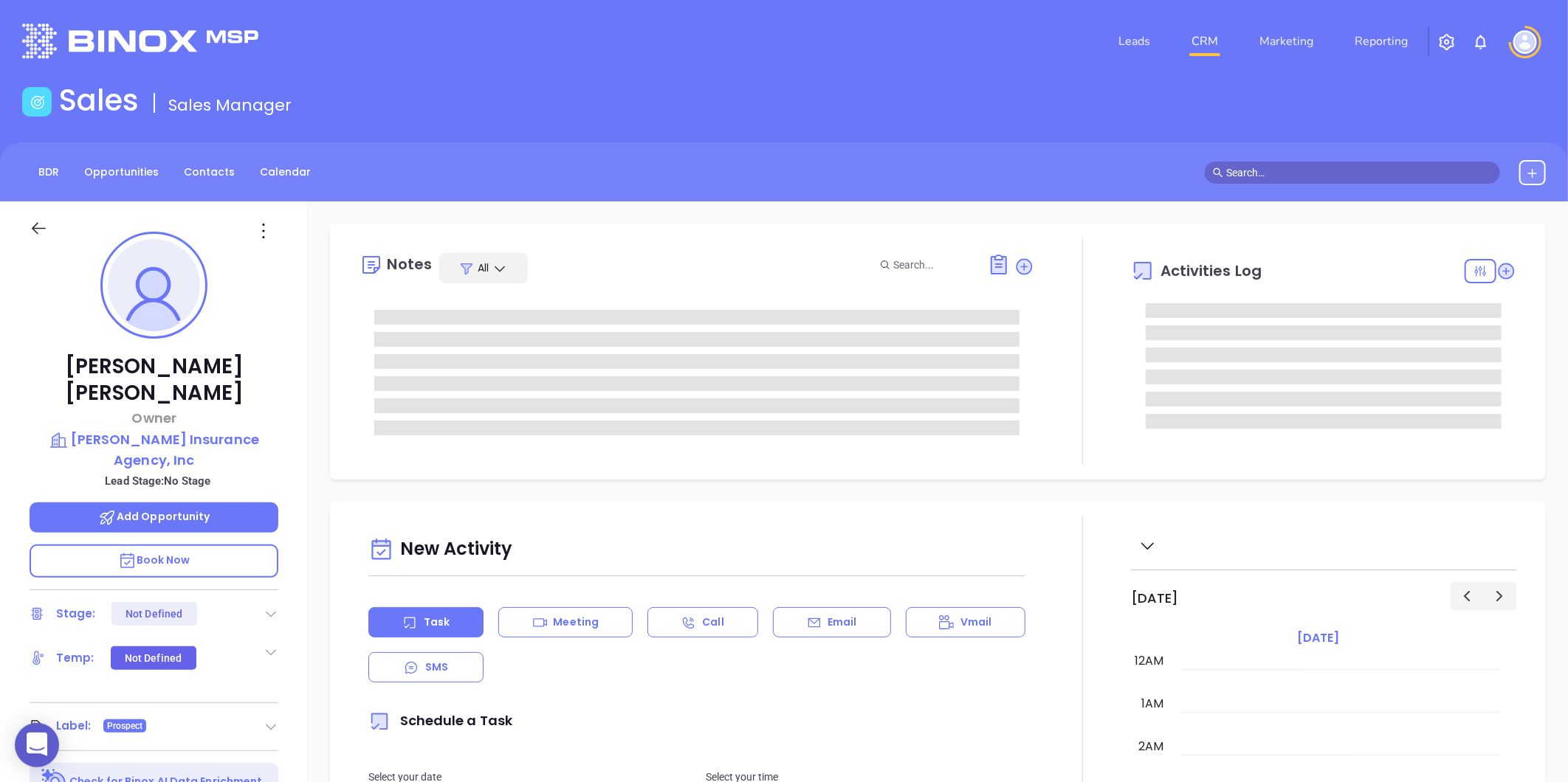
type input "[DATE]"
click at [264, 239] on icon at bounding box center [264, 231] width 24 height 24
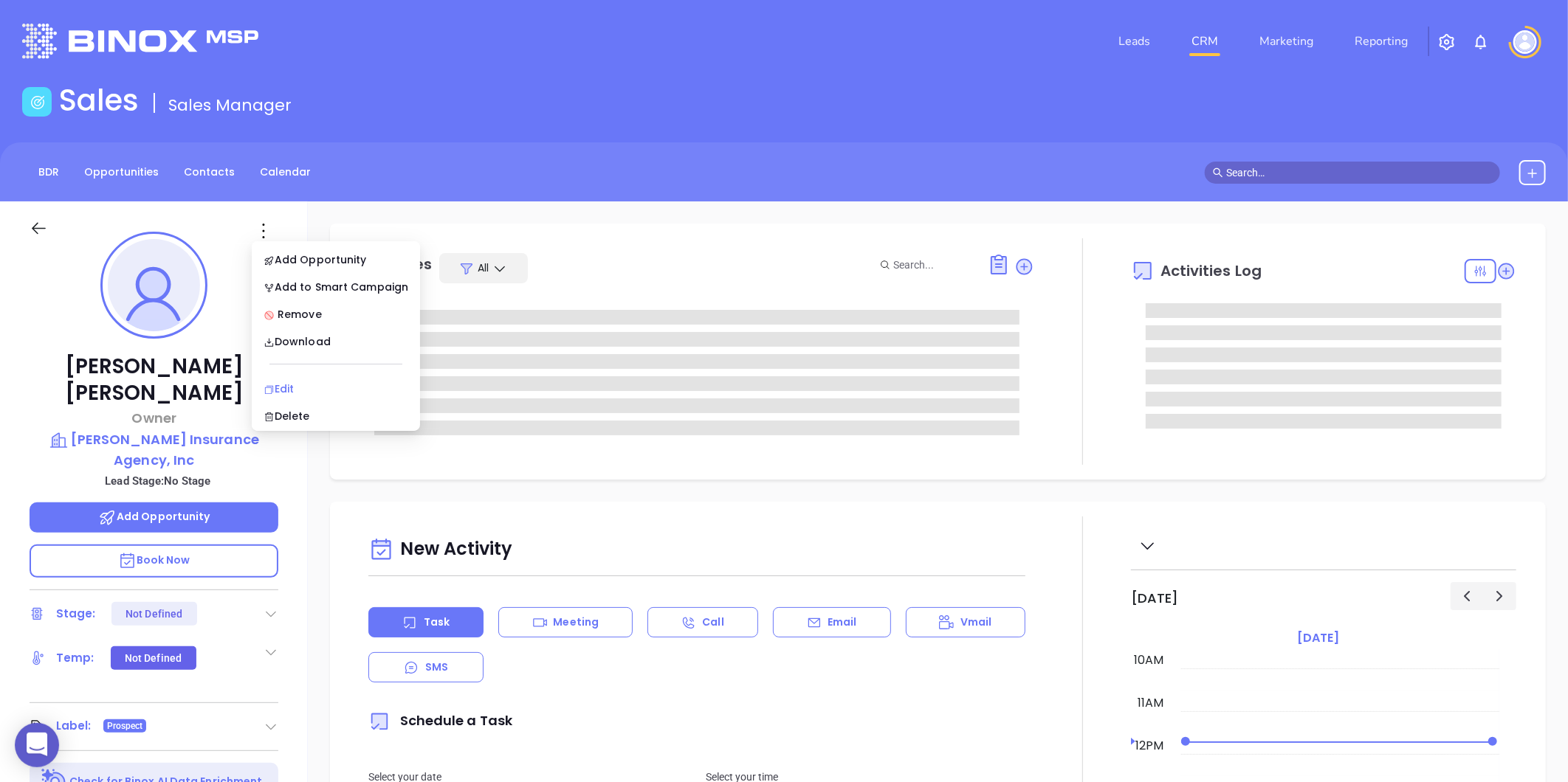
click at [285, 382] on div "Edit" at bounding box center [336, 389] width 145 height 16
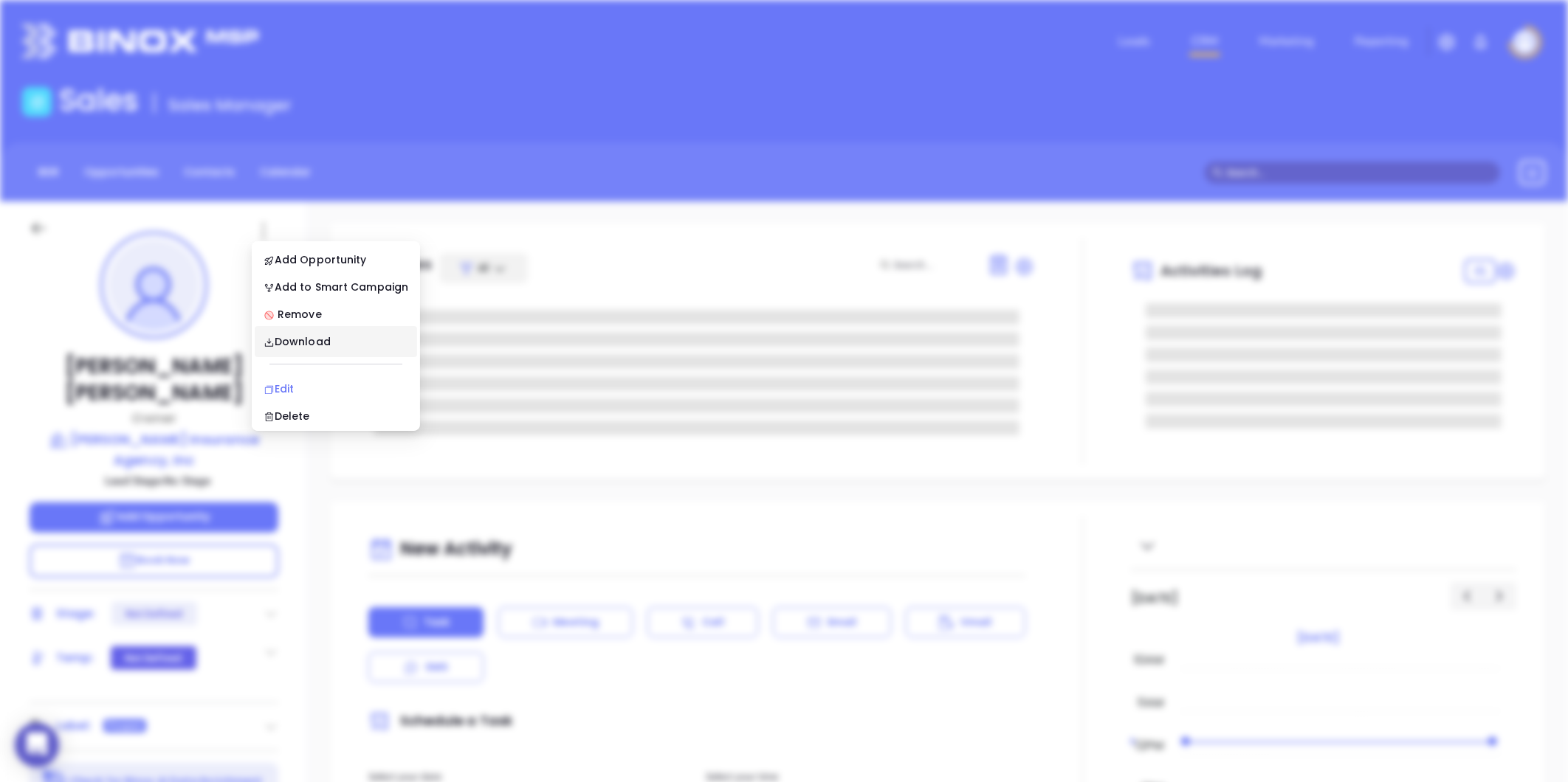
type input "[PERSON_NAME]"
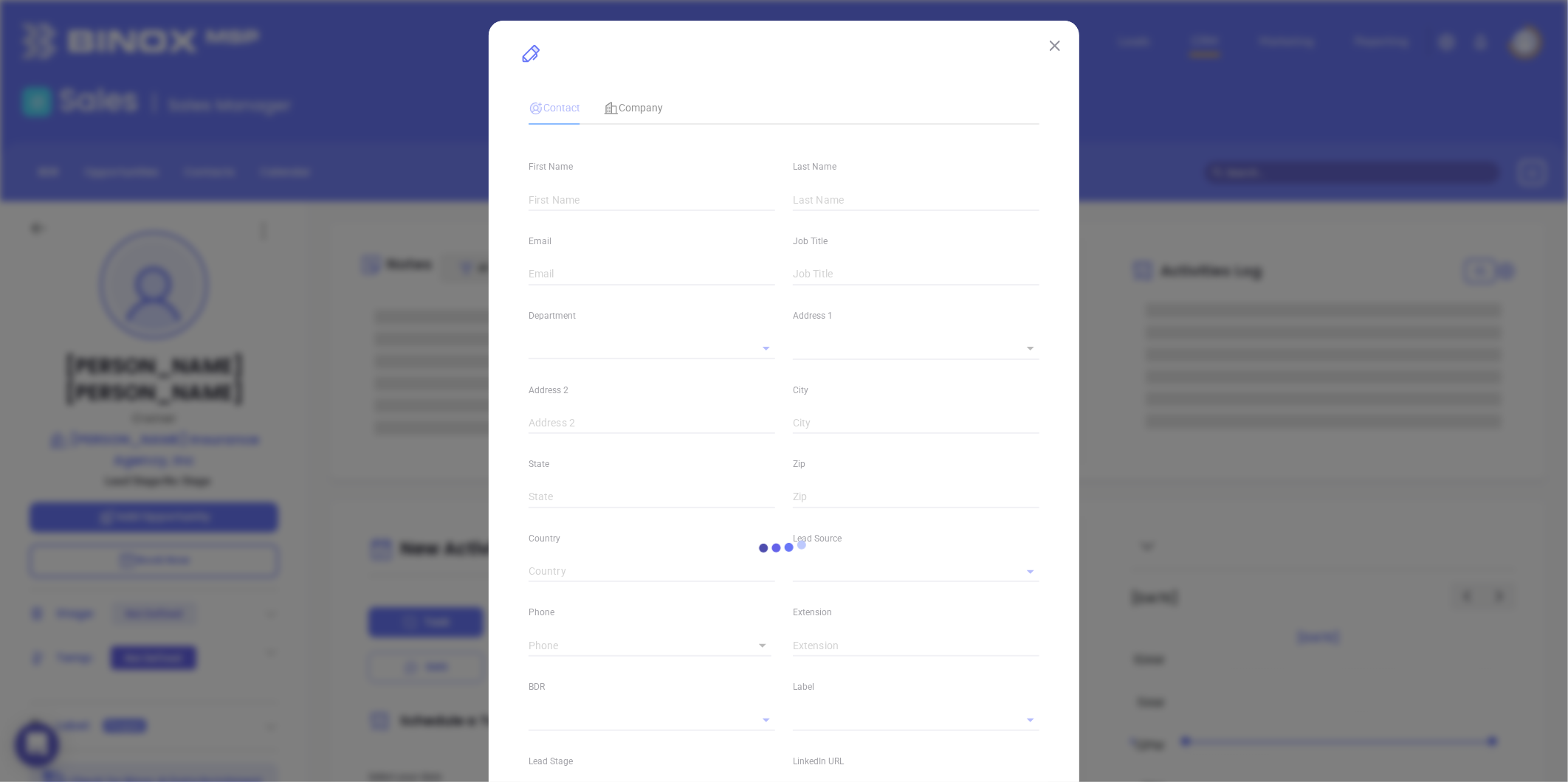
type input "Karlene"
type input "Valente"
type input "kvalente@valenteinsurance.com"
type input "Owner"
type textarea "1497 Dorchester Avenue"
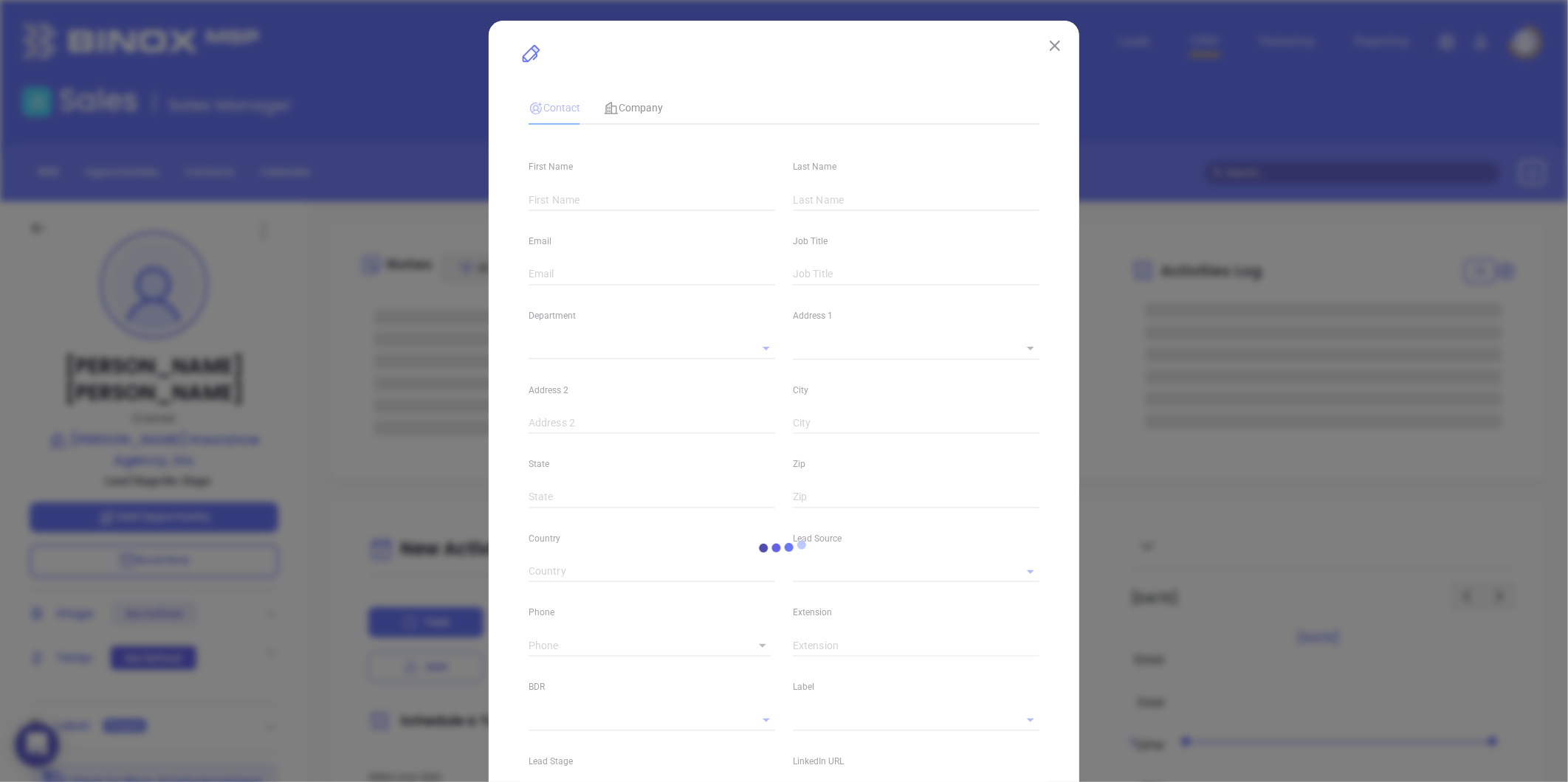
type input "1"
type input "Dorchester"
type input "MA"
type input "02122"
type input "www.linkedin.com/in/karlene-valente-3b8b7215"
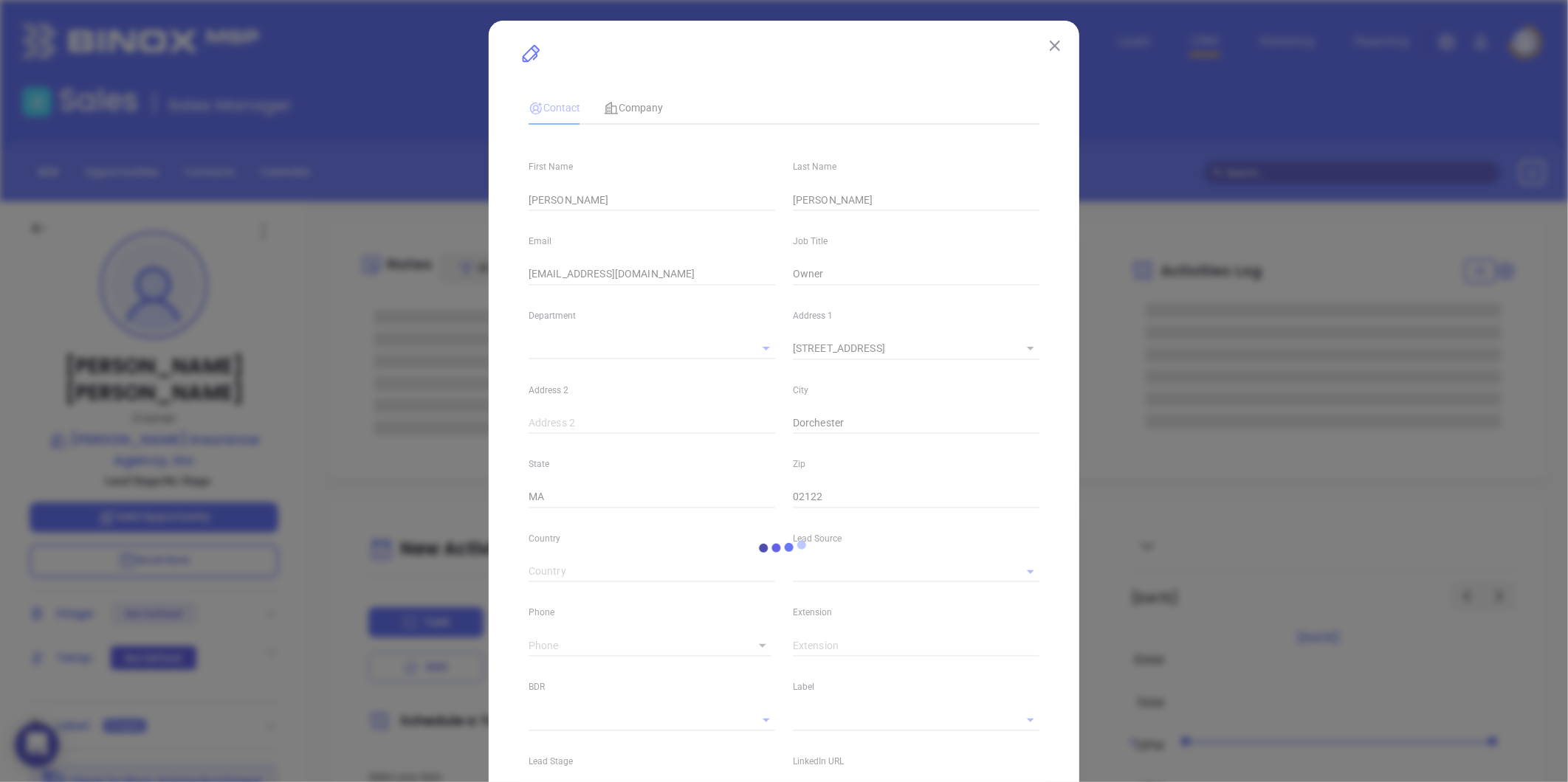
type input "Marketing"
type input "Google Search"
type input "undefined undefined"
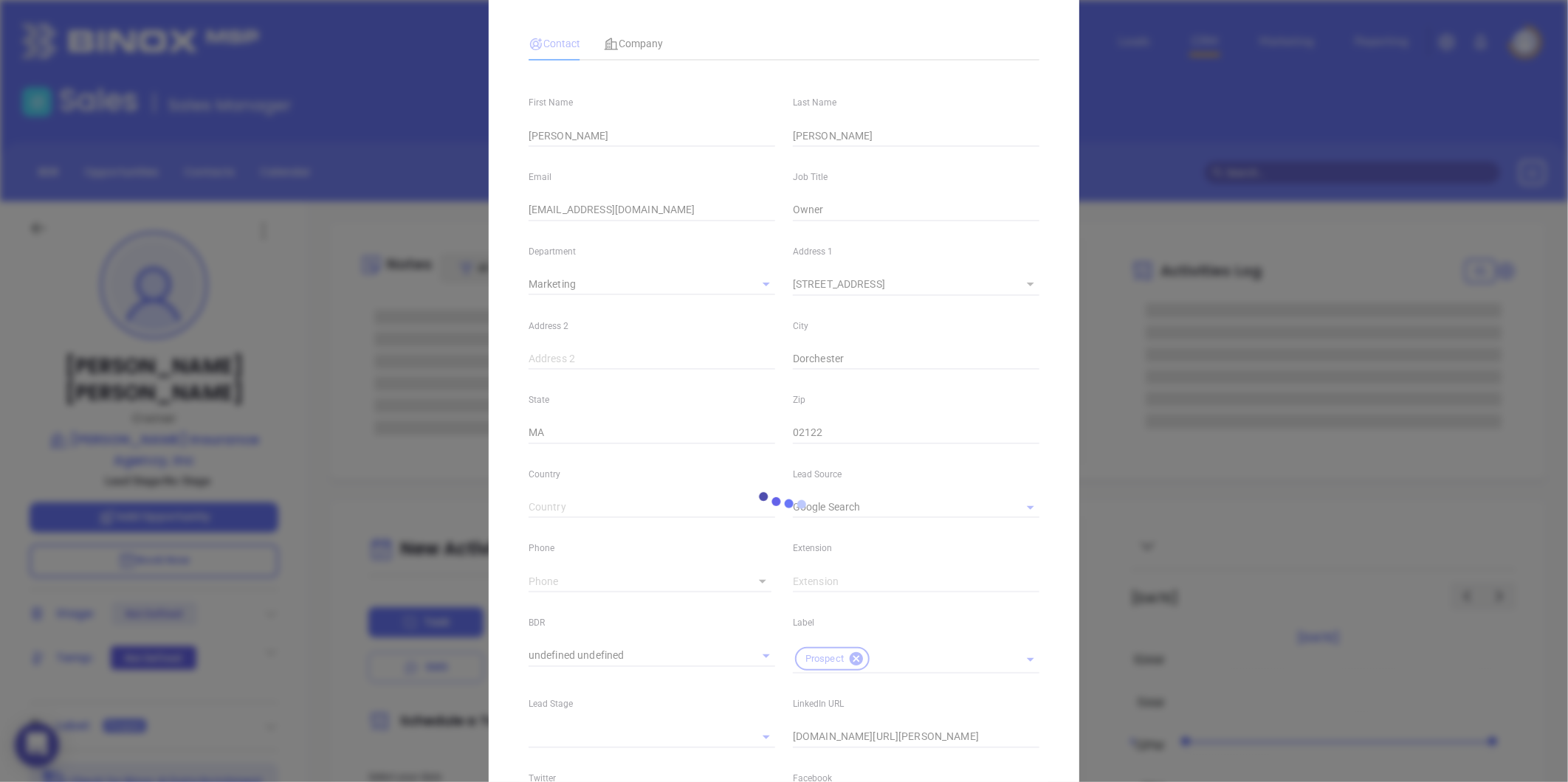
scroll to position [82, 0]
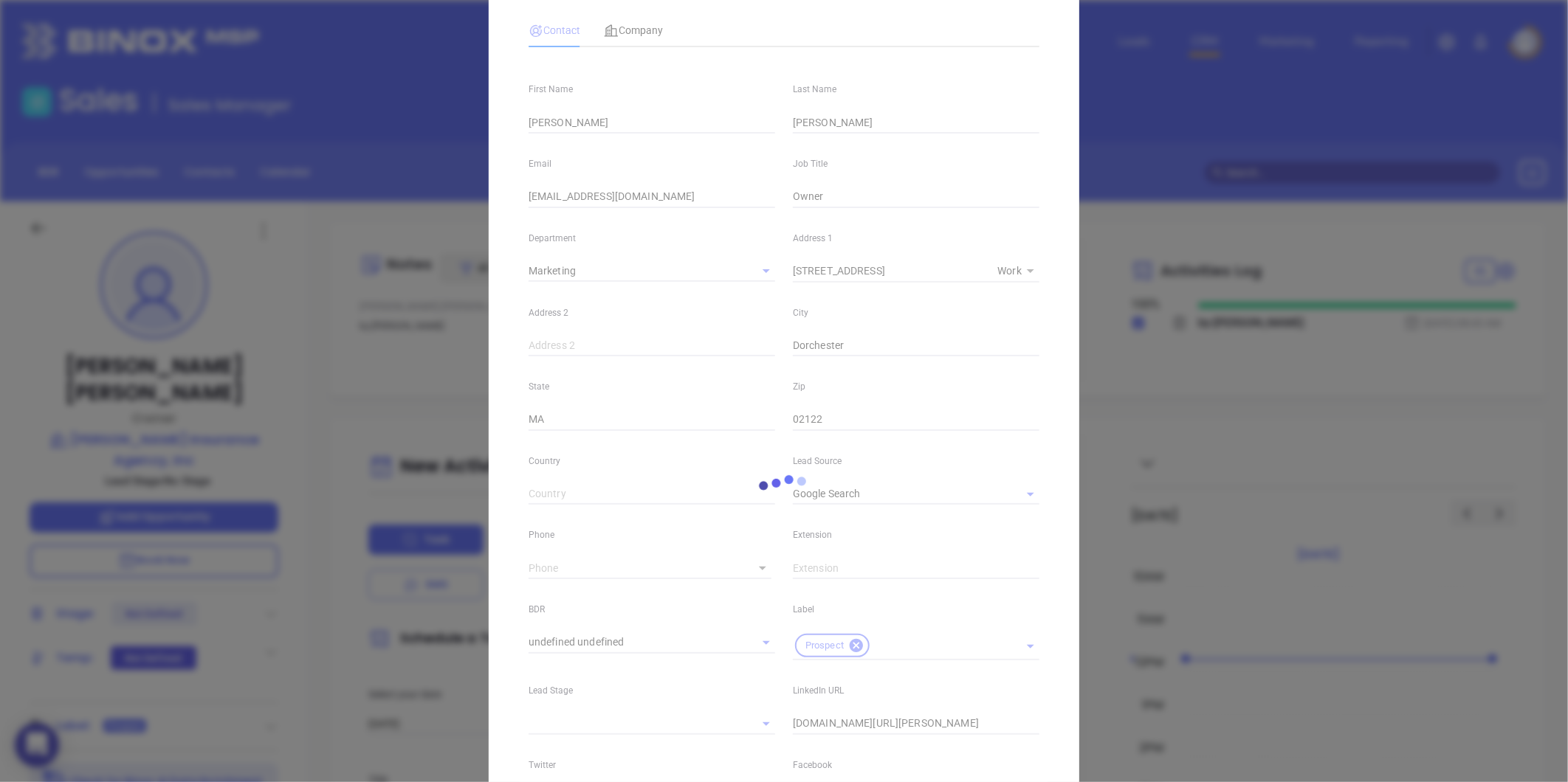
type input "(617) 825-5788"
type input "1"
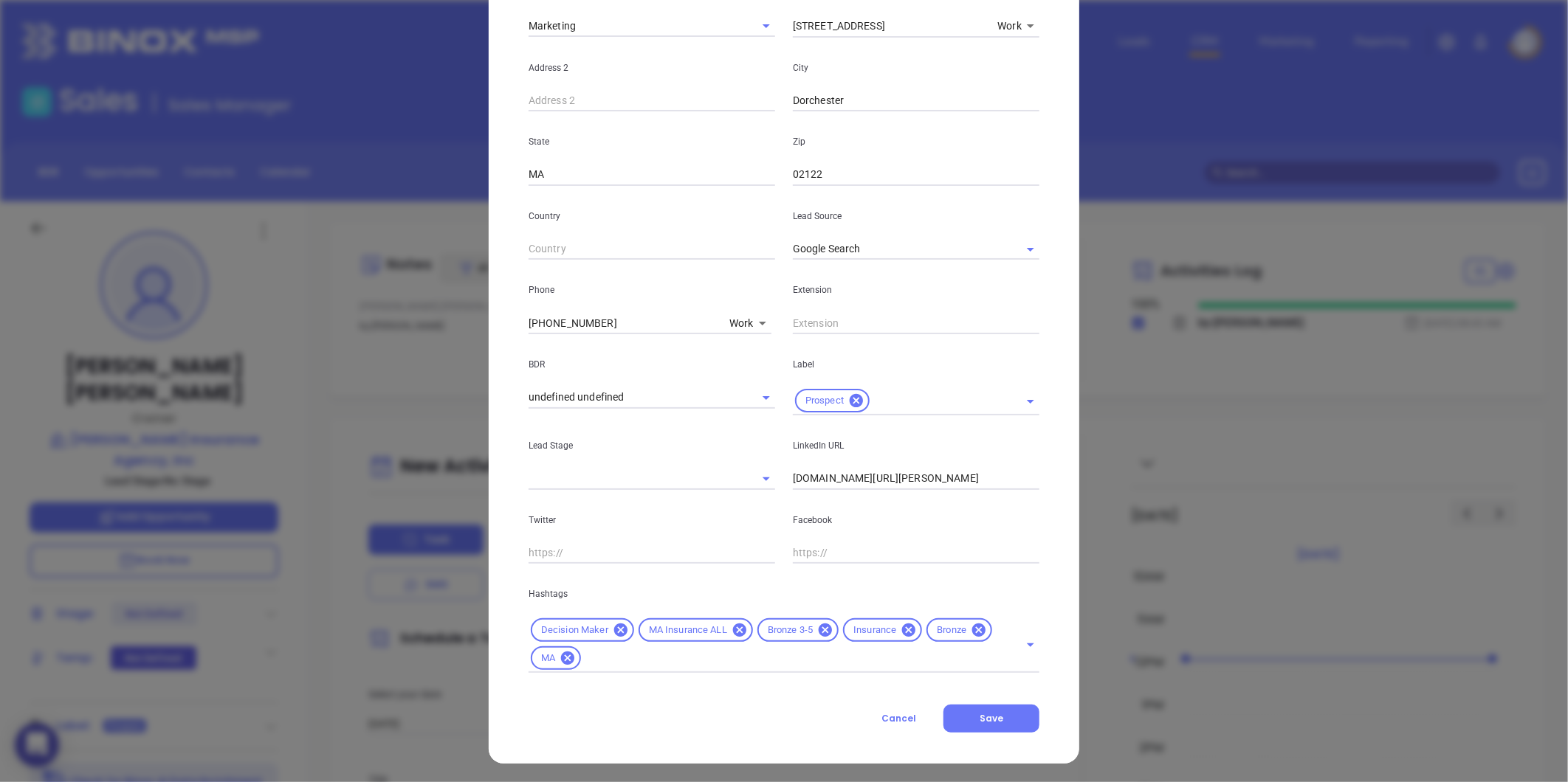
scroll to position [329, 0]
click at [973, 631] on icon at bounding box center [979, 628] width 14 height 14
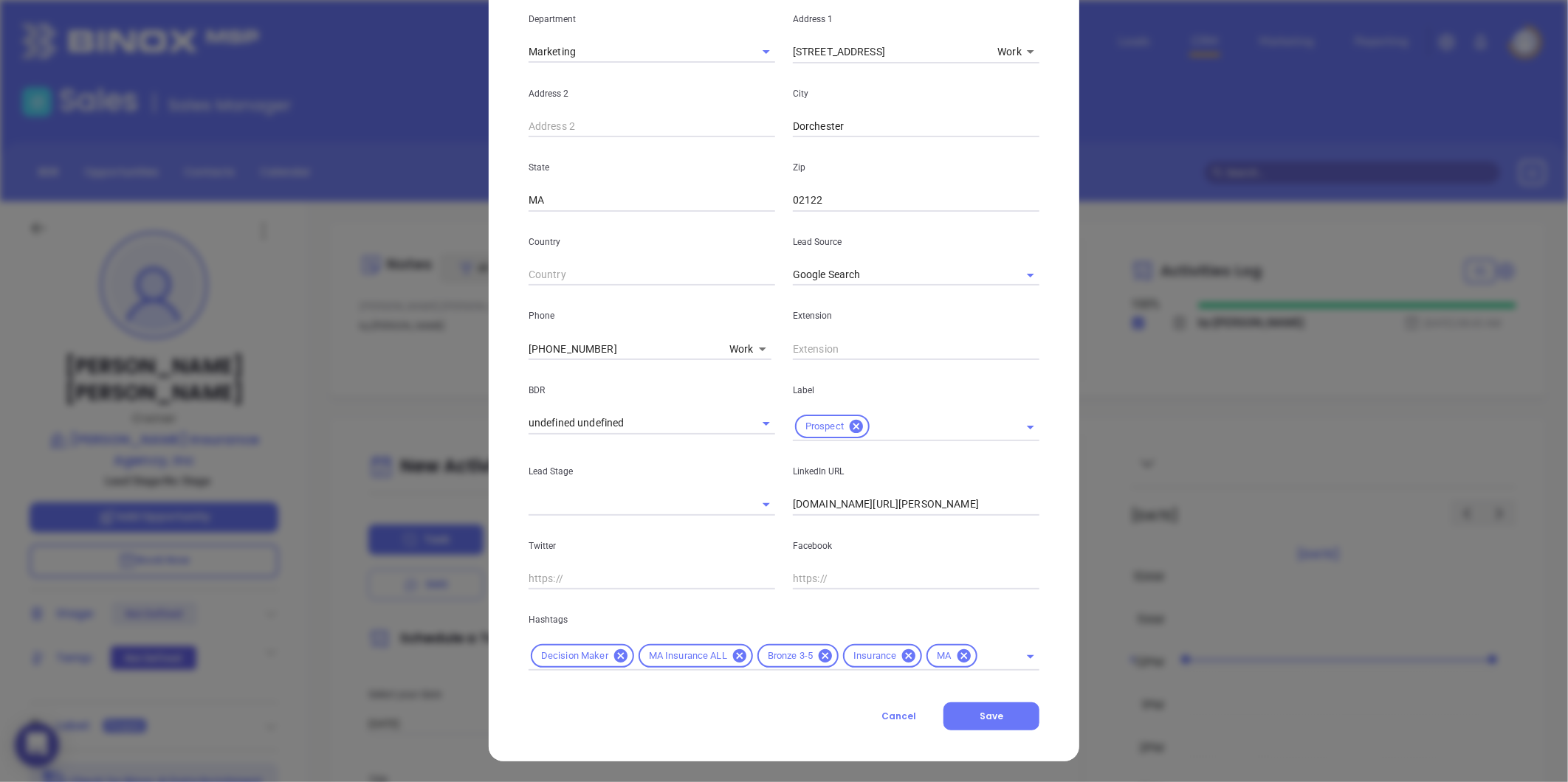
click at [975, 698] on div "Contact Company First Name Karlene Last Name Valente Email kvalente@valenteinsu…" at bounding box center [784, 259] width 511 height 944
click at [980, 710] on span "Save" at bounding box center [992, 717] width 24 height 13
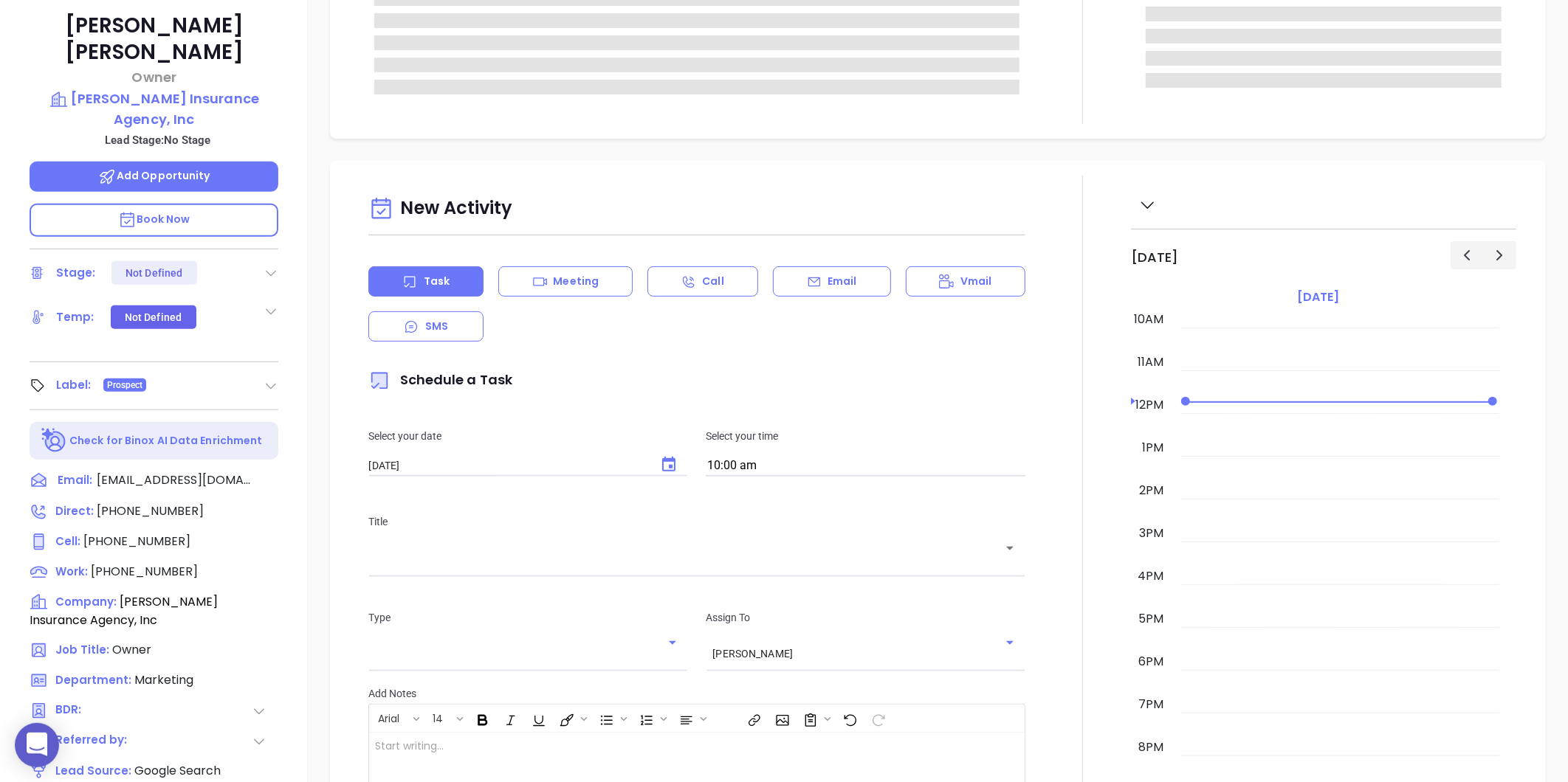
scroll to position [42, 0]
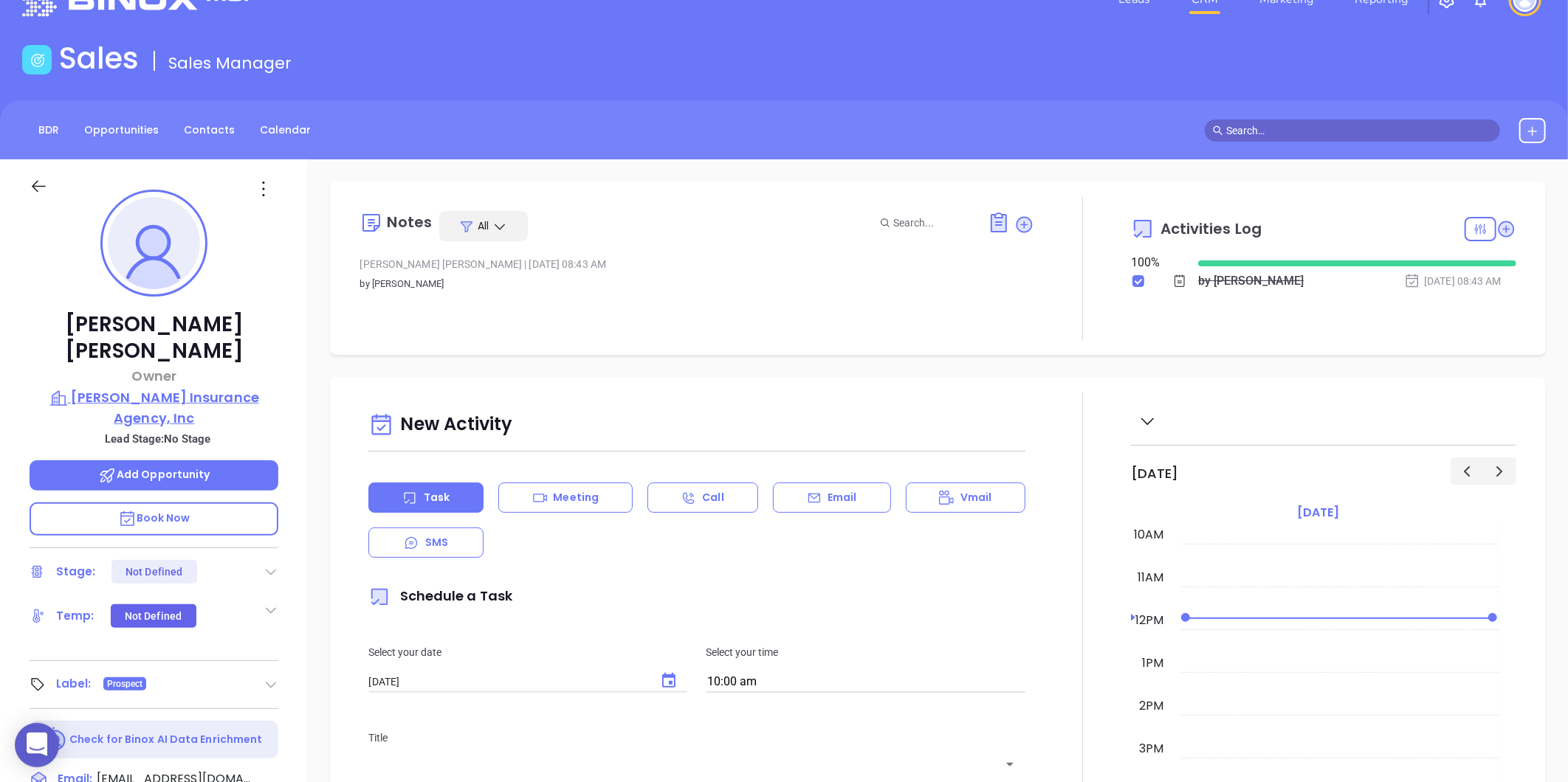
click at [125, 388] on p "Karlene A. Valente Insurance Agency, Inc" at bounding box center [154, 408] width 248 height 41
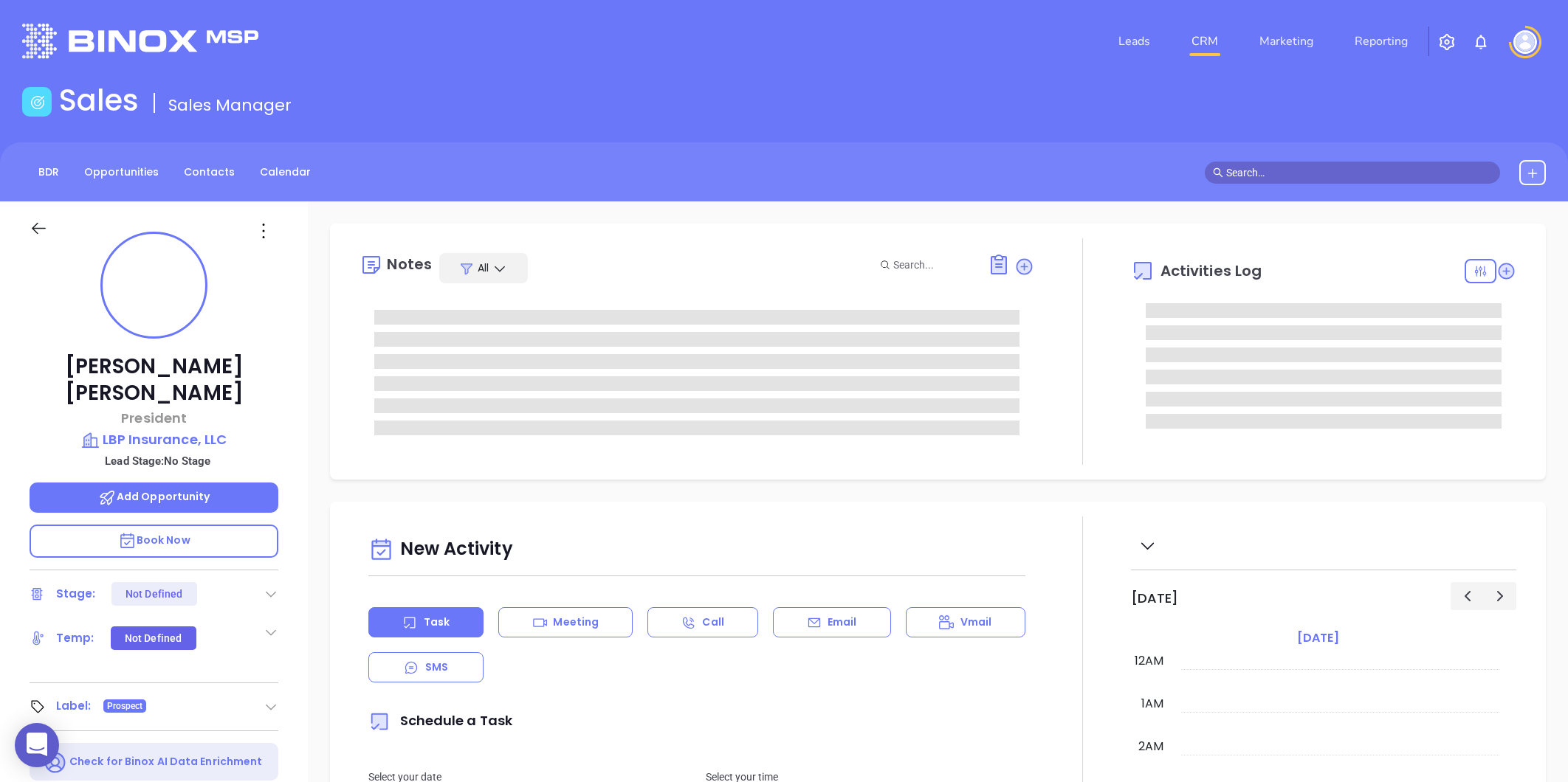
type input "[DATE]"
type input "[PERSON_NAME]"
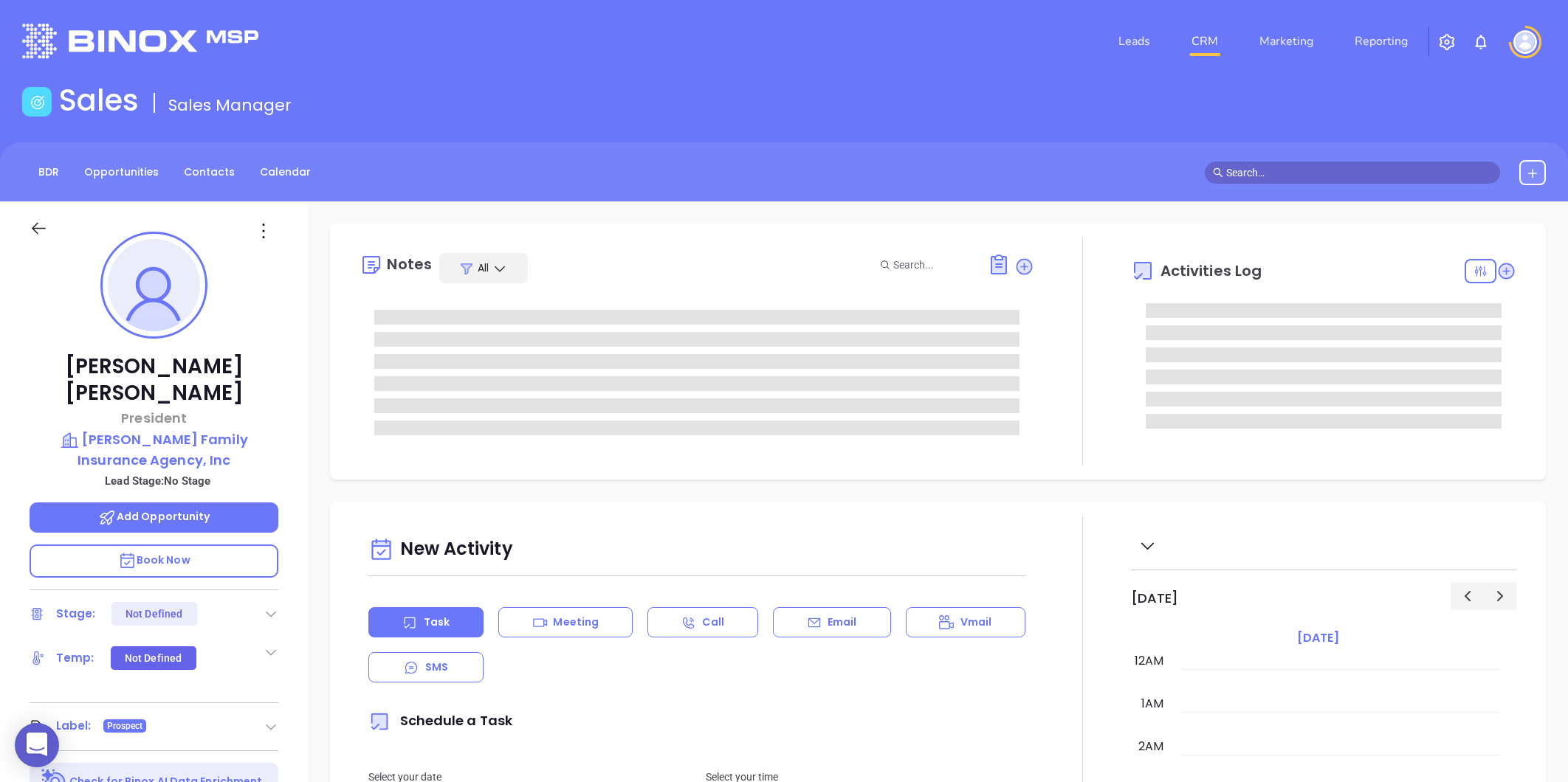
type input "[PERSON_NAME]"
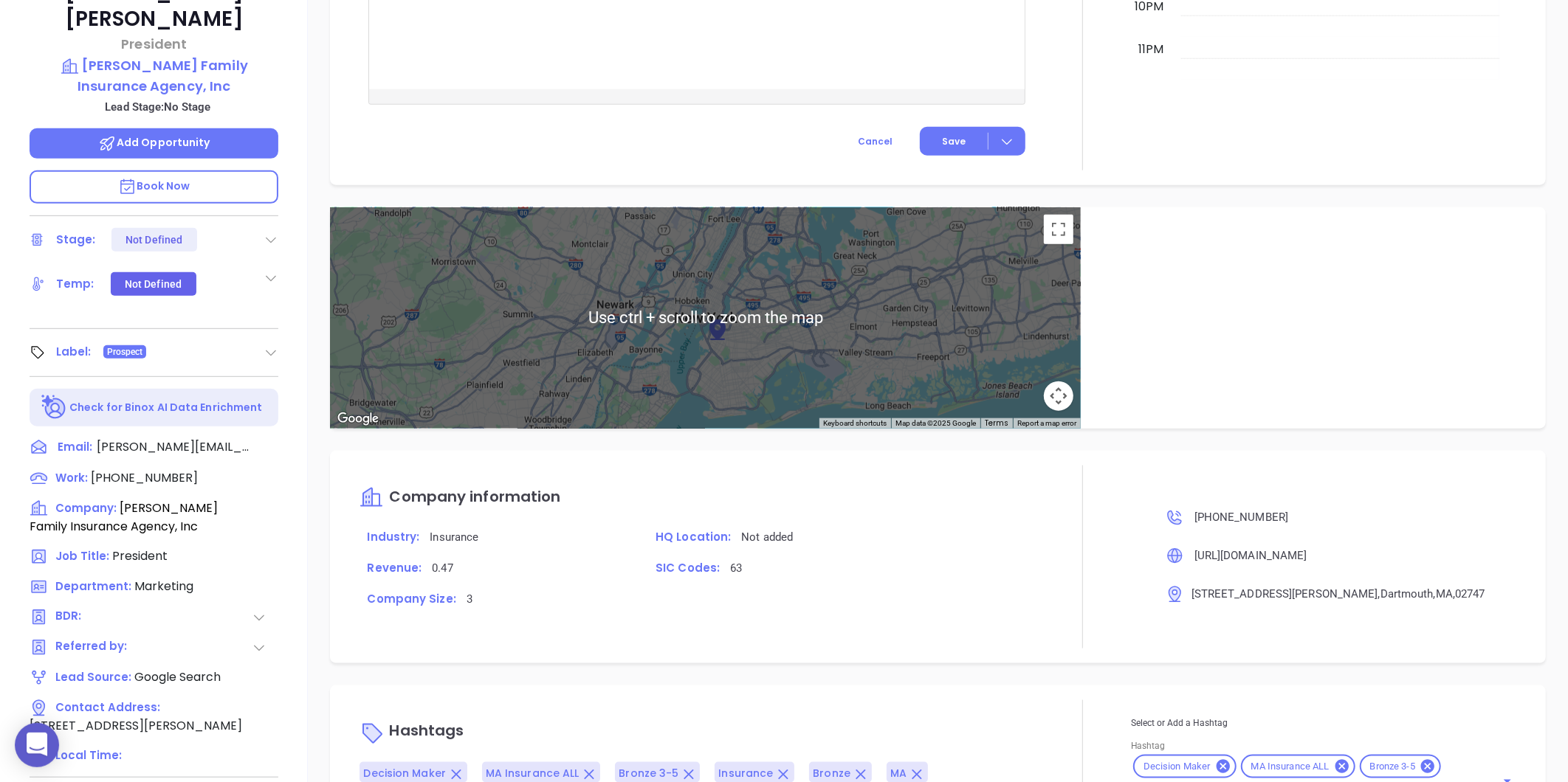
scroll to position [452, 0]
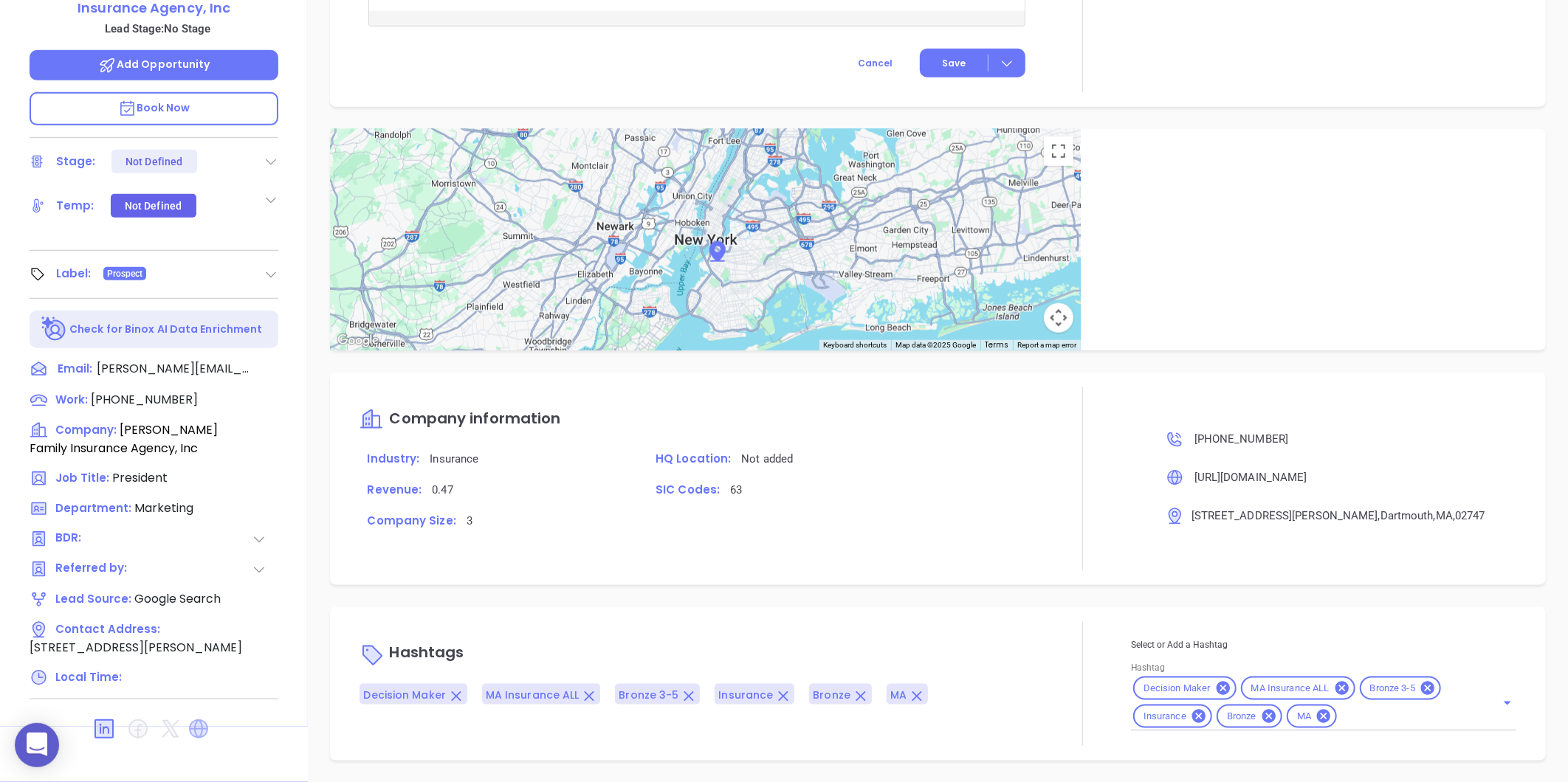
click at [190, 719] on icon at bounding box center [198, 729] width 19 height 19
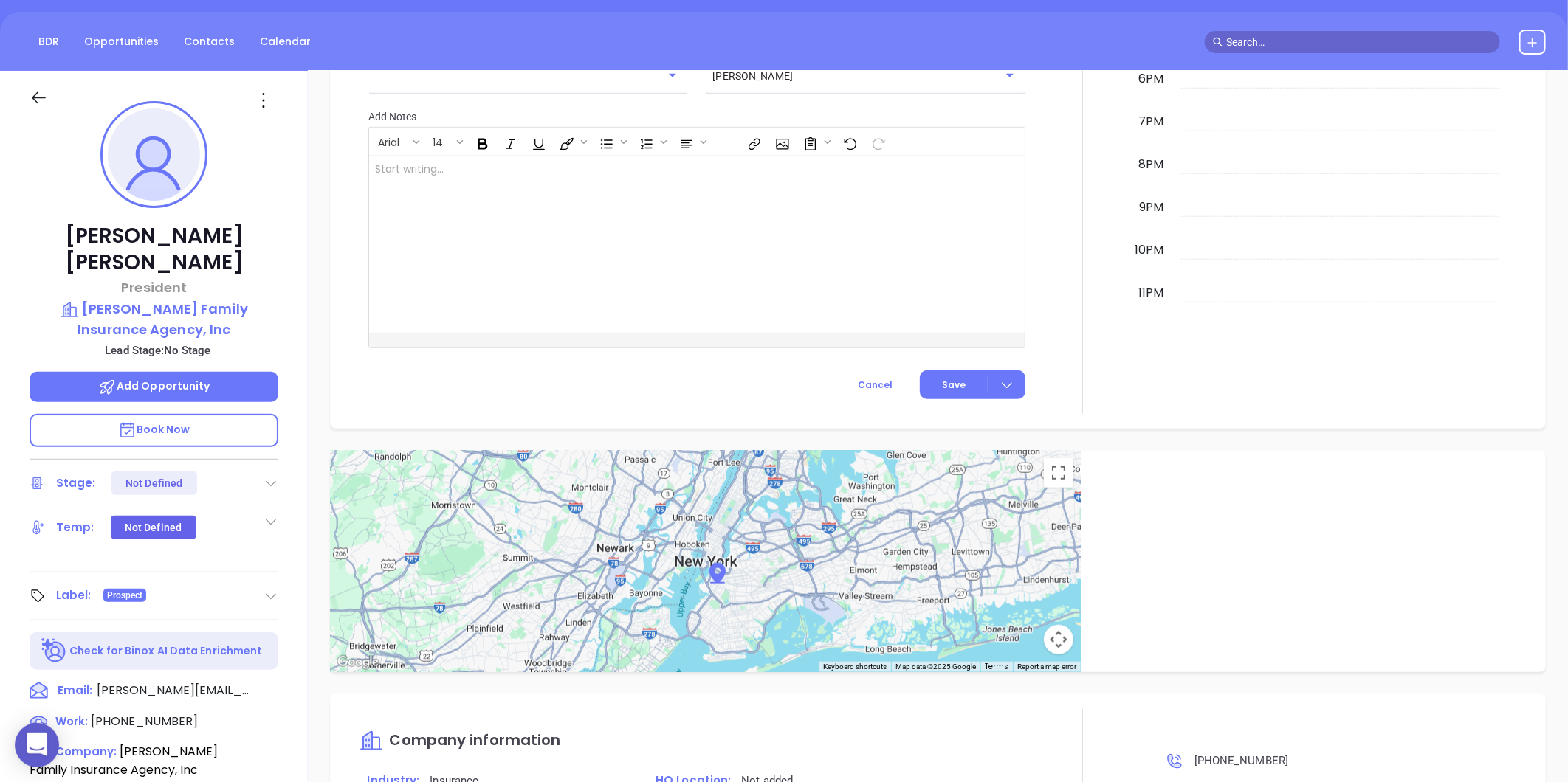
scroll to position [124, 0]
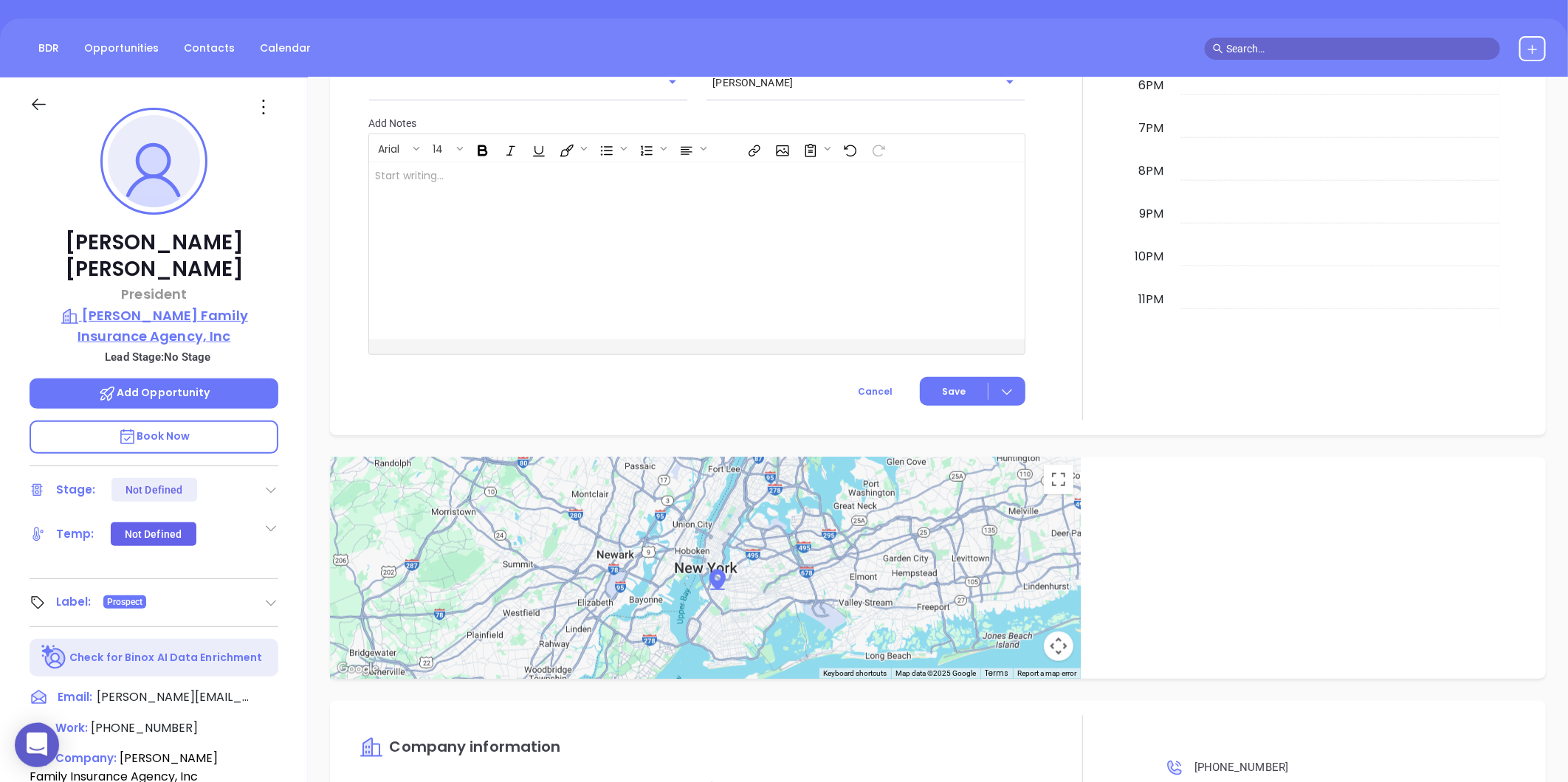
click at [199, 305] on p "[PERSON_NAME] Family Insurance Agency, Inc" at bounding box center [154, 325] width 248 height 41
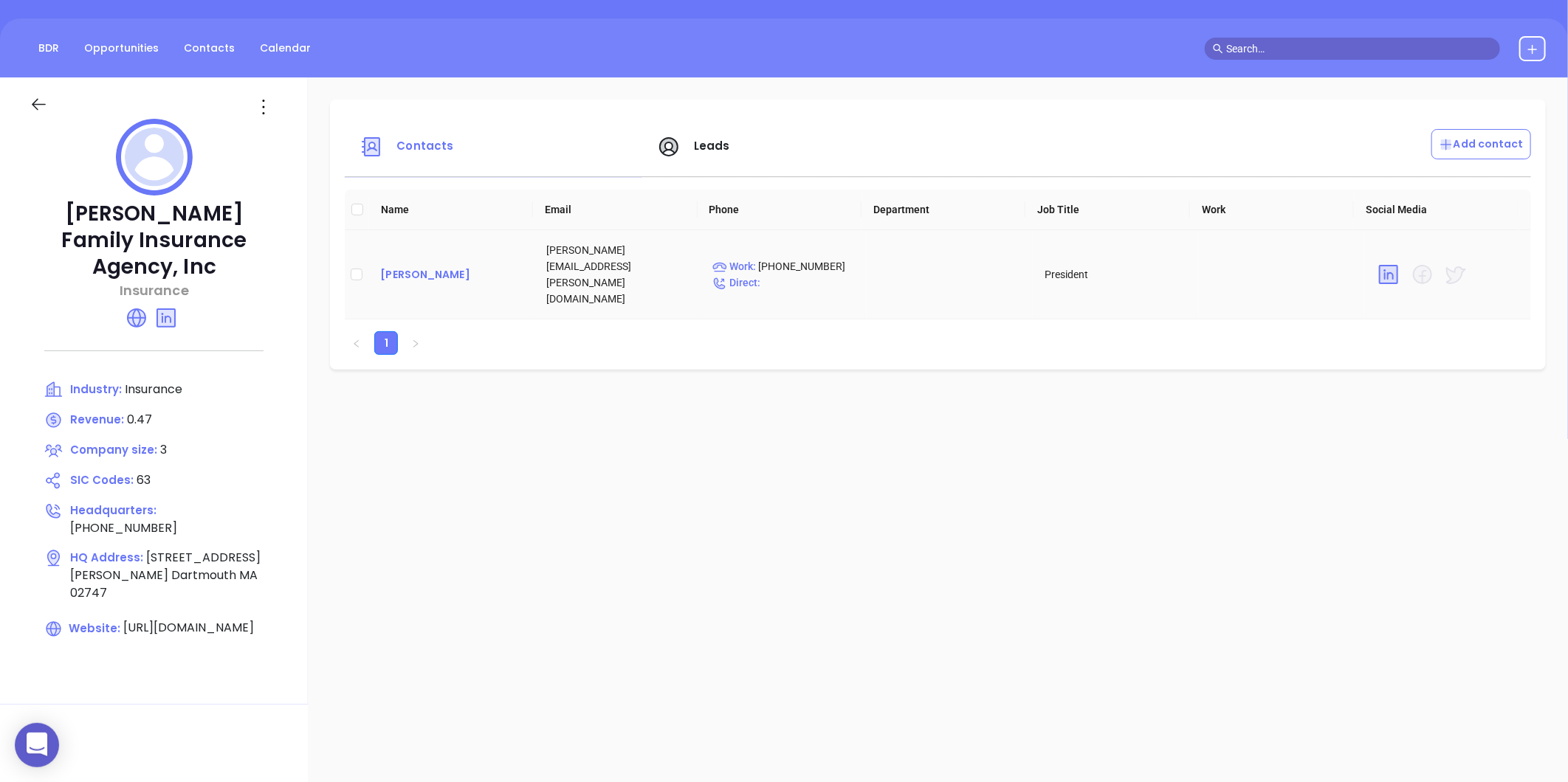
click at [431, 265] on div "[PERSON_NAME]" at bounding box center [450, 275] width 142 height 18
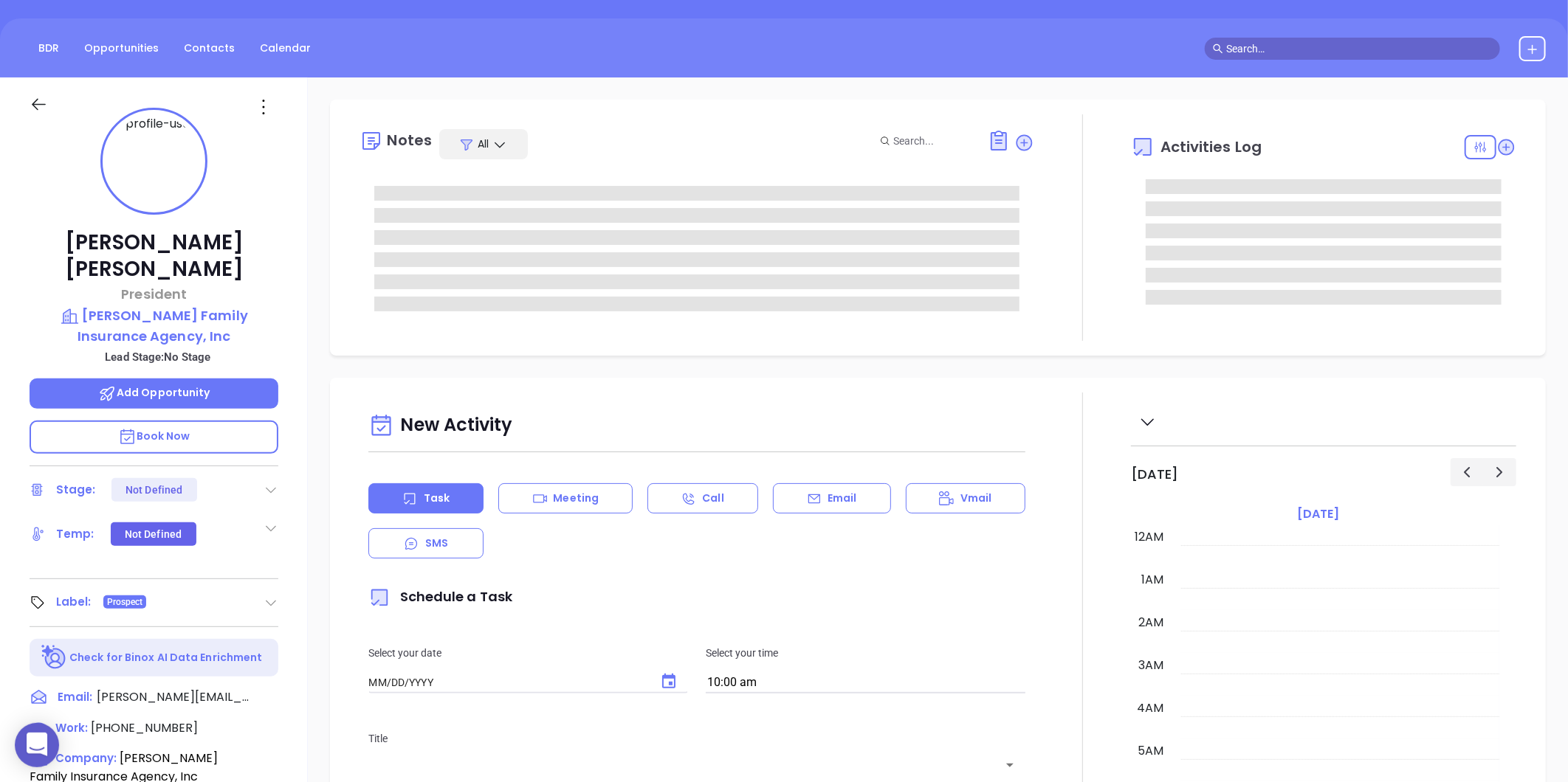
type input "[DATE]"
click at [263, 115] on icon at bounding box center [264, 107] width 24 height 24
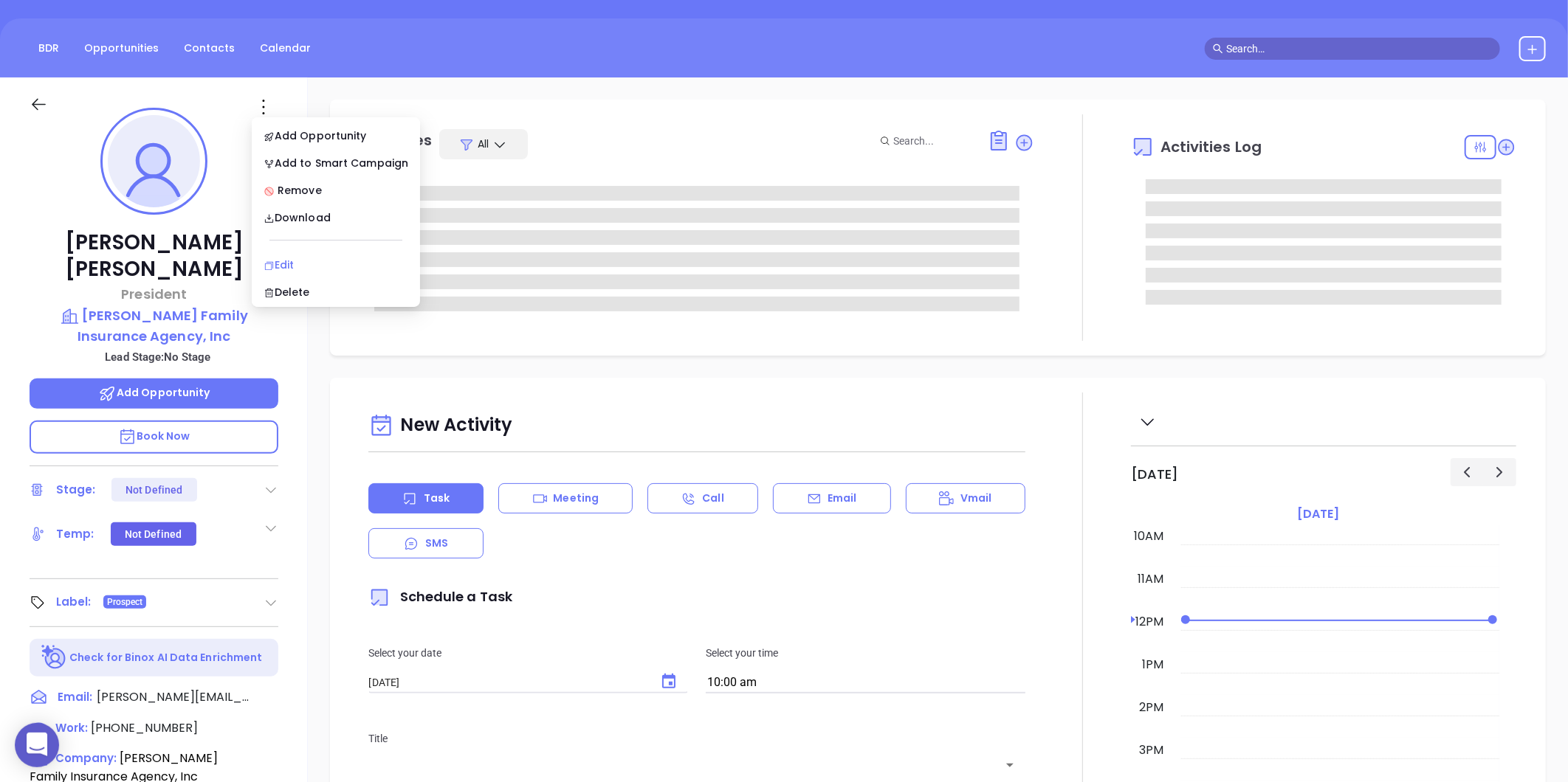
type input "[PERSON_NAME]"
click at [286, 256] on div "Edit" at bounding box center [336, 265] width 145 height 16
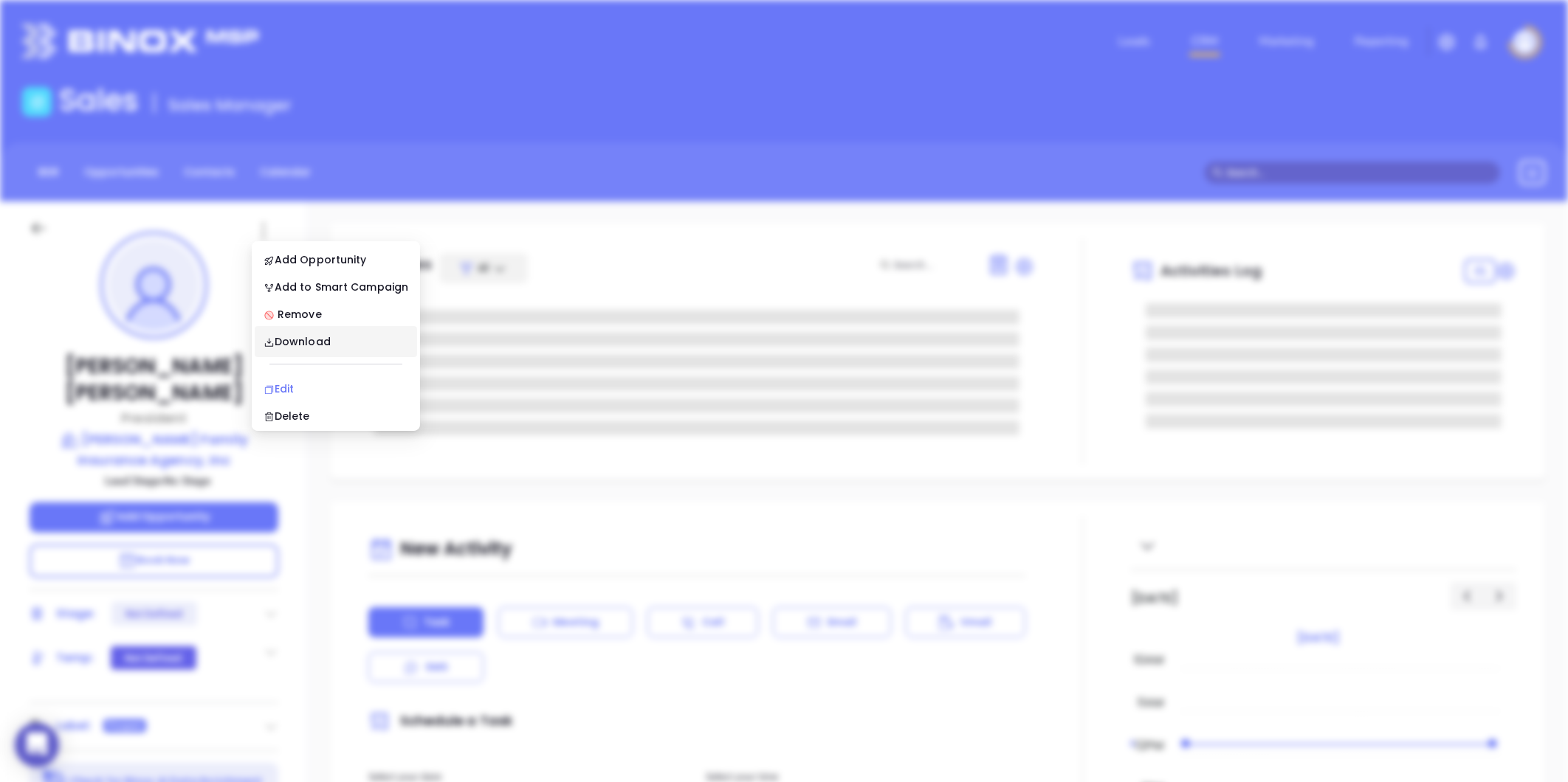
scroll to position [0, 0]
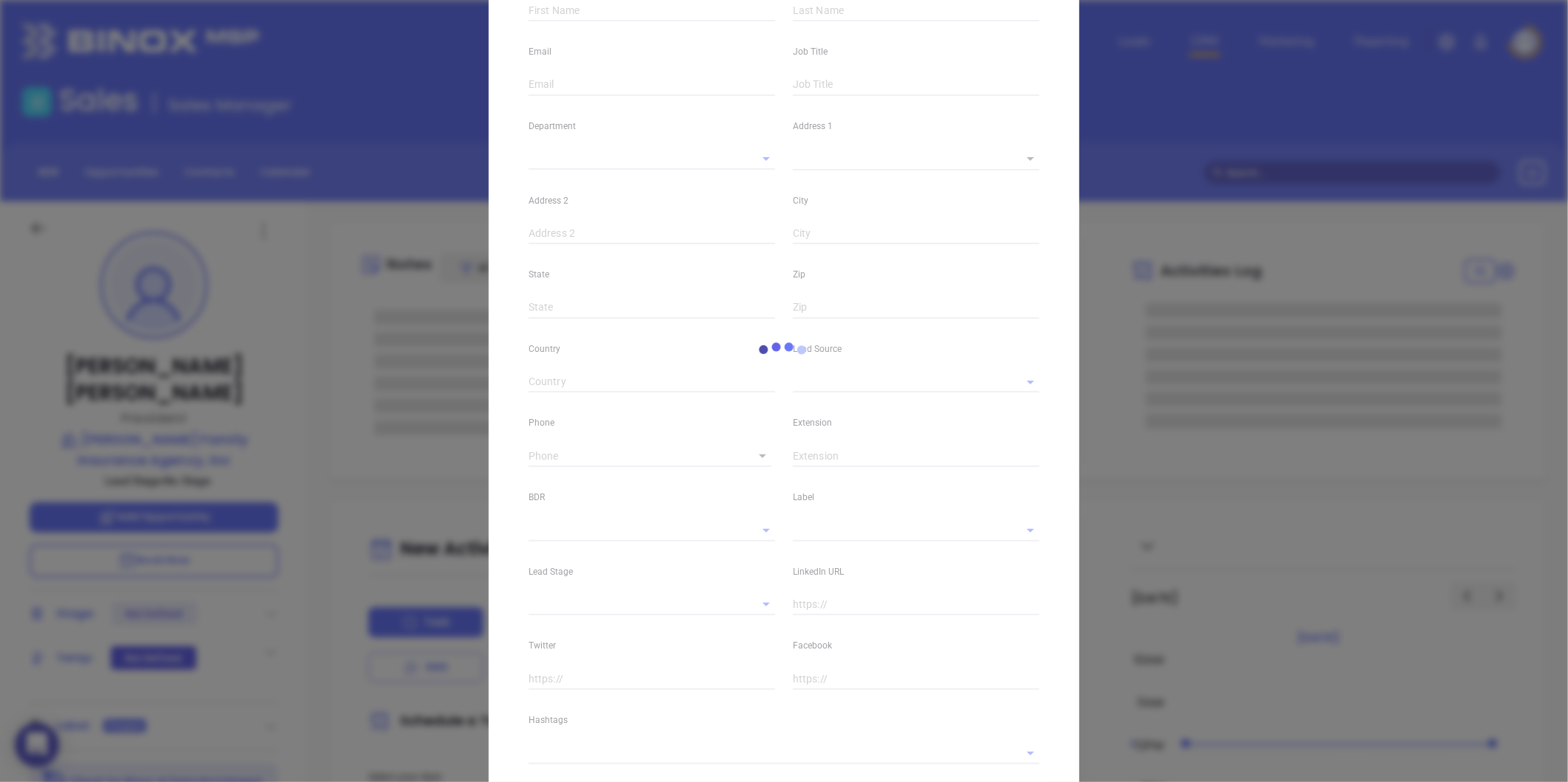
type input "[PERSON_NAME]"
type input "[PERSON_NAME][EMAIL_ADDRESS][PERSON_NAME][DOMAIN_NAME]"
type input "President"
type textarea "[STREET_ADDRESS][PERSON_NAME]"
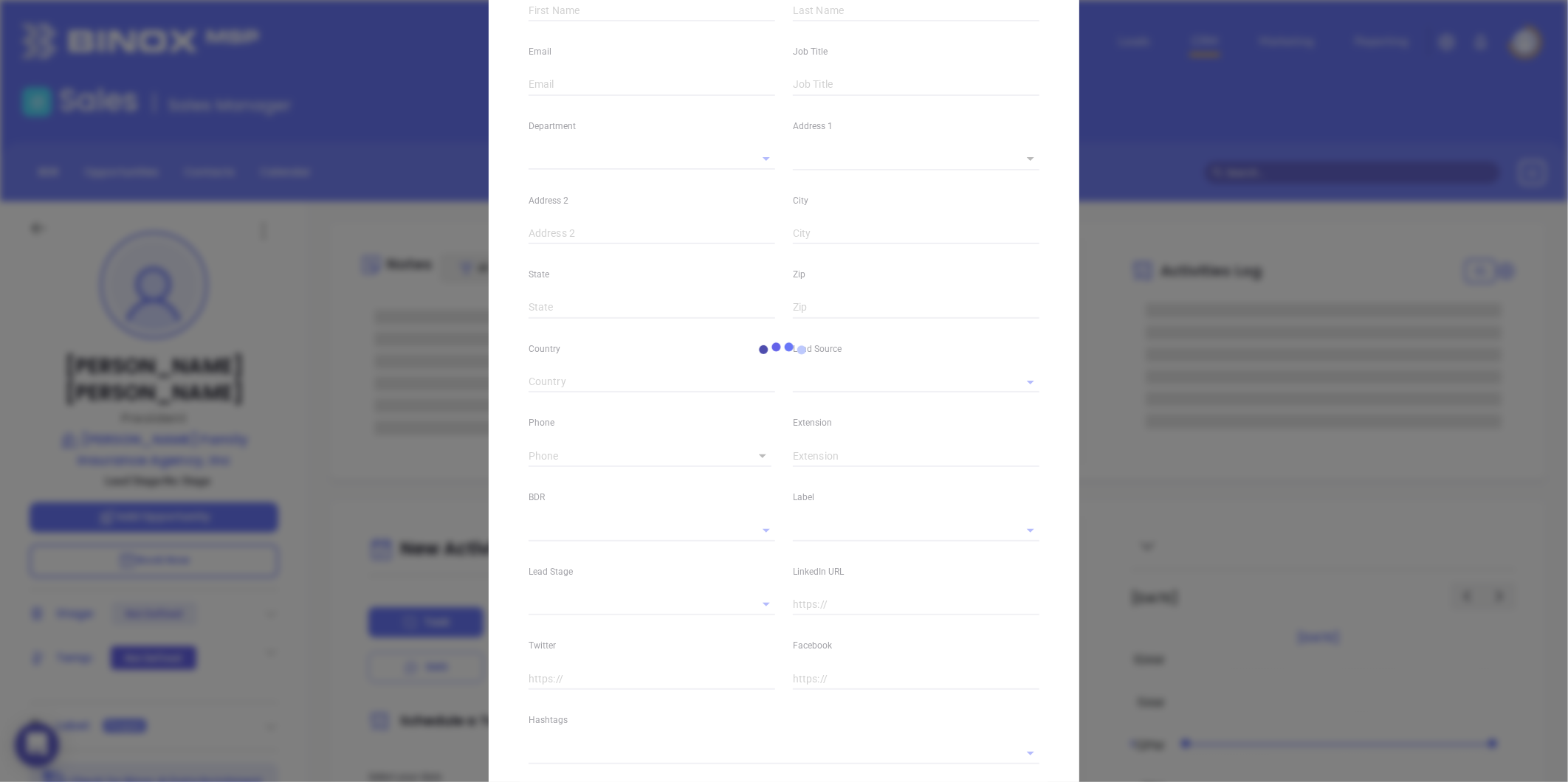
type input "1"
type input "Dartmouth"
type input "MA"
type input "02747"
type input "[DOMAIN_NAME][URL][PERSON_NAME]"
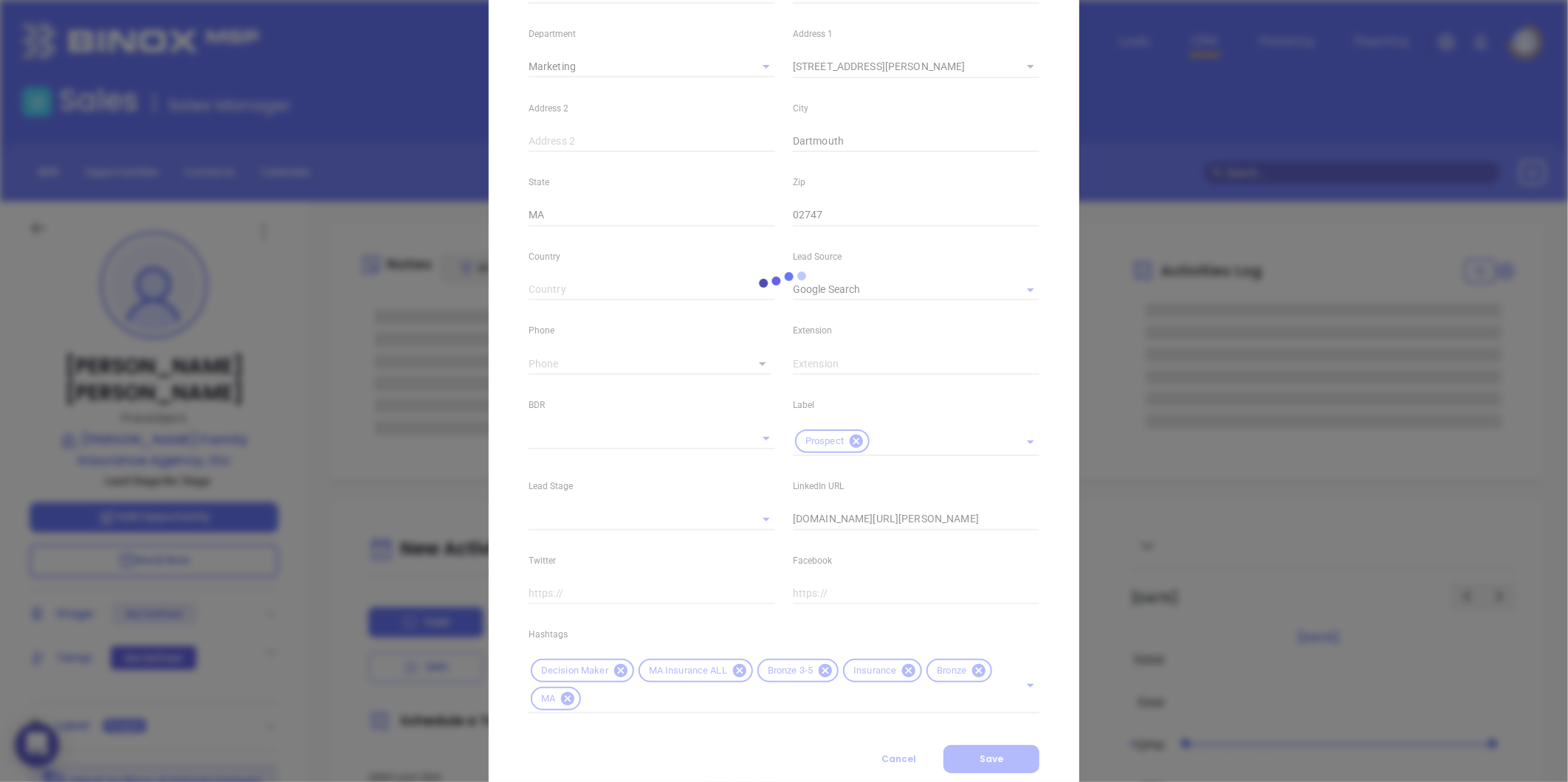
type input "Marketing"
type input "Google Search"
type input "undefined undefined"
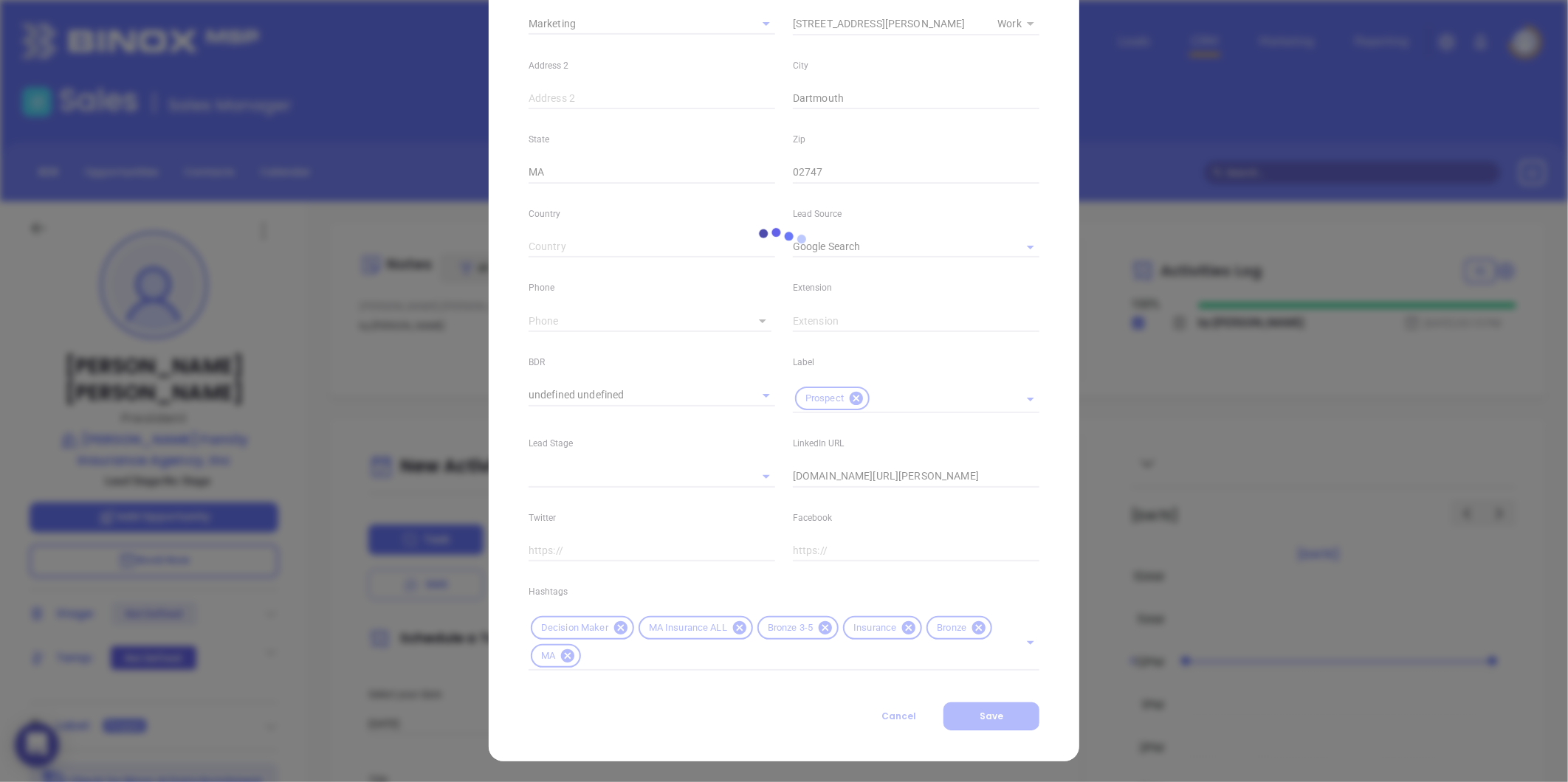
type input "[PHONE_NUMBER]"
type input "1"
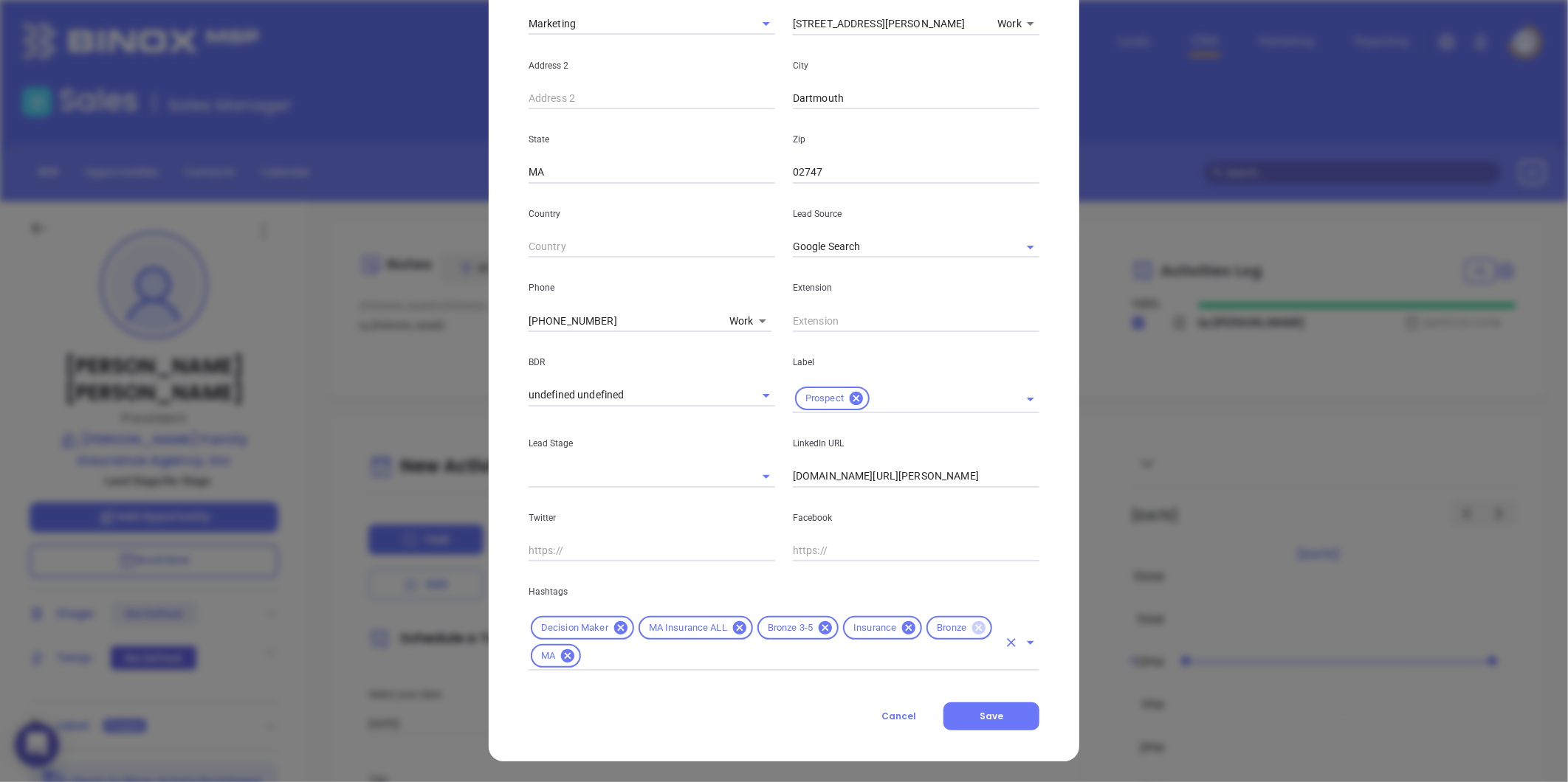
click at [973, 630] on icon at bounding box center [979, 628] width 14 height 14
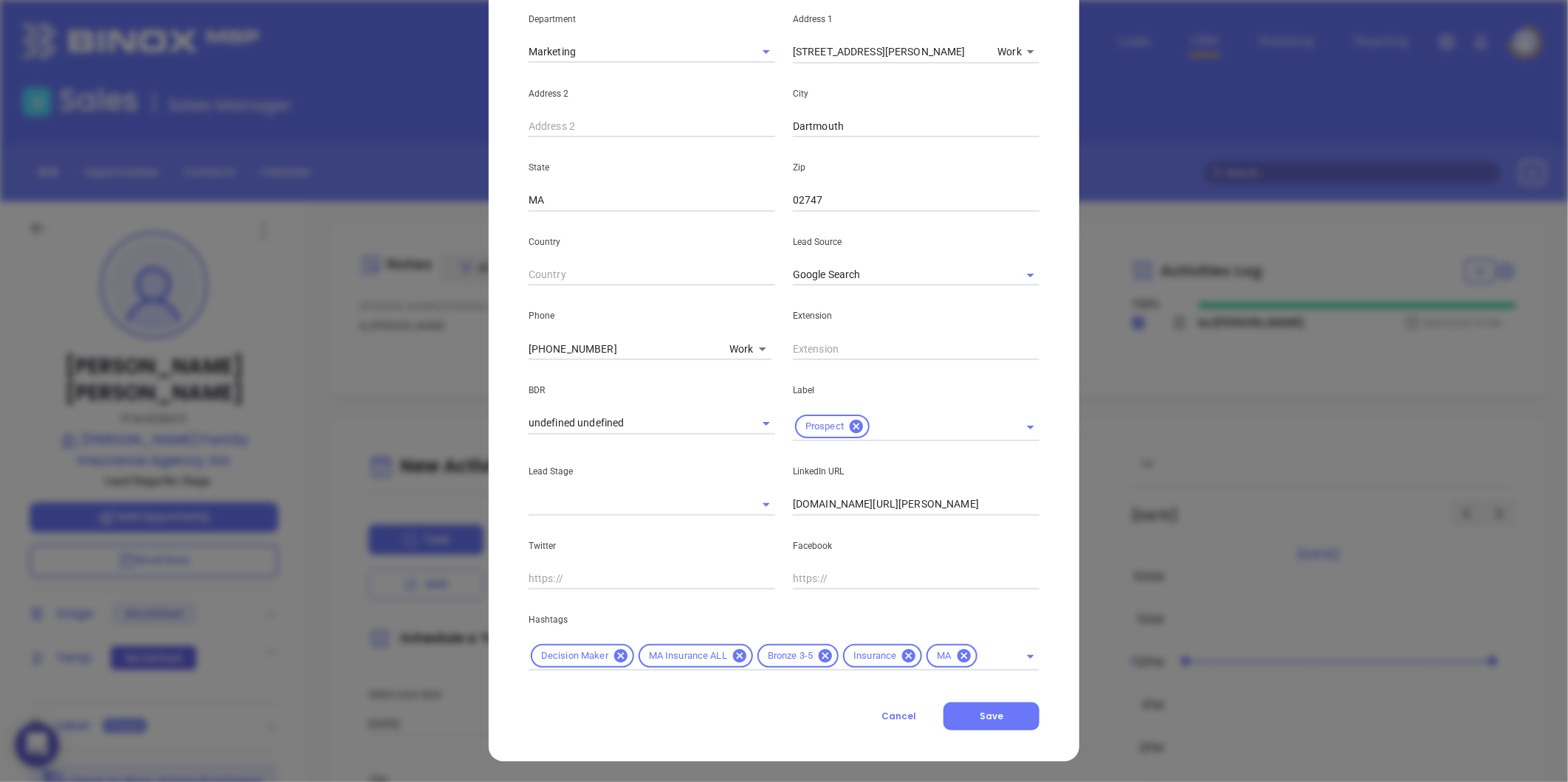
scroll to position [301, 0]
click at [988, 702] on button "Save" at bounding box center [992, 716] width 96 height 28
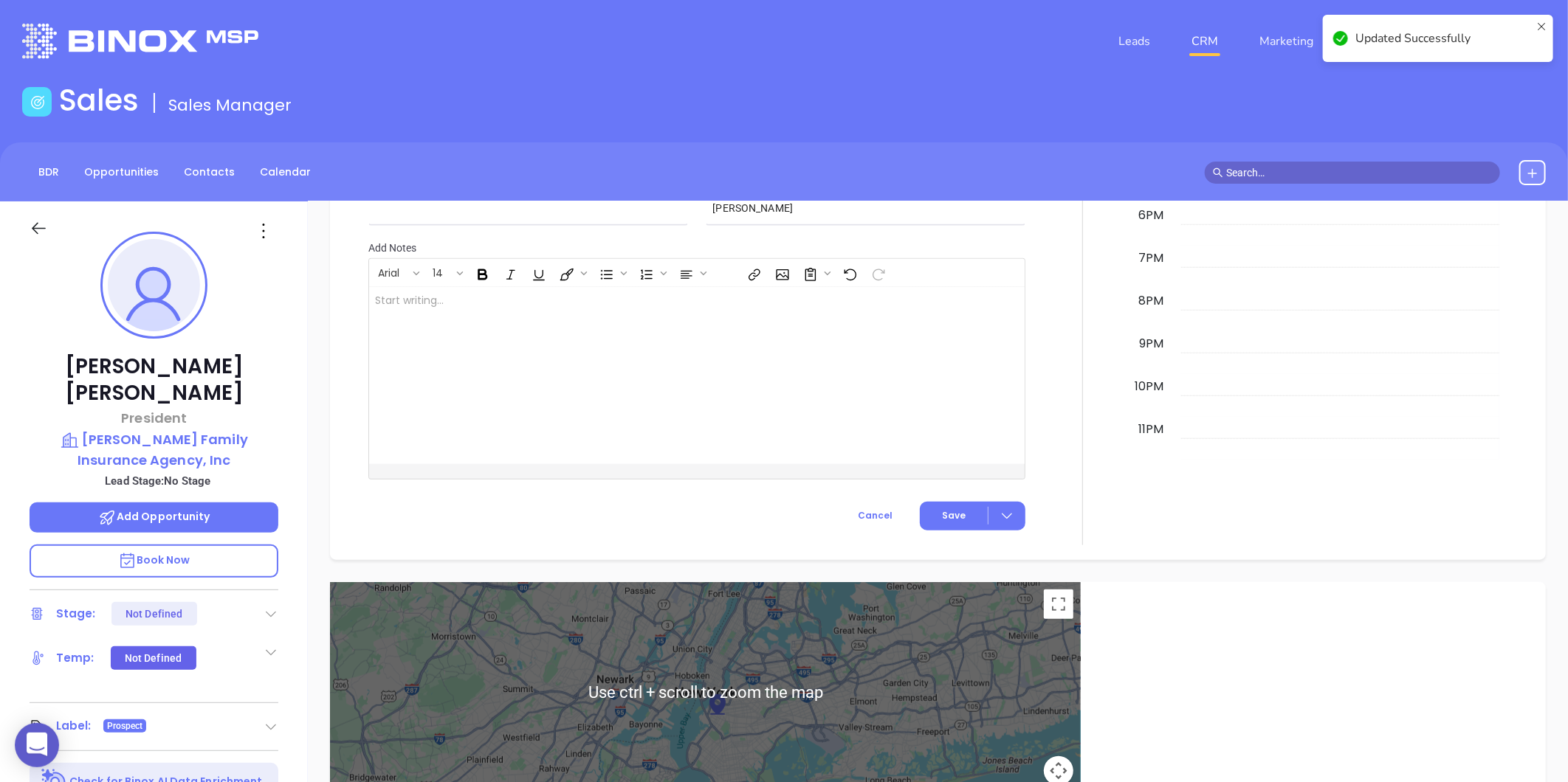
scroll to position [452, 0]
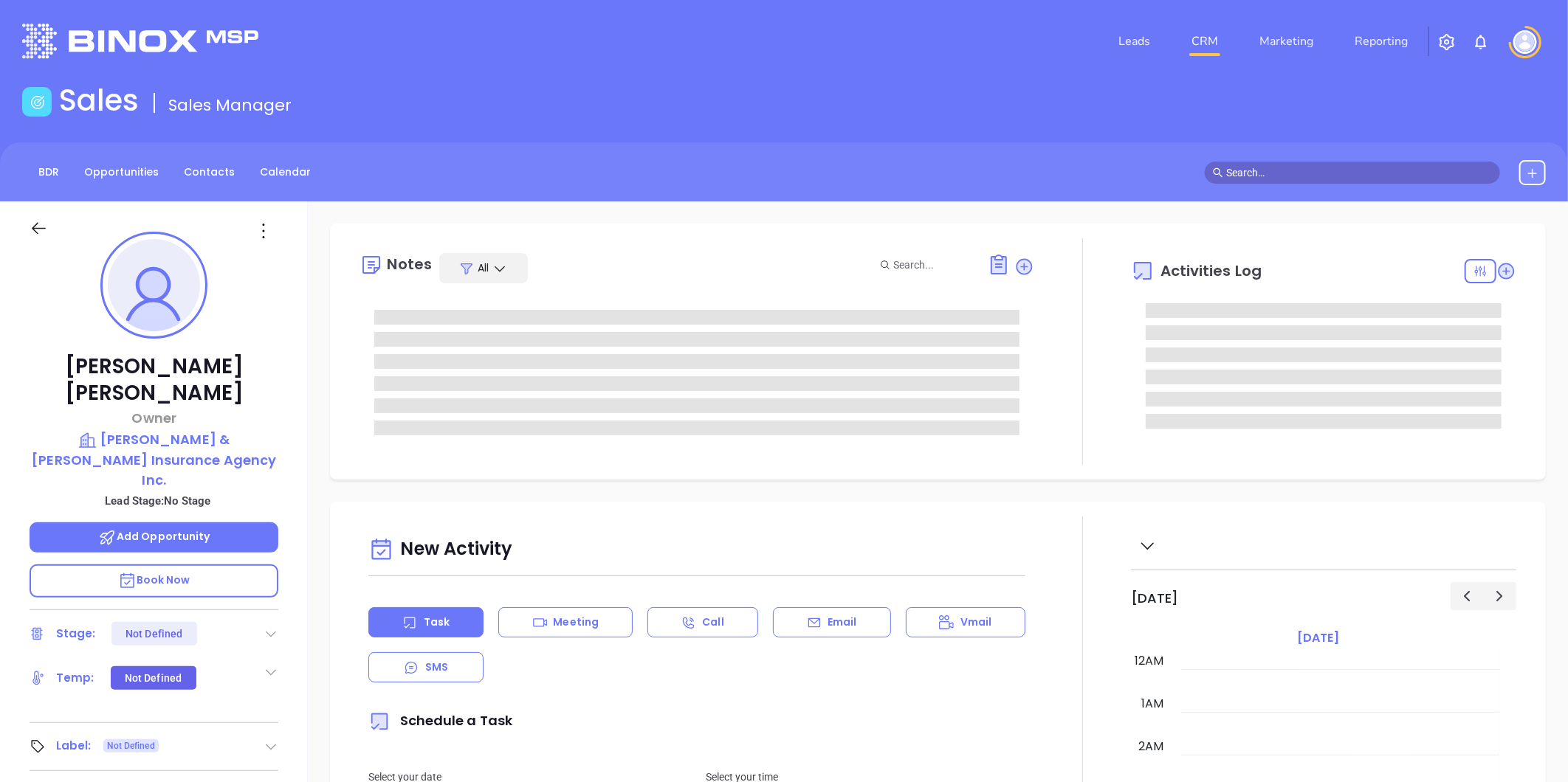
scroll to position [429, 0]
type input "[PERSON_NAME]"
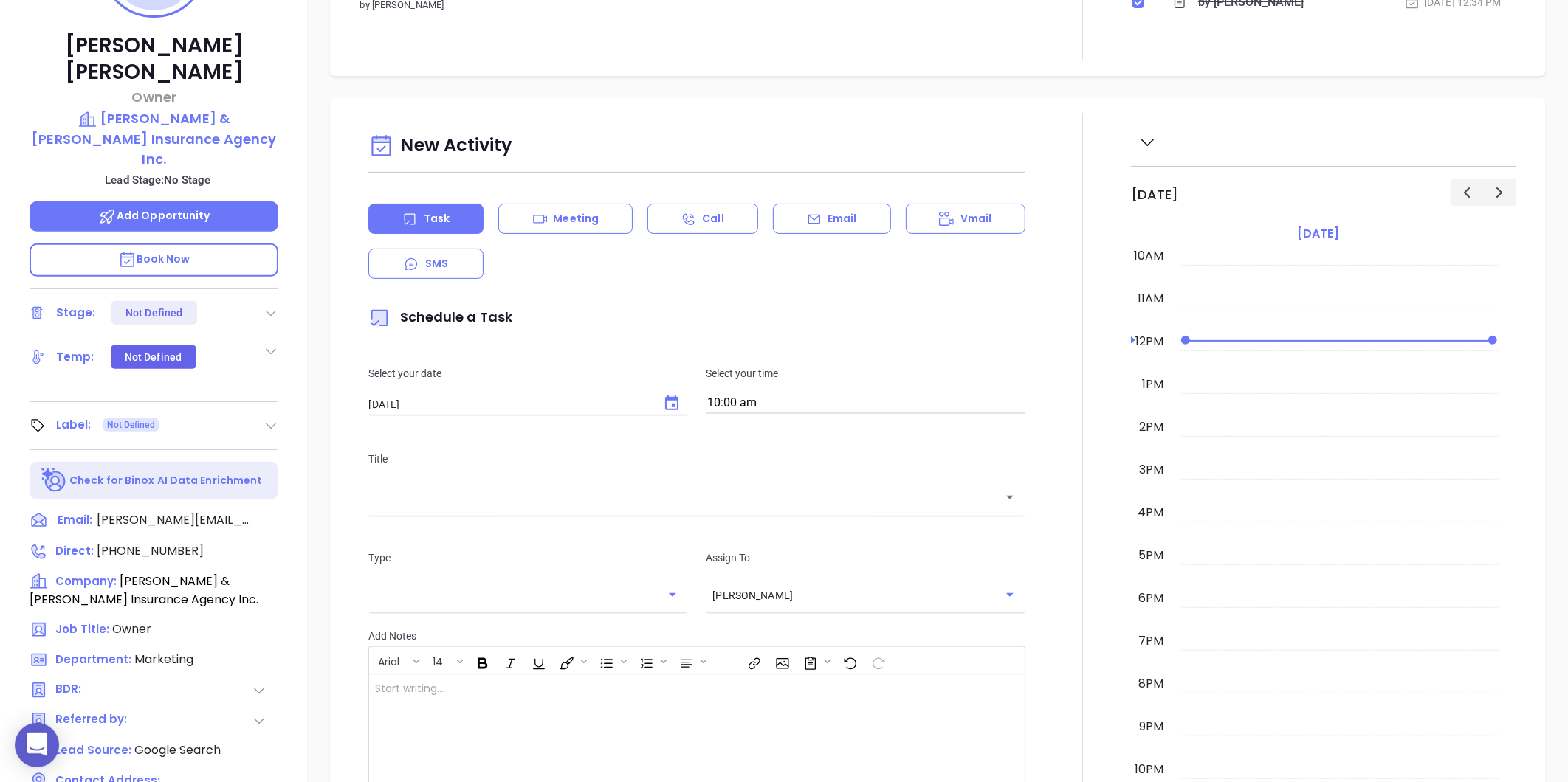
scroll to position [328, 0]
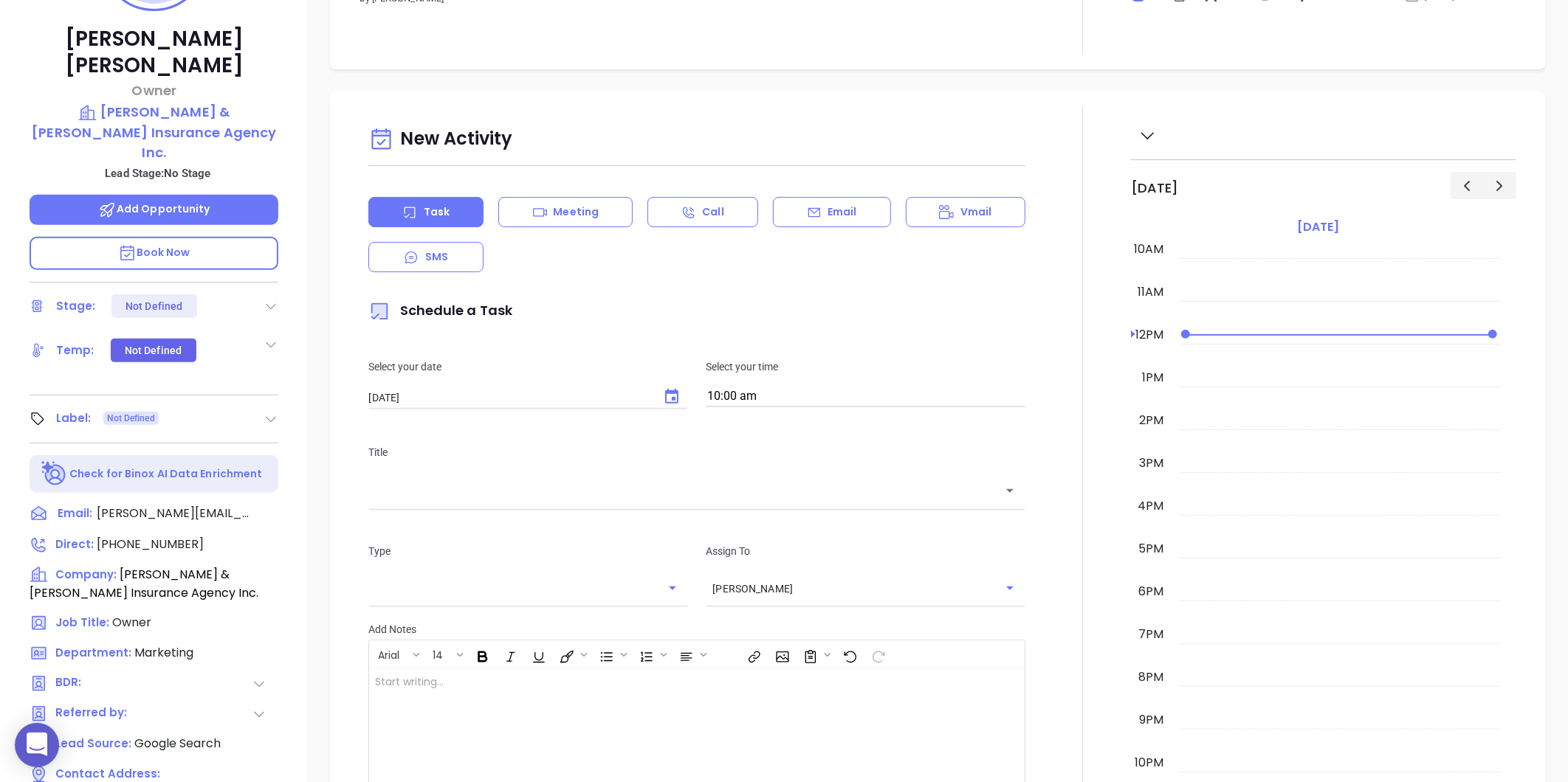
click at [268, 411] on icon at bounding box center [271, 419] width 15 height 14
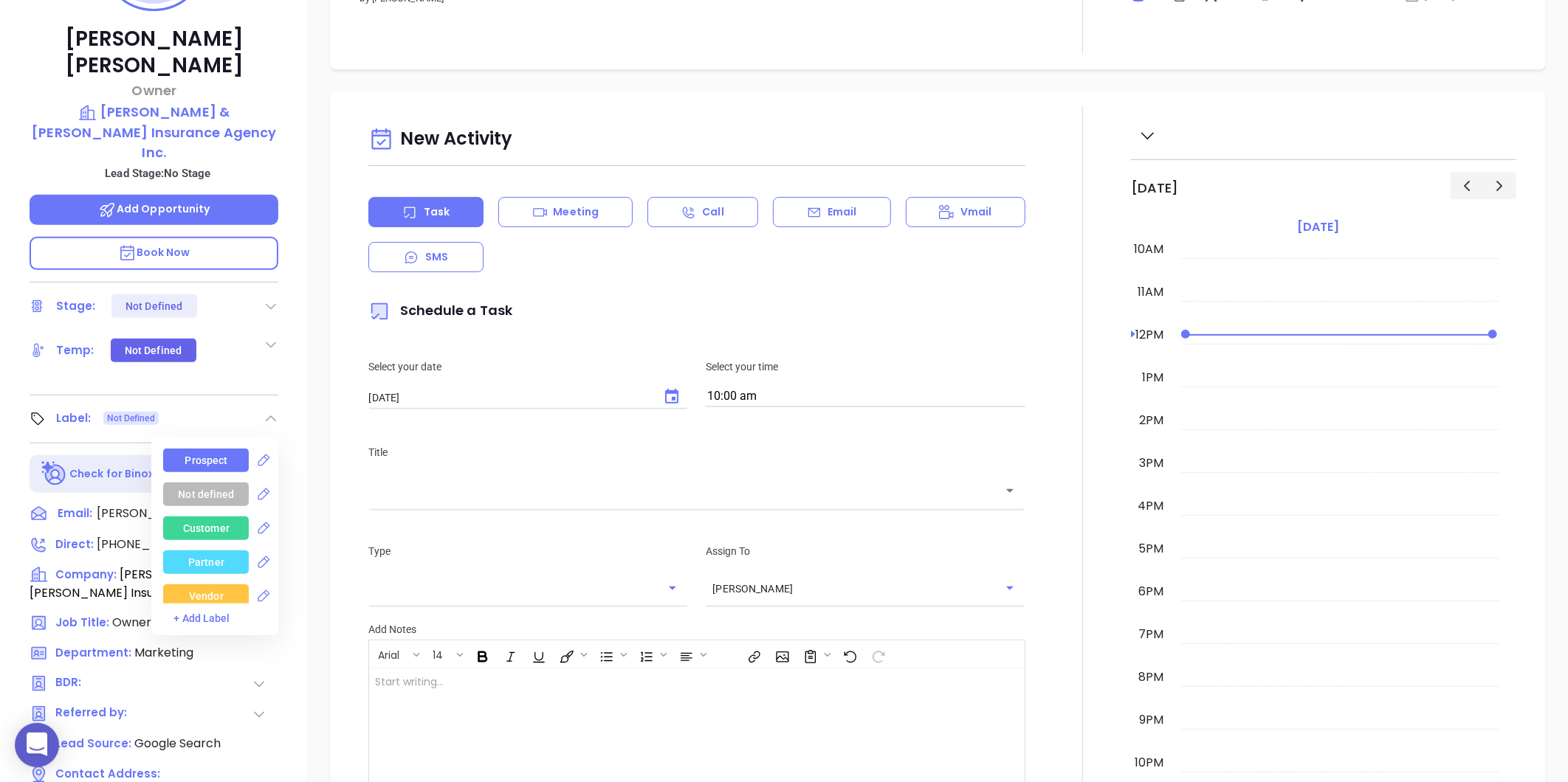
click at [213, 449] on div "Prospect" at bounding box center [206, 460] width 43 height 24
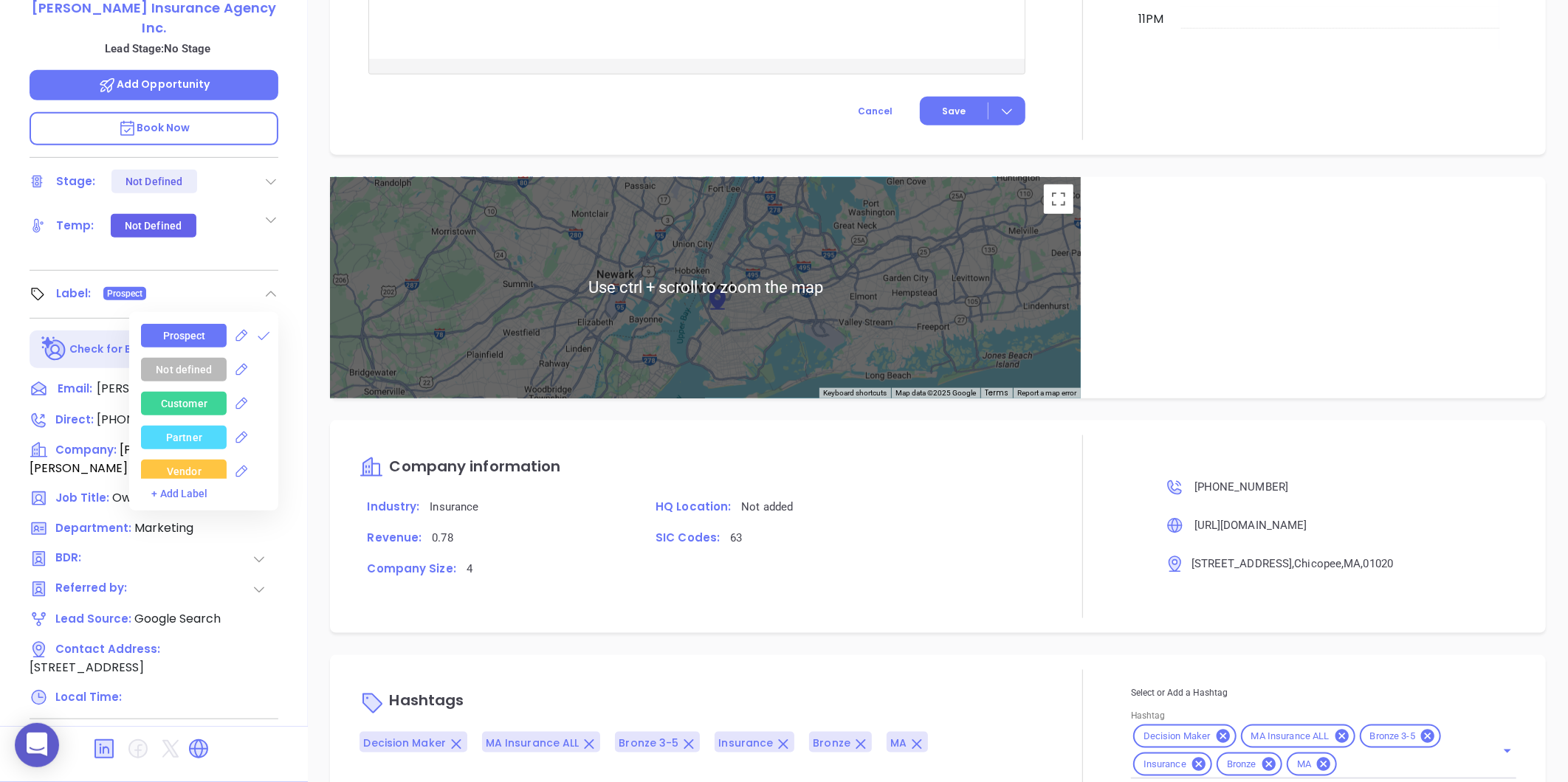
scroll to position [710, 0]
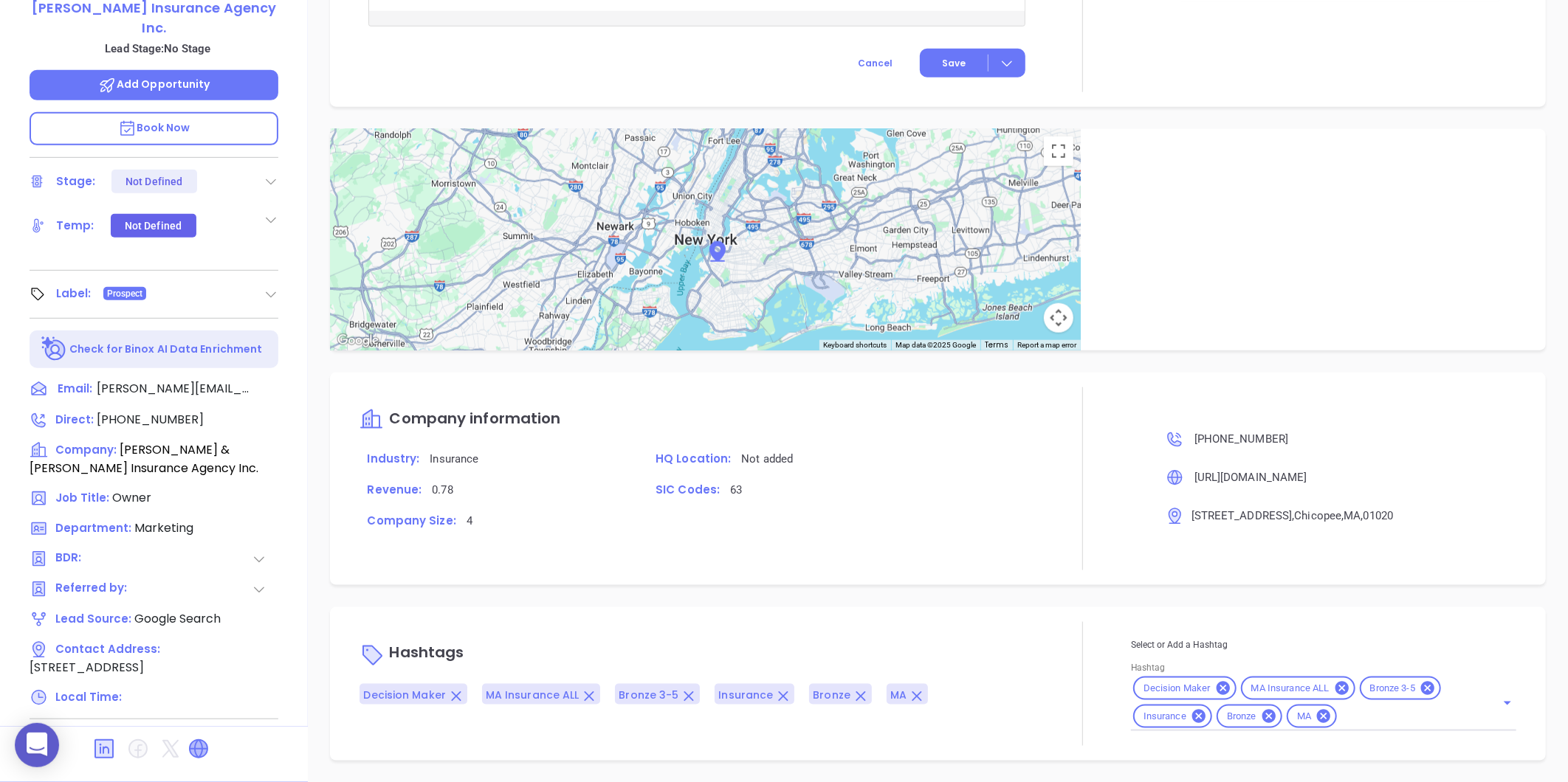
click at [194, 740] on icon at bounding box center [198, 749] width 18 height 18
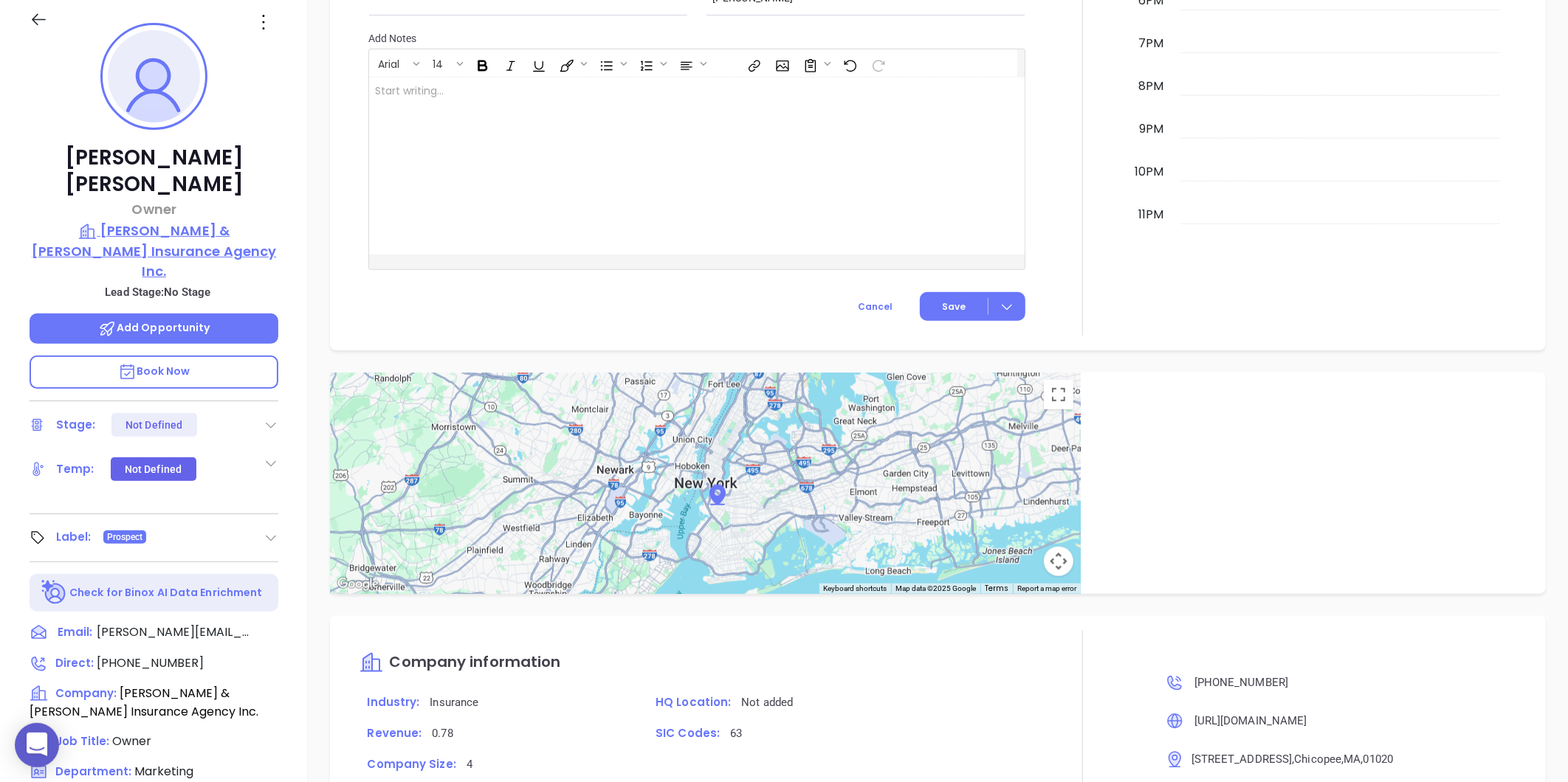
scroll to position [207, 0]
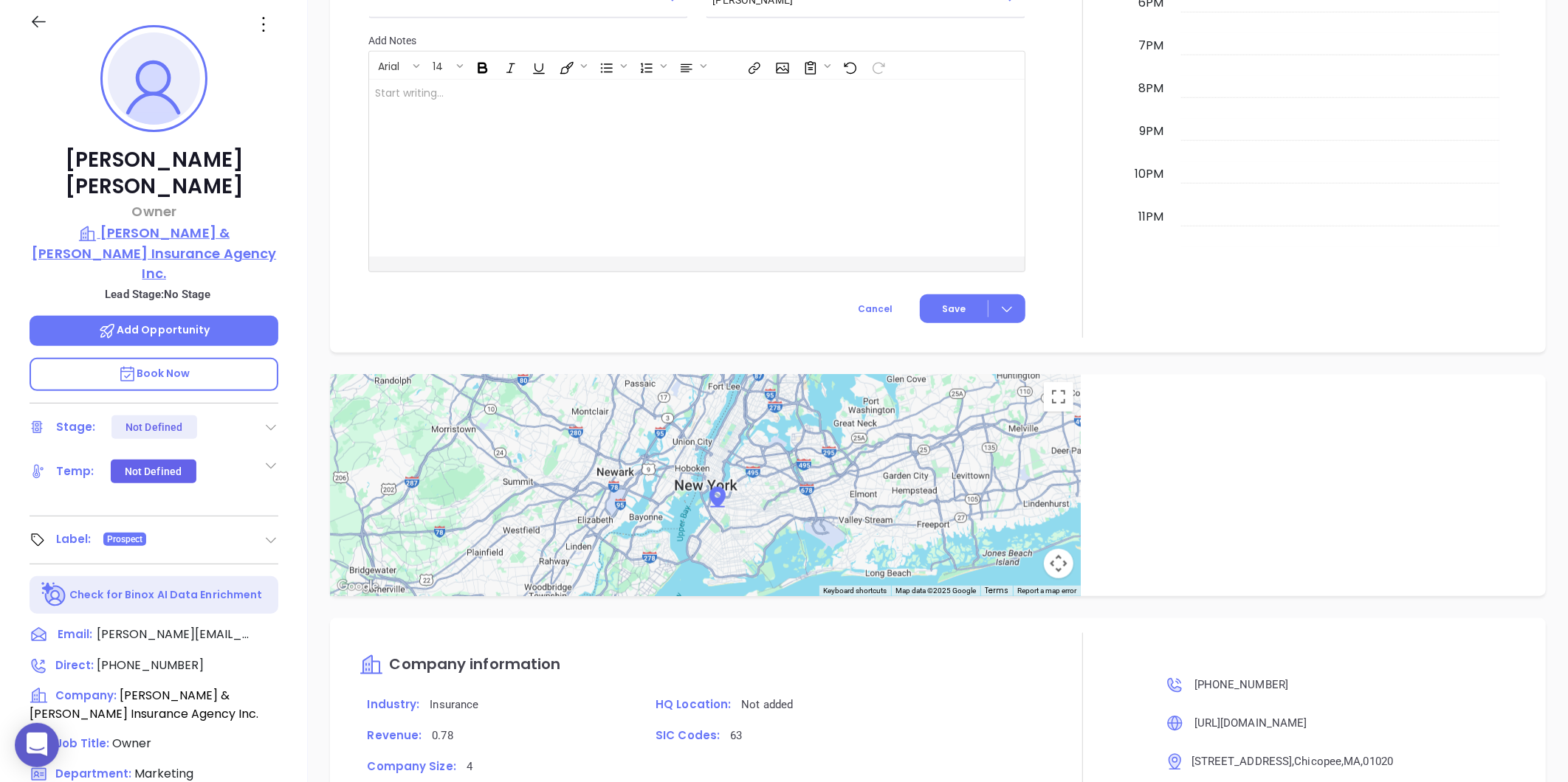
click at [168, 227] on p "[PERSON_NAME] & [PERSON_NAME] Insurance Agency Inc." at bounding box center [154, 253] width 248 height 61
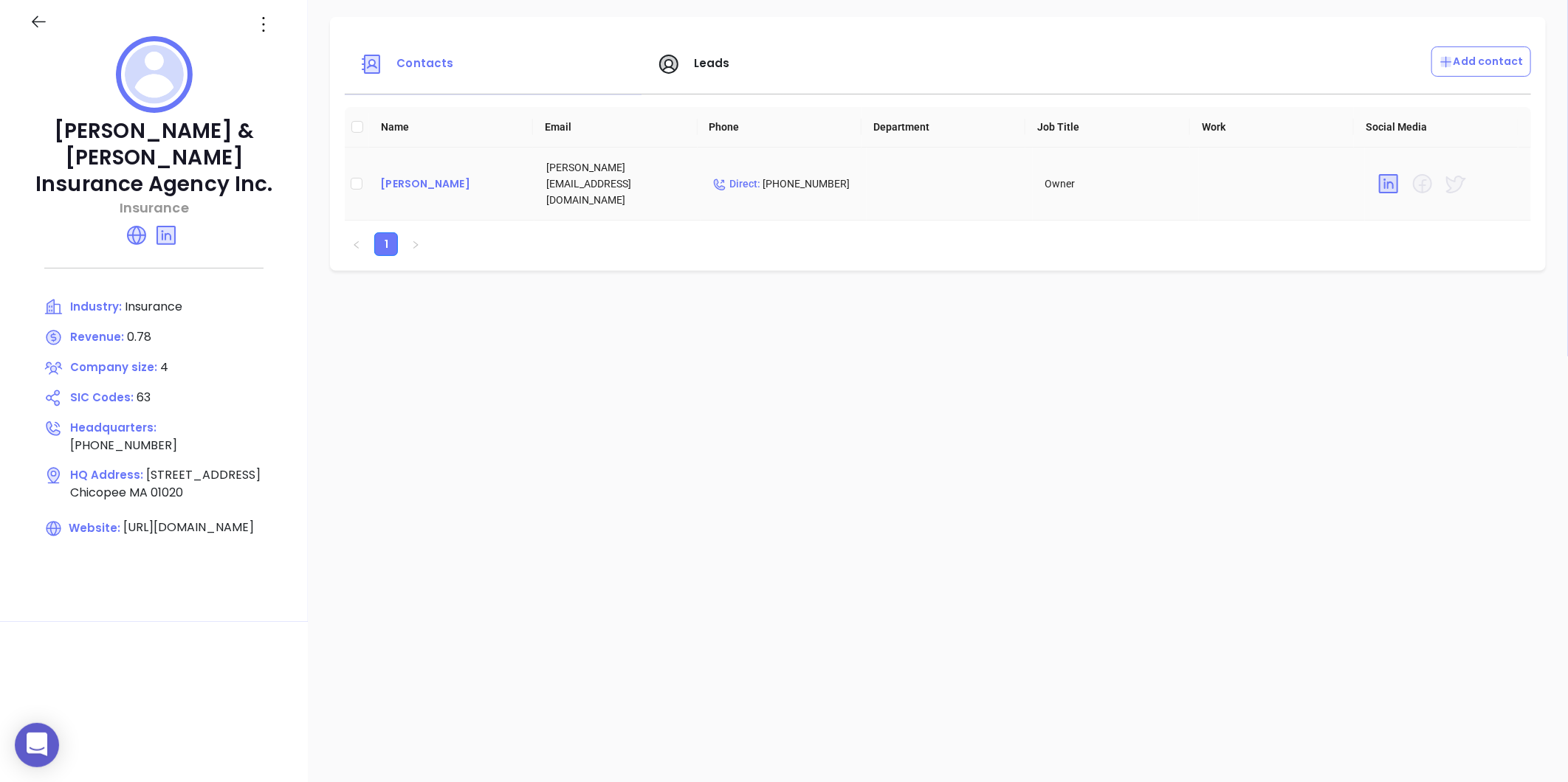
click at [409, 181] on div "Paul Shea" at bounding box center [450, 184] width 142 height 18
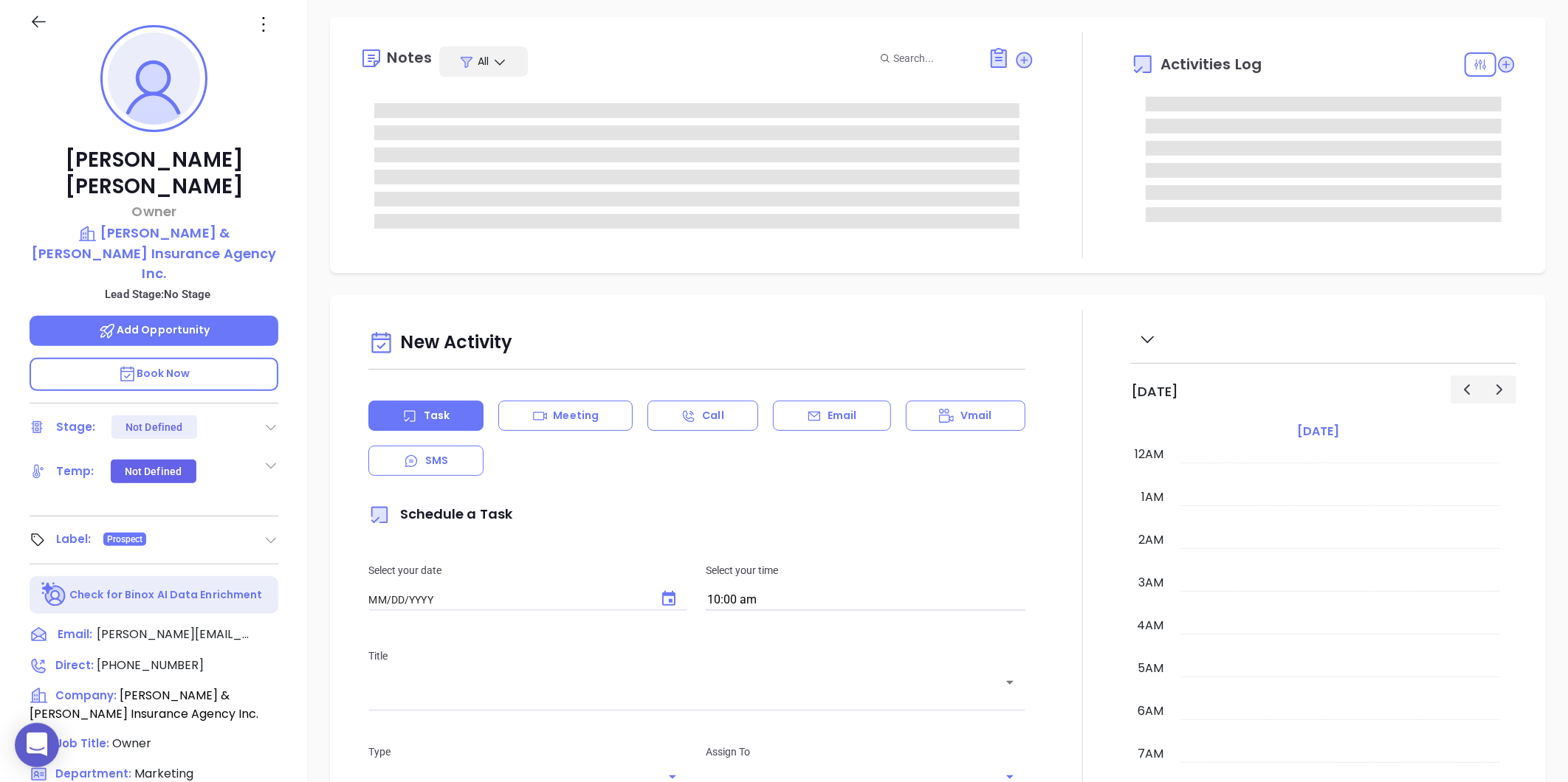
type input "[DATE]"
click at [264, 33] on icon at bounding box center [264, 24] width 24 height 24
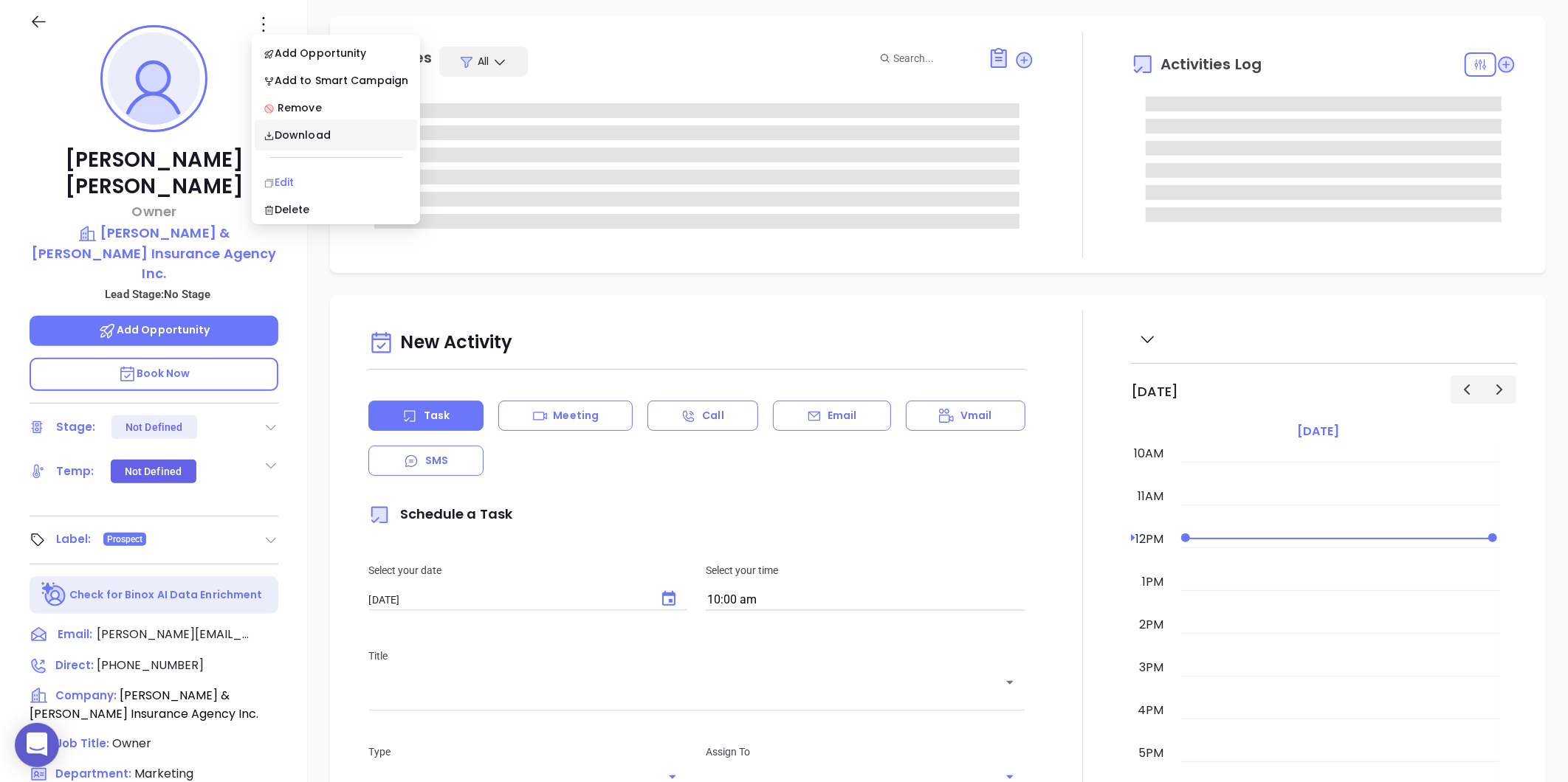
type input "[PERSON_NAME]"
click at [269, 175] on div "Edit" at bounding box center [336, 182] width 145 height 16
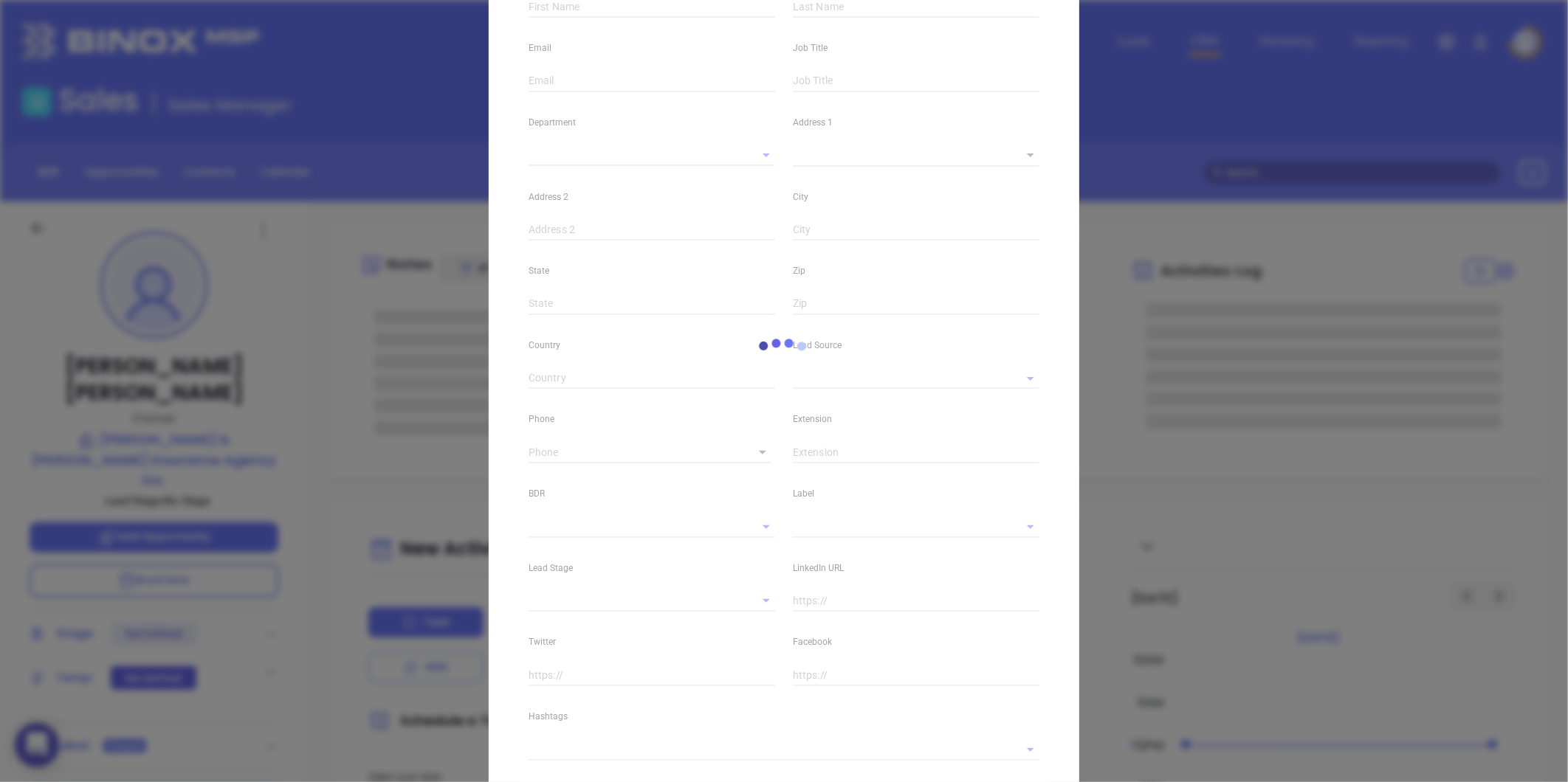
scroll to position [283, 0]
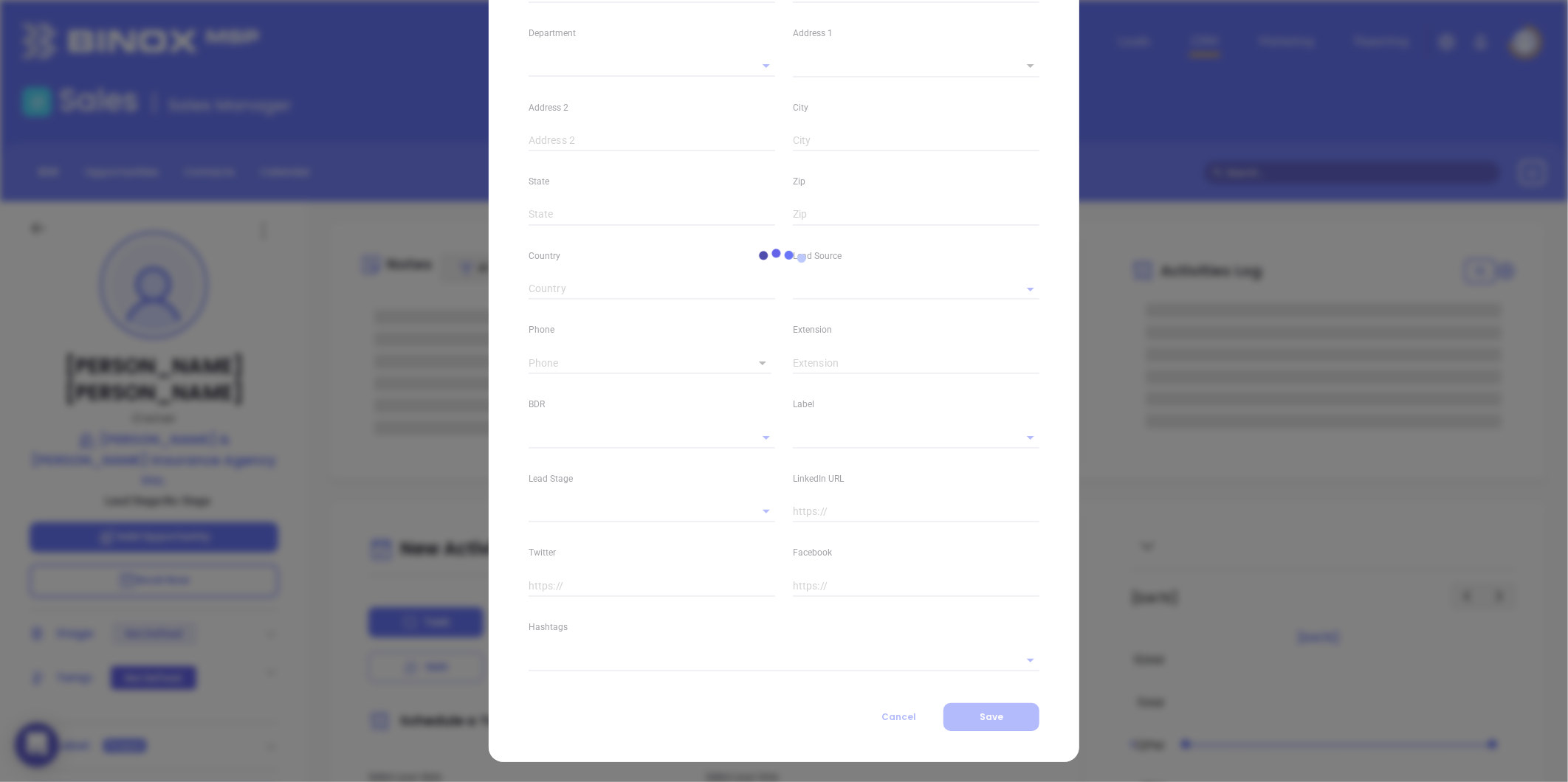
type input "Paul"
type input "Shea"
type input "paul@lsbinsurance.com"
type input "Owner"
type textarea "71 Church Street"
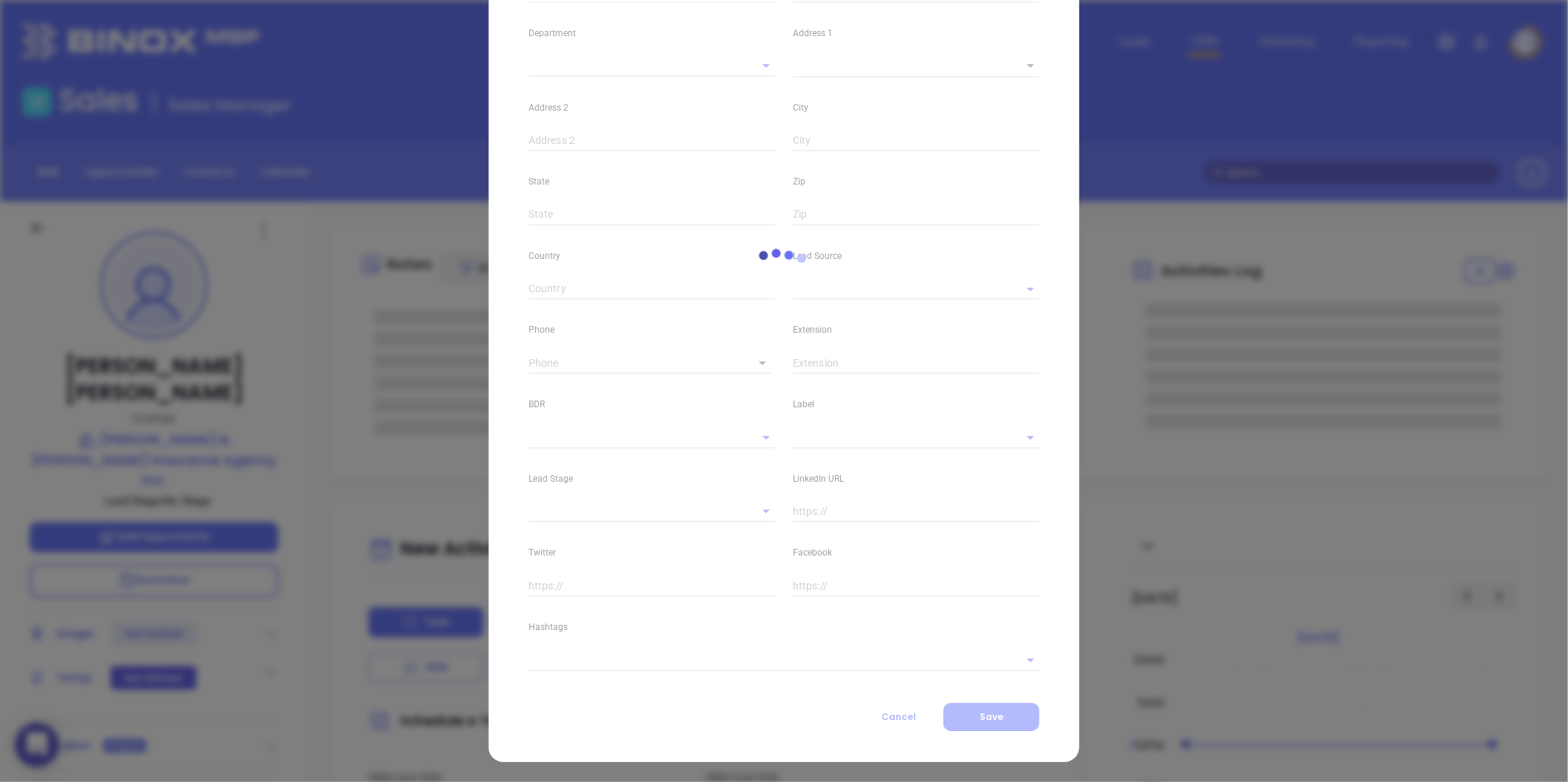
type input "1"
type input "Chicopee"
type input "MA"
type input "01020"
type input "www.linkedin.com/in/pshealsb"
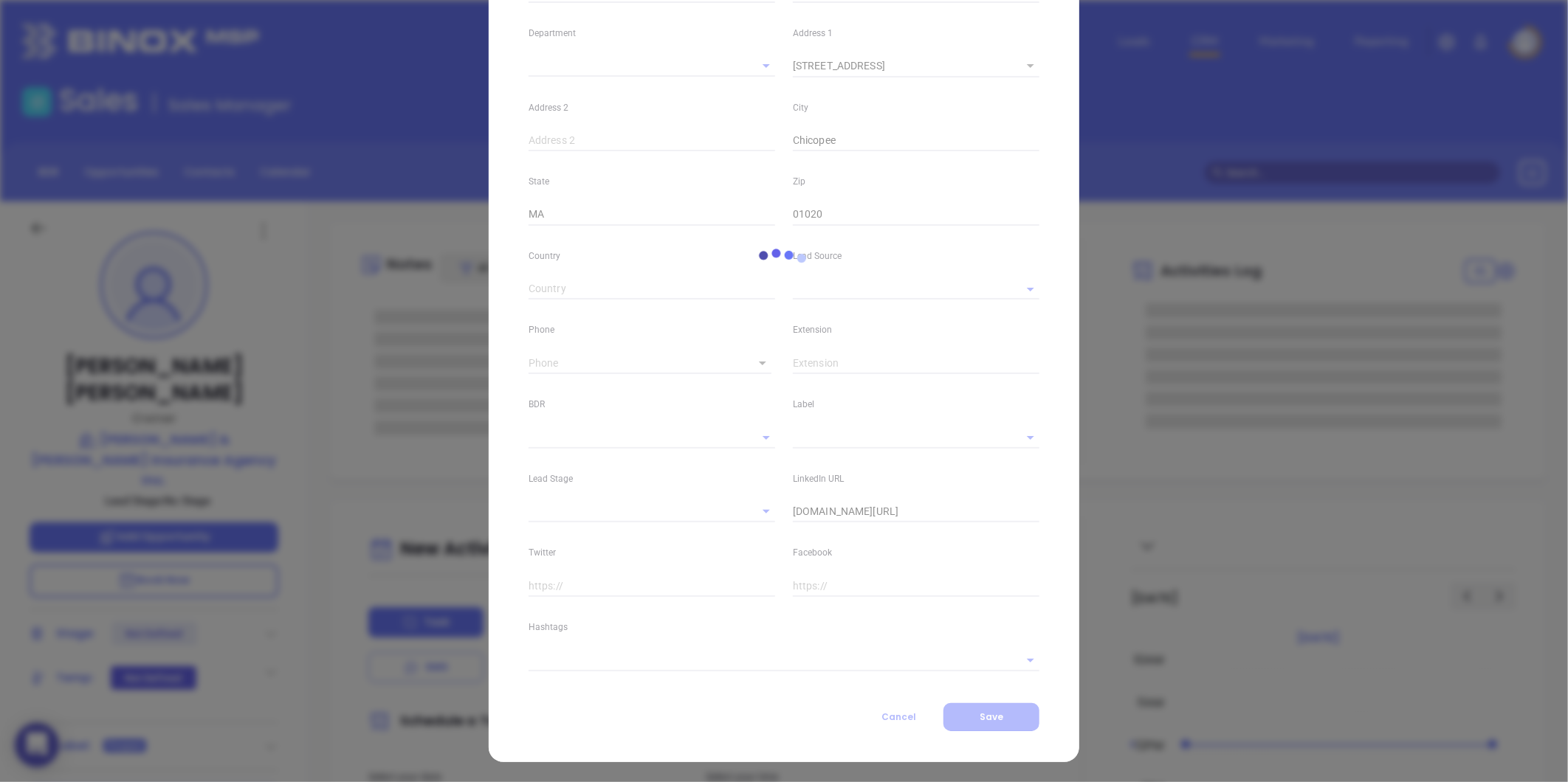
type input "Marketing"
type input "Google Search"
type input "undefined undefined"
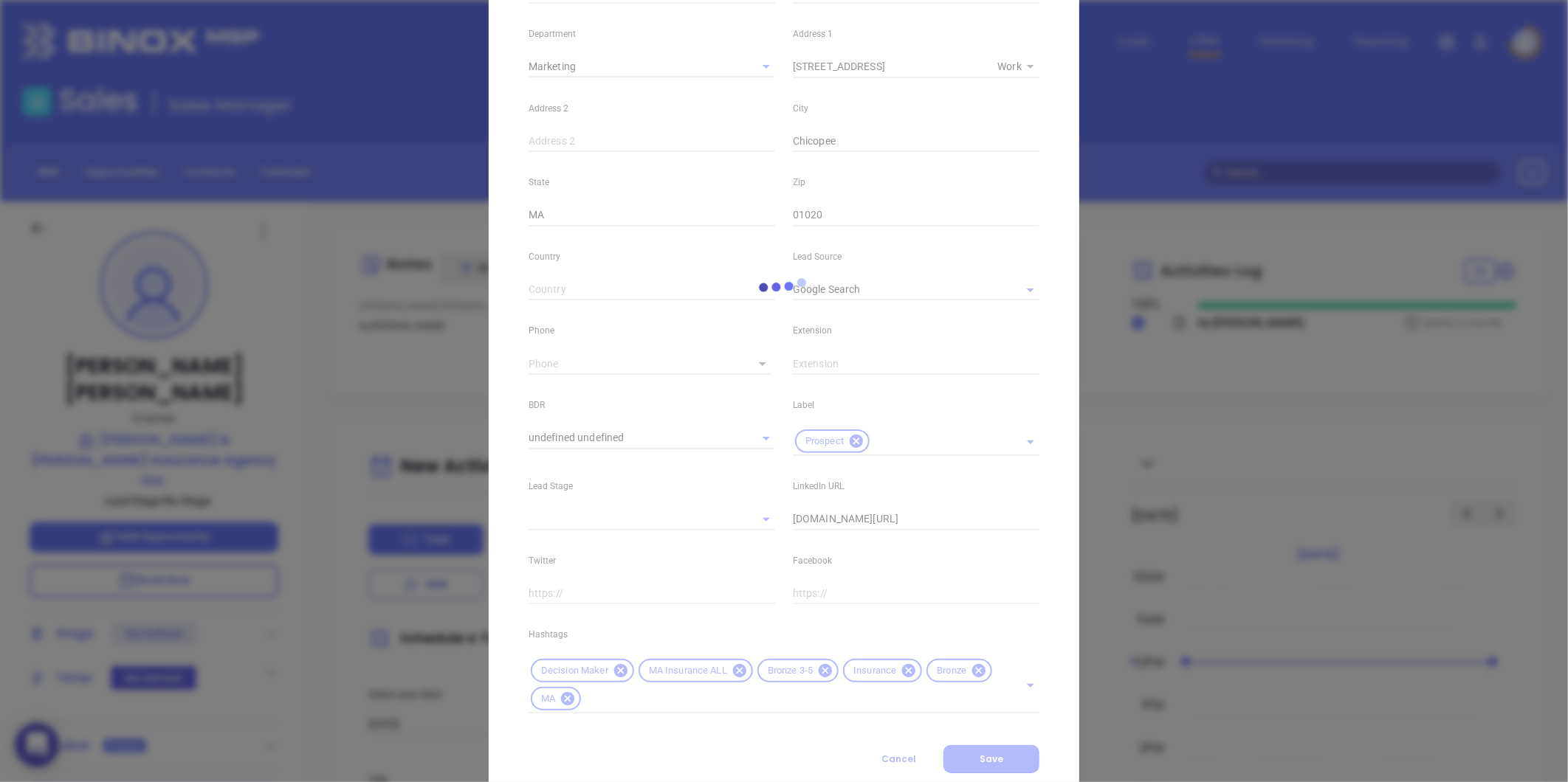
type input "1"
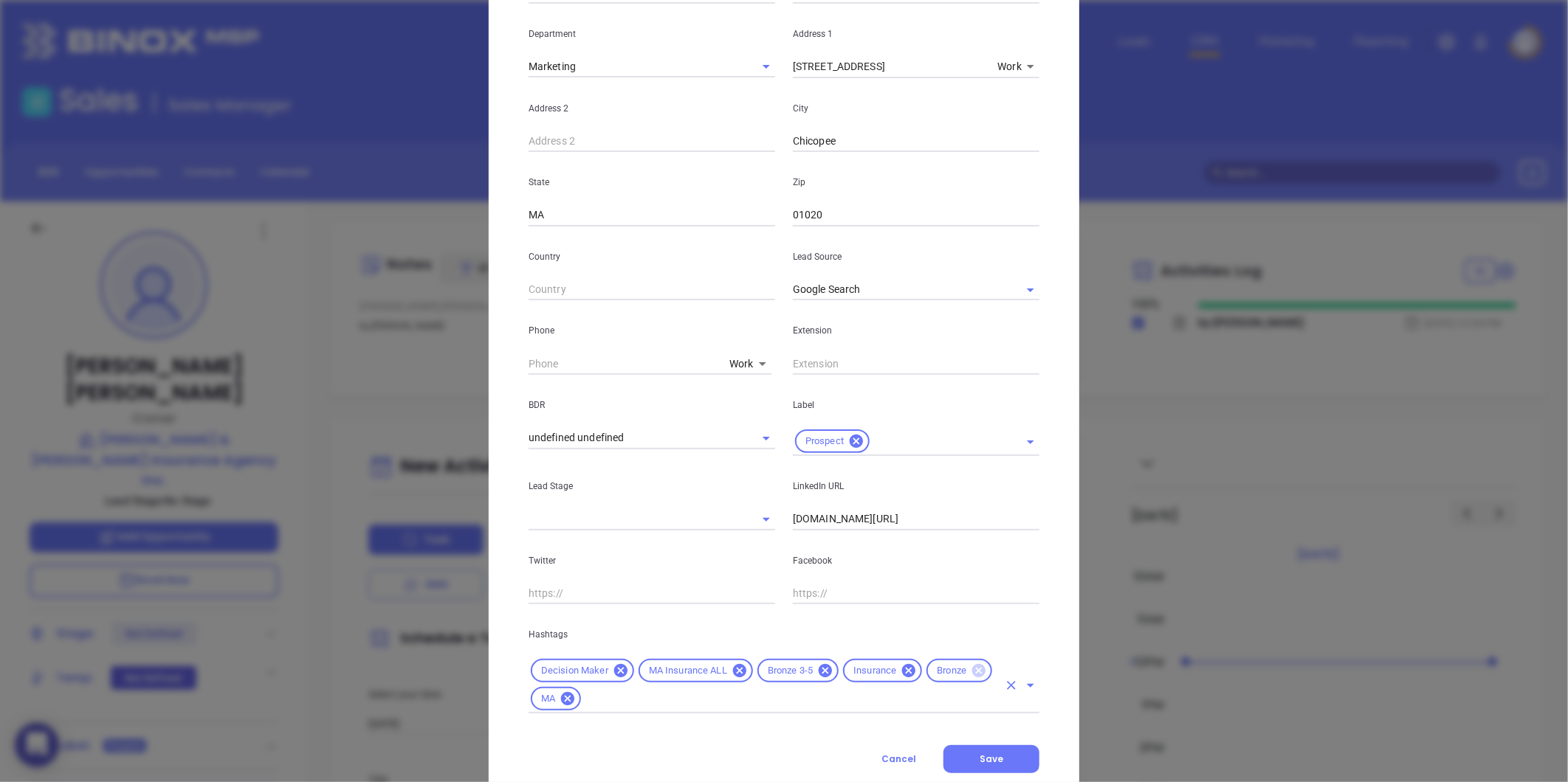
click at [973, 675] on icon at bounding box center [979, 671] width 14 height 14
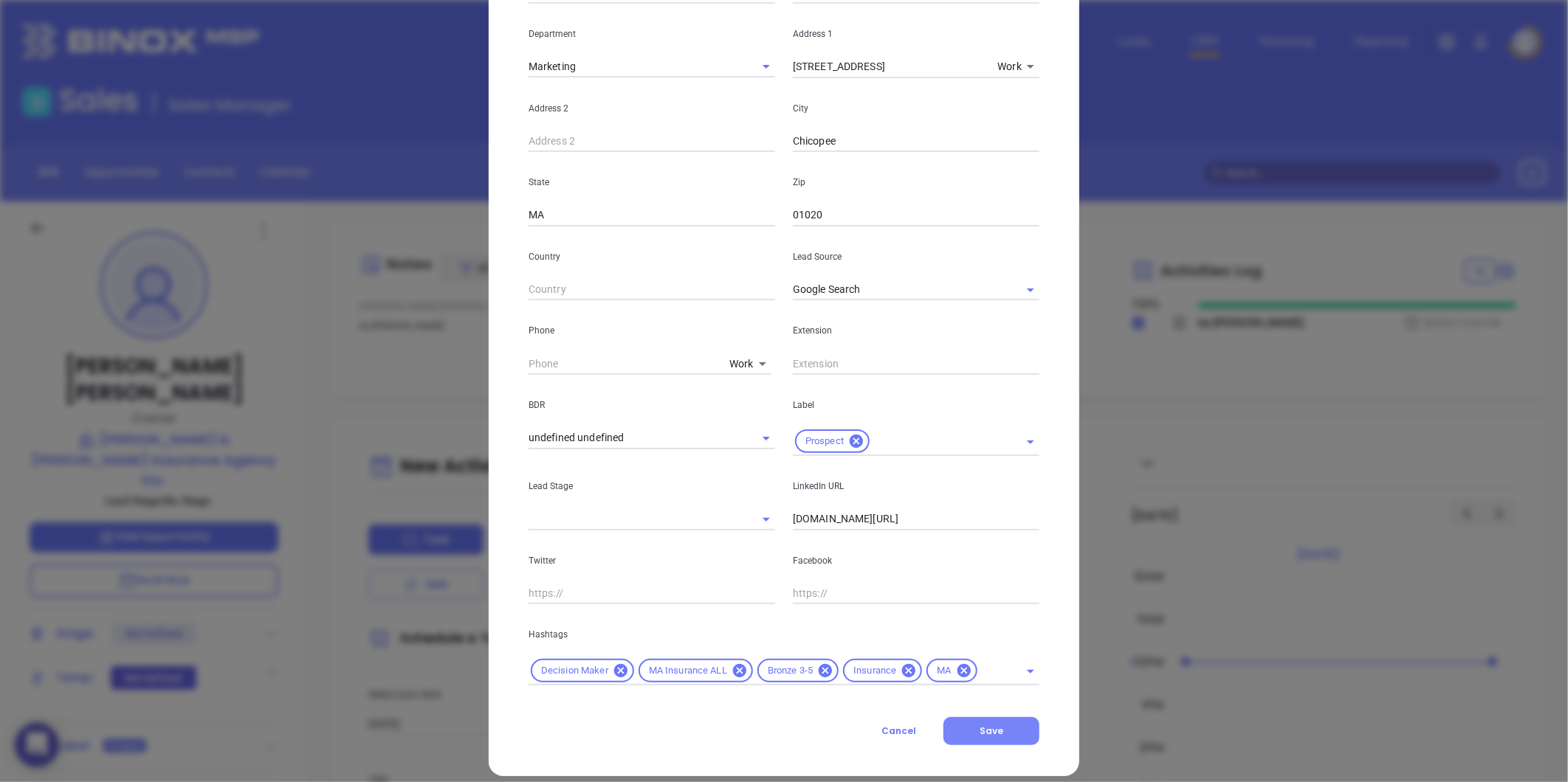
click at [985, 734] on span "Save" at bounding box center [992, 731] width 24 height 13
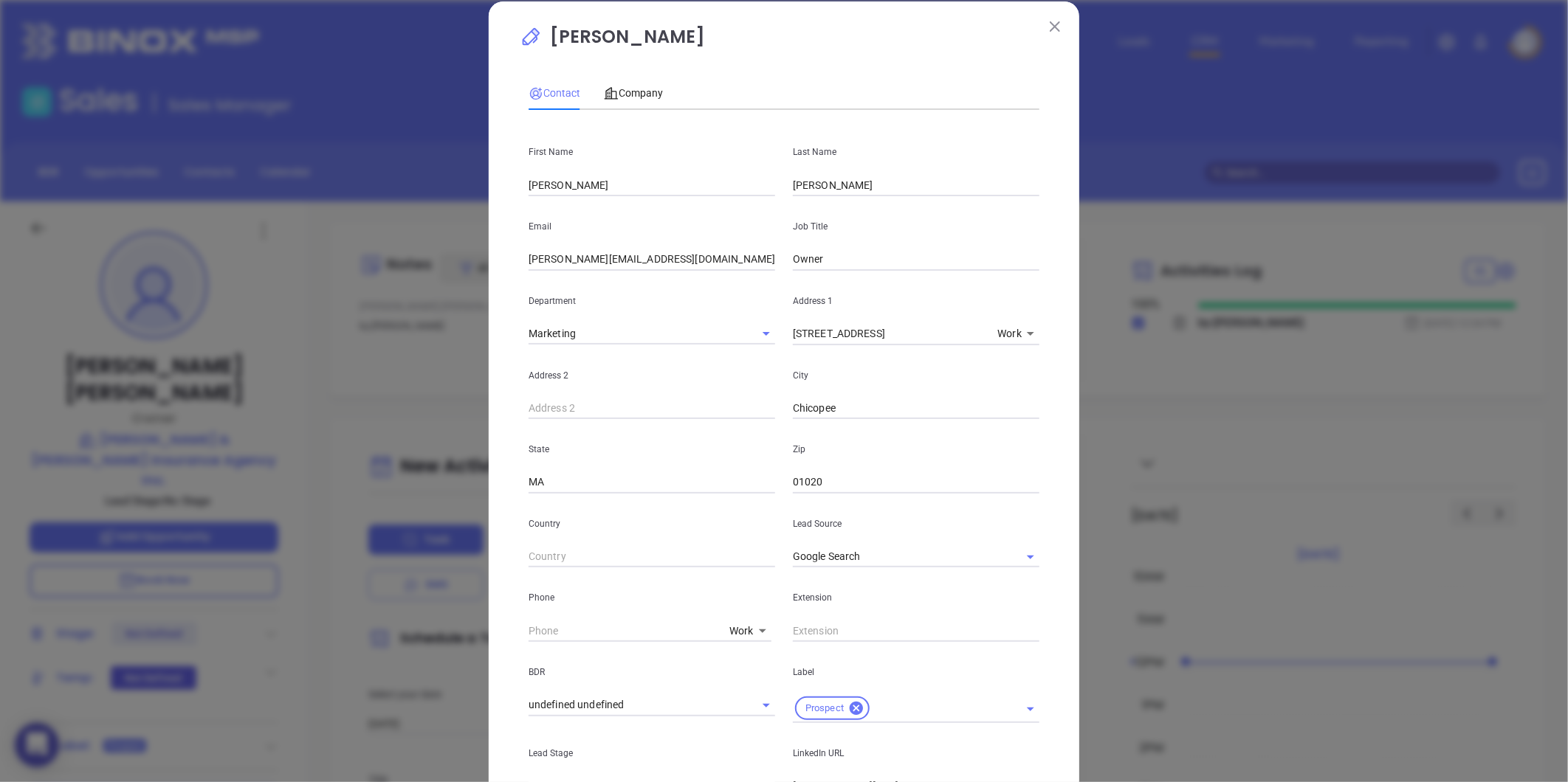
scroll to position [0, 0]
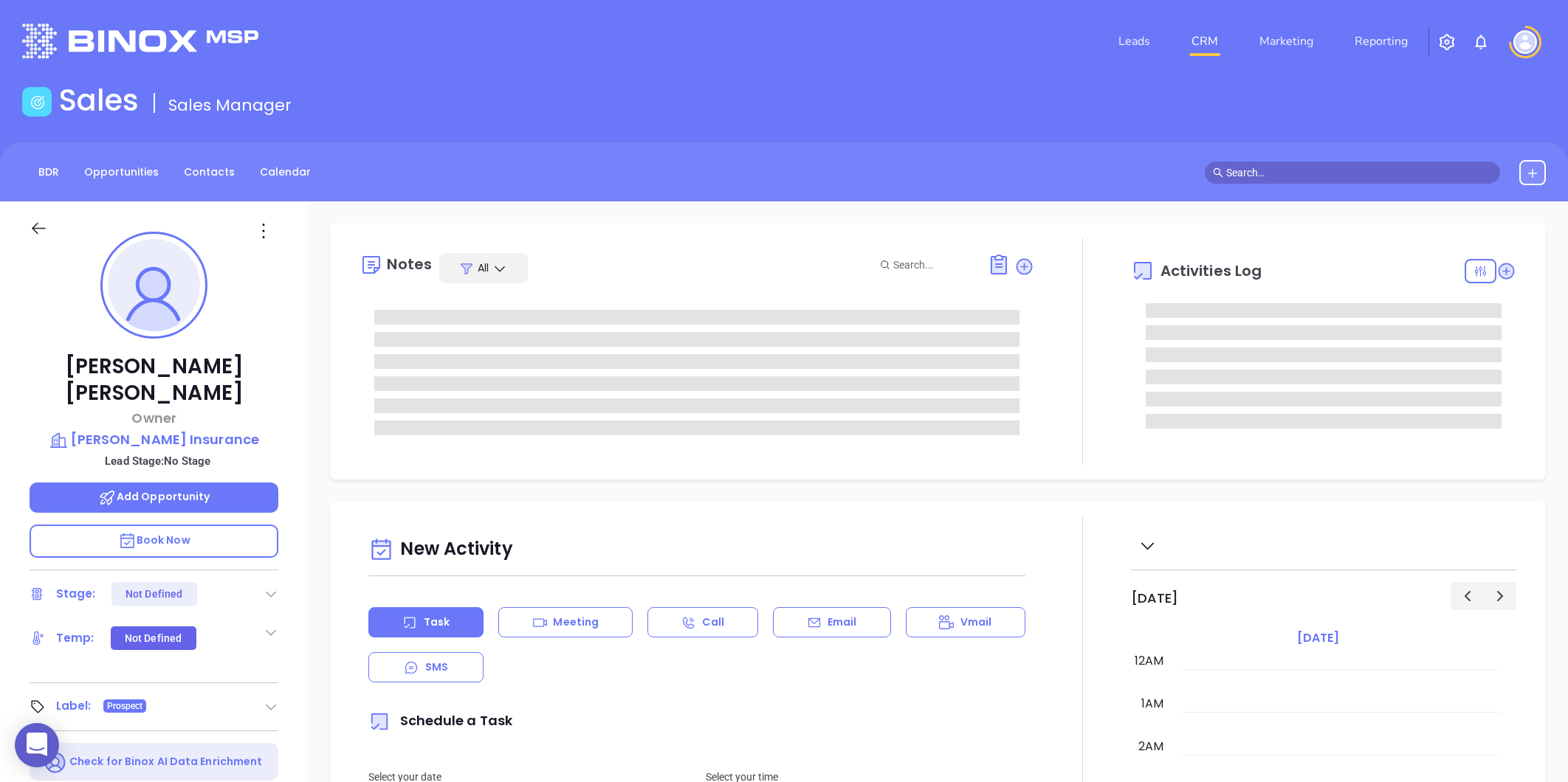
type input "[PERSON_NAME]"
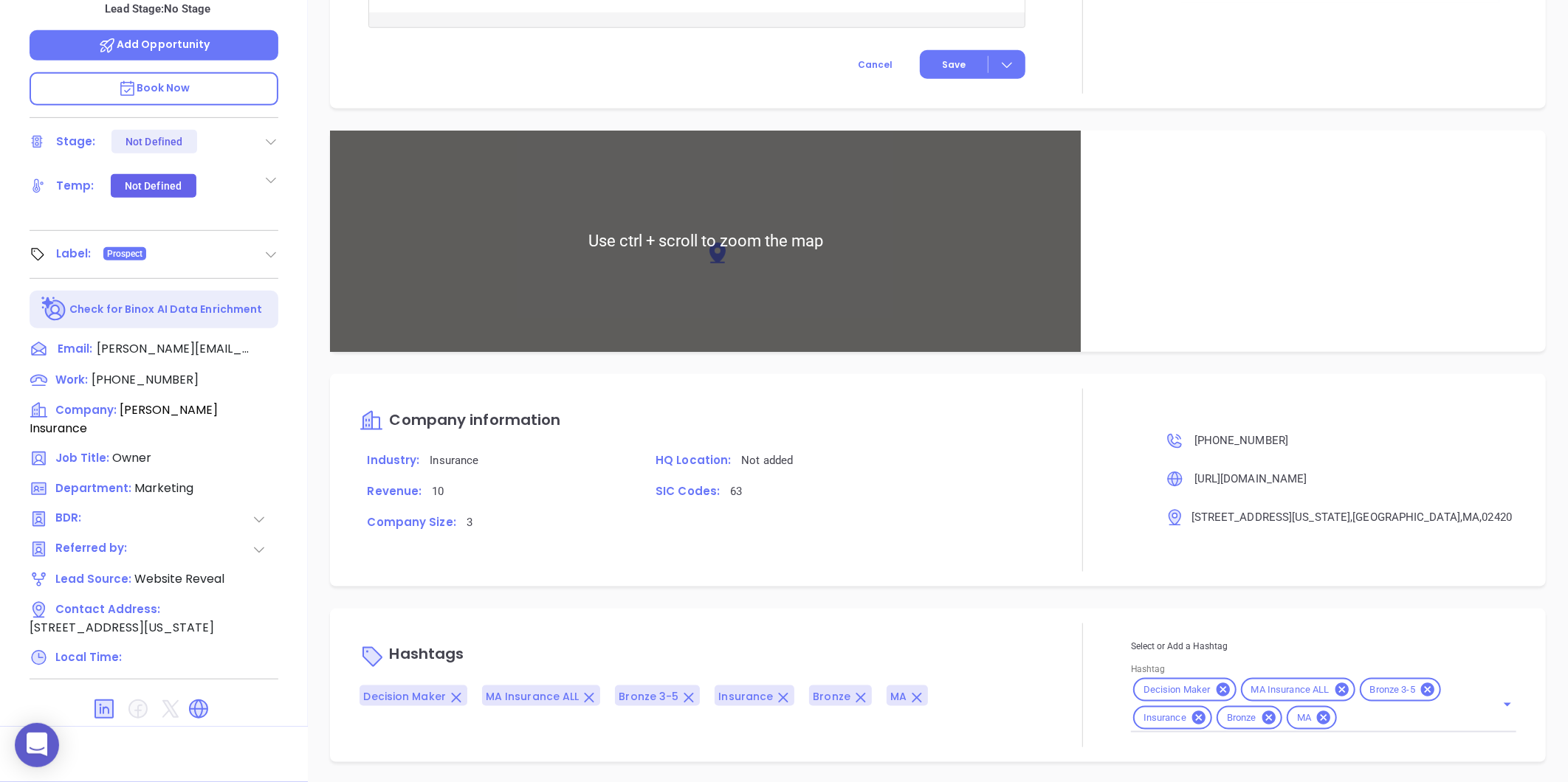
scroll to position [710, 0]
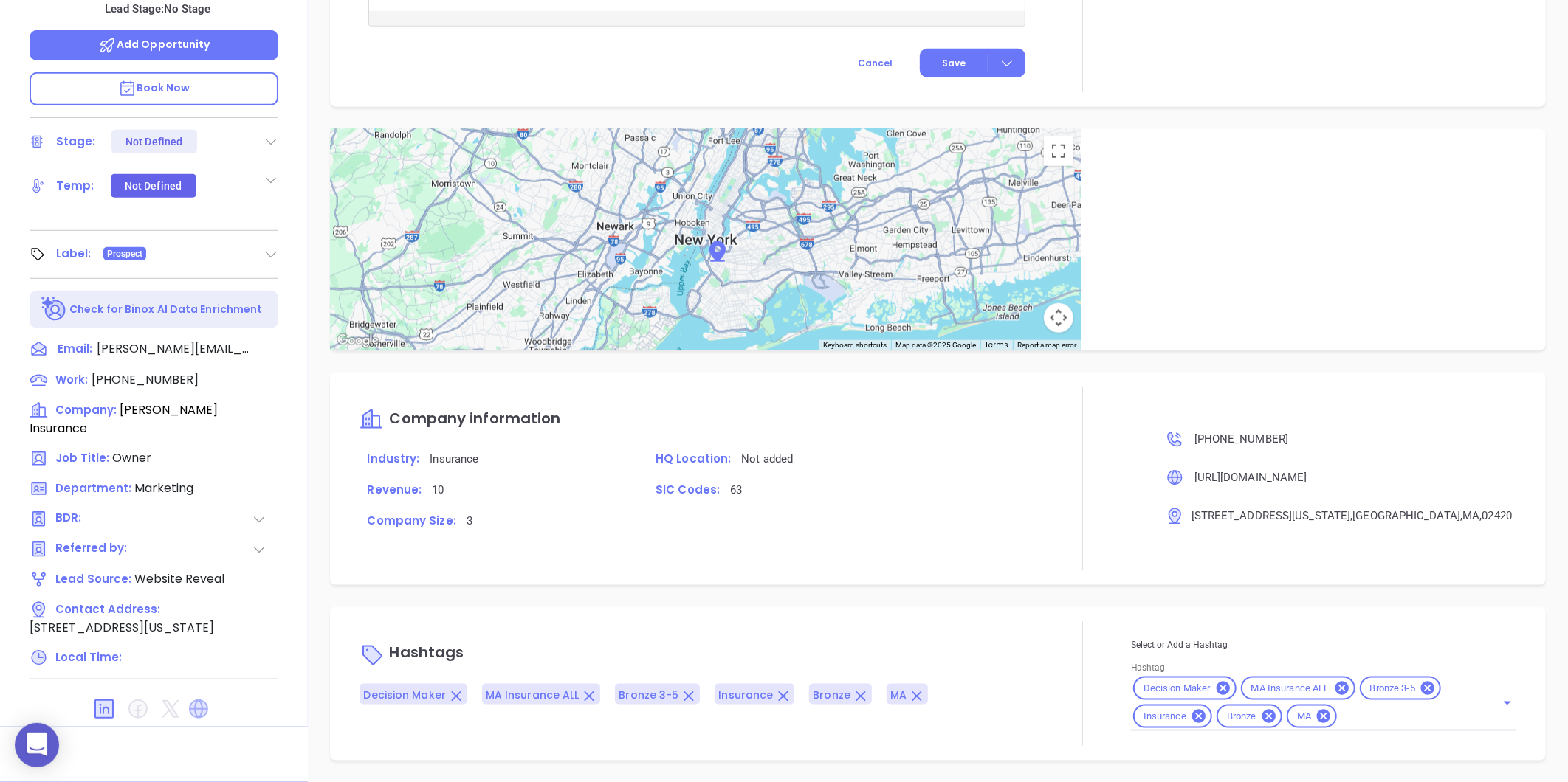
click at [204, 700] on icon at bounding box center [198, 709] width 19 height 19
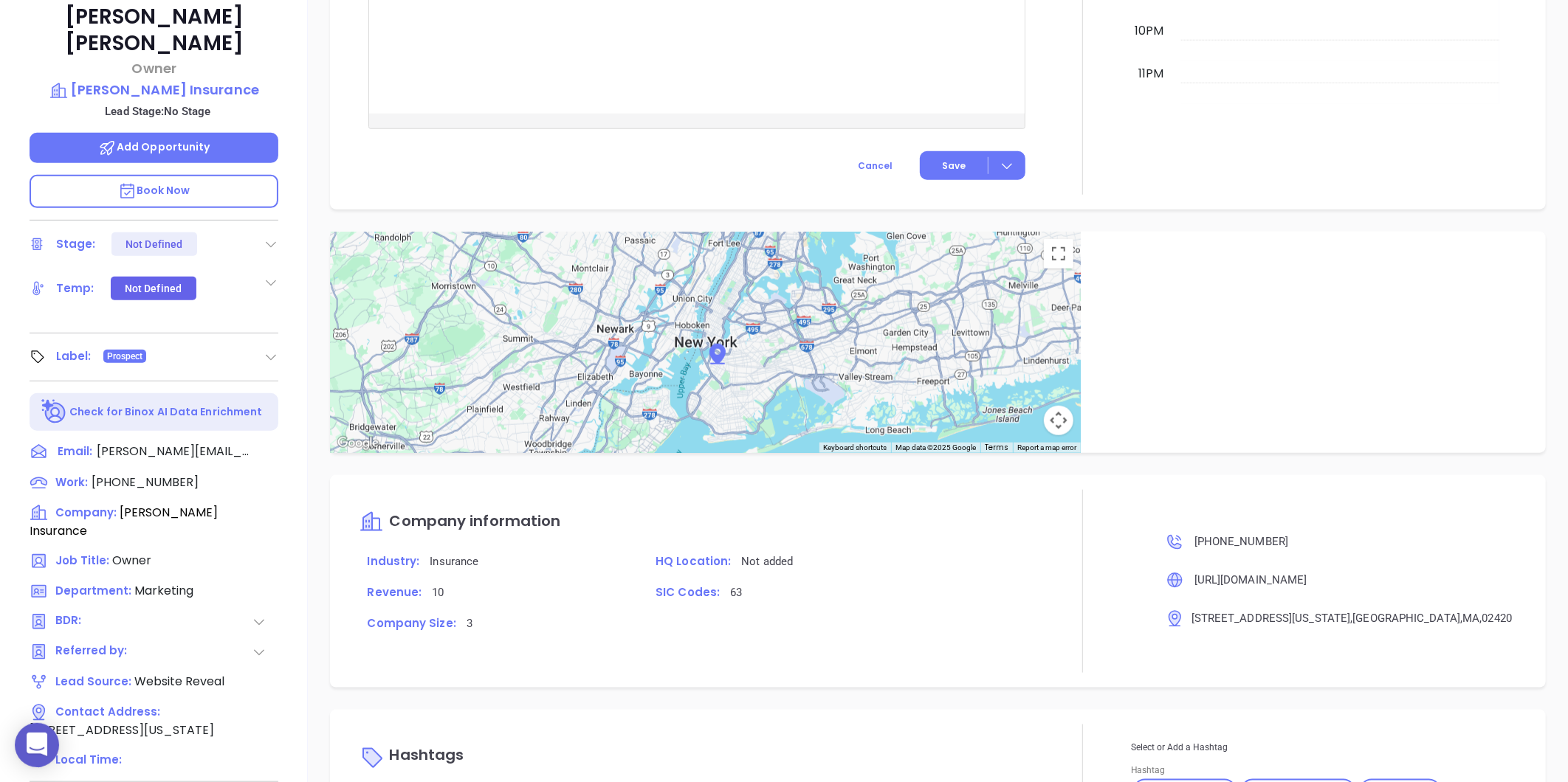
scroll to position [207, 0]
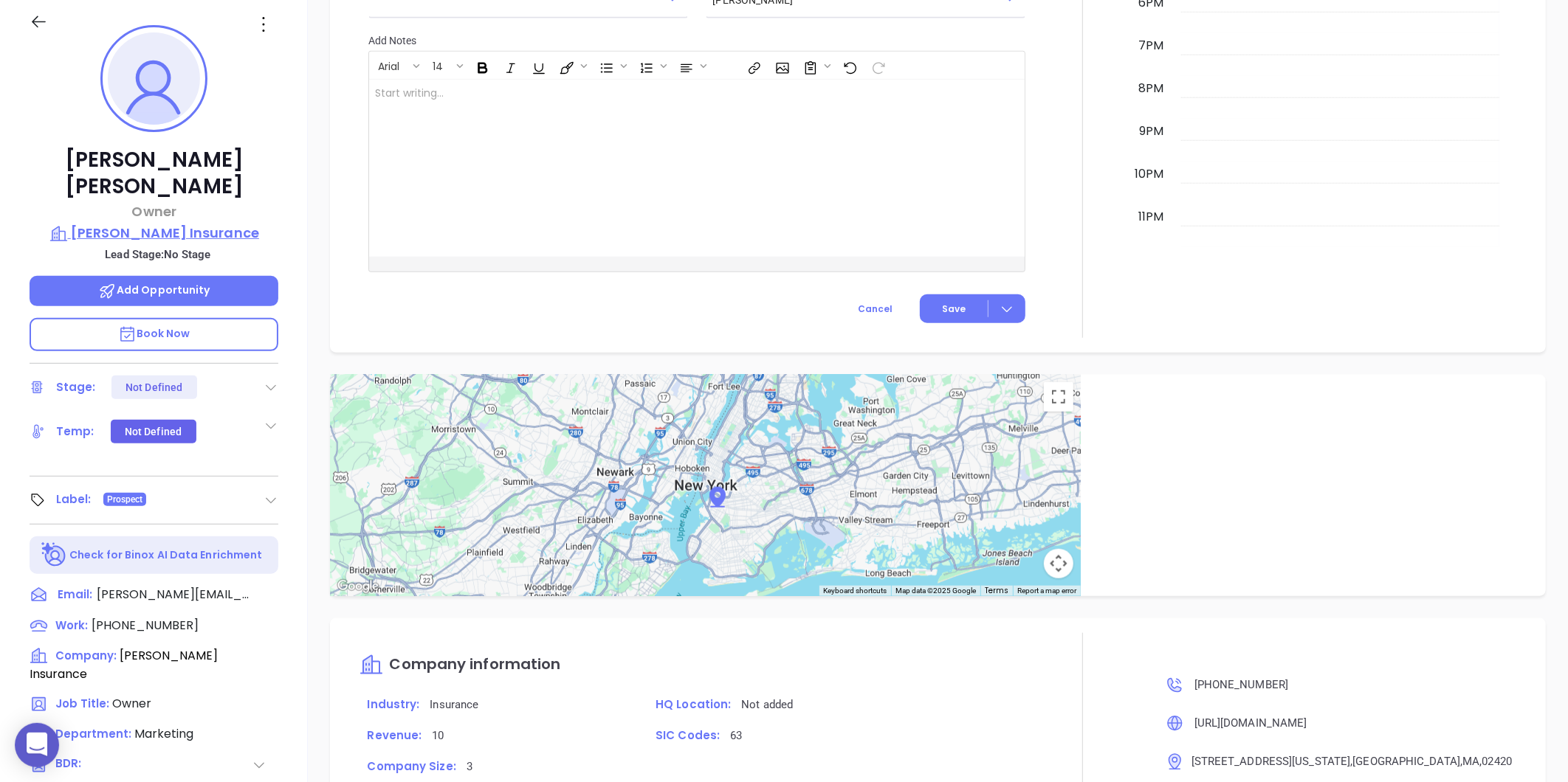
click at [169, 223] on p "[PERSON_NAME] Insurance" at bounding box center [154, 233] width 248 height 21
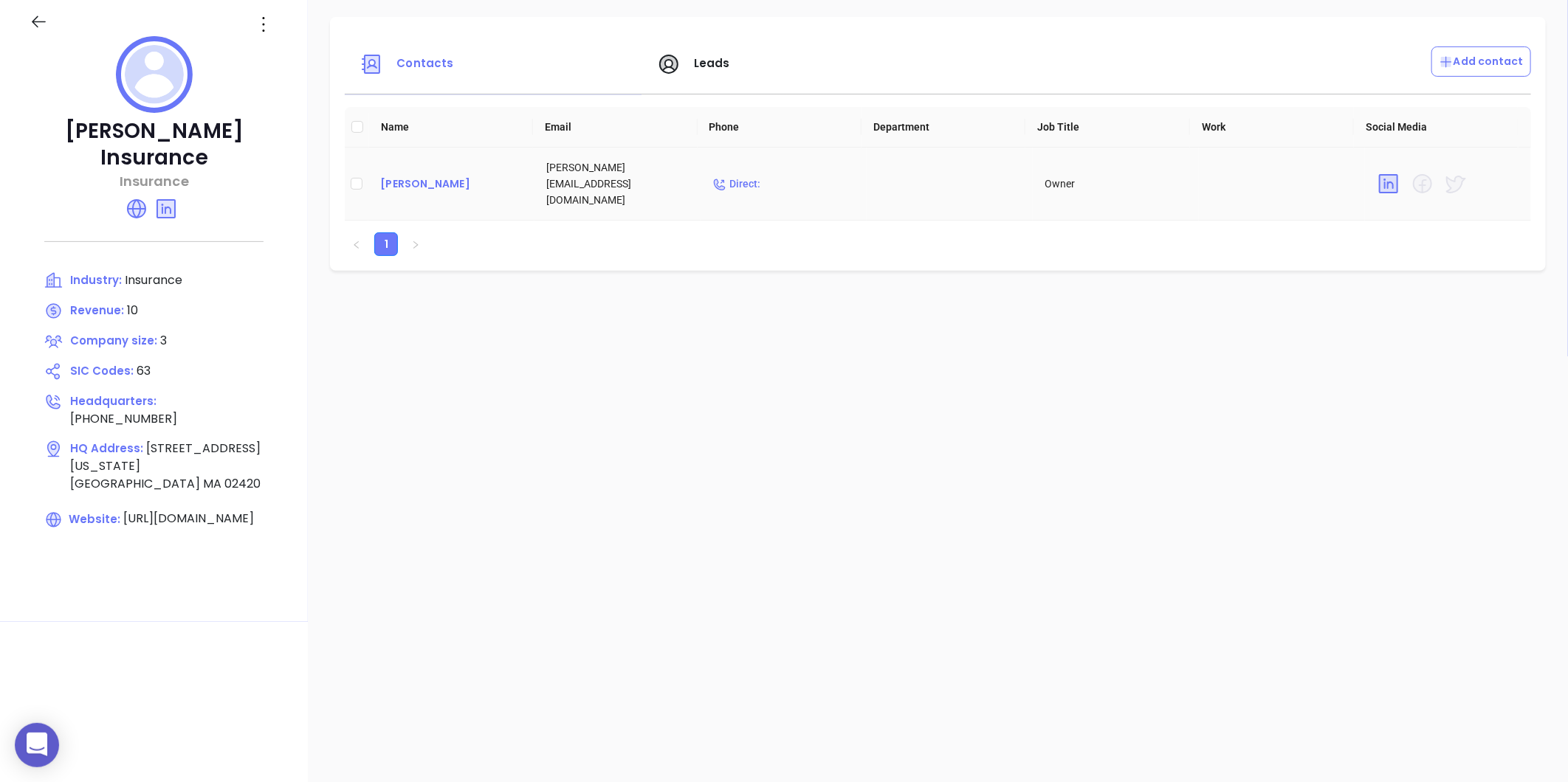
click at [401, 175] on div "[PERSON_NAME]" at bounding box center [450, 184] width 142 height 18
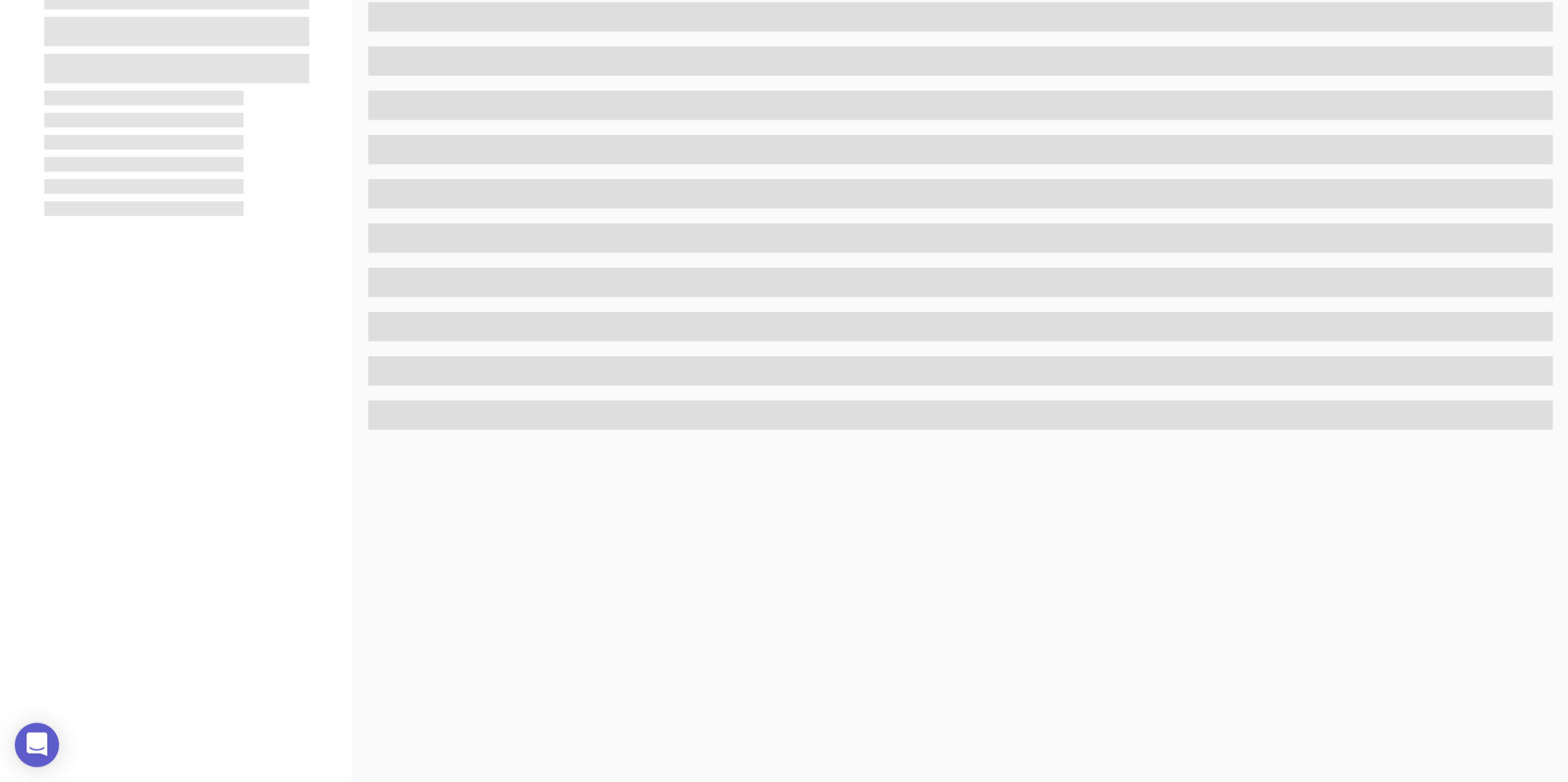
scroll to position [452, 0]
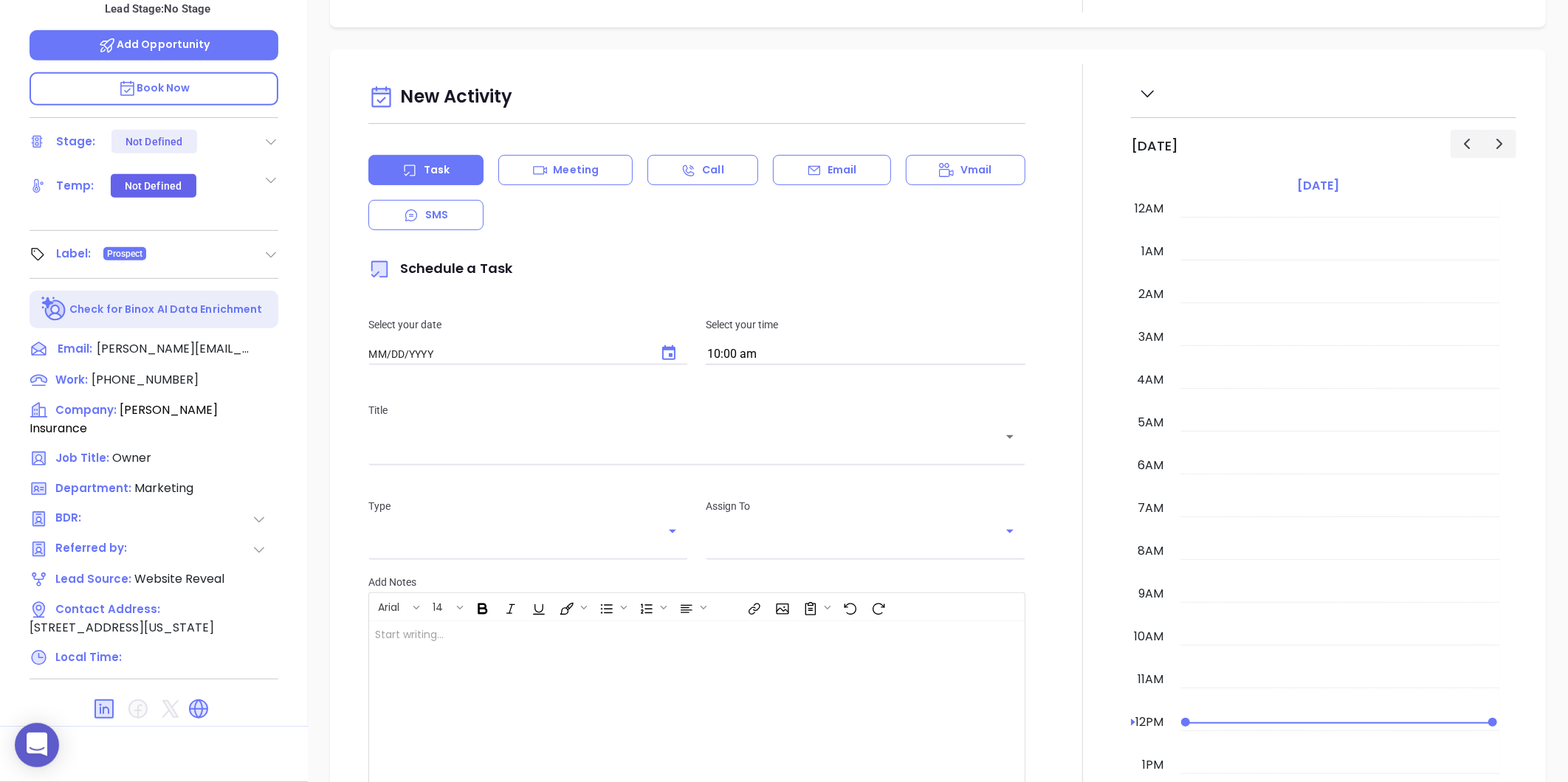
type input "[DATE]"
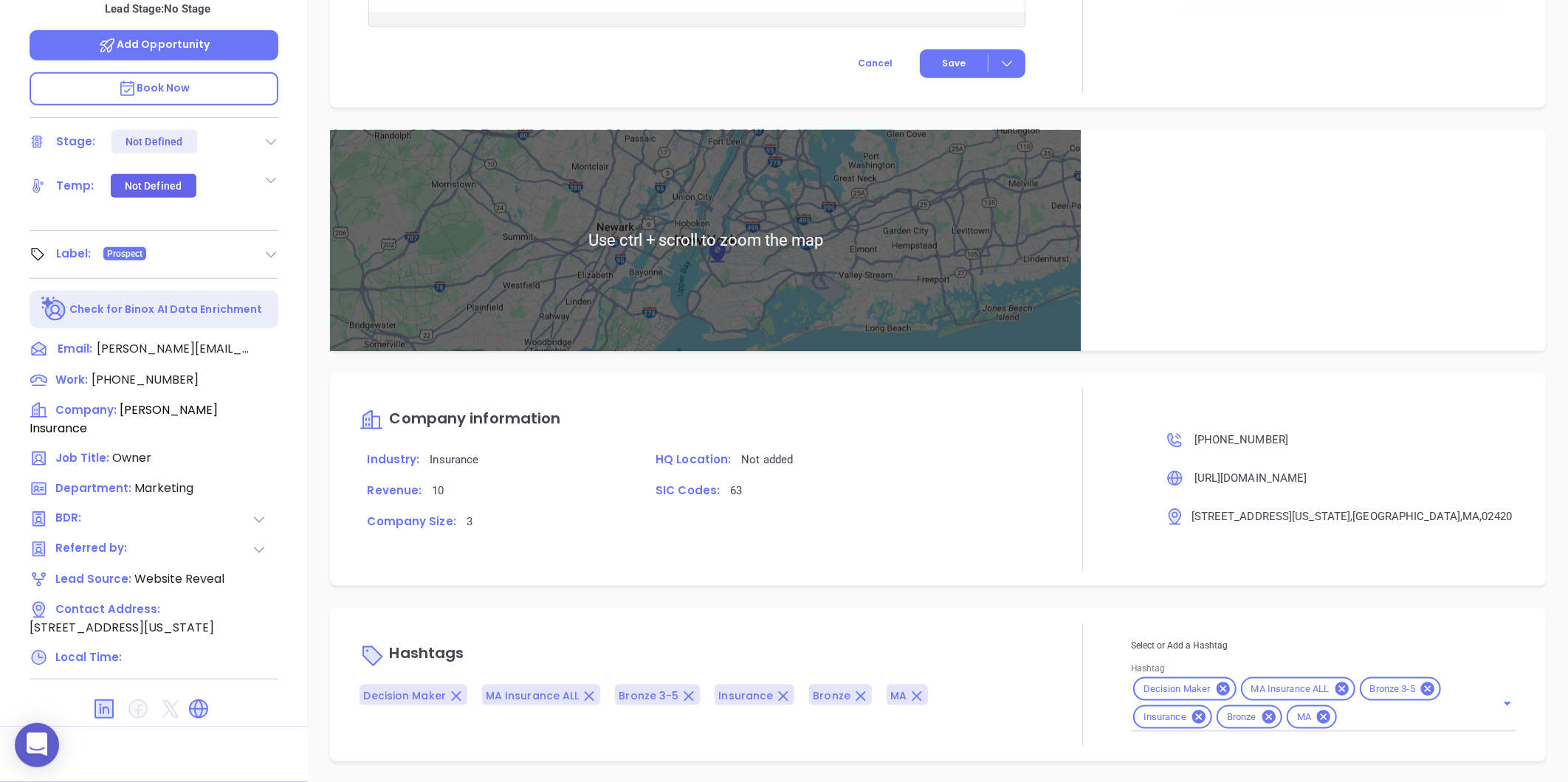
type input "[PERSON_NAME]"
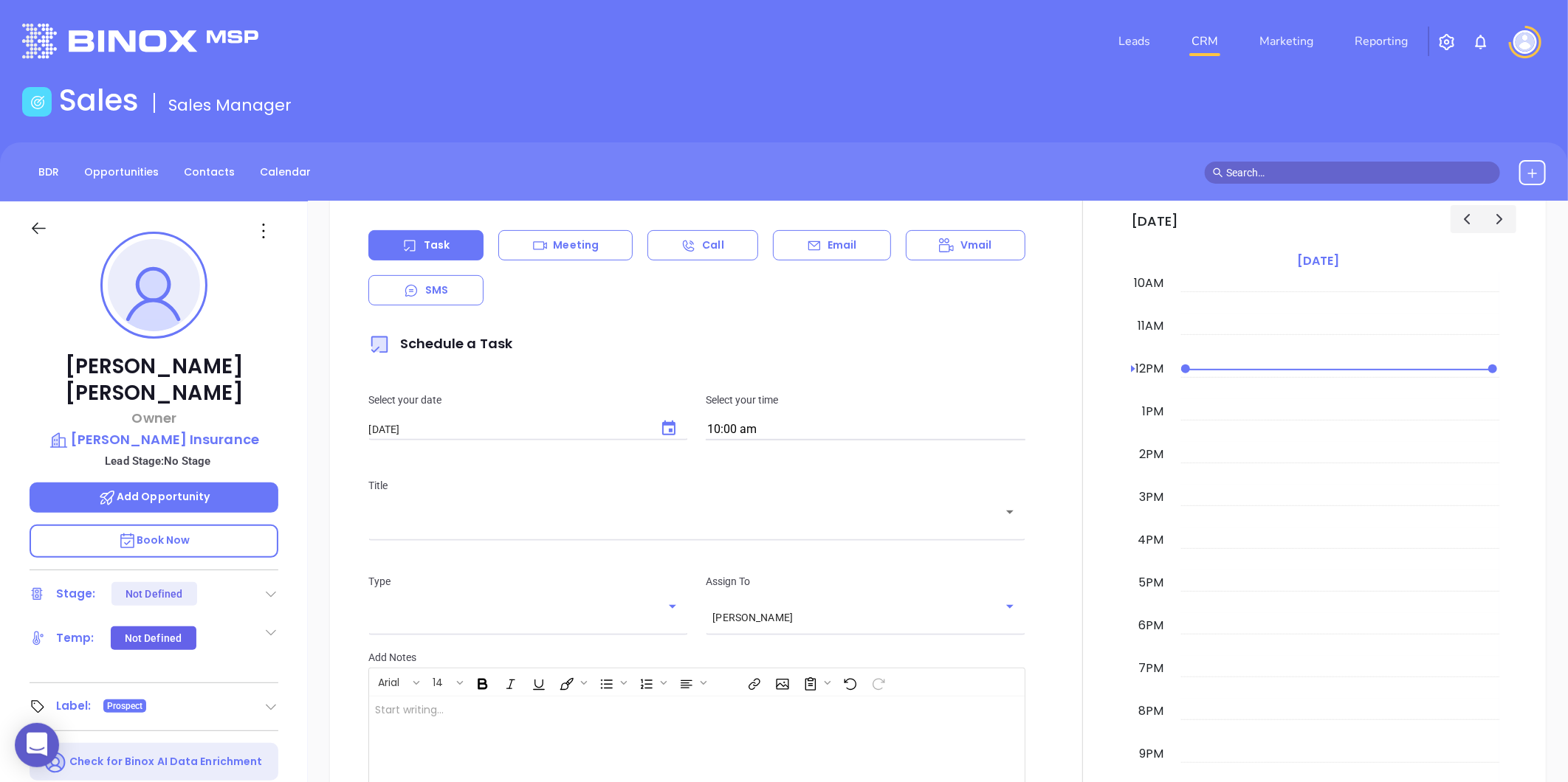
scroll to position [294, 0]
click at [251, 231] on div at bounding box center [265, 231] width 44 height 24
click at [265, 242] on icon at bounding box center [264, 231] width 24 height 24
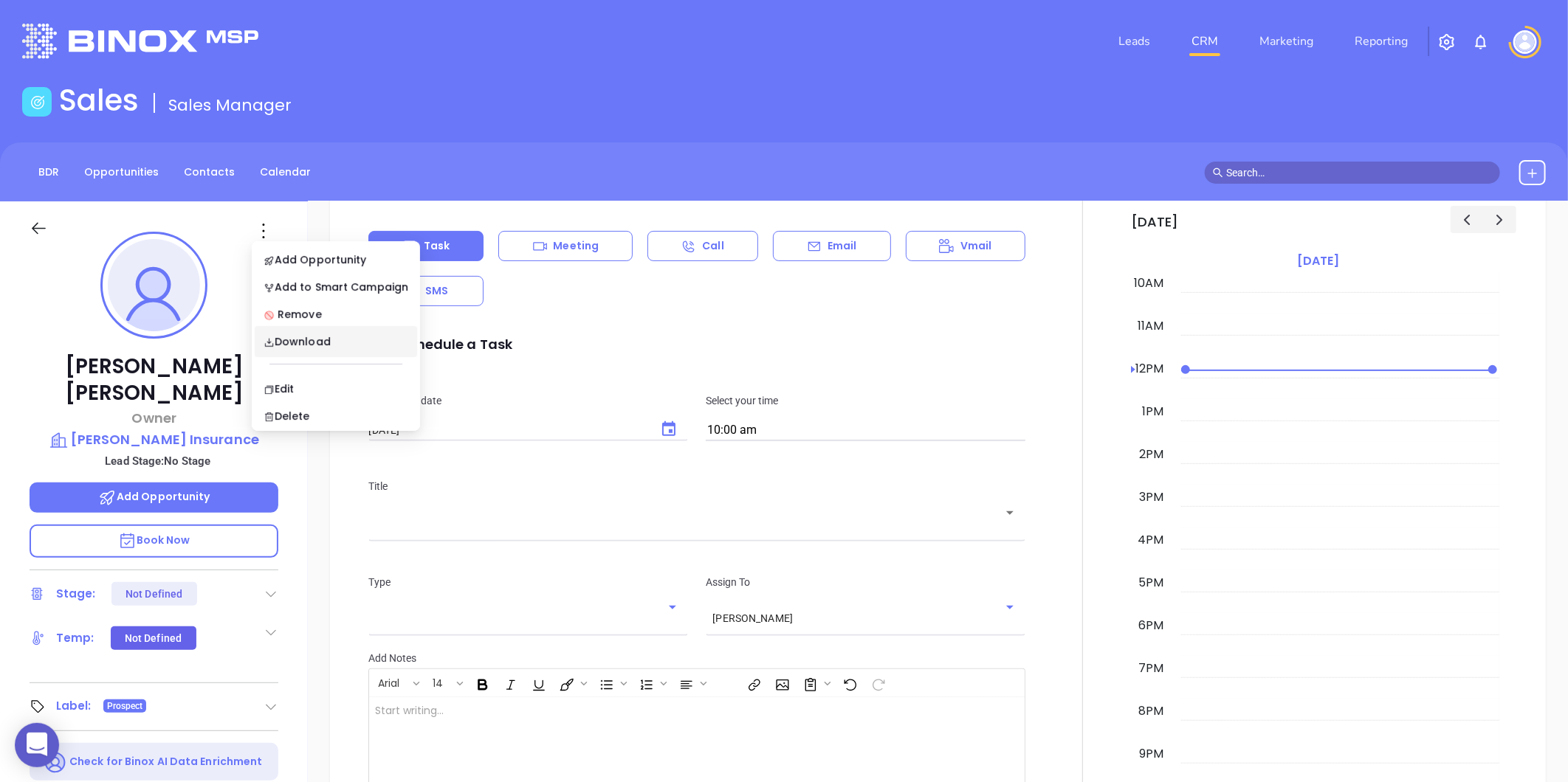
click at [265, 237] on icon at bounding box center [264, 231] width 24 height 24
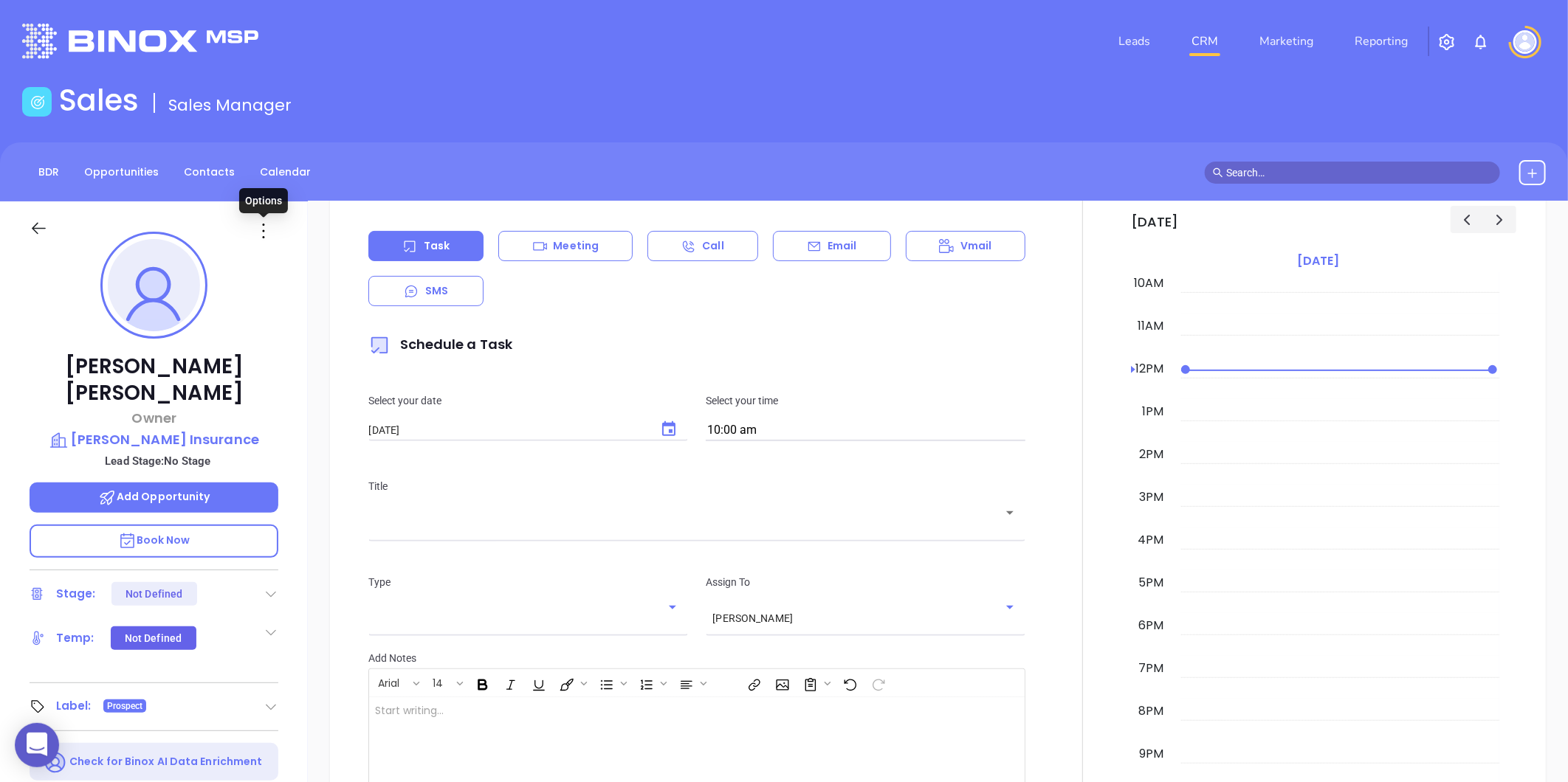
click at [265, 237] on icon at bounding box center [264, 231] width 24 height 24
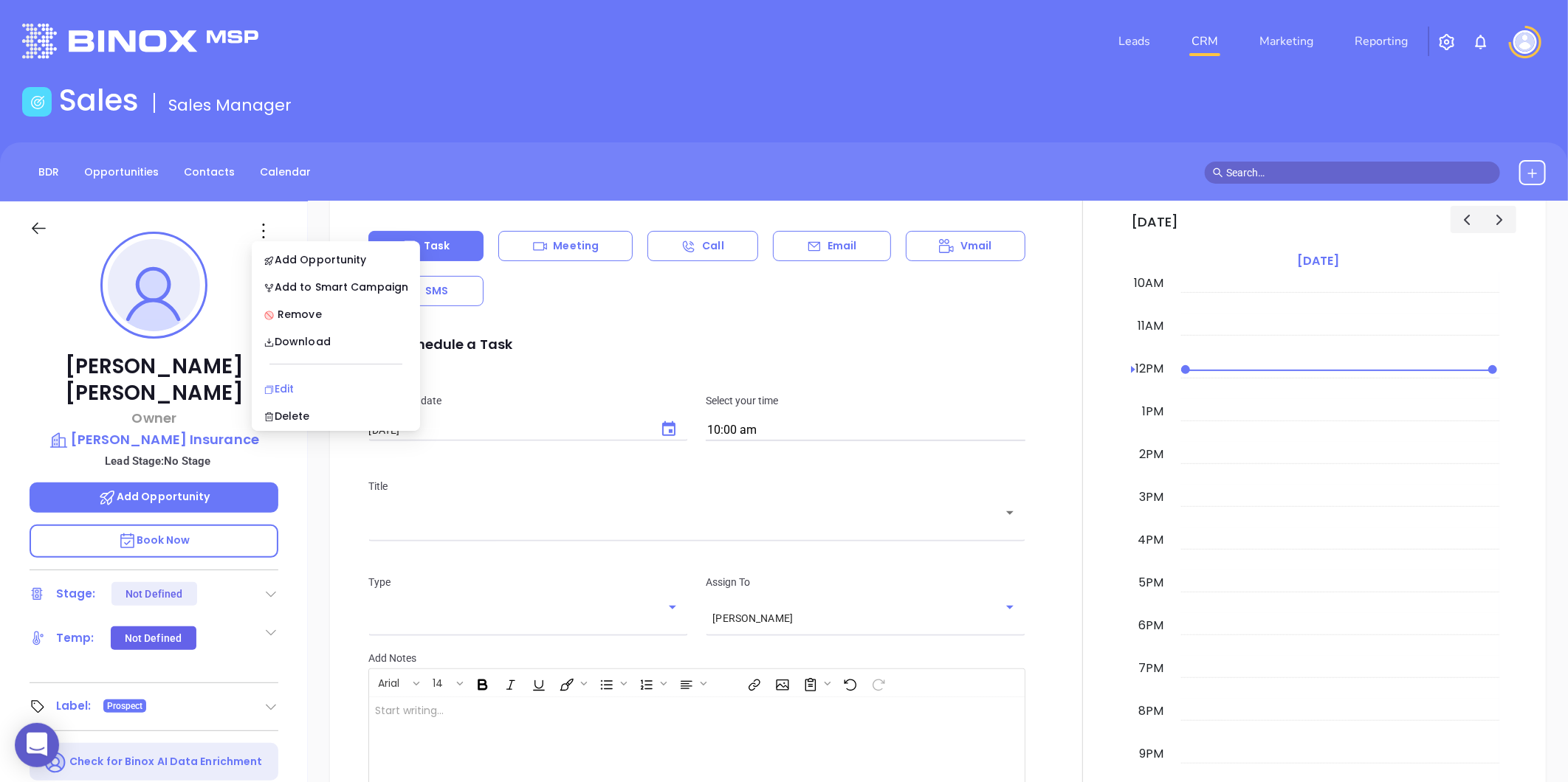
click at [290, 386] on div "Edit" at bounding box center [336, 389] width 145 height 16
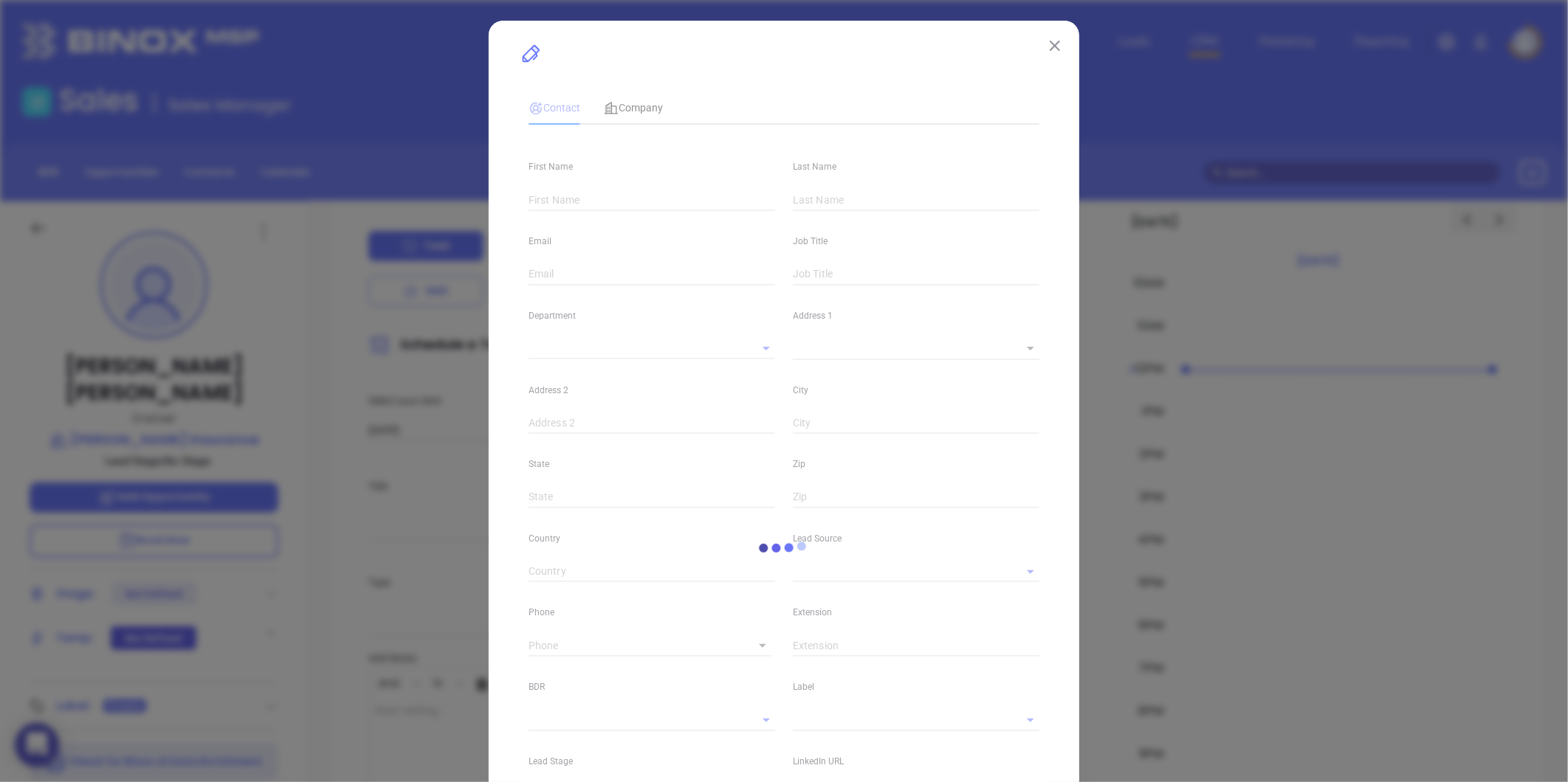
type input "[PERSON_NAME]"
type input "[PERSON_NAME][EMAIL_ADDRESS][DOMAIN_NAME]"
type input "Owner"
type textarea "[STREET_ADDRESS][US_STATE]"
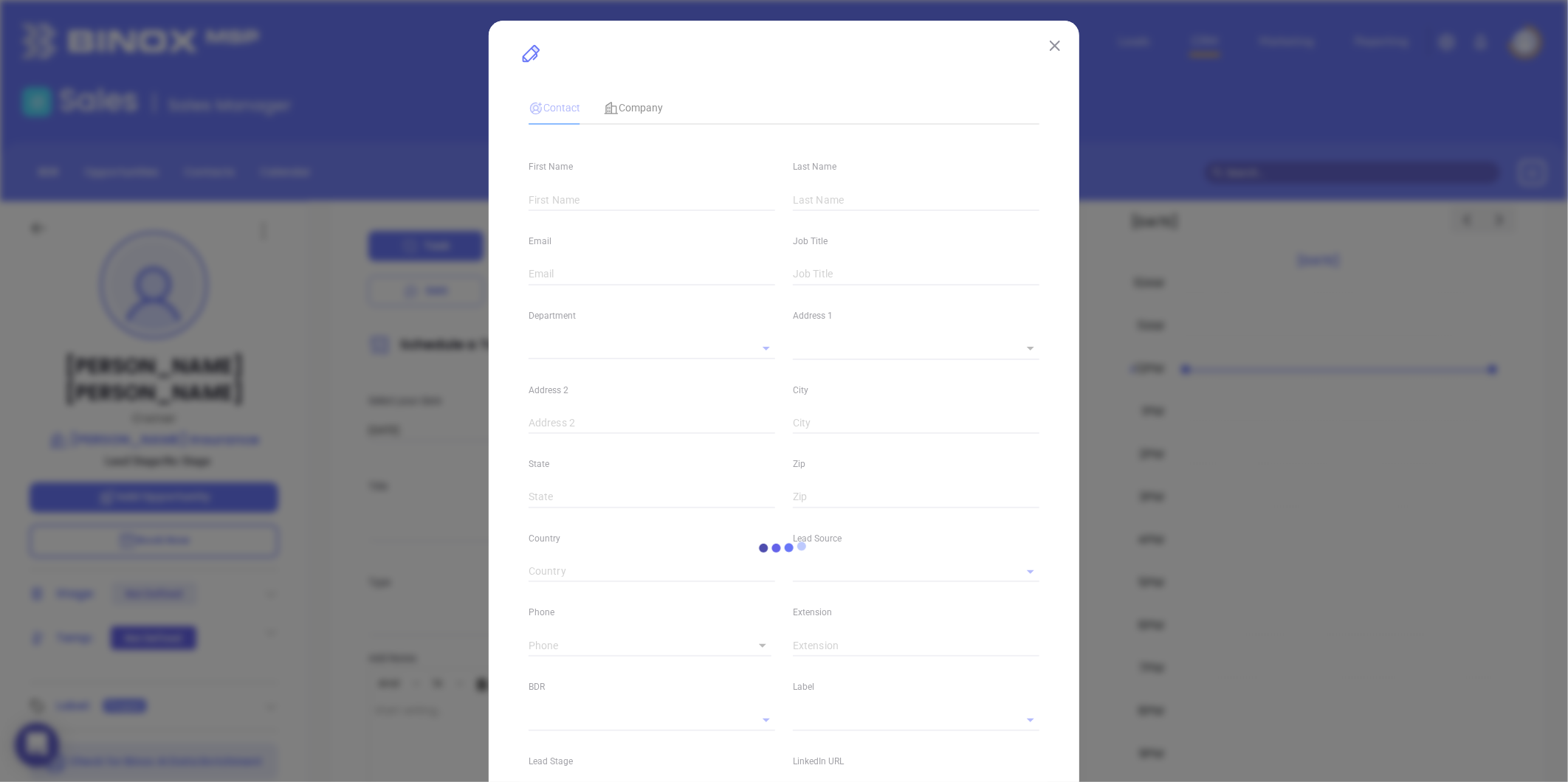
type input "1"
type input "[GEOGRAPHIC_DATA]"
type input "MA"
type input "02420"
type input "[DOMAIN_NAME][URL][PERSON_NAME]"
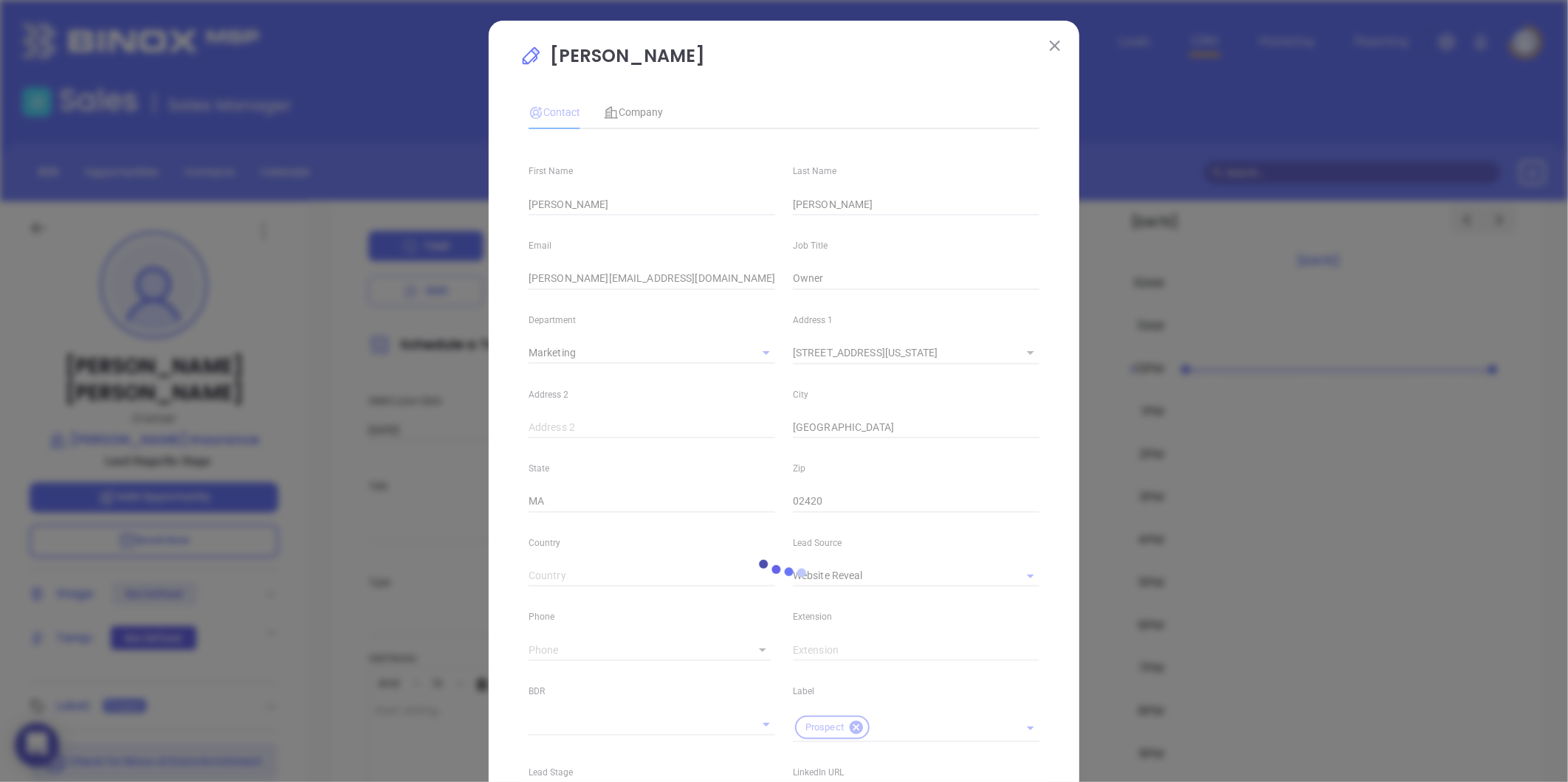
type input "Marketing"
type input "Website Reveal"
type input "undefined undefined"
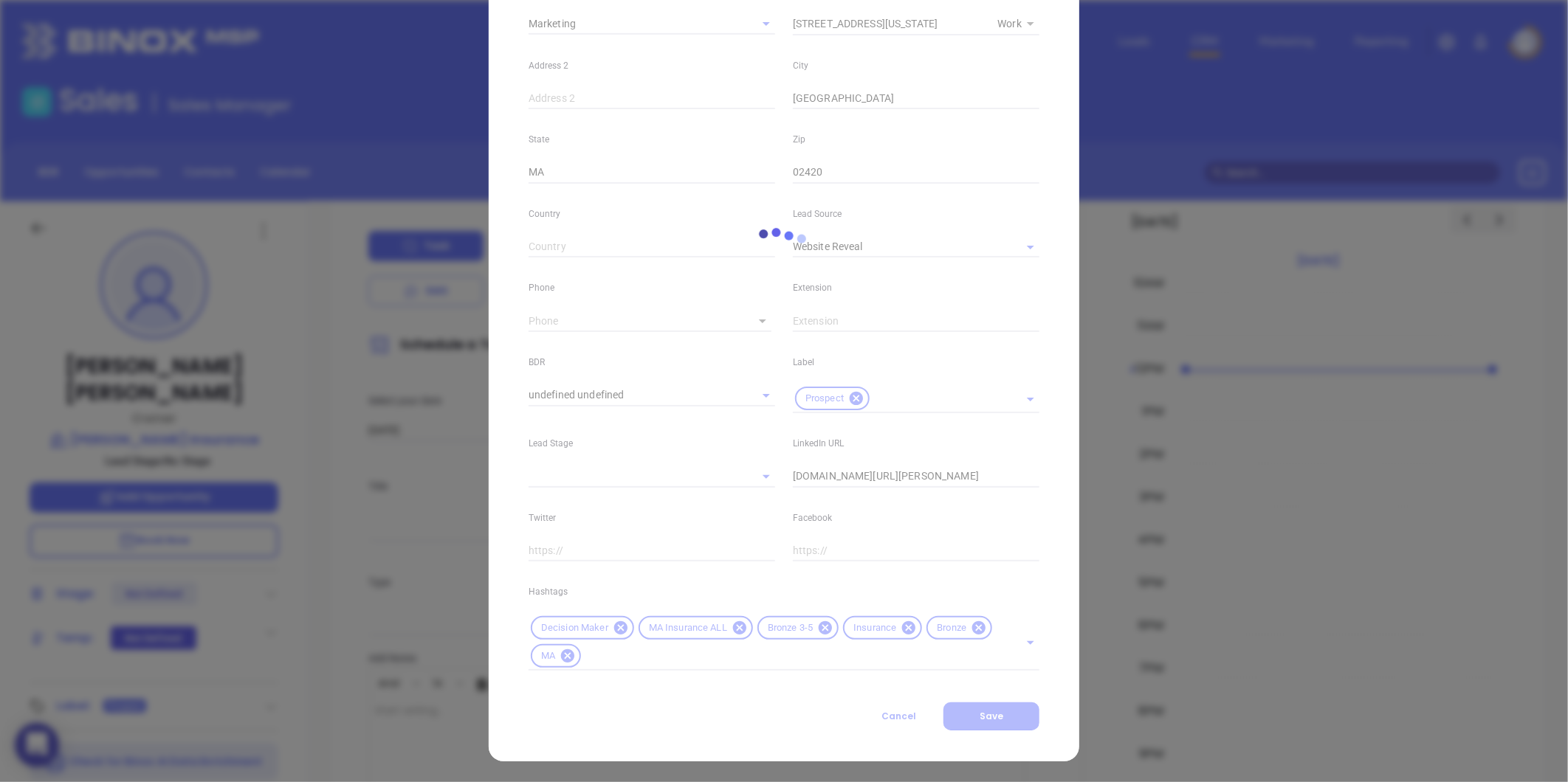
type input "[PHONE_NUMBER]"
type input "1"
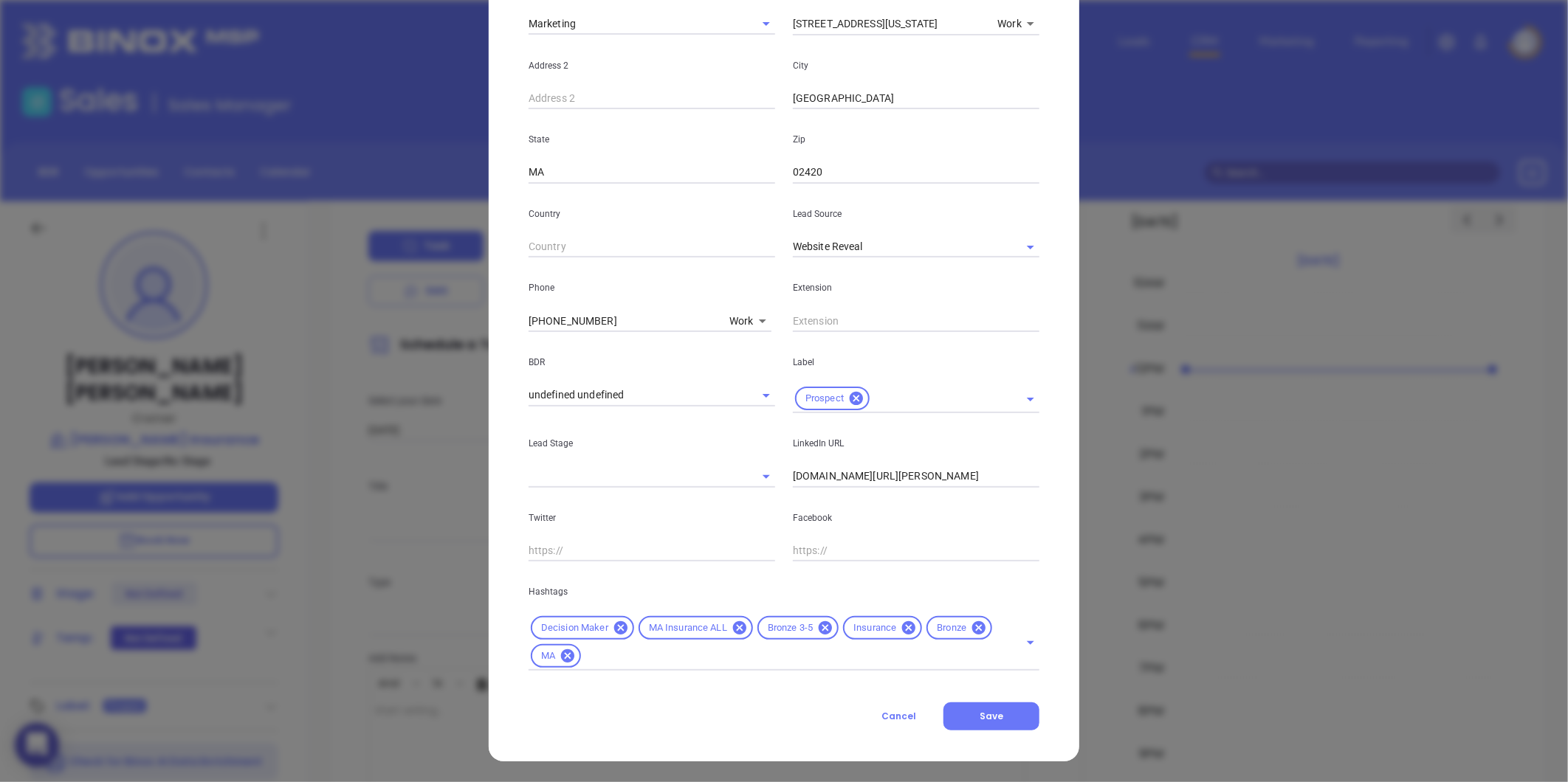
click at [973, 627] on icon at bounding box center [979, 628] width 14 height 14
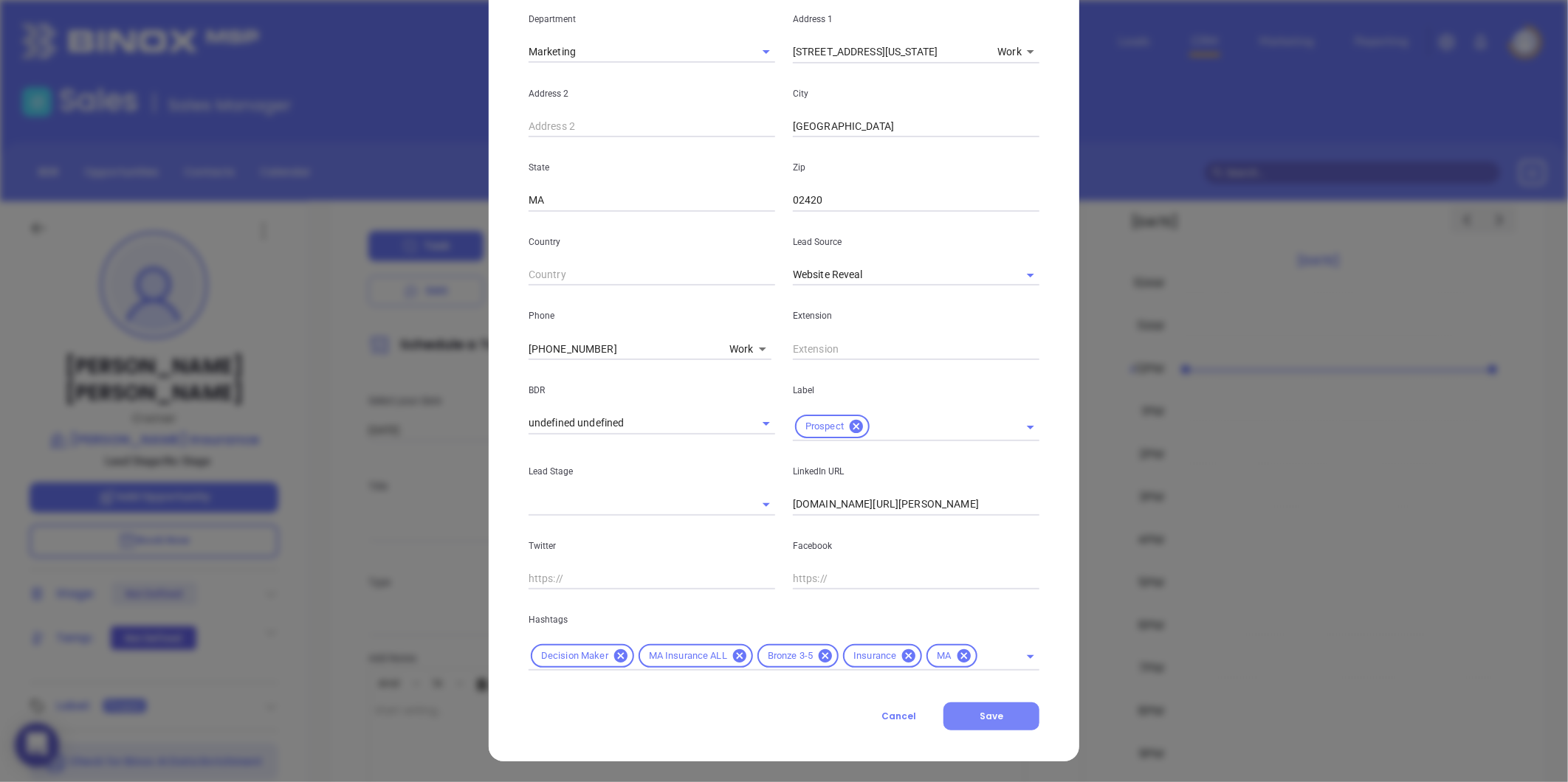
click at [980, 718] on span "Save" at bounding box center [992, 717] width 24 height 13
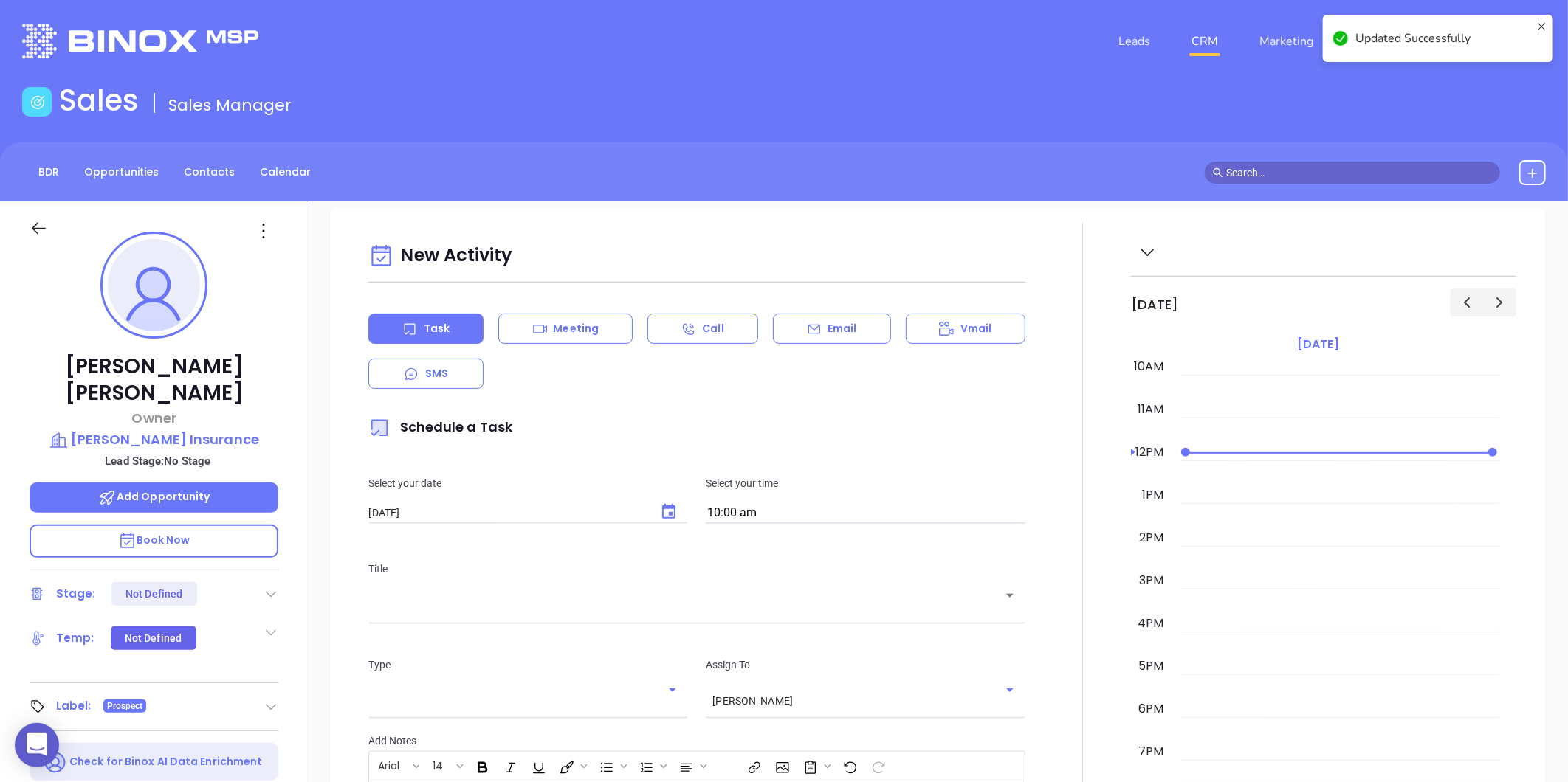
scroll to position [377, 0]
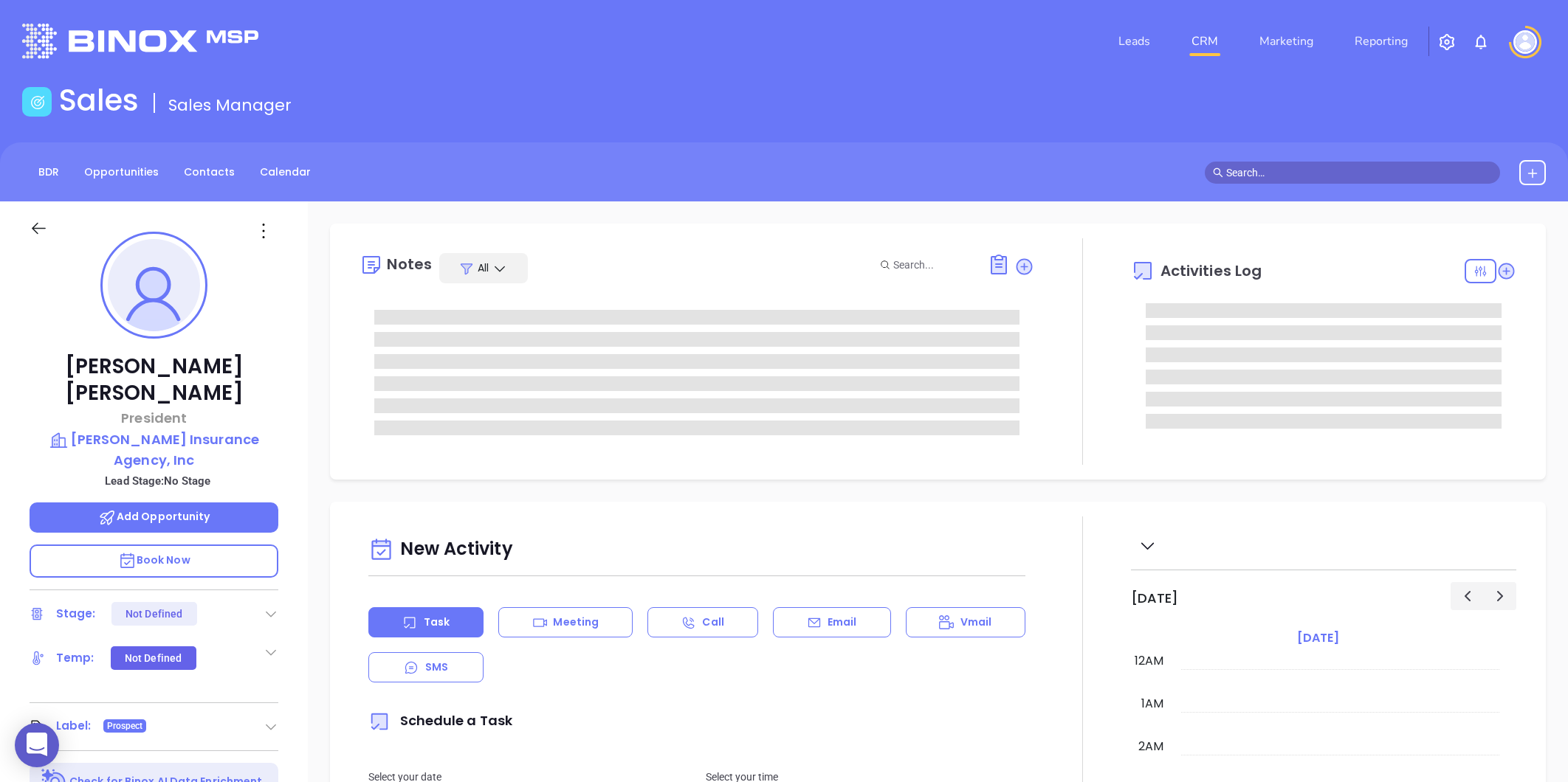
type input "[DATE]"
type input "[PERSON_NAME]"
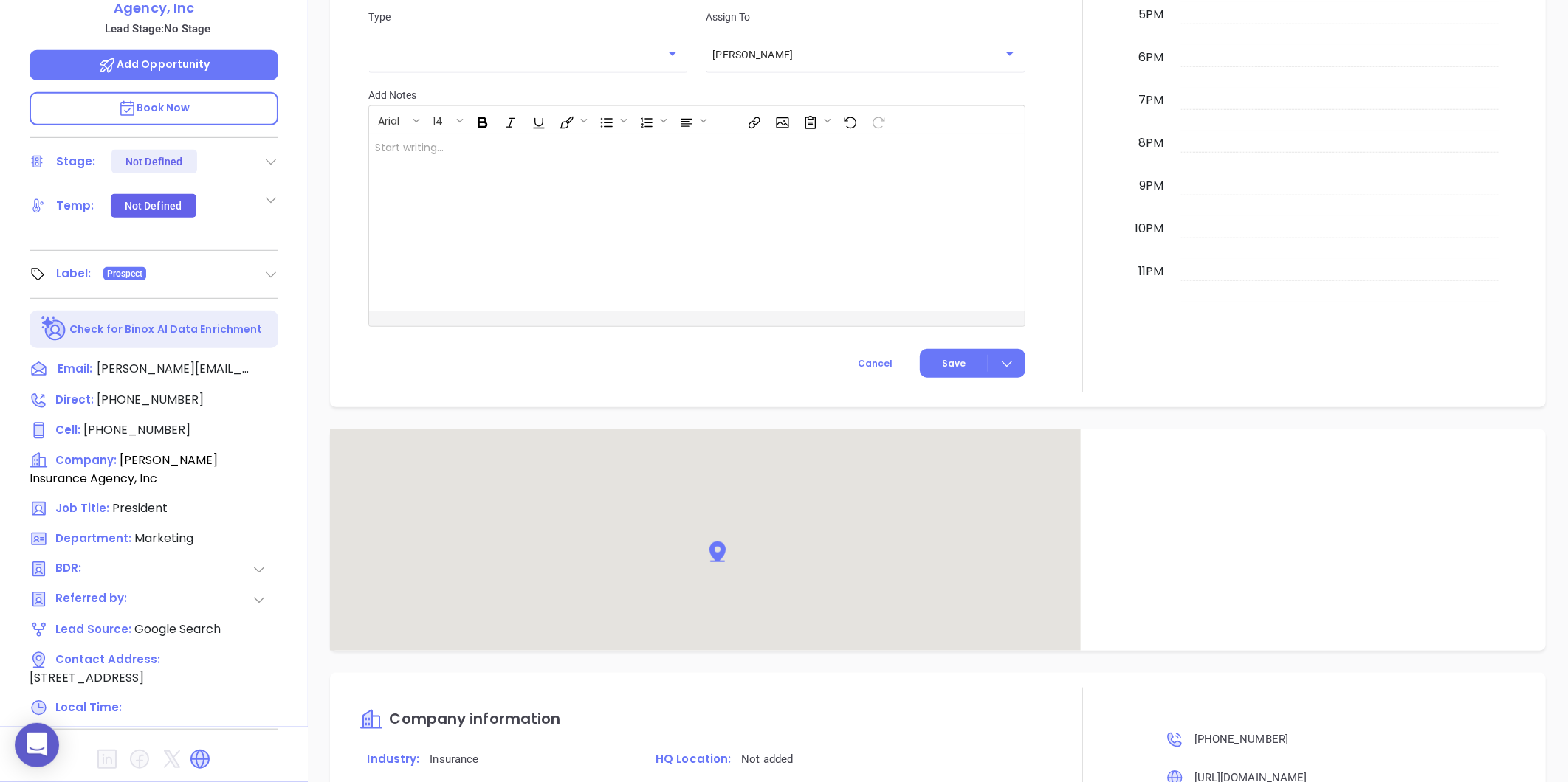
scroll to position [710, 0]
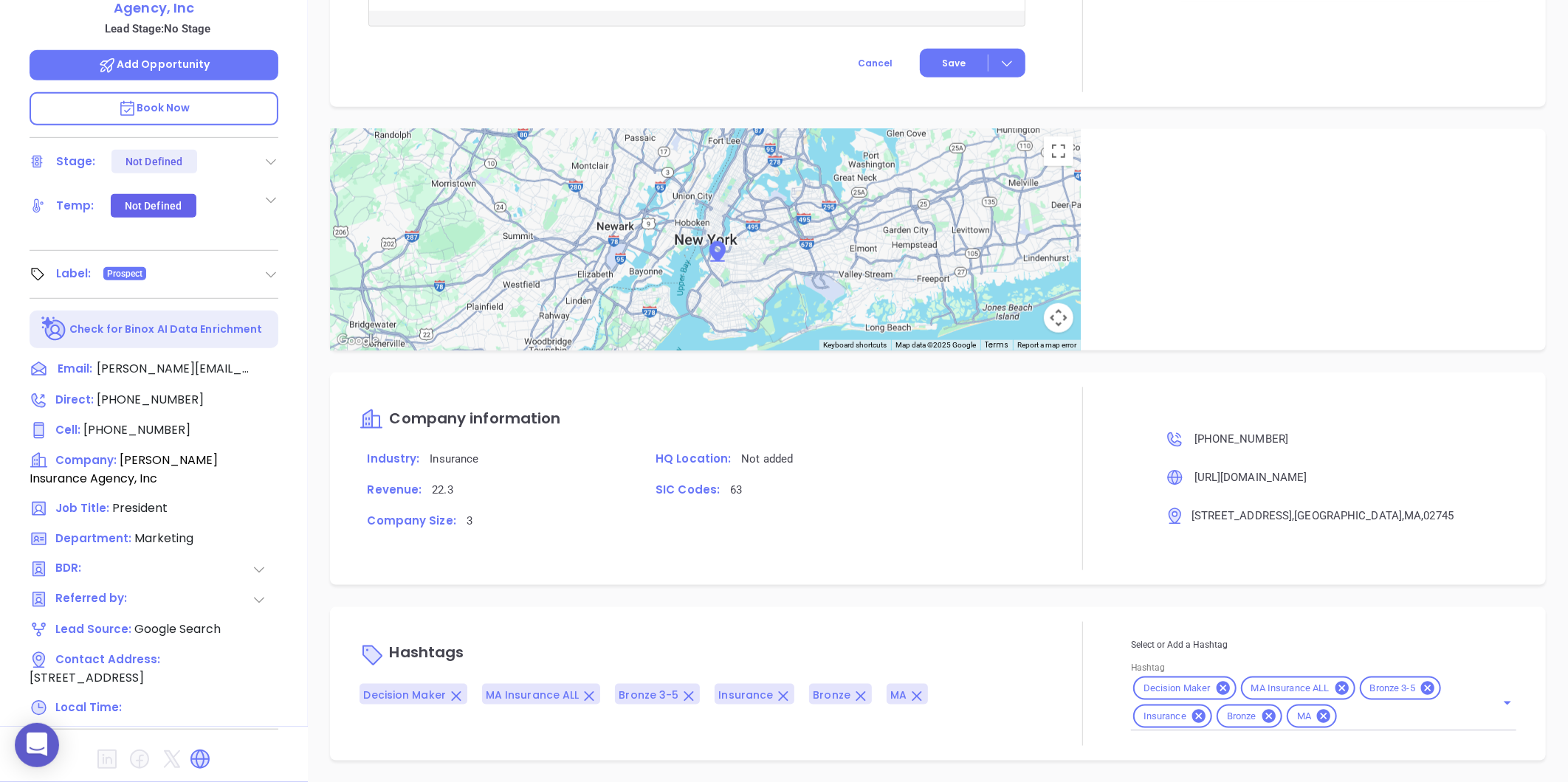
click at [197, 742] on div at bounding box center [154, 759] width 248 height 35
click at [197, 749] on icon at bounding box center [199, 758] width 19 height 19
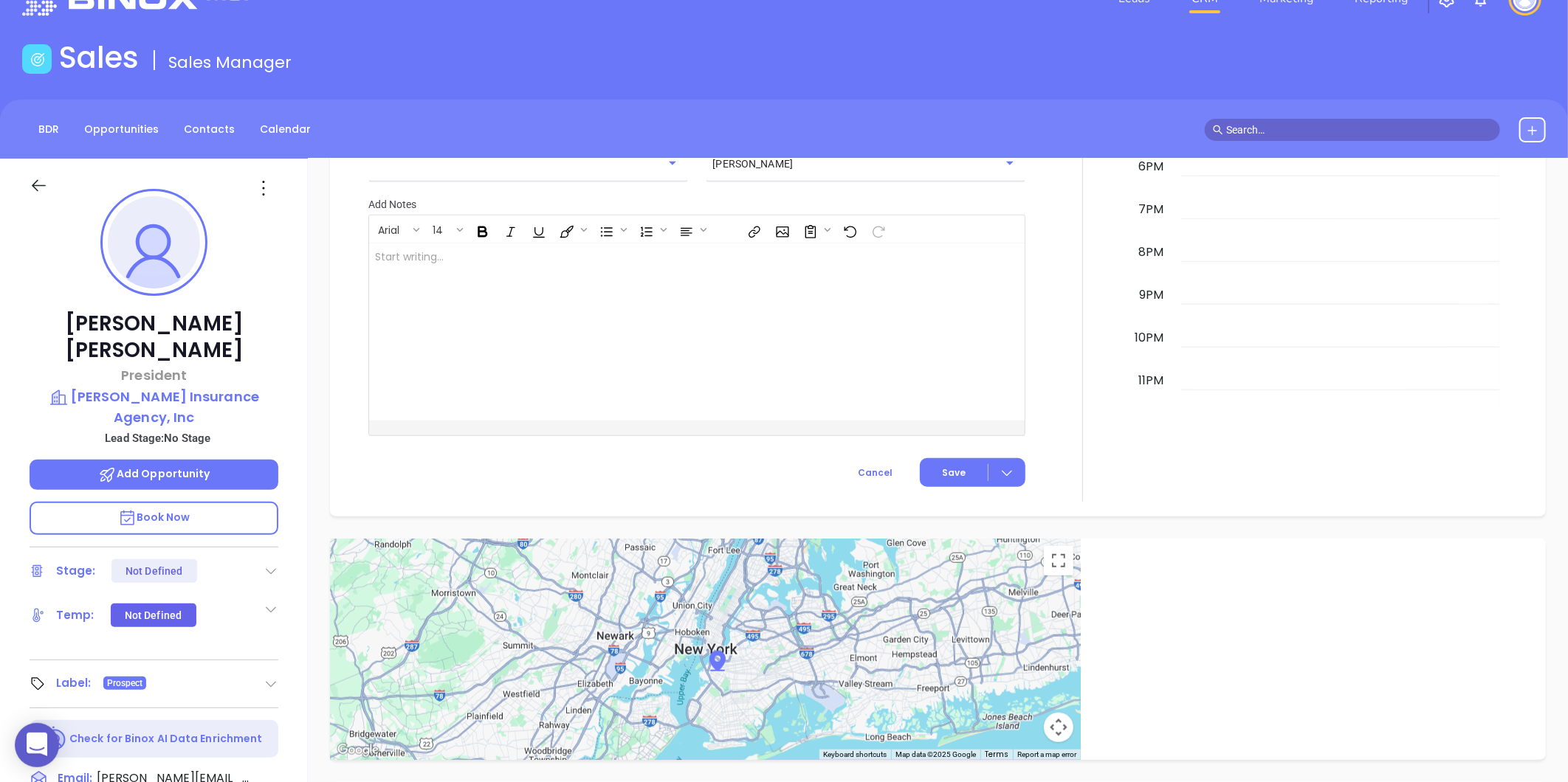
scroll to position [42, 0]
click at [145, 388] on p "[PERSON_NAME] Insurance Agency, Inc" at bounding box center [154, 408] width 248 height 41
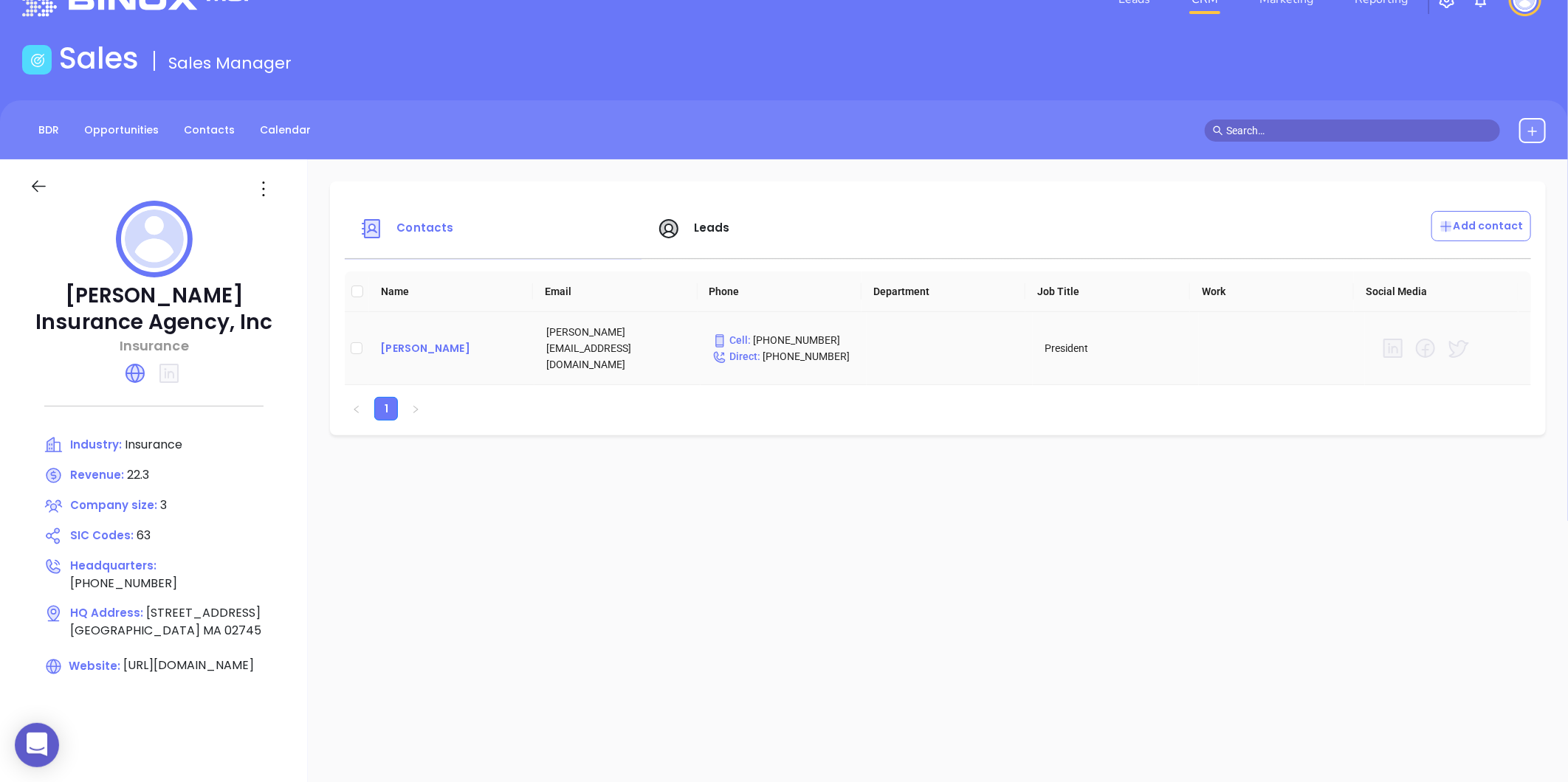
click at [418, 340] on div "[PERSON_NAME]" at bounding box center [450, 349] width 142 height 18
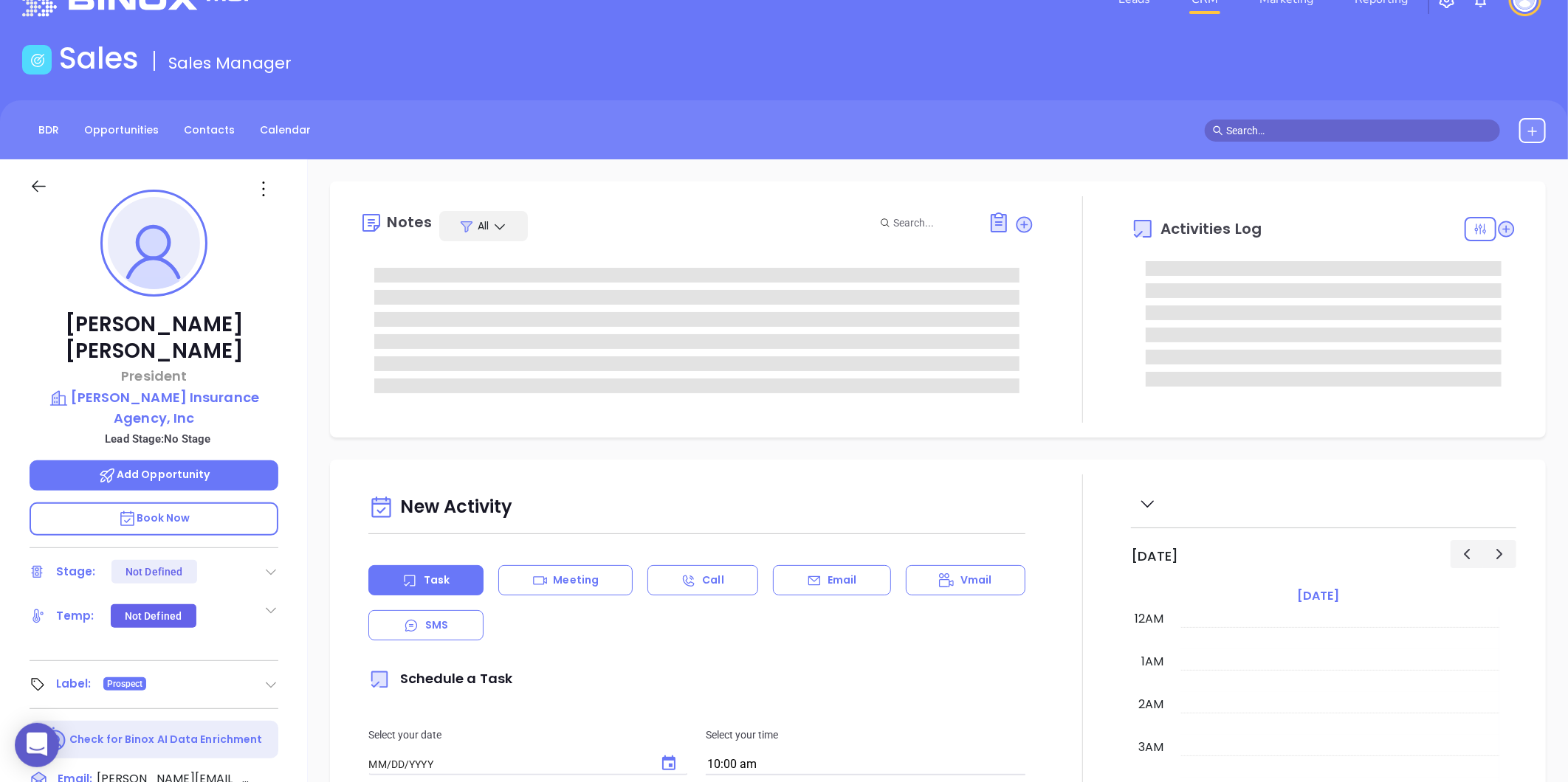
type input "[DATE]"
type input "[PERSON_NAME]"
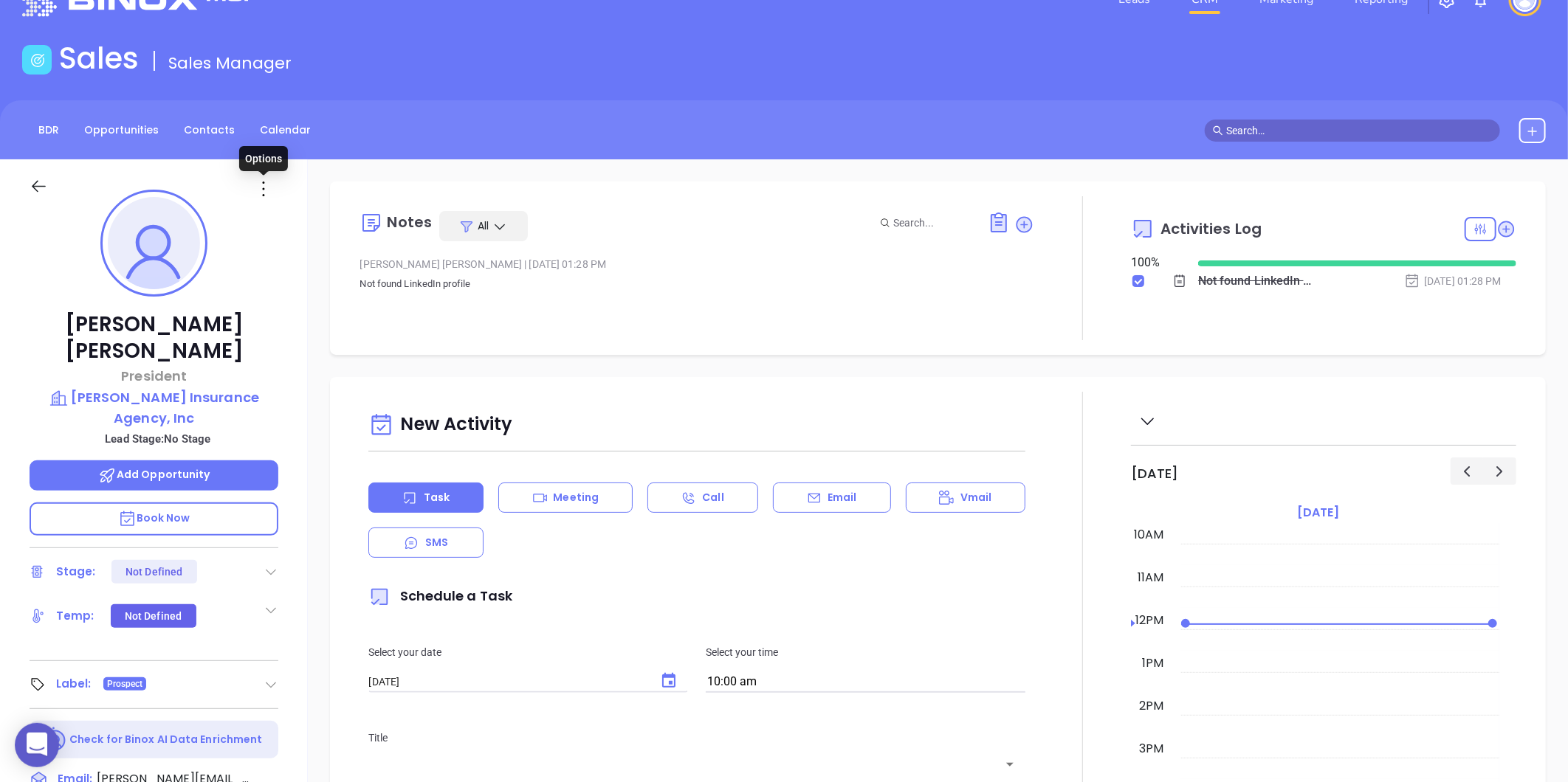
click at [263, 188] on icon at bounding box center [264, 188] width 2 height 14
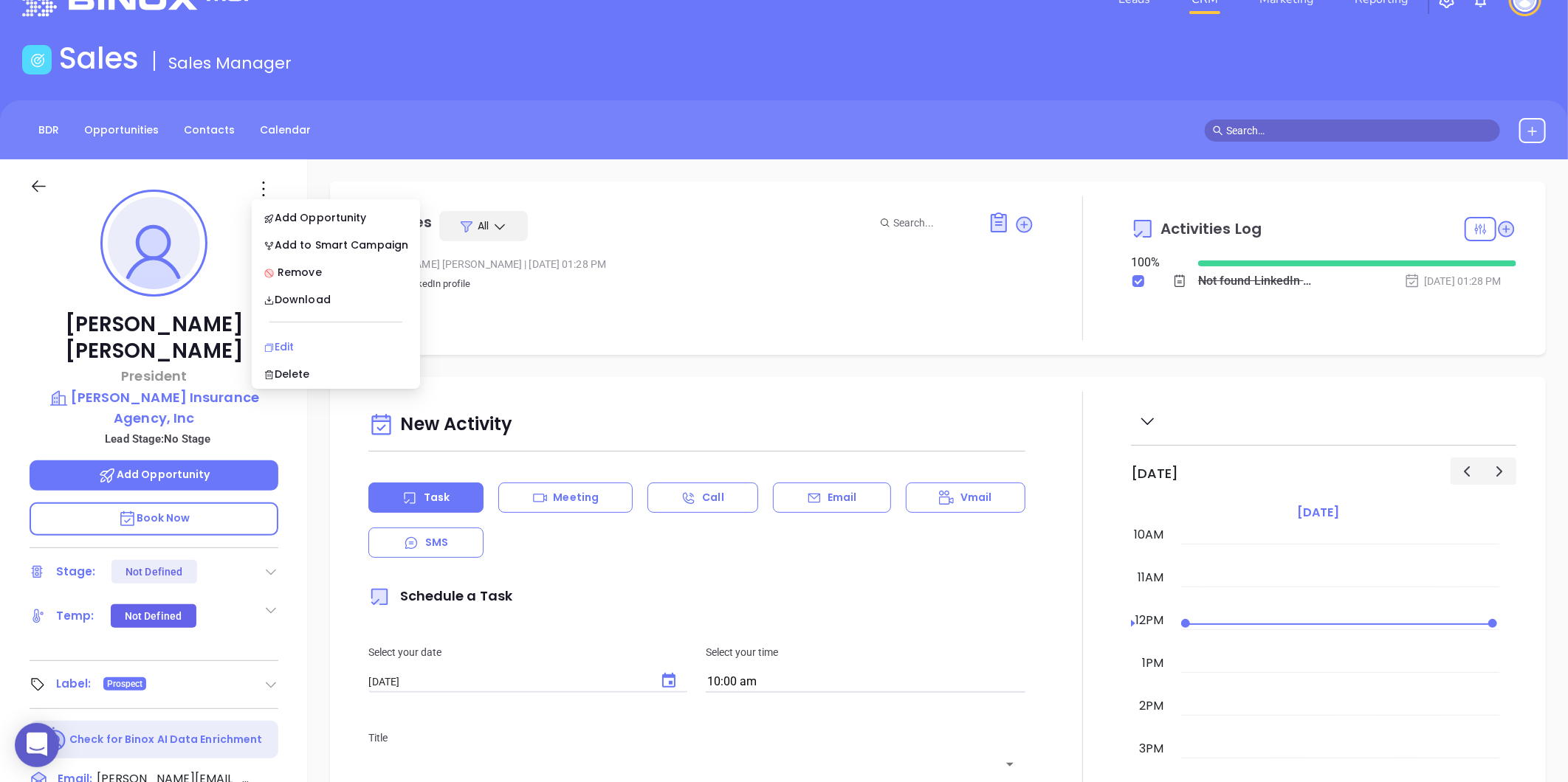
click at [295, 351] on div "Edit" at bounding box center [336, 347] width 145 height 16
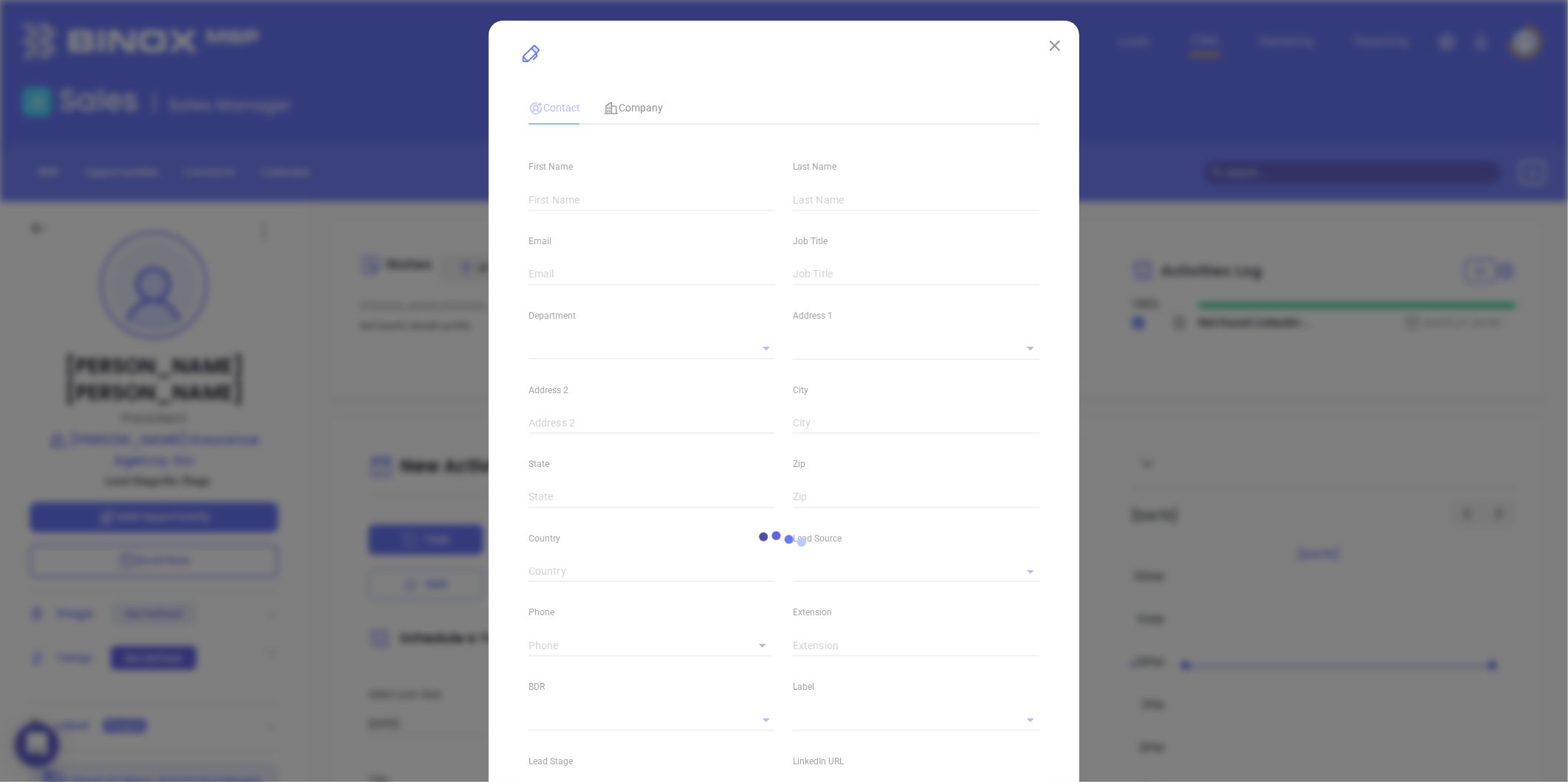
type input "[PERSON_NAME]"
type input "[PERSON_NAME][EMAIL_ADDRESS][DOMAIN_NAME]"
type input "President"
type textarea "[STREET_ADDRESS]"
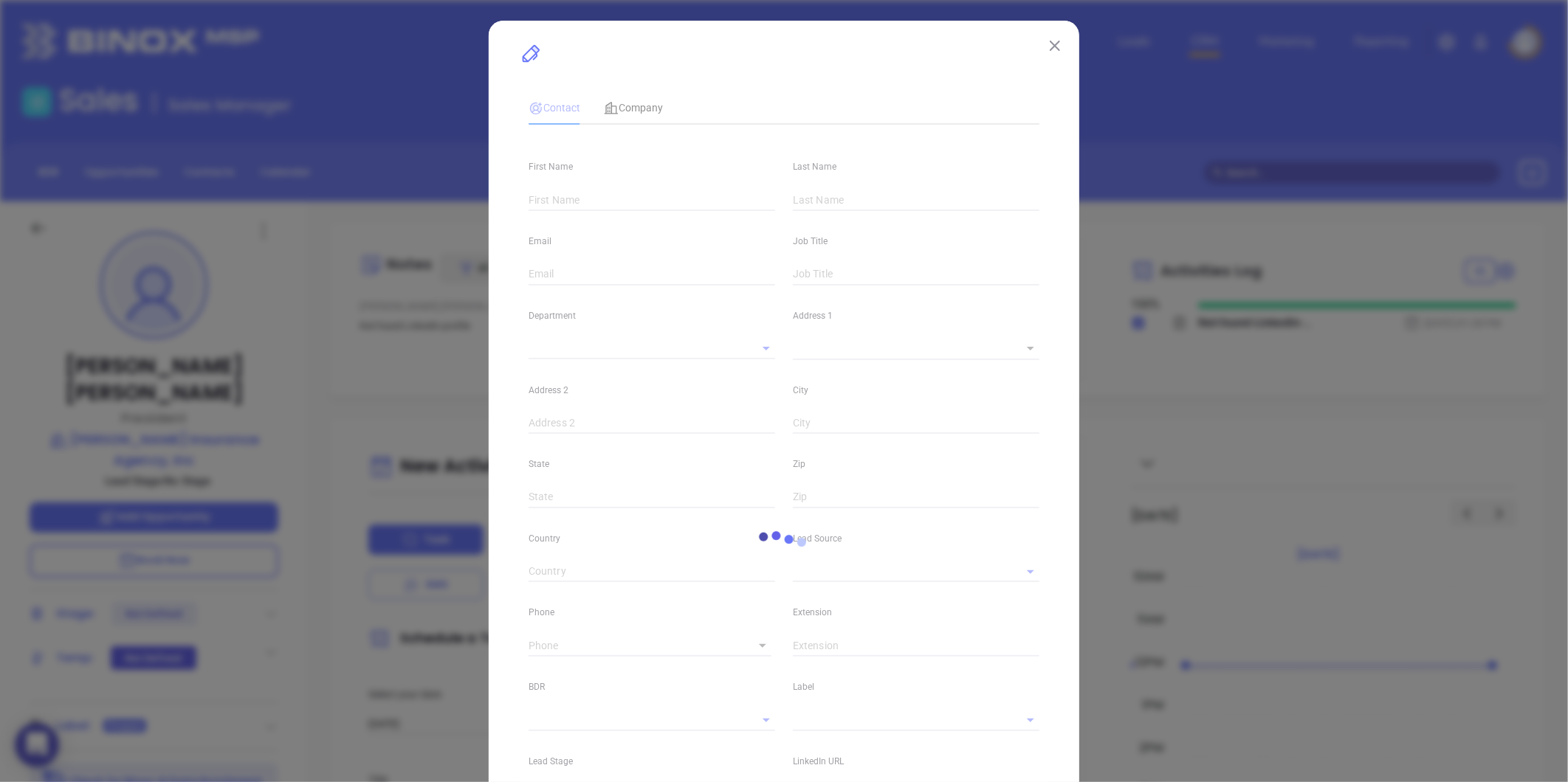
type input "1"
type input "[GEOGRAPHIC_DATA]"
type input "MA"
type input "02745"
type input "Marketing"
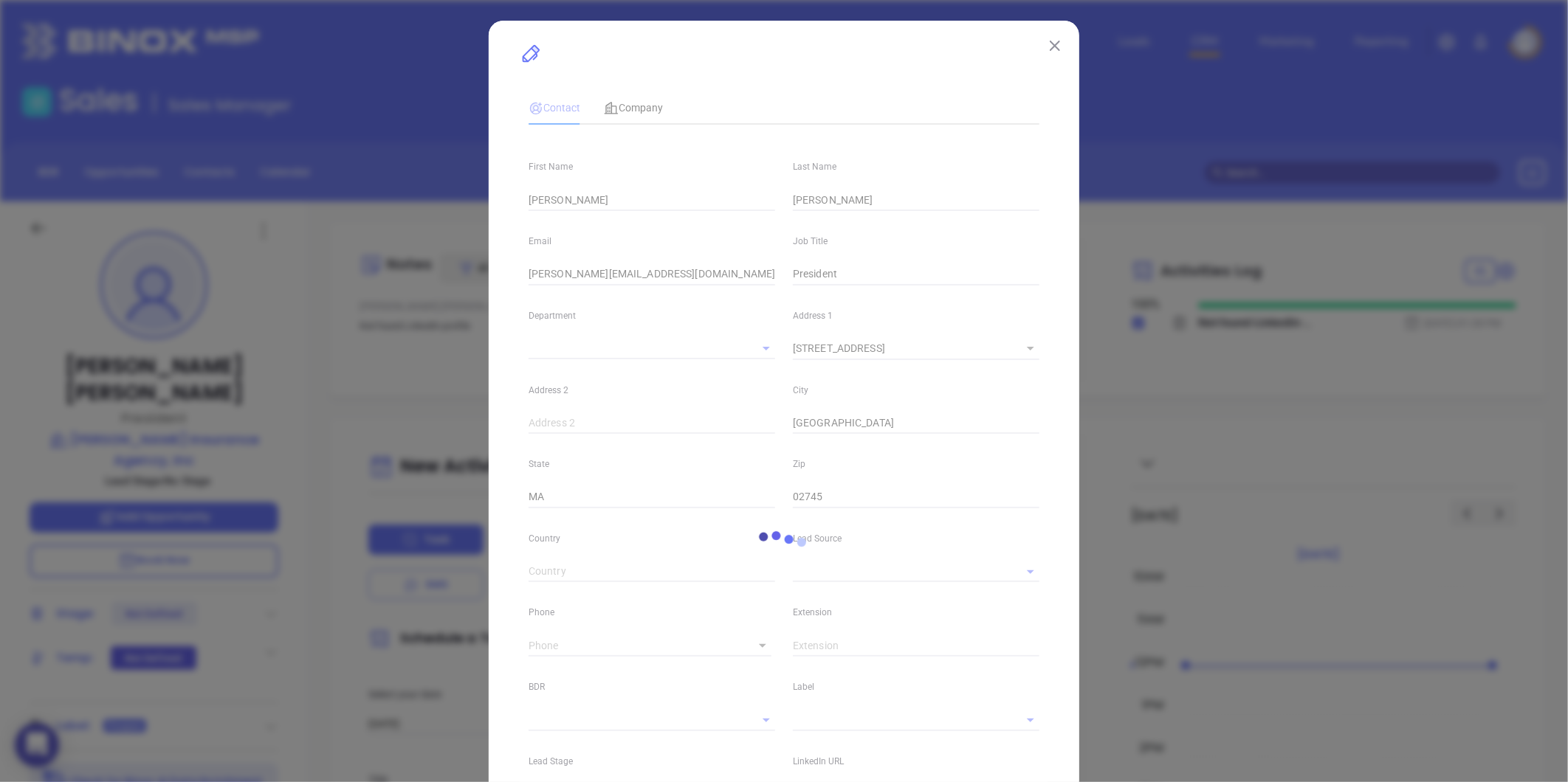
type input "Google Search"
type input "undefined undefined"
type input "1"
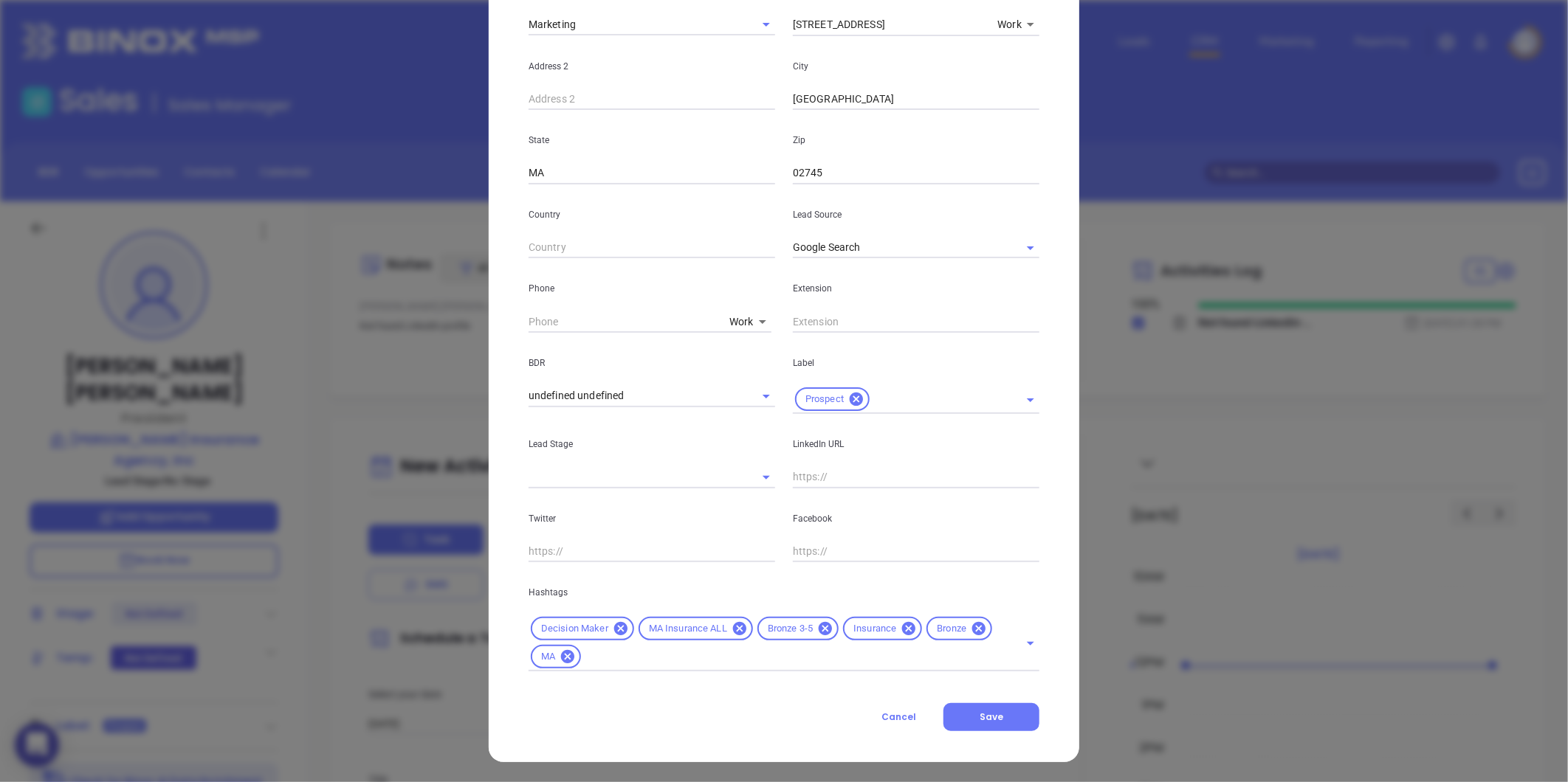
scroll to position [329, 0]
click at [973, 625] on icon at bounding box center [979, 628] width 14 height 14
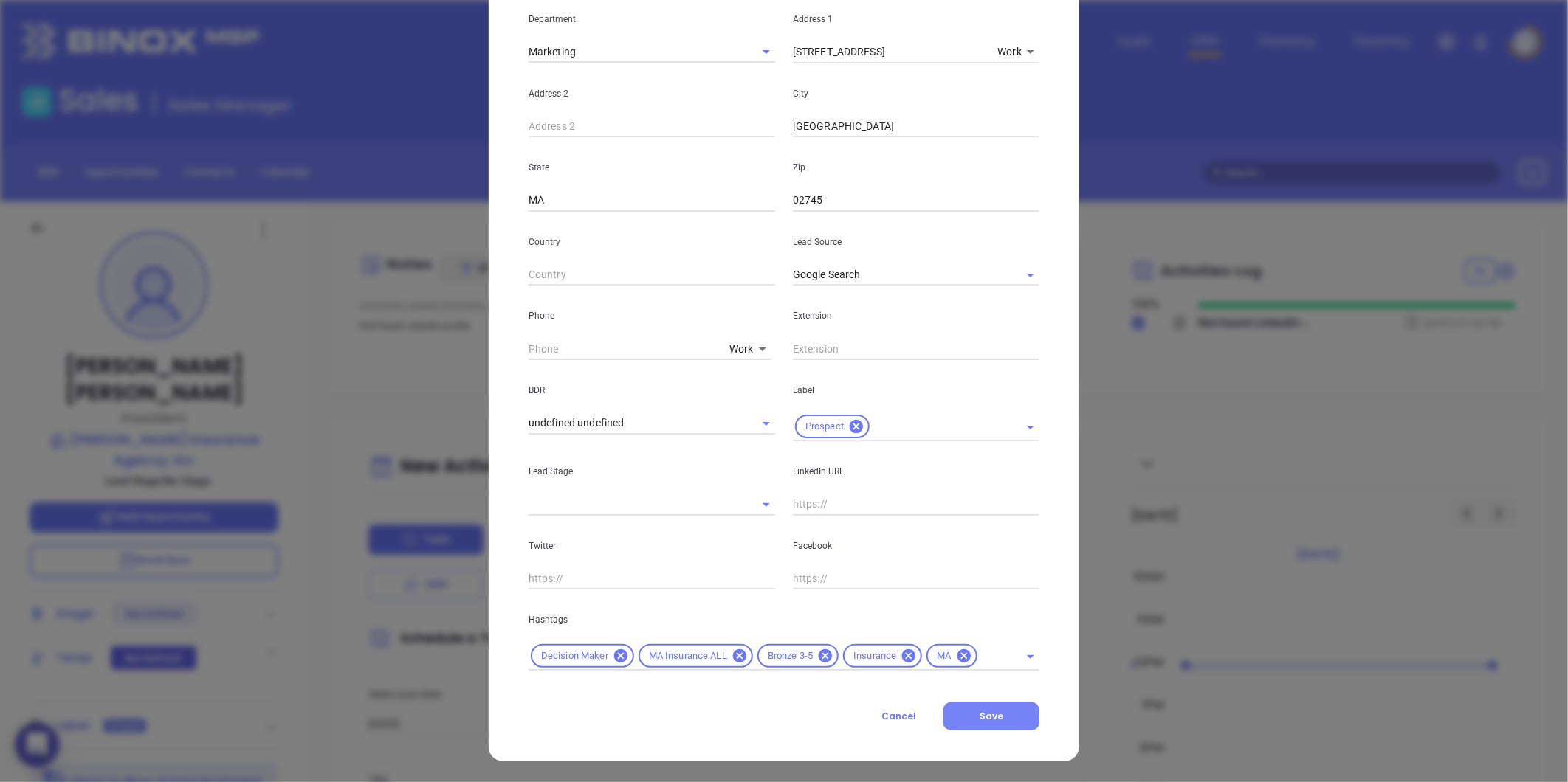
scroll to position [301, 0]
click at [980, 717] on span "Save" at bounding box center [992, 717] width 24 height 13
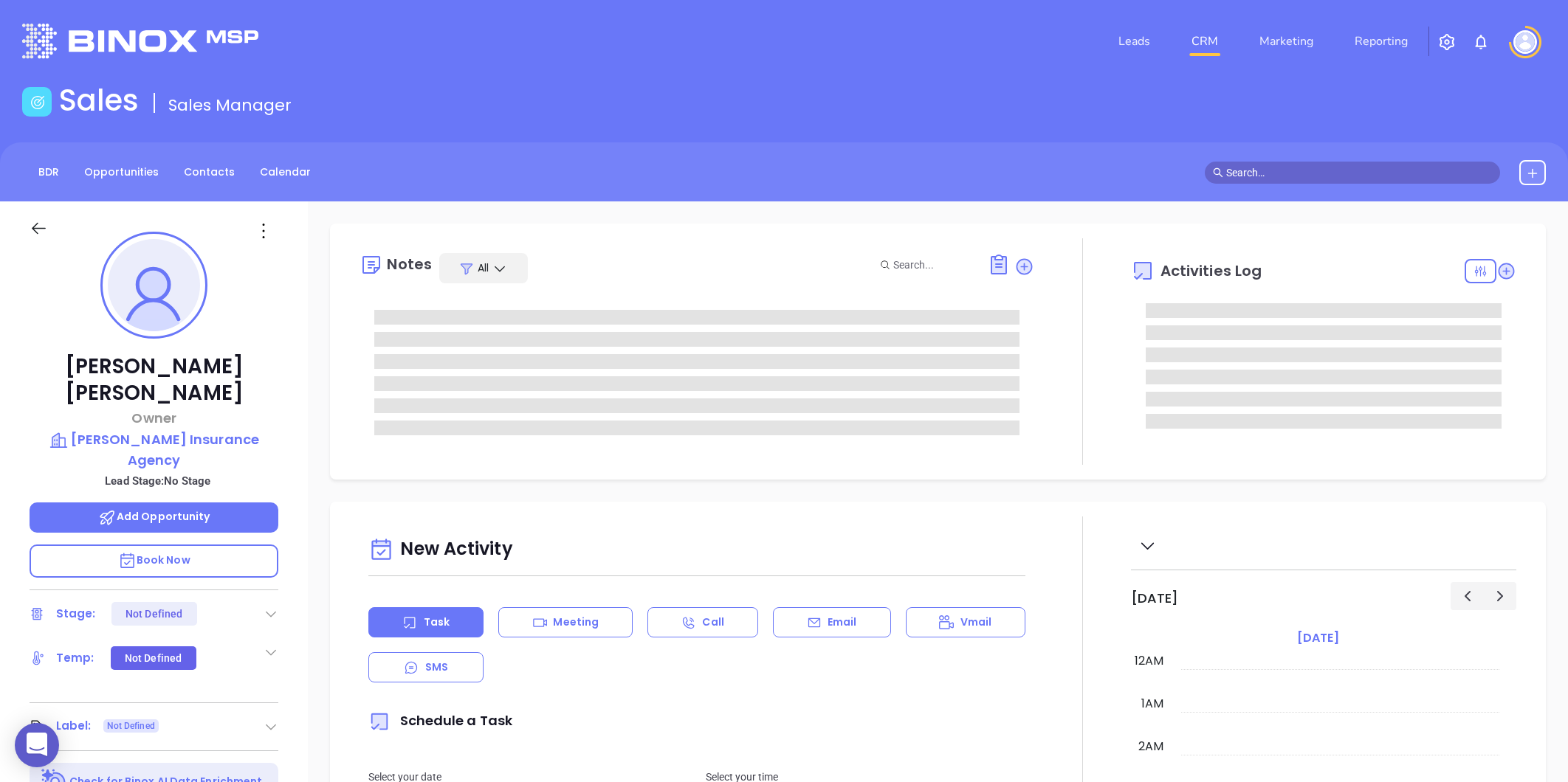
type input "[PERSON_NAME]"
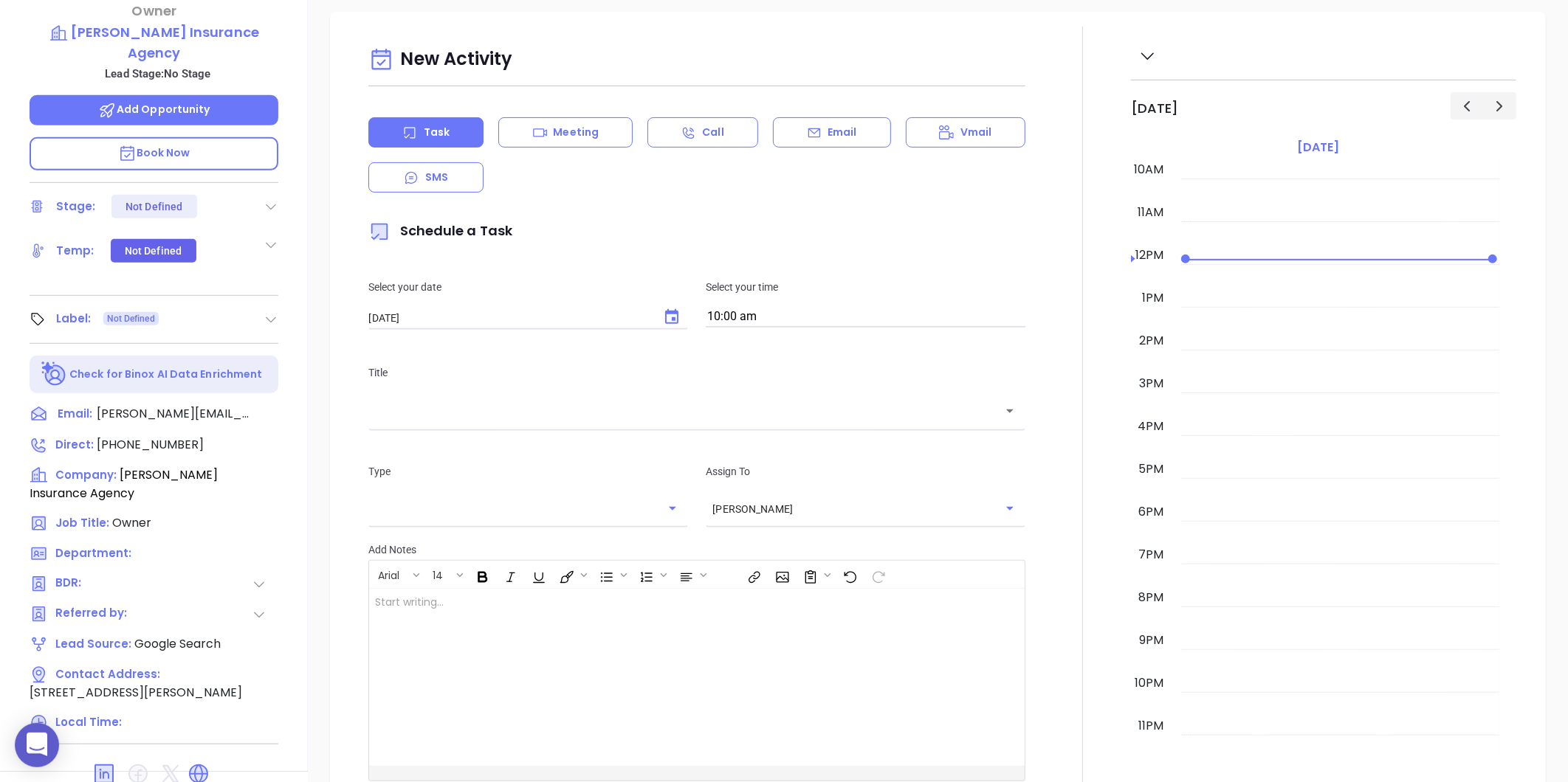
scroll to position [452, 0]
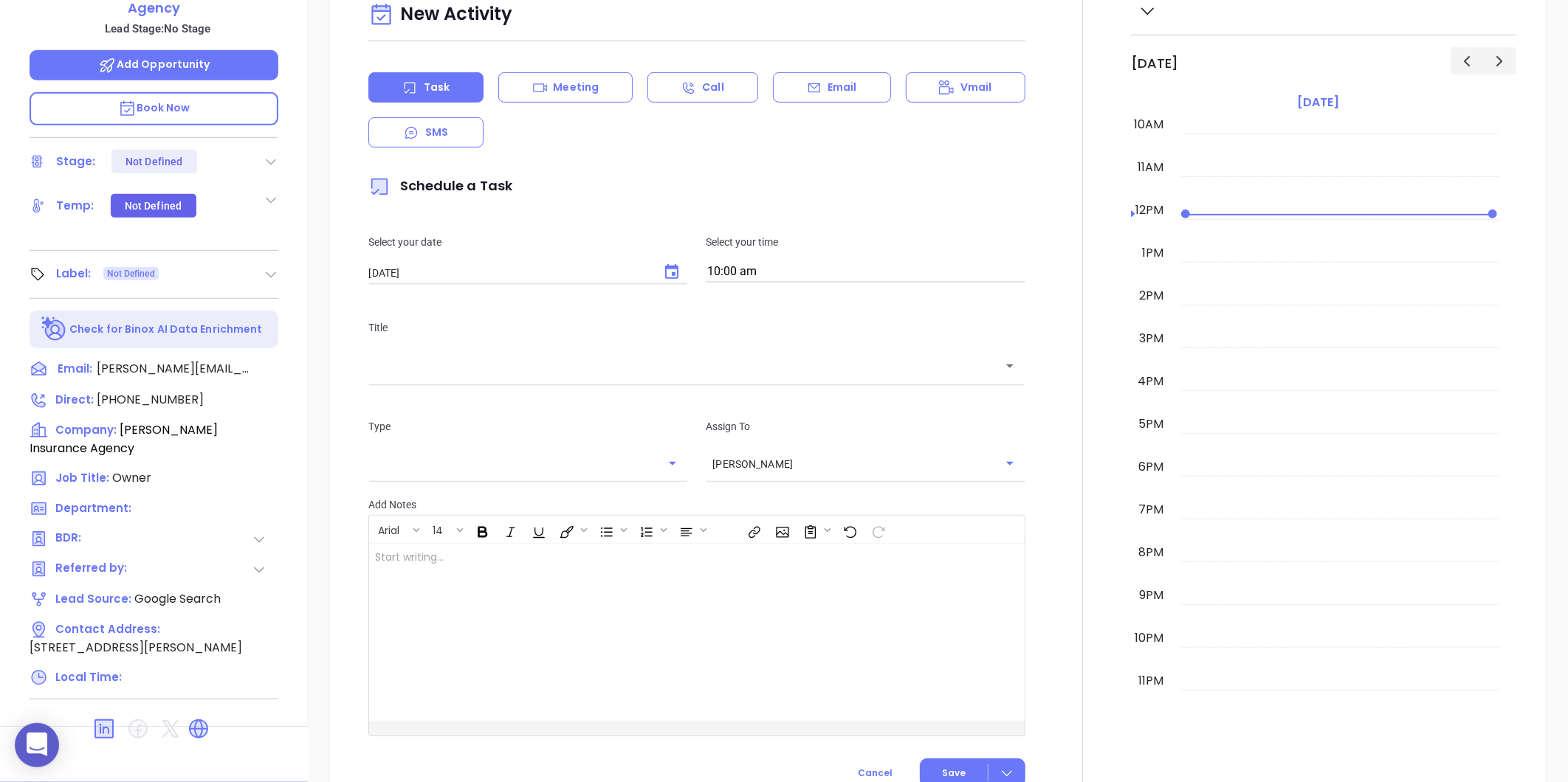
click at [276, 267] on icon at bounding box center [271, 275] width 15 height 14
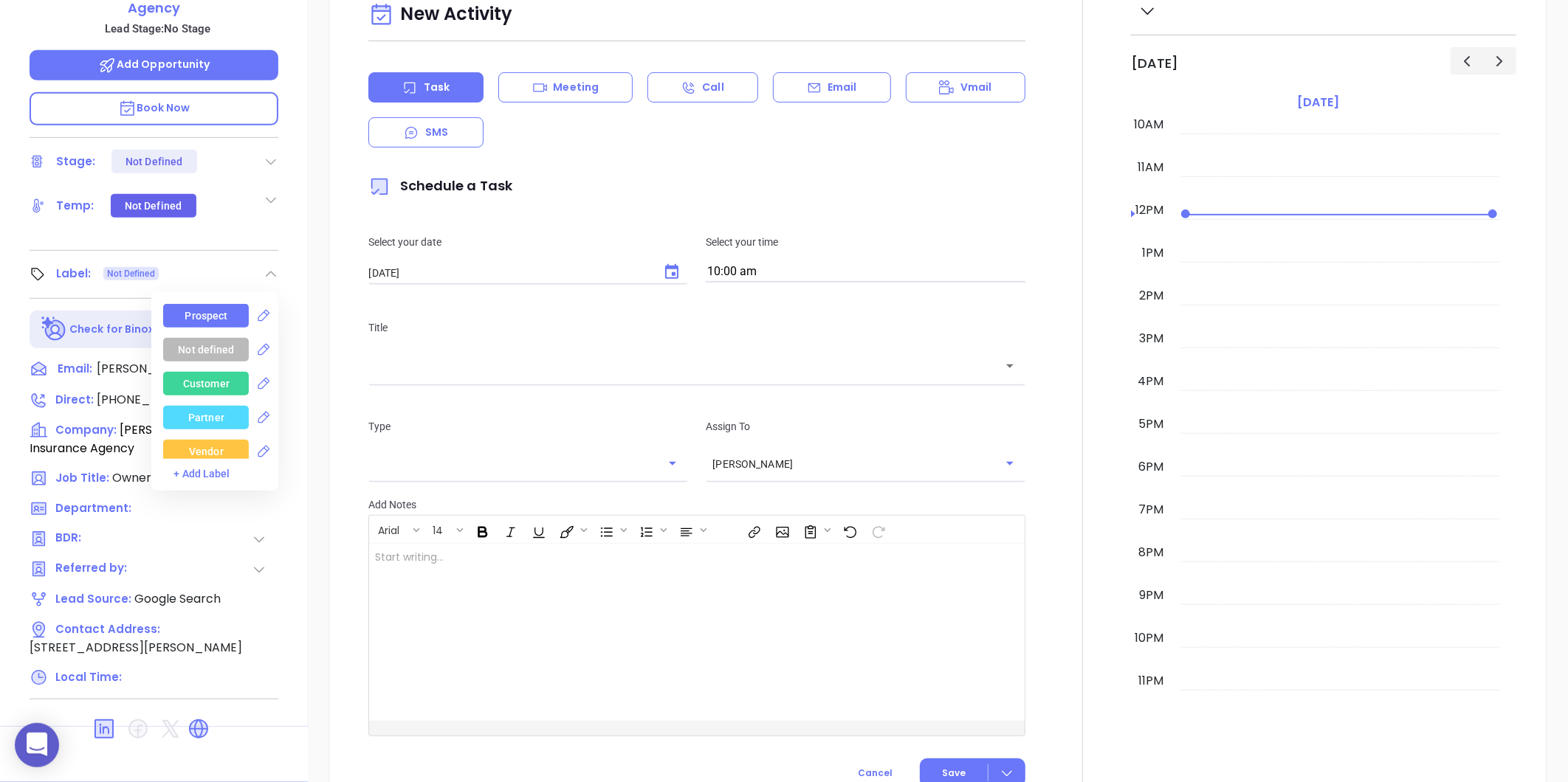
click at [202, 304] on div "Prospect" at bounding box center [206, 316] width 43 height 24
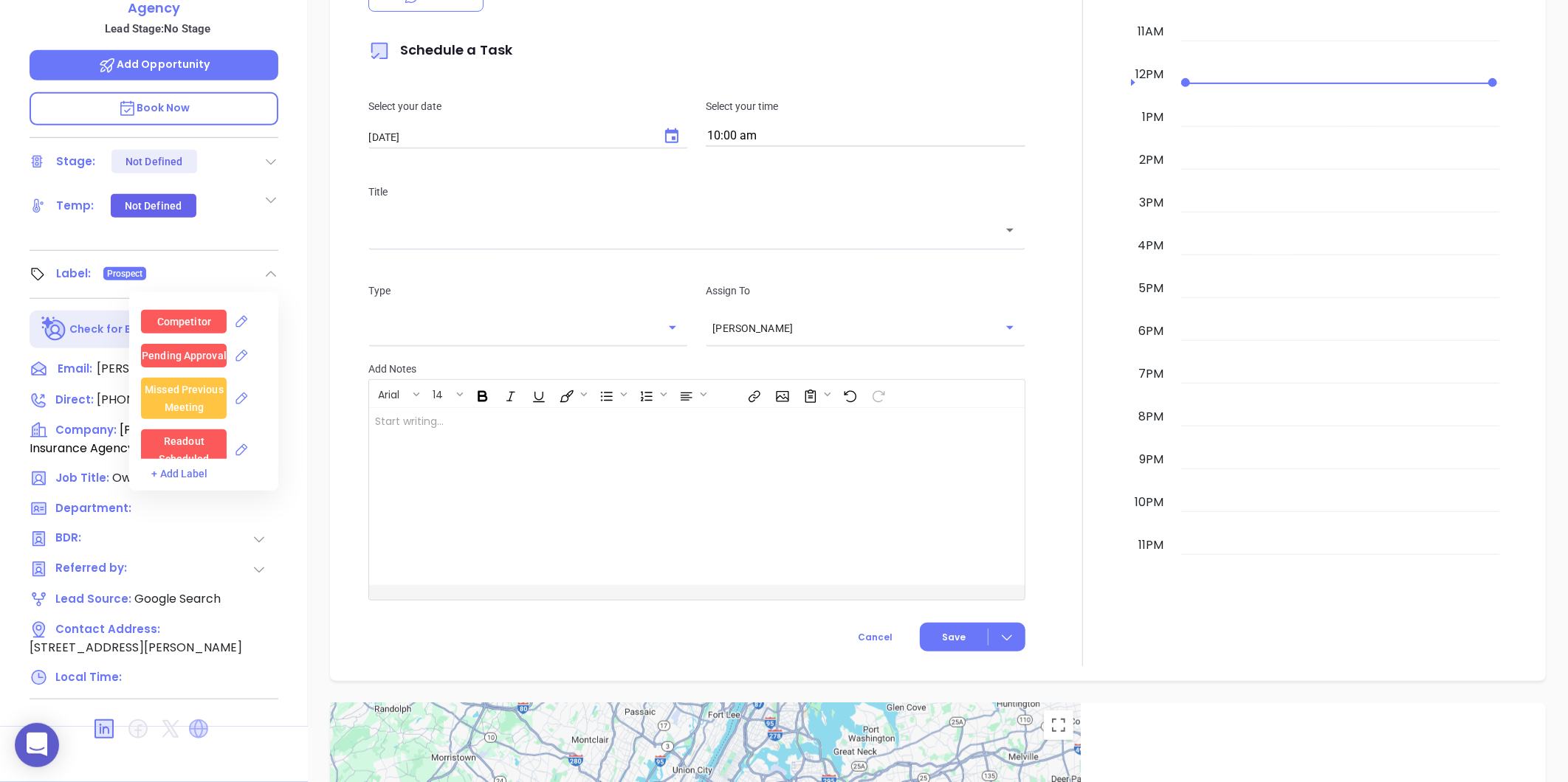
click at [205, 719] on icon at bounding box center [198, 729] width 19 height 19
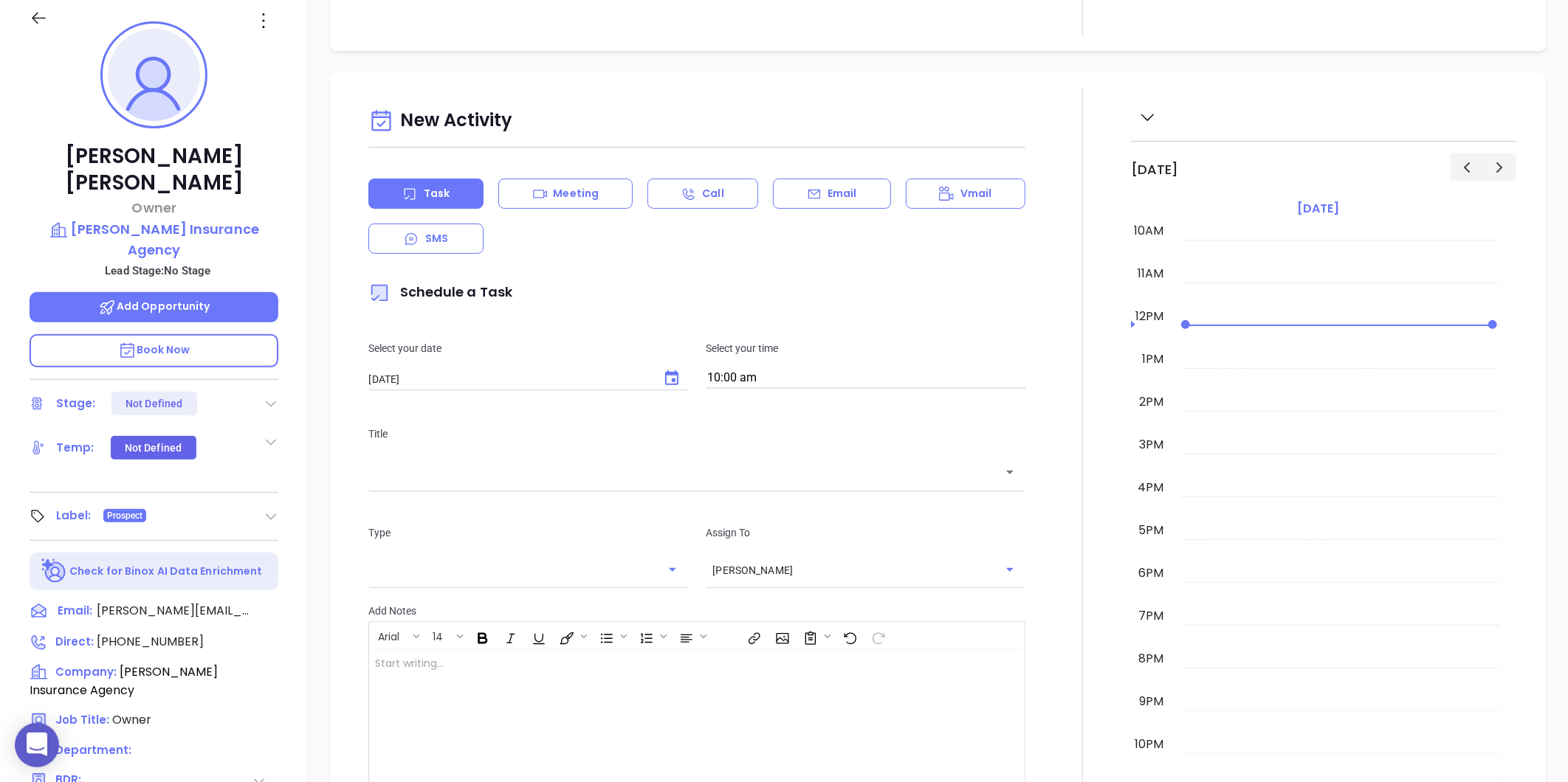
scroll to position [42, 0]
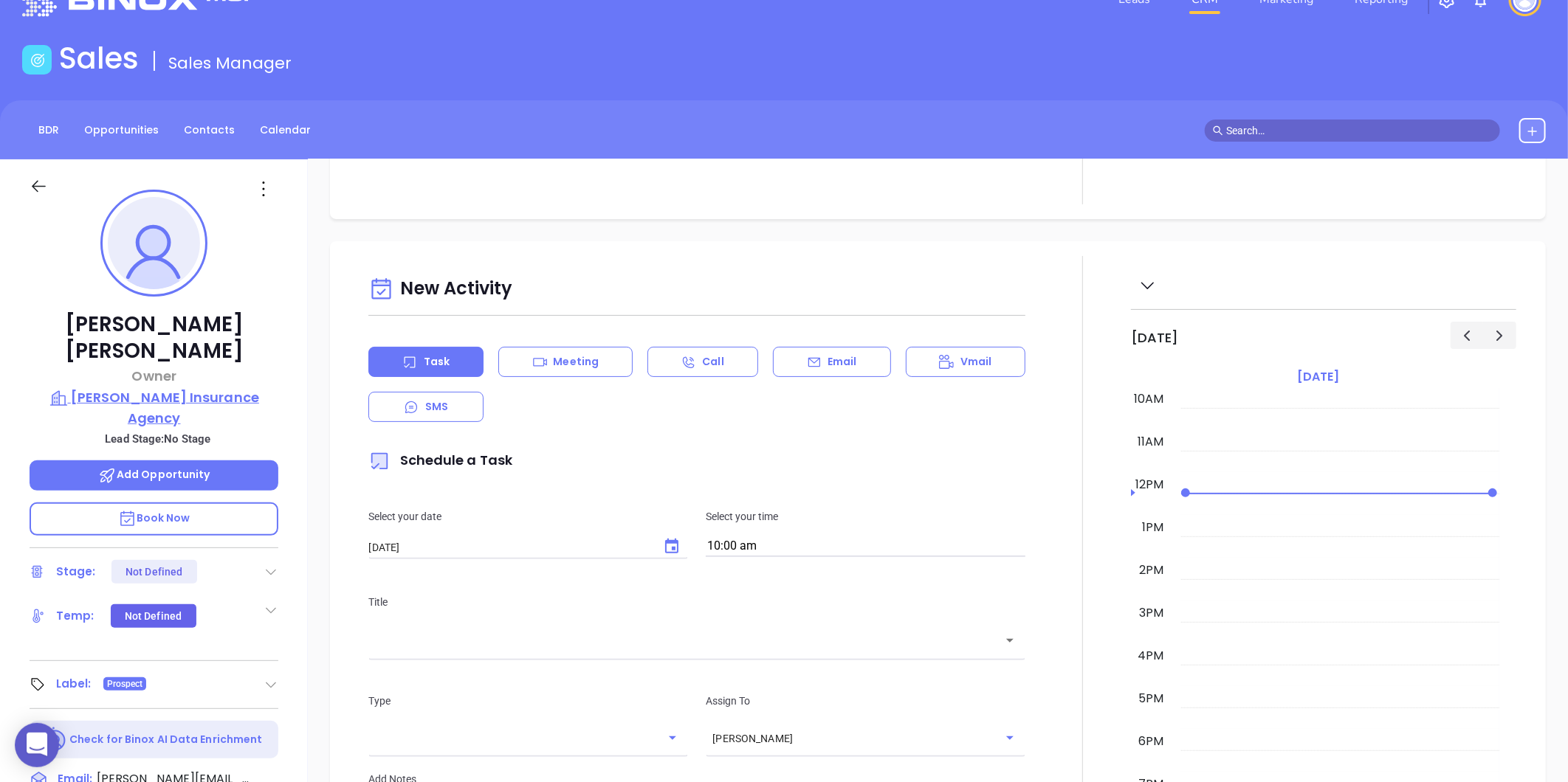
click at [137, 388] on p "Martin Insurance Agency" at bounding box center [154, 408] width 248 height 41
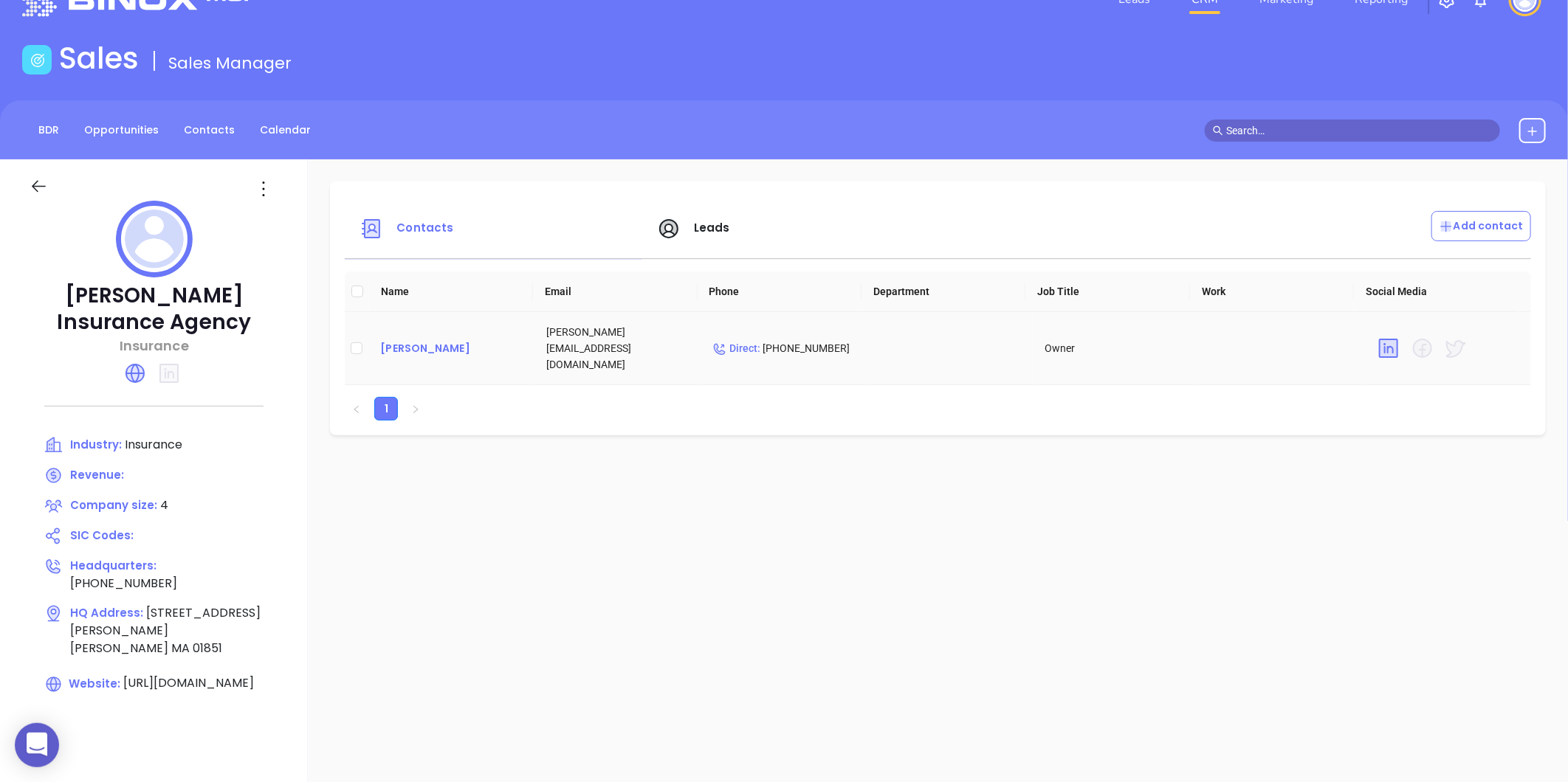
click at [421, 340] on div "Patrick Martin" at bounding box center [450, 349] width 142 height 18
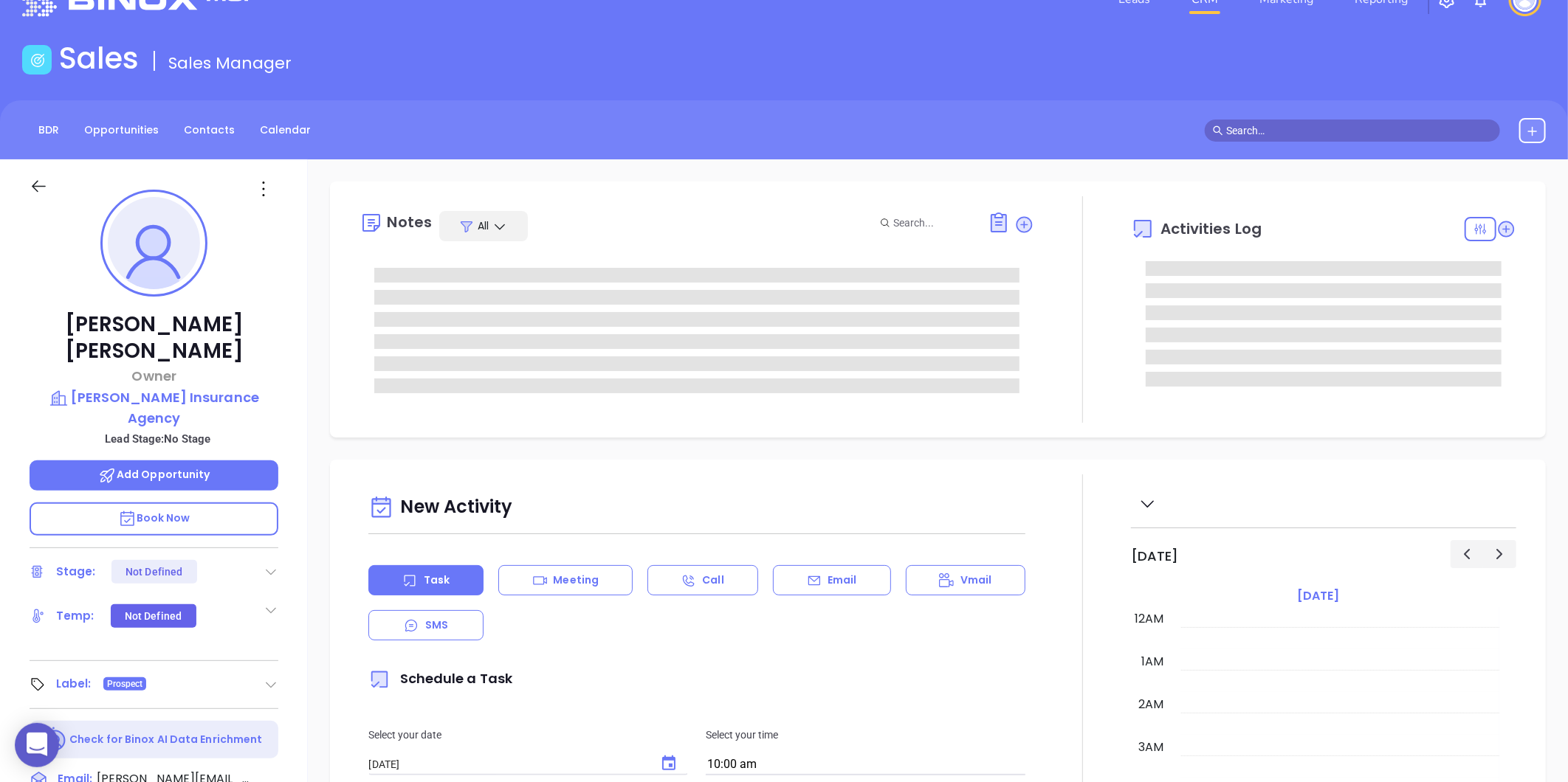
scroll to position [429, 0]
click at [256, 196] on icon at bounding box center [264, 188] width 24 height 24
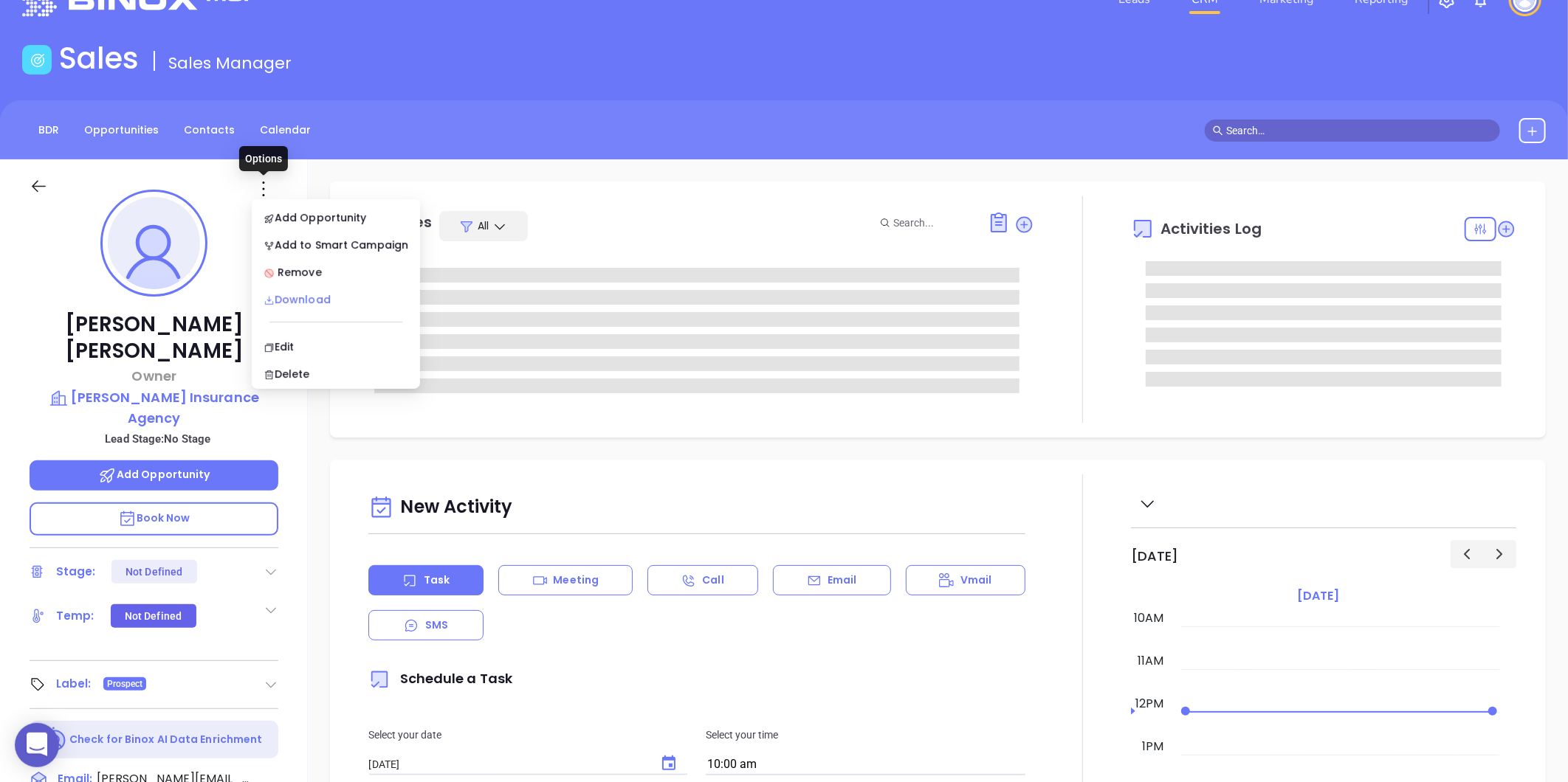
type input "[PERSON_NAME]"
click at [271, 333] on li "Edit" at bounding box center [335, 347] width 162 height 31
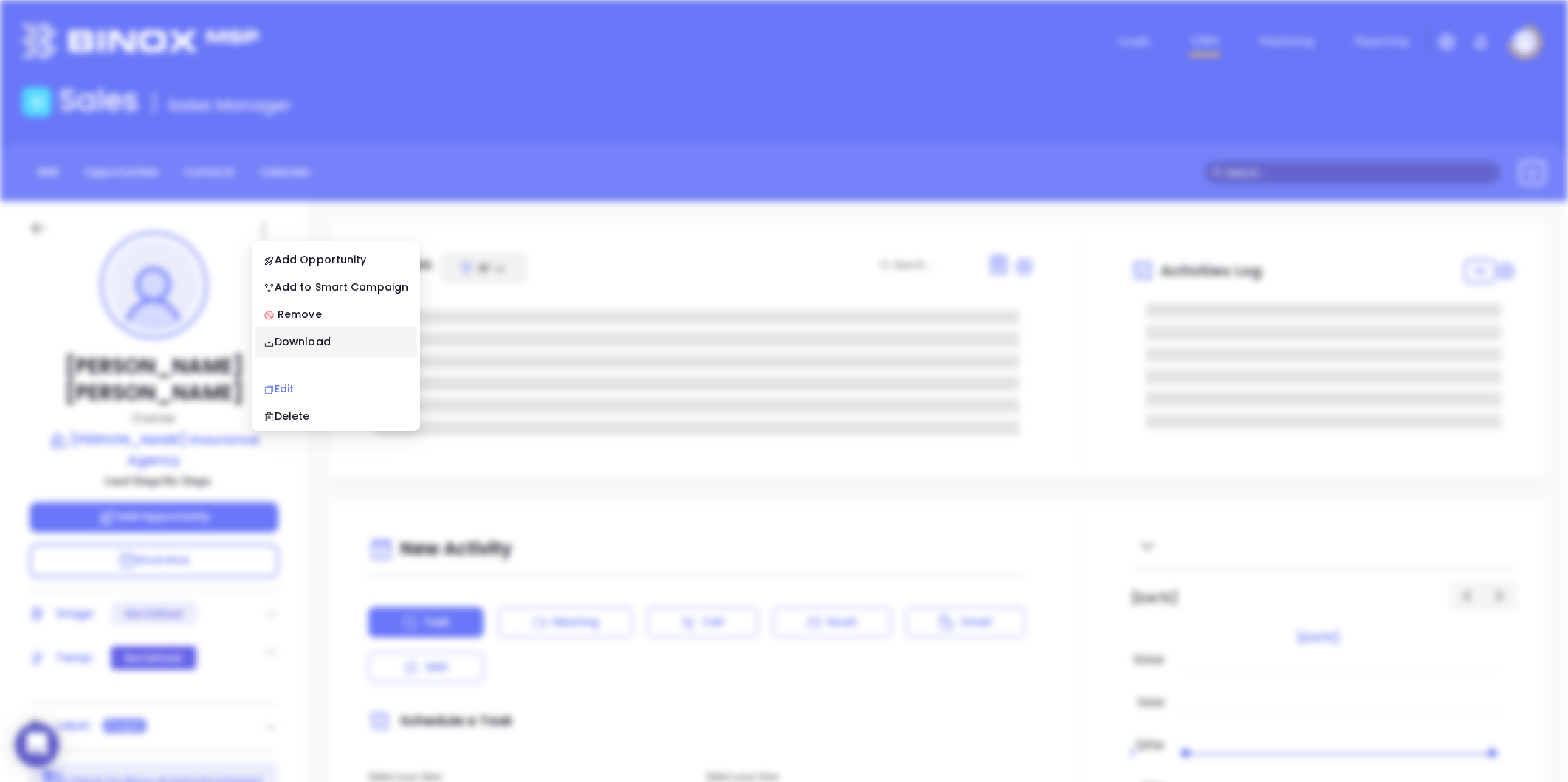
scroll to position [0, 0]
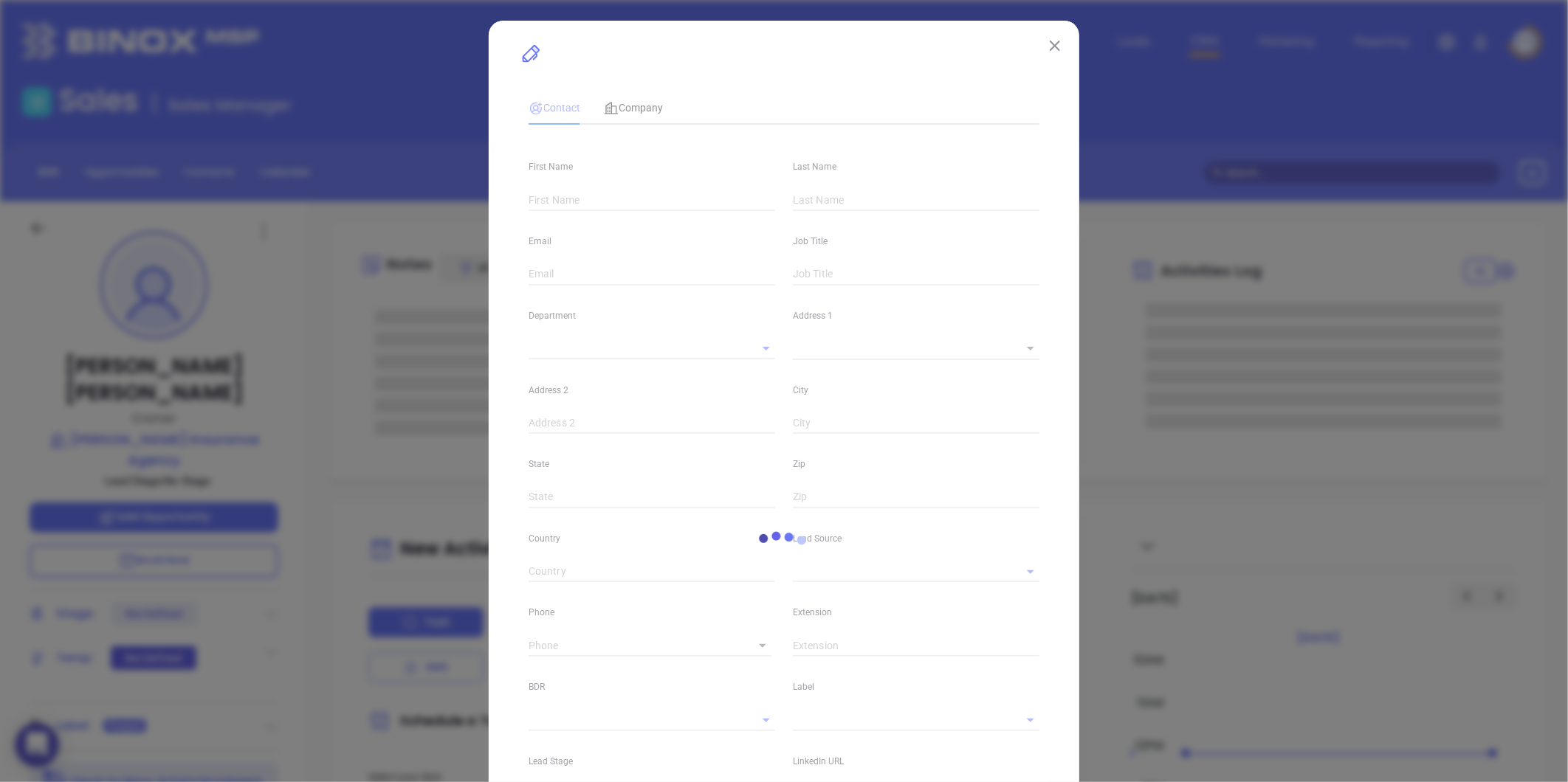
type input "Patrick"
type input "Martin"
type input "patrickmartin@jamesmartininsurance.com"
type input "Owner"
type textarea "316 Parker Street"
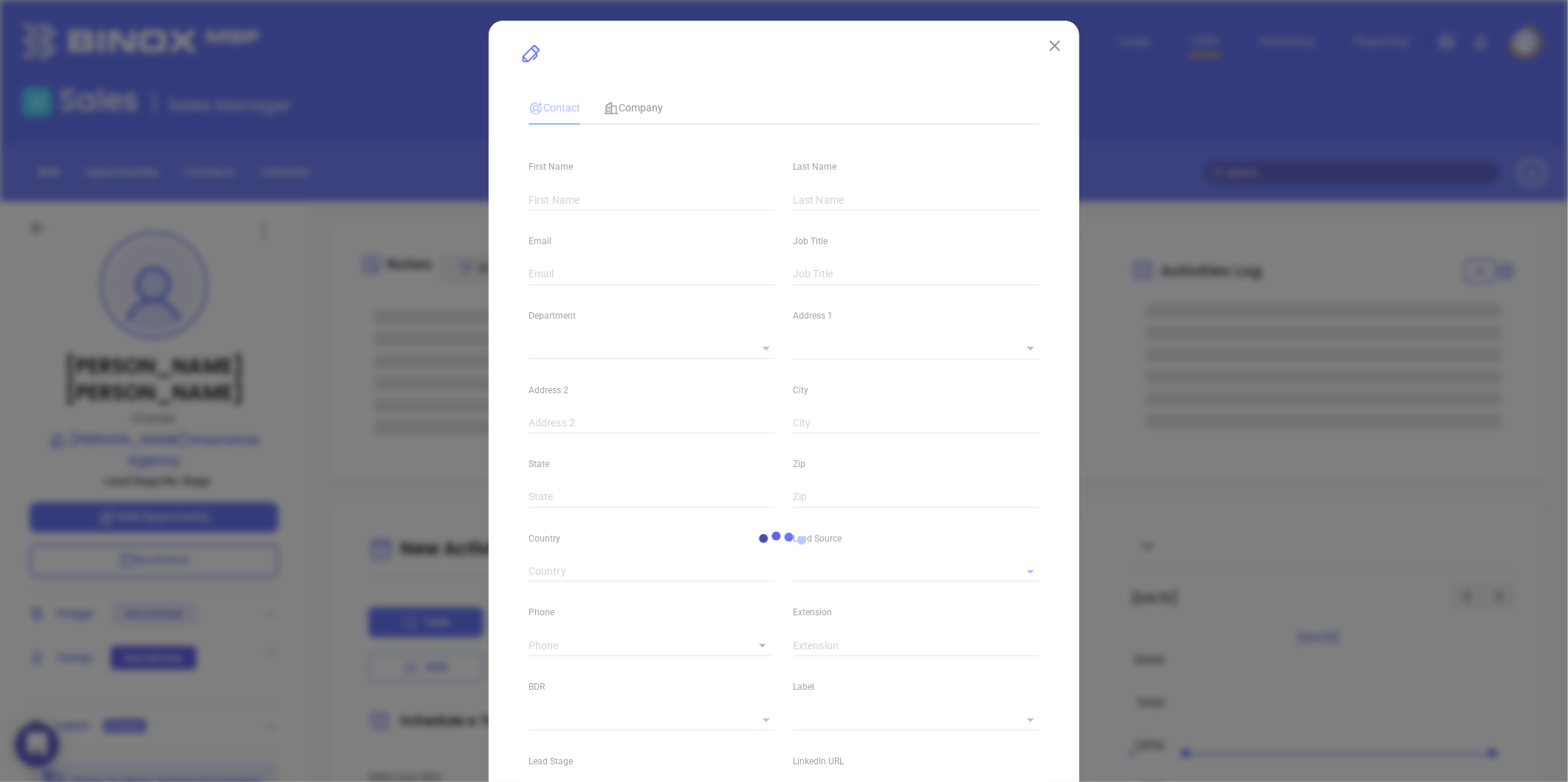
type input "1"
type input "Lowell"
type input "MA"
type input "01851"
type input "www.linkedin.com/in/patrickmartinlowellma"
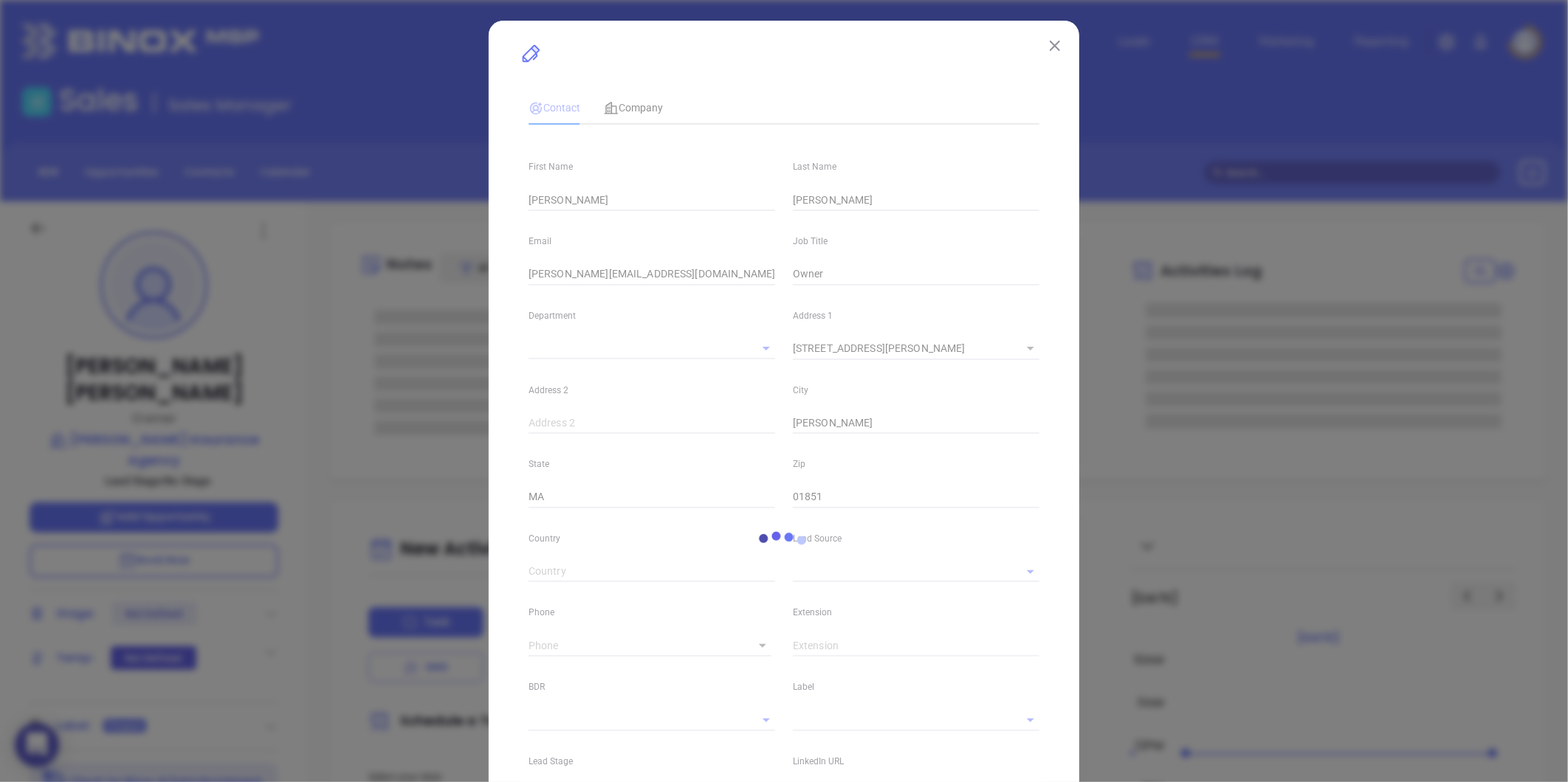
type input "Google Search"
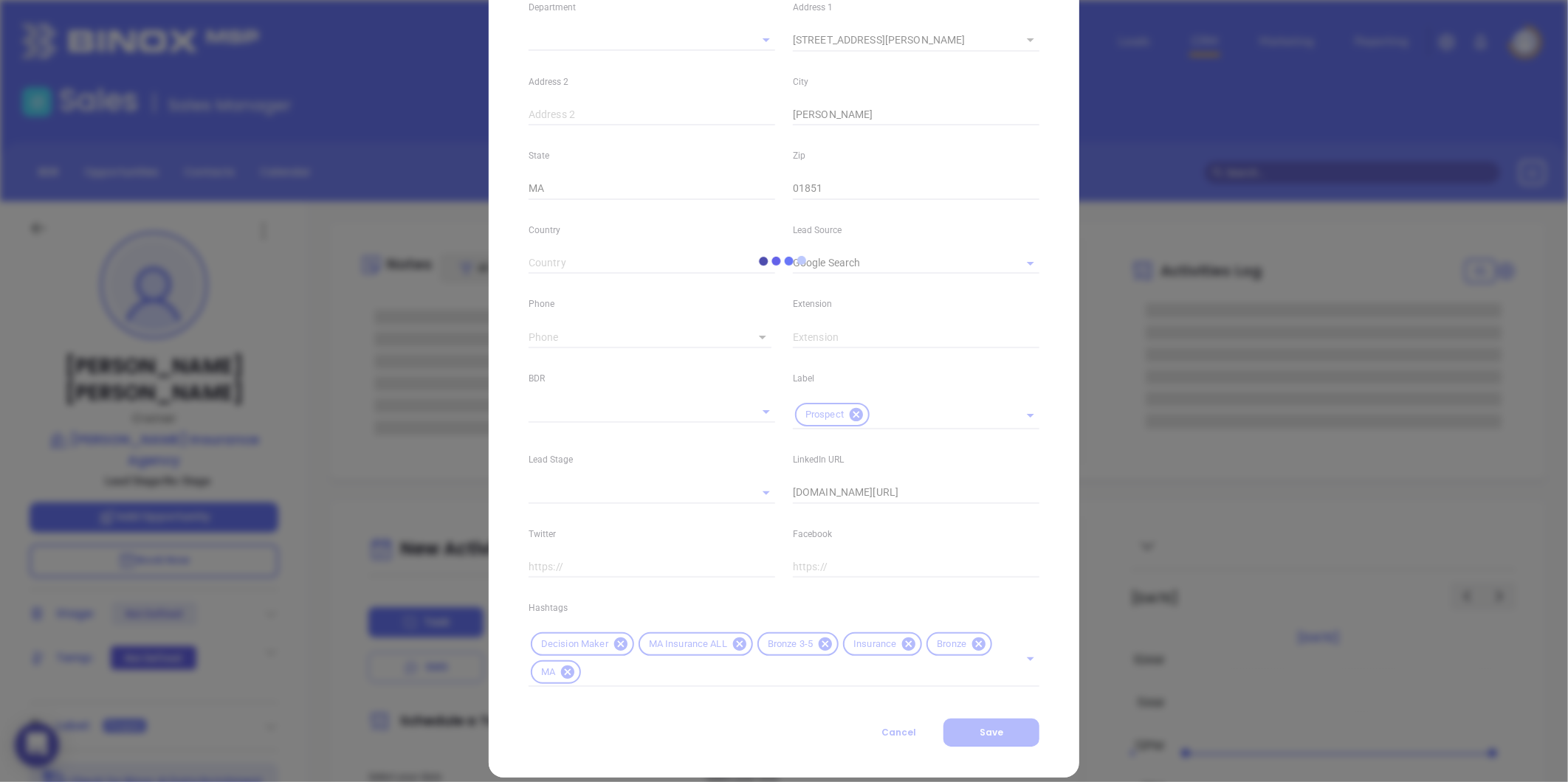
scroll to position [329, 0]
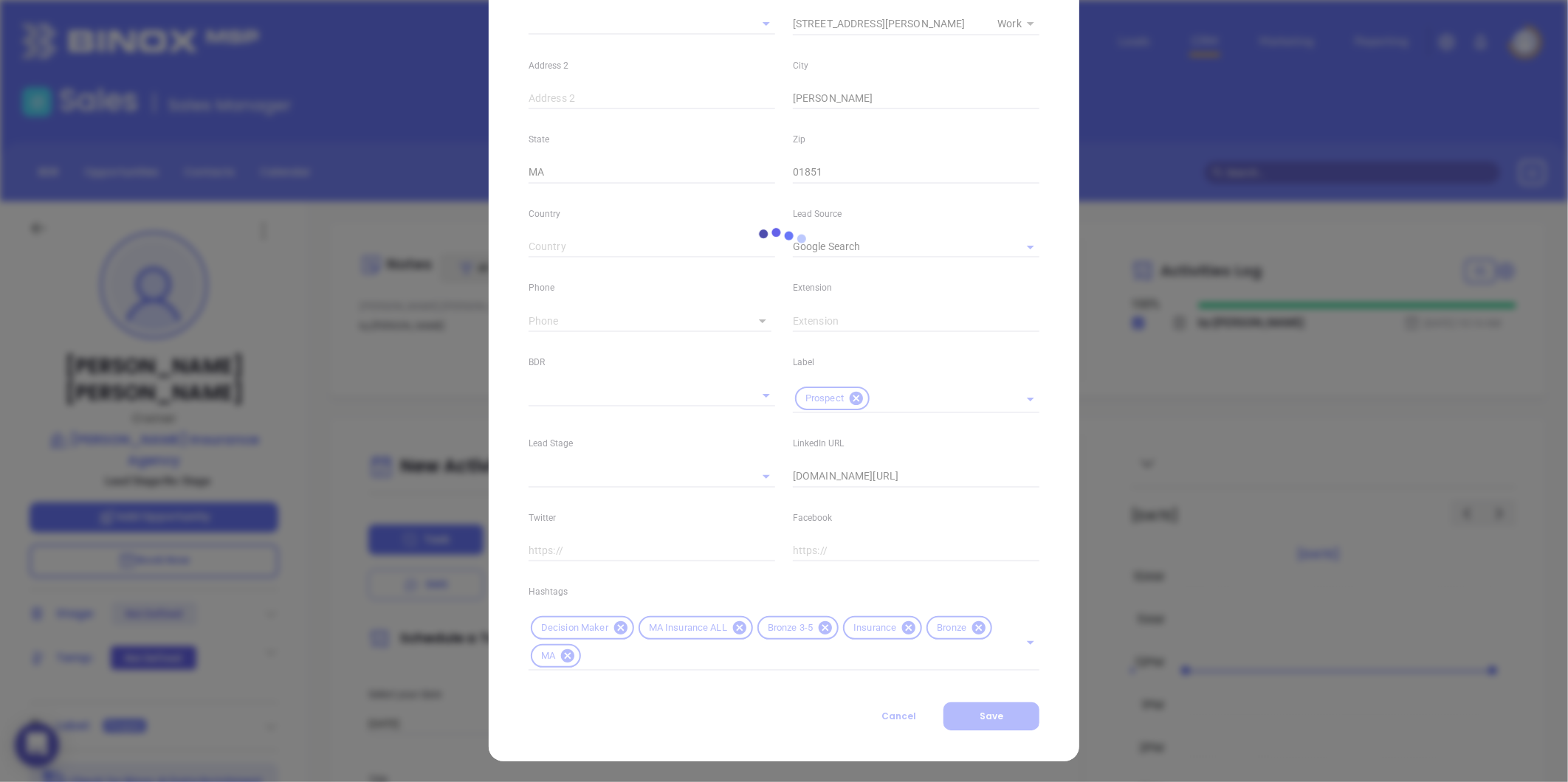
type input "1"
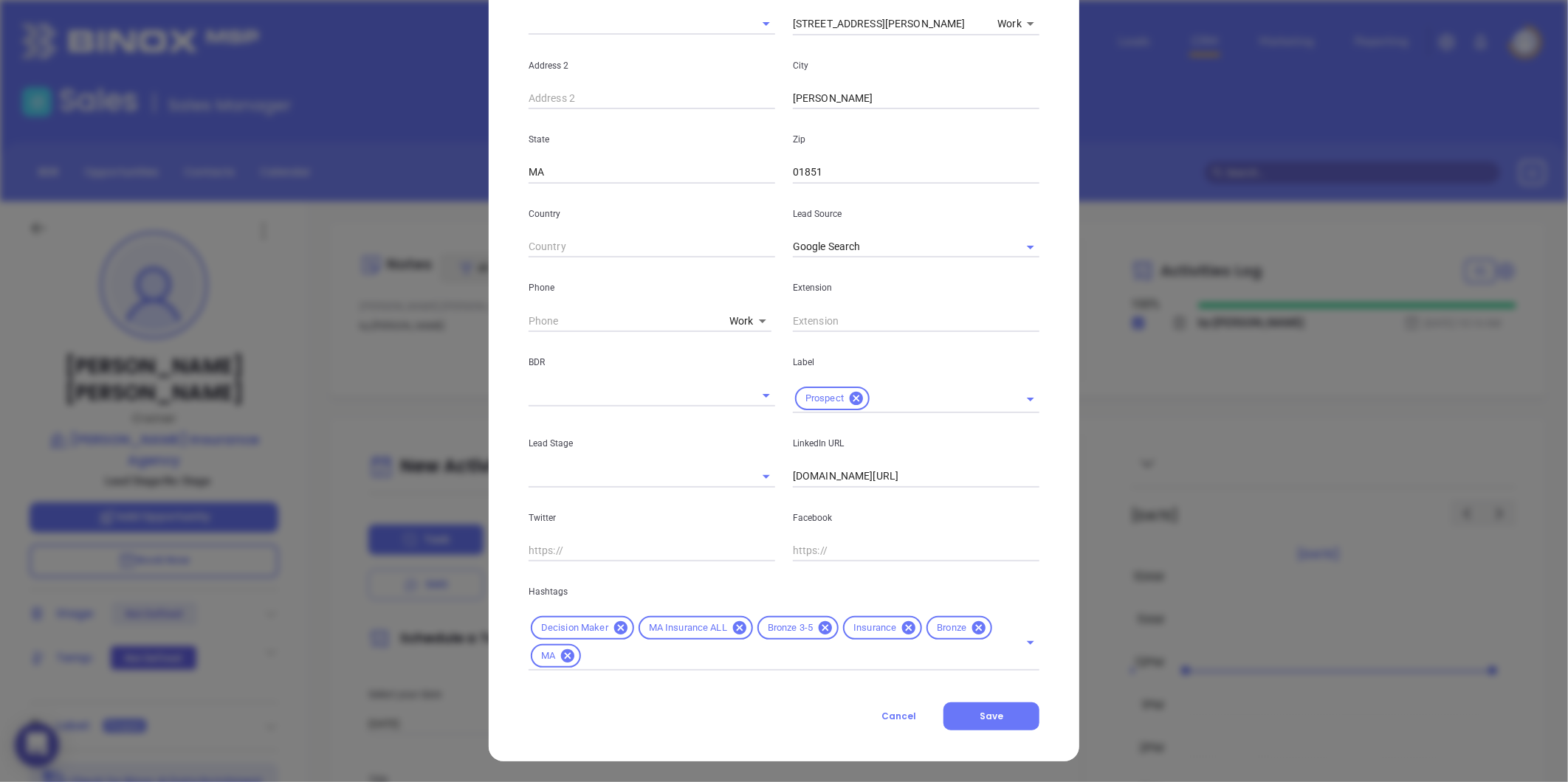
click at [973, 627] on icon at bounding box center [979, 628] width 14 height 14
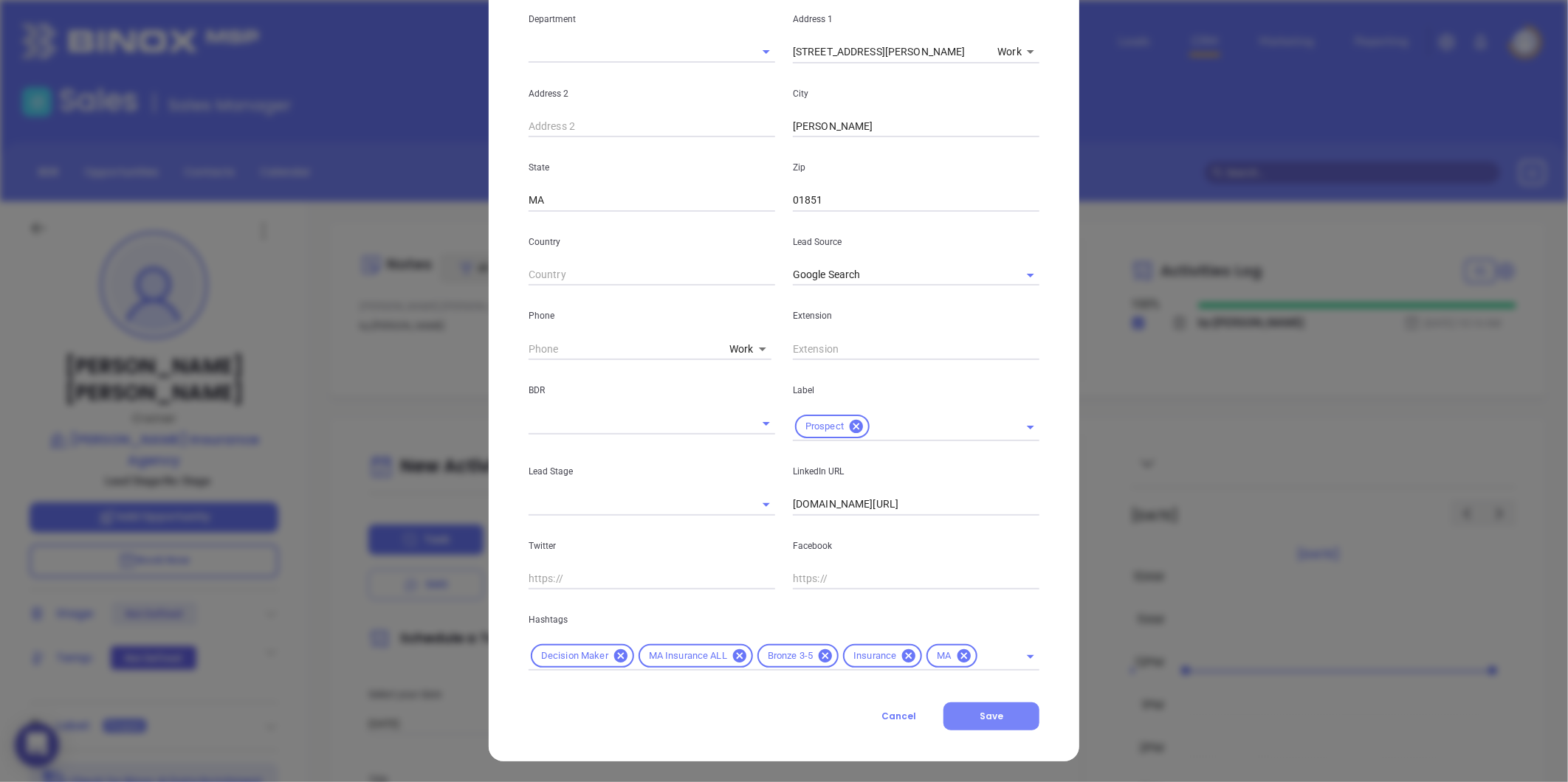
click at [980, 714] on span "Save" at bounding box center [992, 717] width 24 height 13
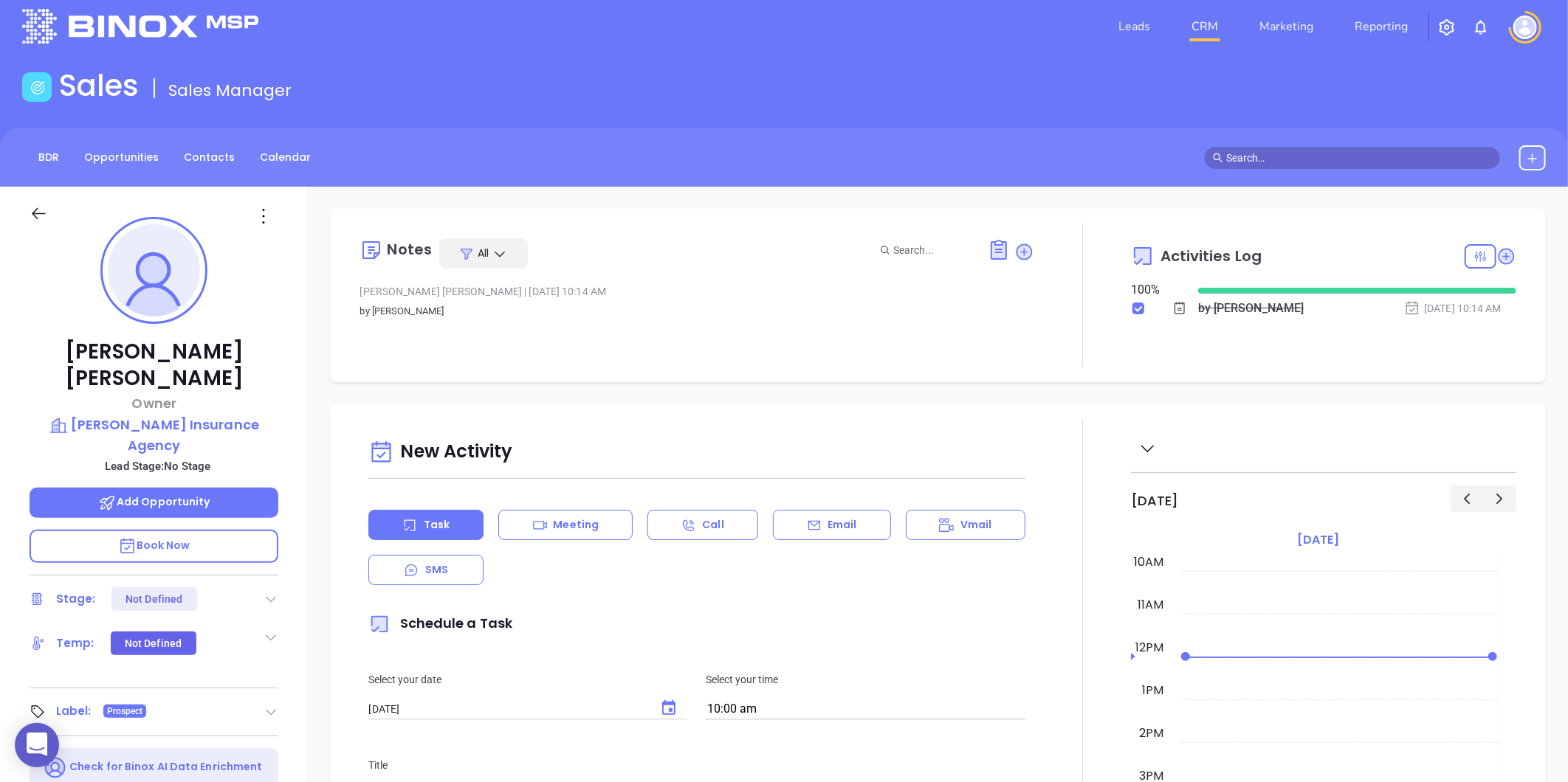
scroll to position [0, 0]
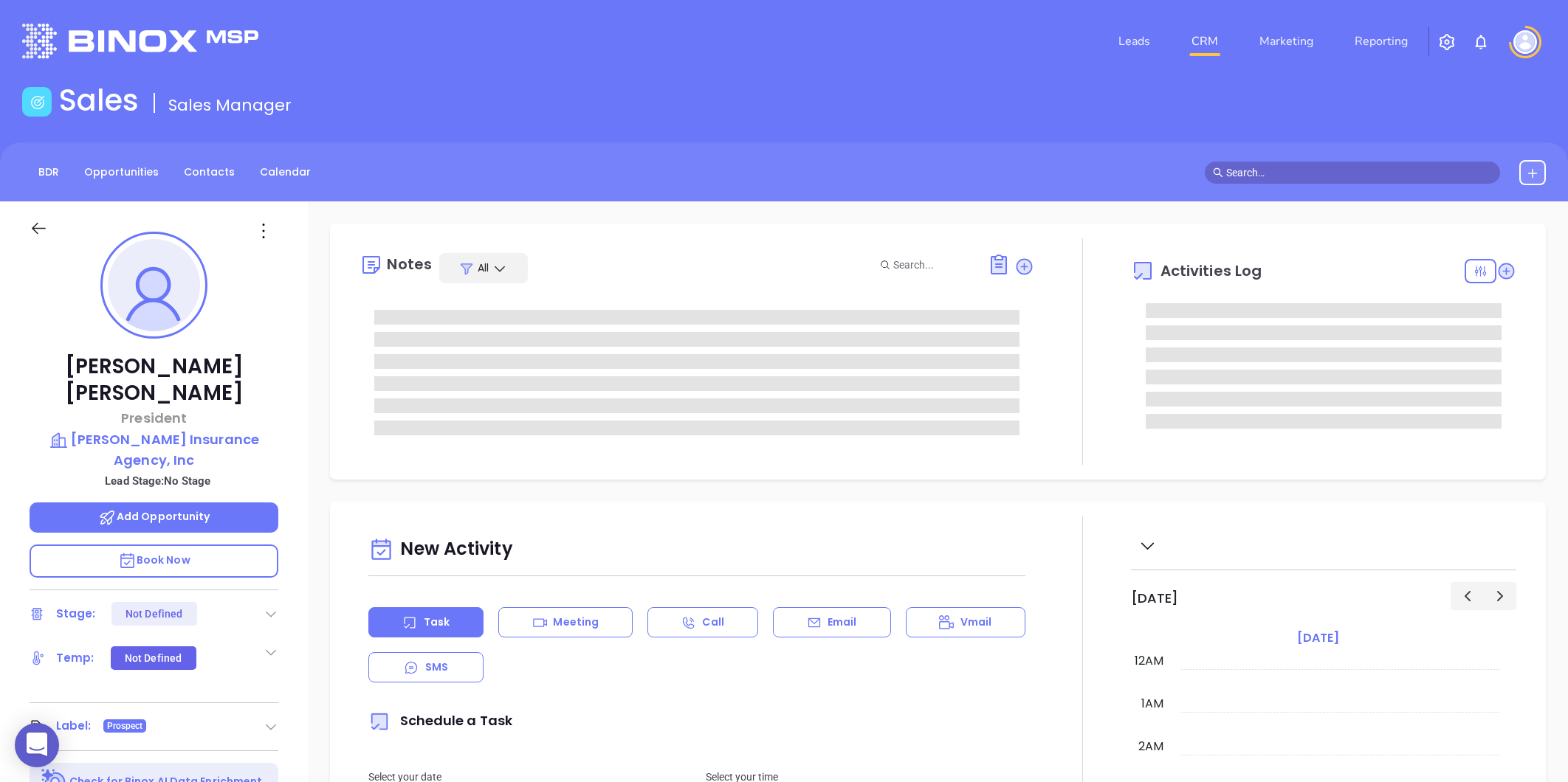
type input "[PERSON_NAME]"
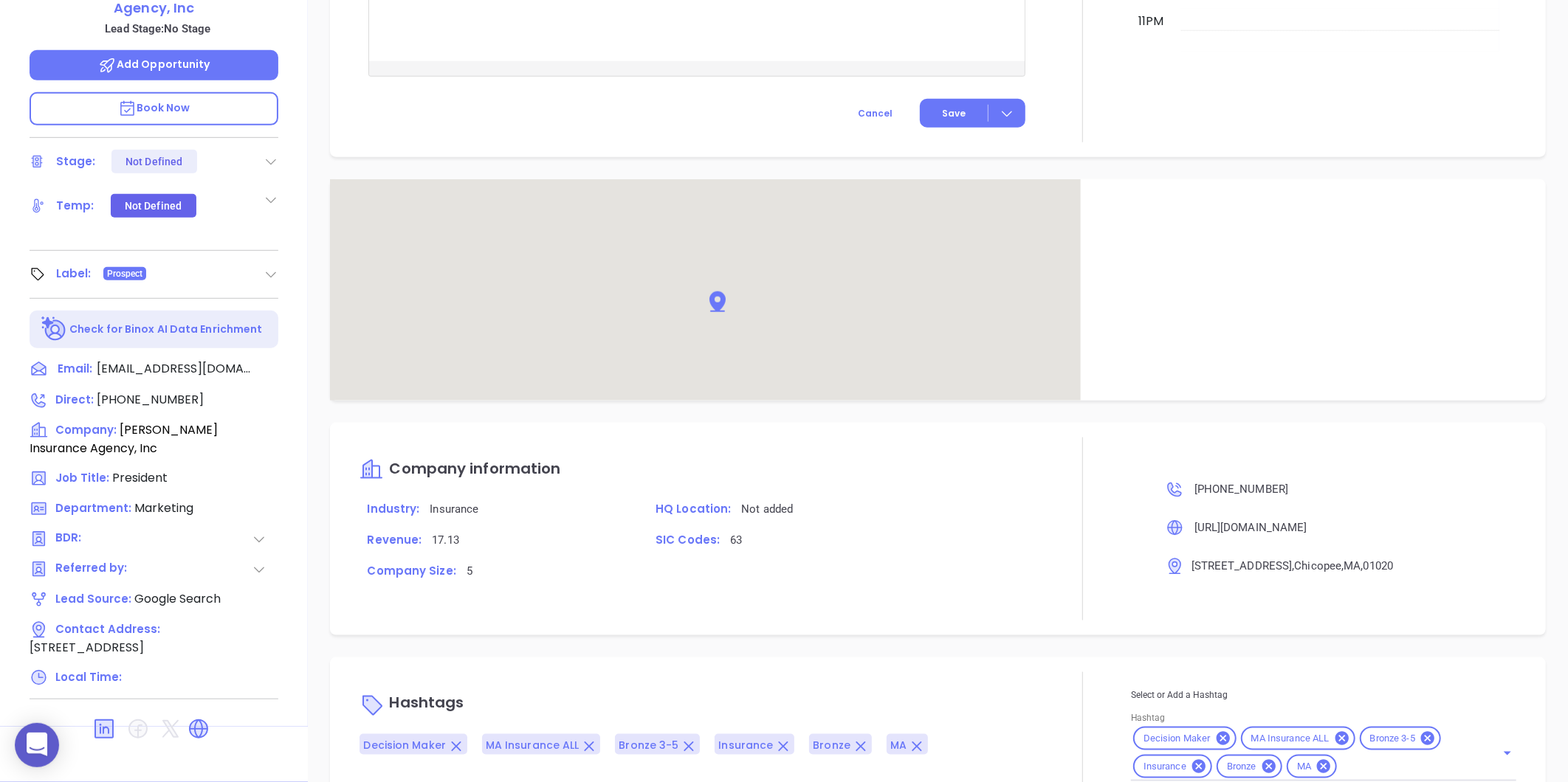
scroll to position [710, 0]
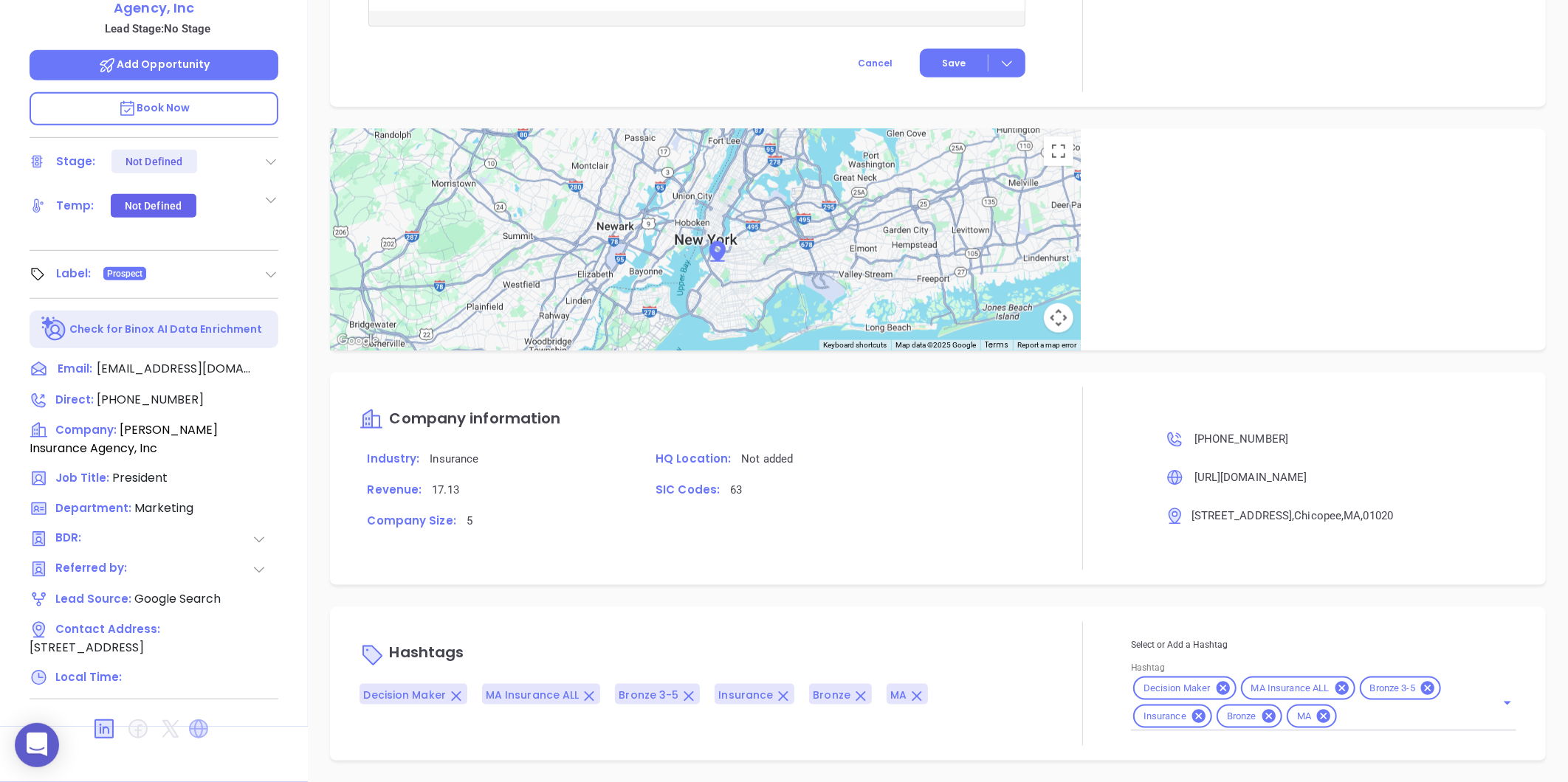
click at [207, 719] on icon at bounding box center [198, 729] width 19 height 19
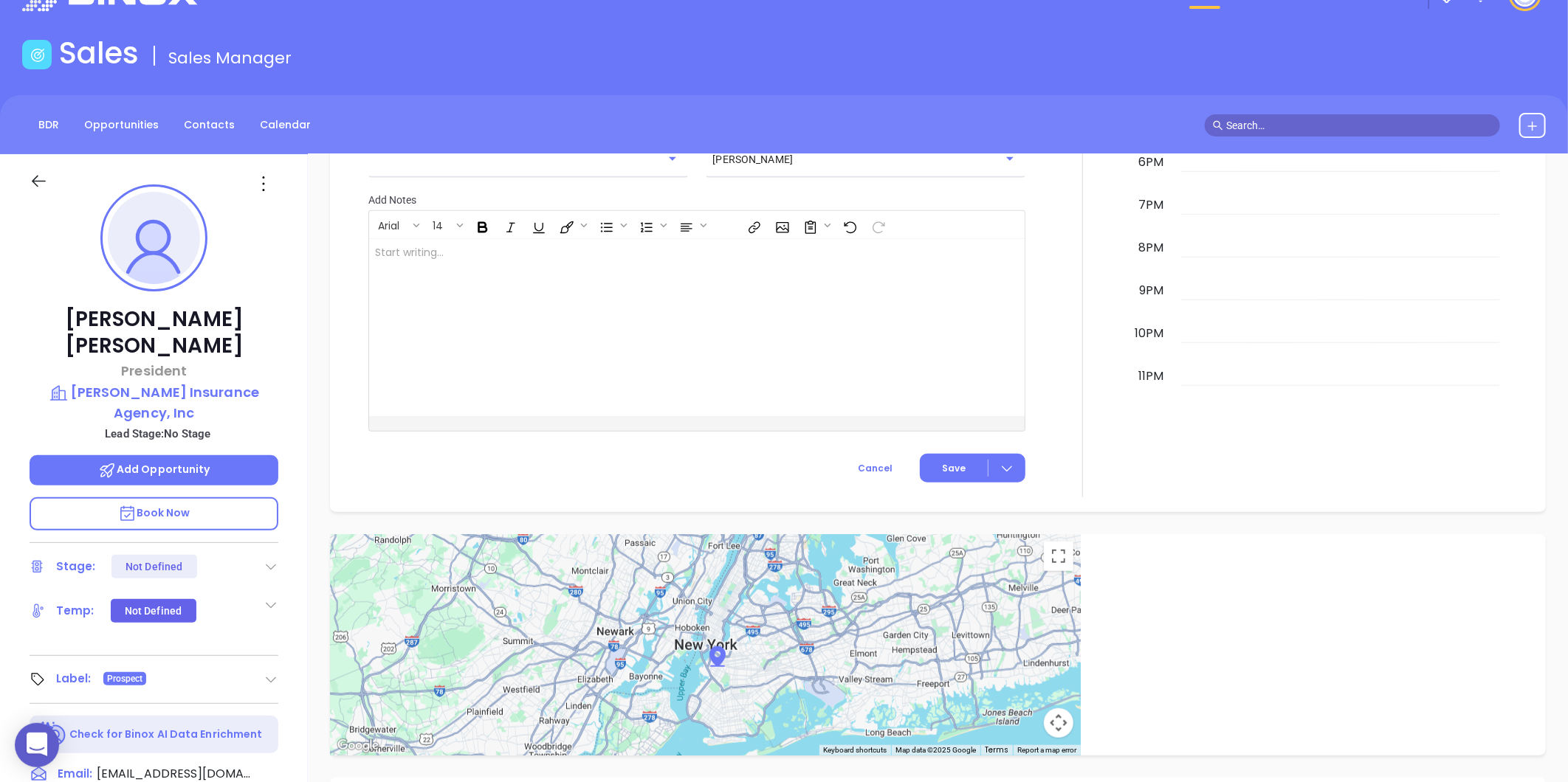
scroll to position [42, 0]
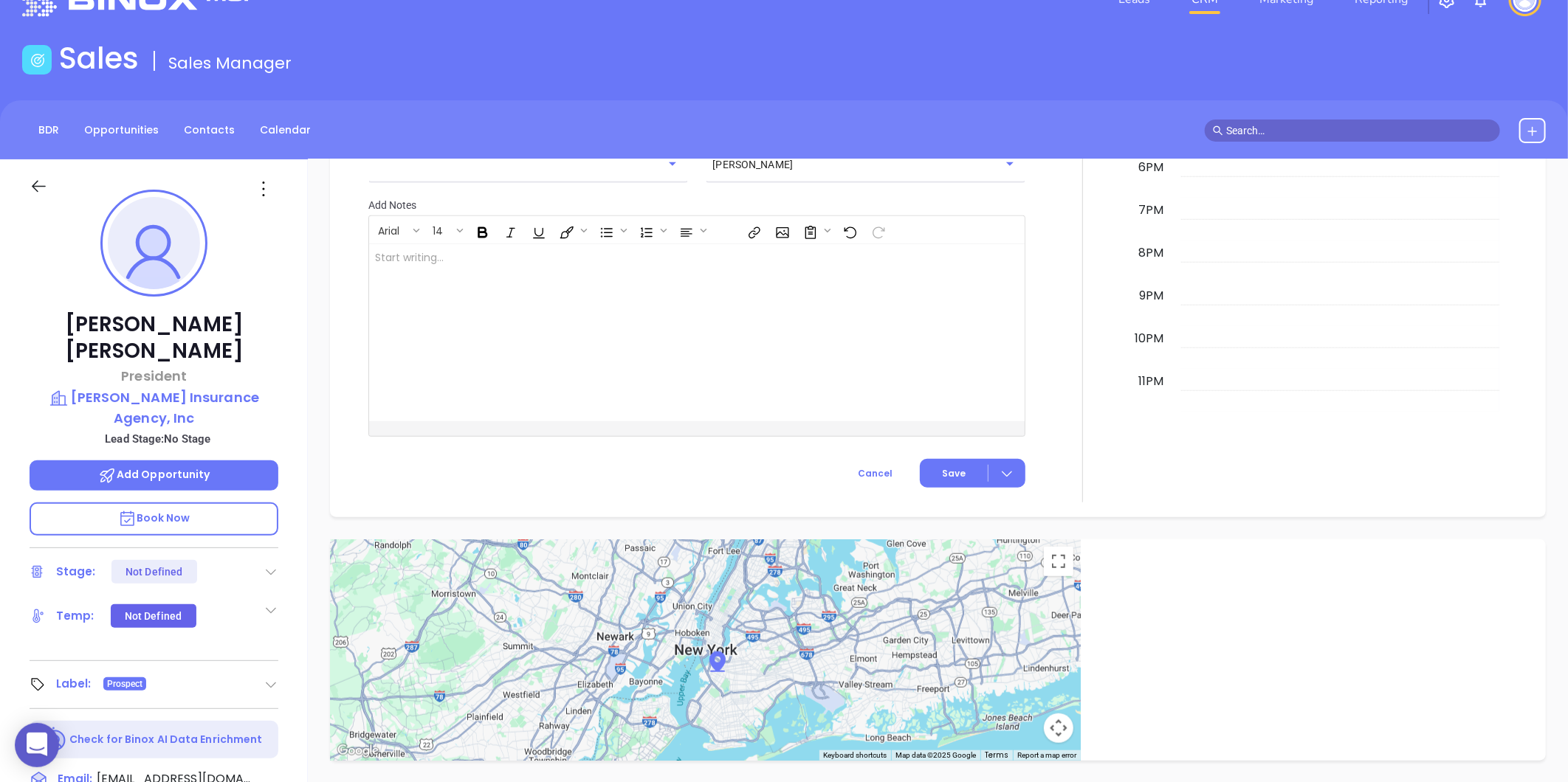
click at [131, 430] on p "Lead Stage: No Stage" at bounding box center [158, 439] width 241 height 19
click at [157, 388] on p "[PERSON_NAME] Insurance Agency, Inc" at bounding box center [154, 408] width 248 height 41
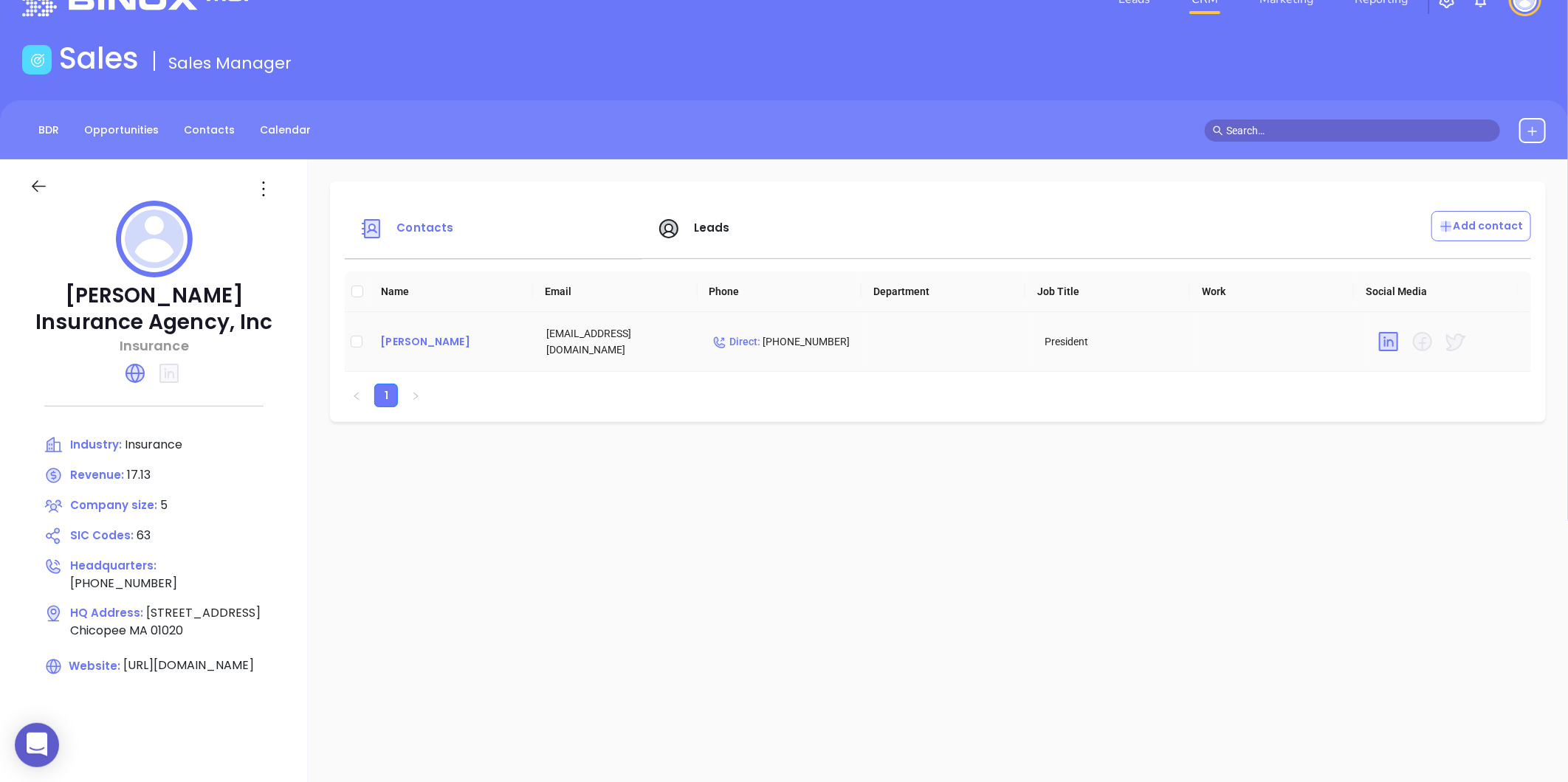
click at [388, 335] on div "[PERSON_NAME]" at bounding box center [450, 342] width 142 height 18
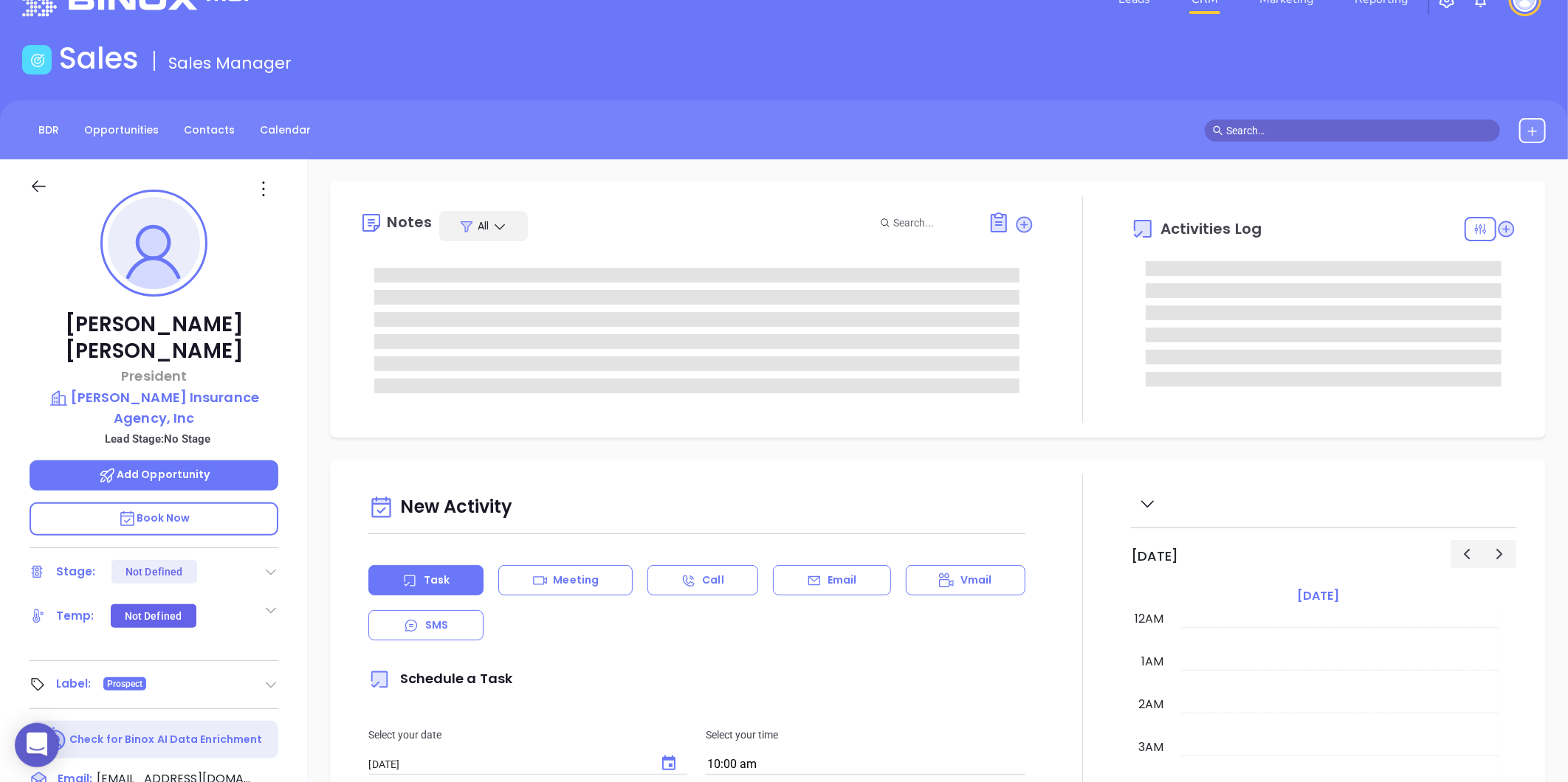
scroll to position [429, 0]
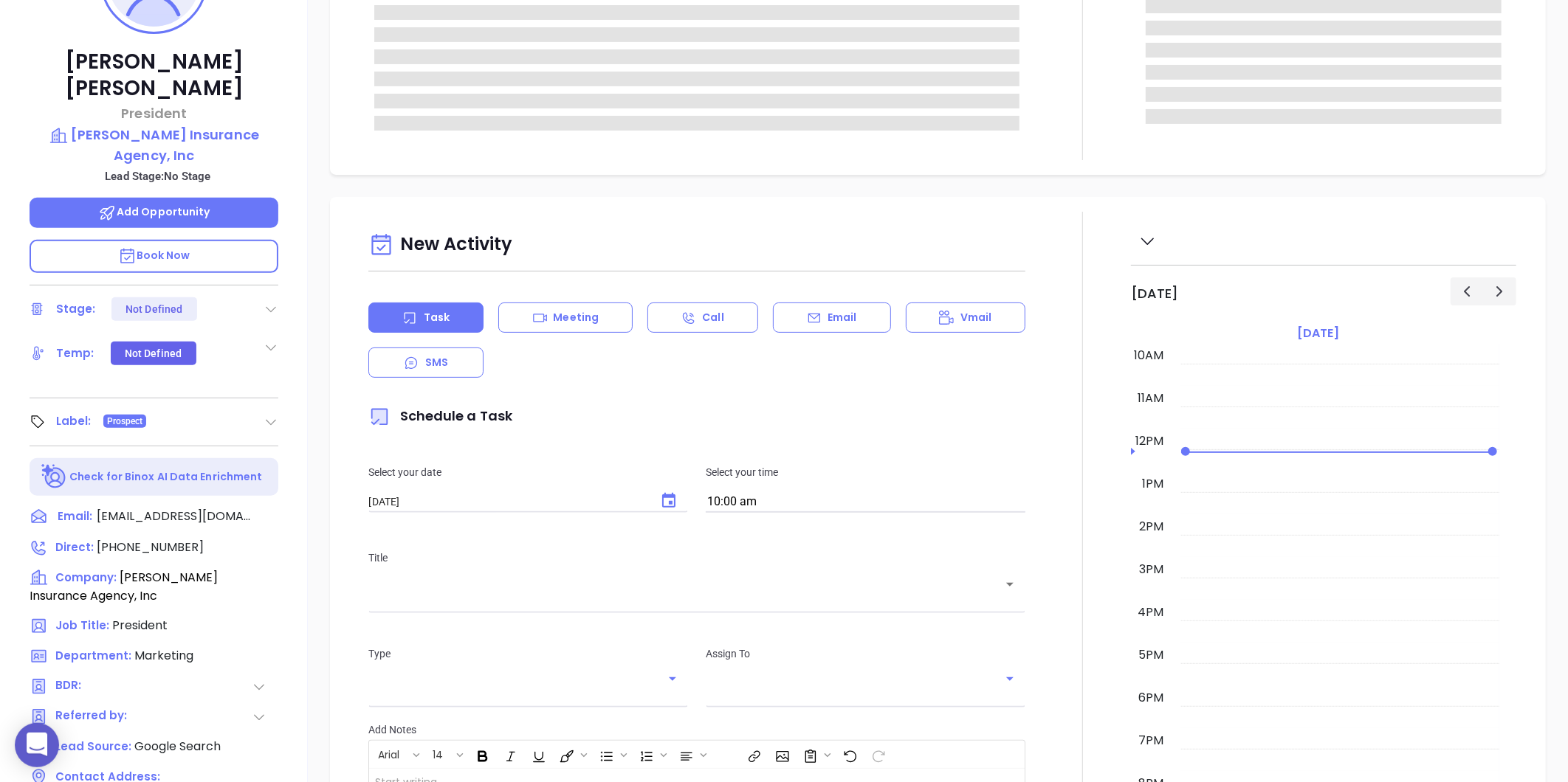
type input "[PERSON_NAME]"
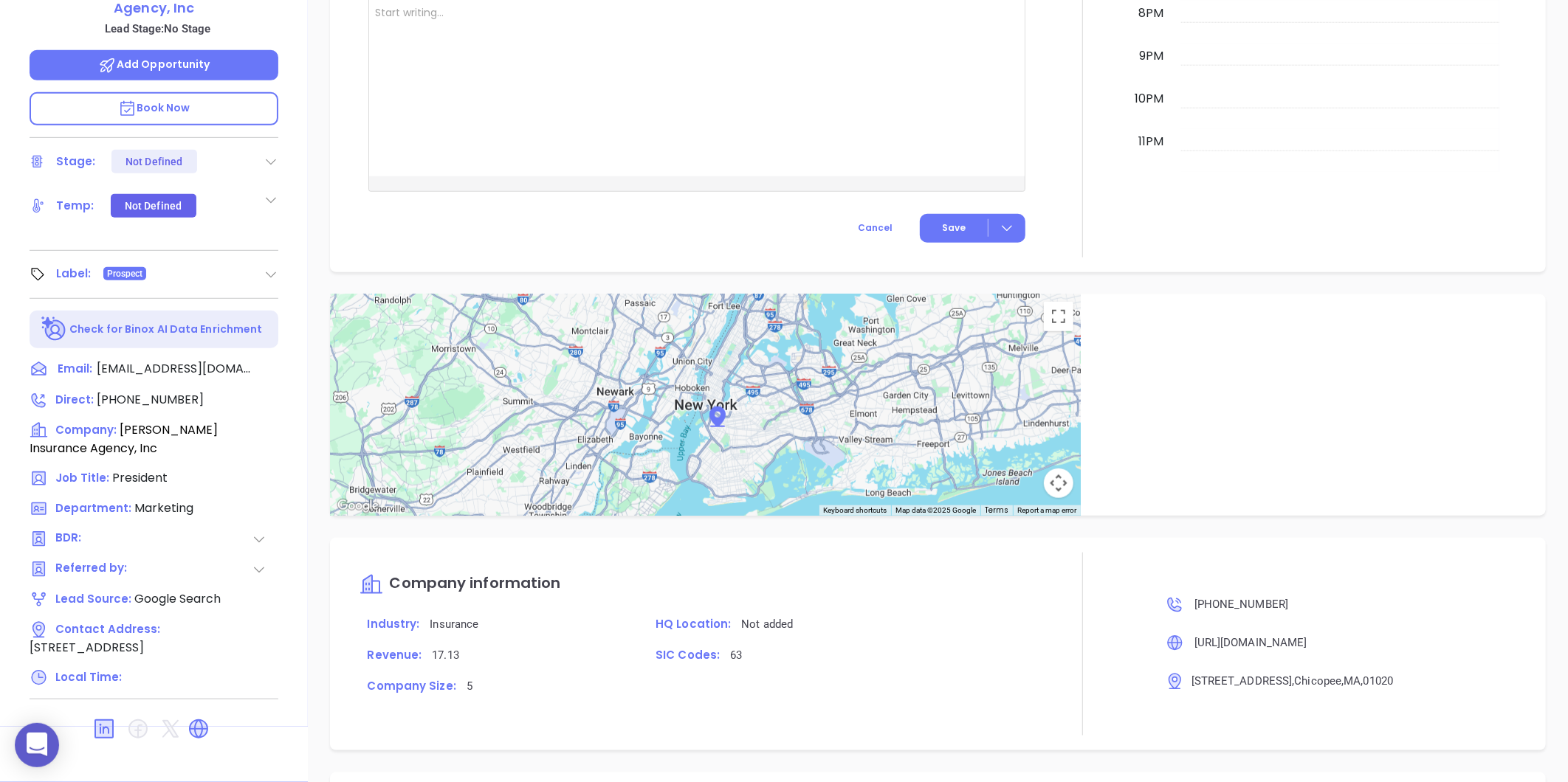
scroll to position [459, 0]
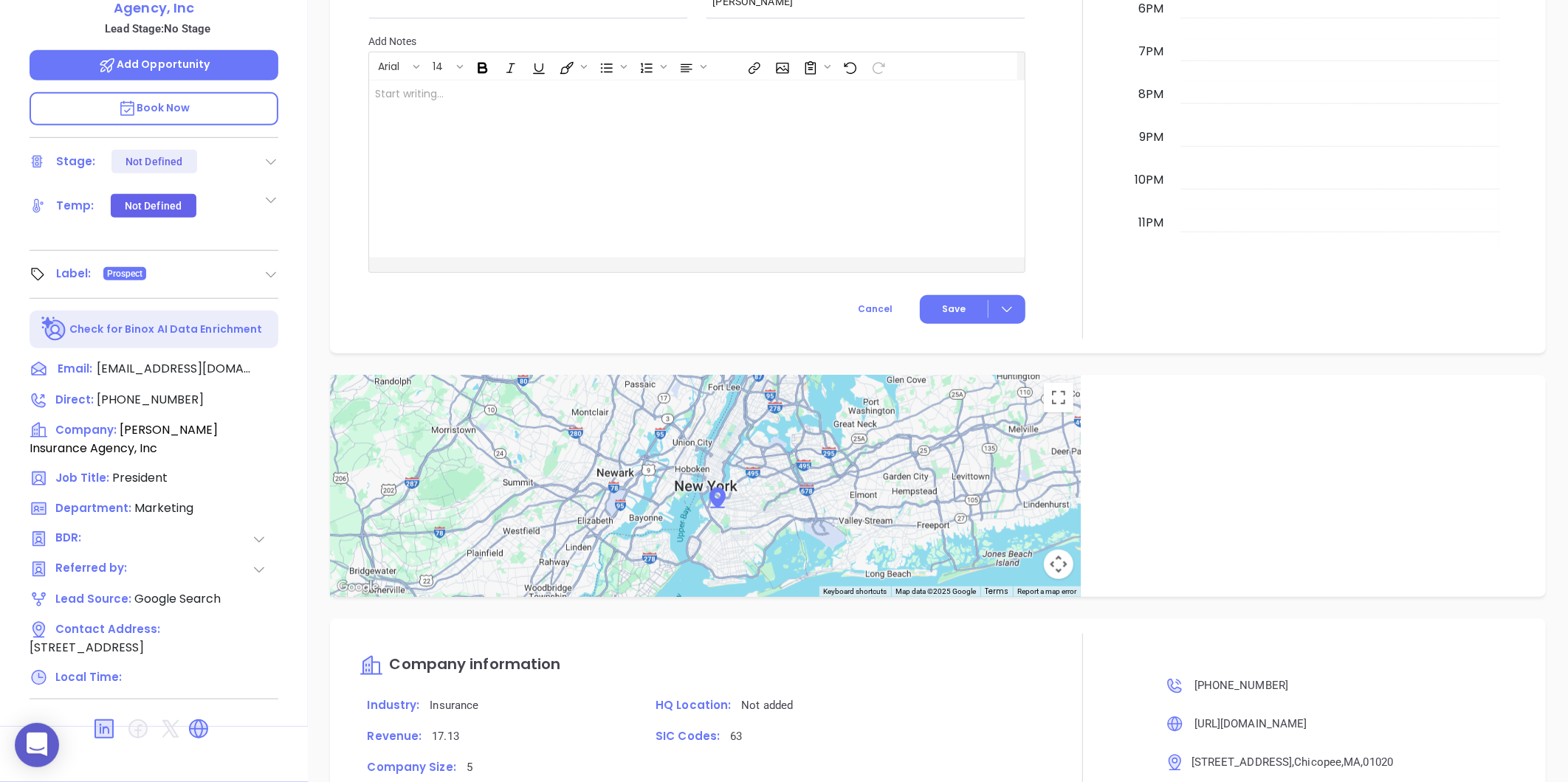
click at [192, 718] on icon at bounding box center [198, 729] width 24 height 24
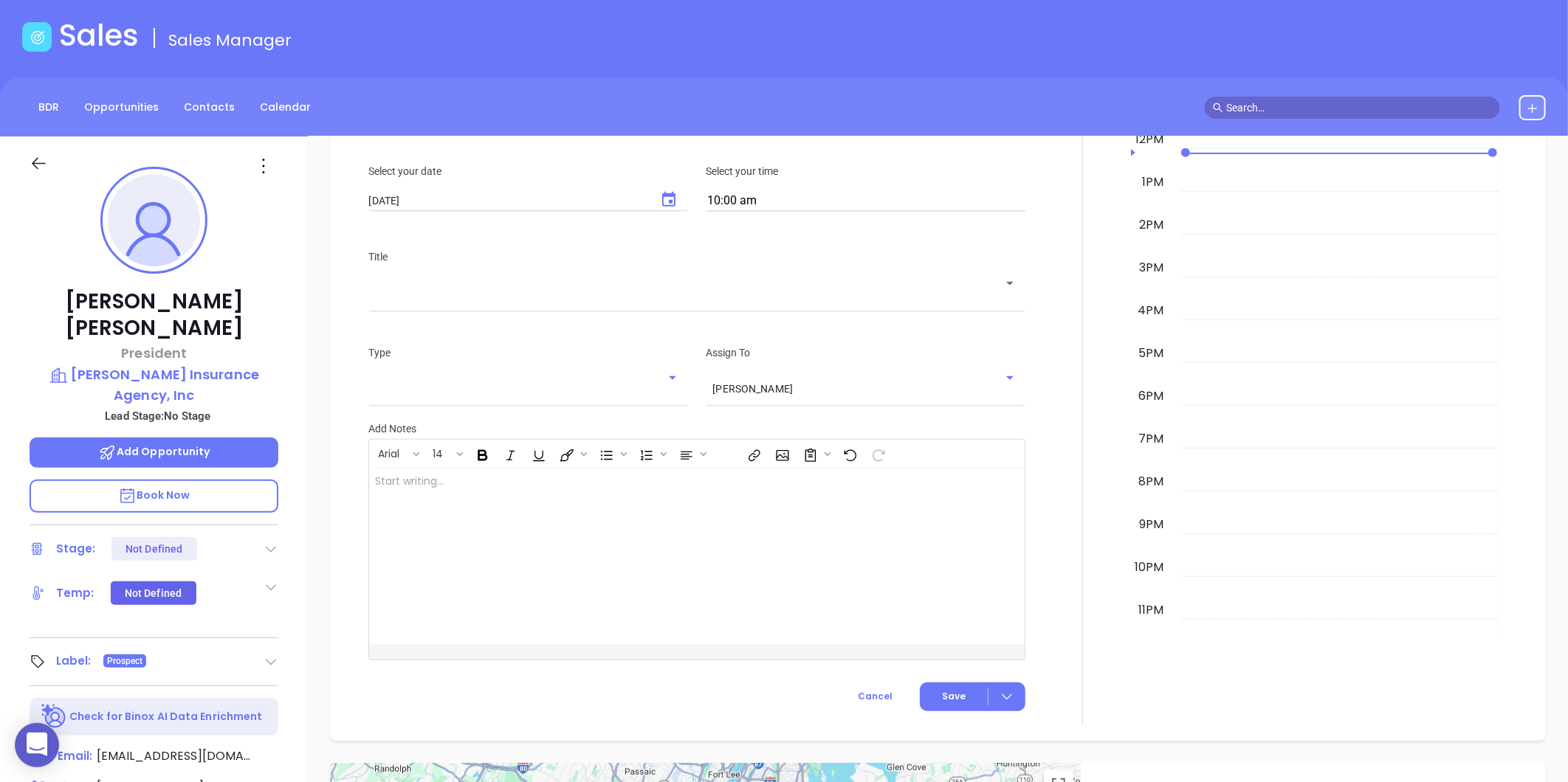
scroll to position [42, 0]
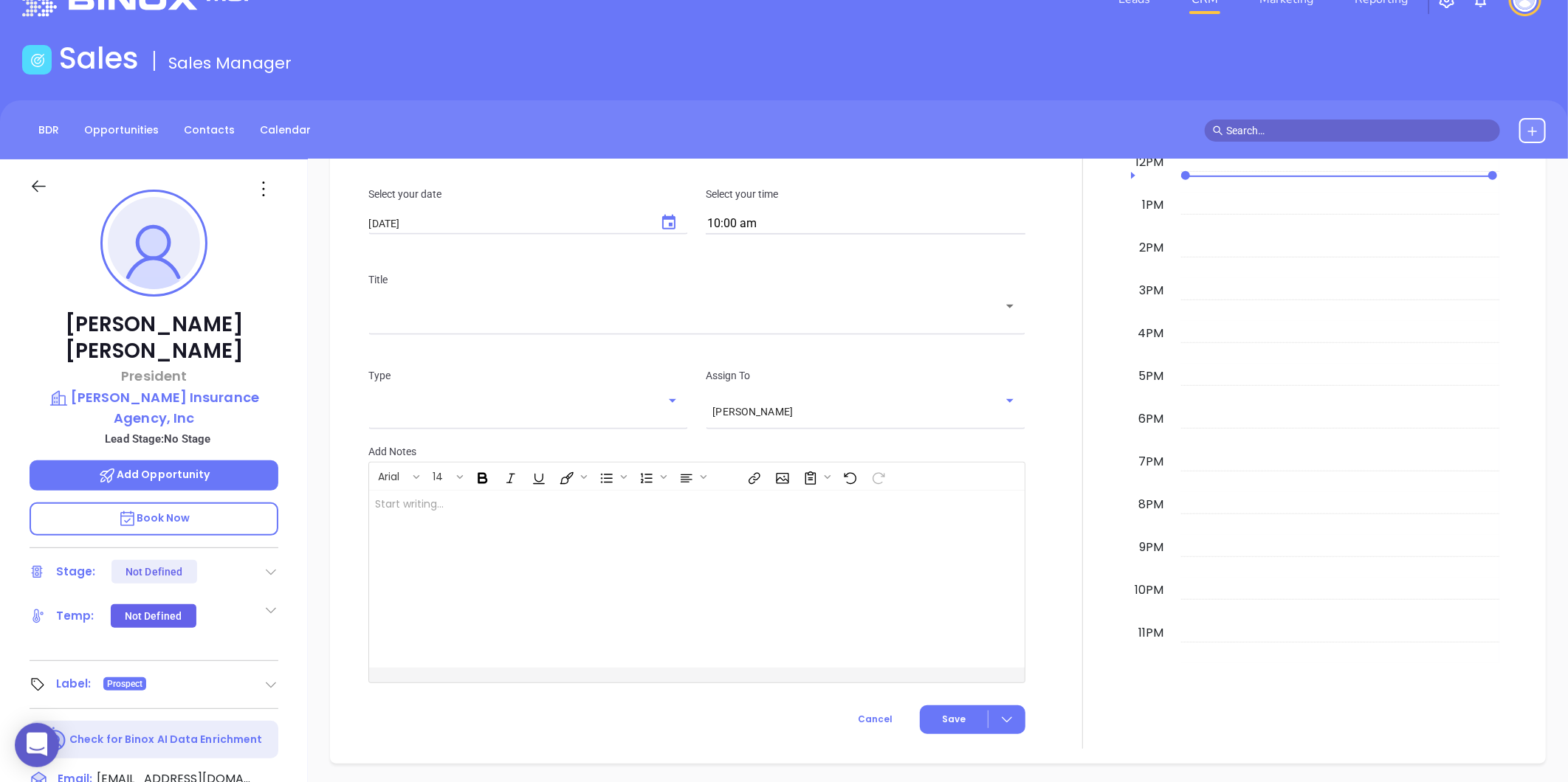
click at [256, 188] on icon at bounding box center [264, 188] width 24 height 24
click at [275, 335] on li "Edit" at bounding box center [335, 347] width 162 height 31
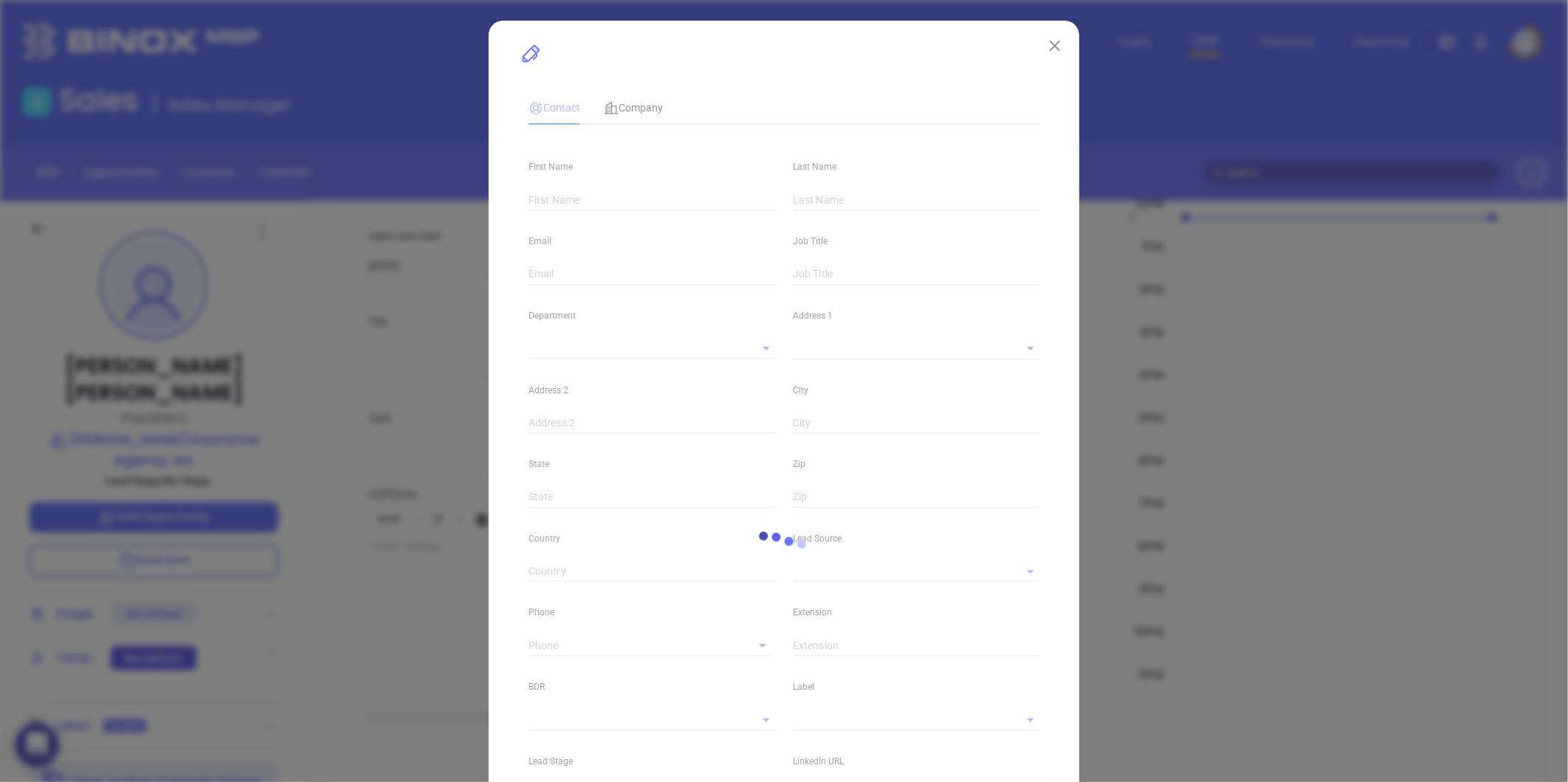
type input "[PERSON_NAME]"
type input "[EMAIL_ADDRESS][DOMAIN_NAME]"
type input "President"
type textarea "[STREET_ADDRESS]"
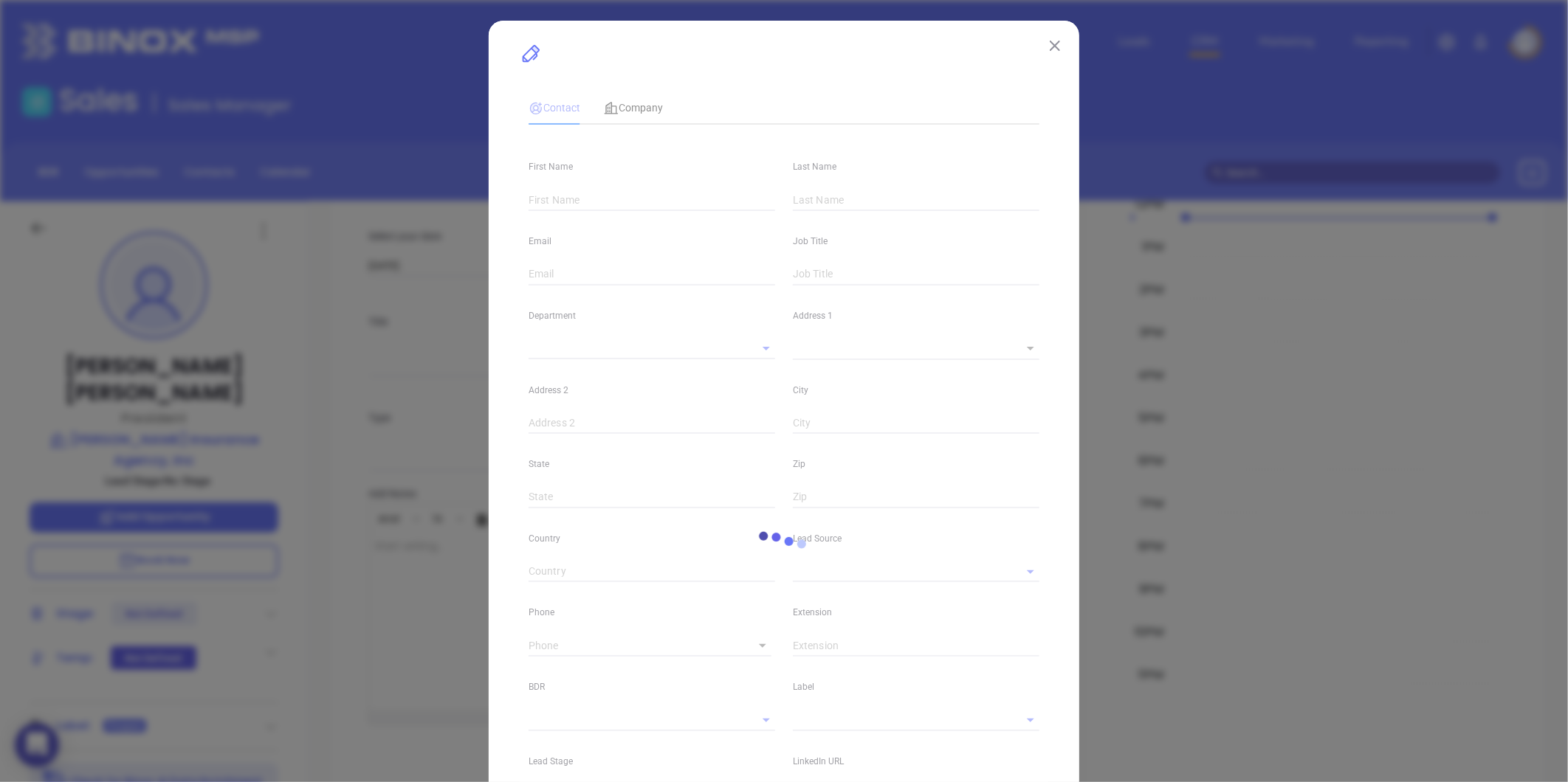
type input "1"
type input "Chicopee"
type input "MA"
type input "01020"
type input "[DOMAIN_NAME][URL][PERSON_NAME]"
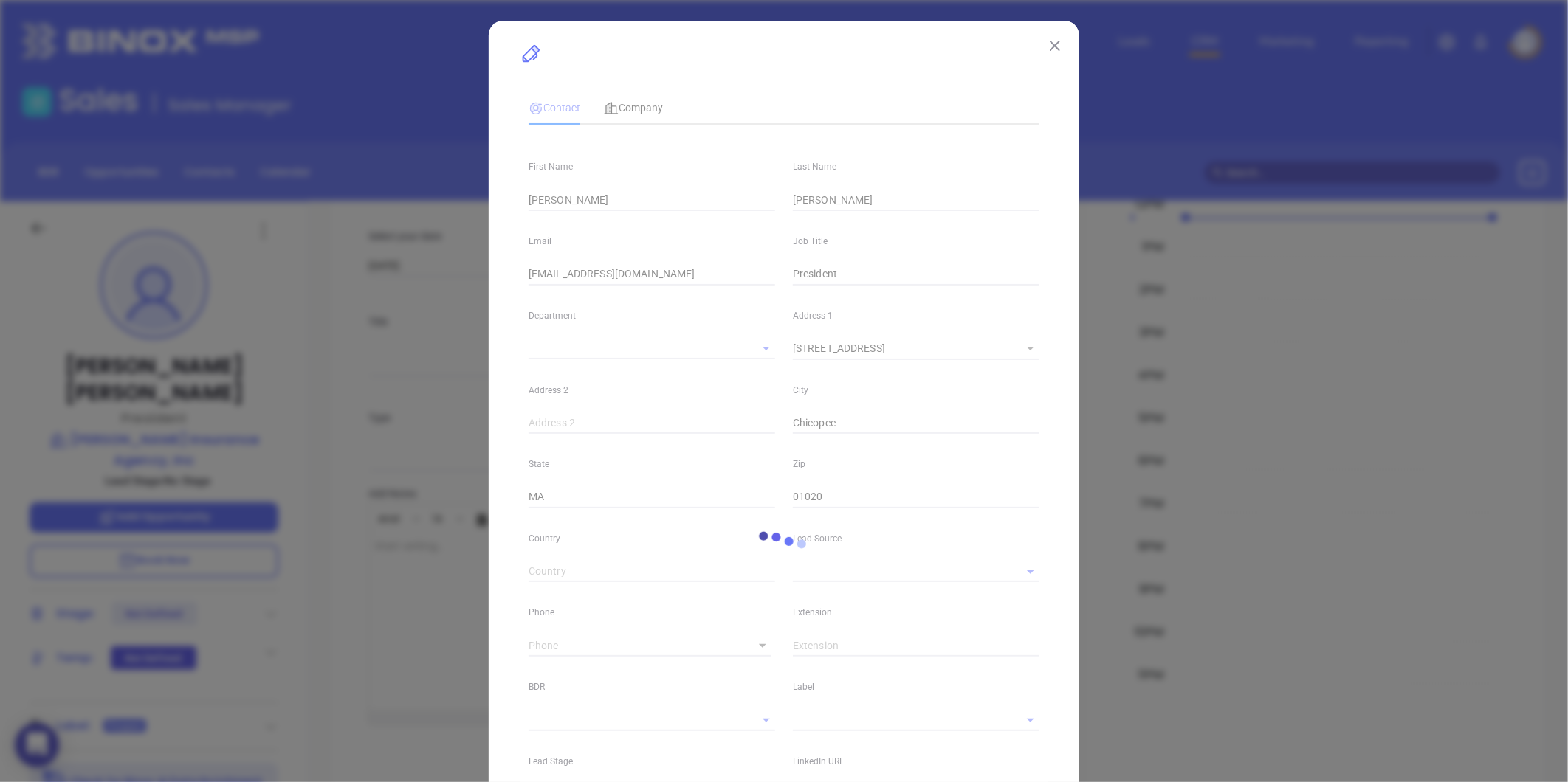
type input "Marketing"
type input "Google Search"
type input "undefined undefined"
type input "1"
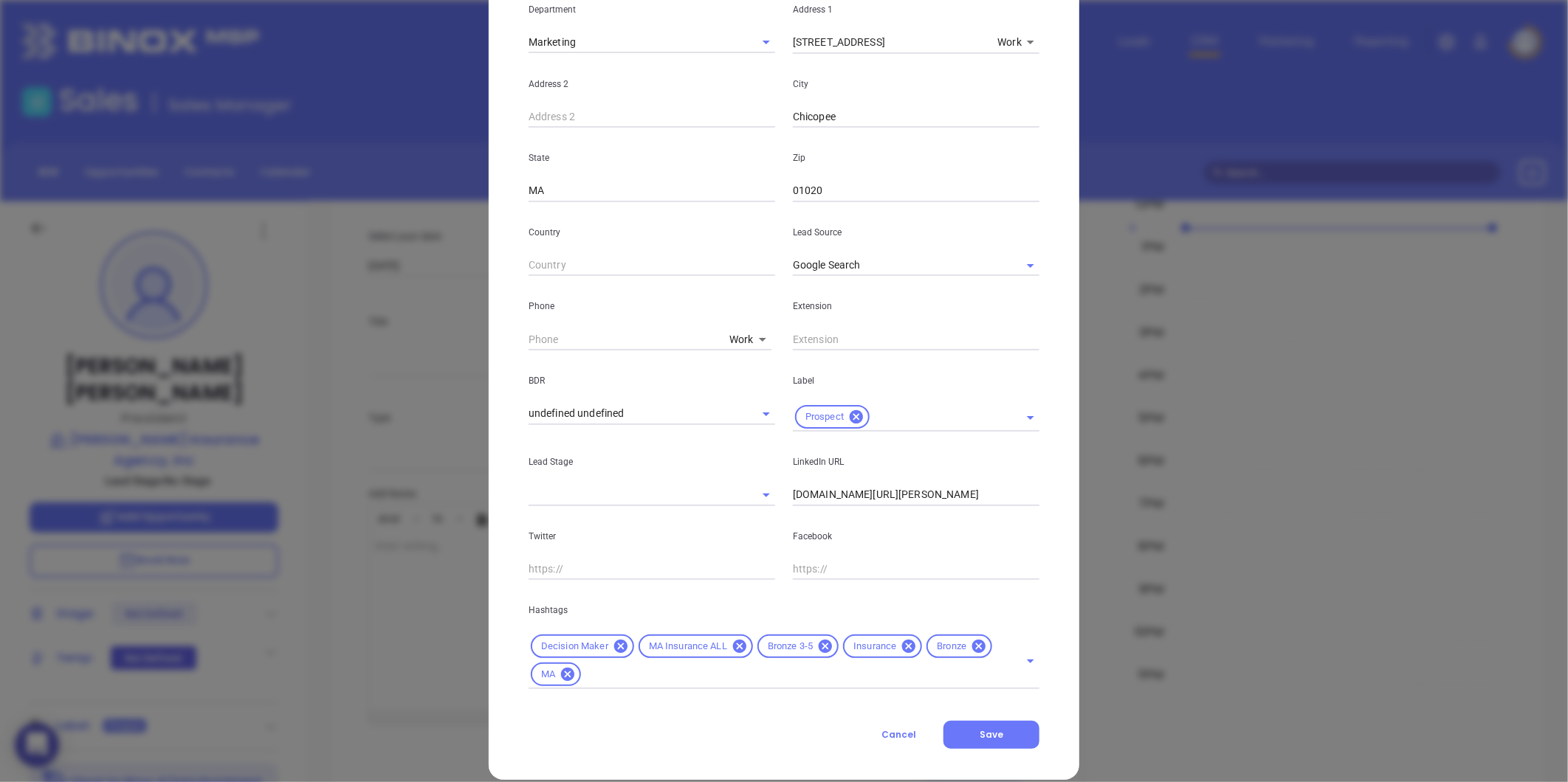
scroll to position [329, 0]
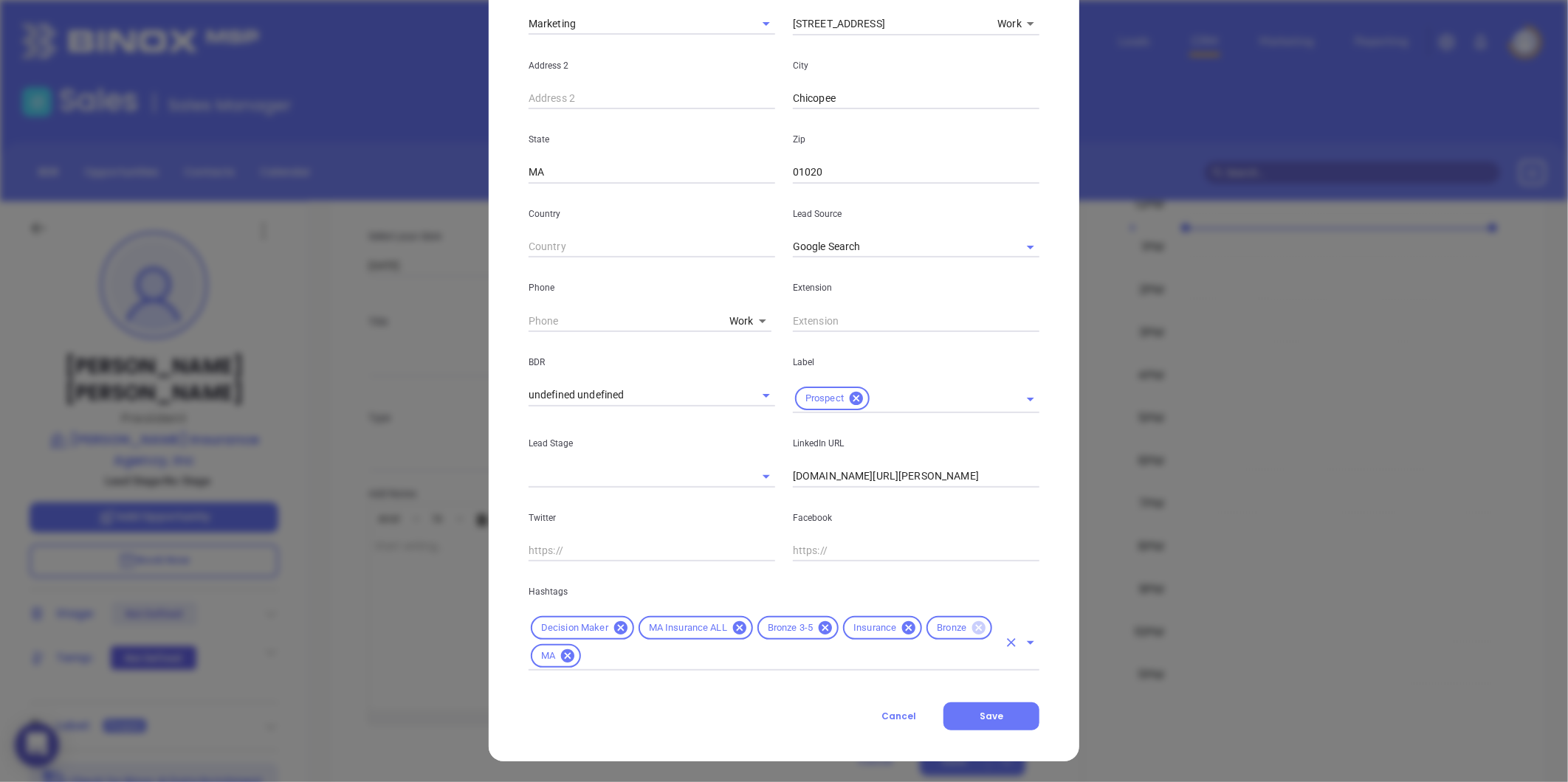
click at [973, 629] on icon at bounding box center [979, 628] width 14 height 14
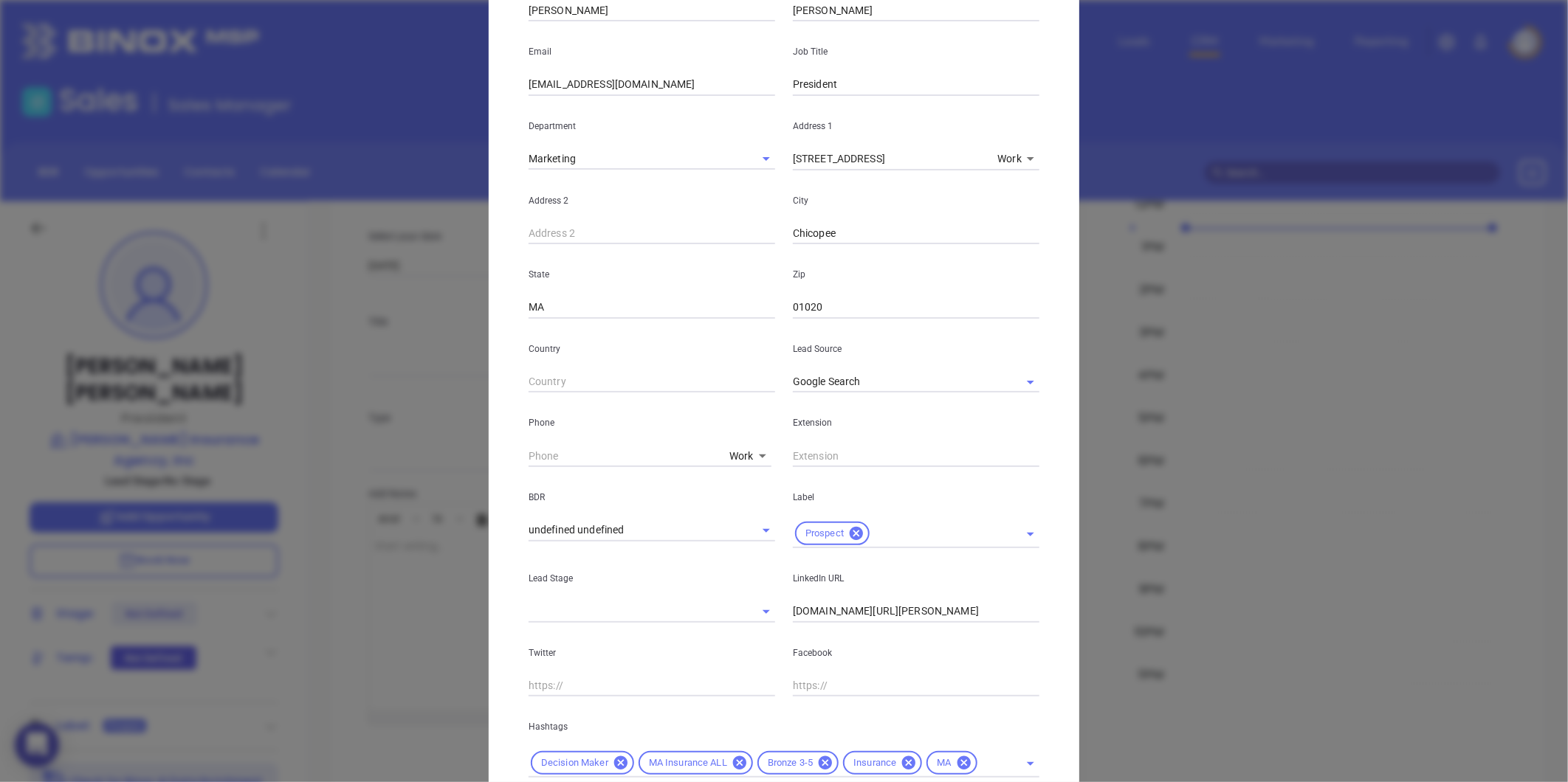
scroll to position [55, 0]
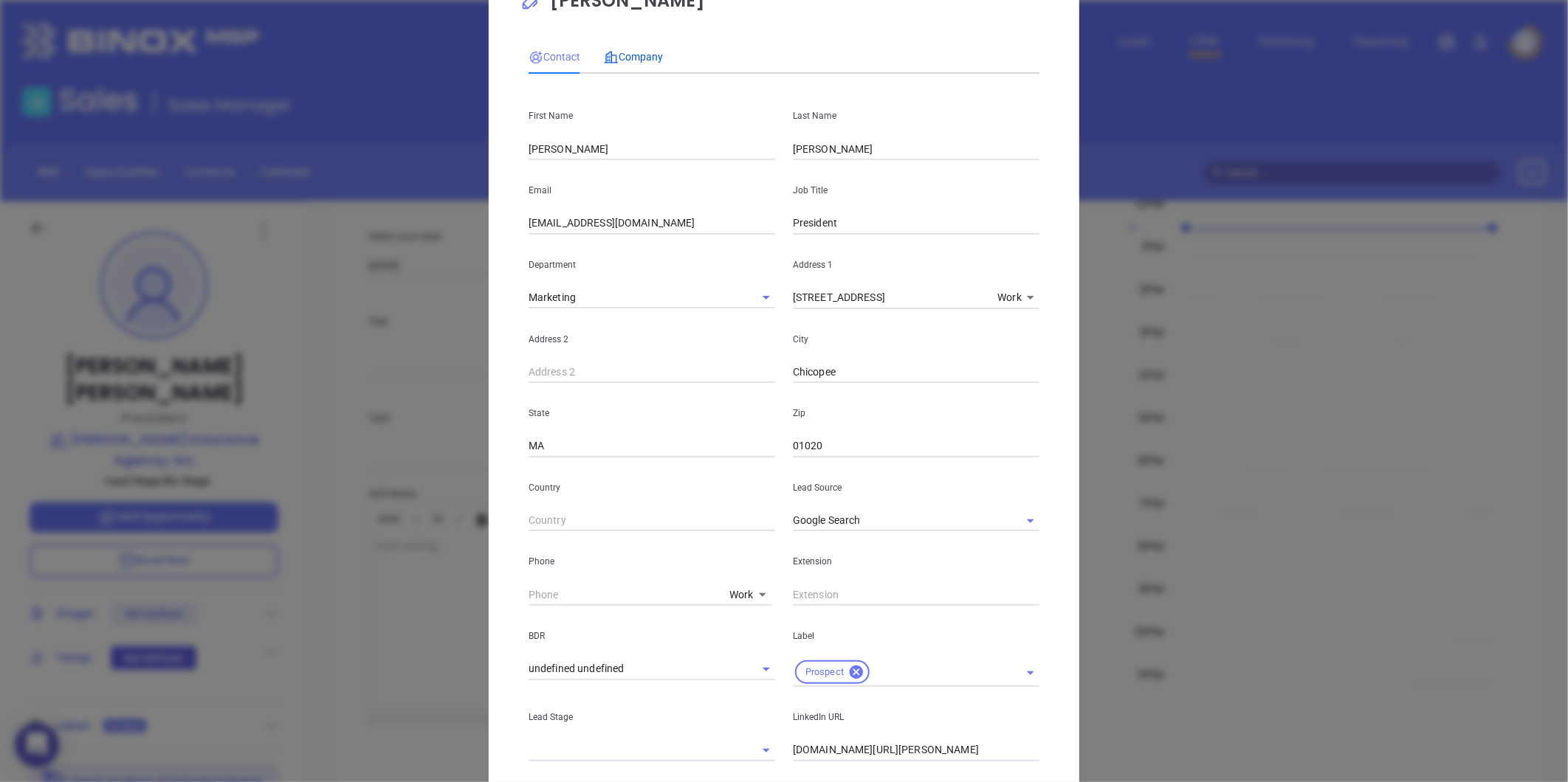
click at [615, 64] on div "Company" at bounding box center [633, 57] width 59 height 16
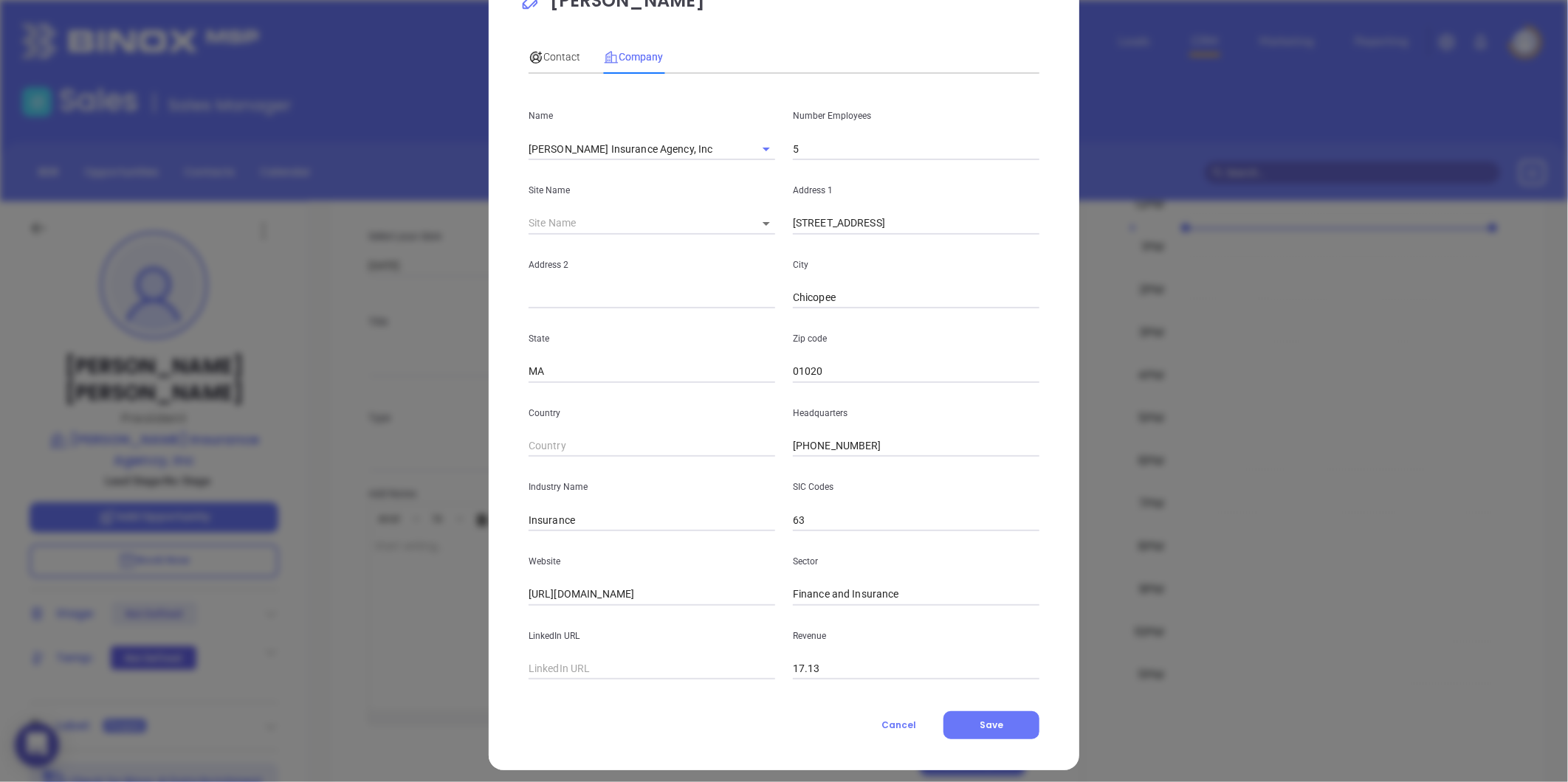
click at [823, 140] on input "5" at bounding box center [916, 149] width 247 height 22
type input "4"
click at [987, 719] on span "Save" at bounding box center [992, 725] width 24 height 13
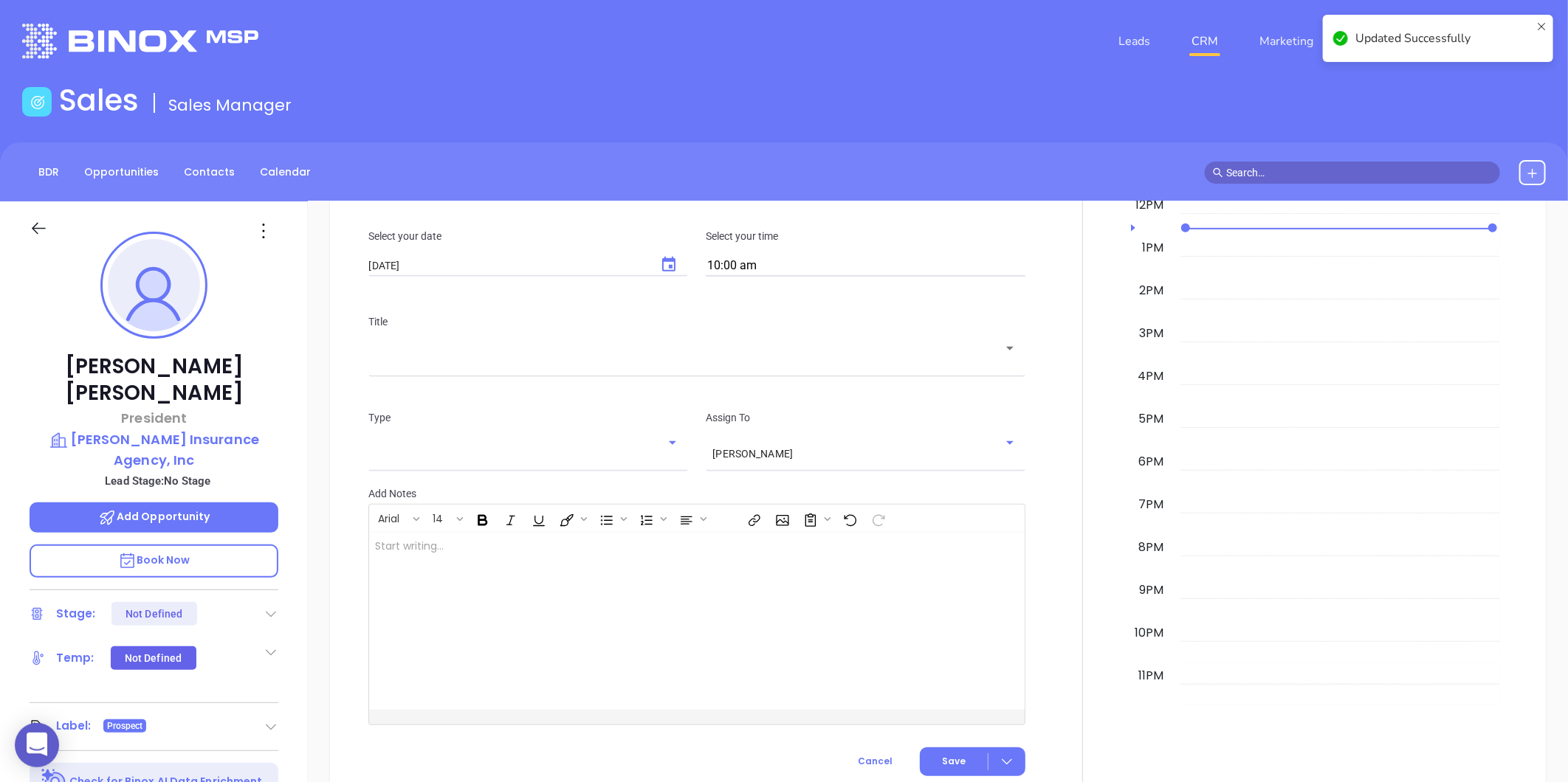
click at [268, 227] on icon at bounding box center [264, 231] width 24 height 24
click at [285, 386] on div "Edit" at bounding box center [336, 389] width 145 height 16
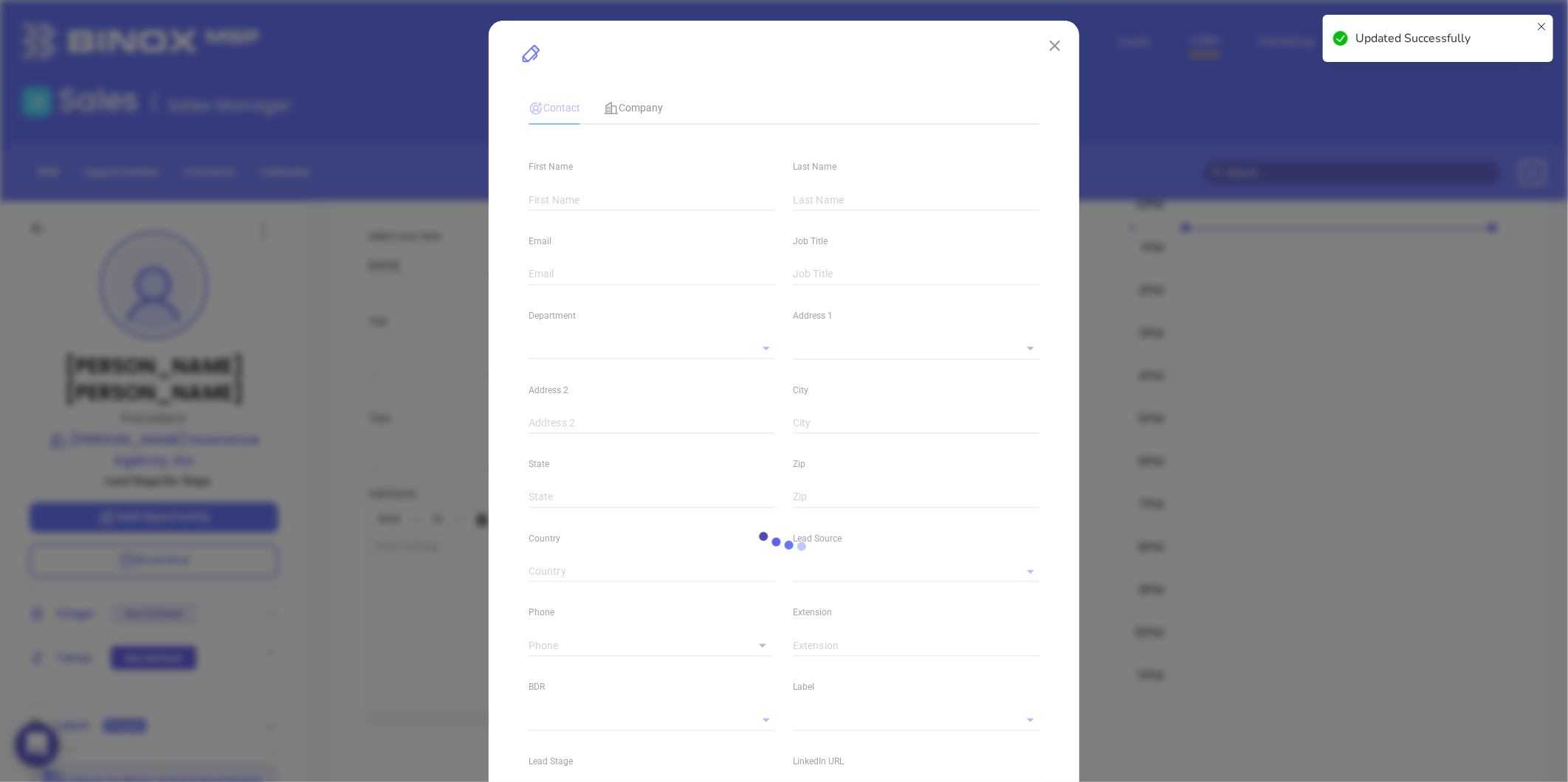
type input "[PERSON_NAME]"
type input "[EMAIL_ADDRESS][DOMAIN_NAME]"
type input "President"
type textarea "[STREET_ADDRESS]"
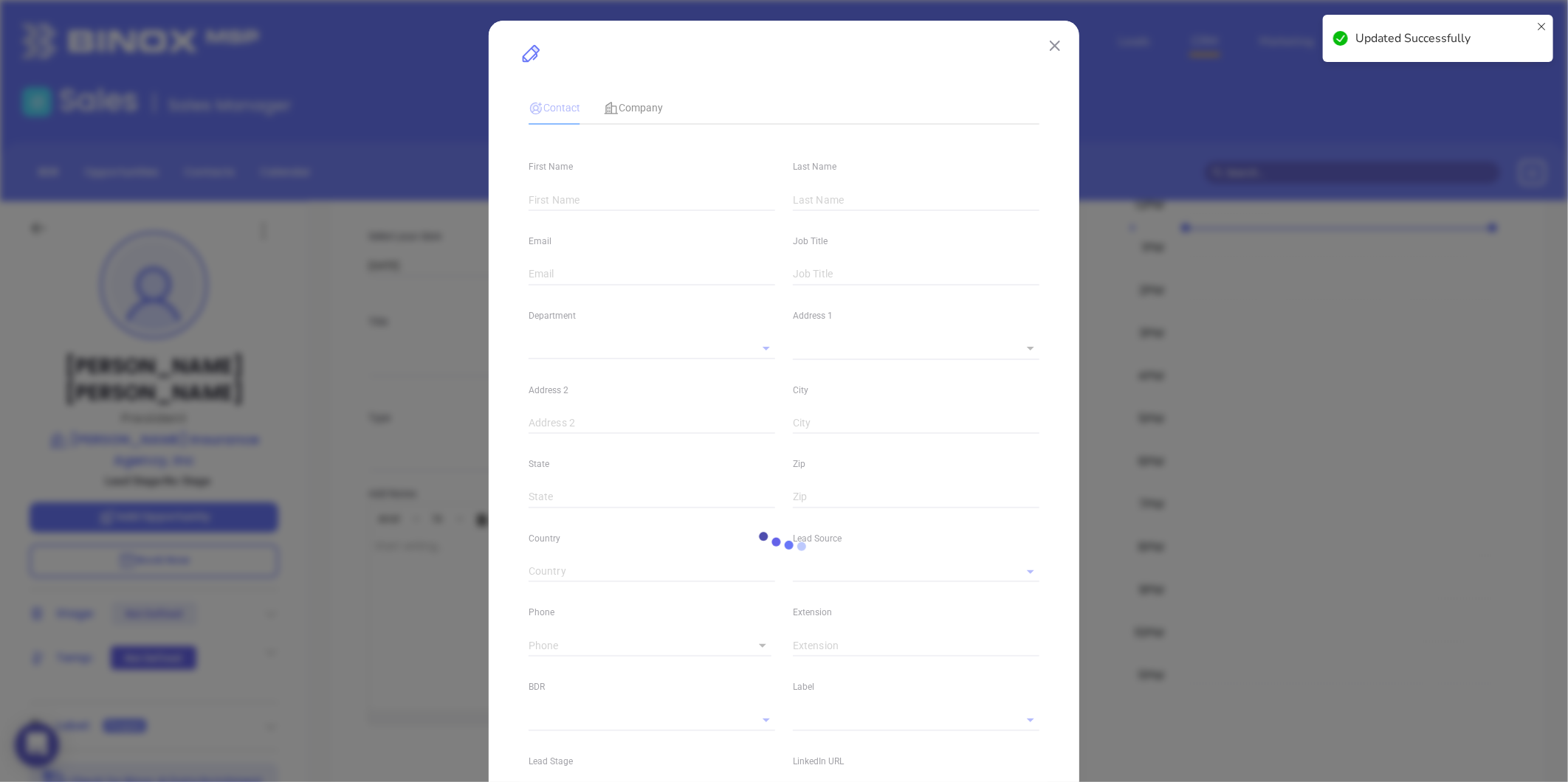
type input "1"
type input "Chicopee"
type input "MA"
type input "01020"
type input "[DOMAIN_NAME][URL][PERSON_NAME]"
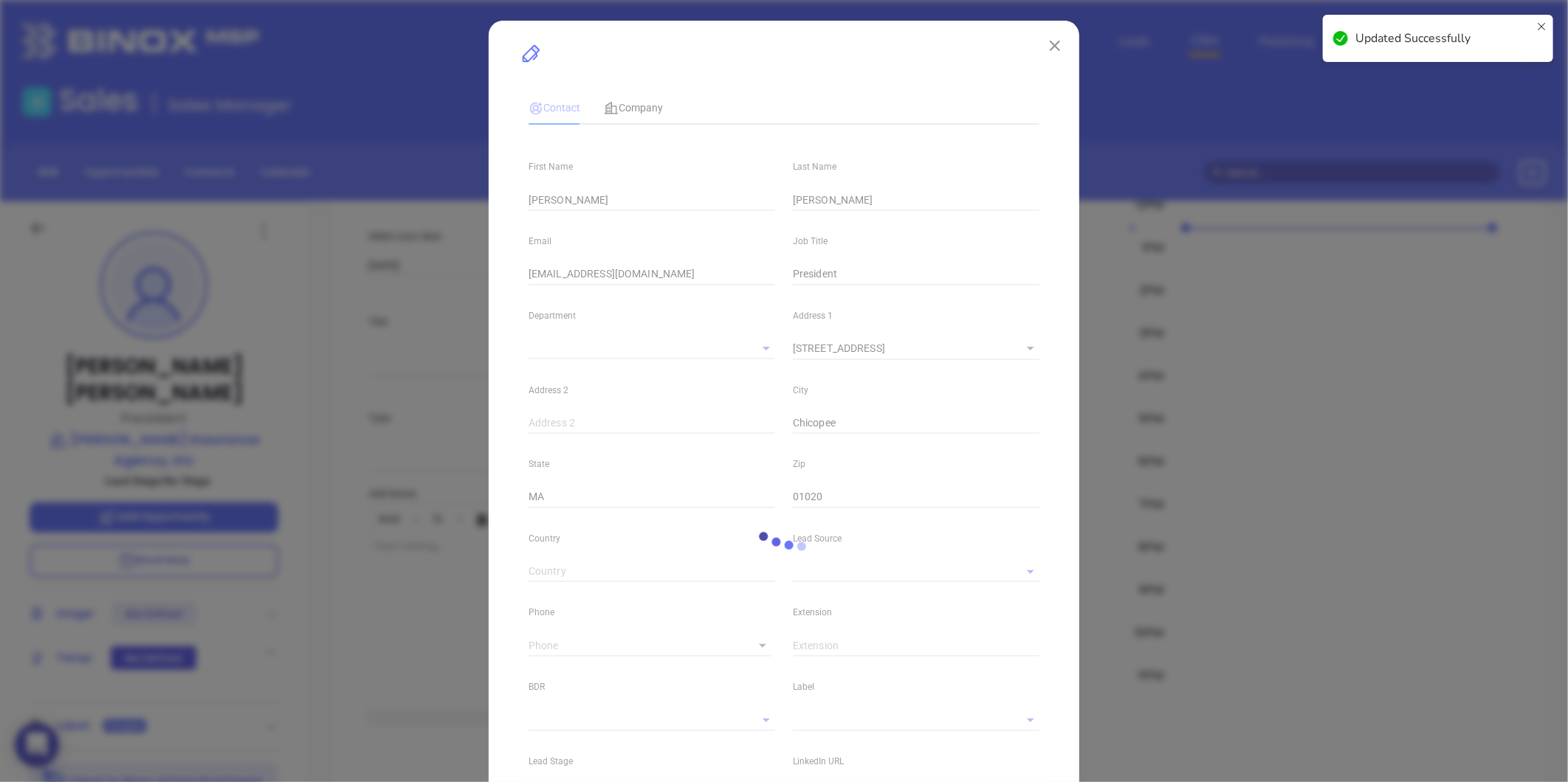
type input "Marketing"
type input "Google Search"
type input "undefined undefined"
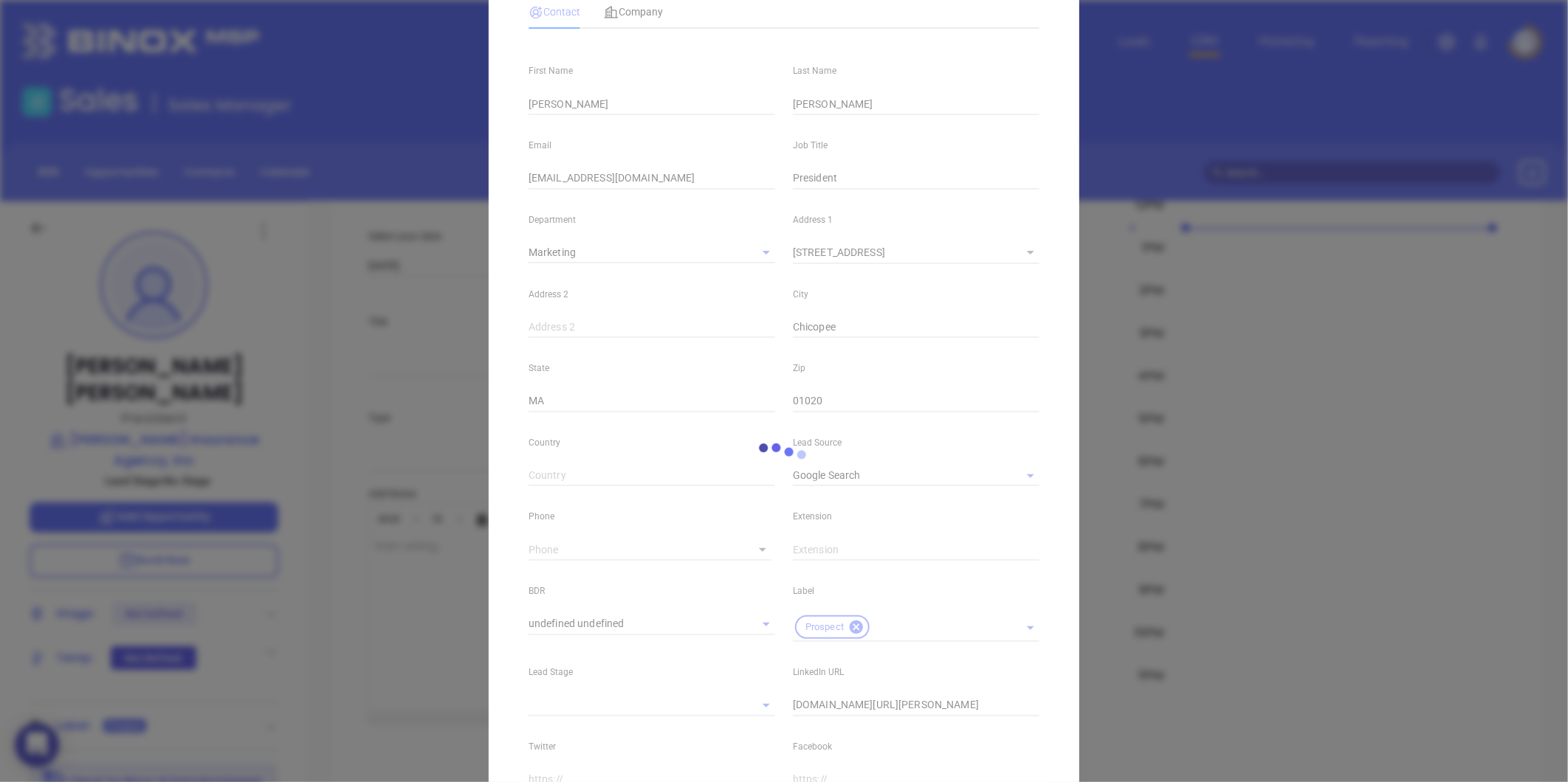
scroll to position [0, 0]
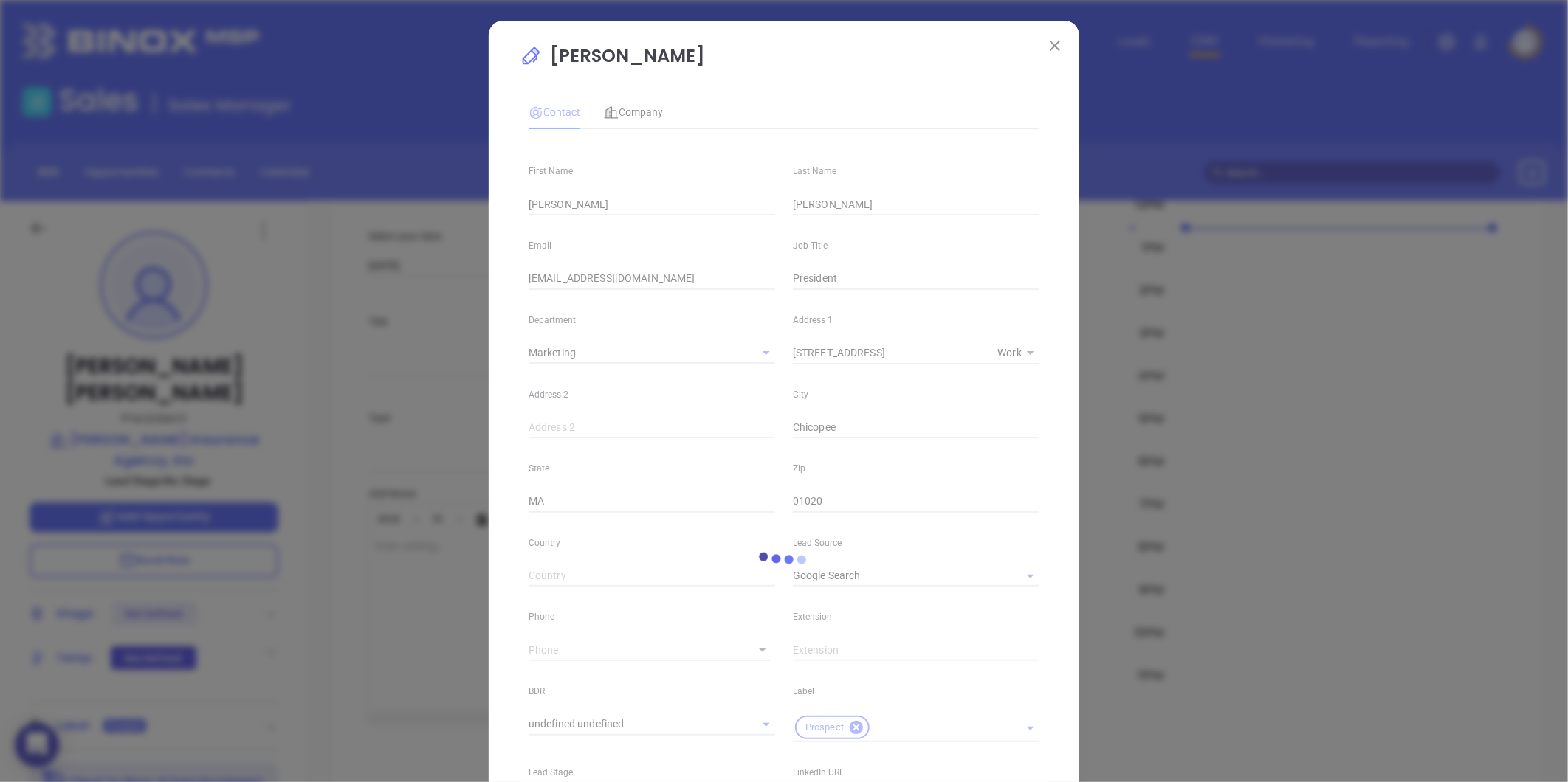
type input "1"
click at [1050, 34] on div "[PERSON_NAME] loading Contact Company First Name [PERSON_NAME] Last Name [PERSO…" at bounding box center [784, 542] width 591 height 1042
click at [1050, 46] on img at bounding box center [1054, 45] width 10 height 10
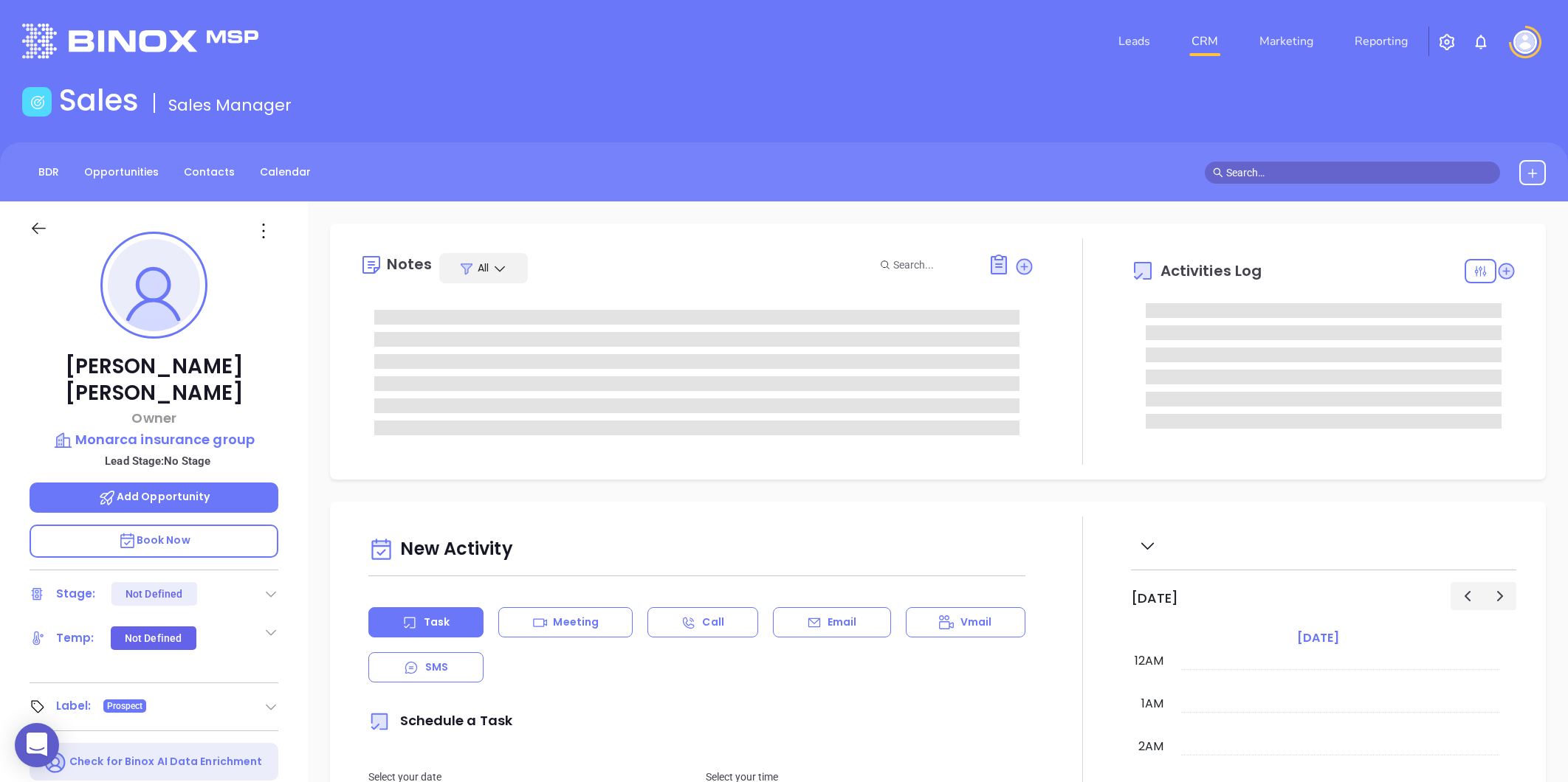
type input "[PERSON_NAME]"
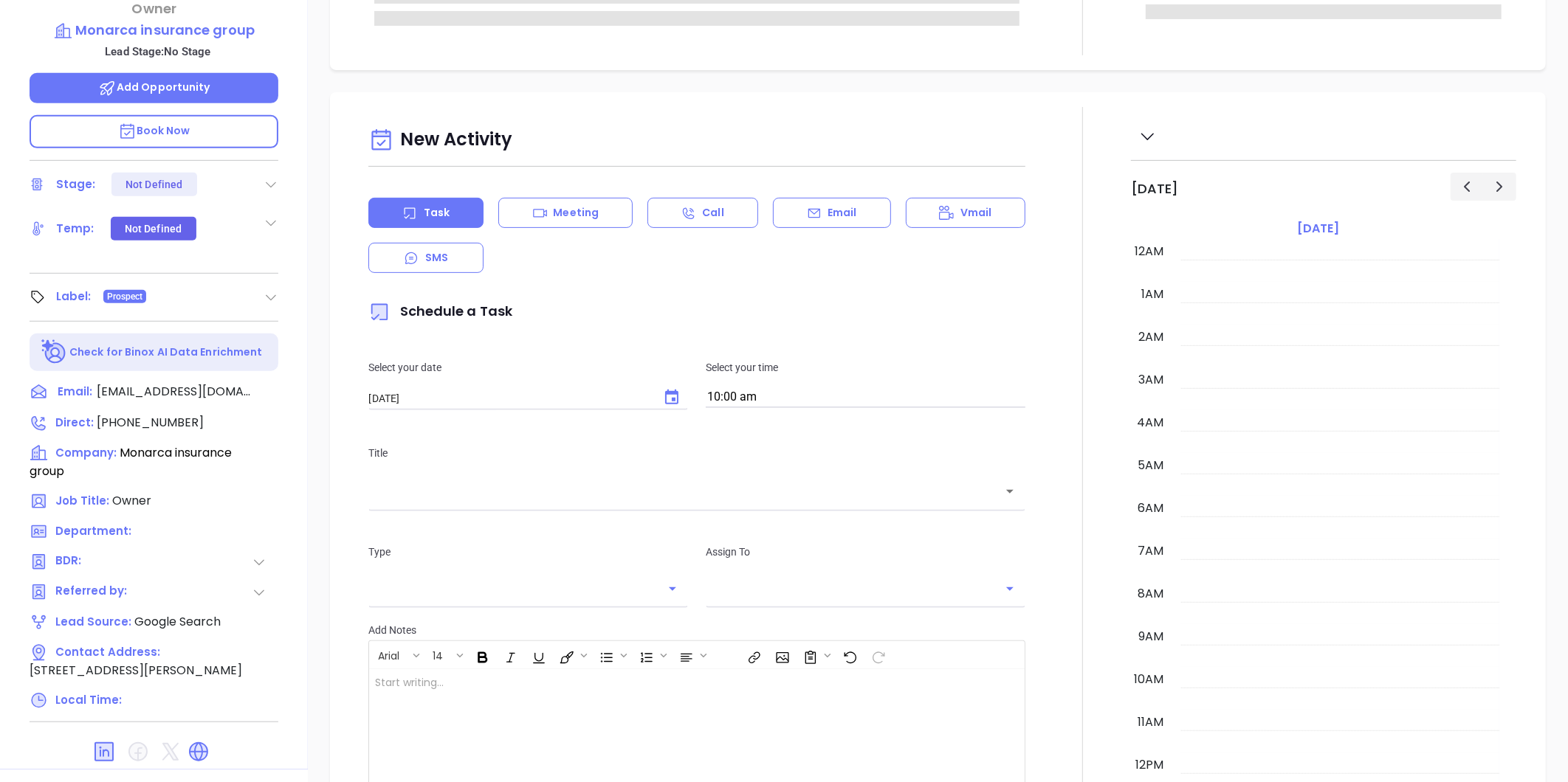
scroll to position [429, 0]
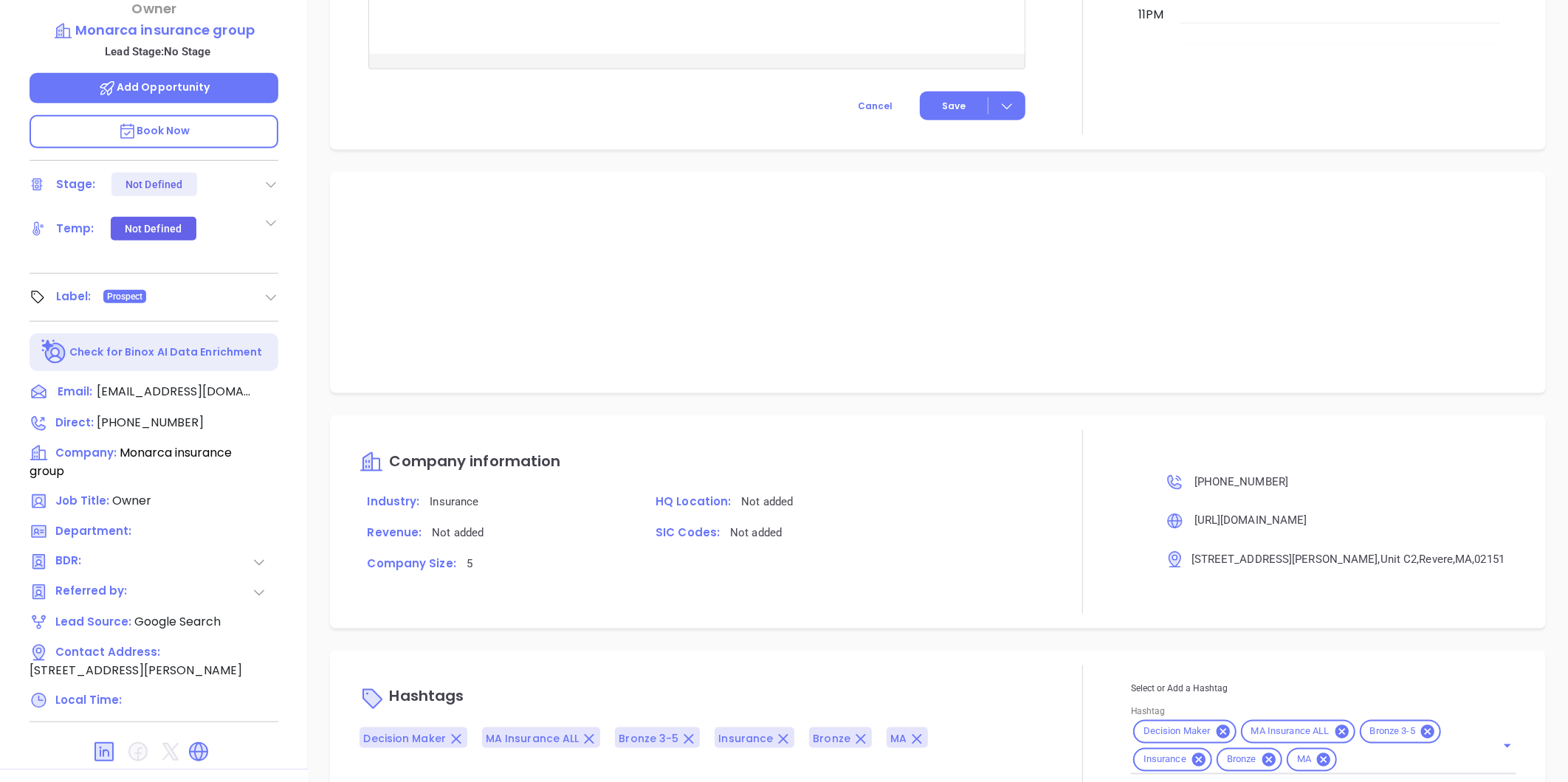
type input "[PERSON_NAME]"
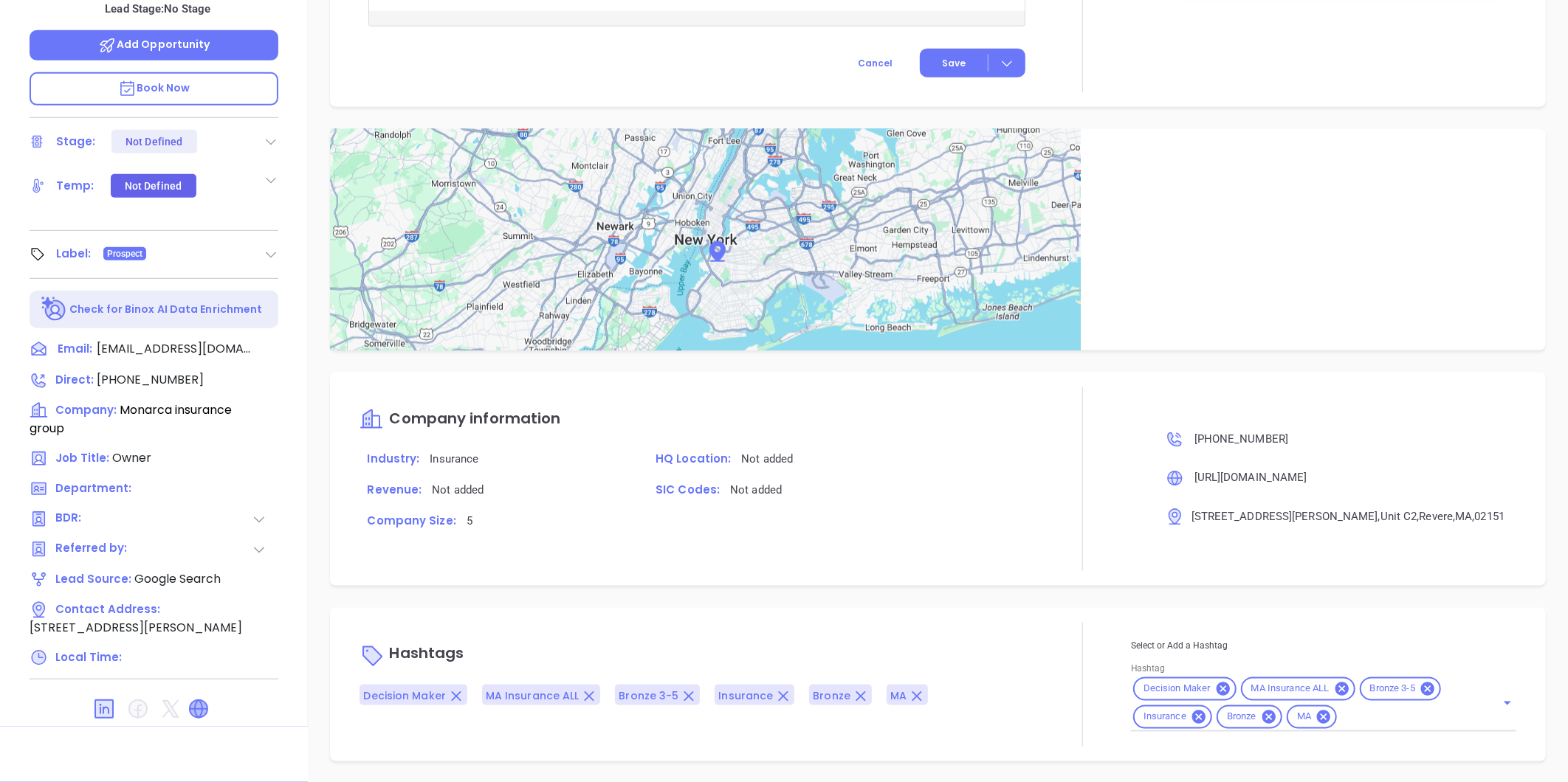
click at [192, 700] on icon at bounding box center [198, 710] width 18 height 18
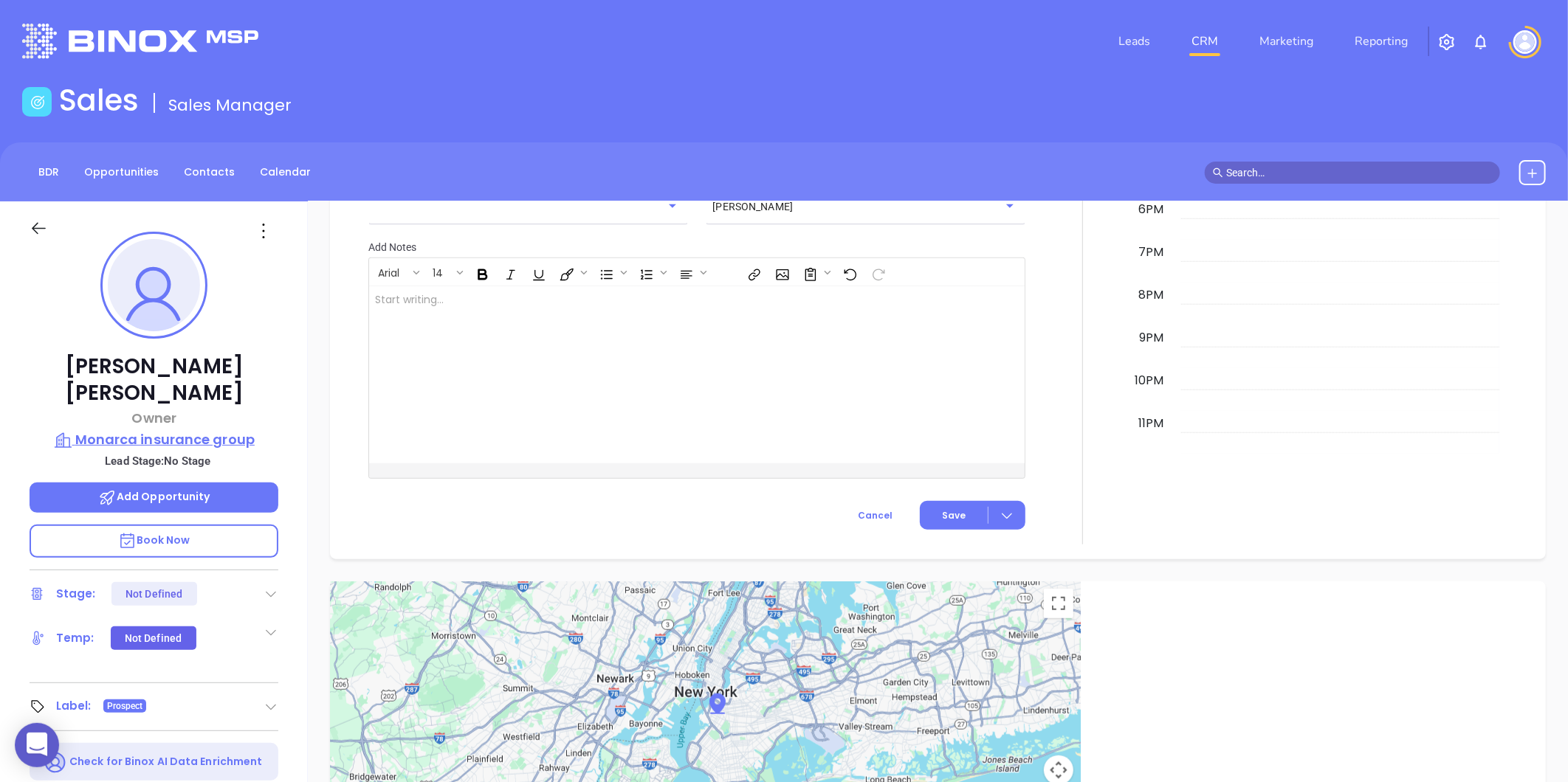
click at [169, 430] on p "Monarca insurance group" at bounding box center [154, 439] width 248 height 21
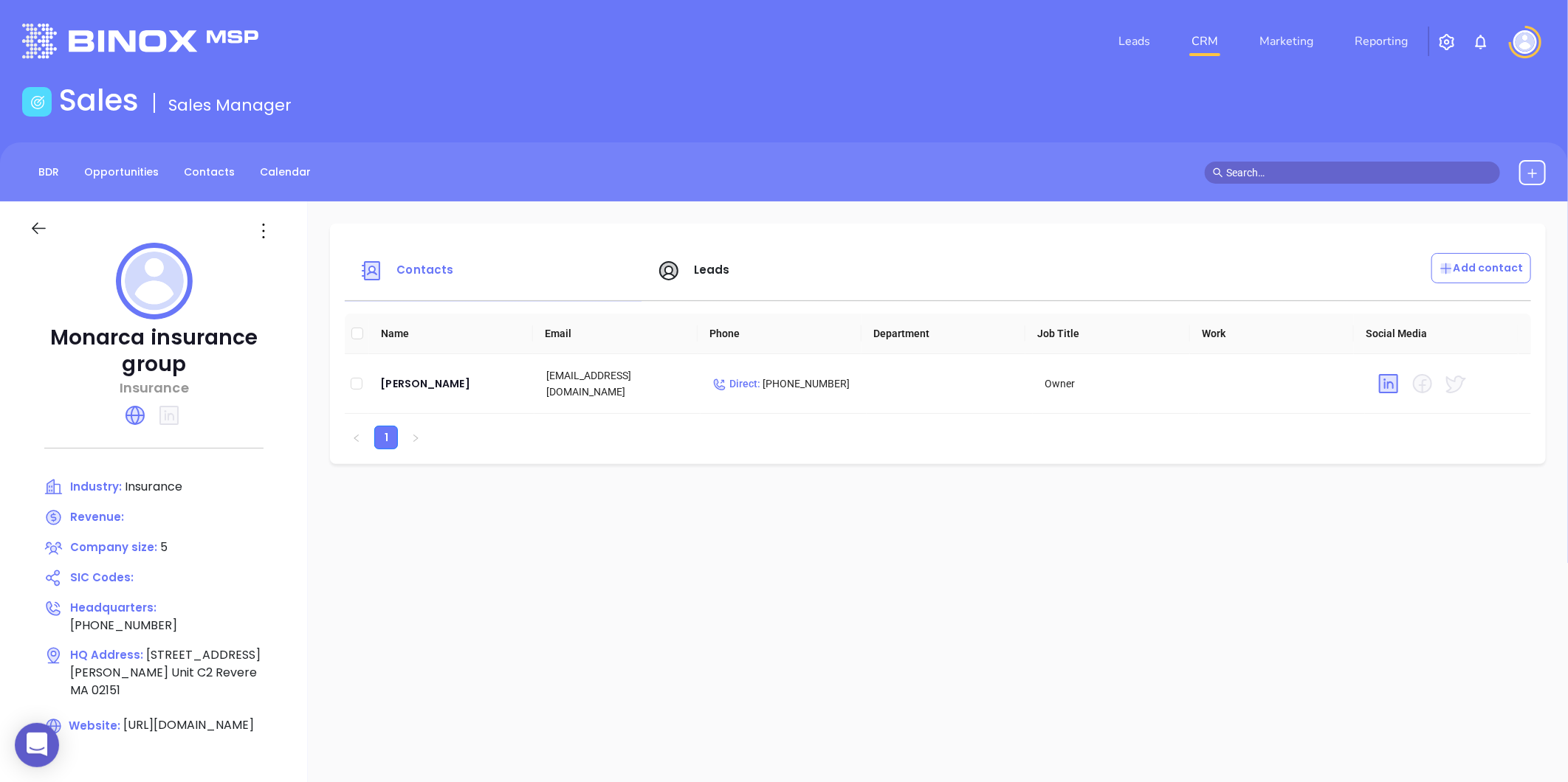
click at [285, 230] on div at bounding box center [265, 231] width 44 height 24
click at [276, 225] on icon at bounding box center [264, 231] width 24 height 24
click at [297, 267] on div "Edit" at bounding box center [337, 260] width 133 height 16
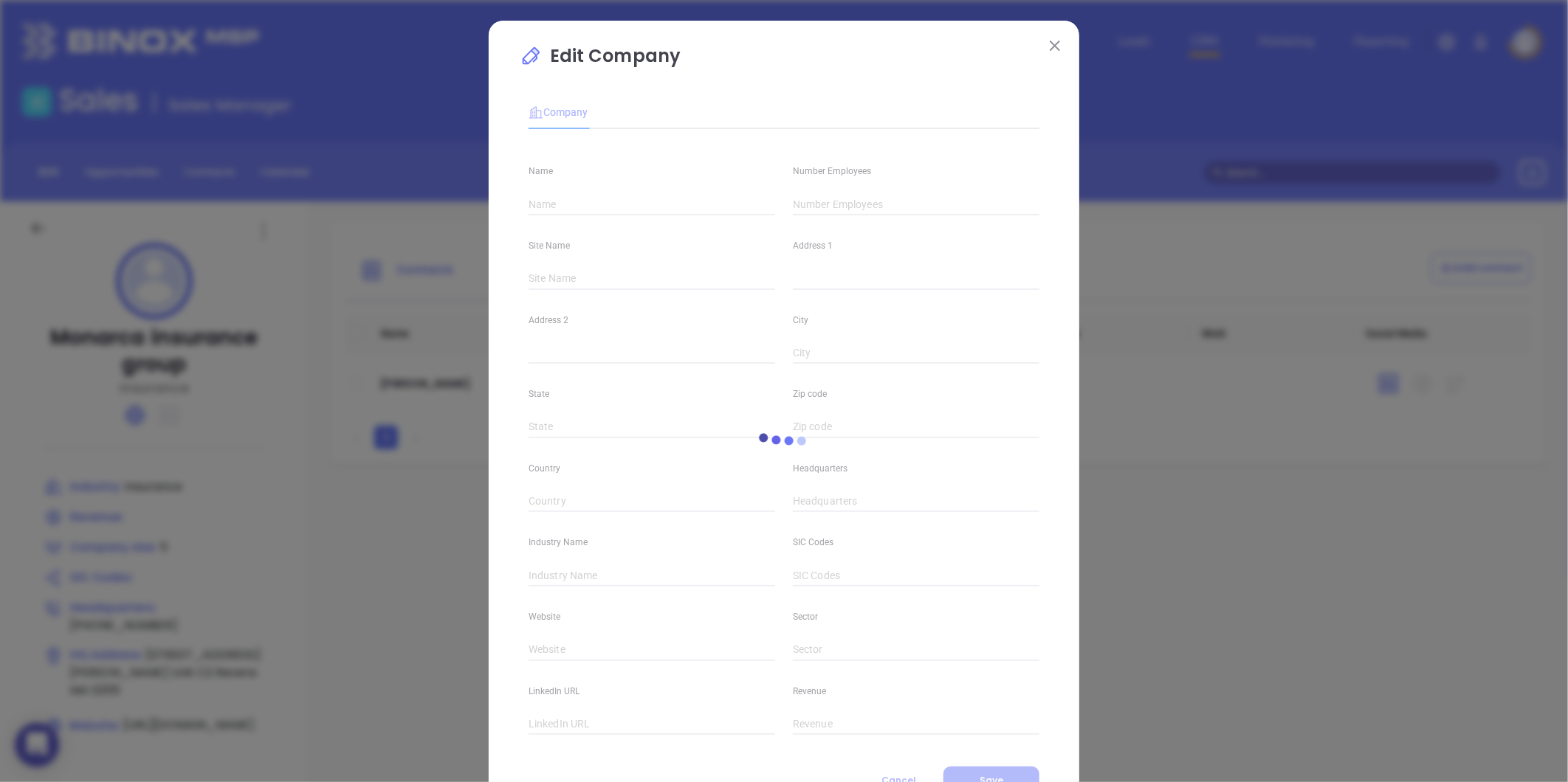
type input "Monarca insurance group"
type input "5"
type input "[STREET_ADDRESS][PERSON_NAME]"
type input "Unit C2"
type input "Revere"
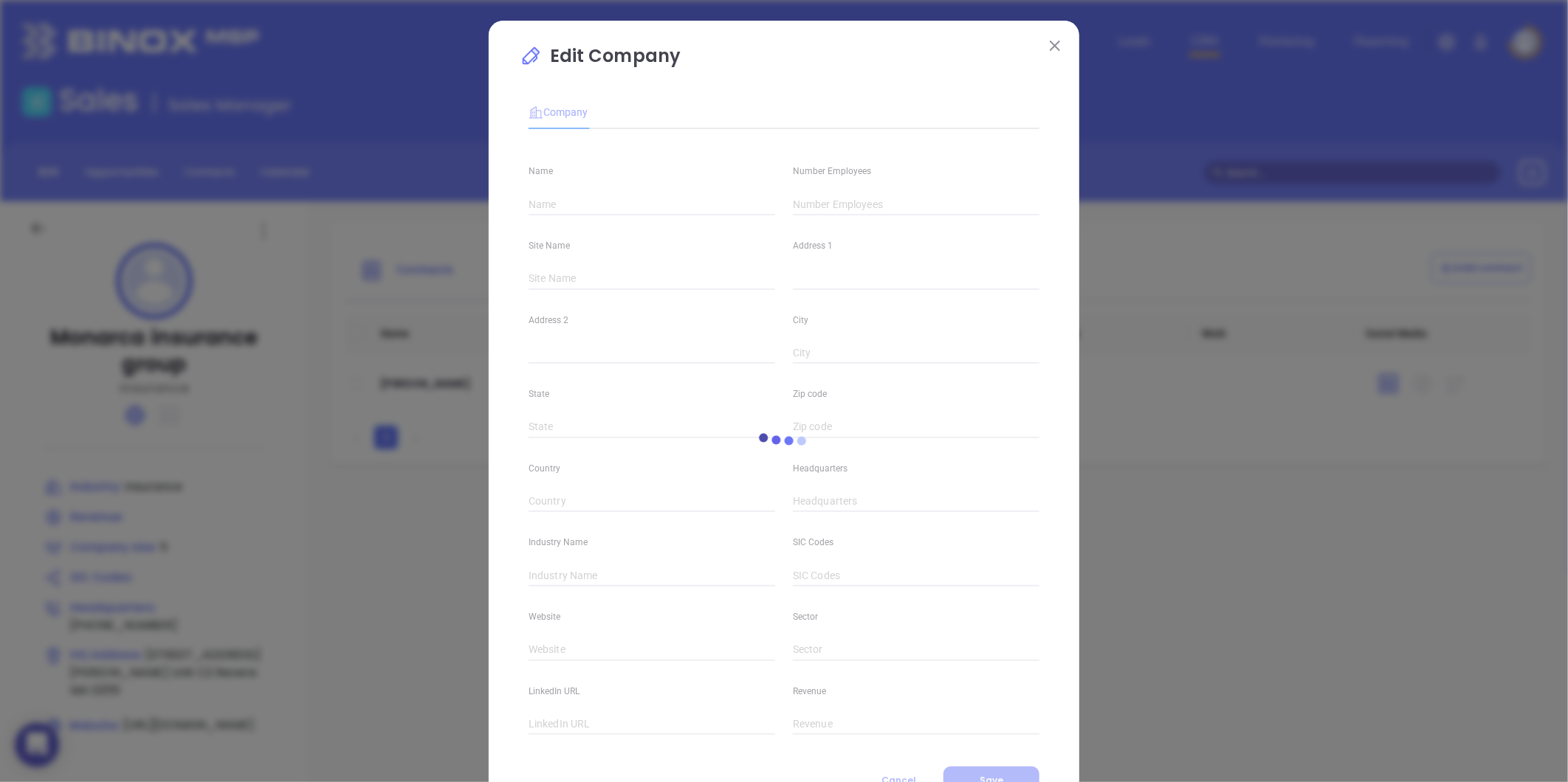
type input "MA"
type input "02151"
type input "[PHONE_NUMBER]"
type input "Insurance"
type input "[URL][DOMAIN_NAME]"
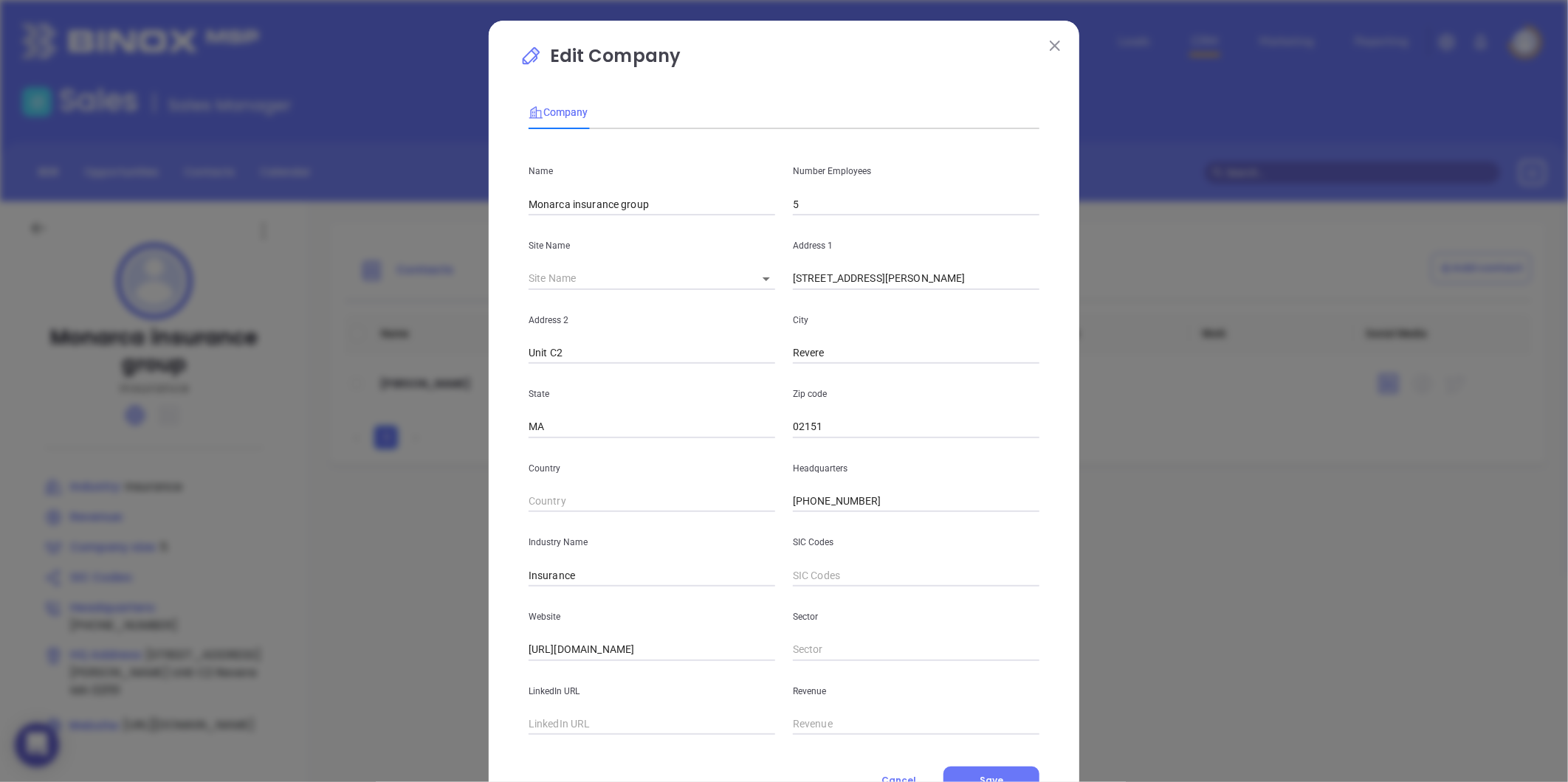
click at [831, 205] on input "5" at bounding box center [916, 204] width 247 height 22
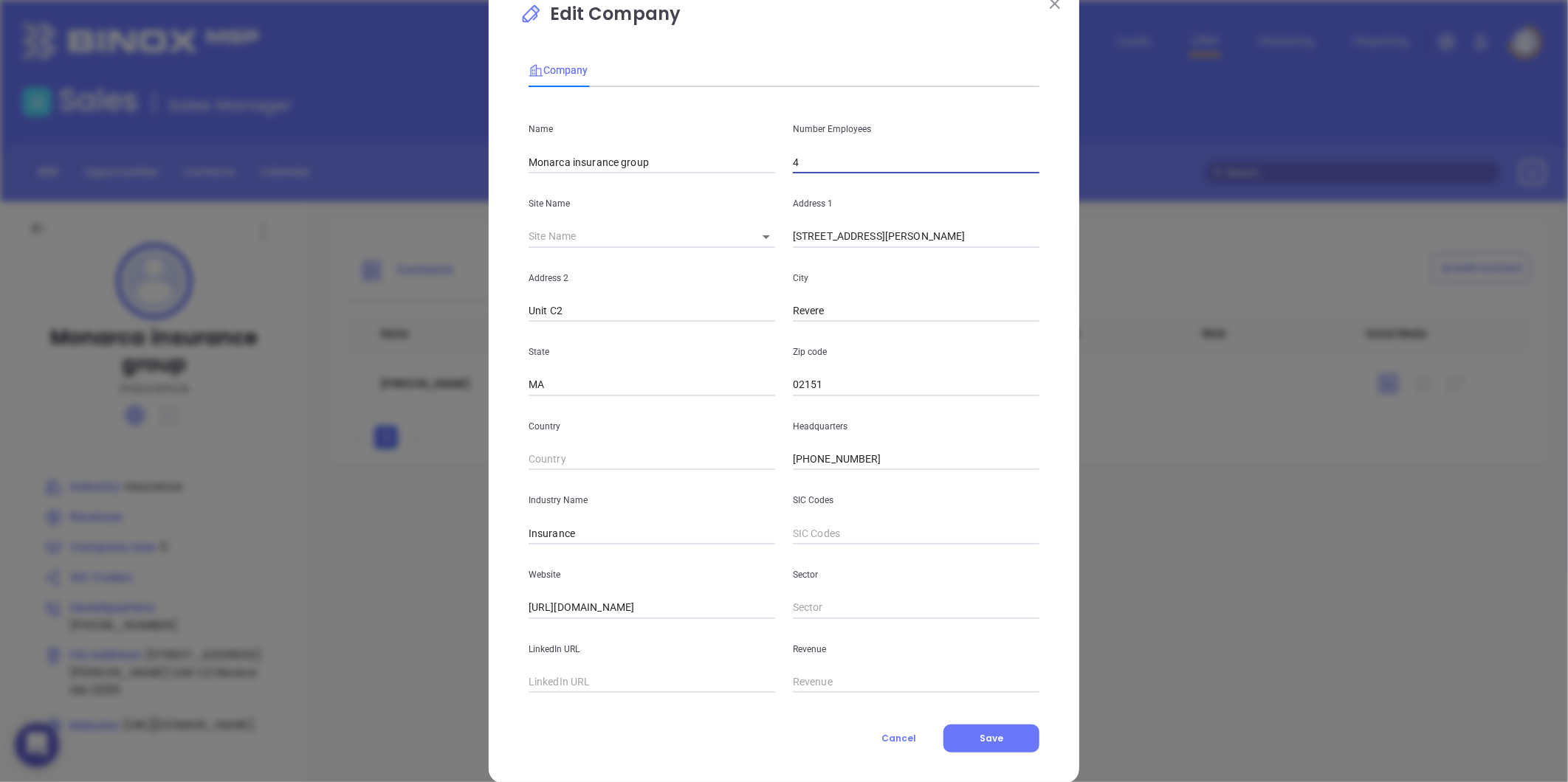
scroll to position [64, 0]
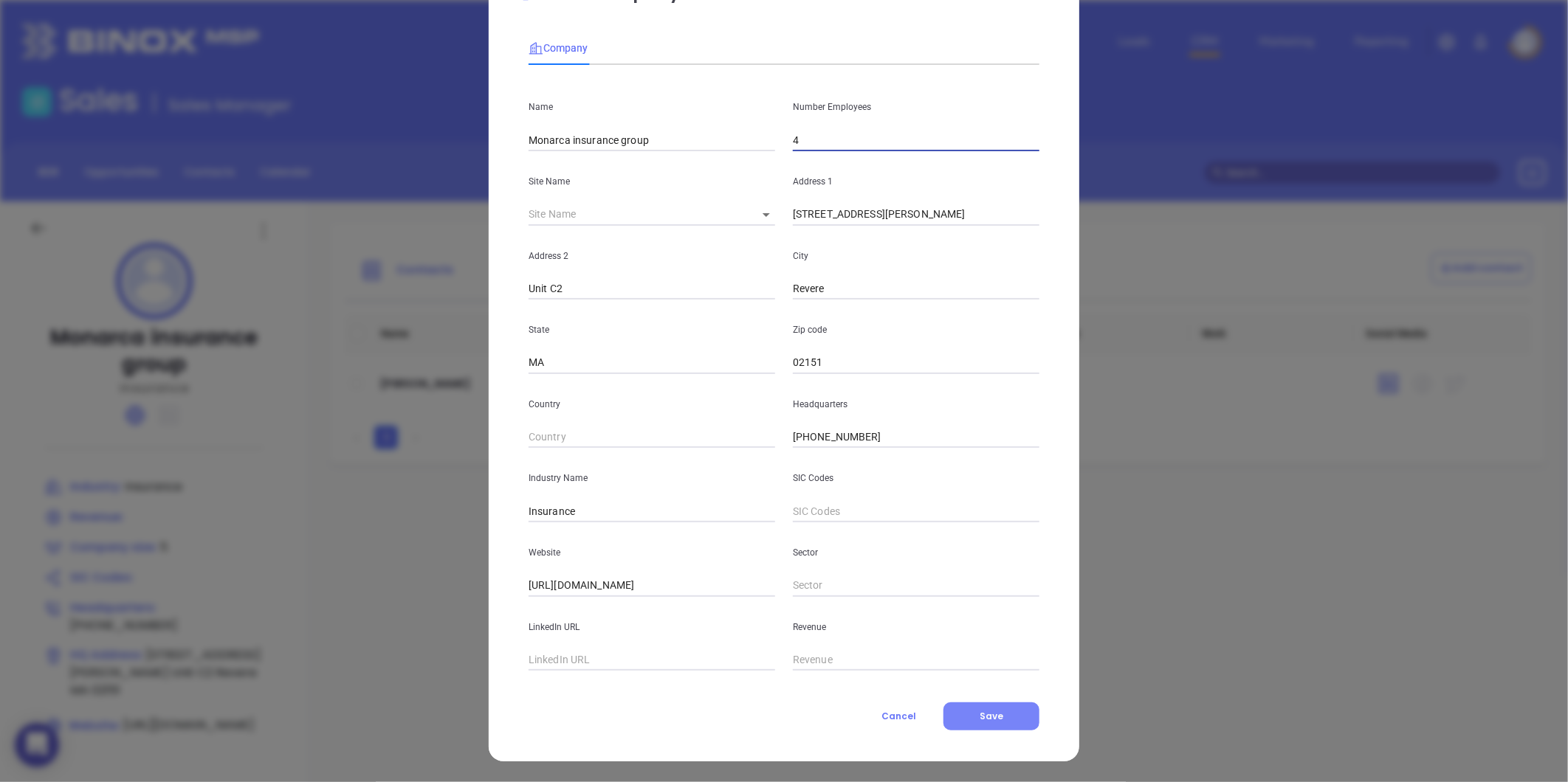
type input "4"
click at [963, 716] on button "Save" at bounding box center [992, 716] width 96 height 28
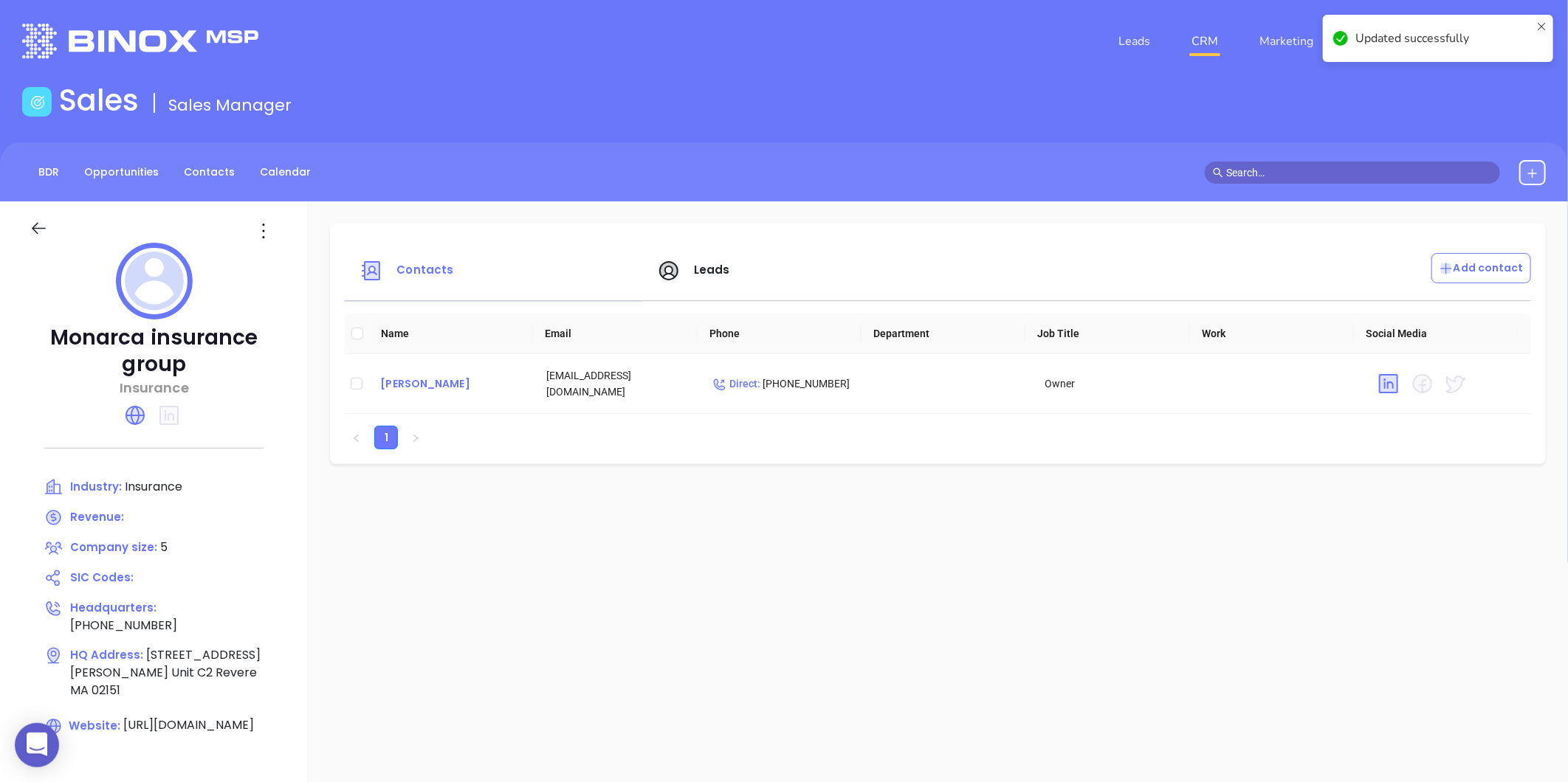
click at [428, 384] on div "Ivan Aguinaga" at bounding box center [450, 384] width 142 height 18
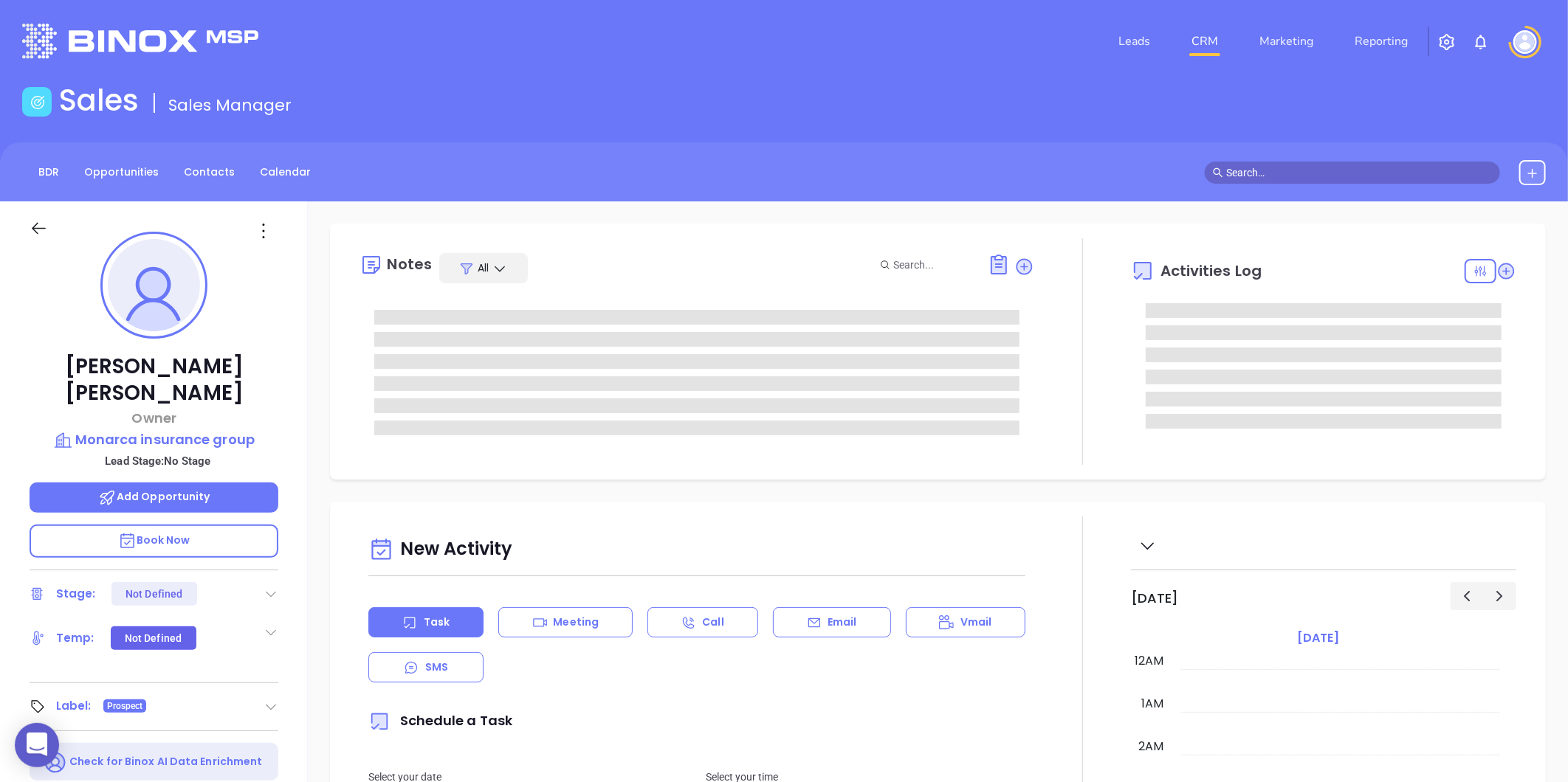
type input "[DATE]"
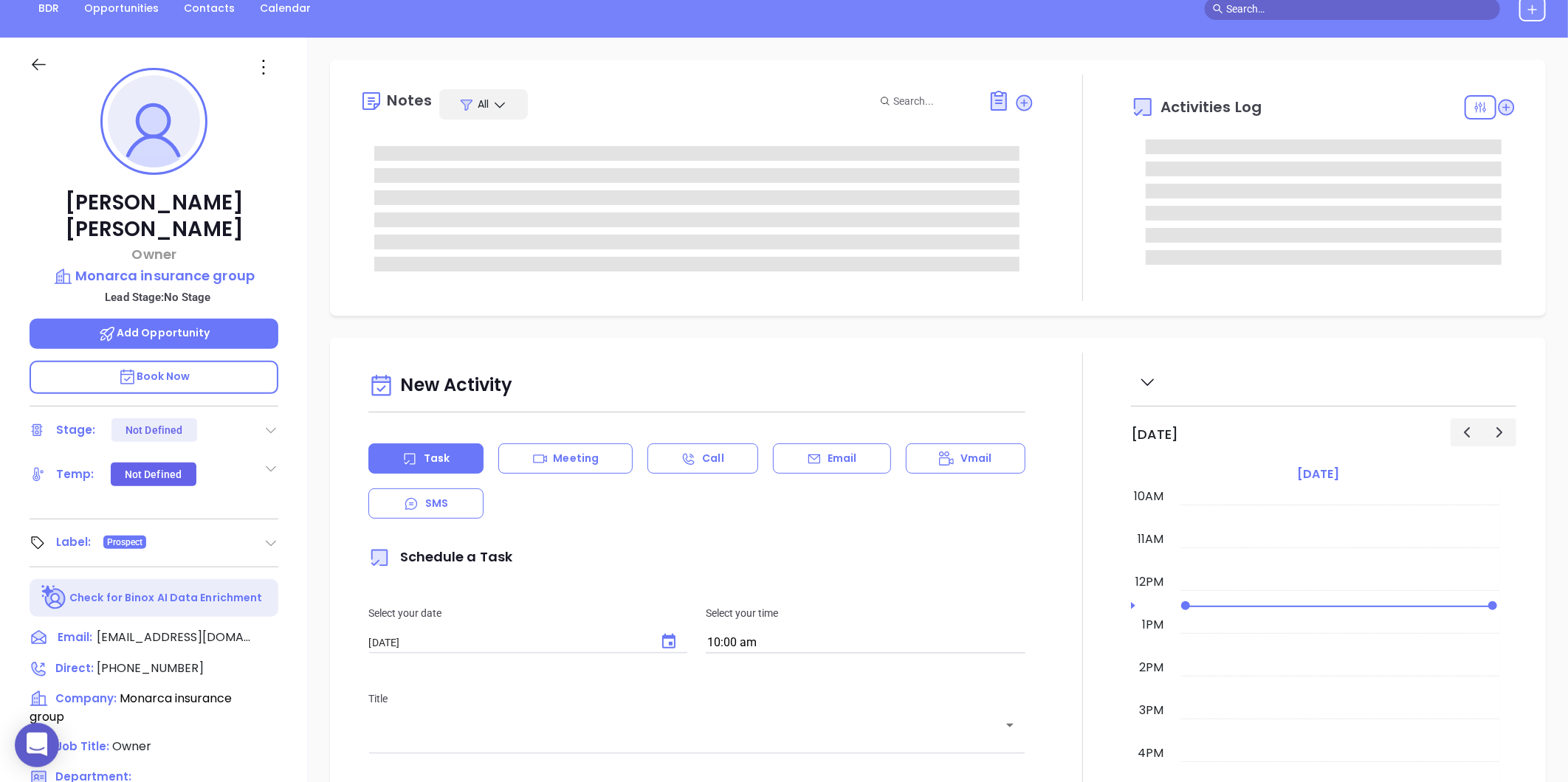
scroll to position [452, 0]
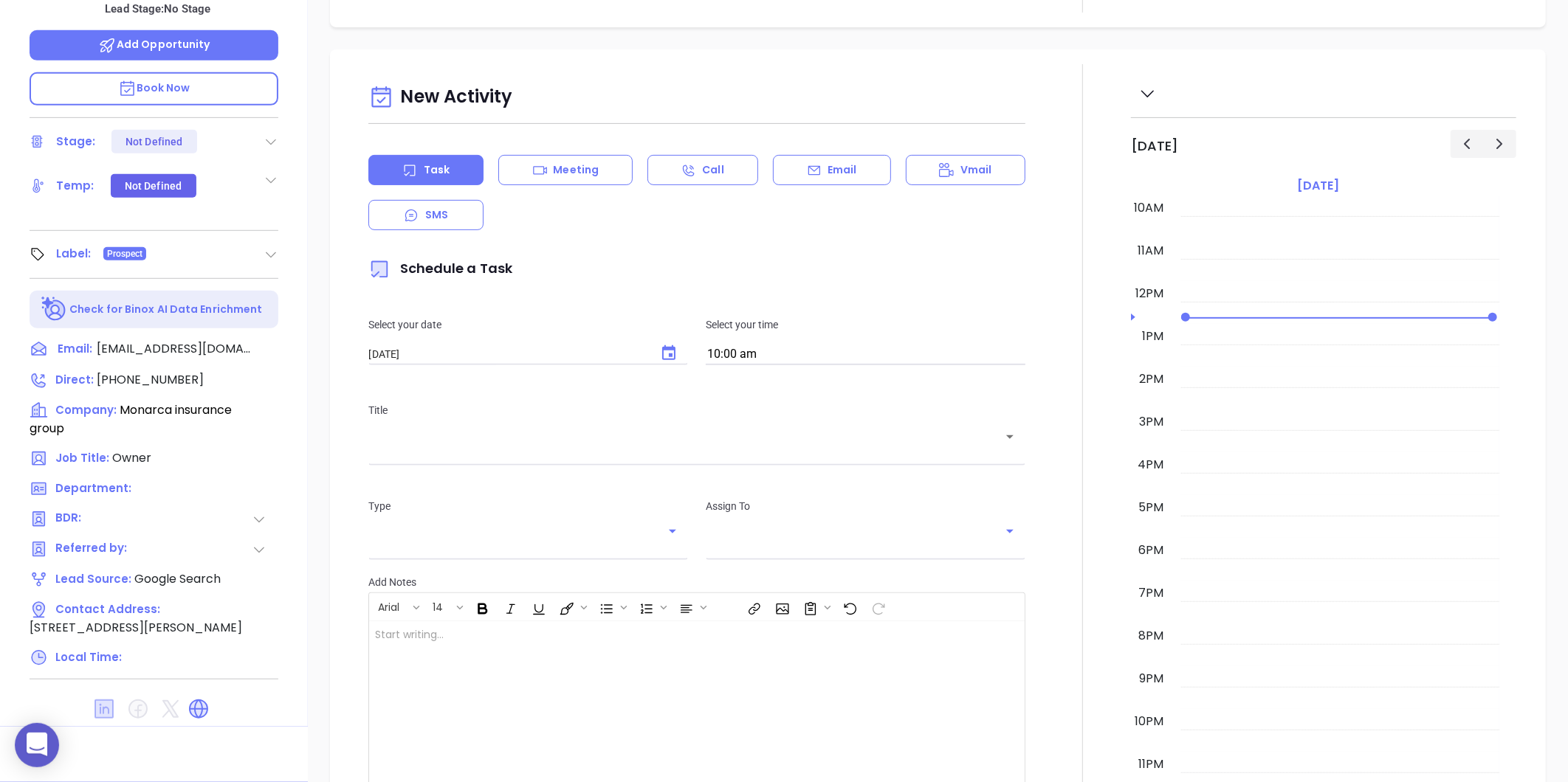
type input "[PERSON_NAME]"
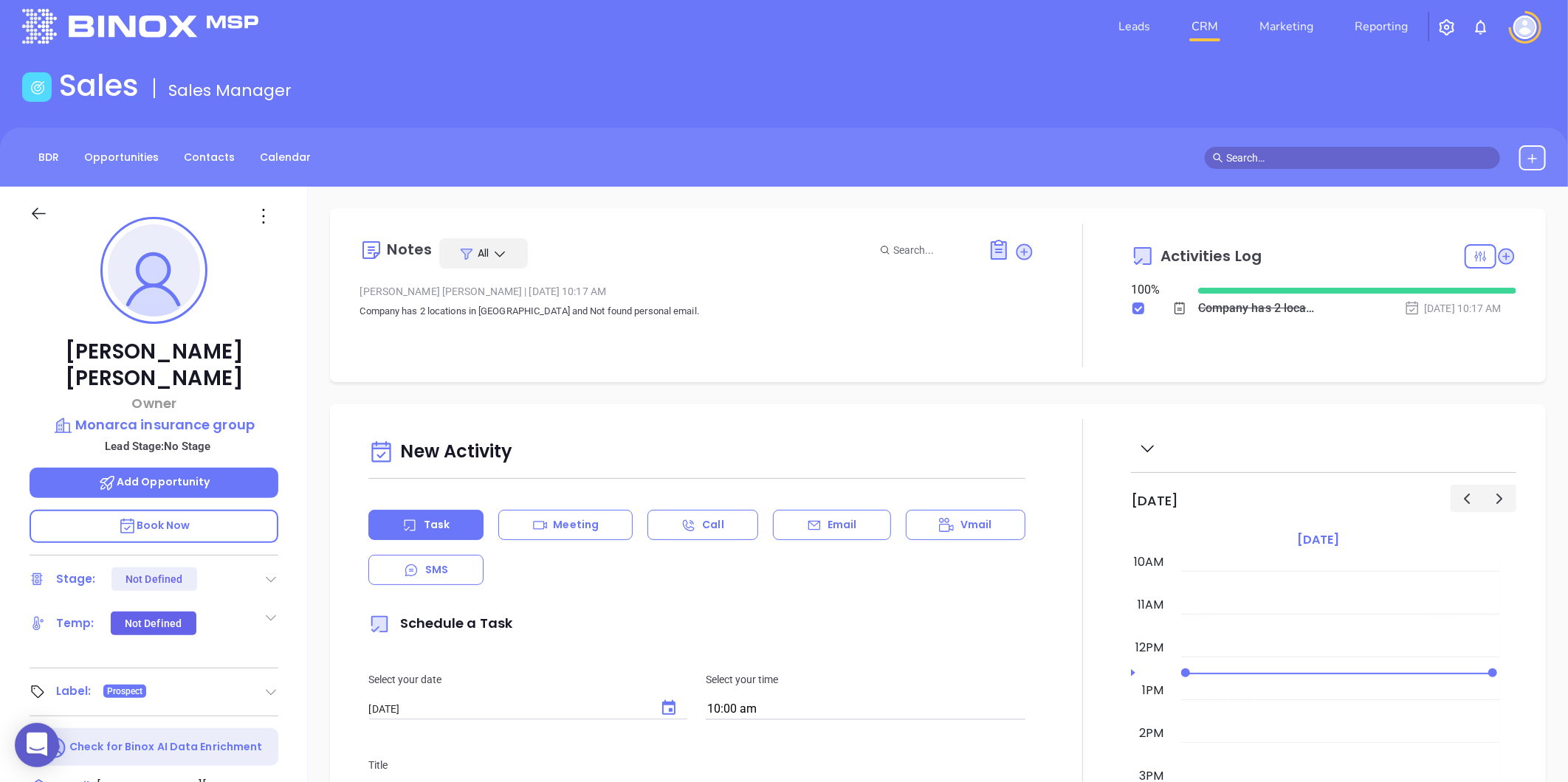
scroll to position [0, 0]
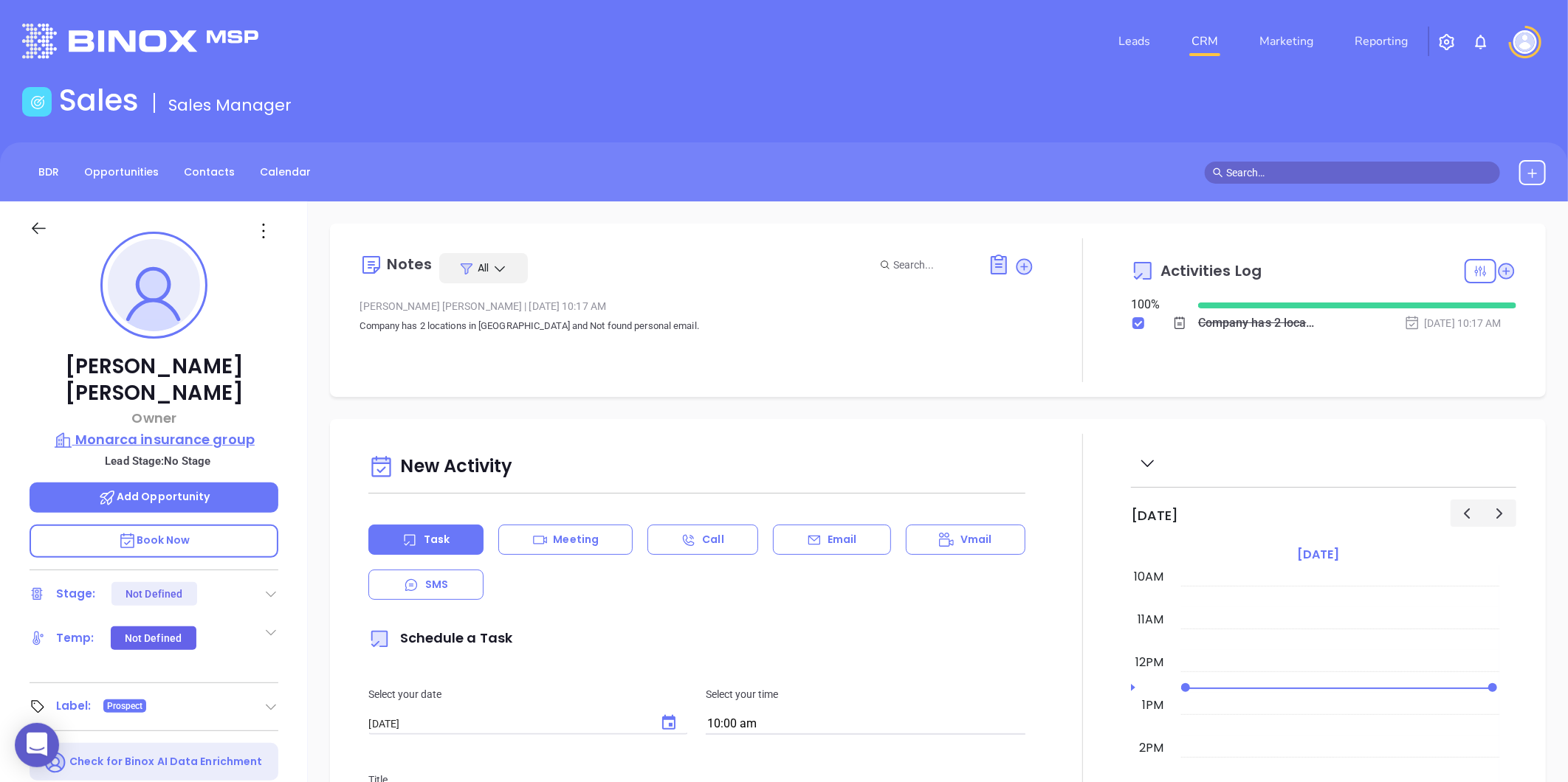
click at [190, 430] on p "Monarca insurance group" at bounding box center [154, 439] width 248 height 21
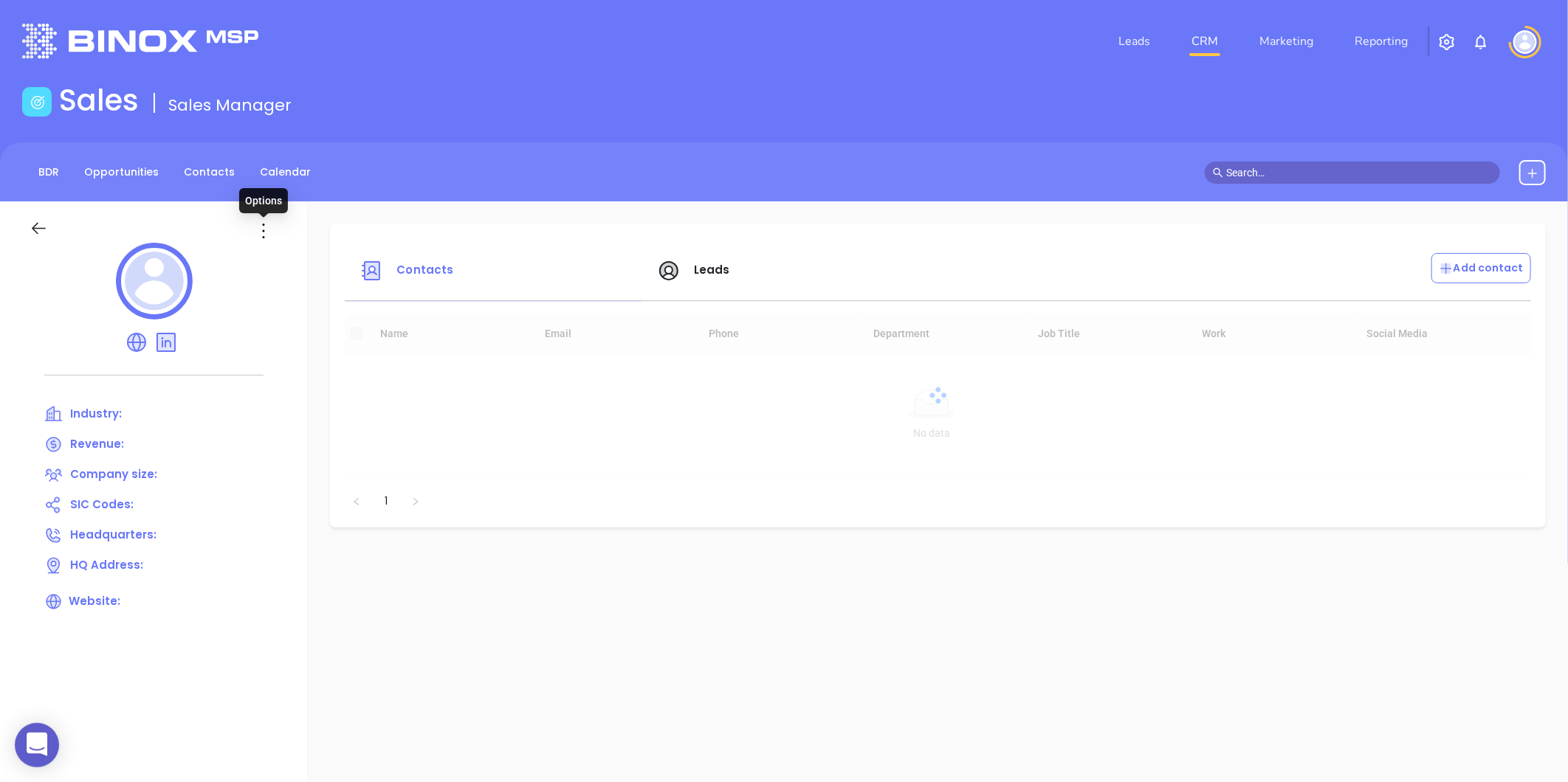
click at [262, 228] on icon at bounding box center [264, 231] width 24 height 24
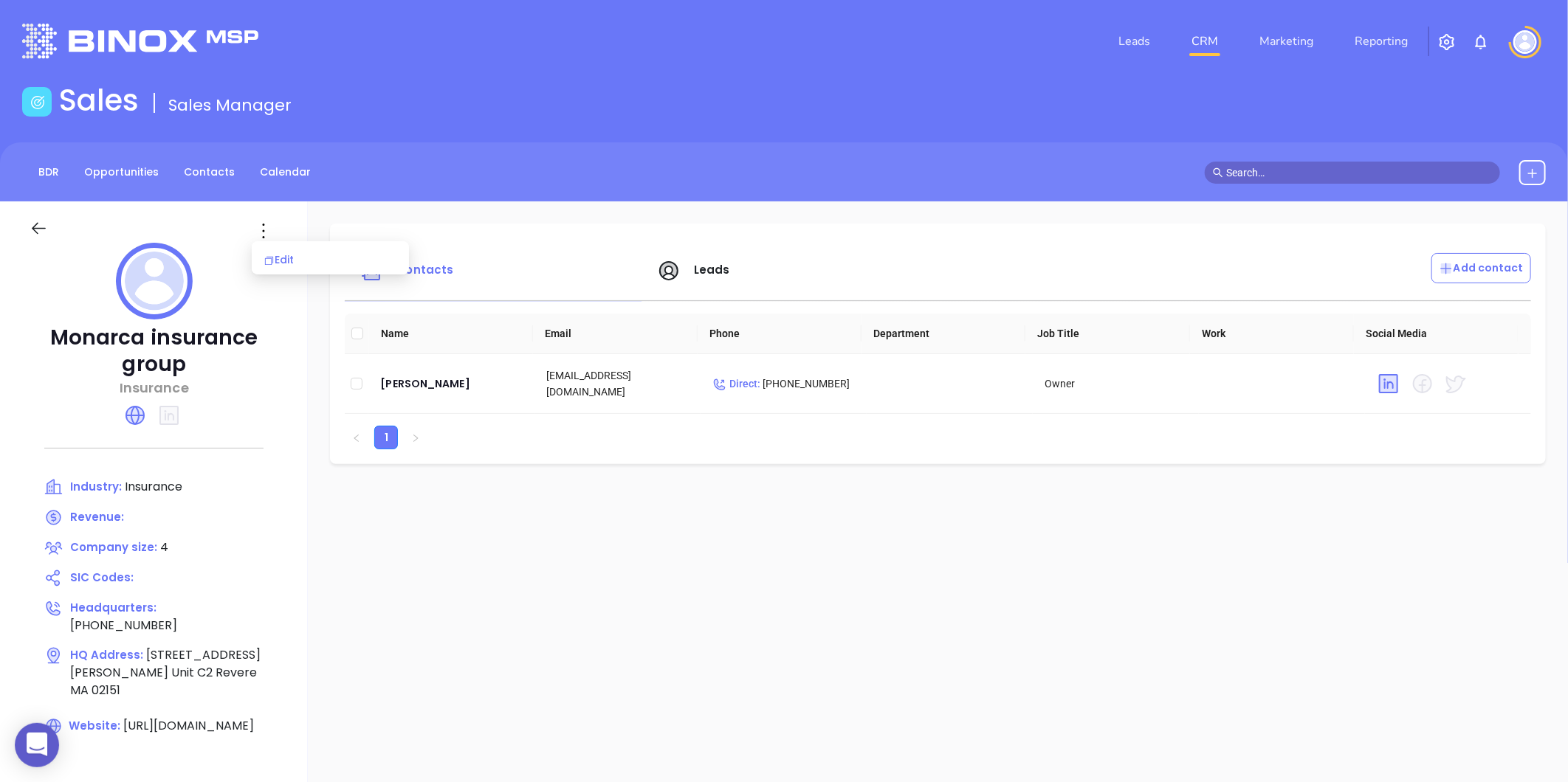
click at [285, 256] on div "Edit" at bounding box center [330, 260] width 133 height 16
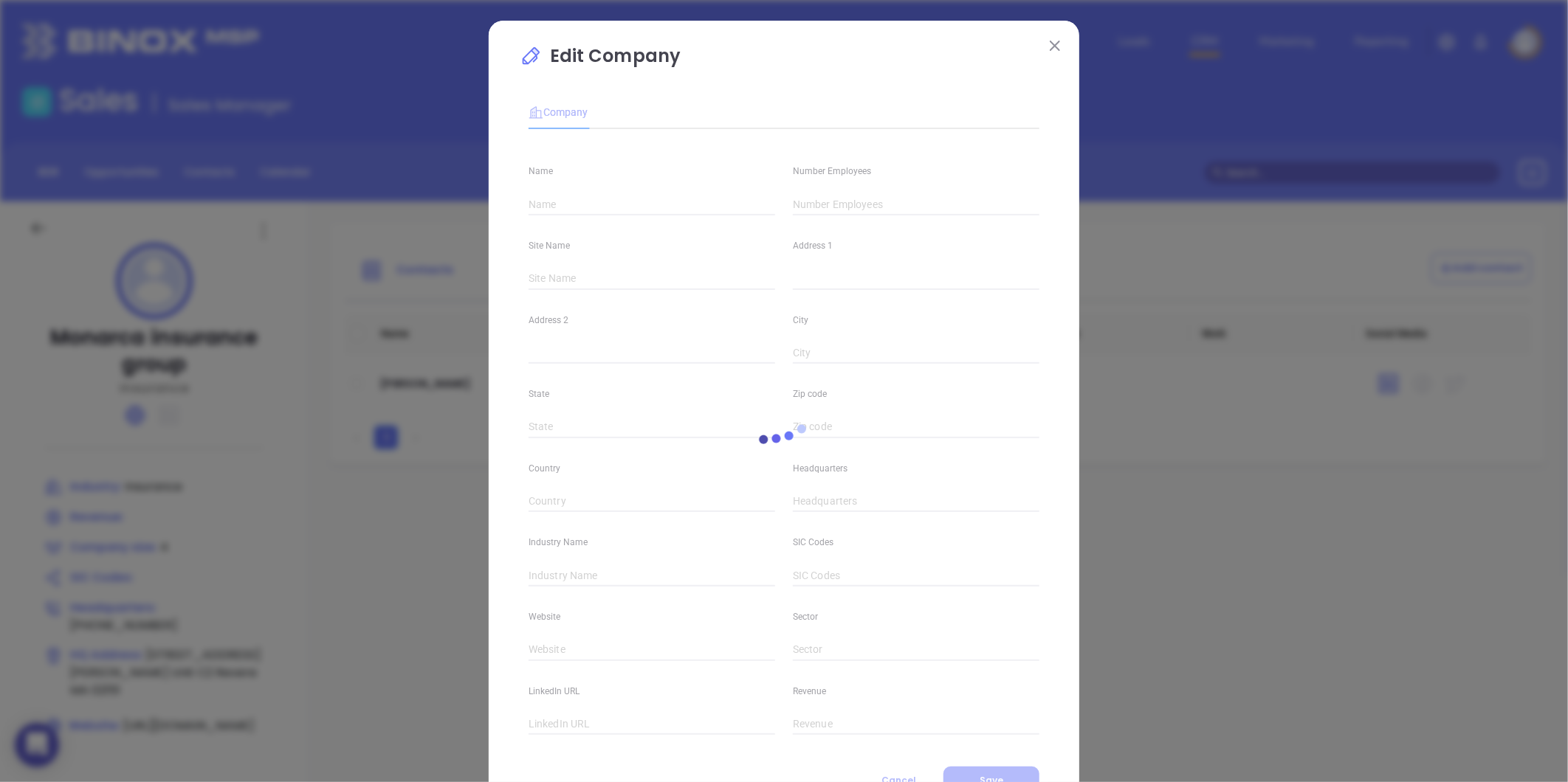
type input "Monarca insurance group"
type input "4"
type input "[STREET_ADDRESS][PERSON_NAME]"
type input "Unit C2"
type input "Revere"
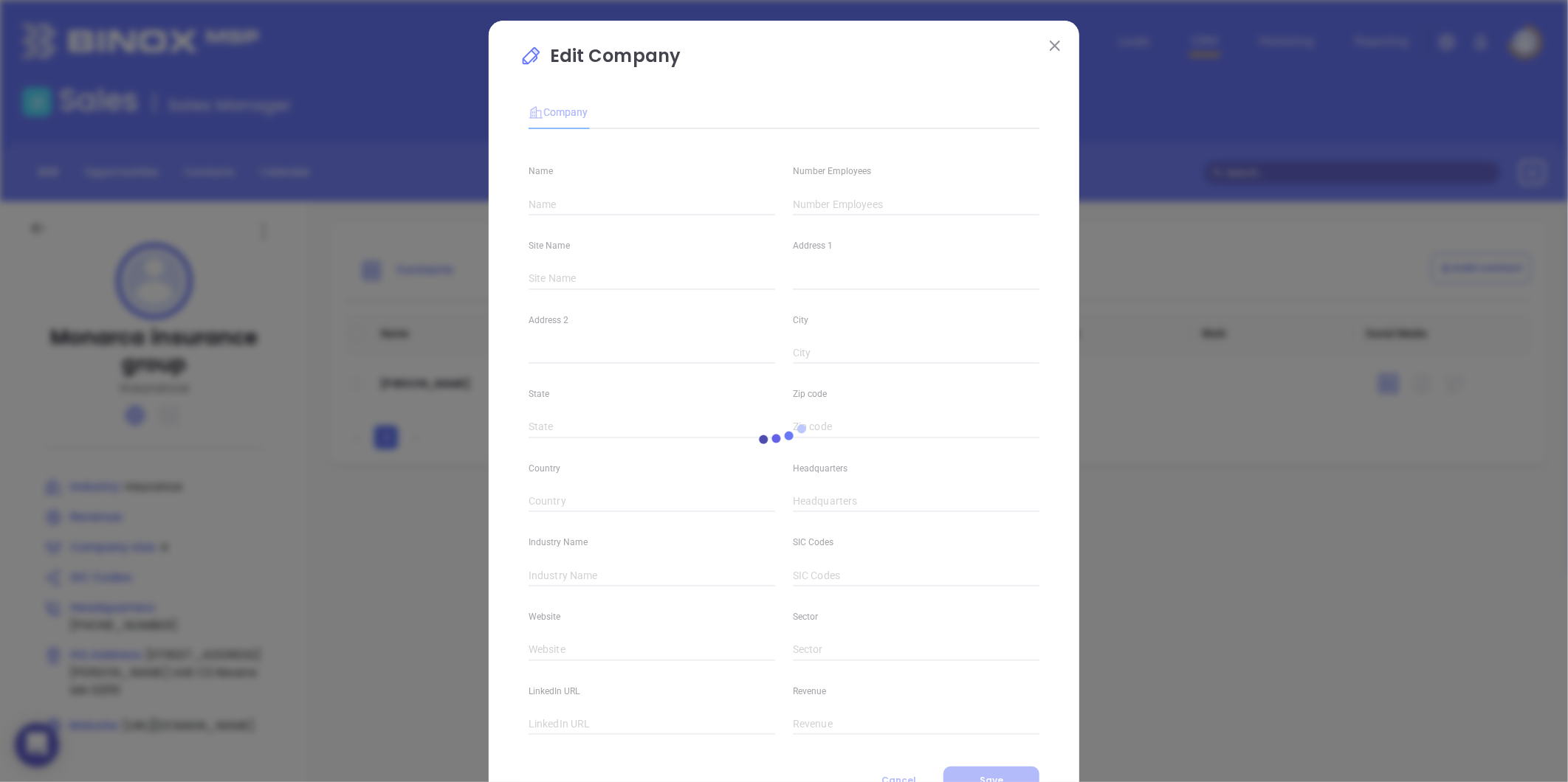
type input "MA"
type input "02151"
type input "[PHONE_NUMBER]"
type input "Insurance"
type input "[URL][DOMAIN_NAME]"
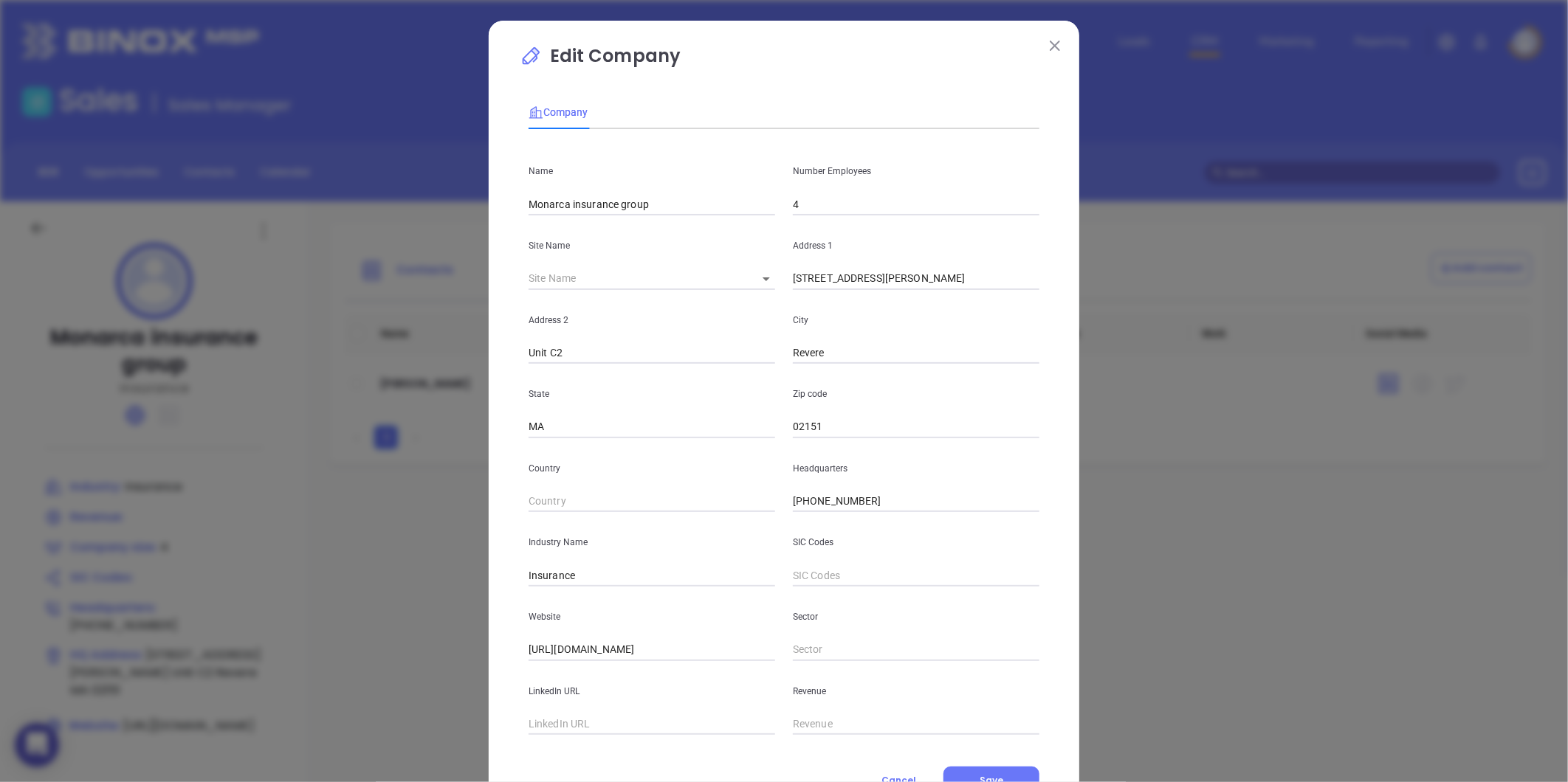
click at [818, 205] on input "4" at bounding box center [916, 204] width 247 height 22
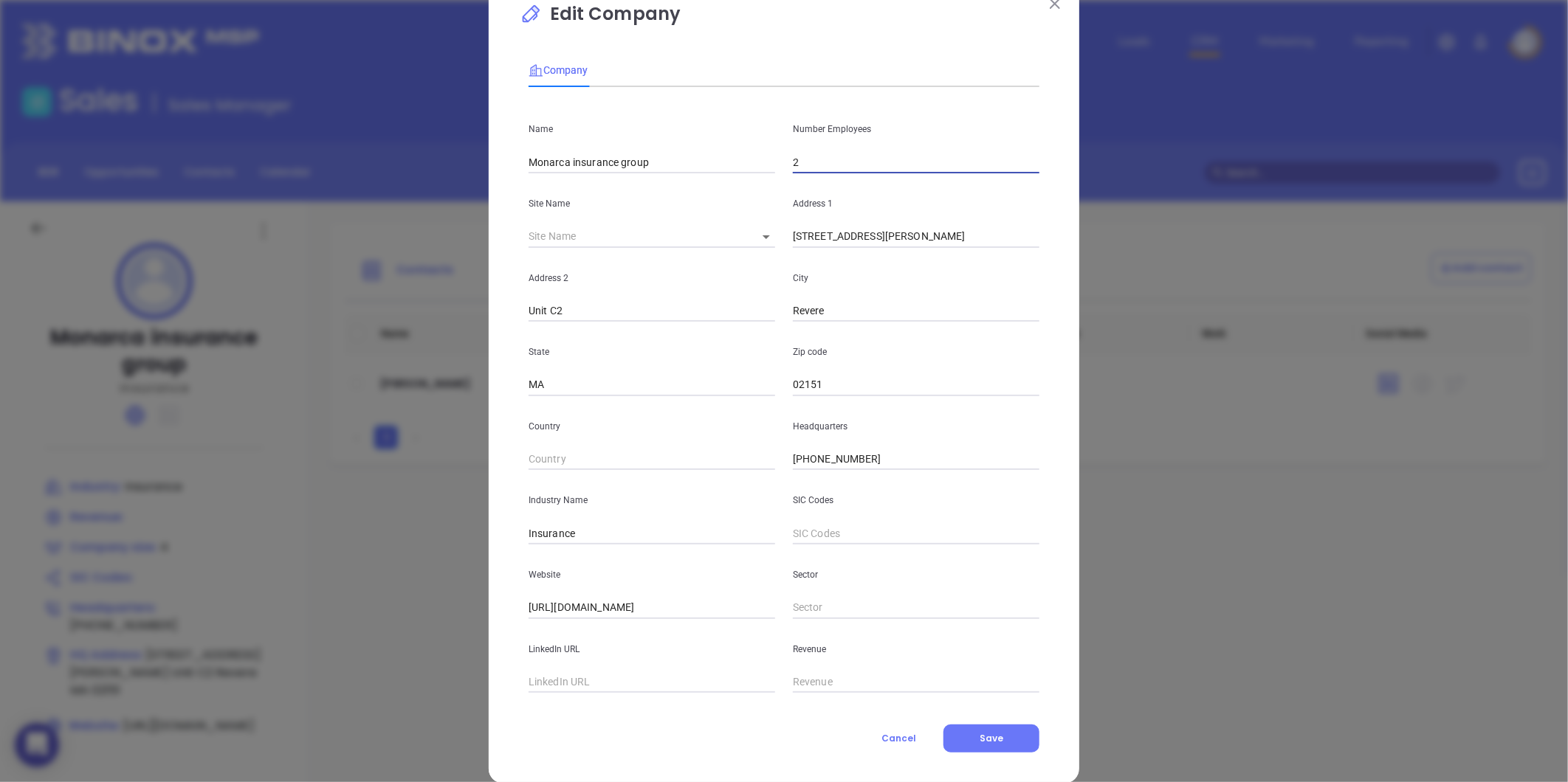
scroll to position [64, 0]
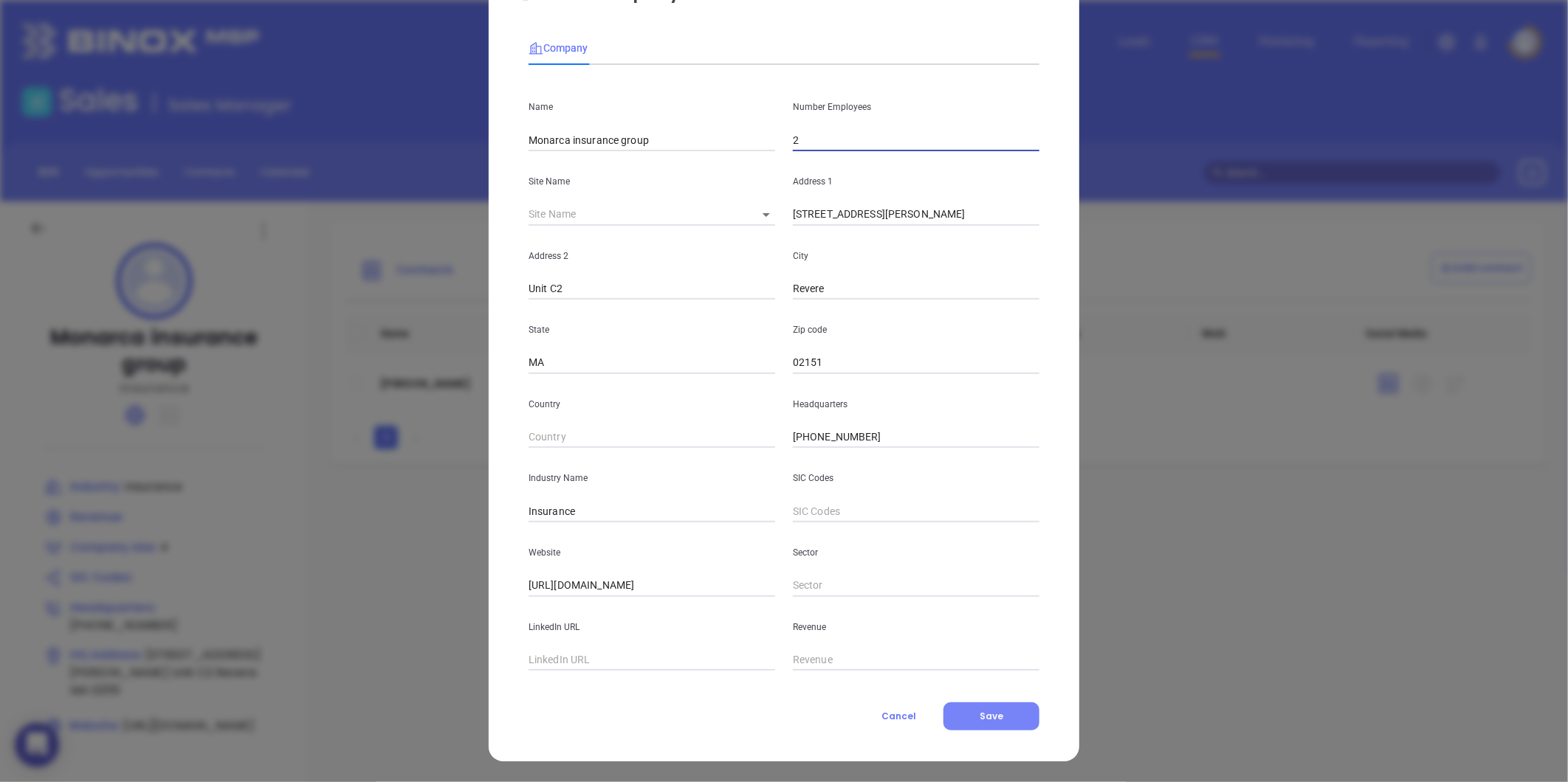
type input "2"
click at [983, 723] on button "Save" at bounding box center [992, 716] width 96 height 28
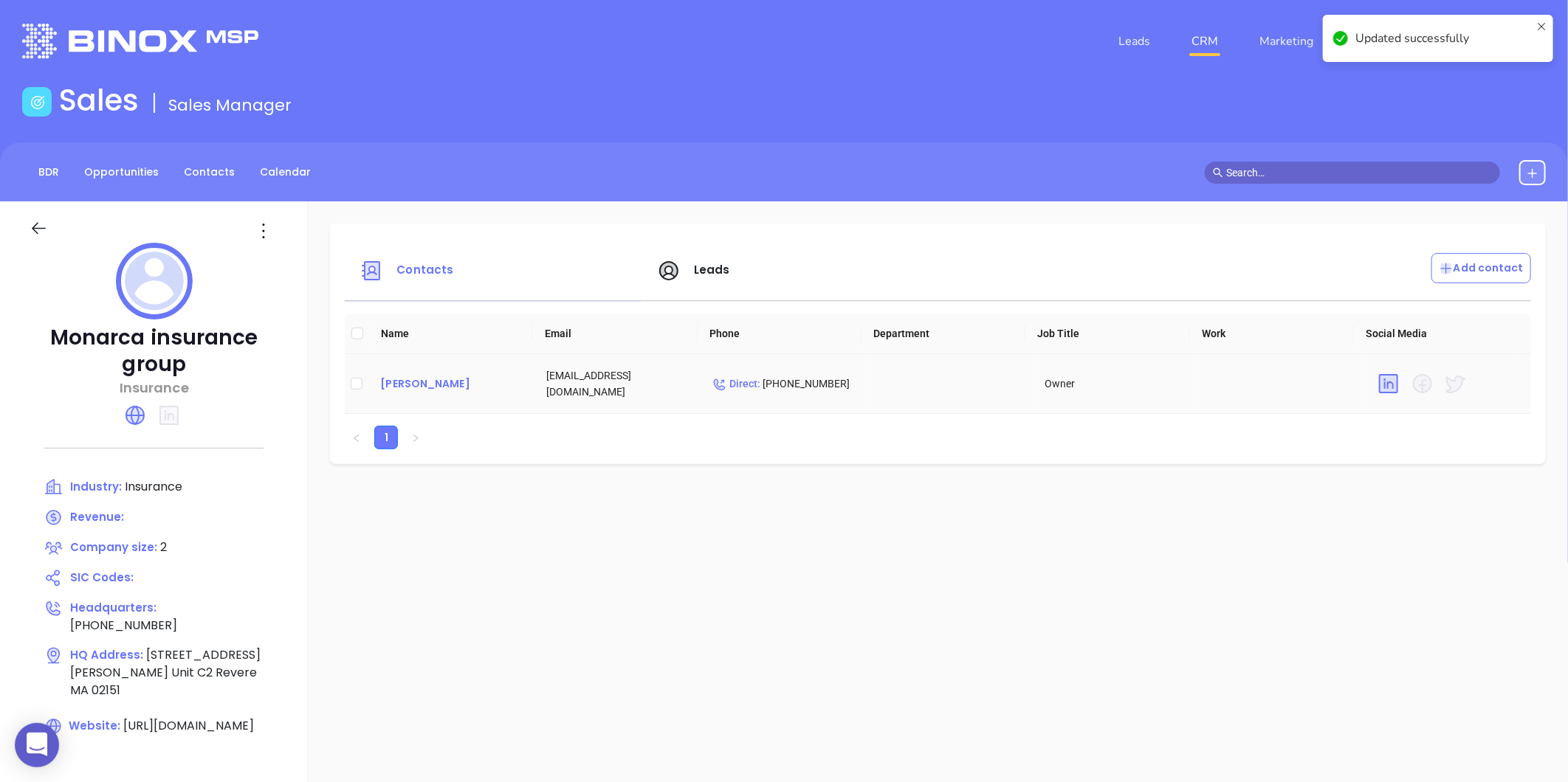
click at [416, 387] on div "Ivan Aguinaga" at bounding box center [450, 384] width 142 height 18
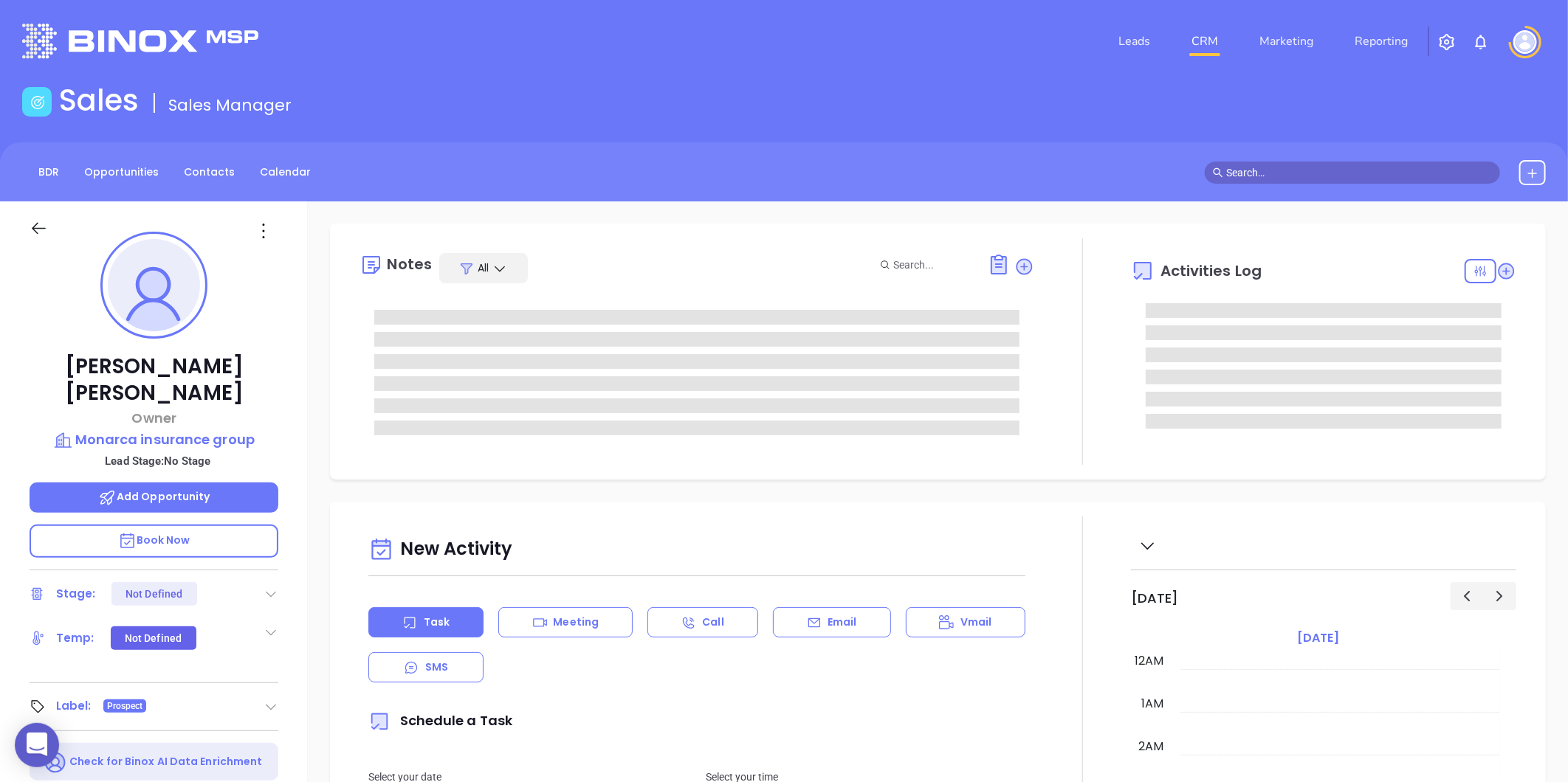
type input "10:00 am"
type input "[DATE]"
type input "[PERSON_NAME]"
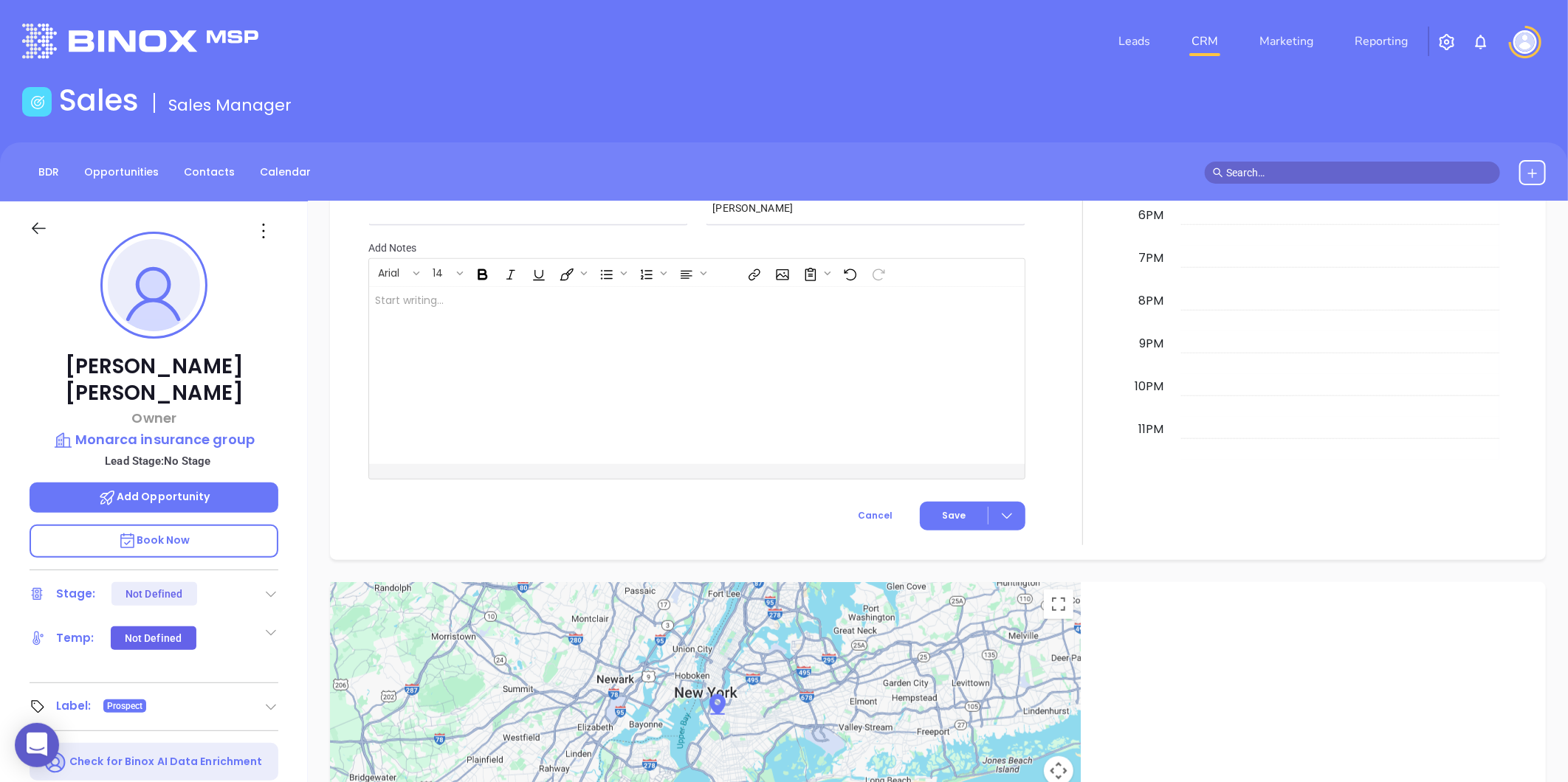
click at [275, 233] on div at bounding box center [265, 231] width 44 height 24
click at [262, 239] on icon at bounding box center [264, 231] width 24 height 24
click at [276, 389] on div "Edit" at bounding box center [336, 389] width 145 height 16
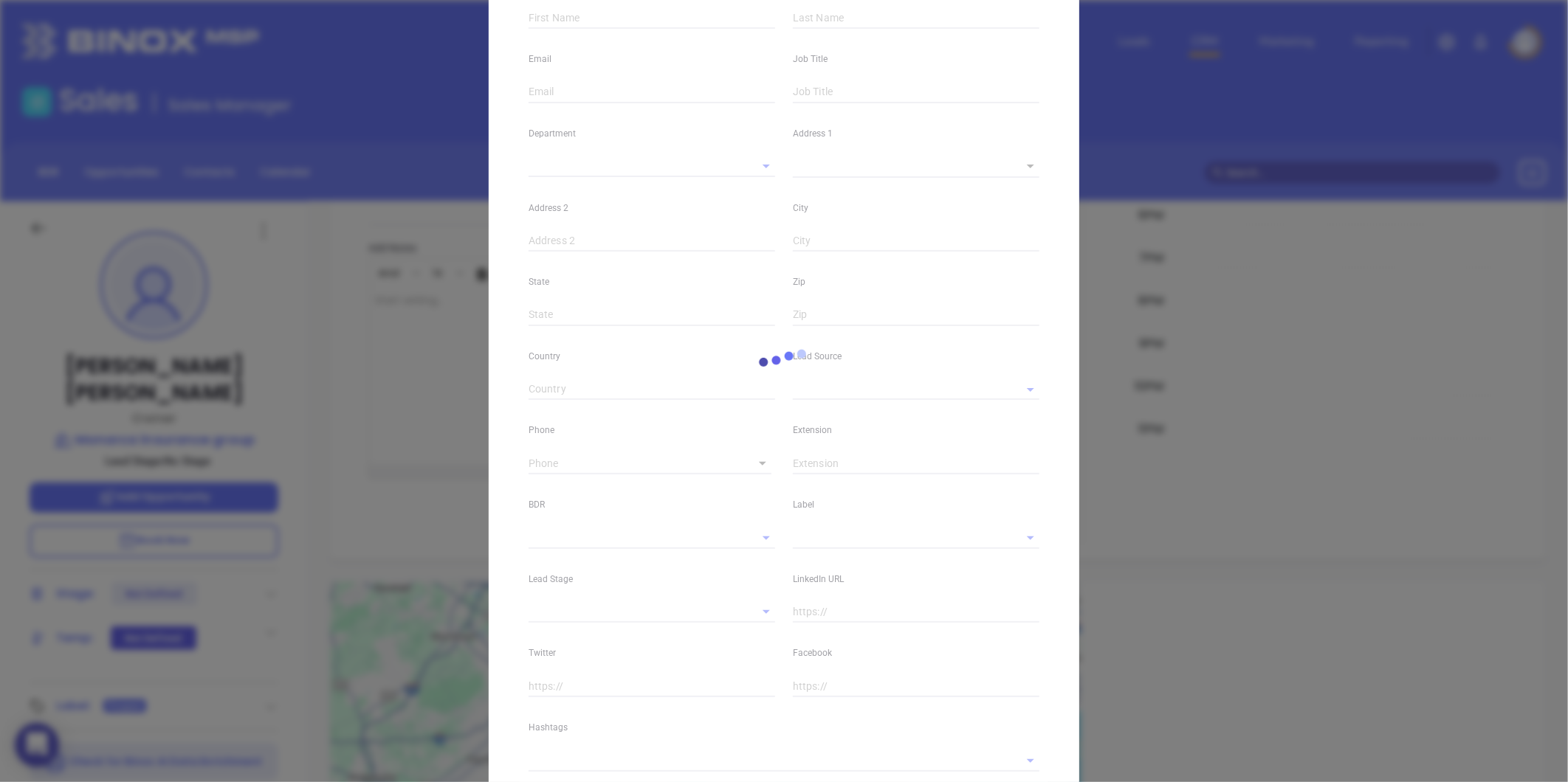
scroll to position [283, 0]
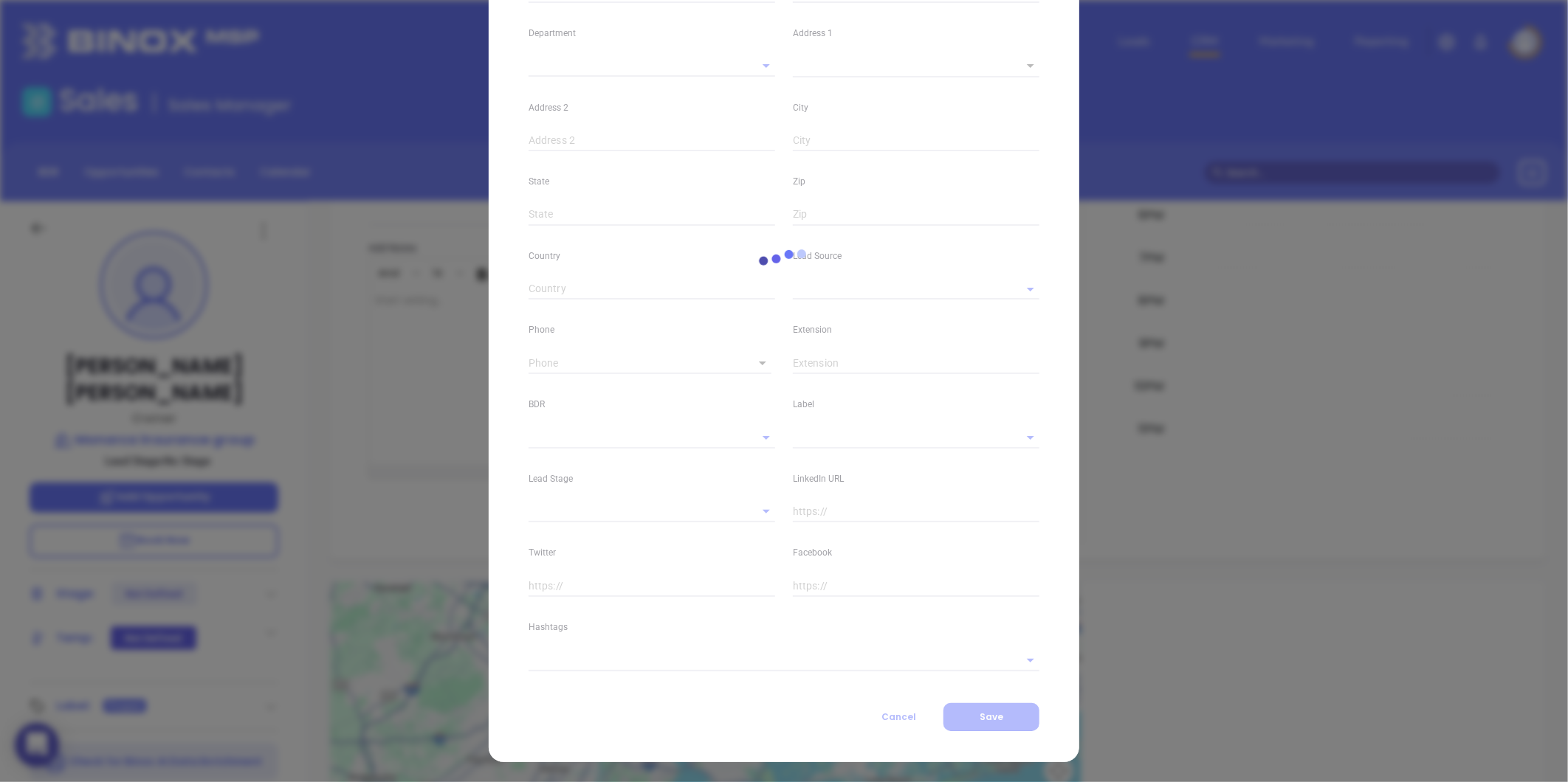
type input "[PERSON_NAME]"
type input "[EMAIL_ADDRESS][DOMAIN_NAME]"
type input "Owner"
type textarea "[STREET_ADDRESS][PERSON_NAME]"
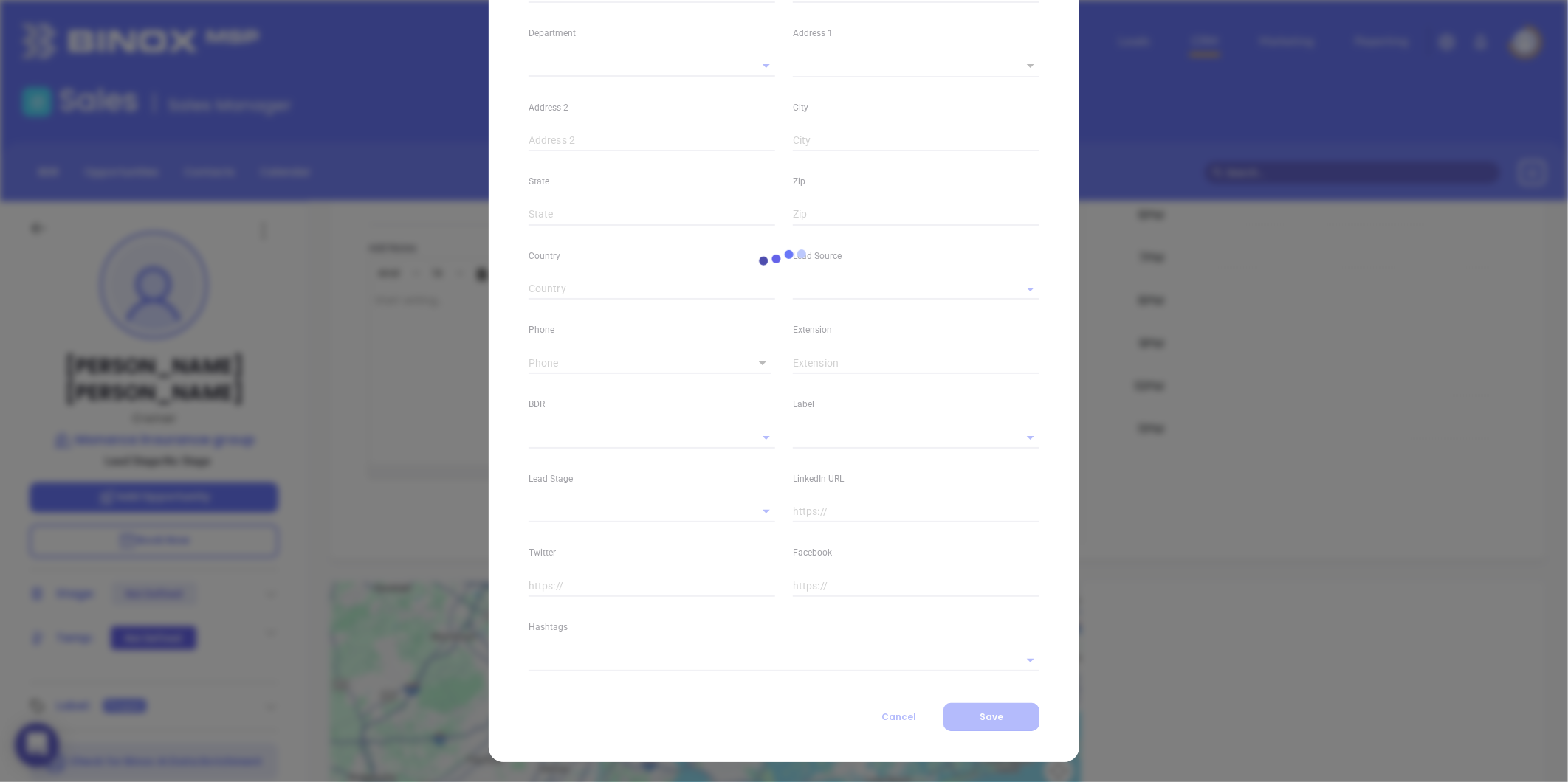
type input "1"
type input "Unit C2"
type input "Revere"
type input "MA"
type input "02151"
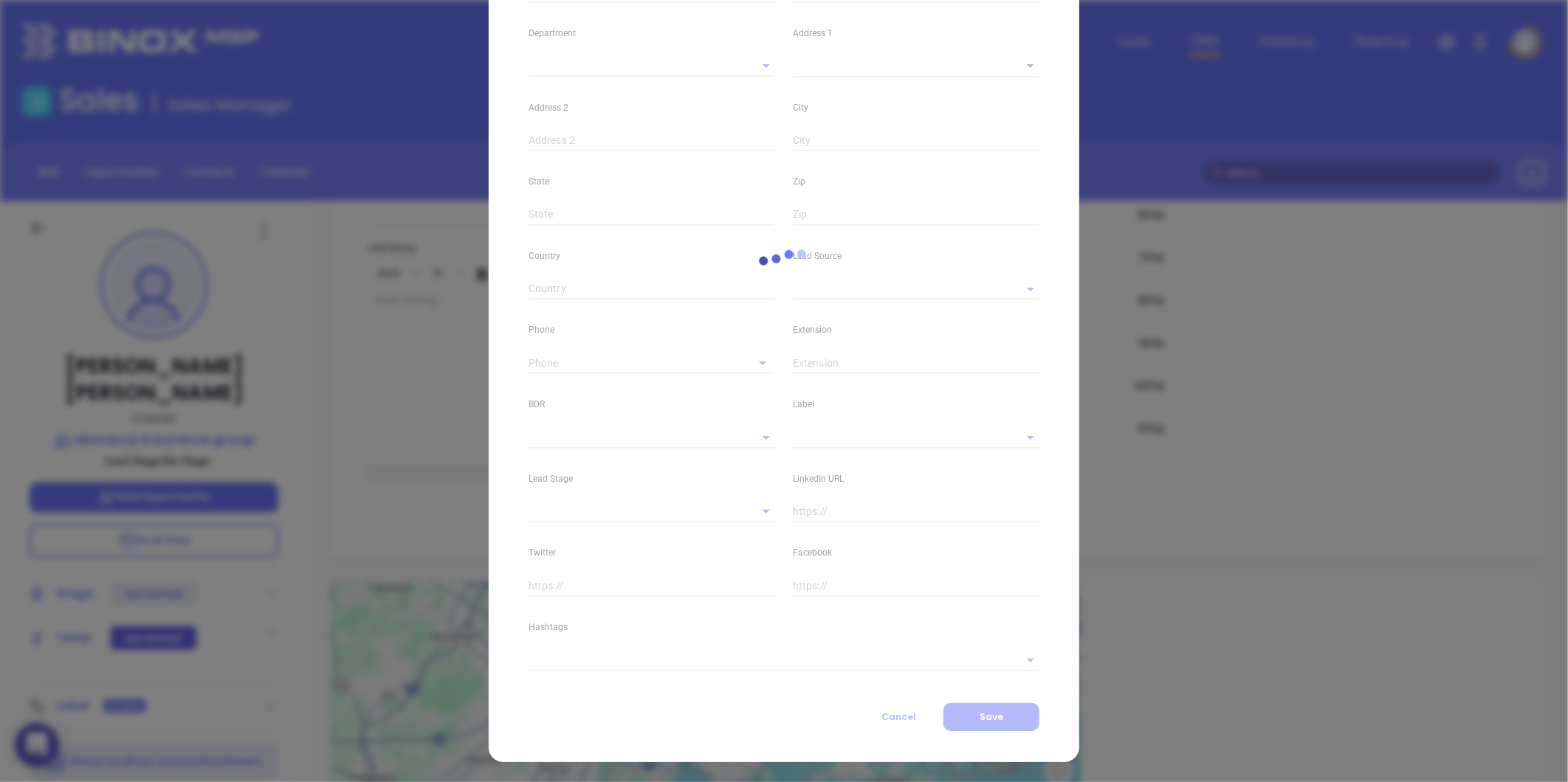
type input "www.linkedin.com/in/ivan-aguinaga-031619239"
type input "Google Search"
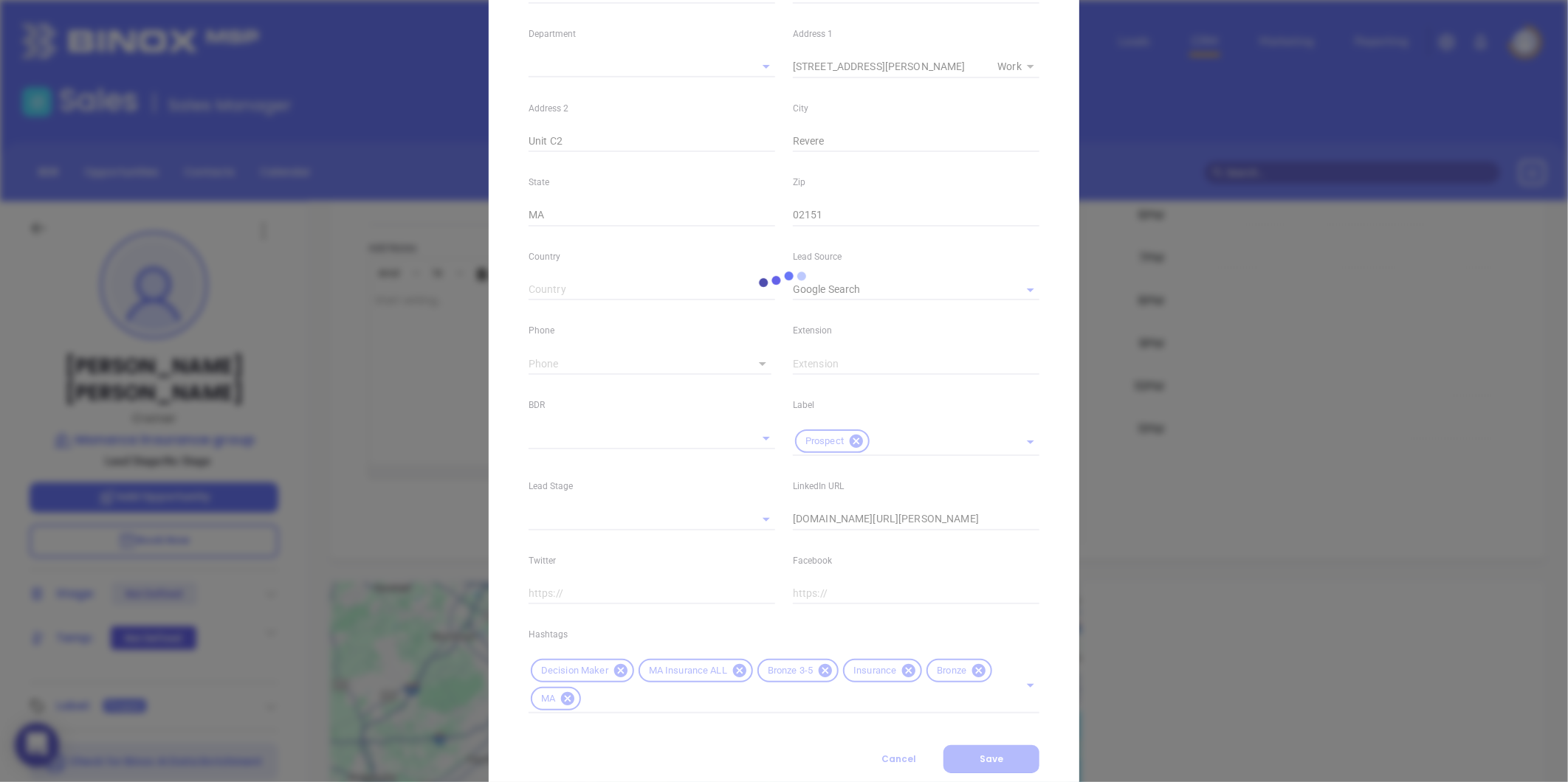
type input "1"
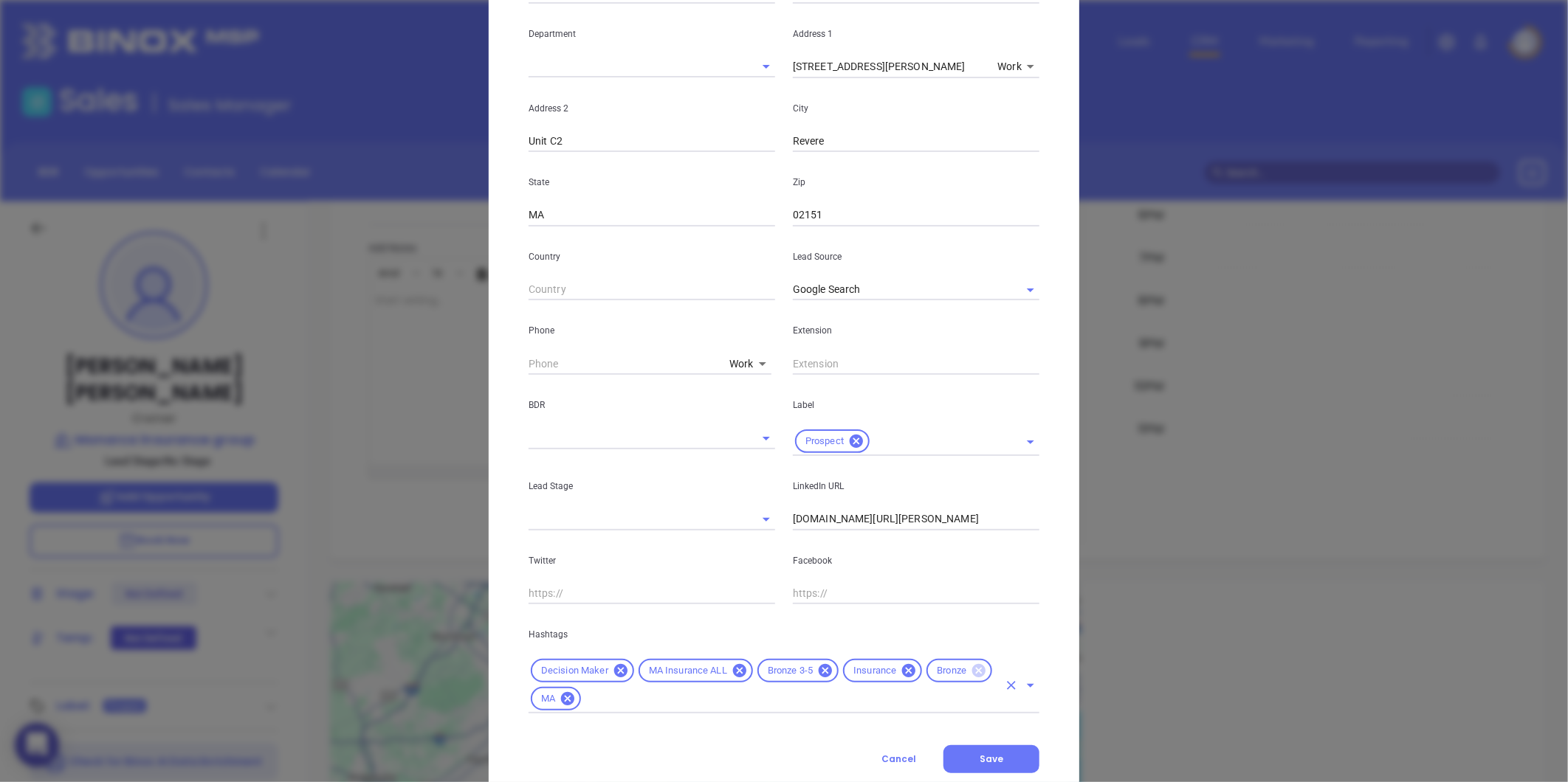
click at [973, 673] on icon at bounding box center [979, 671] width 14 height 14
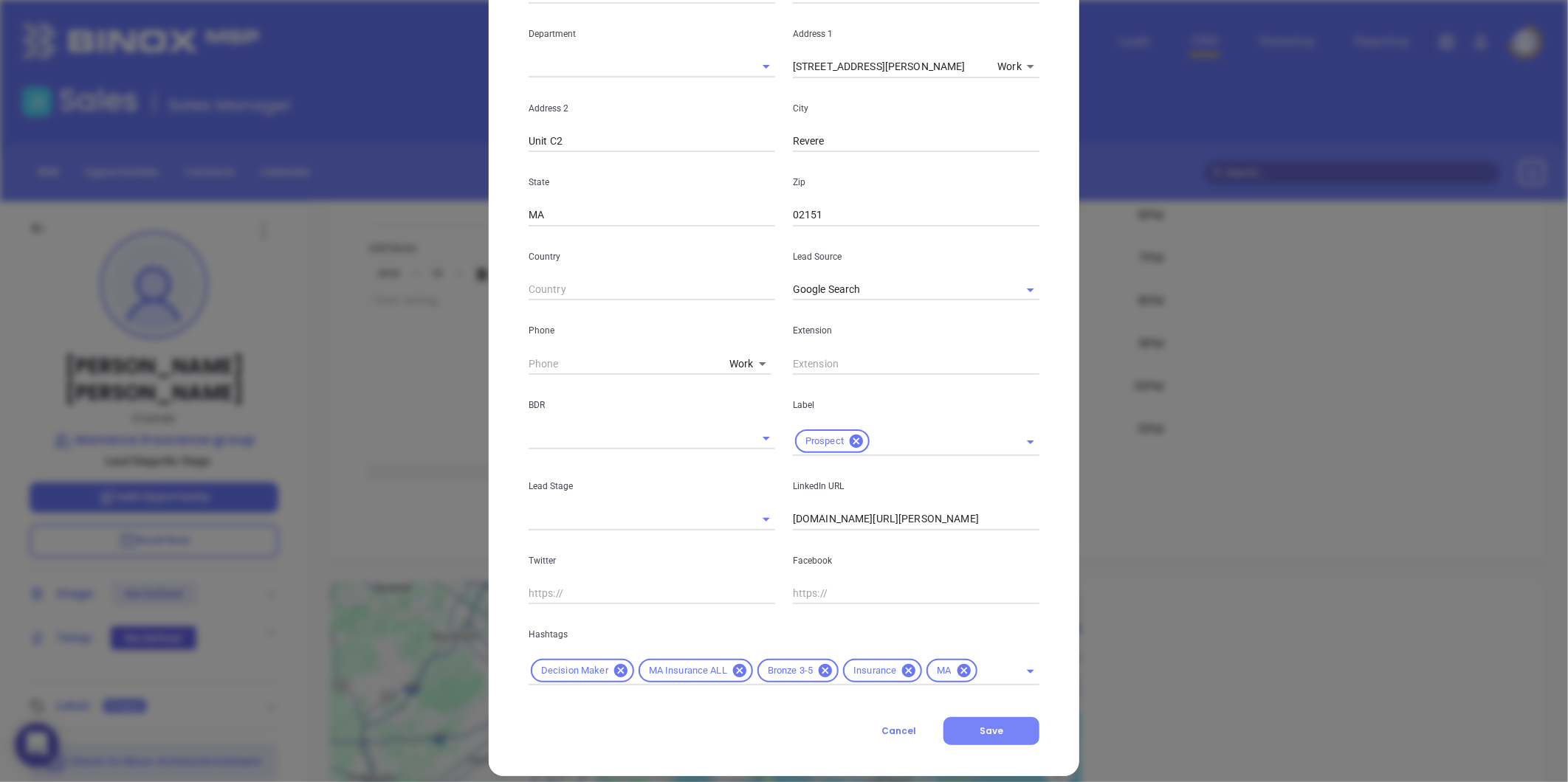
click at [973, 739] on button "Save" at bounding box center [992, 731] width 96 height 28
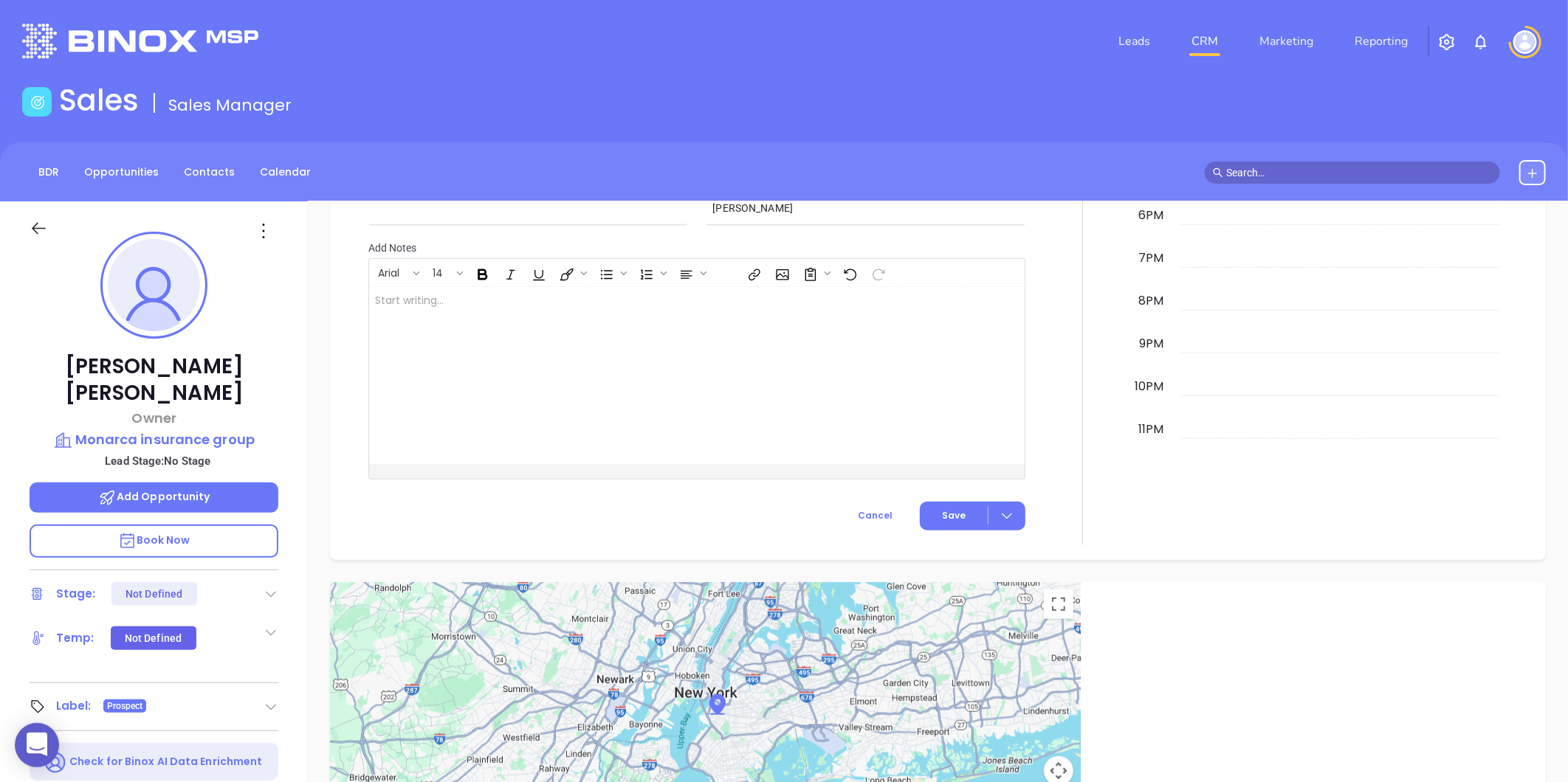
scroll to position [429, 0]
click at [181, 430] on p "Monarca insurance group" at bounding box center [154, 439] width 248 height 21
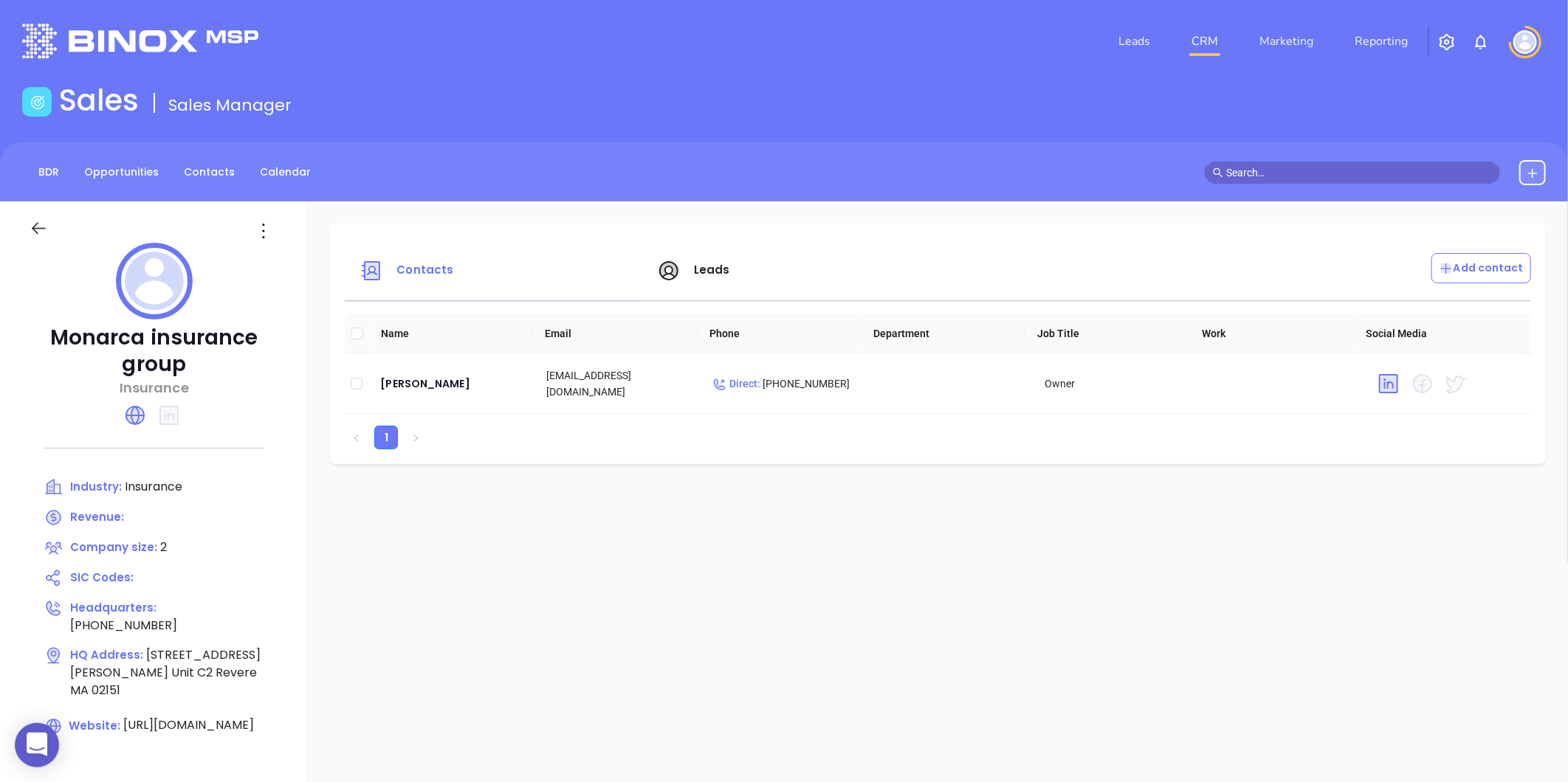
scroll to position [246, 0]
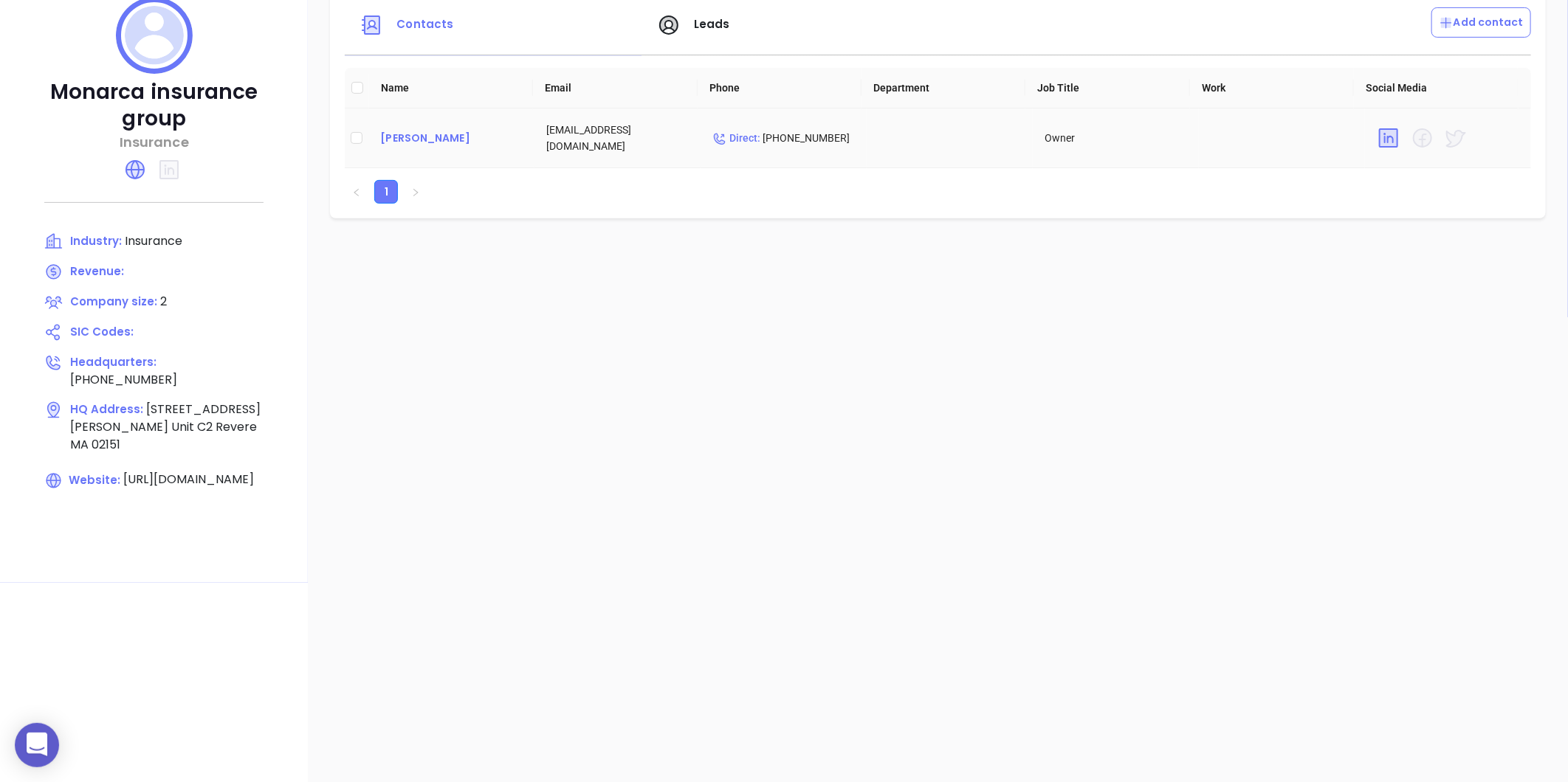
click at [428, 137] on div "Ivan Aguinaga" at bounding box center [450, 139] width 142 height 18
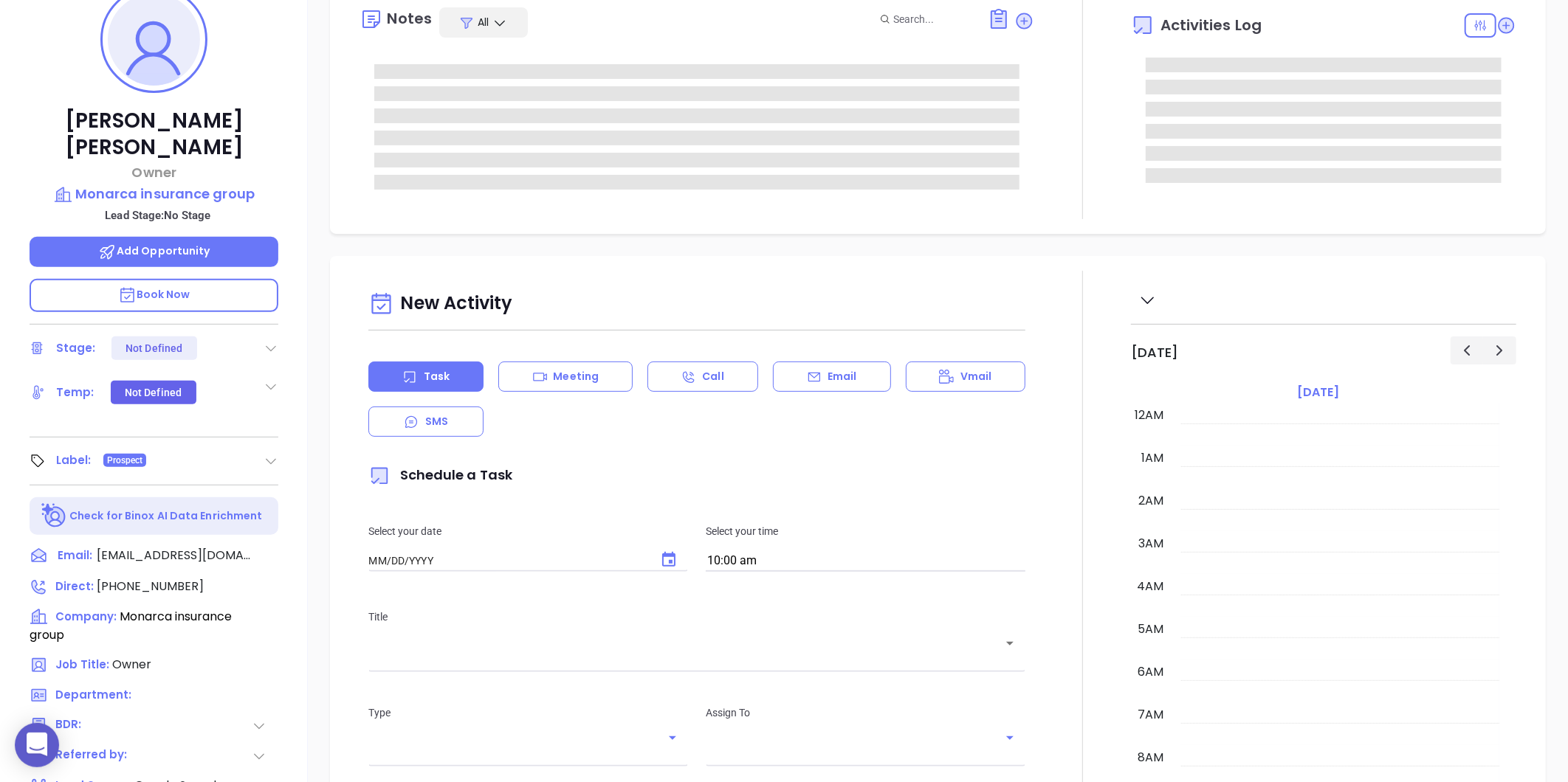
type input "[DATE]"
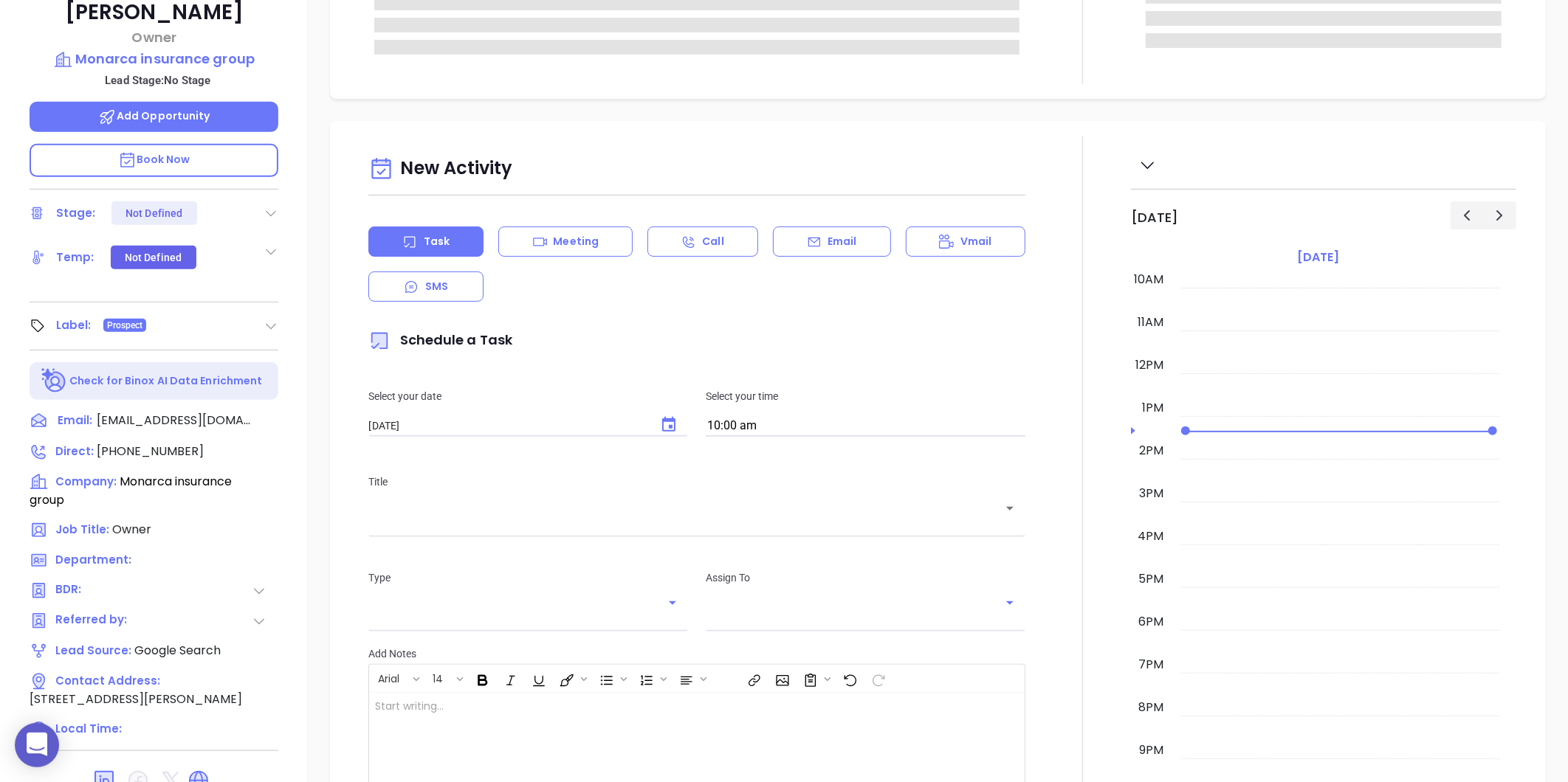
scroll to position [452, 0]
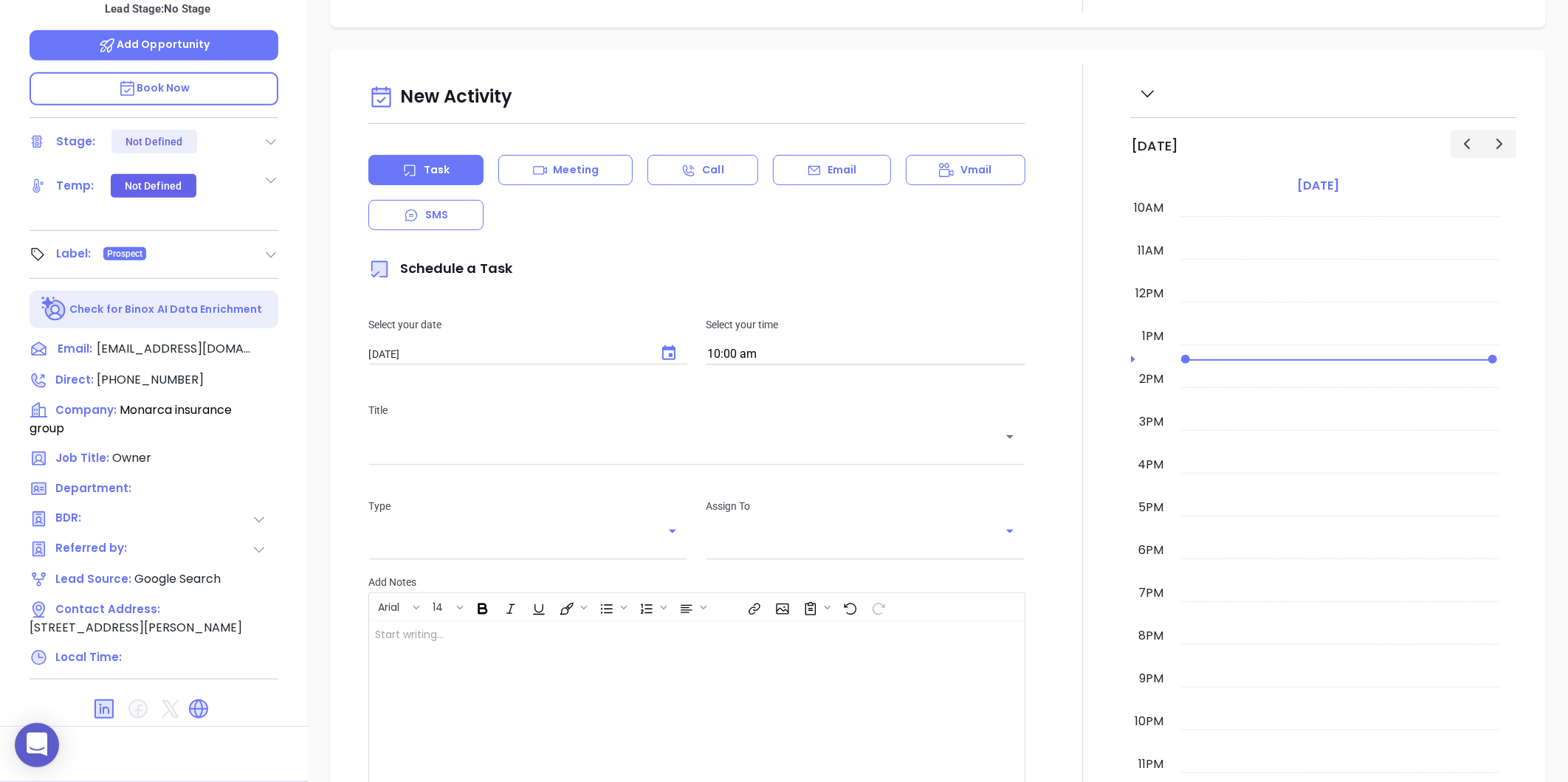
type input "[PERSON_NAME]"
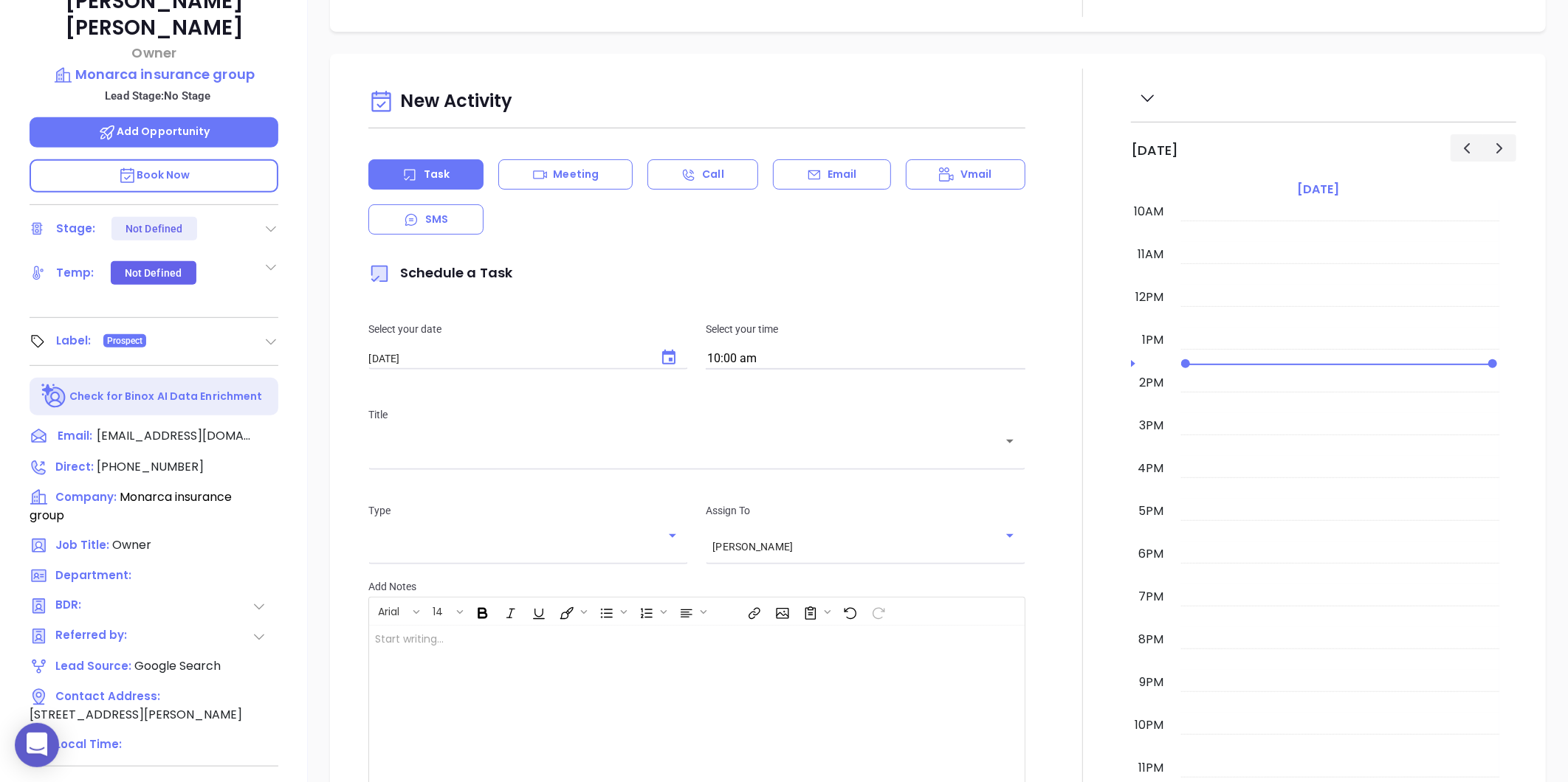
scroll to position [288, 0]
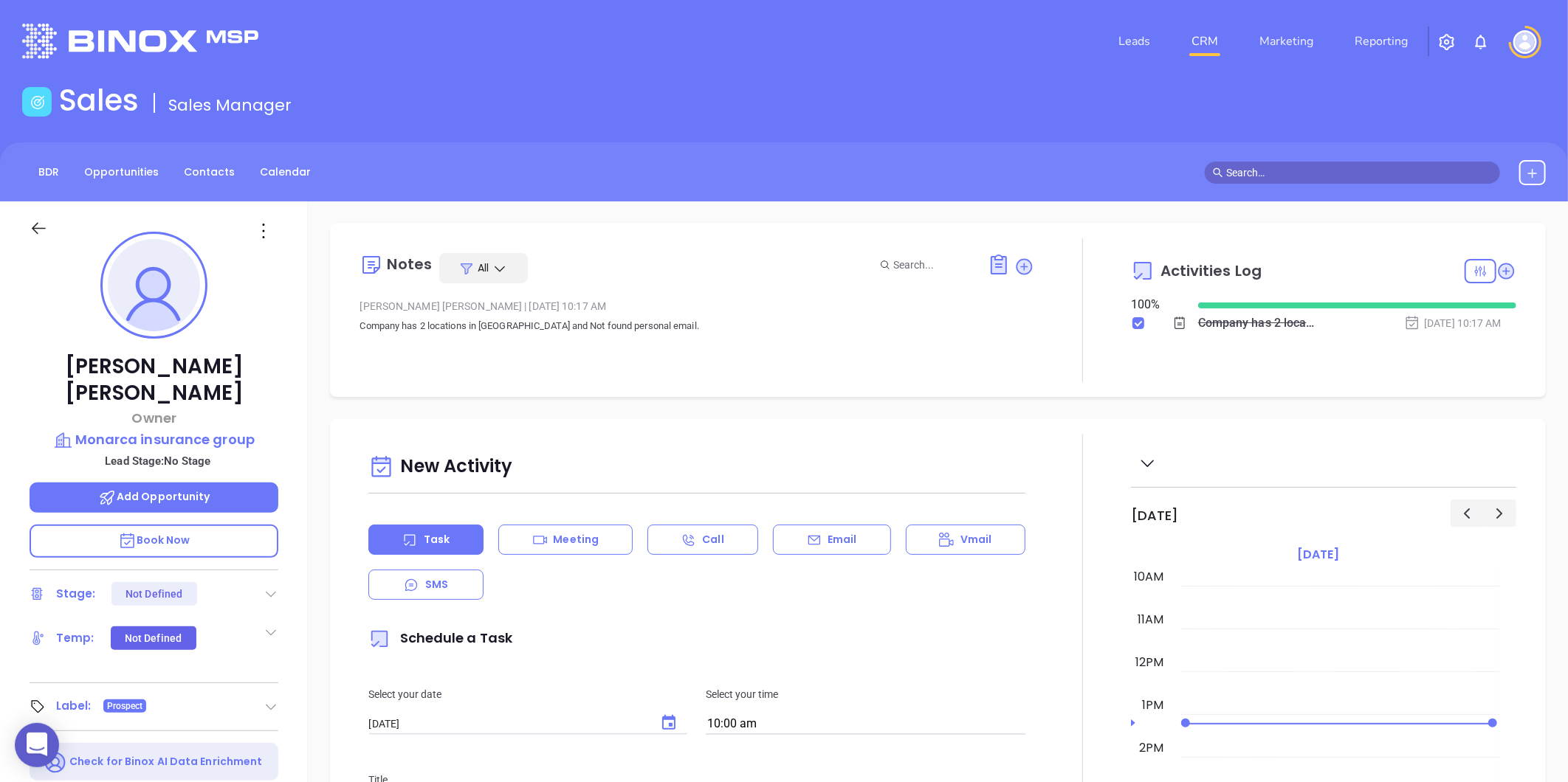
click at [34, 224] on icon at bounding box center [39, 228] width 18 height 18
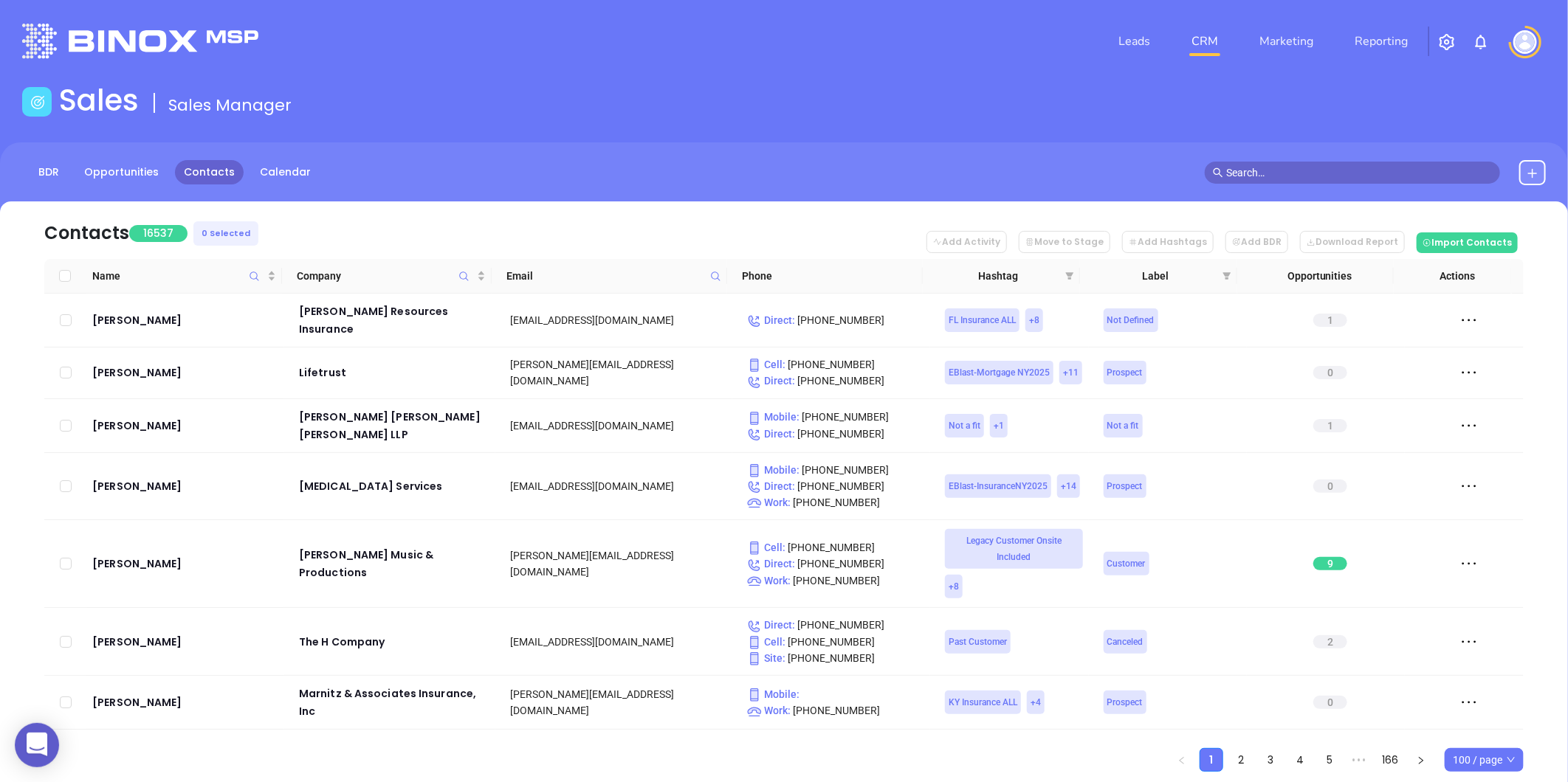
click at [1060, 274] on div "Hashtag" at bounding box center [1005, 276] width 137 height 16
click at [1069, 273] on icon "filter" at bounding box center [1070, 276] width 8 height 7
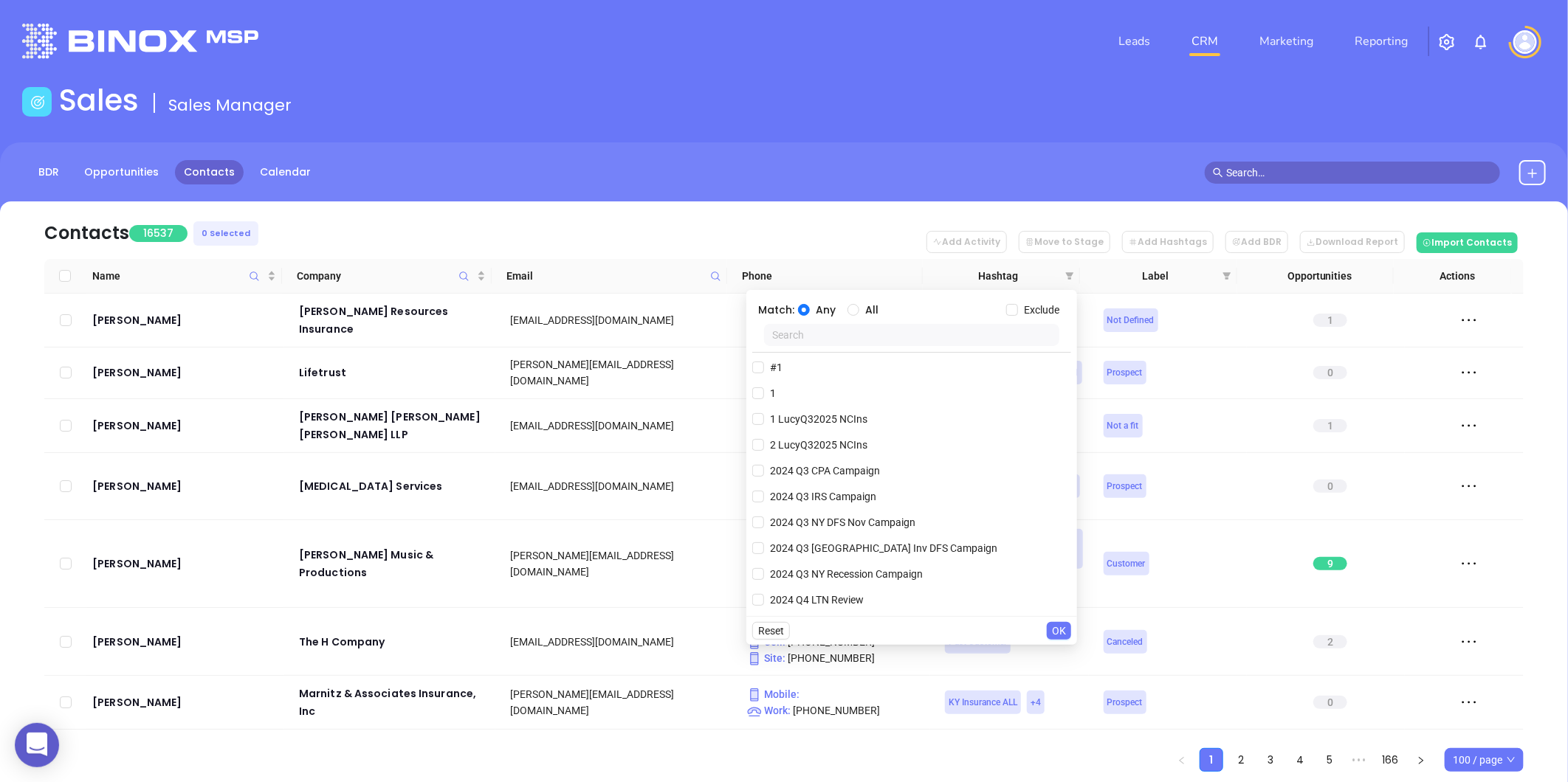
click at [837, 345] on input "text" at bounding box center [912, 335] width 295 height 22
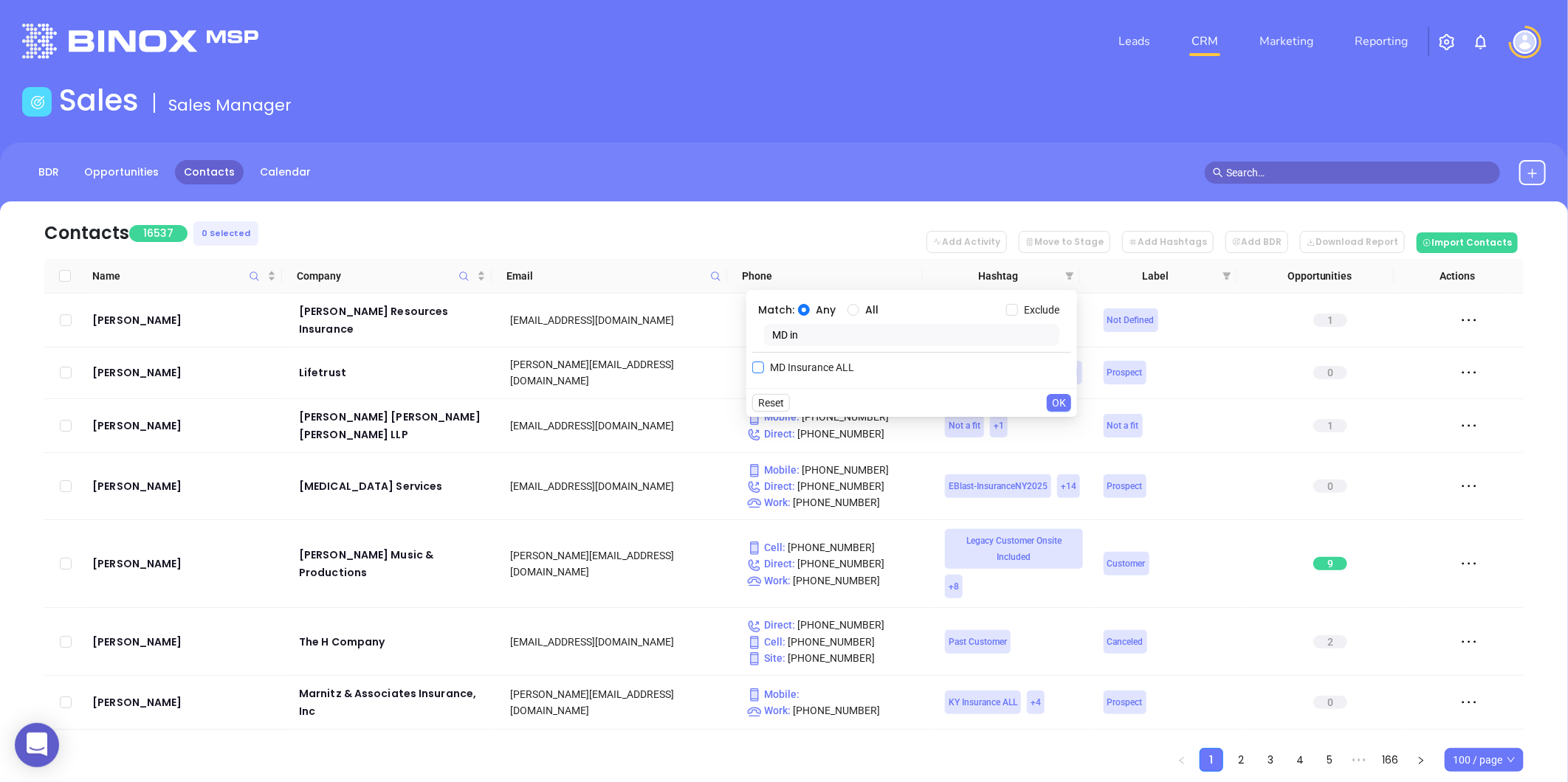
type input "MD in"
click at [837, 358] on label "MD Insurance ALL" at bounding box center [806, 367] width 108 height 22
click at [764, 362] on input "MD Insurance ALL" at bounding box center [758, 367] width 12 height 12
checkbox input "true"
drag, startPoint x: 818, startPoint y: 333, endPoint x: 736, endPoint y: 354, distance: 84.6
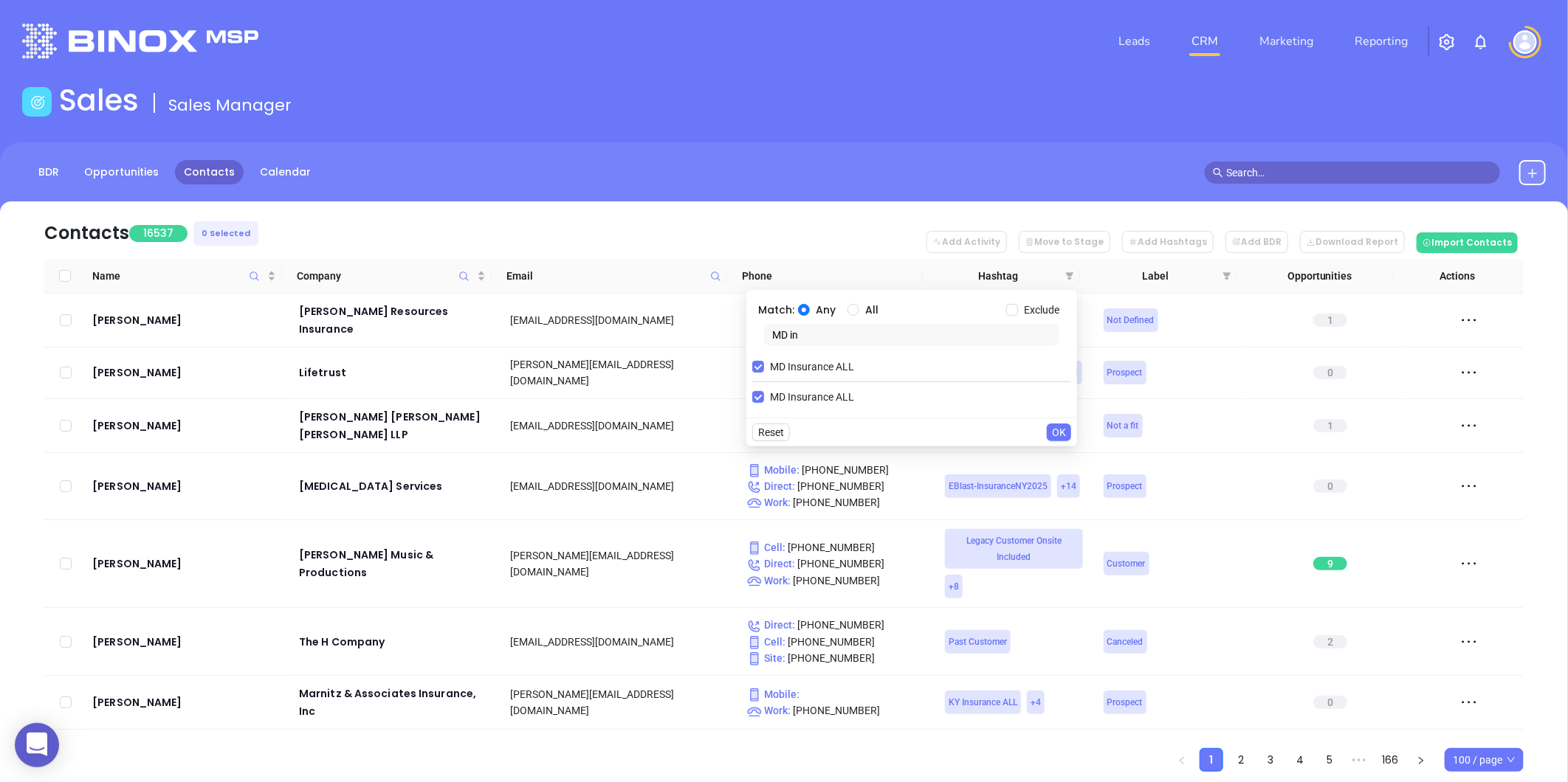
click at [737, 354] on body "0 Leads CRM Marketing Reporting Financial Leads Leads Sales Sales Manager BDR O…" at bounding box center [784, 391] width 1568 height 782
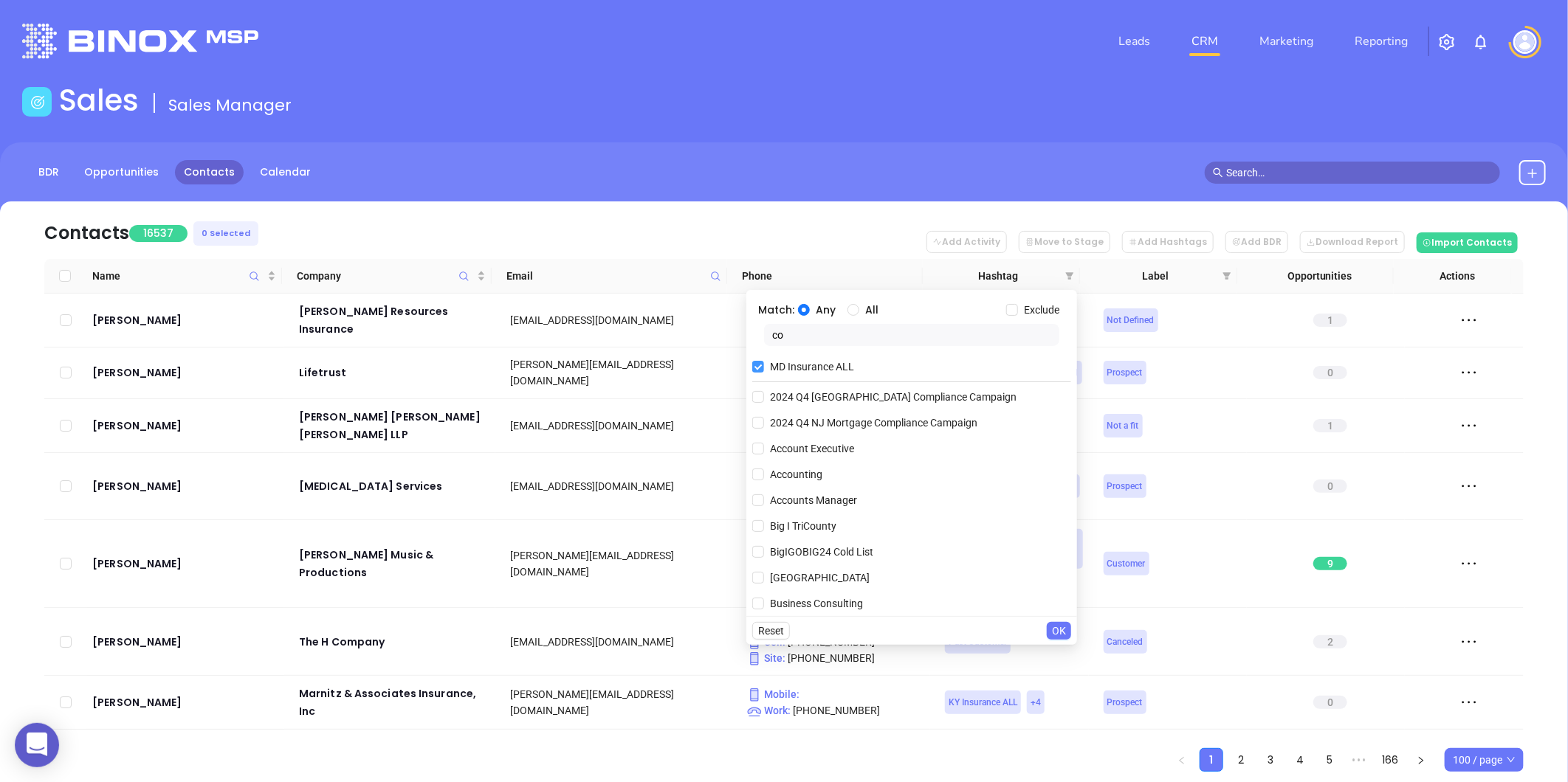
type input "c"
type input "bro"
click at [772, 440] on span "Bronze 3-5" at bounding box center [795, 449] width 62 height 16
click at [764, 443] on input "Bronze 3-5" at bounding box center [758, 449] width 12 height 12
checkbox input "true"
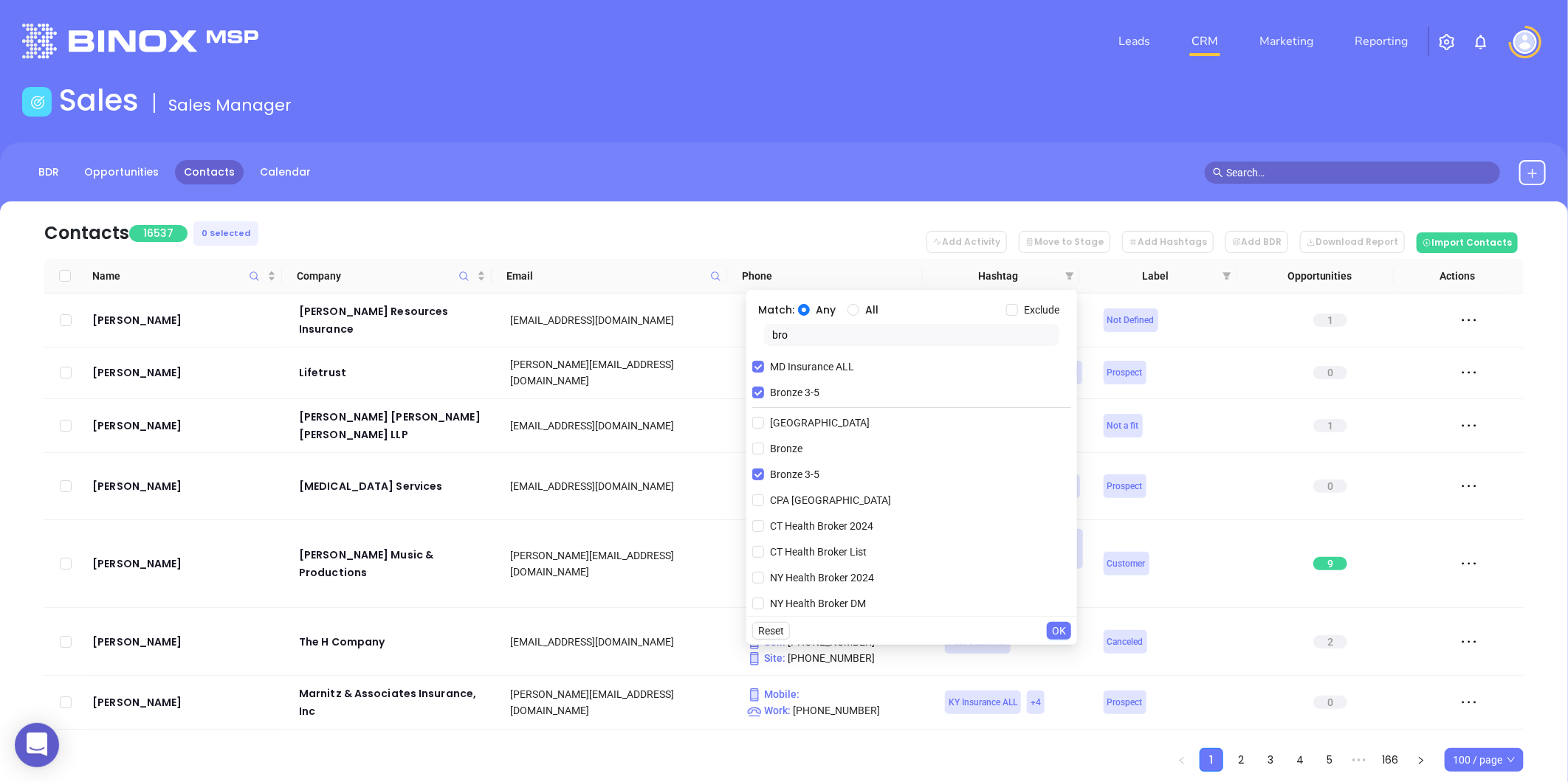
click at [1057, 631] on span "OK" at bounding box center [1059, 631] width 14 height 16
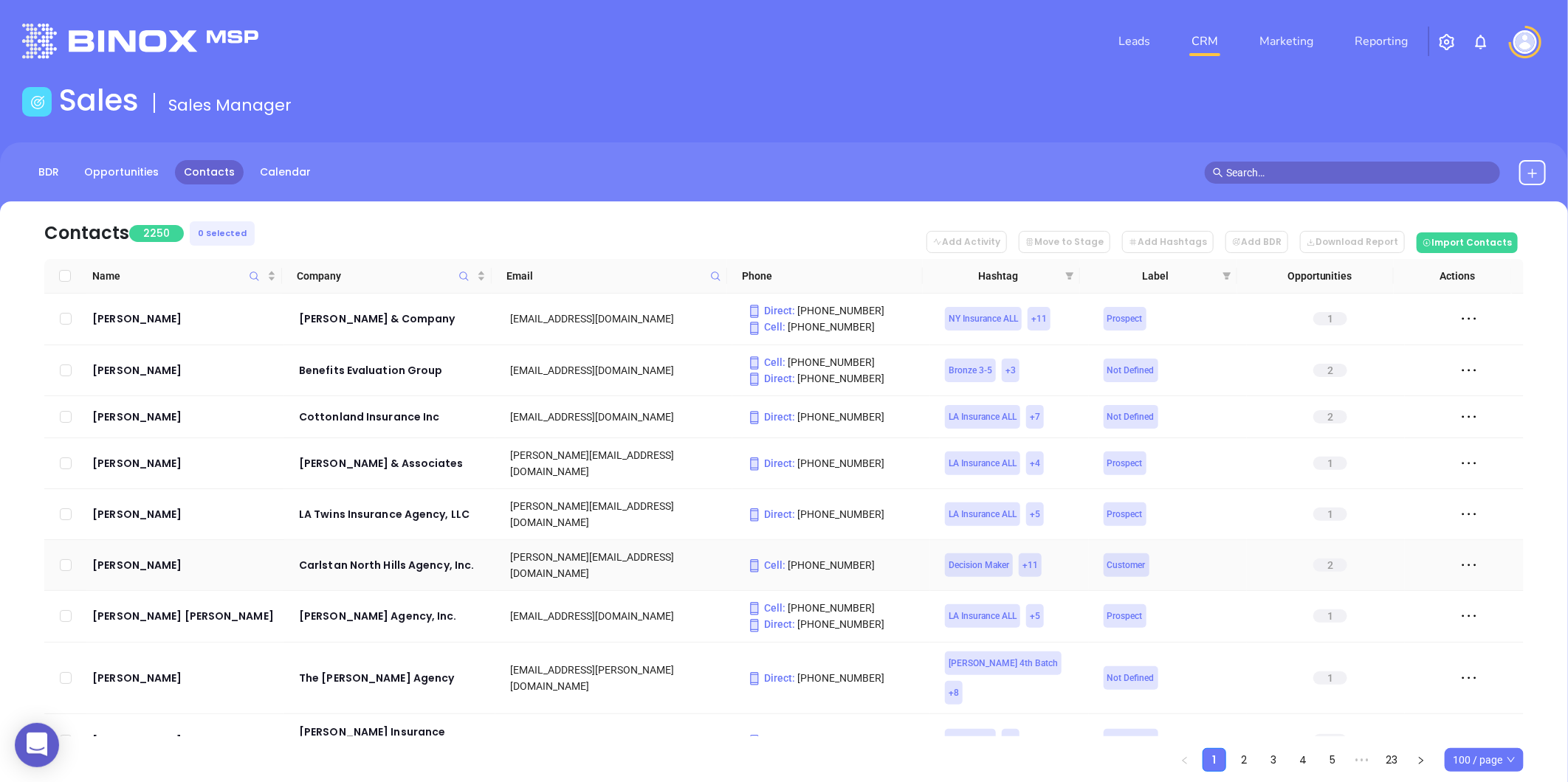
scroll to position [82, 0]
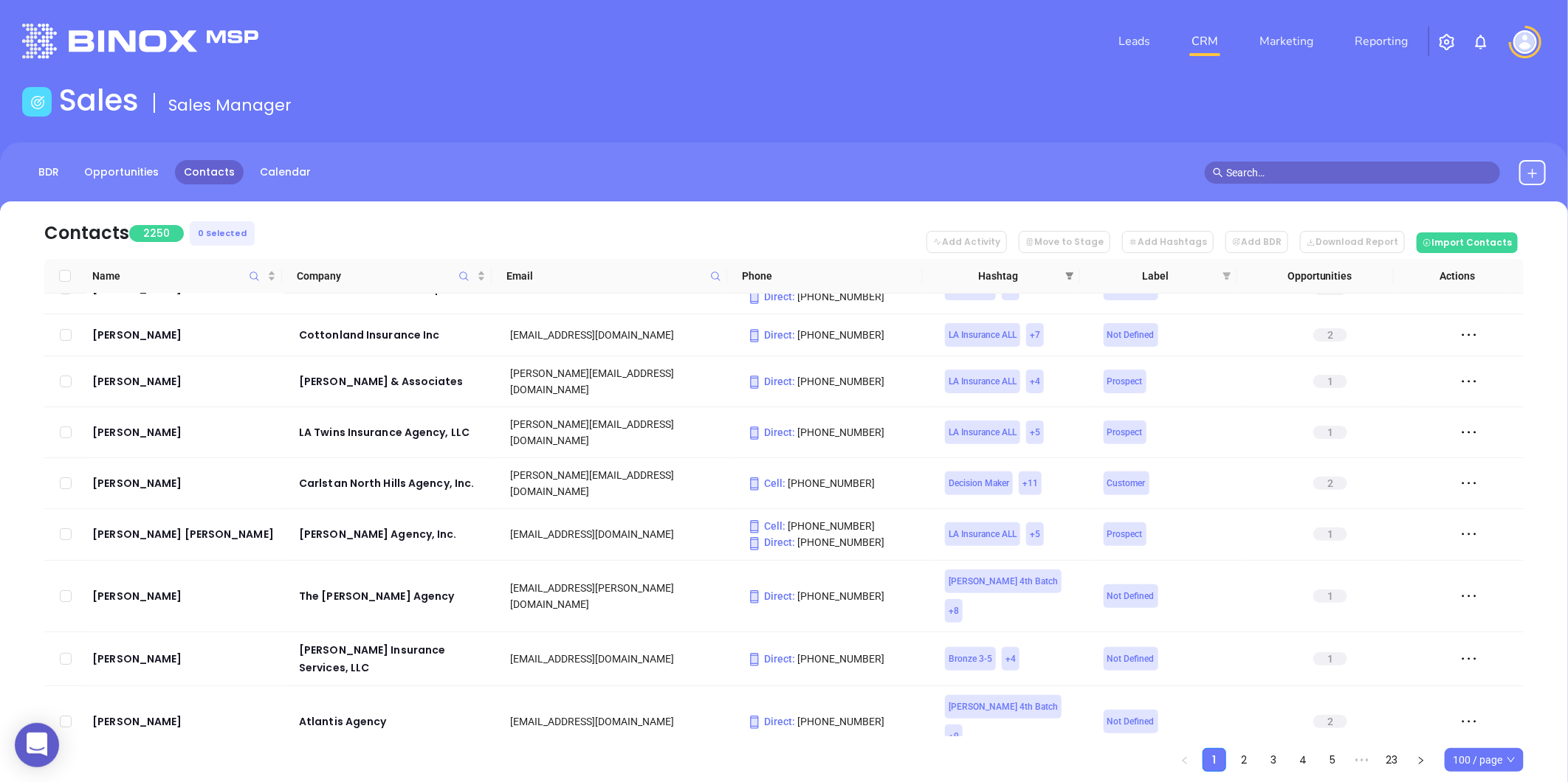
click at [1072, 266] on span at bounding box center [1070, 275] width 15 height 22
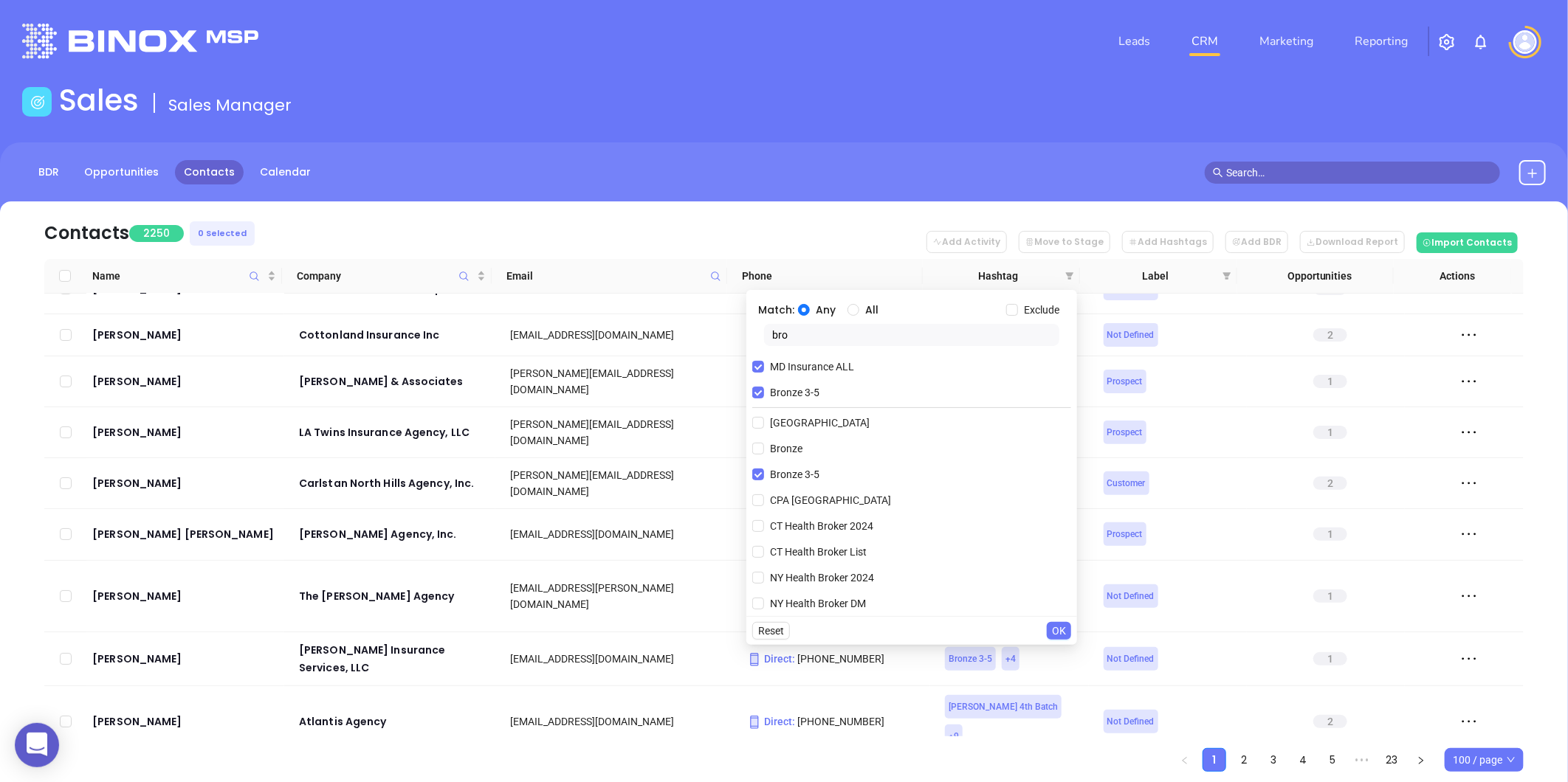
click at [1056, 634] on span "OK" at bounding box center [1059, 631] width 14 height 16
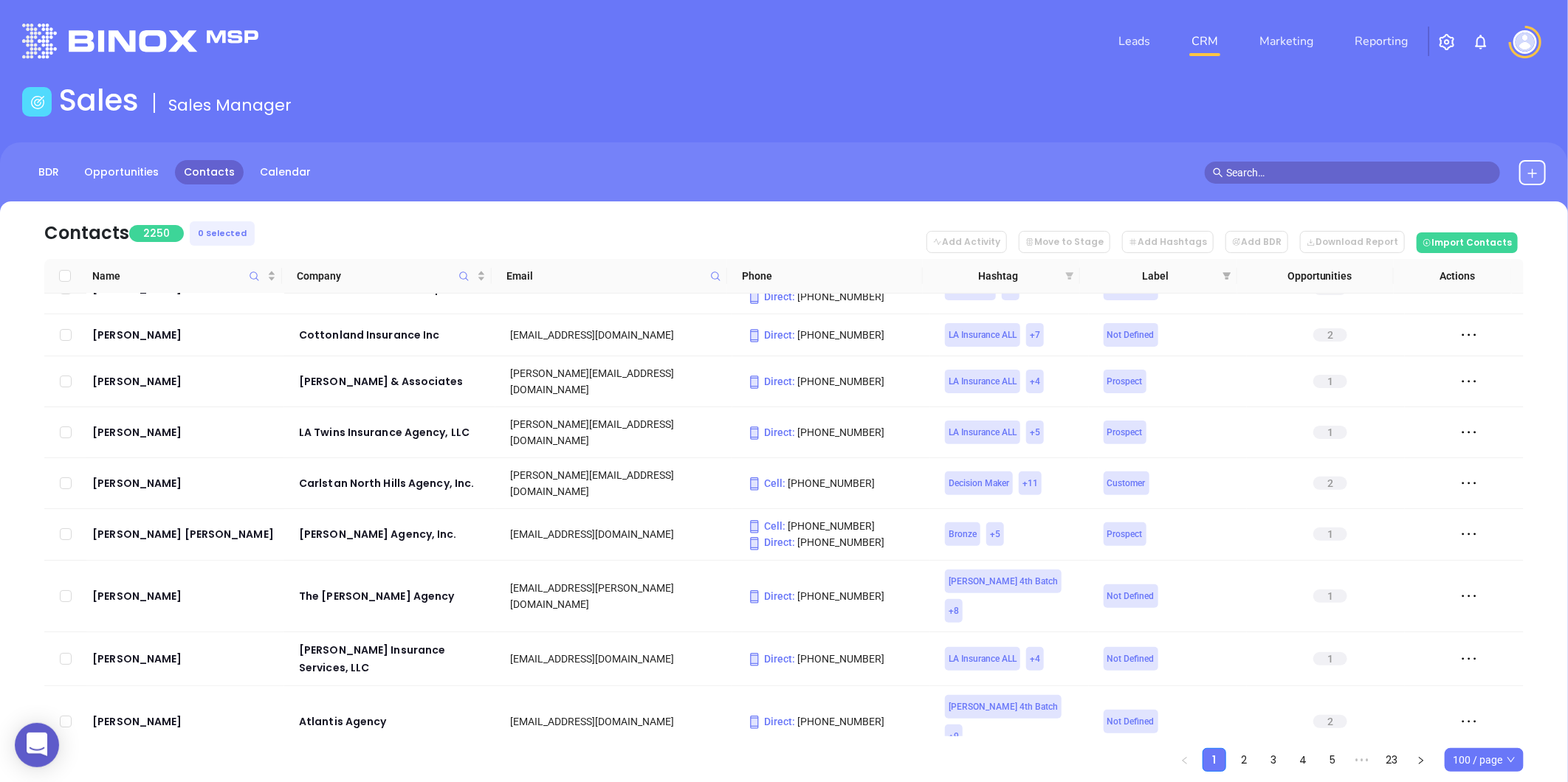
click at [1067, 273] on icon "filter" at bounding box center [1070, 276] width 8 height 7
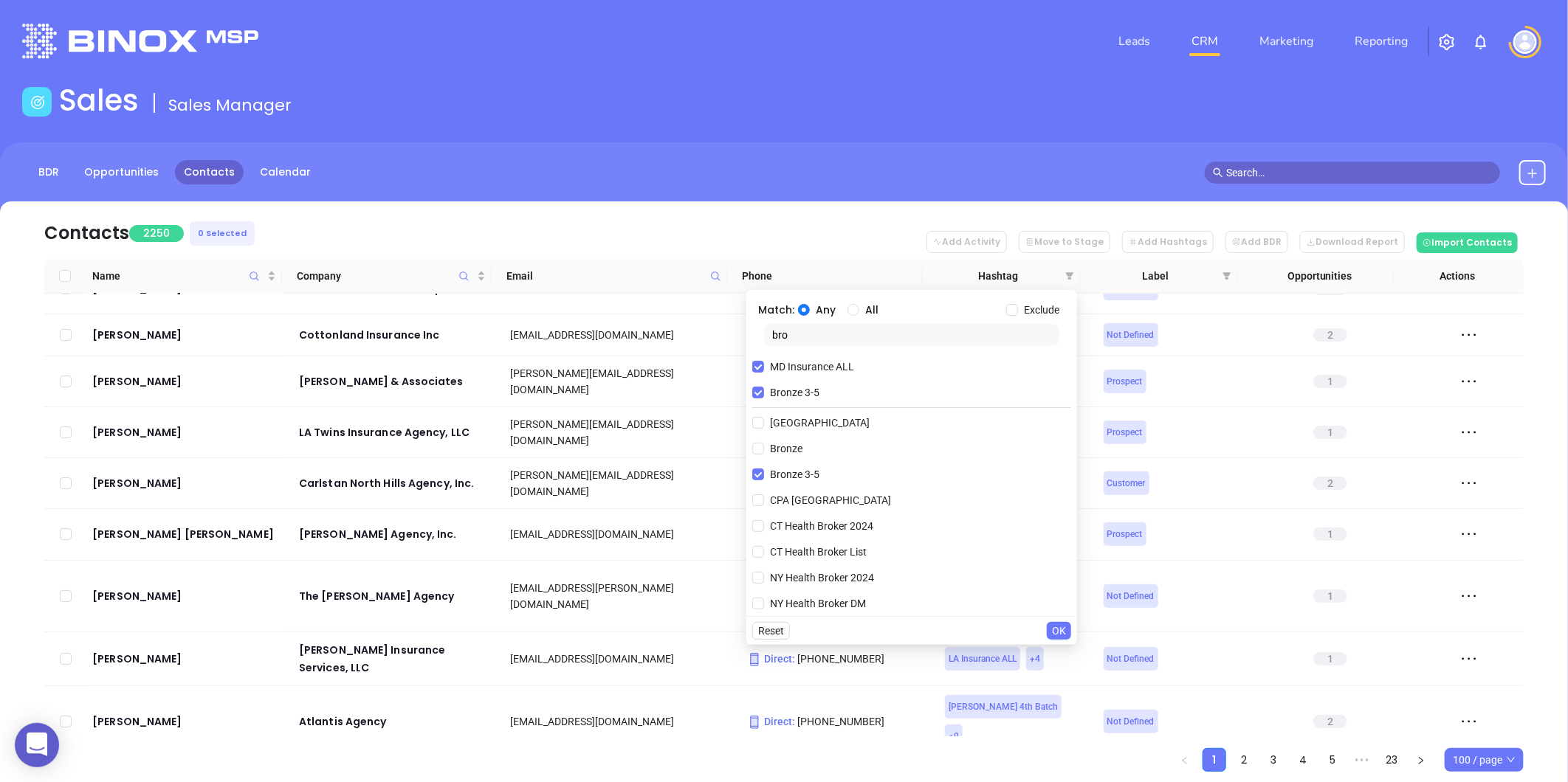
click at [1060, 635] on span "OK" at bounding box center [1059, 631] width 14 height 16
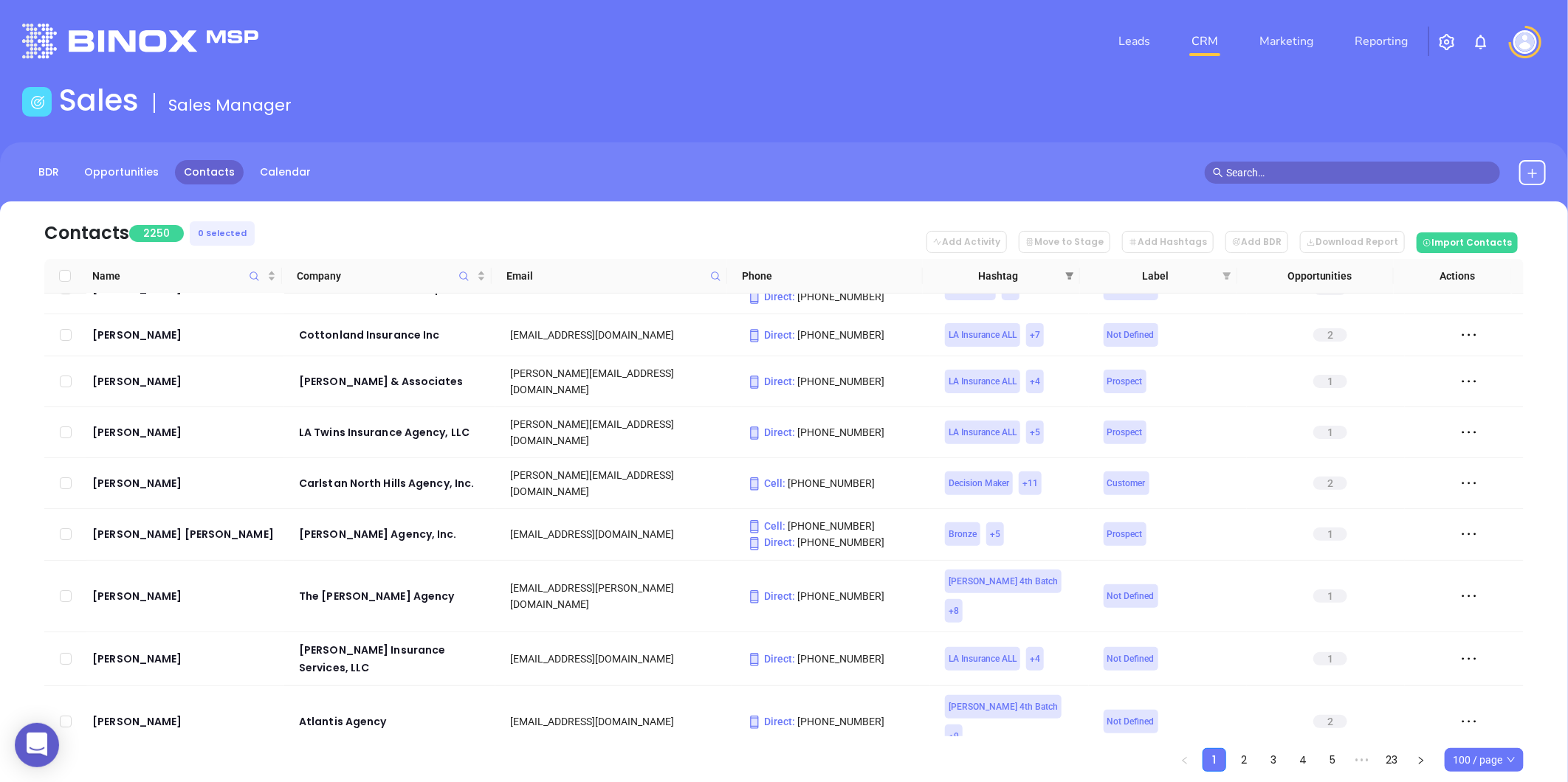
click at [1063, 279] on span at bounding box center [1070, 275] width 15 height 22
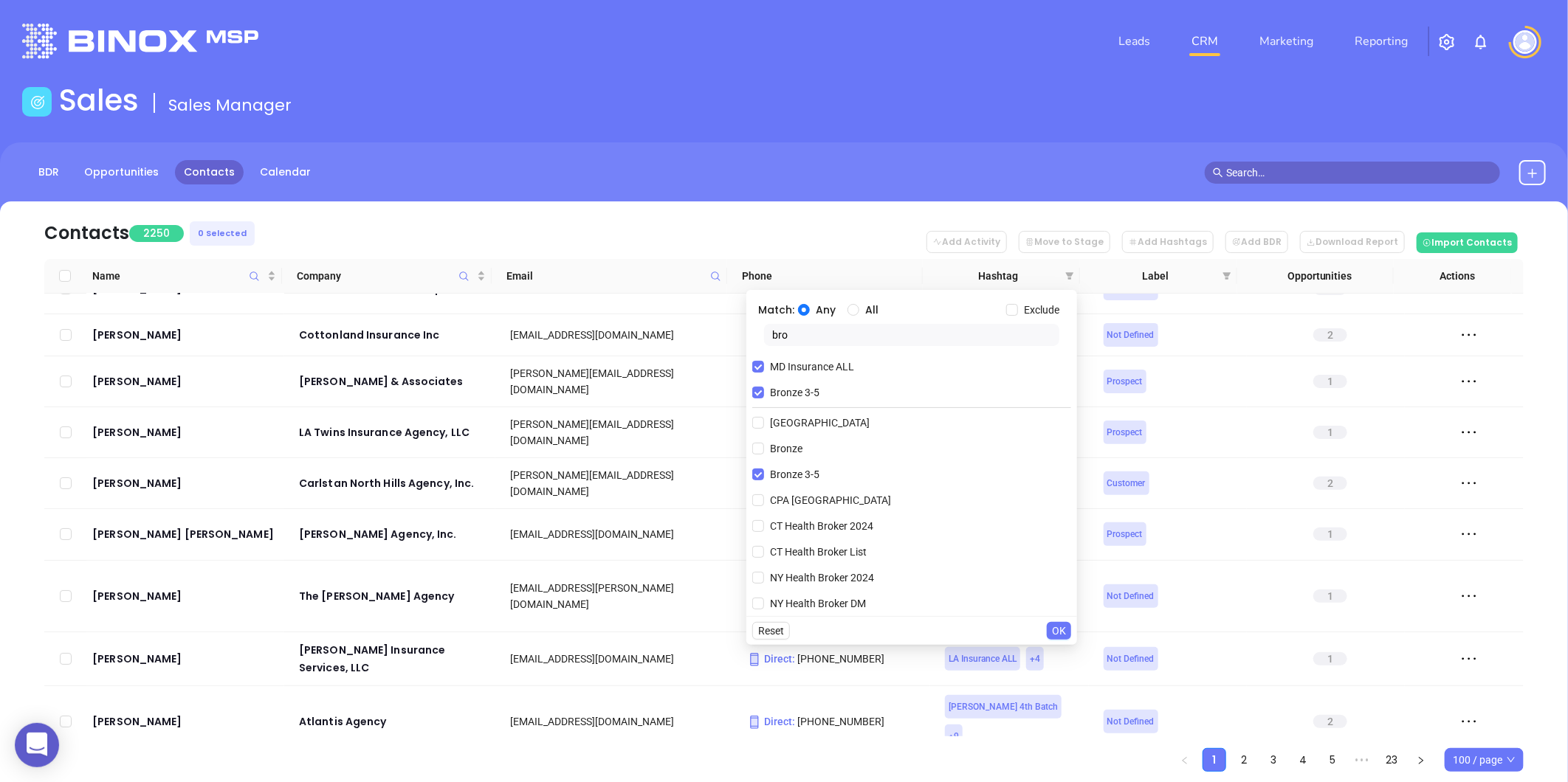
click at [849, 306] on input "All" at bounding box center [853, 310] width 12 height 12
radio input "true"
click at [1051, 627] on button "OK" at bounding box center [1059, 632] width 24 height 18
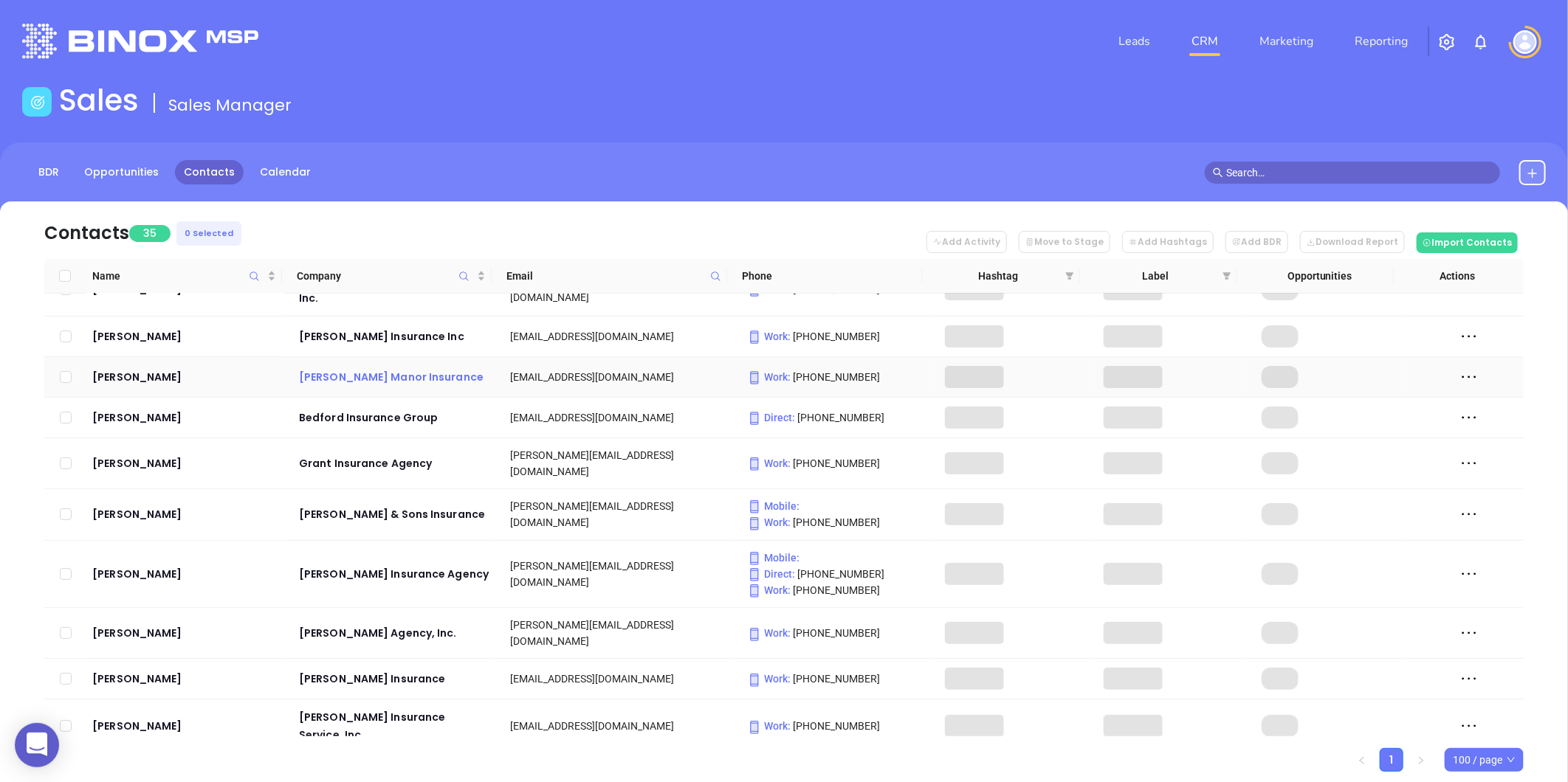
scroll to position [0, 0]
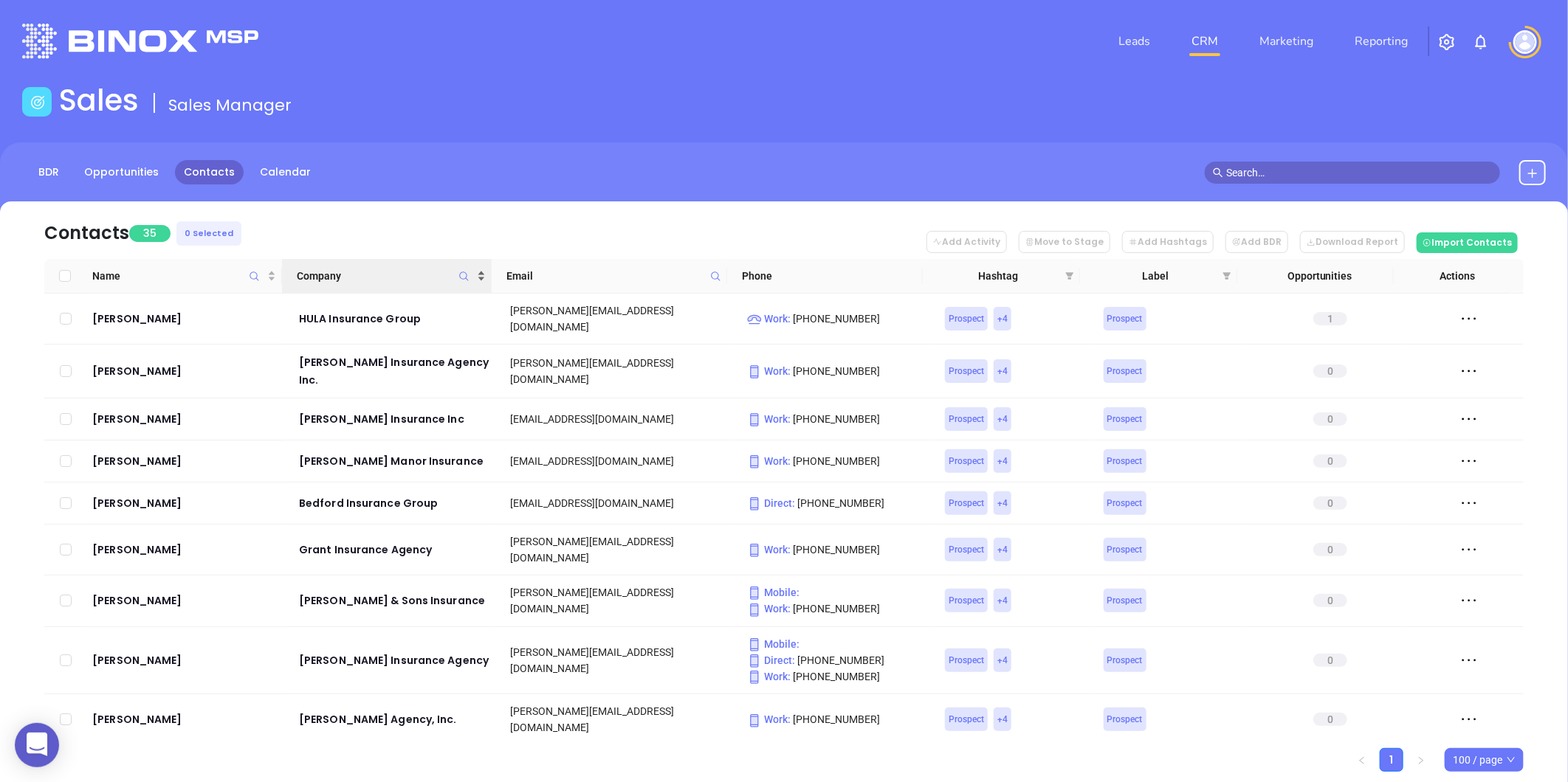
click at [481, 269] on div "Company" at bounding box center [391, 276] width 189 height 16
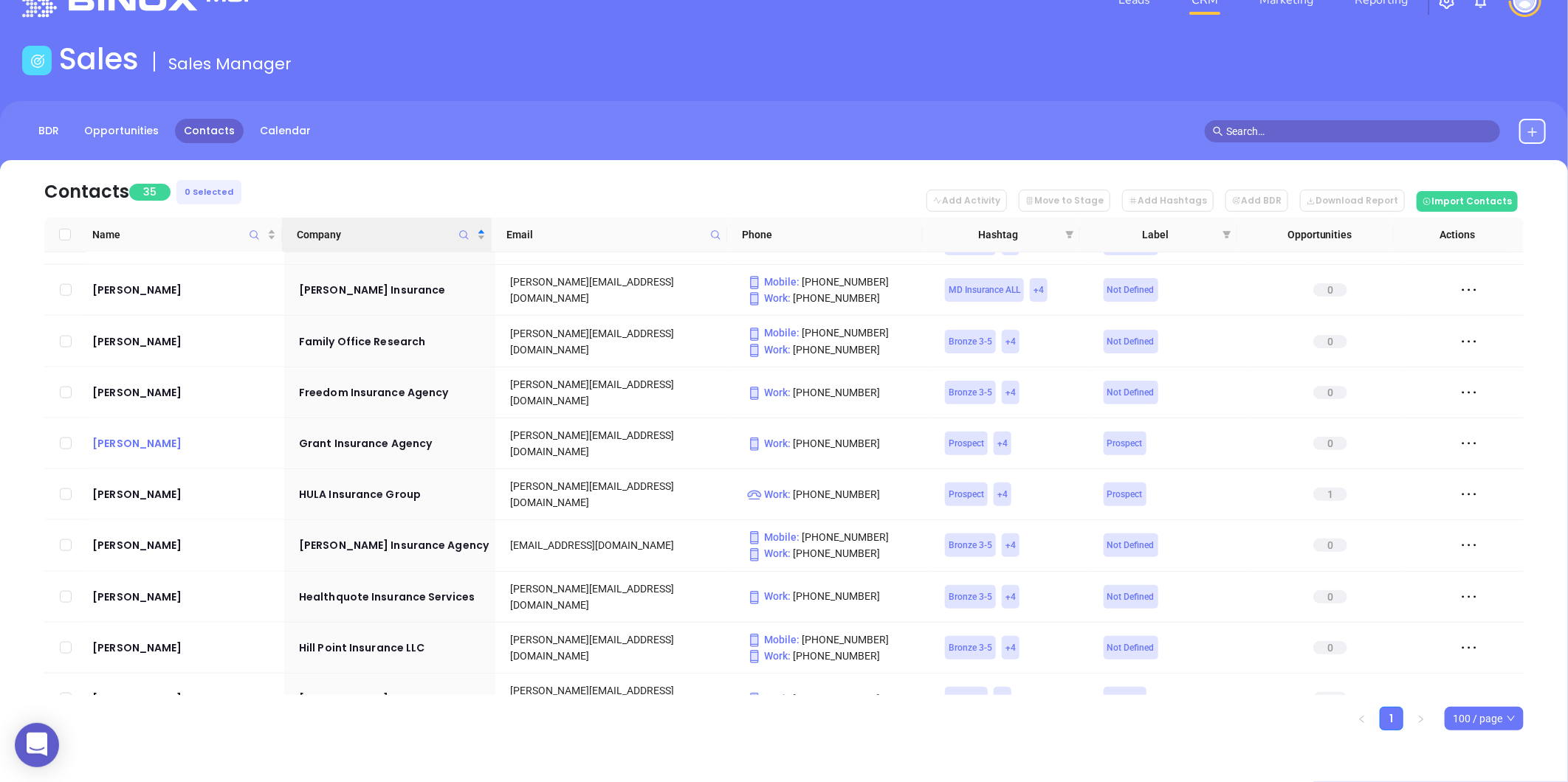
scroll to position [1267, 0]
click at [1069, 227] on span at bounding box center [1070, 235] width 15 height 22
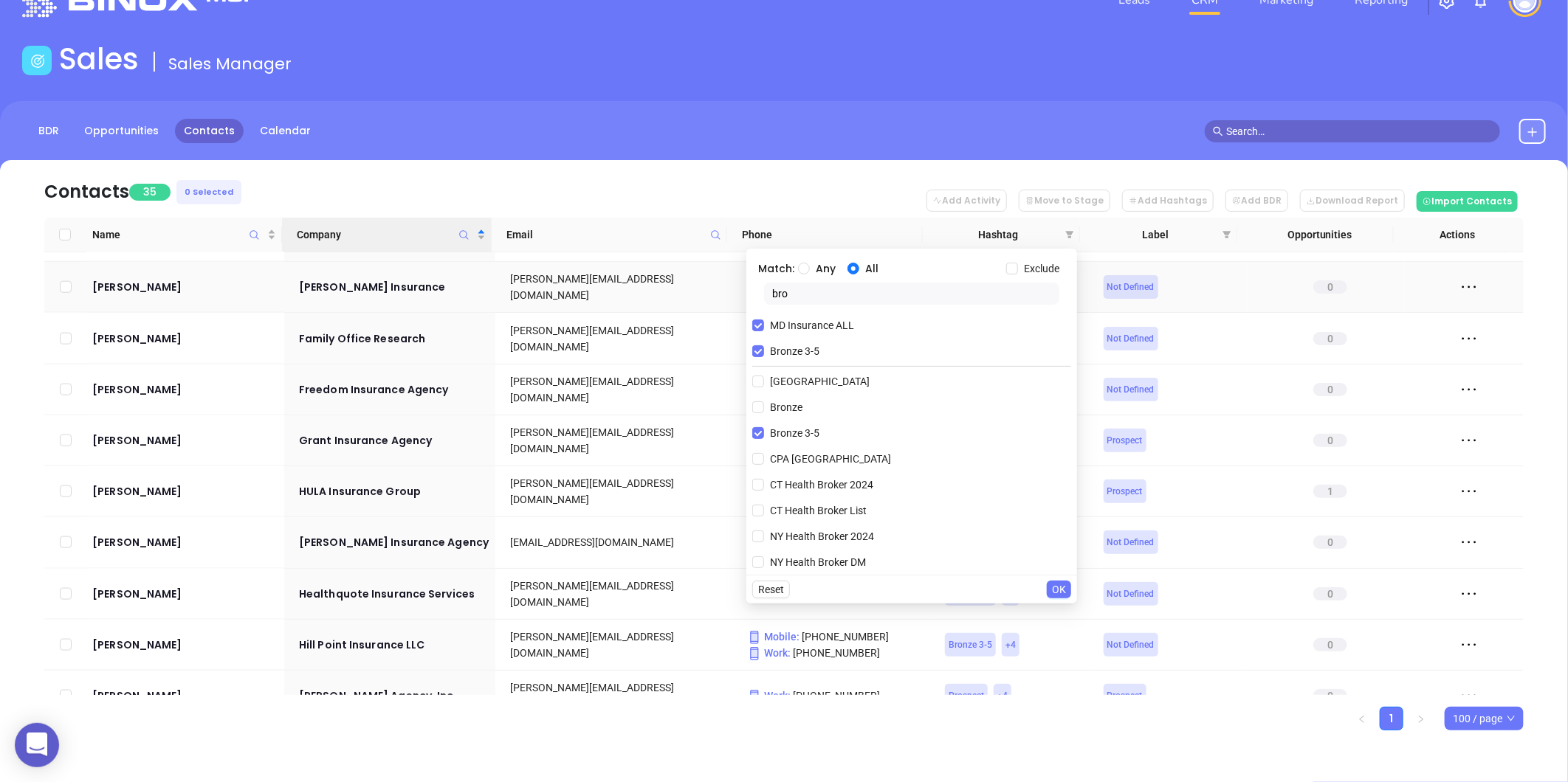
scroll to position [1184, 0]
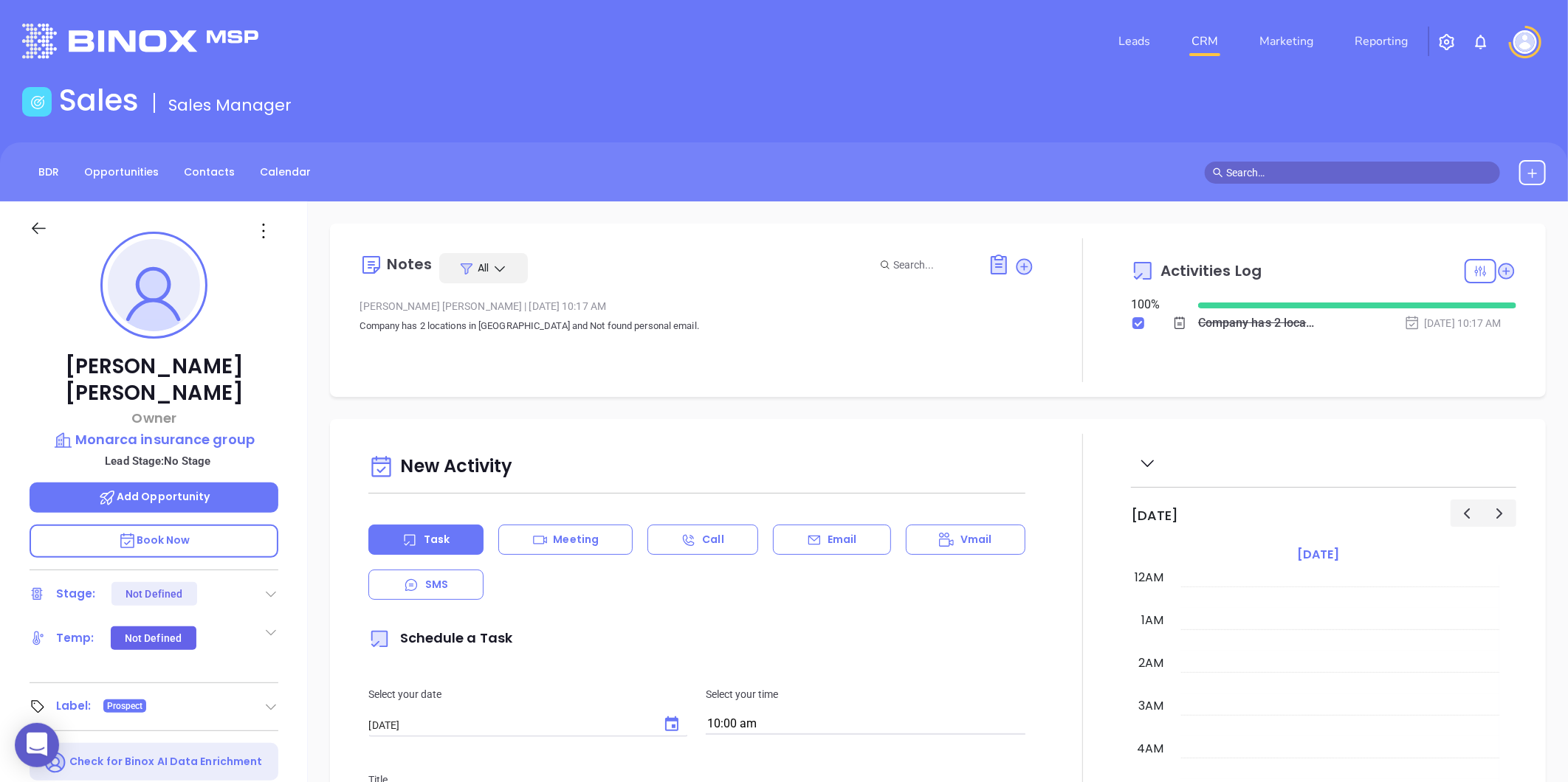
scroll to position [429, 0]
